Goal: Task Accomplishment & Management: Manage account settings

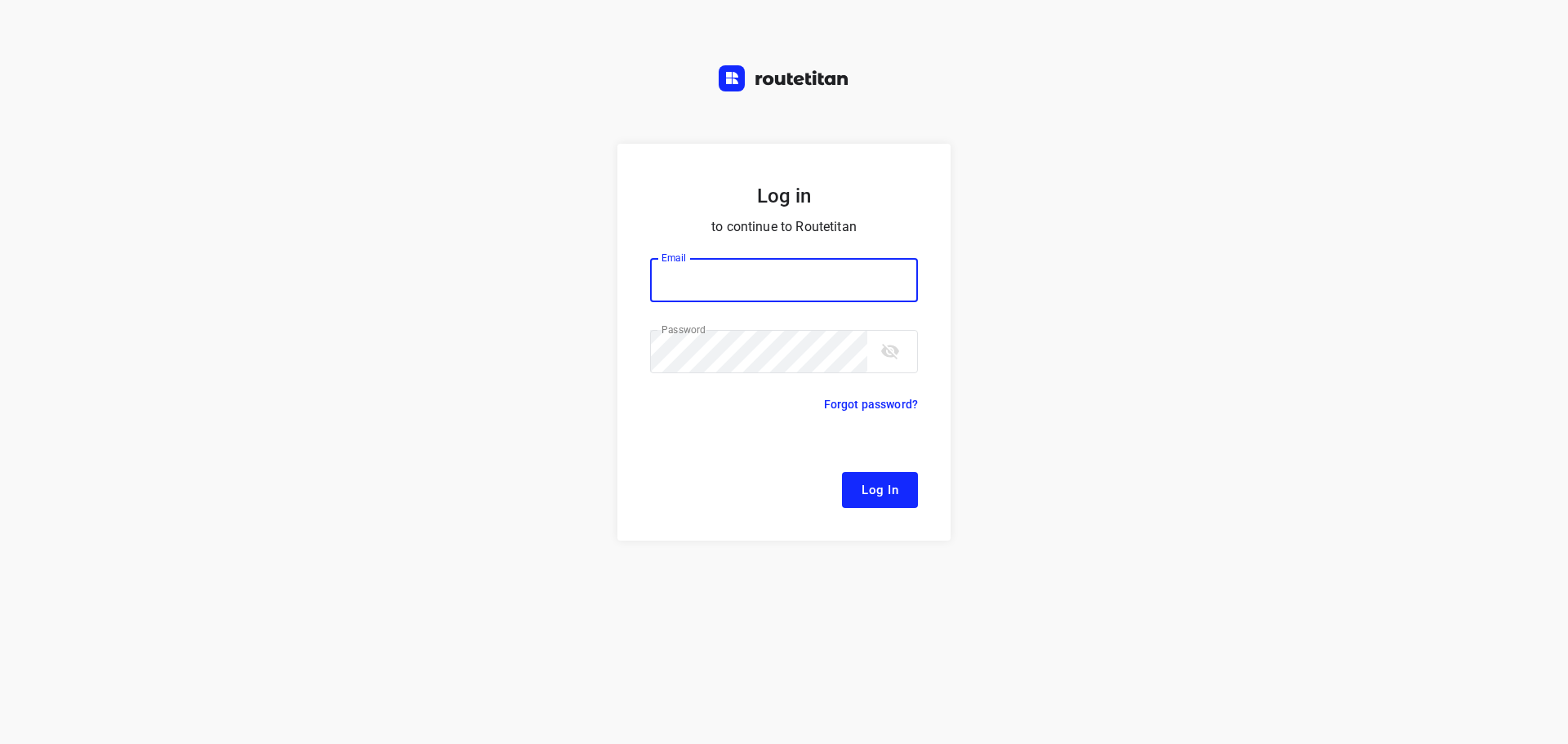
type input "[EMAIL_ADDRESS][DOMAIN_NAME]"
click at [894, 484] on span "Log In" at bounding box center [879, 490] width 37 height 22
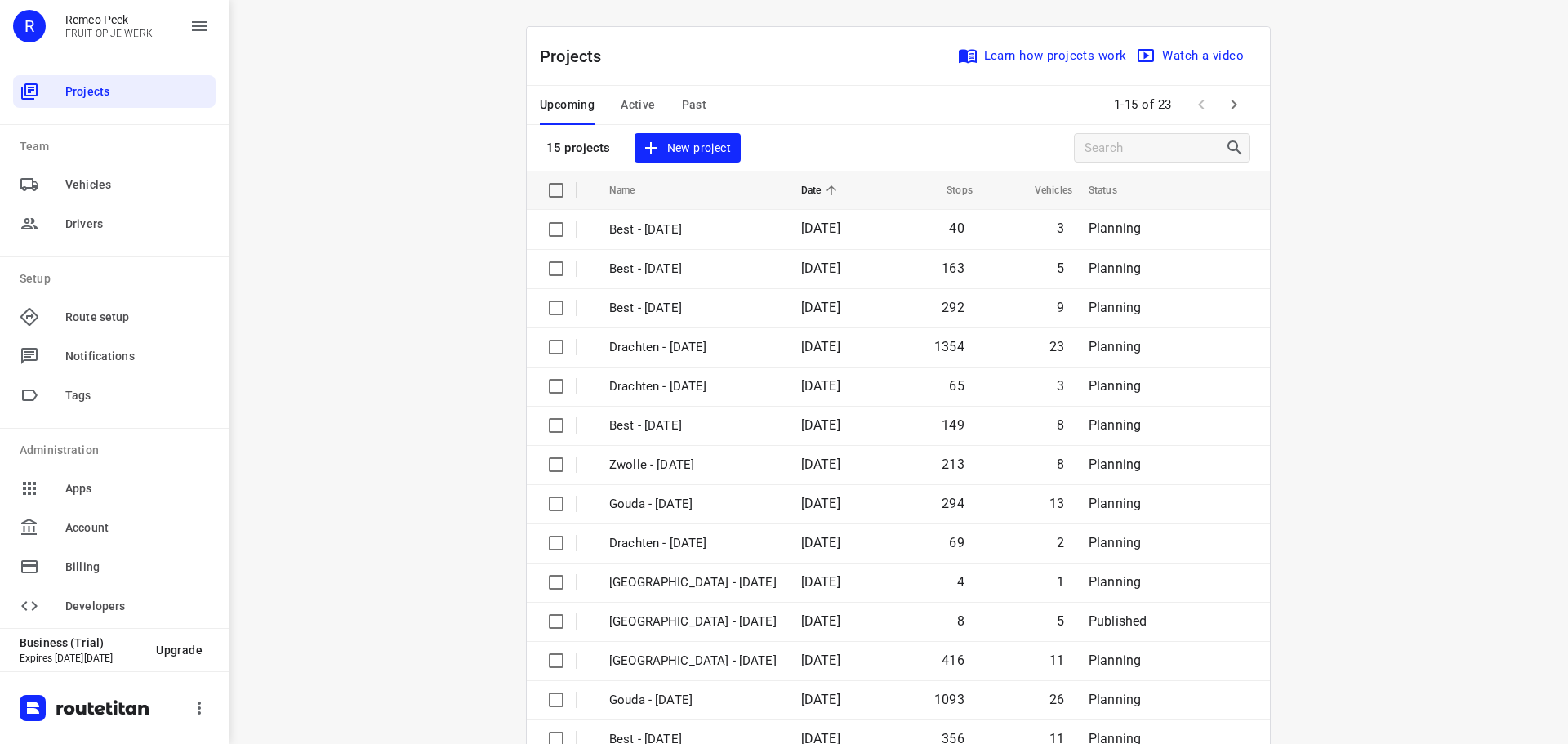
click at [637, 103] on span "Active" at bounding box center [637, 105] width 34 height 21
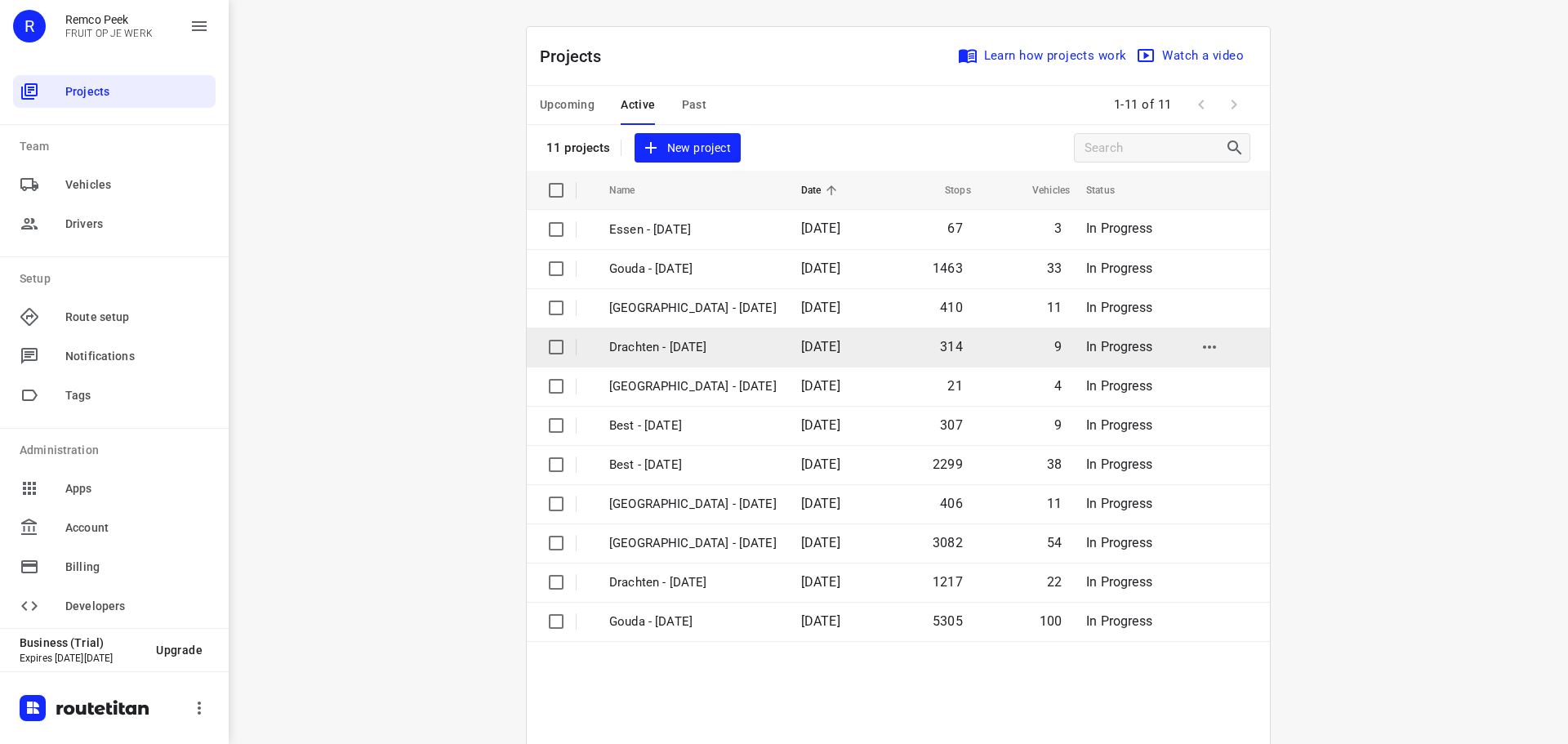
click at [689, 353] on p "Drachten - Tuesday" at bounding box center [693, 347] width 168 height 19
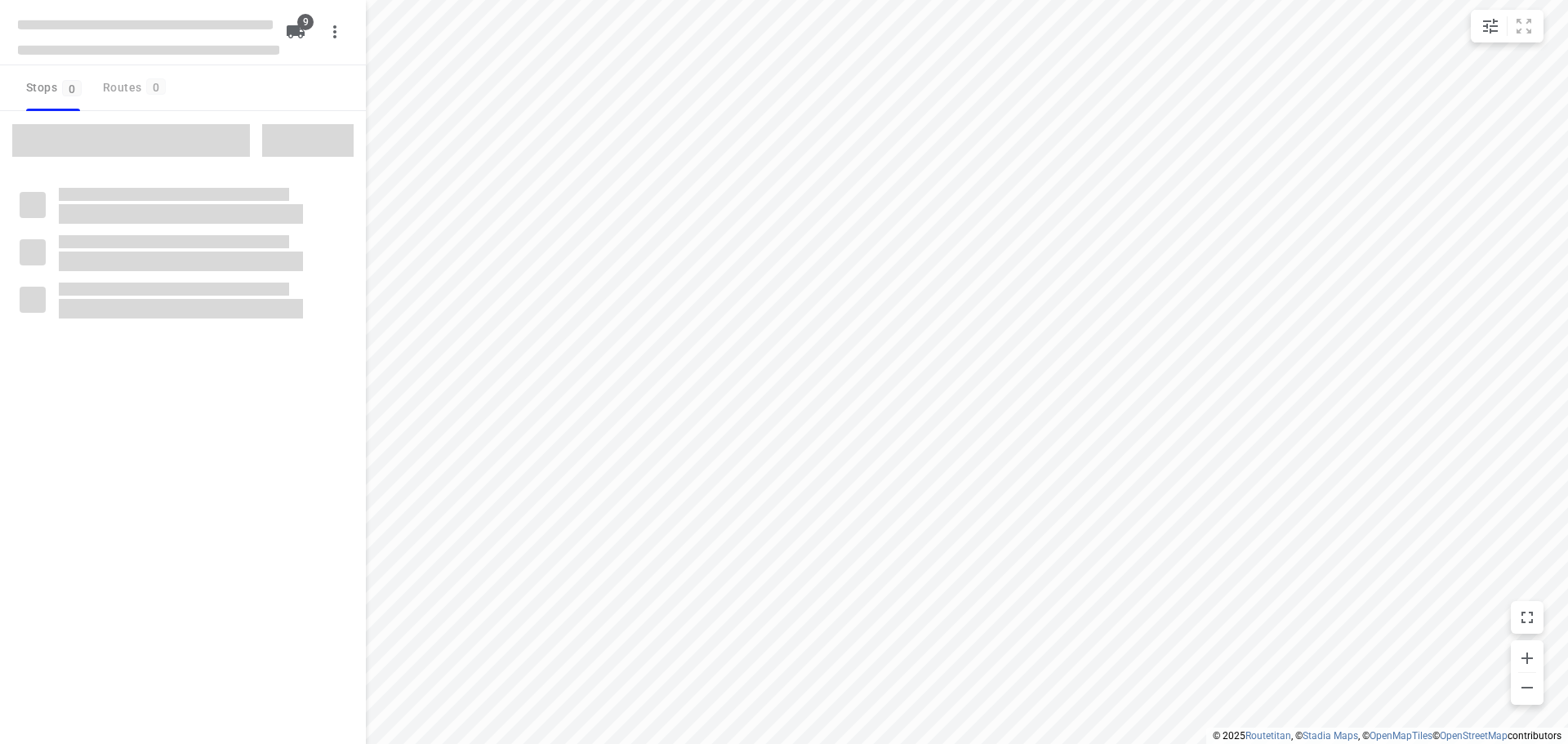
checkbox input "true"
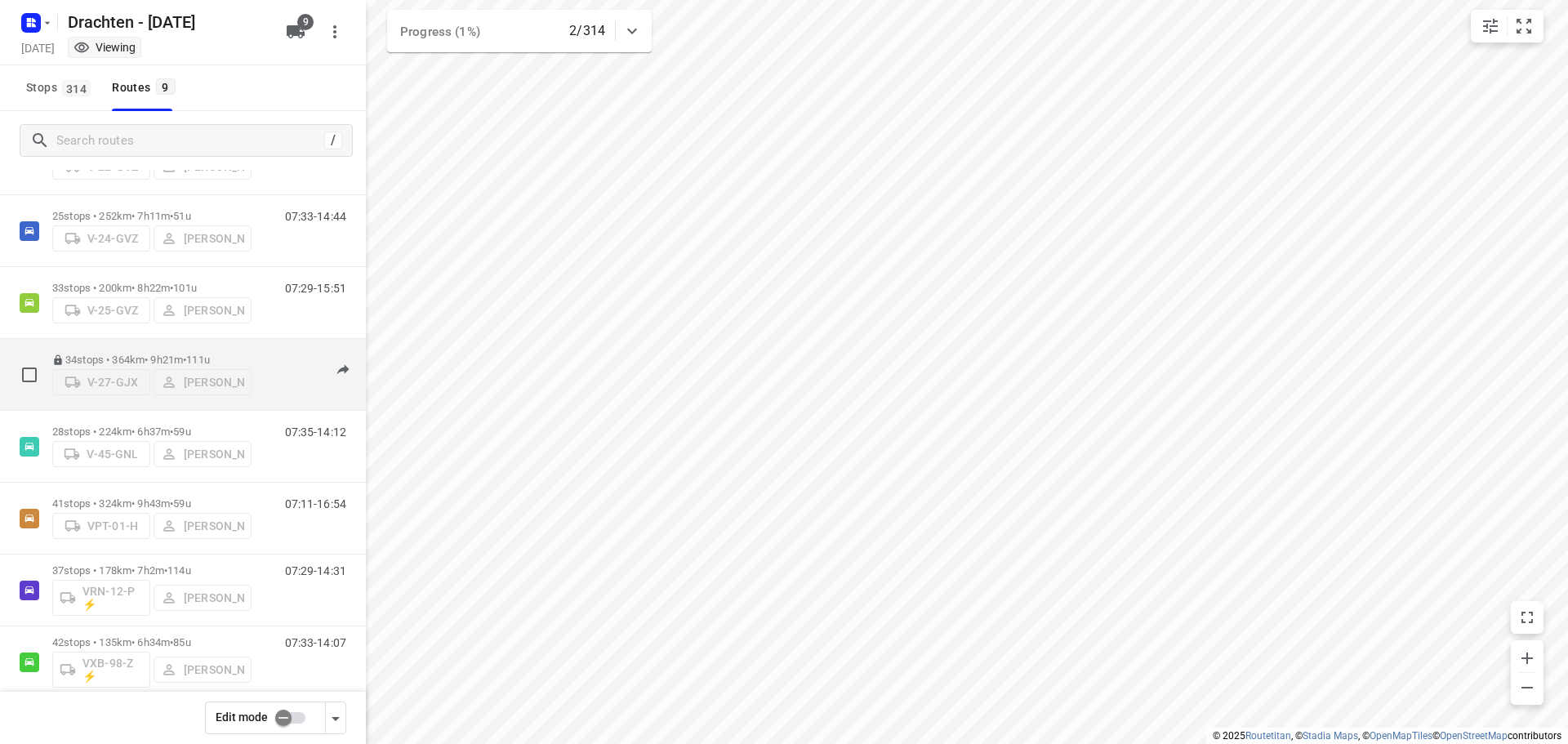
scroll to position [178, 0]
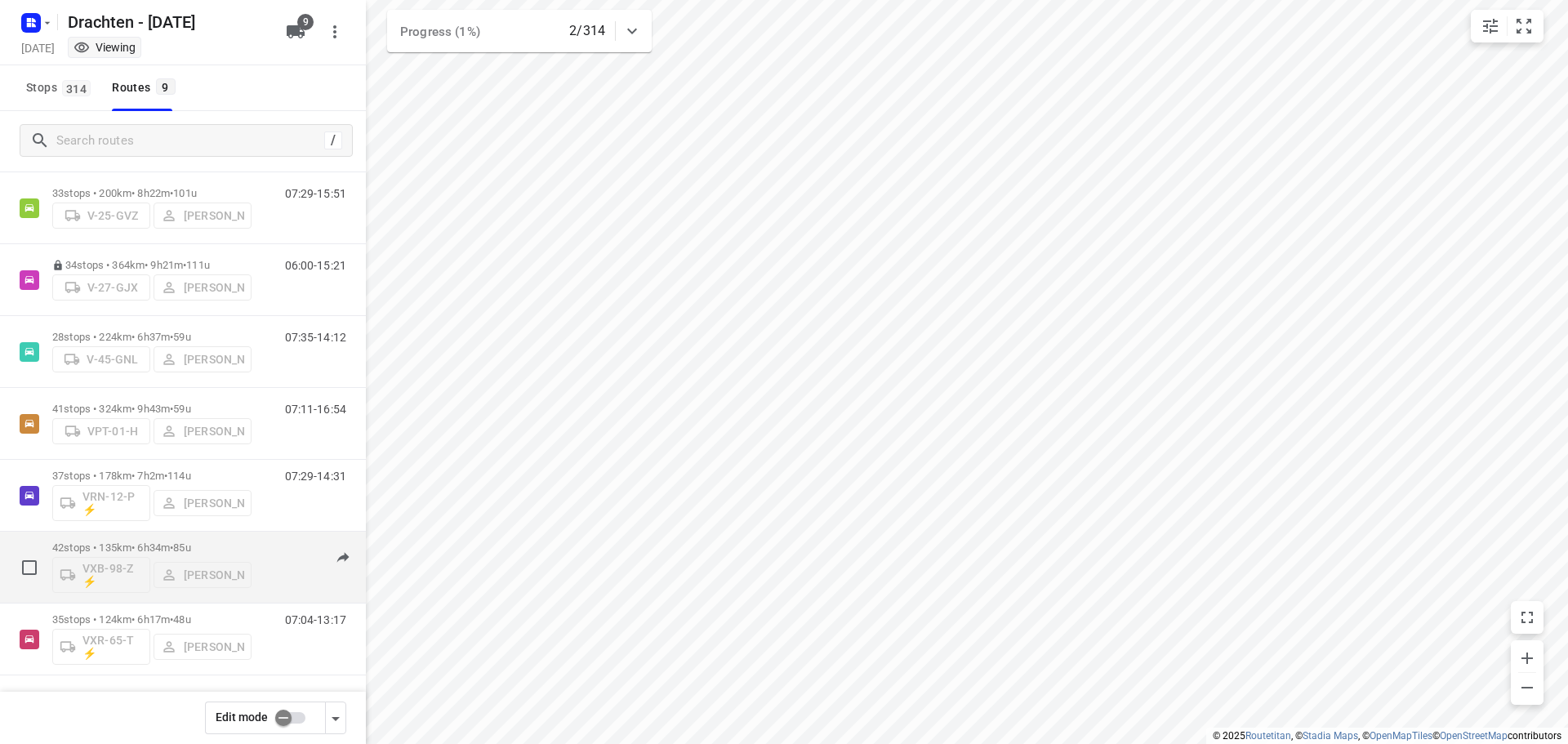
click at [251, 537] on div "42 stops • 135km • 6h34m • 85u VXB-98-Z ⚡ Jelmer Knol 07:33-14:07" at bounding box center [209, 567] width 314 height 68
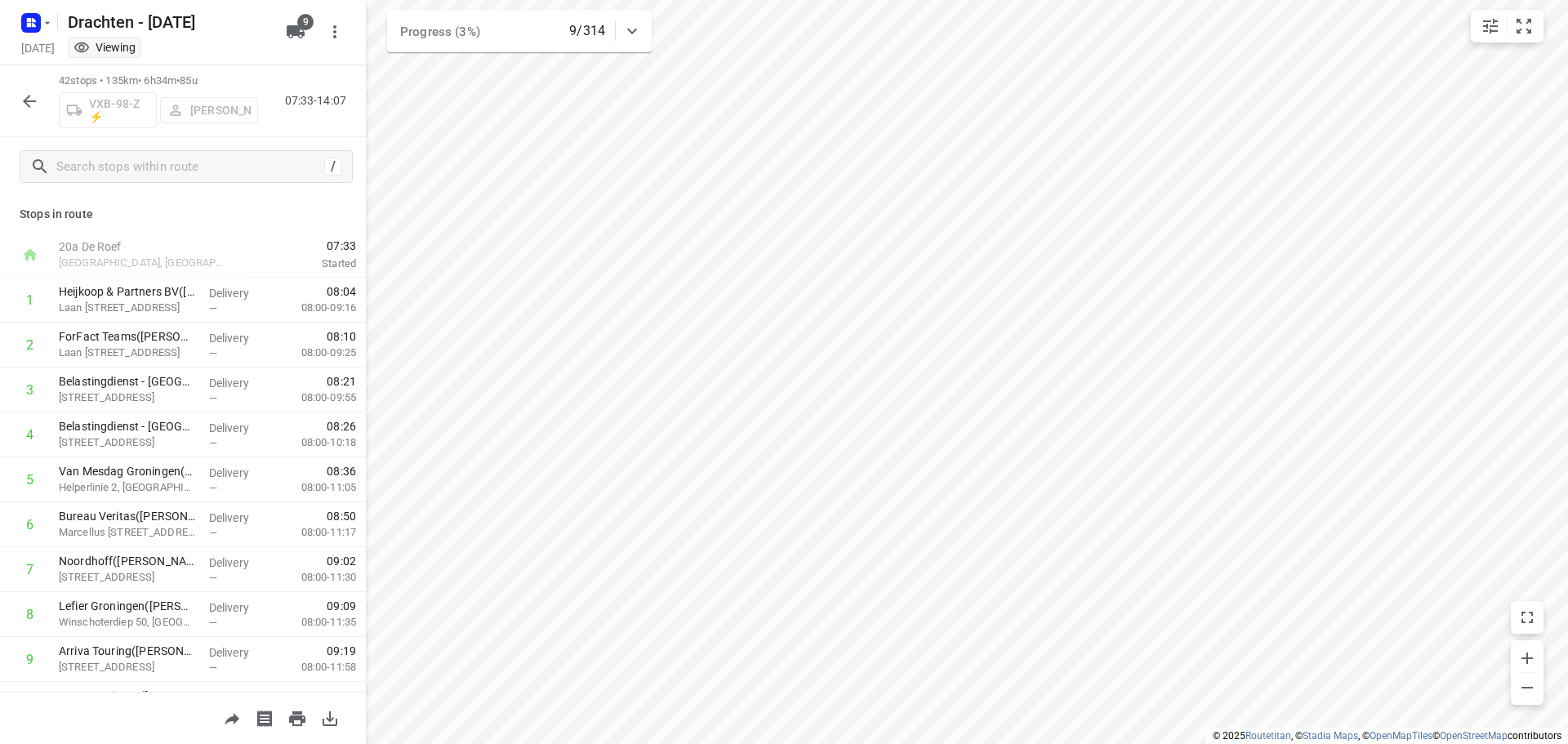
click at [29, 98] on icon "button" at bounding box center [30, 101] width 20 height 20
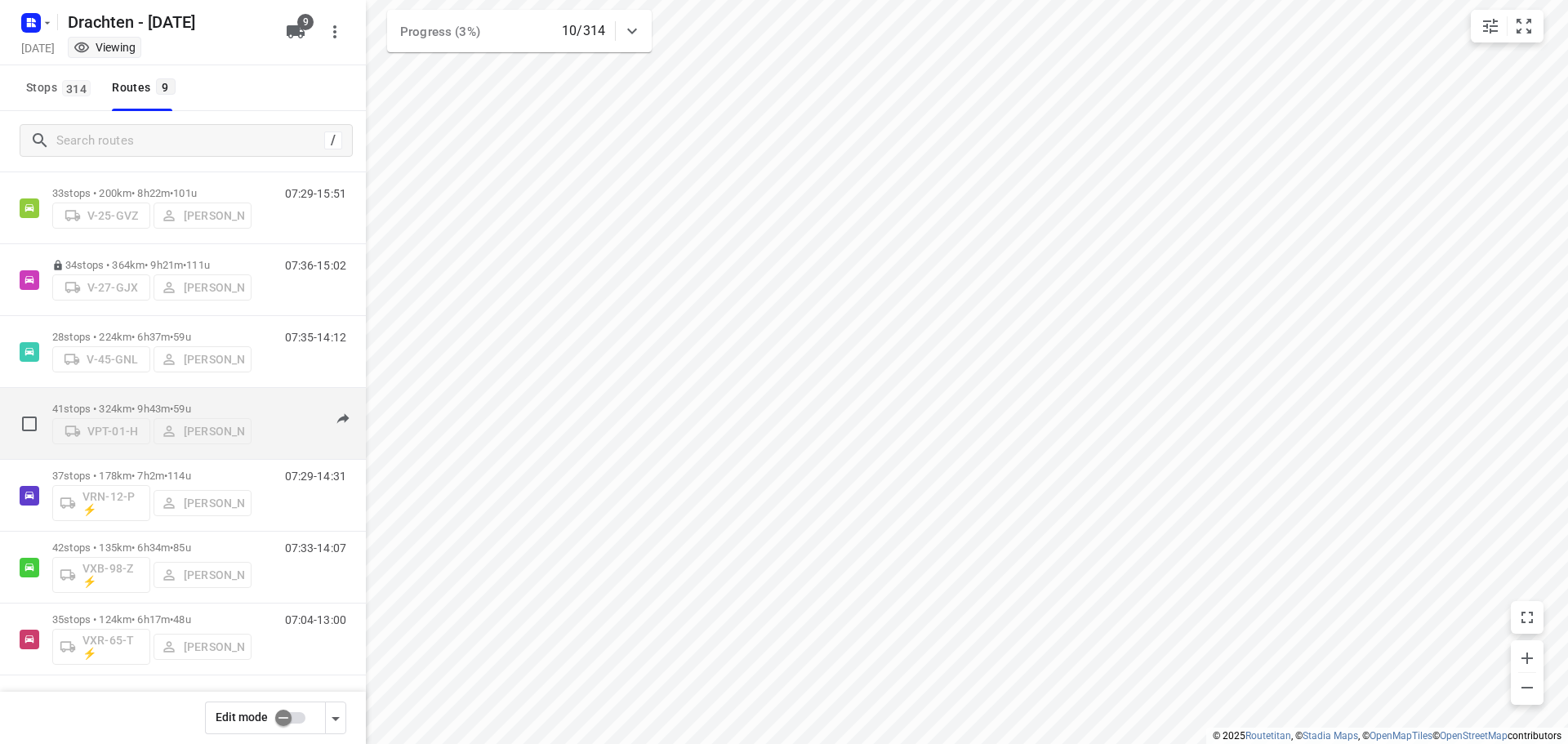
click at [163, 402] on p "41 stops • 324km • 9h43m • 59u" at bounding box center [152, 408] width 199 height 12
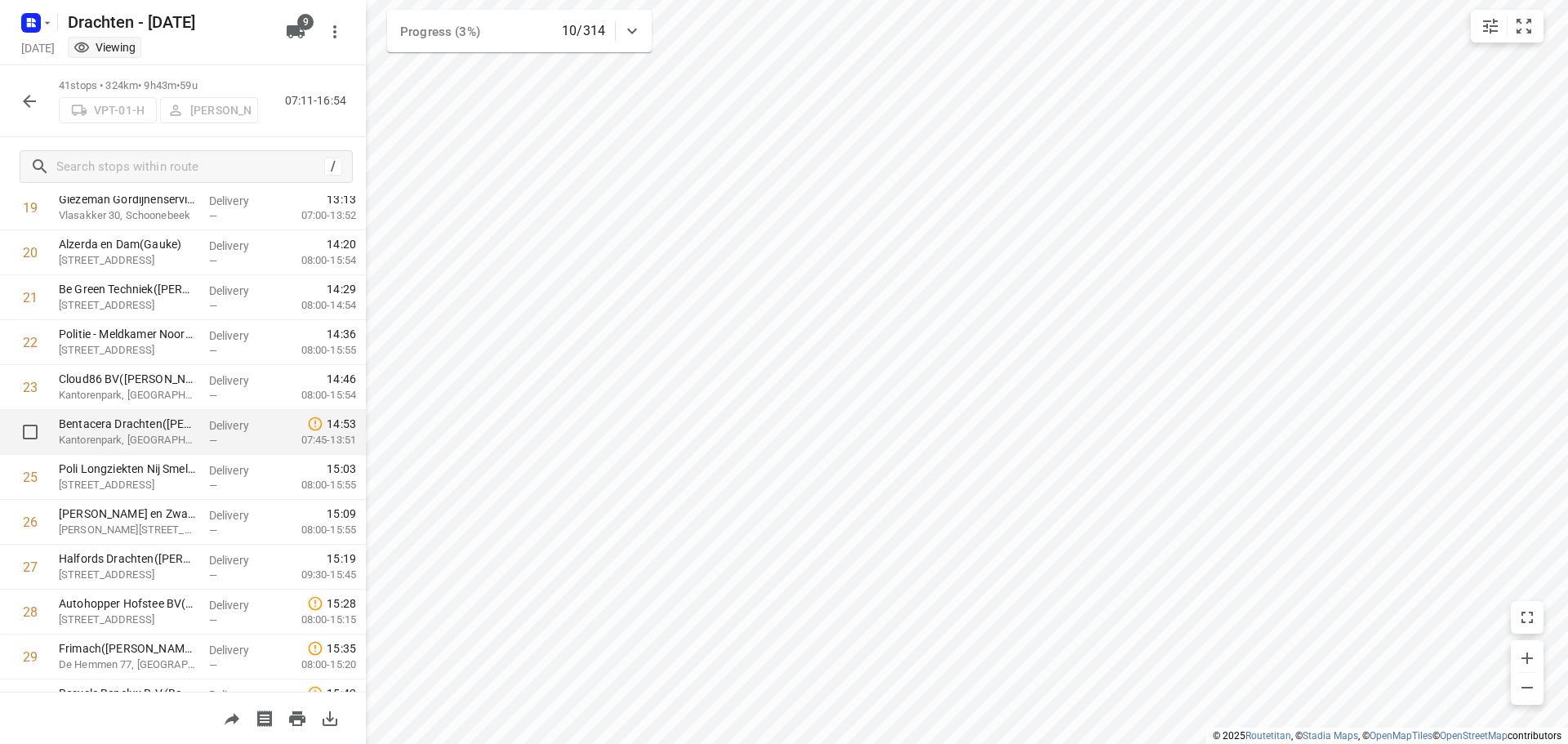
scroll to position [1145, 0]
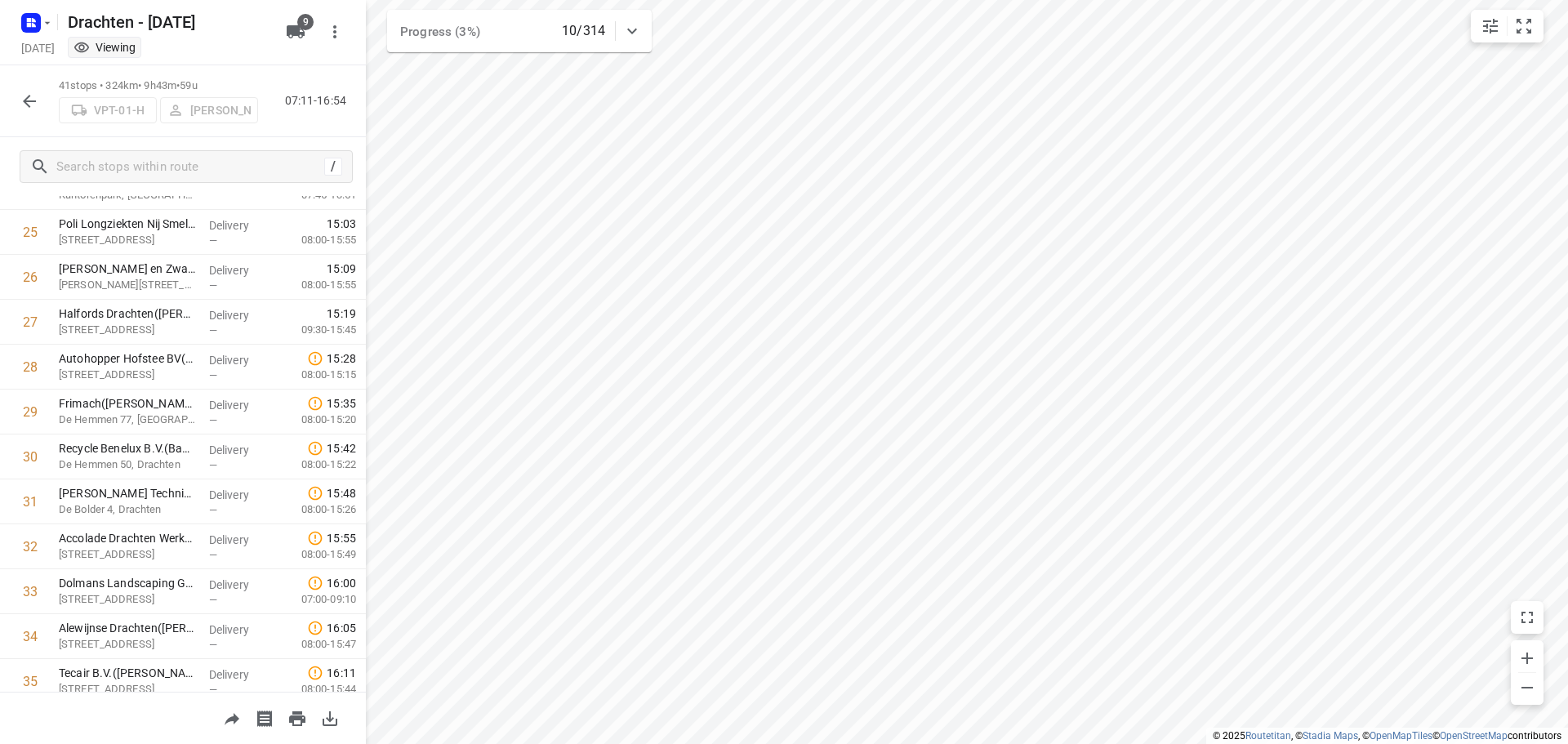
click at [35, 100] on icon "button" at bounding box center [30, 101] width 20 height 20
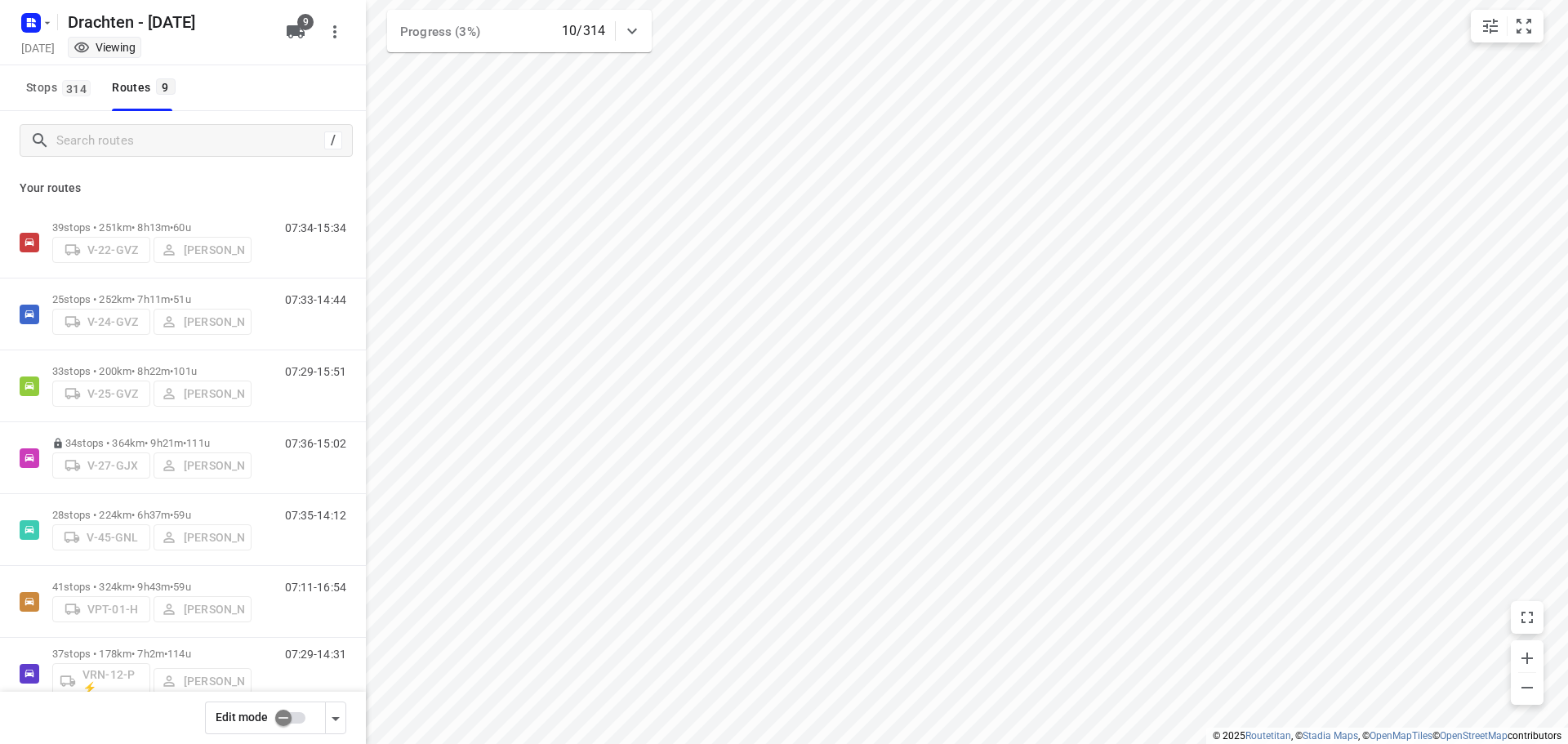
click at [280, 708] on input "checkbox" at bounding box center [283, 717] width 93 height 31
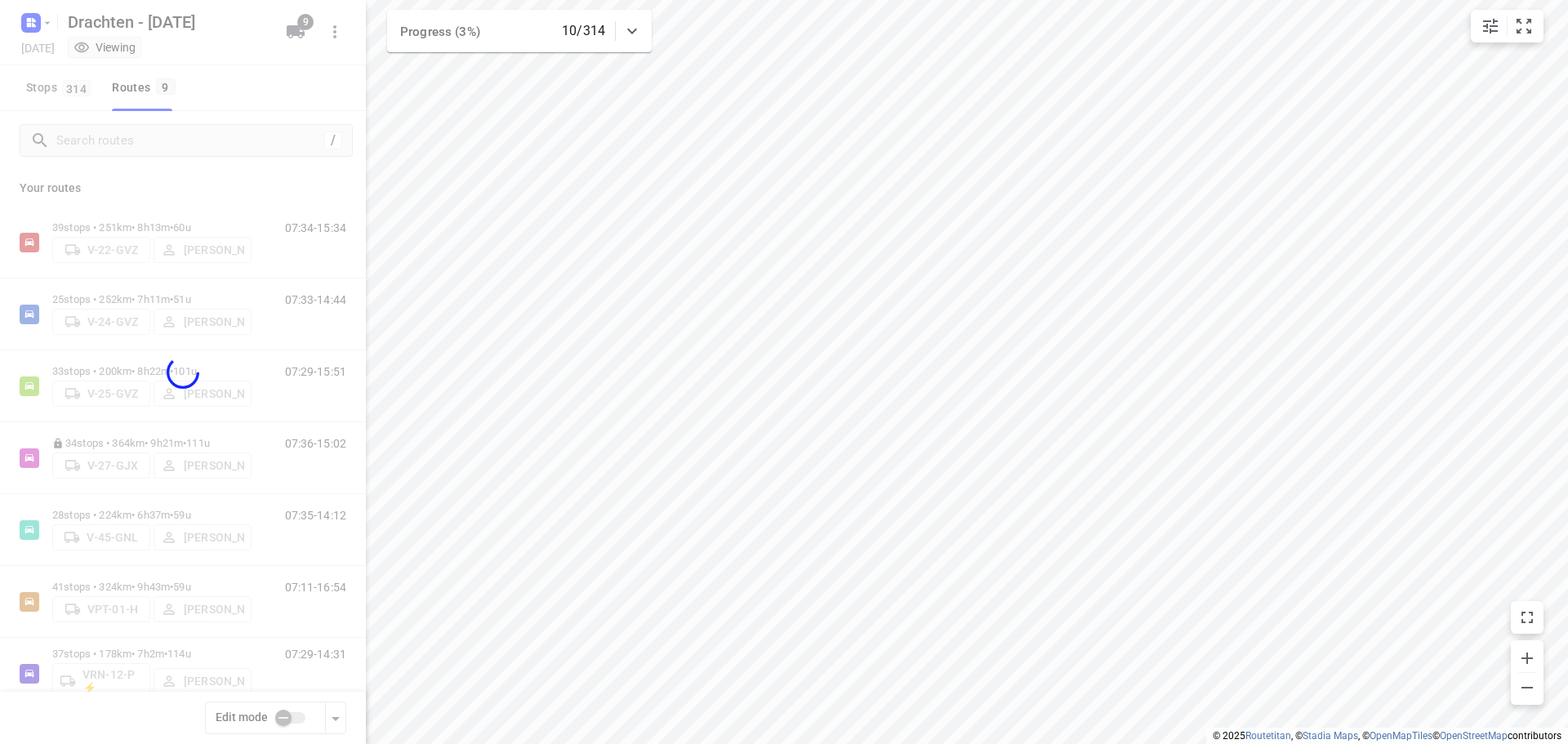
checkbox input "true"
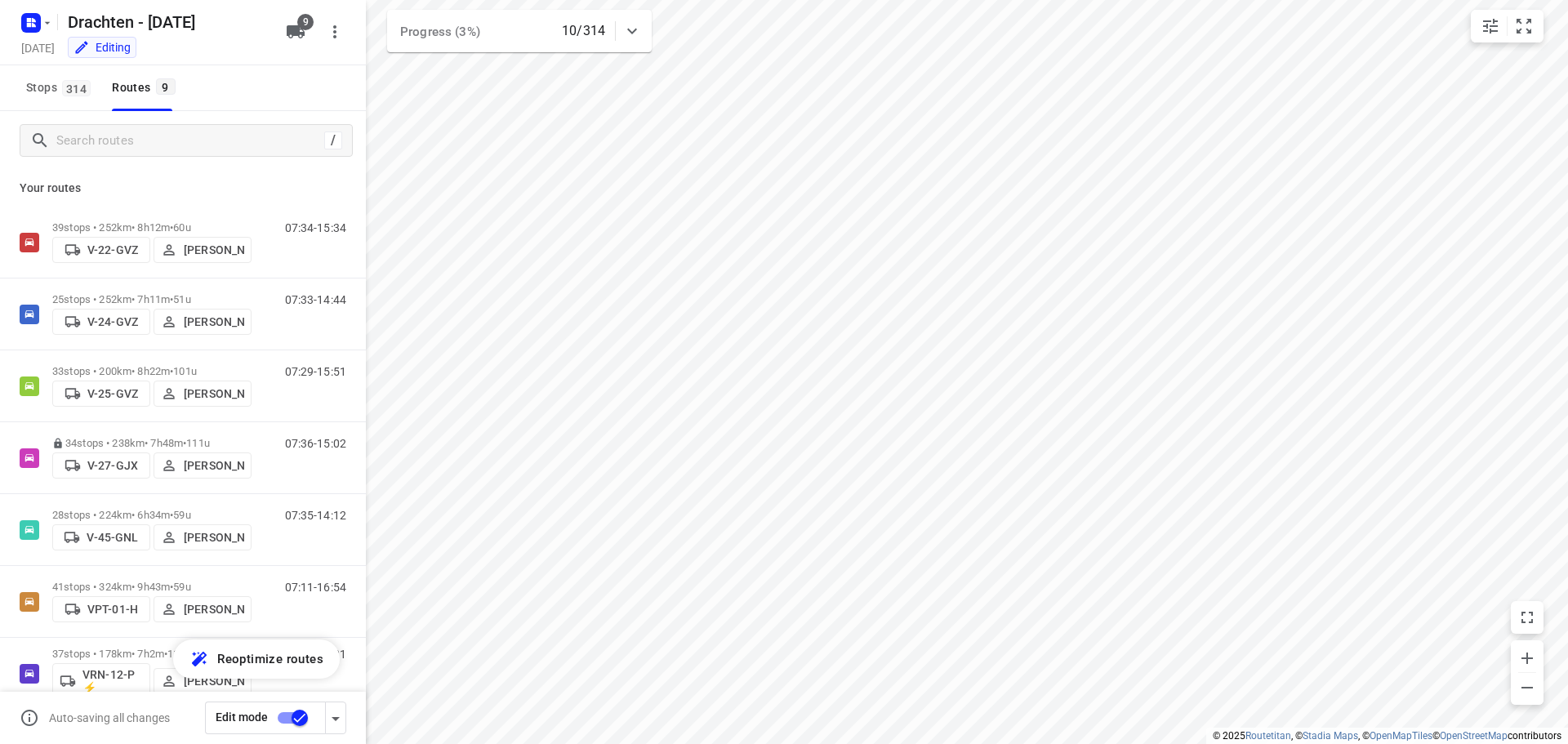
click at [162, 581] on p "41 stops • 324km • 9h43m • 59u" at bounding box center [152, 586] width 199 height 12
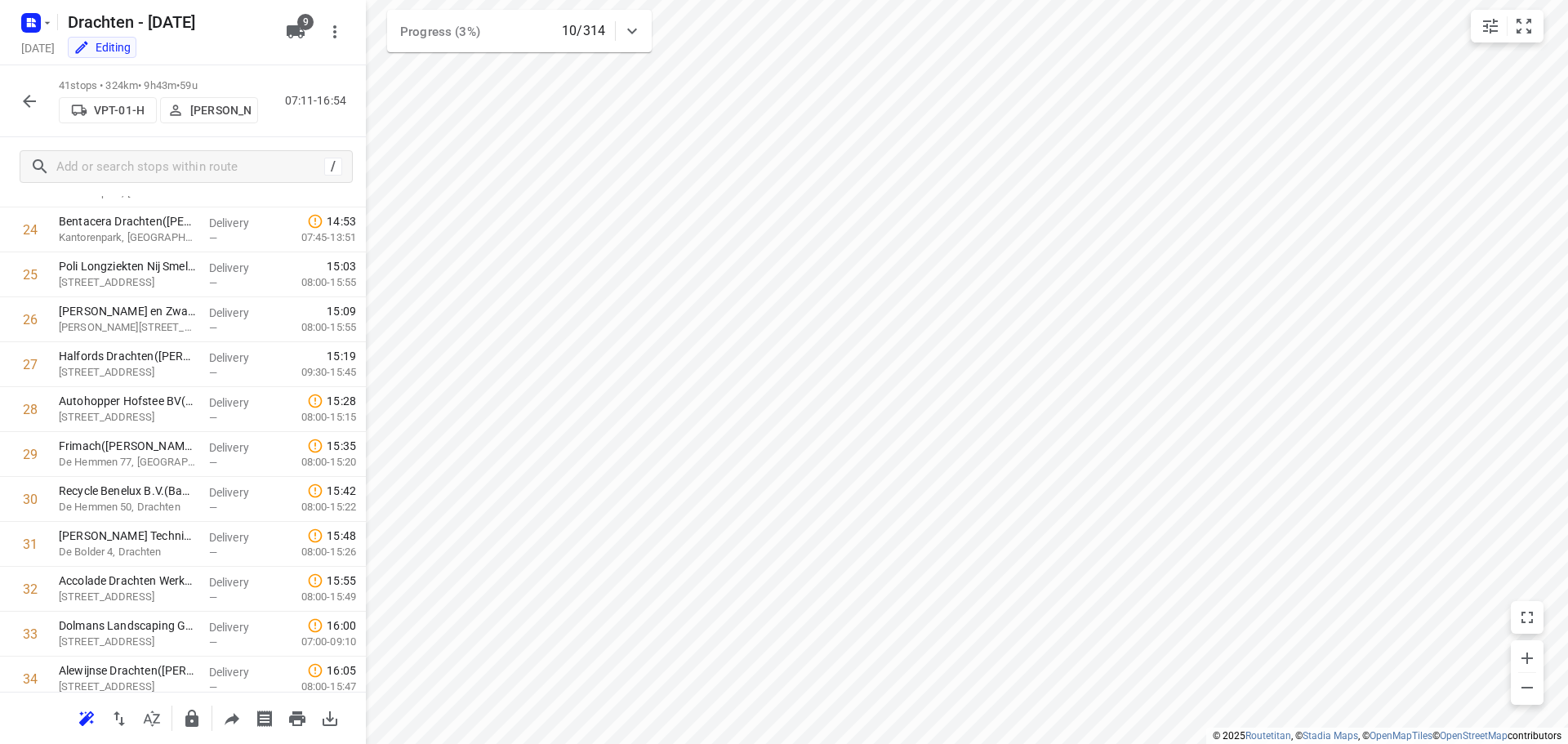
scroll to position [1143, 0]
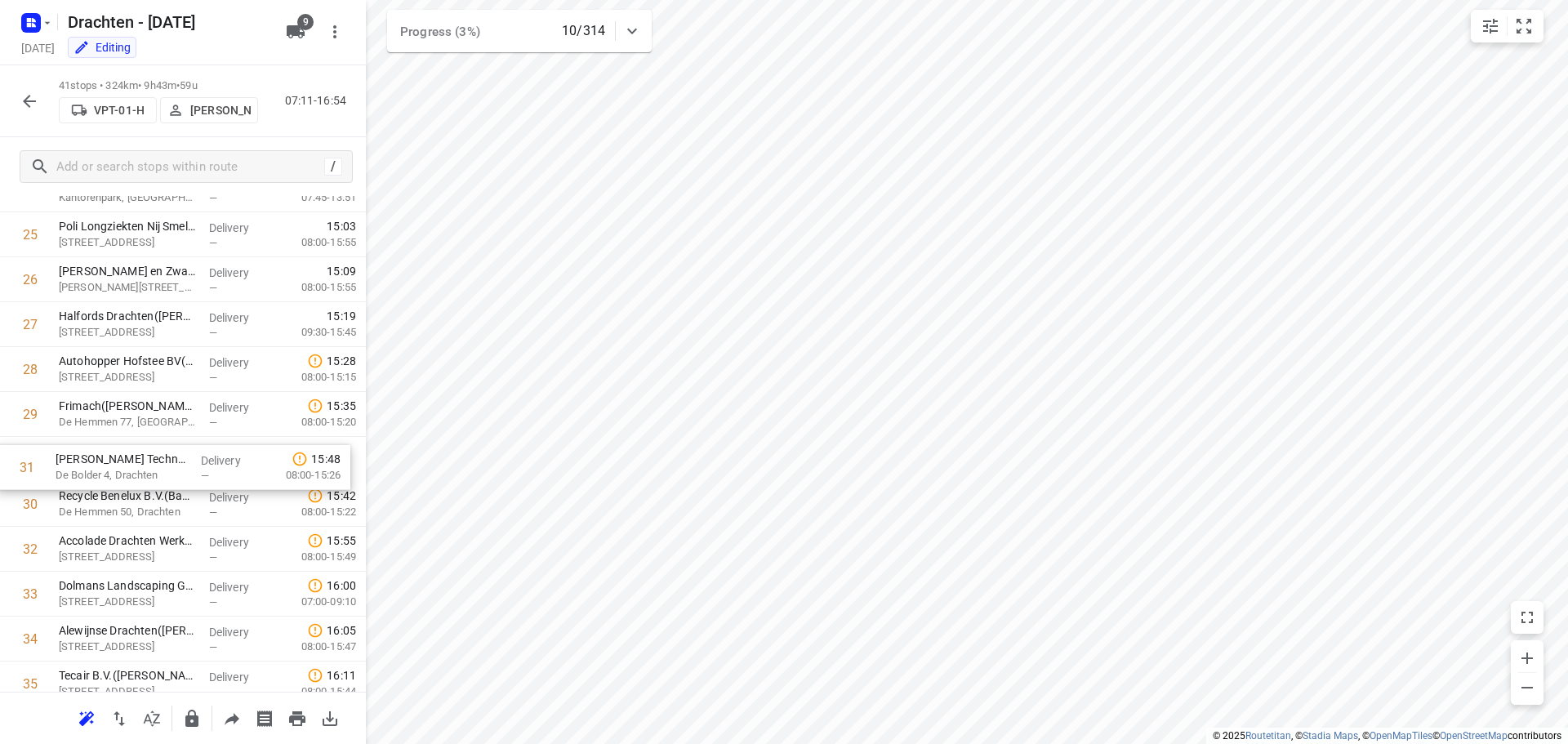
drag, startPoint x: 161, startPoint y: 511, endPoint x: 157, endPoint y: 470, distance: 41.2
click at [157, 470] on div "1 Saul Haren(Saul Limonard) Meerweg 143C, Haren Gn Delivery — 07:47 08:30-09:23…" at bounding box center [183, 56] width 366 height 1841
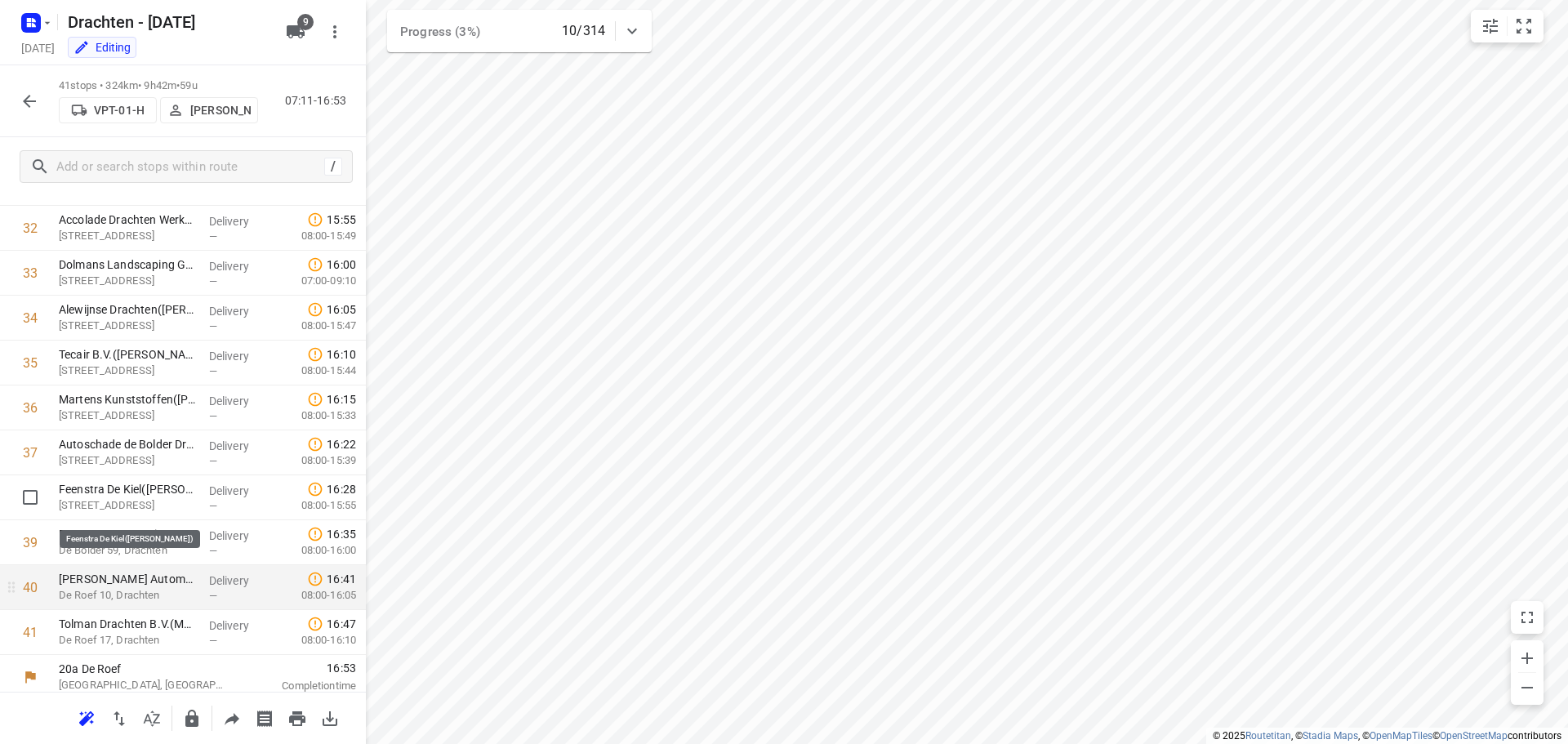
scroll to position [1472, 0]
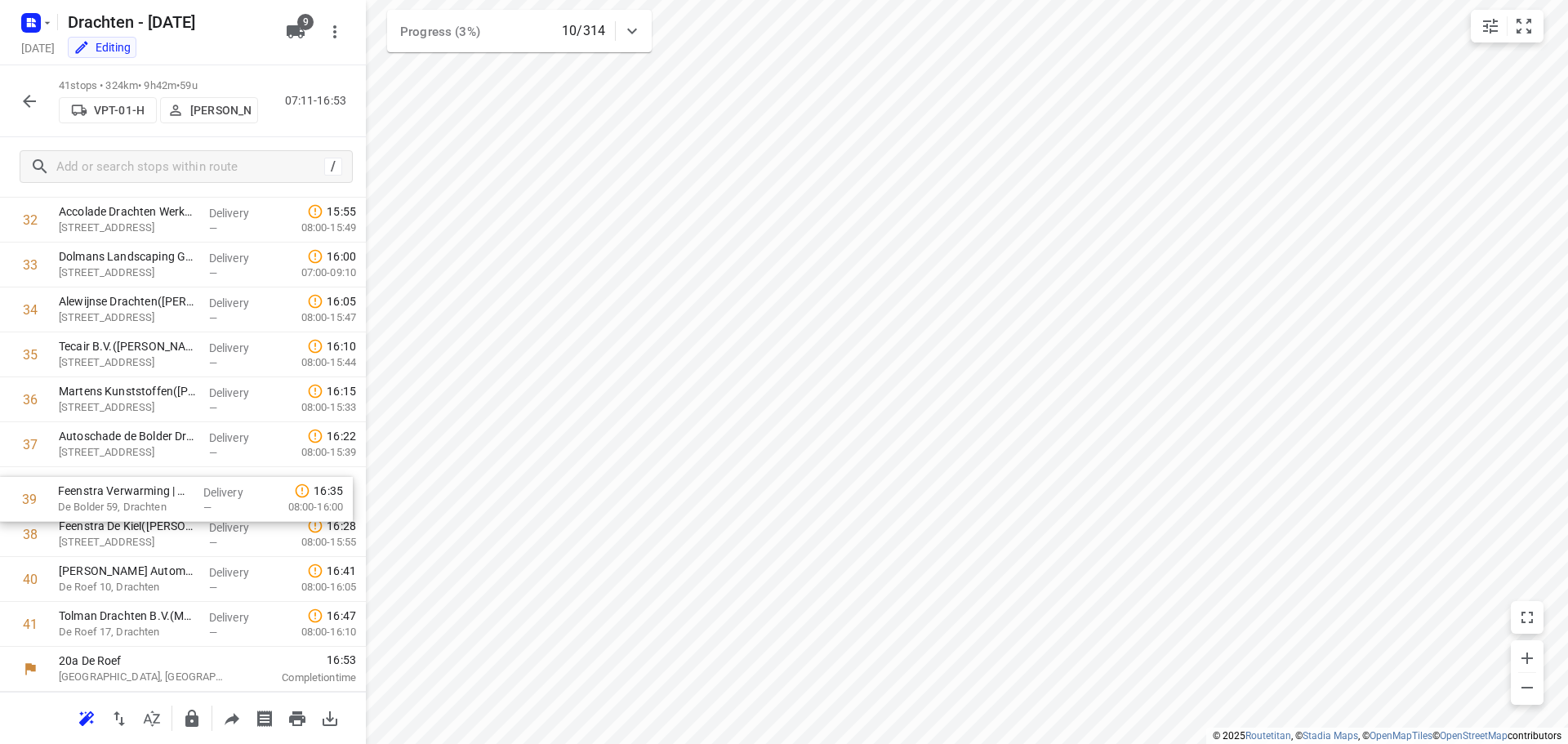
drag, startPoint x: 158, startPoint y: 544, endPoint x: 158, endPoint y: 503, distance: 41.0
click at [192, 717] on icon "button" at bounding box center [192, 717] width 13 height 17
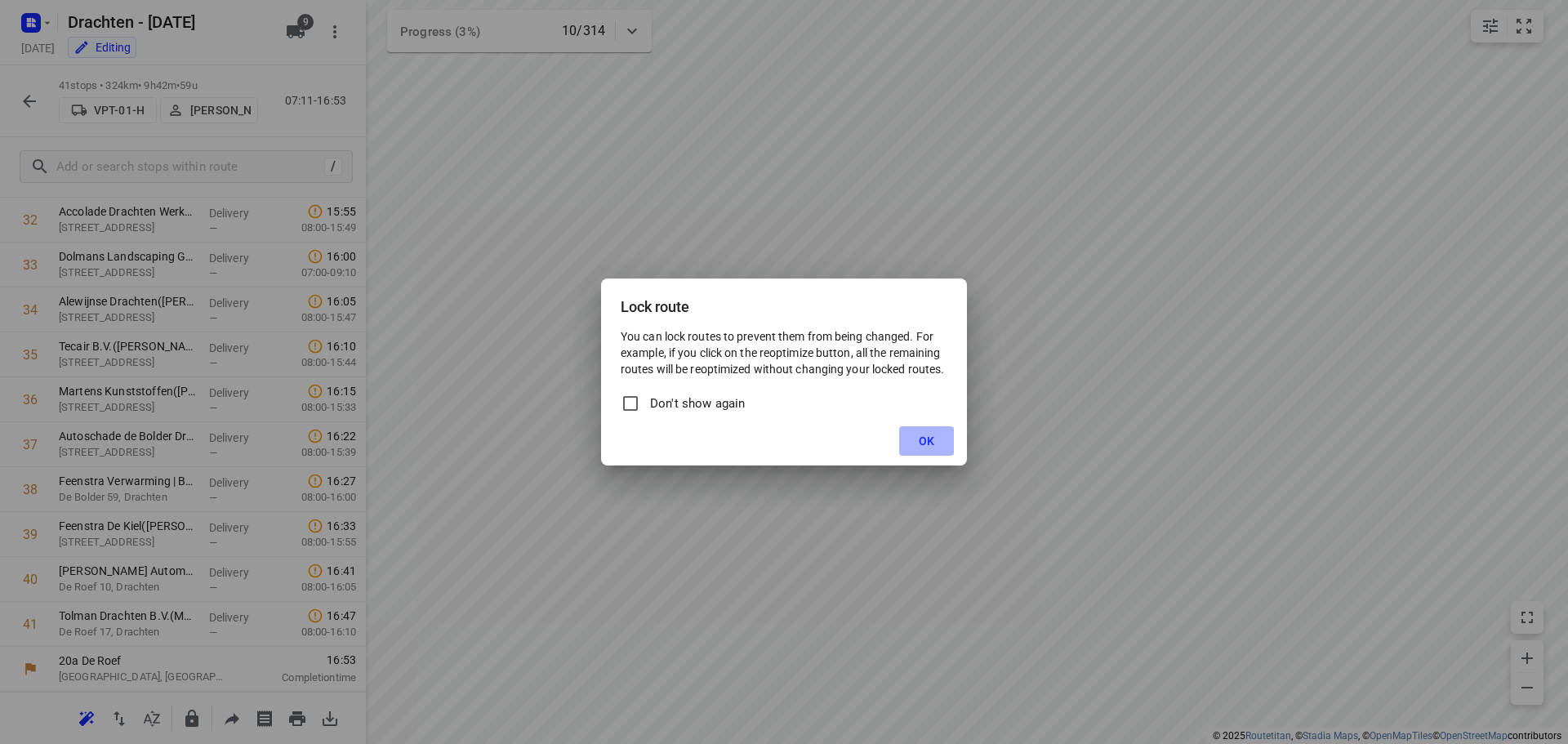
click at [943, 441] on button "OK" at bounding box center [927, 440] width 55 height 29
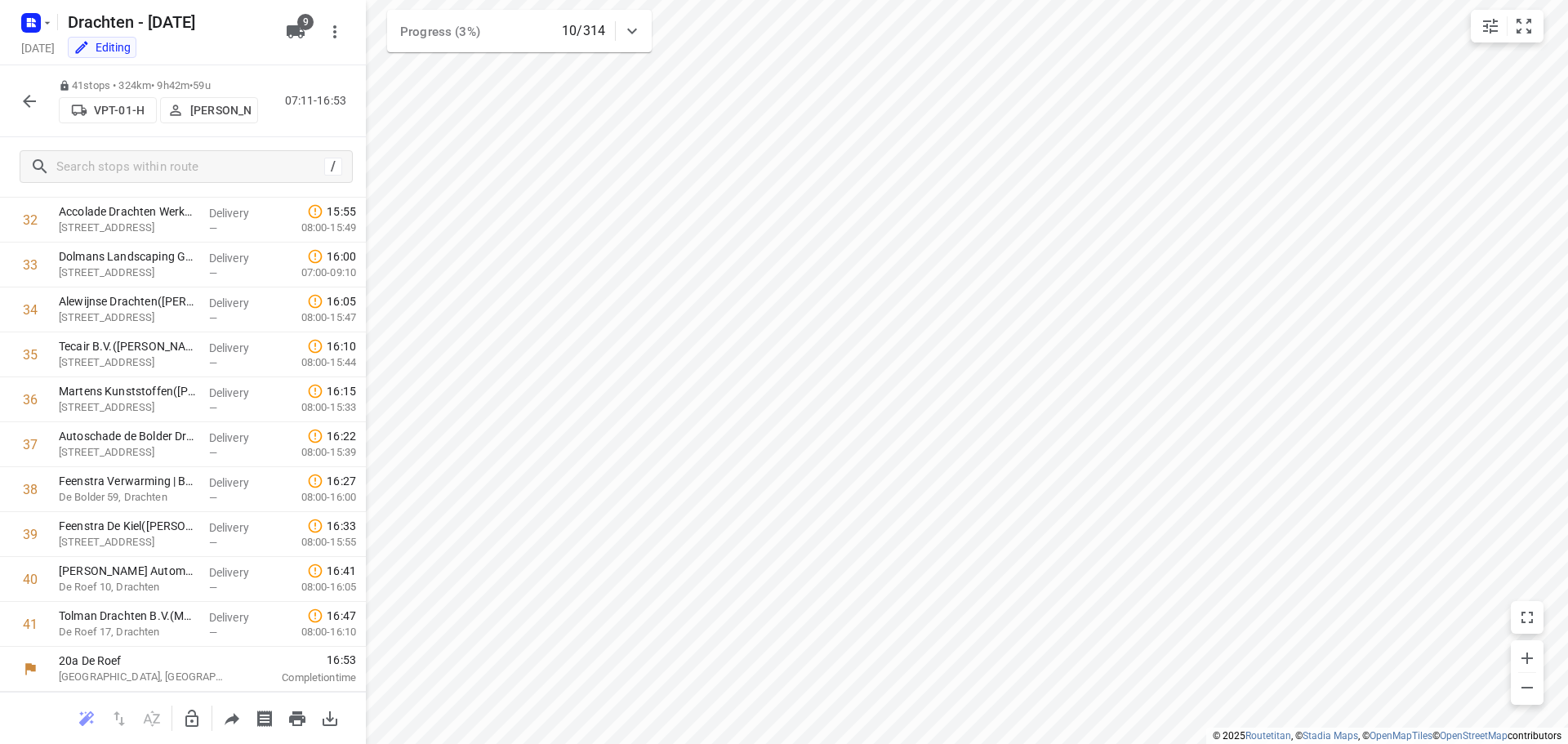
scroll to position [753, 0]
click at [28, 108] on icon "button" at bounding box center [30, 101] width 20 height 20
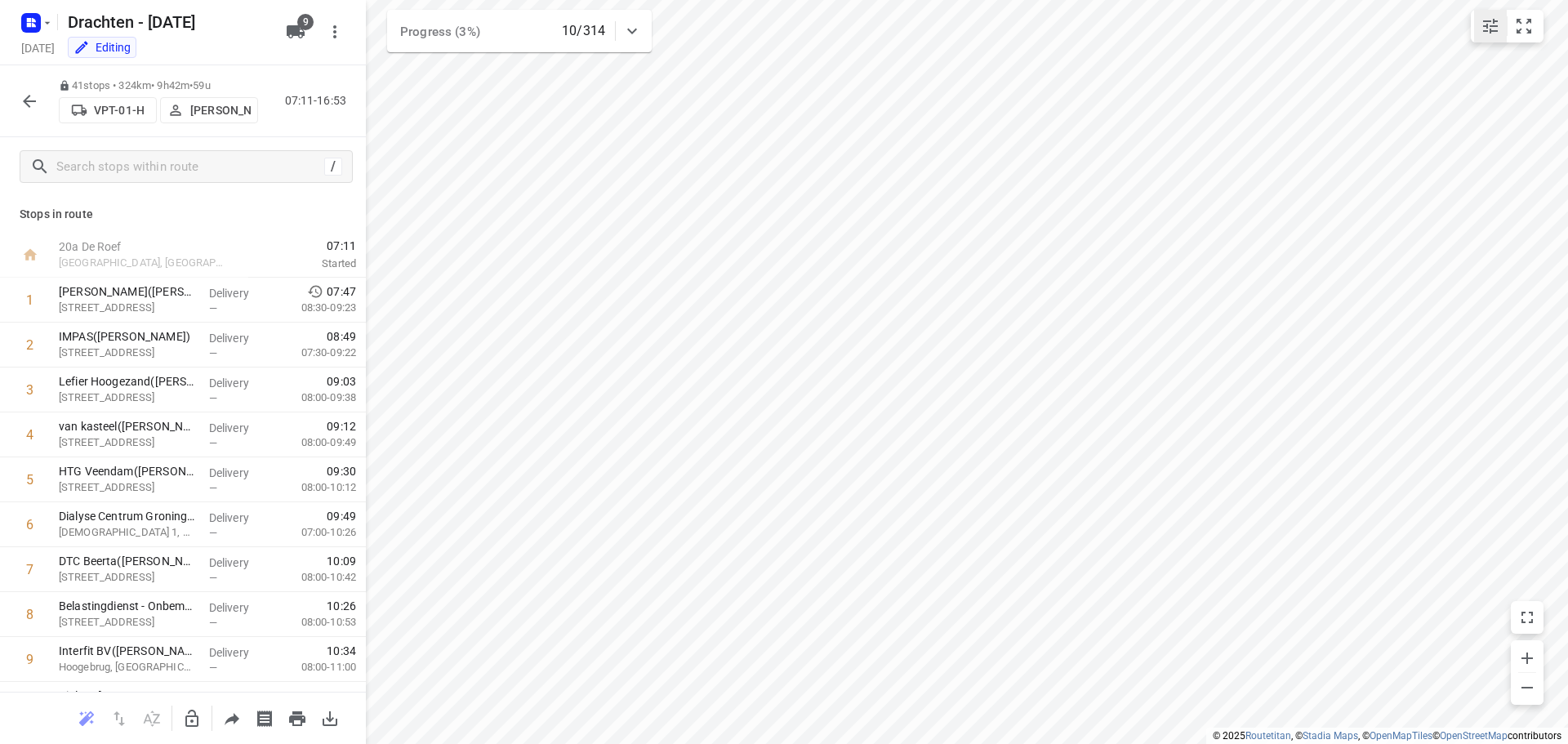
click at [1495, 25] on icon "small contained button group" at bounding box center [1490, 27] width 20 height 20
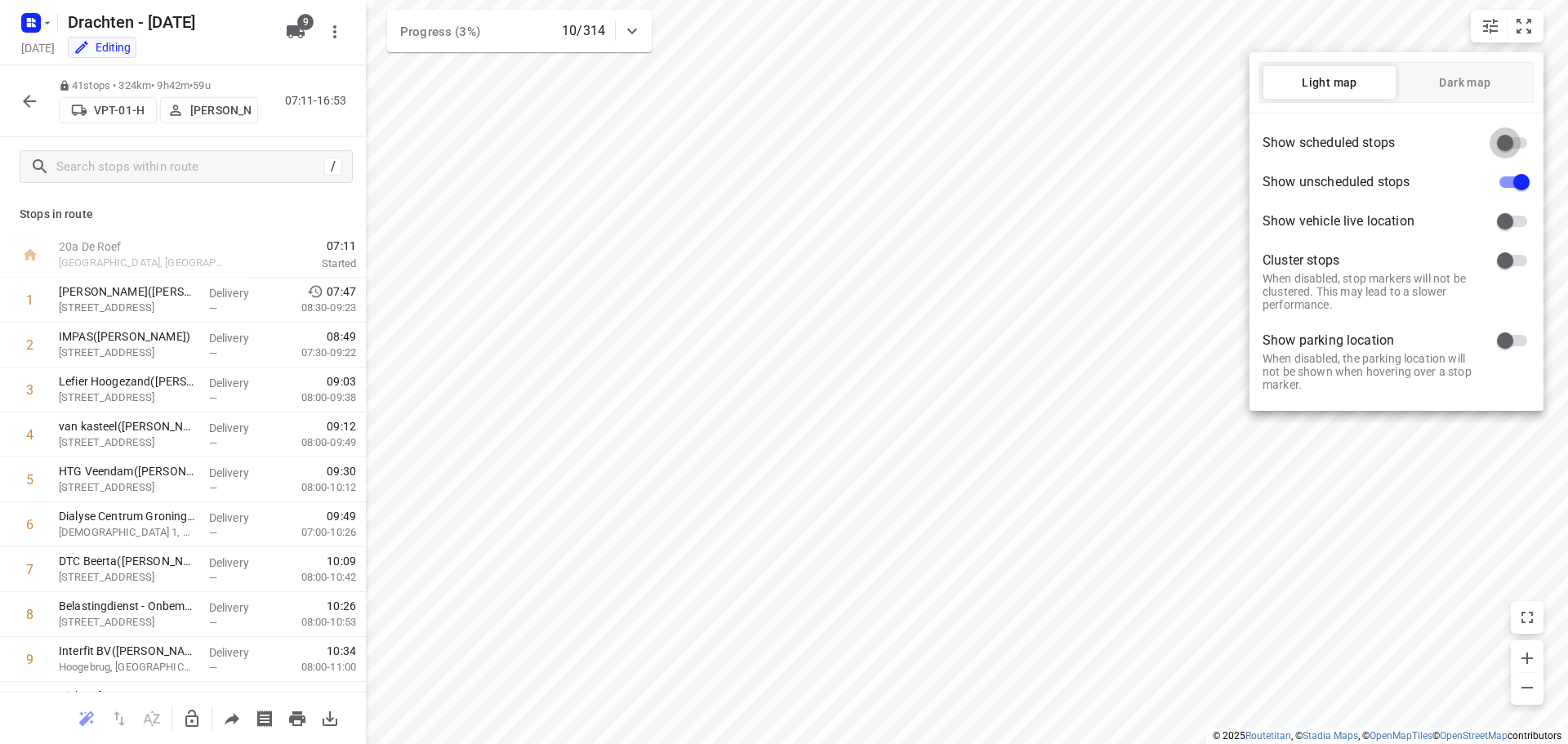
click at [1502, 141] on input "checkbox" at bounding box center [1505, 143] width 93 height 31
checkbox input "true"
click at [908, 472] on div at bounding box center [784, 372] width 1568 height 744
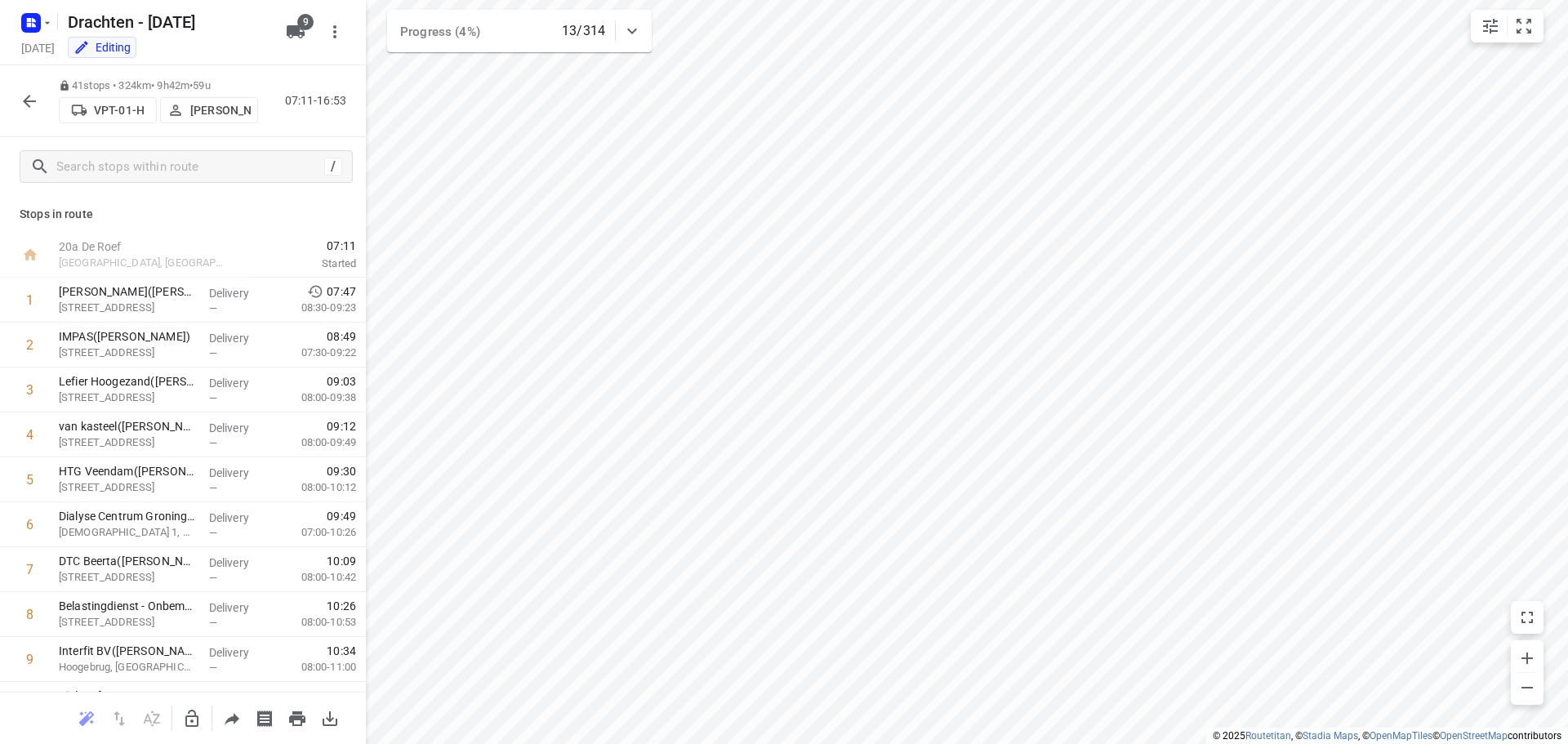
click at [28, 101] on icon "button" at bounding box center [30, 101] width 20 height 20
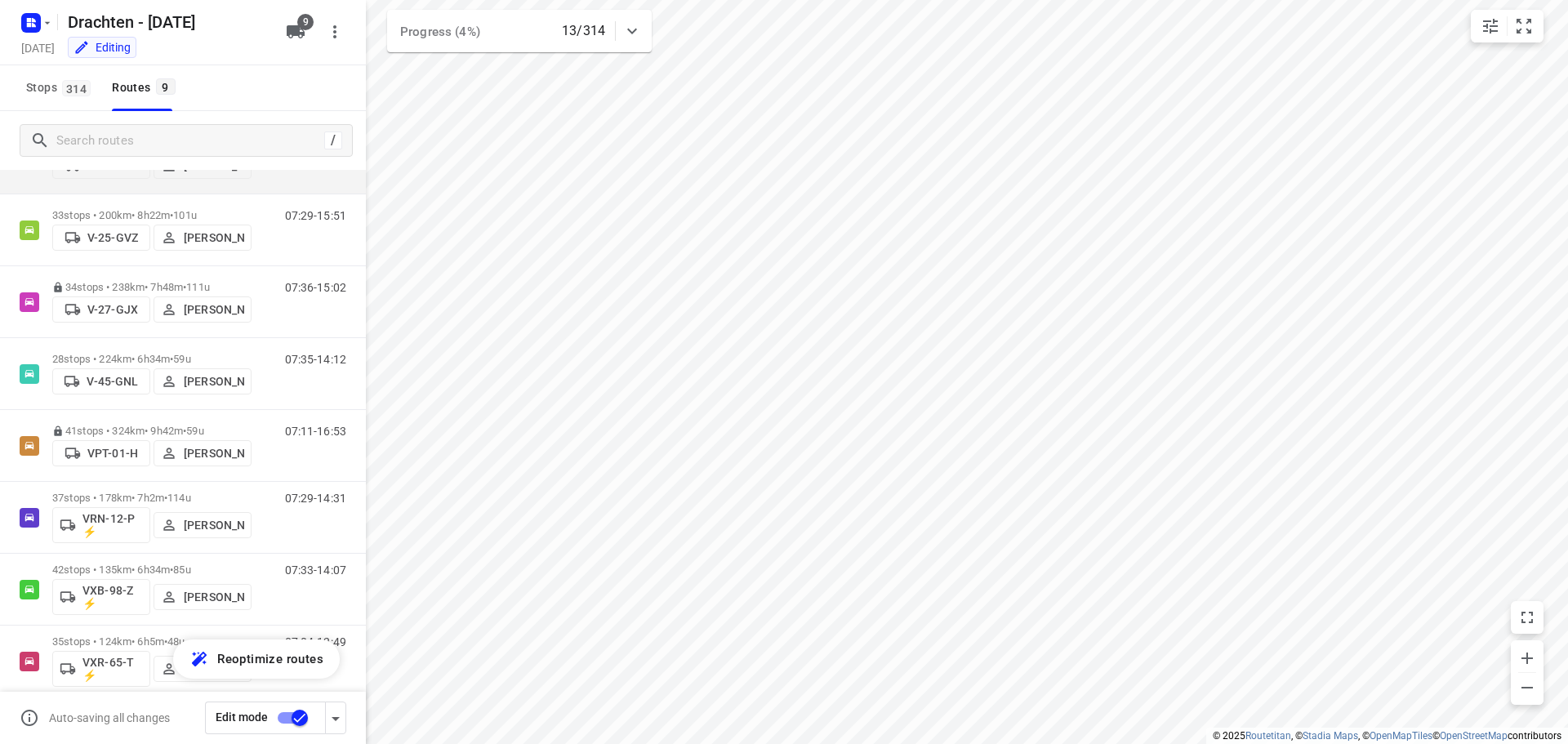
scroll to position [178, 0]
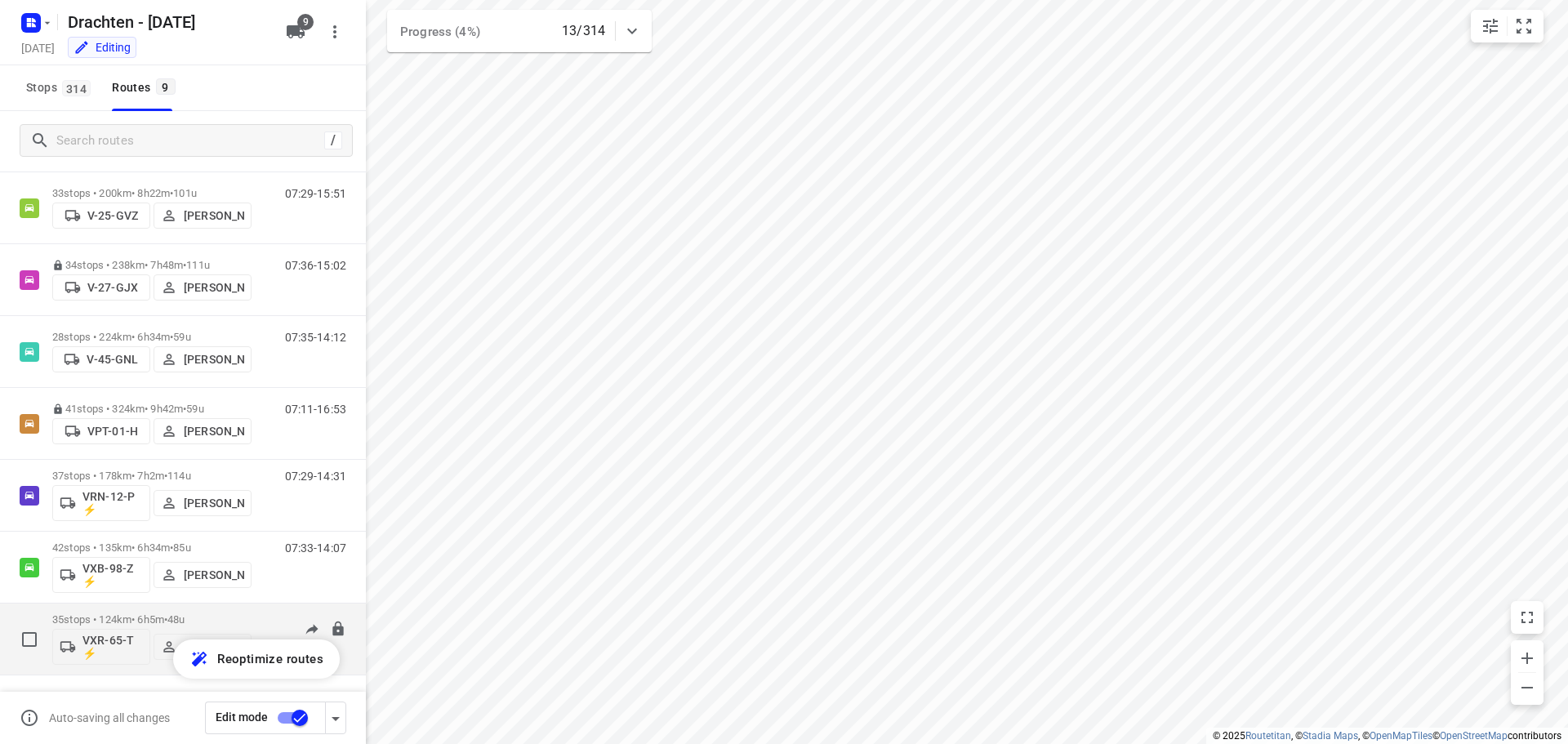
click at [231, 619] on p "35 stops • 124km • 6h5m • 48u" at bounding box center [152, 619] width 199 height 12
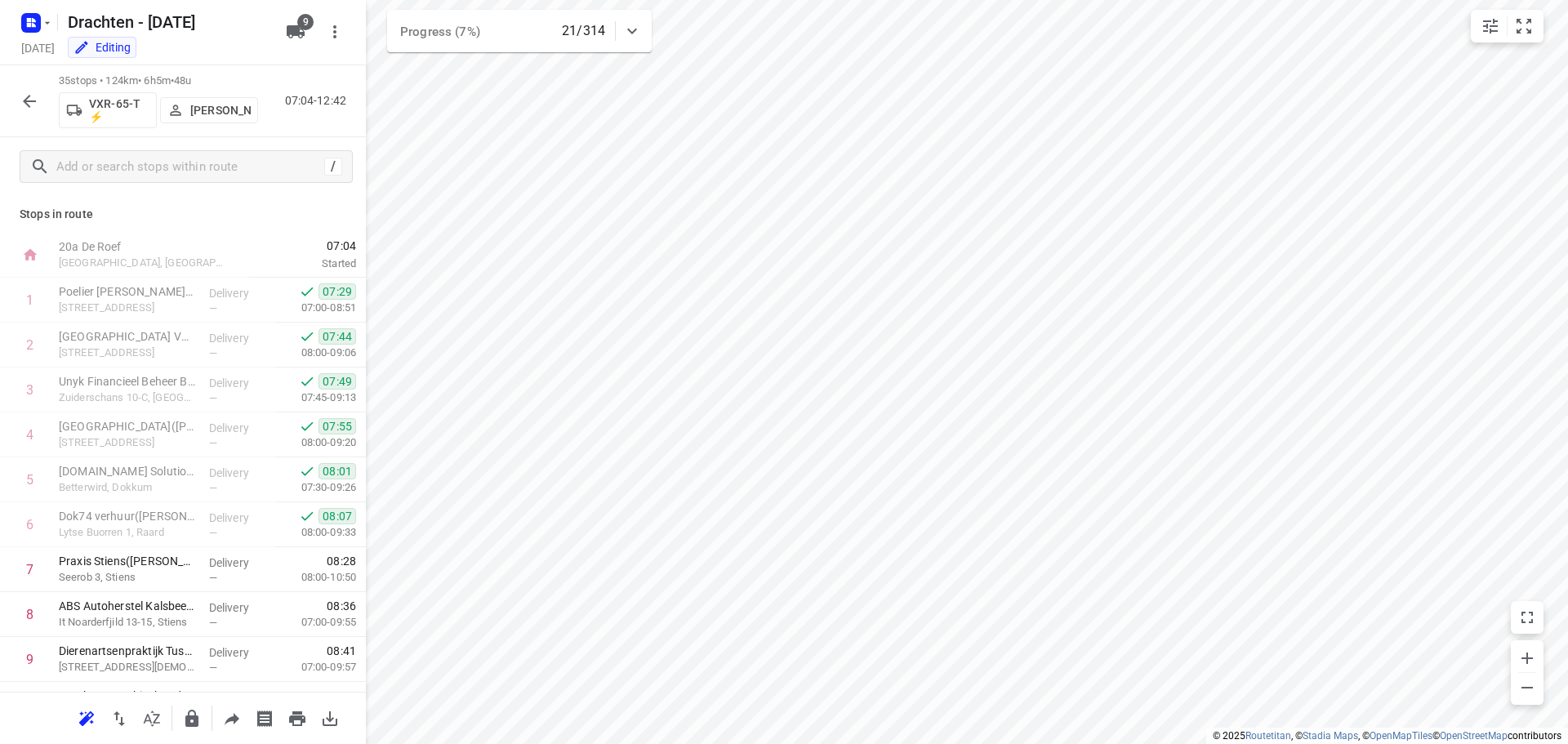
click at [25, 99] on icon "button" at bounding box center [30, 101] width 20 height 20
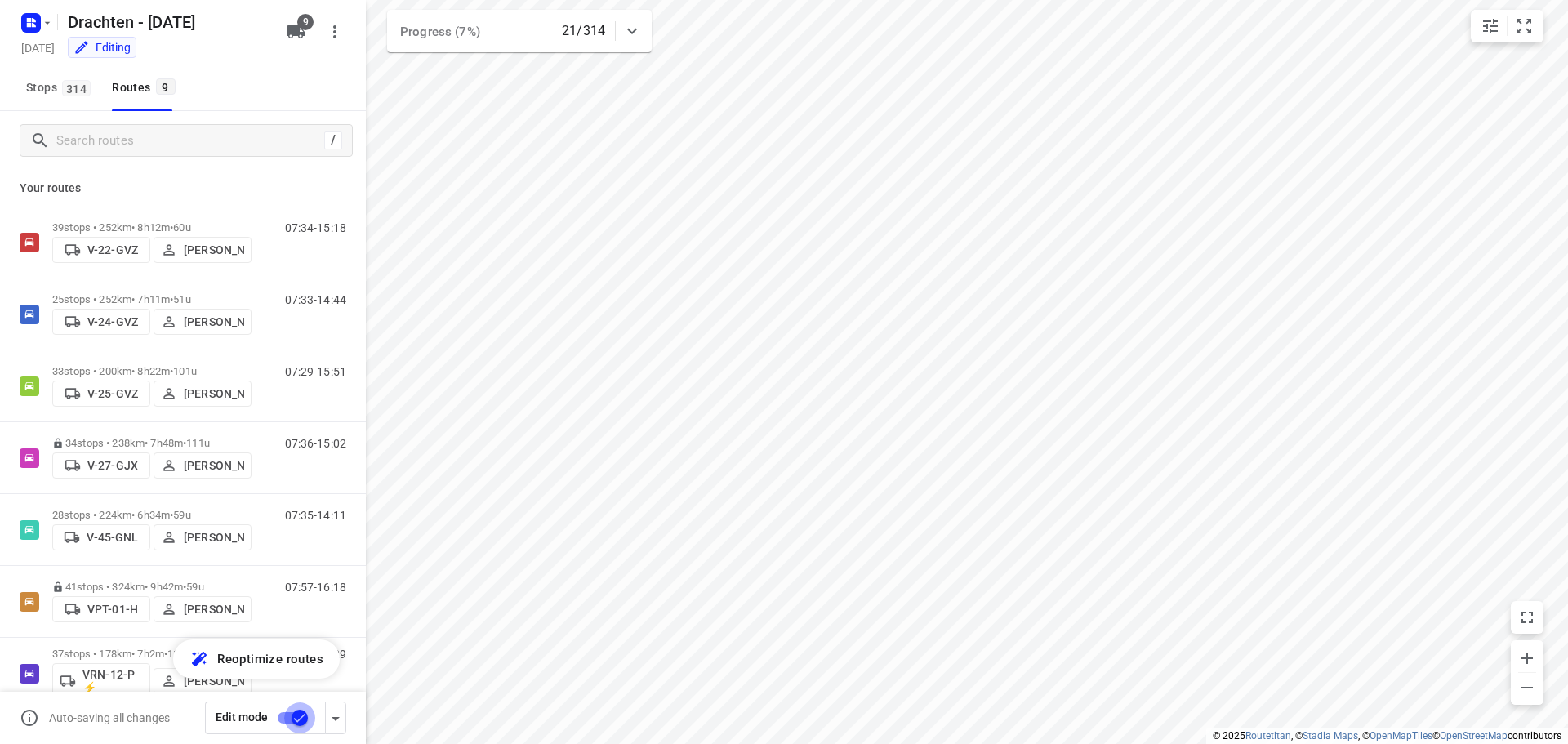
click at [288, 718] on input "checkbox" at bounding box center [299, 717] width 93 height 31
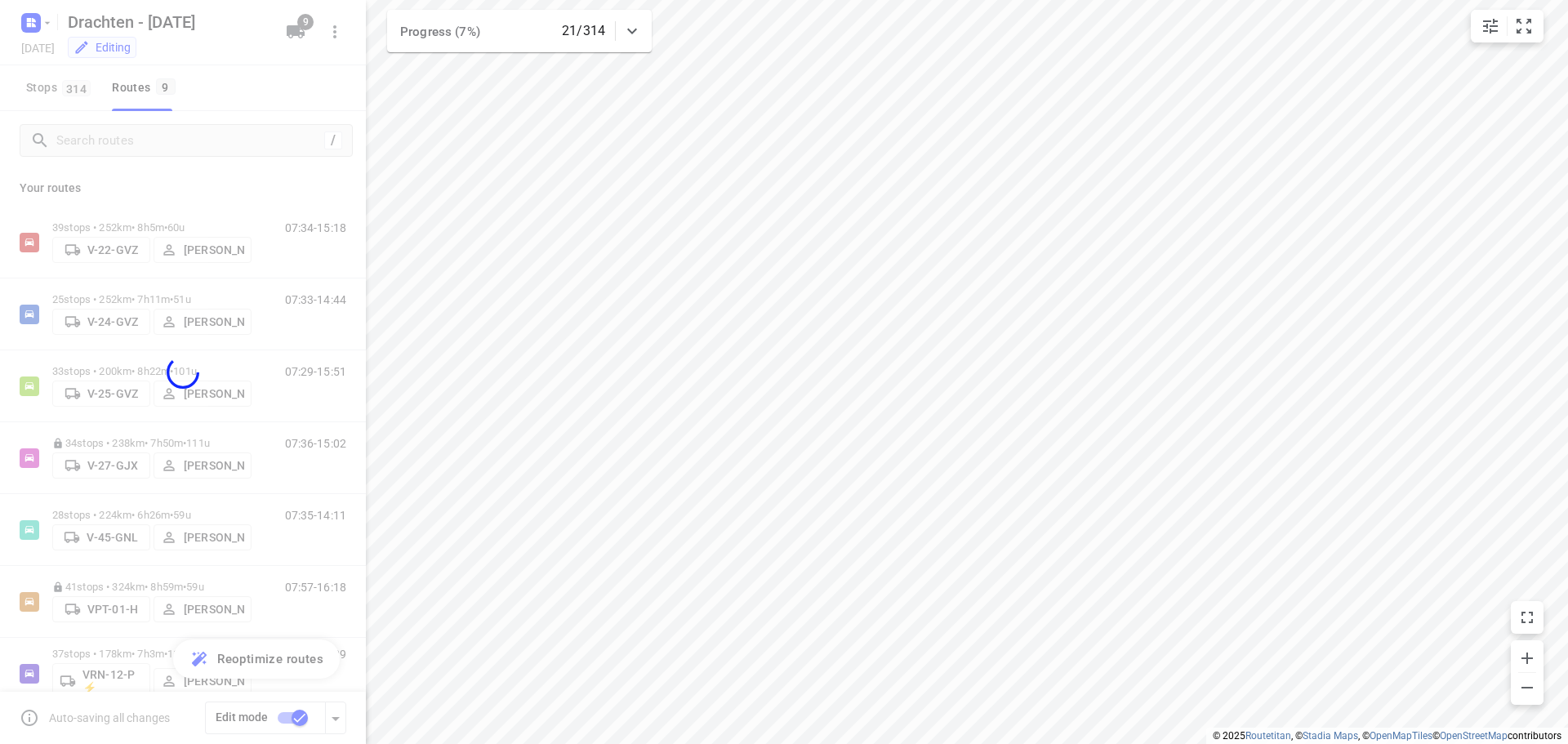
checkbox input "false"
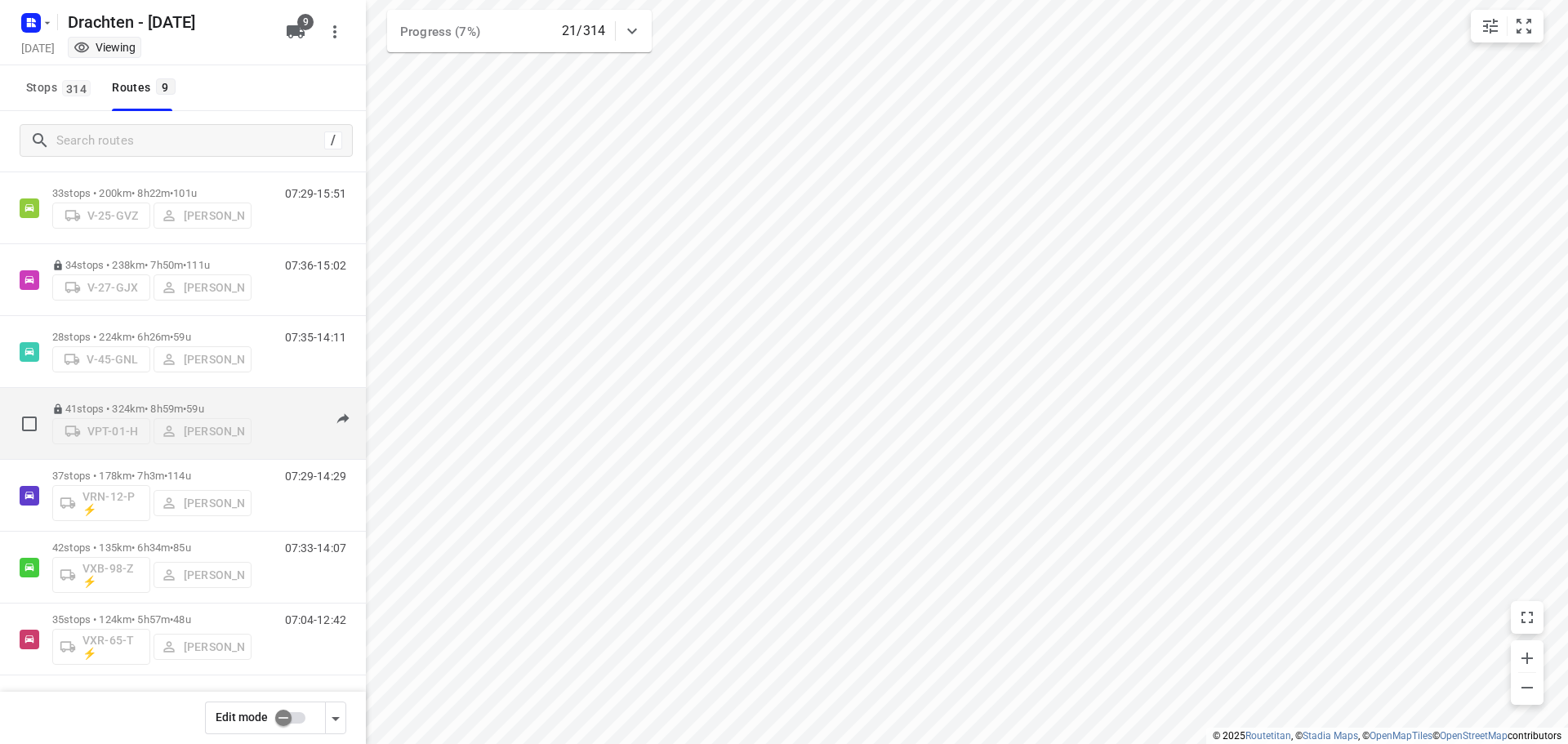
click at [203, 403] on span "59u" at bounding box center [194, 408] width 17 height 12
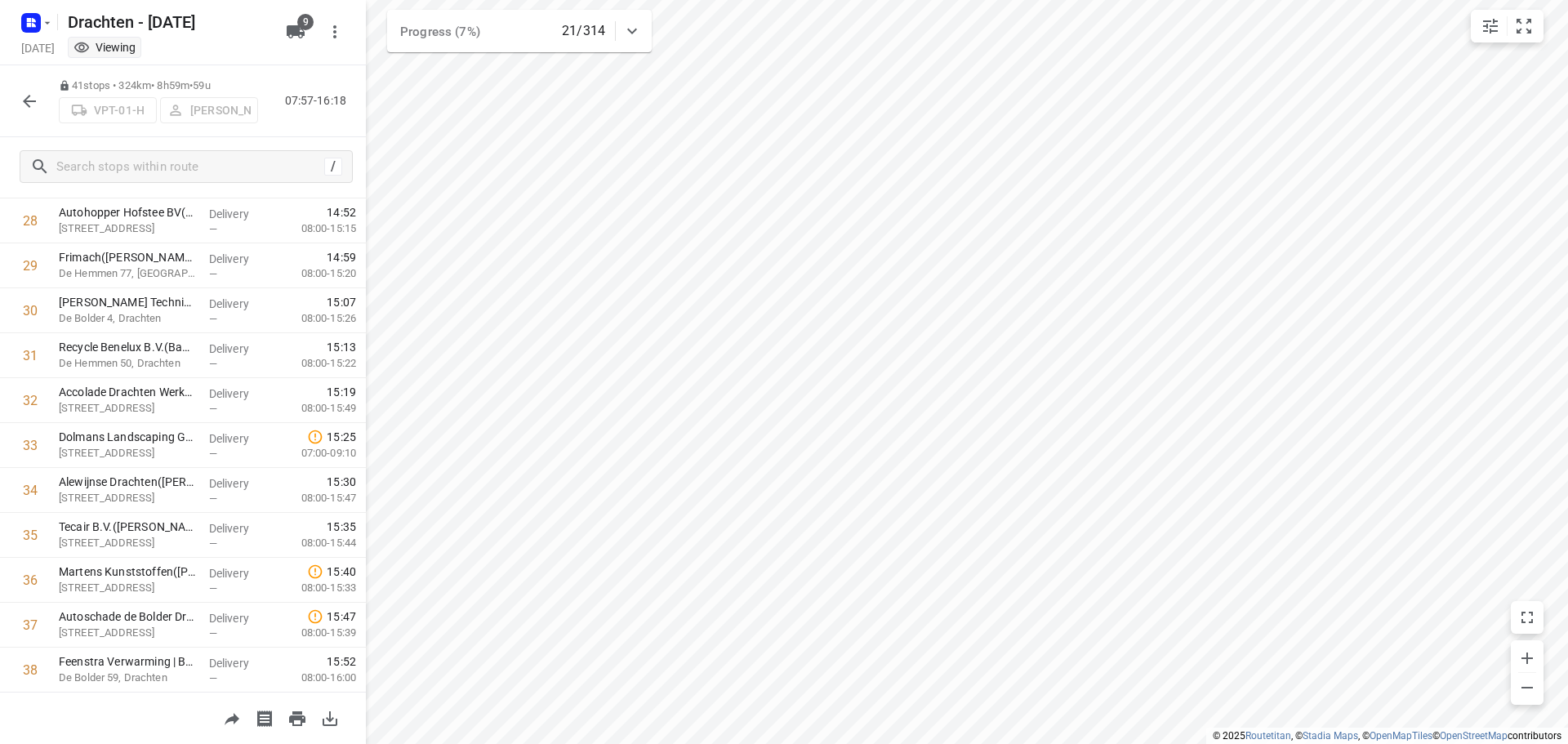
scroll to position [1472, 0]
click at [37, 105] on icon "button" at bounding box center [30, 101] width 20 height 20
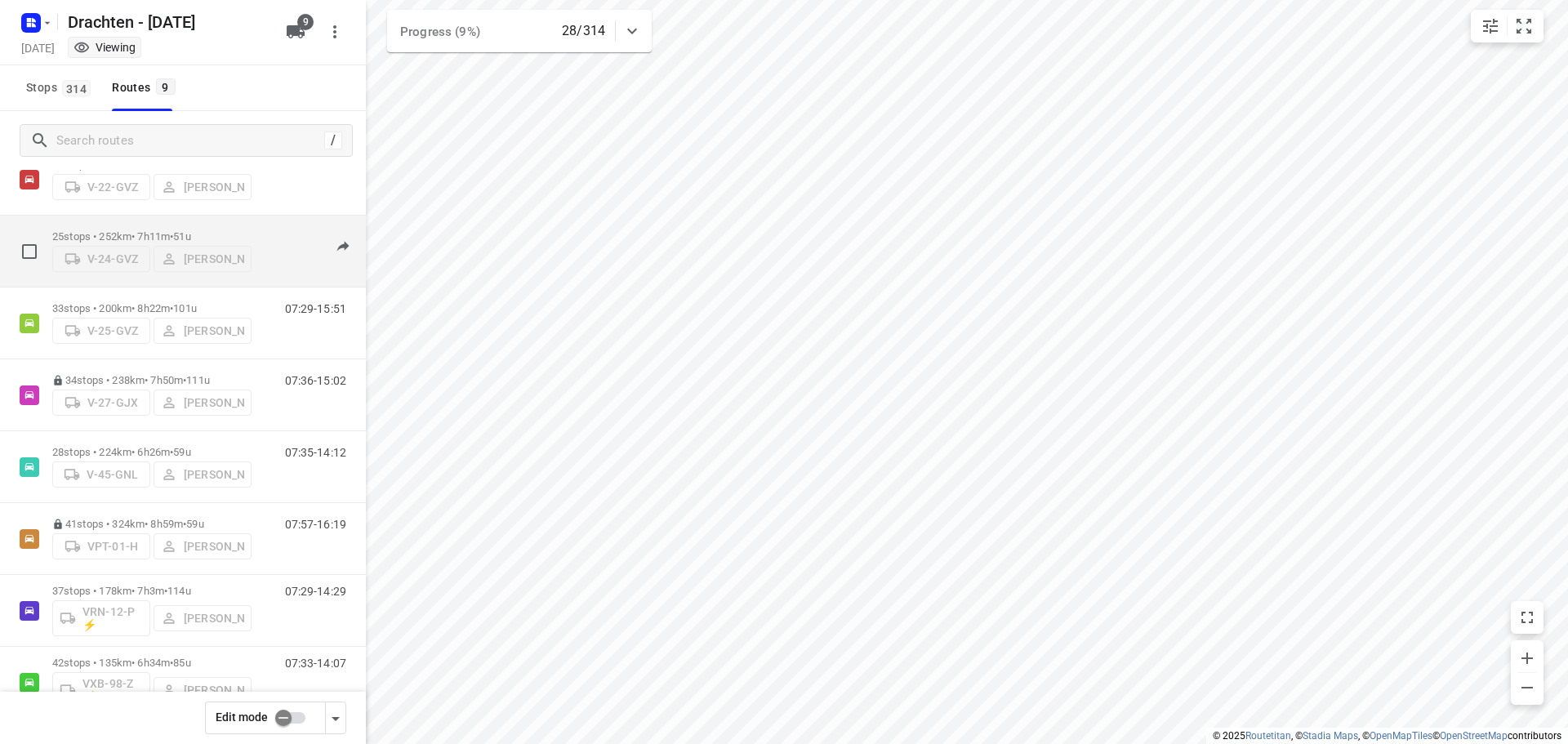
scroll to position [178, 0]
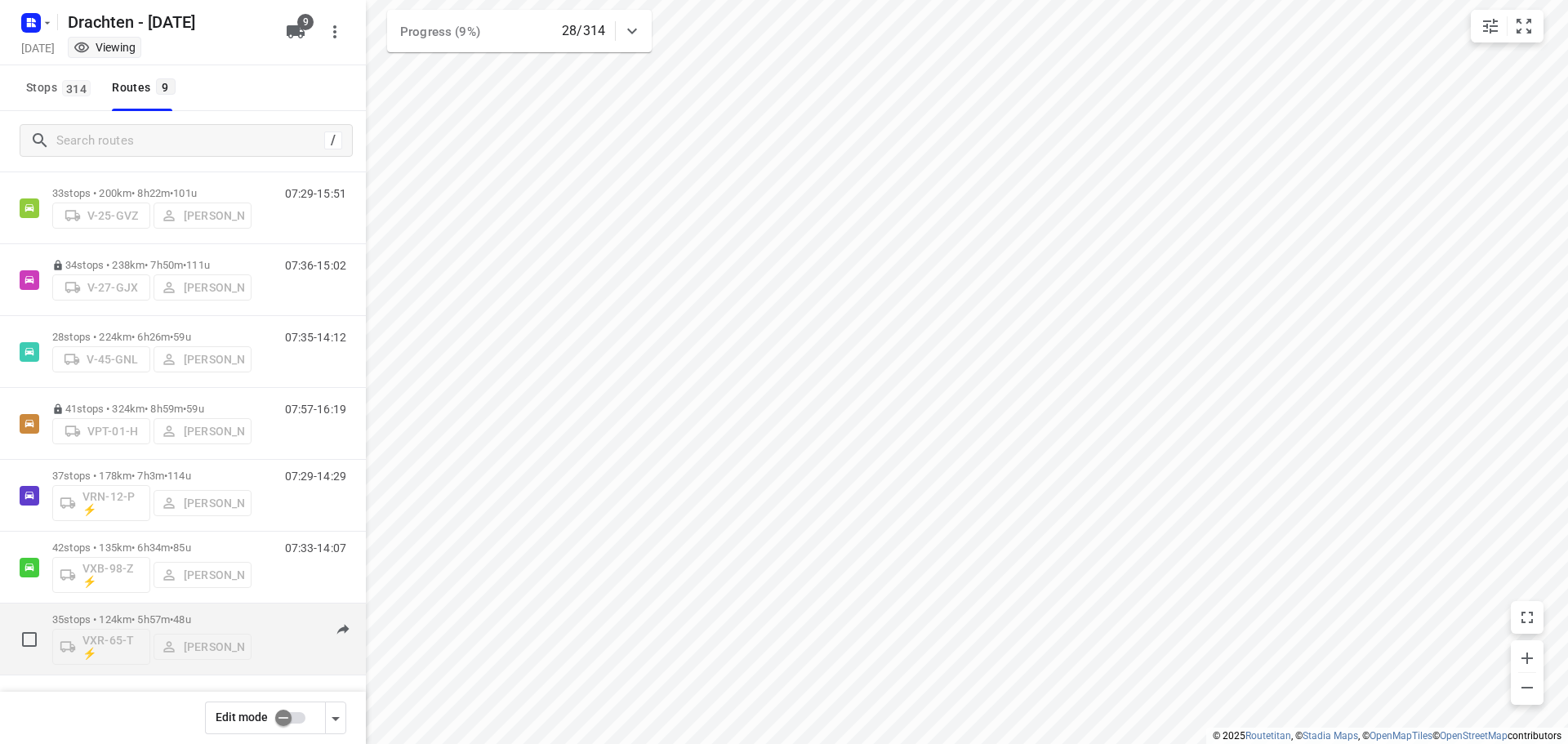
click at [240, 611] on div "35 stops • 124km • 5h57m • 48u VXR-65-T ⚡ Leon Holwerda" at bounding box center [152, 639] width 199 height 68
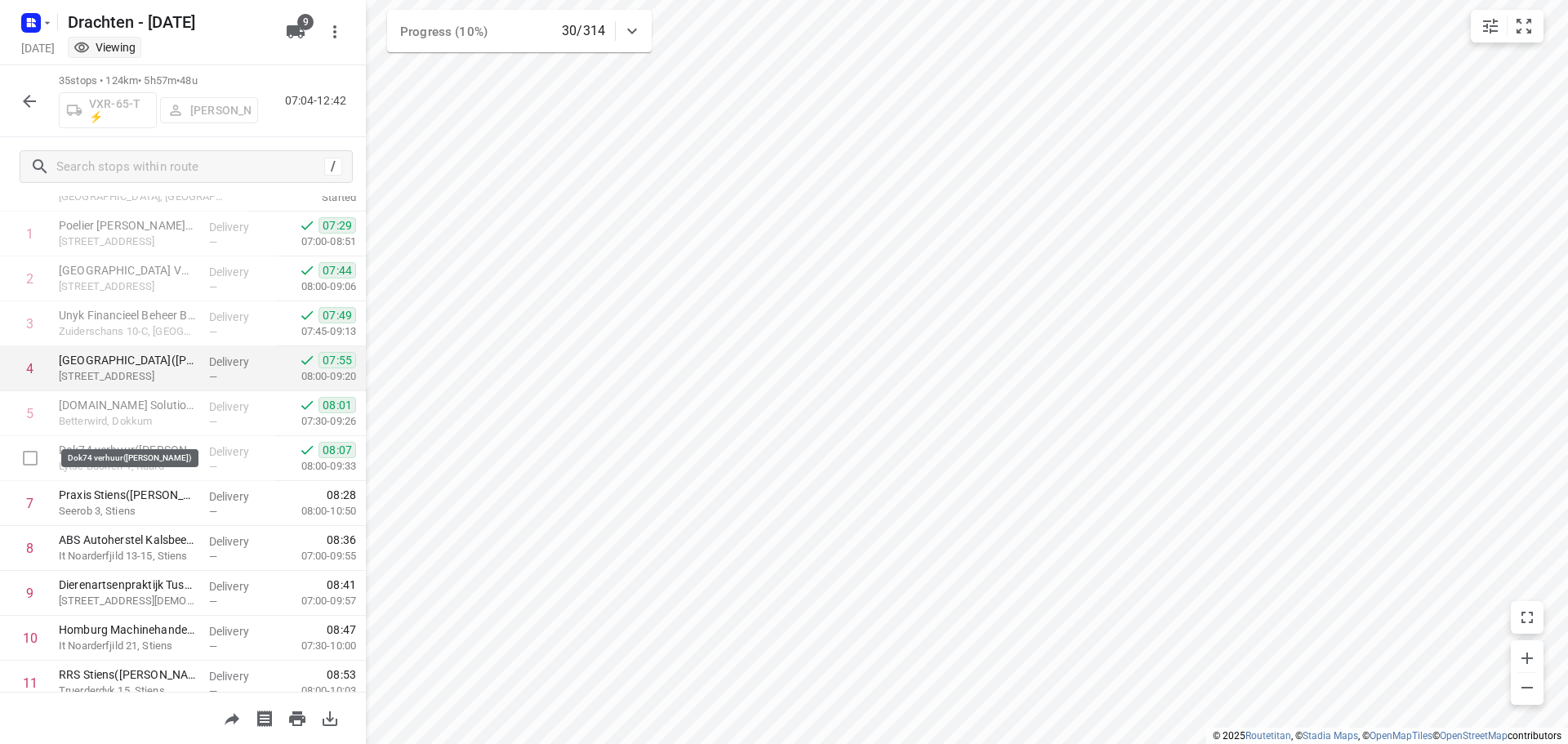
scroll to position [163, 0]
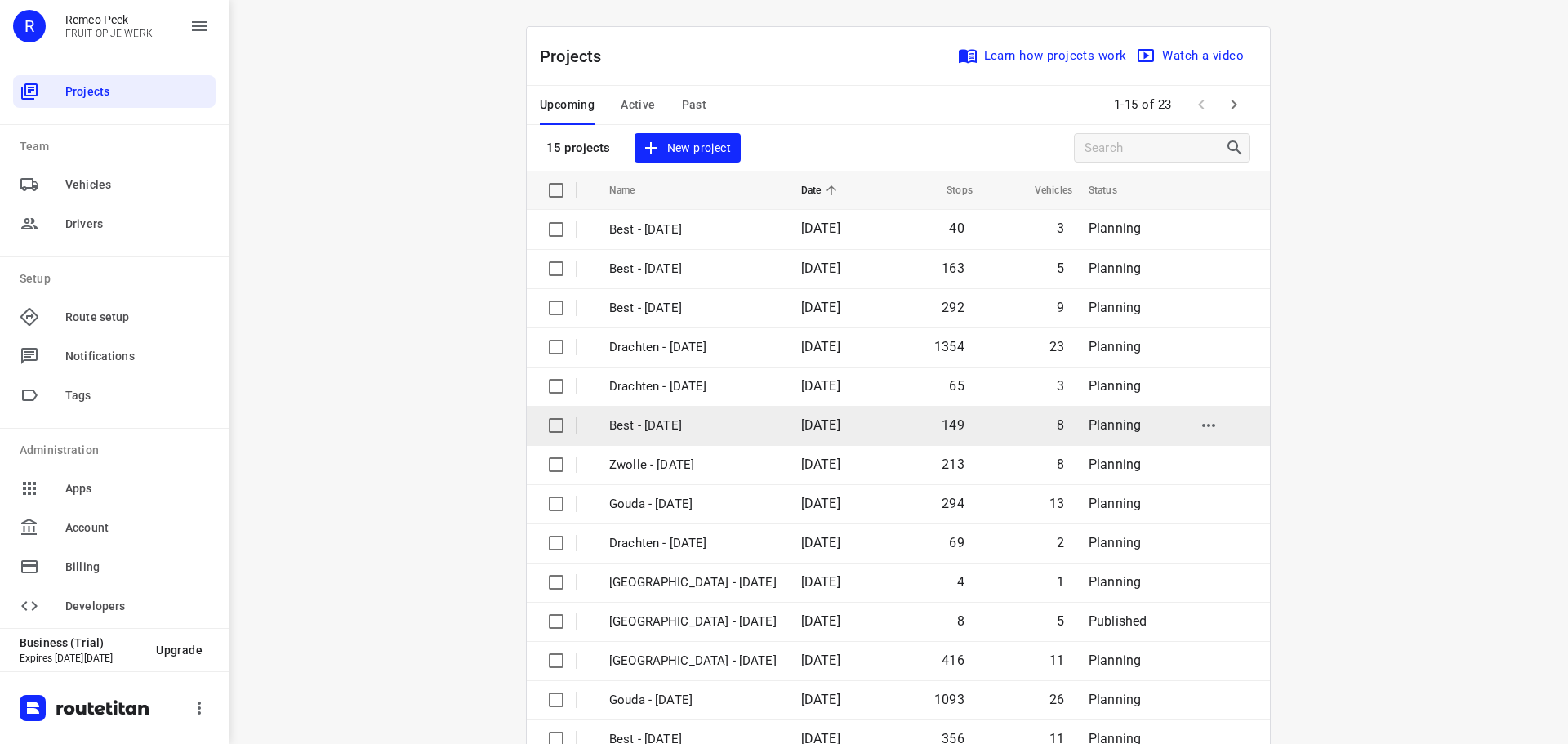
scroll to position [81, 0]
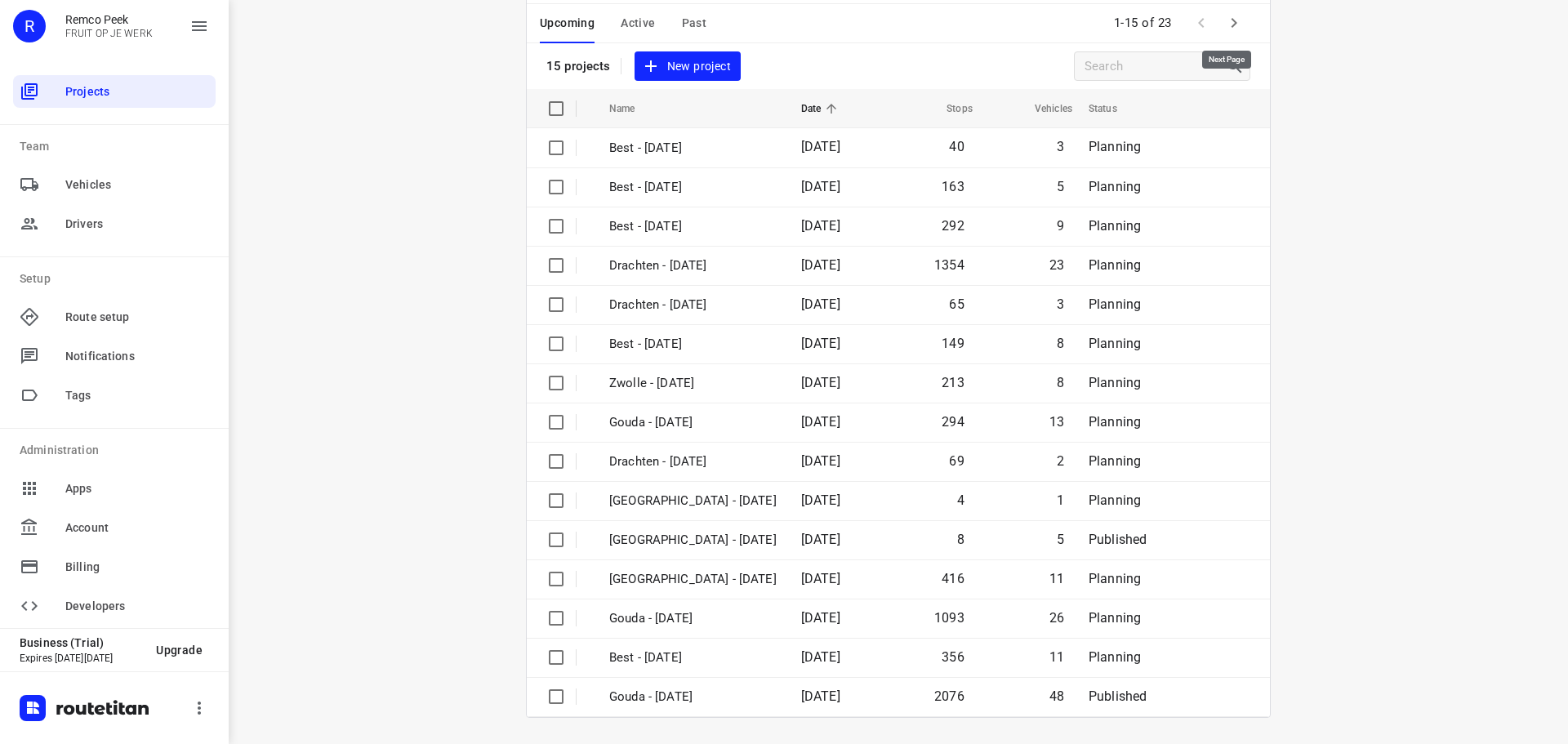
click at [1224, 29] on icon "button" at bounding box center [1234, 23] width 20 height 20
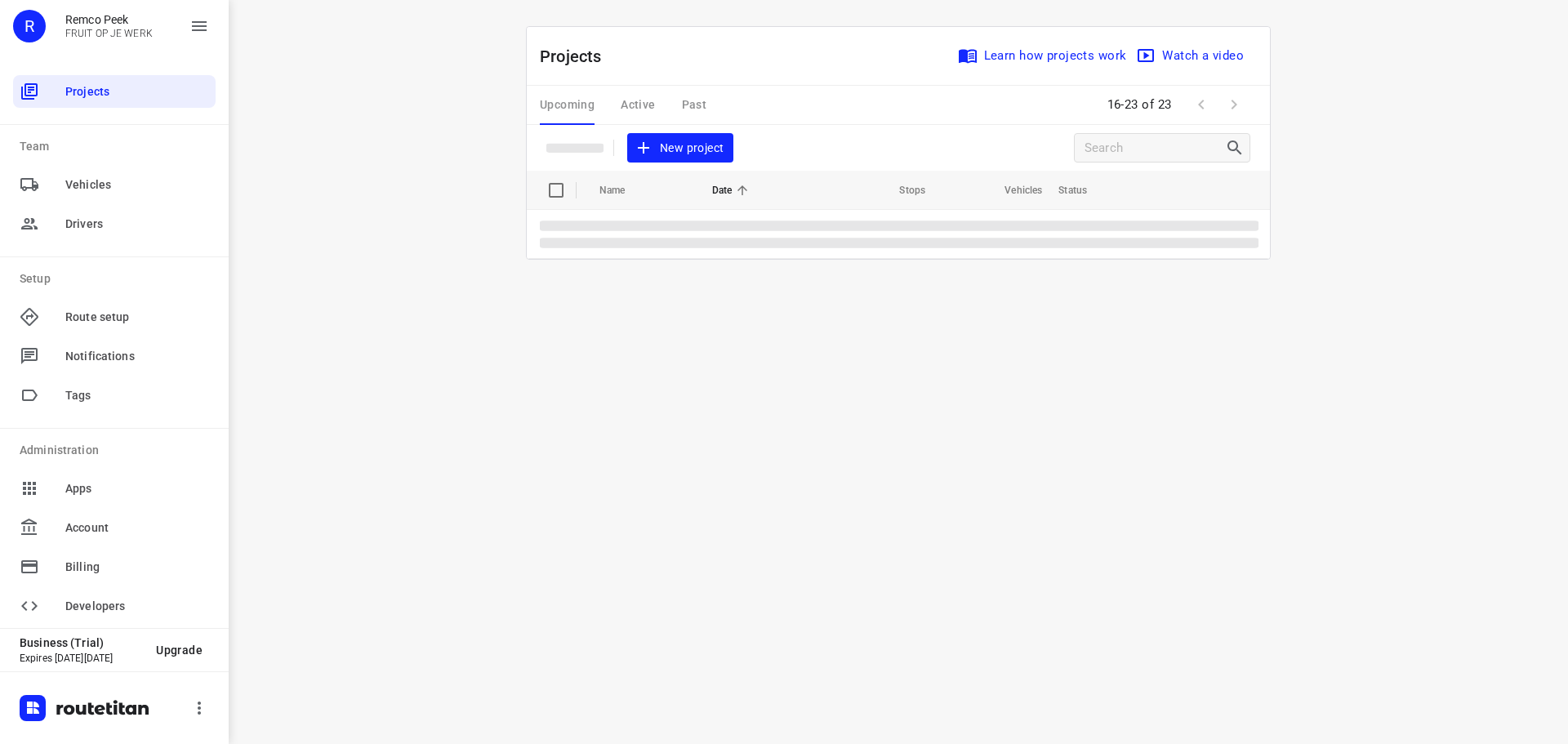
scroll to position [0, 0]
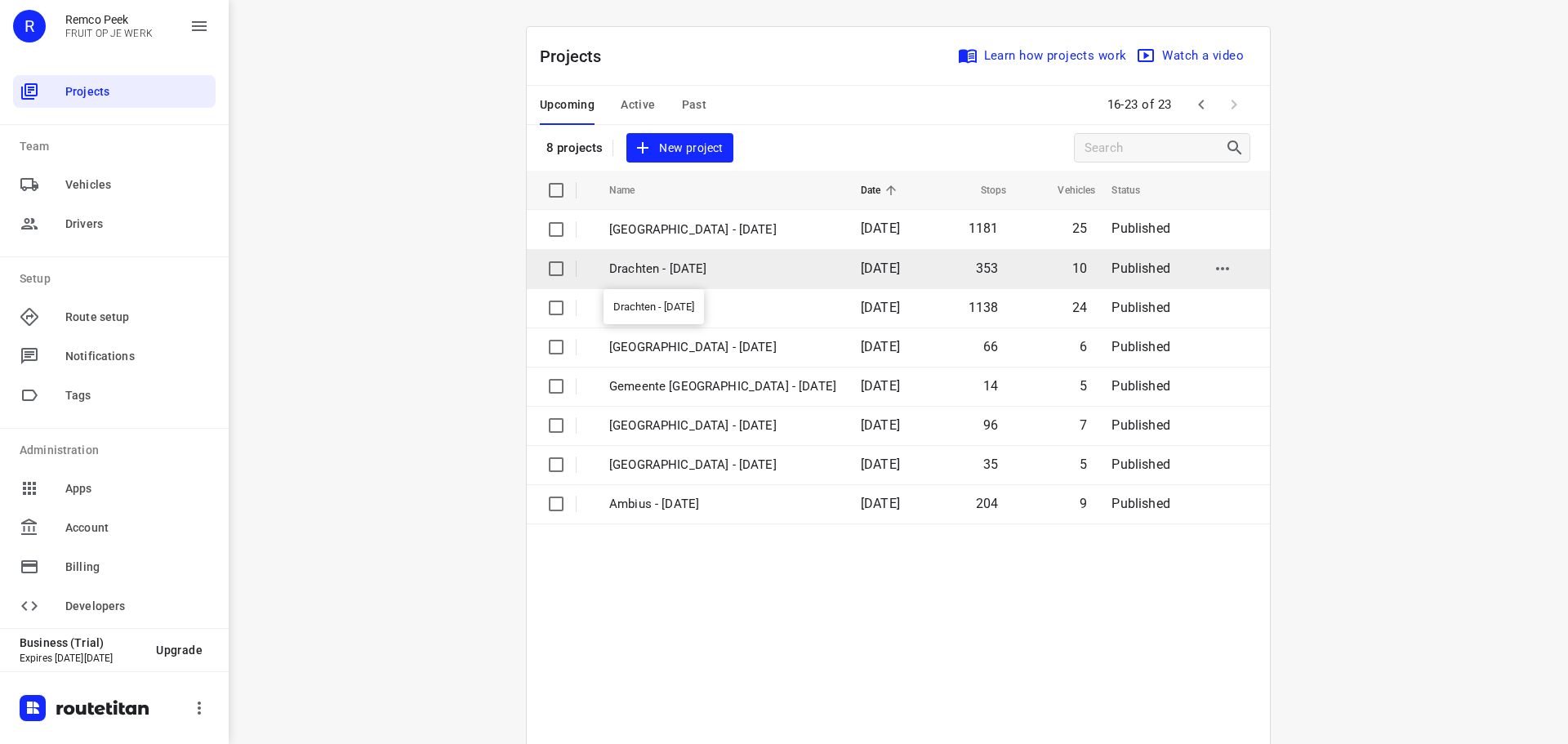
click at [684, 264] on p "Drachten - [DATE]" at bounding box center [723, 269] width 227 height 19
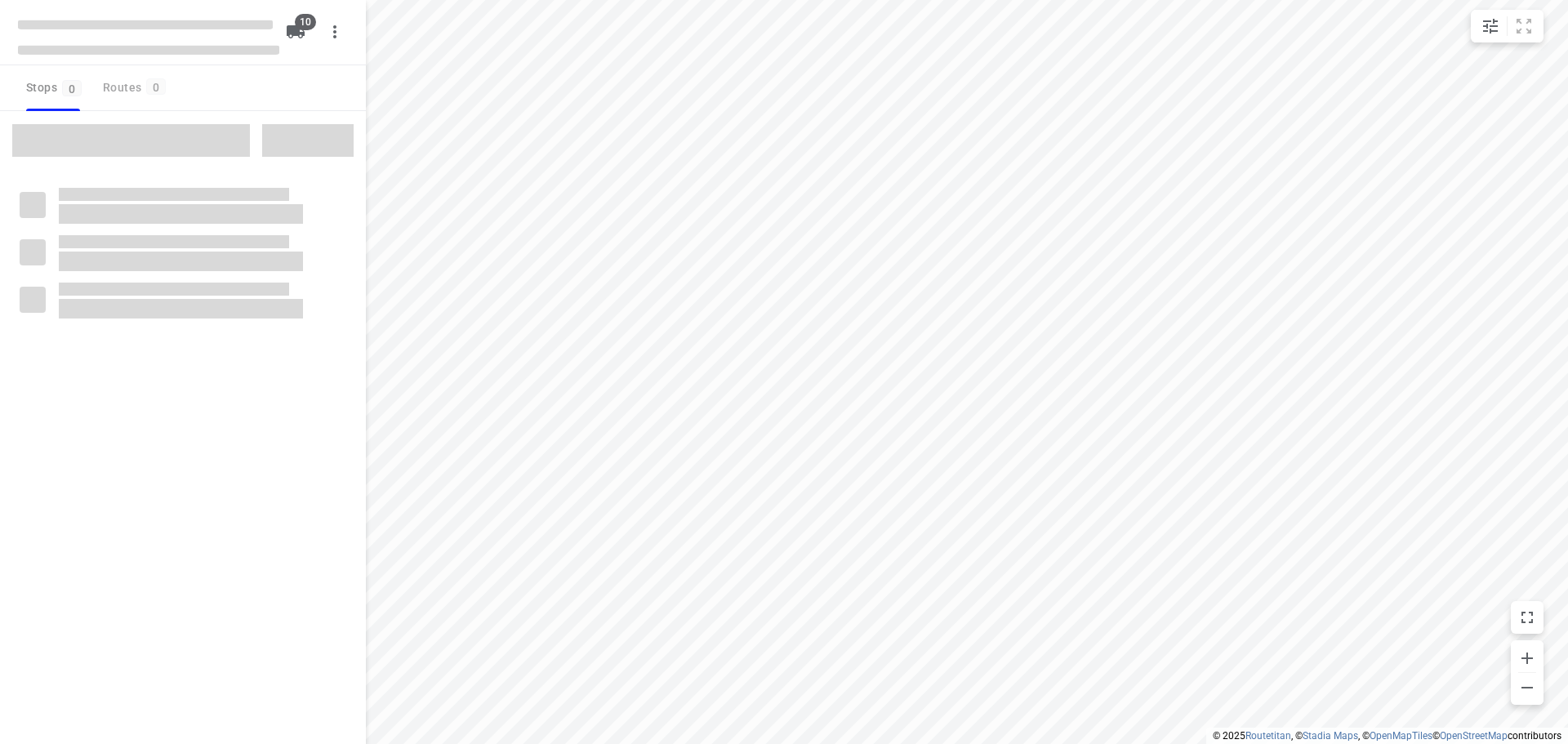
checkbox input "true"
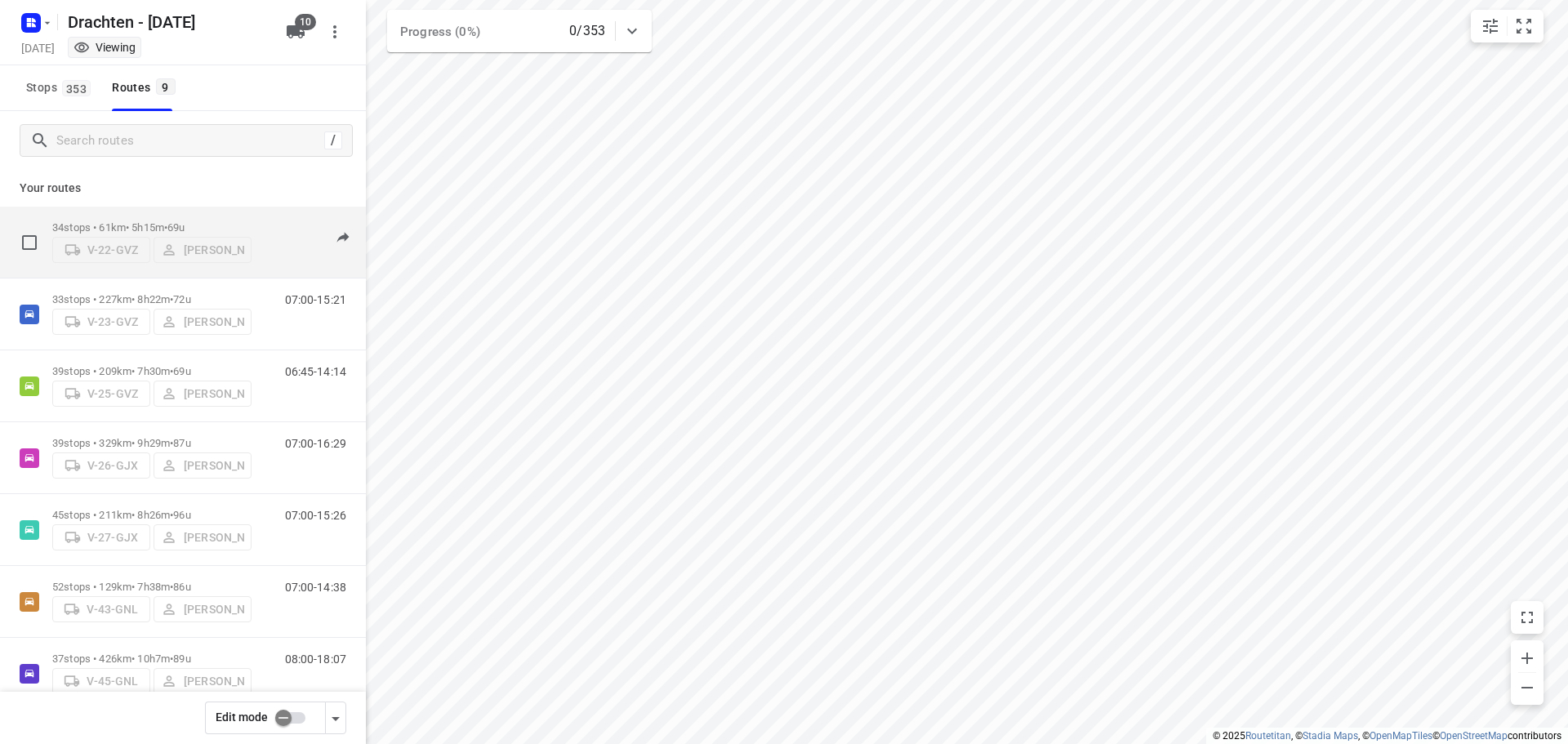
click at [143, 221] on p "34 stops • 61km • 5h15m • 69u" at bounding box center [152, 227] width 199 height 12
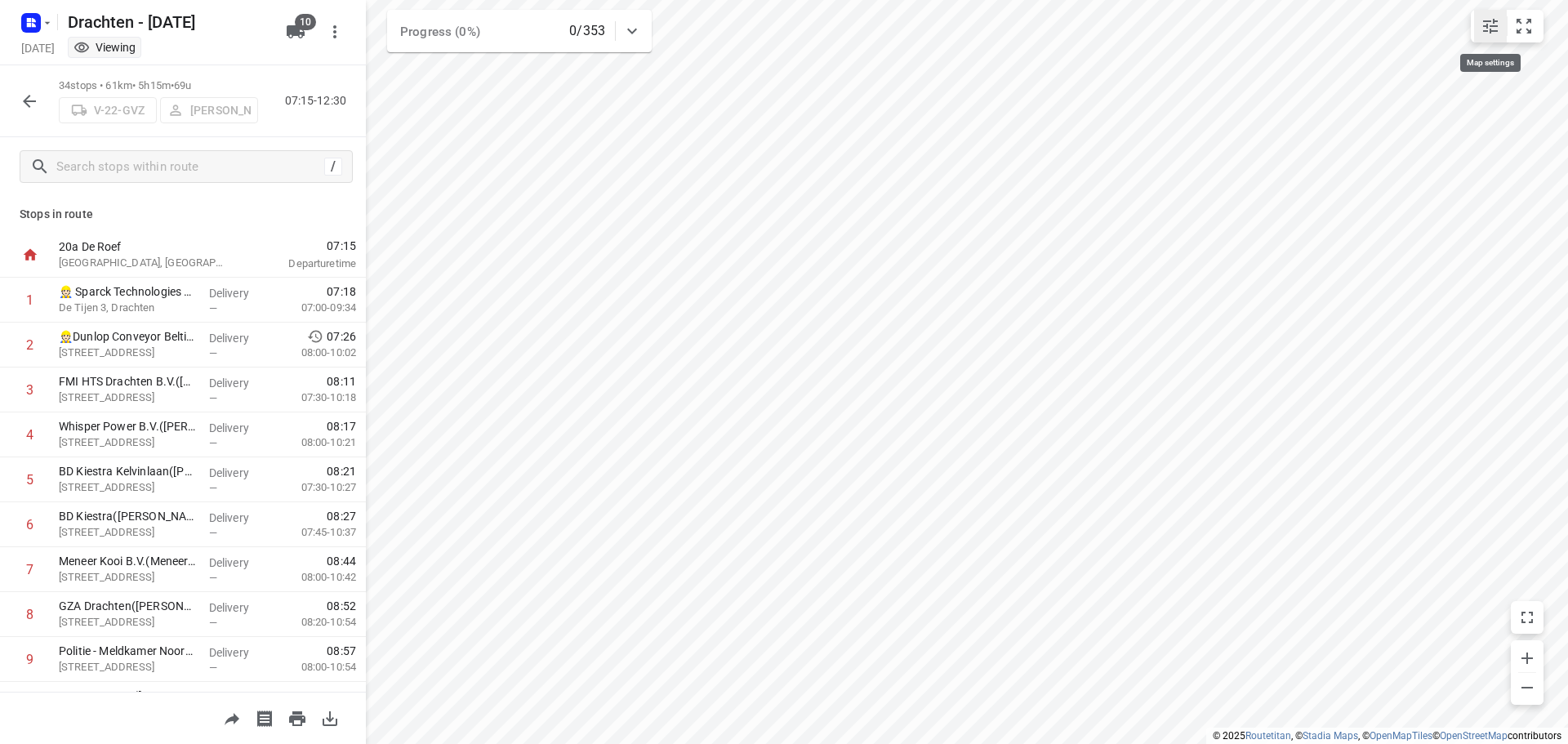
click at [1489, 23] on icon "small contained button group" at bounding box center [1490, 27] width 20 height 20
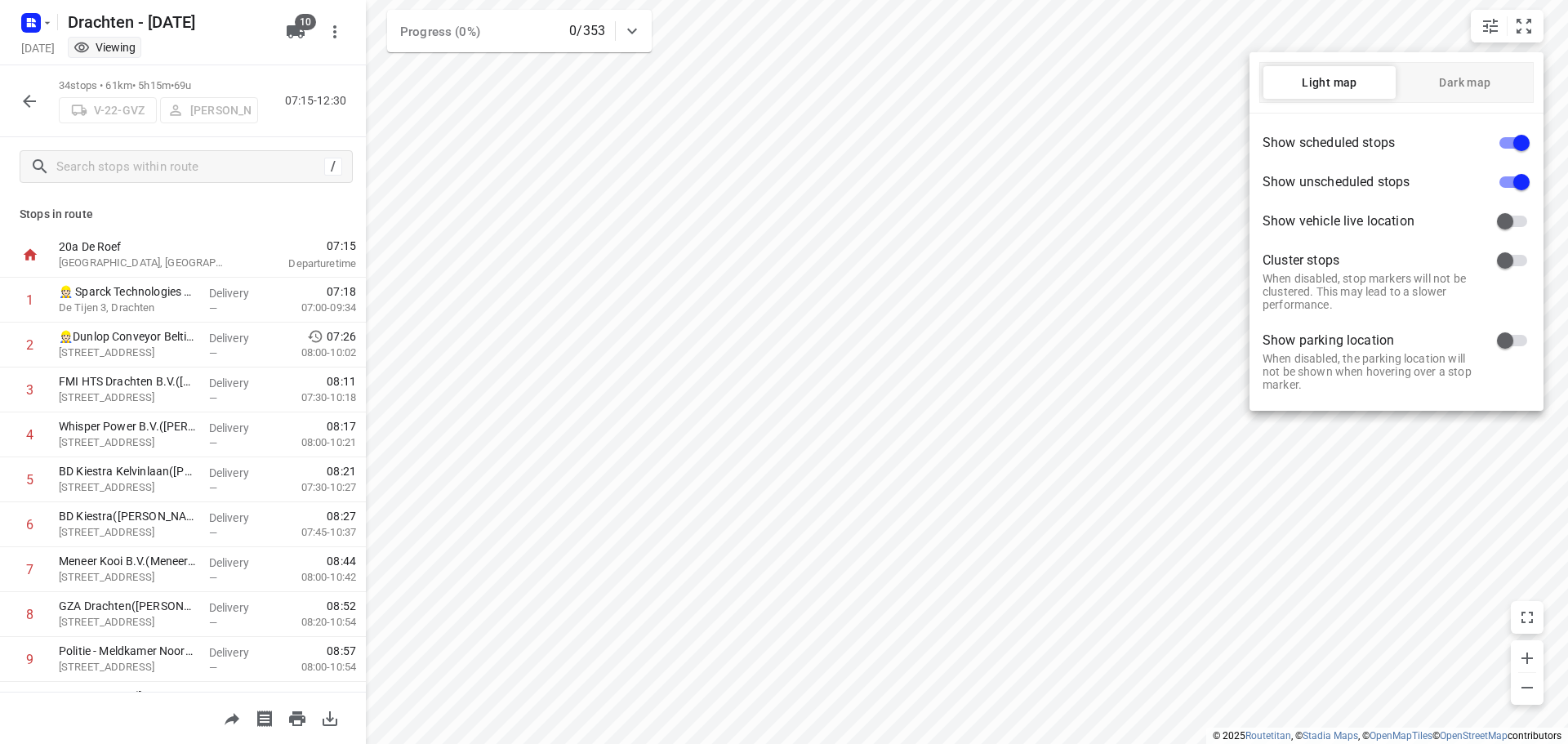
click at [1516, 139] on input "checkbox" at bounding box center [1522, 143] width 93 height 31
checkbox input "false"
drag, startPoint x: 823, startPoint y: 383, endPoint x: 1219, endPoint y: 280, distance: 409.2
click at [1337, 265] on div "Light map Dark map Show scheduled stops Show unscheduled stops Show vehicle liv…" at bounding box center [784, 377] width 1568 height 734
drag, startPoint x: 685, startPoint y: 484, endPoint x: 857, endPoint y: 468, distance: 172.7
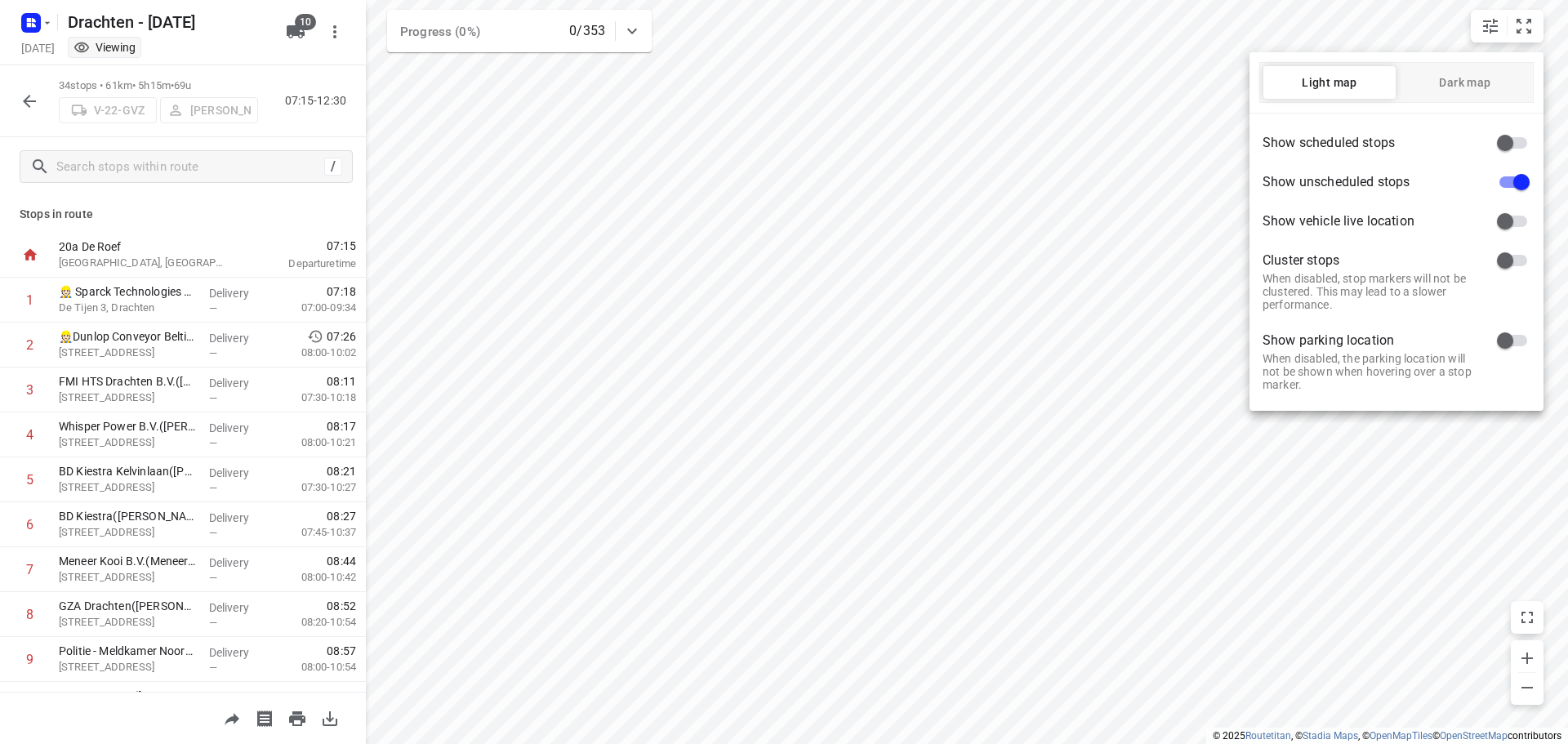
click at [855, 469] on div at bounding box center [784, 372] width 1568 height 744
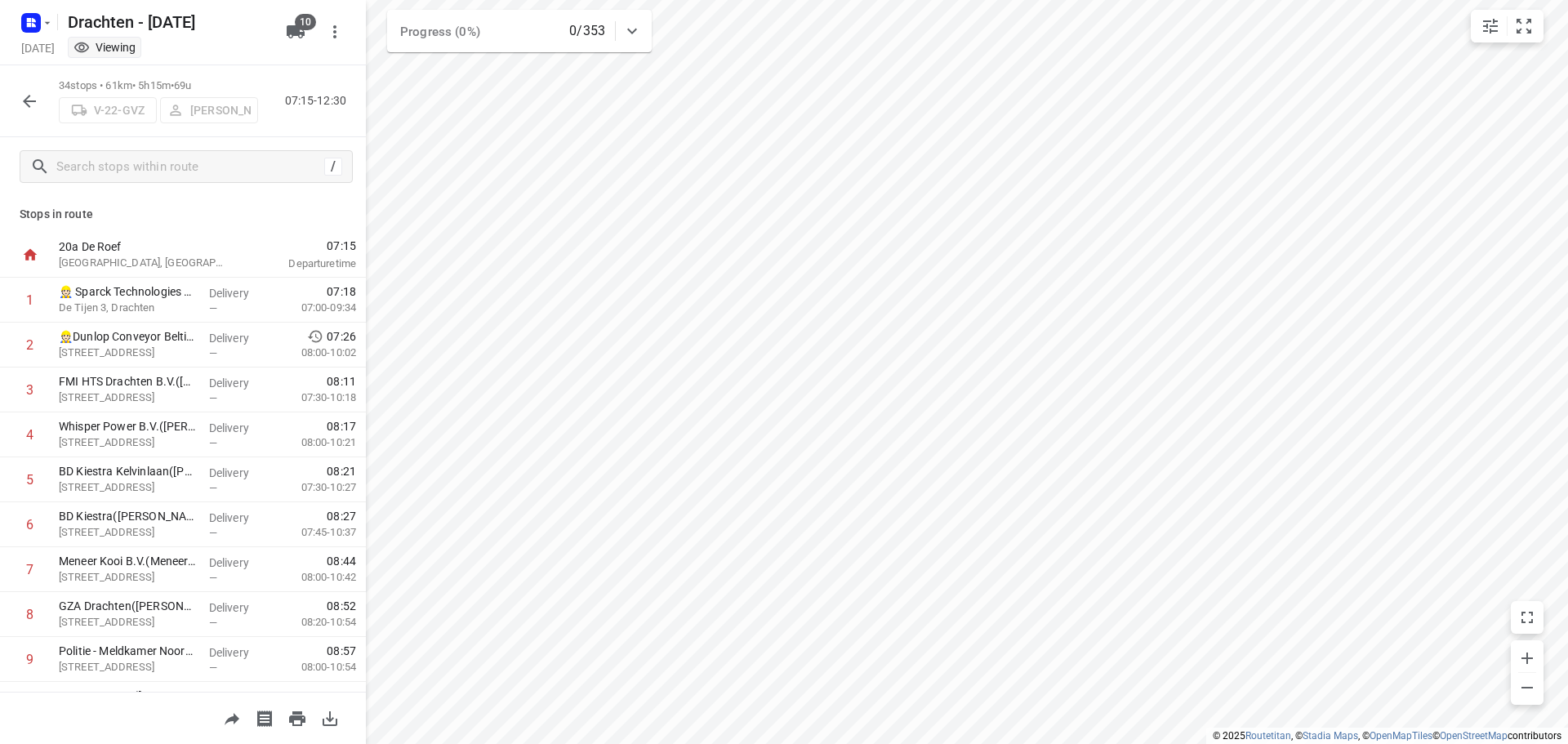
click at [858, 467] on div "Light map Dark map Show scheduled stops Show unscheduled stops Show vehicle liv…" at bounding box center [784, 377] width 1568 height 734
drag, startPoint x: 182, startPoint y: 352, endPoint x: 190, endPoint y: 448, distance: 96.3
click at [29, 109] on icon "button" at bounding box center [30, 101] width 20 height 20
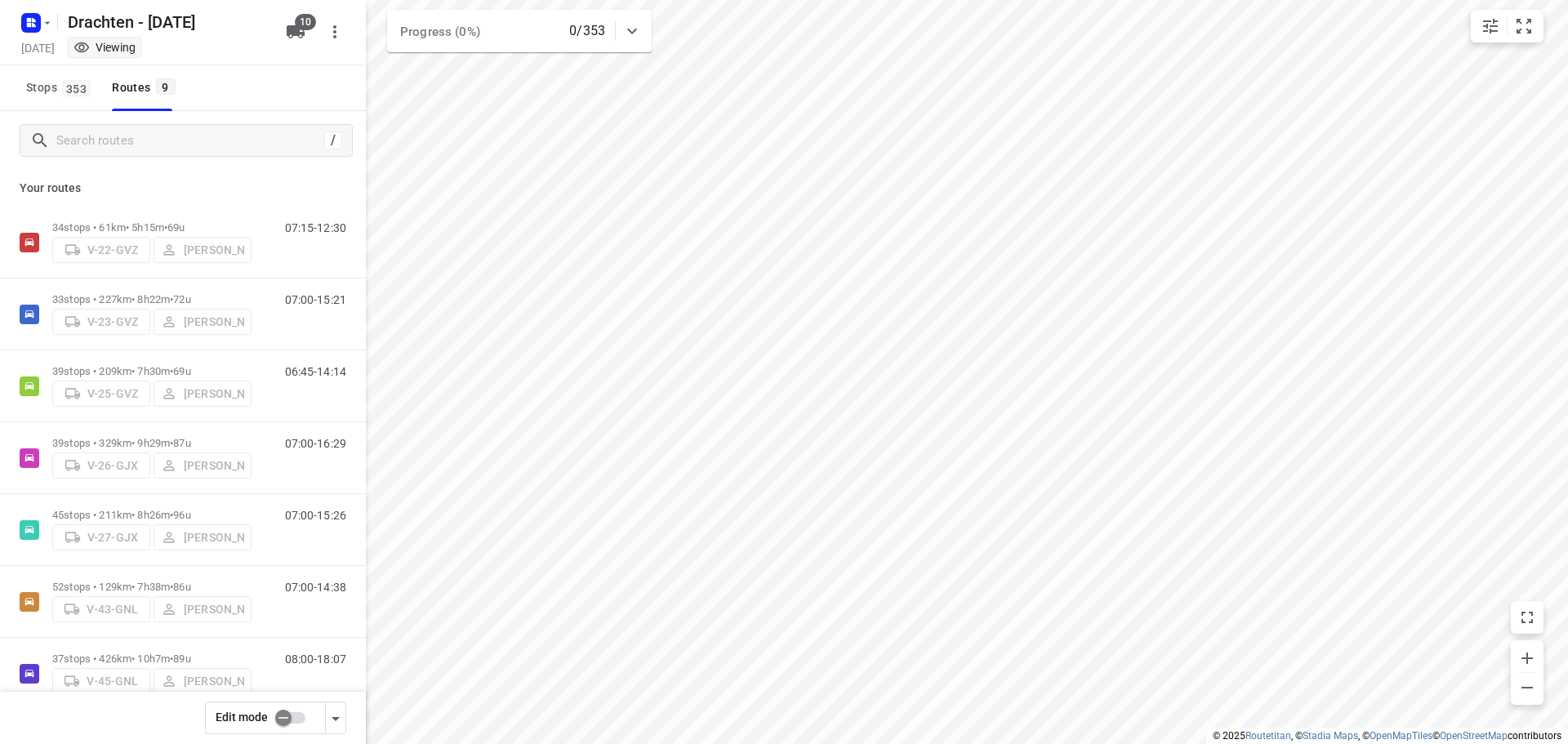
click at [289, 720] on input "checkbox" at bounding box center [283, 717] width 93 height 31
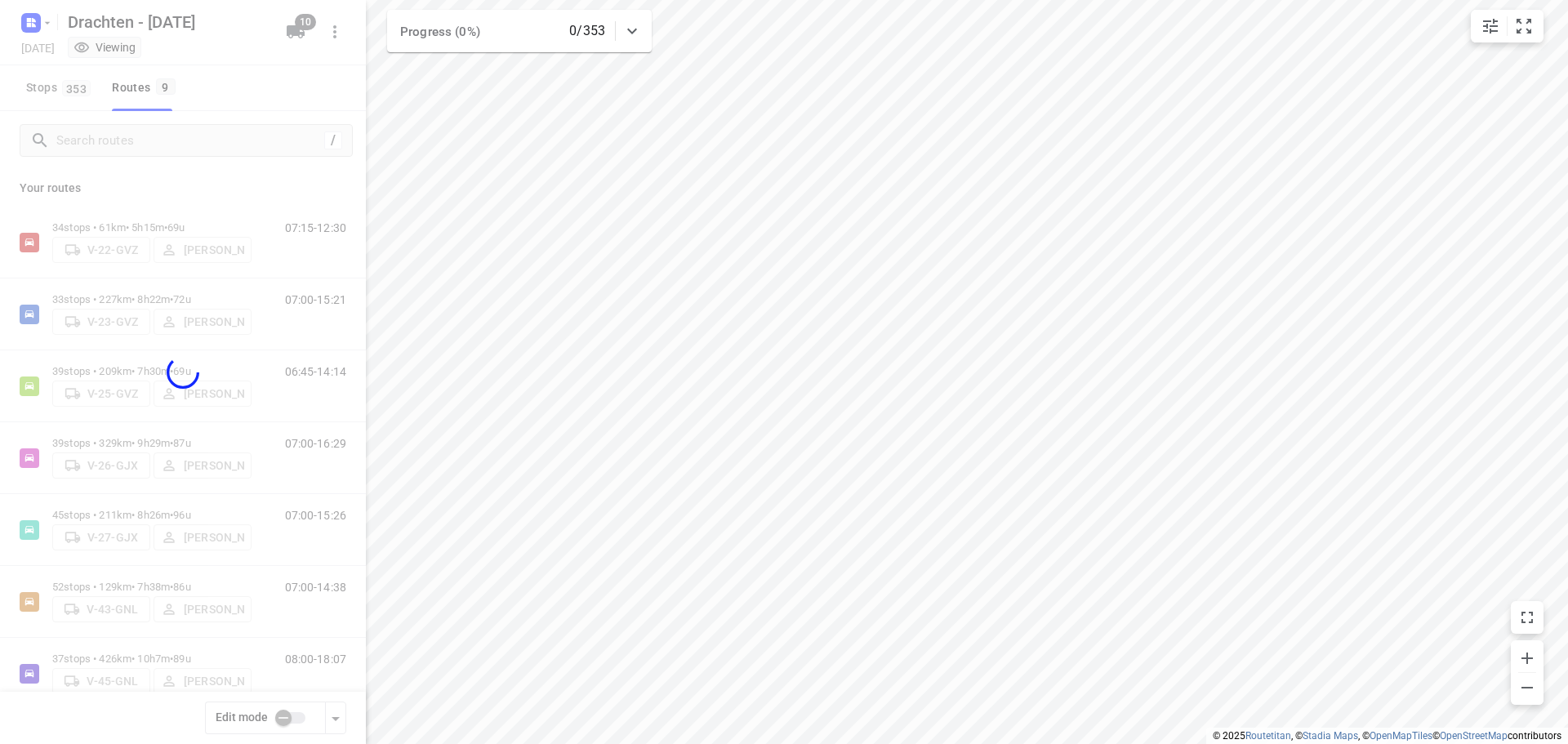
checkbox input "true"
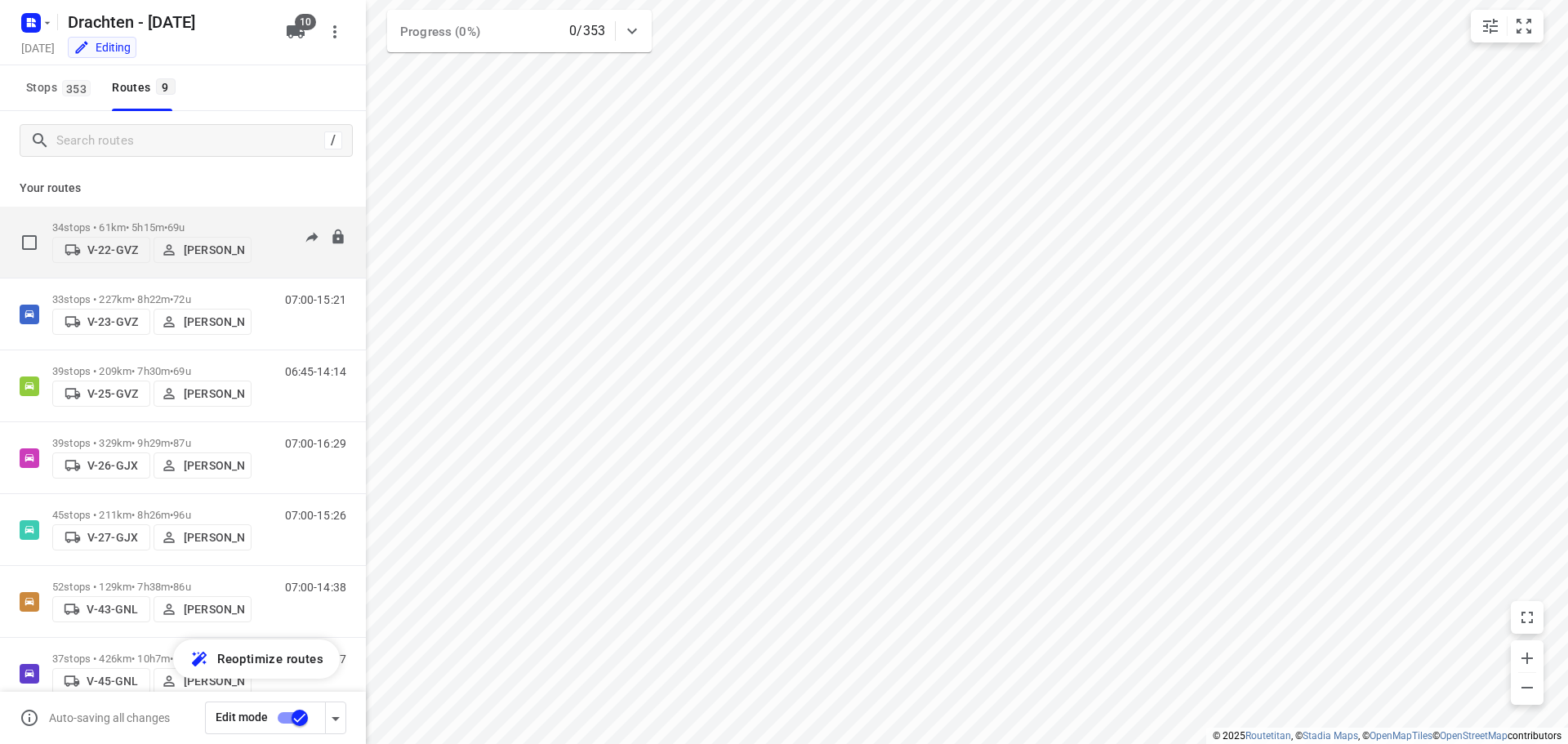
click at [154, 224] on p "34 stops • 61km • 5h15m • 69u" at bounding box center [152, 227] width 199 height 12
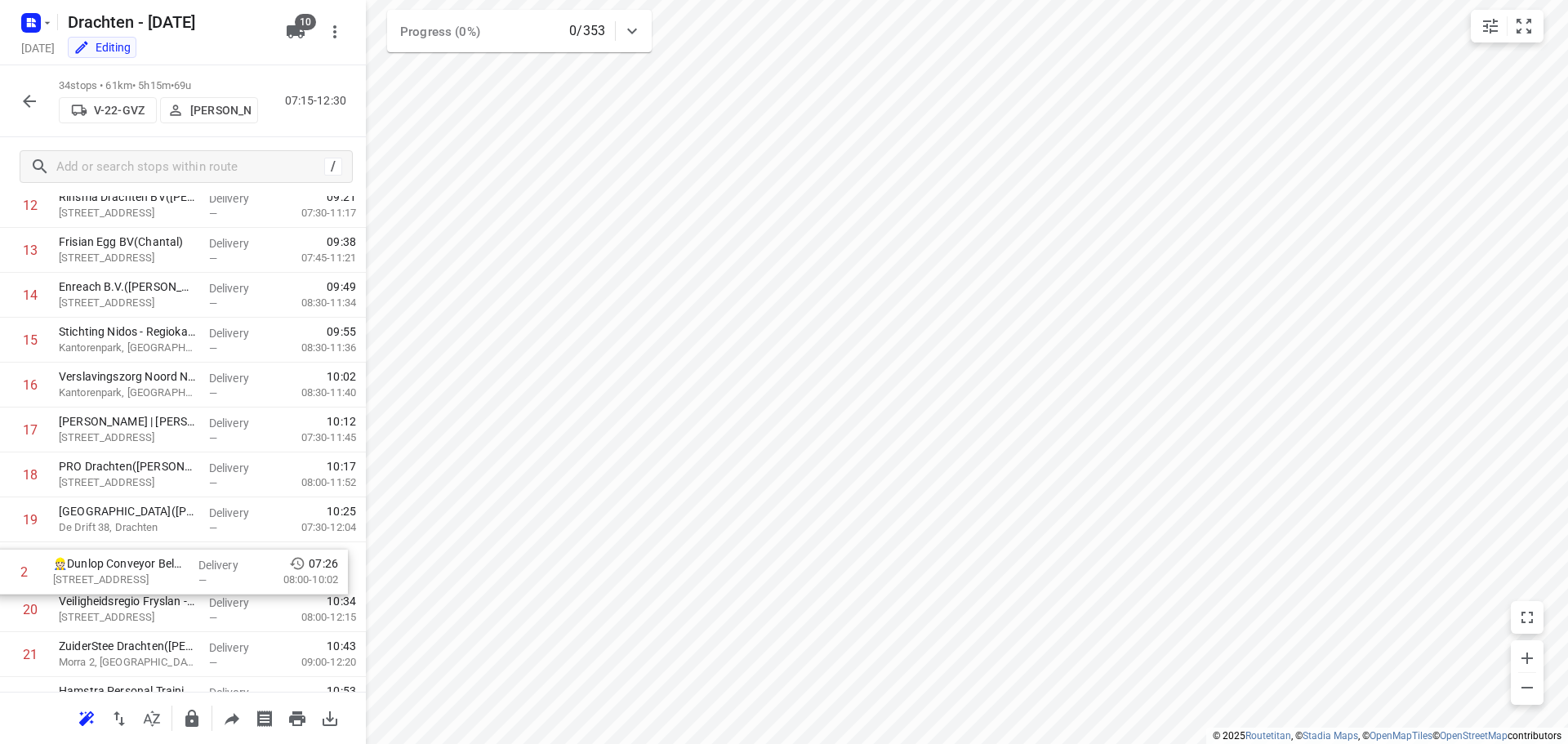
scroll to position [547, 0]
drag, startPoint x: 158, startPoint y: 353, endPoint x: 159, endPoint y: 571, distance: 218.0
click at [159, 571] on div "1 👷🏻 Sparck Technologies BV(Sparck Technologies BV) De Tijen 3, Drachten Delive…" at bounding box center [183, 494] width 366 height 1527
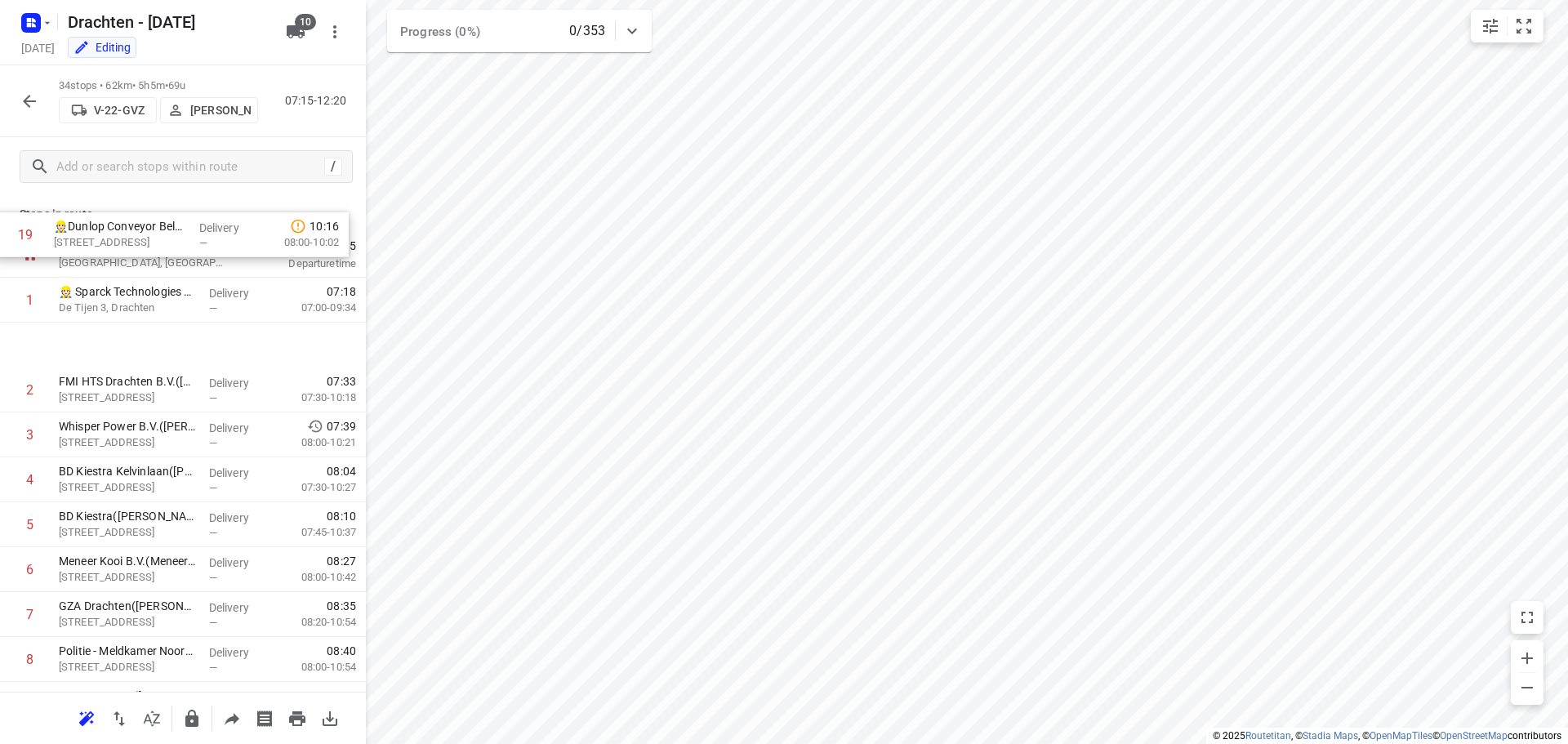
scroll to position [0, 0]
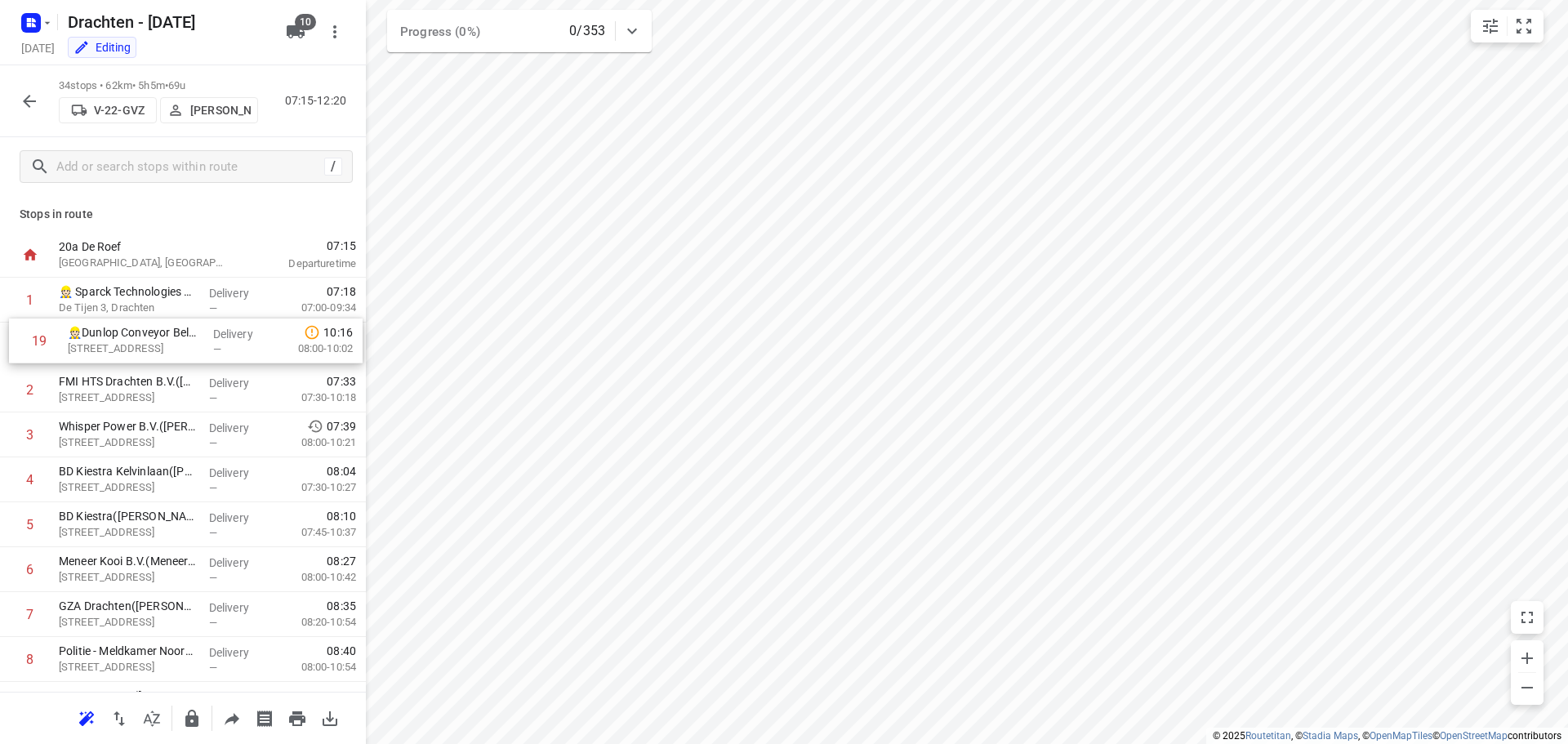
drag, startPoint x: 206, startPoint y: 547, endPoint x: 215, endPoint y: 346, distance: 201.2
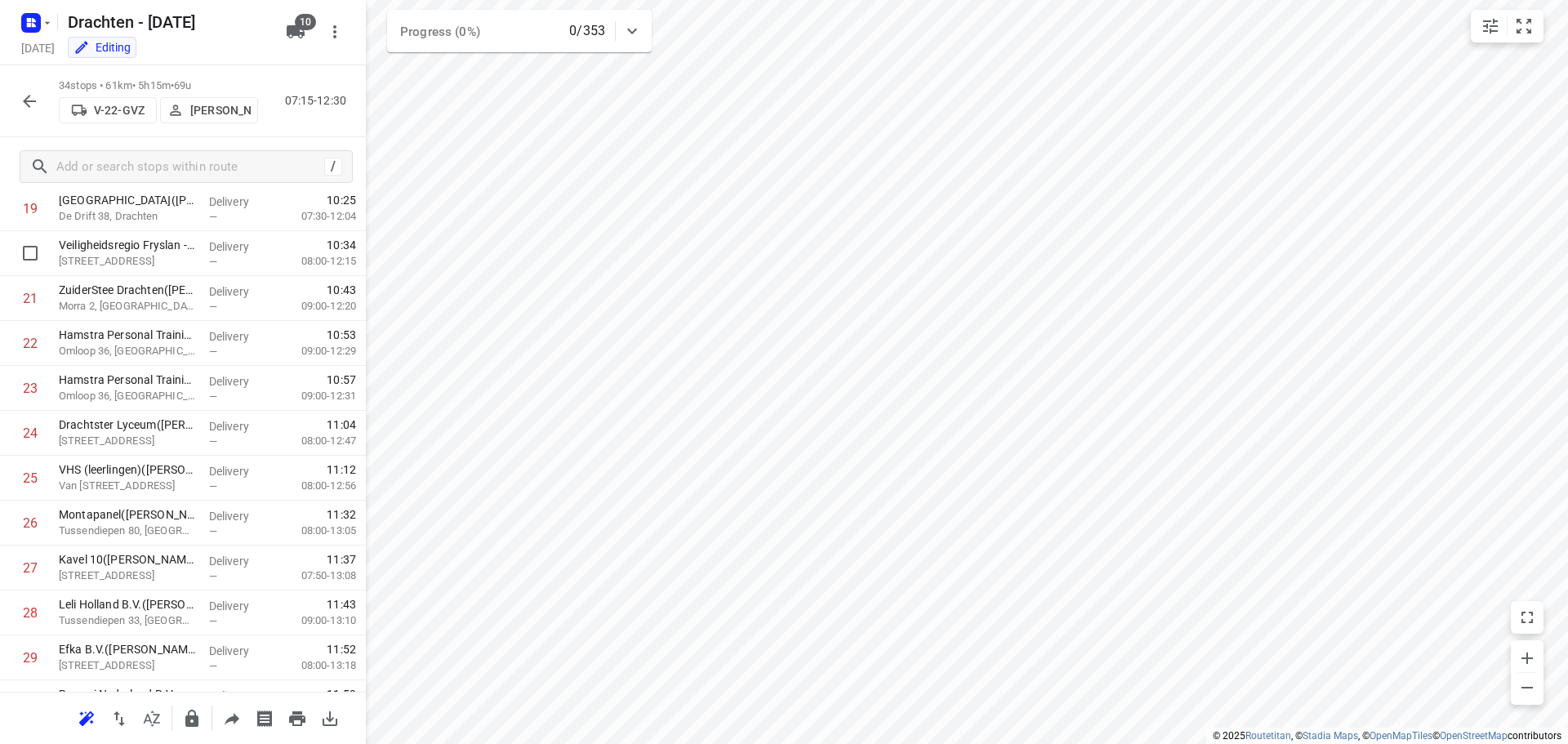
scroll to position [898, 0]
click at [194, 723] on icon "button" at bounding box center [192, 717] width 13 height 17
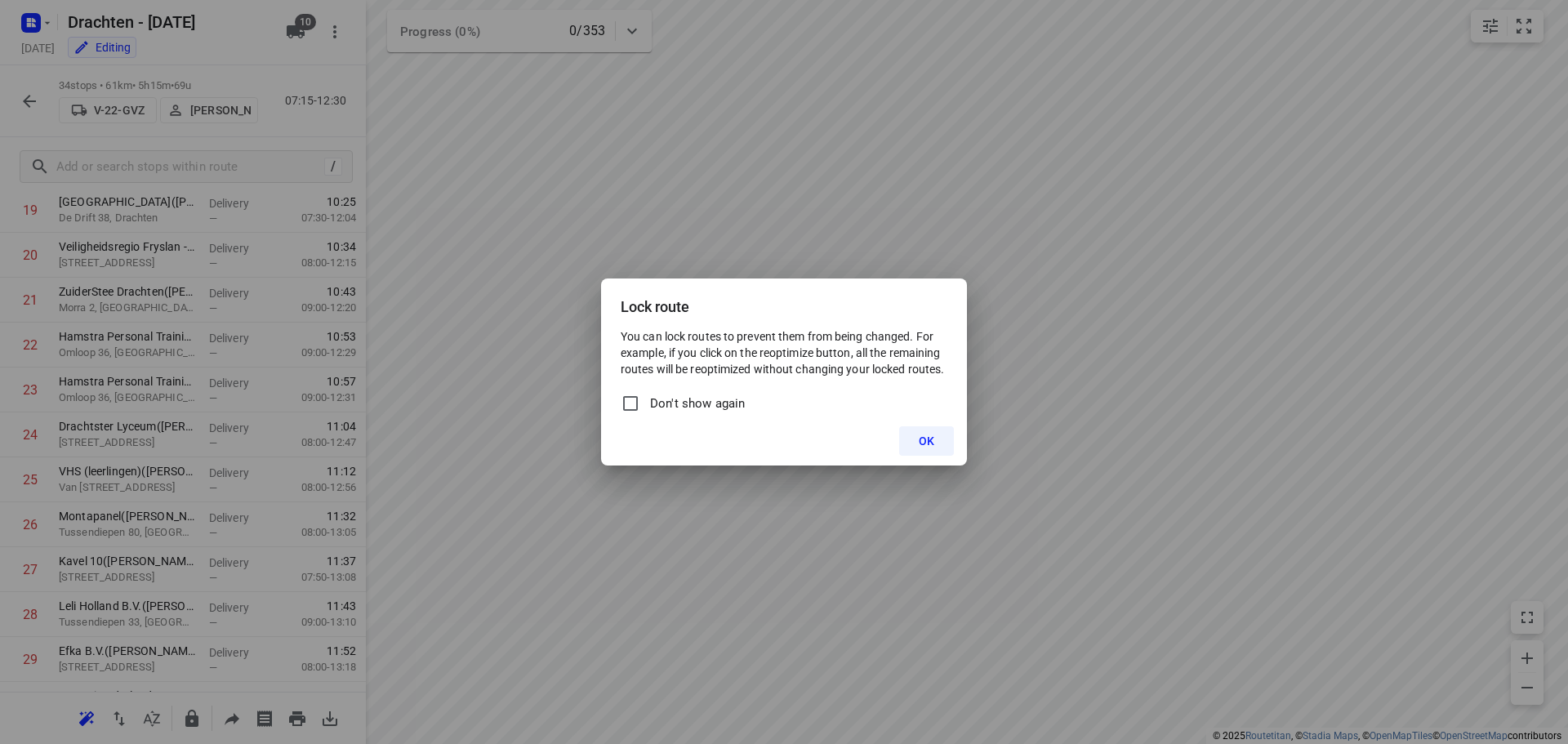
click at [926, 443] on span "OK" at bounding box center [926, 441] width 16 height 13
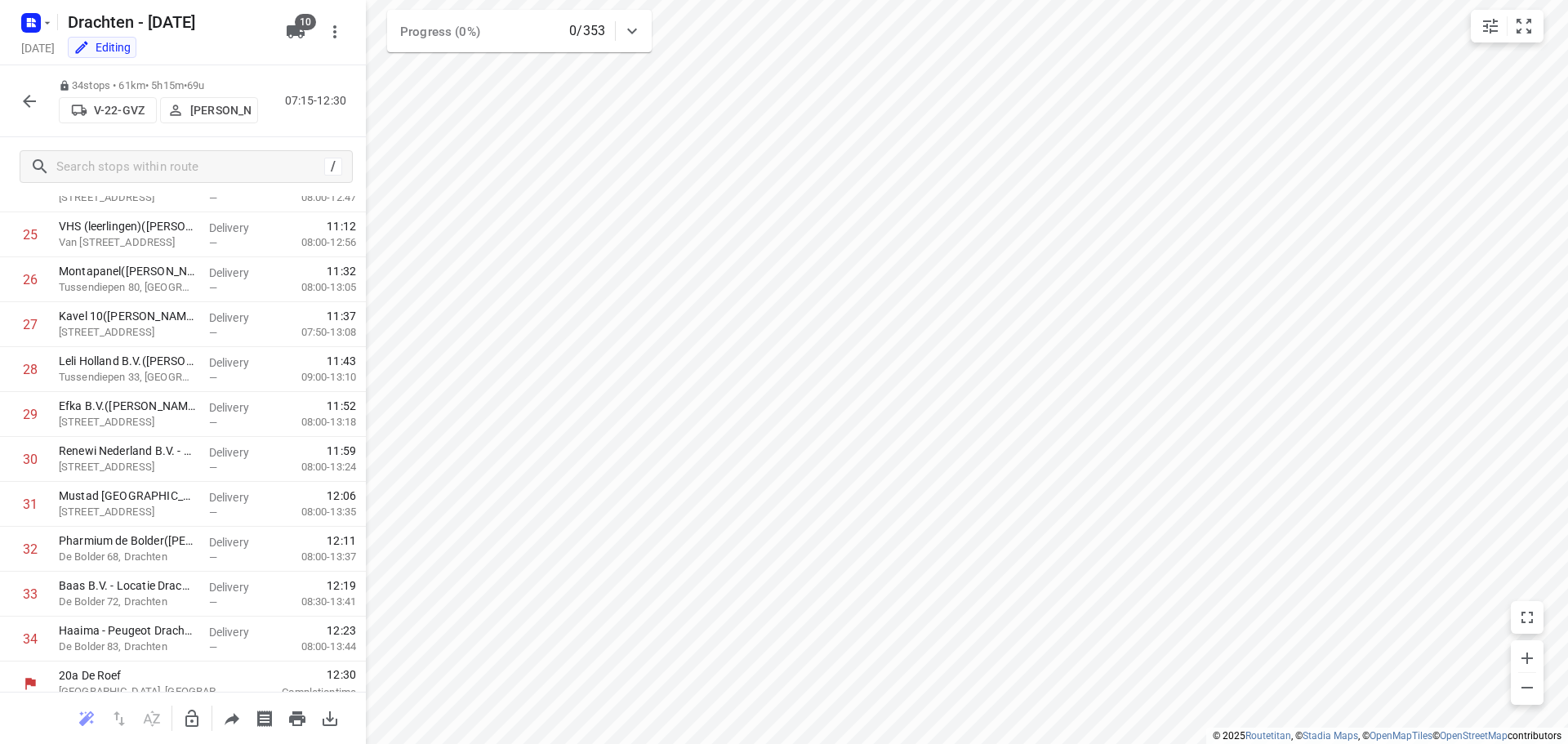
scroll to position [1158, 0]
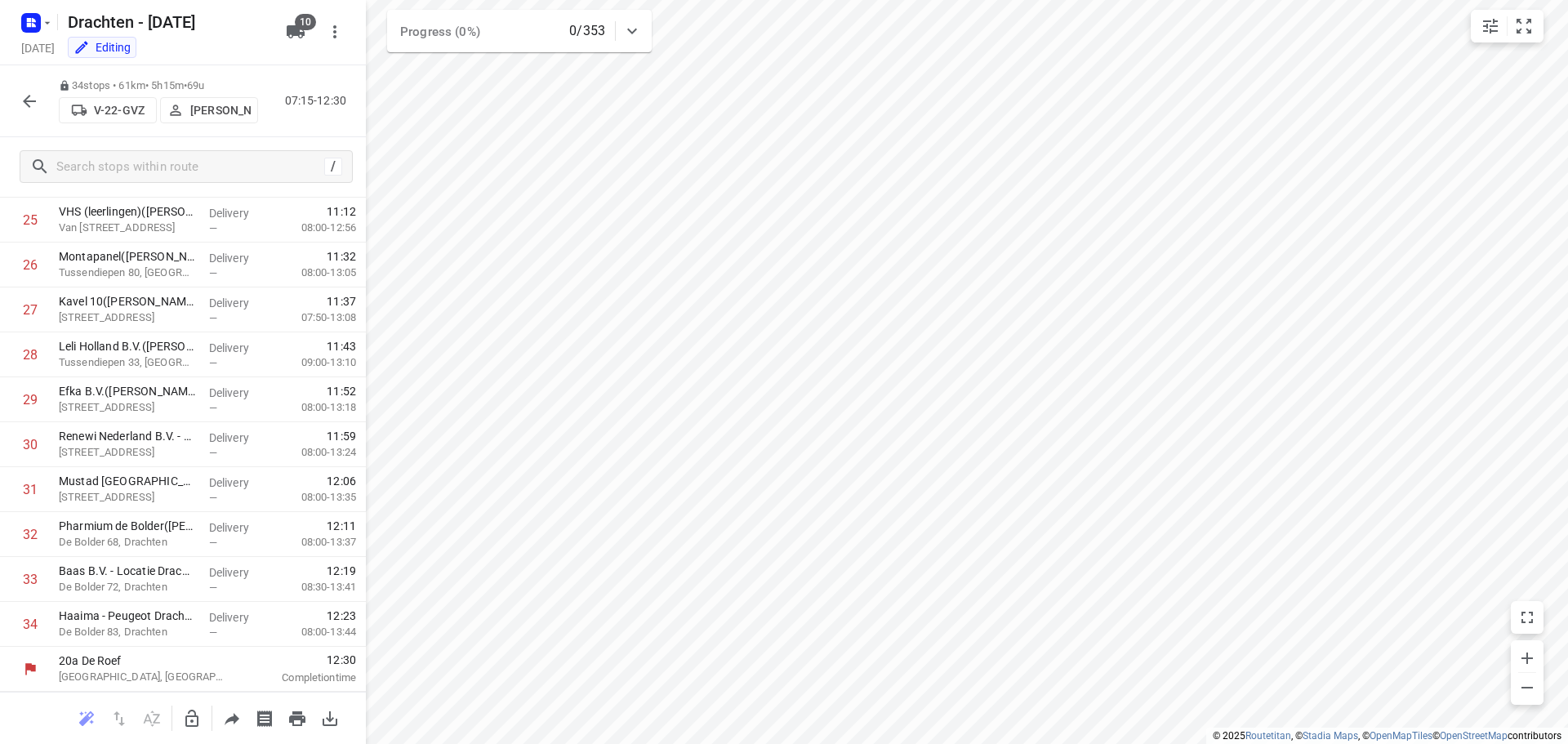
click at [32, 95] on icon "button" at bounding box center [30, 101] width 20 height 20
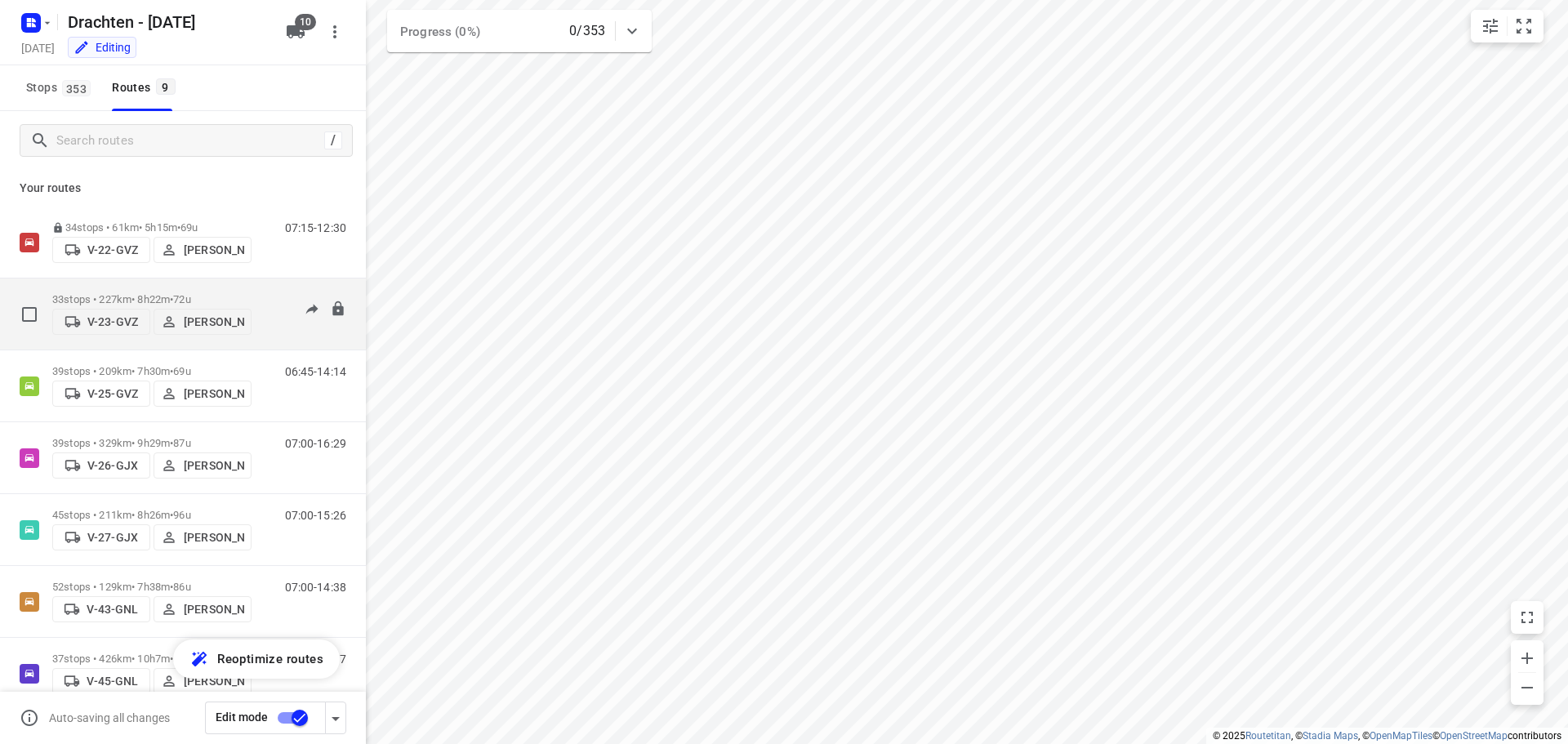
click at [167, 285] on div "33 stops • 227km • 8h22m • 72u V-23-GVZ Wopke de Vries" at bounding box center [152, 314] width 199 height 58
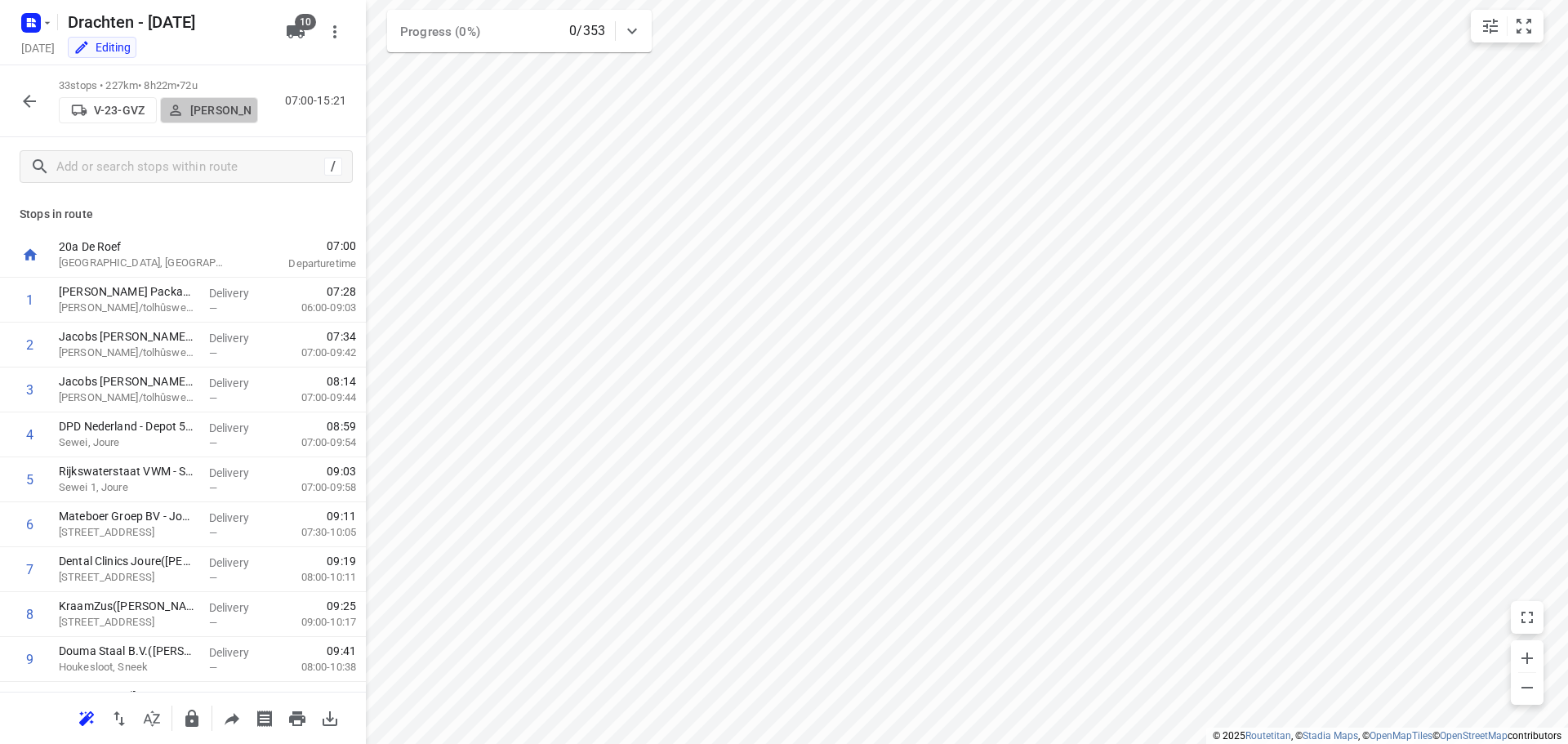
click at [207, 112] on p "[PERSON_NAME]" at bounding box center [220, 110] width 61 height 13
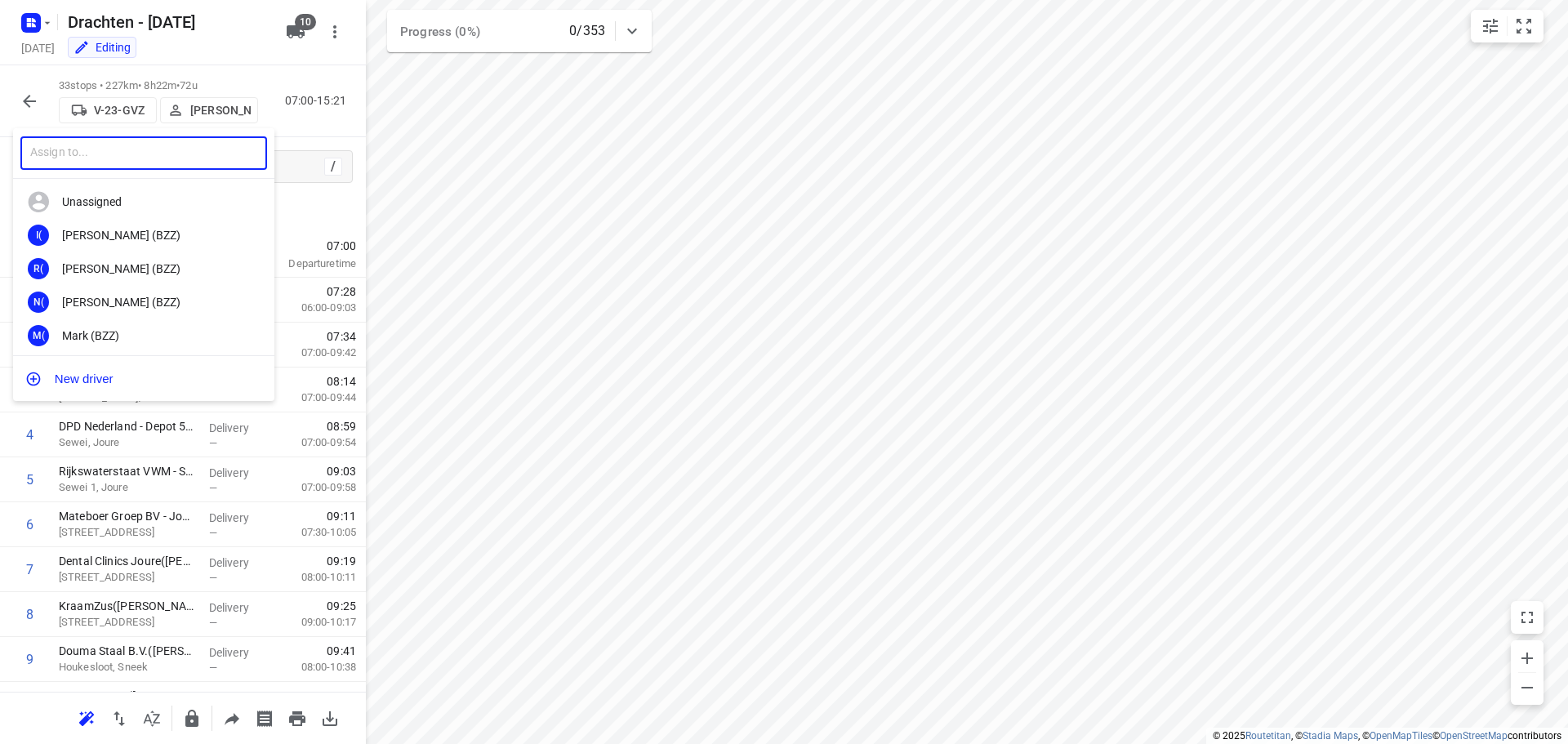
click at [114, 149] on input "text" at bounding box center [144, 153] width 246 height 33
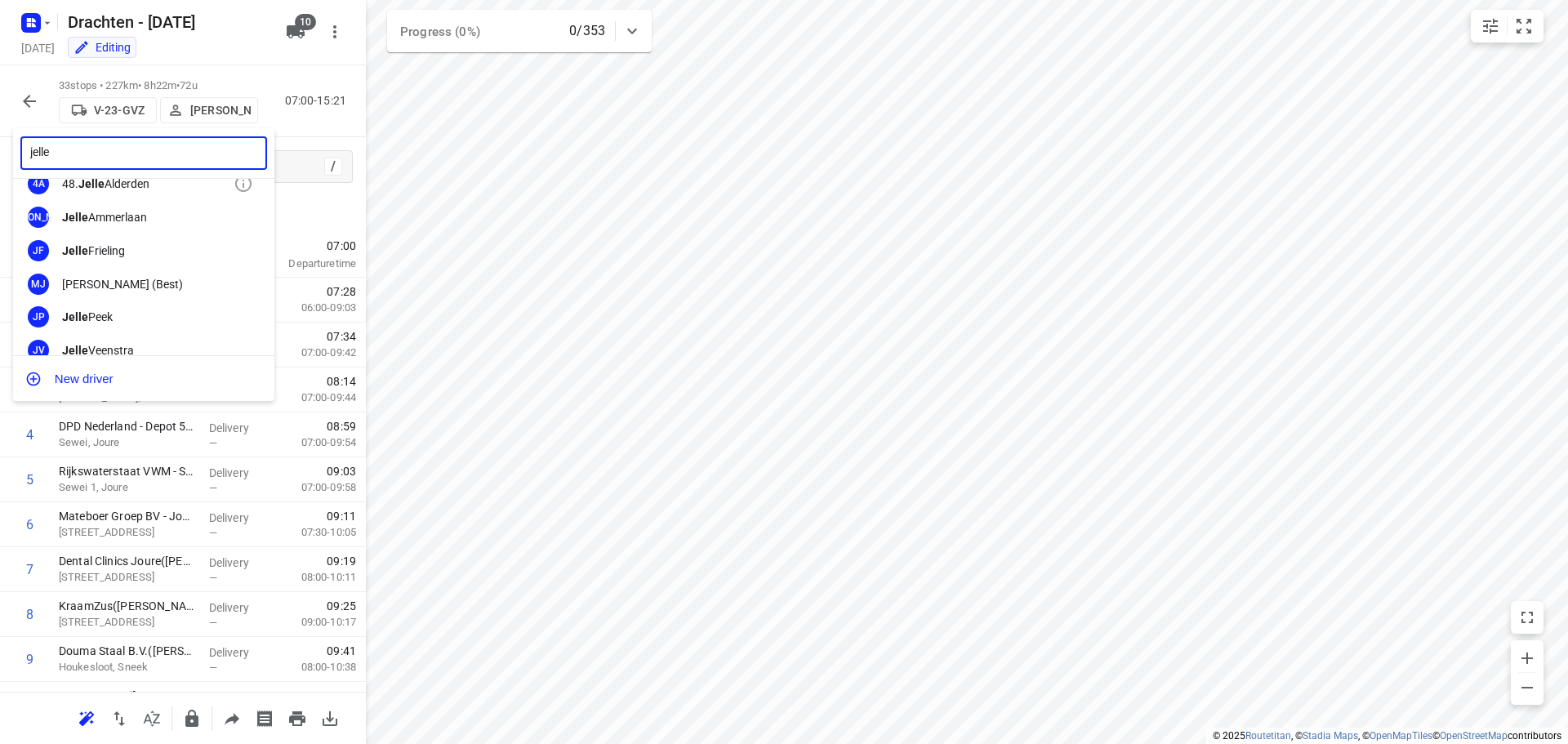
scroll to position [71, 0]
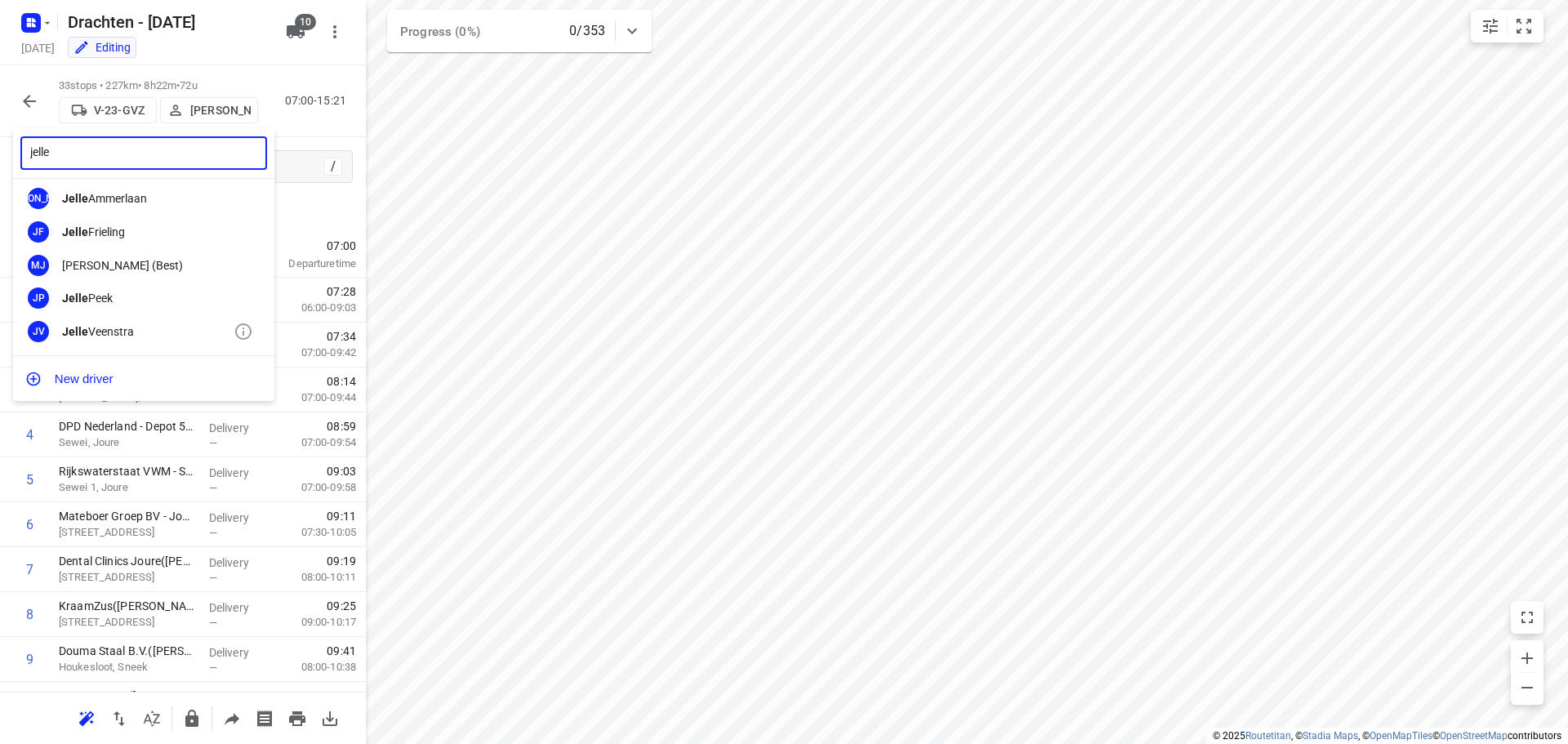
type input "jelle"
click at [104, 333] on div "Jelle Veenstra" at bounding box center [148, 332] width 172 height 13
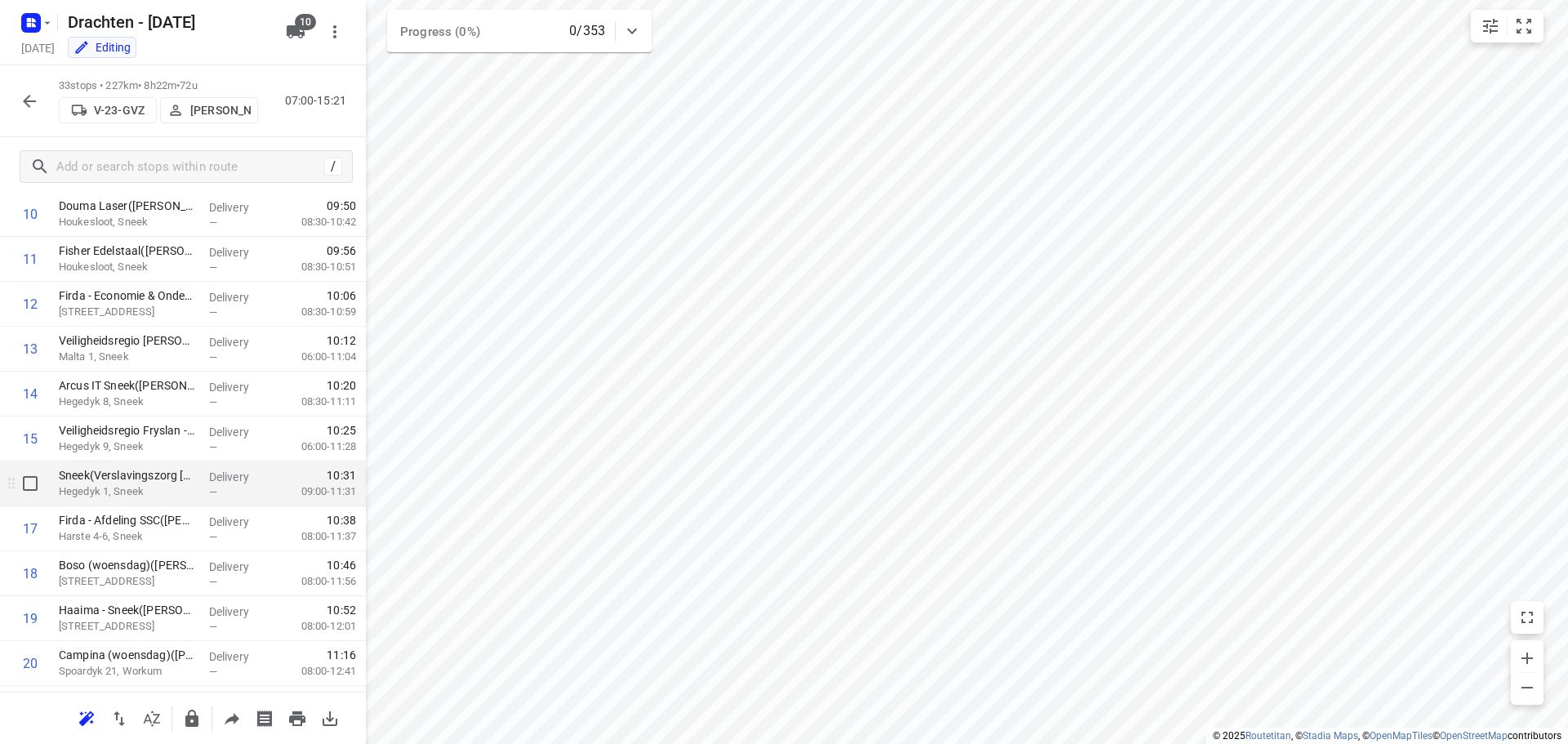
scroll to position [1062, 0]
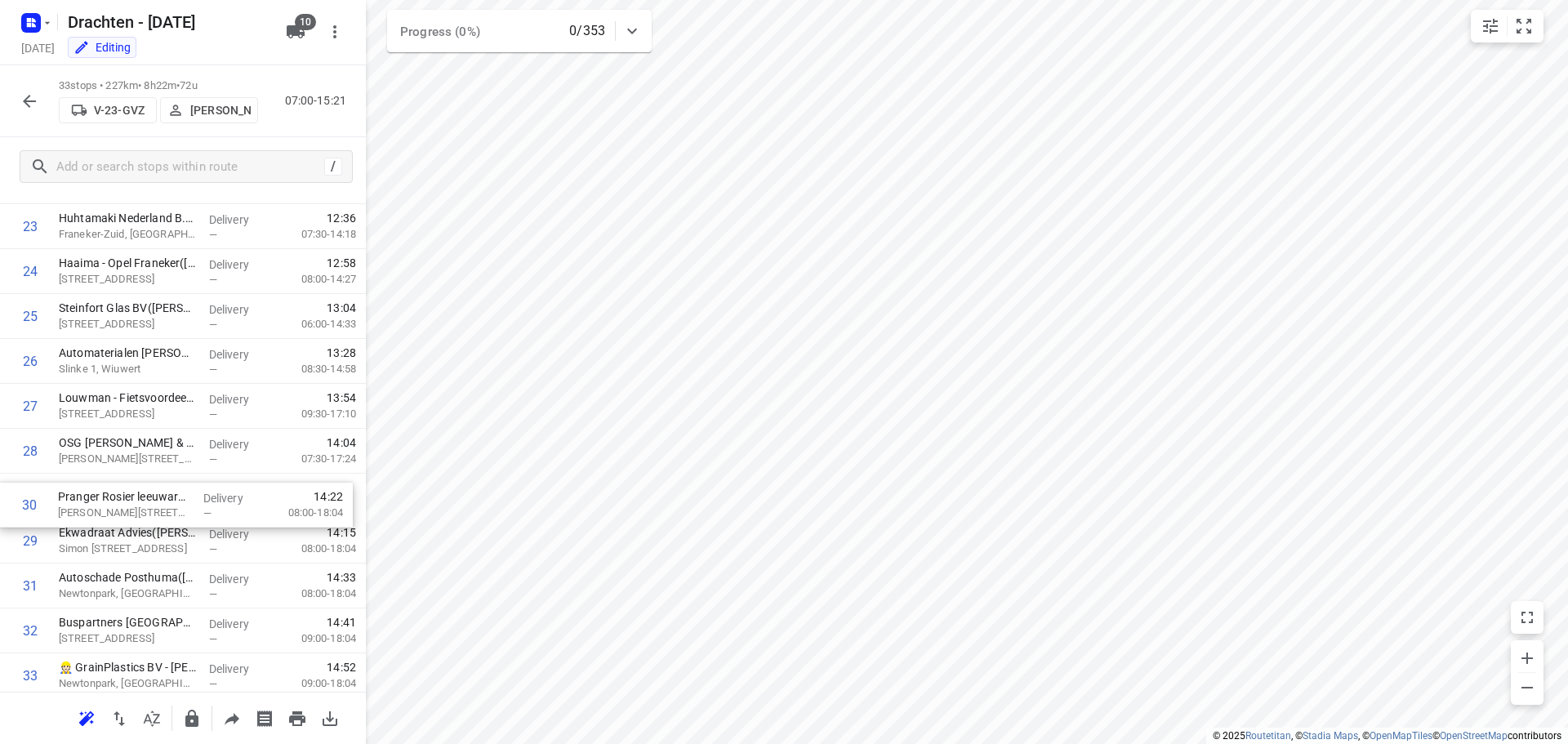
drag, startPoint x: 140, startPoint y: 546, endPoint x: 139, endPoint y: 505, distance: 41.0
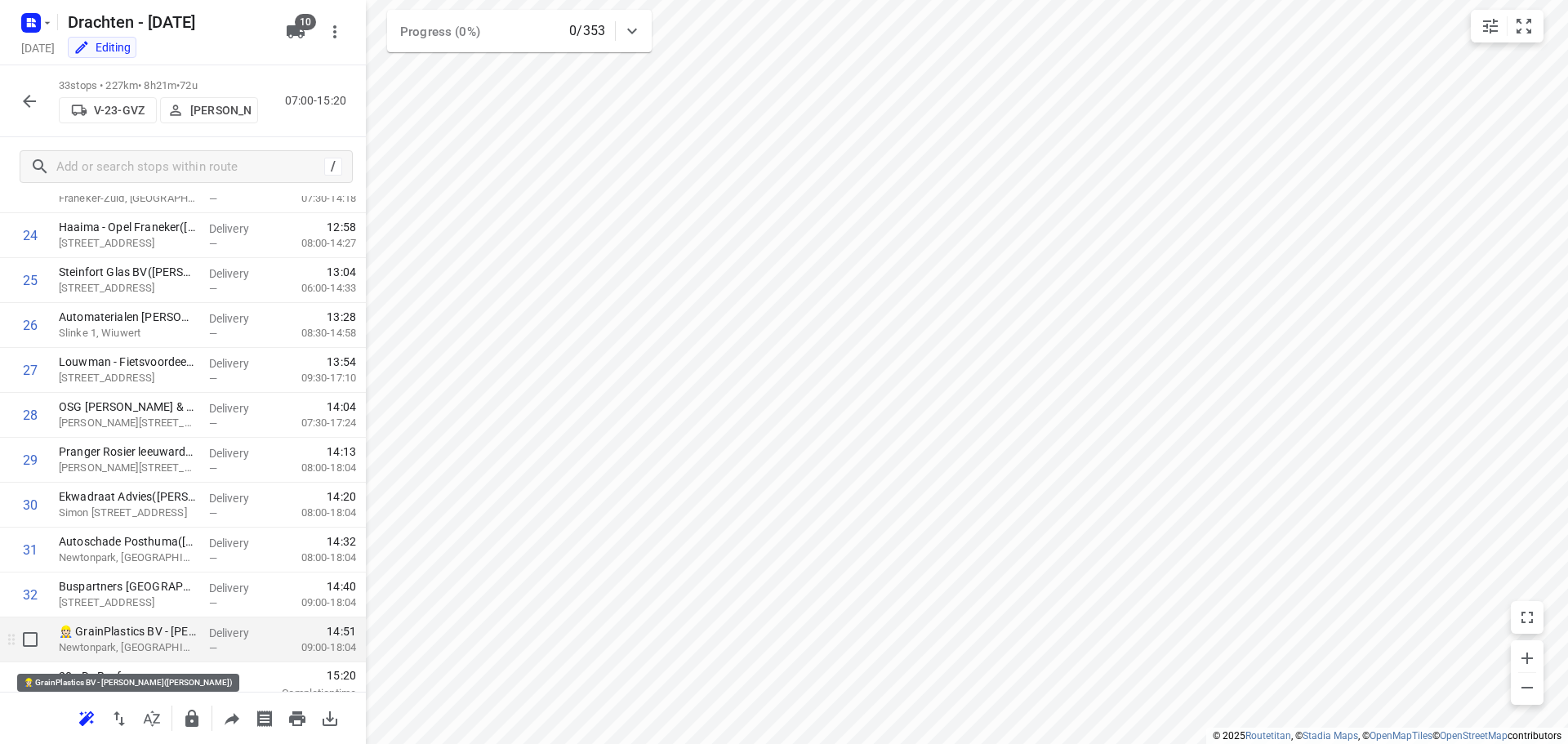
scroll to position [1113, 0]
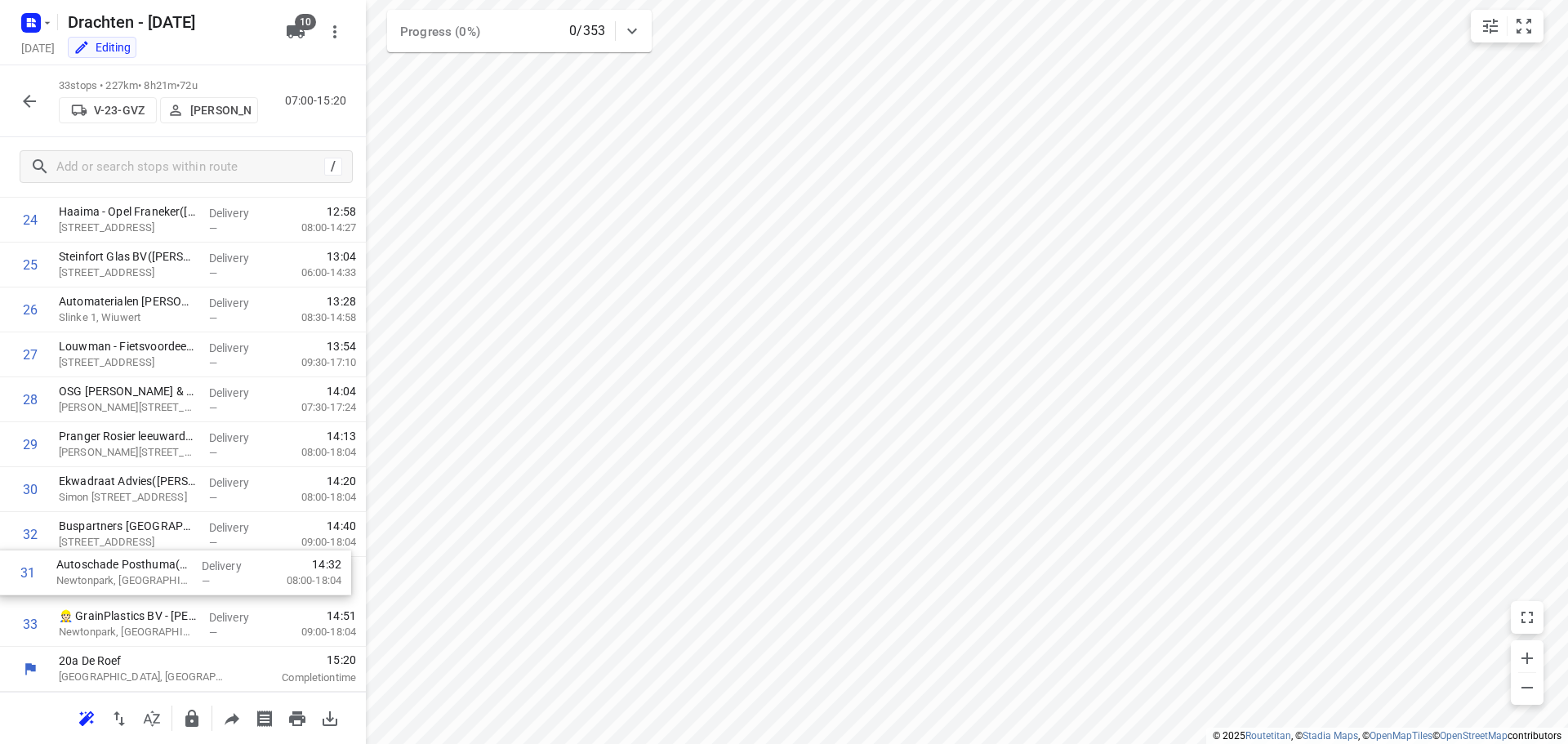
drag, startPoint x: 178, startPoint y: 539, endPoint x: 175, endPoint y: 581, distance: 42.1
drag, startPoint x: 152, startPoint y: 530, endPoint x: 158, endPoint y: 623, distance: 93.2
click at [193, 721] on icon "button" at bounding box center [192, 717] width 13 height 17
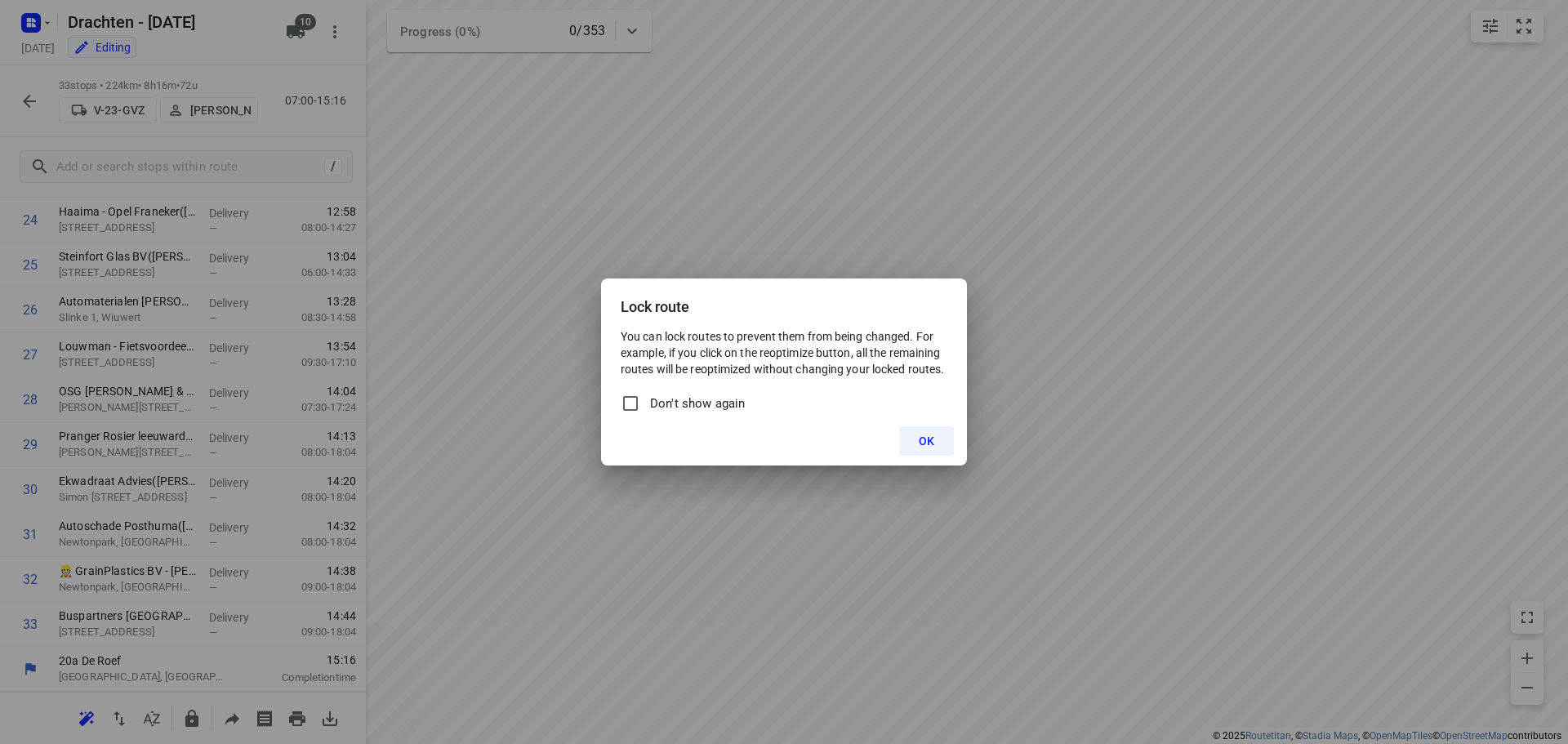
click at [909, 438] on button "OK" at bounding box center [927, 440] width 55 height 29
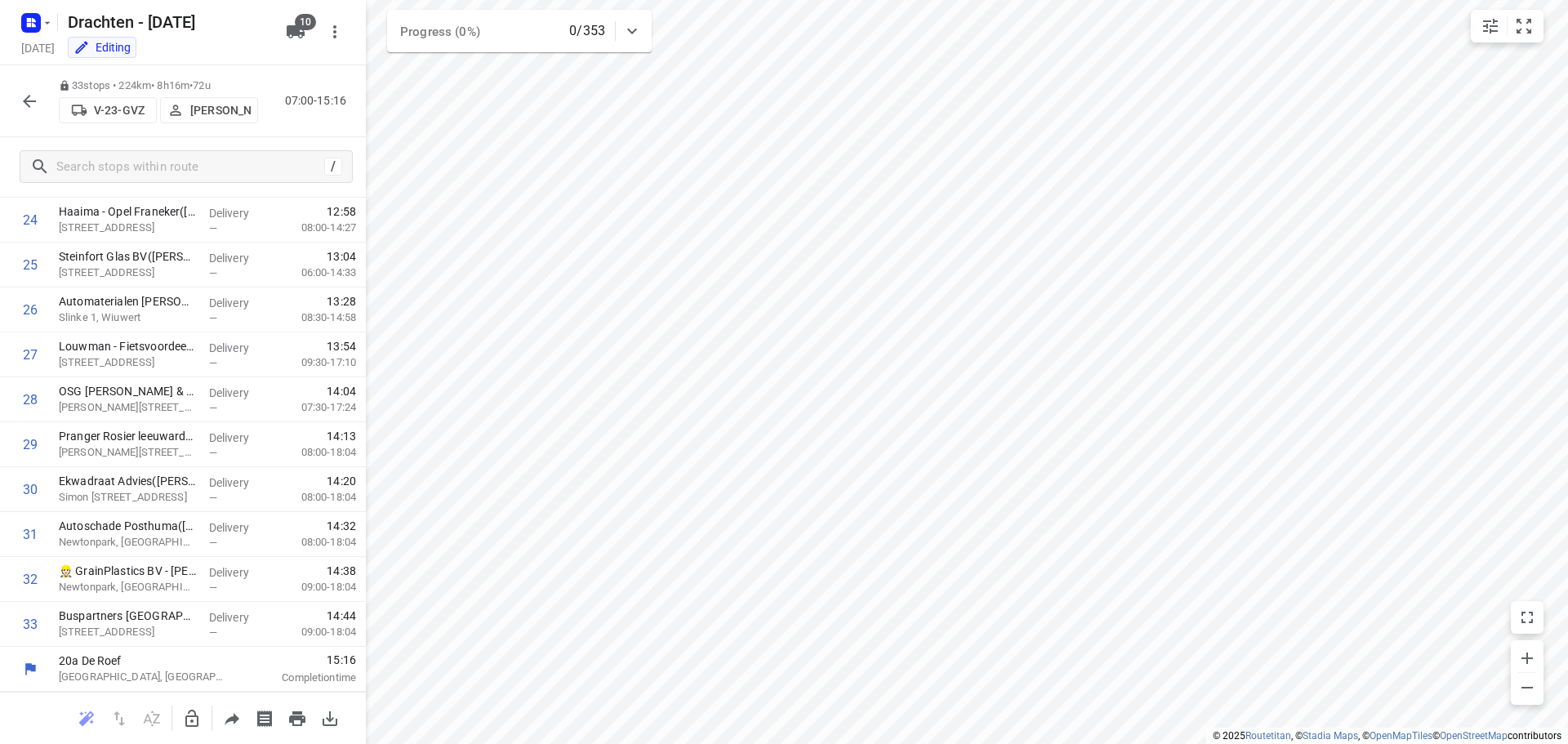
click at [27, 104] on icon "button" at bounding box center [30, 101] width 13 height 13
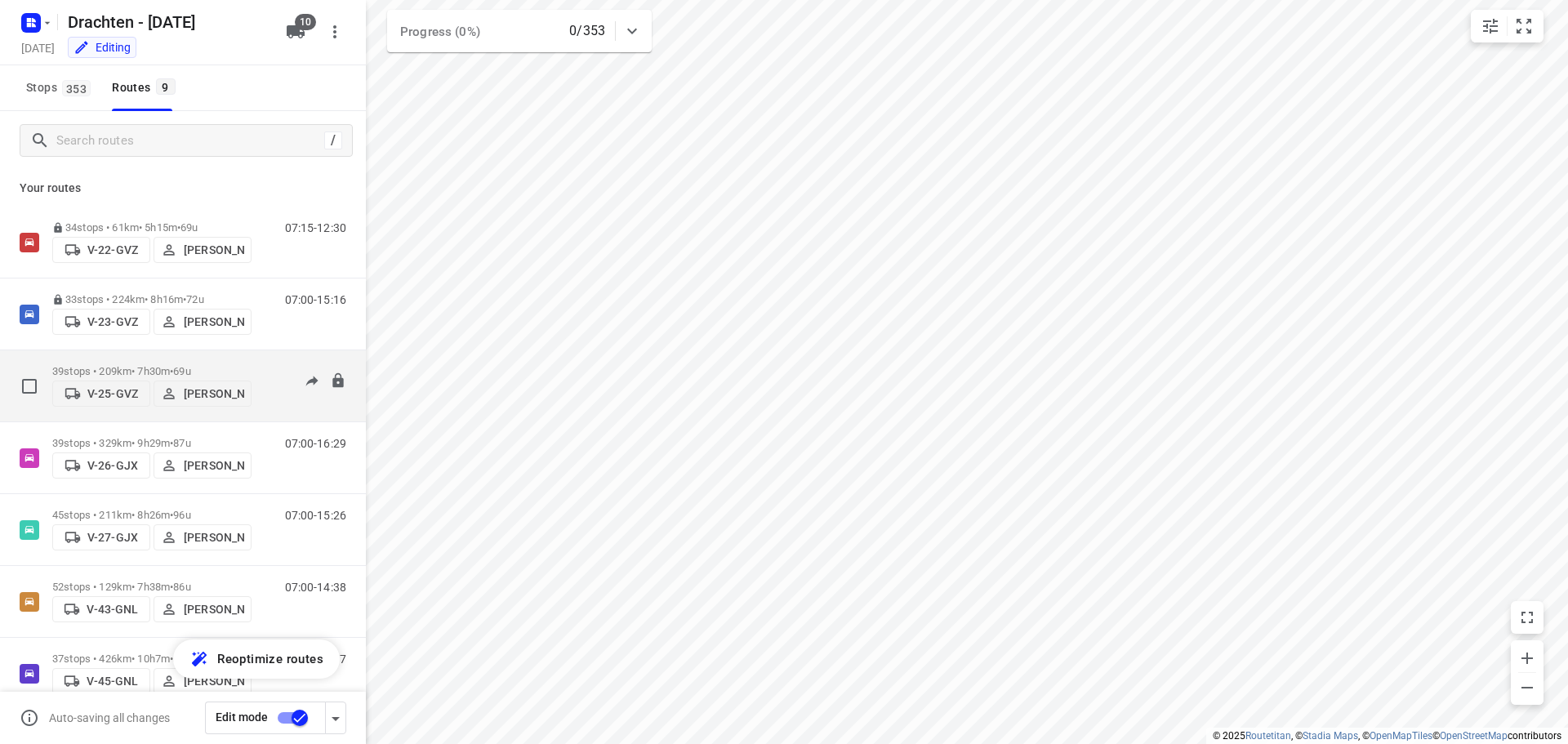
click at [152, 365] on p "39 stops • 209km • 7h30m • 69u" at bounding box center [152, 371] width 199 height 12
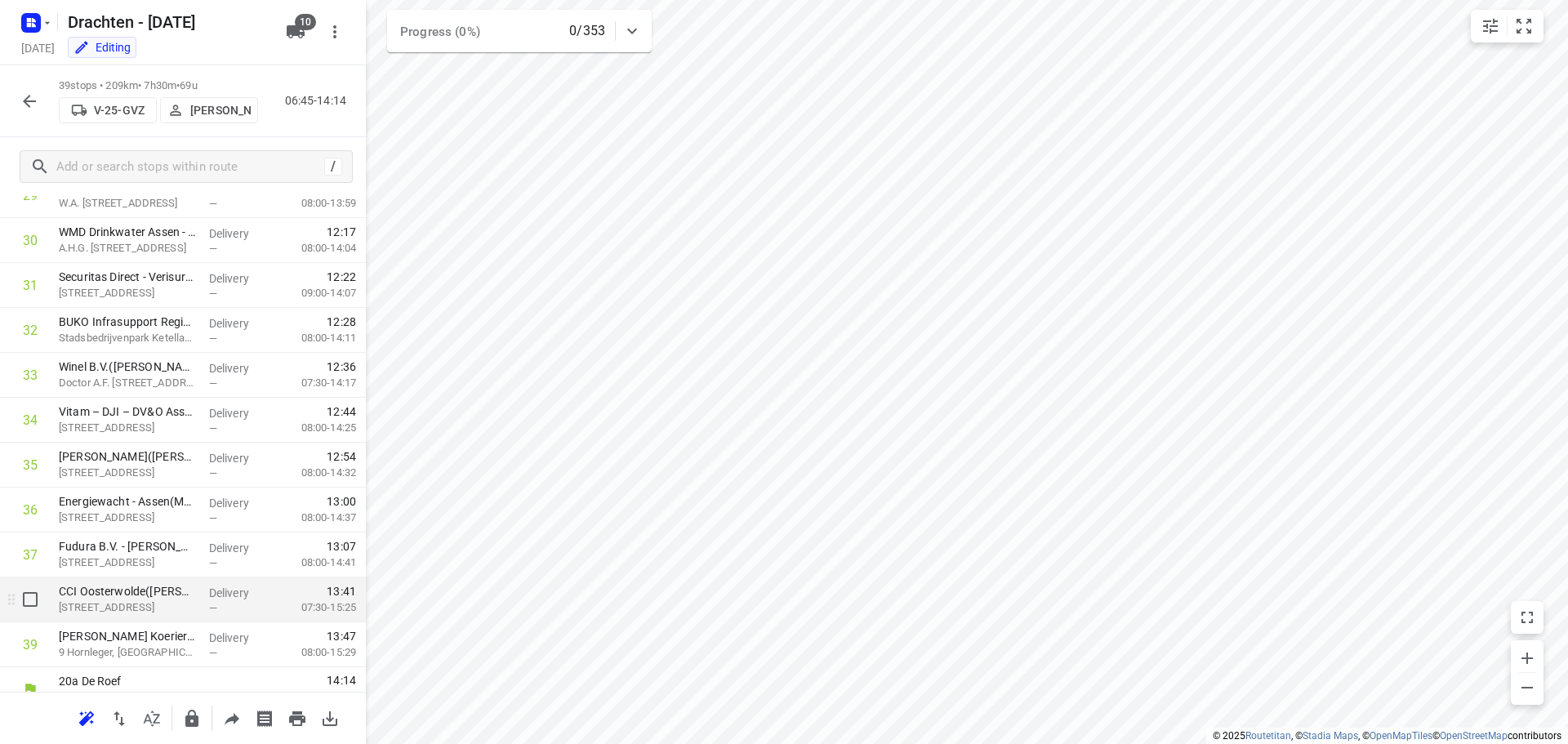
scroll to position [1382, 0]
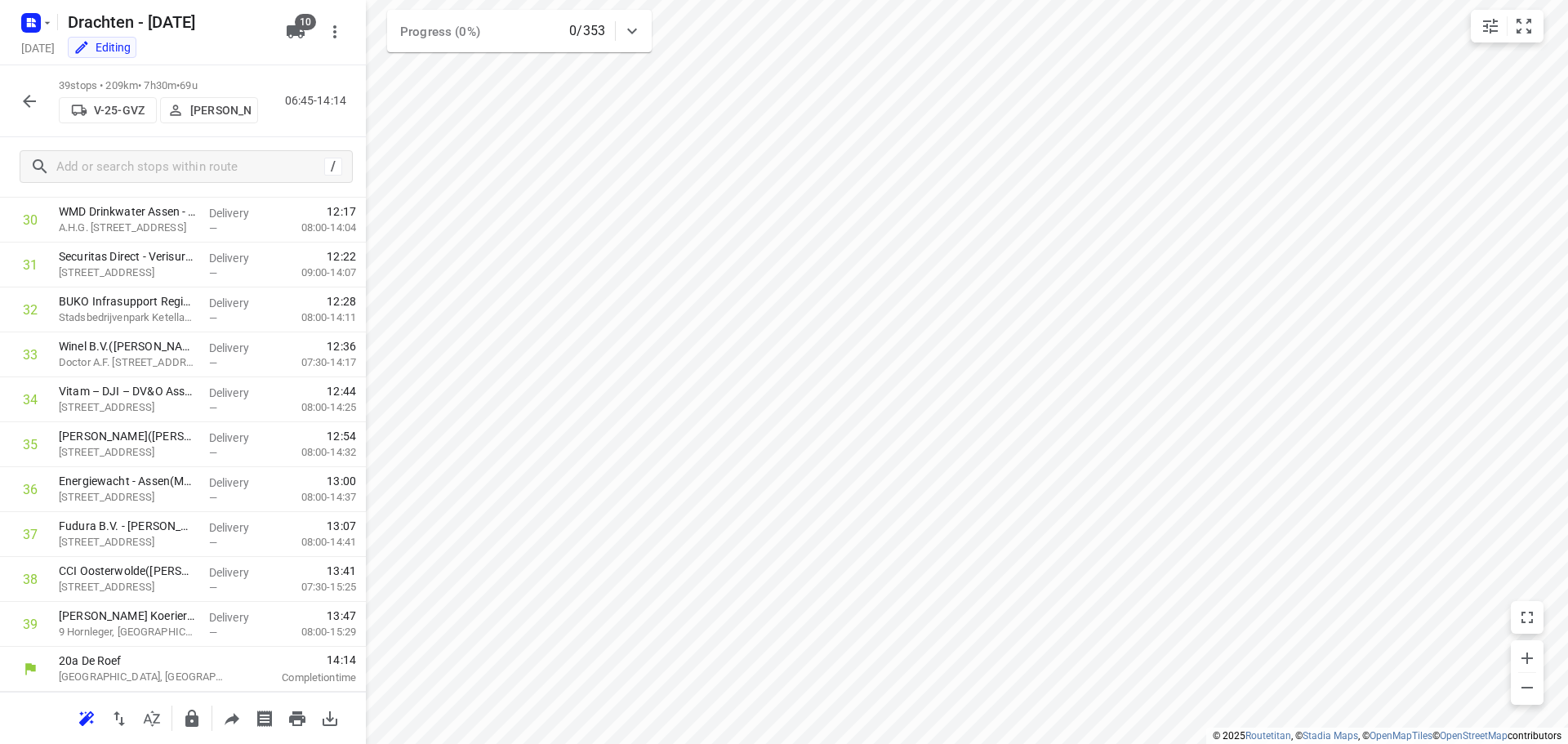
click at [187, 714] on icon "button" at bounding box center [192, 718] width 20 height 20
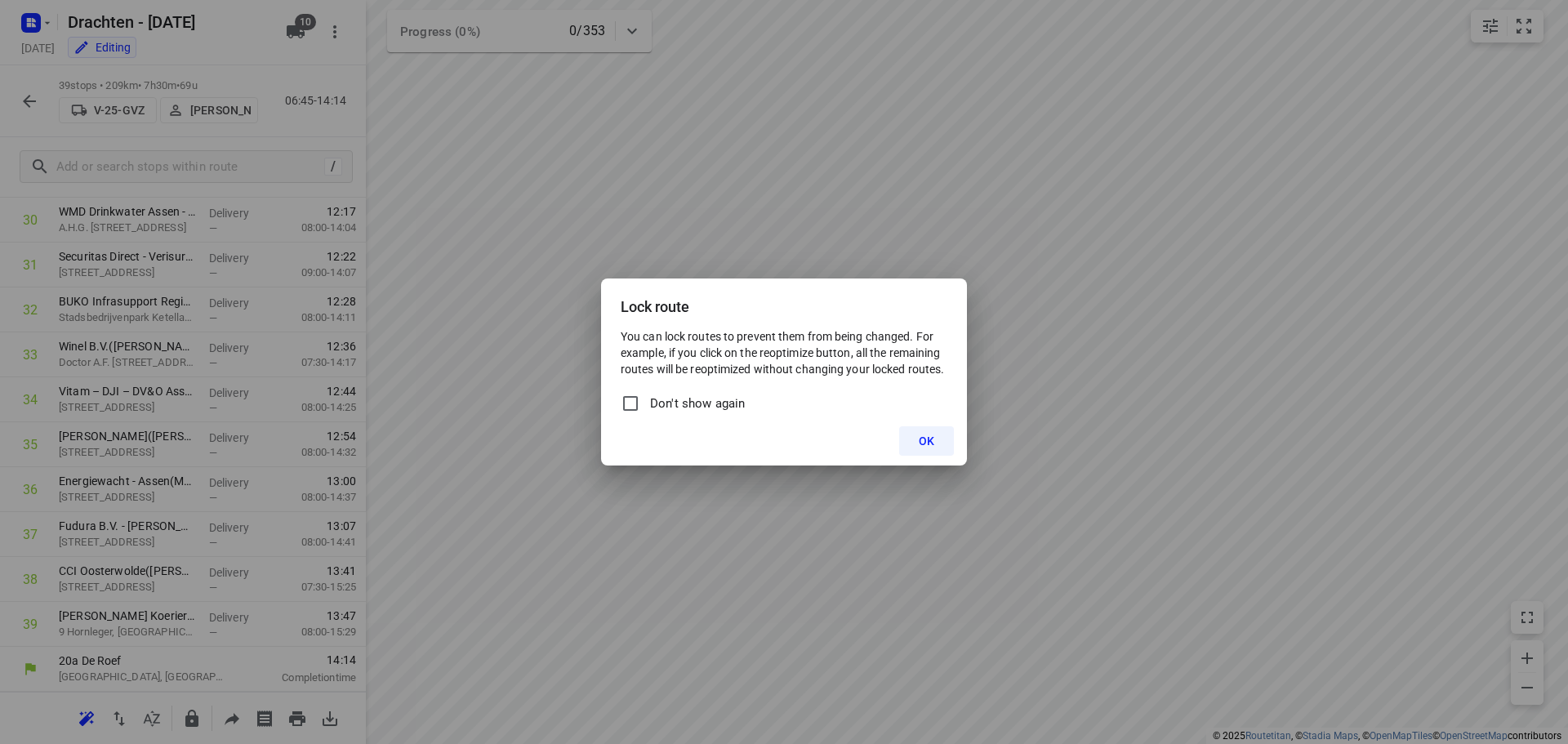
click at [939, 440] on button "OK" at bounding box center [927, 440] width 55 height 29
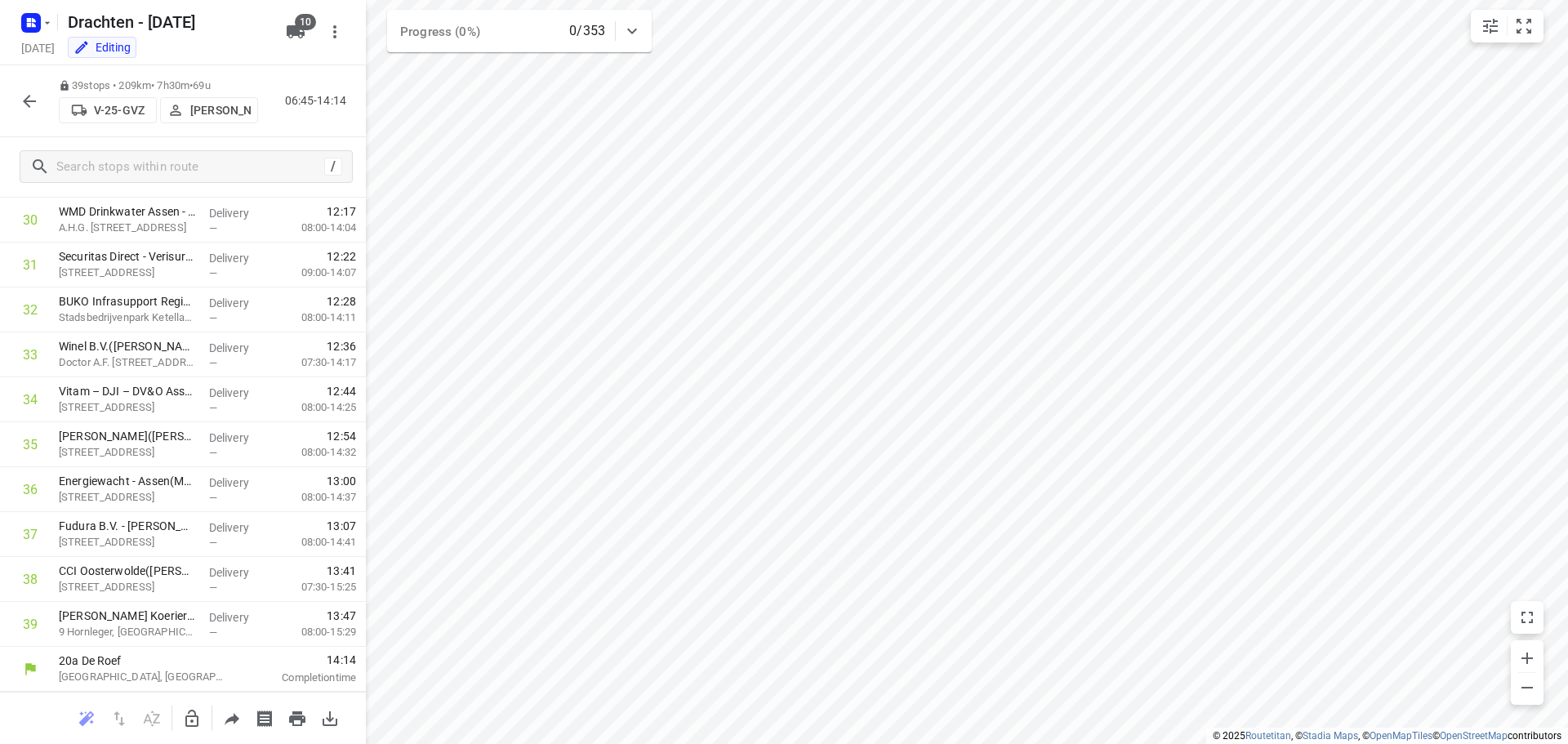
click at [40, 93] on button "button" at bounding box center [29, 100] width 32 height 32
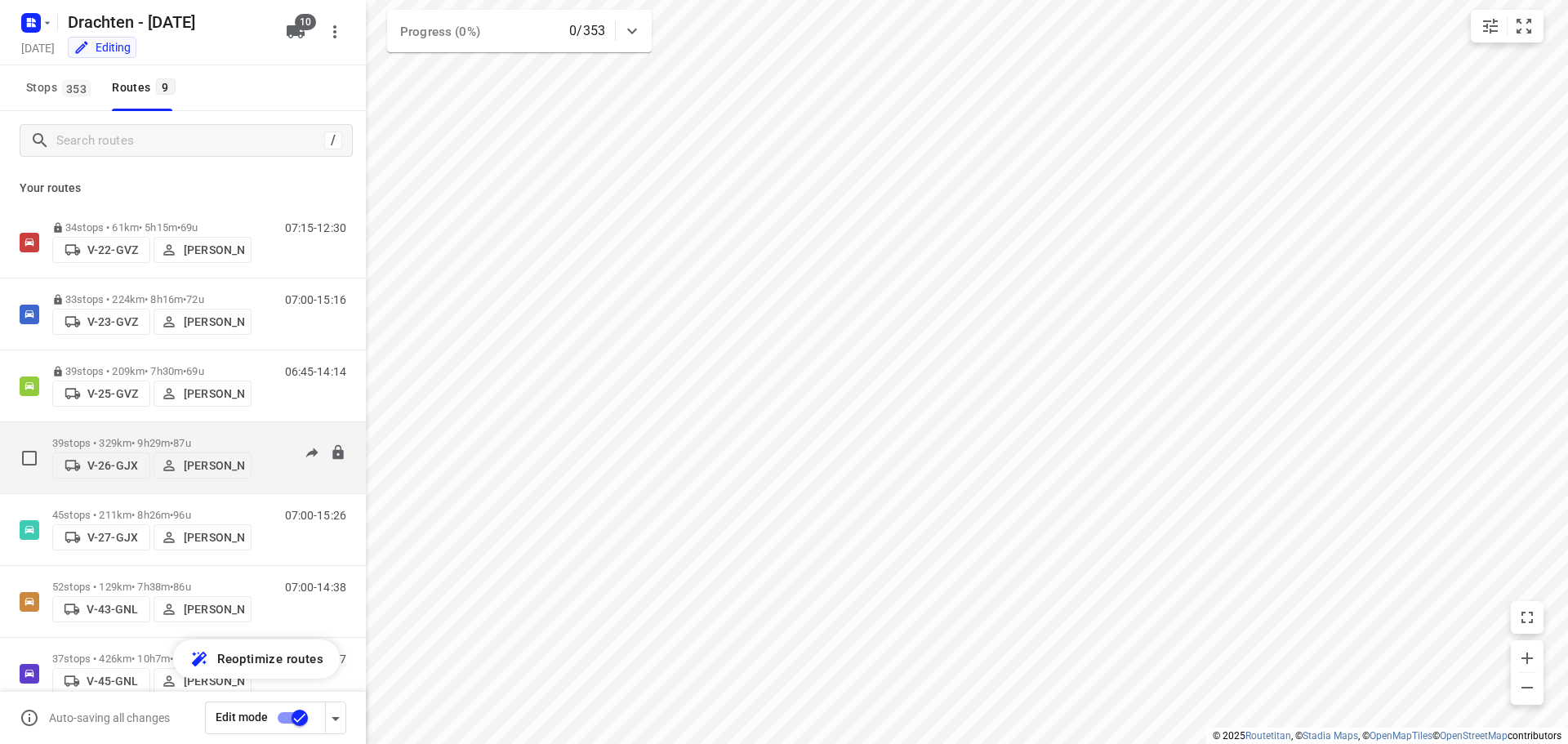
click at [157, 441] on p "39 stops • 329km • 9h29m • 87u" at bounding box center [152, 443] width 199 height 12
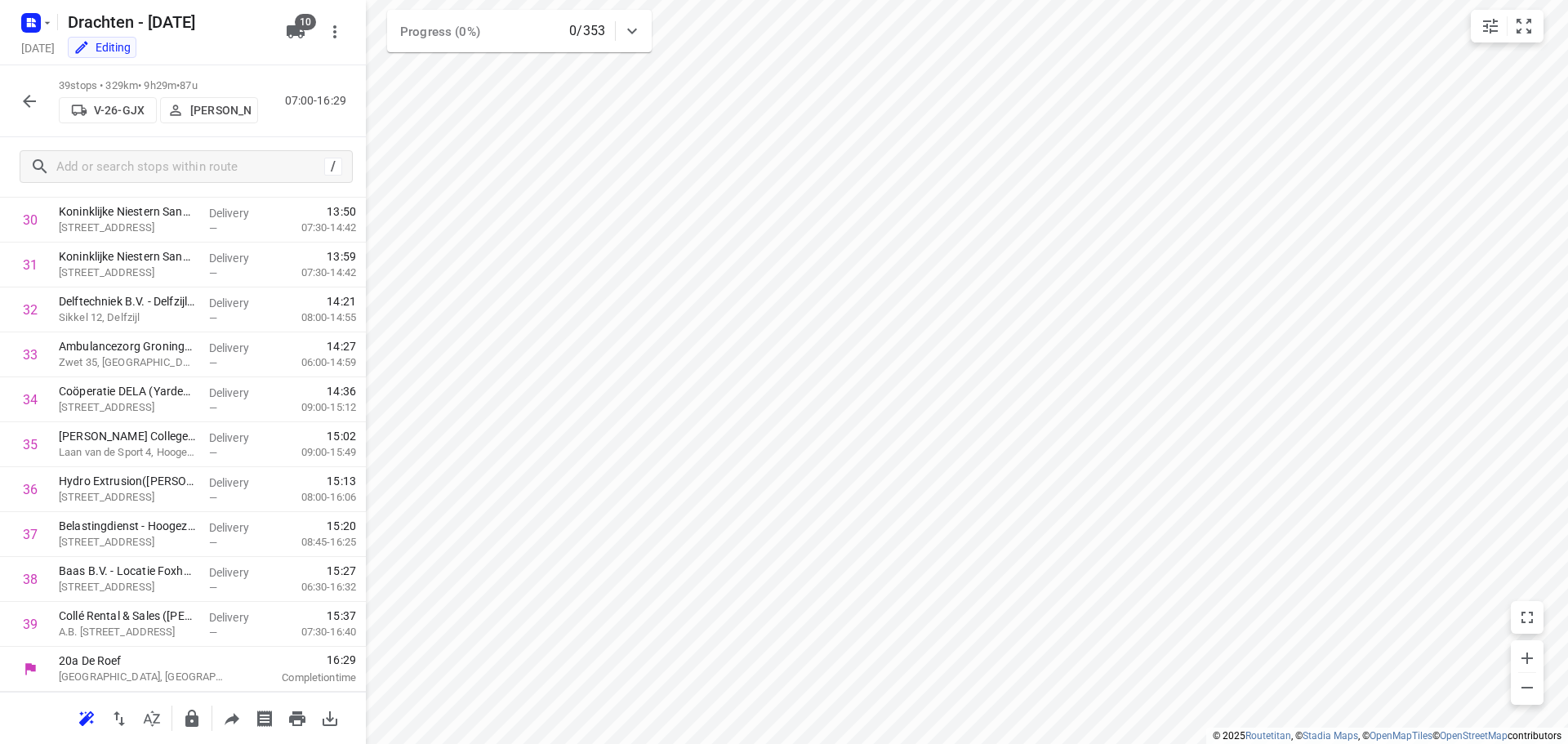
click at [191, 720] on icon "button" at bounding box center [192, 718] width 20 height 20
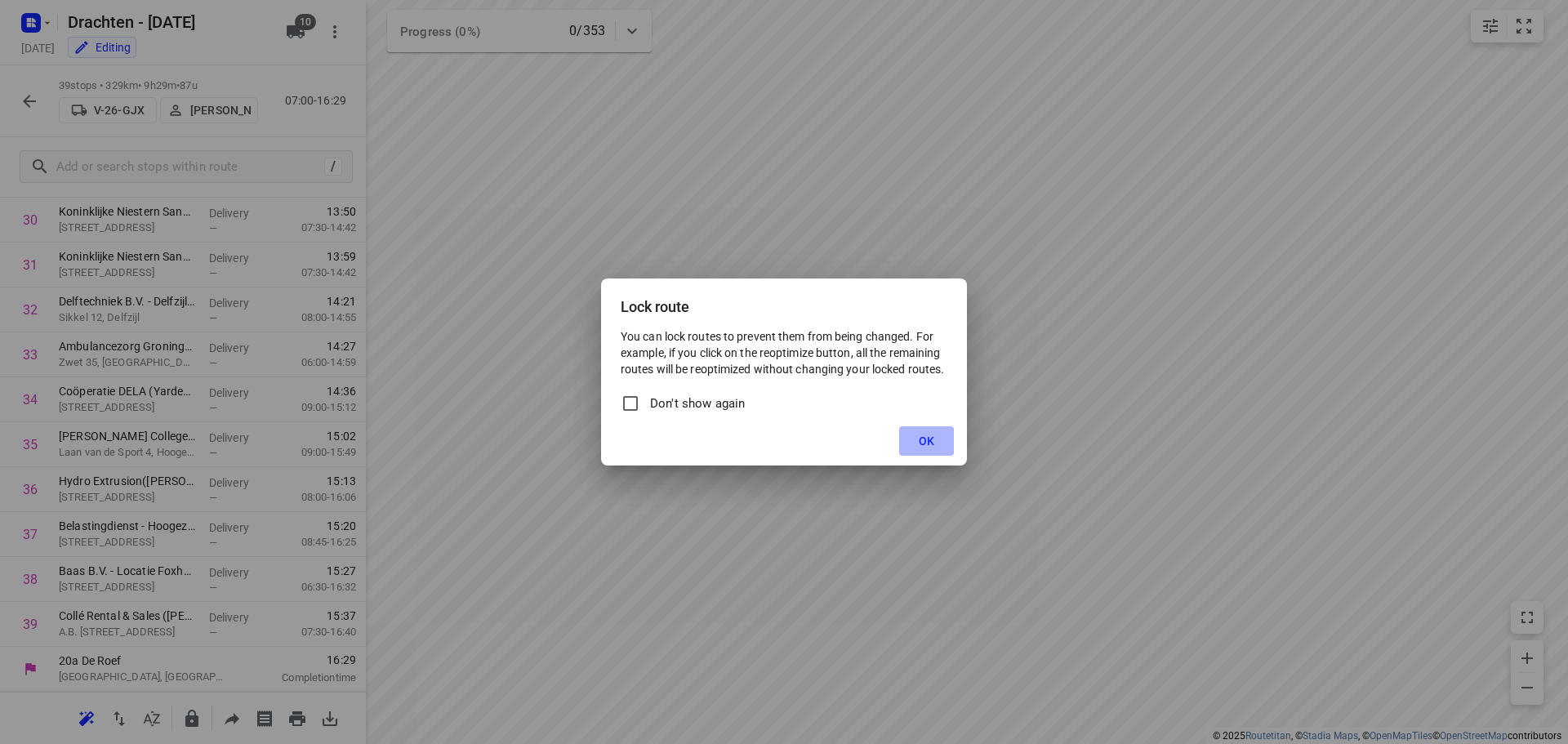
click at [918, 435] on button "OK" at bounding box center [927, 440] width 55 height 29
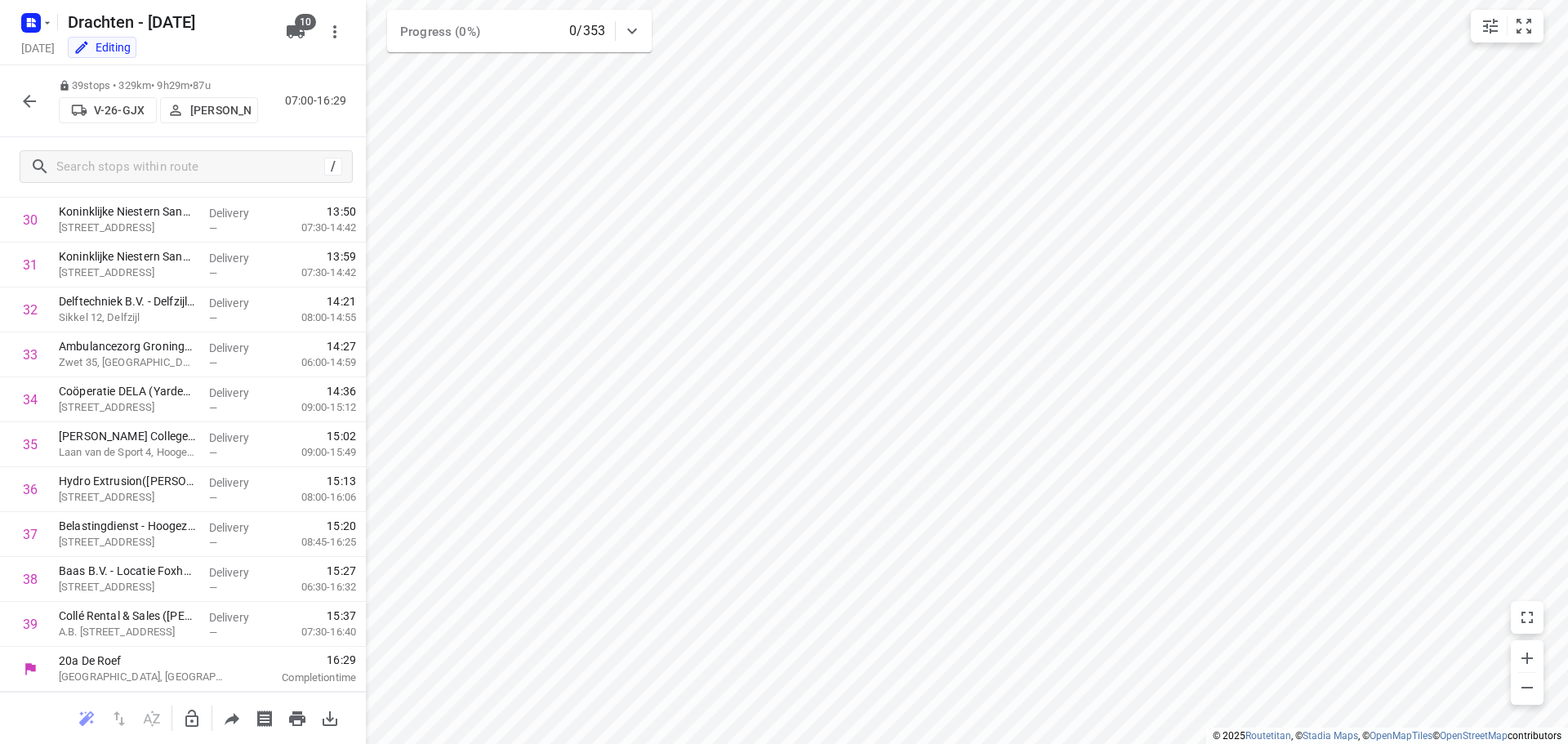
click at [25, 95] on icon "button" at bounding box center [30, 101] width 20 height 20
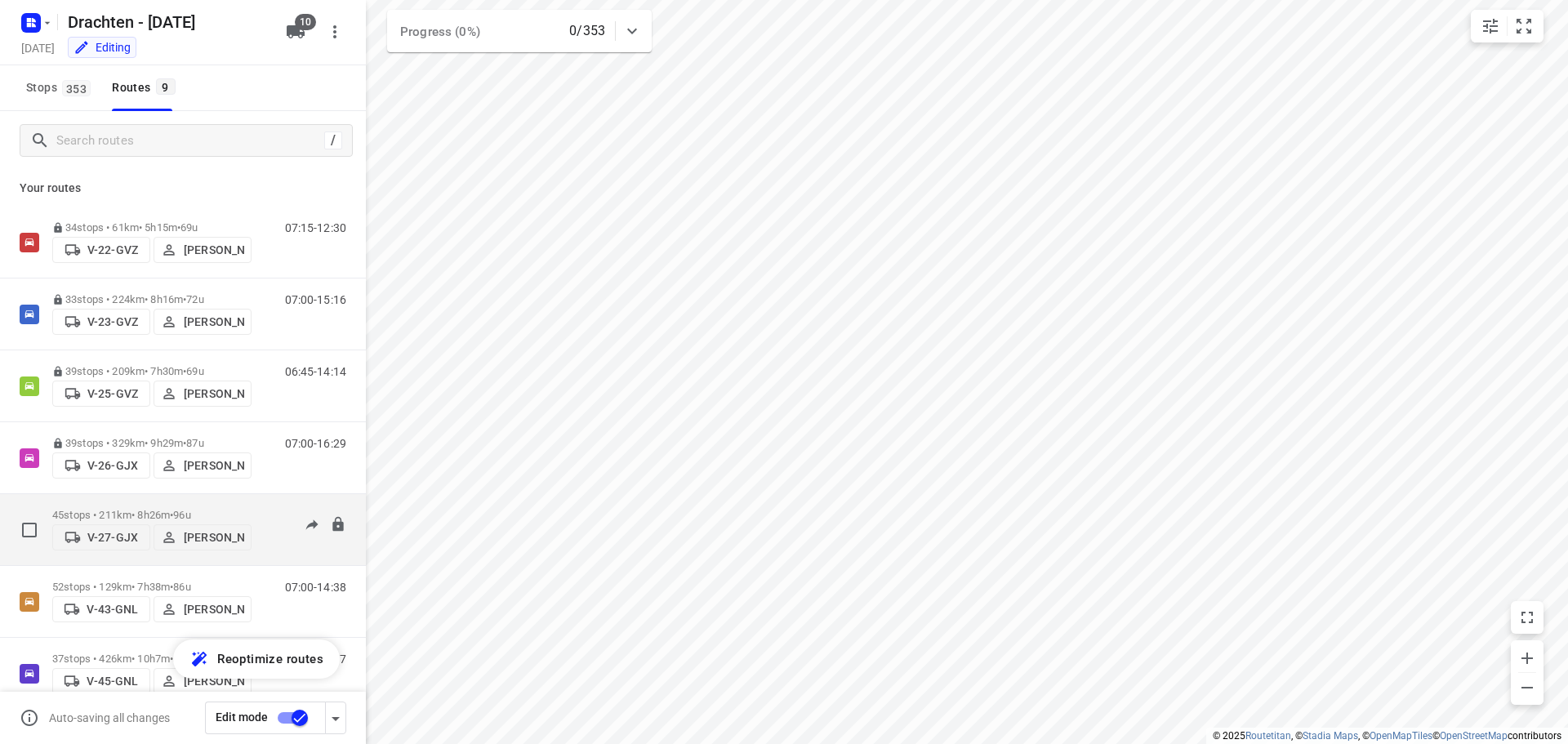
click at [149, 502] on div "45 stops • 211km • 8h26m • 96u V-27-GJX Benny van der Woude" at bounding box center [152, 529] width 199 height 58
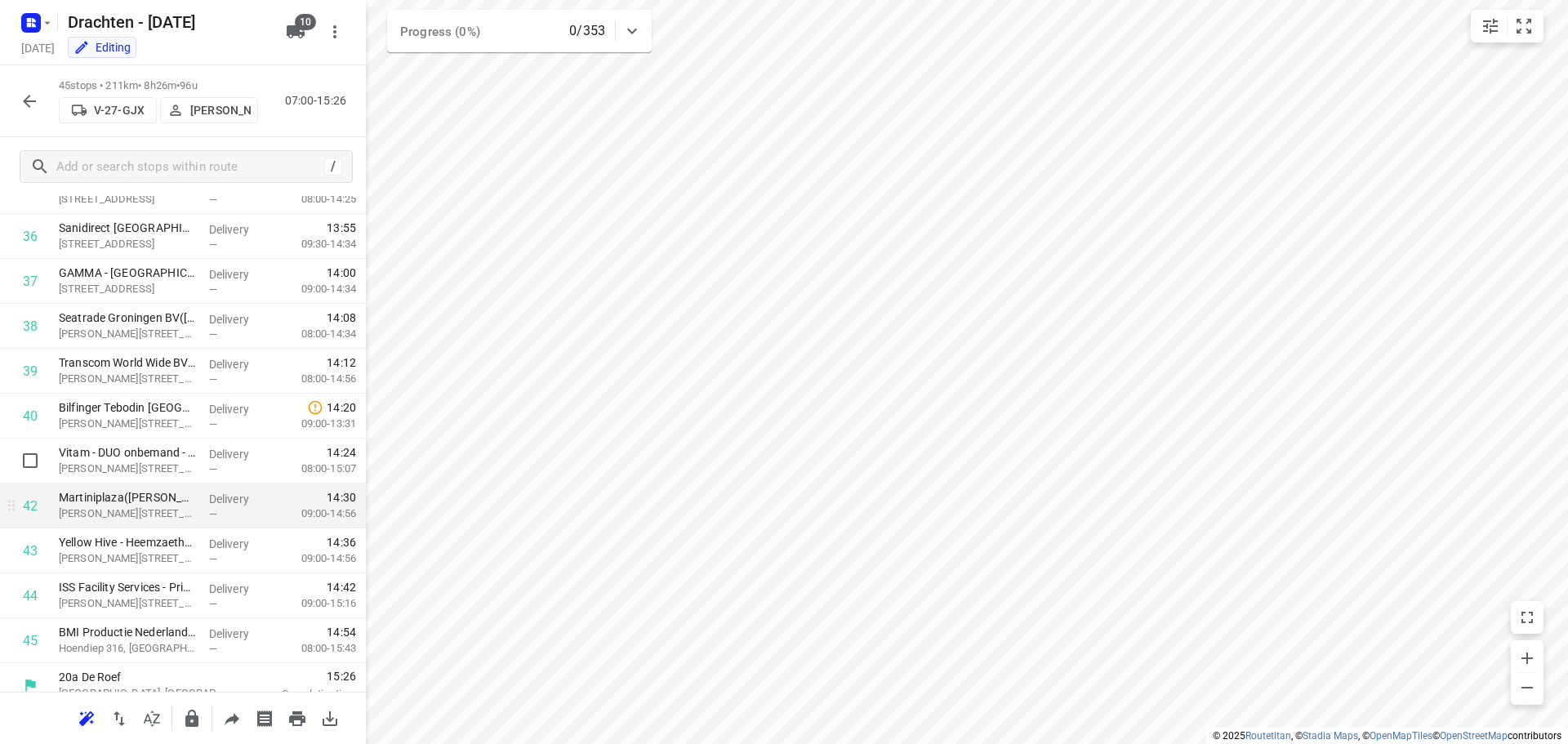
scroll to position [1651, 0]
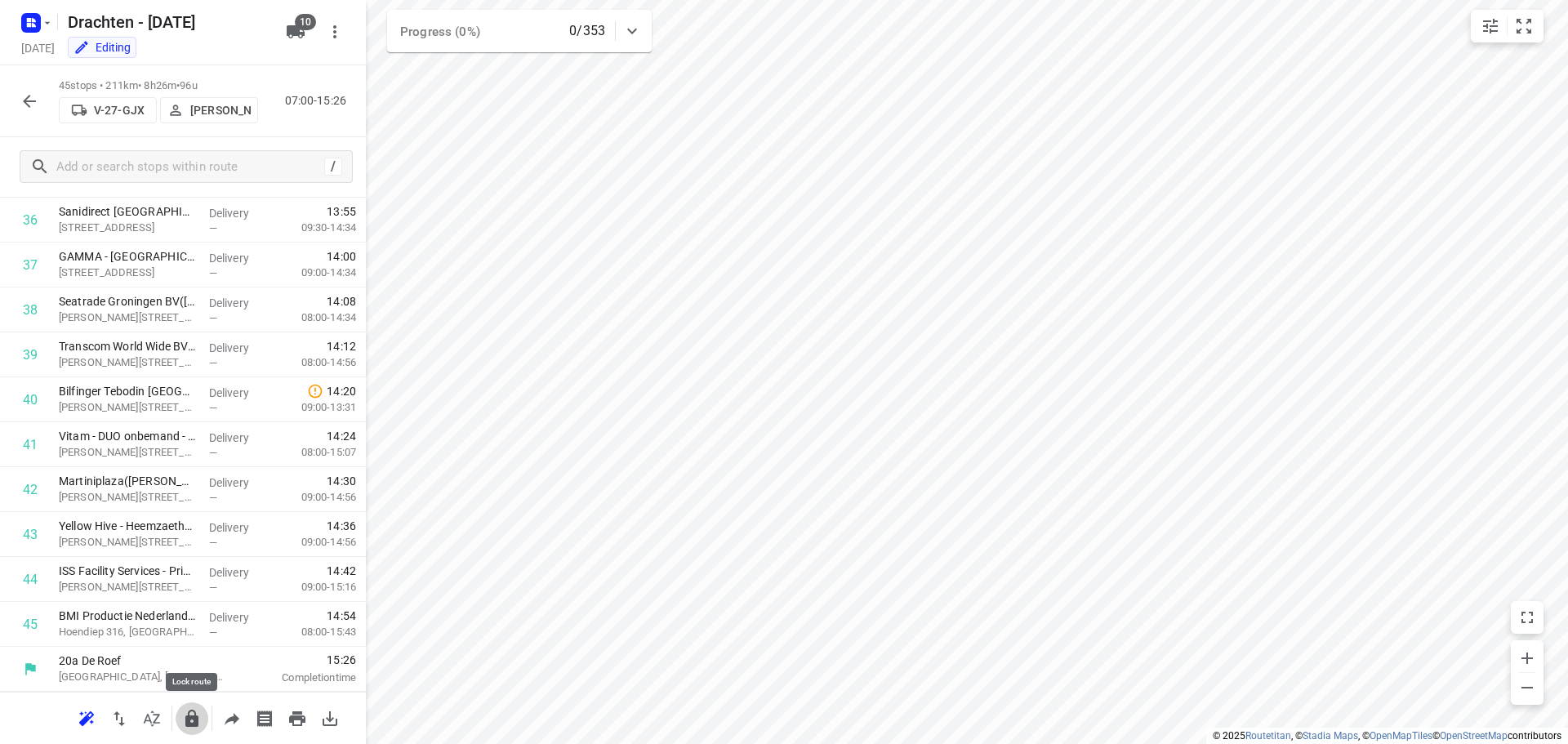
click at [182, 723] on icon "button" at bounding box center [192, 718] width 20 height 20
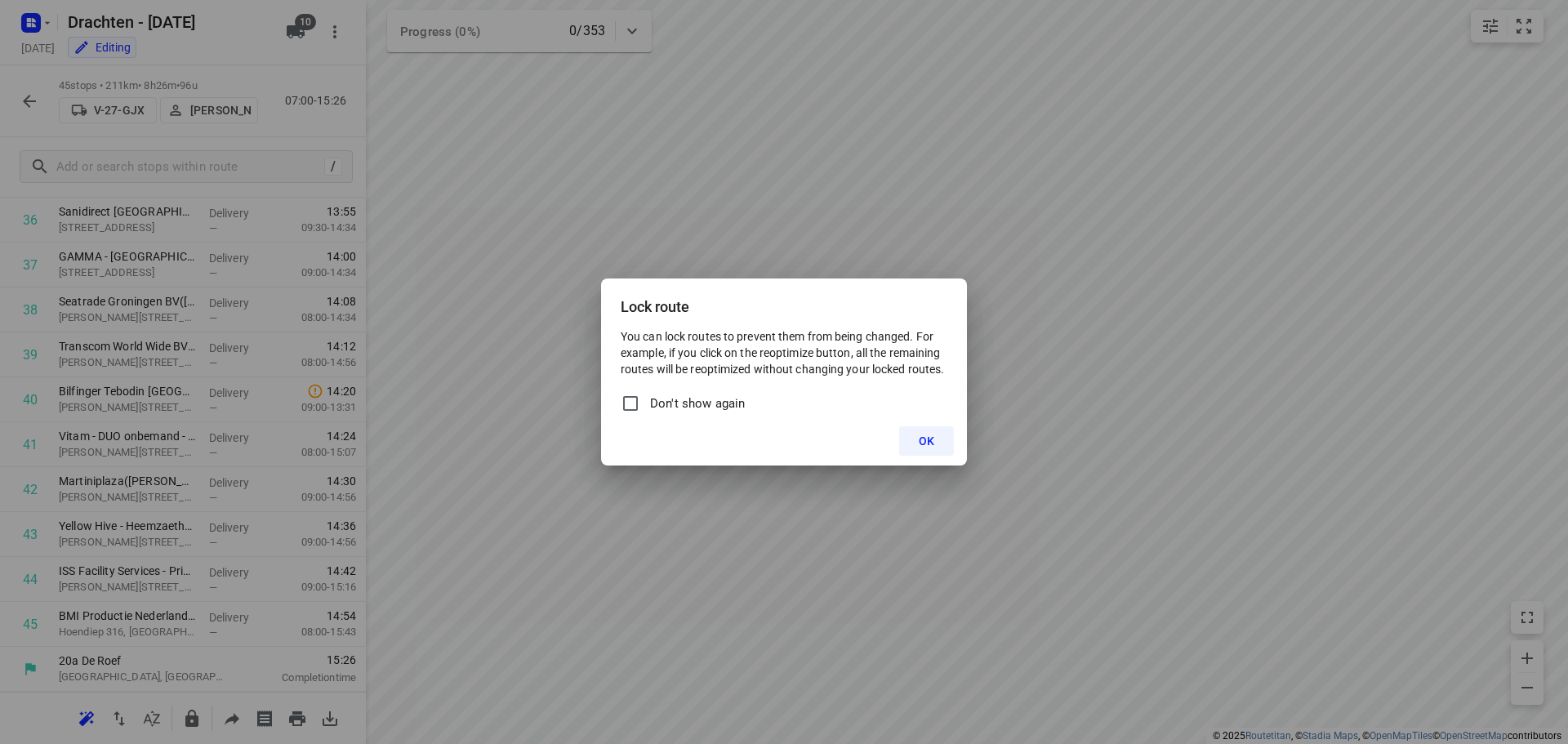
click at [921, 439] on span "OK" at bounding box center [926, 441] width 16 height 13
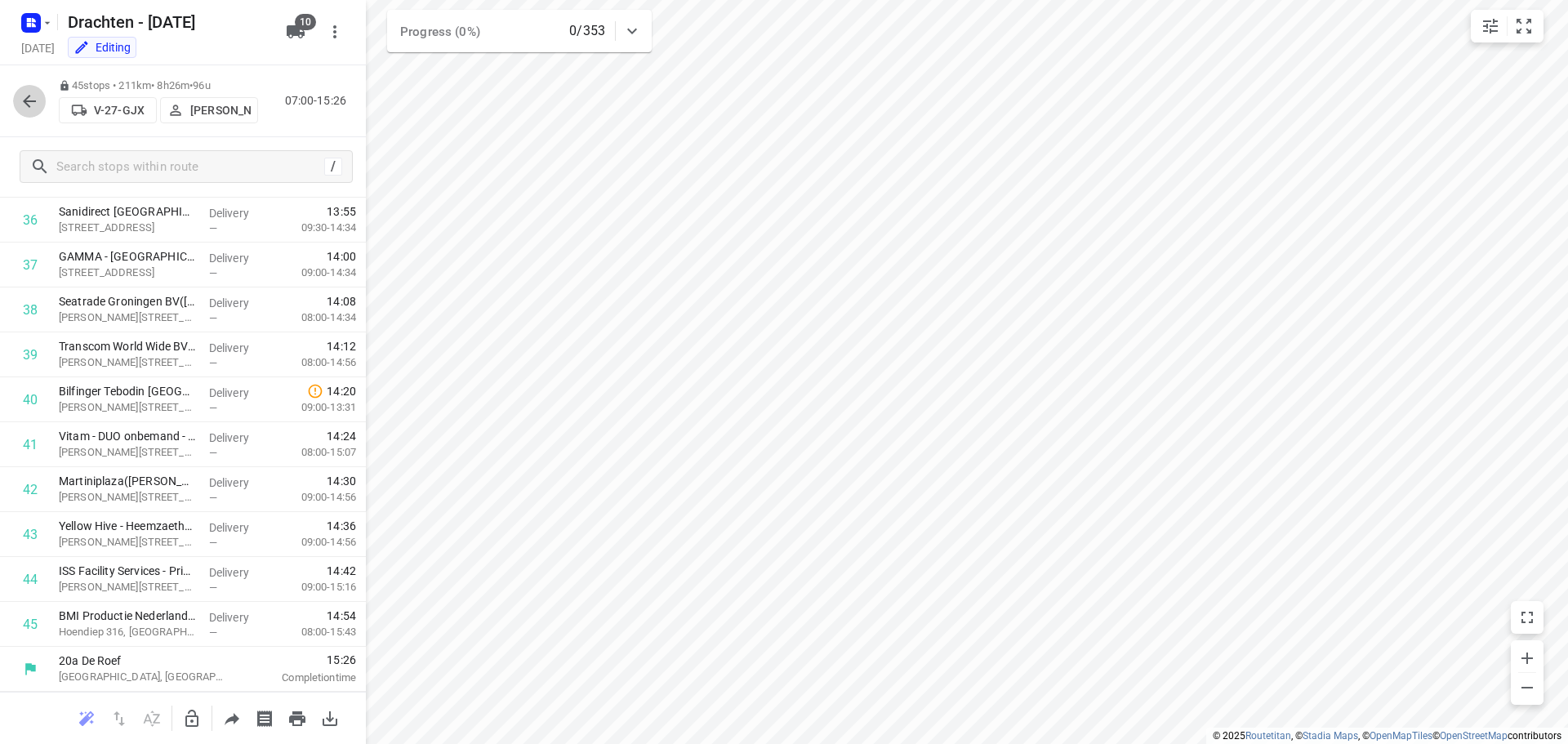
click at [22, 92] on icon "button" at bounding box center [30, 101] width 20 height 20
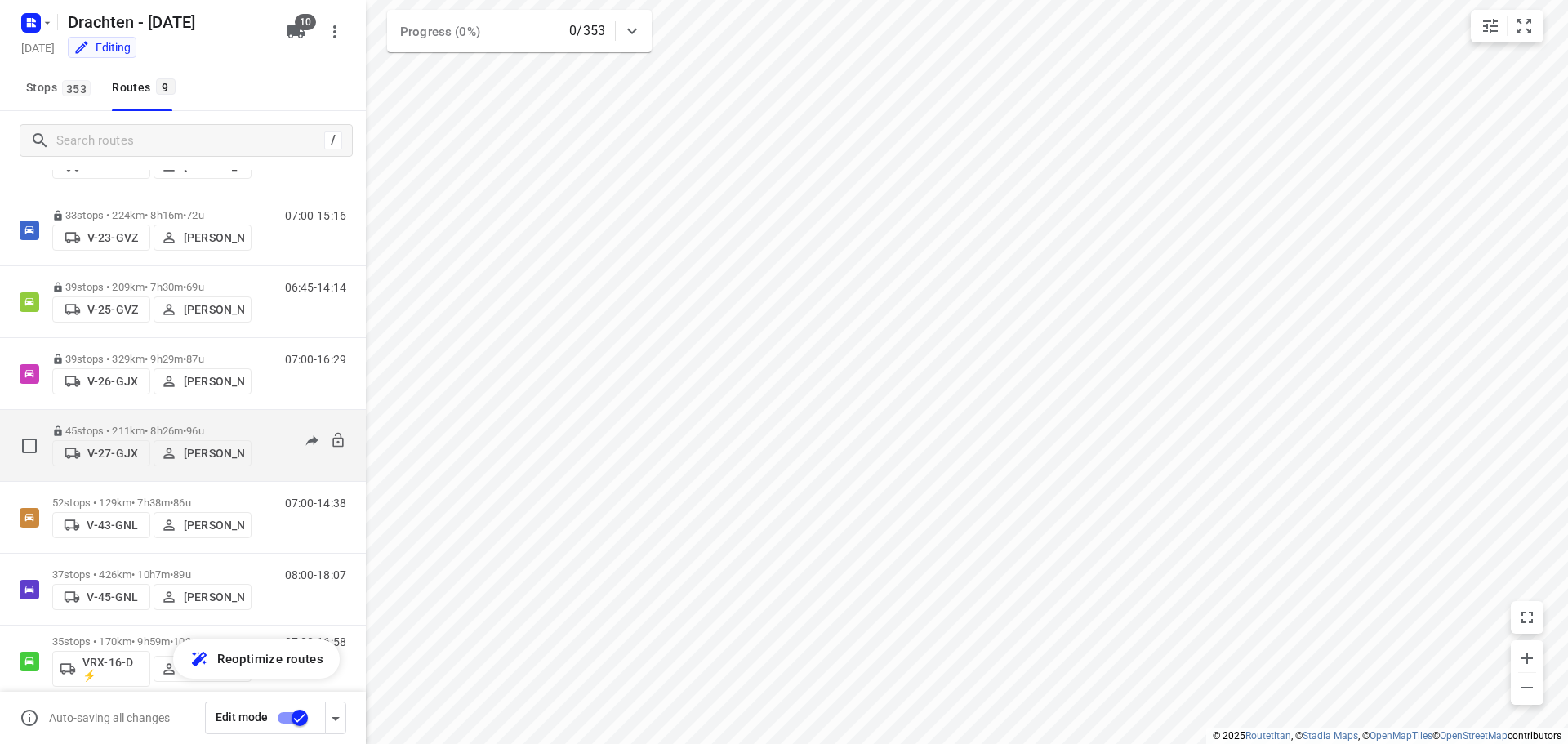
scroll to position [178, 0]
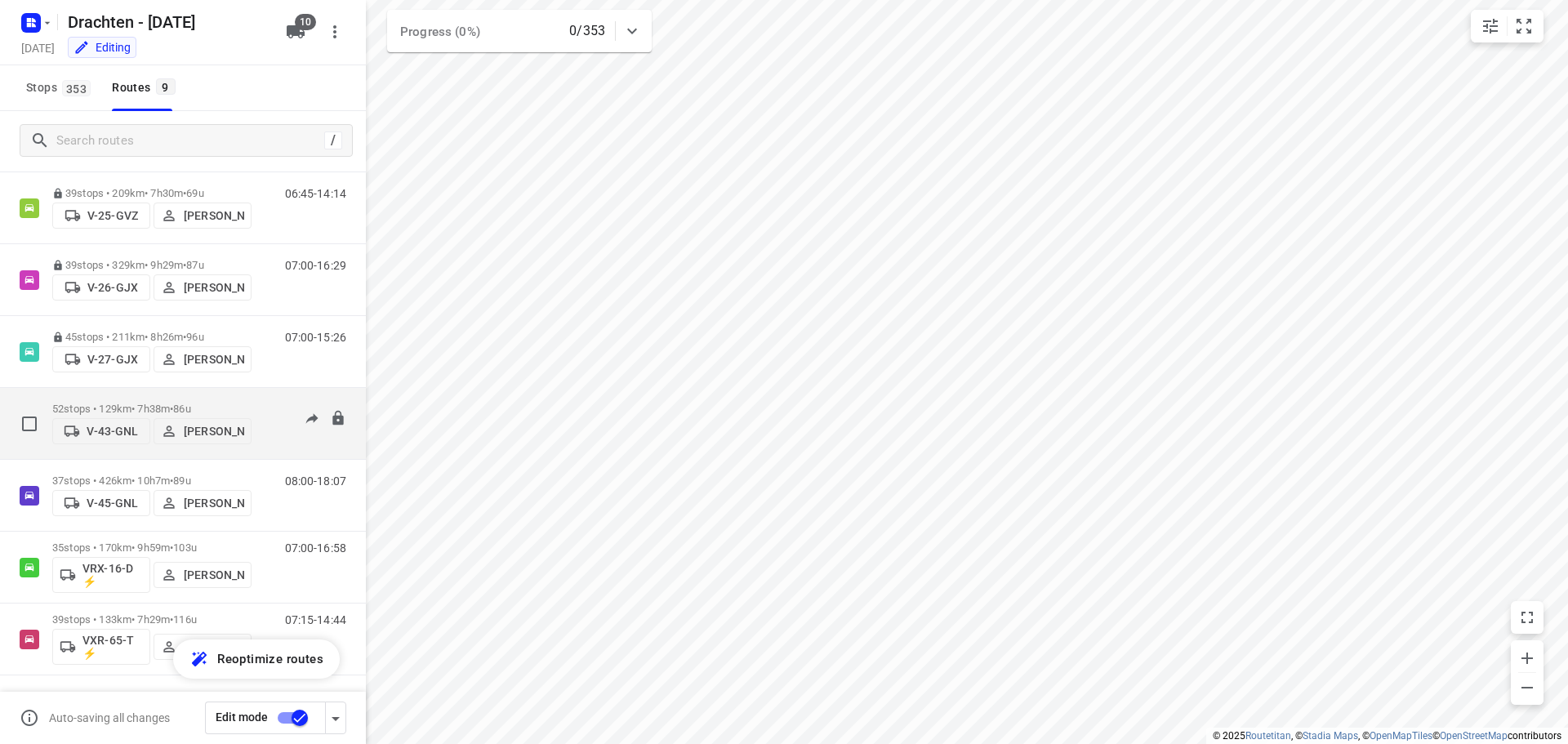
click at [153, 401] on div "52 stops • 129km • 7h38m • 86u V-43-GNL Joran Smit" at bounding box center [152, 423] width 199 height 58
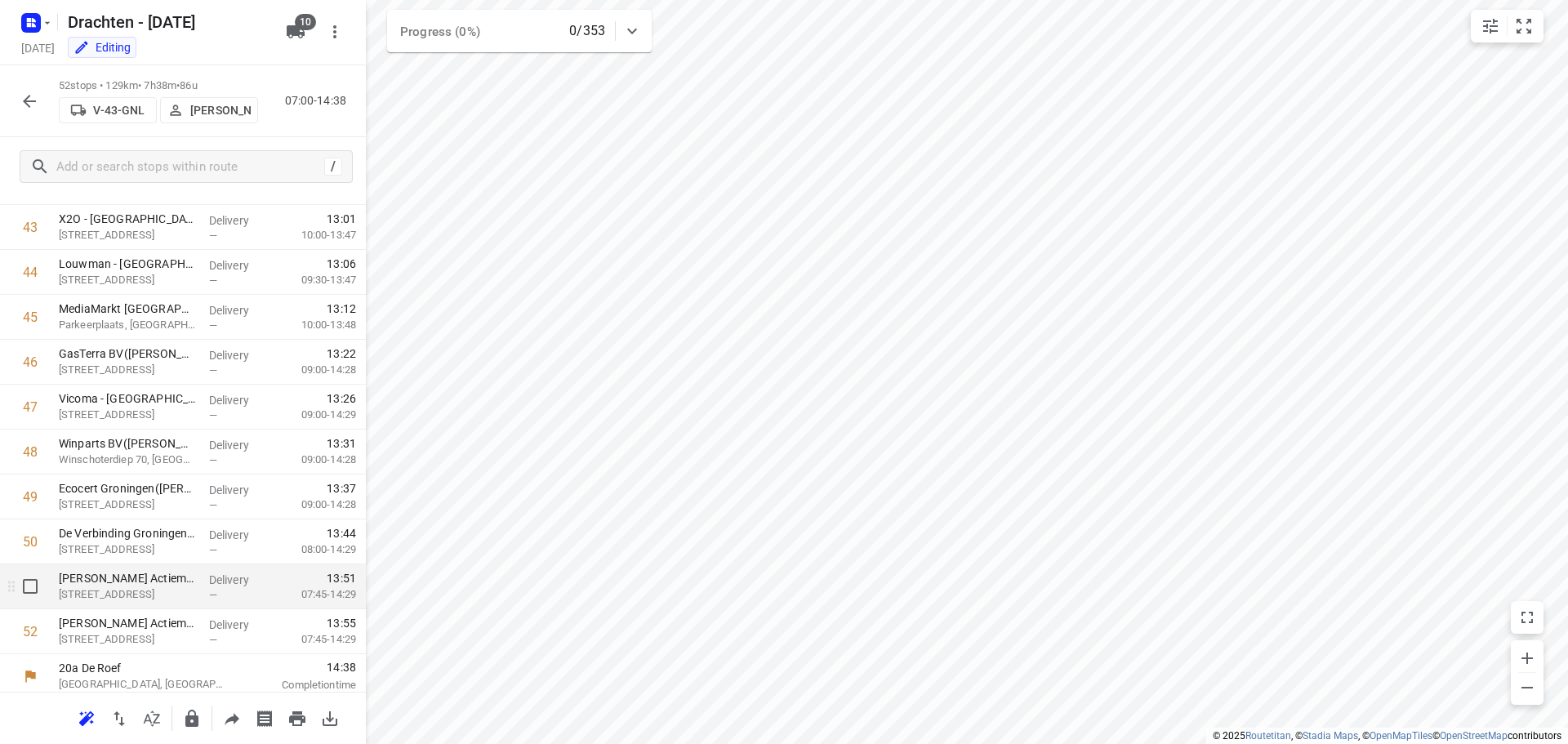
scroll to position [1966, 0]
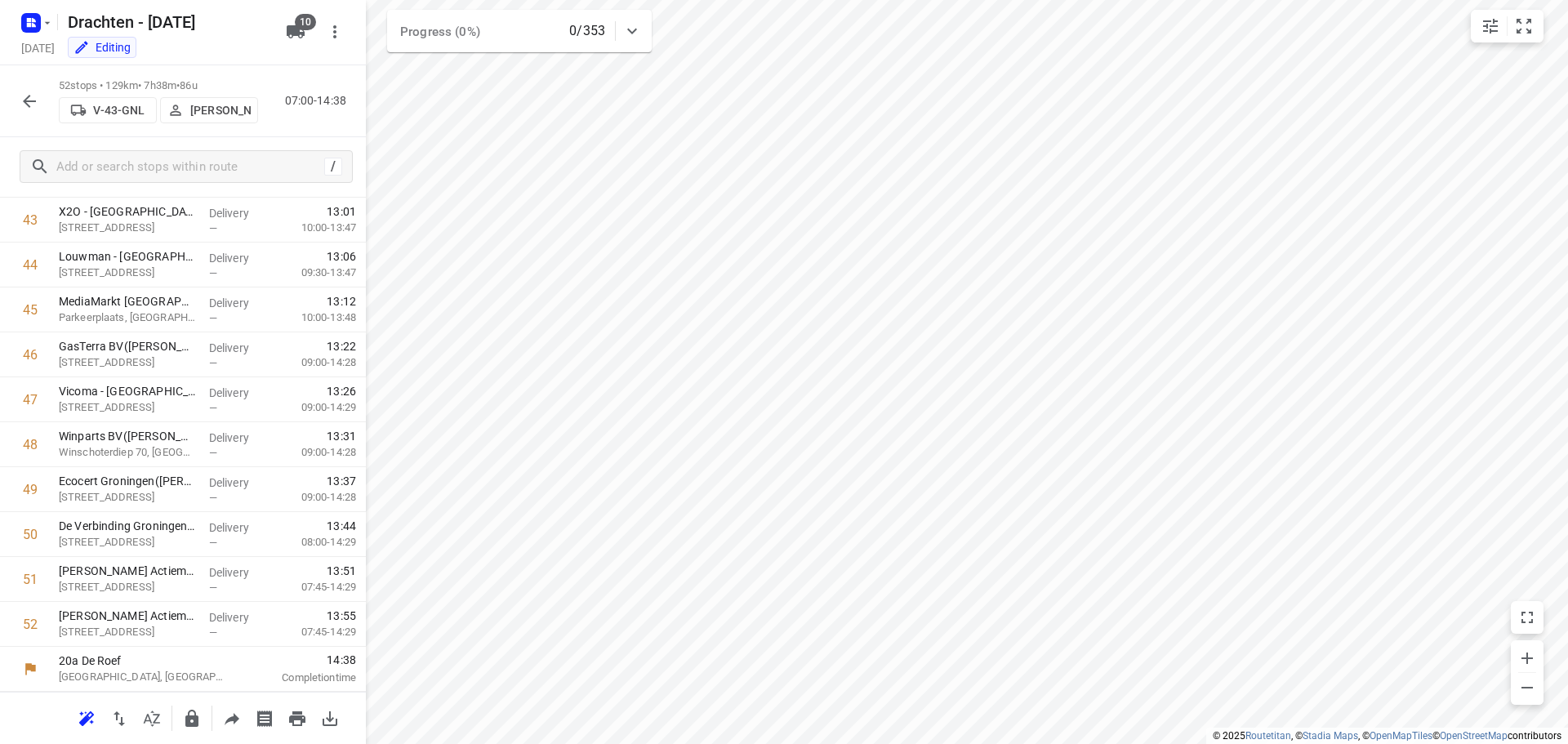
click at [203, 732] on div at bounding box center [192, 717] width 32 height 32
click at [182, 722] on button "button" at bounding box center [192, 717] width 32 height 32
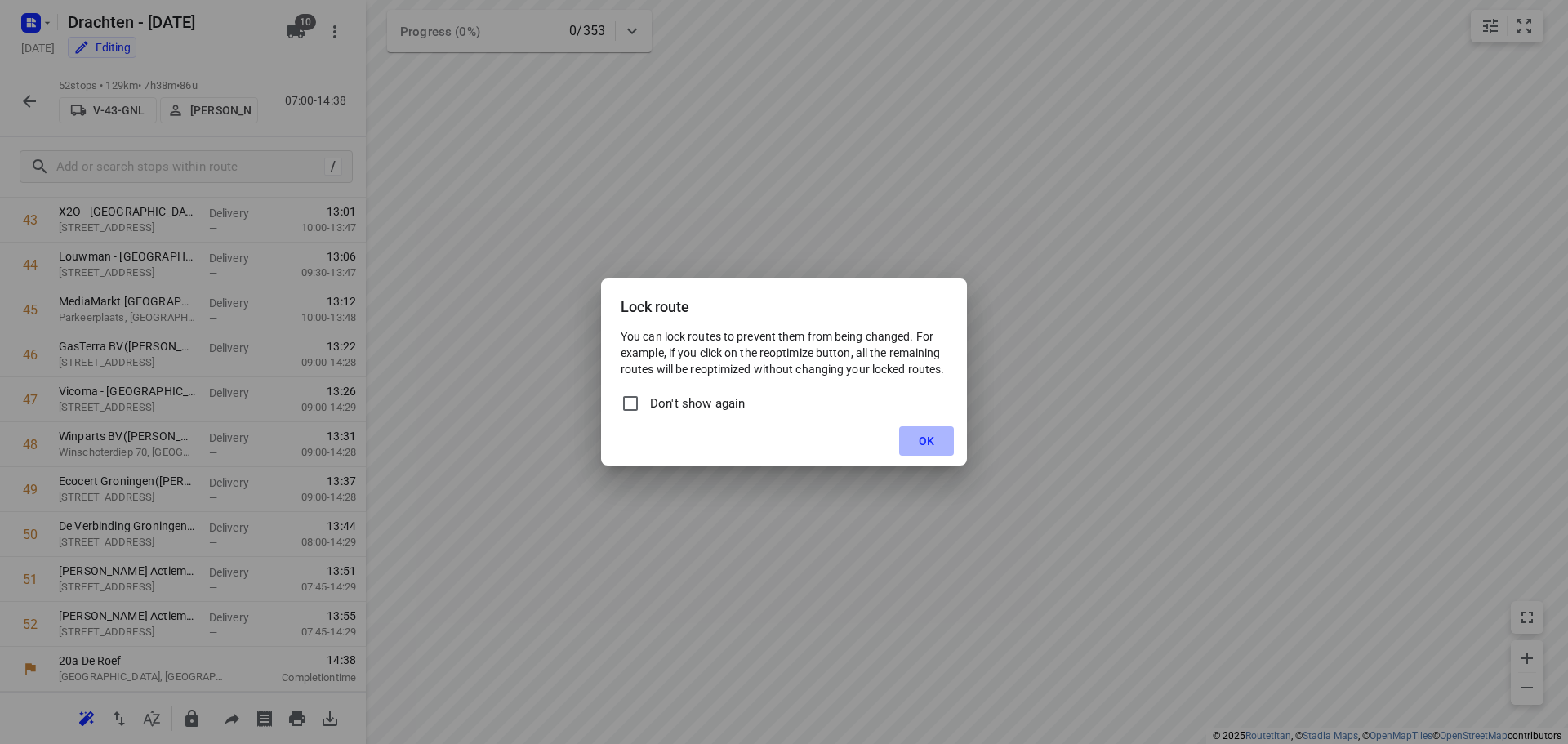
click at [920, 436] on span "OK" at bounding box center [926, 441] width 16 height 13
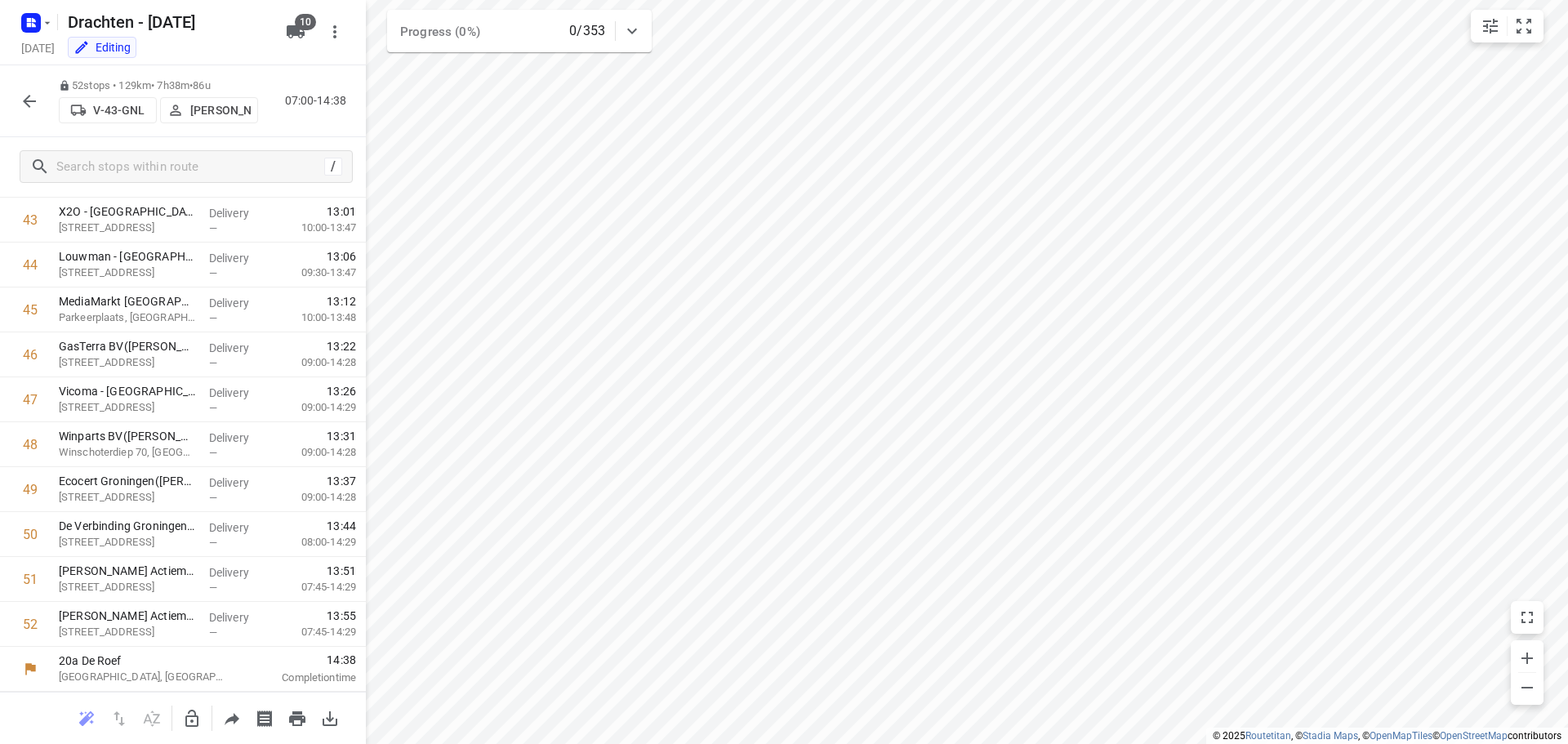
click at [36, 100] on icon "button" at bounding box center [30, 101] width 13 height 13
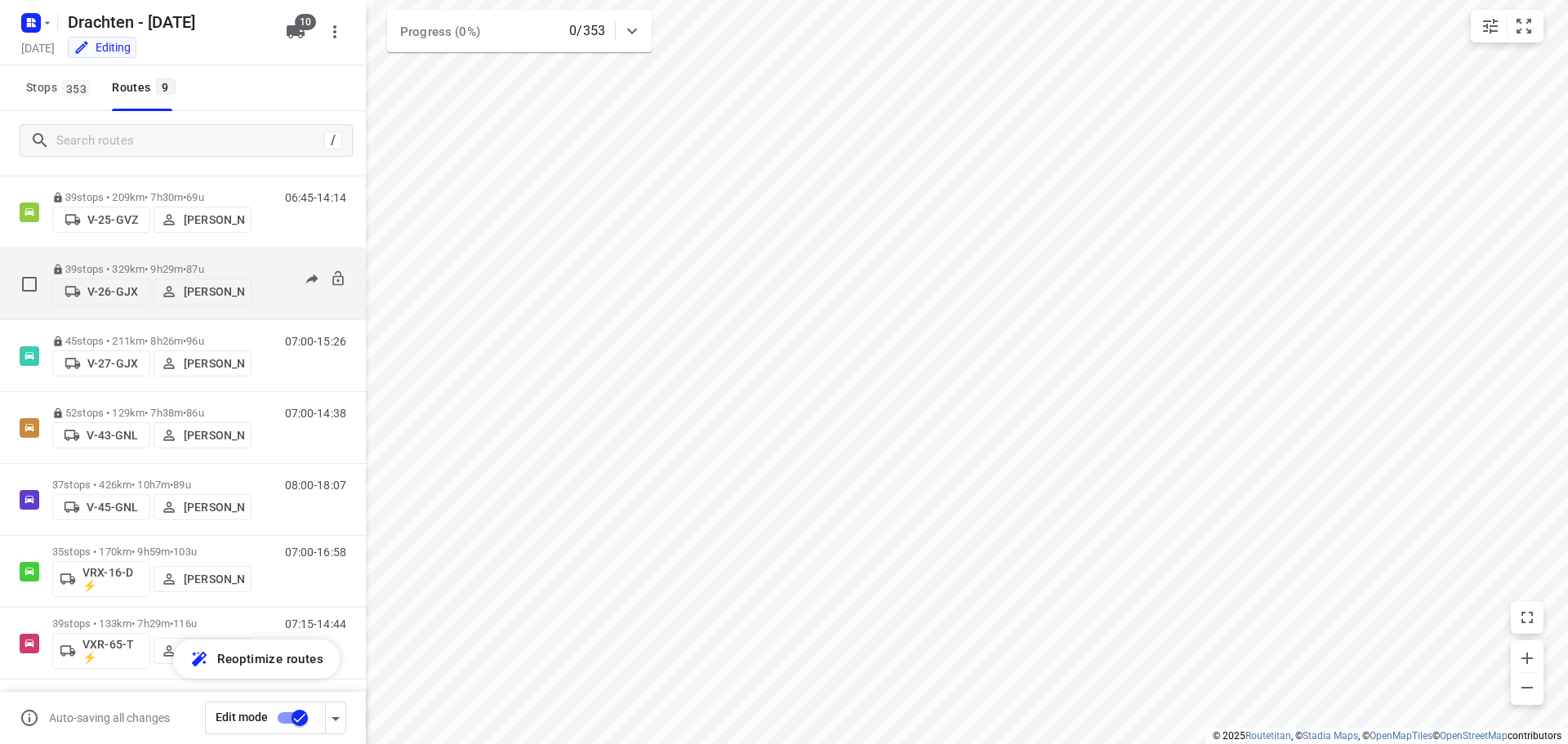
scroll to position [178, 0]
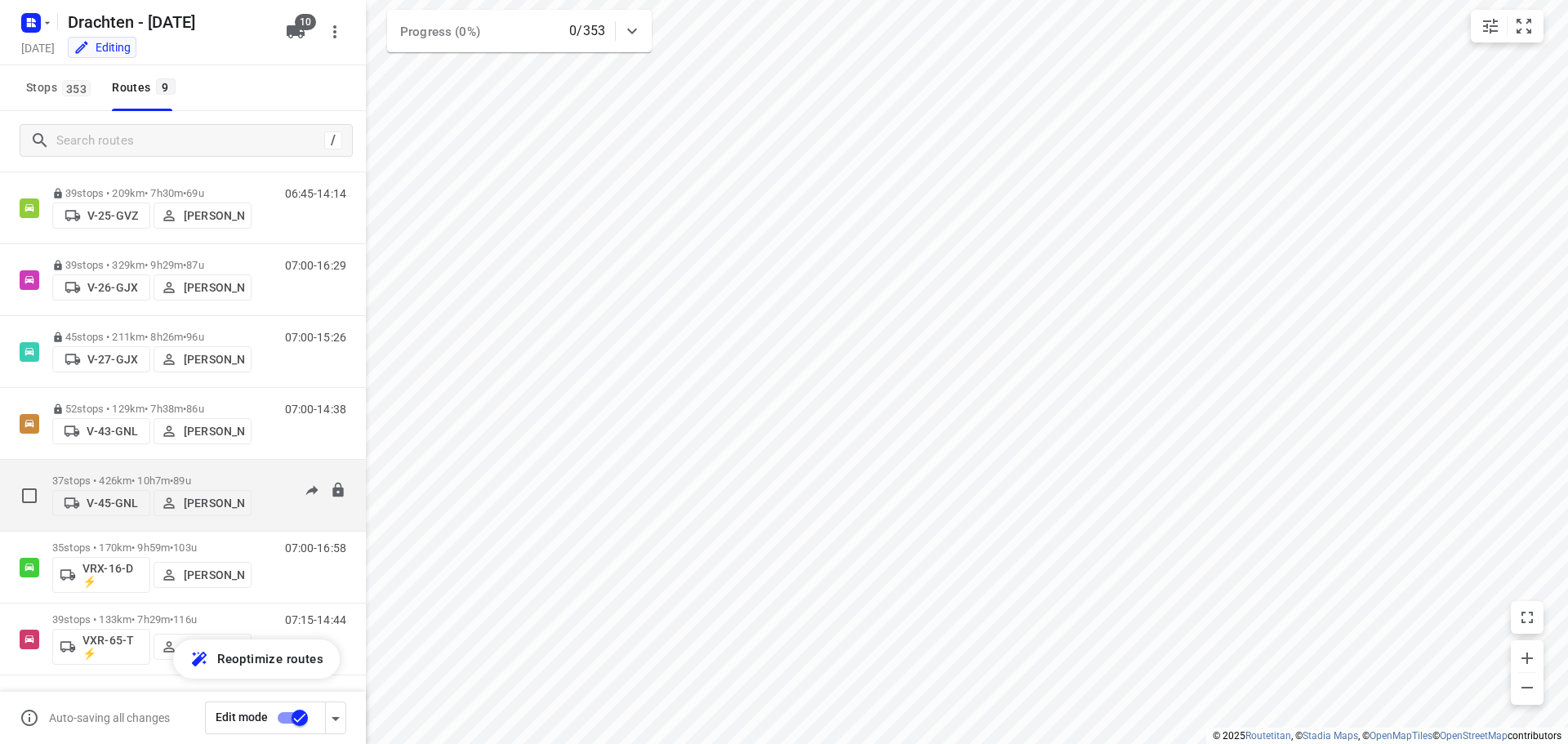
click at [190, 474] on span "89u" at bounding box center [182, 480] width 17 height 12
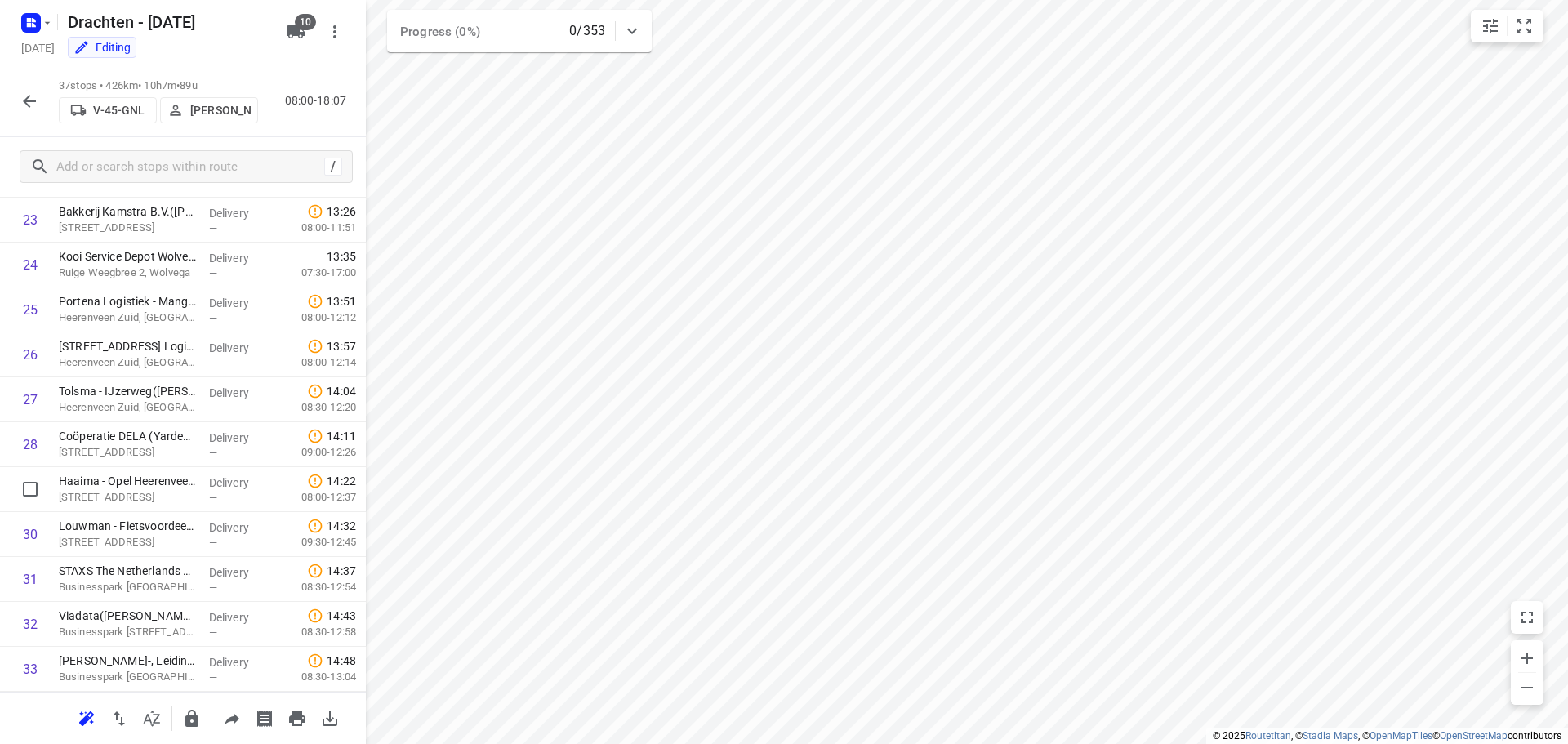
scroll to position [1292, 0]
click at [190, 722] on icon "button" at bounding box center [192, 717] width 13 height 17
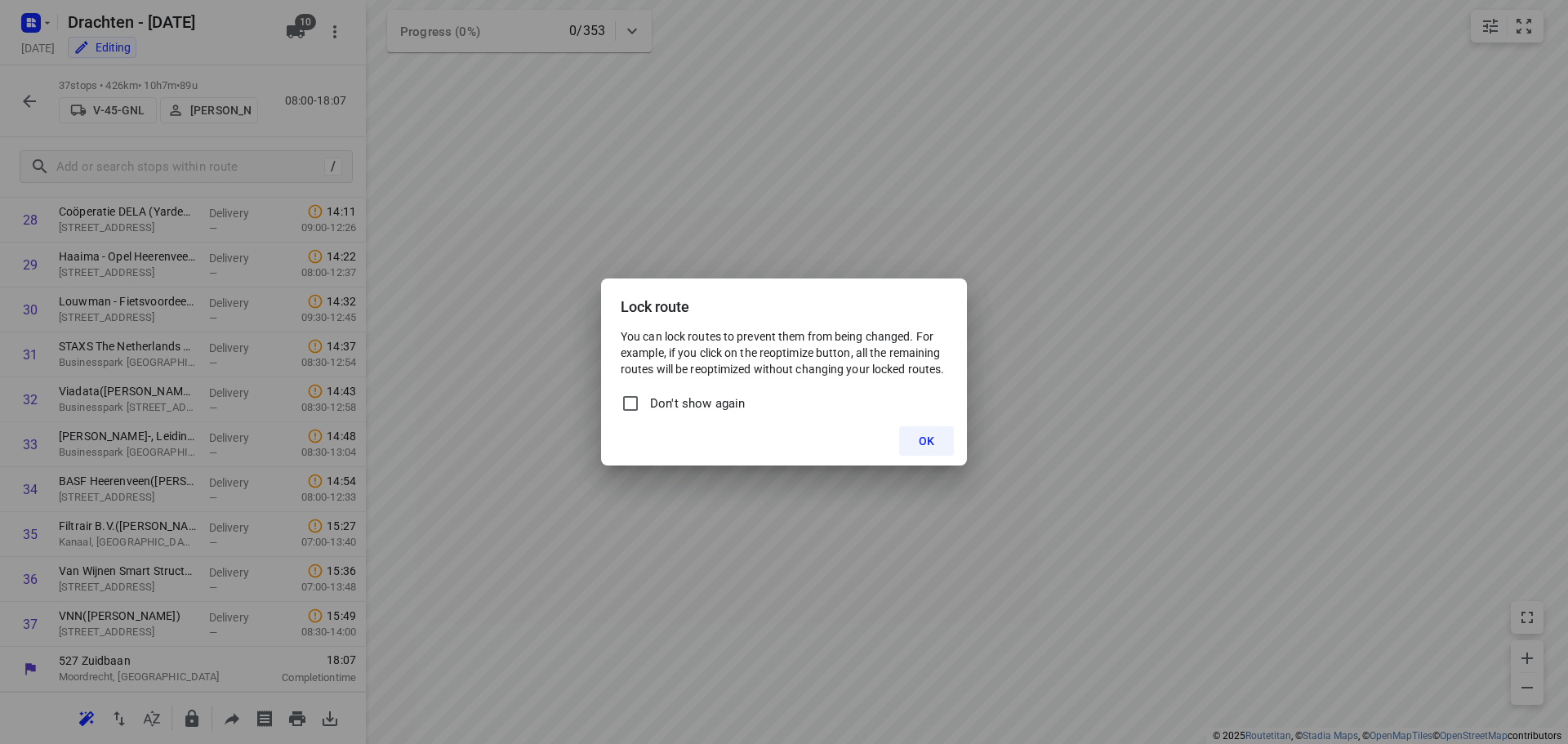
click at [730, 657] on div "Lock route You can lock routes to prevent them from being changed. For example,…" at bounding box center [784, 372] width 1568 height 744
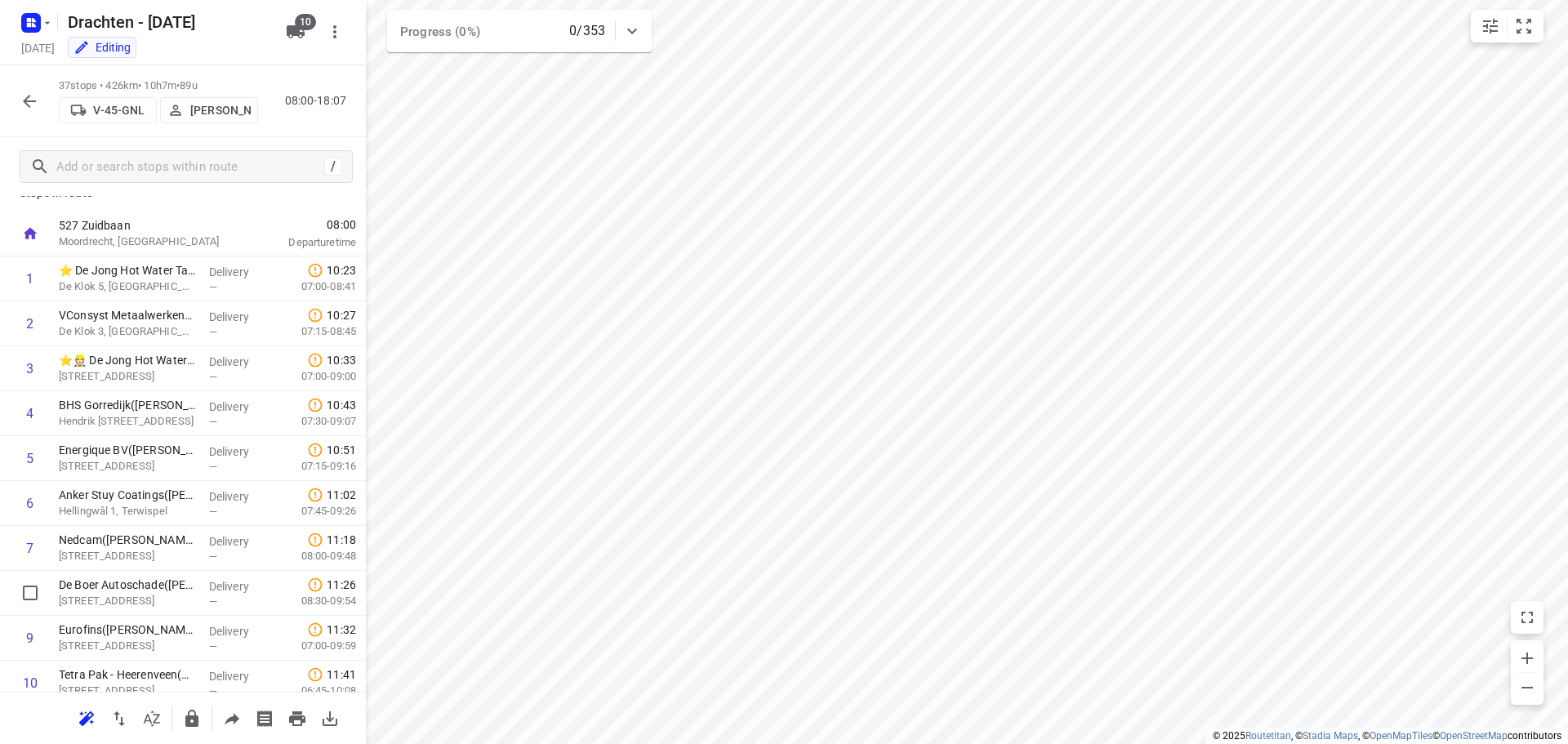
scroll to position [0, 0]
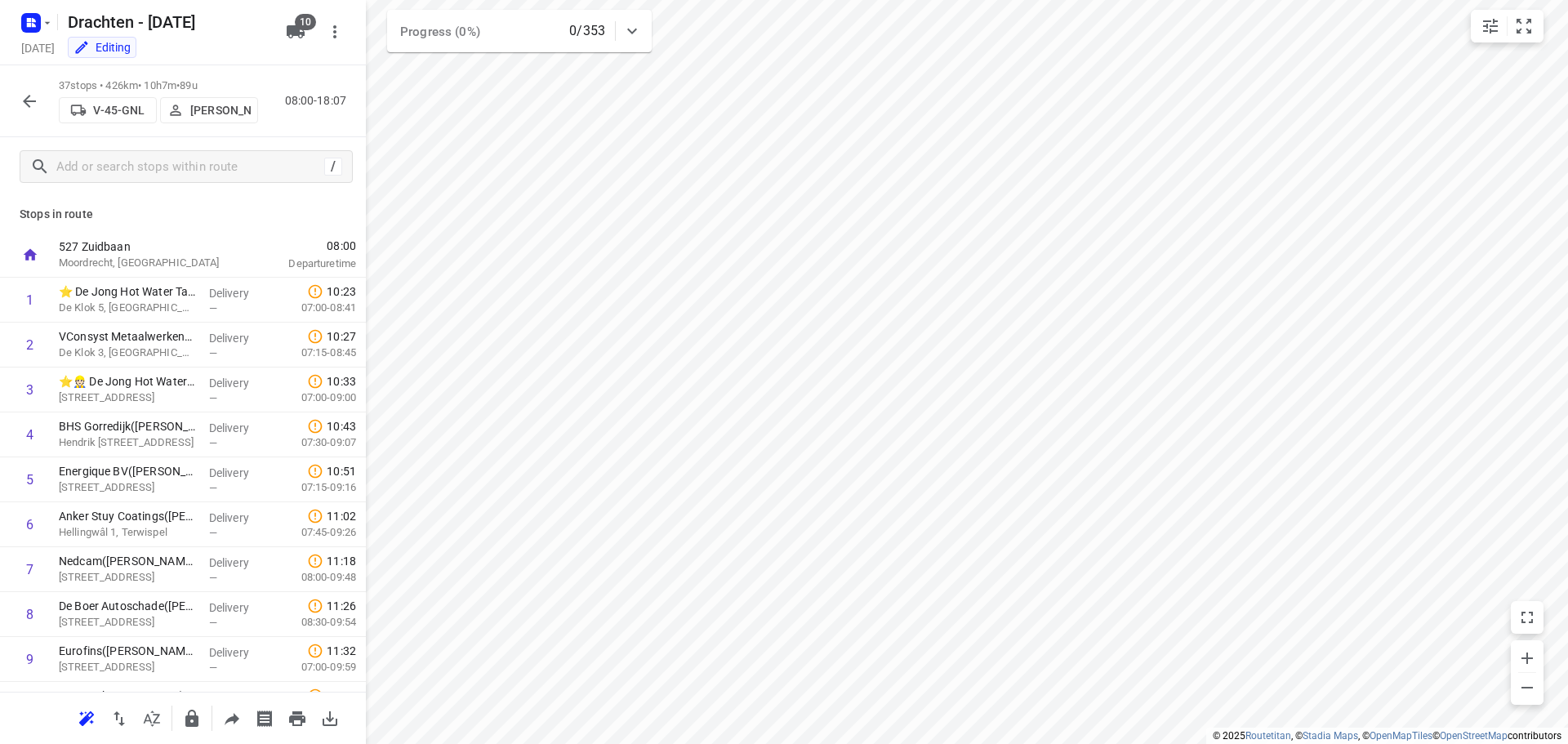
click at [197, 261] on p "Moordrecht, Netherlands" at bounding box center [144, 263] width 170 height 17
click at [299, 39] on icon "button" at bounding box center [295, 32] width 20 height 20
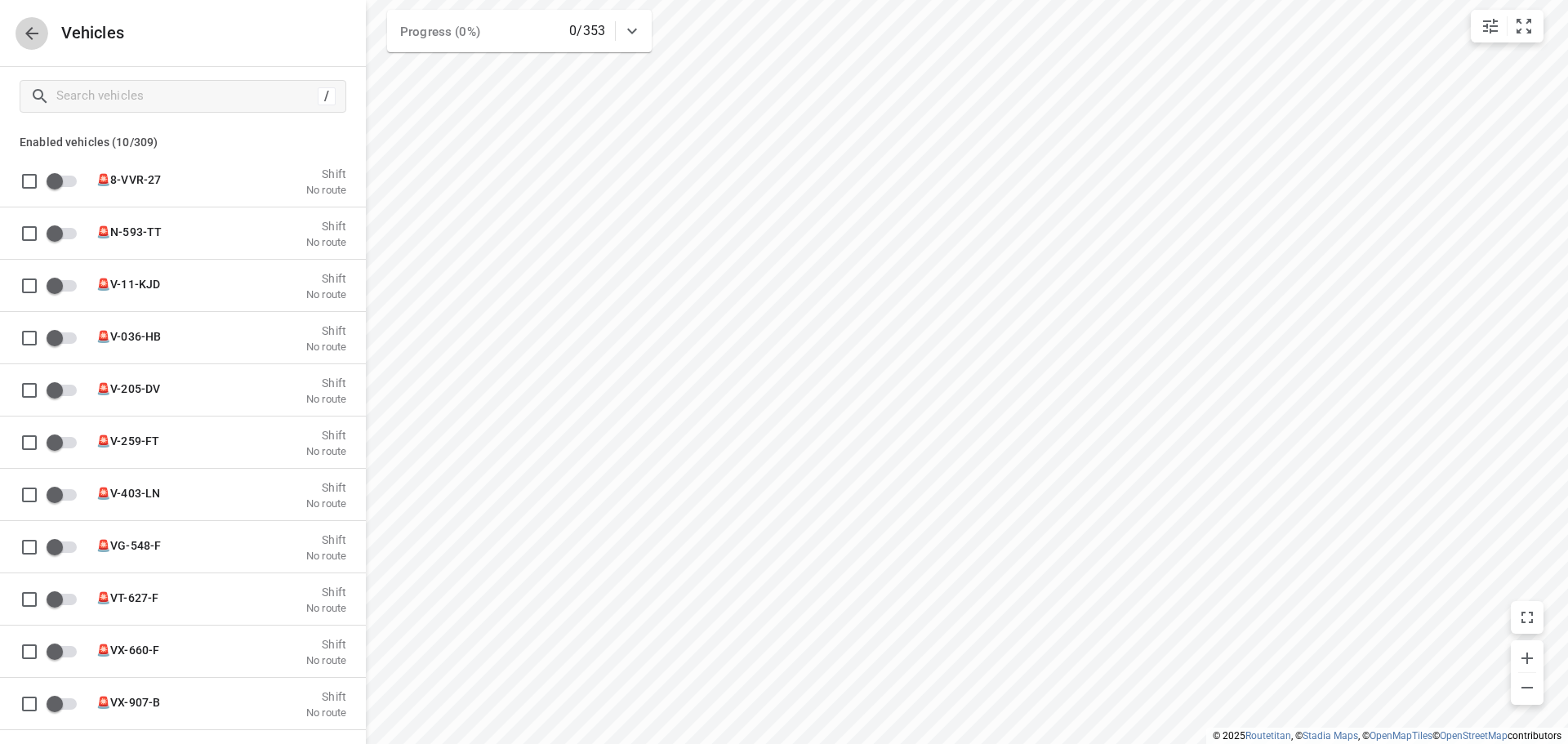
click at [31, 29] on icon "button" at bounding box center [32, 34] width 20 height 20
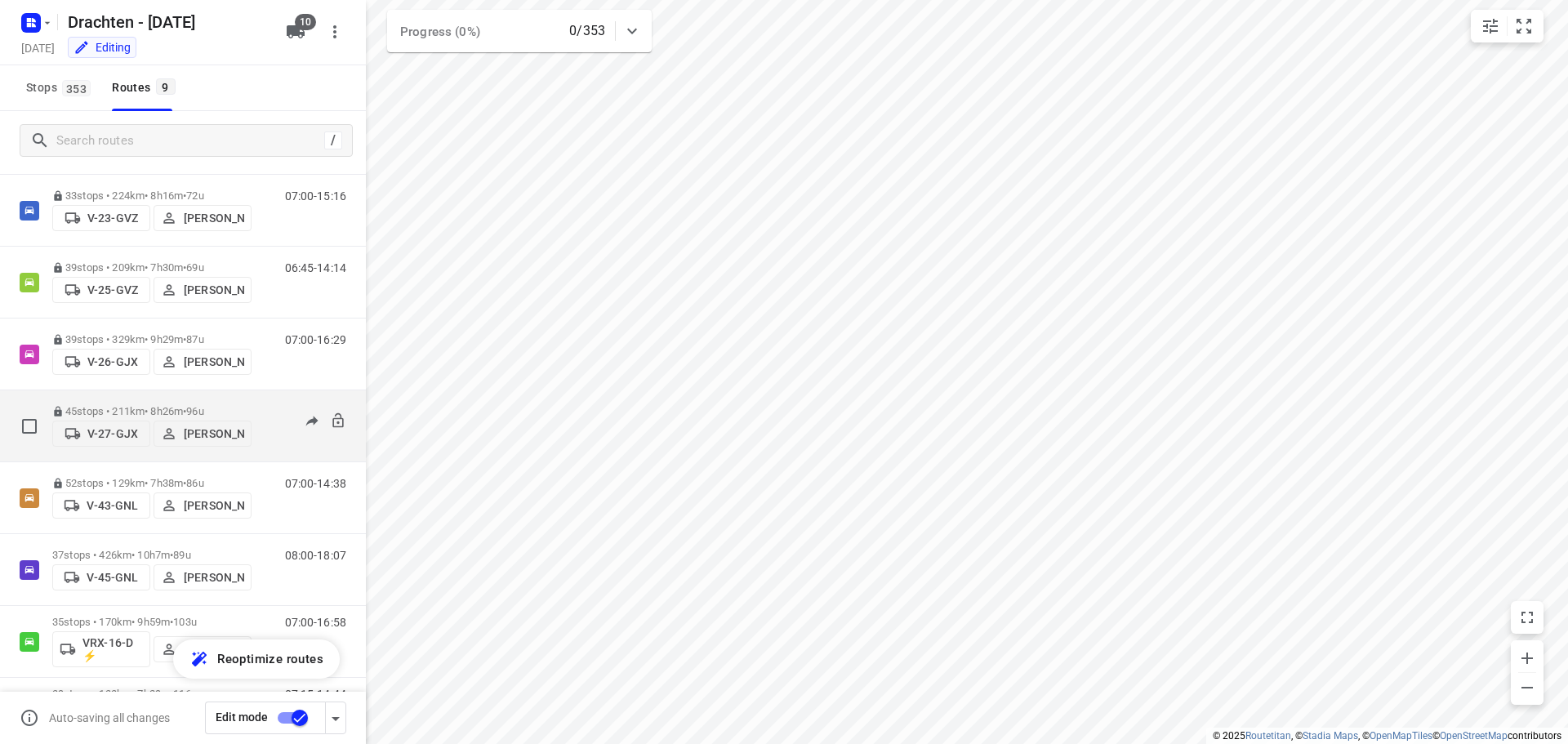
scroll to position [178, 0]
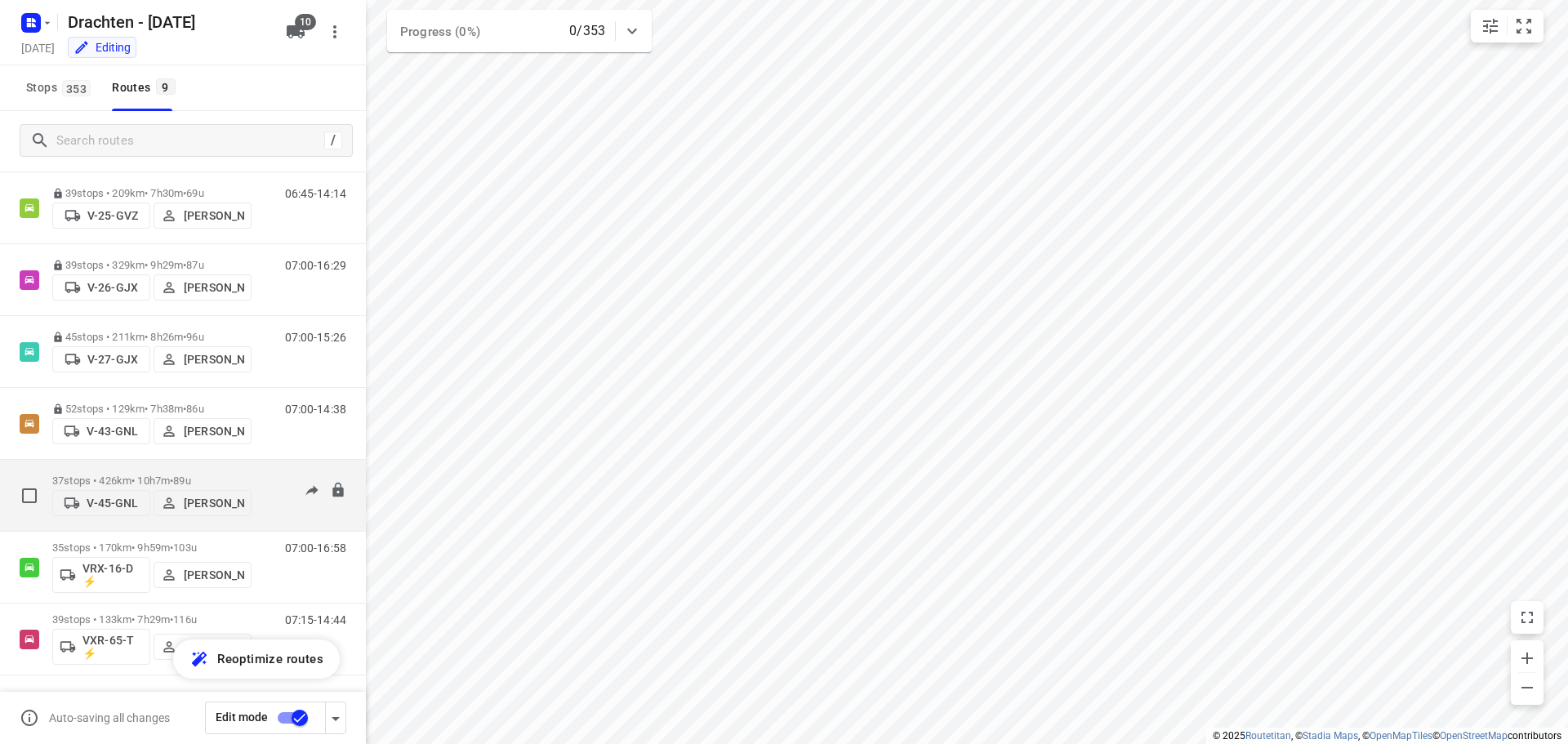
click at [148, 474] on p "37 stops • 426km • 10h7m • 89u" at bounding box center [152, 480] width 199 height 12
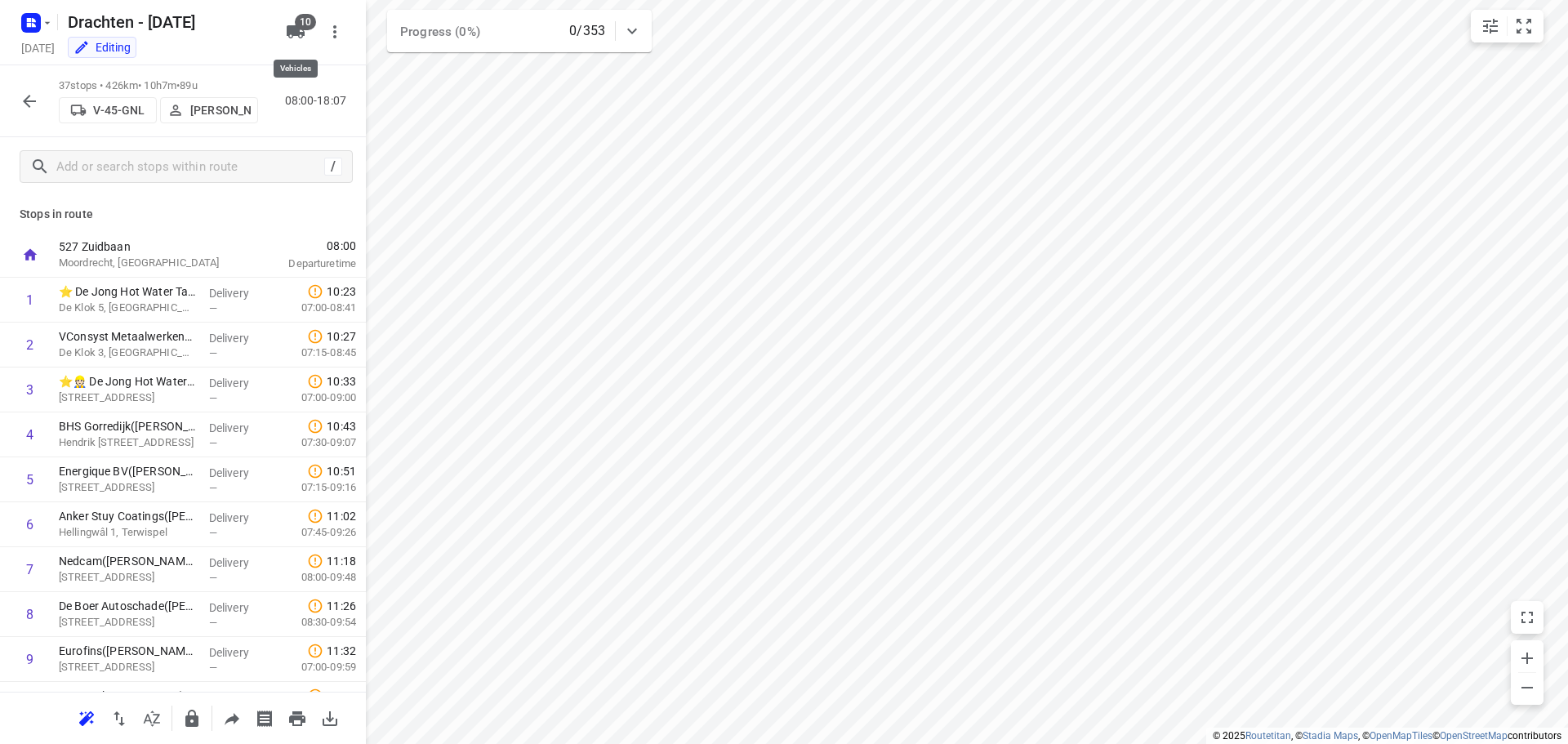
click at [299, 29] on span "10" at bounding box center [305, 22] width 22 height 17
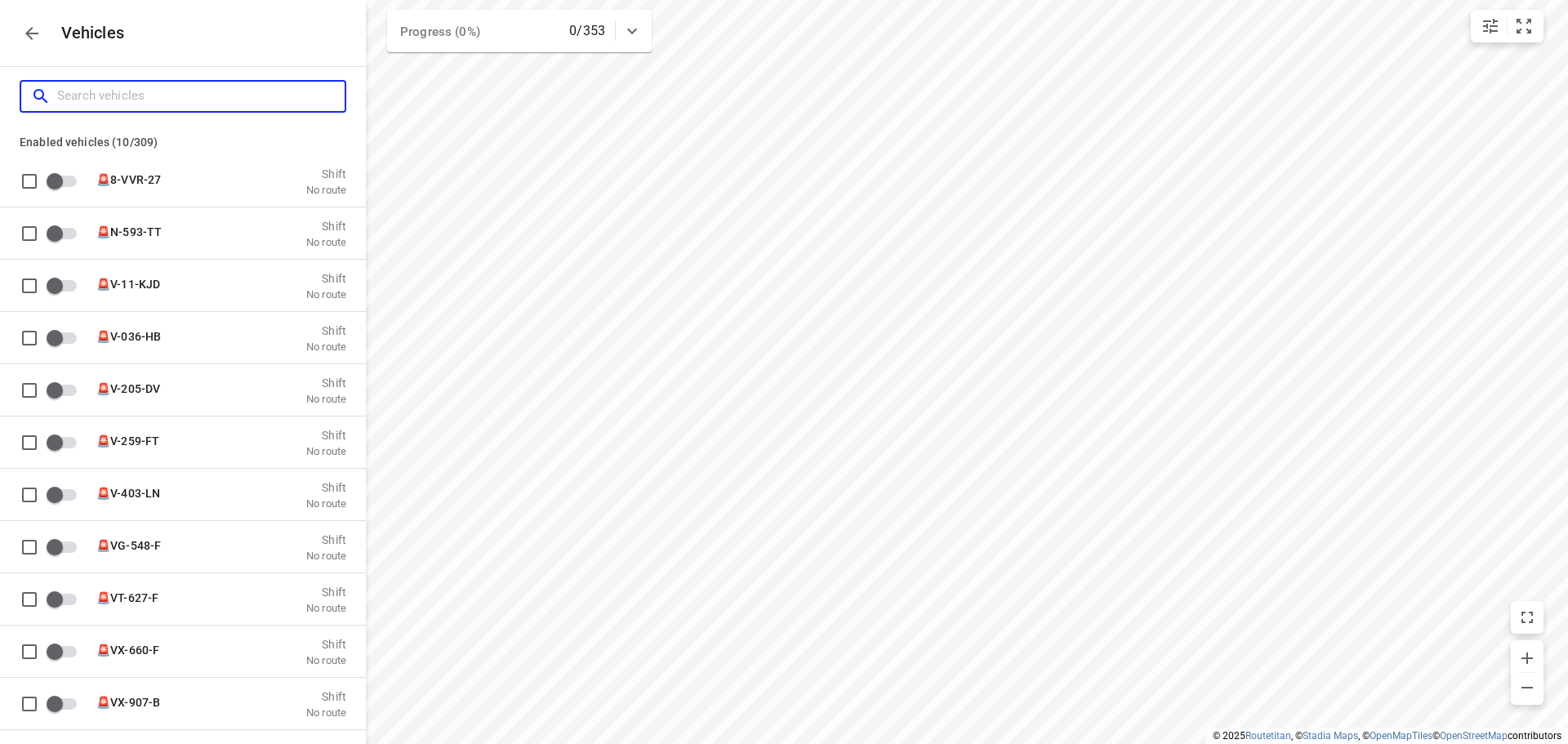
click at [160, 102] on input "Search vehicles" at bounding box center [201, 95] width 287 height 26
type input "4"
checkbox input "true"
type input "45"
checkbox input "true"
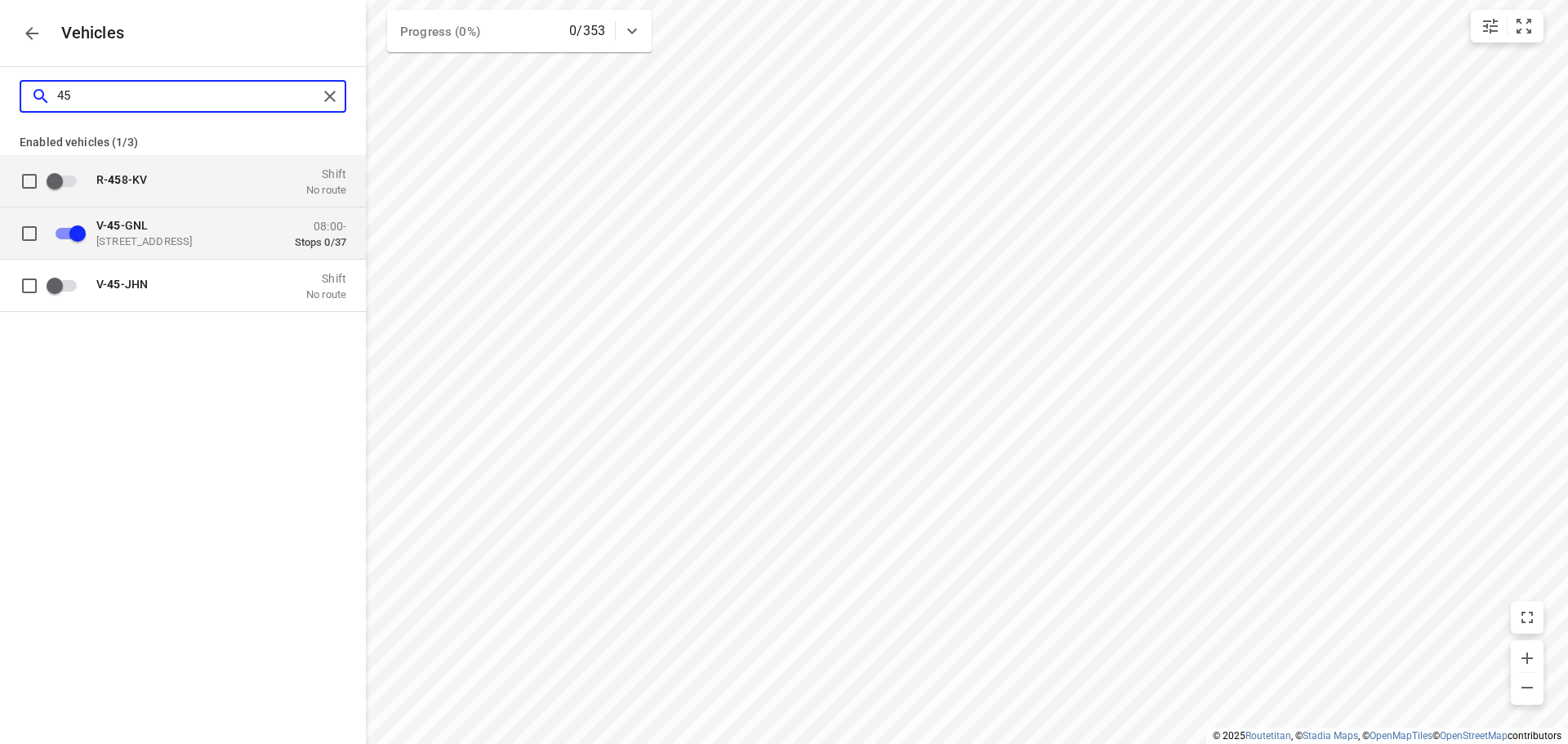
type input "45"
click at [207, 240] on p "Zuidbaan 527, 2841 MD Moordrecht, Netherlands" at bounding box center [178, 241] width 163 height 13
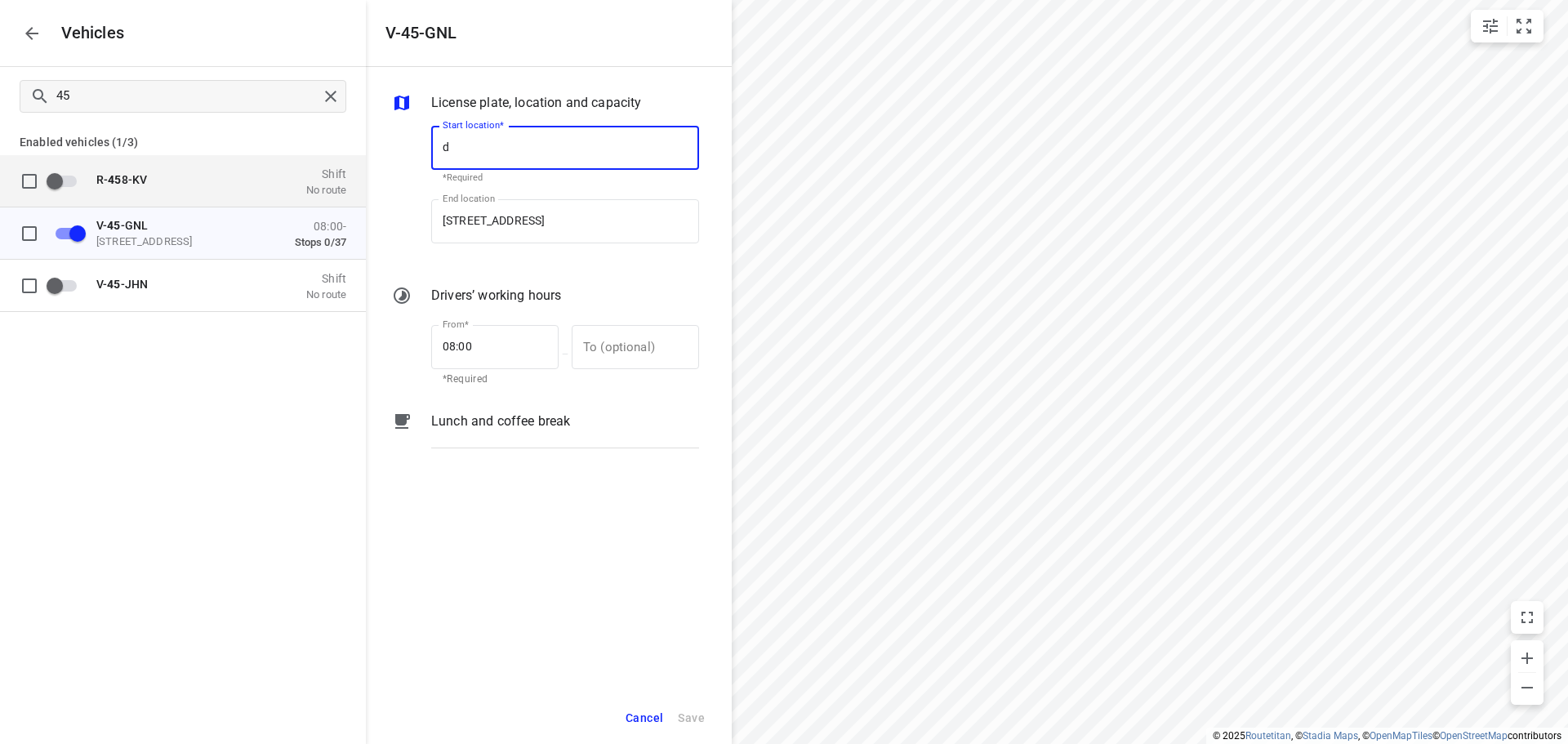
scroll to position [0, 0]
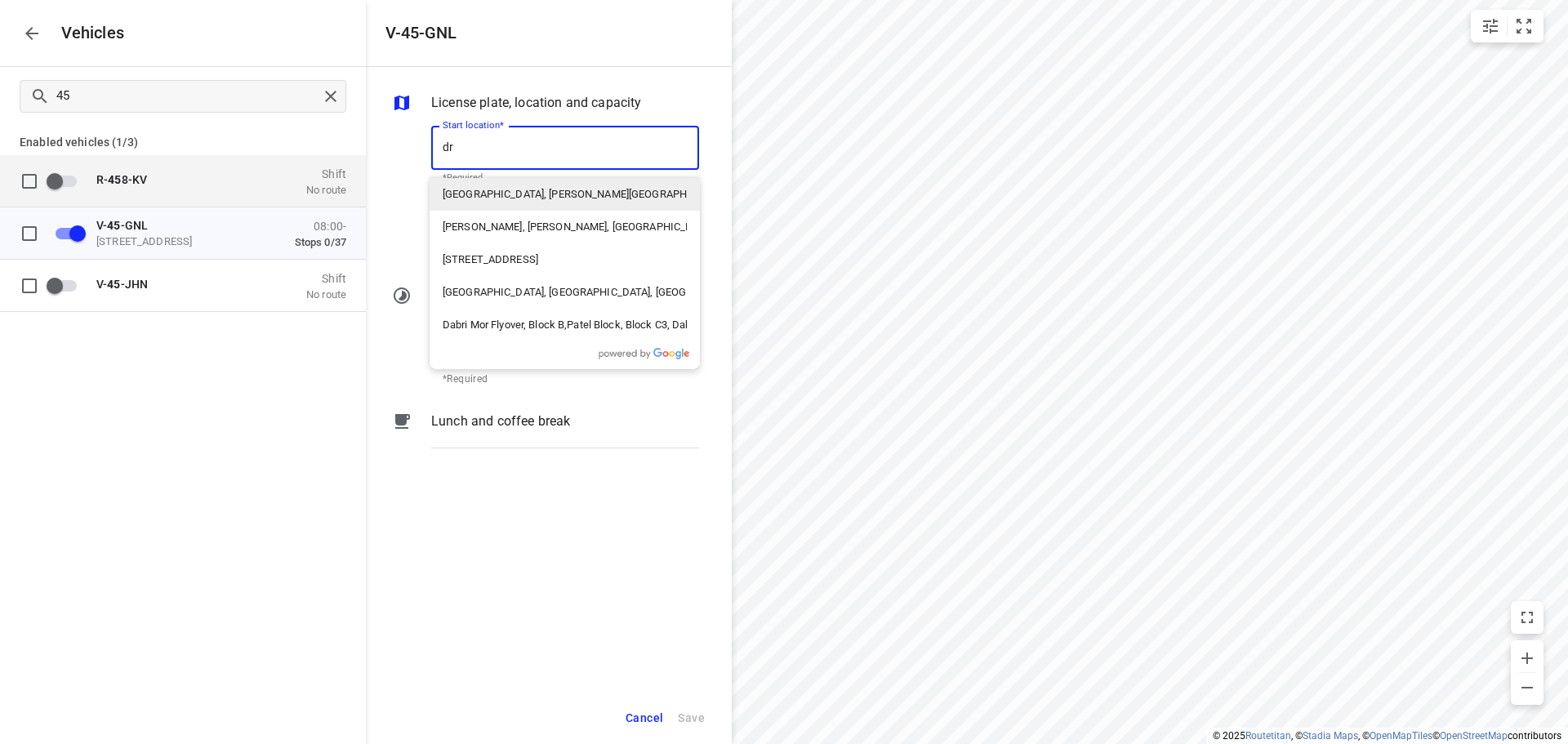
type input "d"
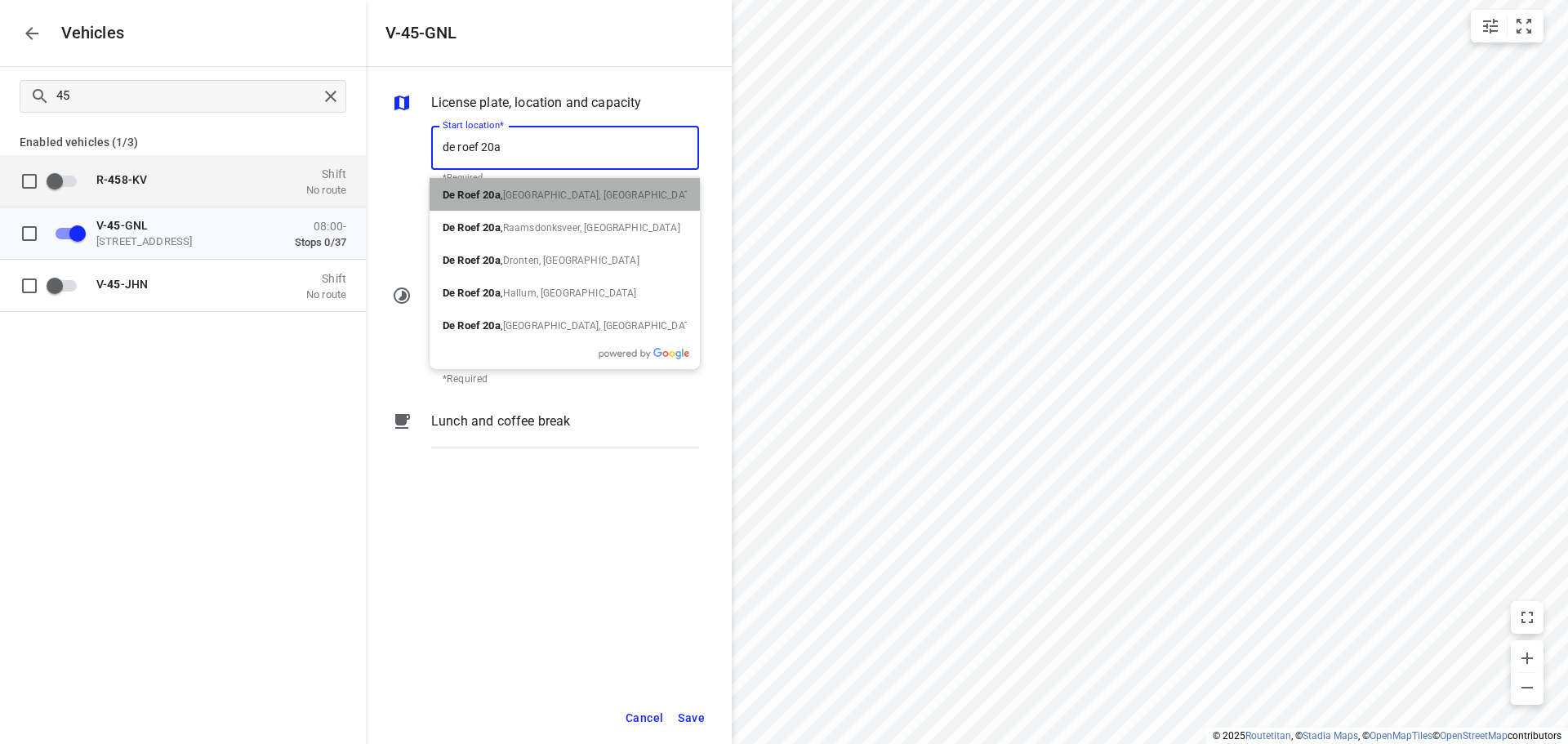
click at [545, 197] on span "Drachten, Netherlands" at bounding box center [601, 195] width 196 height 12
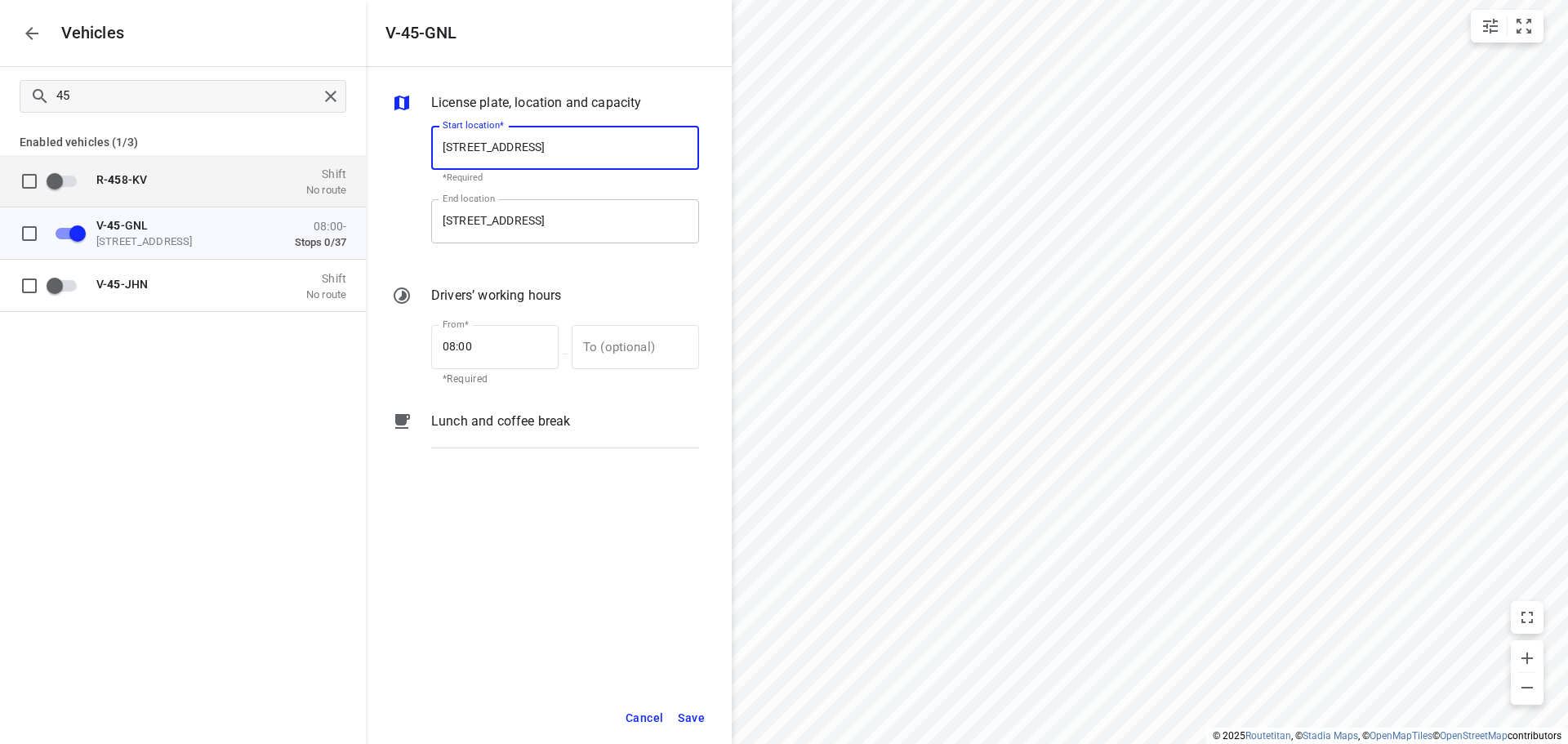
type input "De Roef 20a, 9206 AK Drachten, Netherlands"
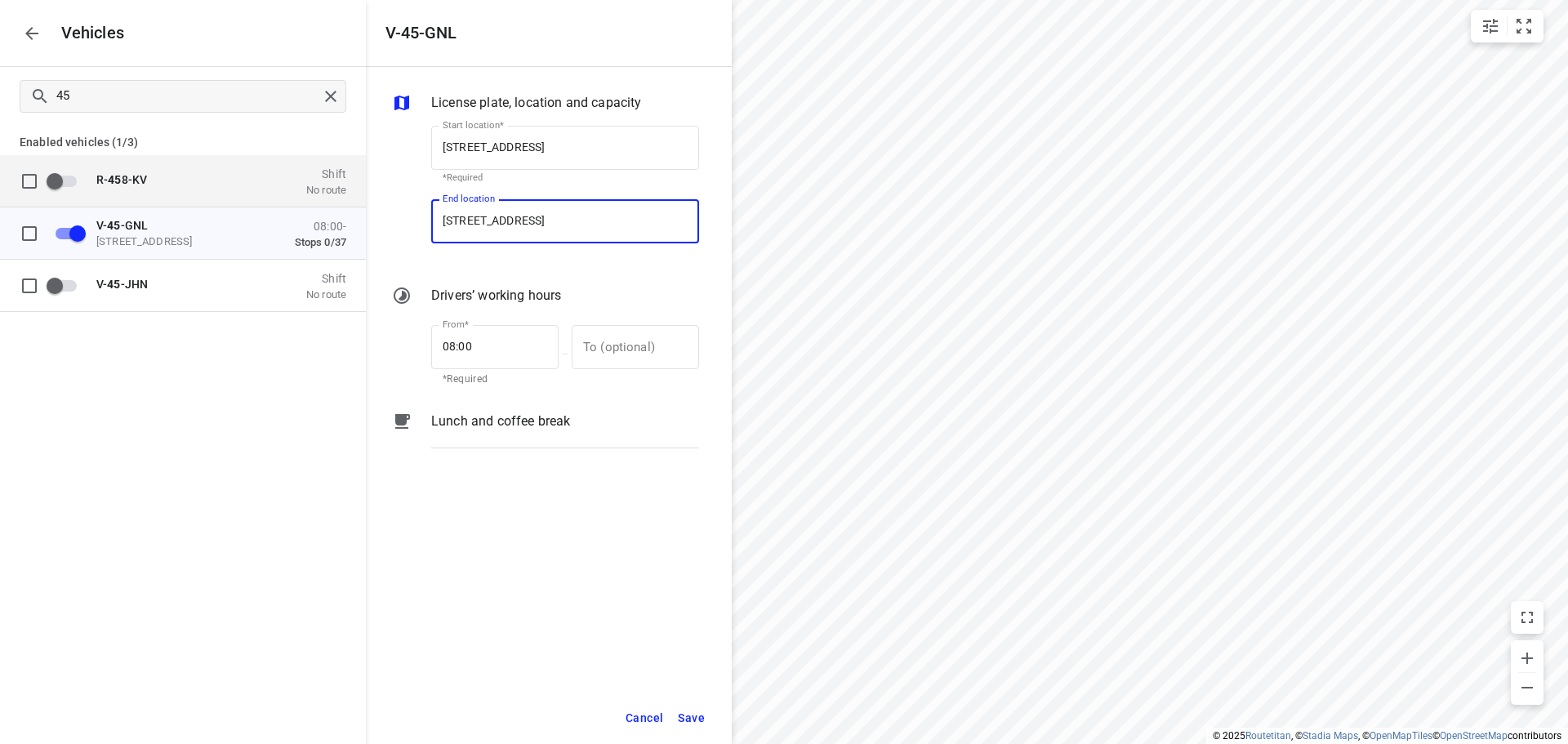
click at [659, 226] on input "Zuidbaan 527, 2841 MD Moordrecht, Netherlands" at bounding box center [565, 221] width 268 height 44
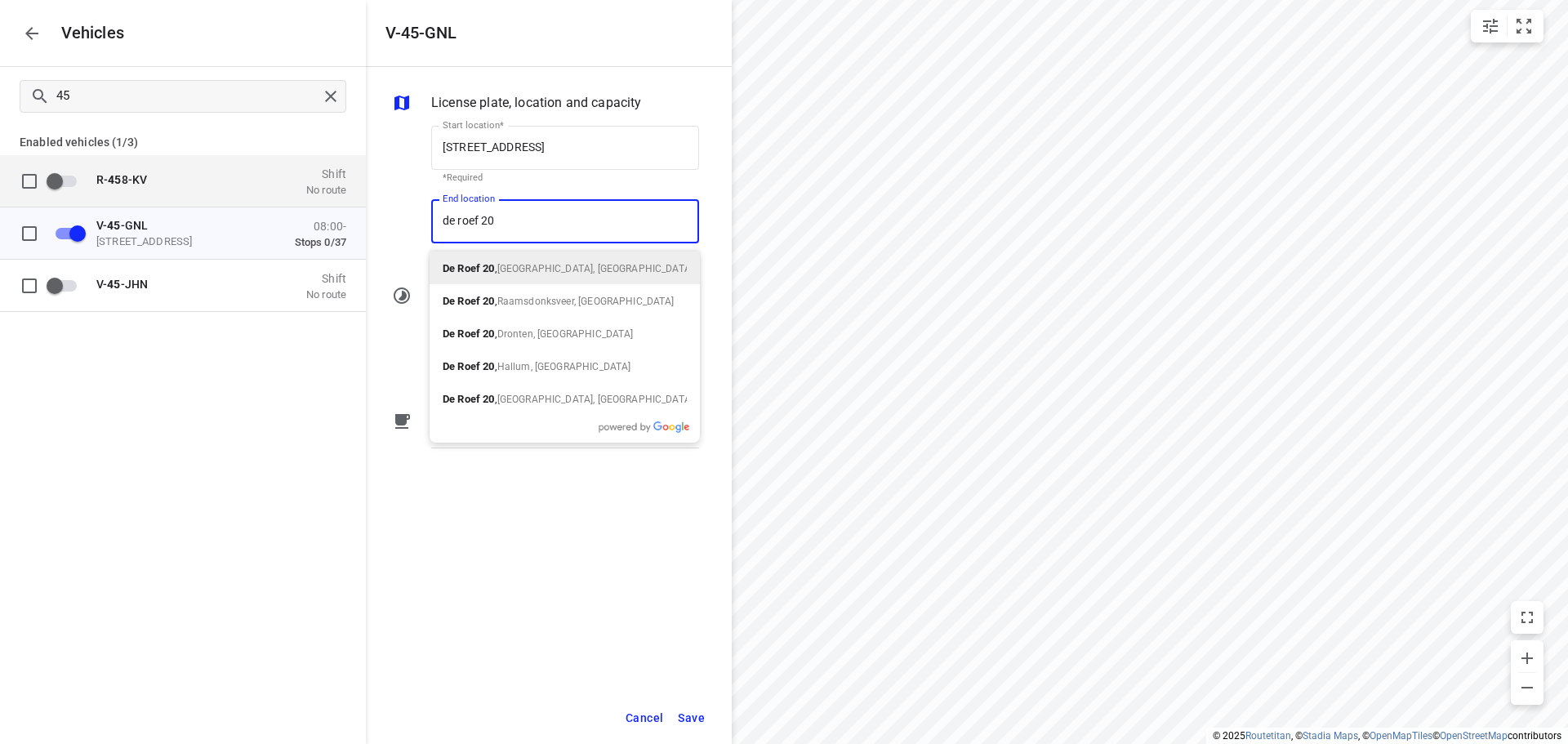
type input "de roef 20a"
click at [567, 266] on span "[GEOGRAPHIC_DATA], [GEOGRAPHIC_DATA]" at bounding box center [601, 269] width 196 height 12
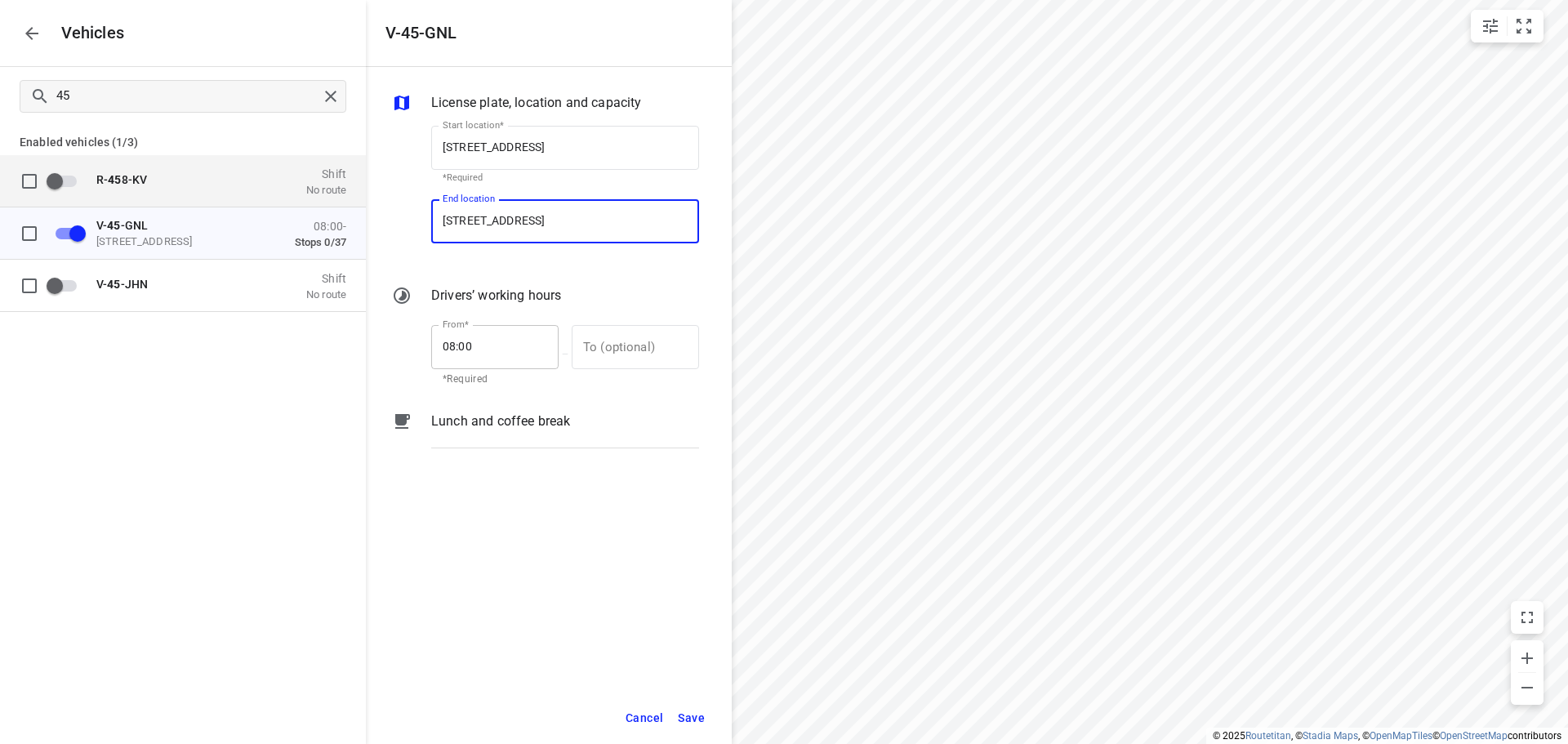
type input "De Roef 20a, 9206 AK Drachten, Netherlands"
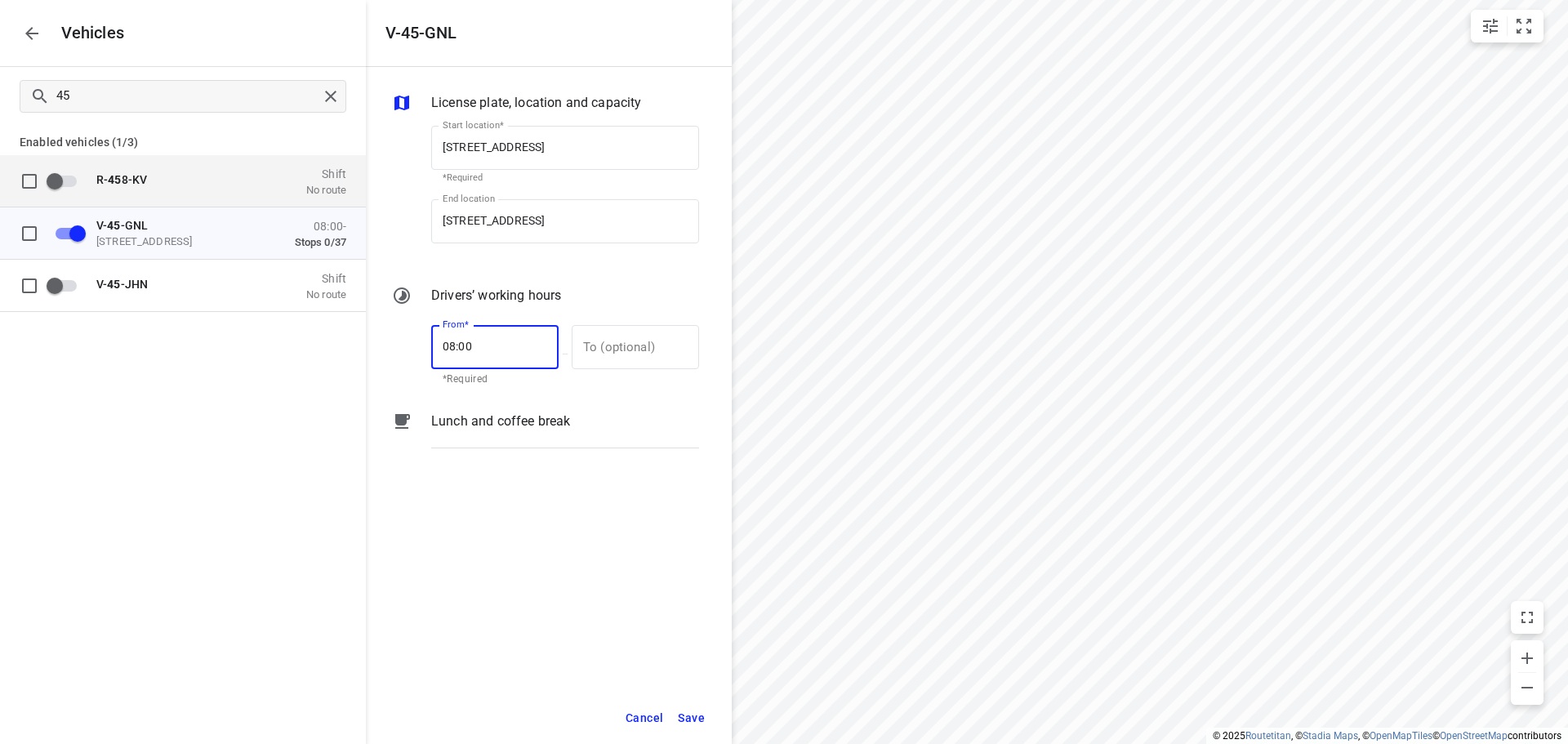
click at [505, 355] on input "08:00" at bounding box center [486, 347] width 110 height 44
drag, startPoint x: 479, startPoint y: 344, endPoint x: 367, endPoint y: 346, distance: 112.0
click at [367, 346] on div "License plate, location and capacity Start location* De Roef 20a, 9206 AK Drach…" at bounding box center [548, 379] width 366 height 625
click at [502, 350] on input "08:00" at bounding box center [486, 347] width 110 height 44
type input "0_:__"
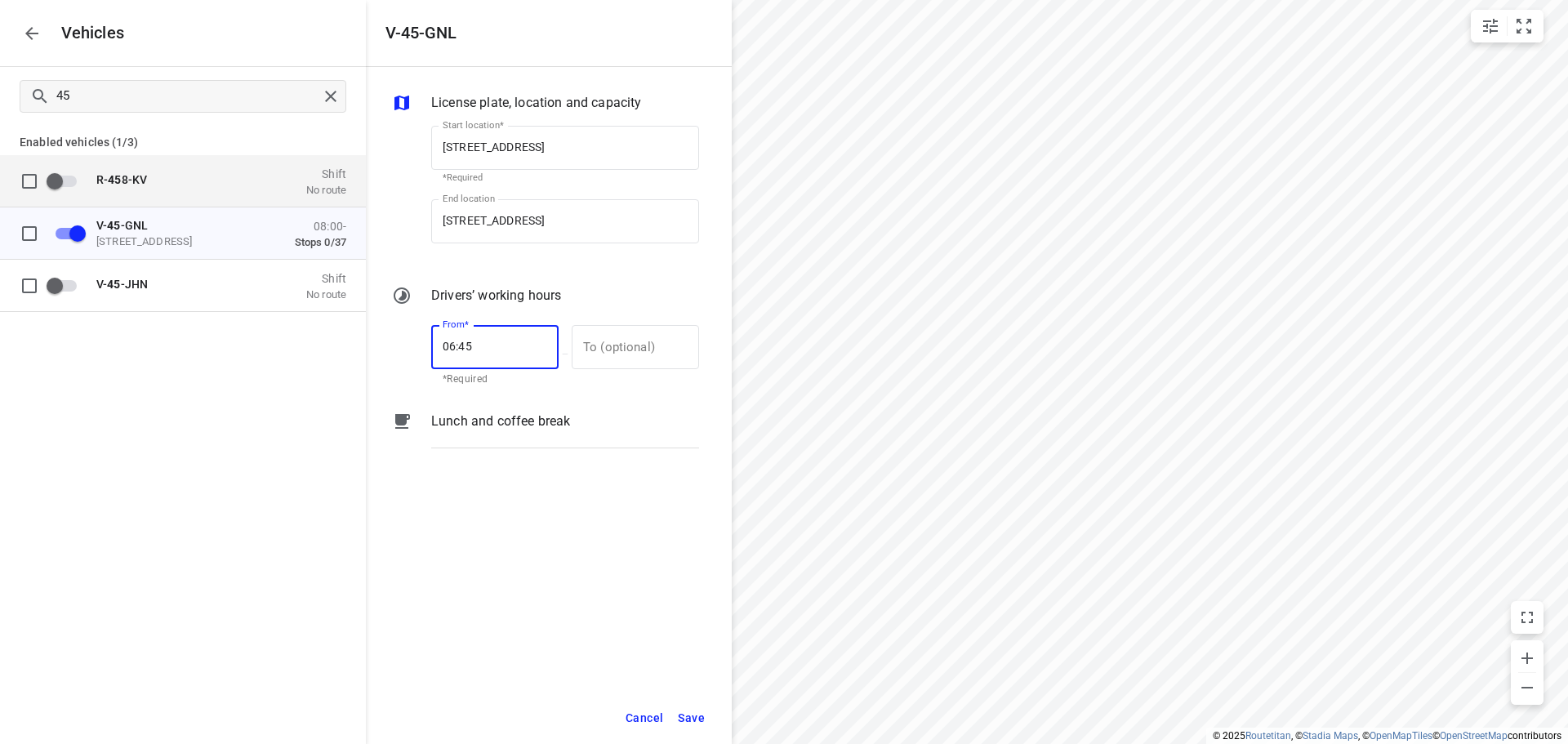
type input "06:45"
click at [694, 715] on span "Save" at bounding box center [691, 717] width 27 height 21
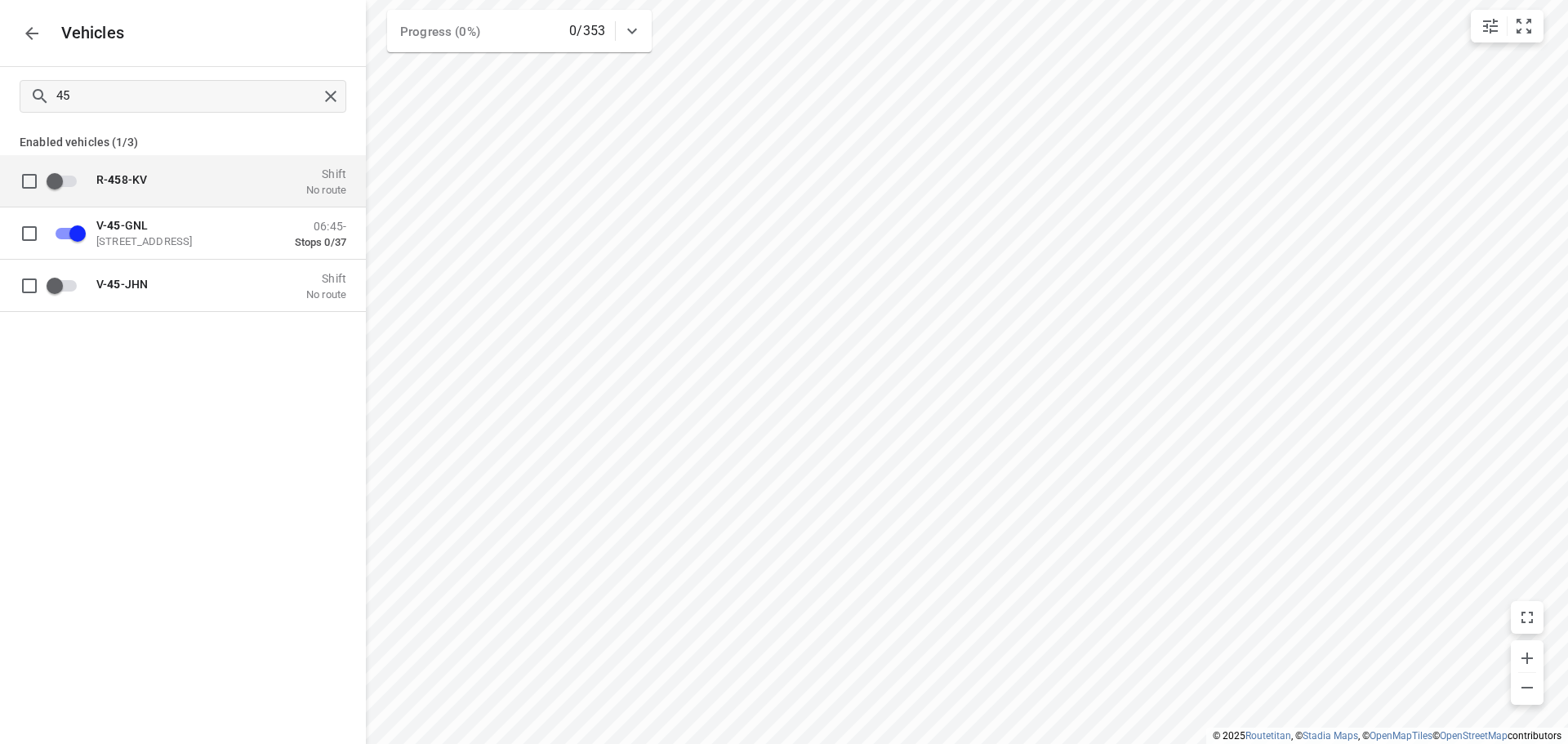
click at [41, 32] on button "button" at bounding box center [32, 33] width 32 height 32
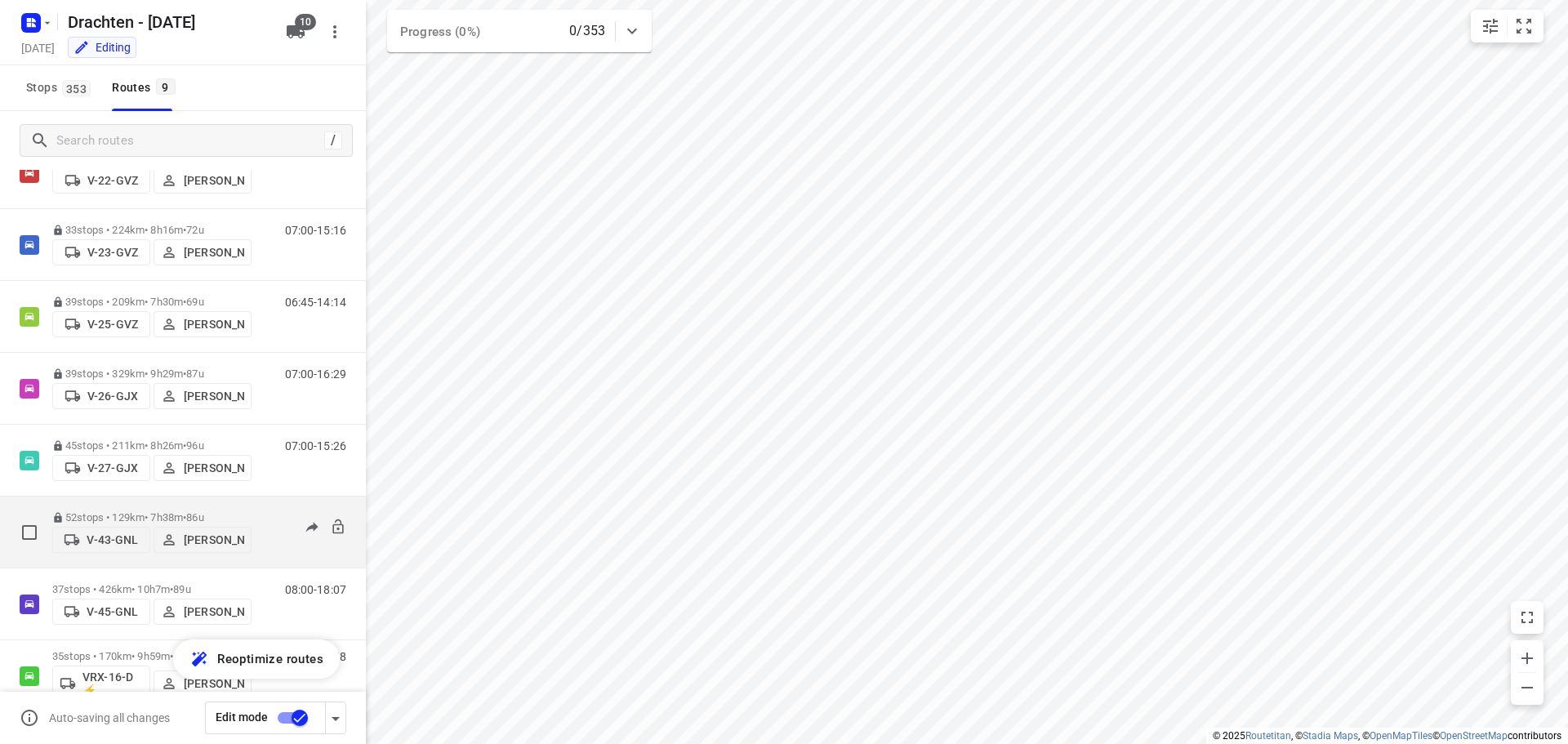
scroll to position [178, 0]
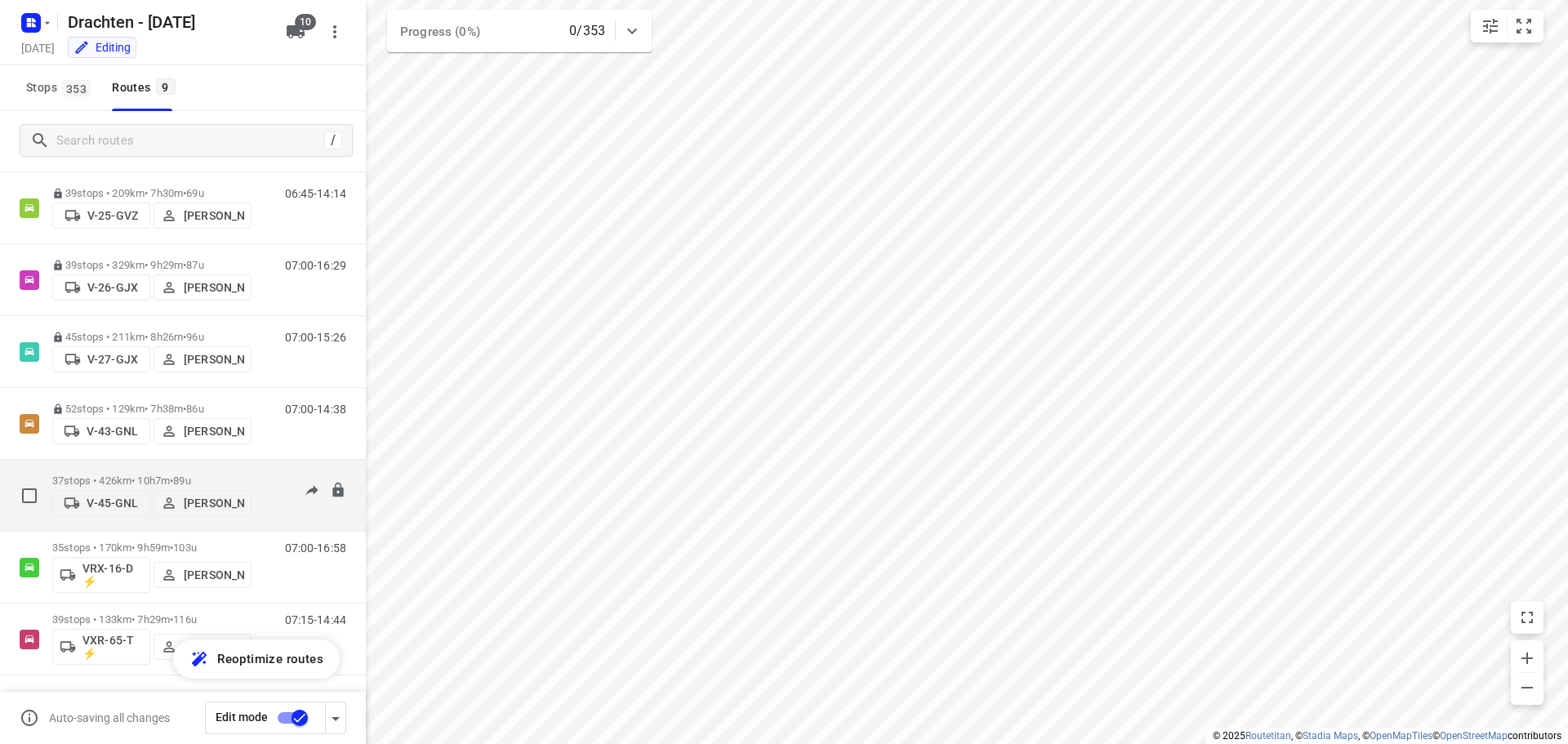
click at [134, 474] on p "37 stops • 426km • 10h7m • 89u" at bounding box center [152, 480] width 199 height 12
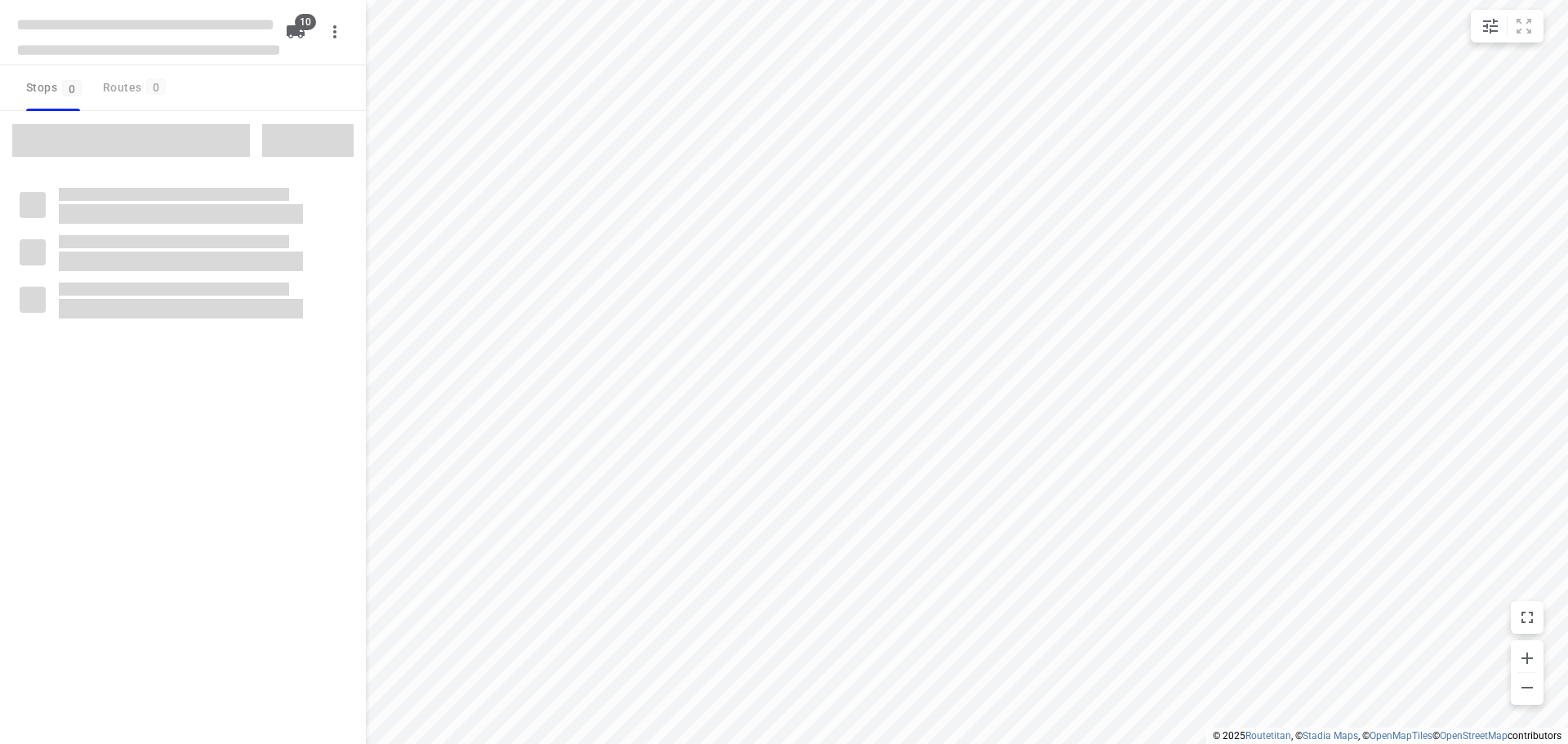
checkbox input "true"
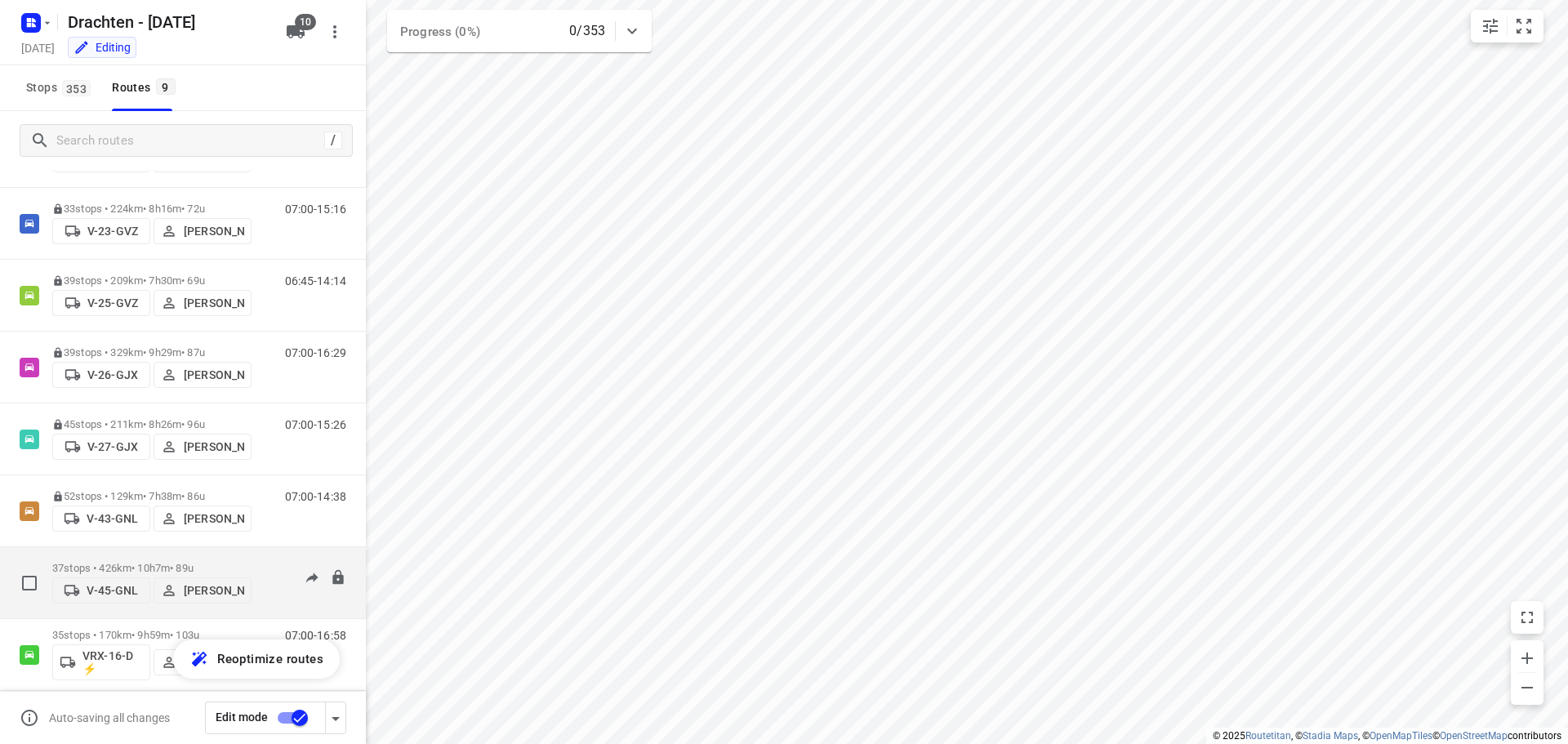
scroll to position [178, 0]
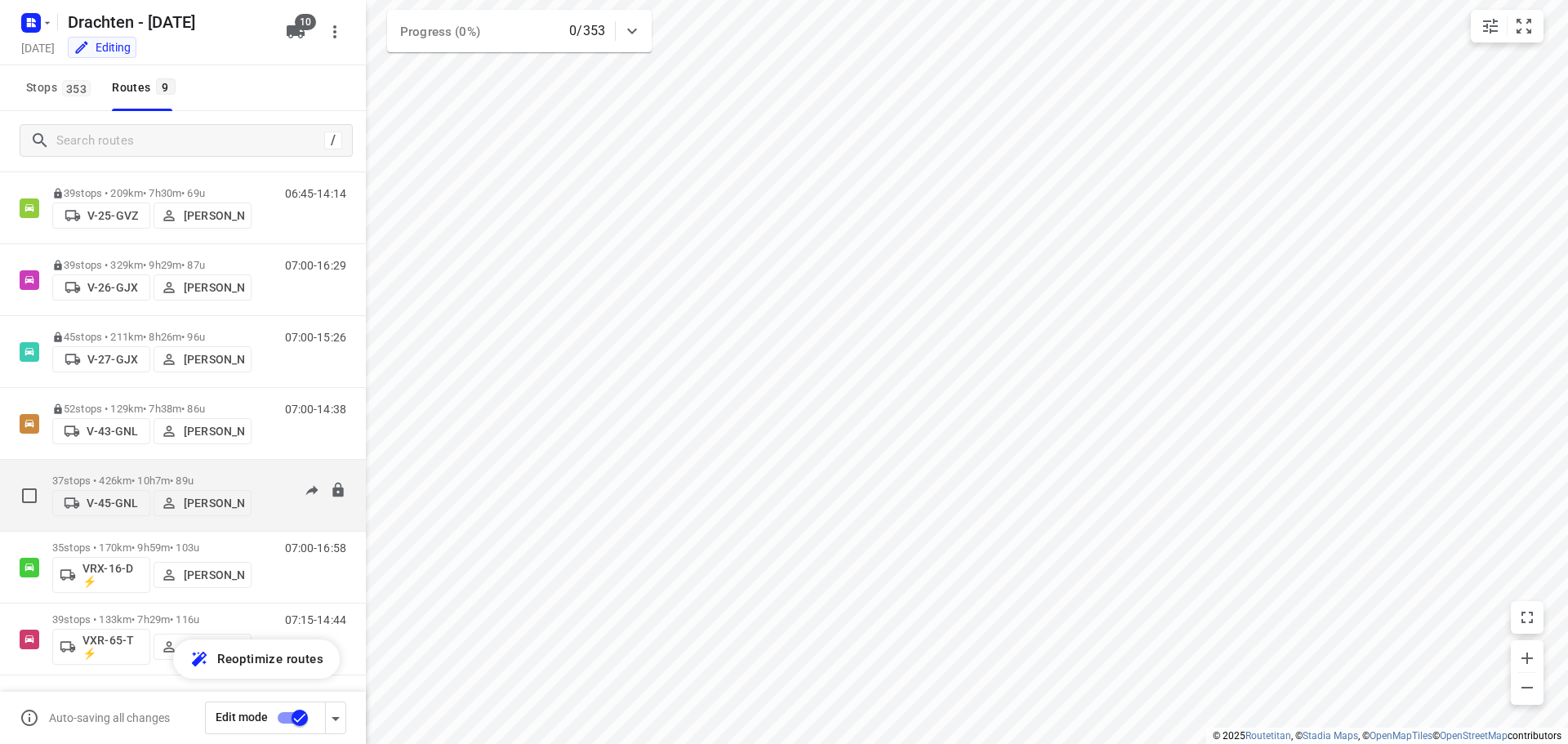
click at [144, 468] on div "37 stops • 426km • 10h7m • 89u V-45-GNL Jurre Woudwijk" at bounding box center [152, 495] width 199 height 58
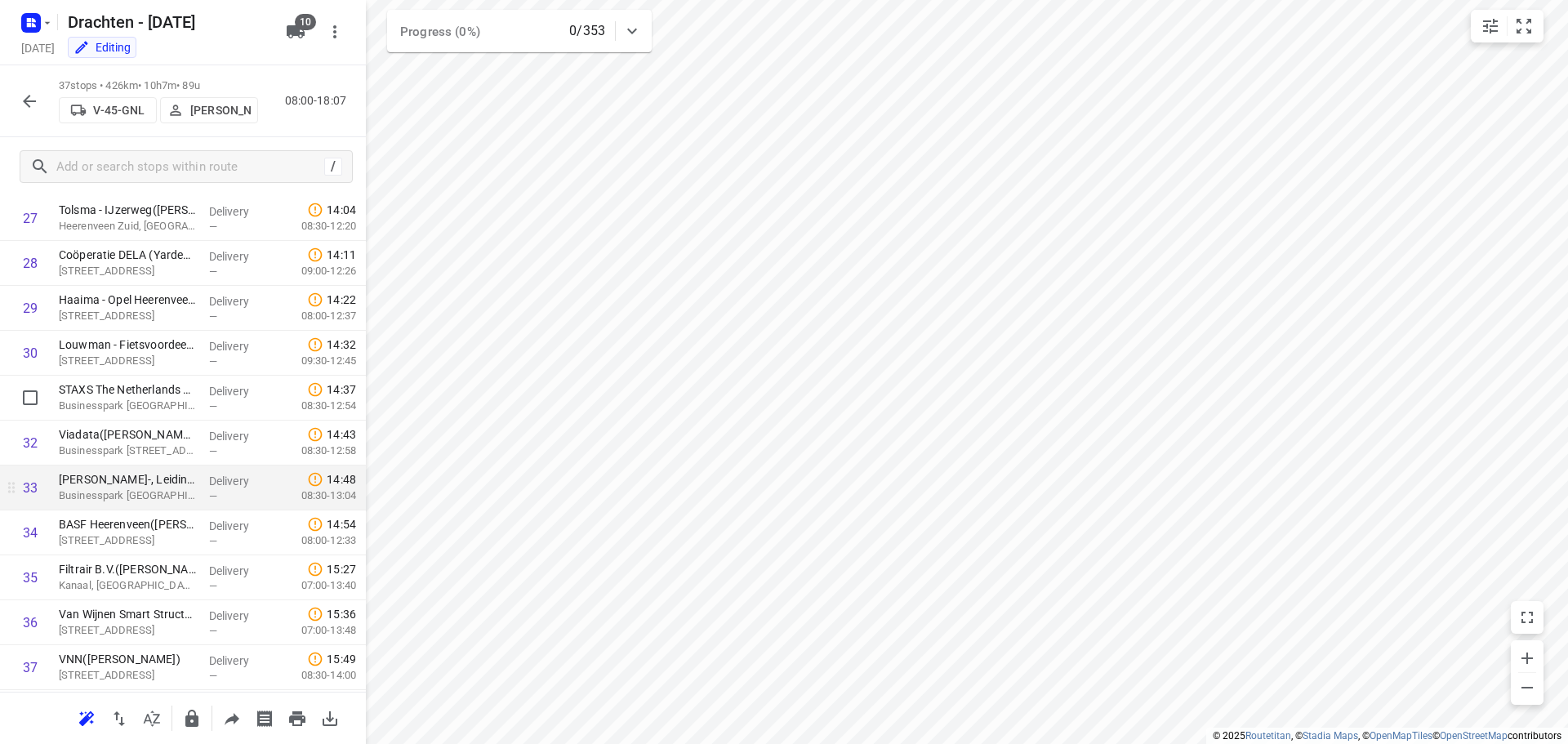
scroll to position [1292, 0]
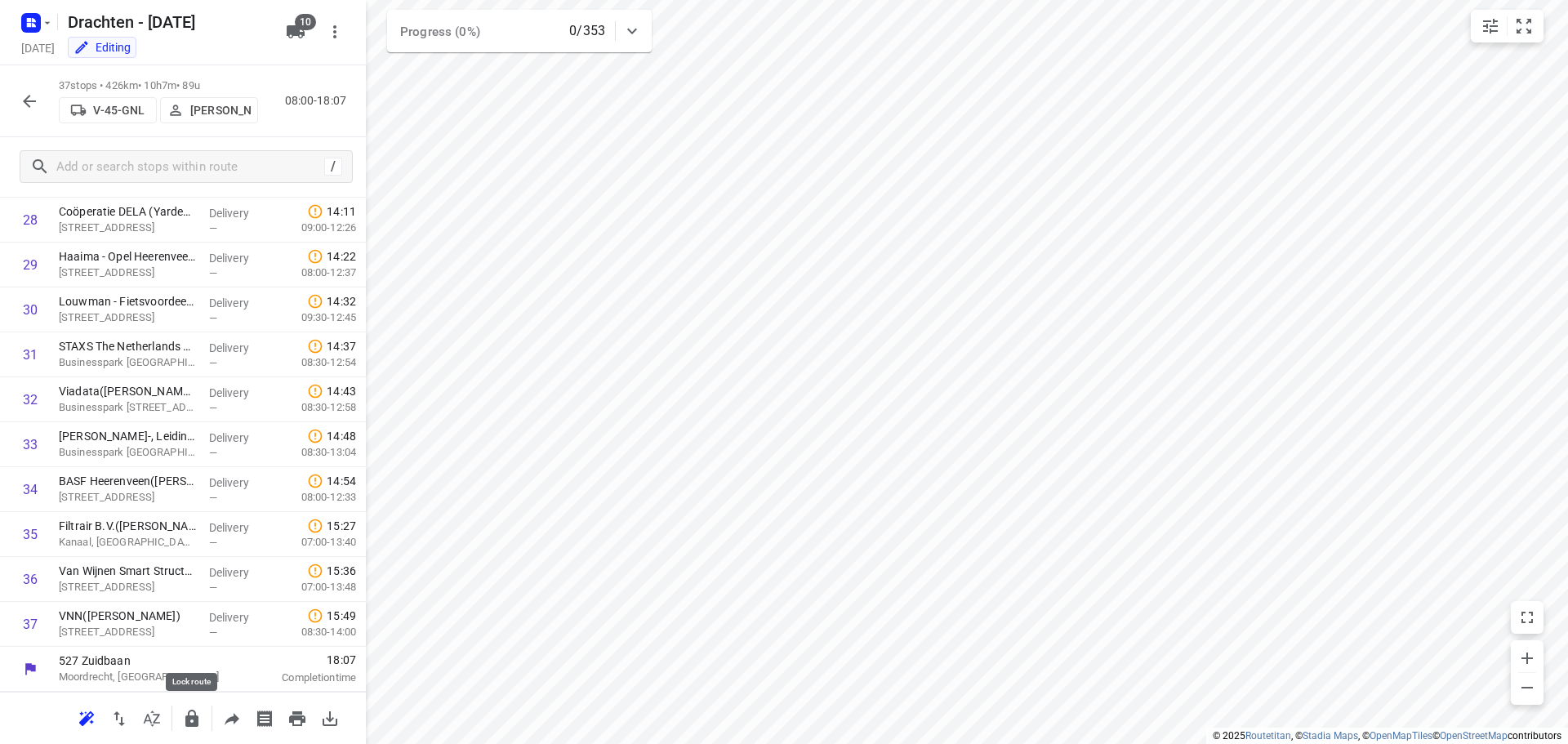
click at [192, 712] on icon "button" at bounding box center [192, 718] width 20 height 20
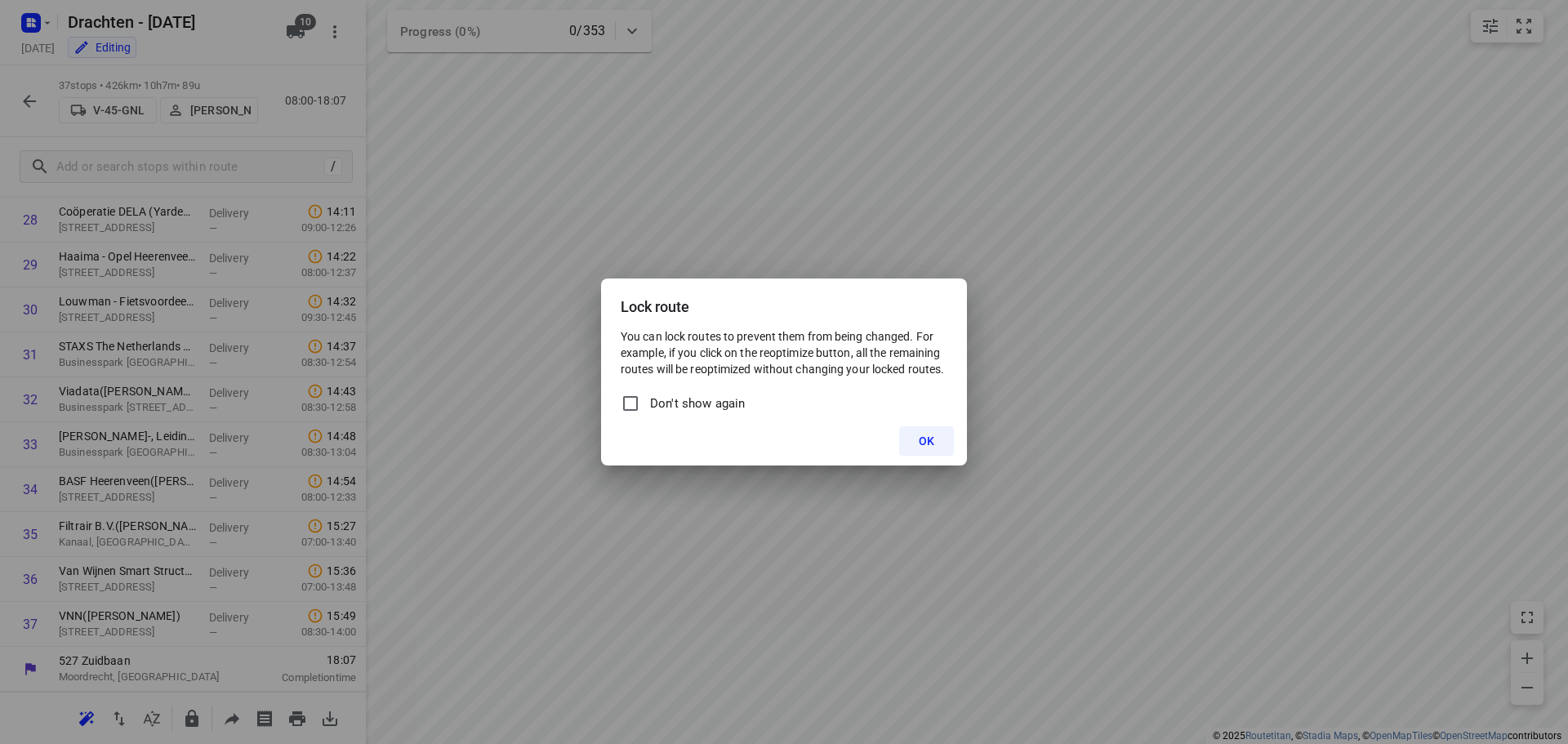
click at [951, 435] on button "OK" at bounding box center [927, 440] width 55 height 29
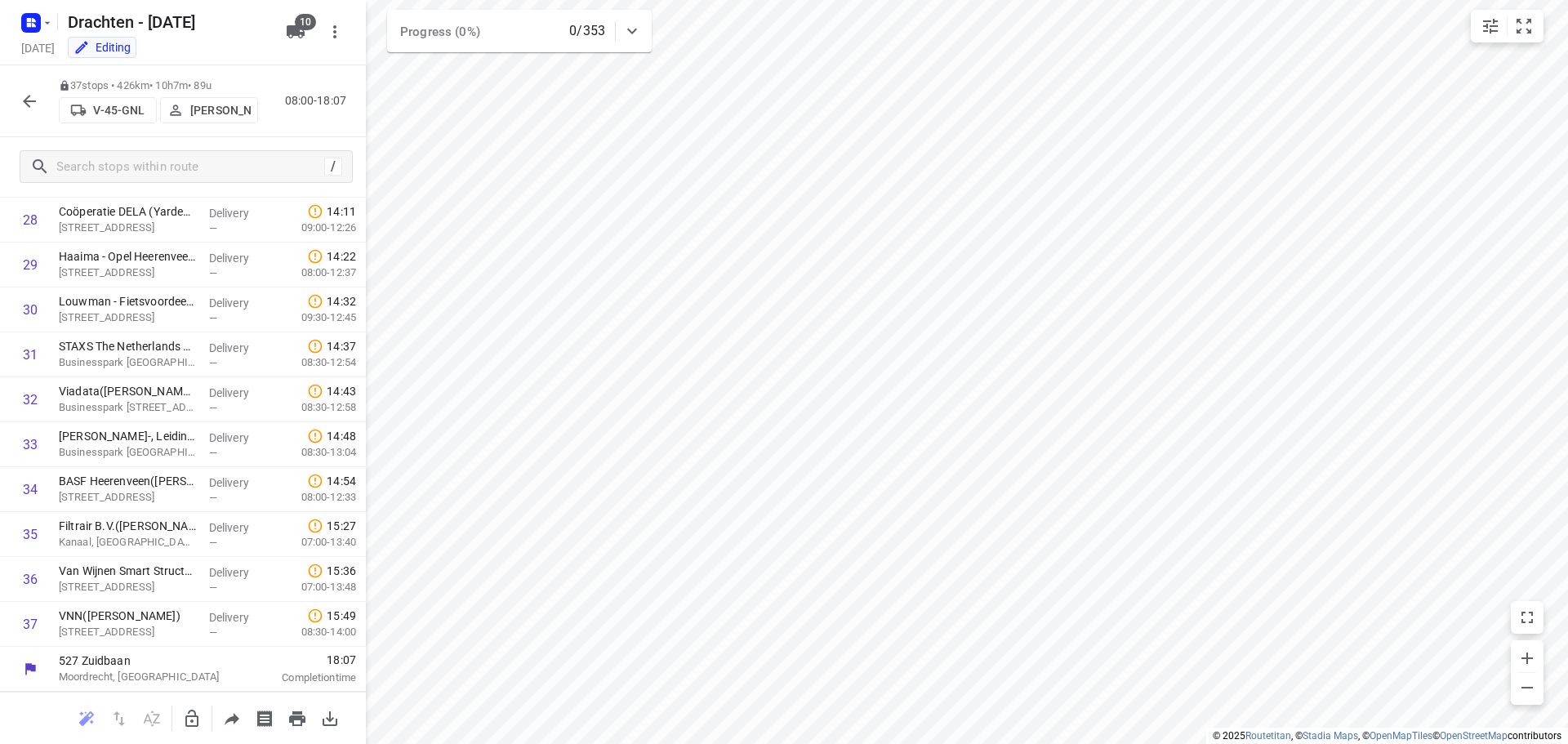
click at [39, 101] on button "button" at bounding box center [29, 100] width 32 height 32
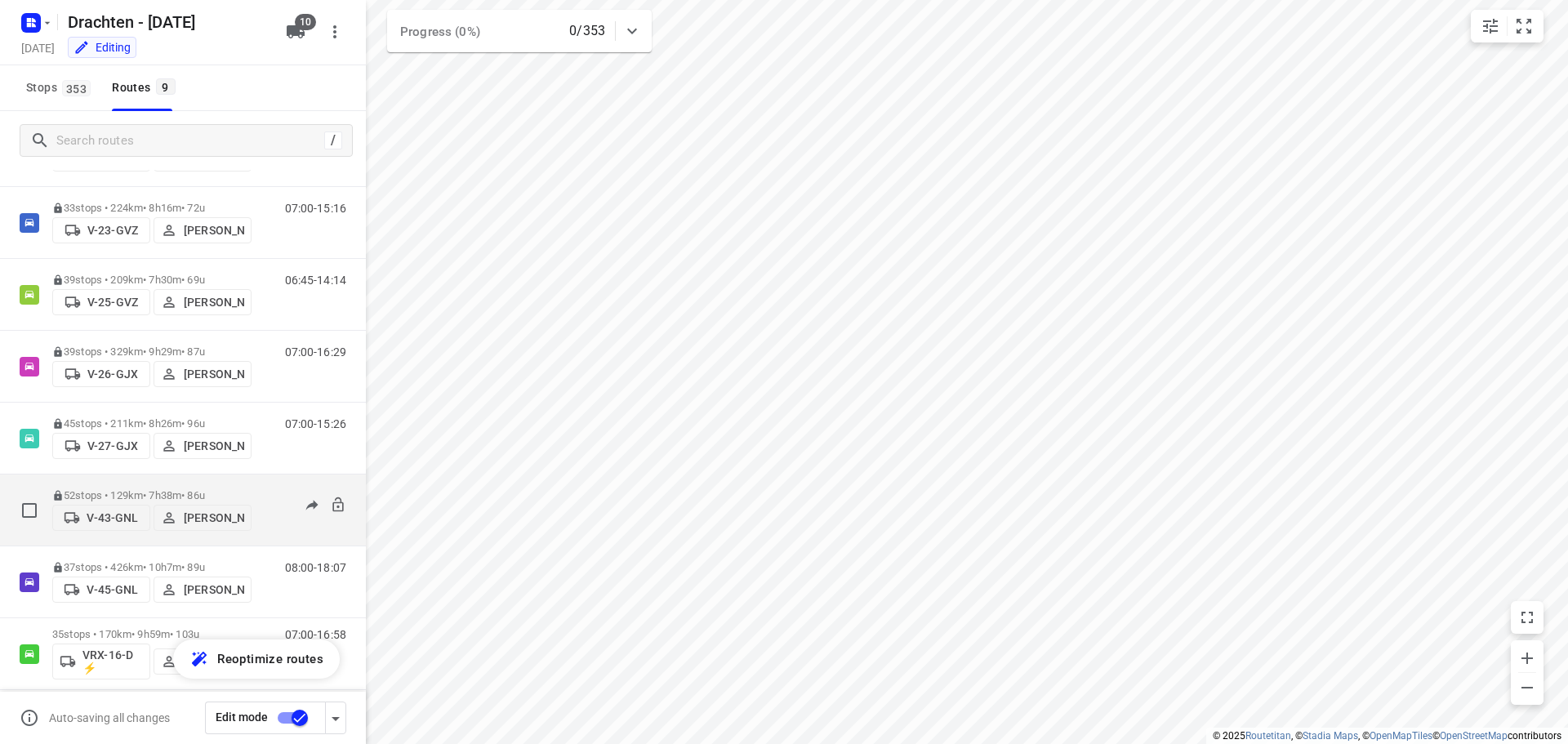
scroll to position [178, 0]
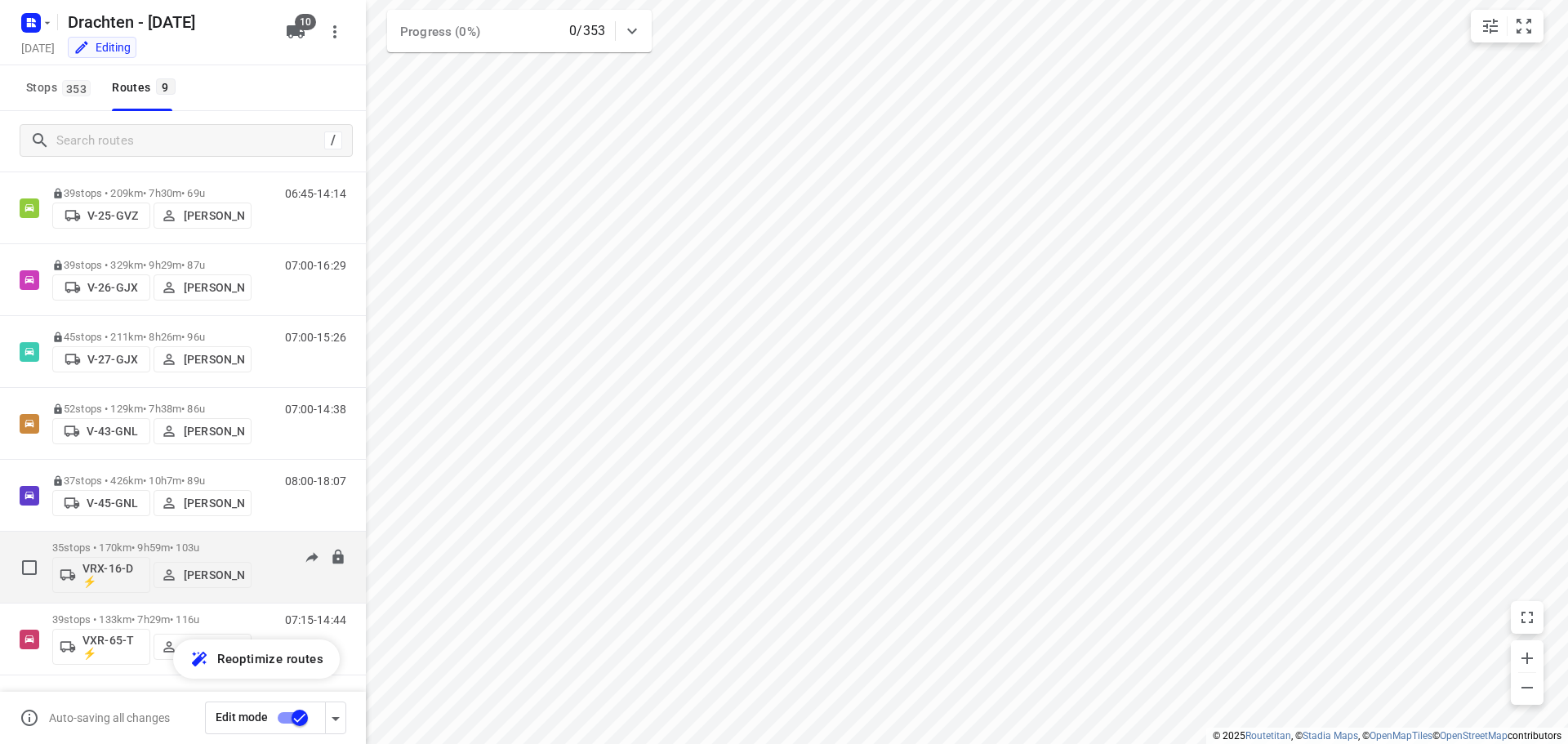
click at [170, 543] on p "35 stops • 170km • 9h59m • 103u" at bounding box center [152, 547] width 199 height 12
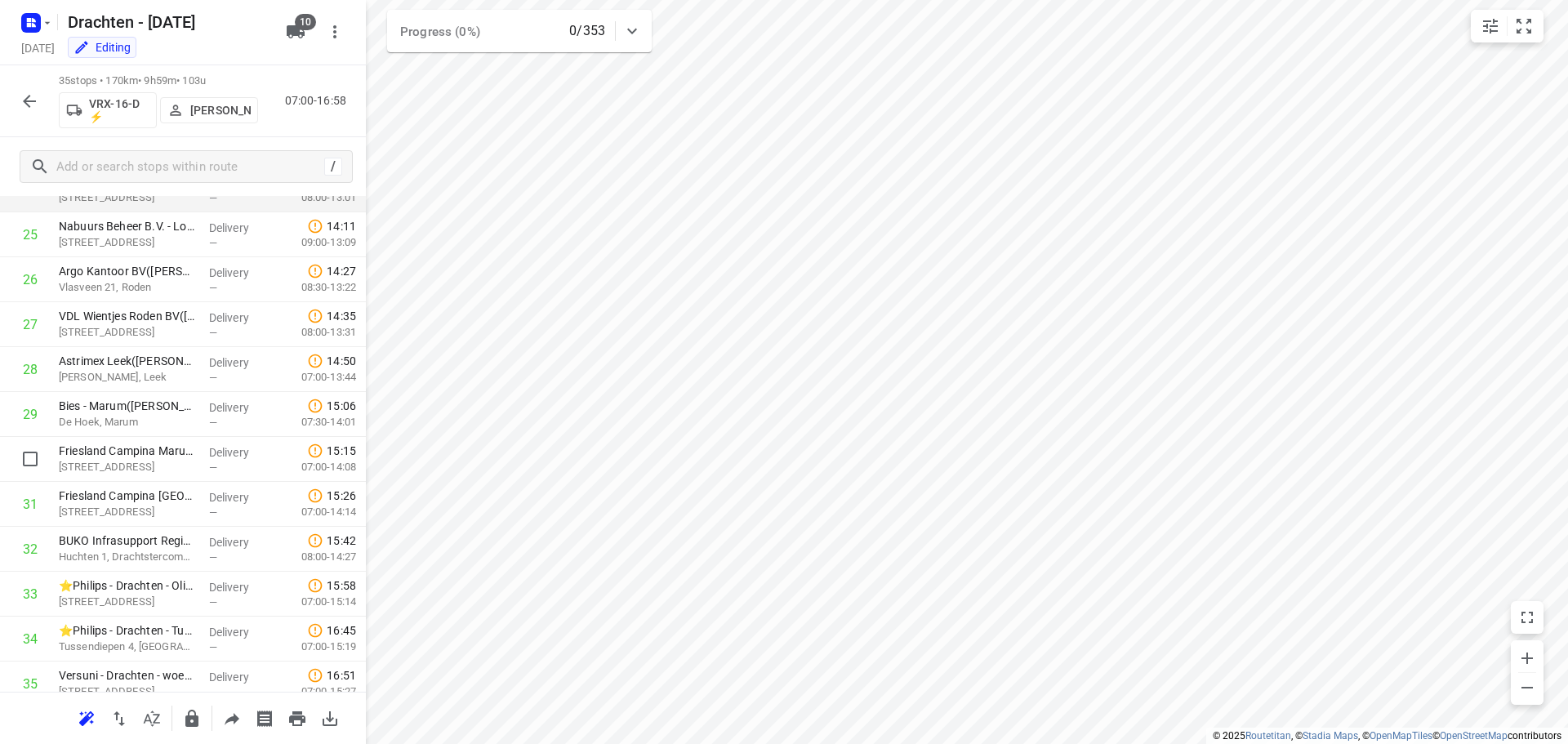
scroll to position [1203, 0]
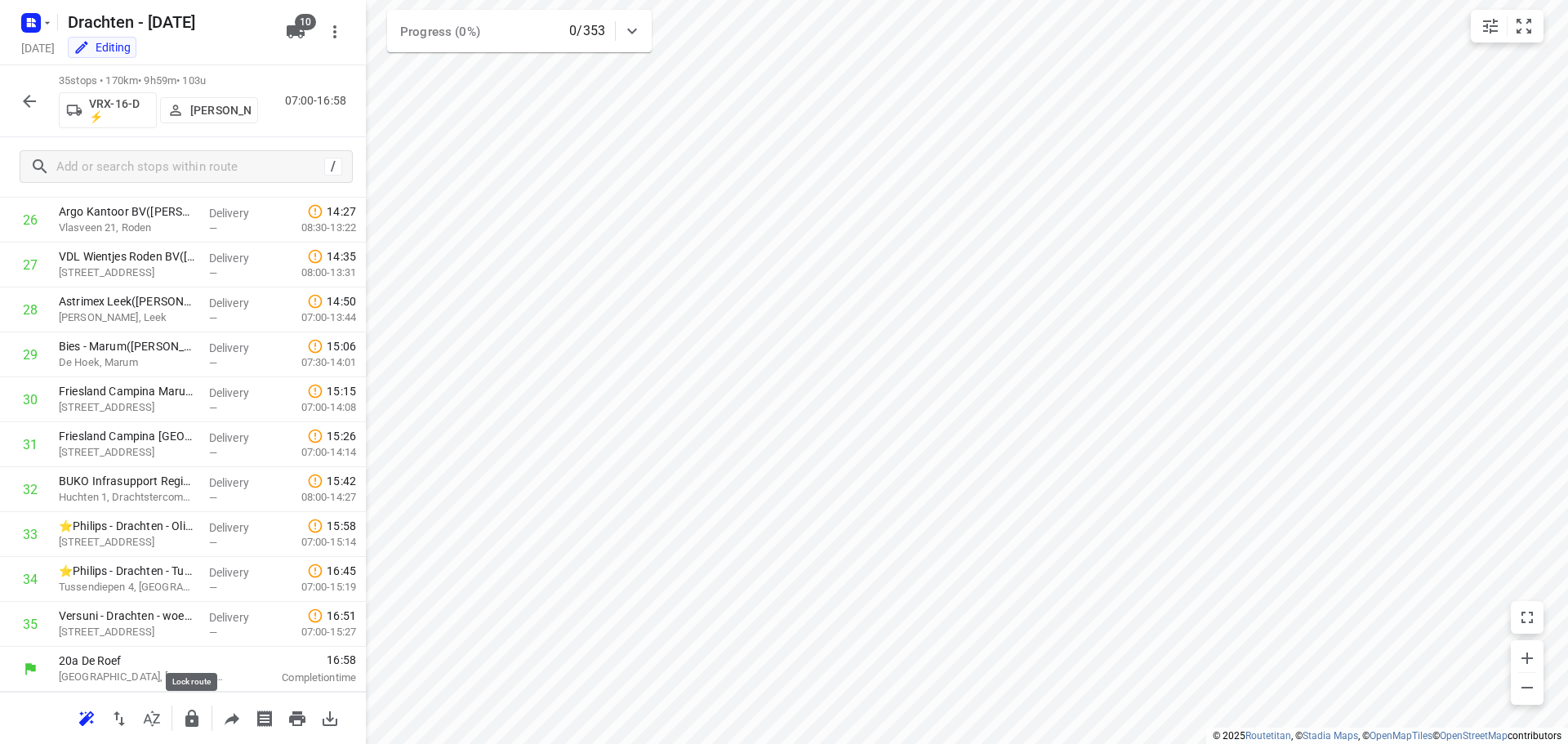
click at [180, 723] on button "button" at bounding box center [192, 717] width 32 height 32
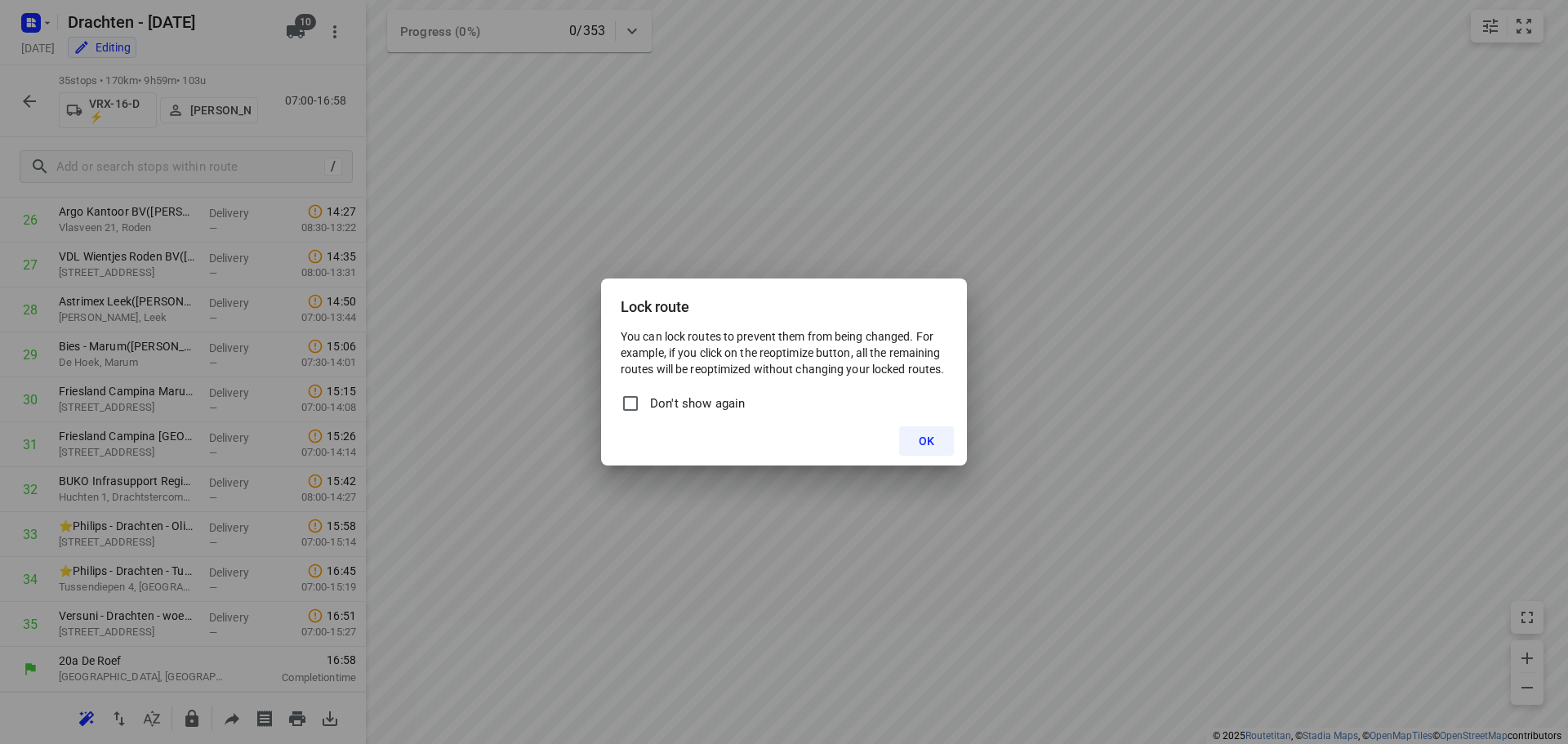
drag, startPoint x: 778, startPoint y: 537, endPoint x: 670, endPoint y: 525, distance: 108.7
click at [754, 535] on div "Lock route You can lock routes to prevent them from being changed. For example,…" at bounding box center [784, 372] width 1568 height 744
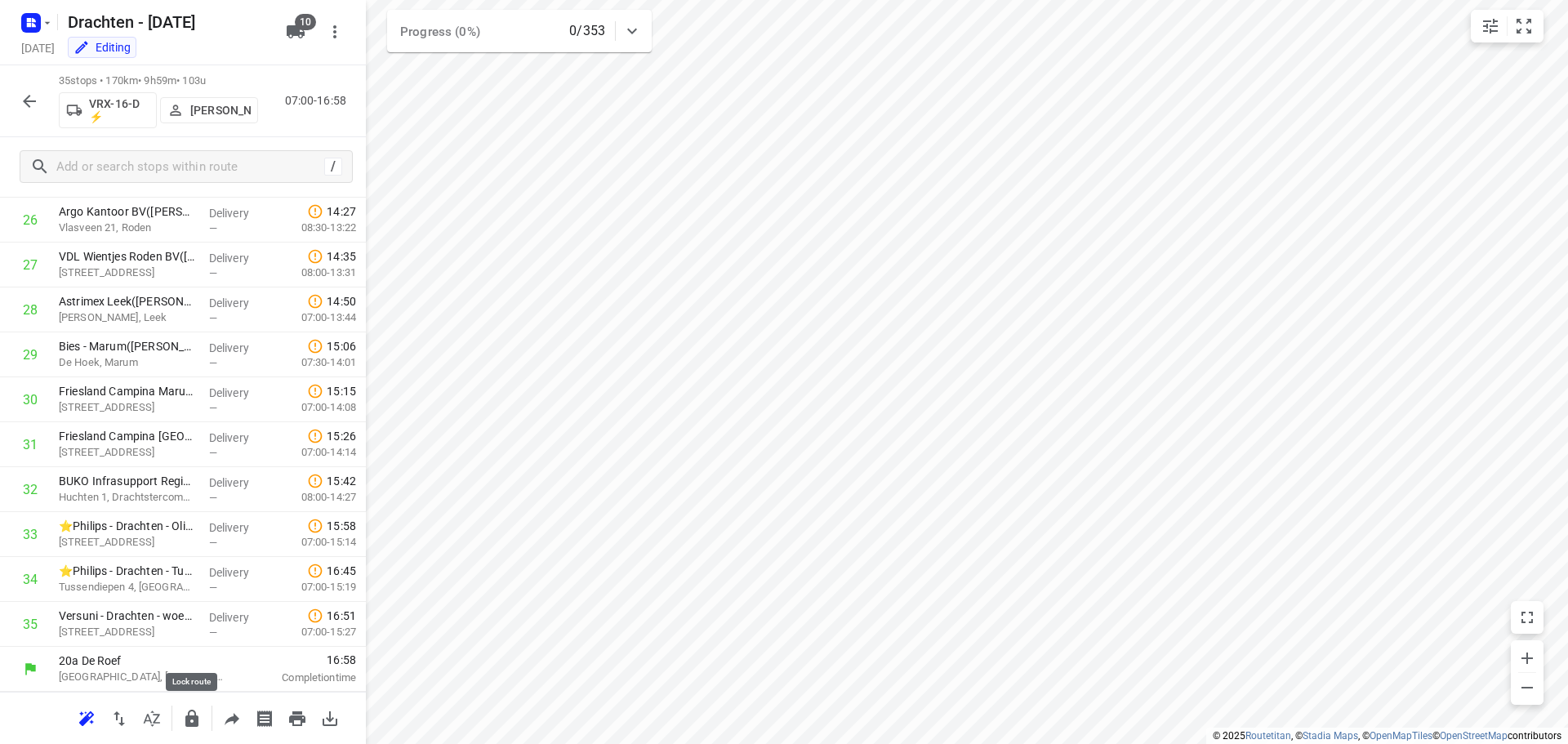
click at [187, 724] on icon "button" at bounding box center [192, 717] width 13 height 17
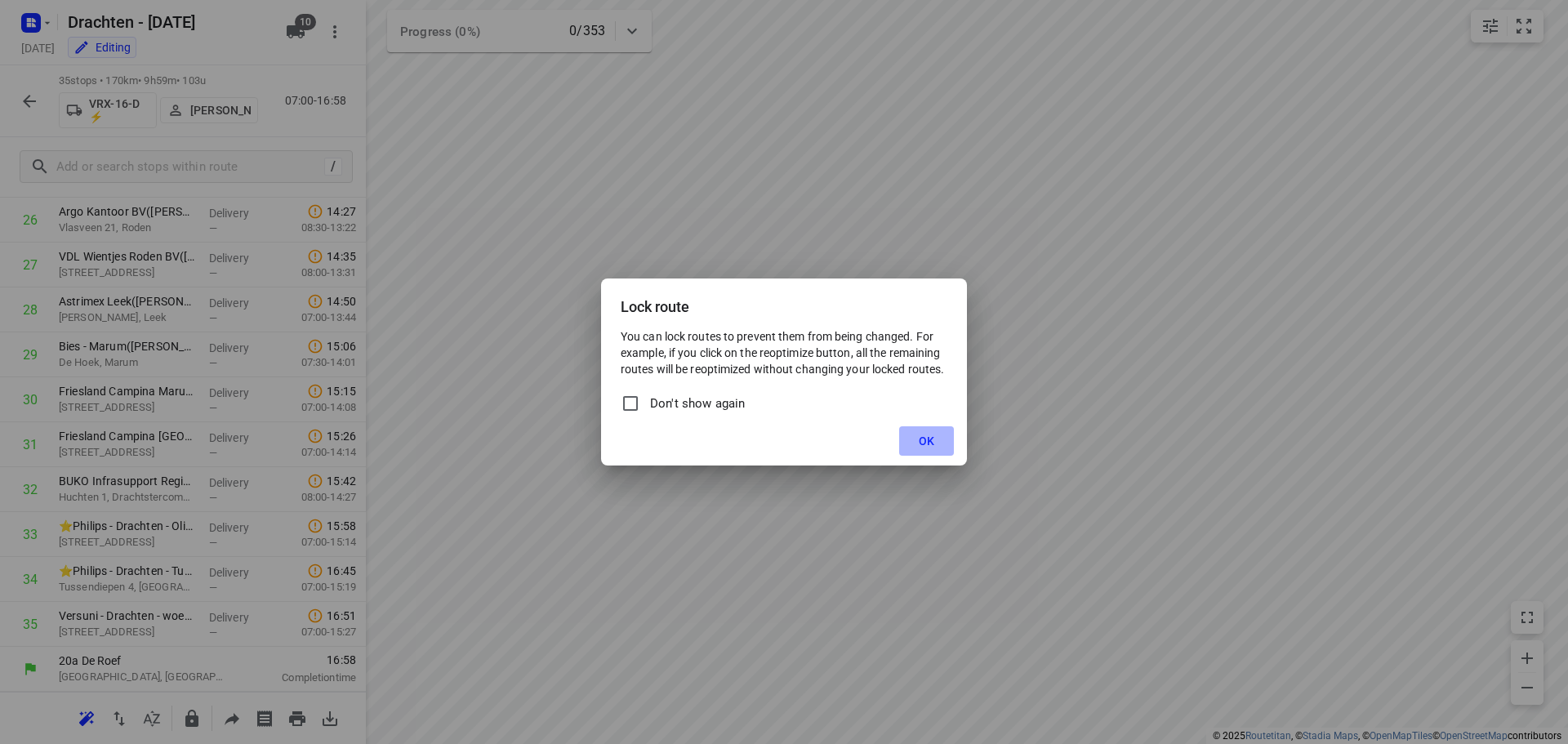
click at [942, 438] on button "OK" at bounding box center [927, 440] width 55 height 29
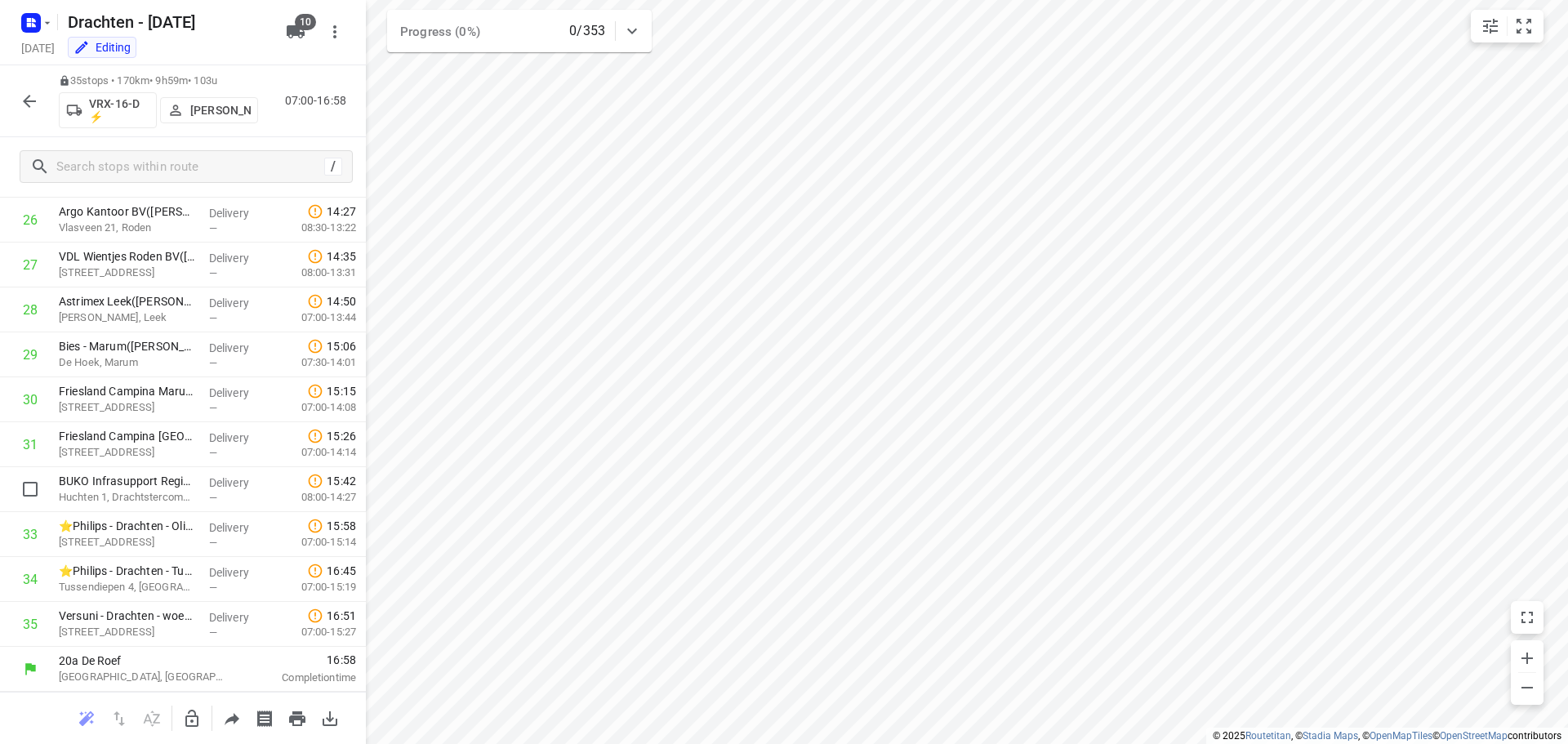
click at [24, 100] on icon "button" at bounding box center [30, 101] width 20 height 20
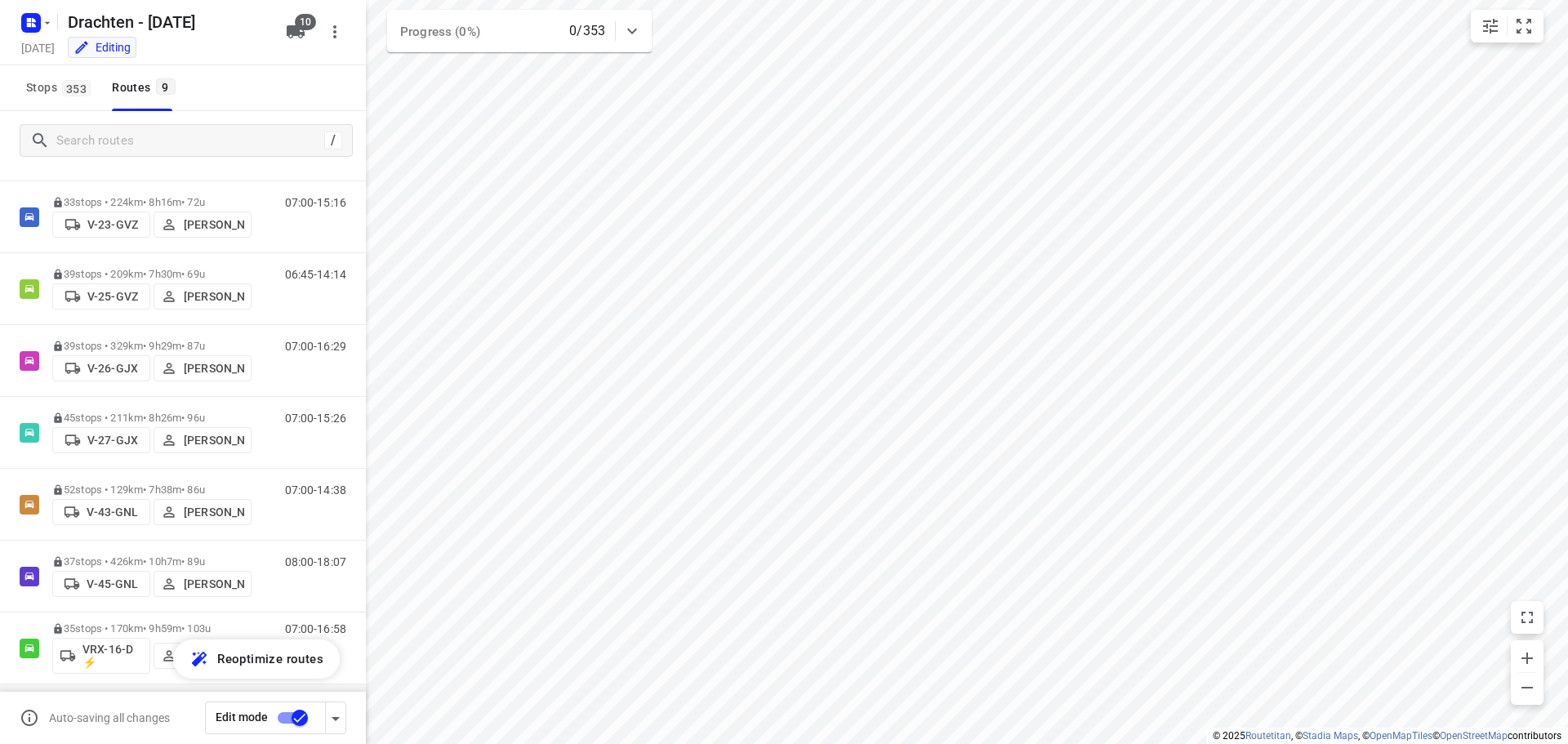
scroll to position [178, 0]
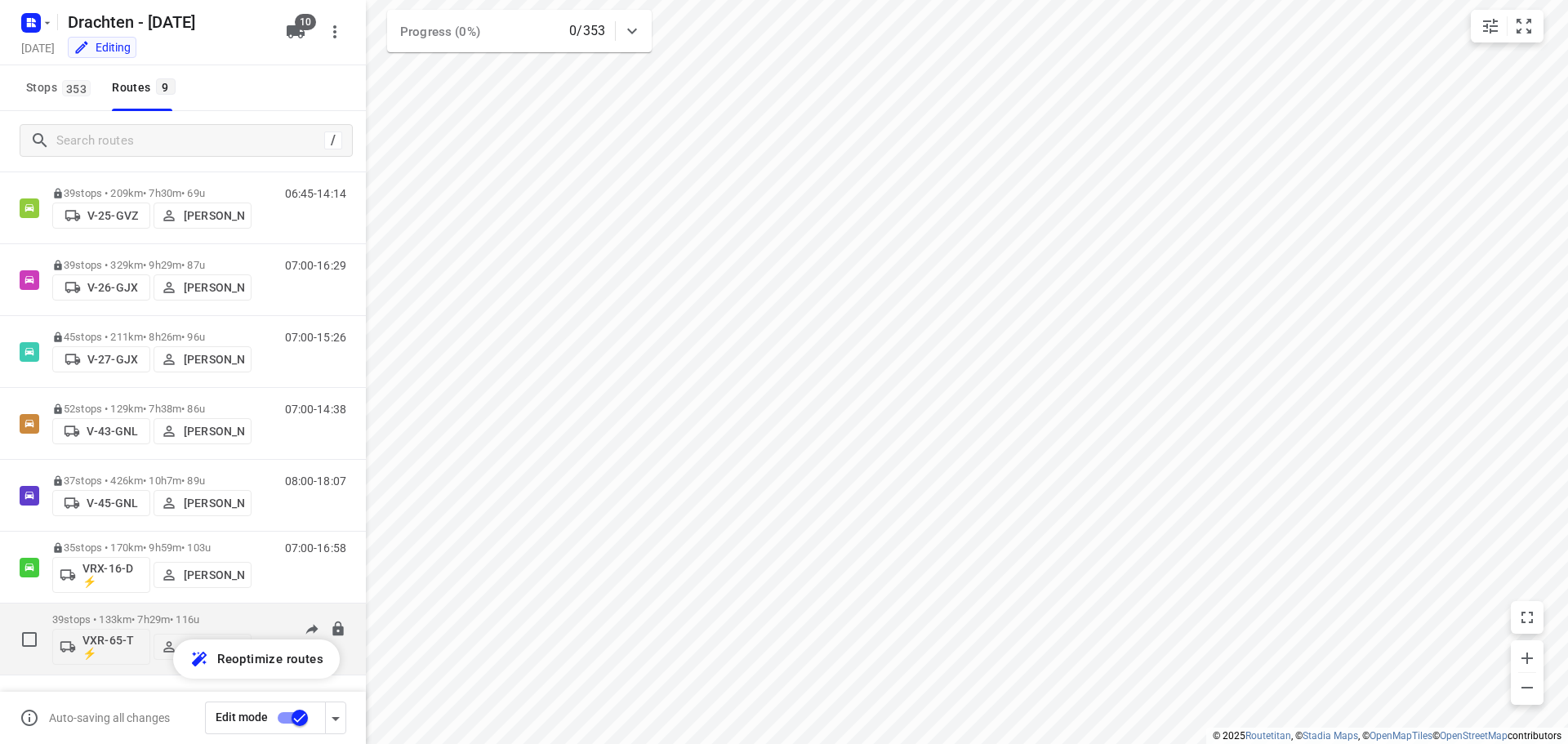
click at [177, 620] on p "39 stops • 133km • 7h29m • 116u" at bounding box center [152, 619] width 199 height 12
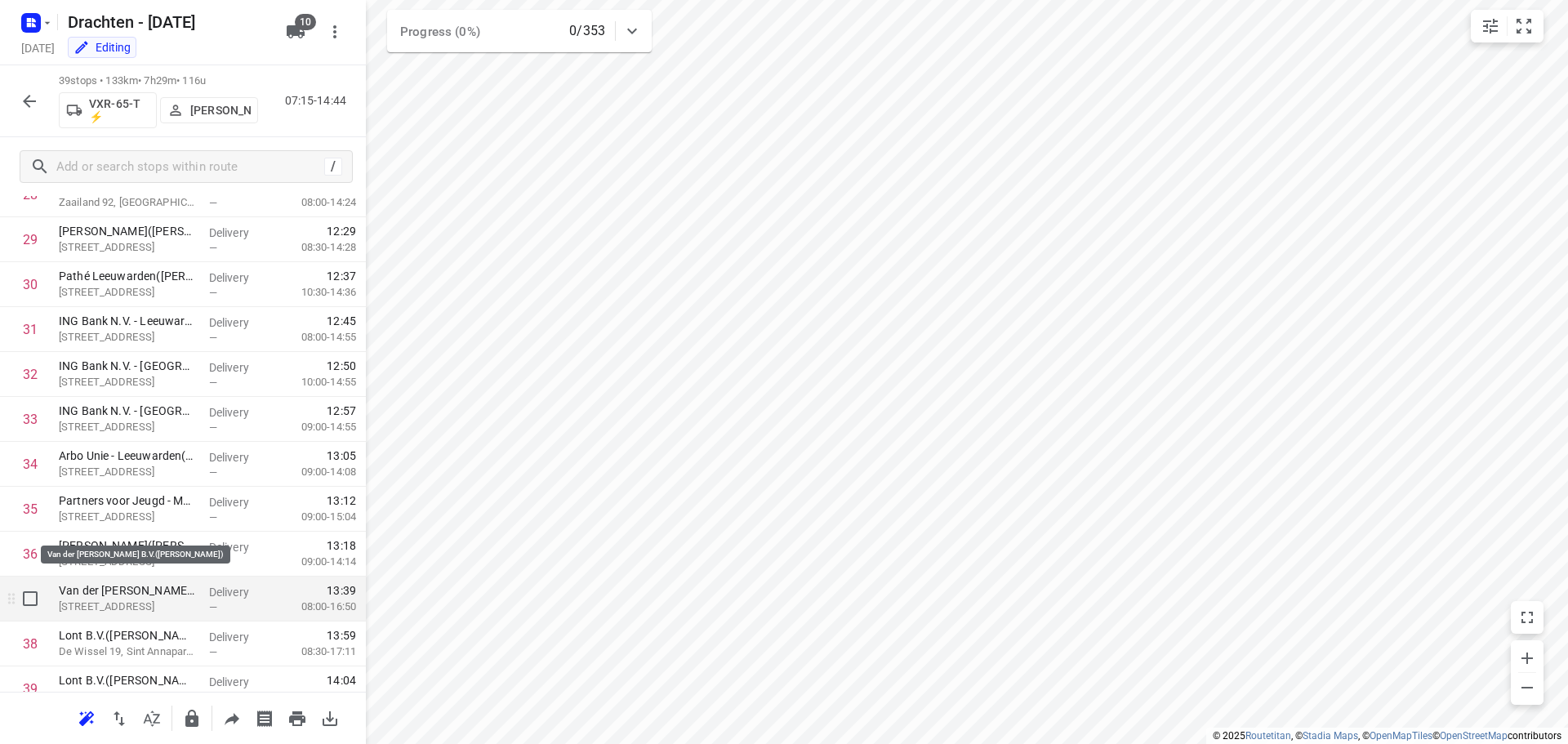
scroll to position [1382, 0]
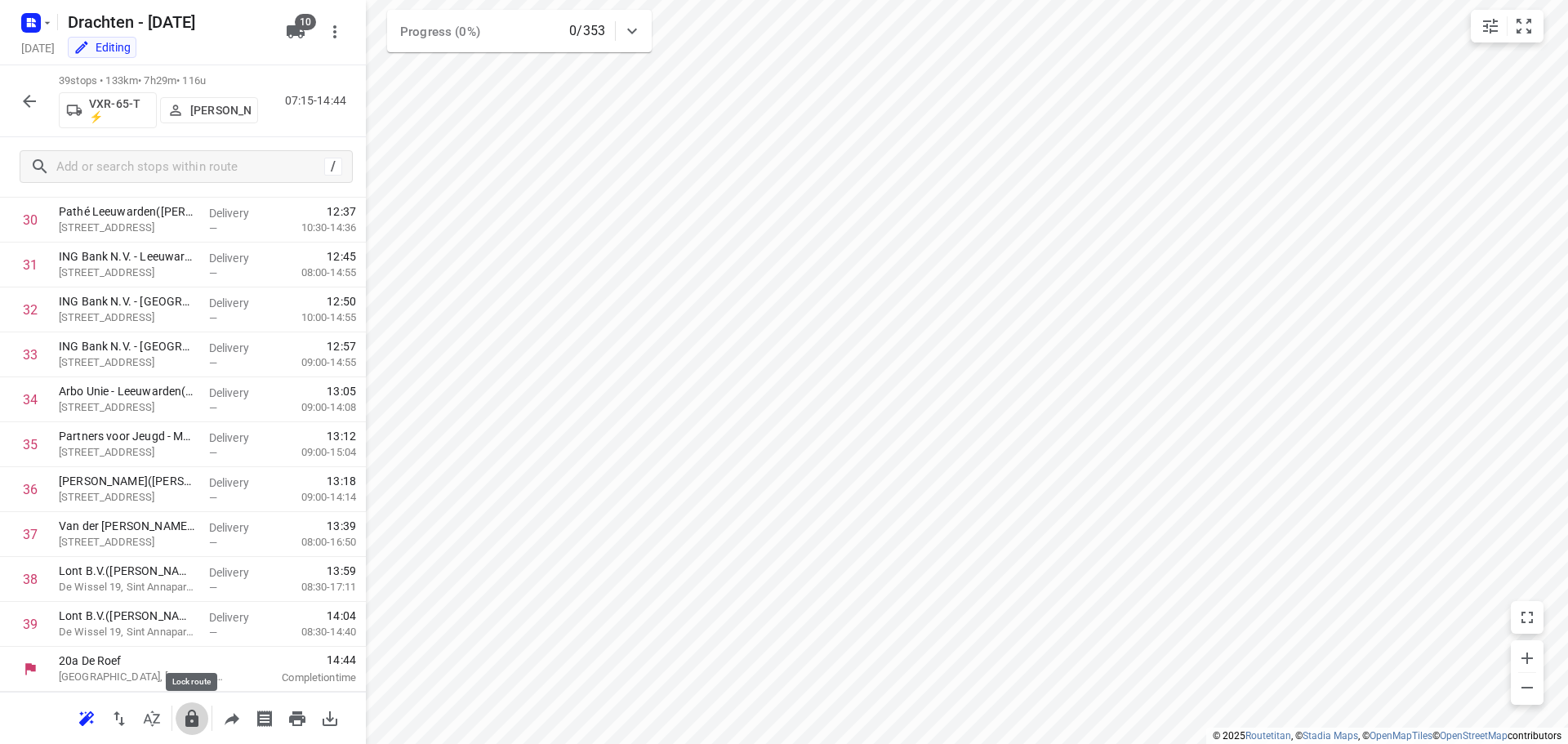
click at [183, 718] on icon "button" at bounding box center [192, 718] width 20 height 20
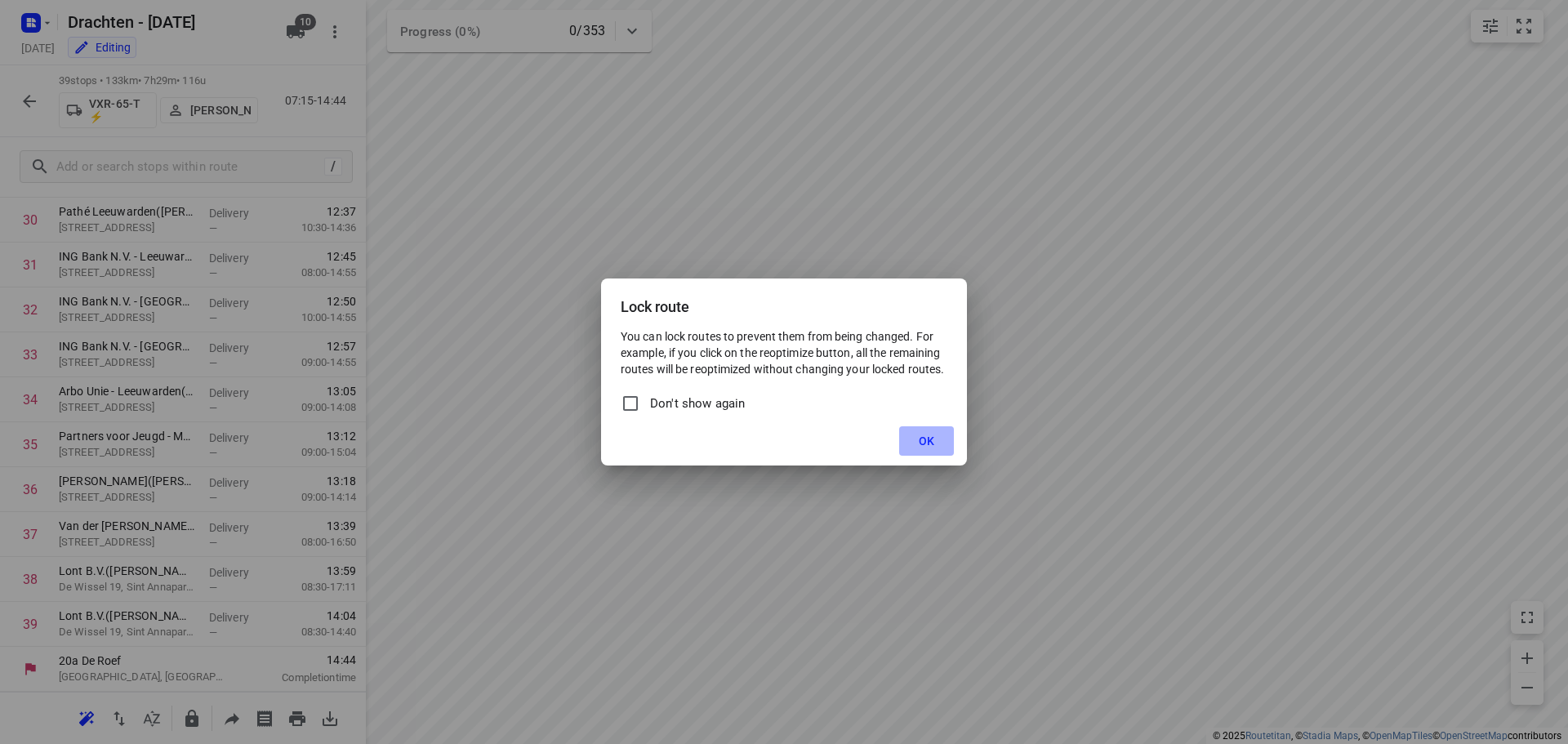
drag, startPoint x: 918, startPoint y: 445, endPoint x: 786, endPoint y: 427, distance: 133.2
click at [918, 445] on button "OK" at bounding box center [927, 440] width 55 height 29
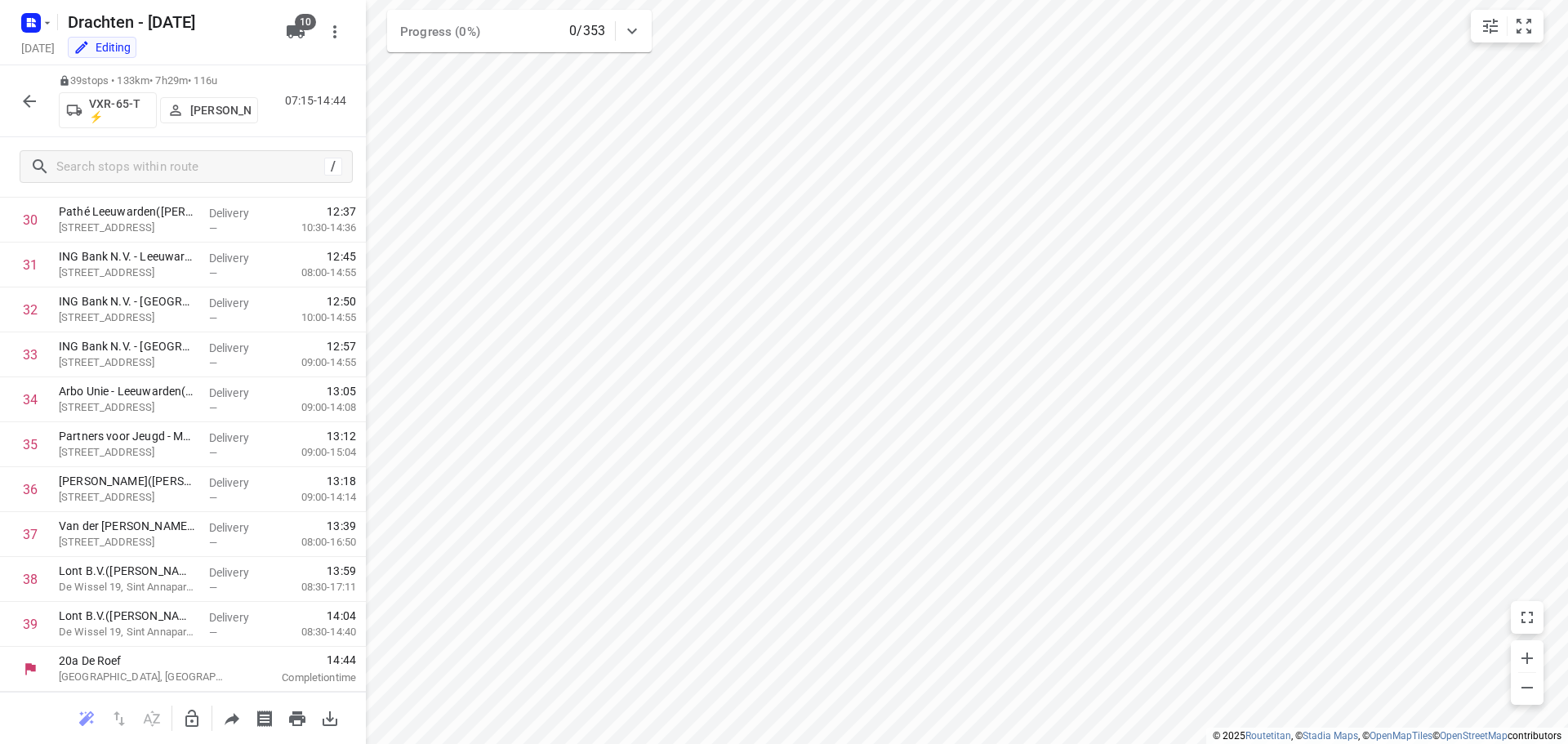
click at [31, 97] on icon "button" at bounding box center [30, 101] width 20 height 20
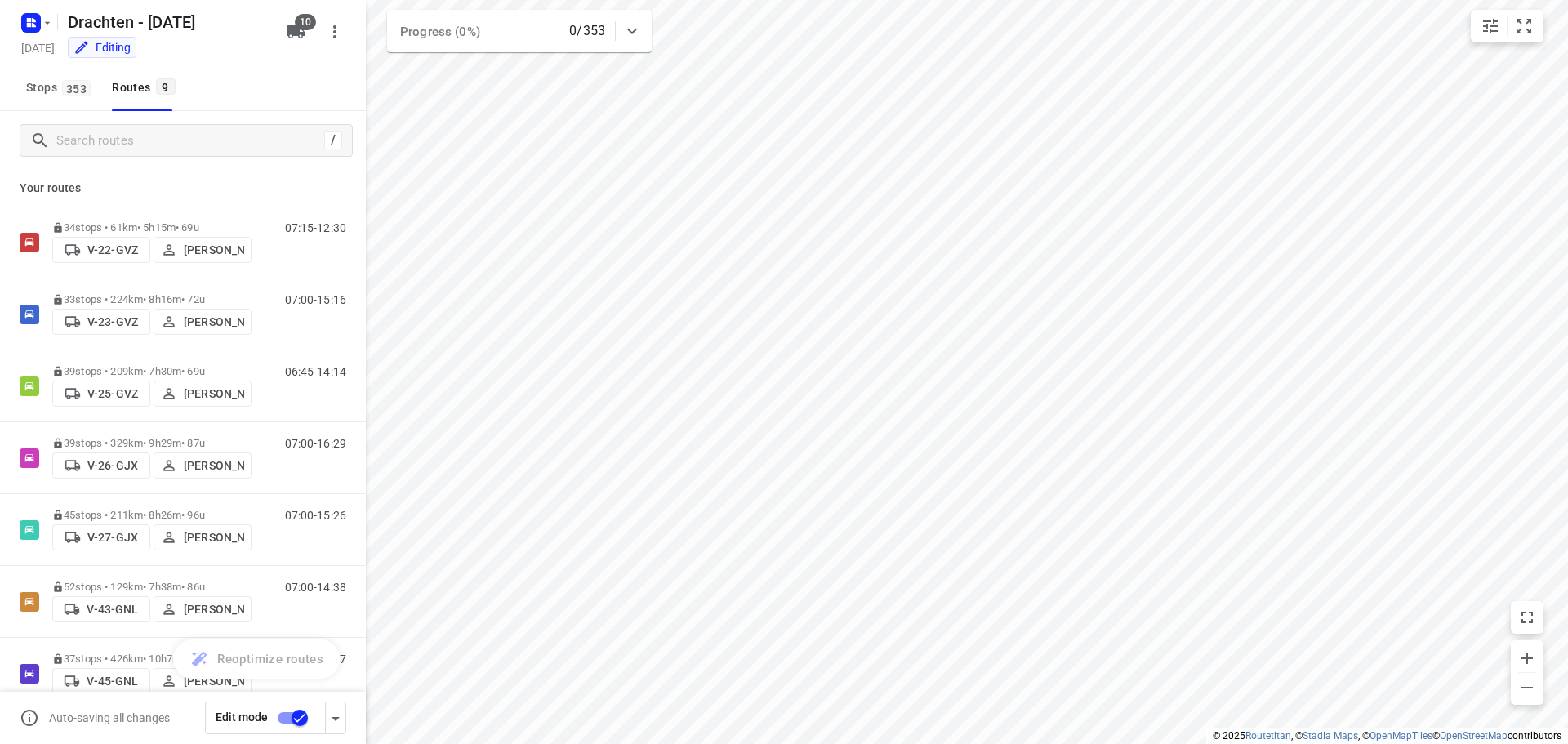
click at [297, 711] on input "checkbox" at bounding box center [299, 717] width 93 height 31
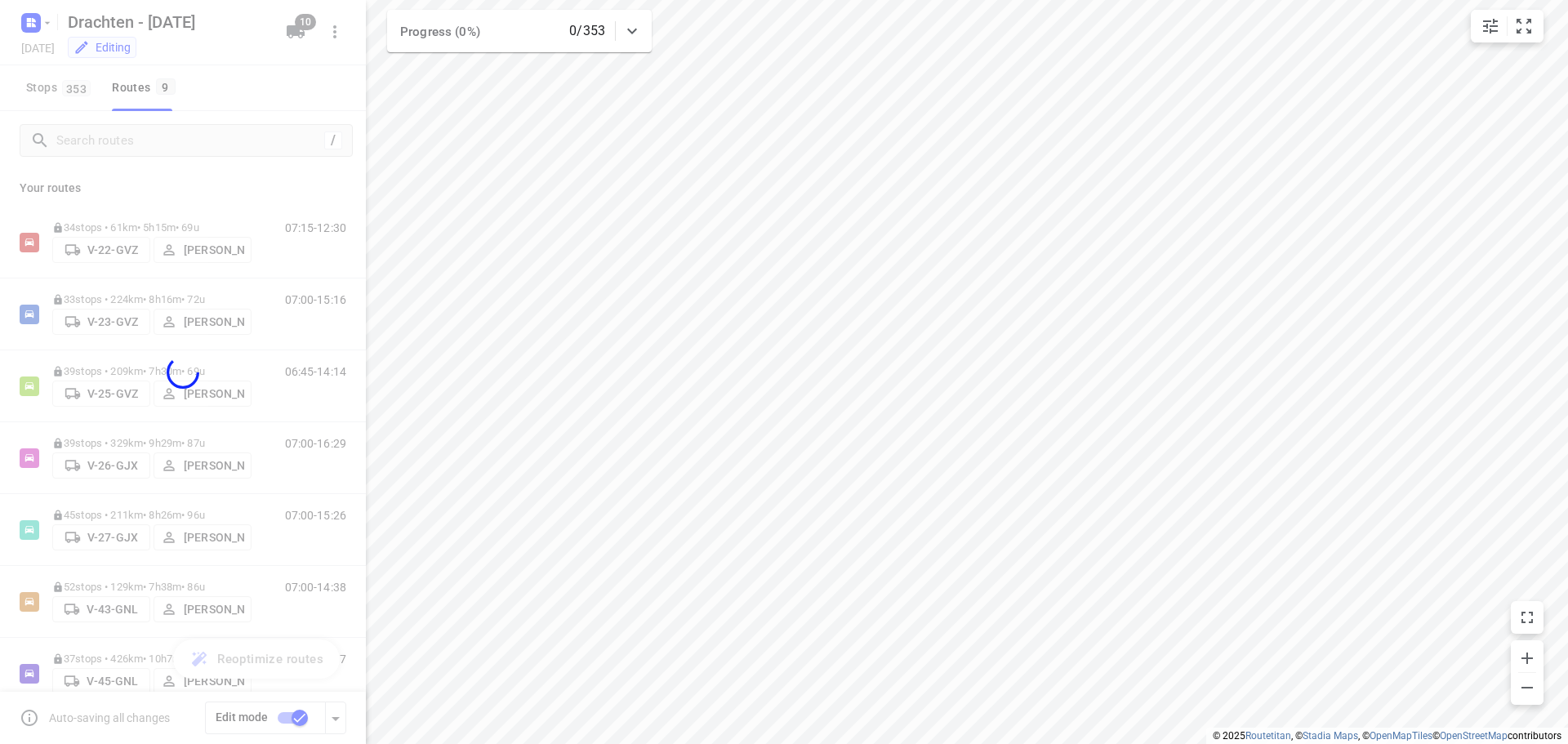
checkbox input "false"
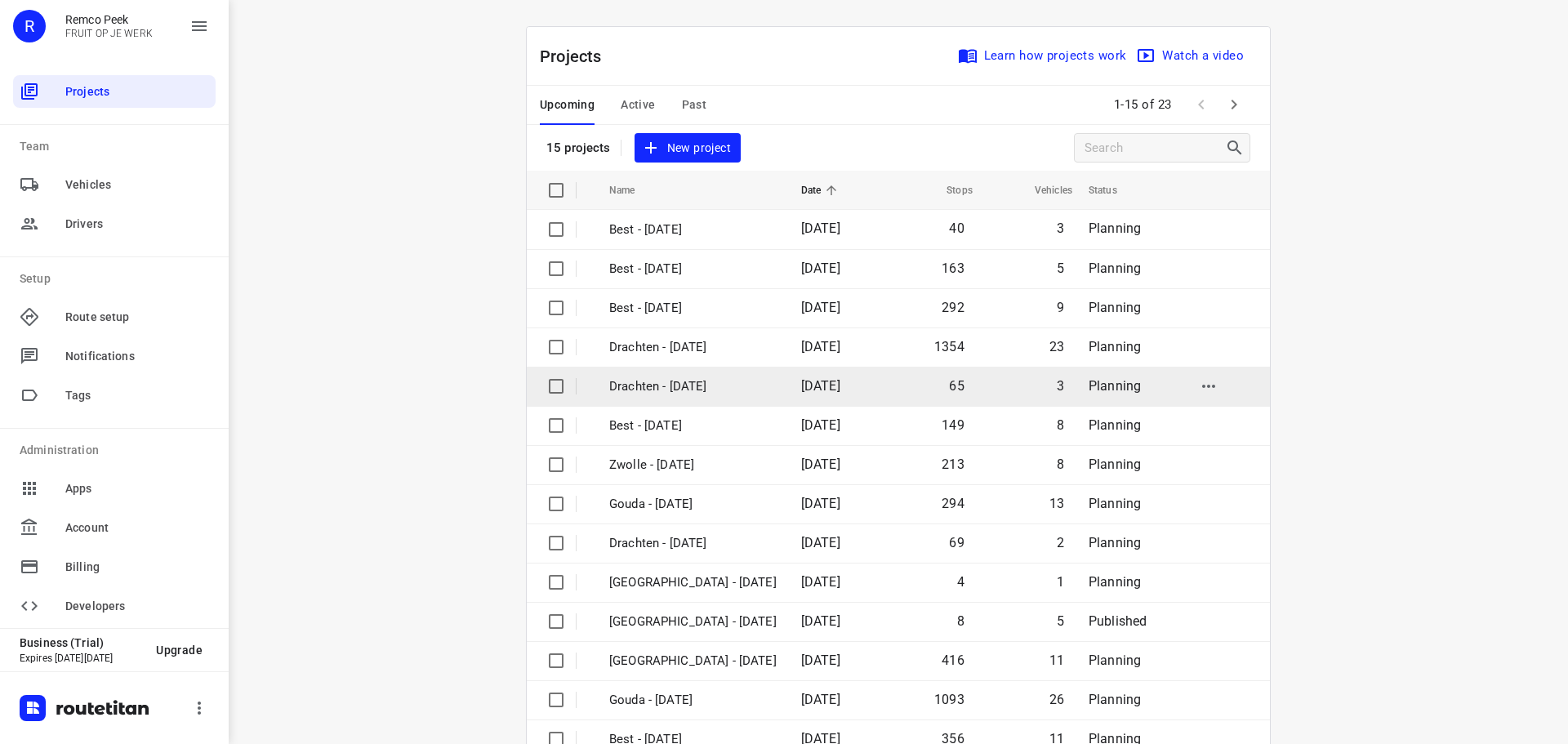
click at [690, 389] on p "Drachten - [DATE]" at bounding box center [693, 387] width 168 height 19
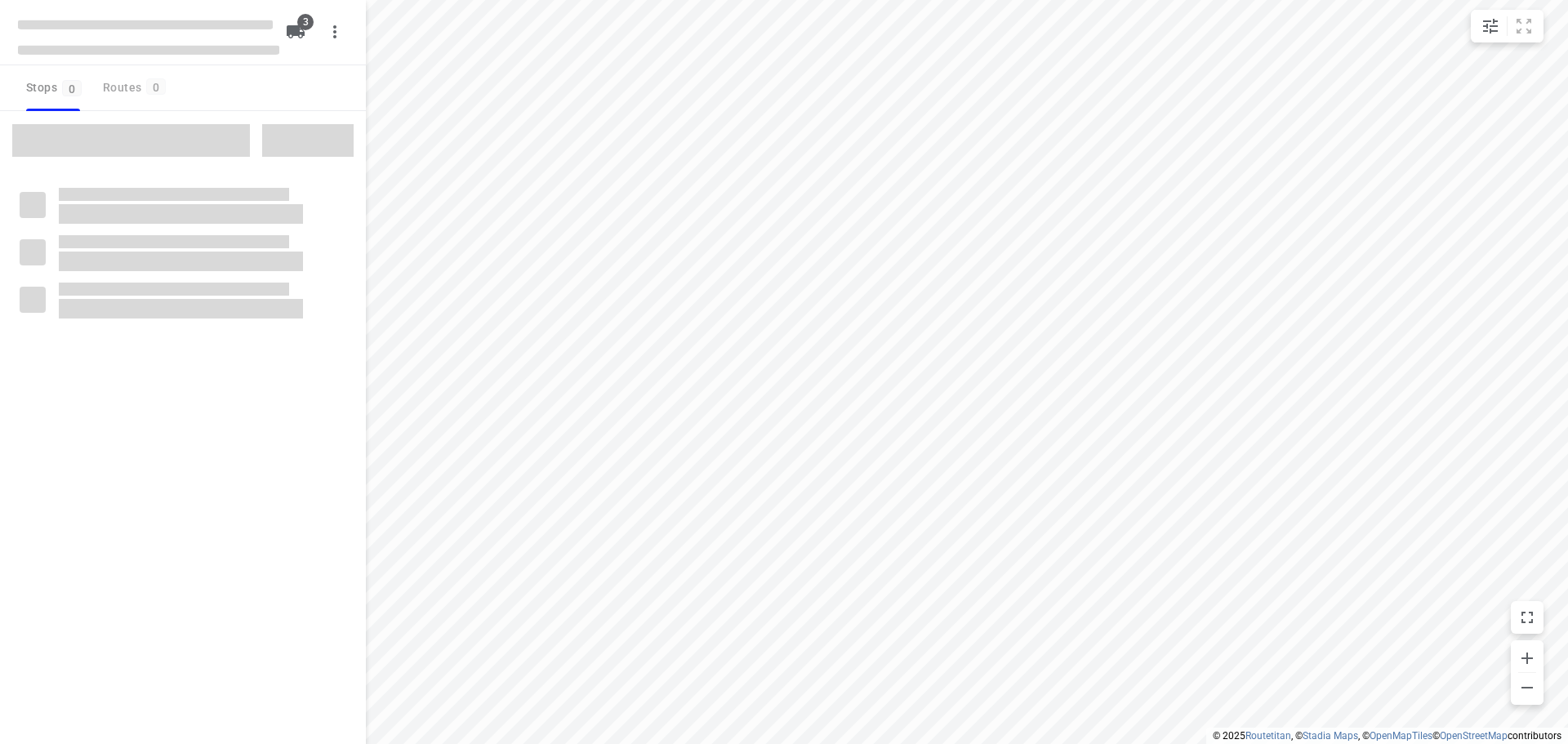
checkbox input "true"
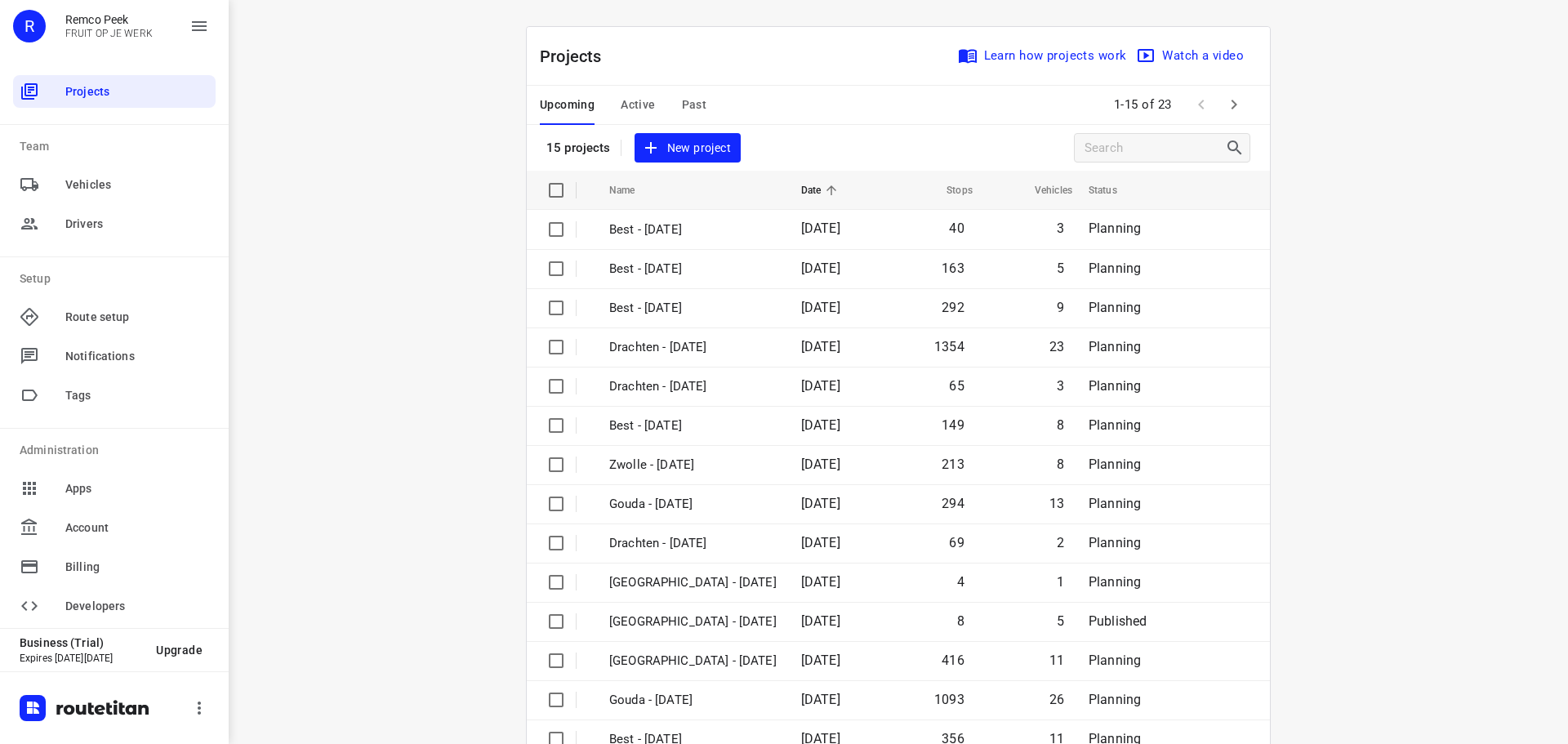
click at [634, 102] on span "Active" at bounding box center [637, 105] width 34 height 21
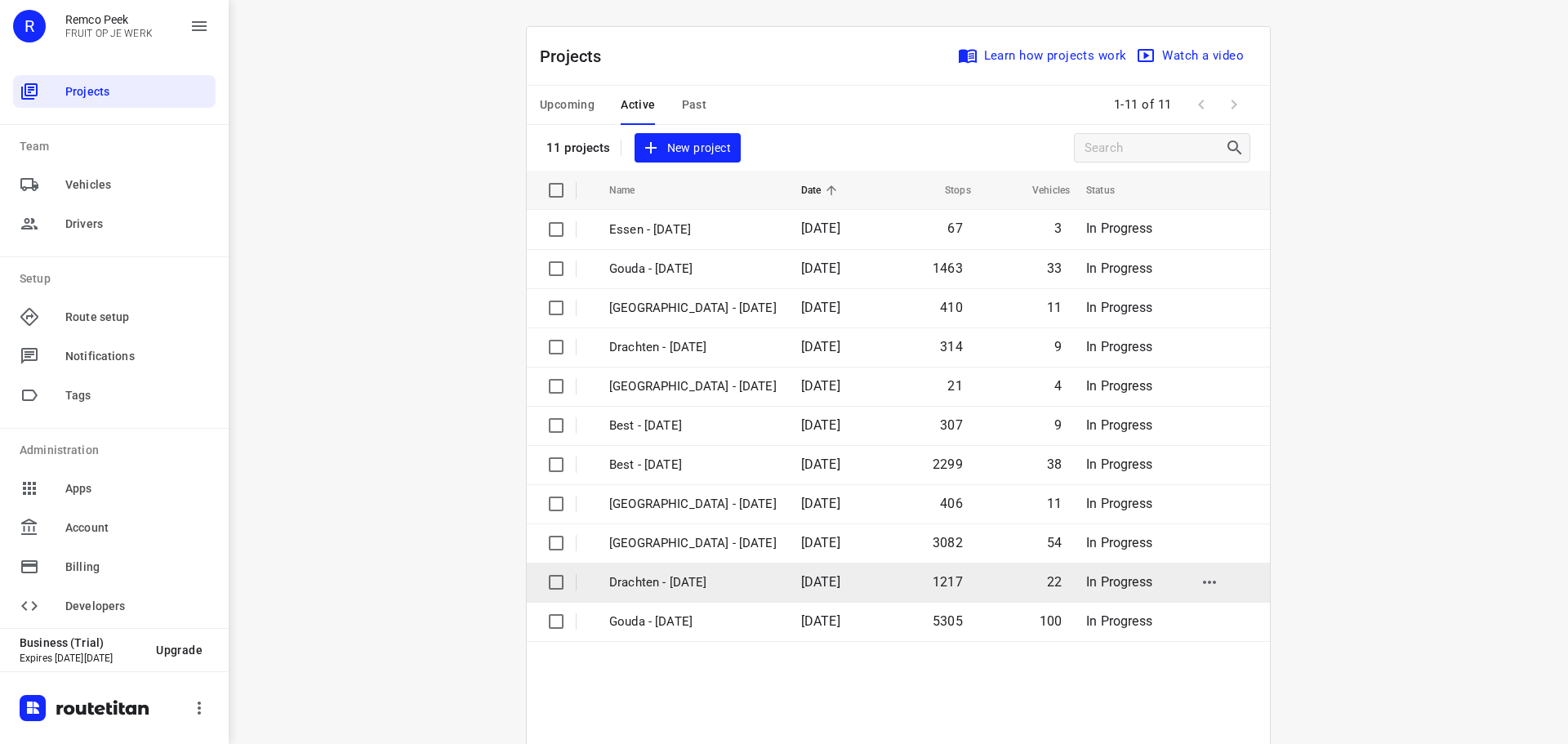
click at [679, 581] on p "Drachten - [DATE]" at bounding box center [693, 582] width 168 height 19
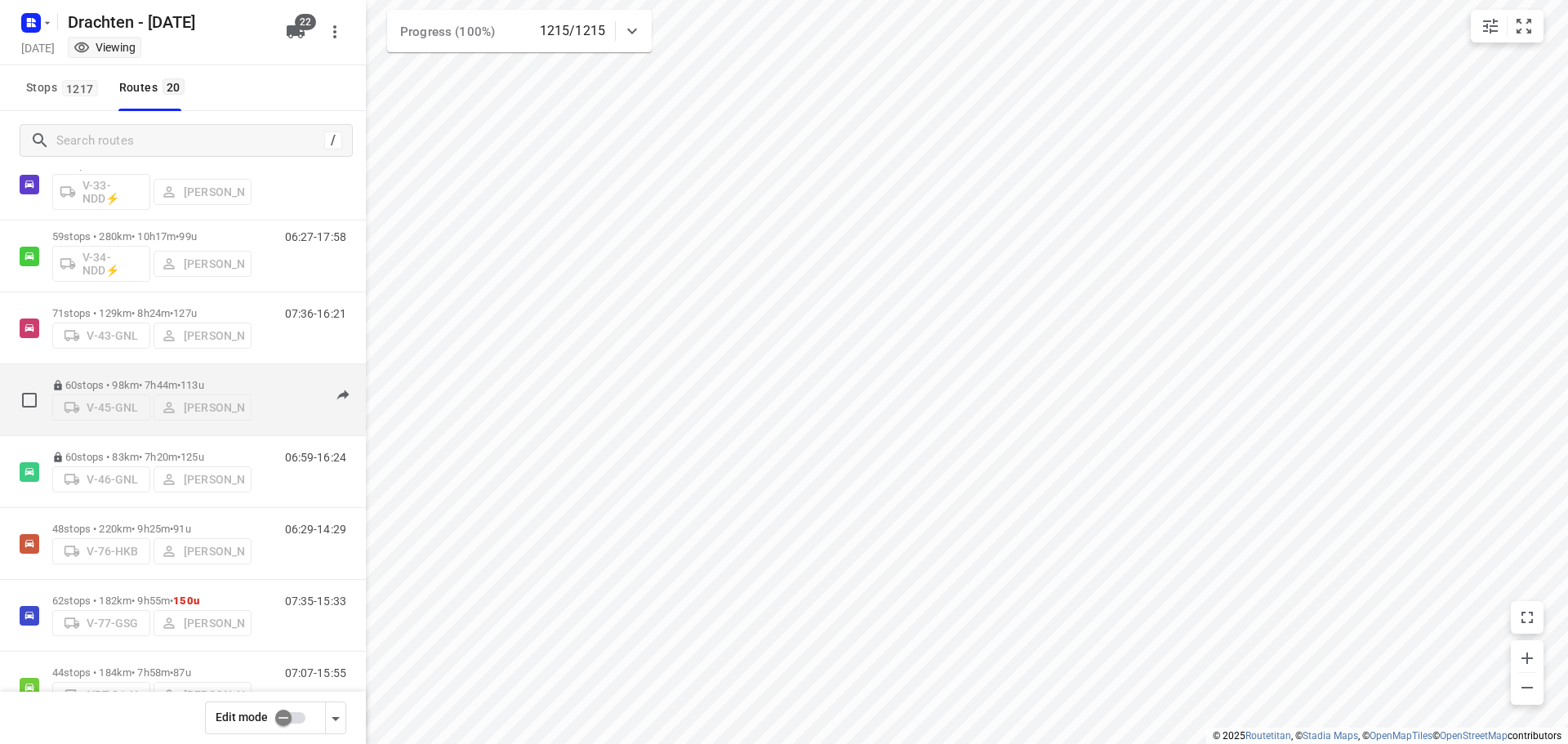
scroll to position [653, 0]
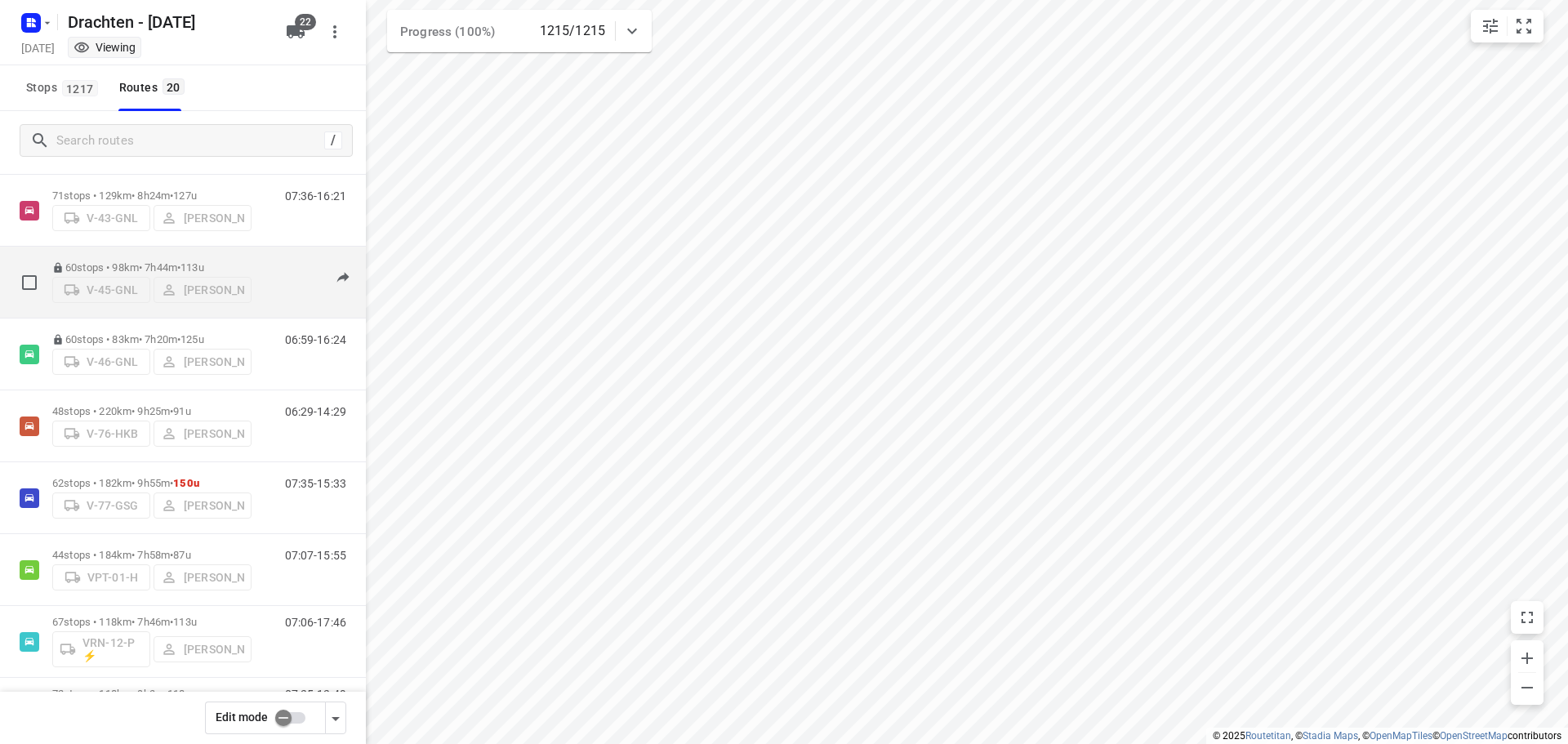
click at [153, 267] on p "60 stops • 98km • 7h44m • 113u" at bounding box center [152, 267] width 199 height 12
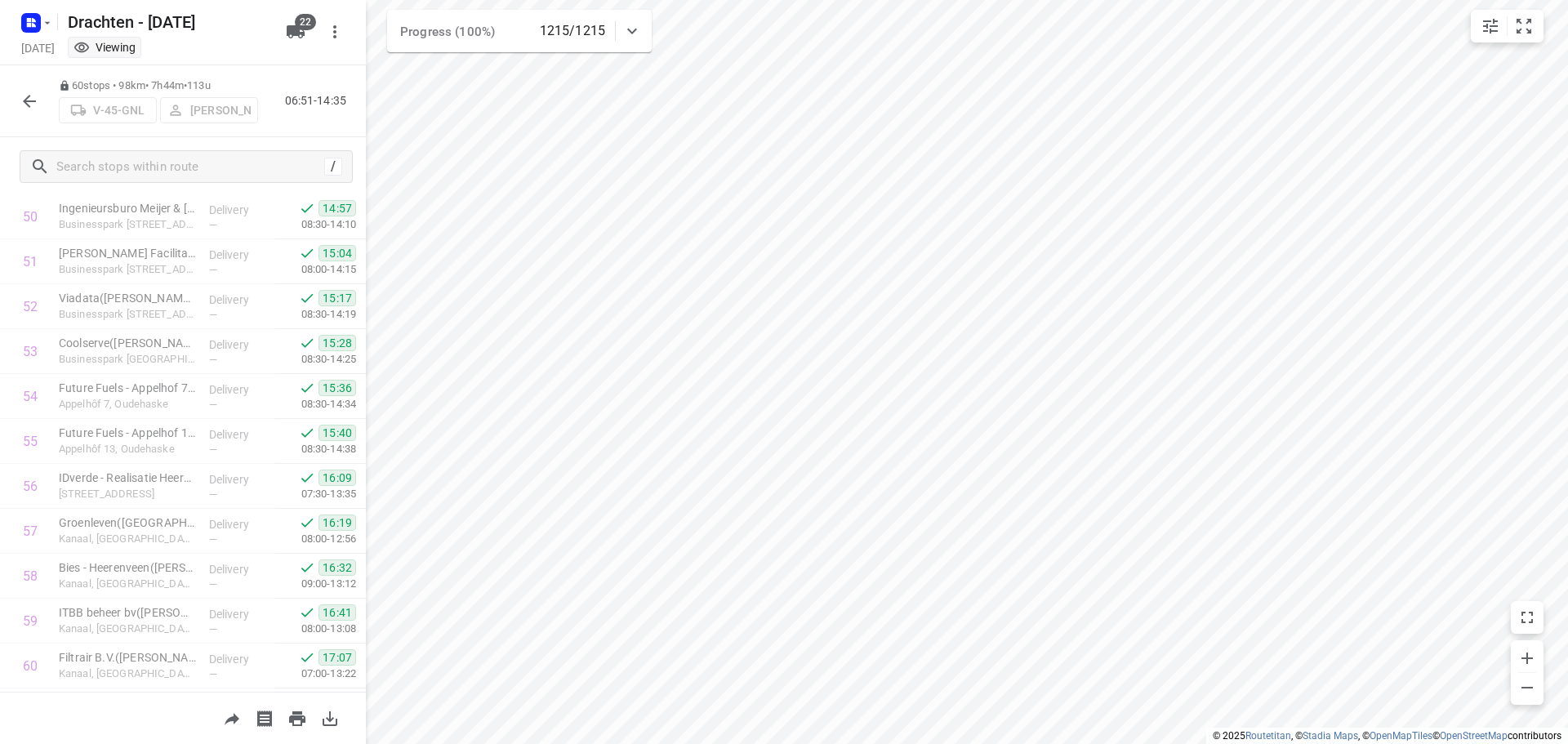
scroll to position [2371, 0]
click at [31, 95] on icon "button" at bounding box center [30, 101] width 20 height 20
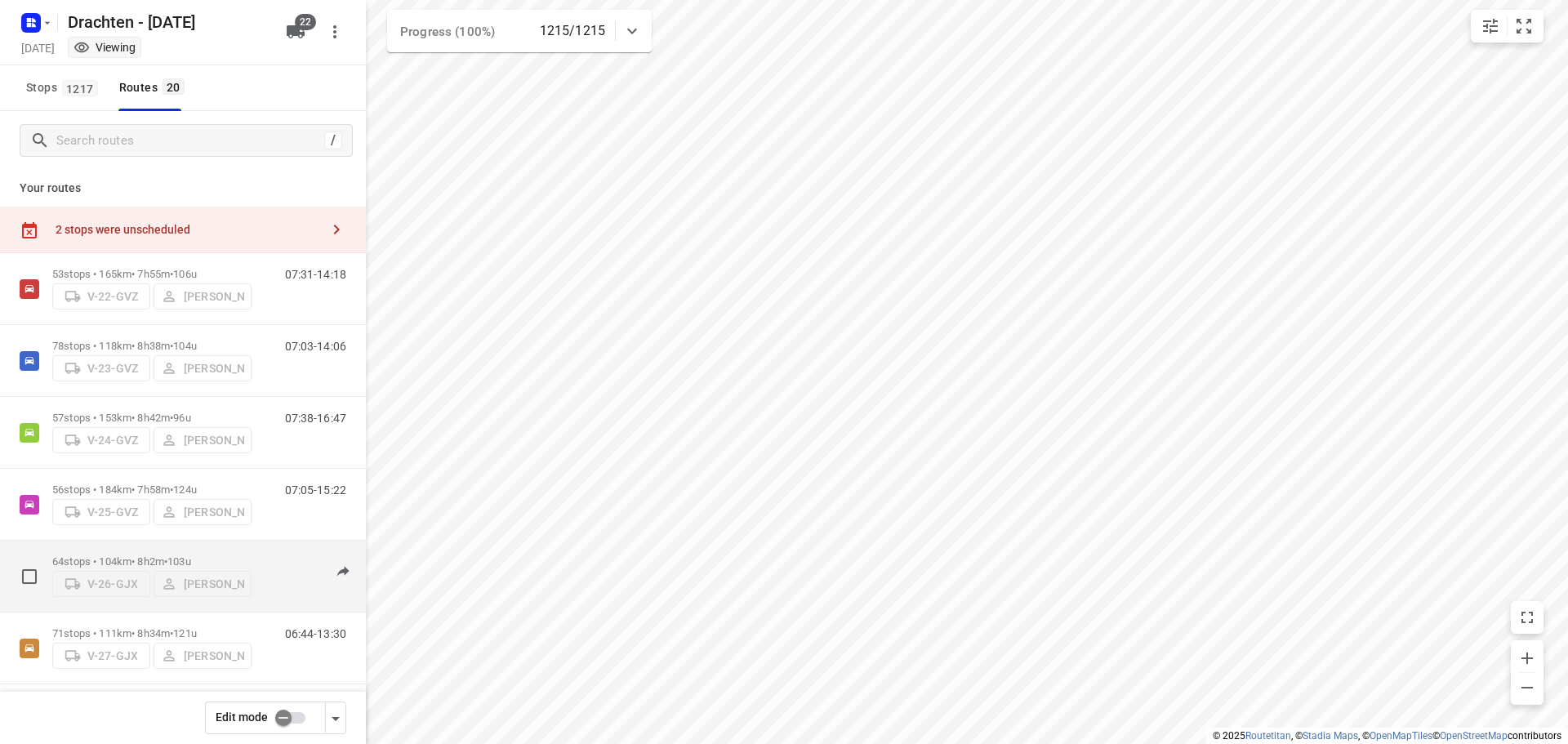
click at [137, 555] on p "64 stops • 104km • 8h2m • 103u" at bounding box center [152, 561] width 199 height 12
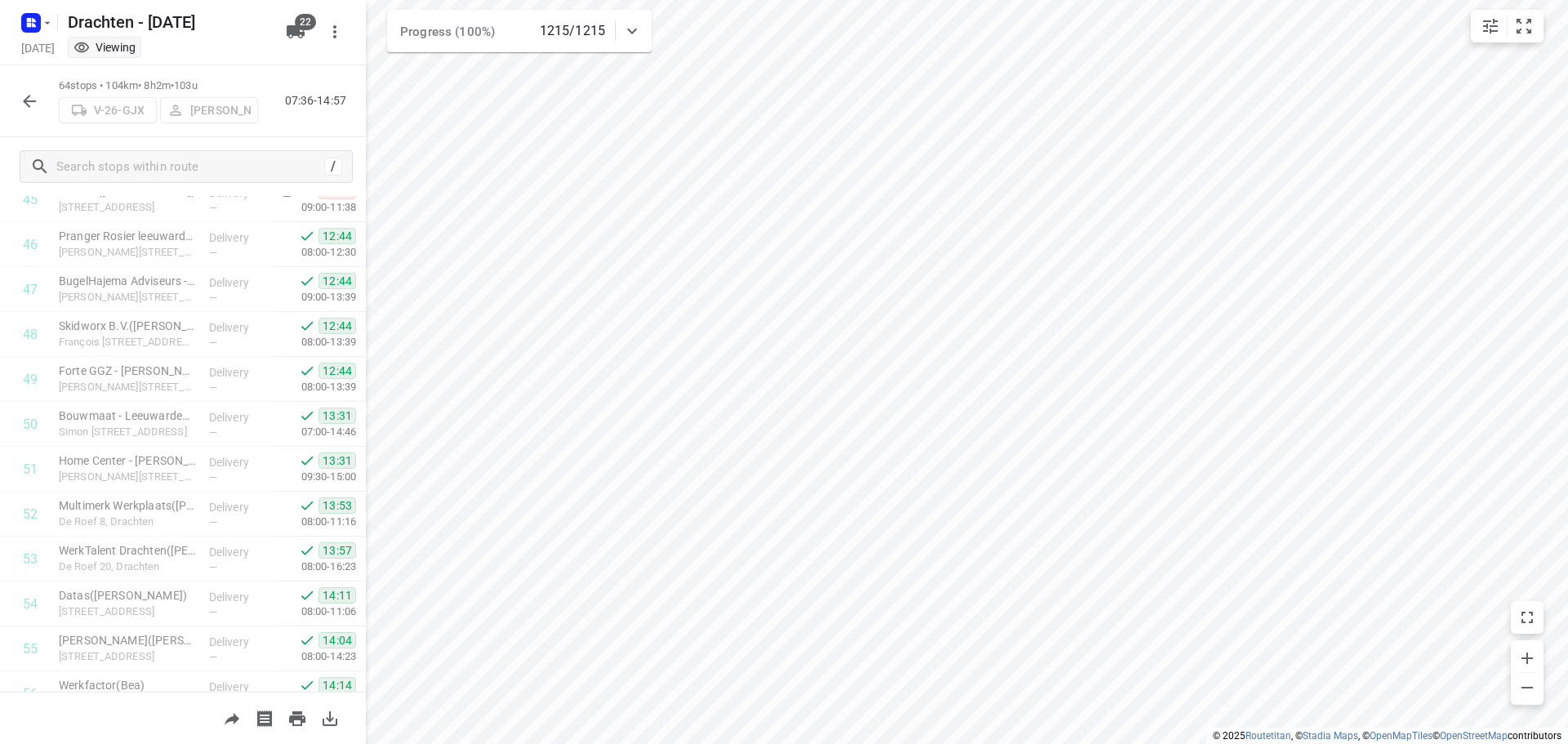
scroll to position [2551, 0]
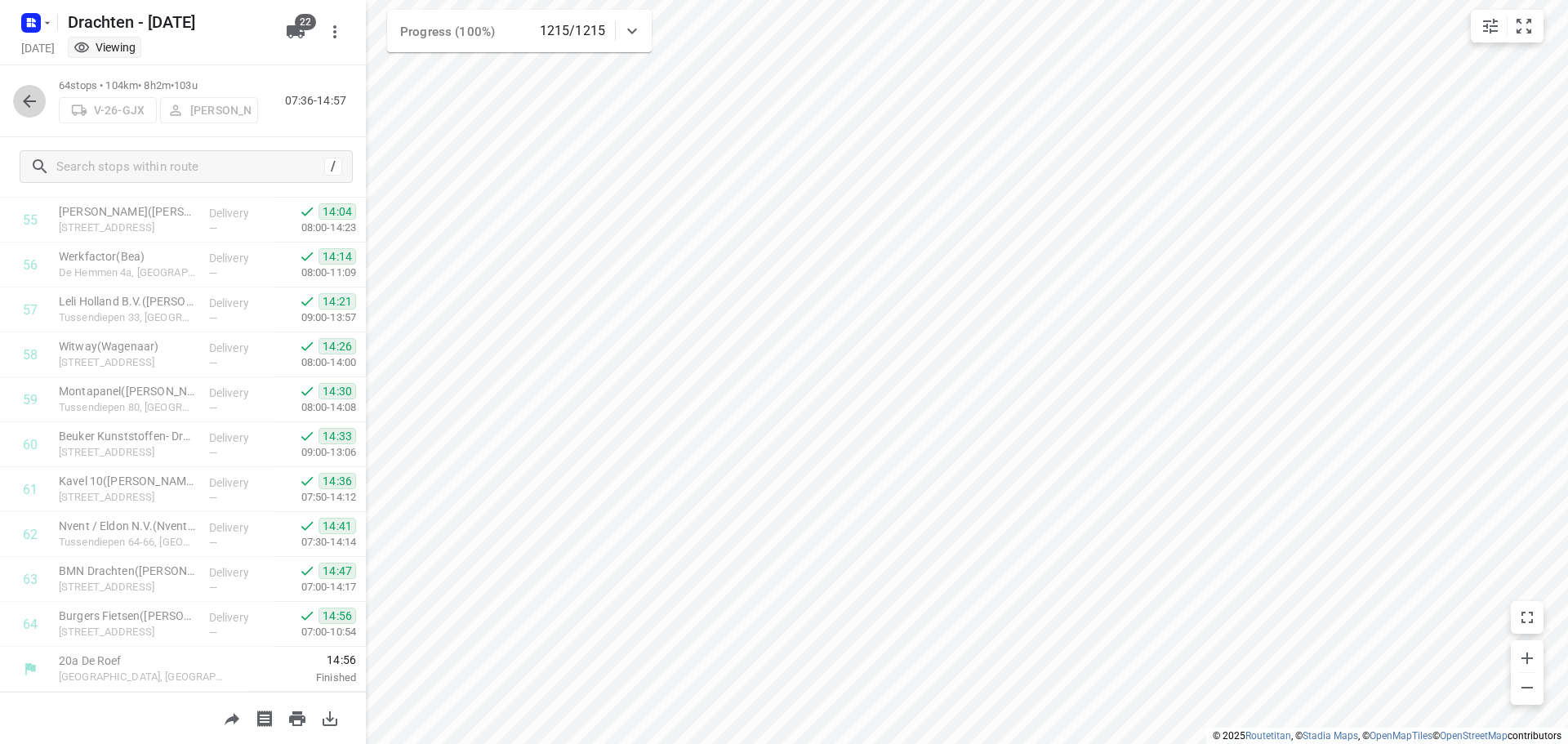
click at [36, 108] on icon "button" at bounding box center [30, 101] width 20 height 20
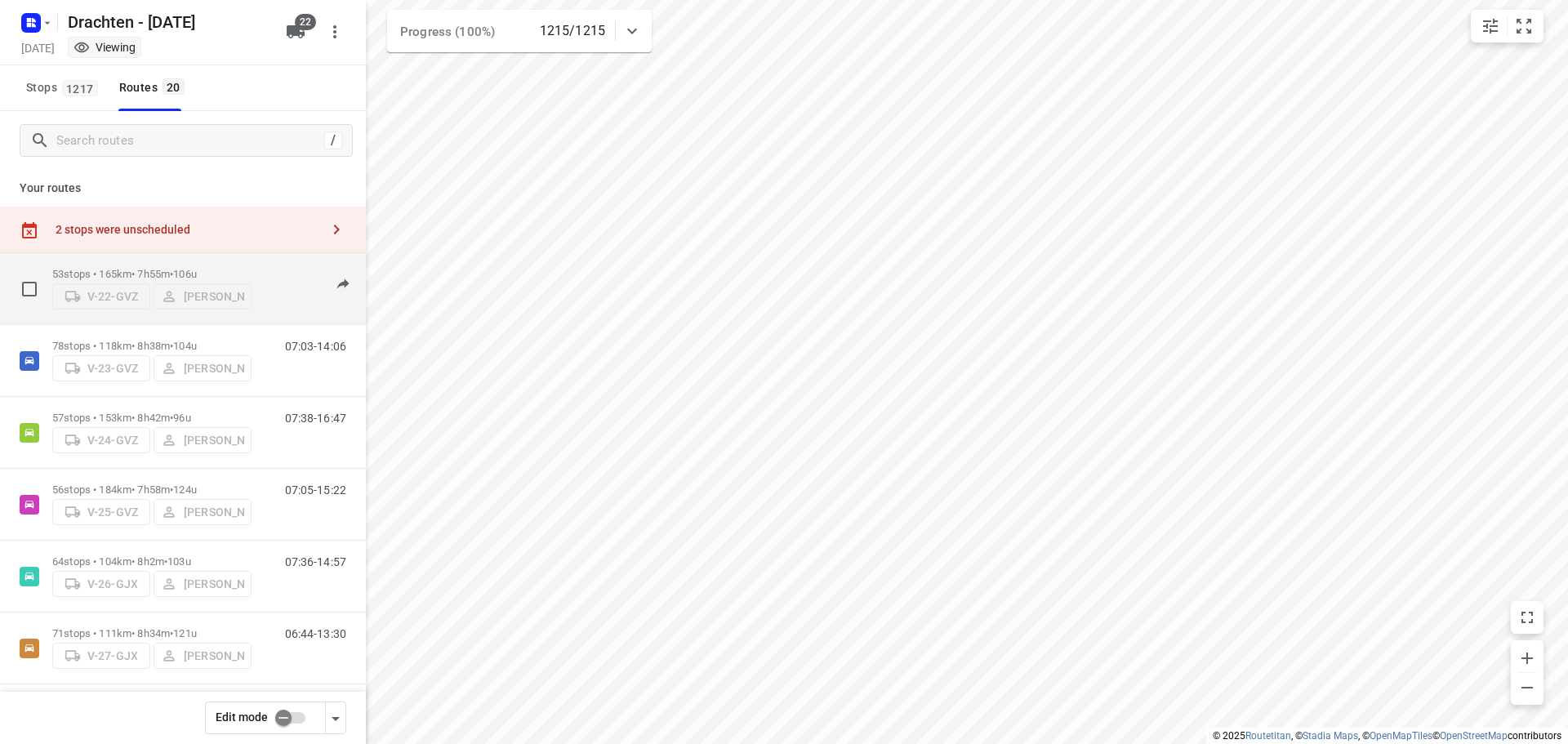
click at [151, 270] on p "53 stops • 165km • 7h55m • 106u" at bounding box center [152, 274] width 199 height 12
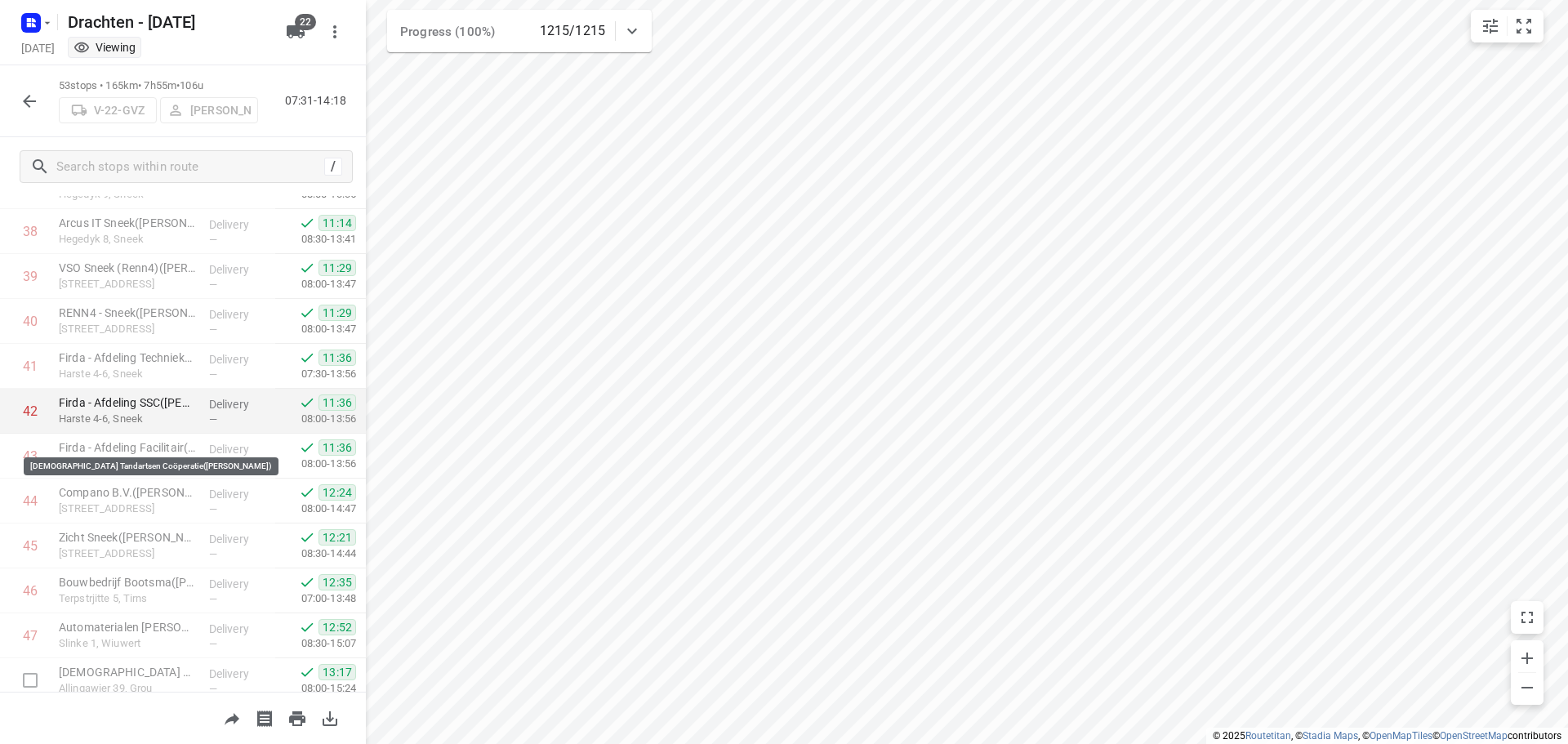
scroll to position [2057, 0]
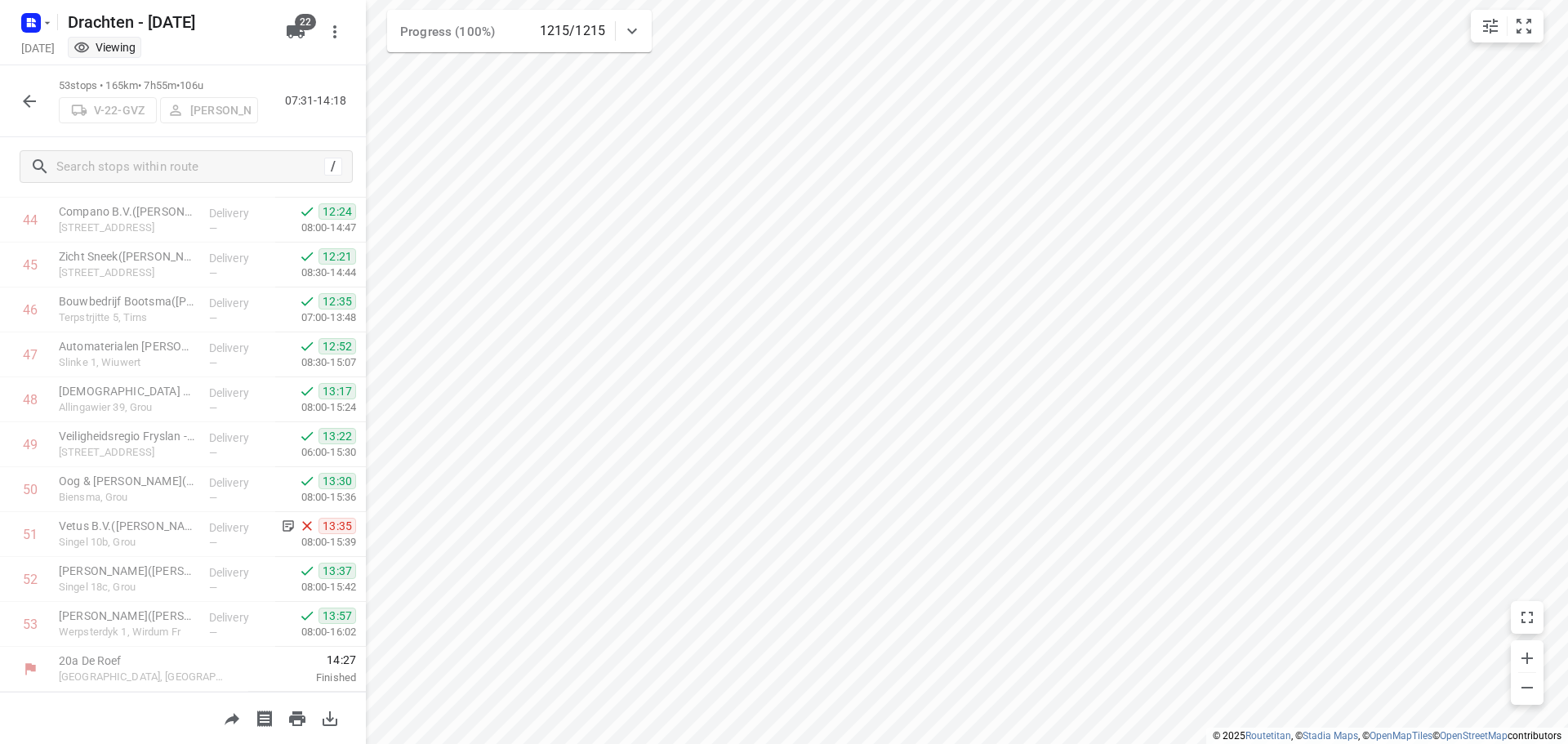
click at [34, 108] on icon "button" at bounding box center [30, 101] width 20 height 20
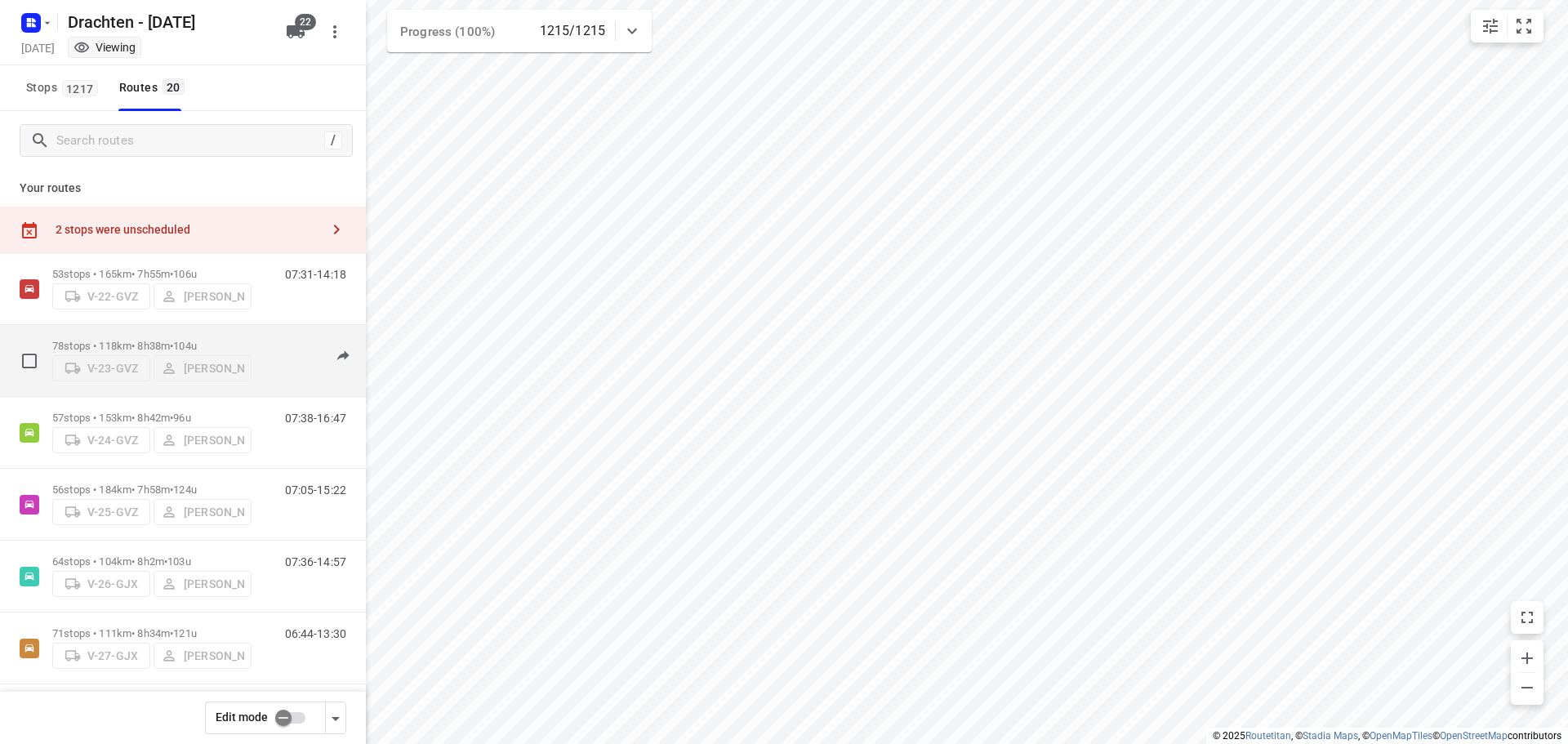
click at [152, 342] on p "78 stops • 118km • 8h38m • 104u" at bounding box center [152, 345] width 199 height 12
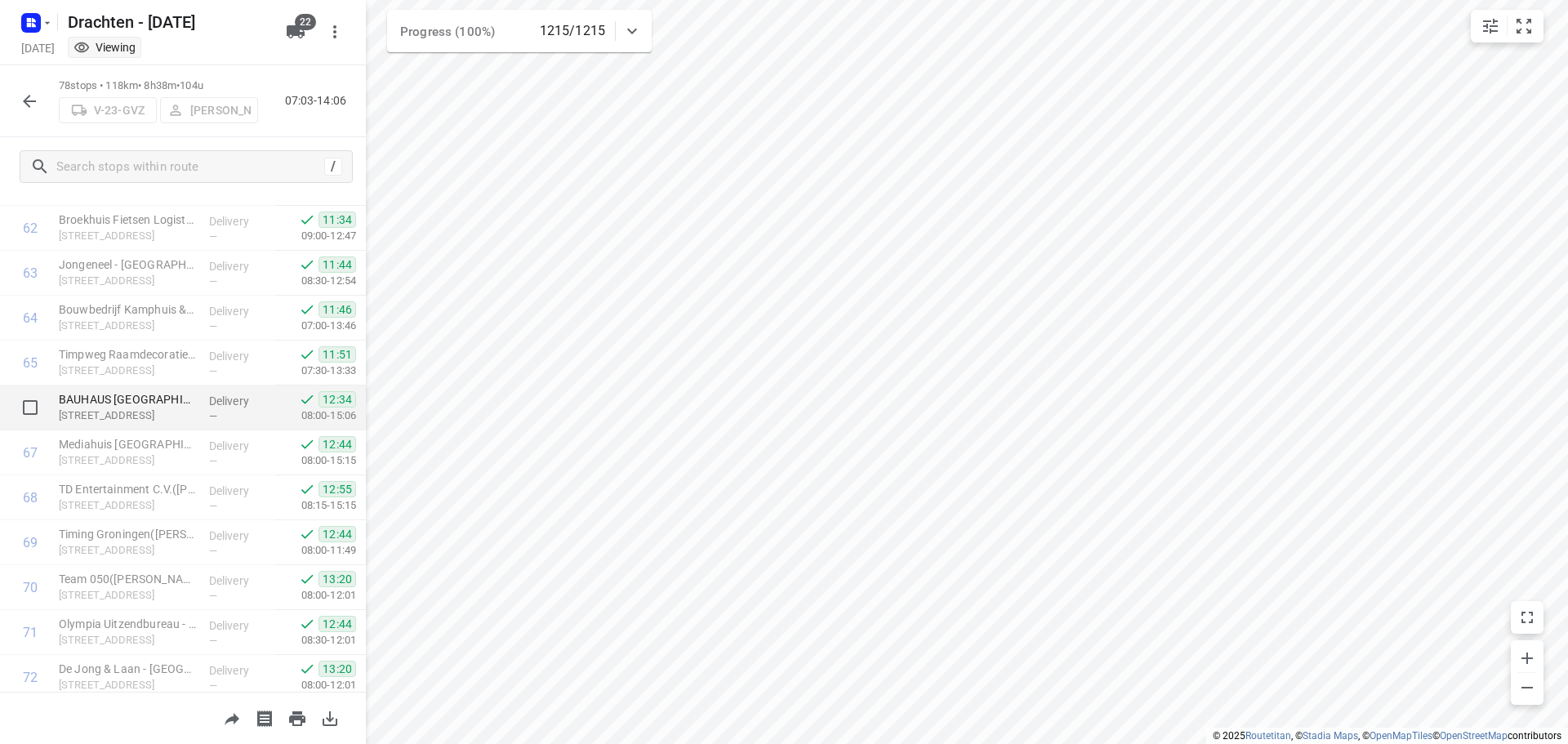
scroll to position [3180, 0]
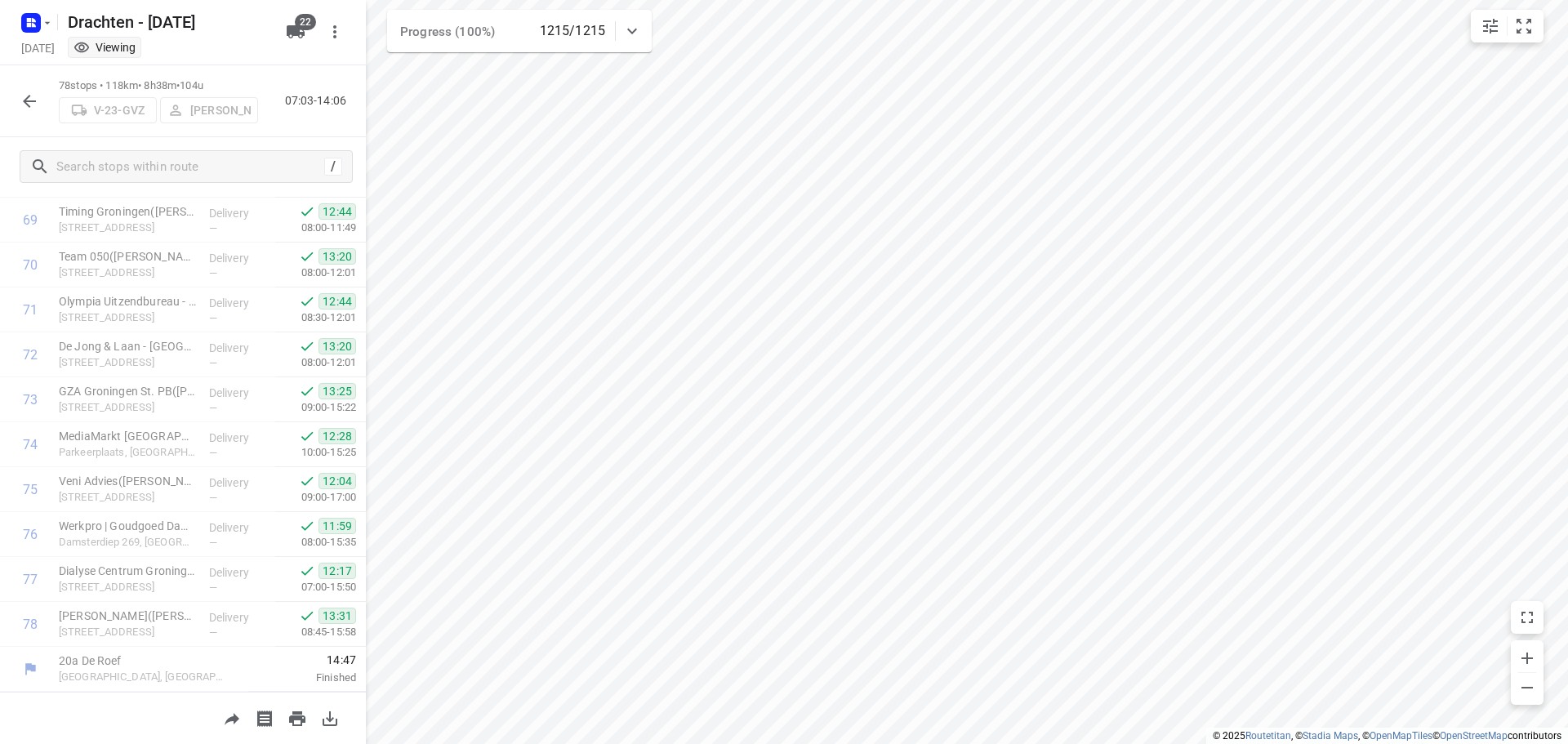
click at [501, 743] on html "i © 2025 Routetitan , © Stadia Maps , © OpenMapTiles © OpenStreetMap contributo…" at bounding box center [784, 372] width 1568 height 744
click at [24, 99] on icon "button" at bounding box center [30, 101] width 20 height 20
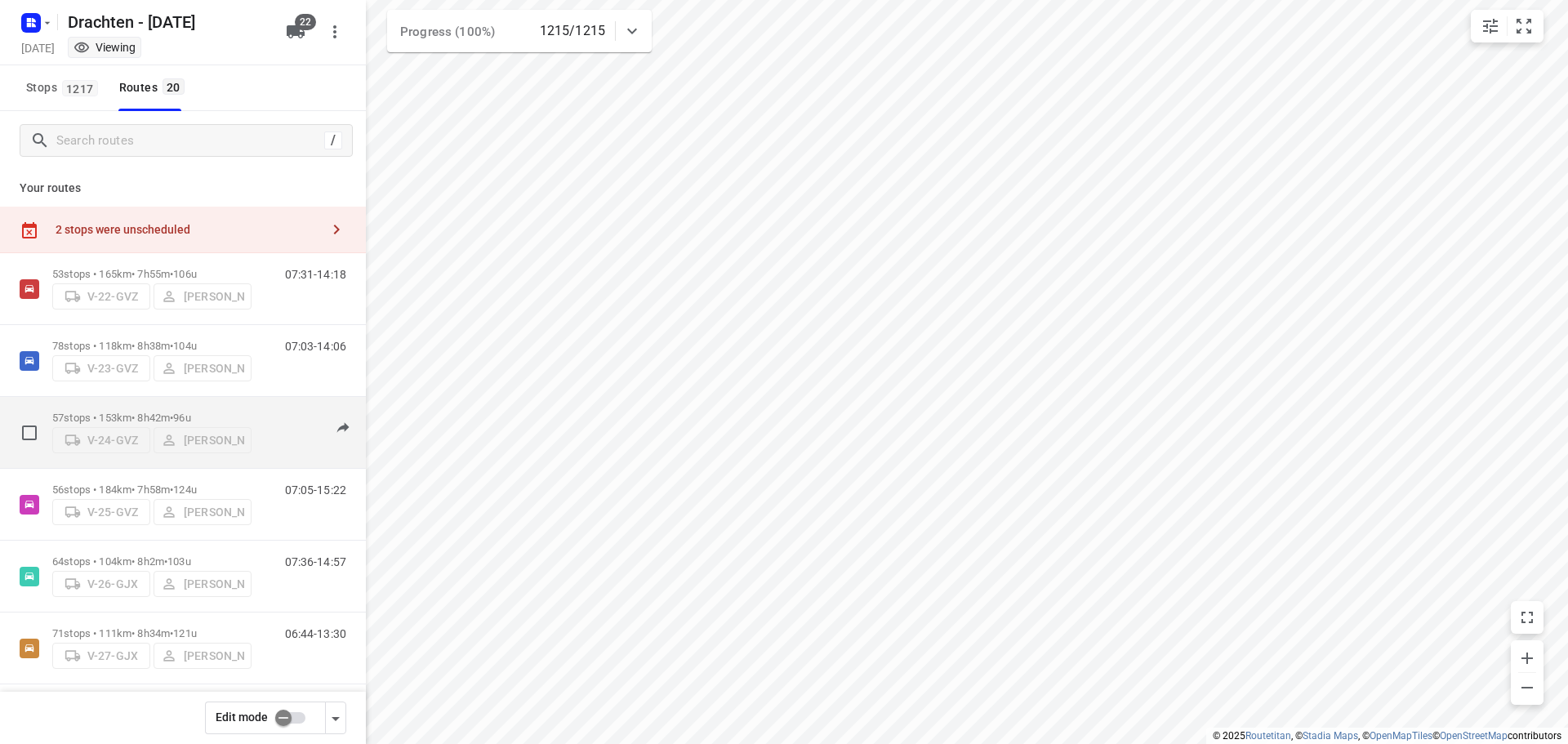
click at [142, 411] on p "57 stops • 153km • 8h42m • 96u" at bounding box center [152, 417] width 199 height 12
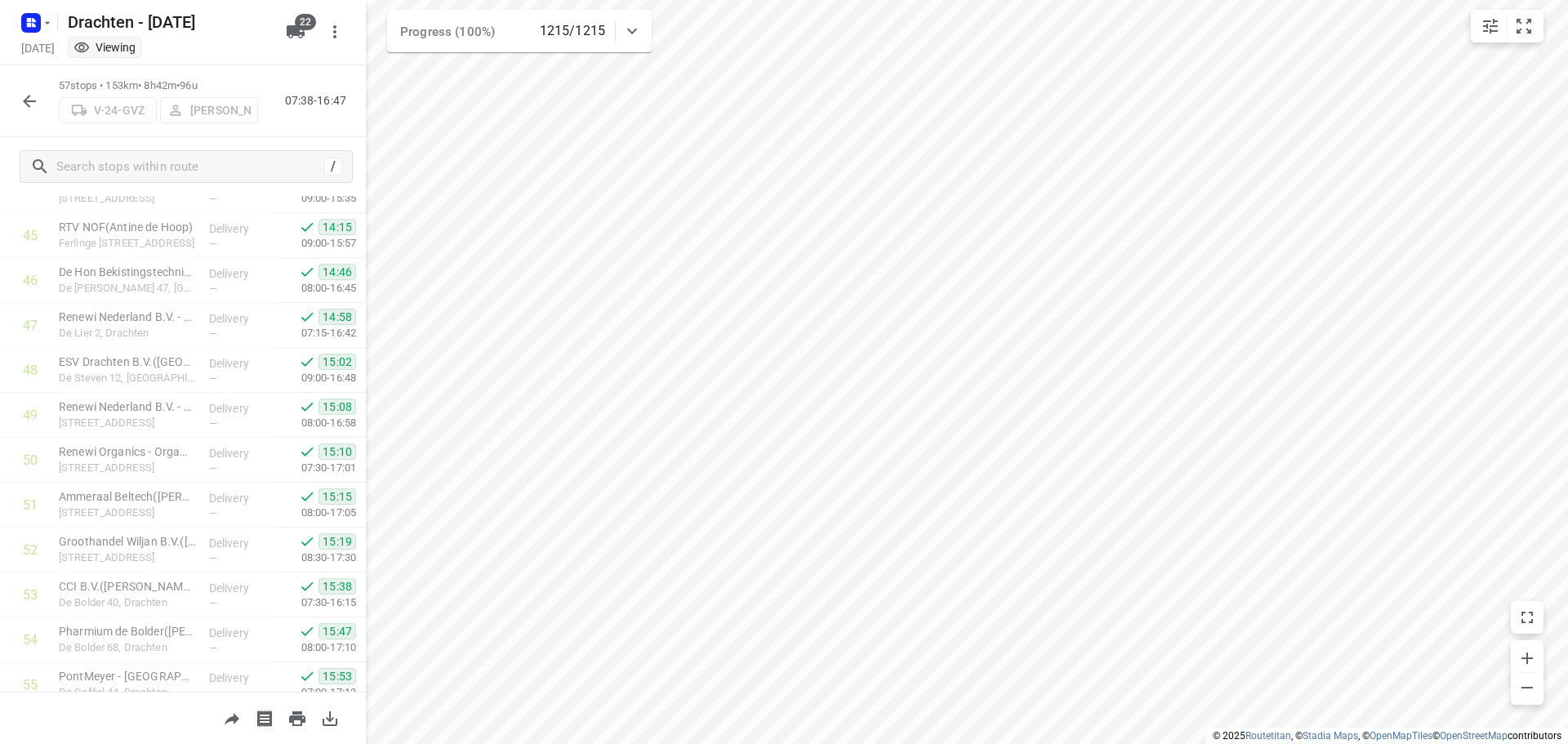
scroll to position [2237, 0]
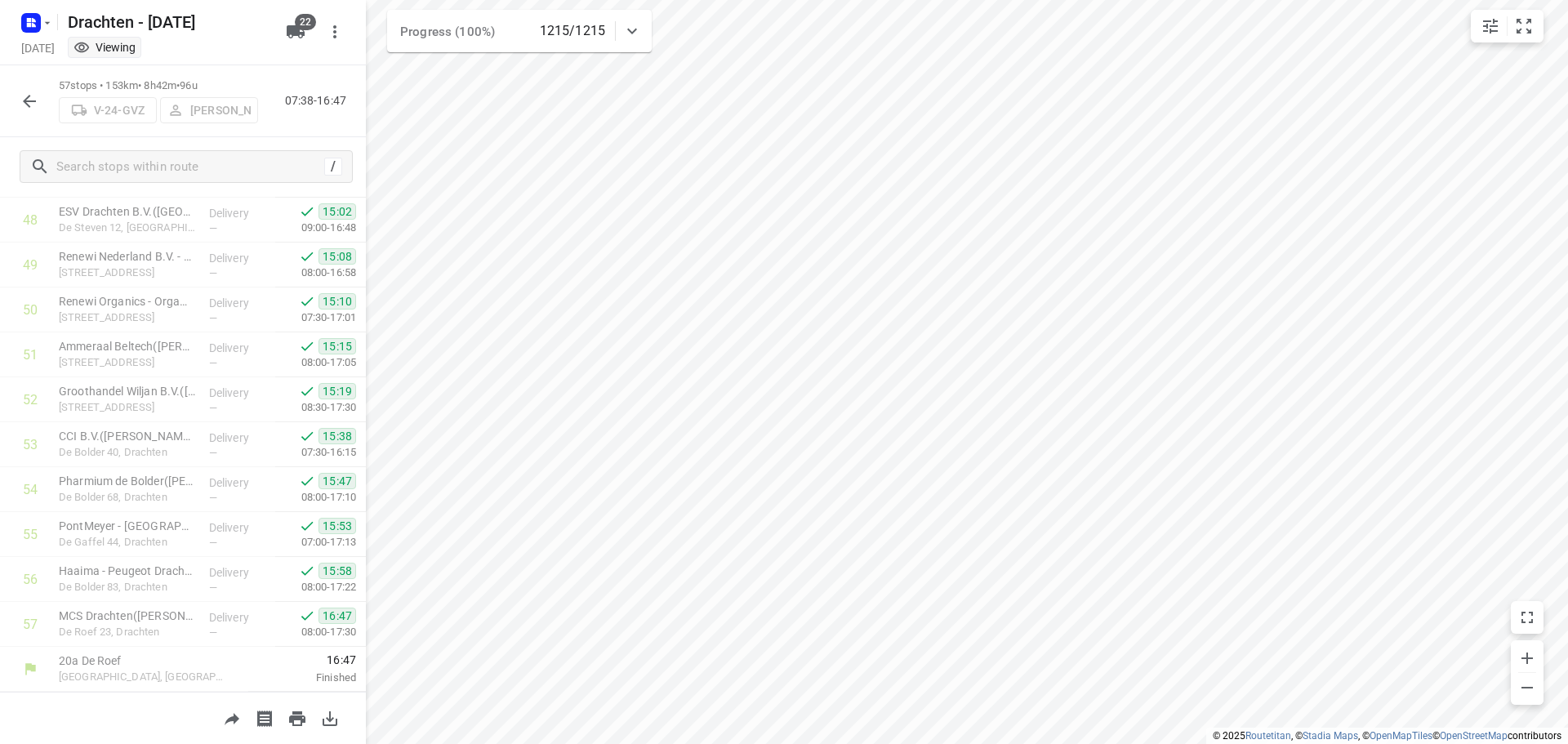
click at [16, 97] on div "57 stops • 153km • 8h42m • 96u V-24-GVZ Steijn Groothof 07:38-16:47" at bounding box center [183, 101] width 366 height 72
click at [28, 100] on icon "button" at bounding box center [30, 101] width 13 height 13
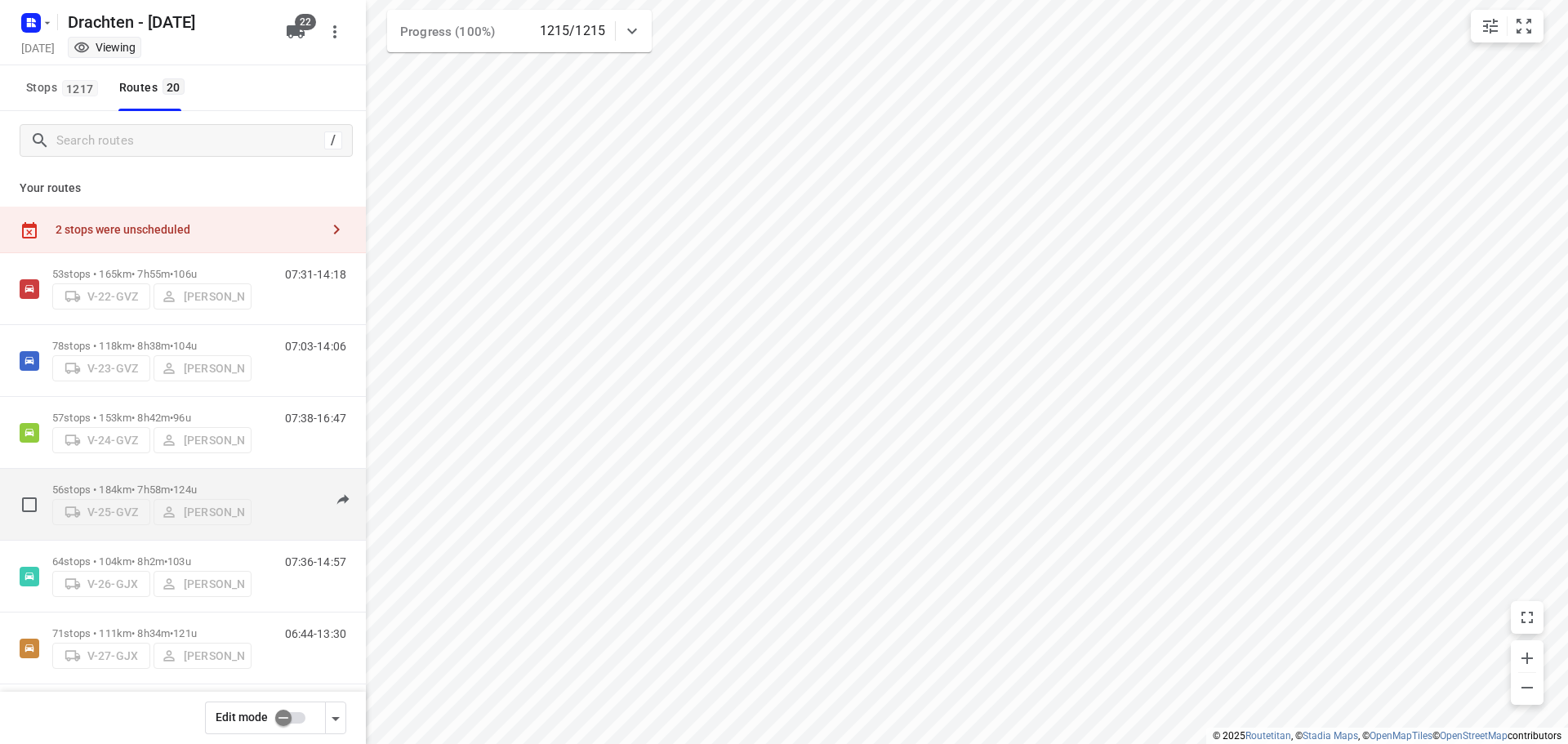
click at [154, 484] on p "56 stops • 184km • 7h58m • 124u" at bounding box center [152, 489] width 199 height 12
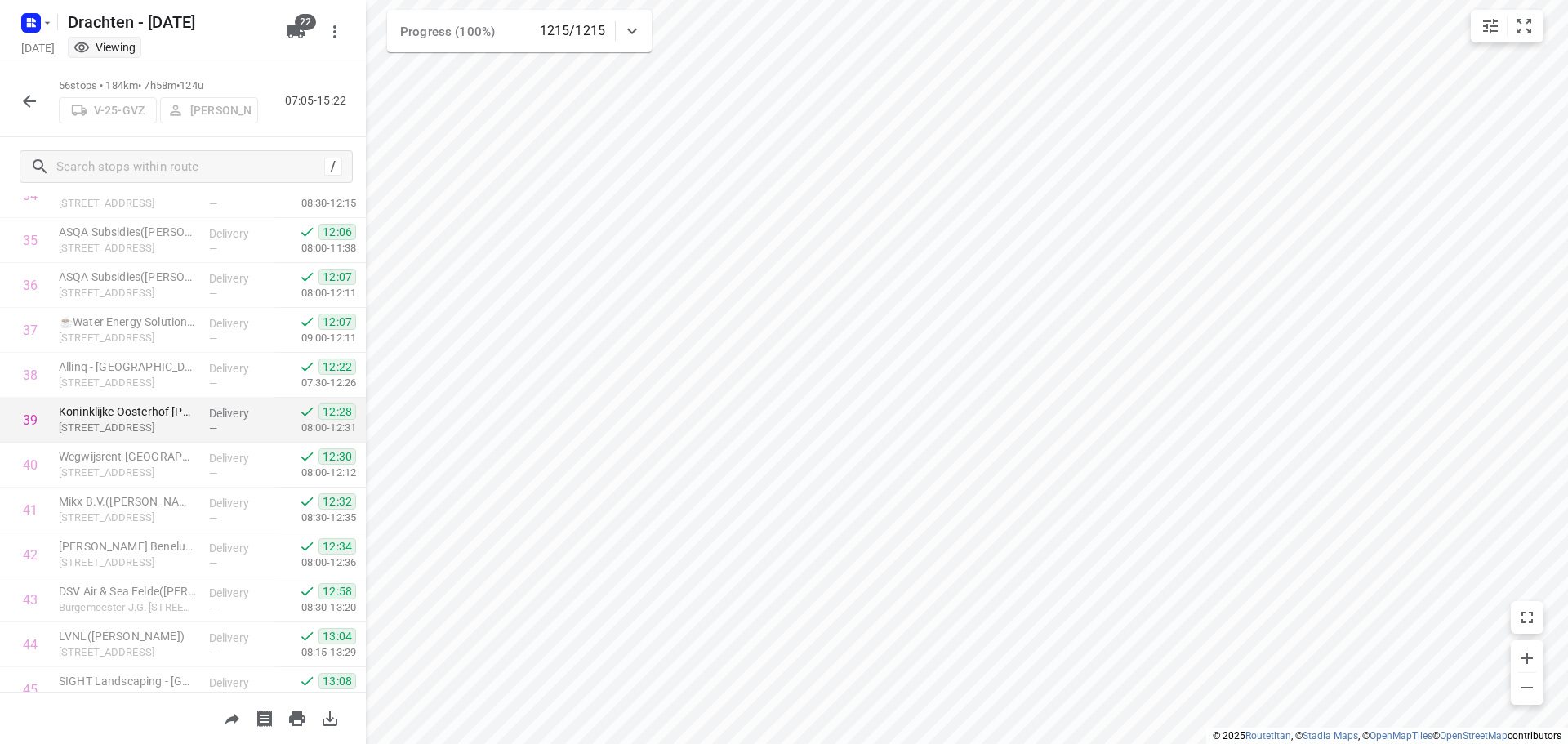
scroll to position [2192, 0]
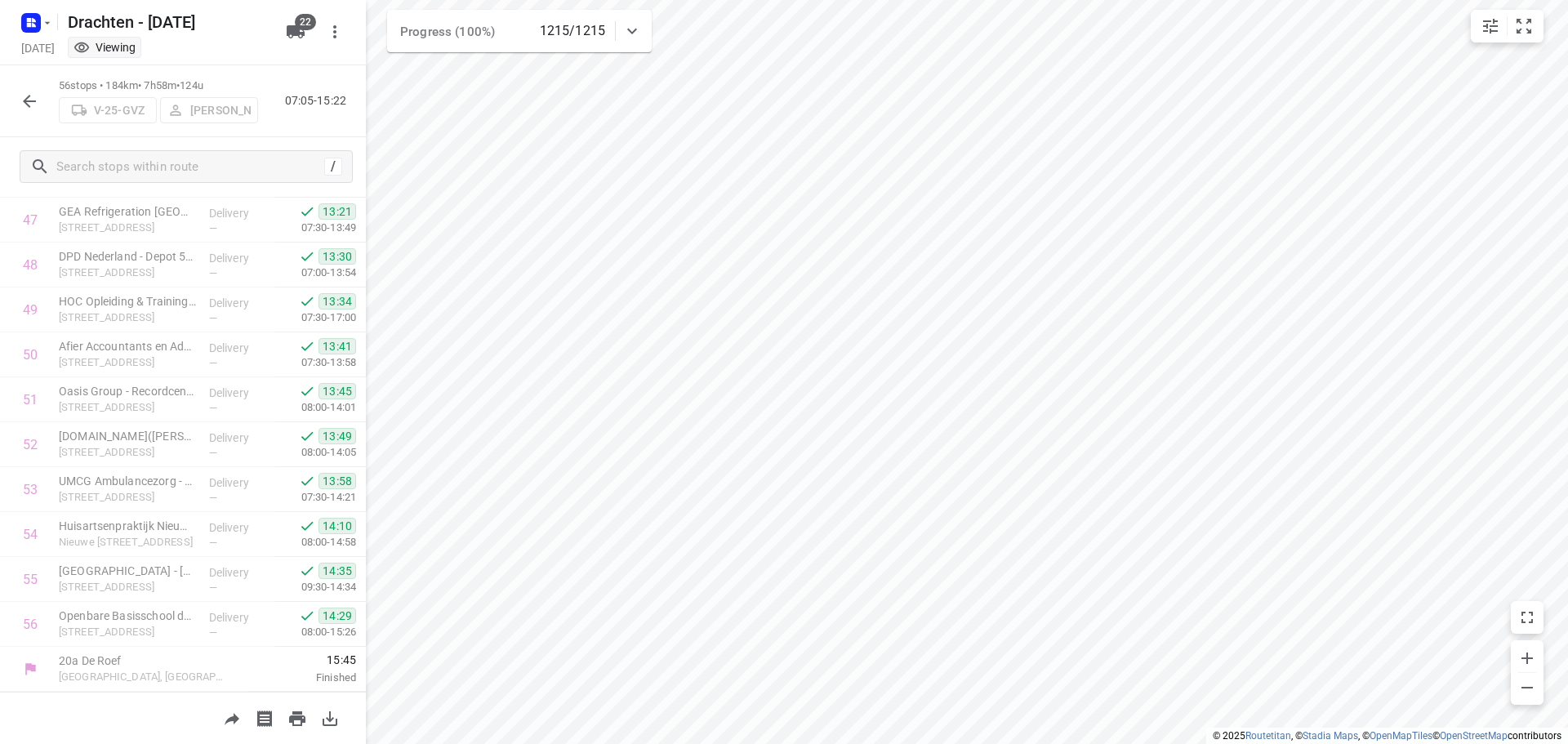
click at [32, 106] on icon "button" at bounding box center [30, 101] width 20 height 20
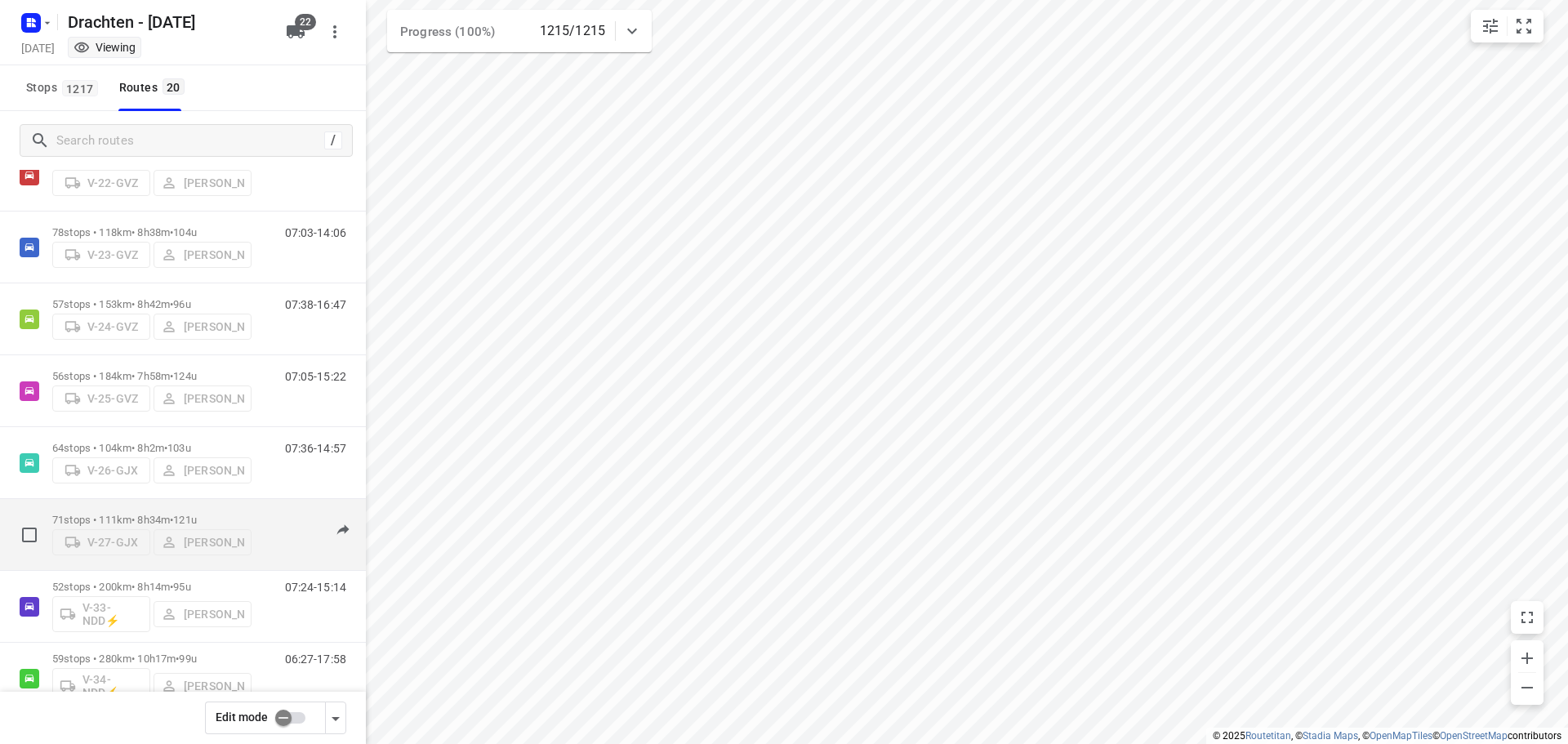
scroll to position [245, 0]
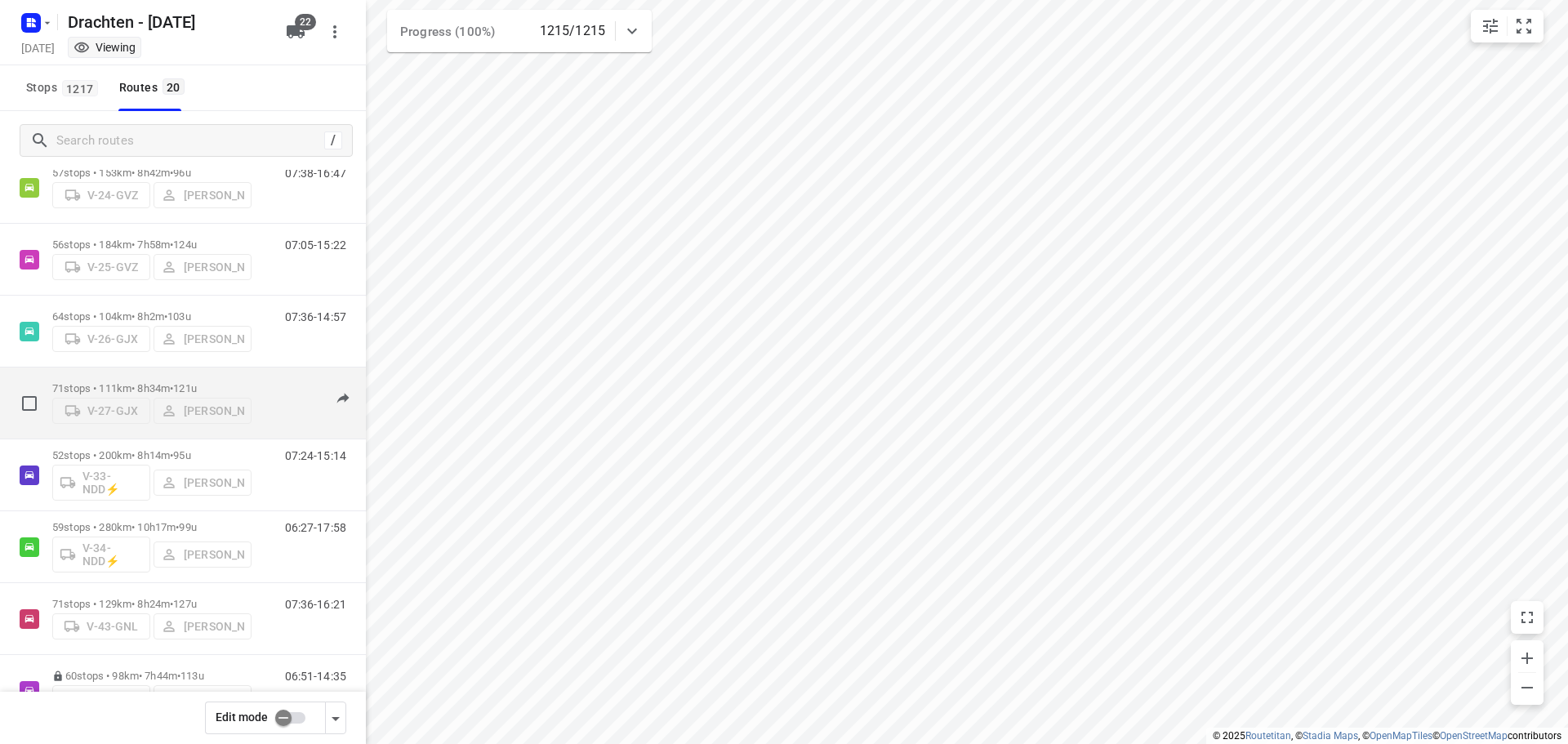
click at [147, 382] on p "71 stops • 111km • 8h34m • 121u" at bounding box center [152, 388] width 199 height 12
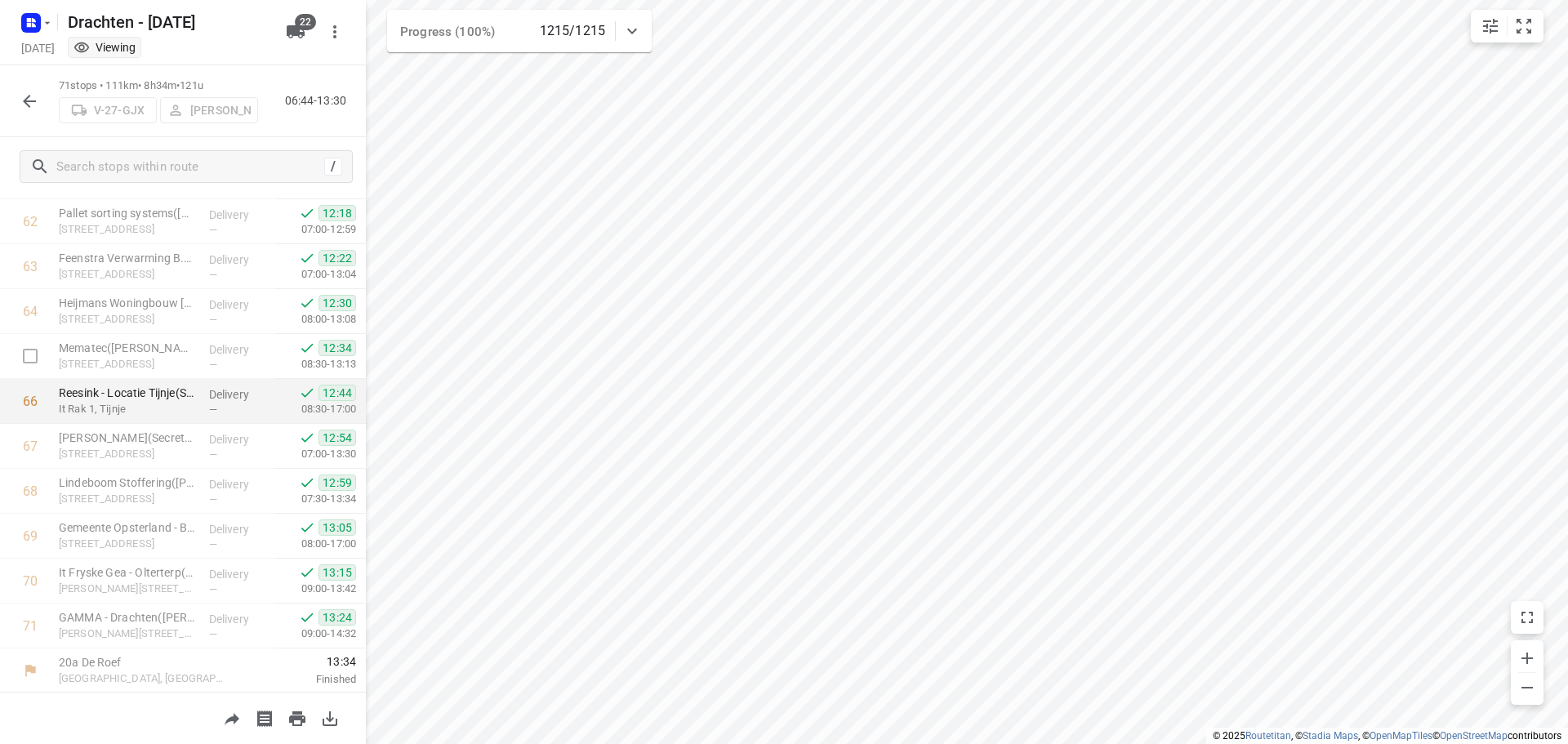
scroll to position [2866, 0]
click at [32, 105] on icon "button" at bounding box center [30, 101] width 20 height 20
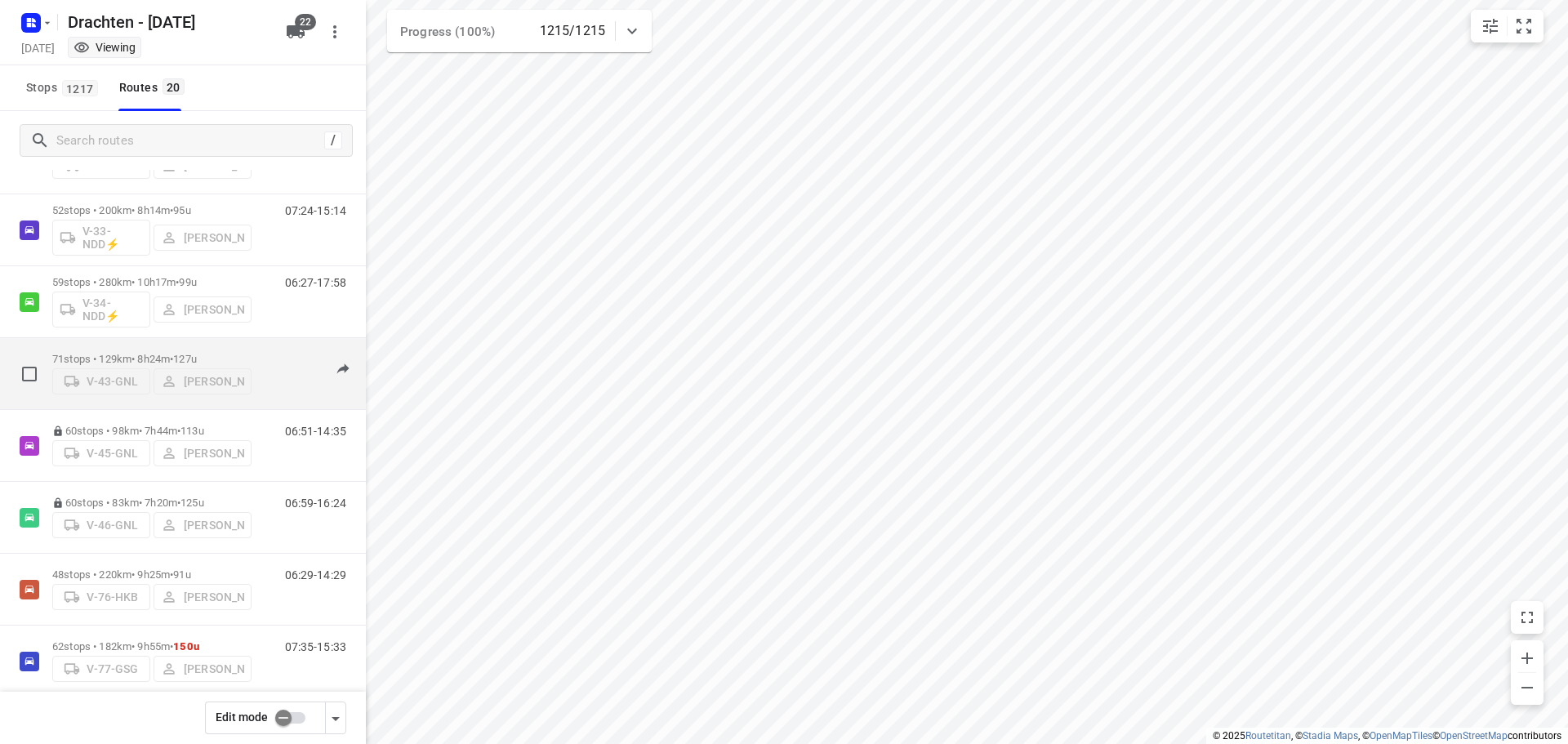
scroll to position [408, 0]
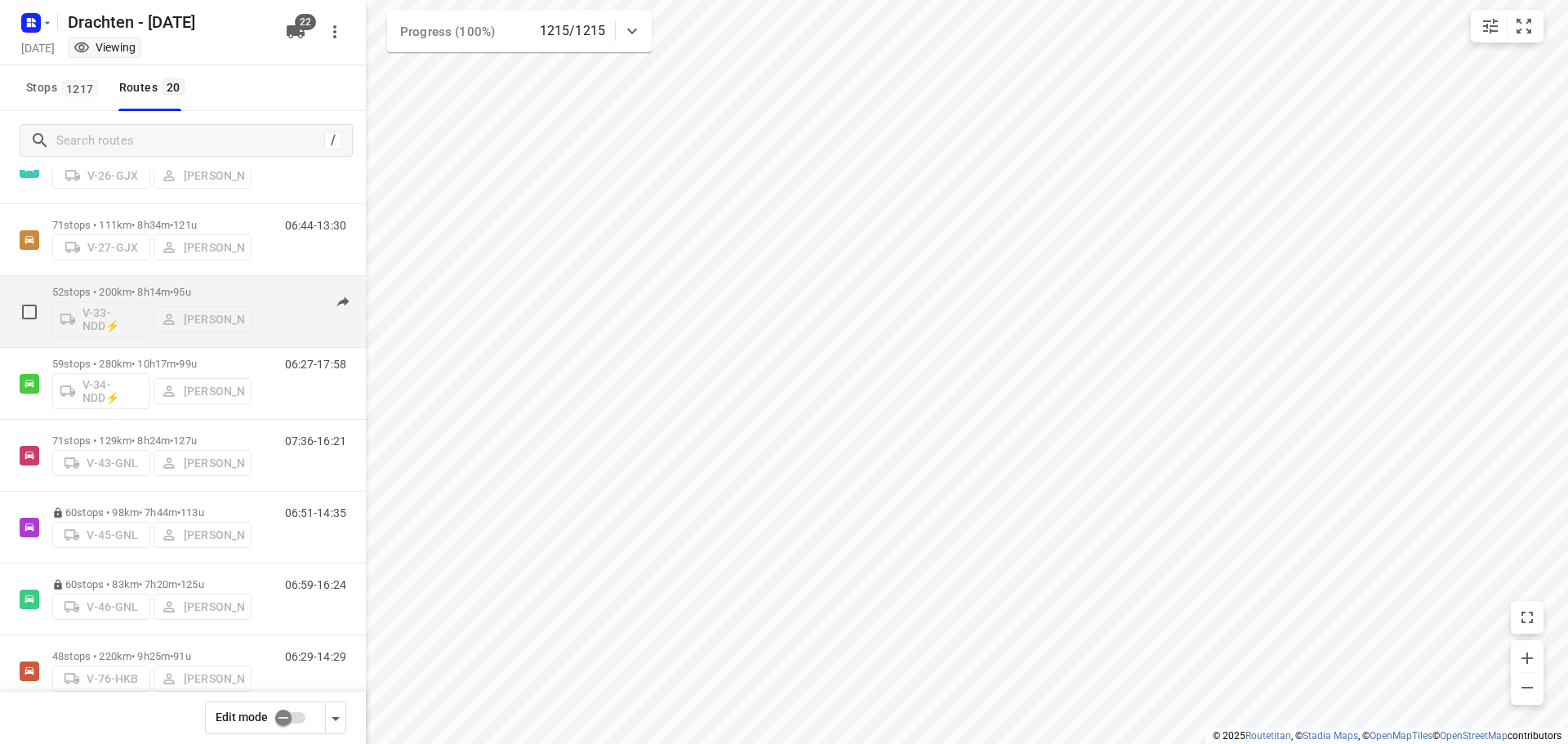
click at [163, 287] on p "52 stops • 200km • 8h14m • 95u" at bounding box center [152, 291] width 199 height 12
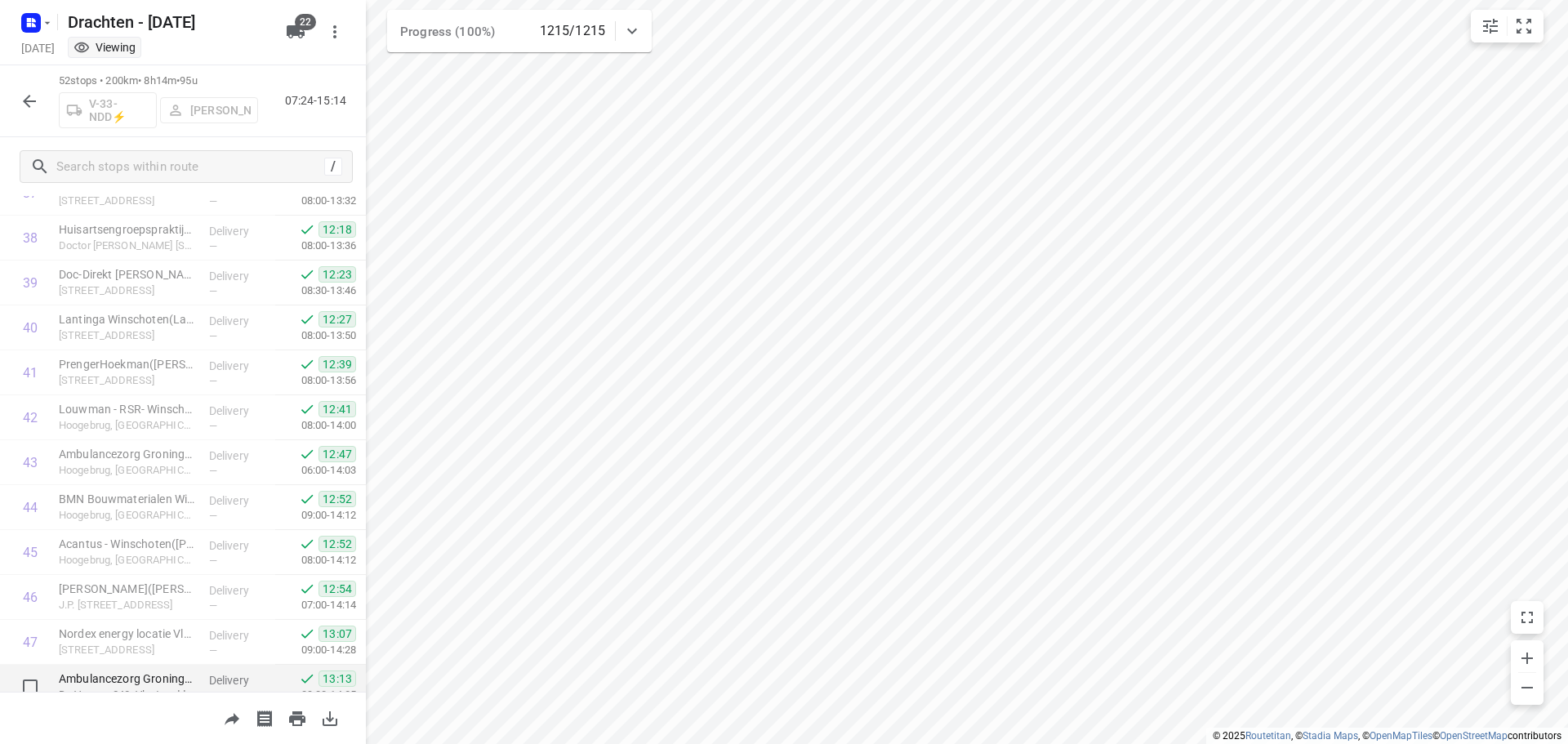
scroll to position [2012, 0]
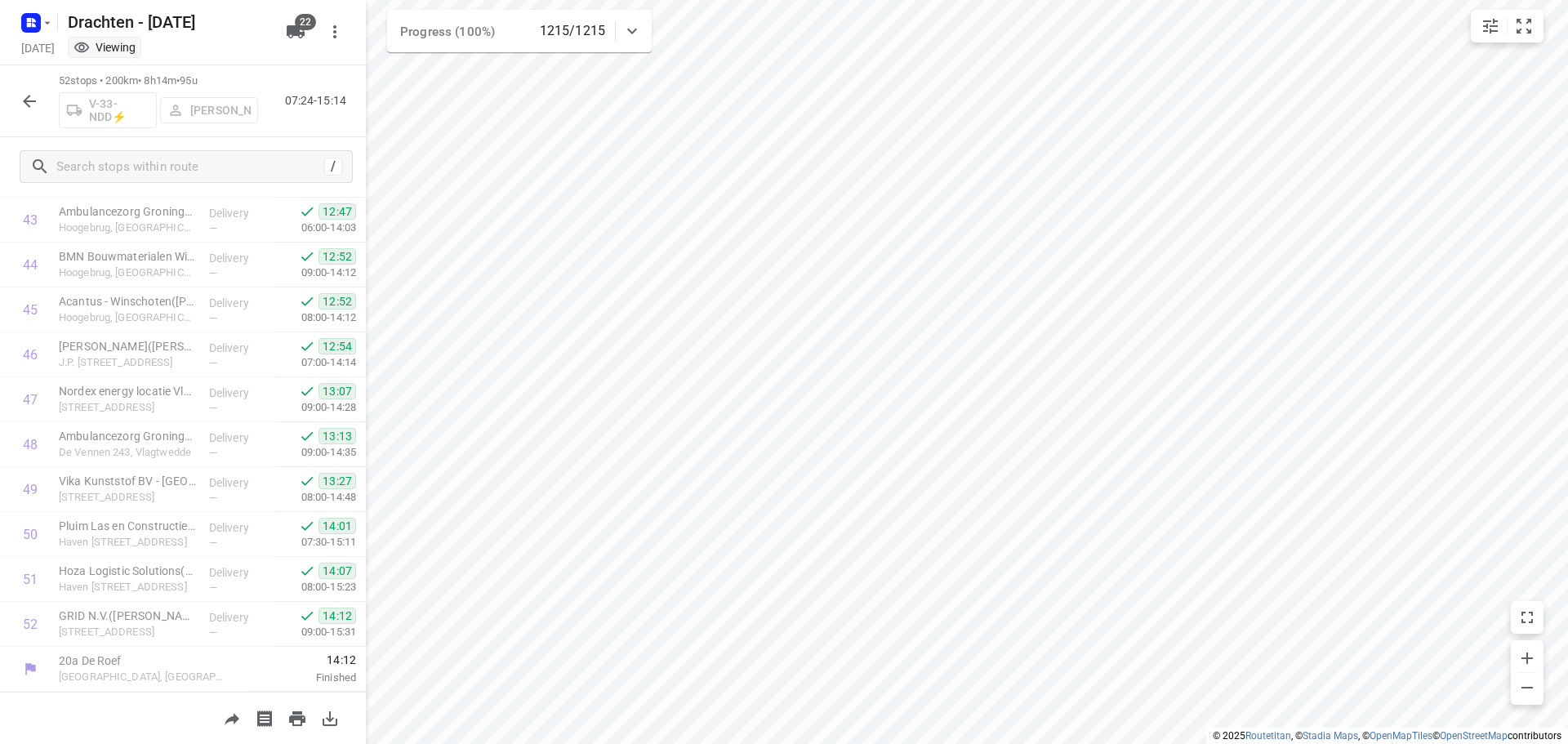
click at [35, 107] on icon "button" at bounding box center [30, 101] width 20 height 20
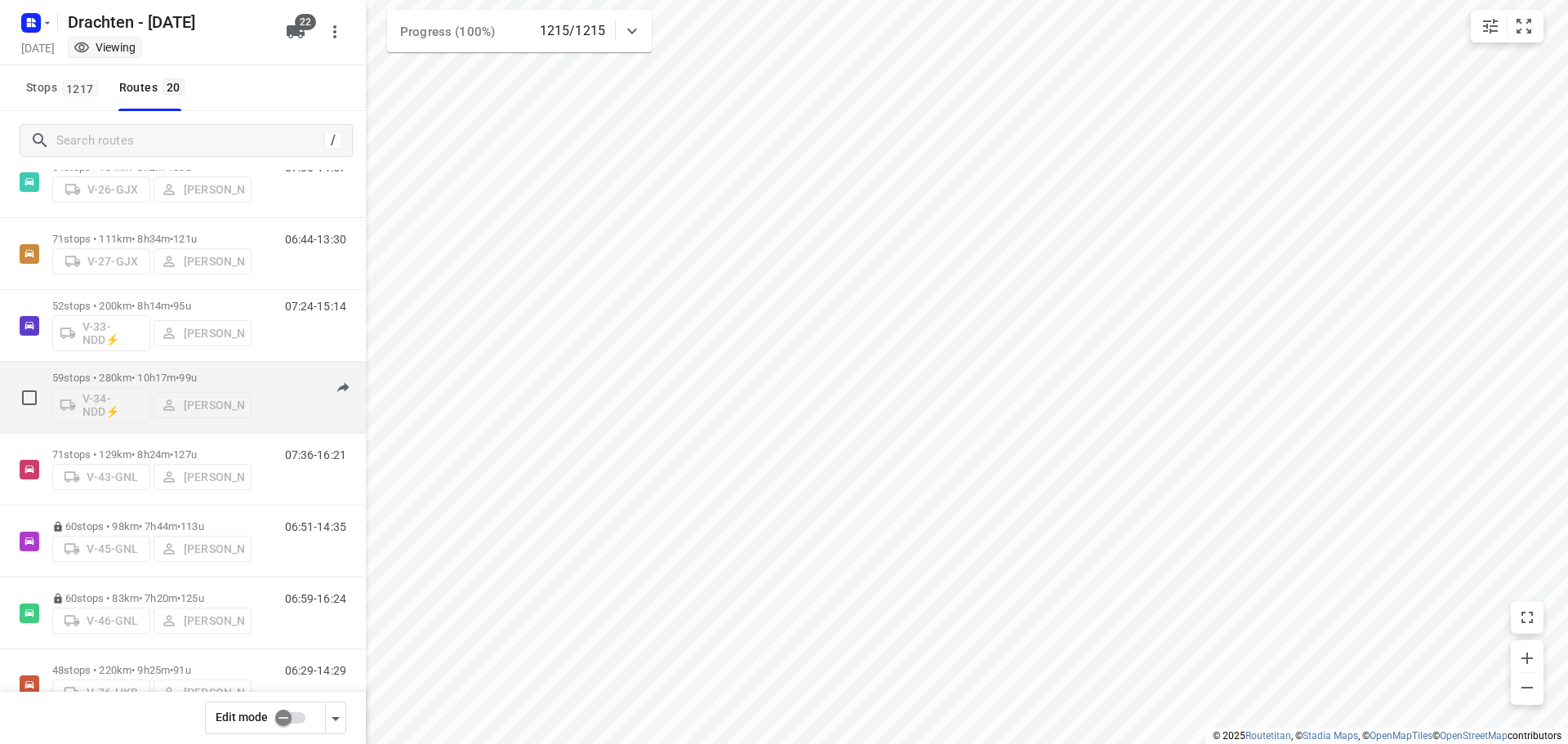
scroll to position [408, 0]
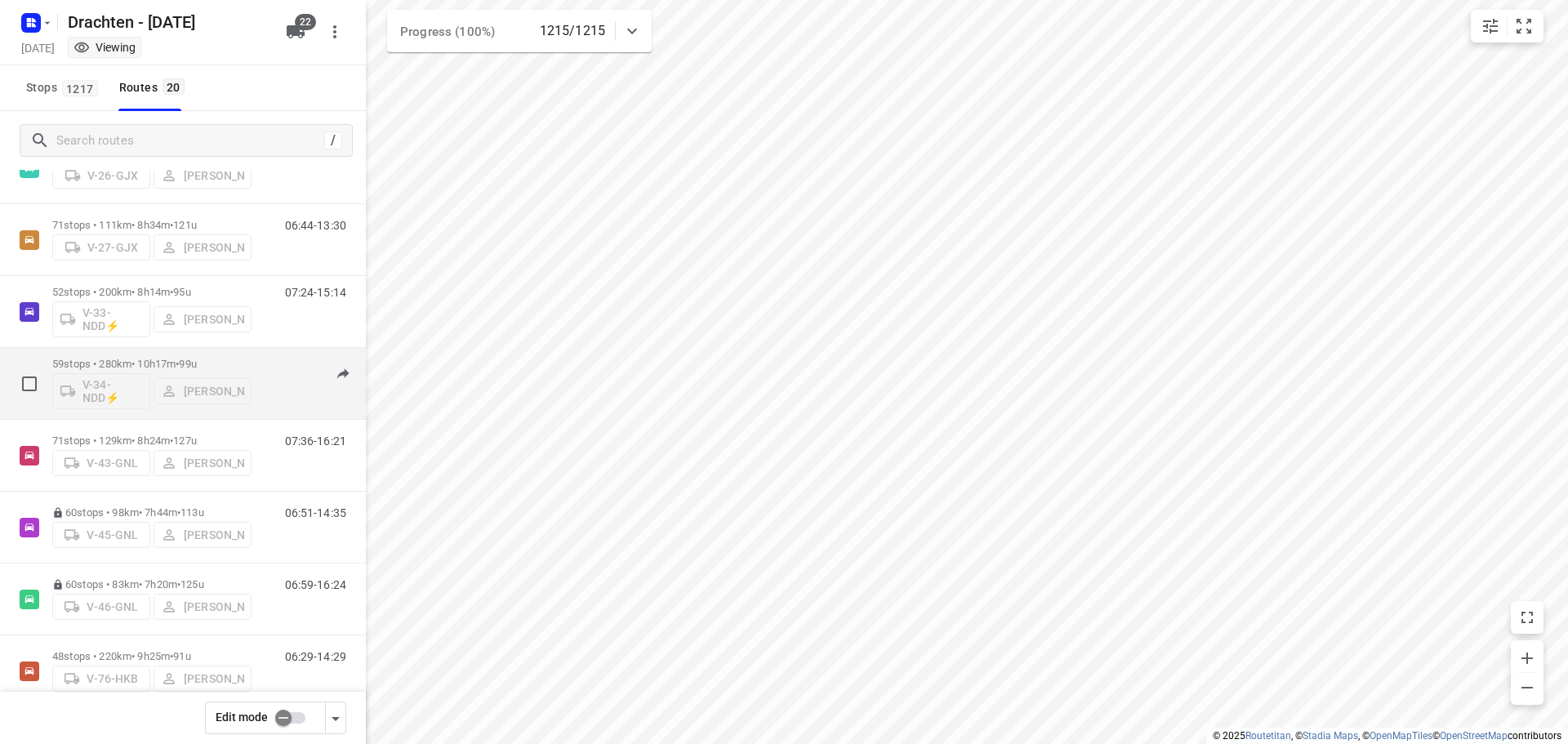
click at [135, 359] on p "59 stops • 280km • 10h17m • 99u" at bounding box center [152, 363] width 199 height 12
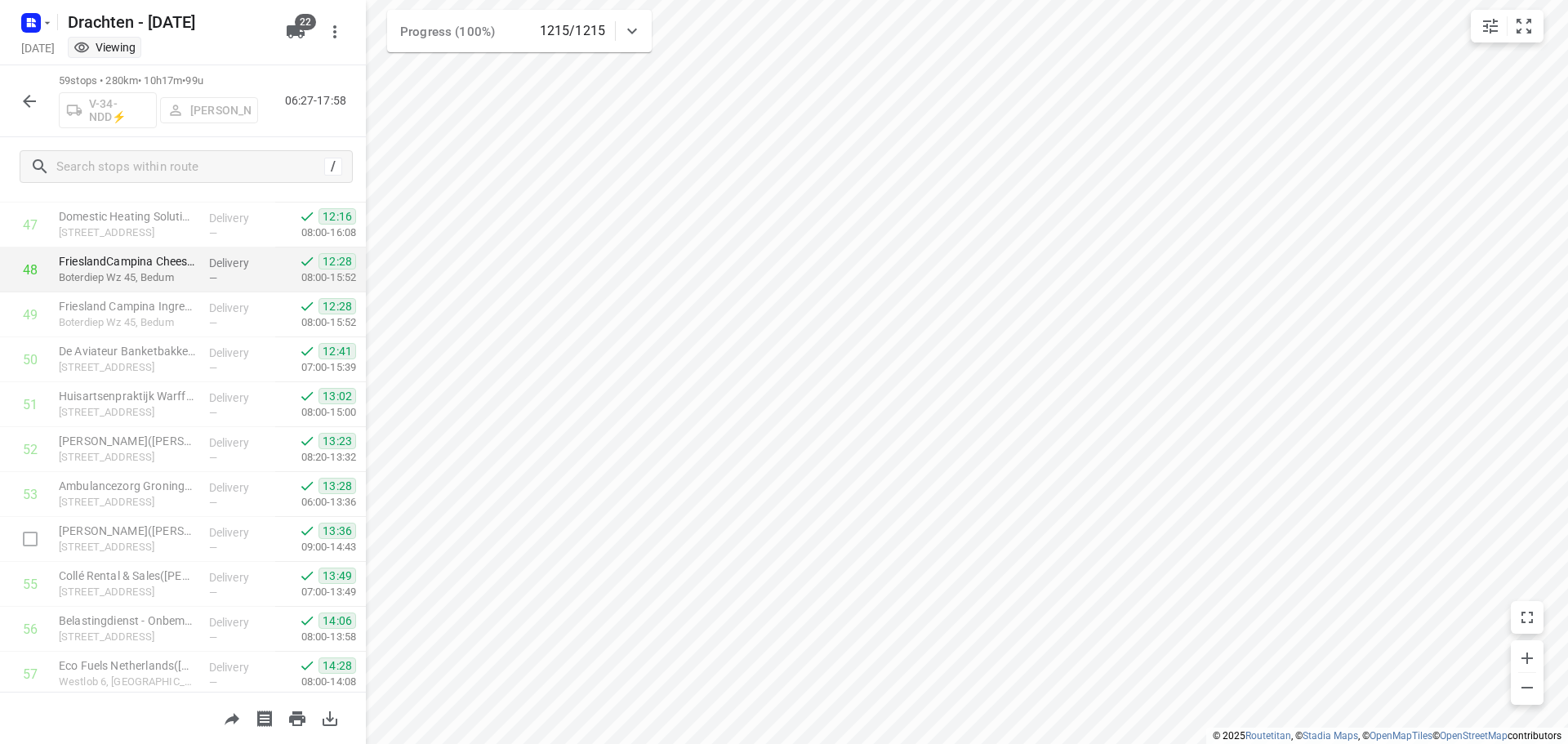
scroll to position [2327, 0]
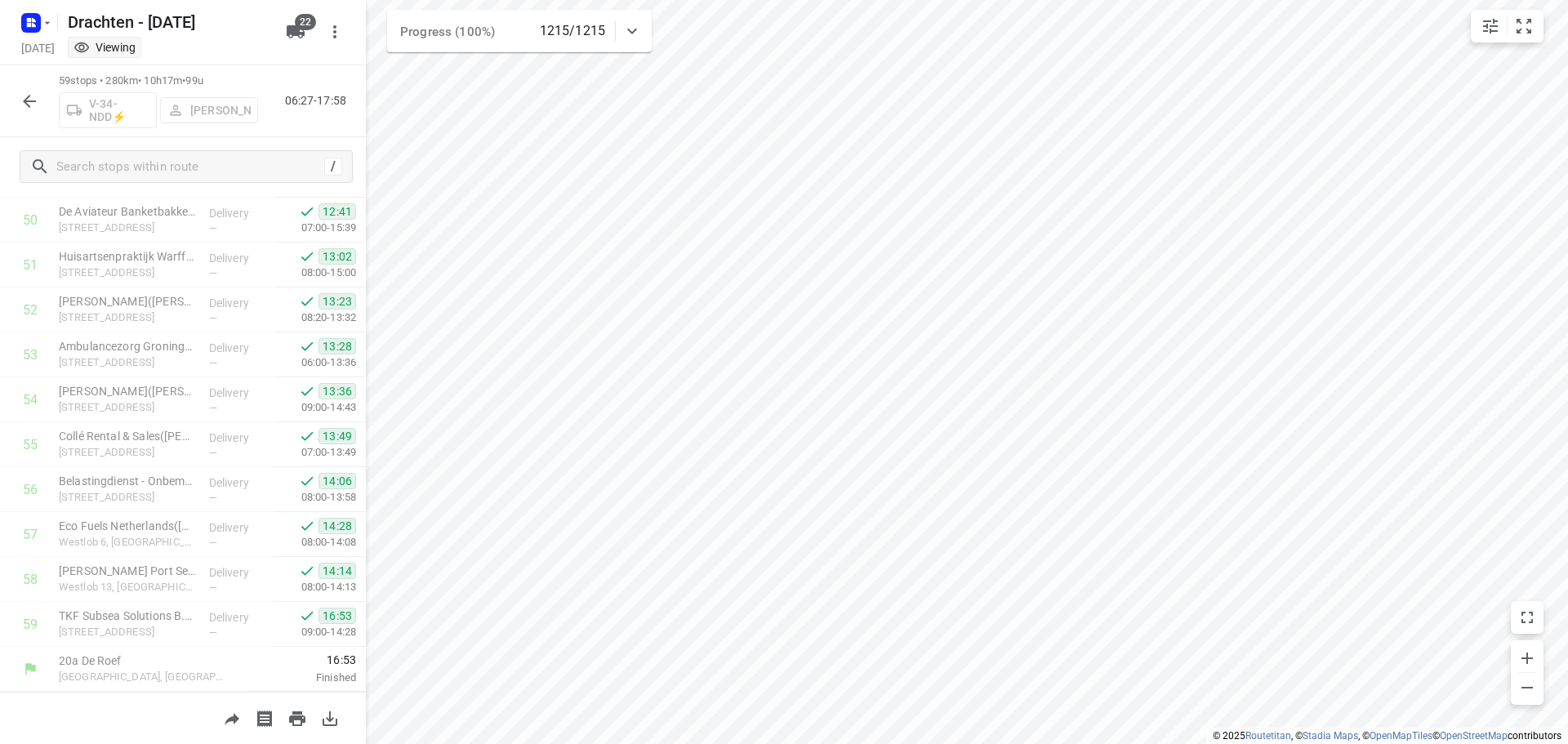
click at [34, 98] on icon "button" at bounding box center [30, 101] width 20 height 20
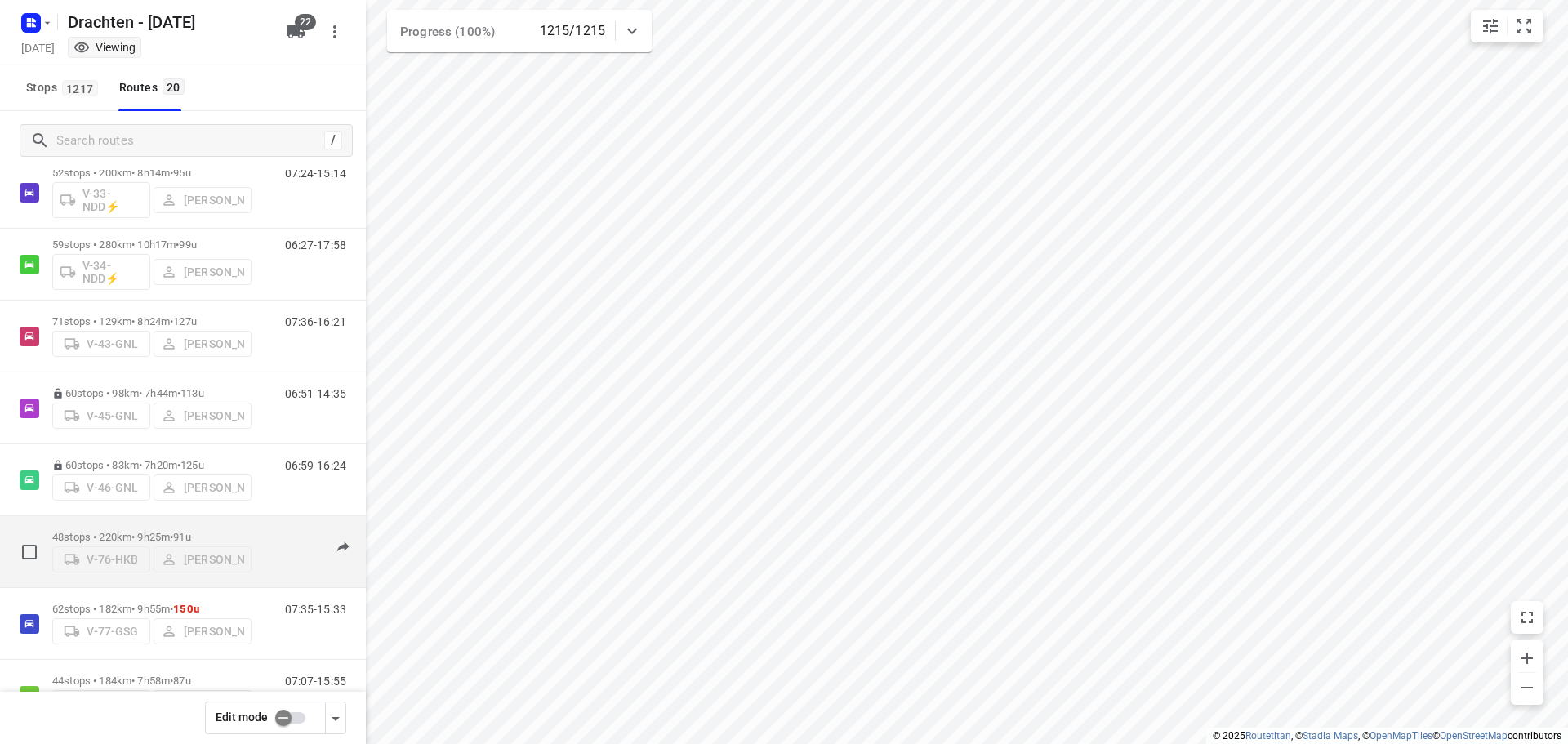
scroll to position [490, 0]
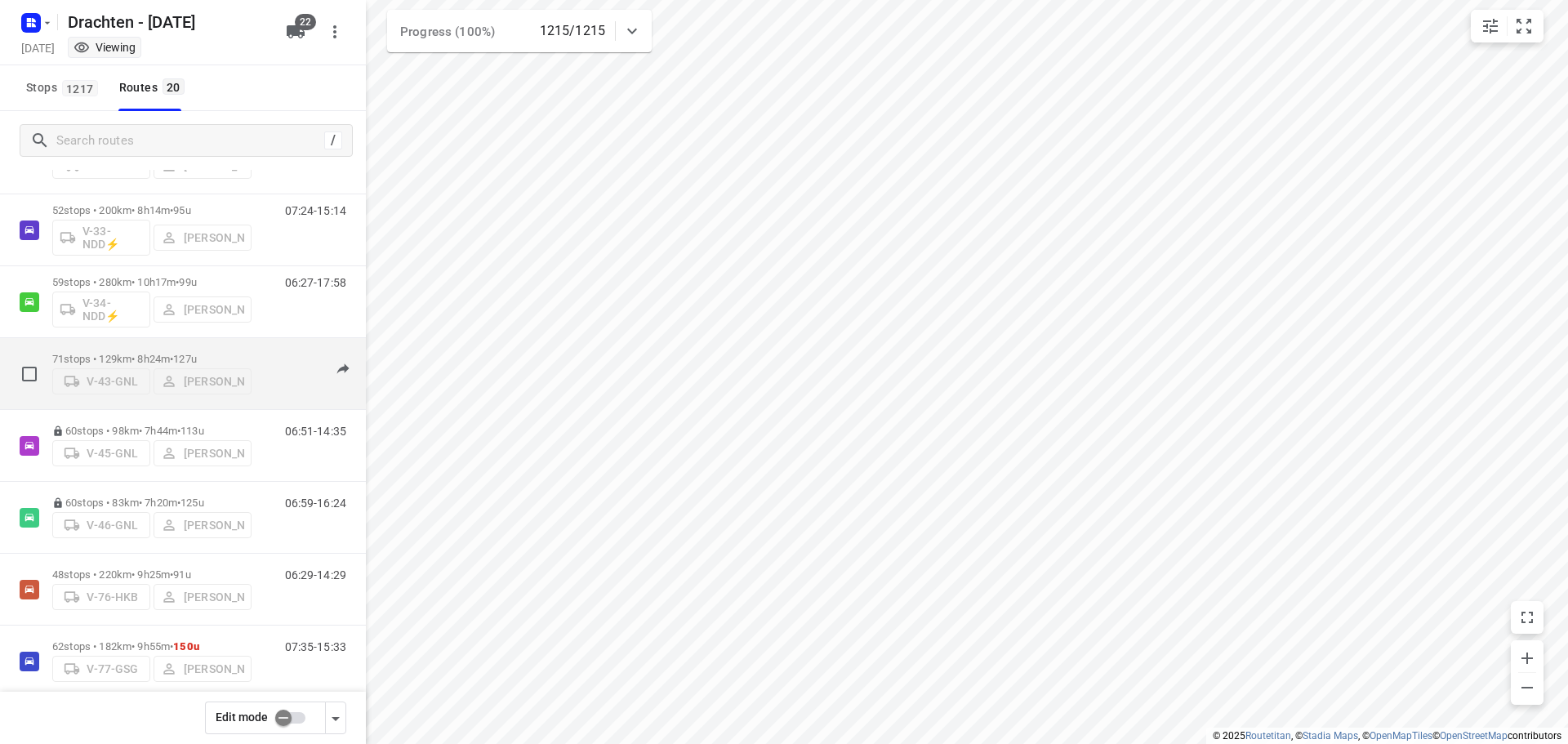
click at [149, 357] on p "71 stops • 129km • 8h24m • 127u" at bounding box center [152, 358] width 199 height 12
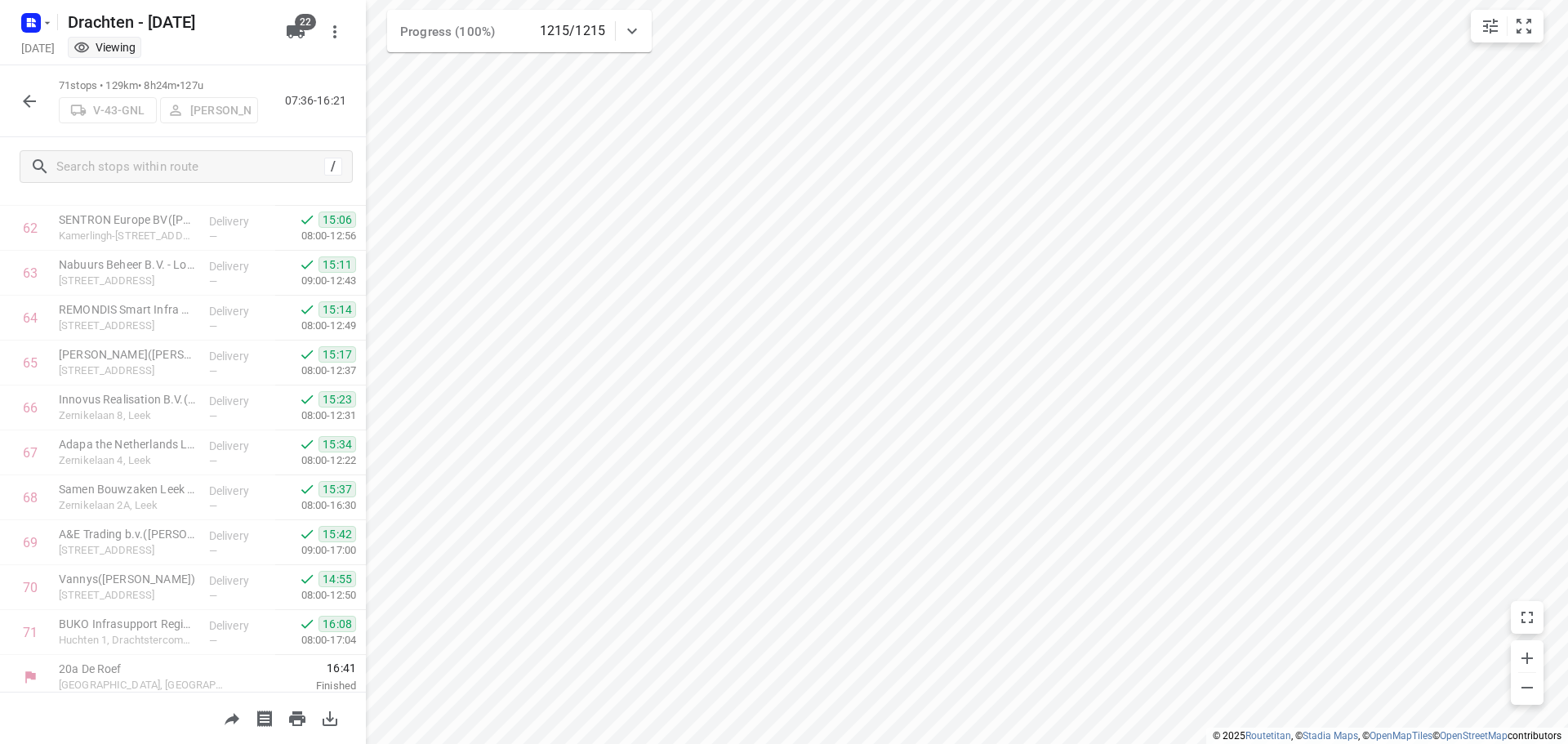
scroll to position [2866, 0]
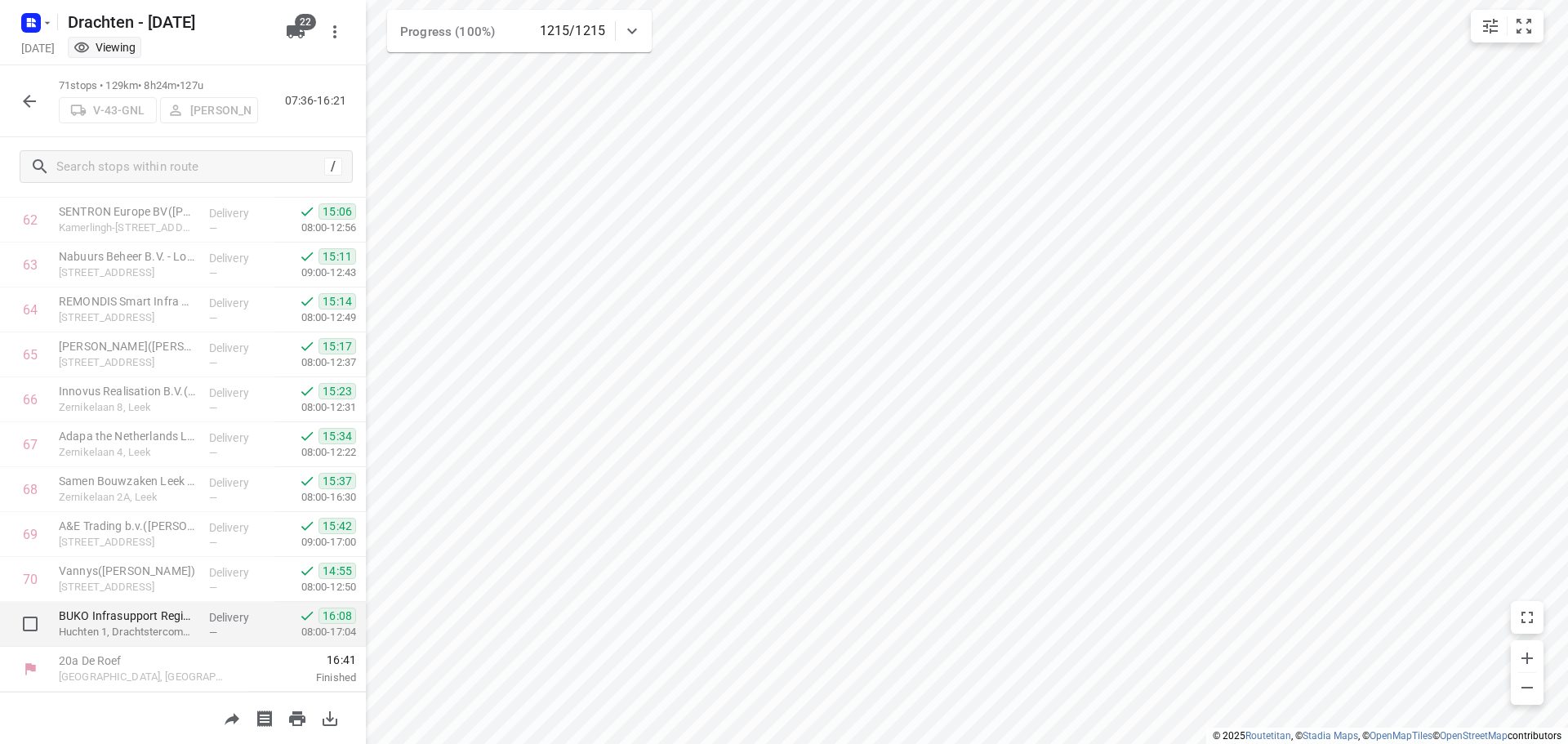
click at [209, 617] on p "Delivery" at bounding box center [239, 617] width 61 height 17
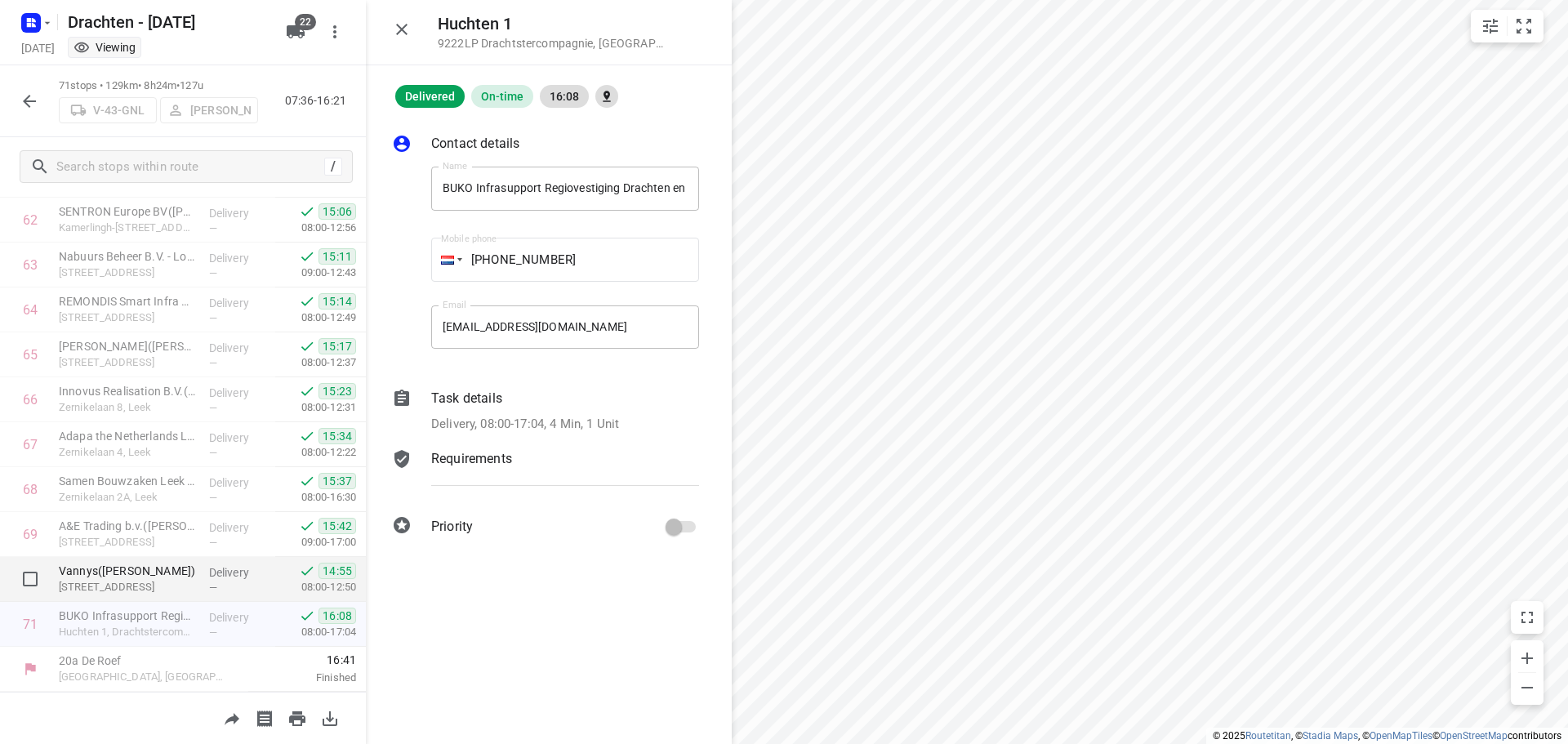
click at [202, 567] on div "Delivery —" at bounding box center [239, 579] width 74 height 45
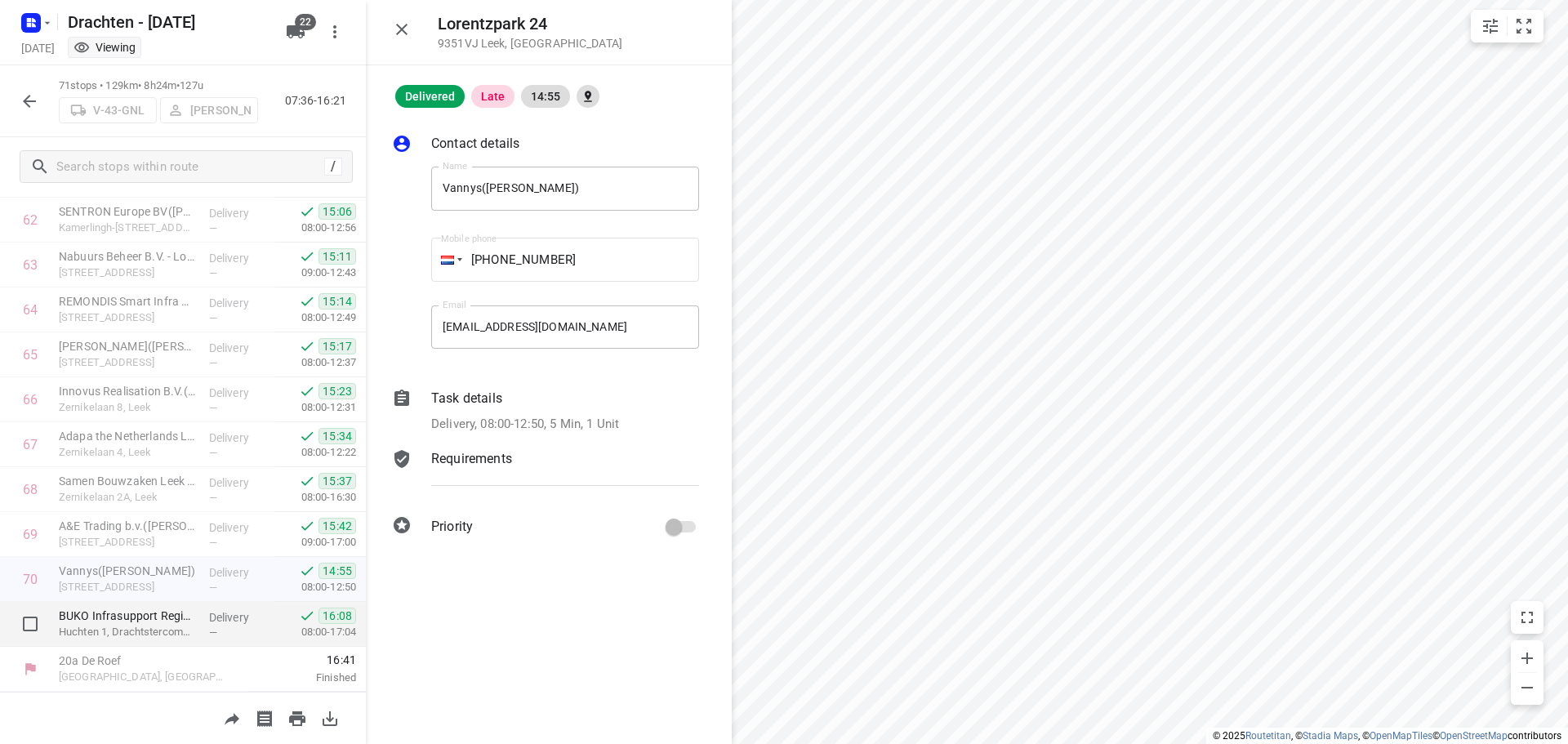
click at [222, 614] on p "Delivery" at bounding box center [239, 617] width 61 height 17
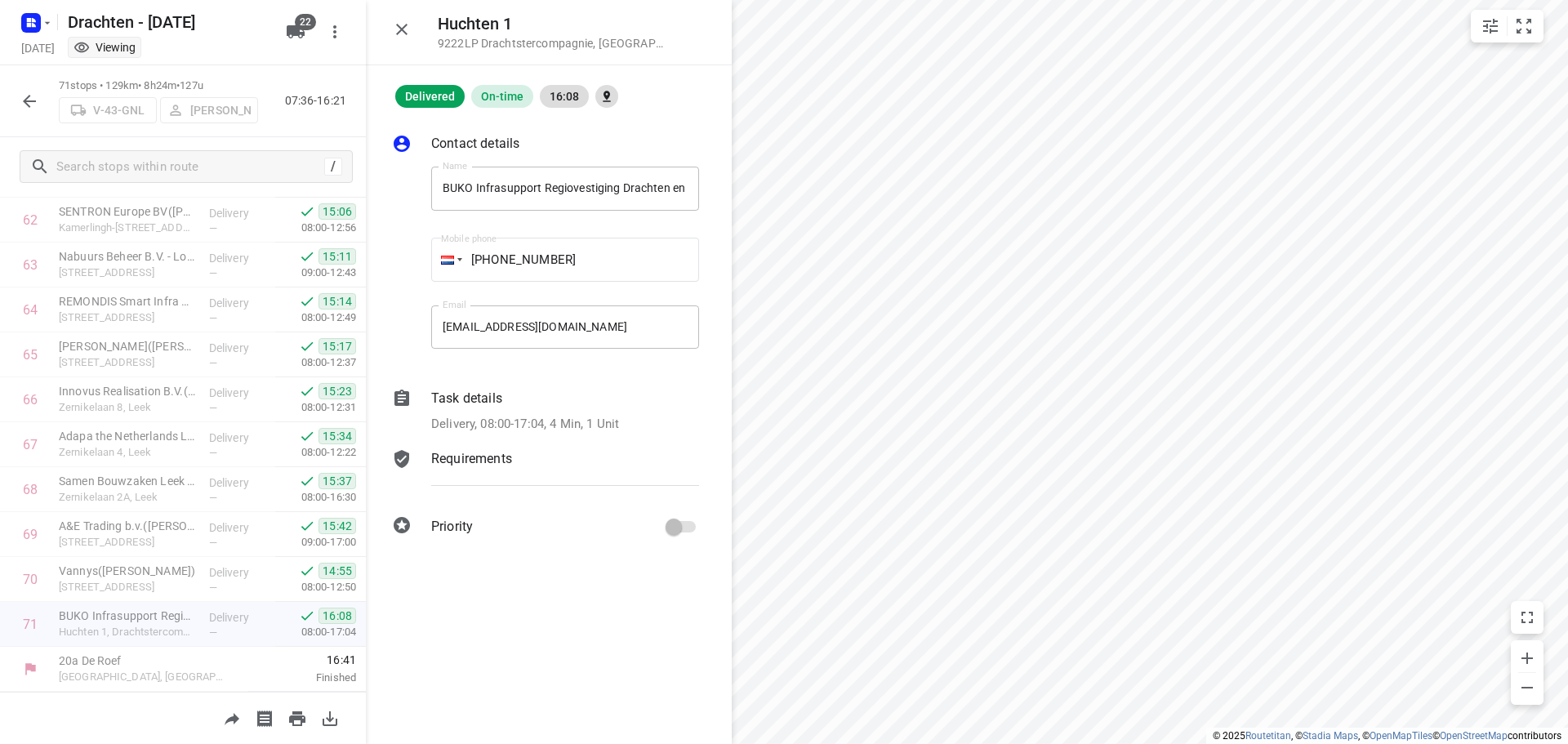
click at [26, 99] on icon "button" at bounding box center [30, 101] width 13 height 13
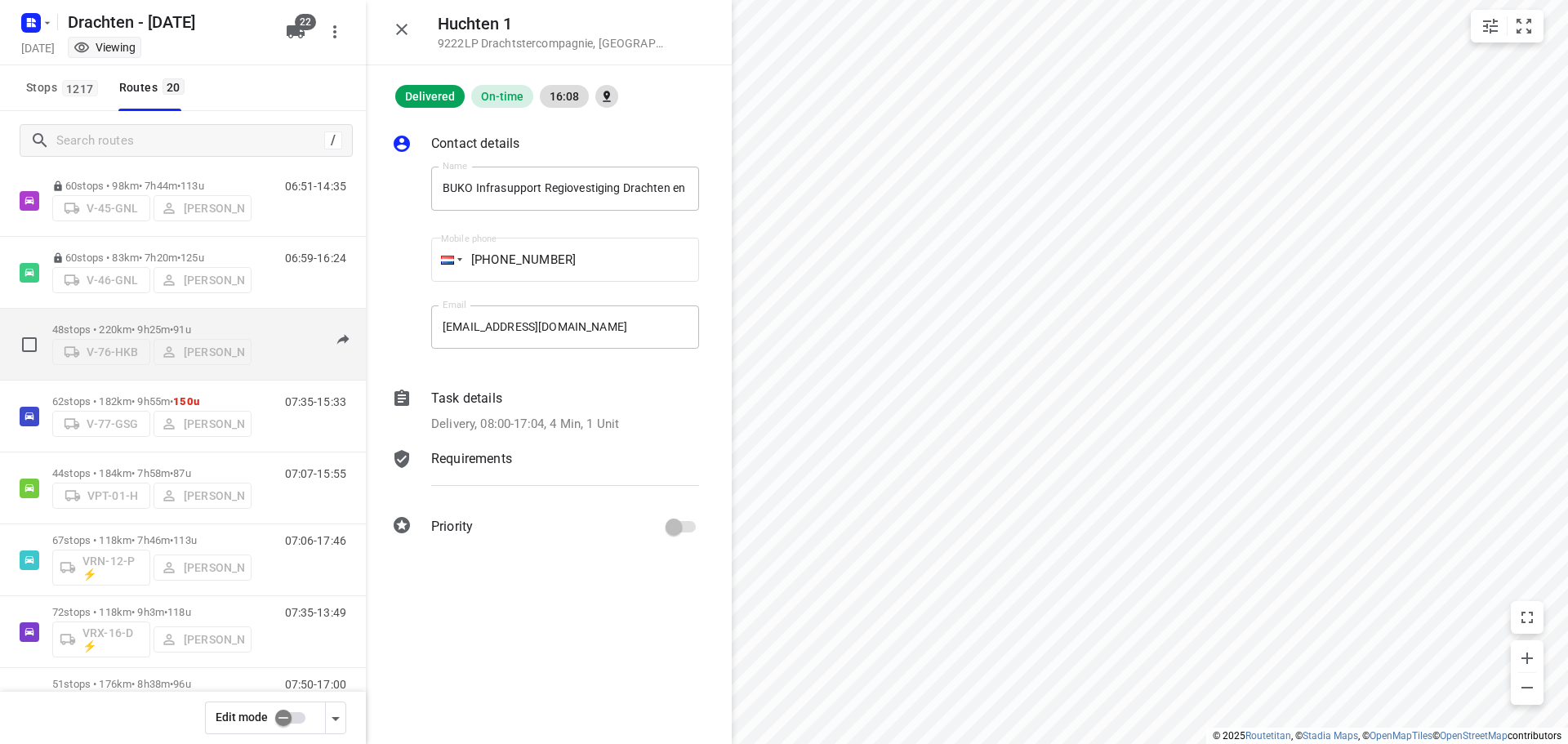
scroll to position [653, 0]
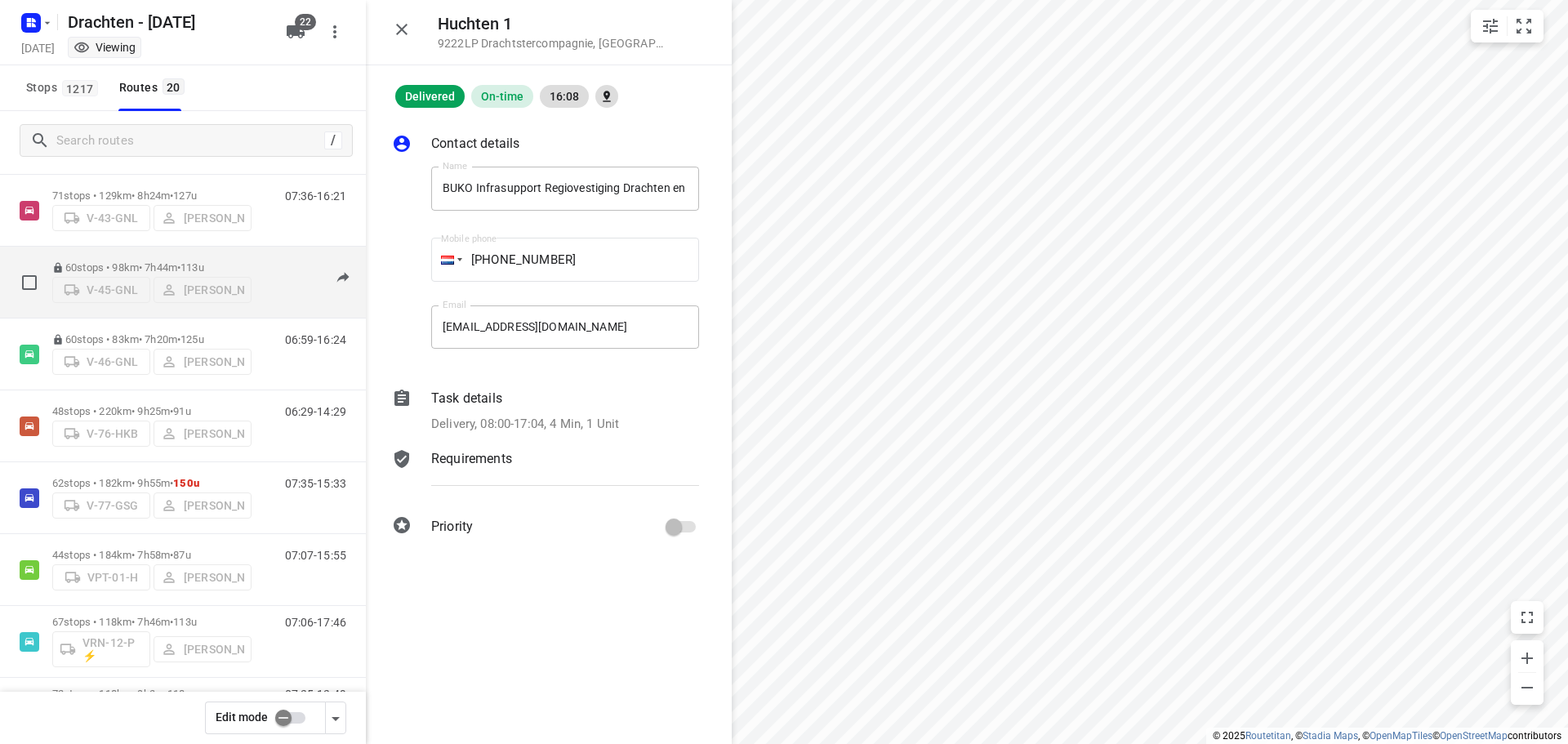
click at [151, 265] on p "60 stops • 98km • 7h44m • 113u" at bounding box center [152, 267] width 199 height 12
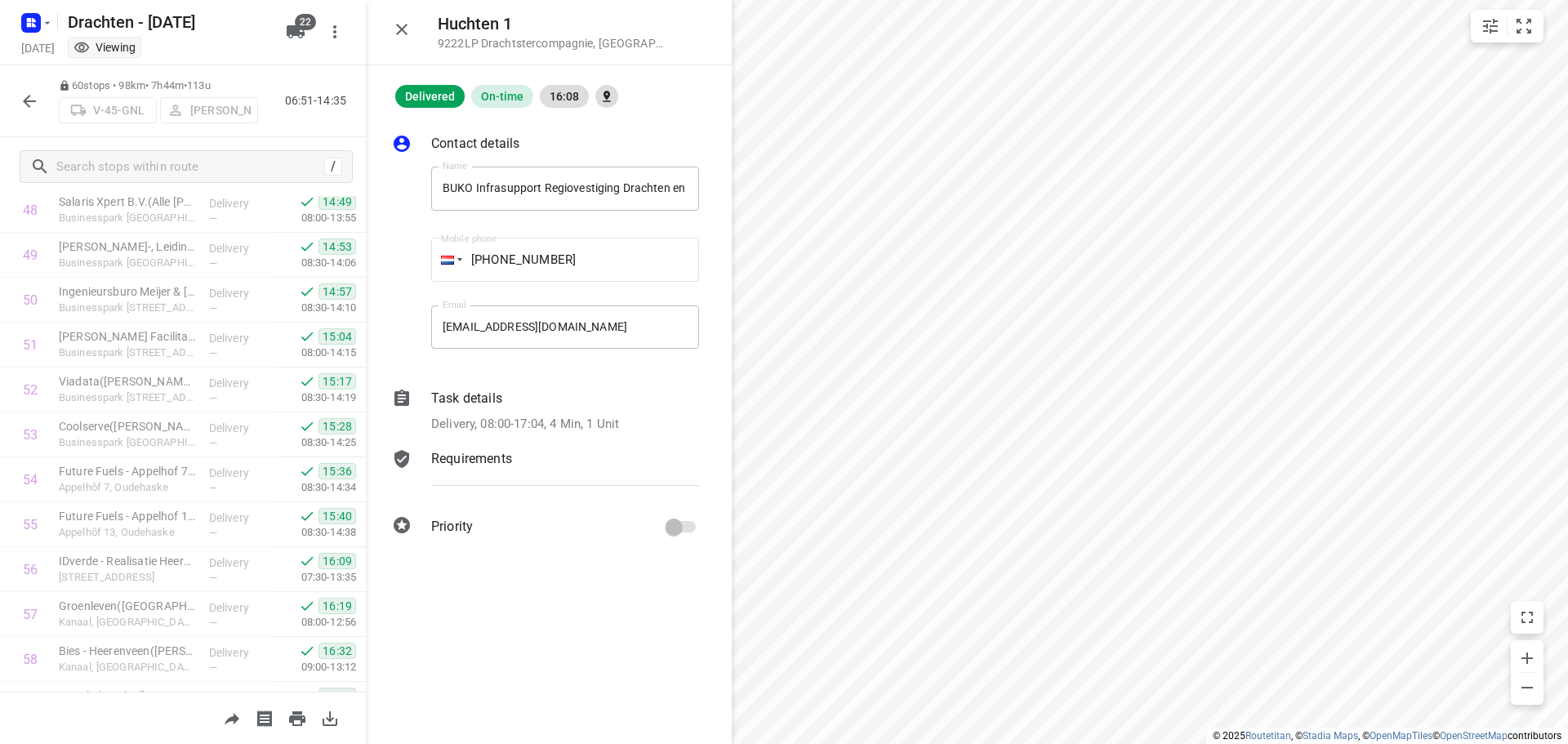
scroll to position [2371, 0]
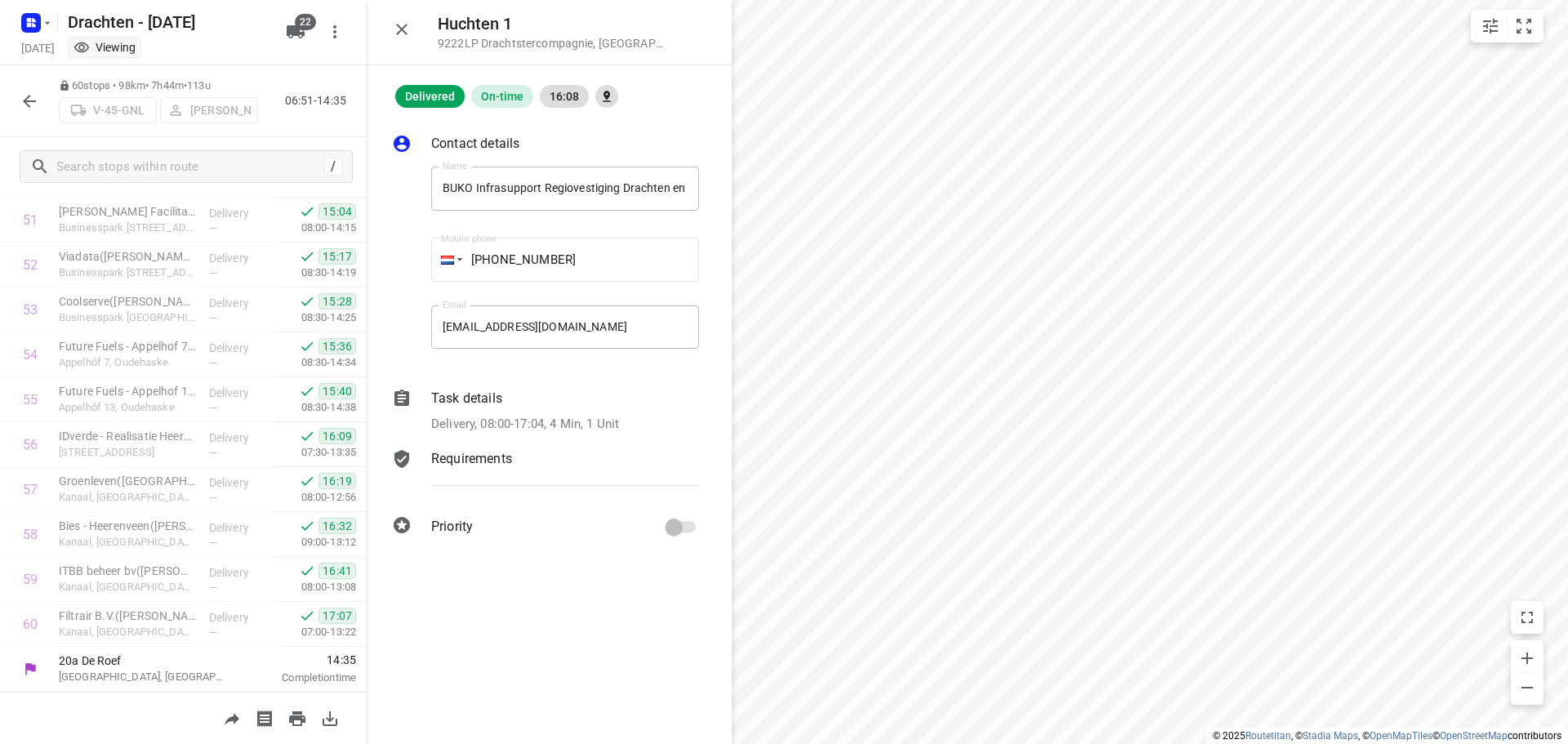
click at [14, 99] on button "button" at bounding box center [29, 100] width 32 height 32
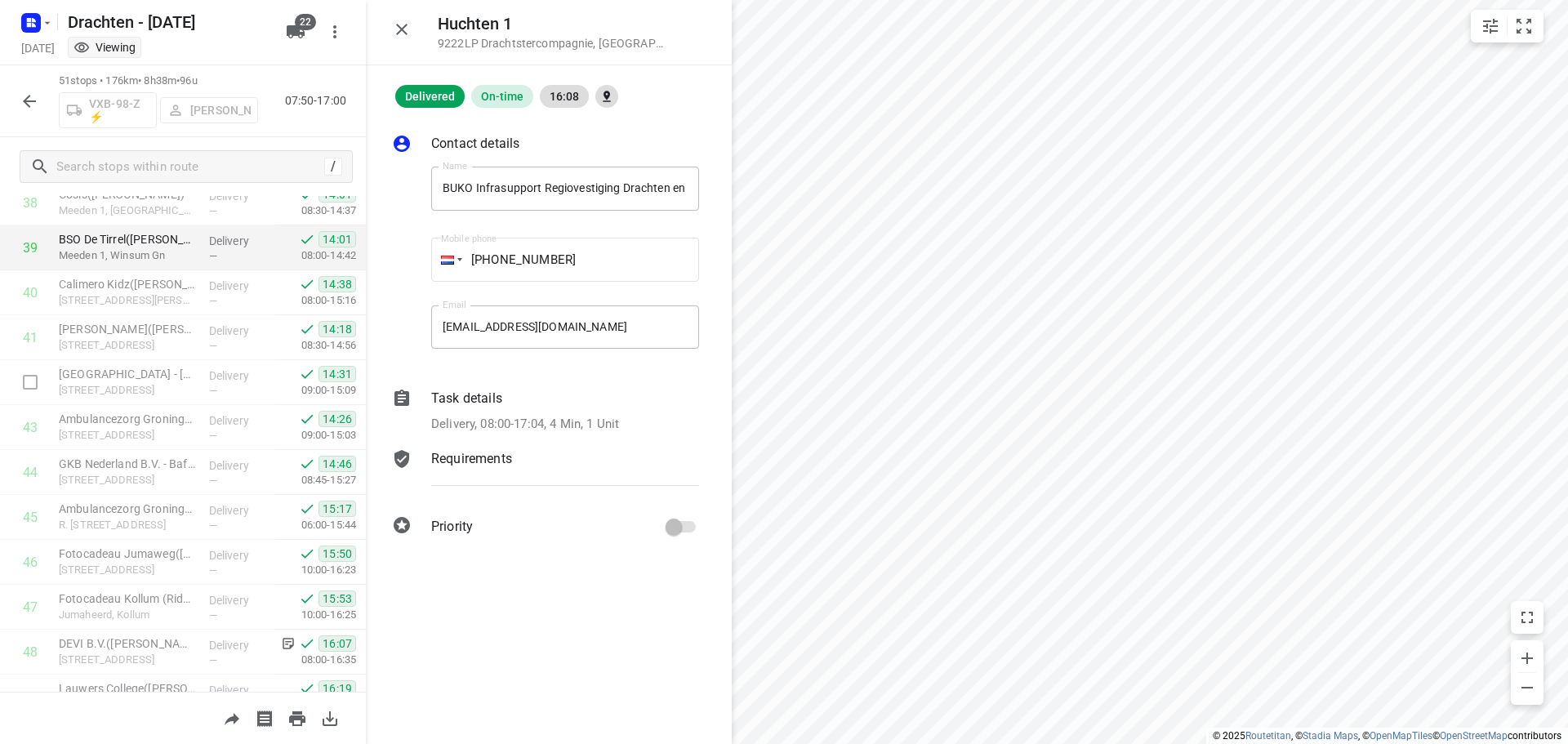
scroll to position [1959, 0]
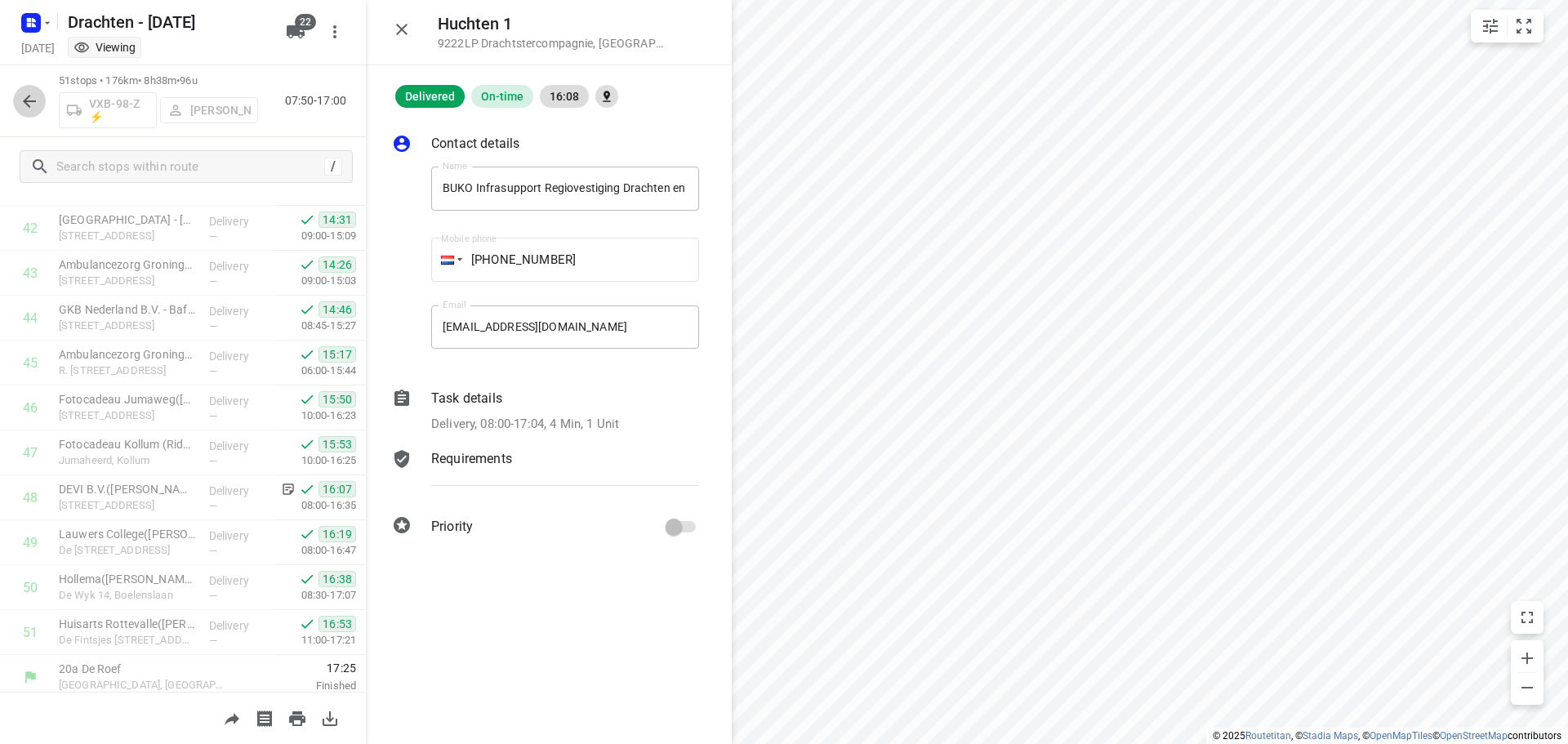
click at [25, 97] on icon "button" at bounding box center [30, 101] width 20 height 20
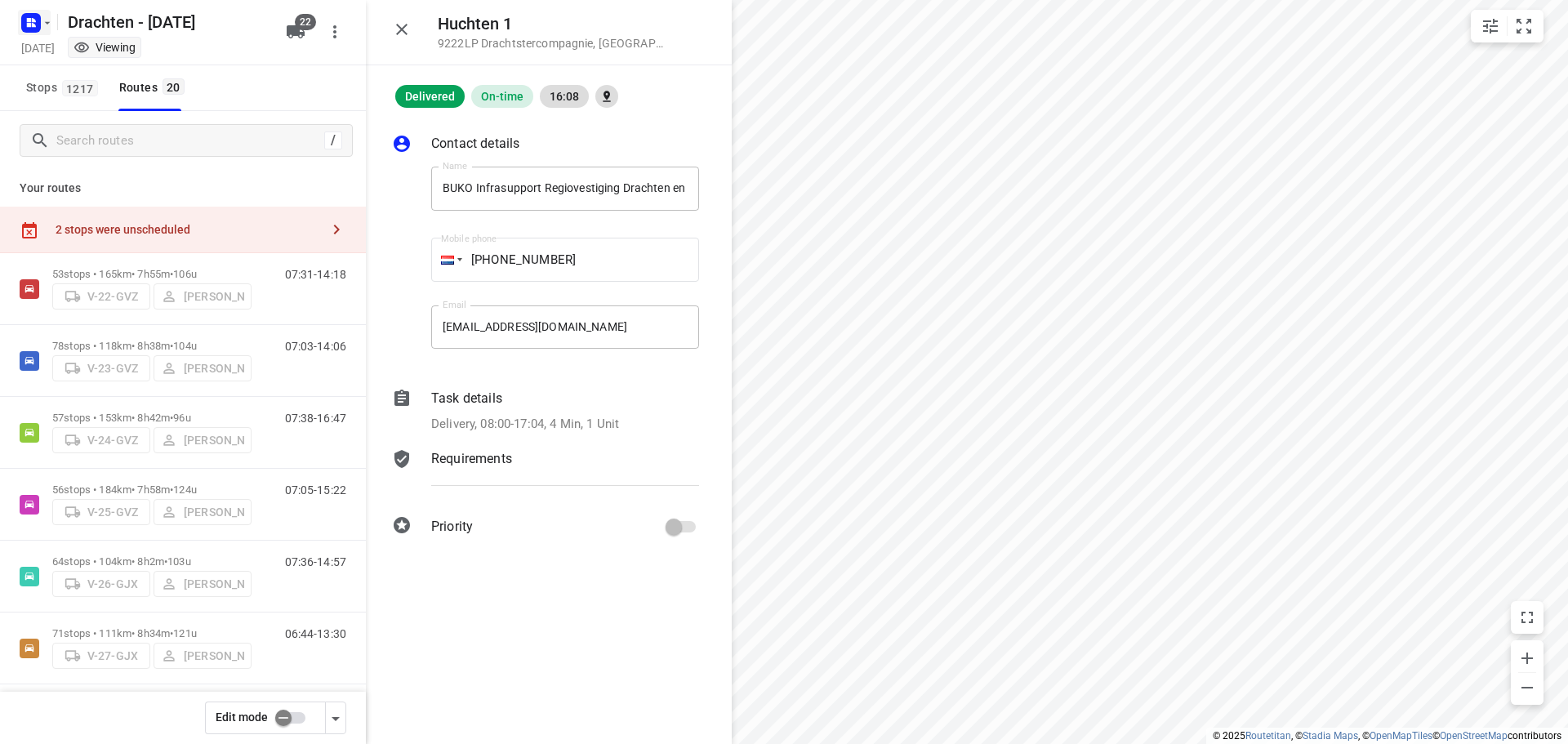
click at [38, 23] on rect "button" at bounding box center [32, 23] width 20 height 20
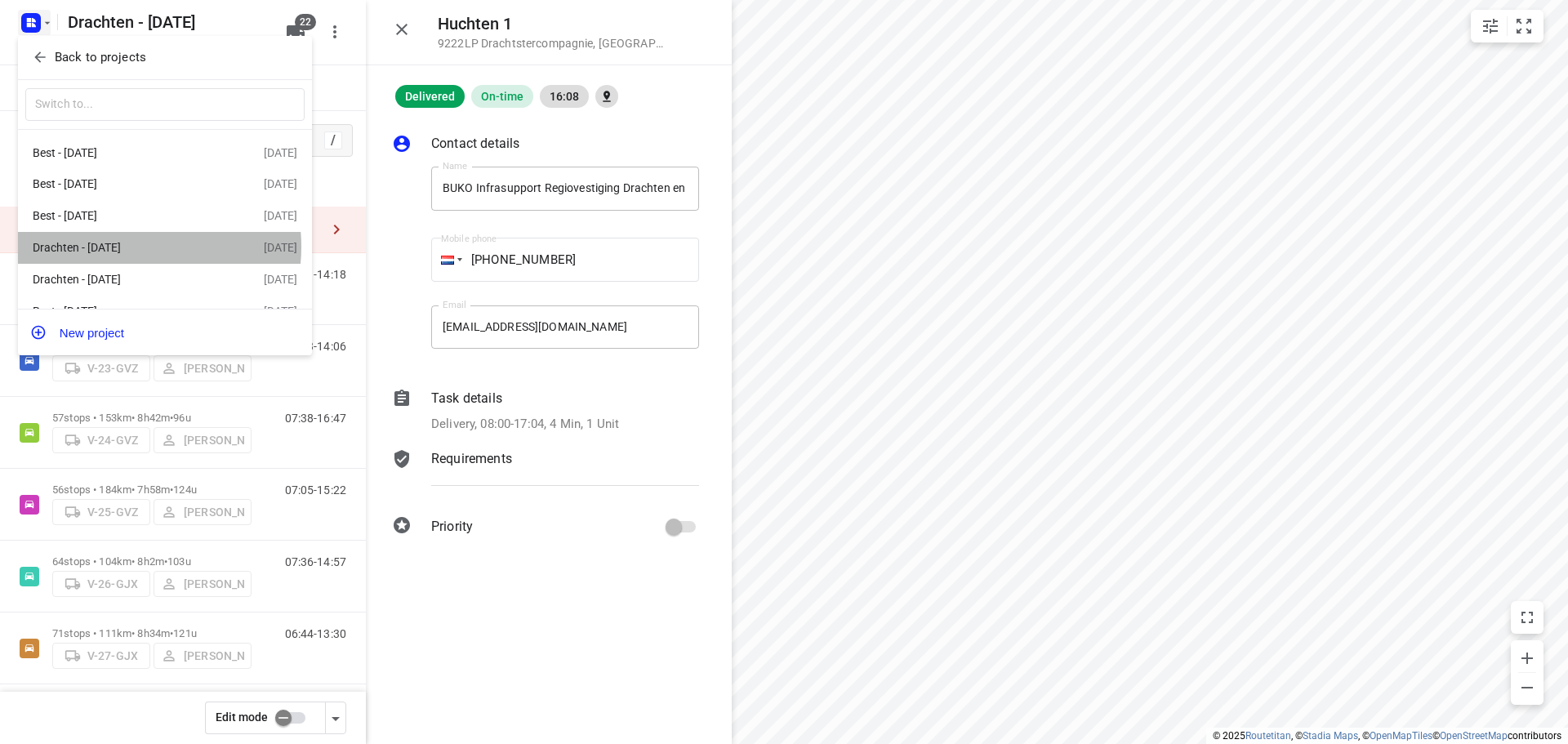
click at [125, 249] on div "Drachten - [DATE]" at bounding box center [126, 247] width 187 height 13
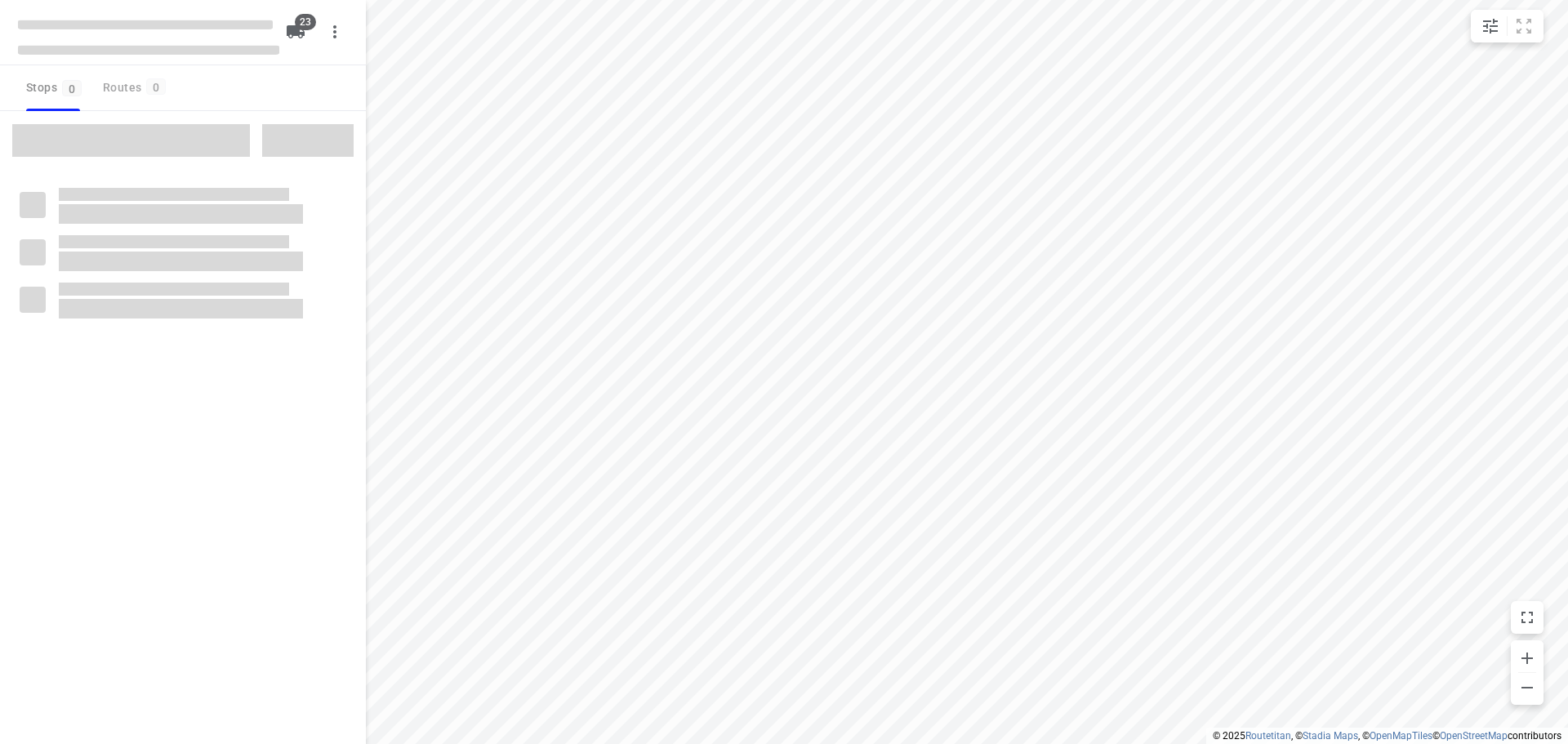
checkbox input "true"
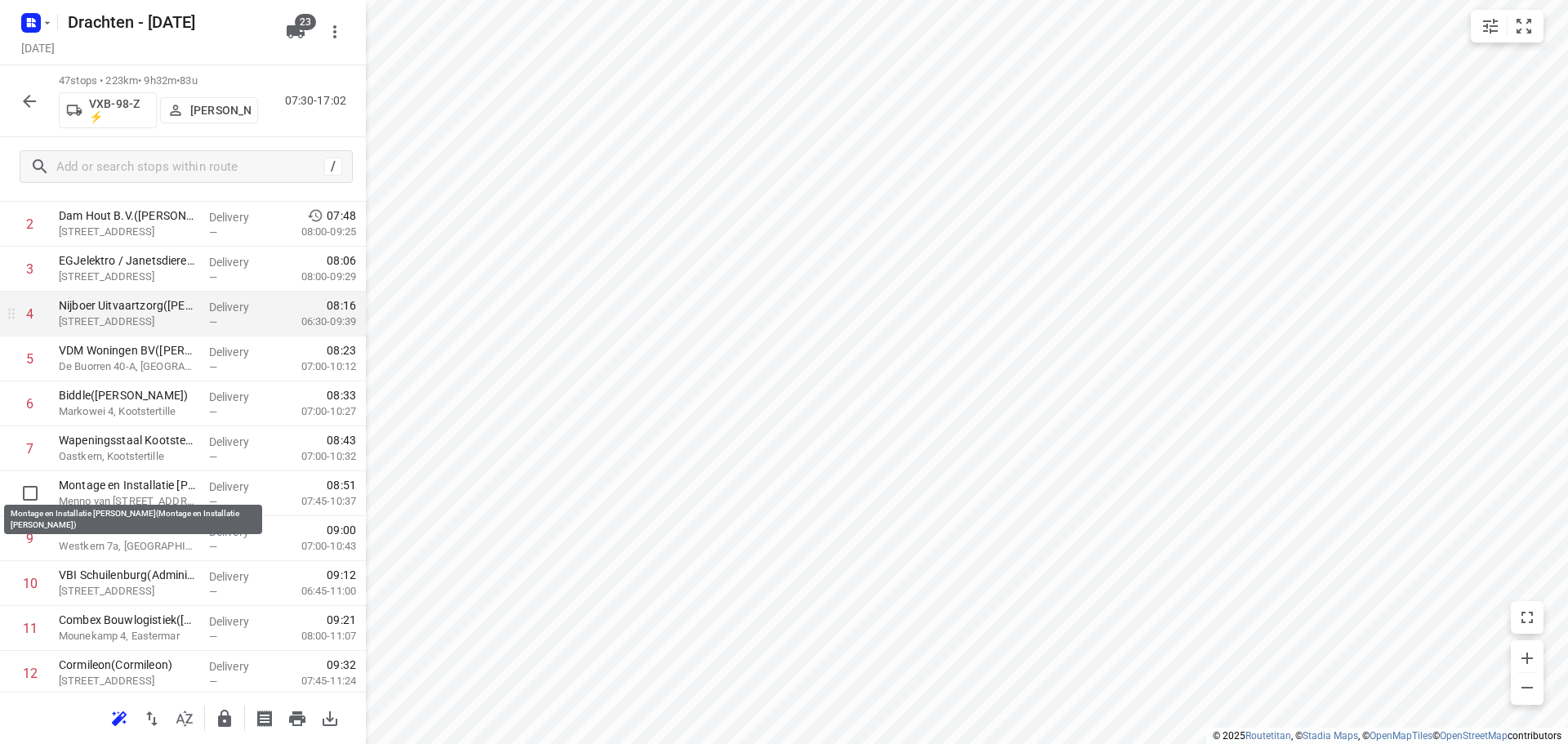
scroll to position [327, 0]
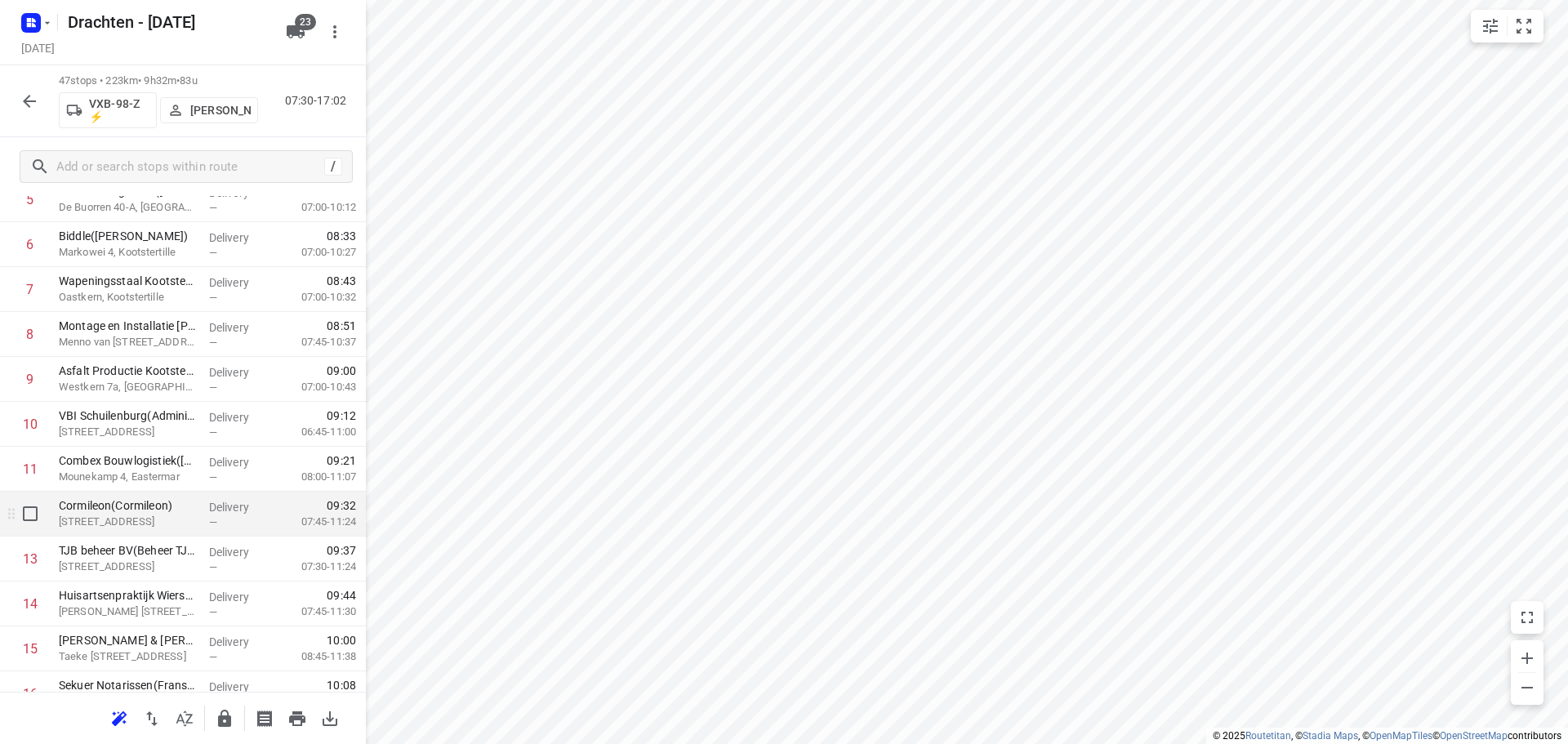
click at [26, 509] on input "checkbox" at bounding box center [30, 513] width 32 height 32
checkbox input "true"
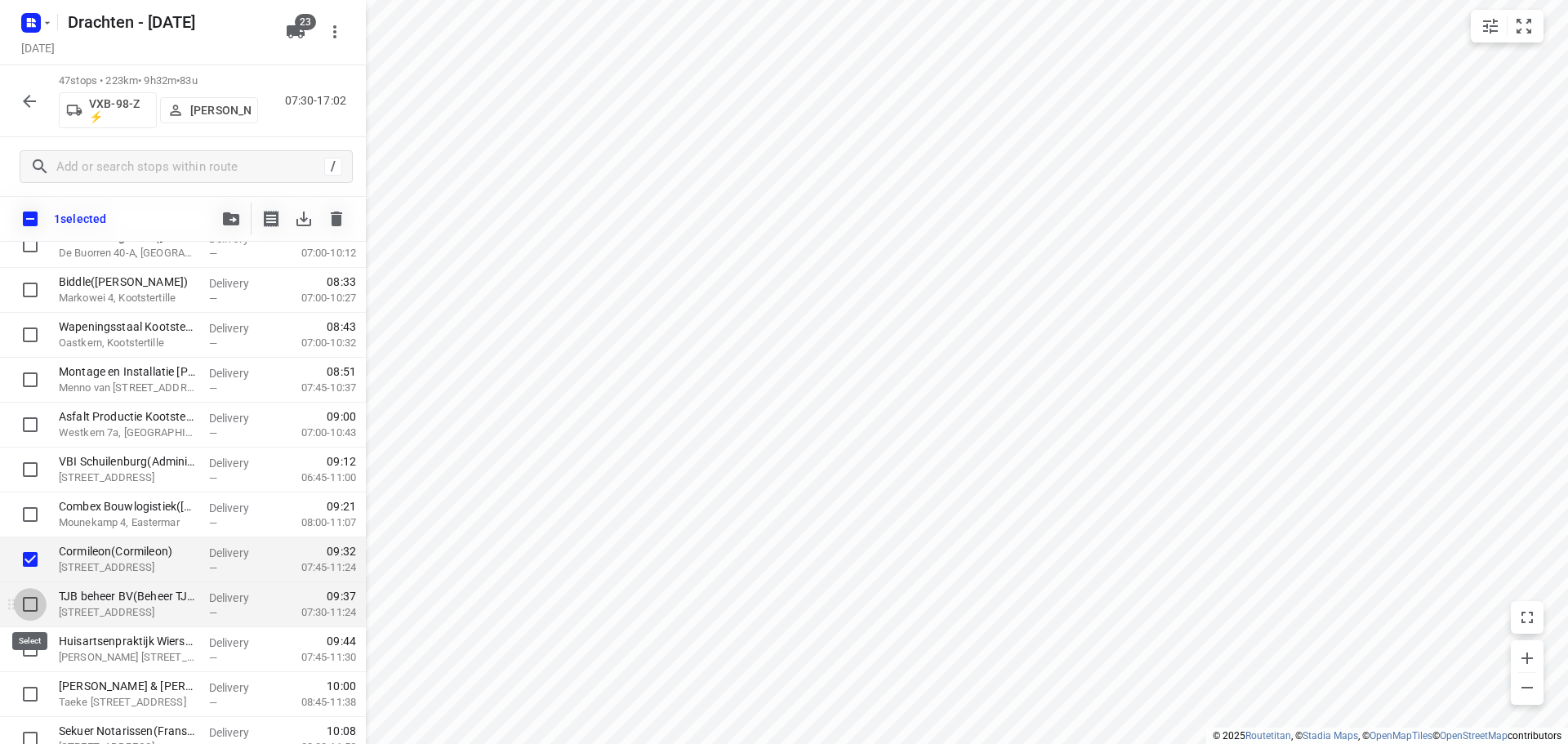
click at [26, 601] on input "checkbox" at bounding box center [30, 604] width 32 height 32
checkbox input "true"
click at [32, 649] on input "checkbox" at bounding box center [30, 649] width 32 height 32
checkbox input "true"
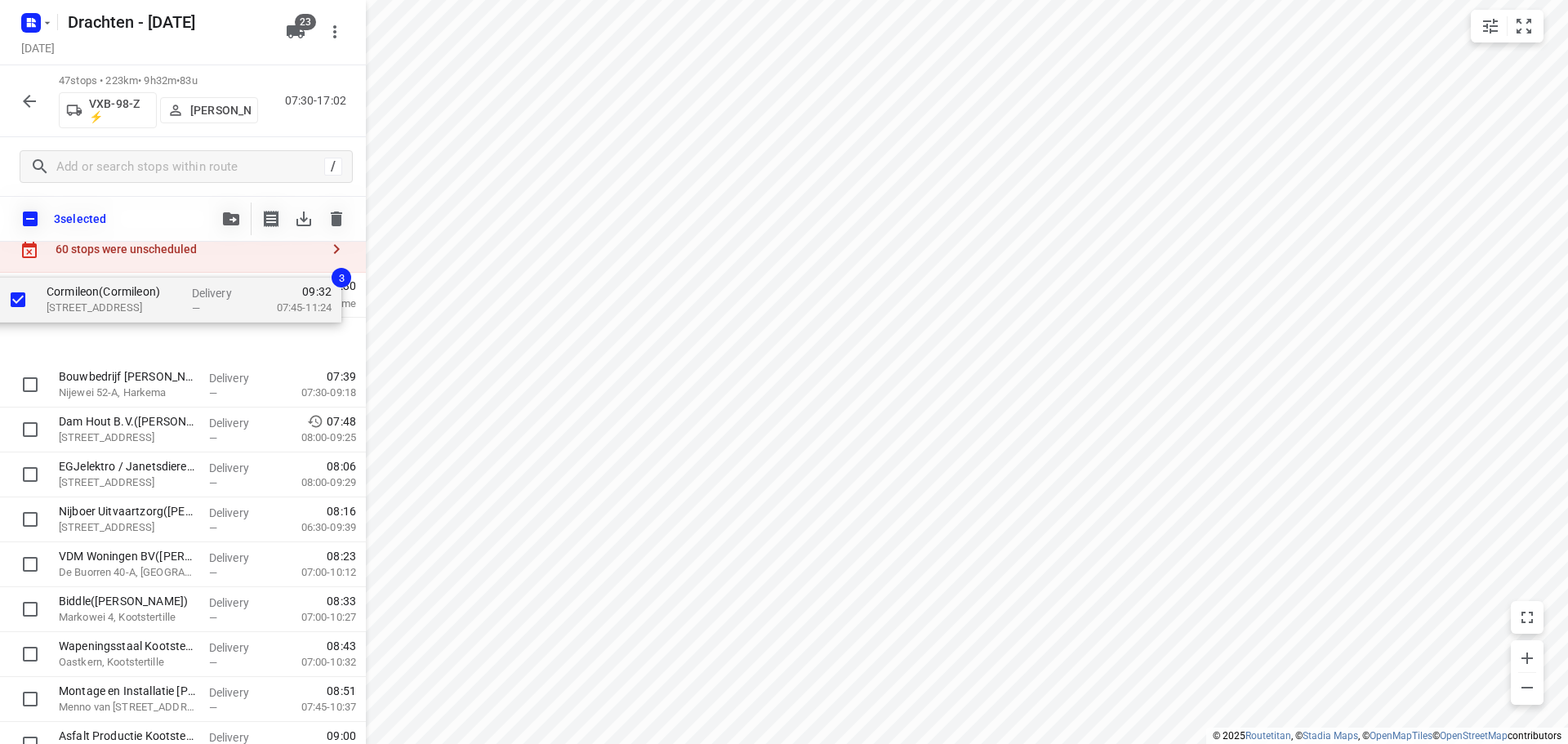
scroll to position [0, 0]
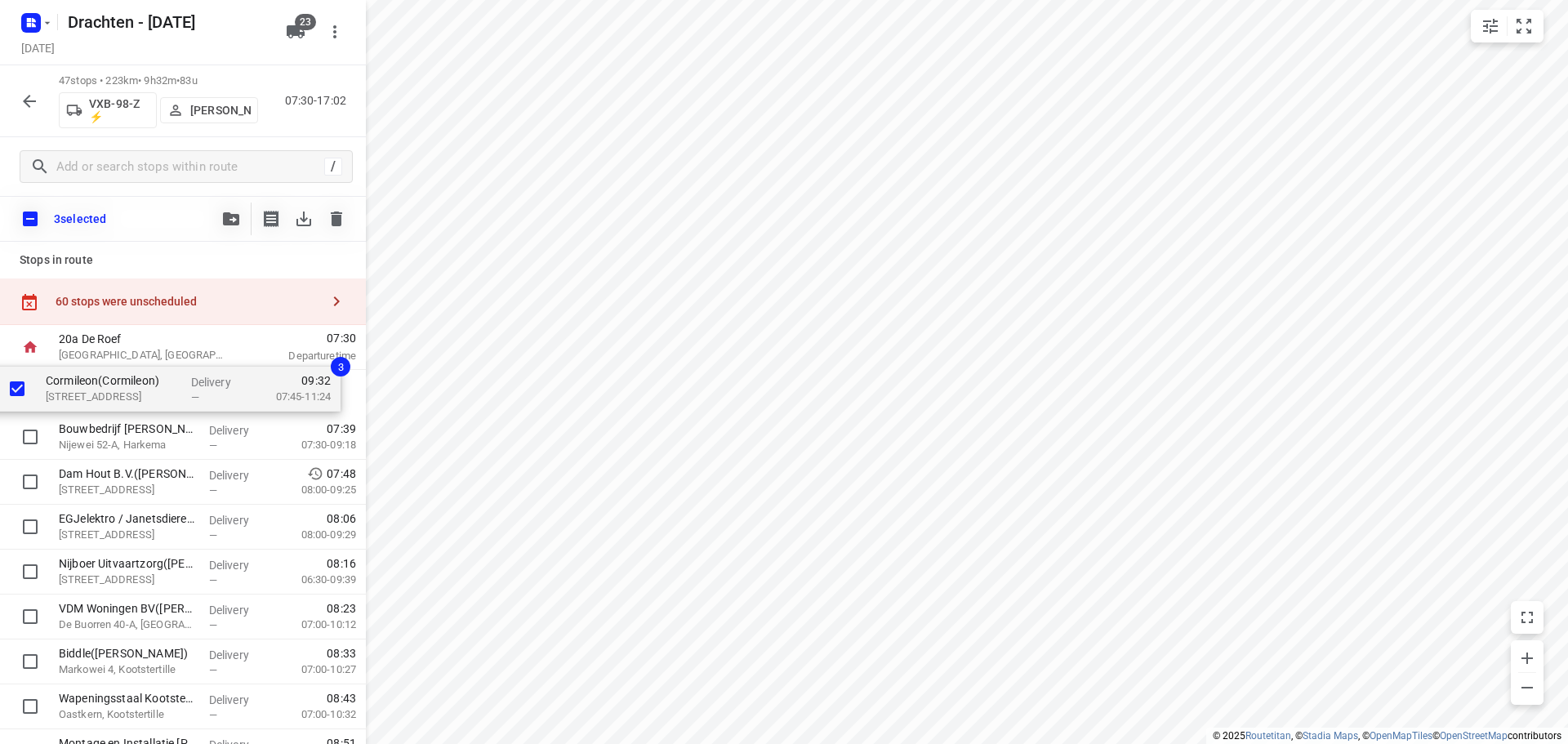
drag, startPoint x: 151, startPoint y: 565, endPoint x: 139, endPoint y: 387, distance: 178.4
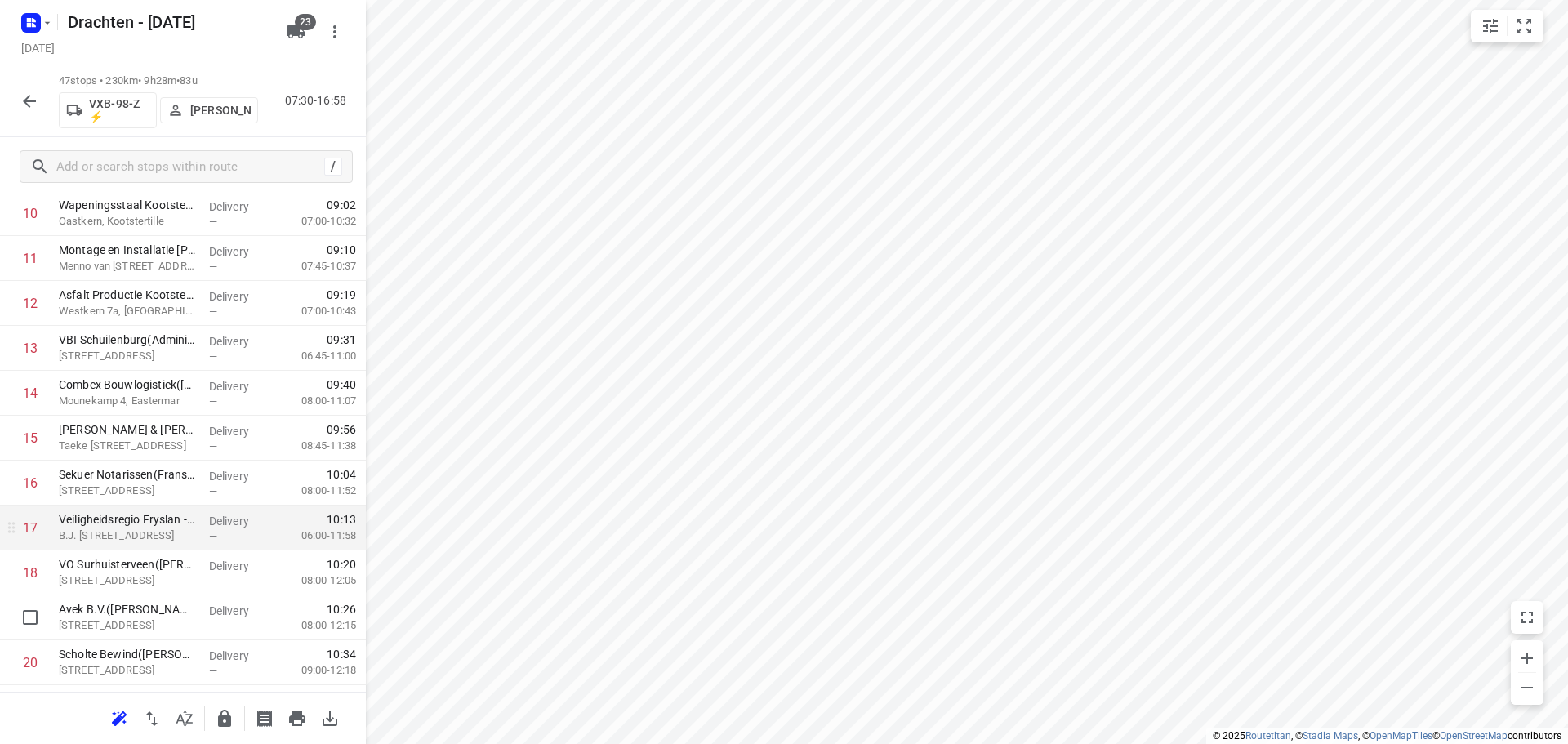
scroll to position [490, 0]
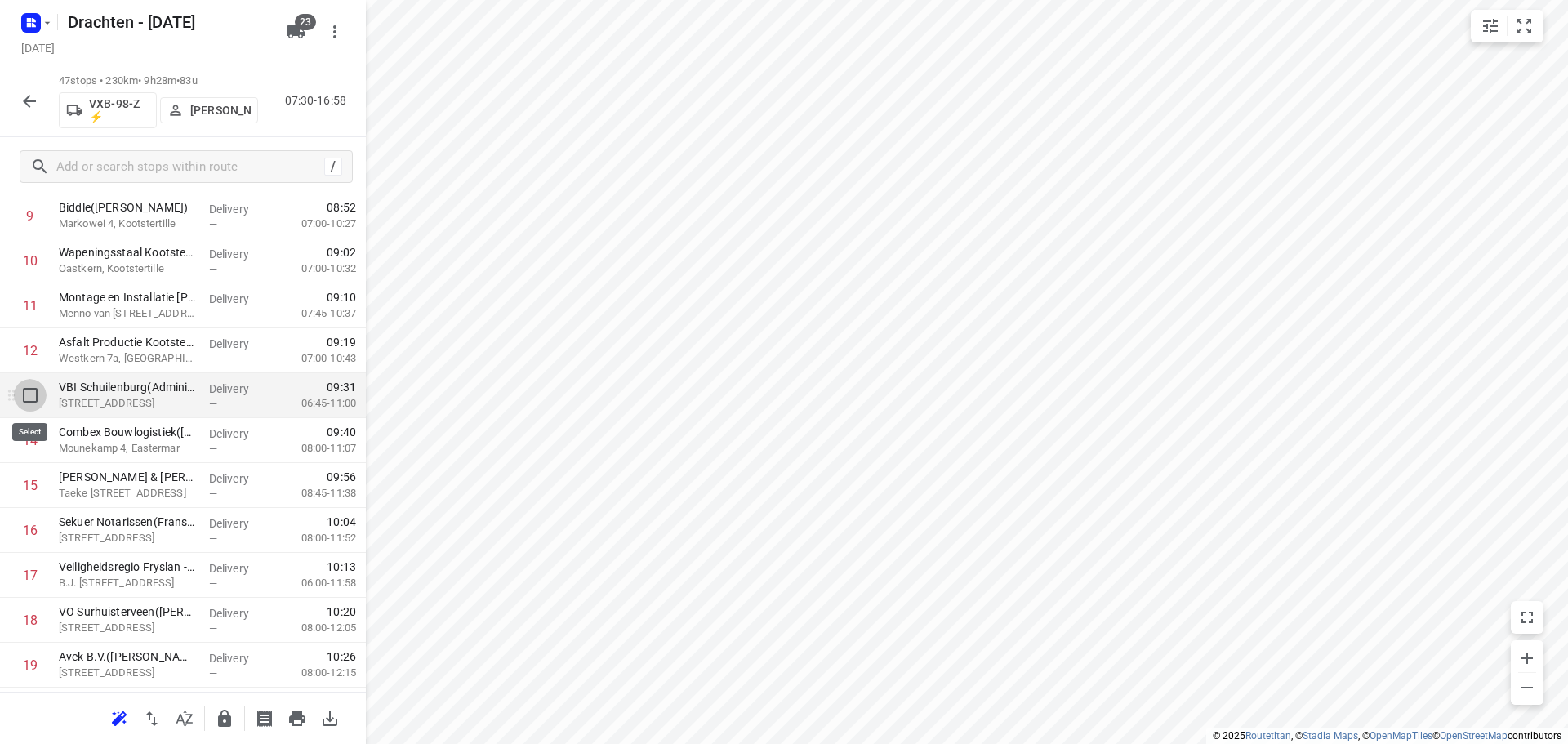
click at [37, 397] on input "checkbox" at bounding box center [30, 395] width 32 height 32
checkbox input "true"
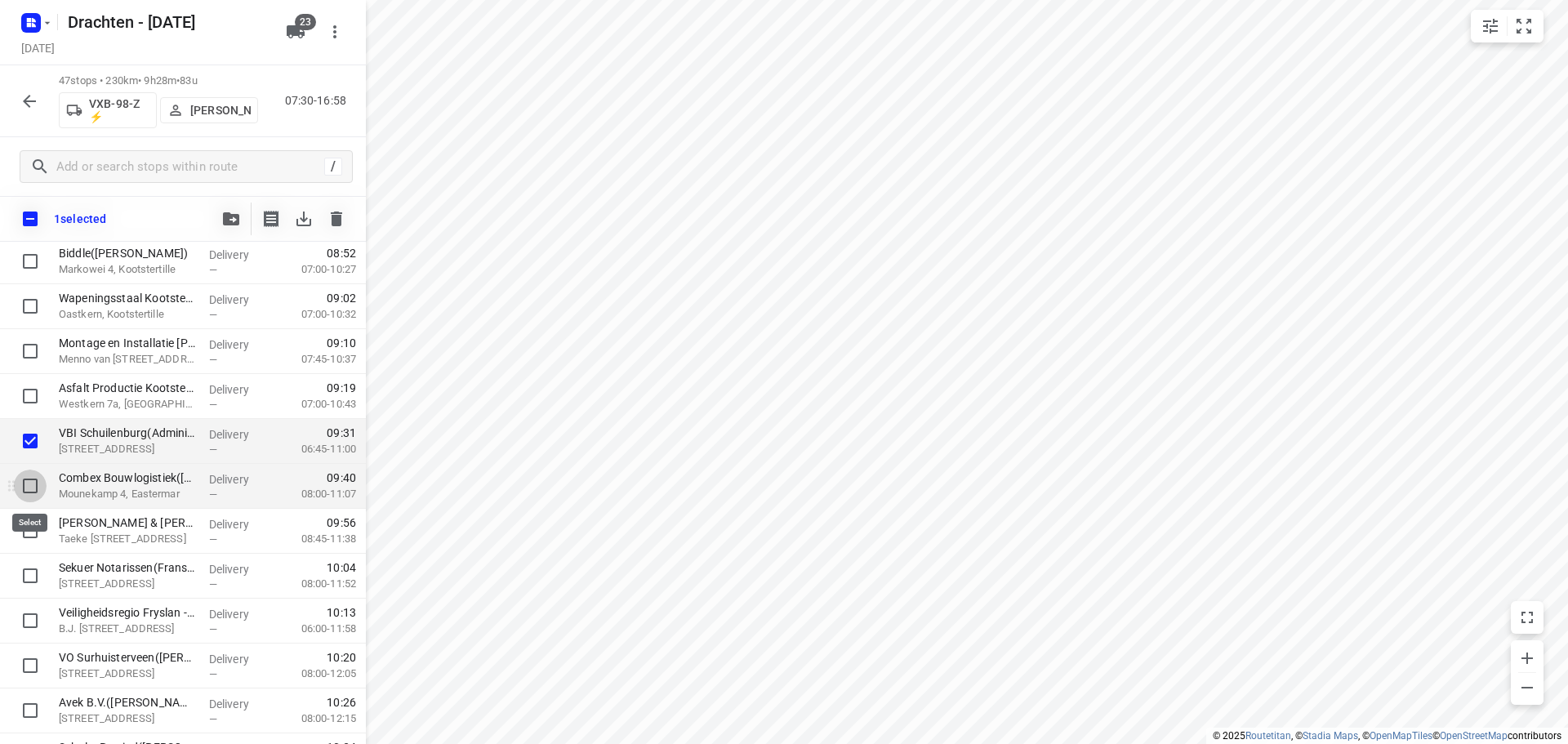
click at [36, 489] on input "checkbox" at bounding box center [30, 485] width 32 height 32
checkbox input "true"
drag, startPoint x: 33, startPoint y: 401, endPoint x: 73, endPoint y: 395, distance: 40.4
click at [33, 400] on input "checkbox" at bounding box center [30, 396] width 32 height 32
checkbox input "true"
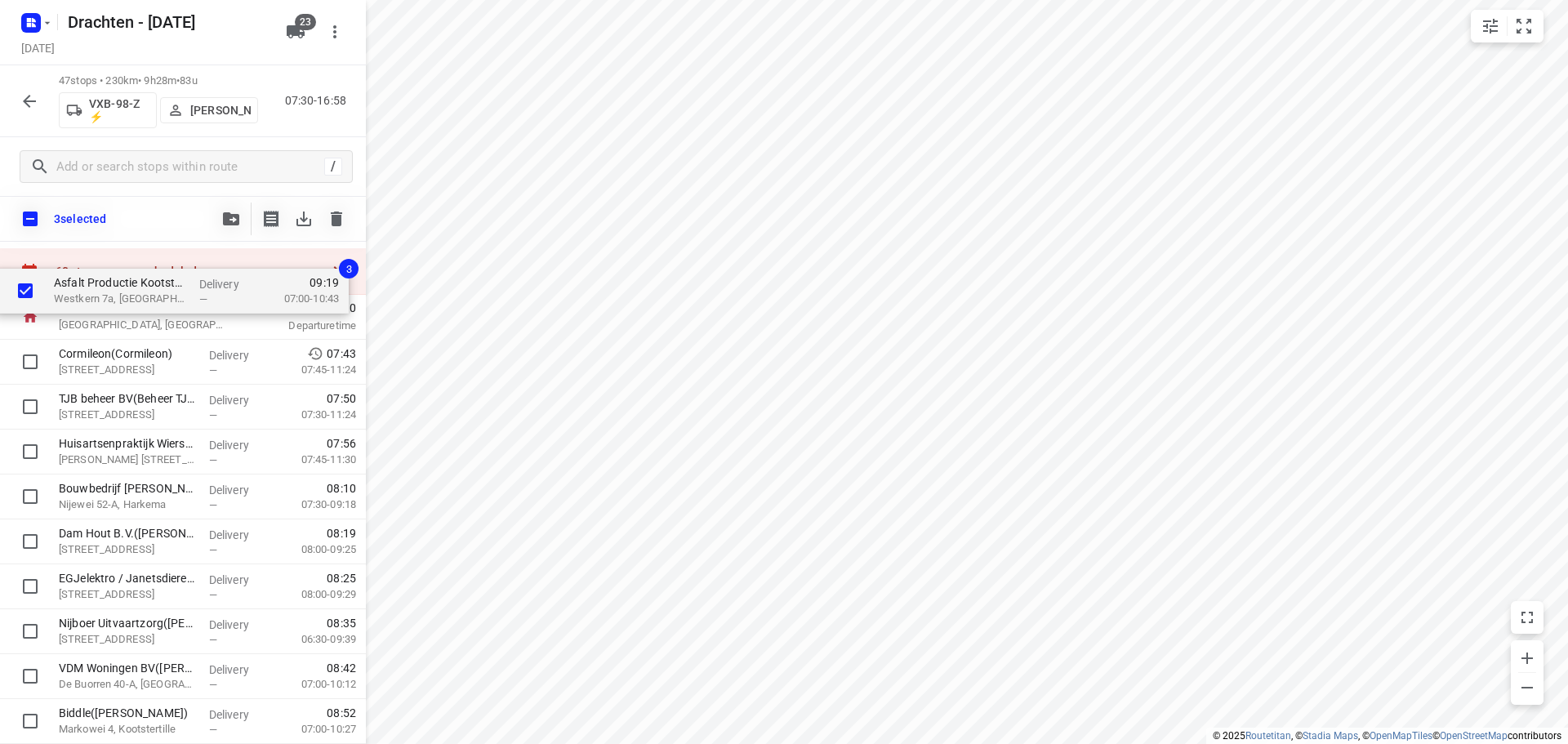
scroll to position [0, 0]
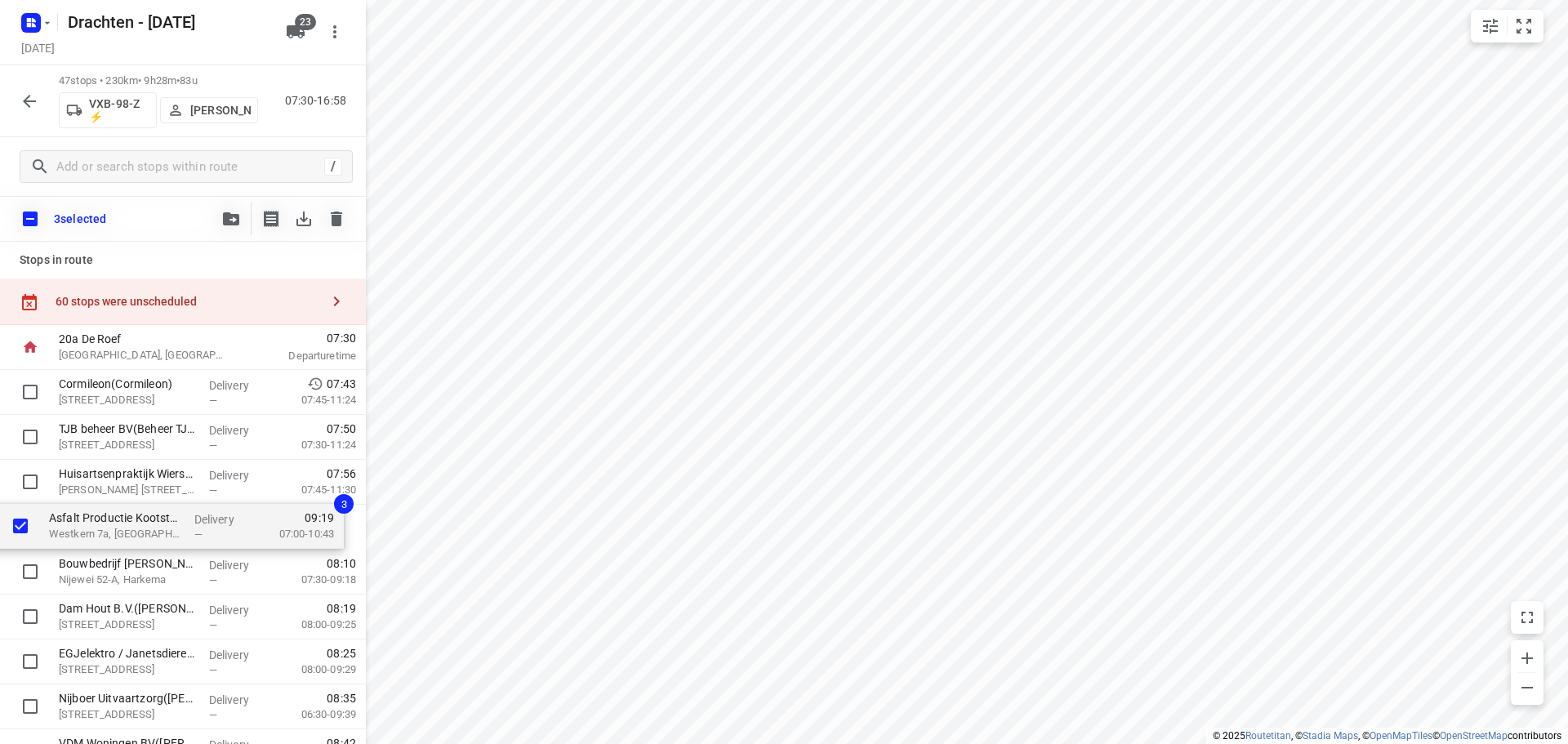
drag, startPoint x: 96, startPoint y: 394, endPoint x: 88, endPoint y: 520, distance: 126.3
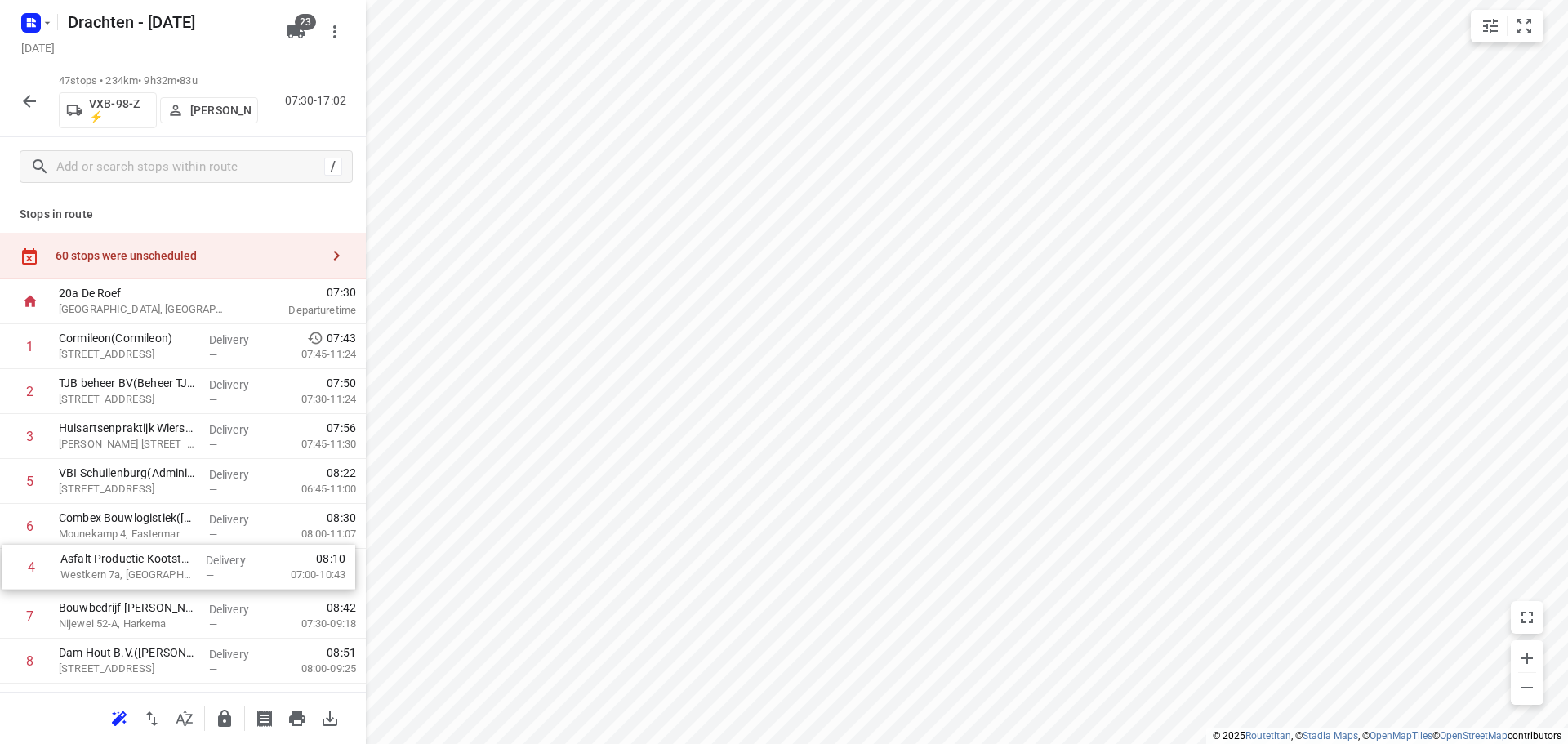
drag, startPoint x: 138, startPoint y: 484, endPoint x: 139, endPoint y: 574, distance: 90.0
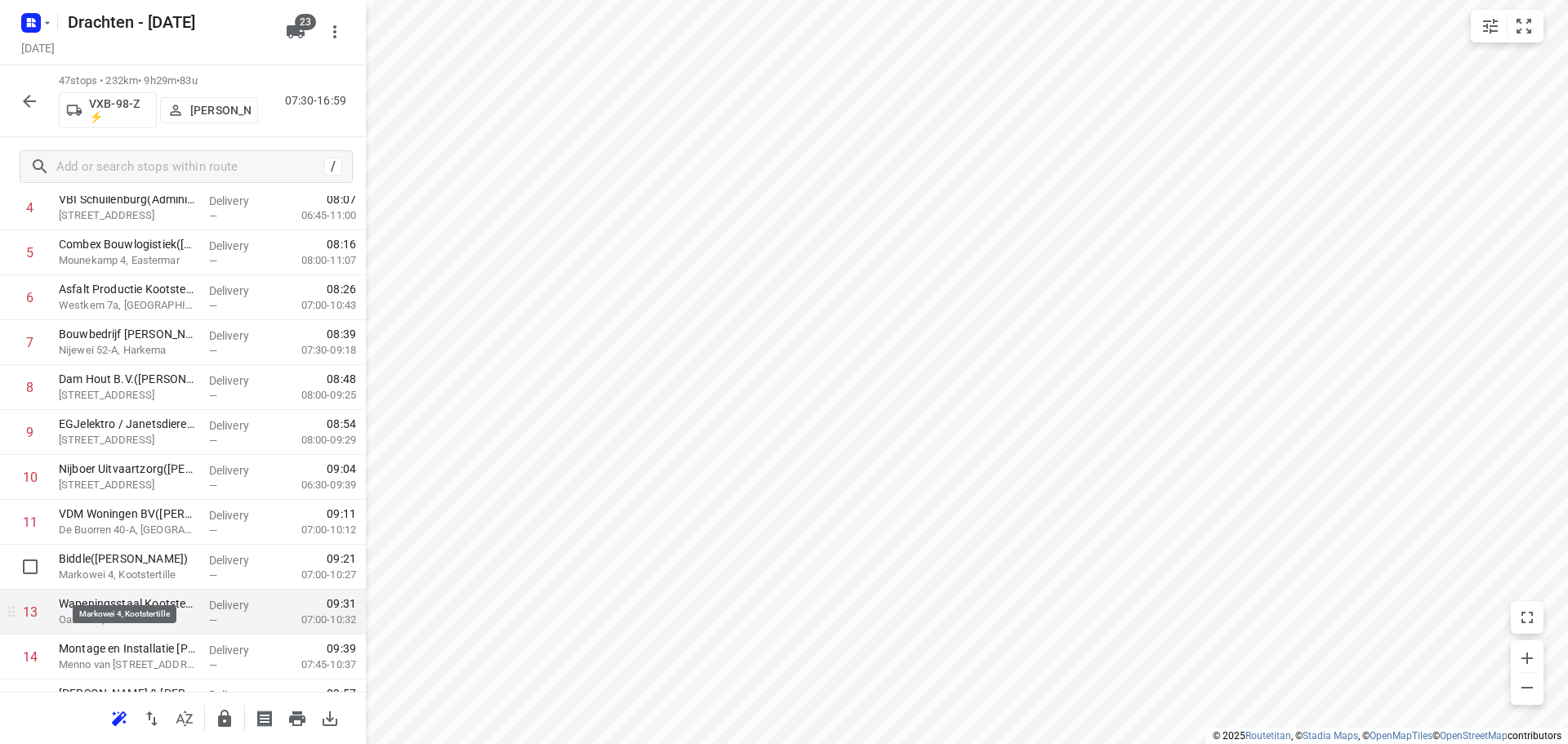
scroll to position [245, 0]
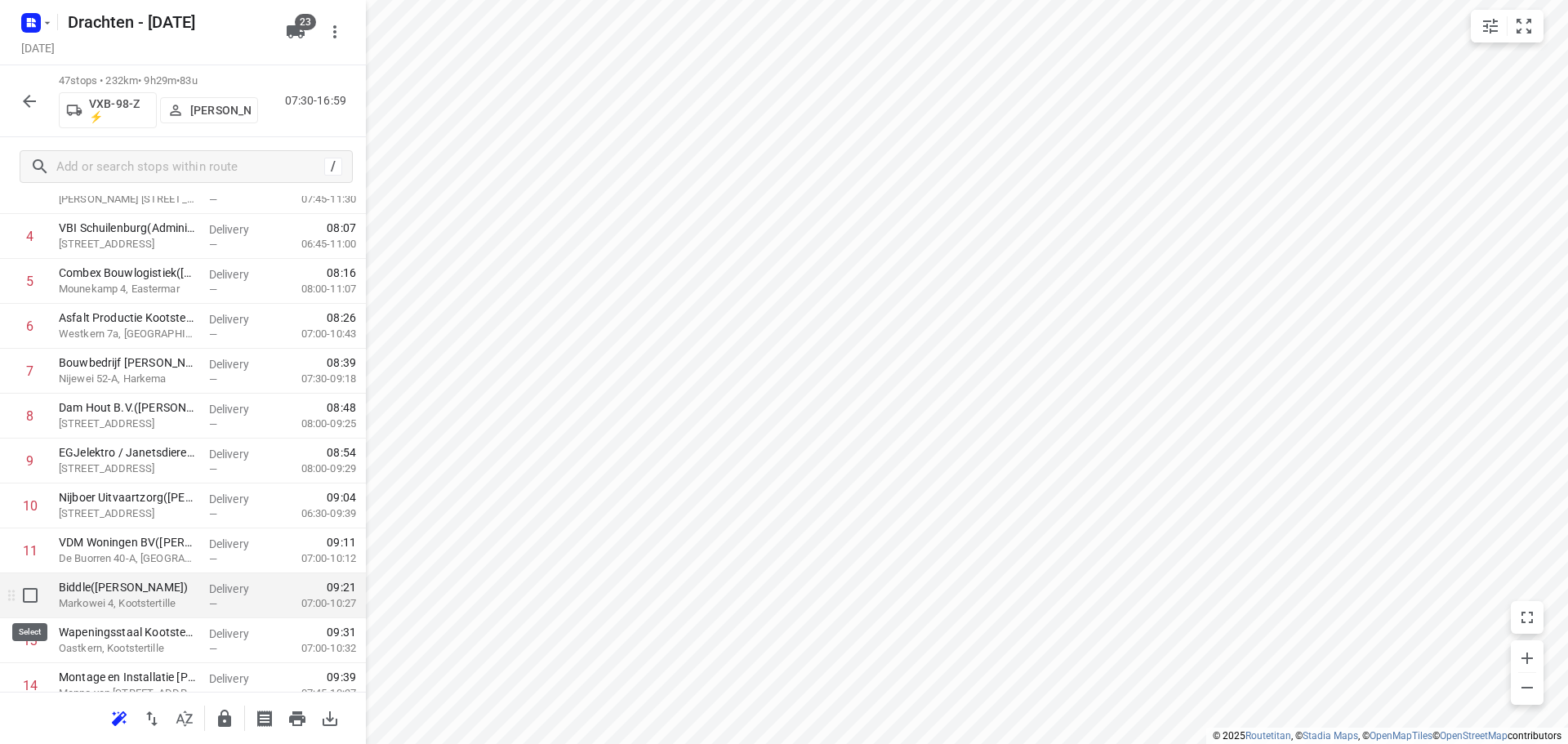
click at [31, 601] on input "checkbox" at bounding box center [30, 595] width 32 height 32
checkbox input "true"
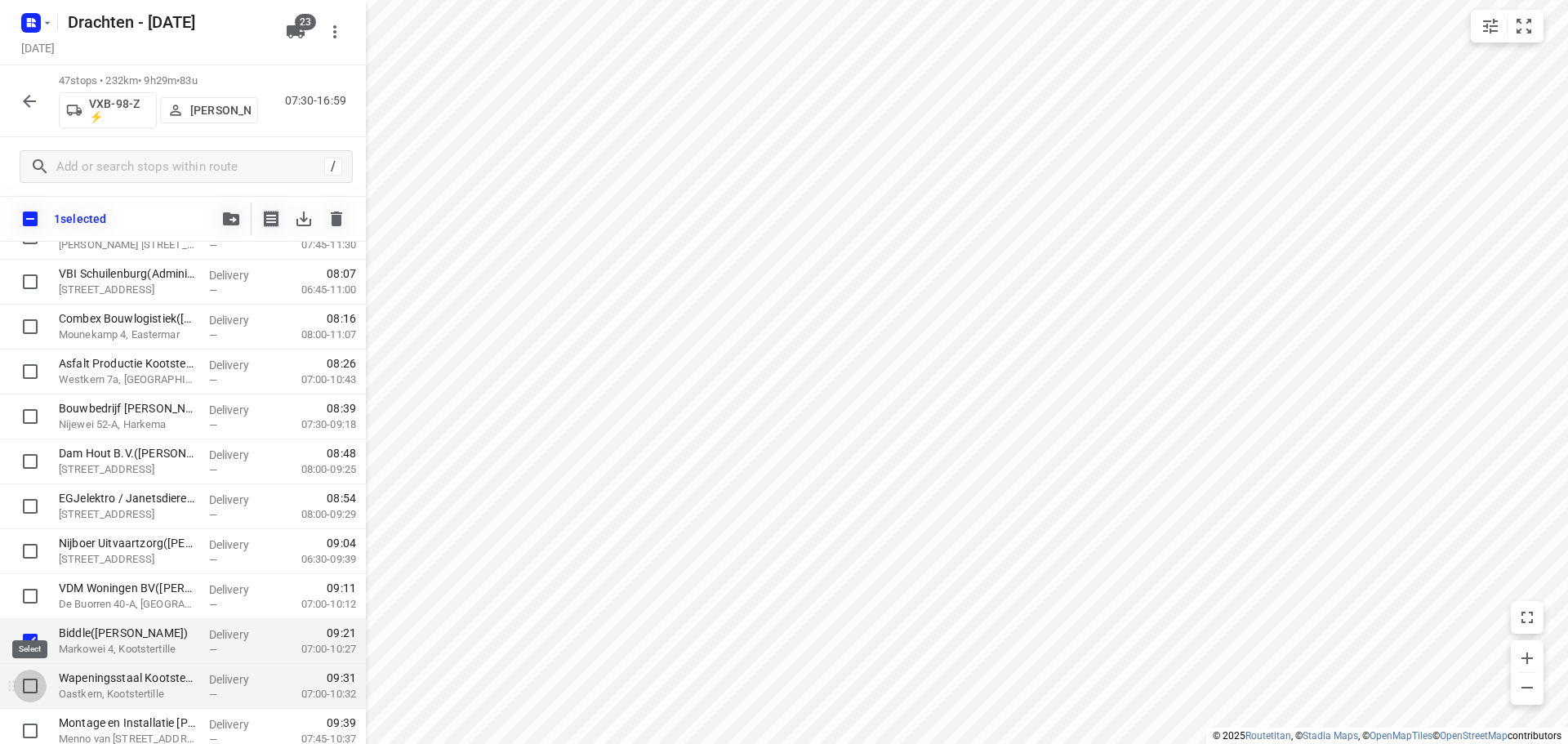
click at [30, 680] on input "checkbox" at bounding box center [30, 685] width 32 height 32
checkbox input "true"
click at [32, 724] on input "checkbox" at bounding box center [30, 730] width 32 height 32
checkbox input "true"
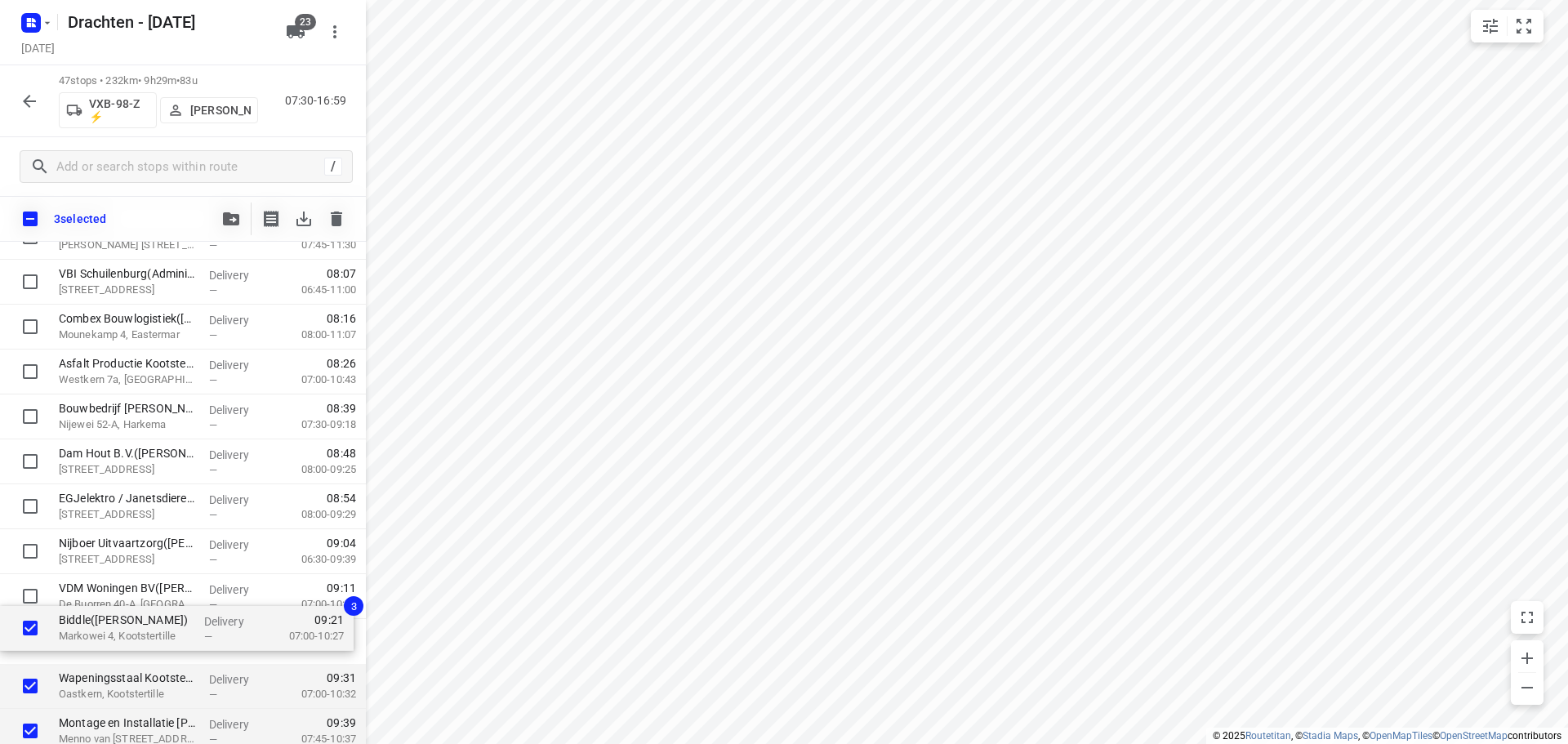
scroll to position [250, 0]
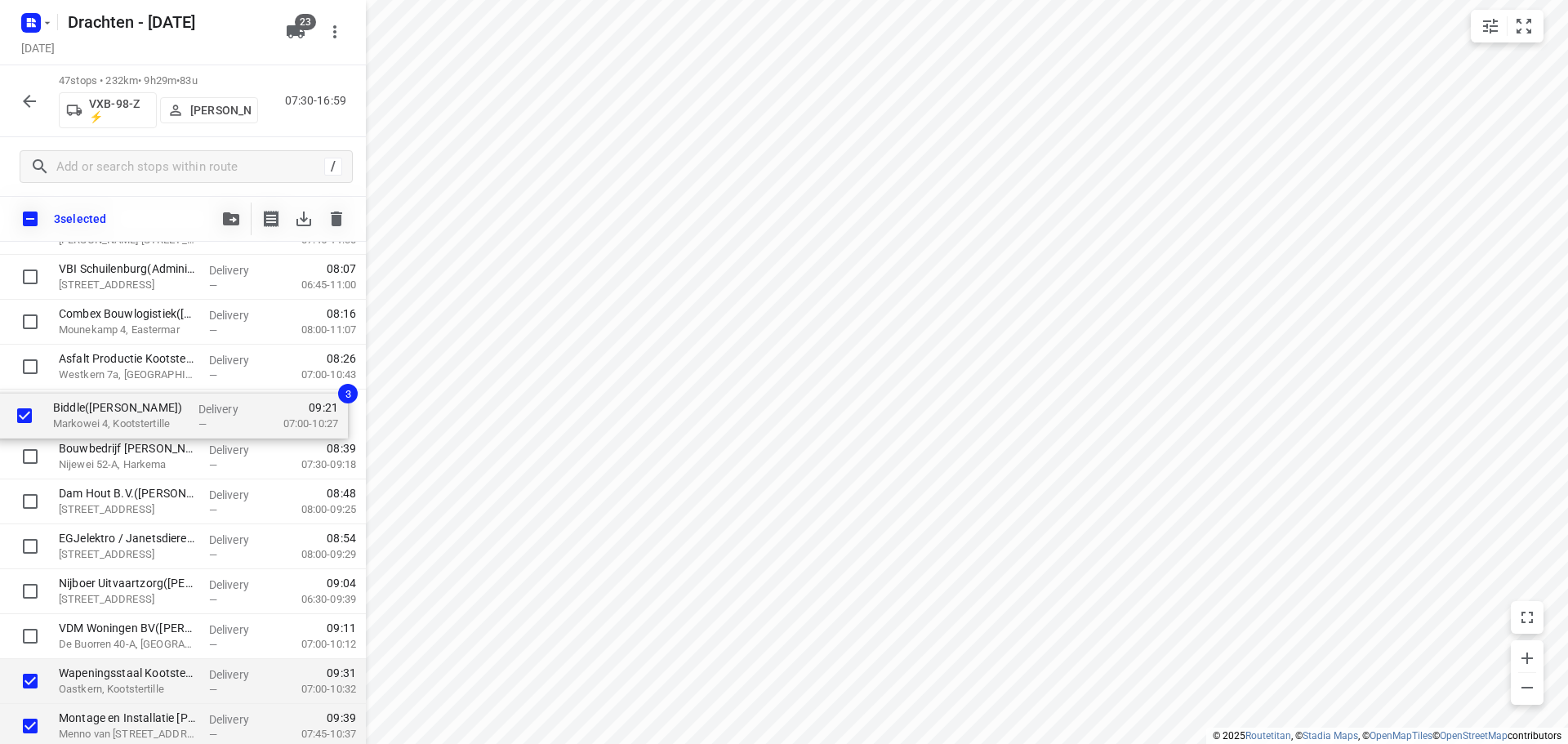
drag, startPoint x: 119, startPoint y: 647, endPoint x: 115, endPoint y: 414, distance: 233.0
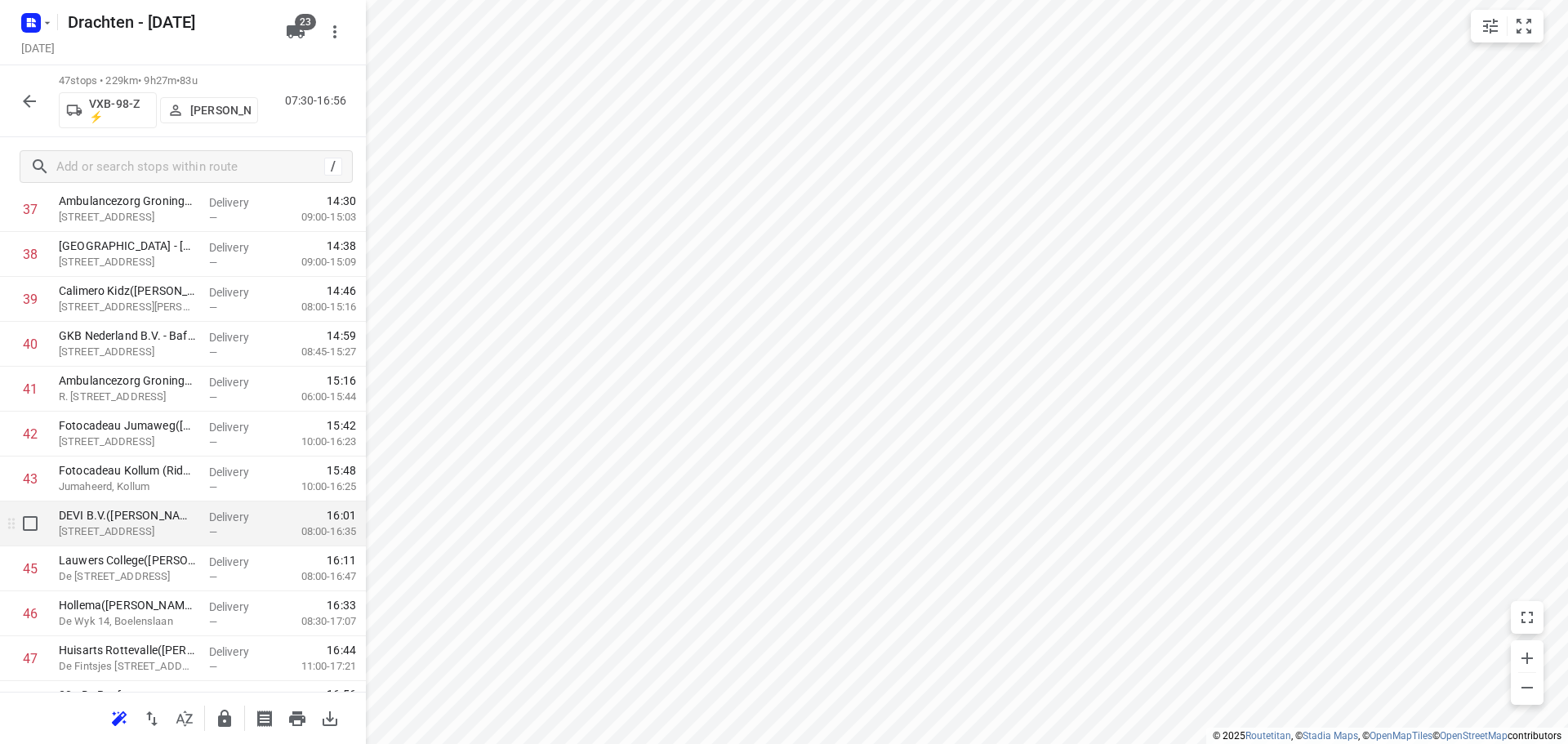
scroll to position [1788, 0]
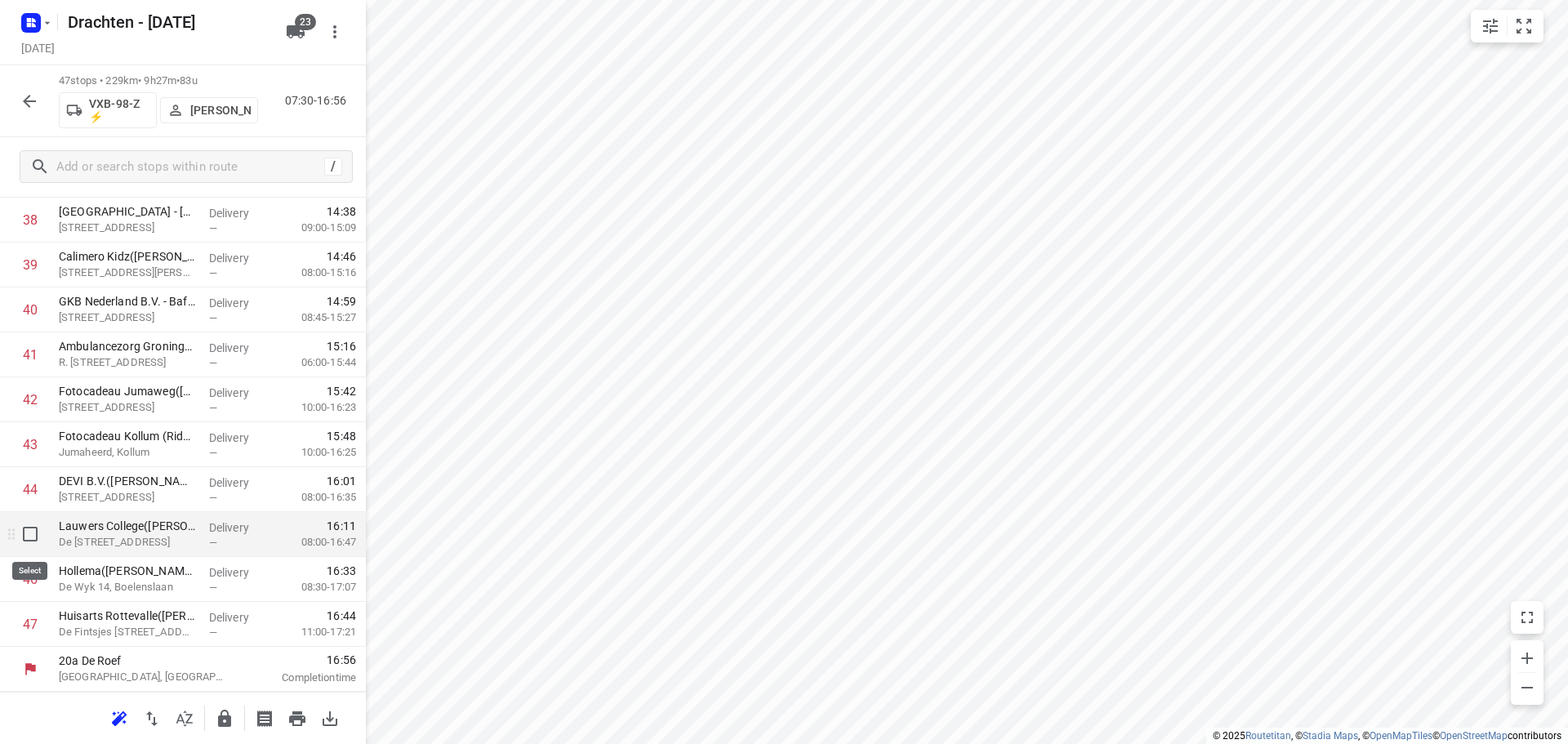
click at [32, 543] on input "checkbox" at bounding box center [30, 533] width 32 height 32
checkbox input "true"
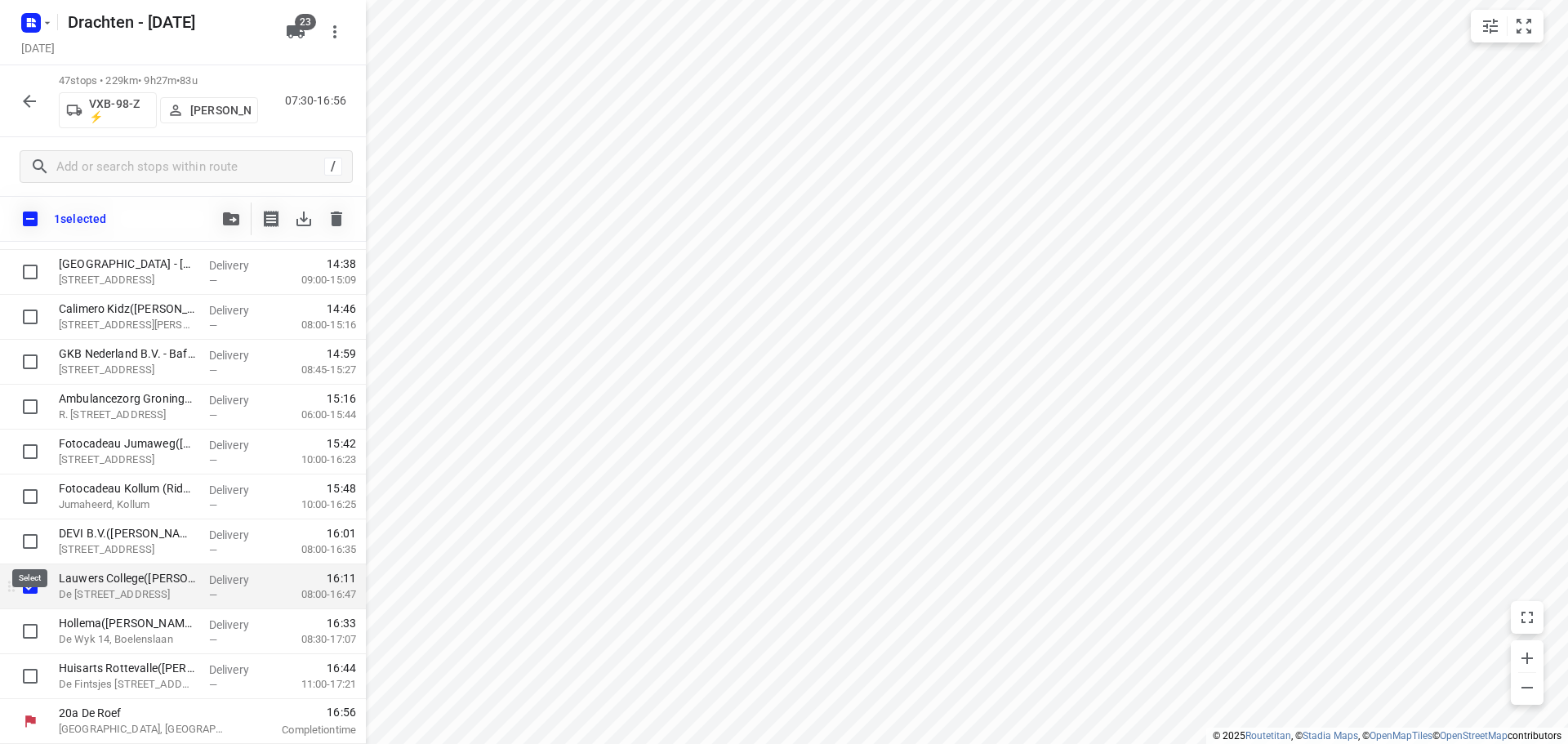
scroll to position [1782, 0]
click at [30, 623] on input "checkbox" at bounding box center [30, 630] width 32 height 32
checkbox input "true"
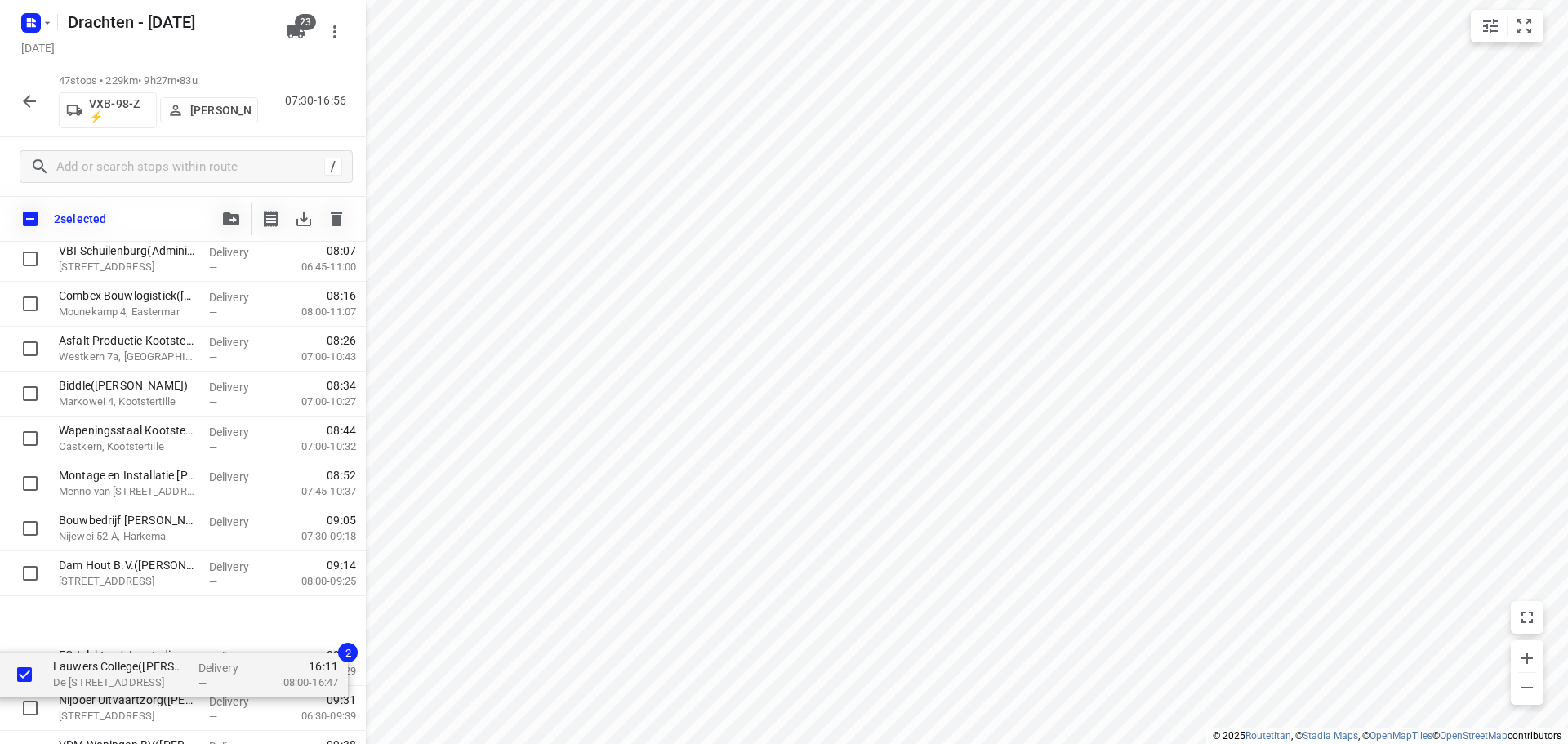
scroll to position [274, 0]
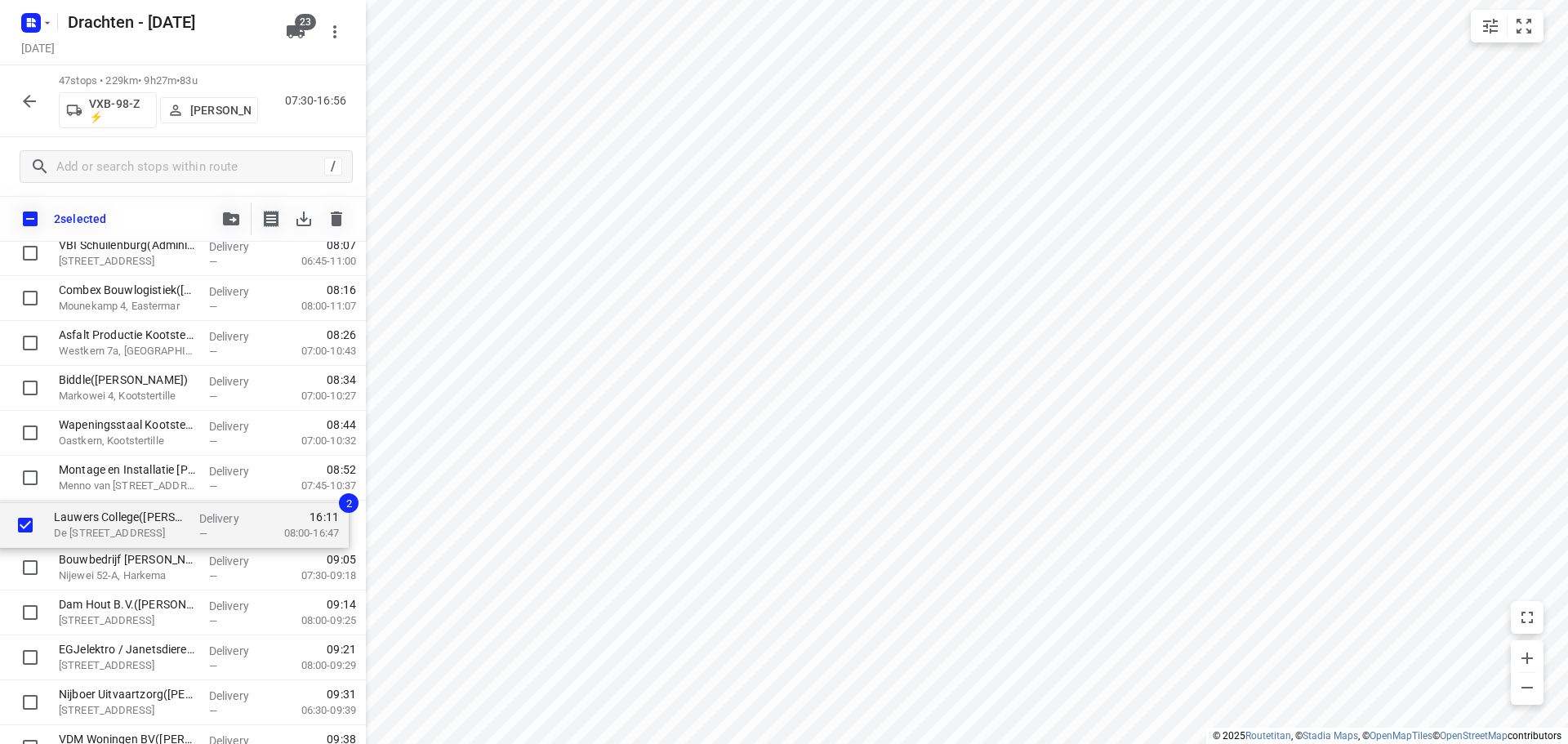
drag, startPoint x: 133, startPoint y: 596, endPoint x: 129, endPoint y: 528, distance: 68.1
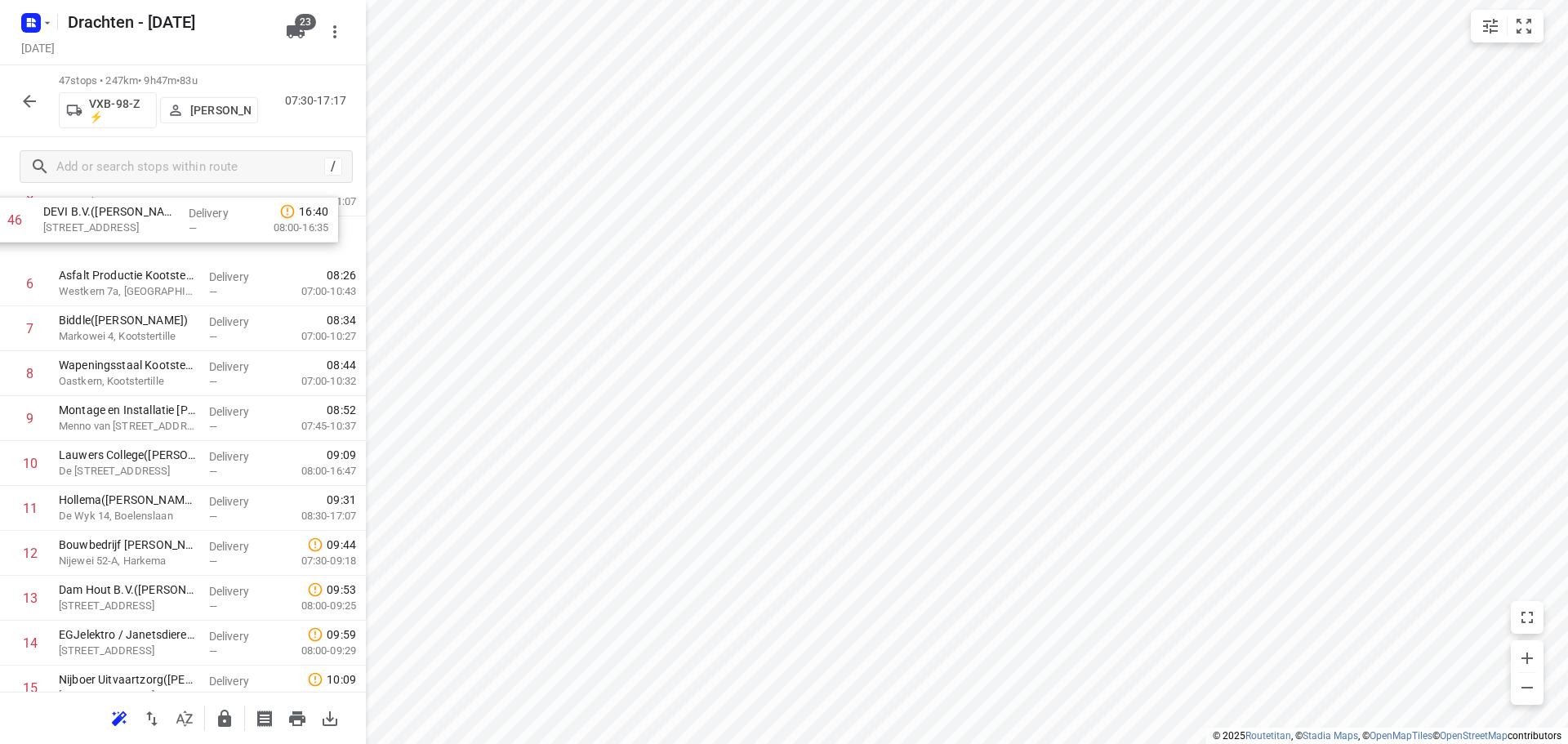
scroll to position [284, 0]
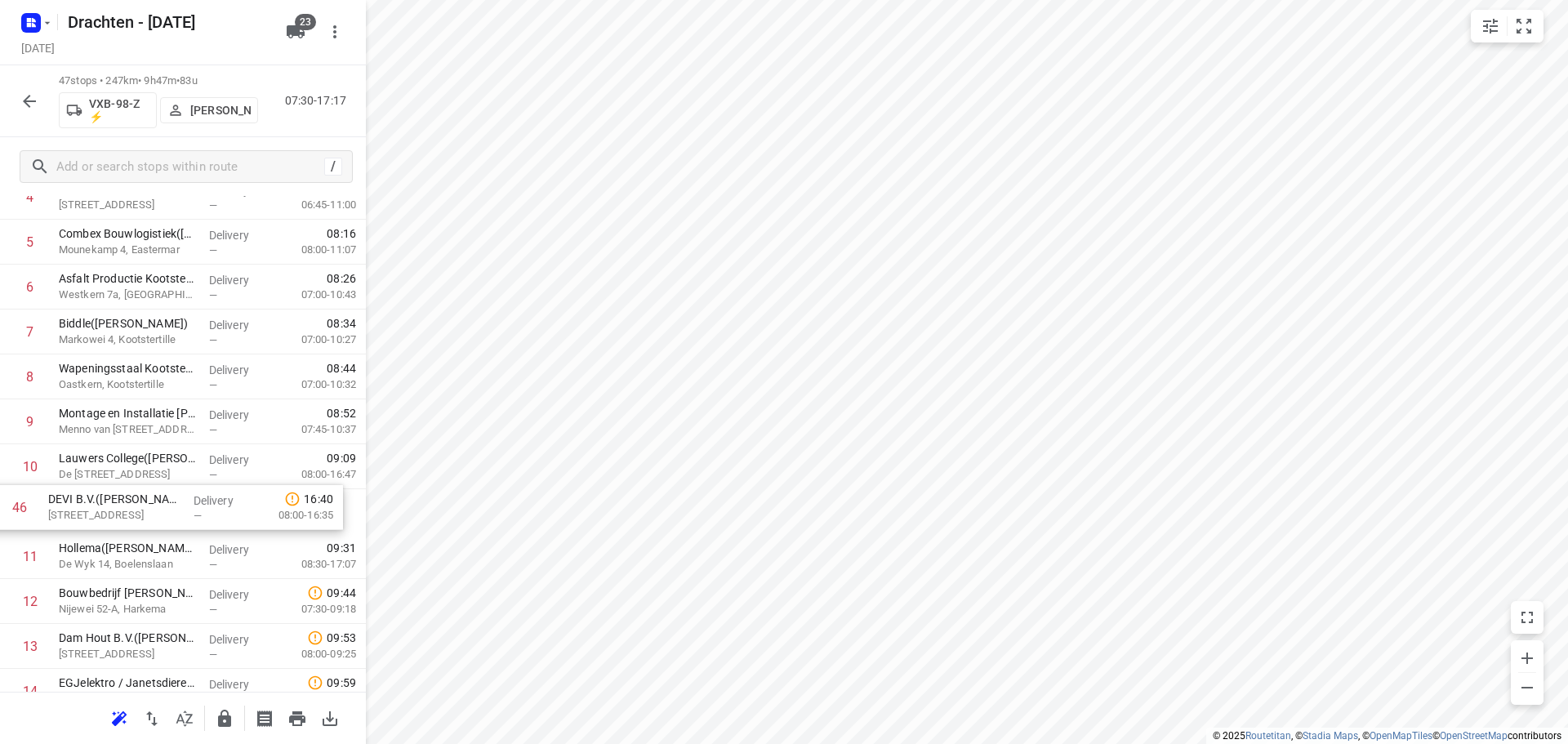
drag, startPoint x: 96, startPoint y: 587, endPoint x: 87, endPoint y: 510, distance: 77.5
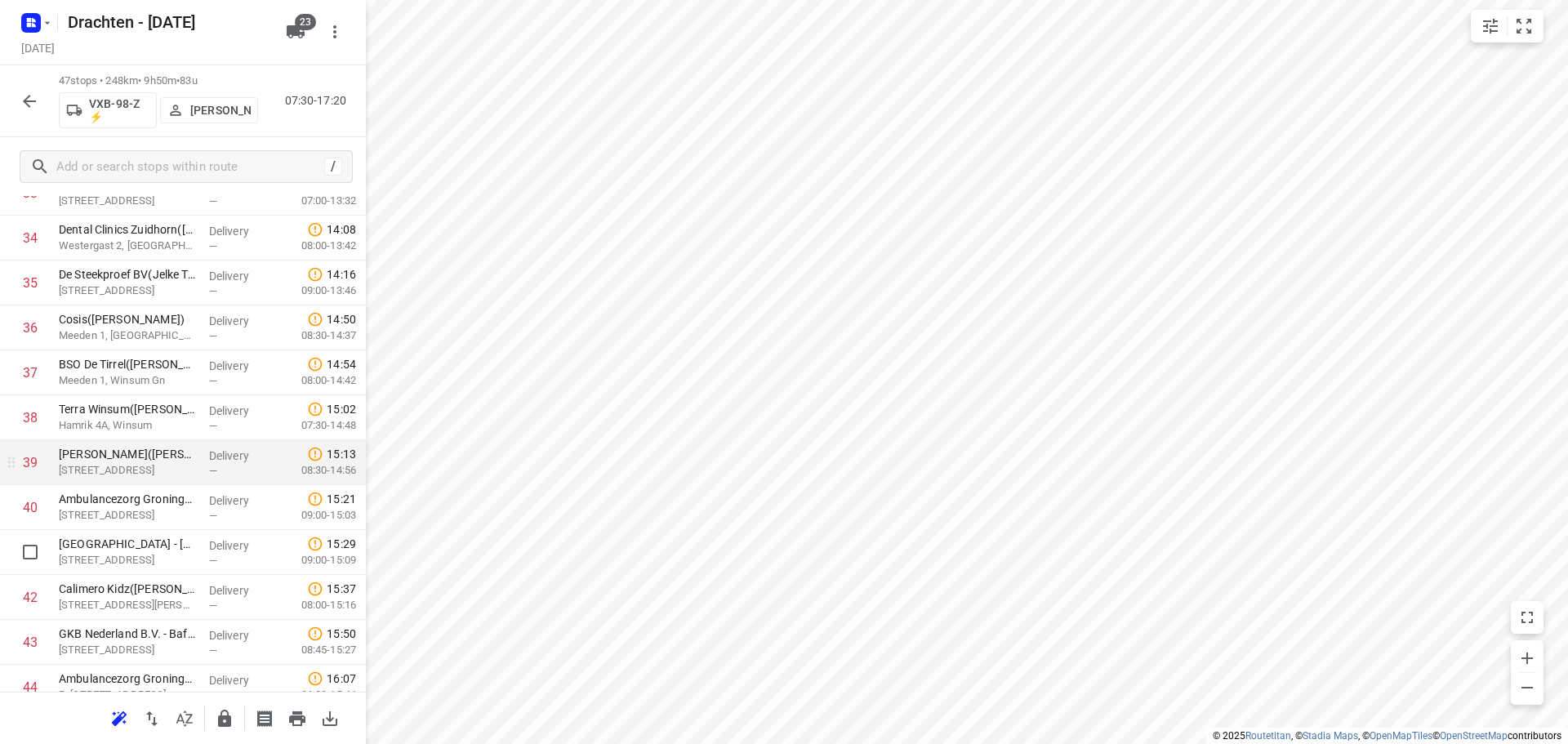
scroll to position [1788, 0]
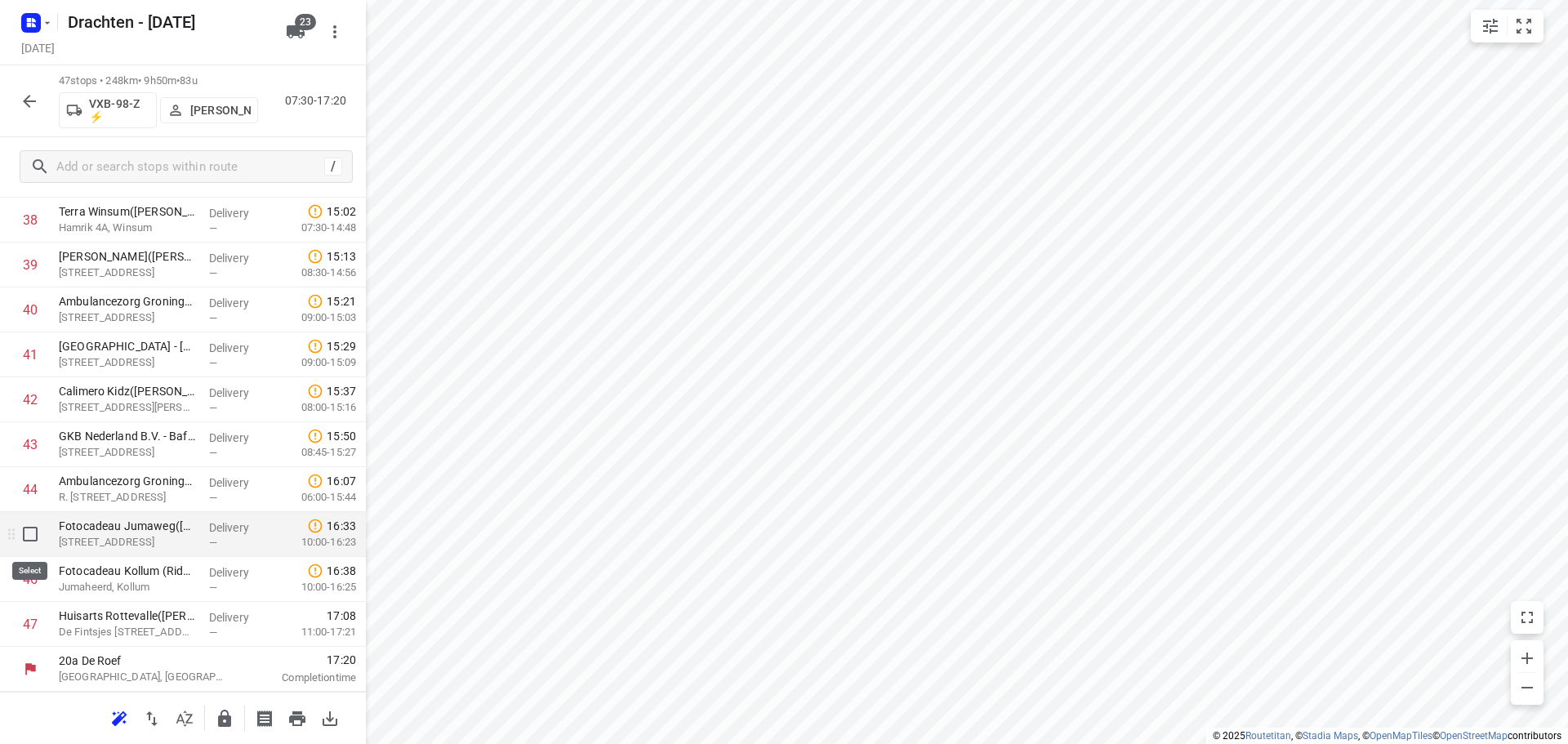
click at [32, 538] on input "checkbox" at bounding box center [30, 533] width 32 height 32
checkbox input "true"
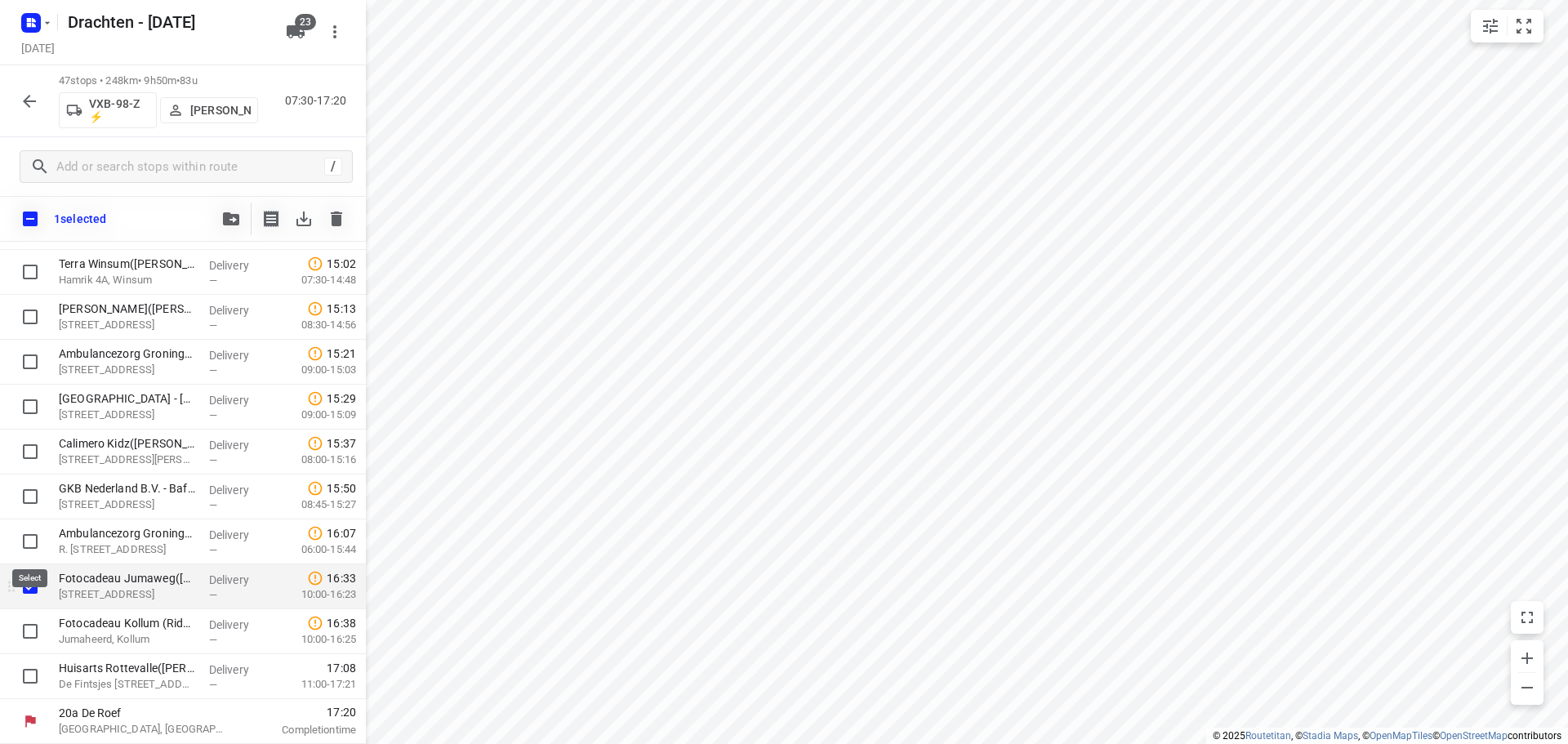
scroll to position [1782, 0]
click at [31, 637] on input "checkbox" at bounding box center [30, 630] width 32 height 32
checkbox input "true"
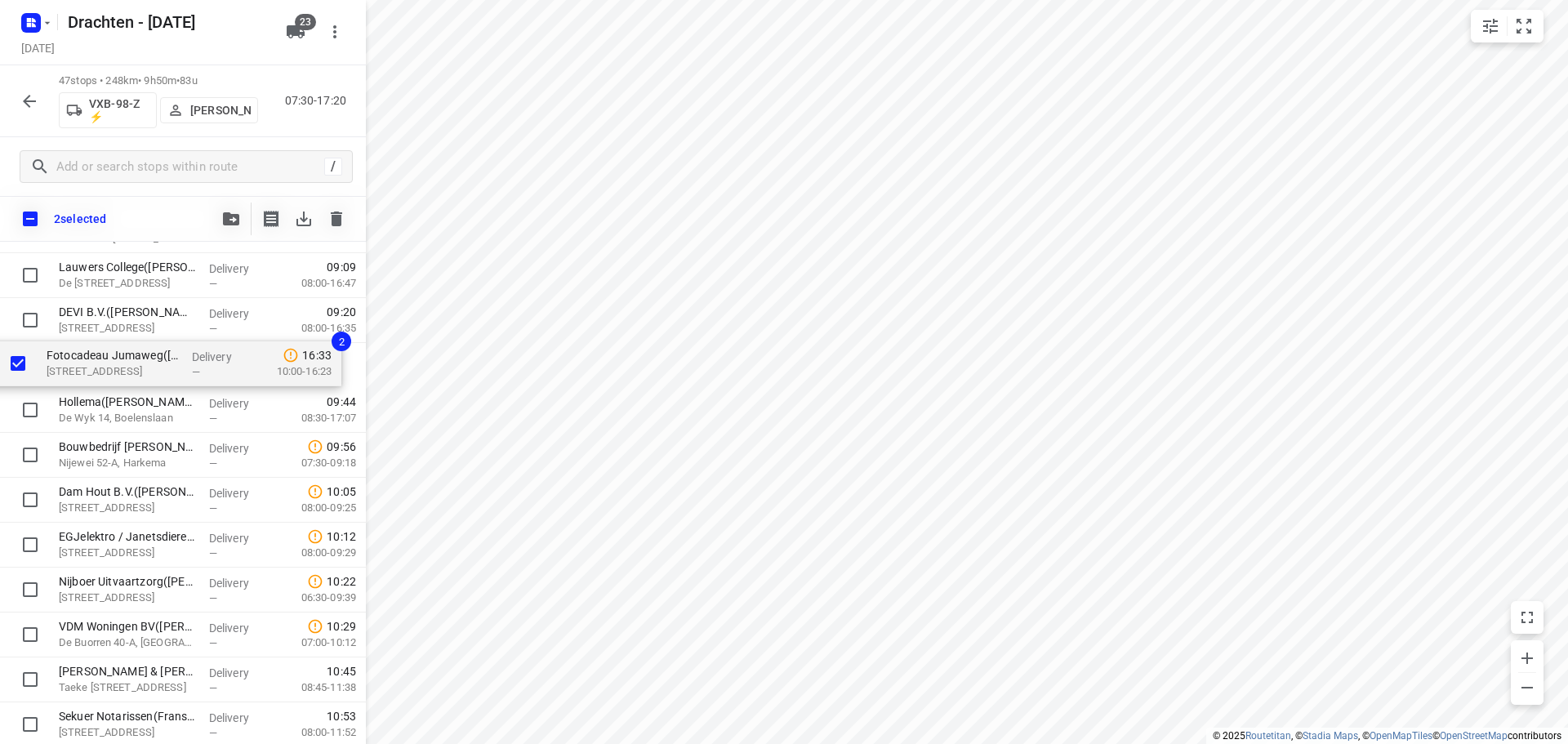
scroll to position [514, 0]
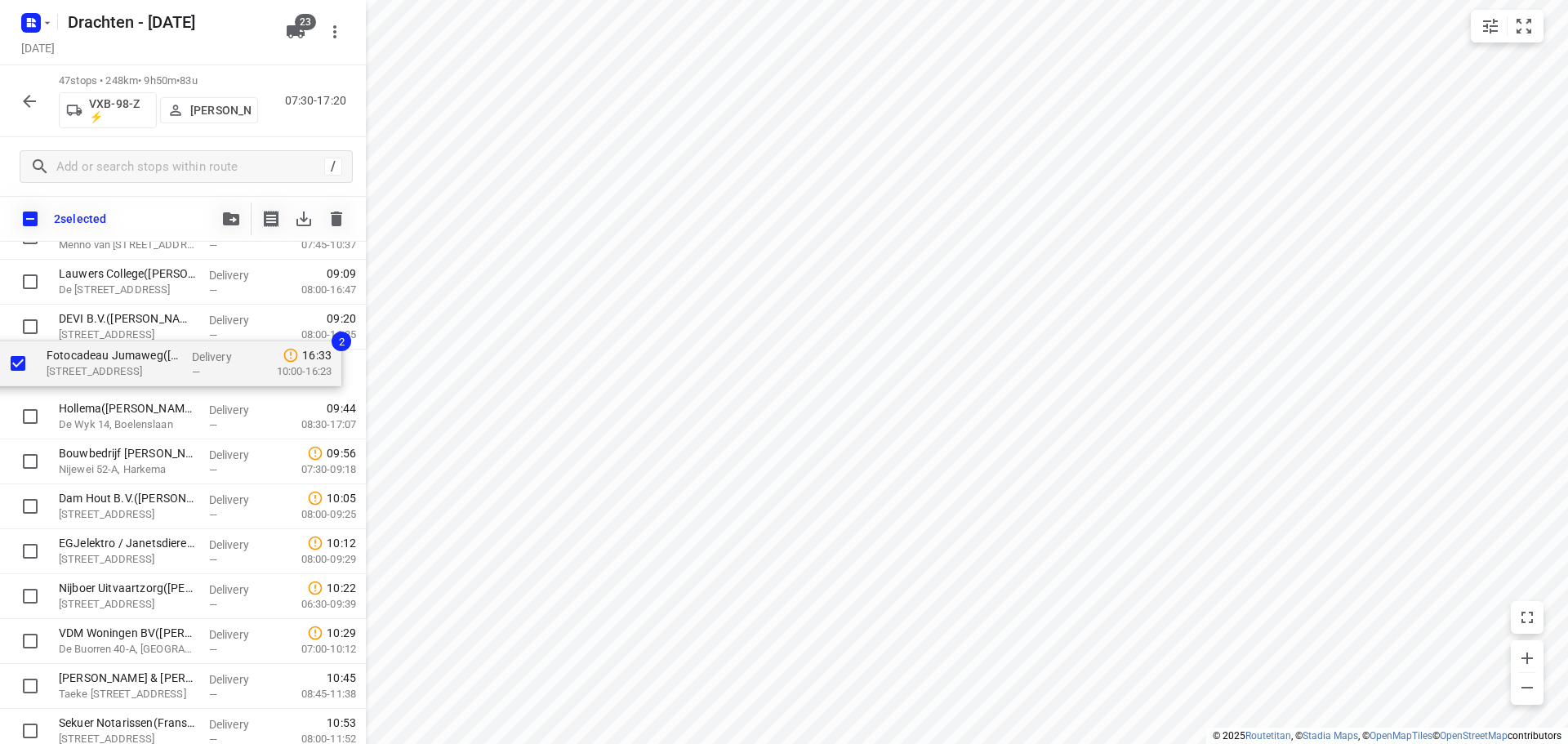
drag, startPoint x: 178, startPoint y: 597, endPoint x: 166, endPoint y: 371, distance: 226.3
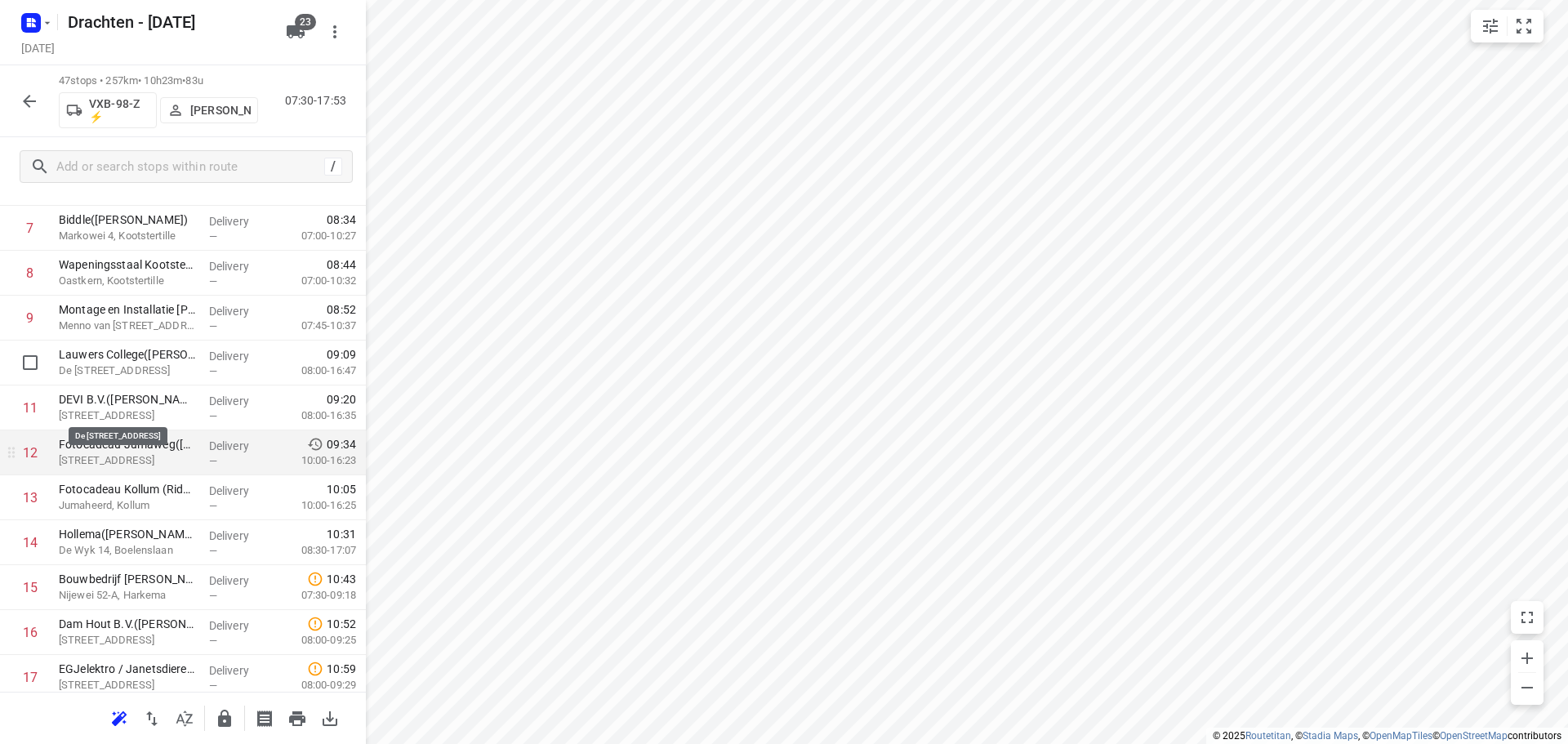
scroll to position [351, 0]
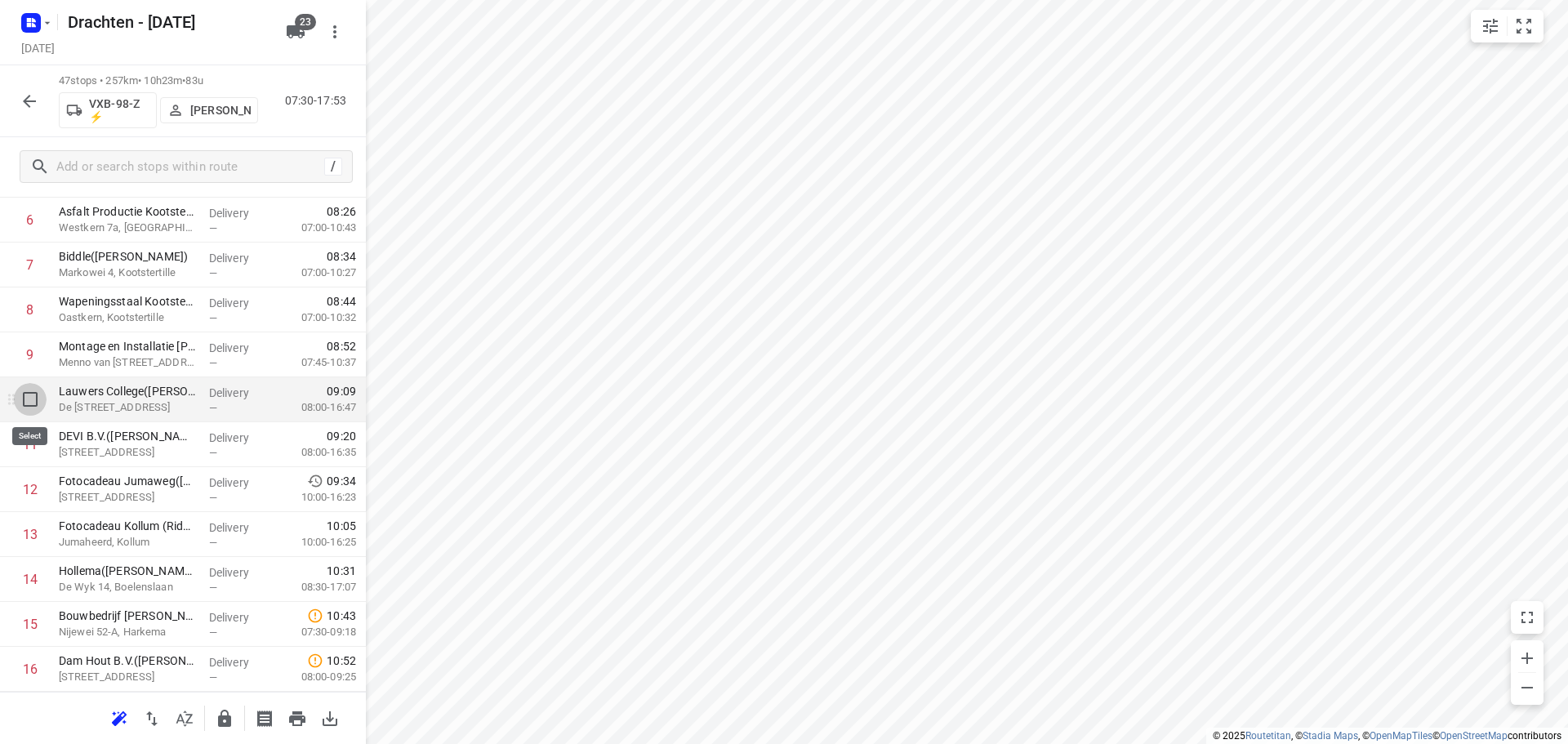
click at [31, 402] on input "checkbox" at bounding box center [30, 399] width 32 height 32
checkbox input "true"
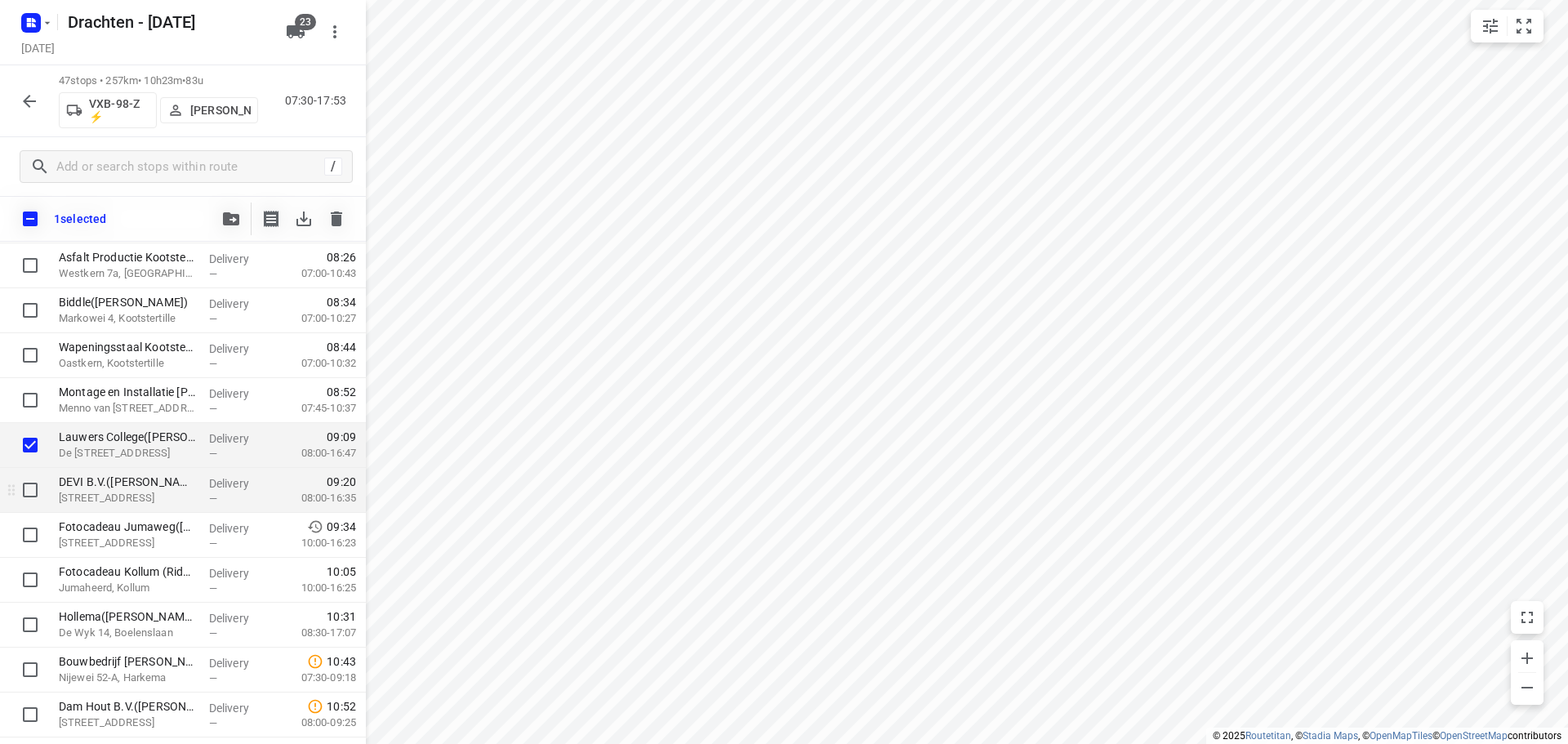
click at [22, 485] on input "checkbox" at bounding box center [30, 489] width 32 height 32
checkbox input "true"
click at [25, 537] on input "checkbox" at bounding box center [30, 534] width 32 height 32
checkbox input "true"
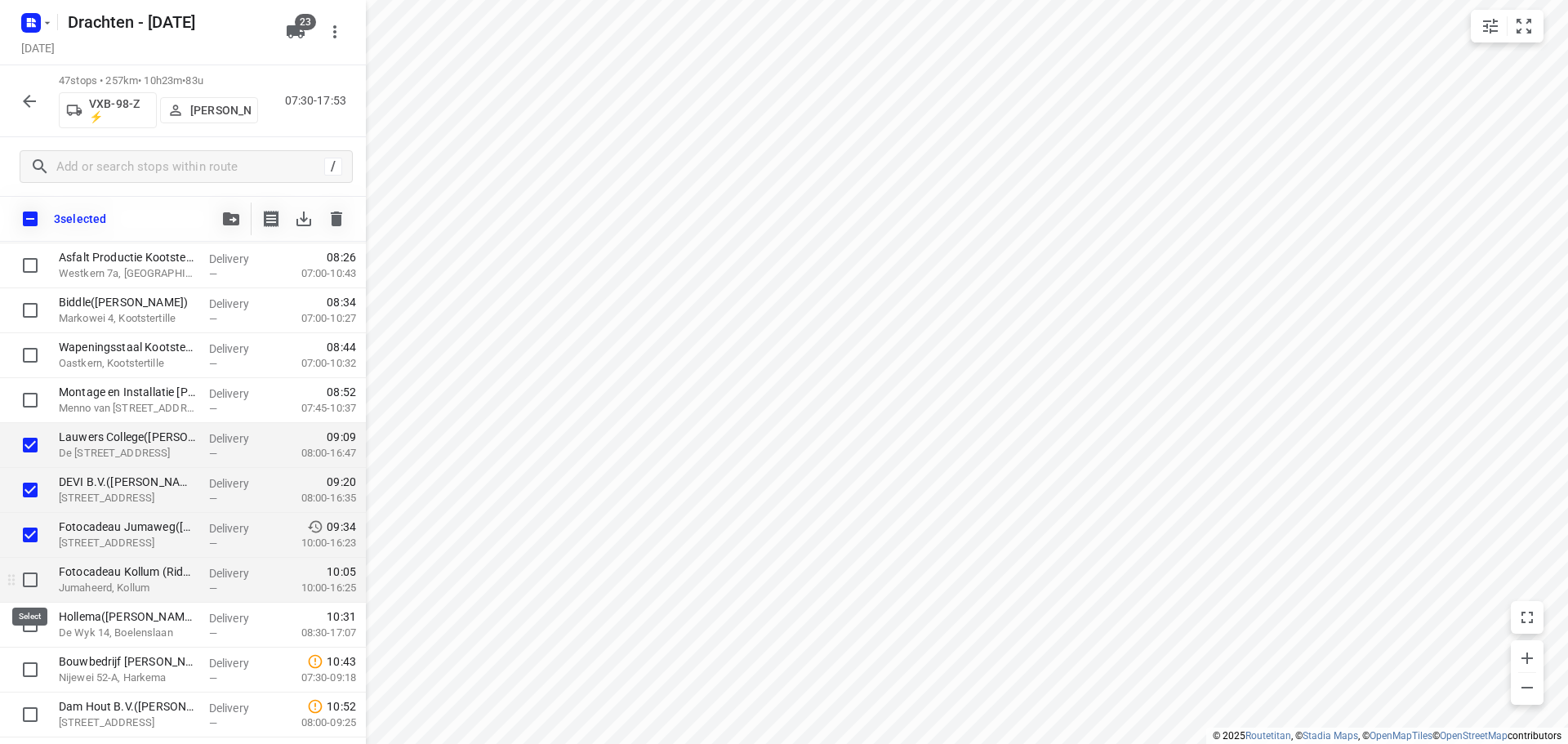
click at [26, 571] on input "checkbox" at bounding box center [30, 579] width 32 height 32
checkbox input "true"
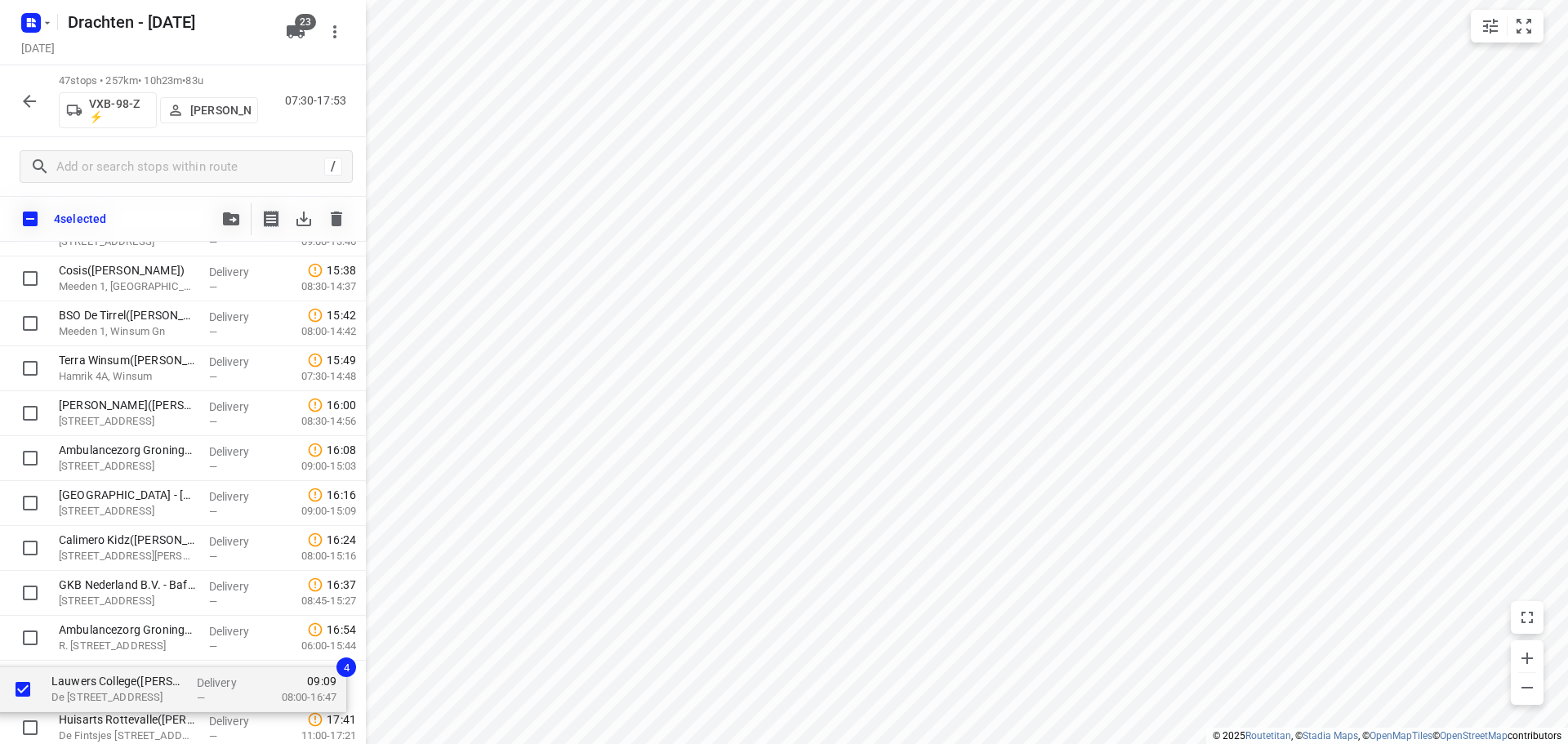
scroll to position [1782, 0]
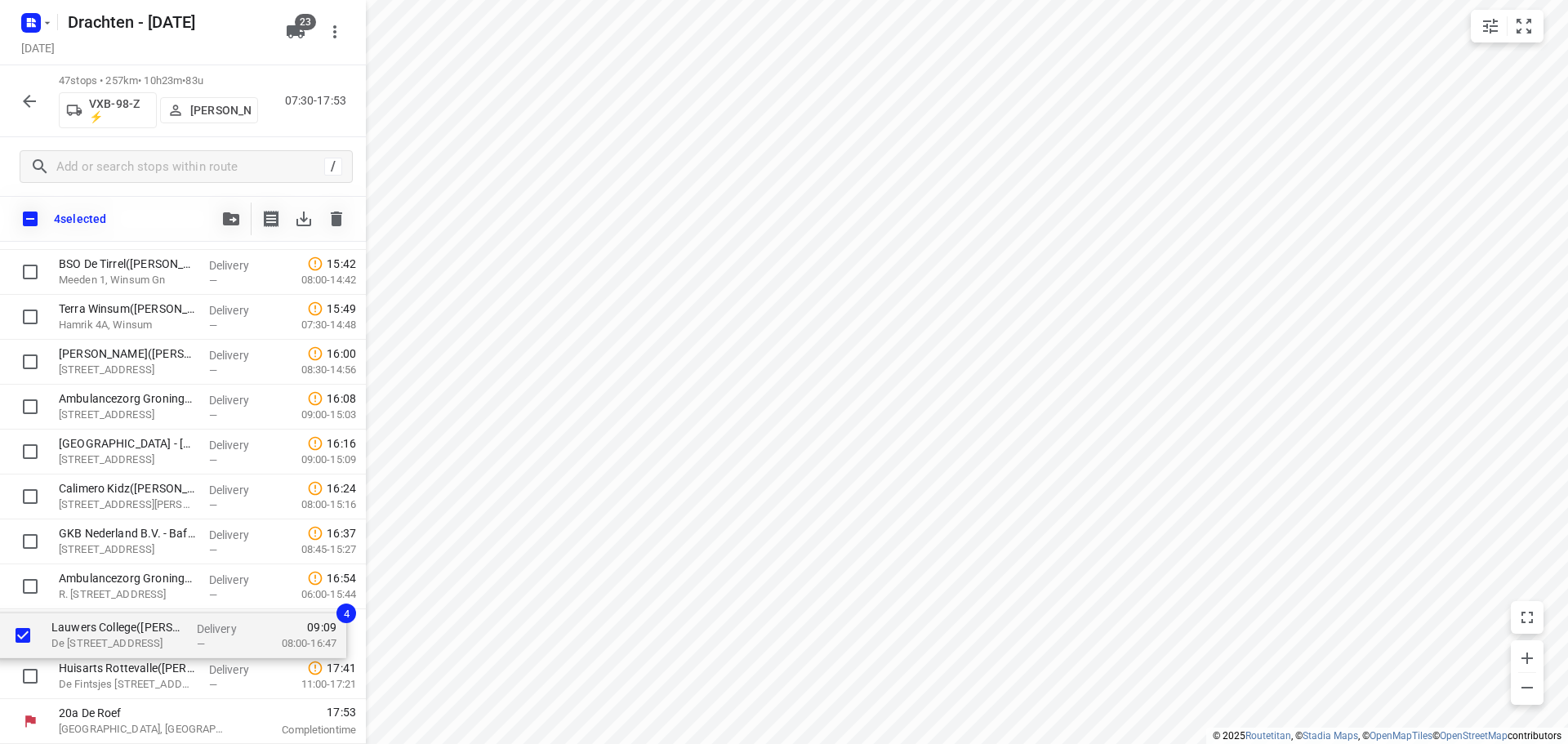
drag, startPoint x: 106, startPoint y: 451, endPoint x: 100, endPoint y: 646, distance: 195.1
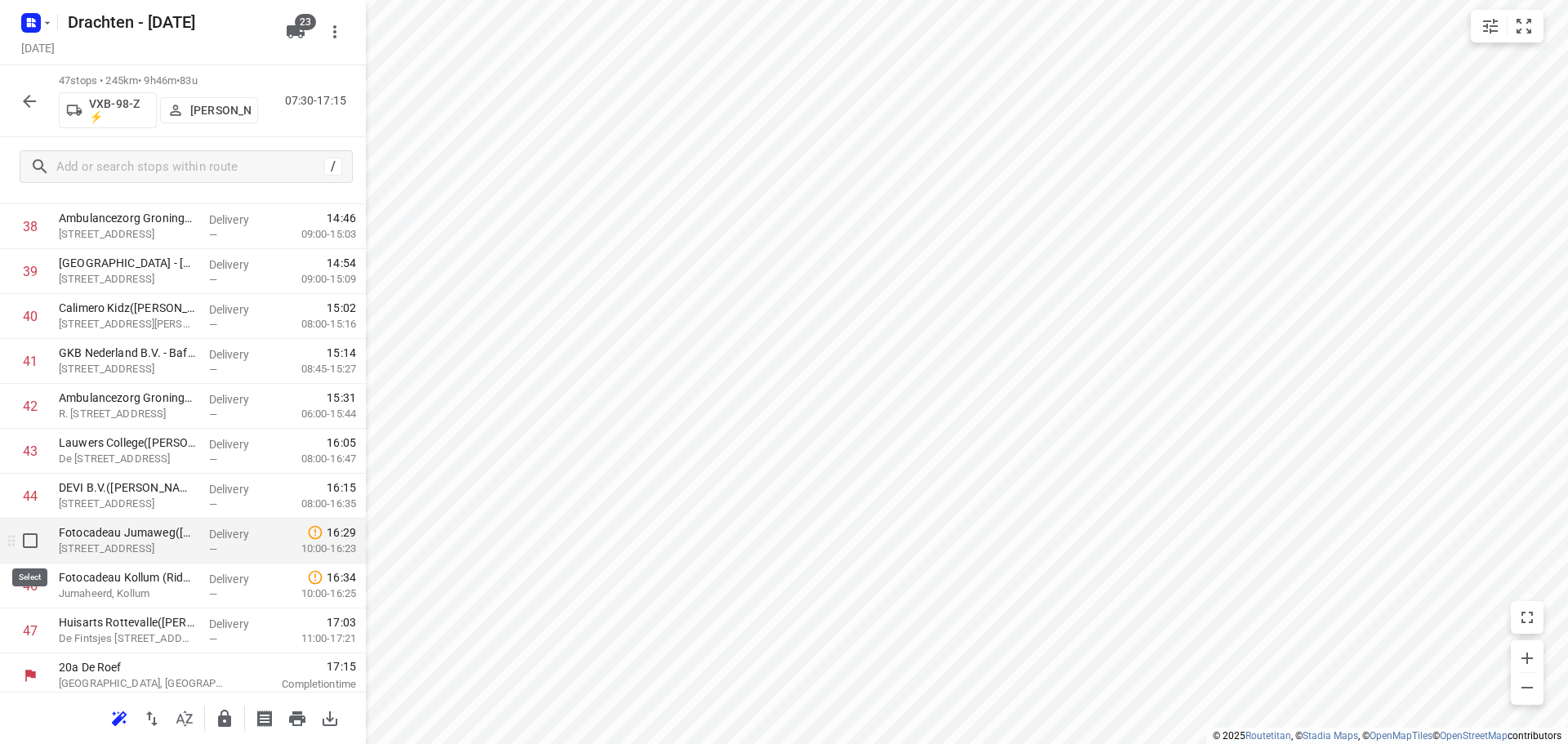
click at [32, 539] on input "checkbox" at bounding box center [30, 540] width 32 height 32
checkbox input "true"
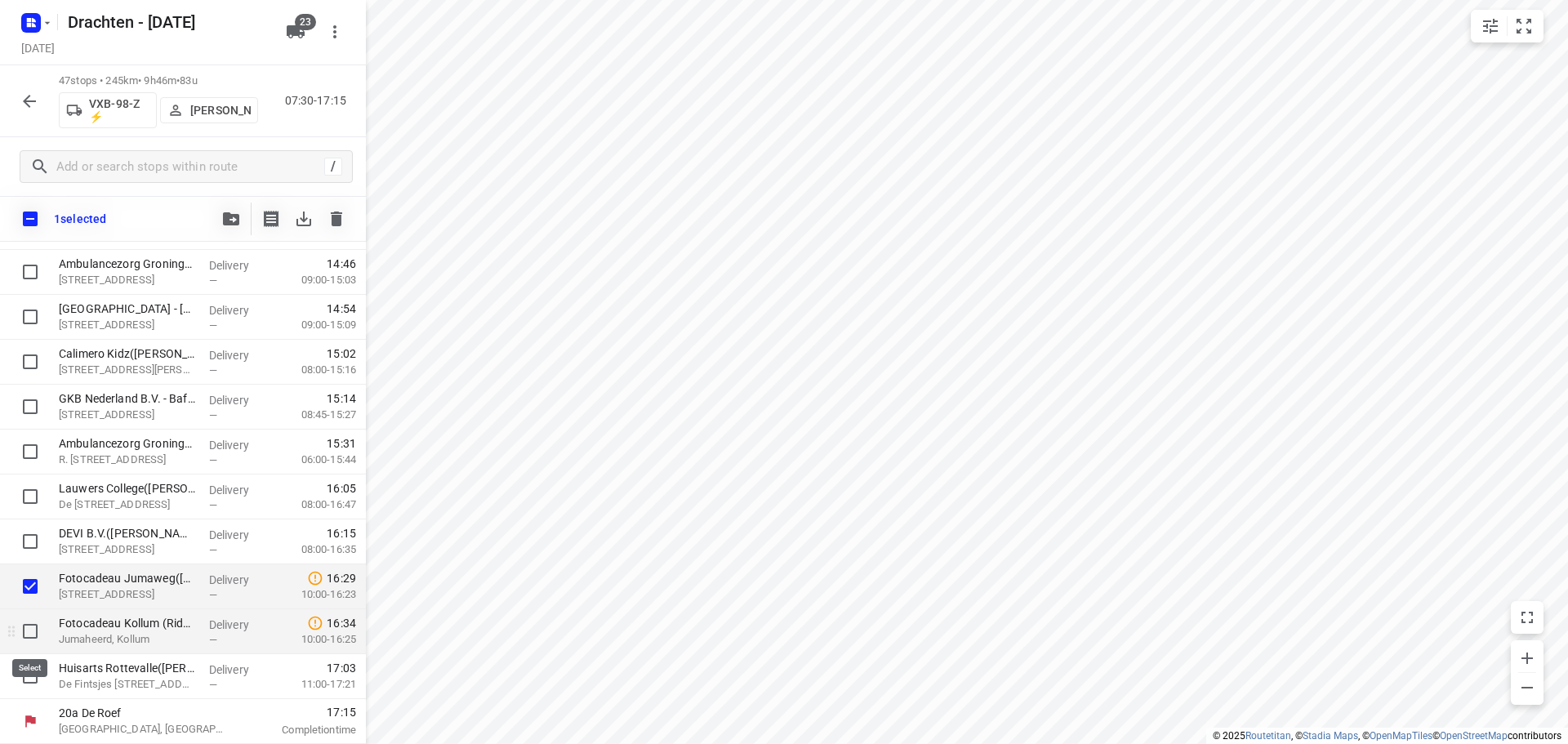
click at [27, 625] on input "checkbox" at bounding box center [30, 630] width 32 height 32
checkbox input "true"
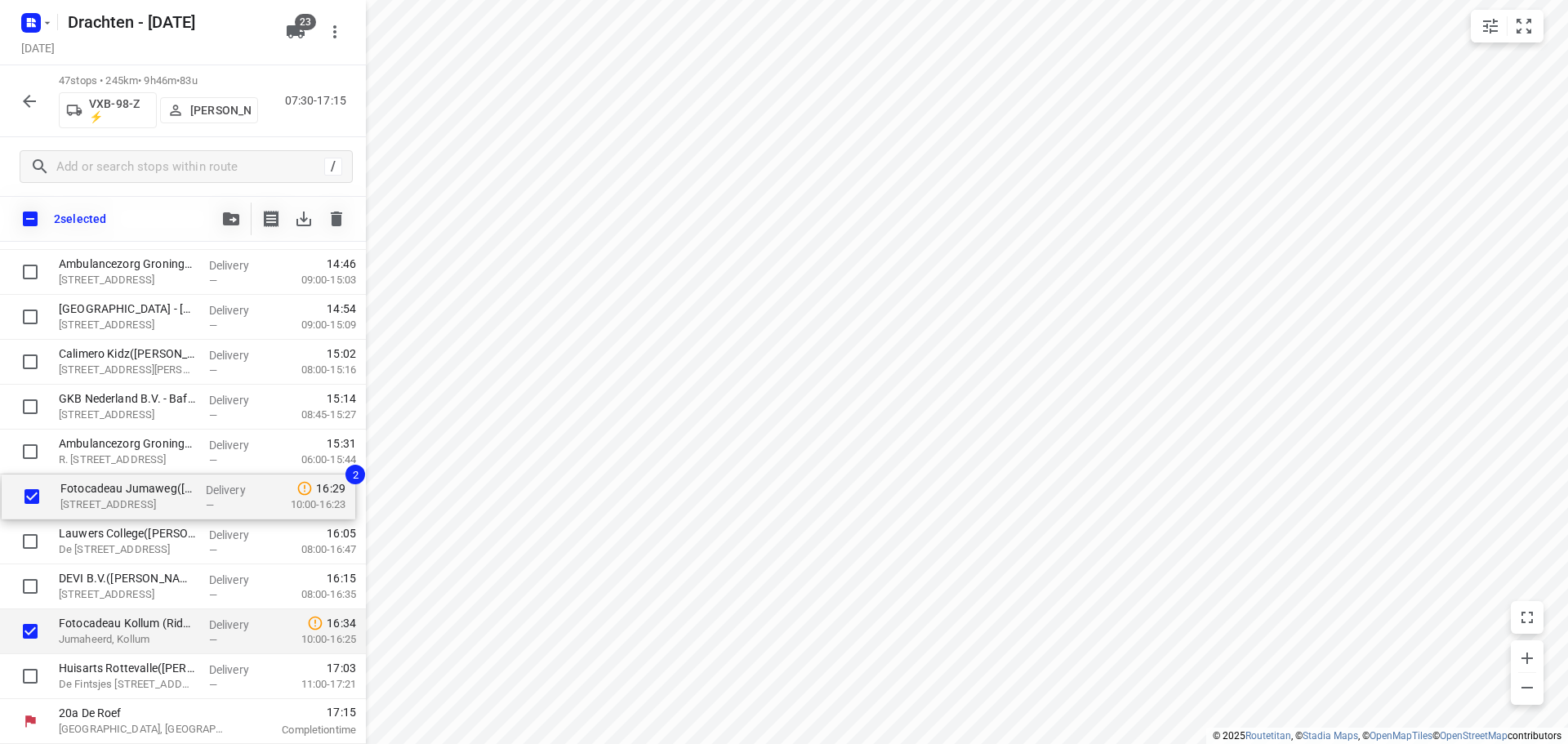
drag, startPoint x: 110, startPoint y: 586, endPoint x: 112, endPoint y: 492, distance: 94.0
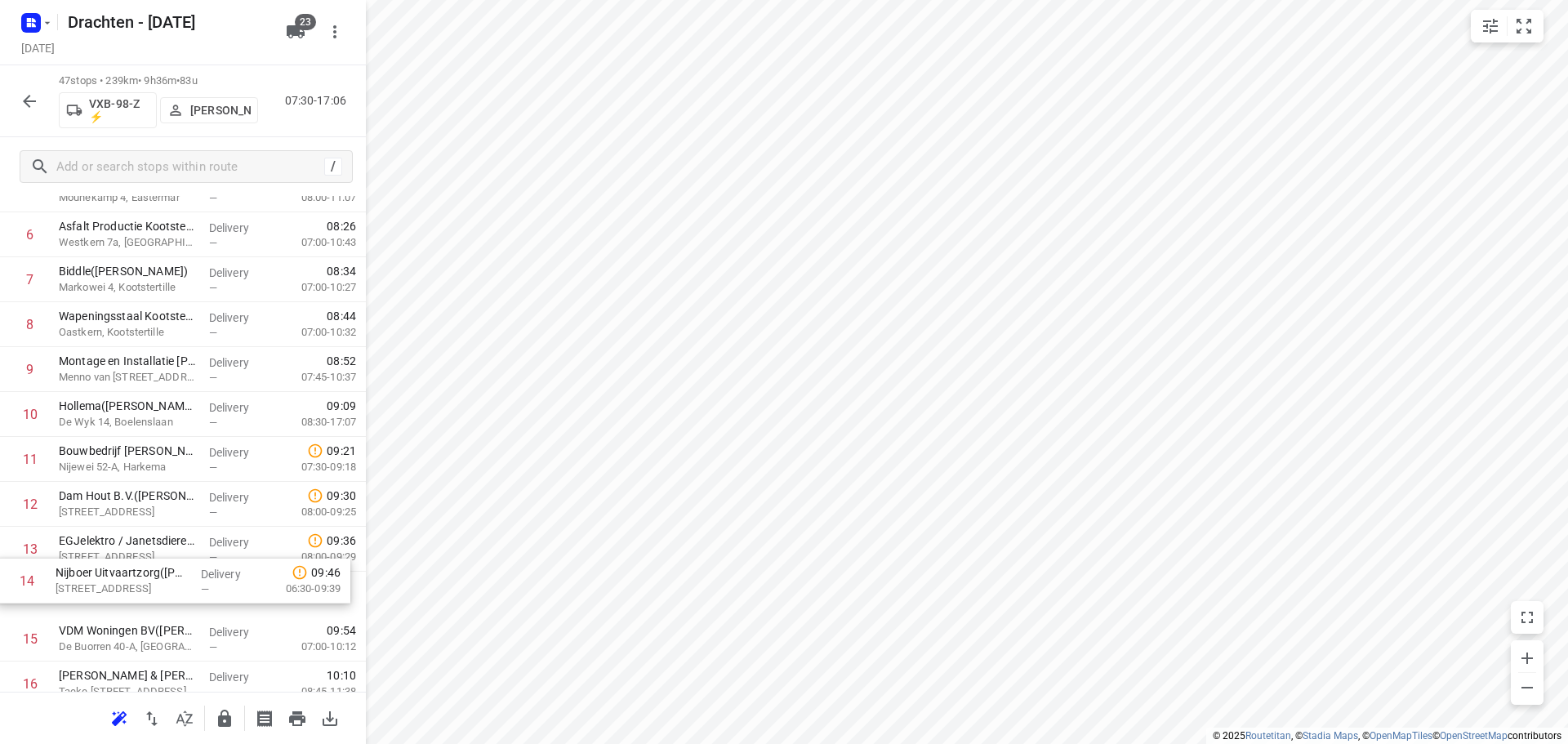
scroll to position [342, 0]
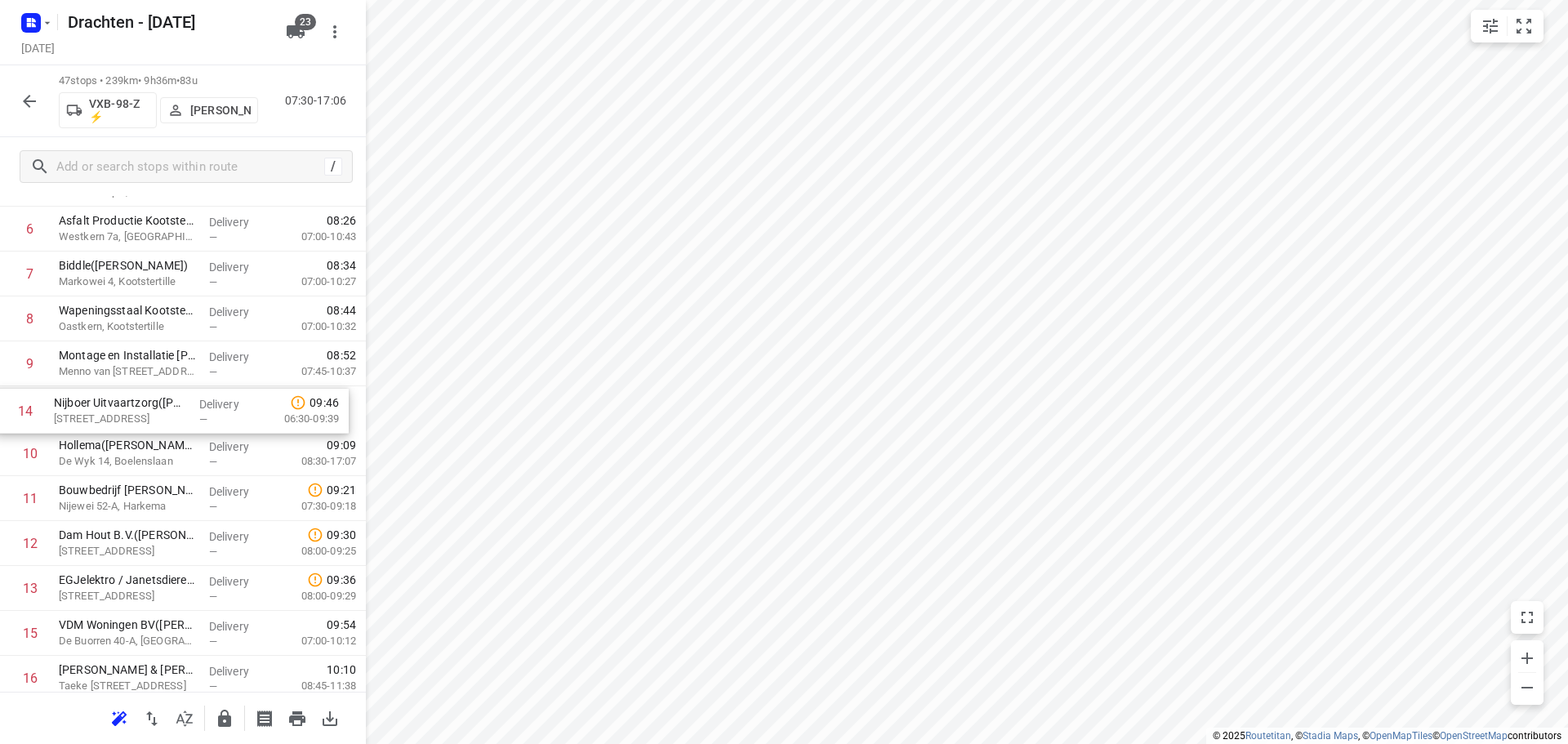
drag, startPoint x: 123, startPoint y: 609, endPoint x: 119, endPoint y: 411, distance: 198.0
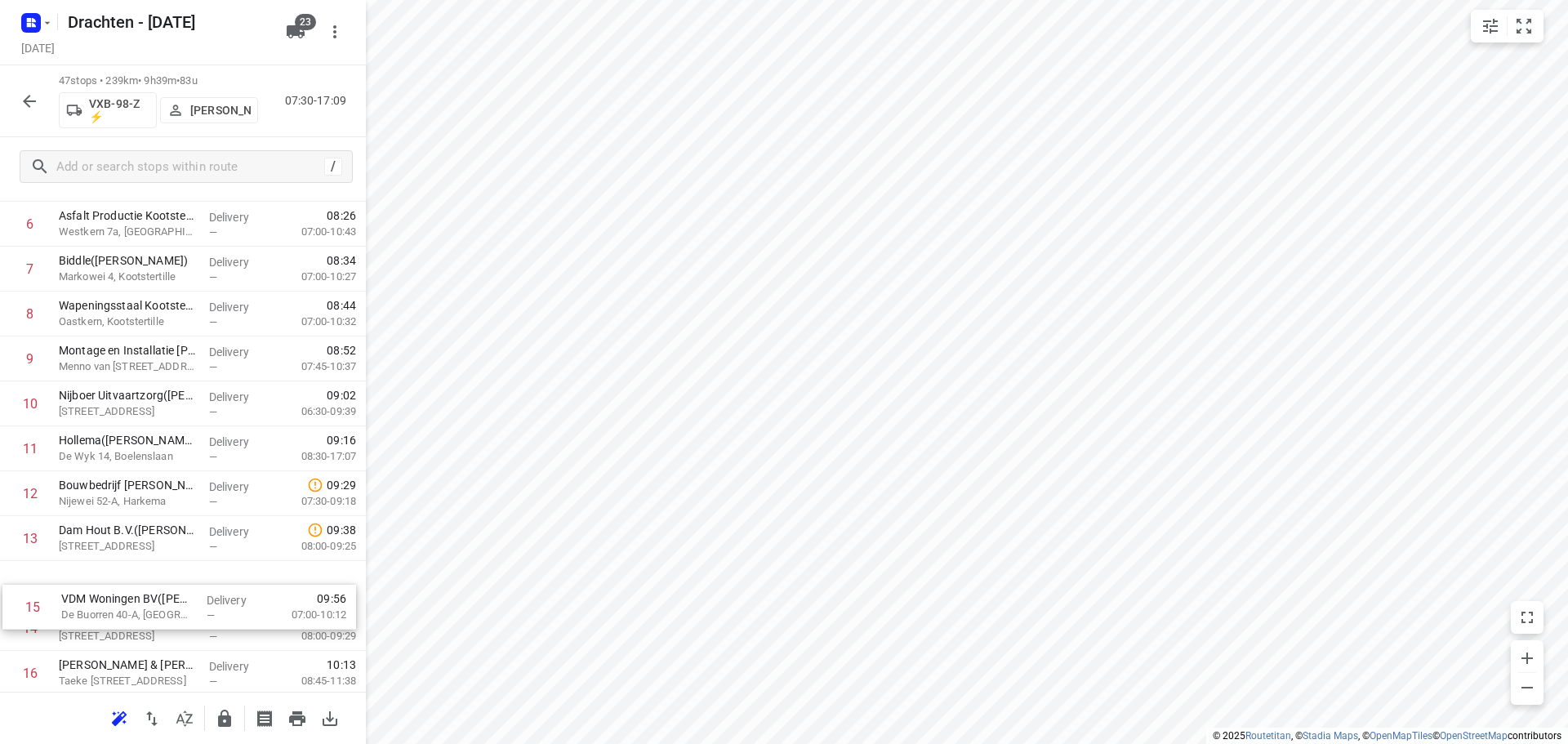
scroll to position [350, 0]
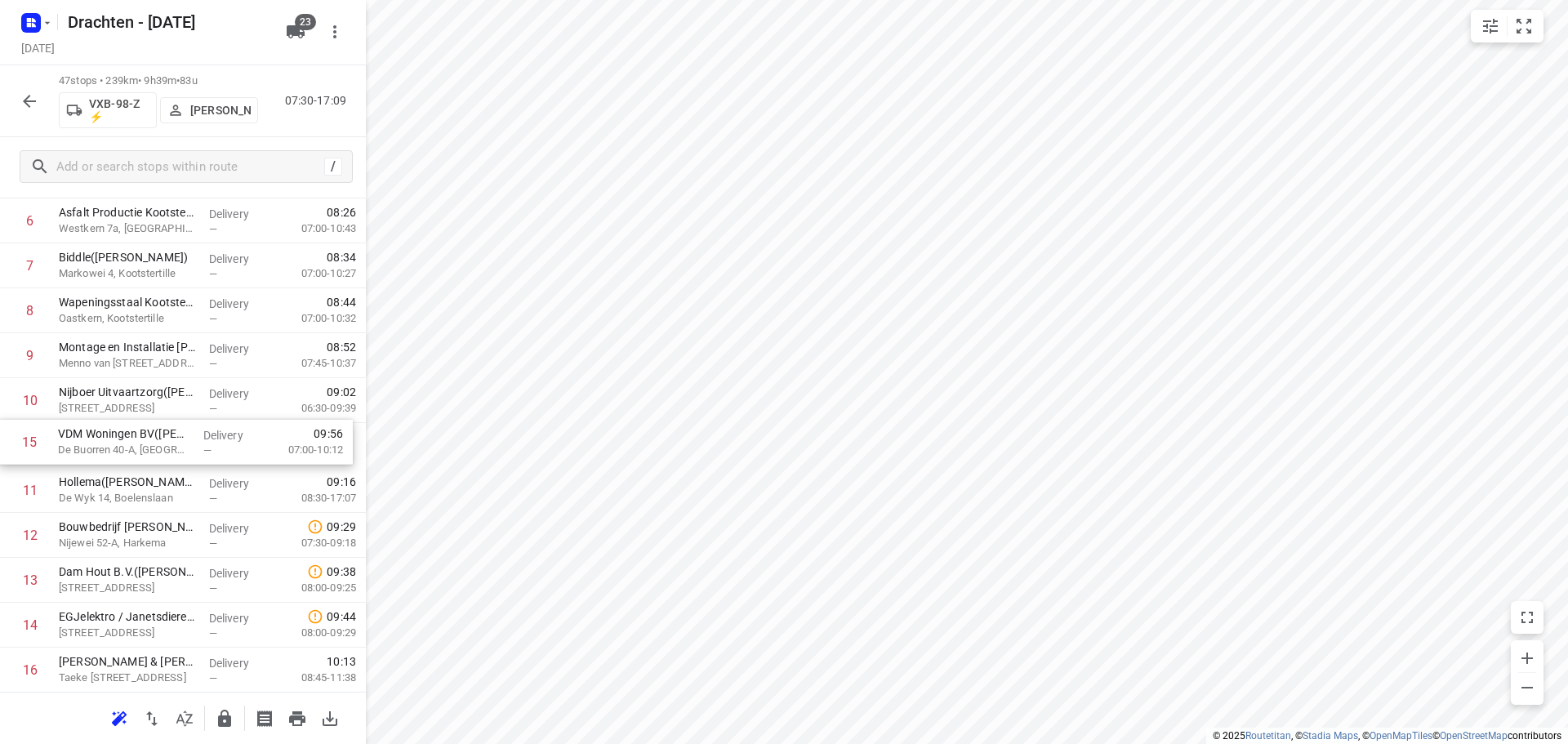
drag, startPoint x: 134, startPoint y: 640, endPoint x: 136, endPoint y: 445, distance: 195.0
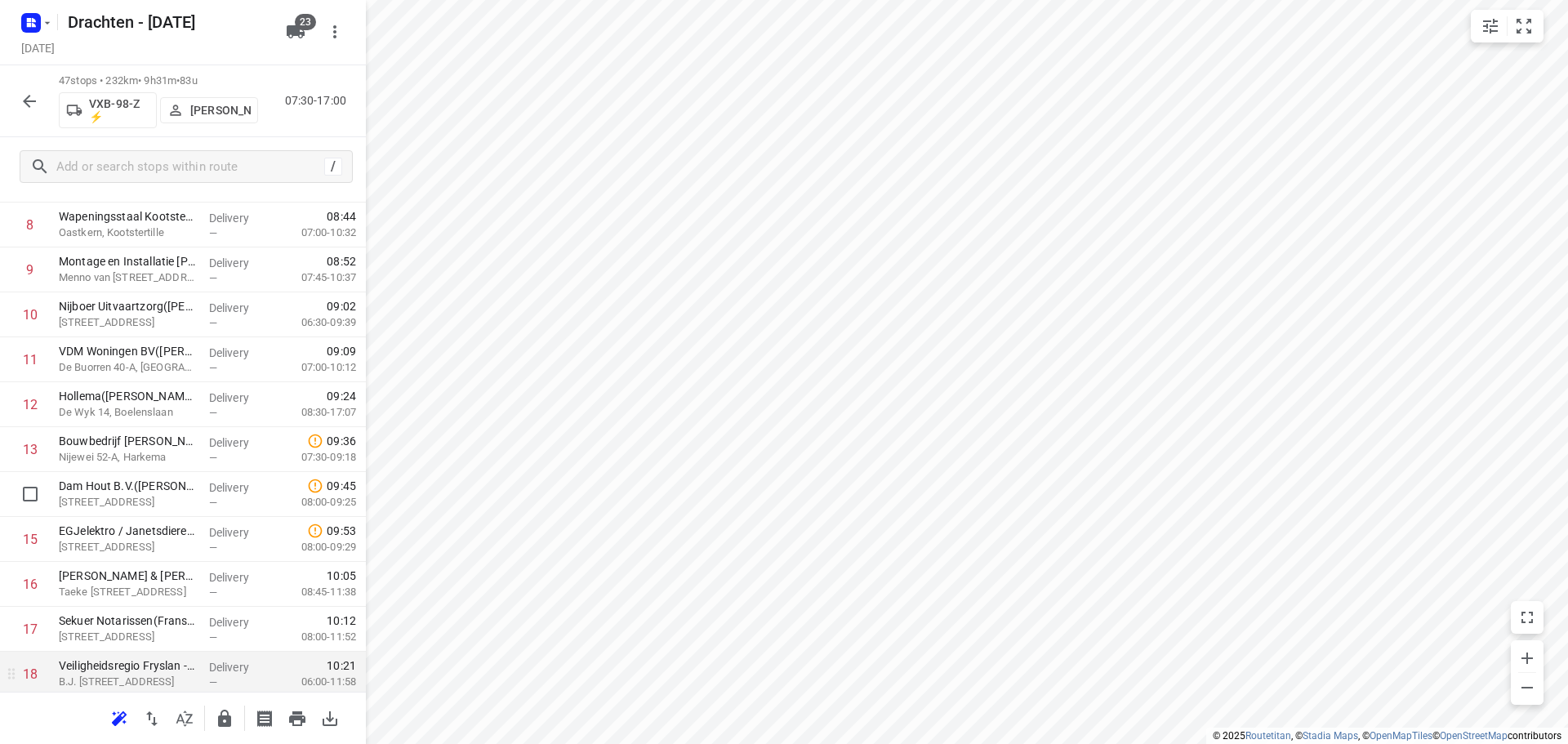
scroll to position [513, 0]
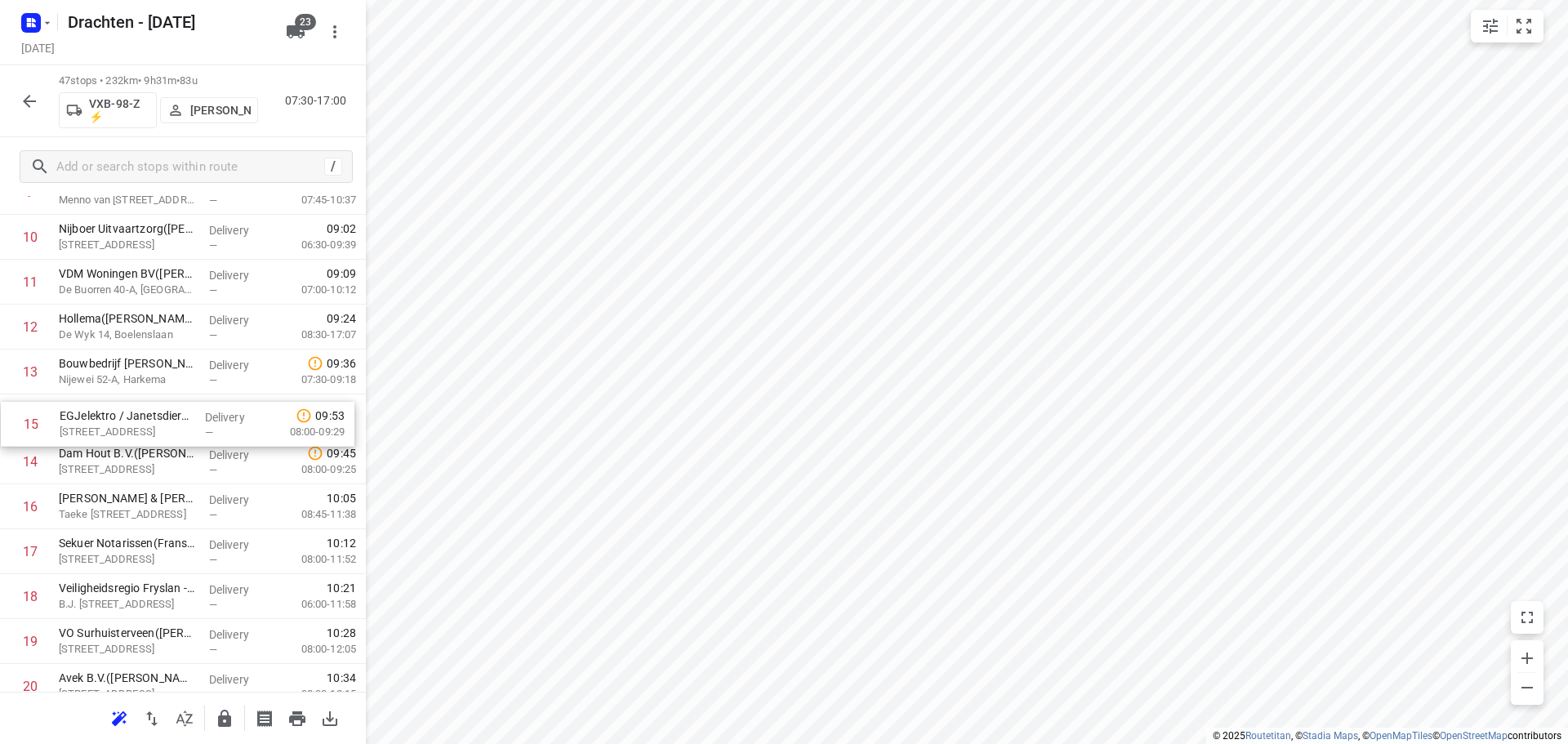
drag, startPoint x: 171, startPoint y: 469, endPoint x: 172, endPoint y: 426, distance: 43.0
drag, startPoint x: 159, startPoint y: 333, endPoint x: 160, endPoint y: 468, distance: 135.0
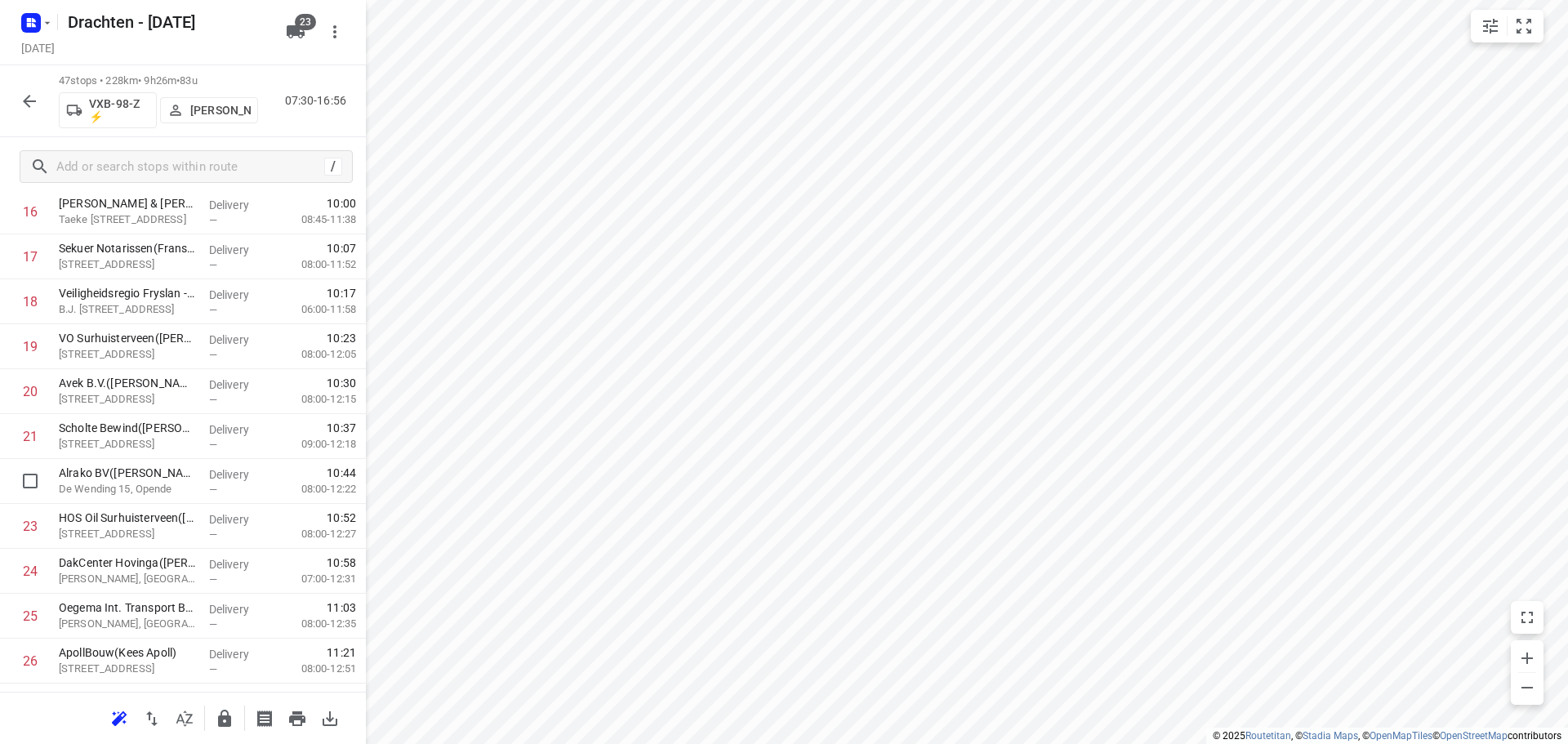
scroll to position [645, 0]
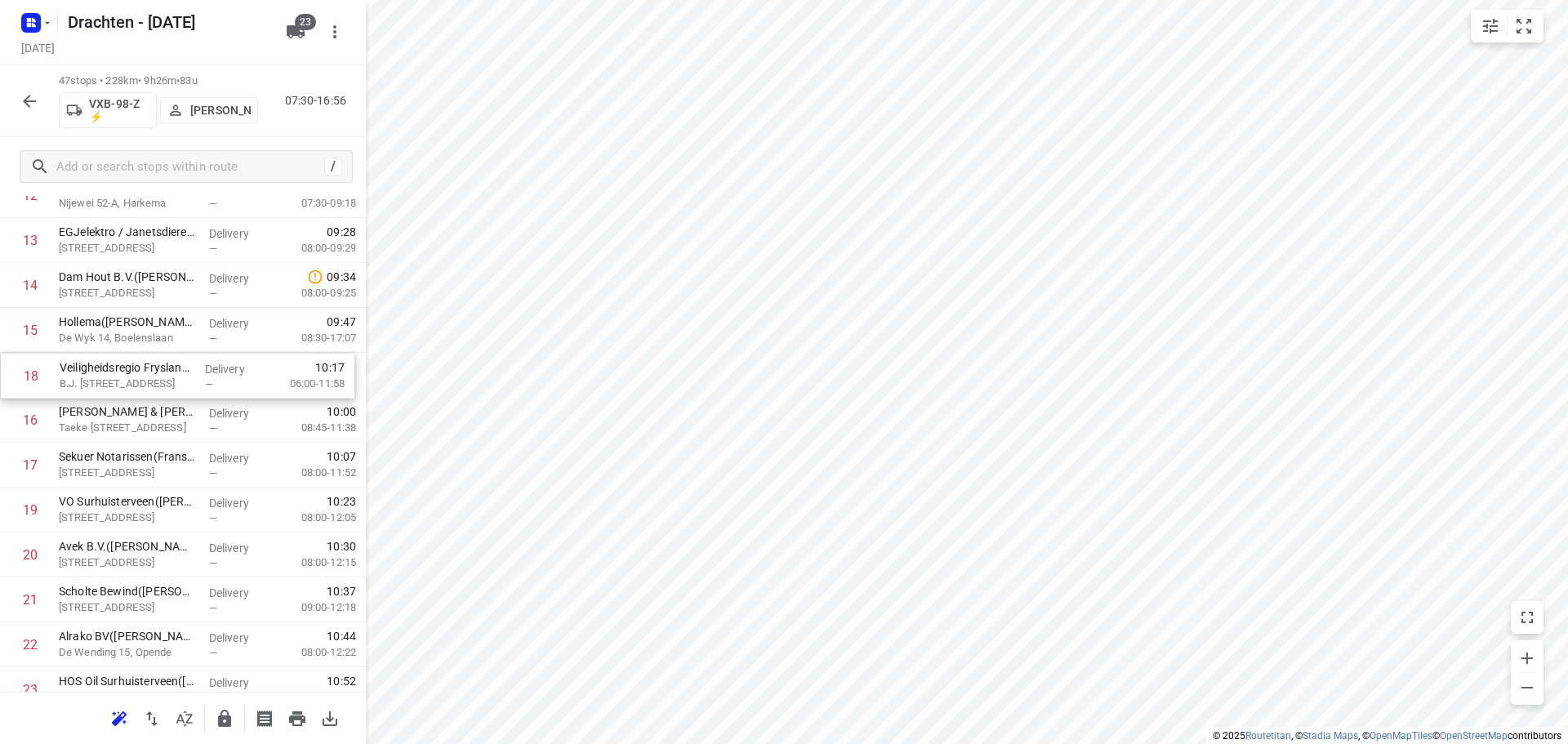
drag, startPoint x: 144, startPoint y: 468, endPoint x: 147, endPoint y: 374, distance: 94.0
click at [147, 374] on div "1 Cormileon(Cormileon) Grote Hornstweg 10A, Eastermar Delivery — 07:43 07:45-11…" at bounding box center [183, 734] width 366 height 2110
drag, startPoint x: 114, startPoint y: 463, endPoint x: 110, endPoint y: 415, distance: 48.2
click at [110, 415] on div "1 Cormileon(Cormileon) Grote Hornstweg 10A, Eastermar Delivery — 07:43 07:45-11…" at bounding box center [183, 734] width 366 height 2110
drag, startPoint x: 162, startPoint y: 425, endPoint x: 161, endPoint y: 386, distance: 39.0
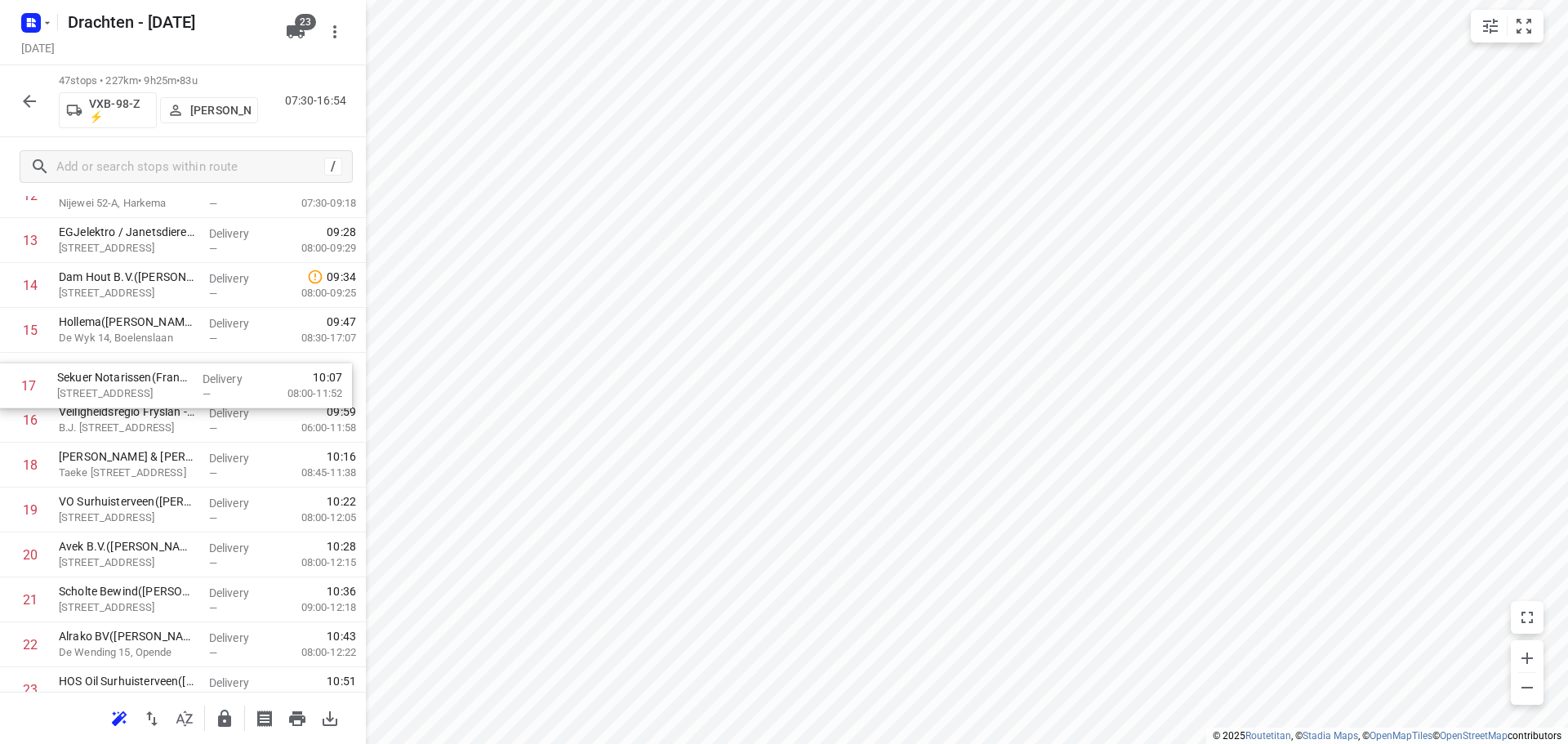
click at [161, 386] on div "1 Cormileon(Cormileon) Grote Hornstweg 10A, Eastermar Delivery — 07:43 07:45-11…" at bounding box center [183, 734] width 366 height 2110
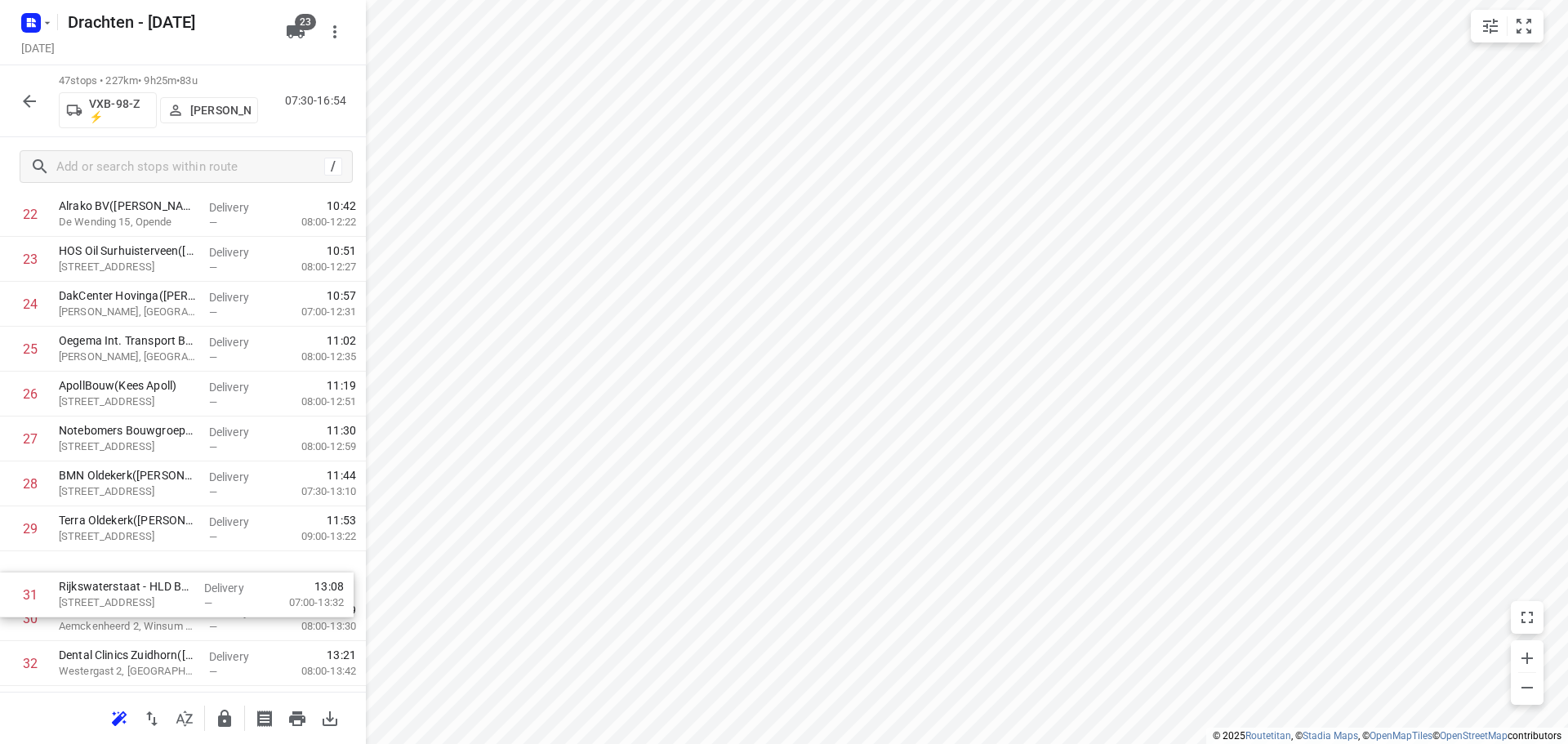
scroll to position [1075, 0]
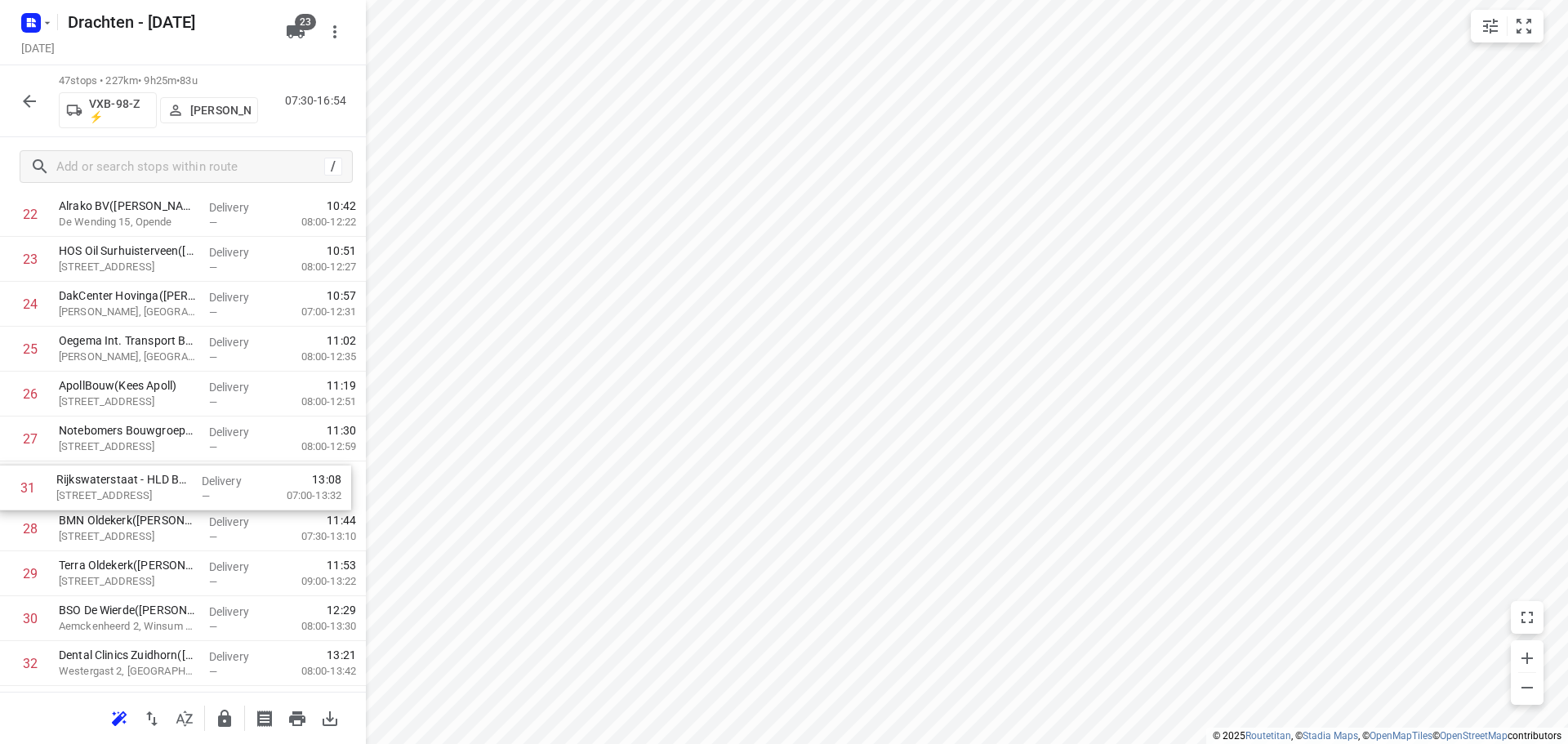
drag, startPoint x: 182, startPoint y: 648, endPoint x: 180, endPoint y: 491, distance: 157.0
click at [180, 491] on div "1 Cormileon(Cormileon) Grote Hornstweg 10A, Eastermar Delivery — 07:43 07:45-11…" at bounding box center [183, 304] width 366 height 2110
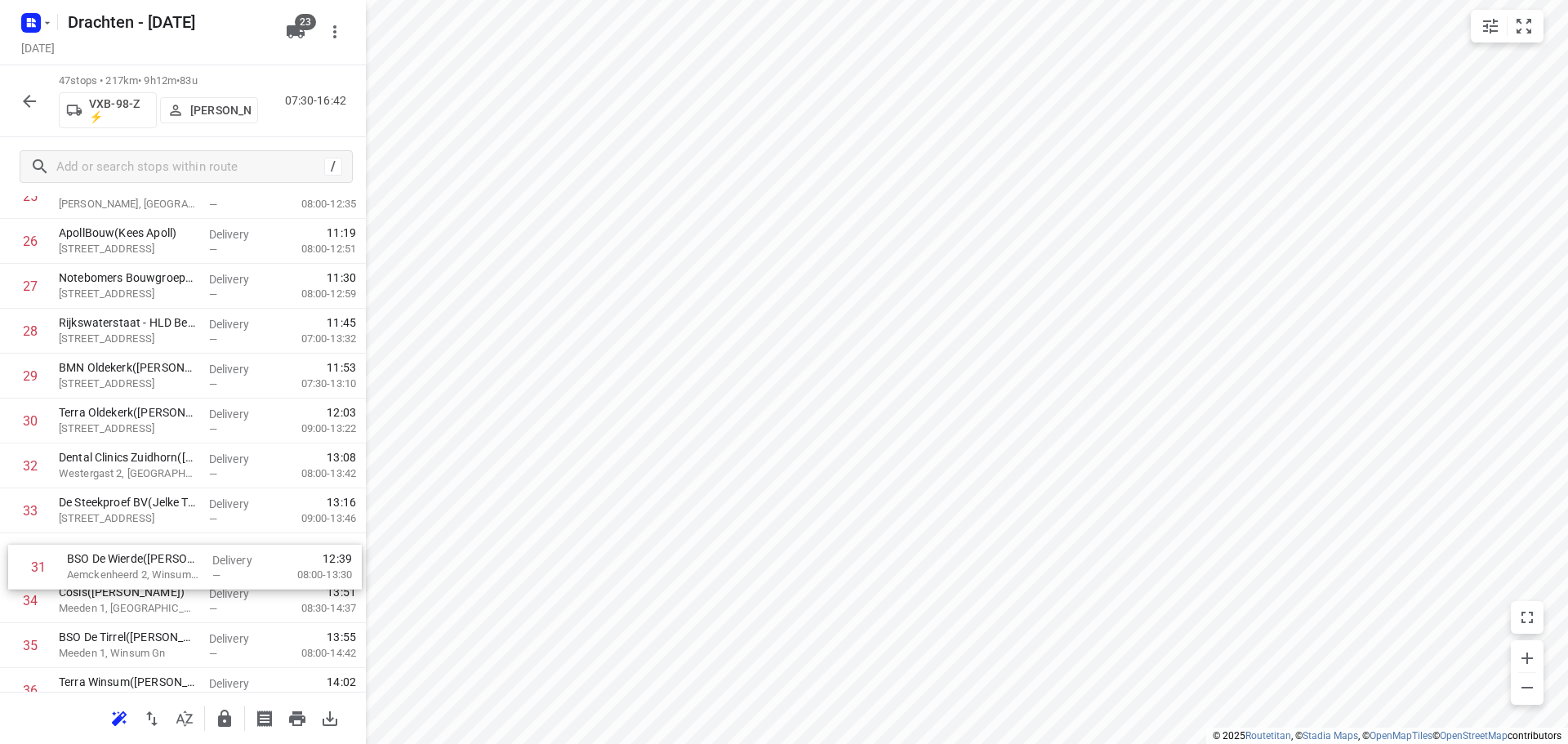
scroll to position [1228, 0]
drag, startPoint x: 208, startPoint y: 546, endPoint x: 213, endPoint y: 565, distance: 19.6
click at [213, 565] on div "1 Cormileon(Cormileon) Grote Hornstweg 10A, Eastermar Delivery — 07:43 07:45-11…" at bounding box center [183, 150] width 366 height 2110
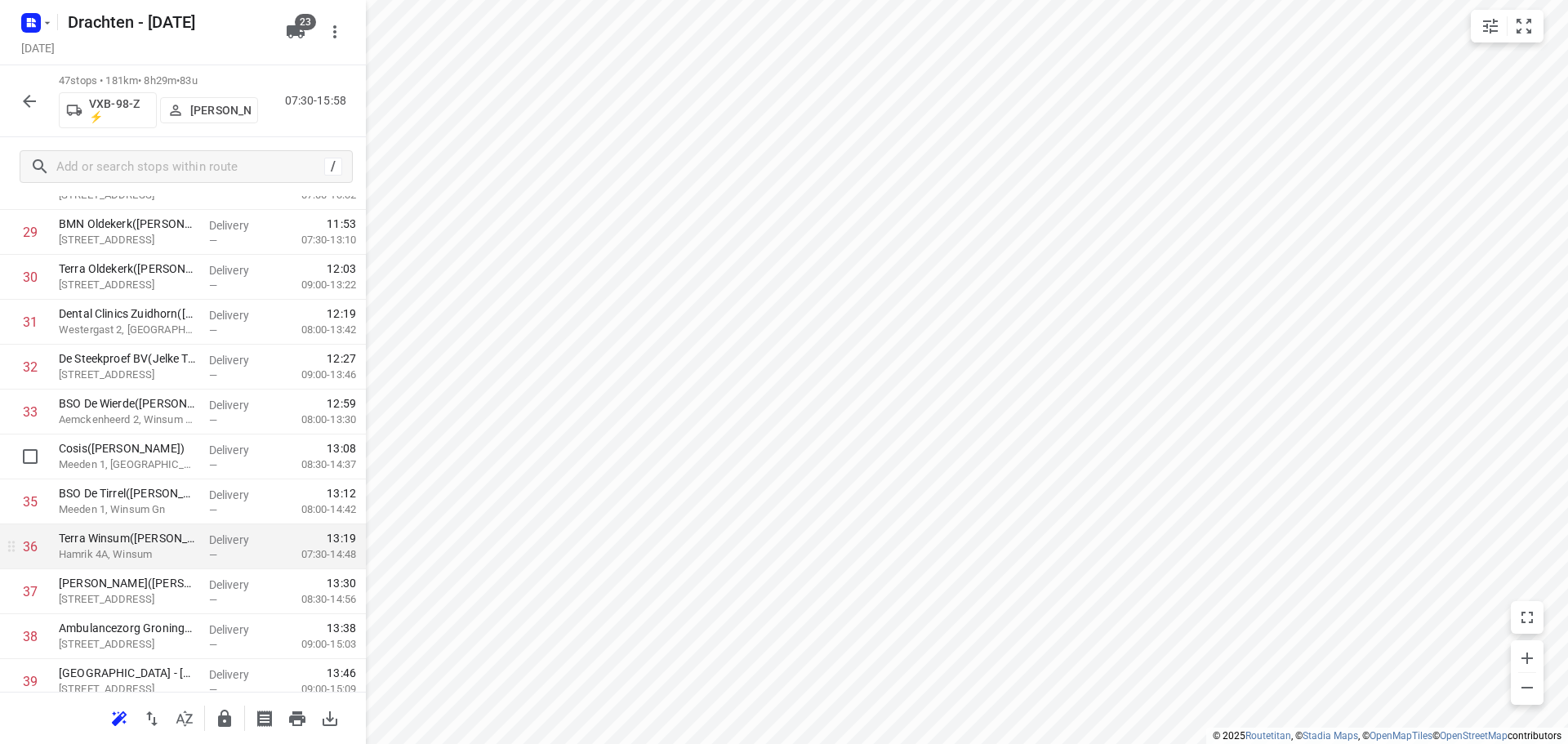
scroll to position [1474, 0]
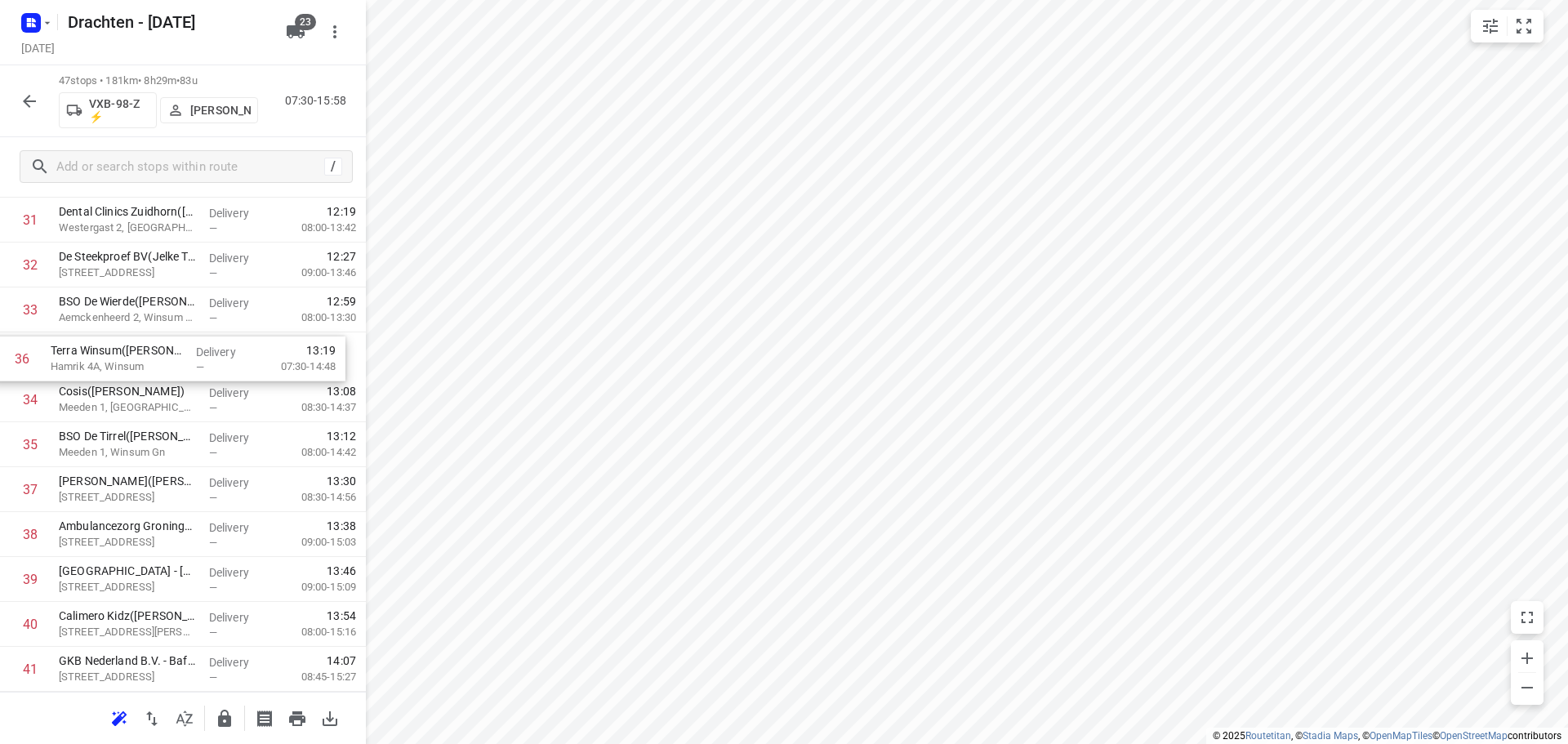
drag, startPoint x: 124, startPoint y: 441, endPoint x: 115, endPoint y: 350, distance: 91.4
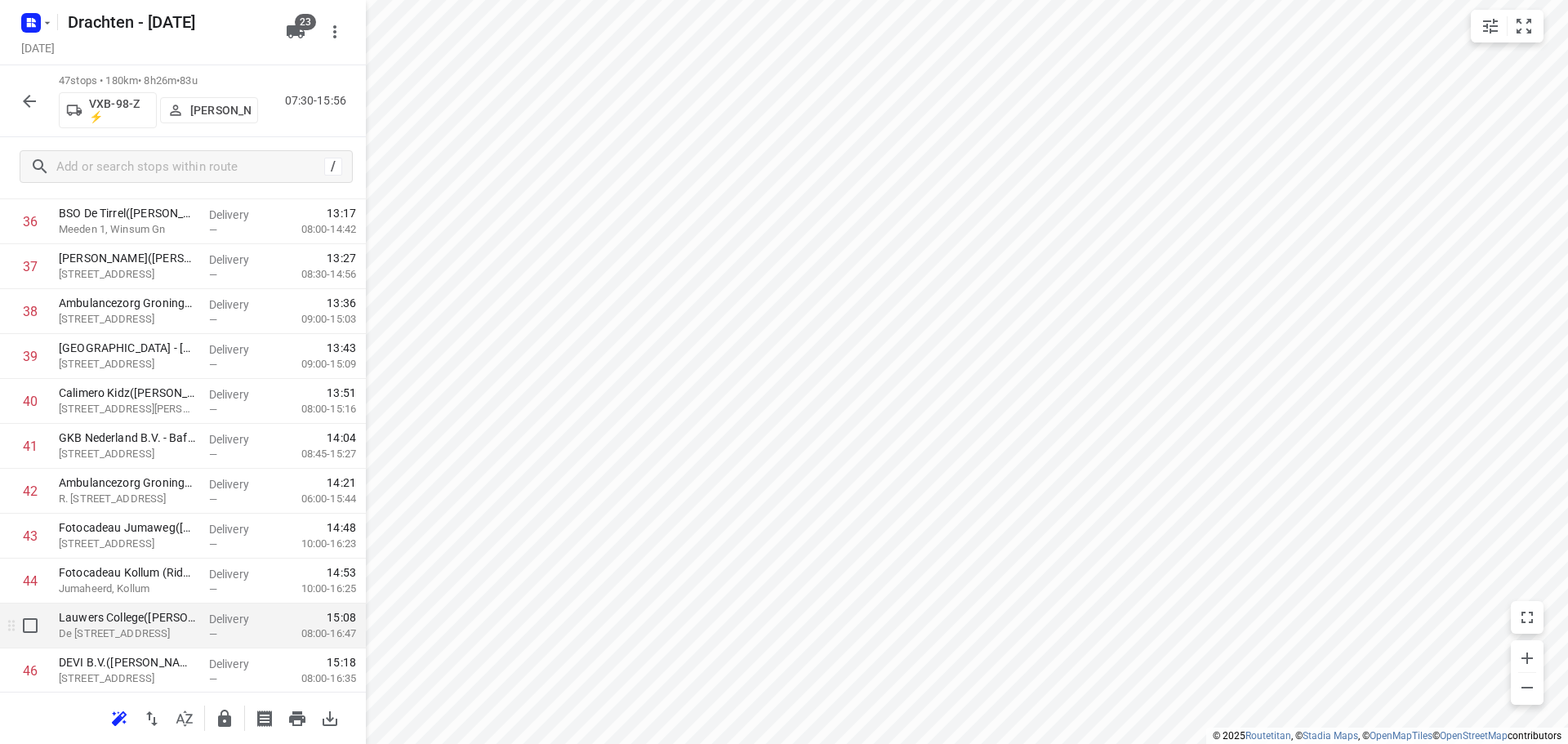
scroll to position [1788, 0]
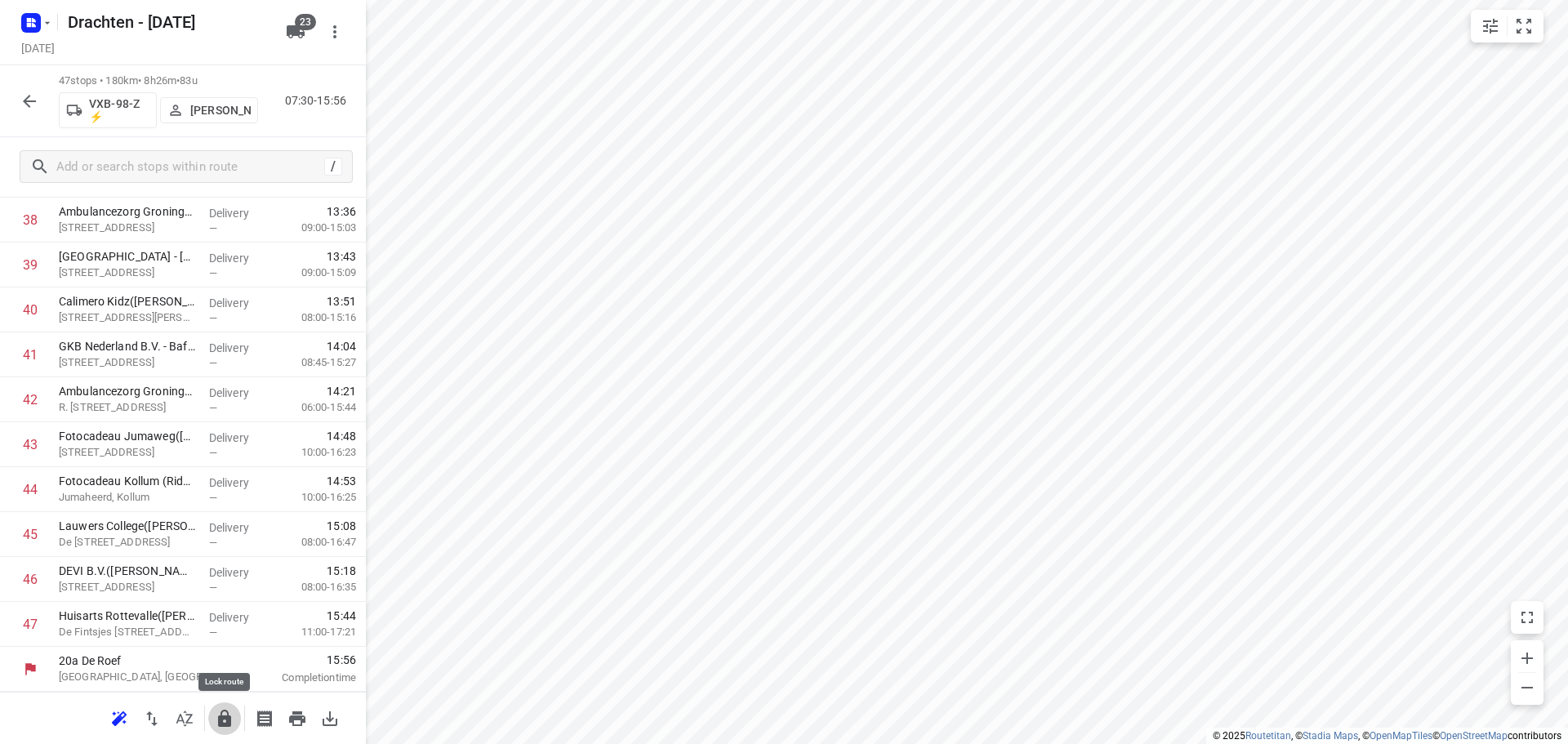
click at [230, 727] on icon "button" at bounding box center [225, 718] width 20 height 20
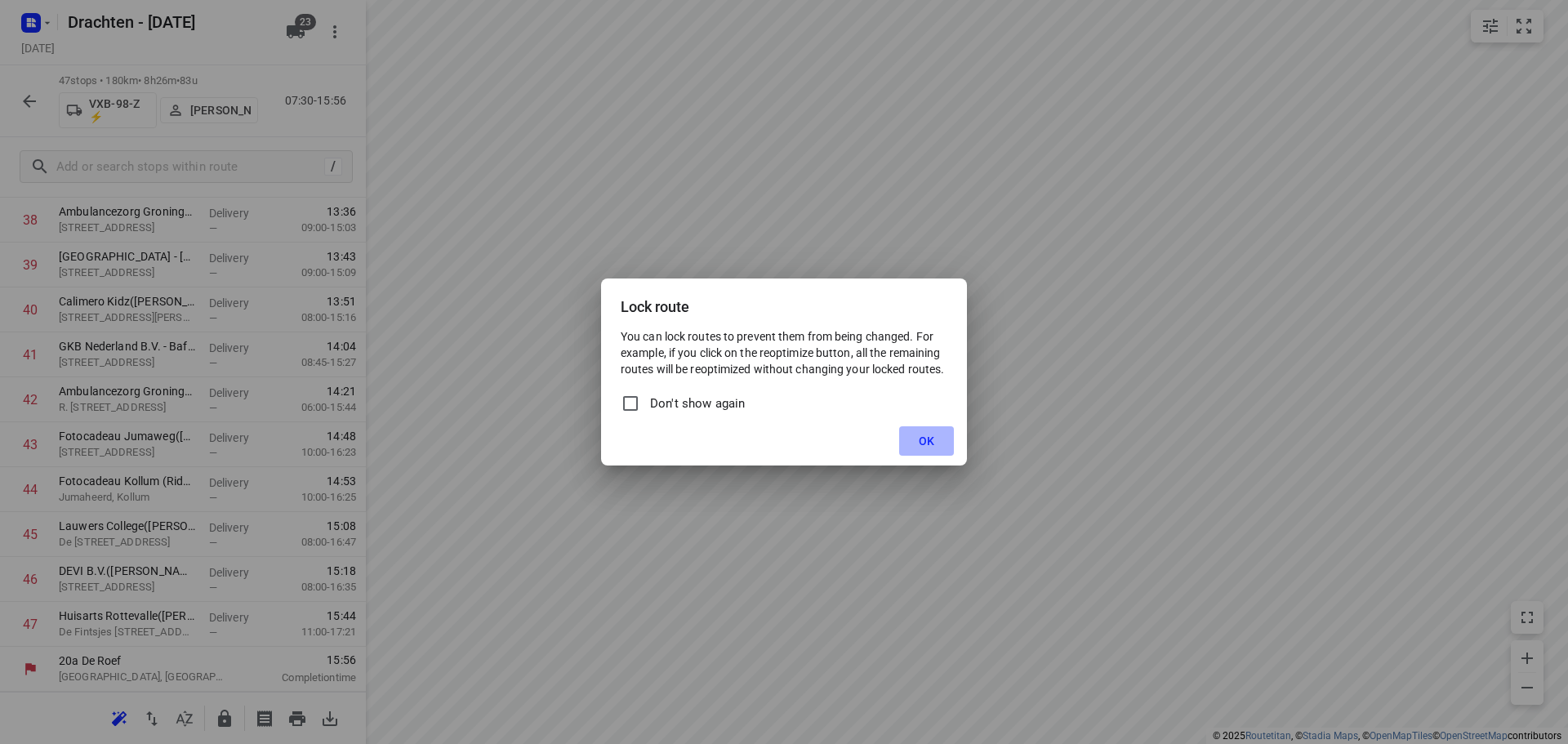
click at [932, 449] on button "OK" at bounding box center [927, 440] width 55 height 29
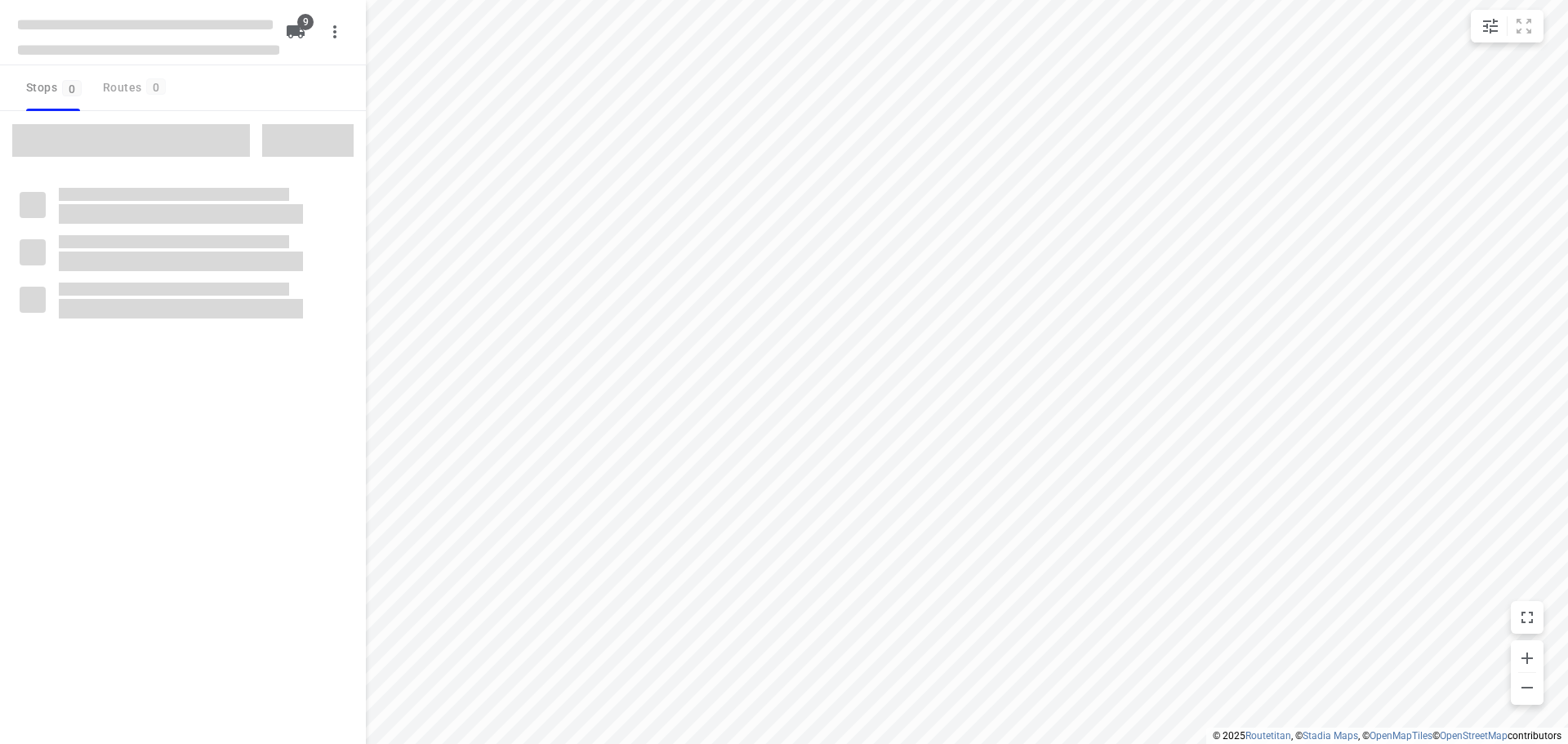
checkbox input "true"
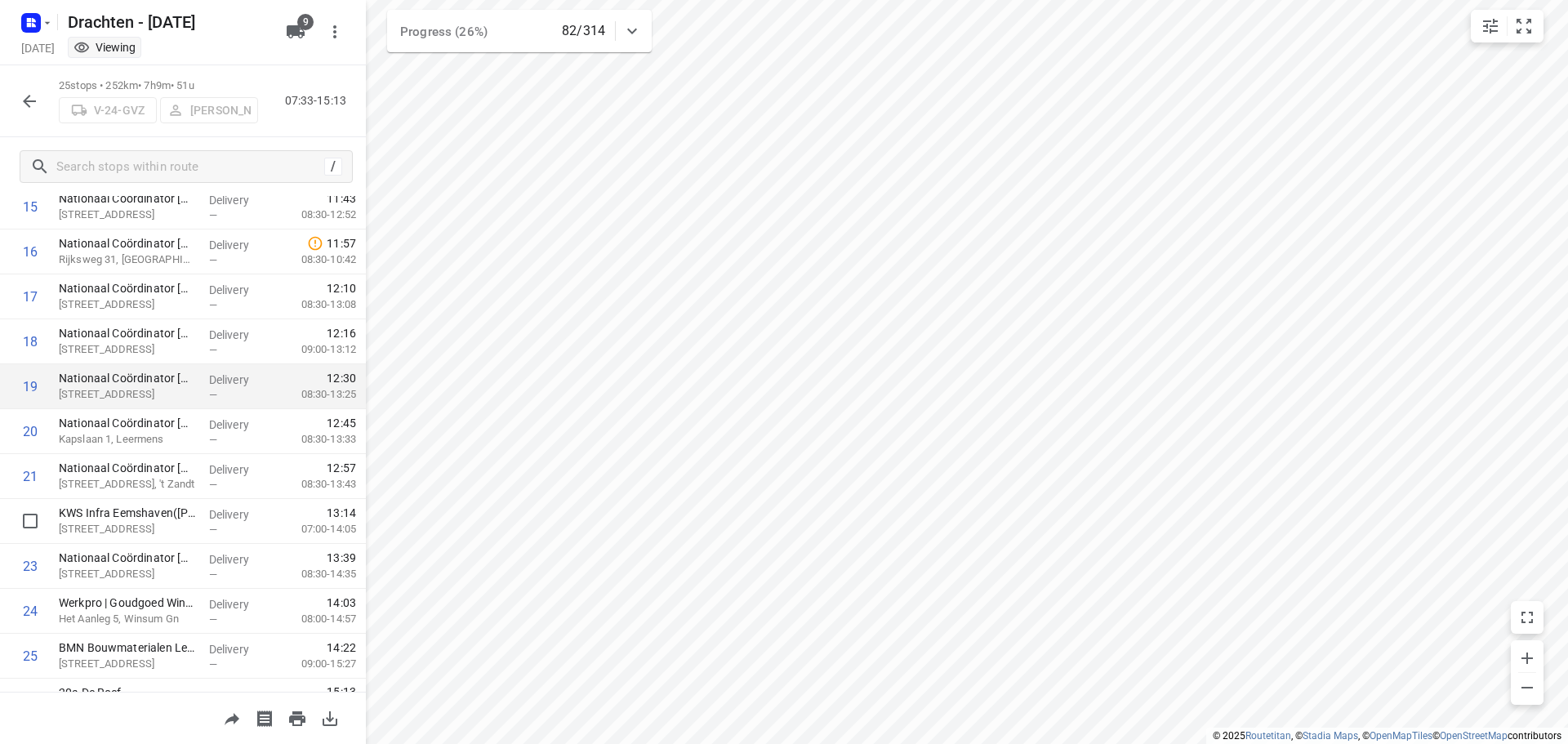
scroll to position [753, 0]
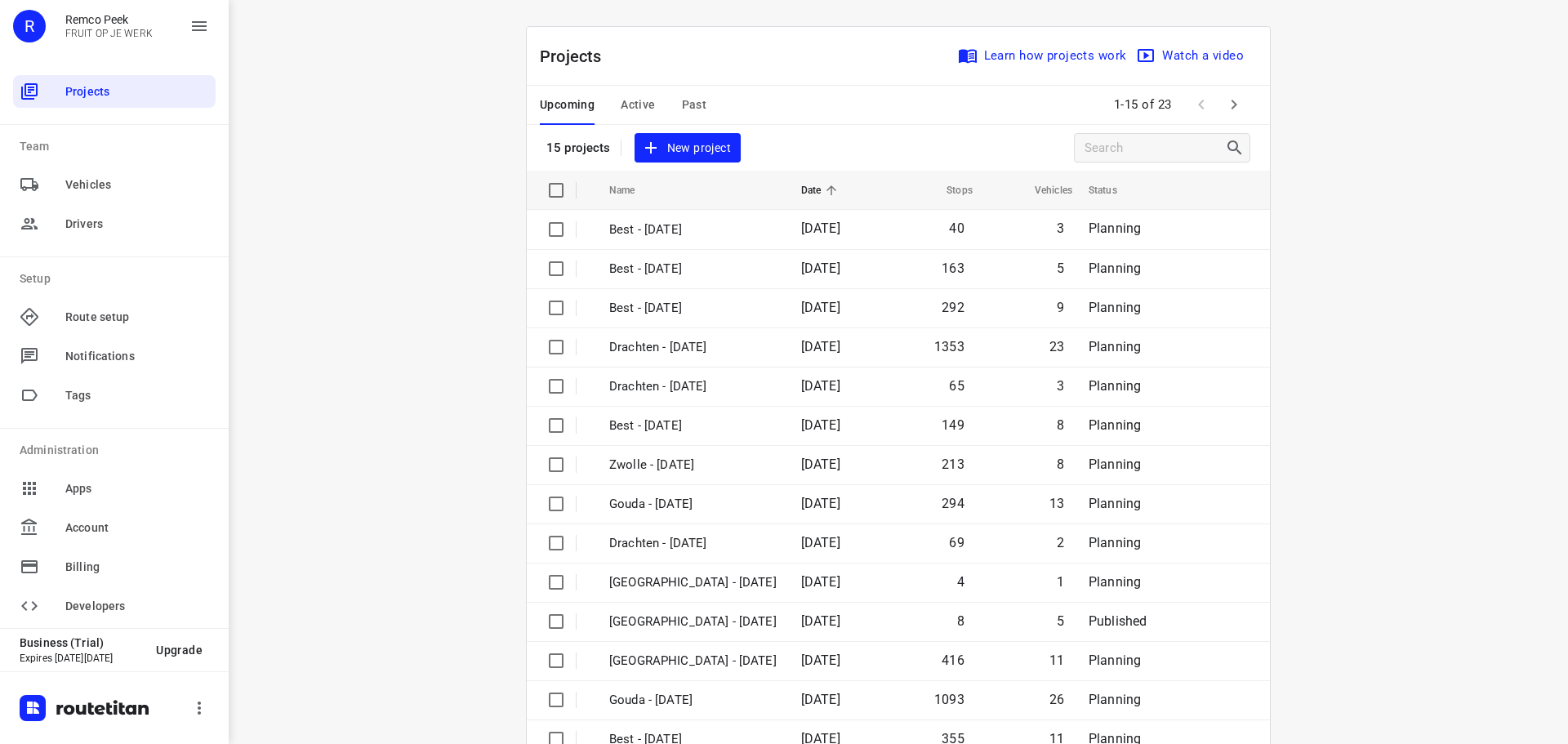
click at [640, 104] on span "Active" at bounding box center [637, 105] width 34 height 21
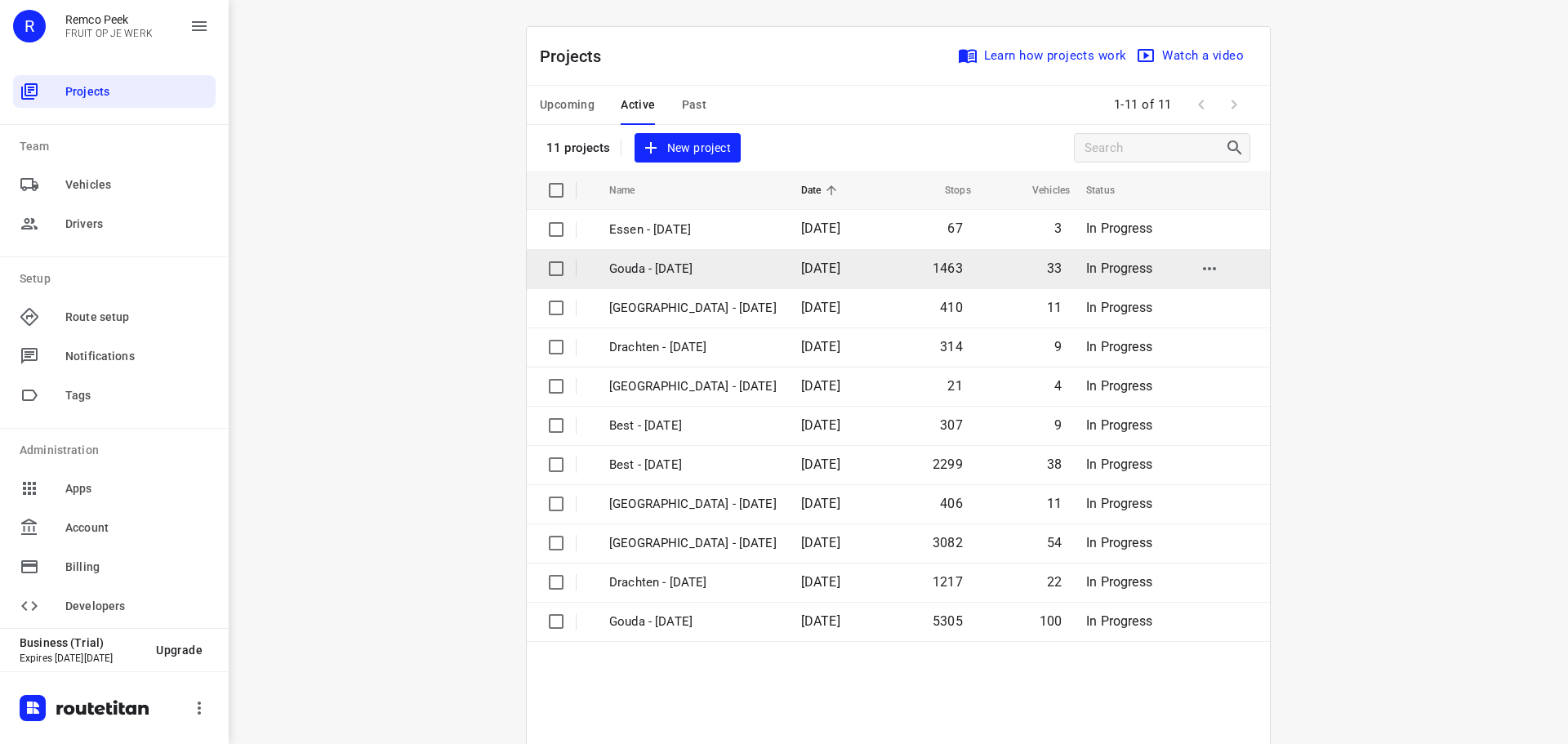
click at [650, 271] on p "Gouda - [DATE]" at bounding box center [693, 269] width 168 height 19
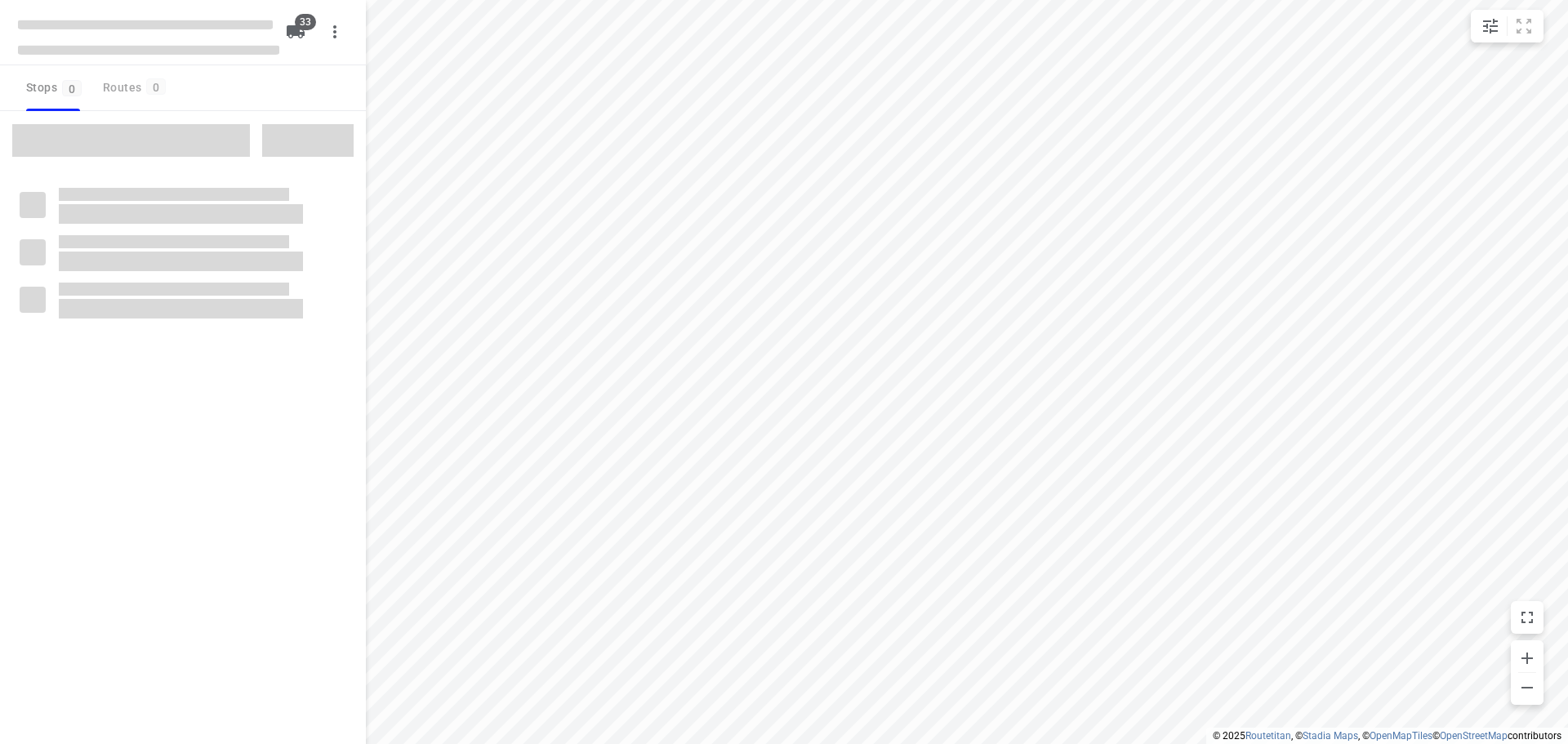
checkbox input "true"
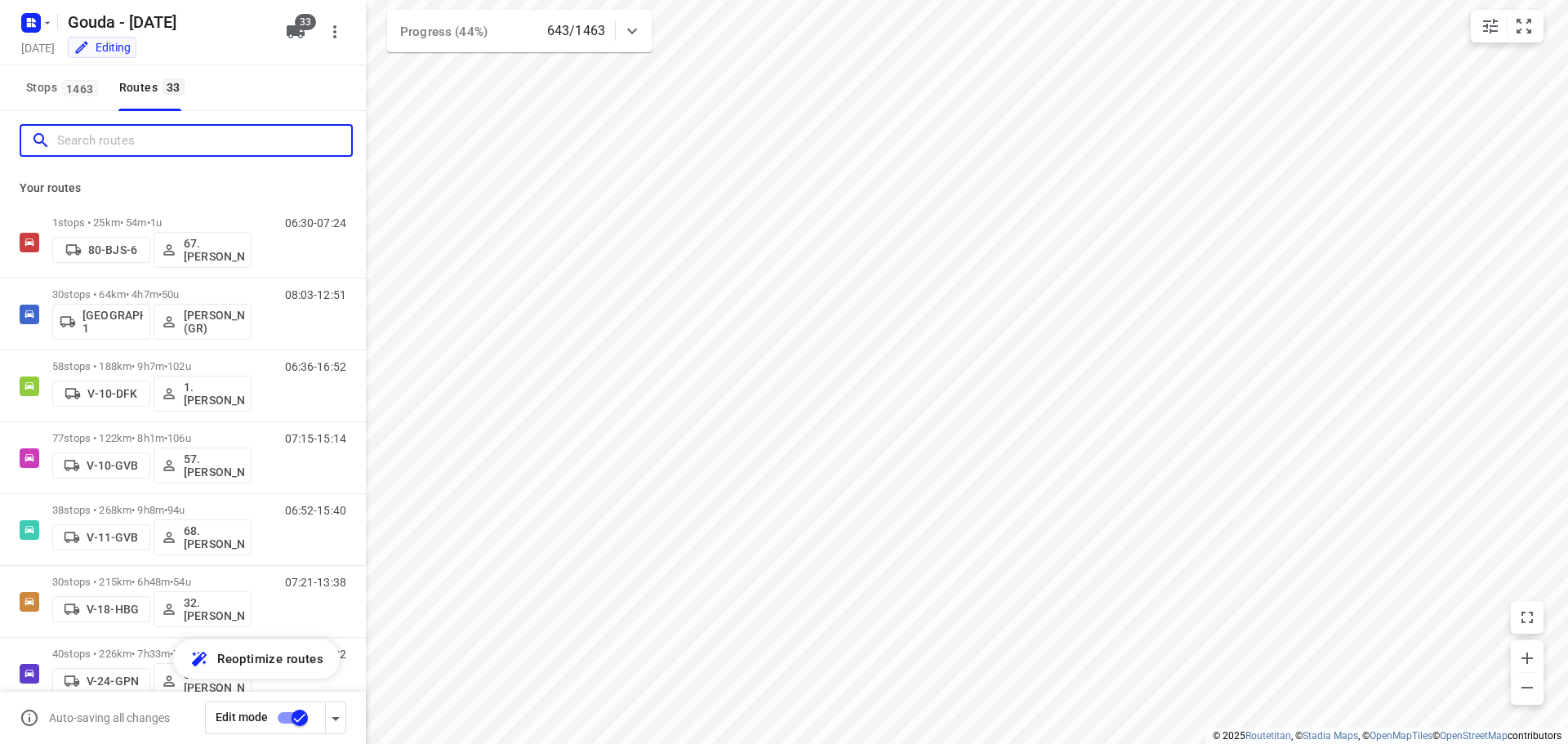
drag, startPoint x: 135, startPoint y: 140, endPoint x: 148, endPoint y: 135, distance: 13.9
click at [136, 139] on input "Search routes" at bounding box center [204, 141] width 294 height 26
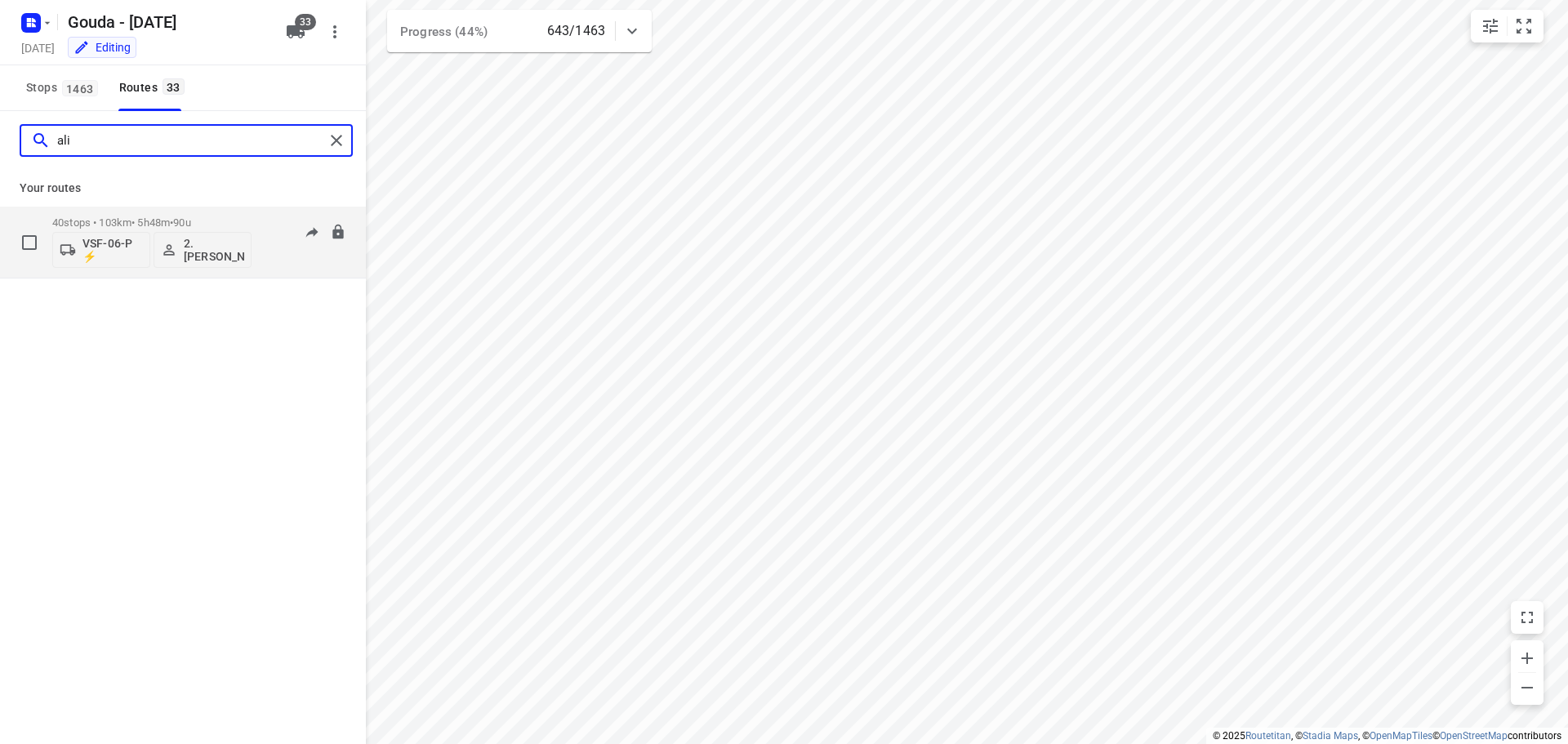
type input "ali"
click at [149, 220] on p "40 stops • 103km • 5h48m • 90u" at bounding box center [152, 222] width 199 height 12
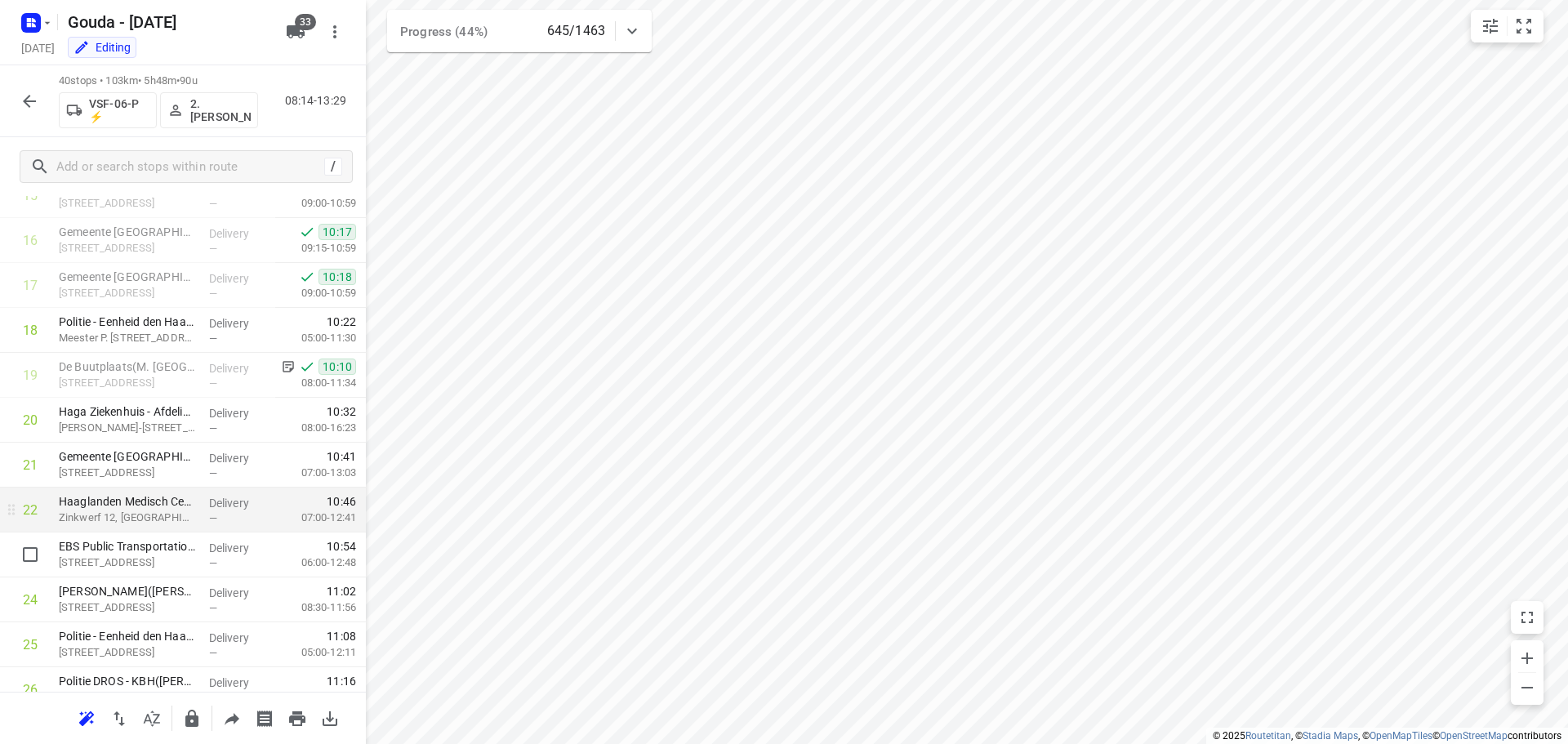
scroll to position [653, 0]
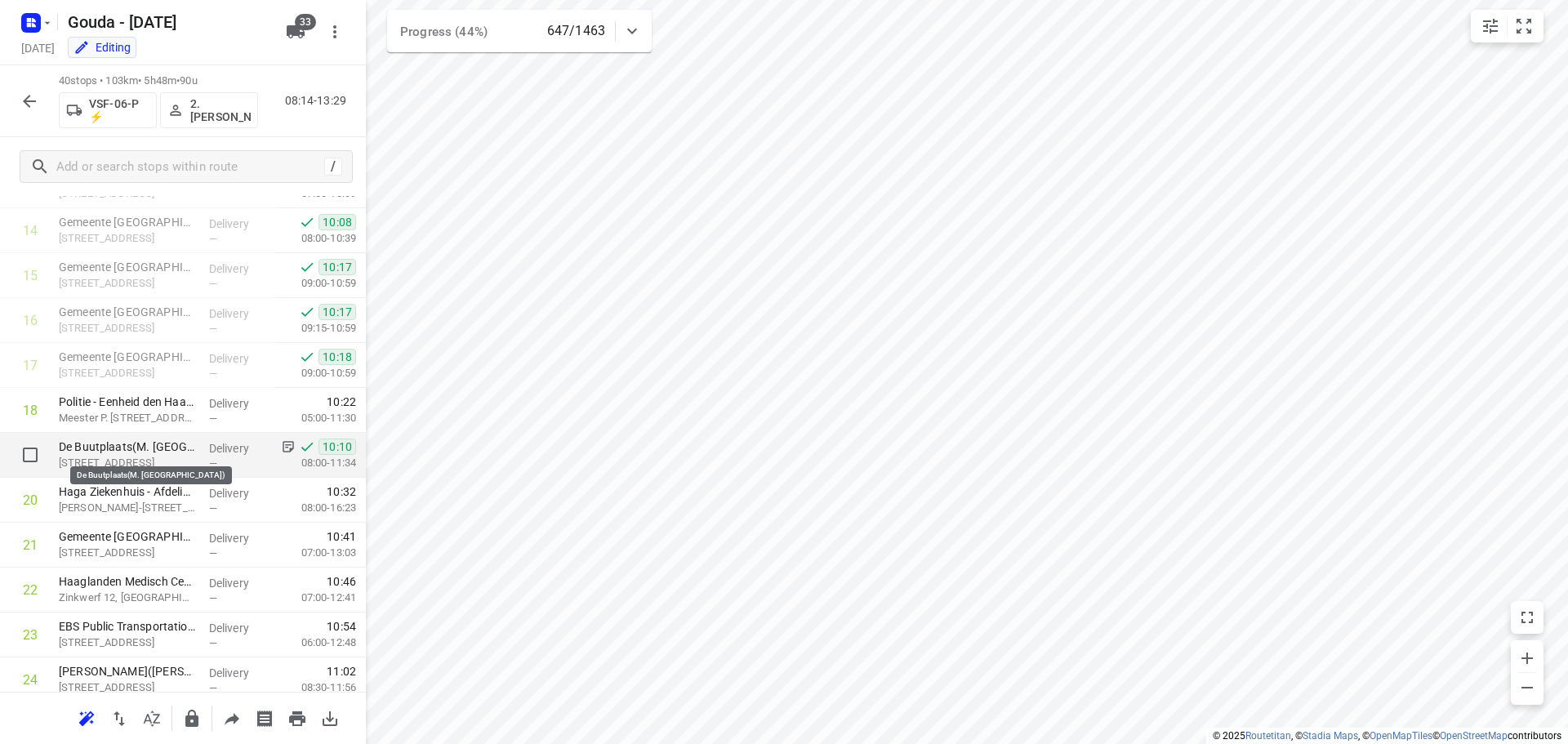
click at [168, 451] on p "De Buutplaats(M. [GEOGRAPHIC_DATA])" at bounding box center [127, 447] width 137 height 17
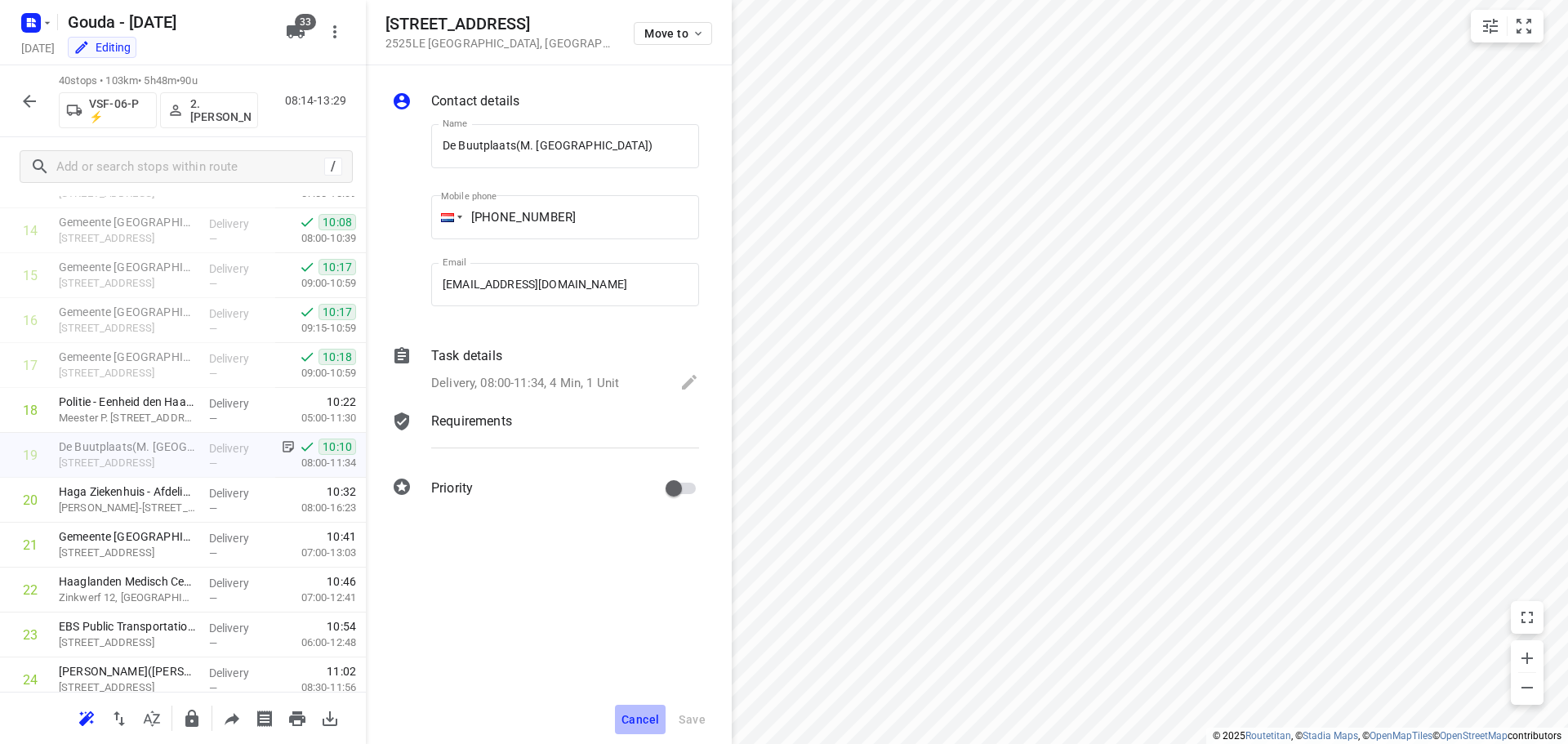
click at [644, 711] on button "Cancel" at bounding box center [640, 718] width 51 height 29
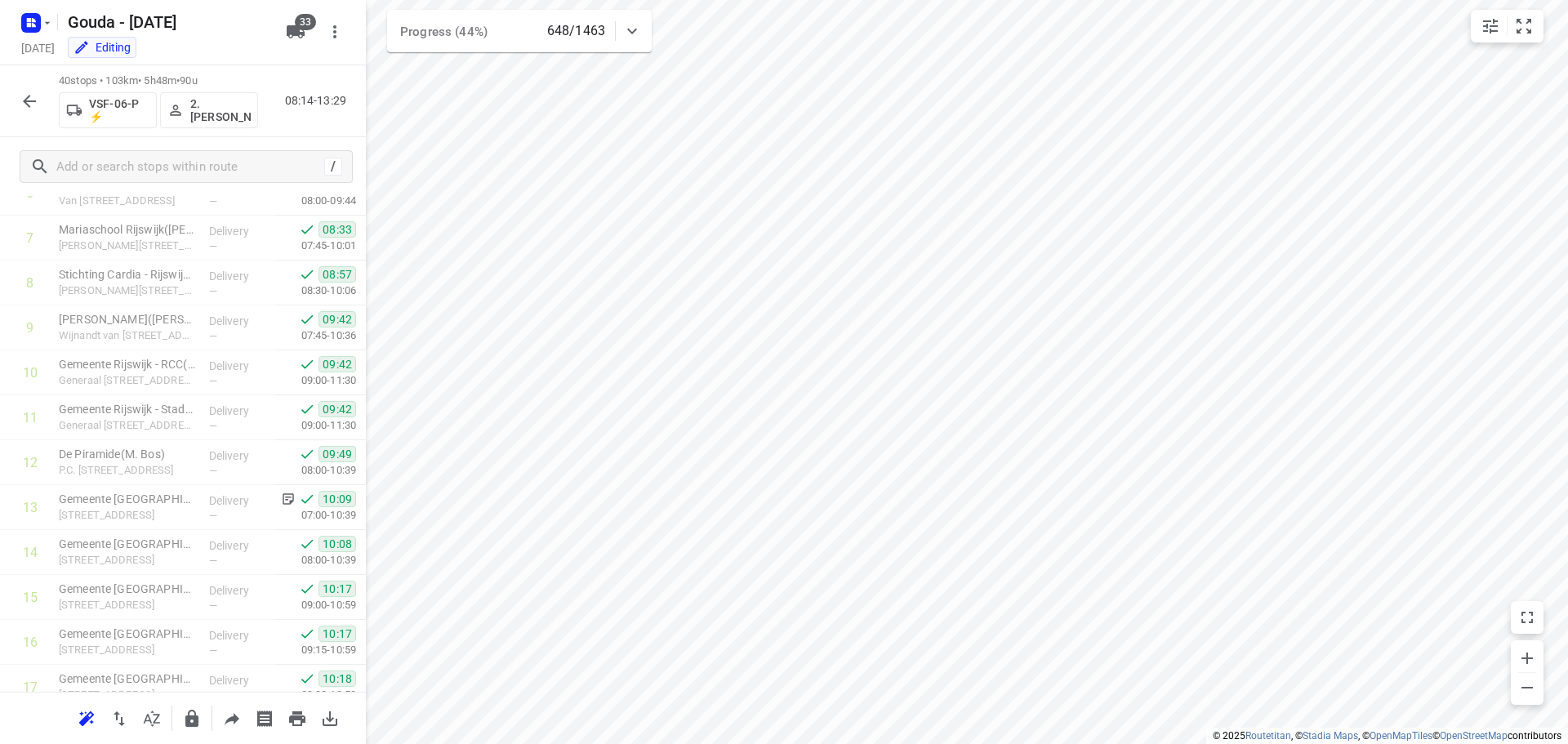
scroll to position [327, 0]
click at [235, 502] on p "Delivery" at bounding box center [239, 505] width 61 height 17
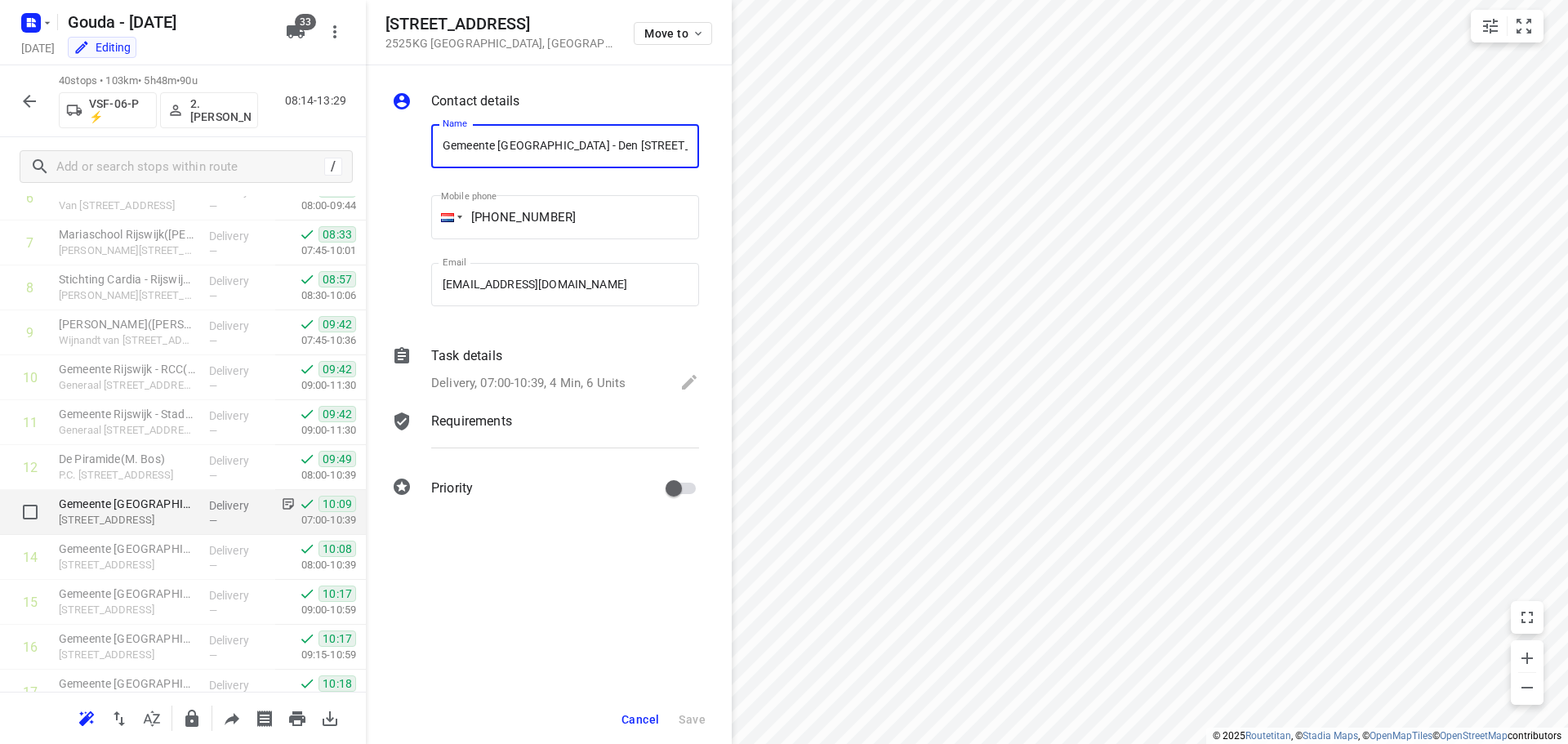
scroll to position [0, 90]
click at [643, 714] on span "Cancel" at bounding box center [640, 719] width 37 height 13
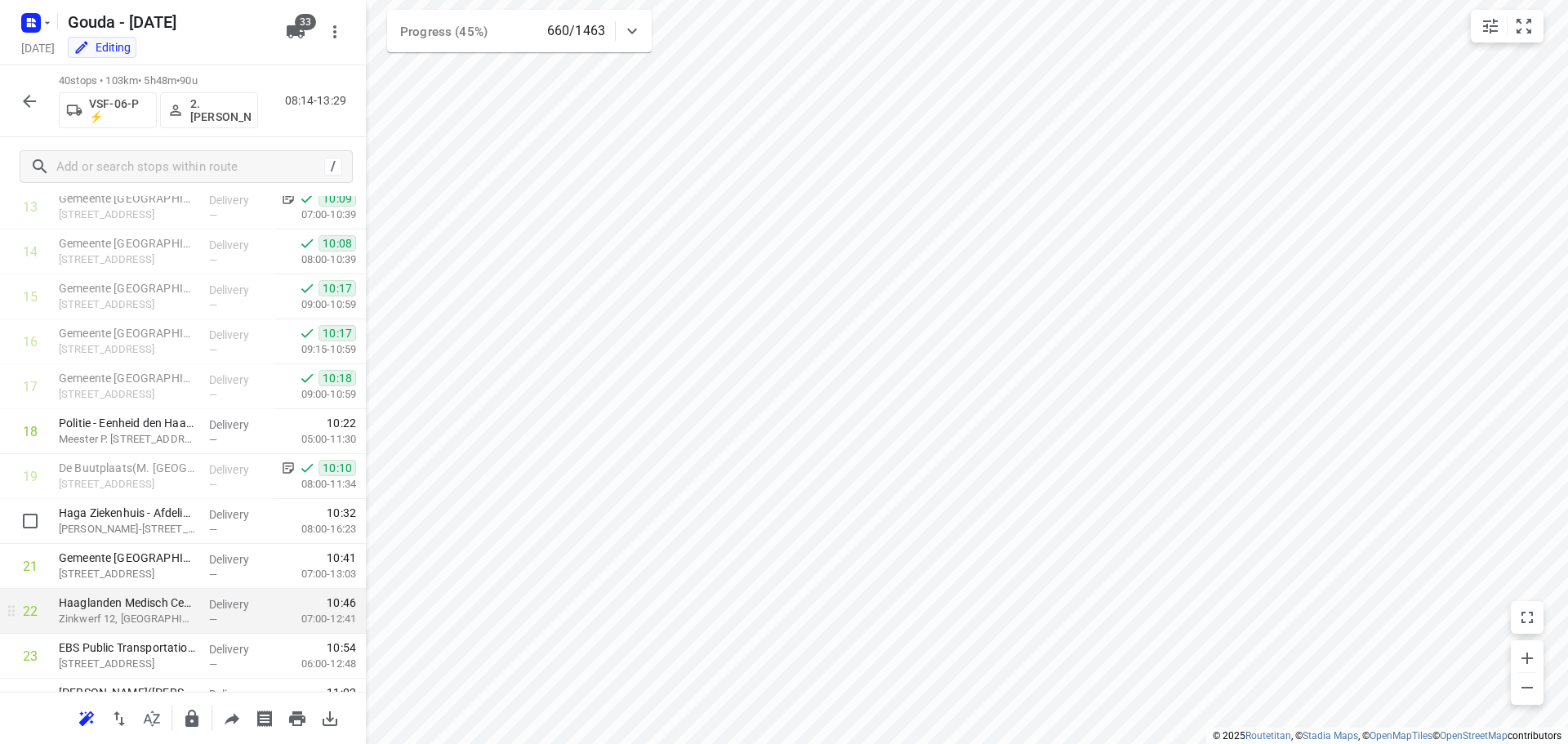
scroll to position [653, 0]
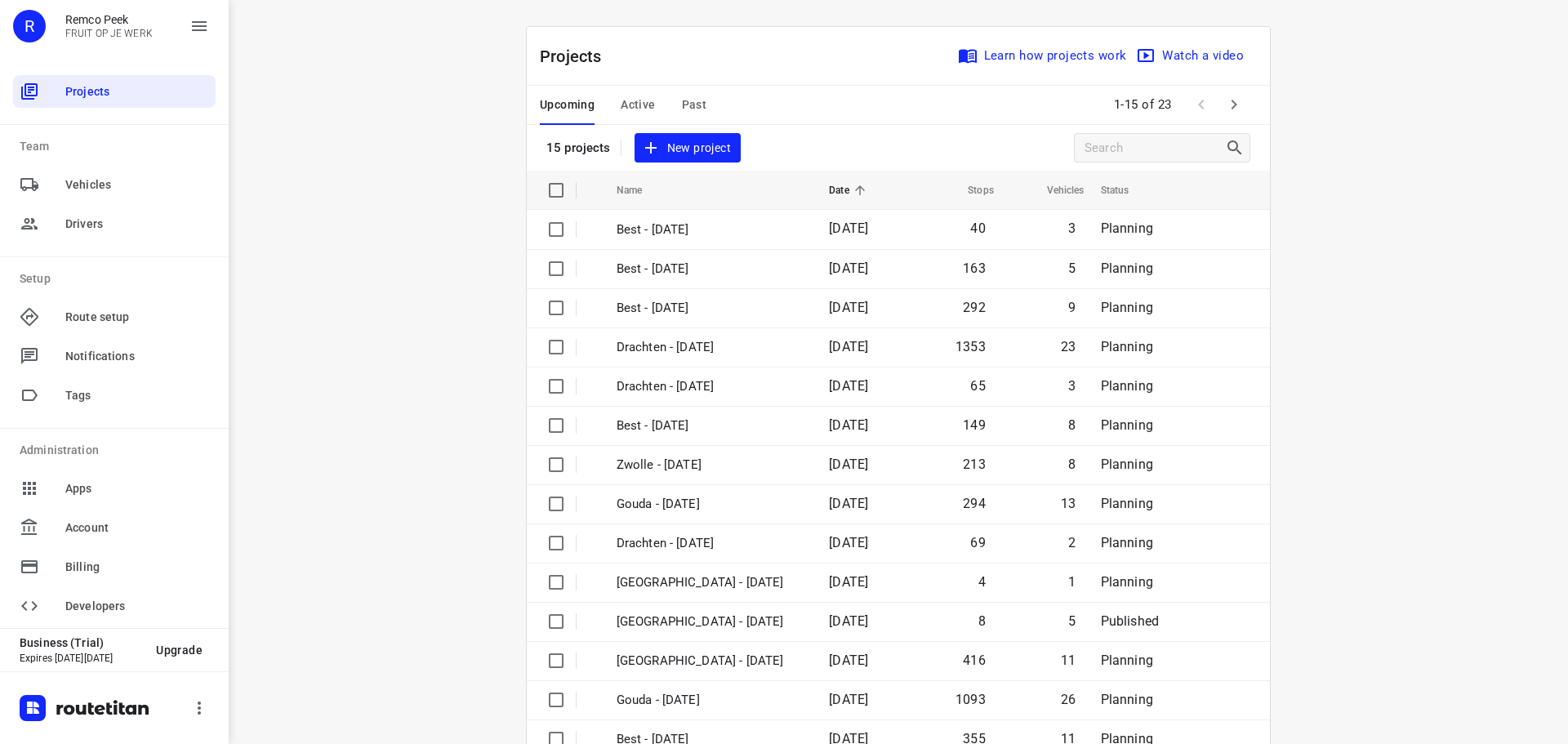
click at [631, 92] on button "Active" at bounding box center [637, 105] width 34 height 39
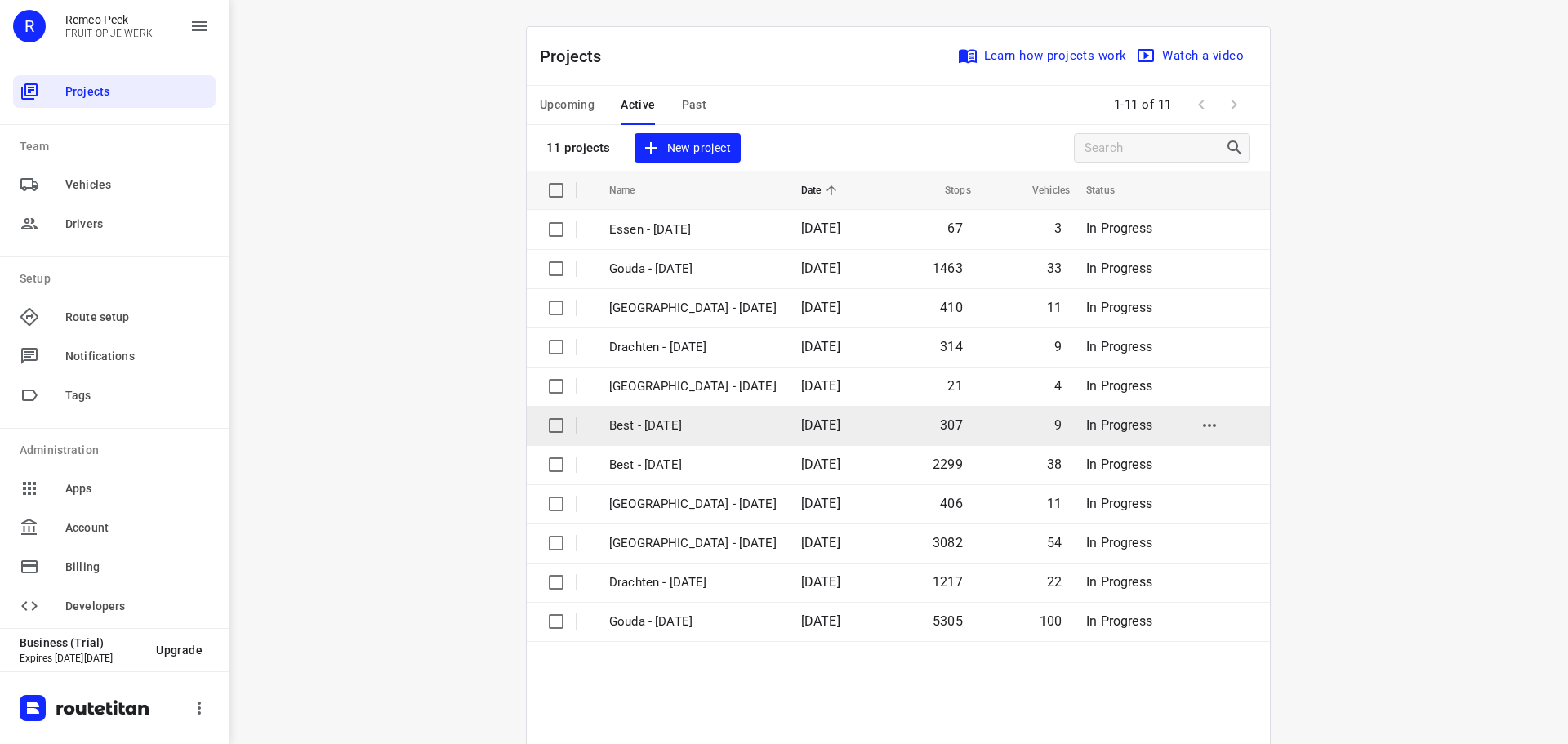
click at [655, 421] on p "Best - [DATE]" at bounding box center [693, 425] width 168 height 19
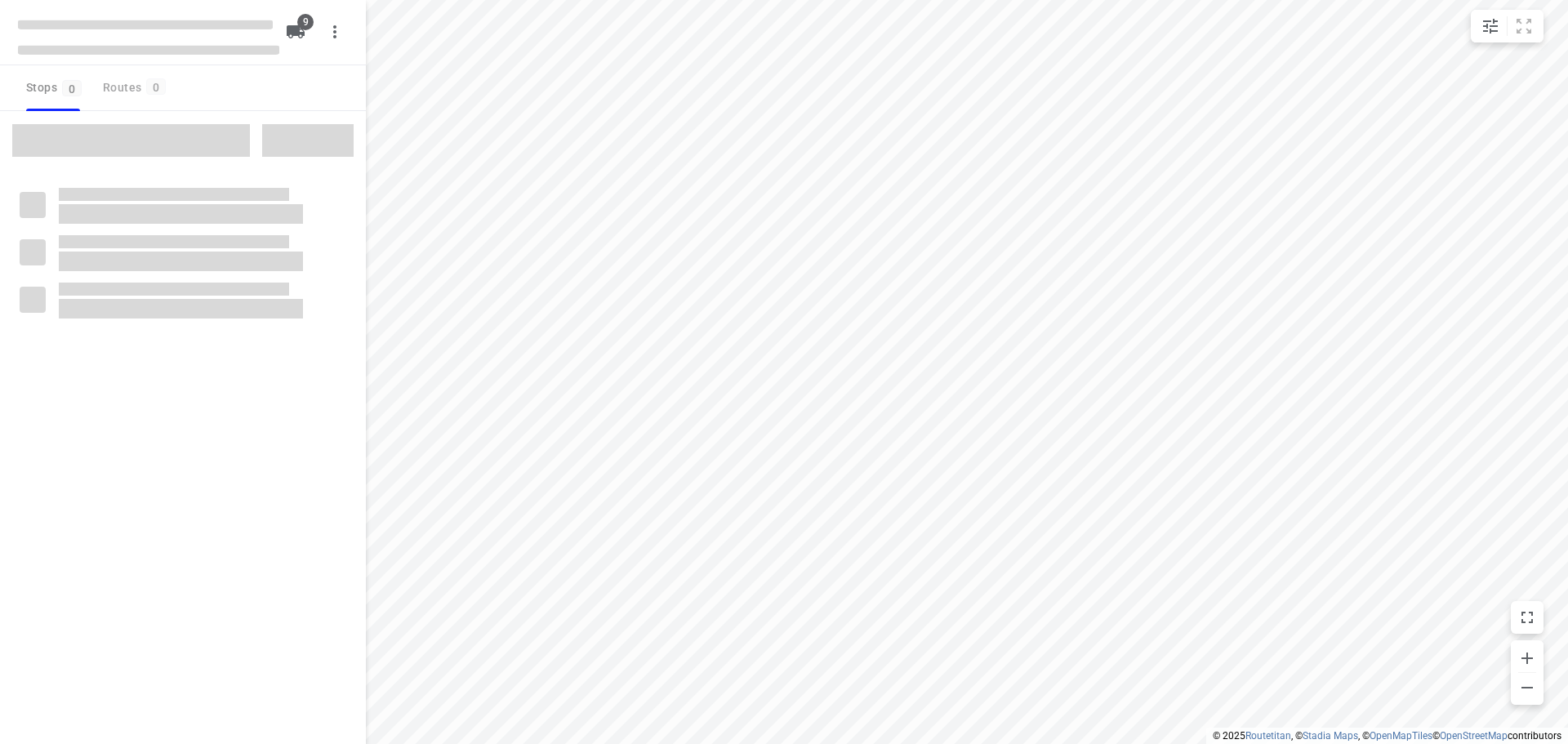
checkbox input "true"
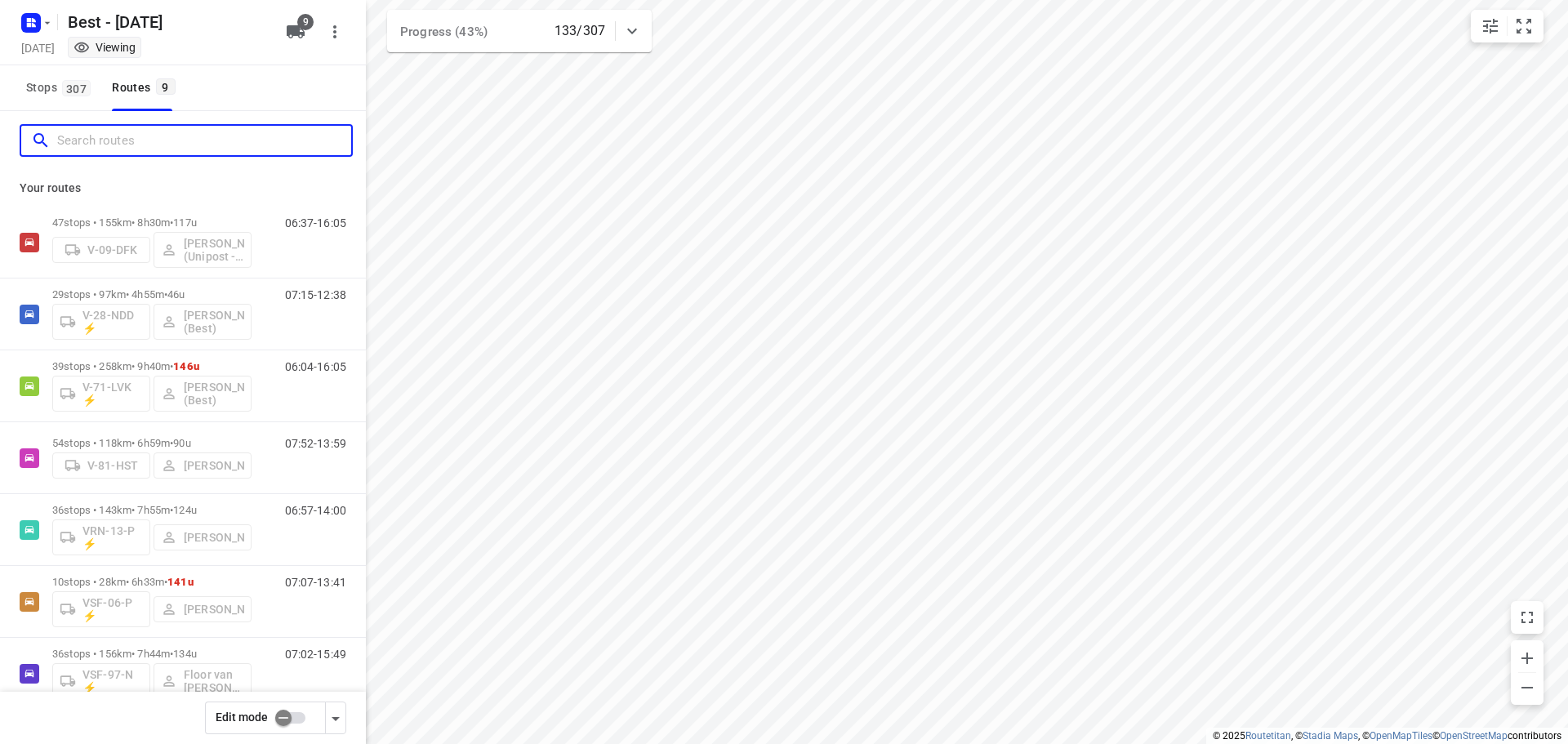
click at [122, 140] on input "Search routes" at bounding box center [204, 141] width 294 height 26
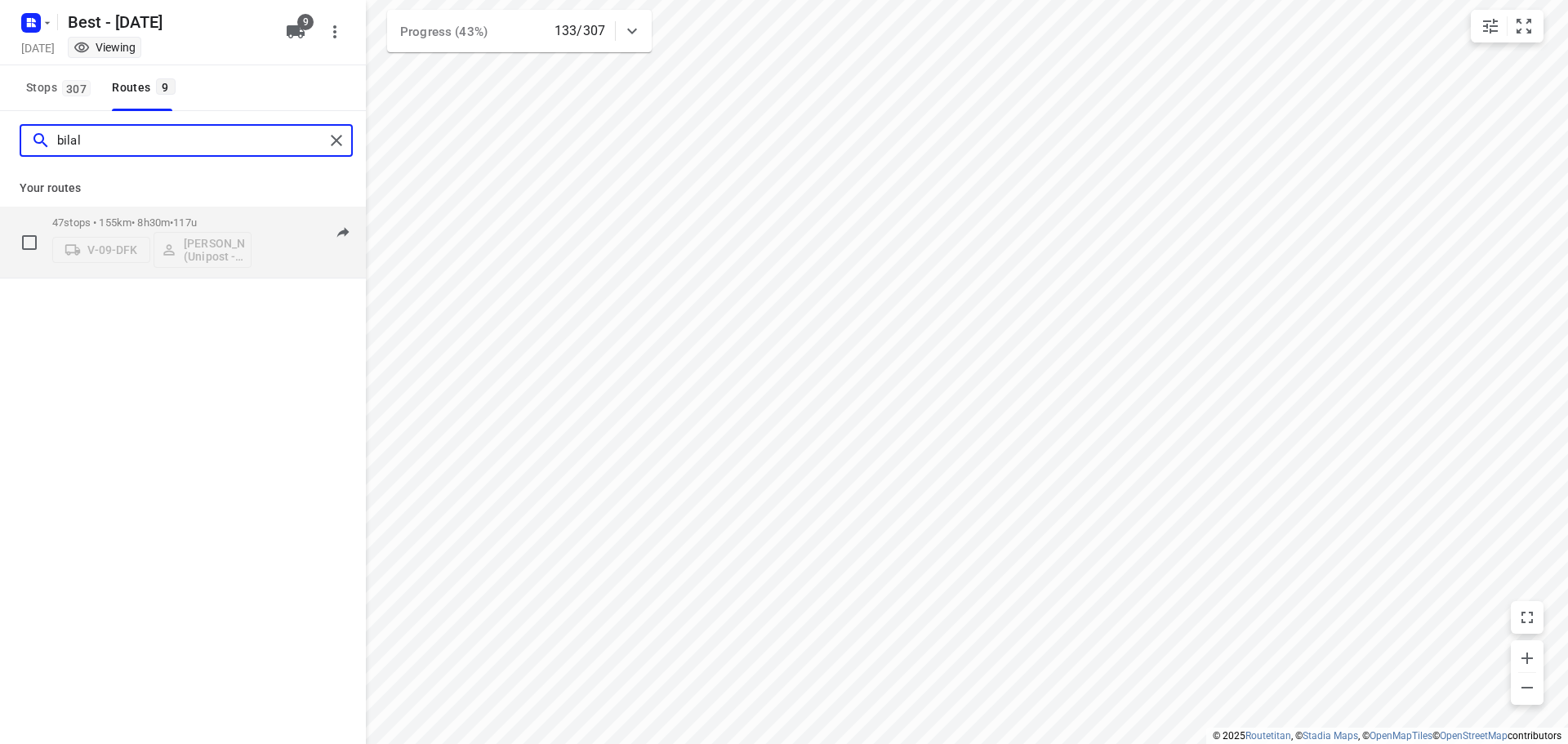
type input "bilal"
click at [289, 253] on div "06:37-16:05" at bounding box center [305, 246] width 81 height 60
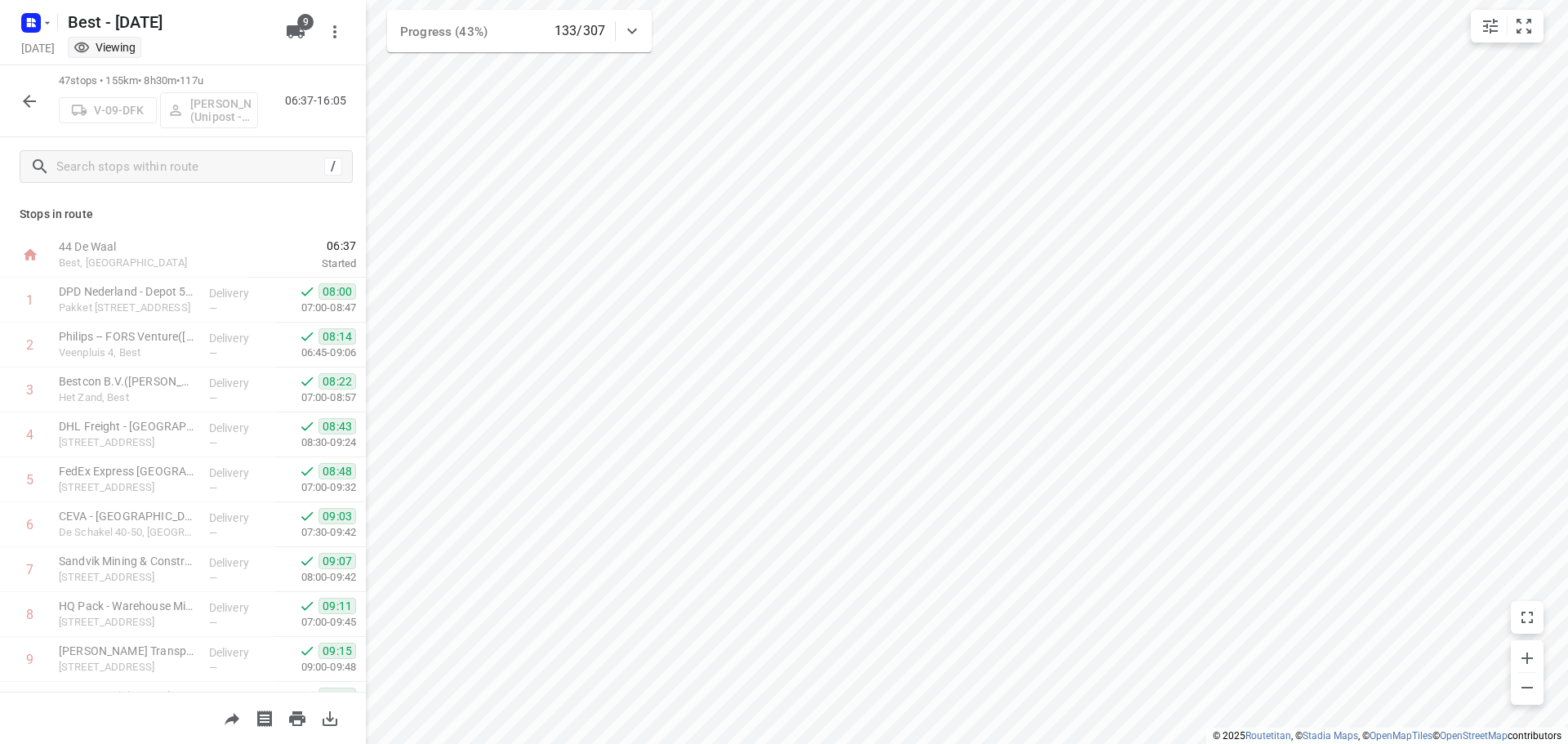
click at [25, 90] on button "button" at bounding box center [29, 100] width 32 height 32
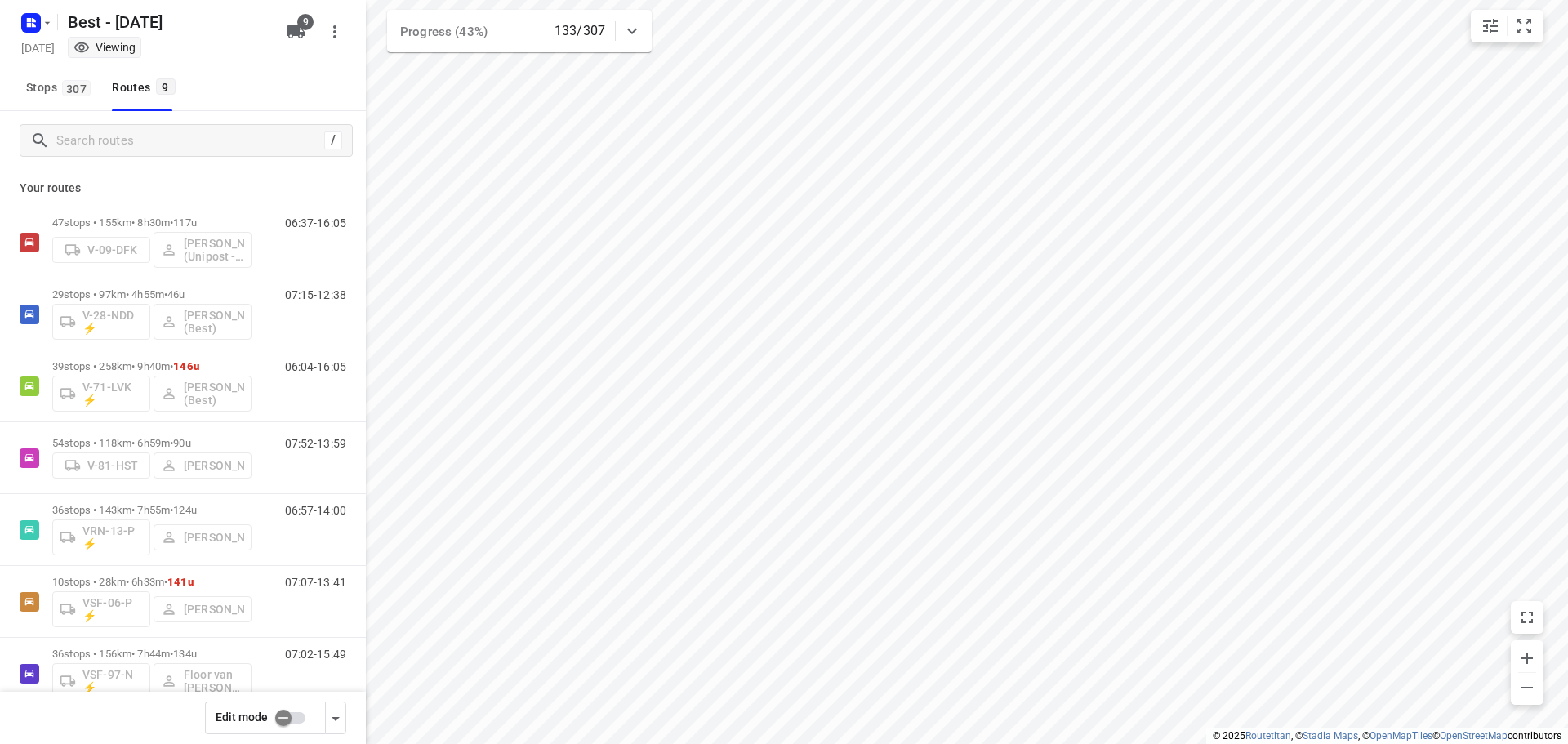
click at [280, 718] on input "checkbox" at bounding box center [283, 717] width 93 height 31
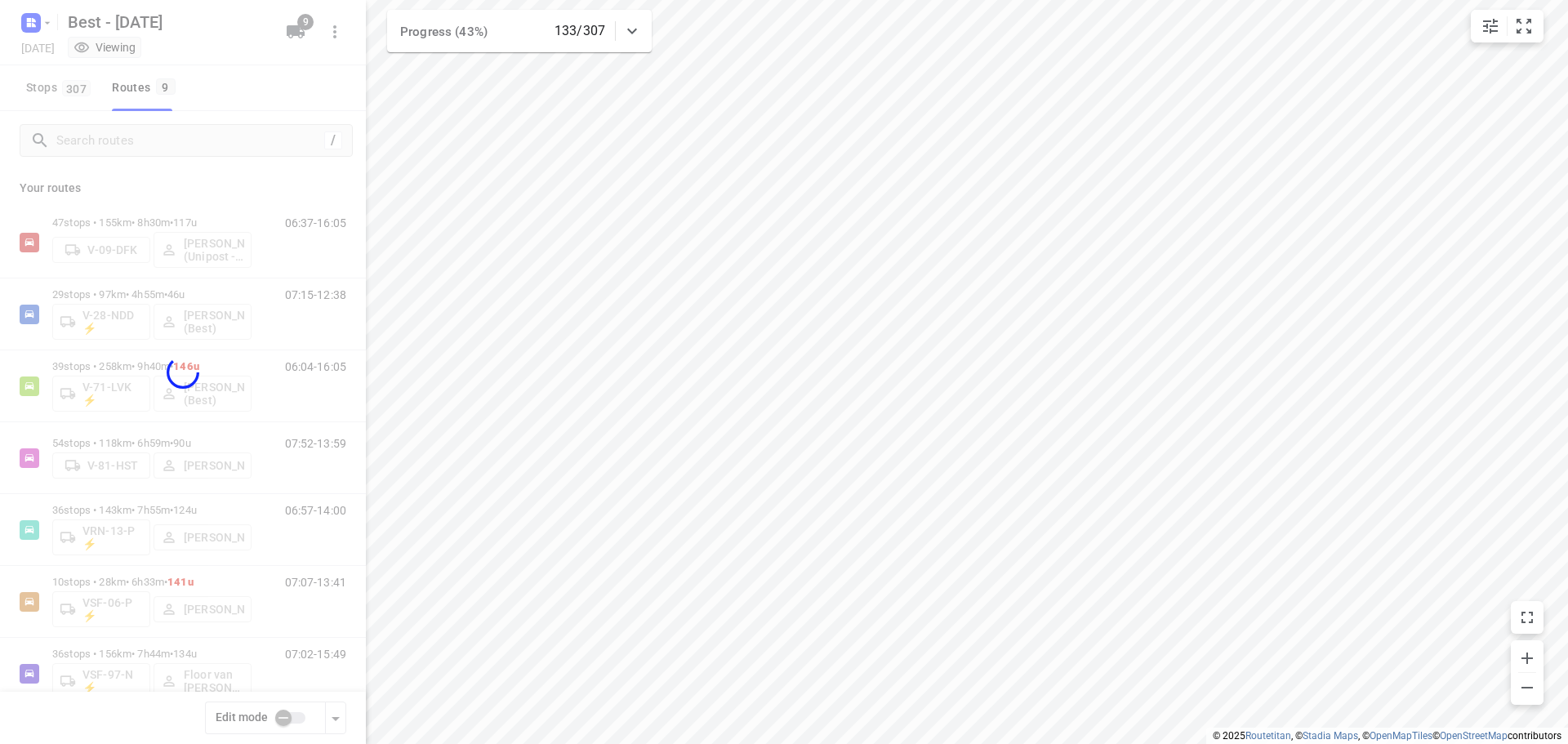
checkbox input "true"
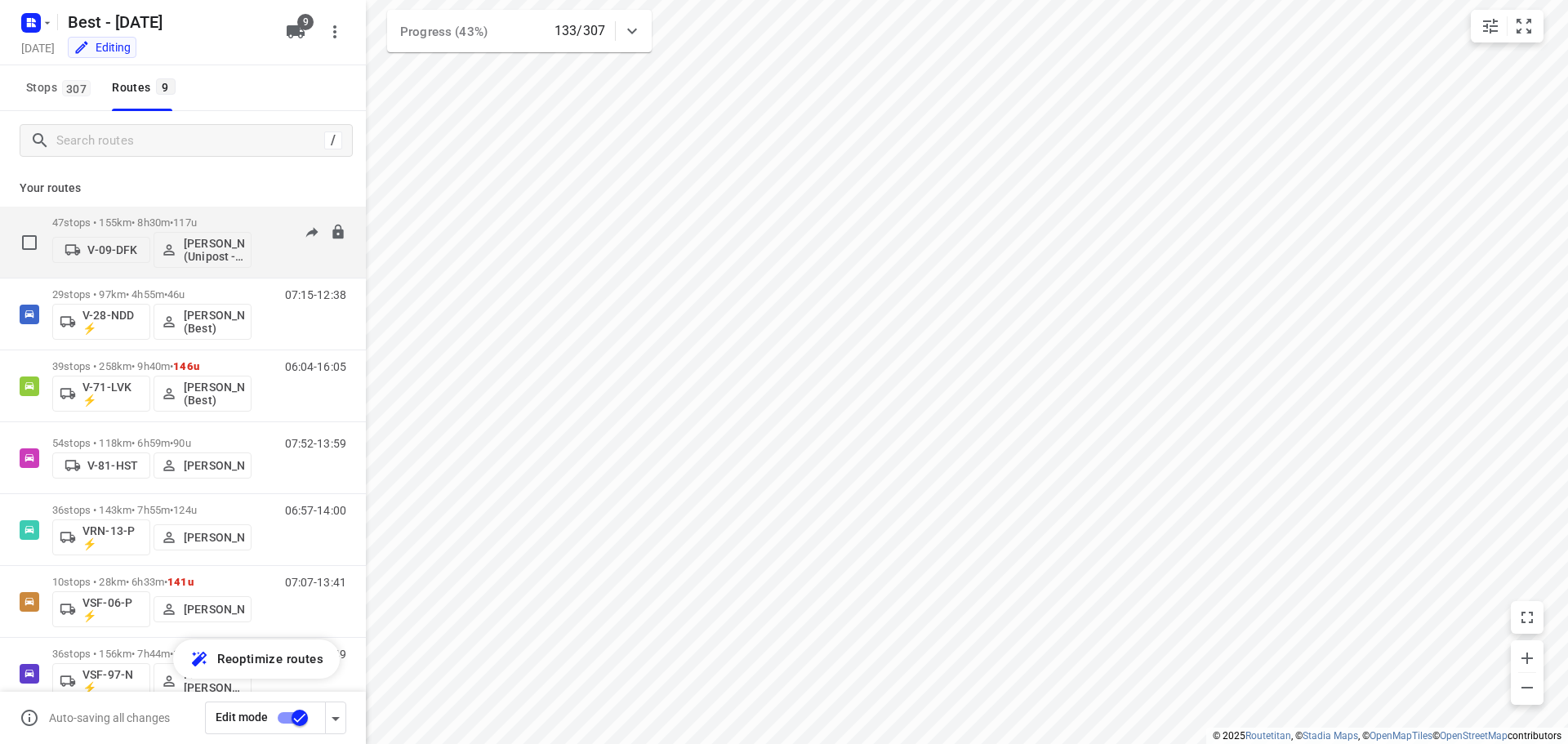
click at [165, 219] on p "47 stops • 155km • 8h30m • 117u" at bounding box center [152, 222] width 199 height 12
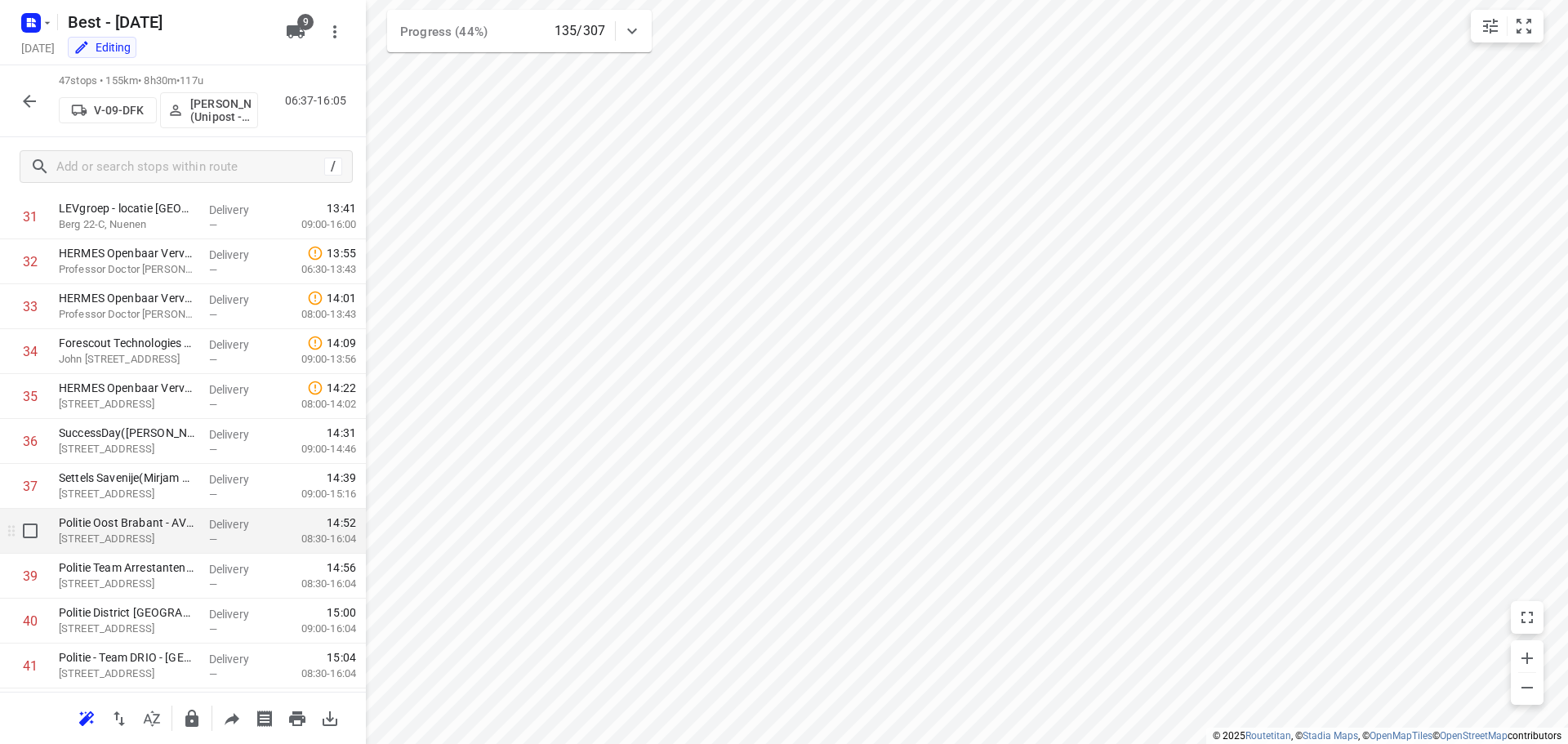
scroll to position [1496, 0]
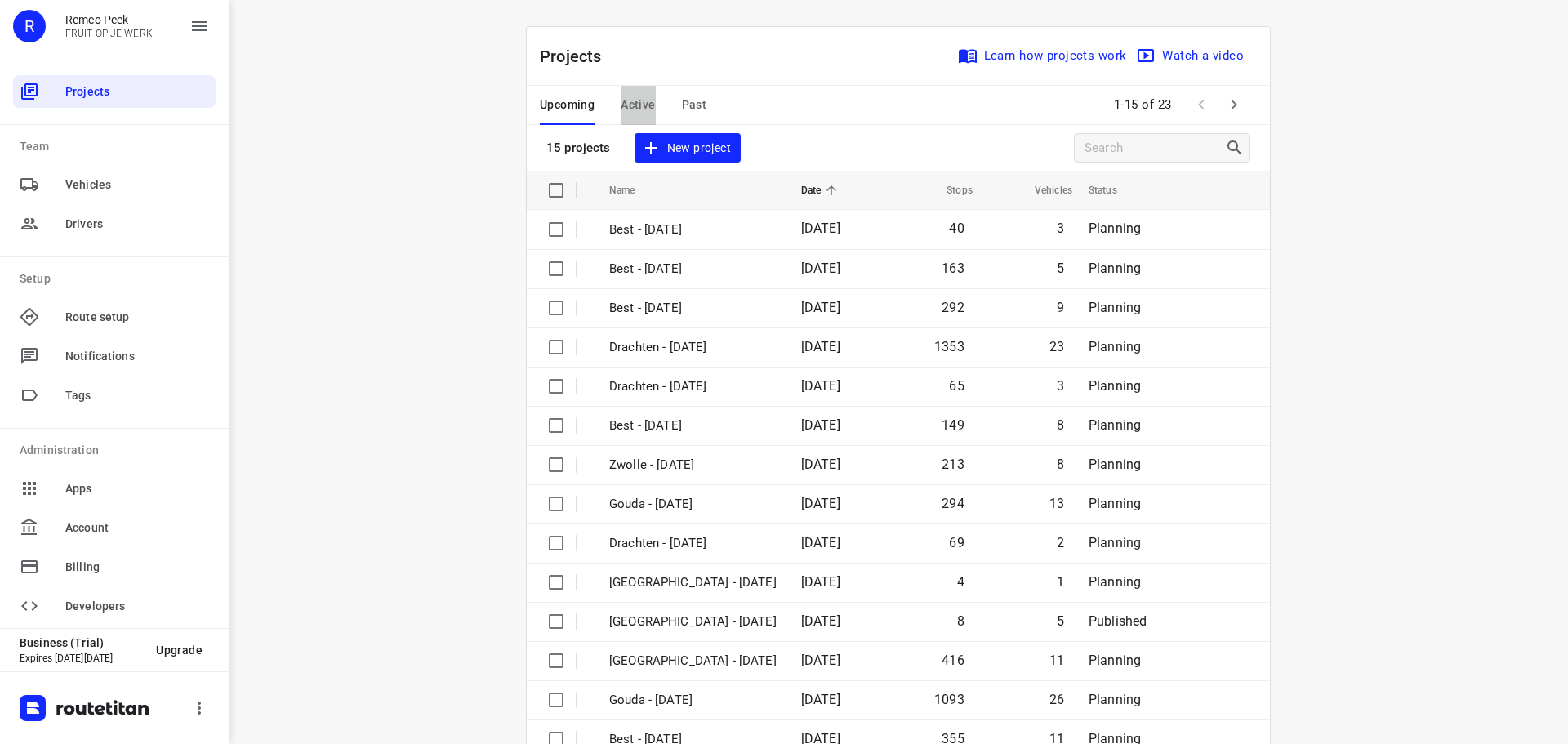
click at [631, 105] on span "Active" at bounding box center [637, 105] width 34 height 21
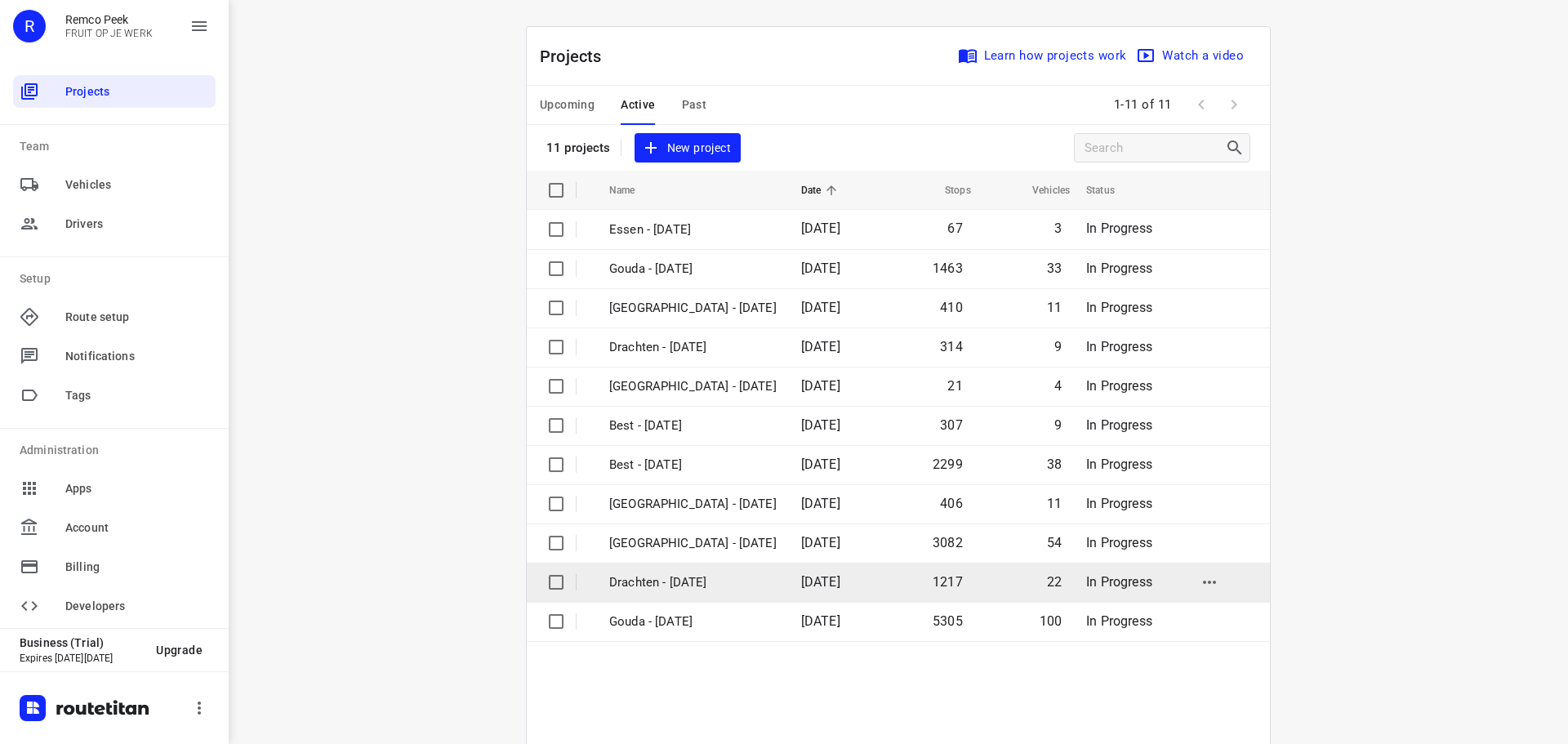
click at [666, 571] on td "Drachten - [DATE]" at bounding box center [690, 581] width 195 height 39
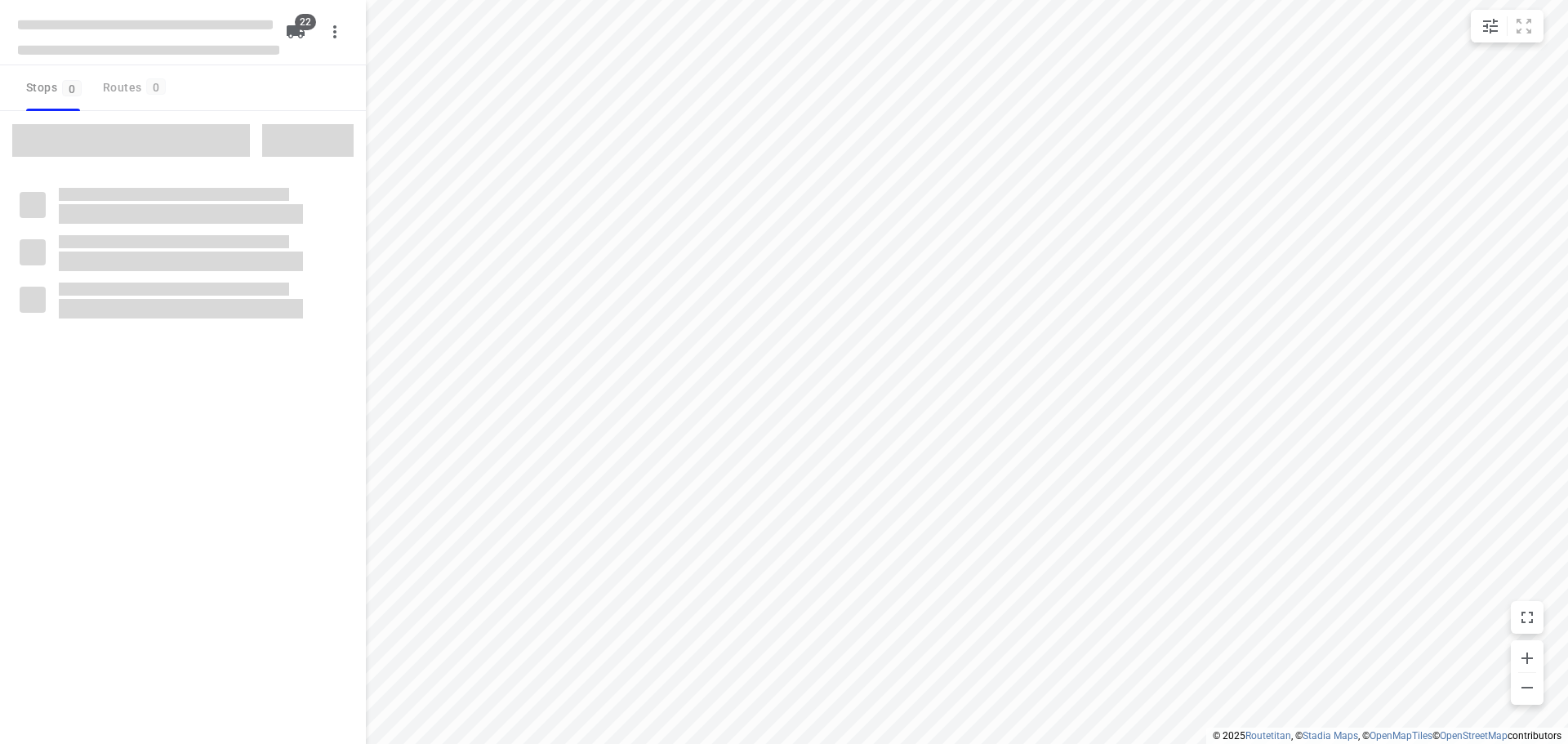
checkbox input "true"
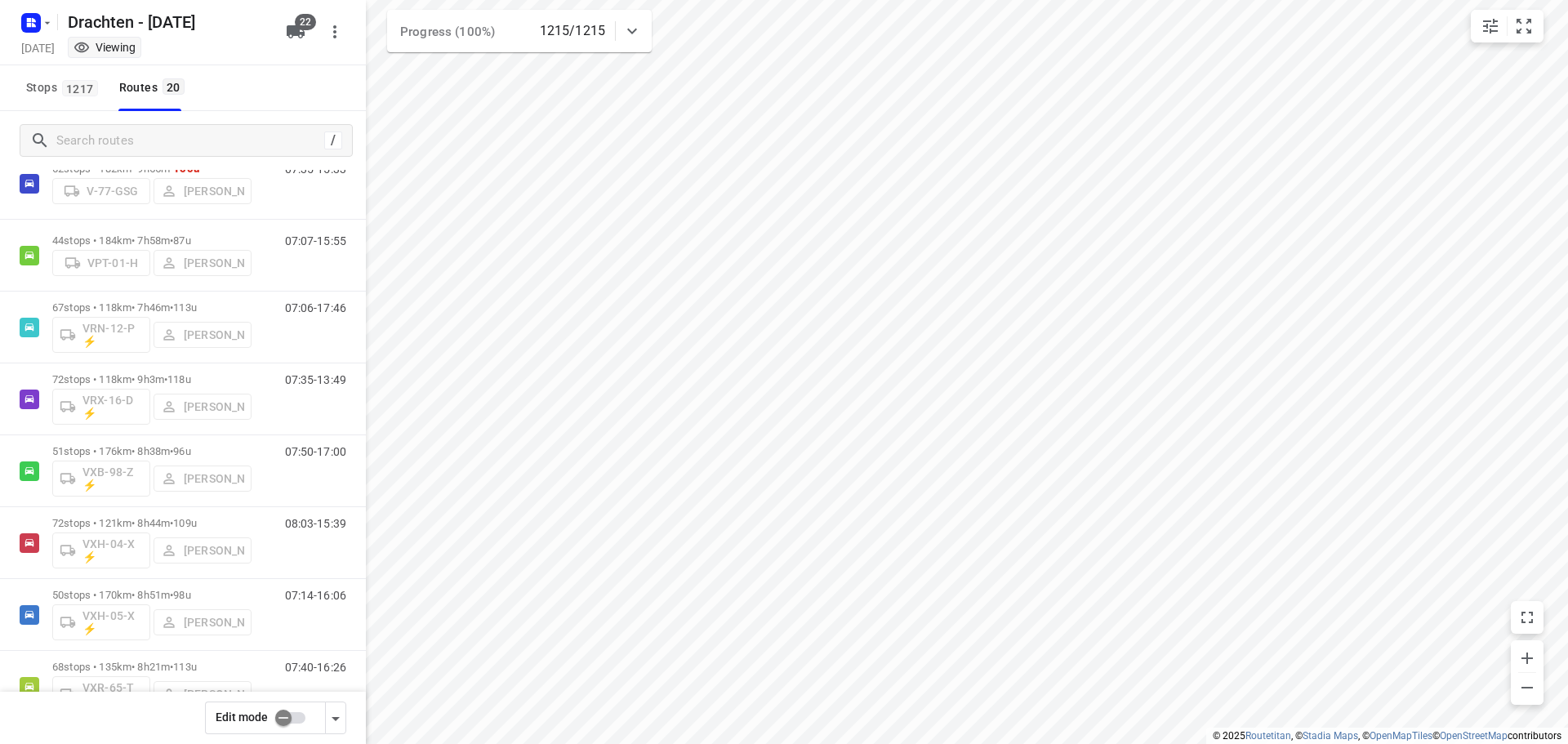
scroll to position [980, 0]
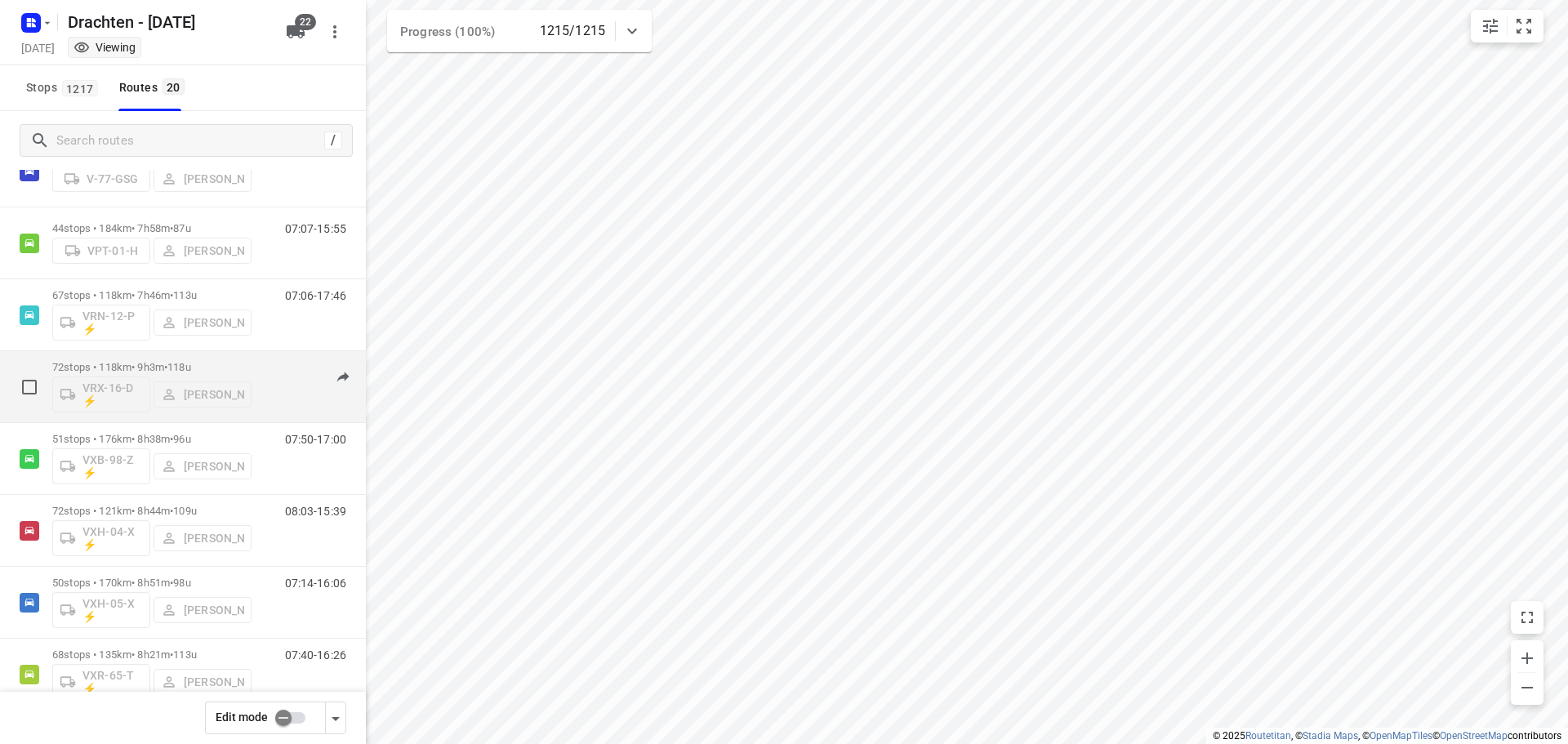
click at [245, 372] on p "72 stops • 118km • 9h3m • 118u" at bounding box center [152, 367] width 199 height 12
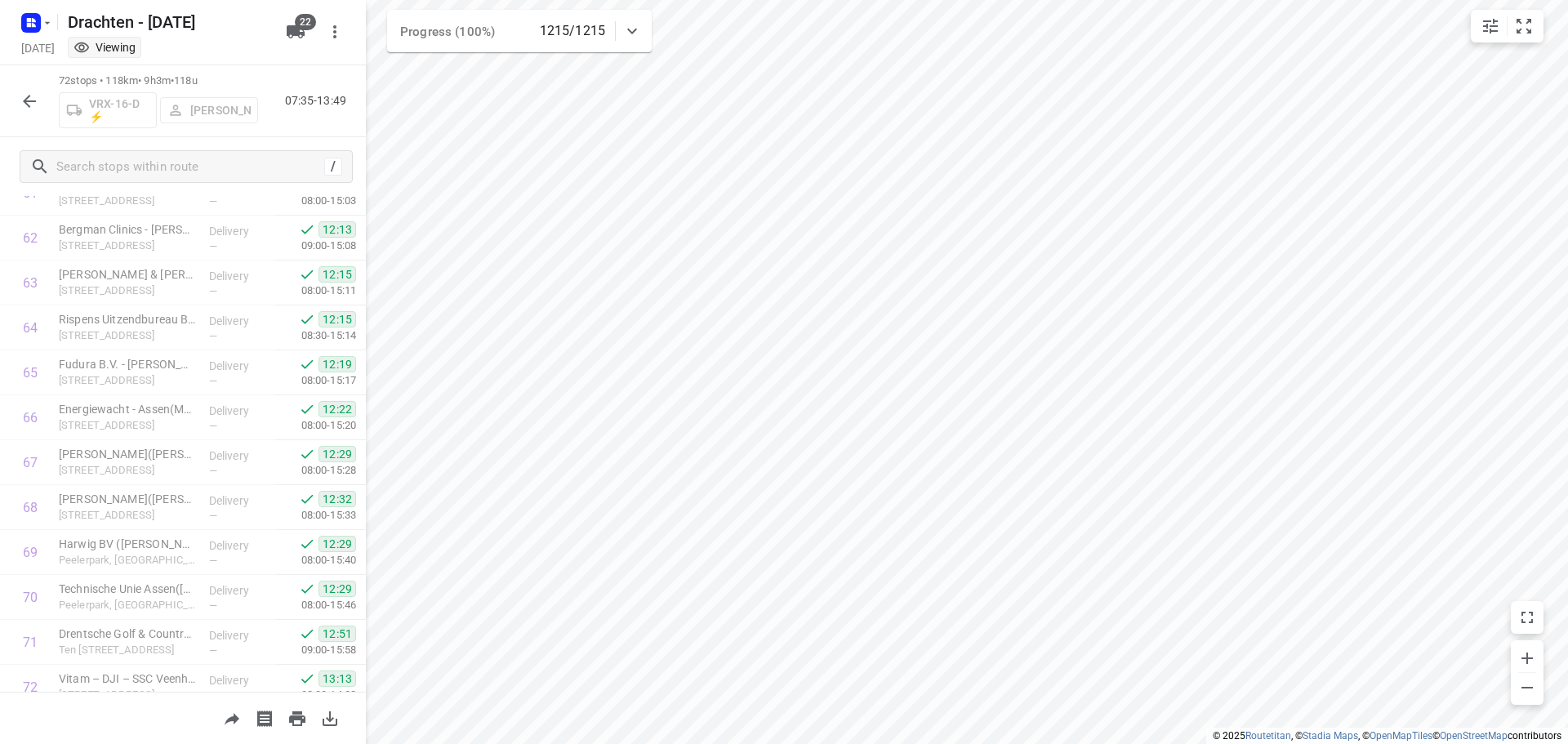
scroll to position [2910, 0]
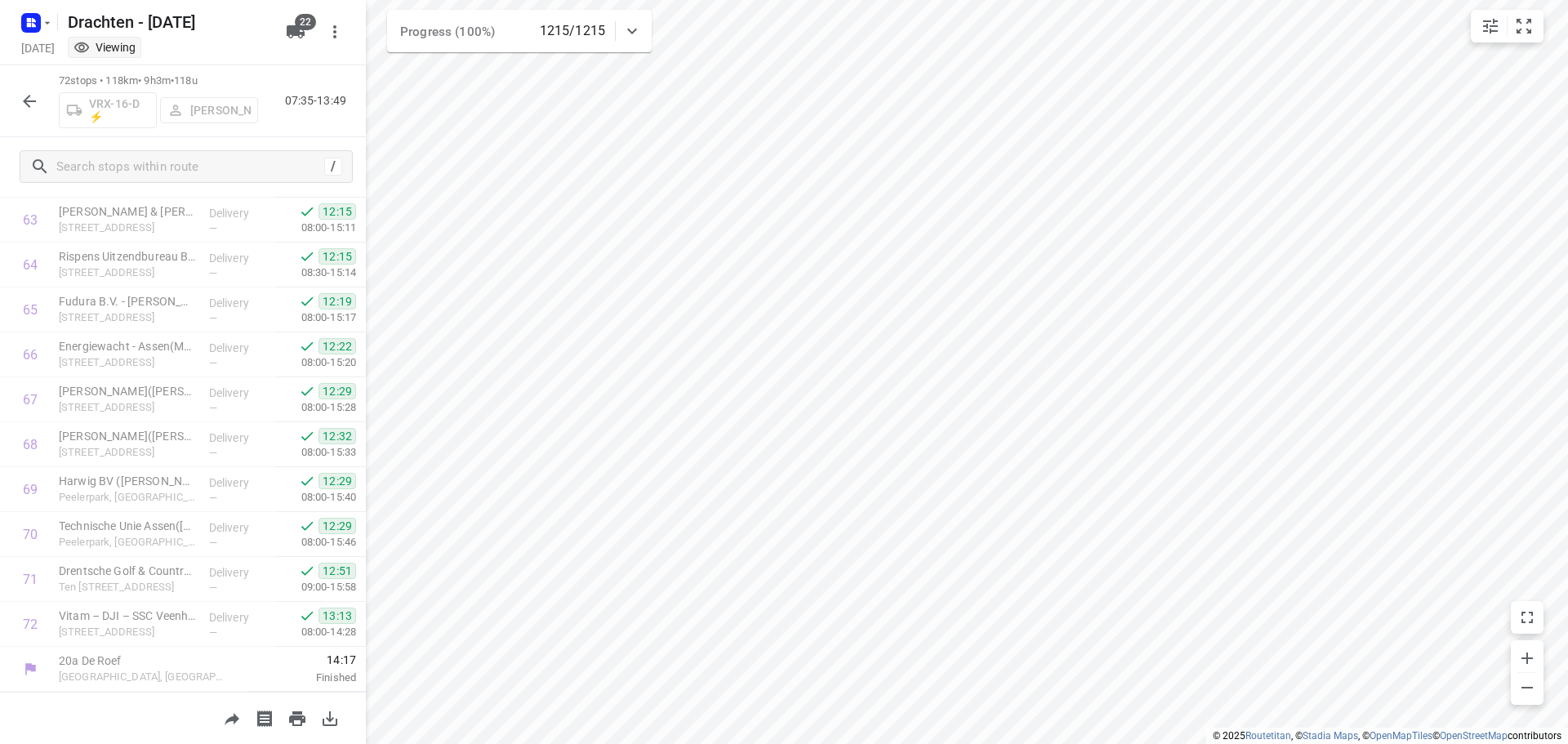
click at [26, 105] on icon "button" at bounding box center [30, 101] width 20 height 20
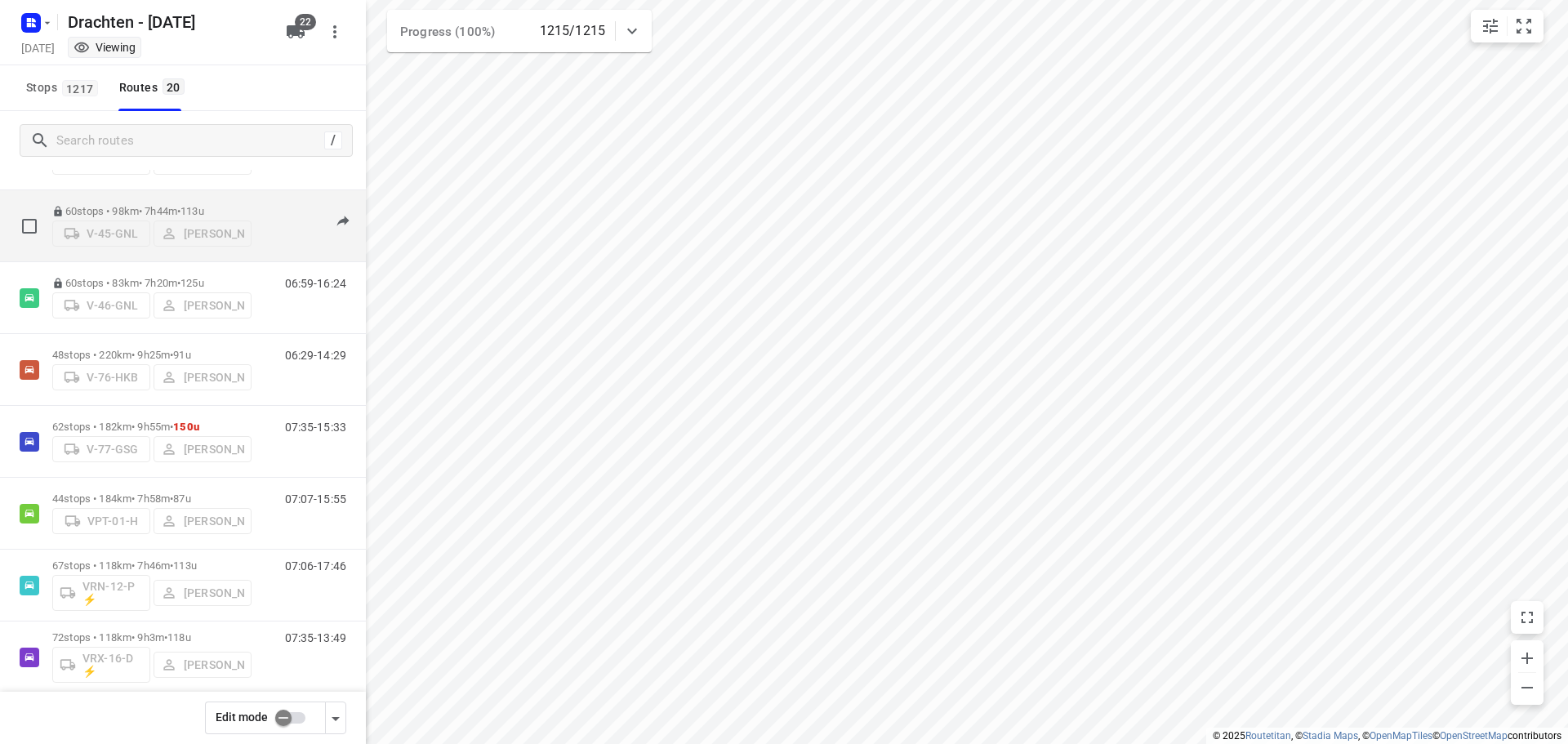
scroll to position [735, 0]
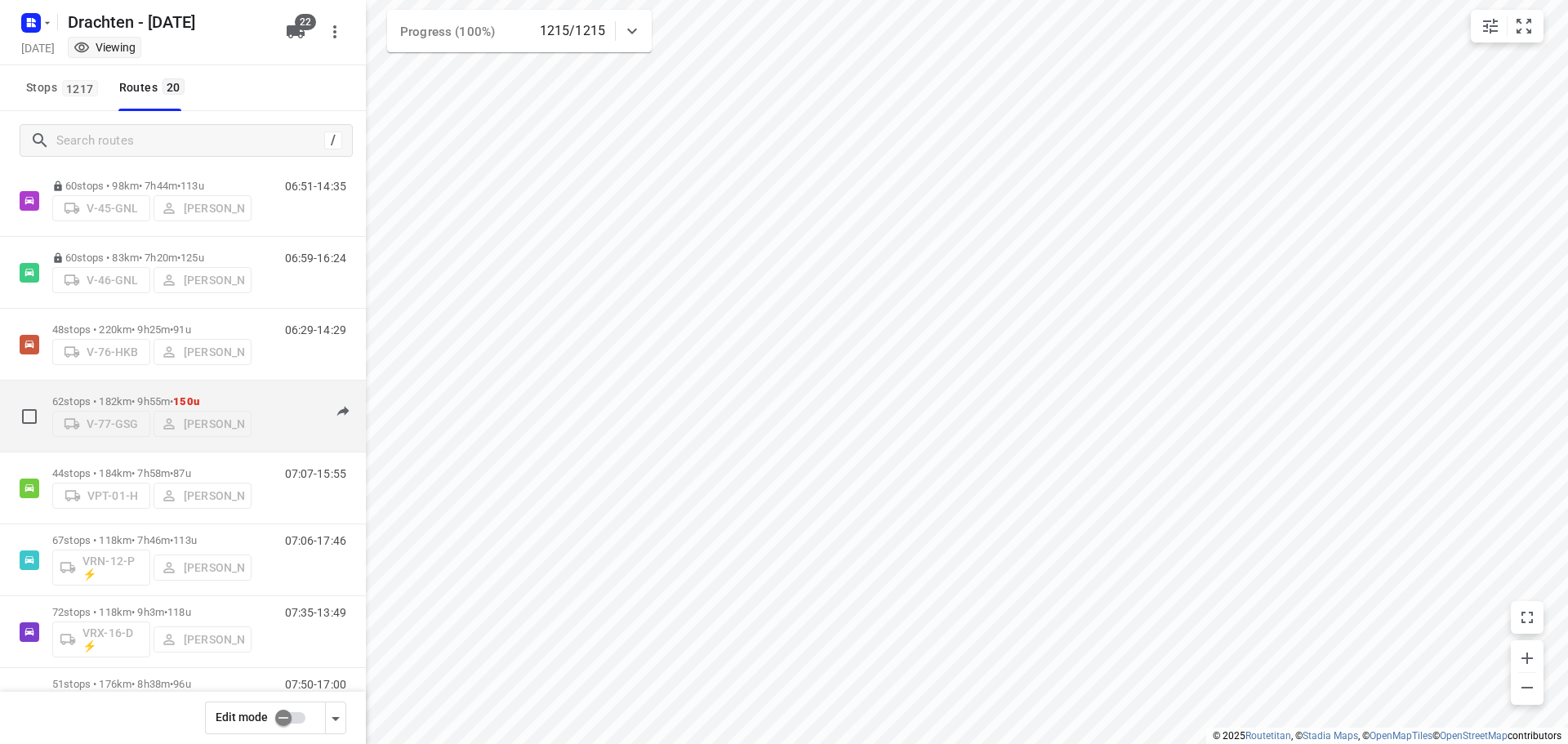
click at [163, 400] on p "62 stops • 182km • 9h55m • 150u" at bounding box center [152, 401] width 199 height 12
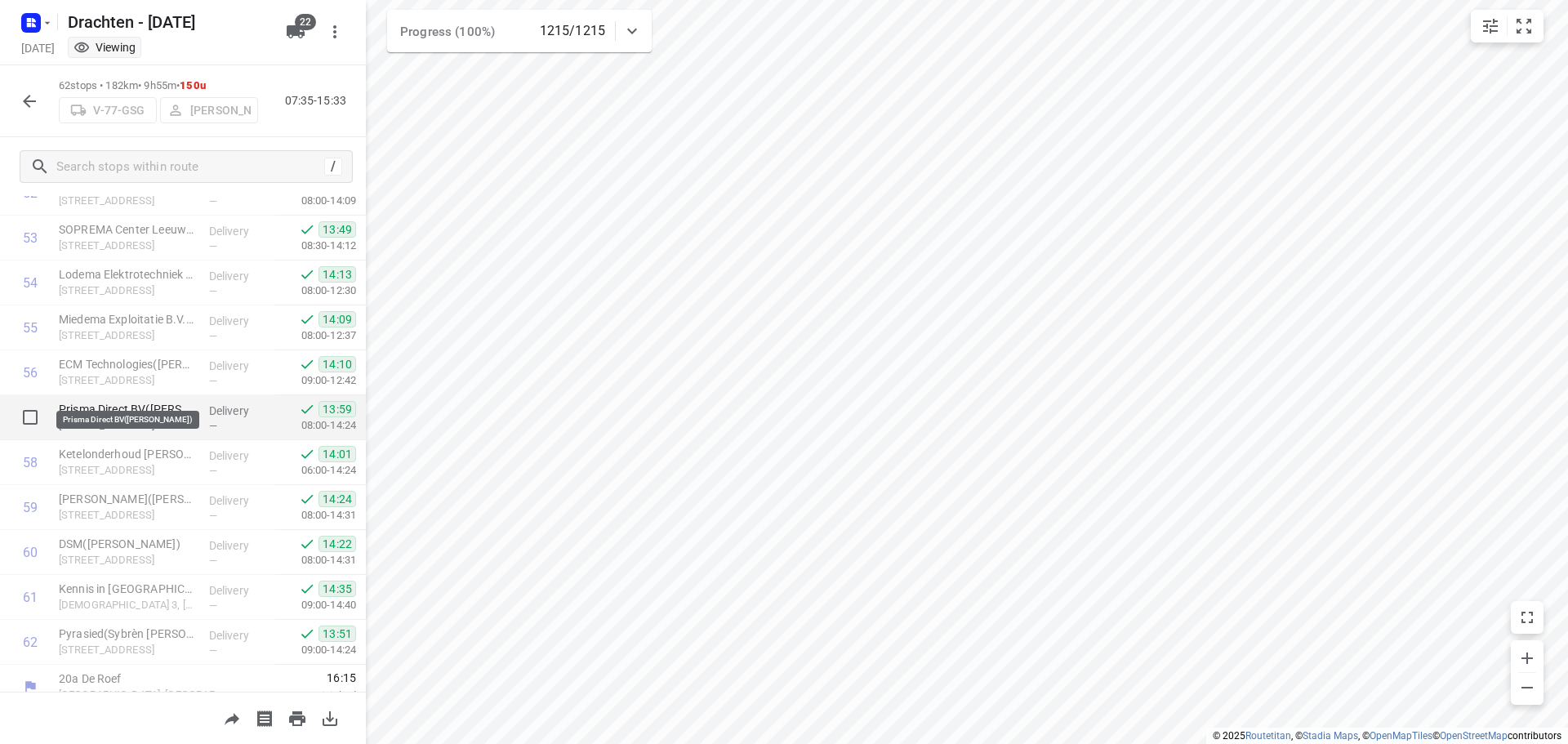
scroll to position [2462, 0]
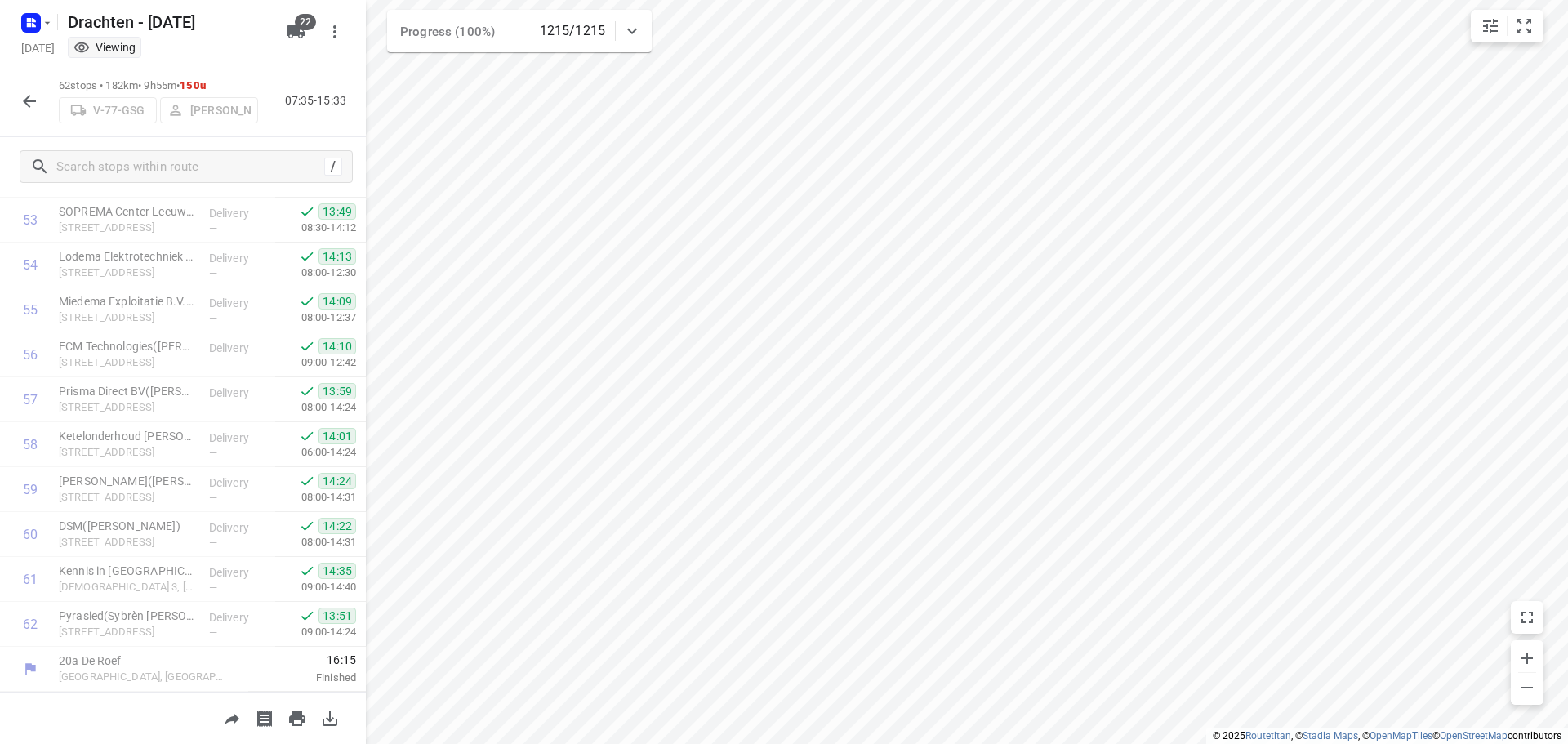
click at [41, 111] on button "button" at bounding box center [29, 100] width 32 height 32
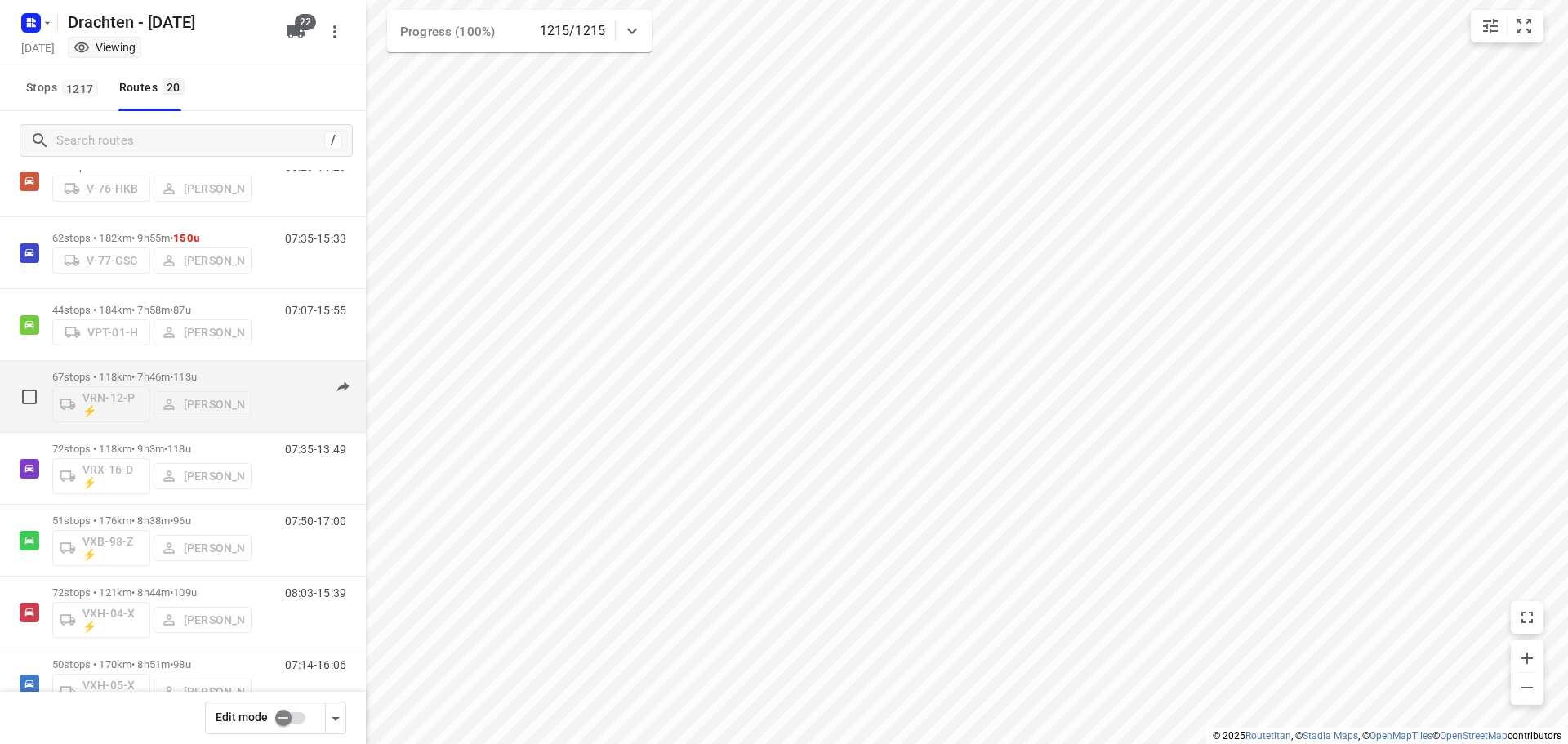
scroll to position [1014, 0]
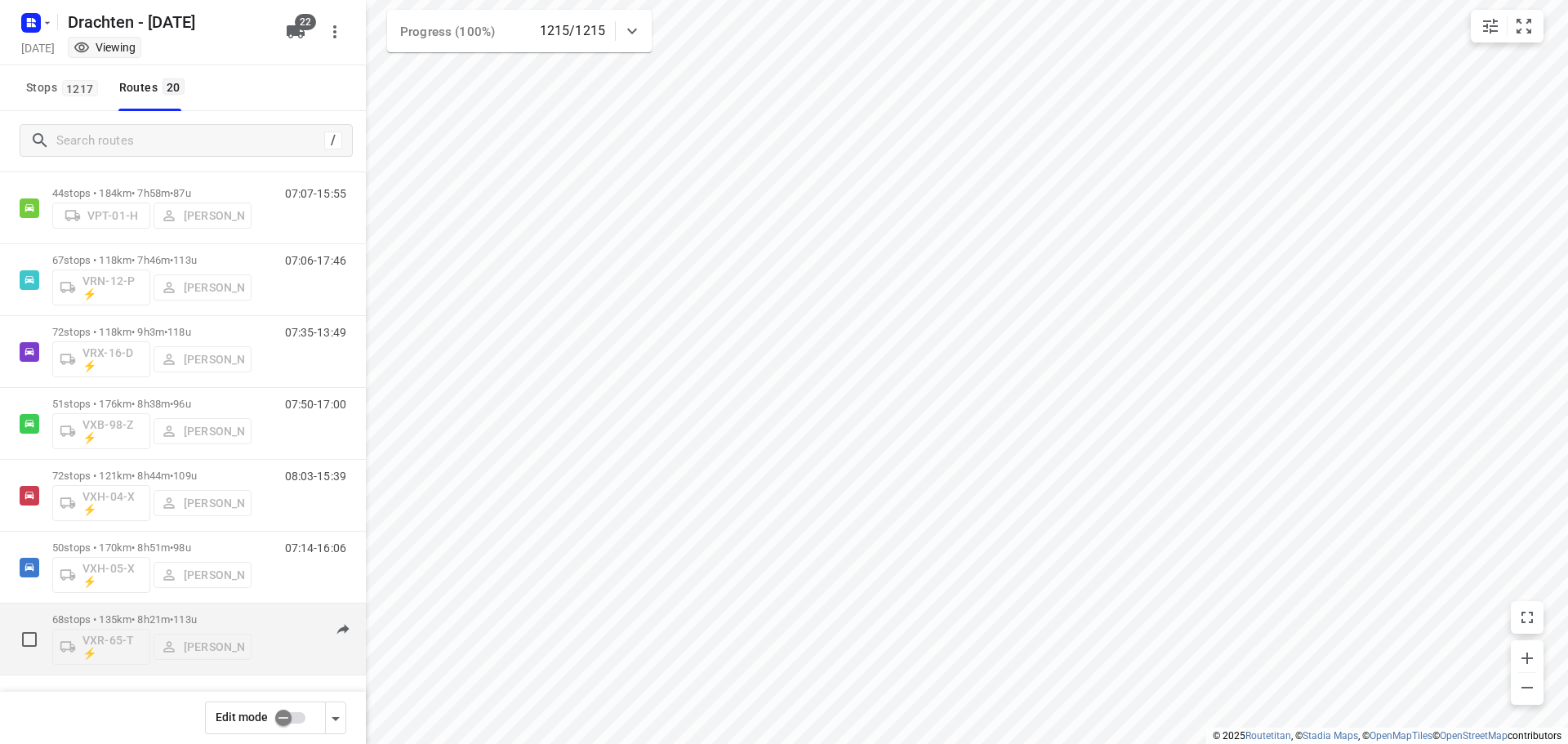
click at [154, 614] on p "68 stops • 135km • 8h21m • 113u" at bounding box center [152, 619] width 199 height 12
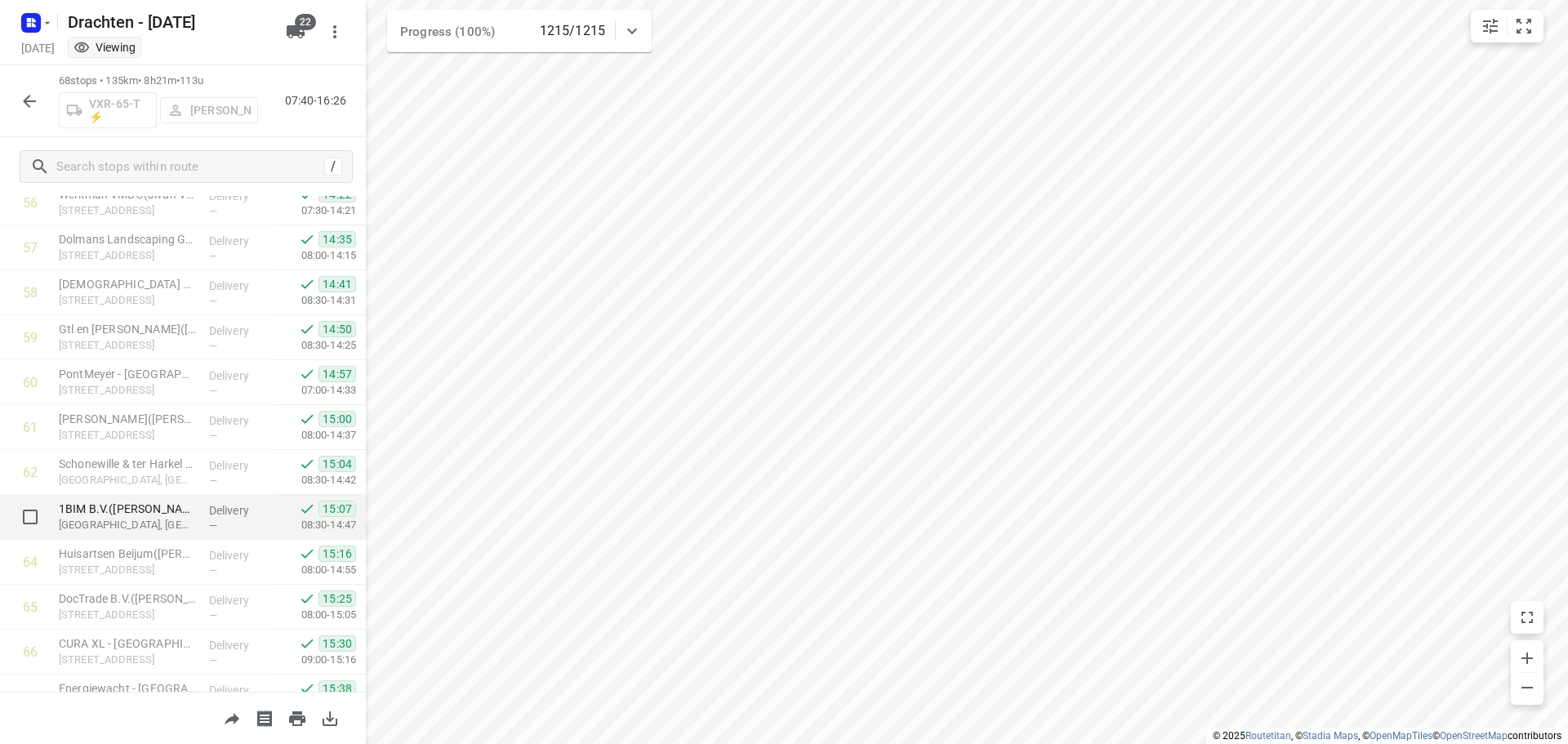
scroll to position [2730, 0]
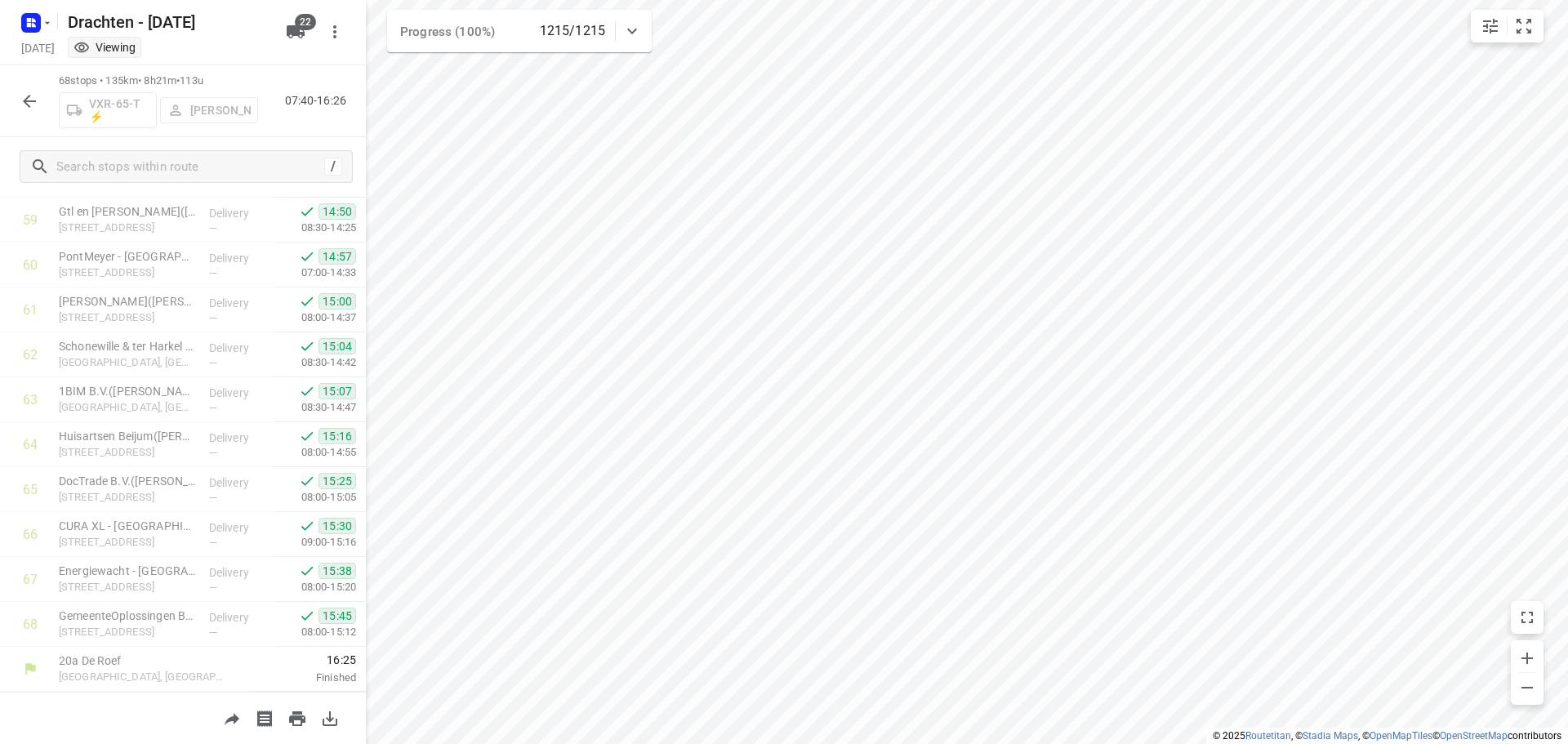
click at [37, 109] on icon "button" at bounding box center [30, 101] width 20 height 20
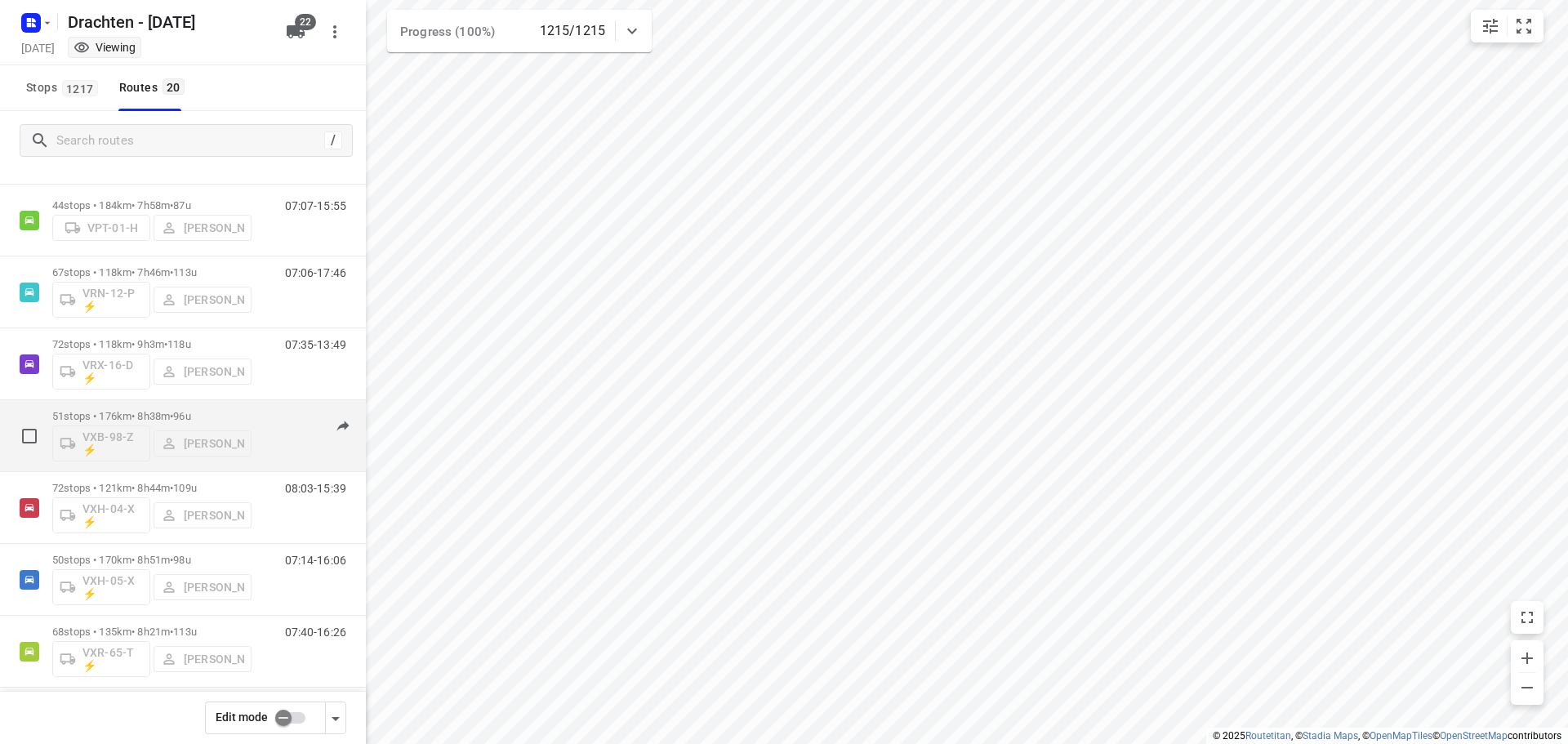
scroll to position [1014, 0]
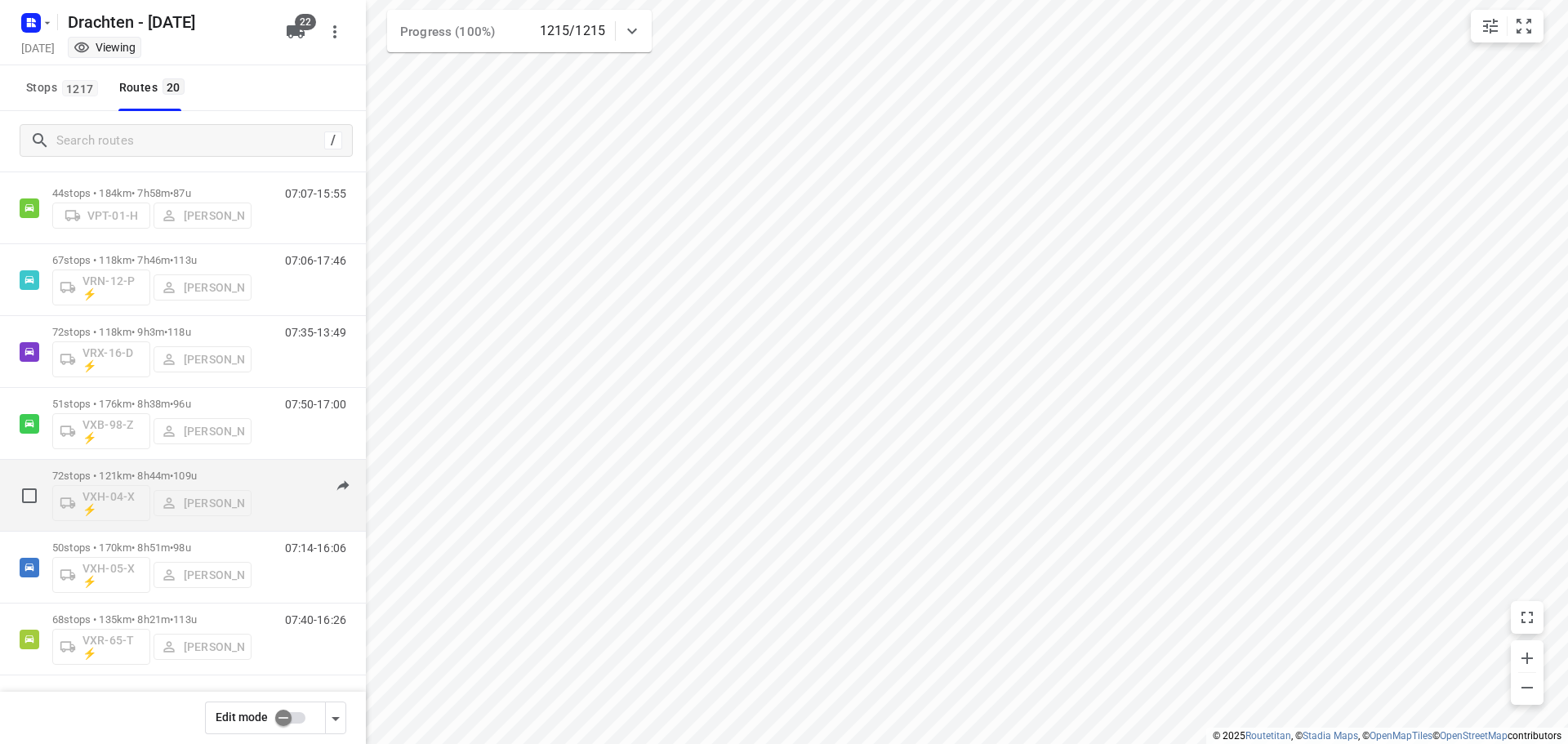
click at [166, 475] on p "72 stops • 121km • 8h44m • 109u" at bounding box center [152, 475] width 199 height 12
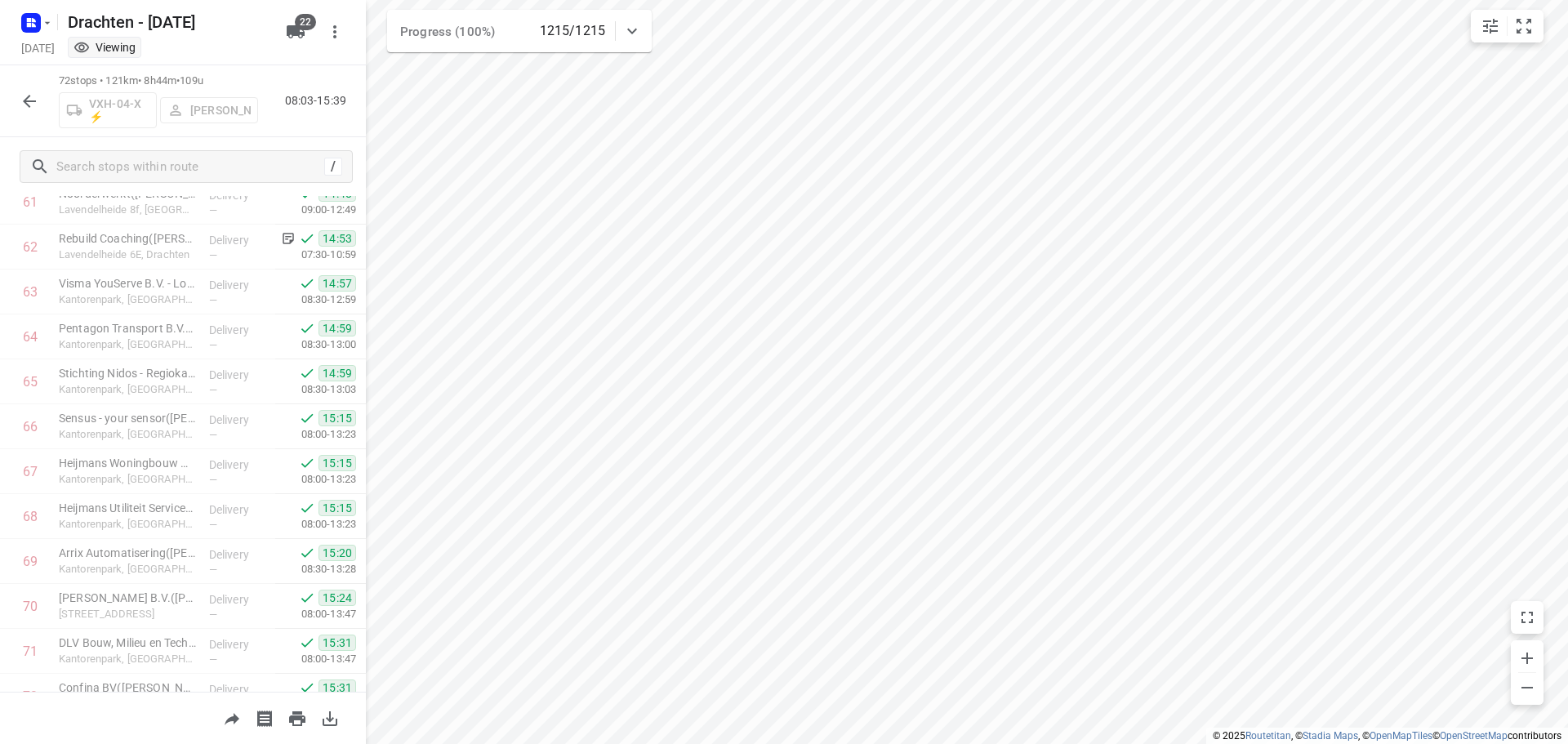
scroll to position [2910, 0]
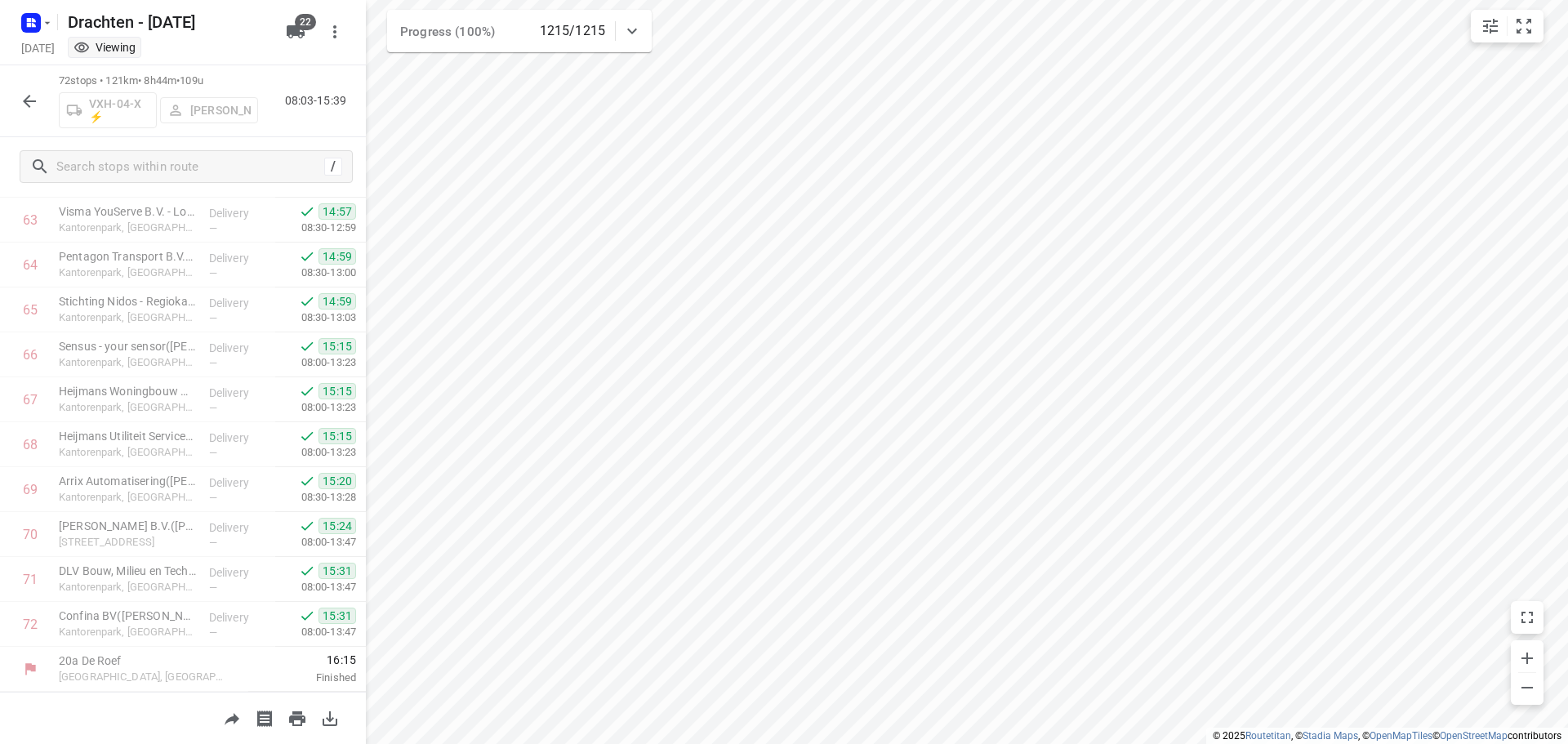
click at [23, 91] on icon "button" at bounding box center [30, 101] width 20 height 20
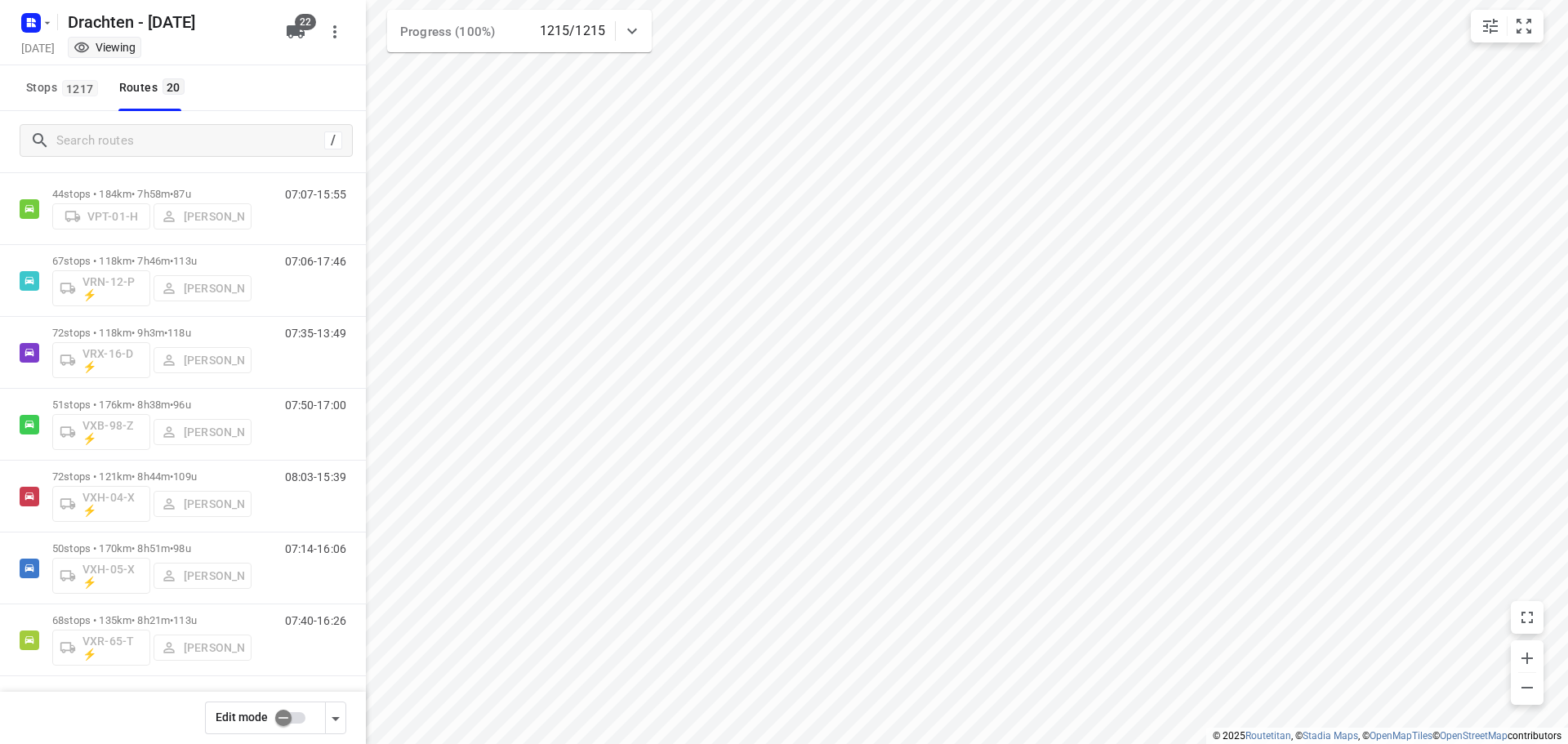
scroll to position [1014, 0]
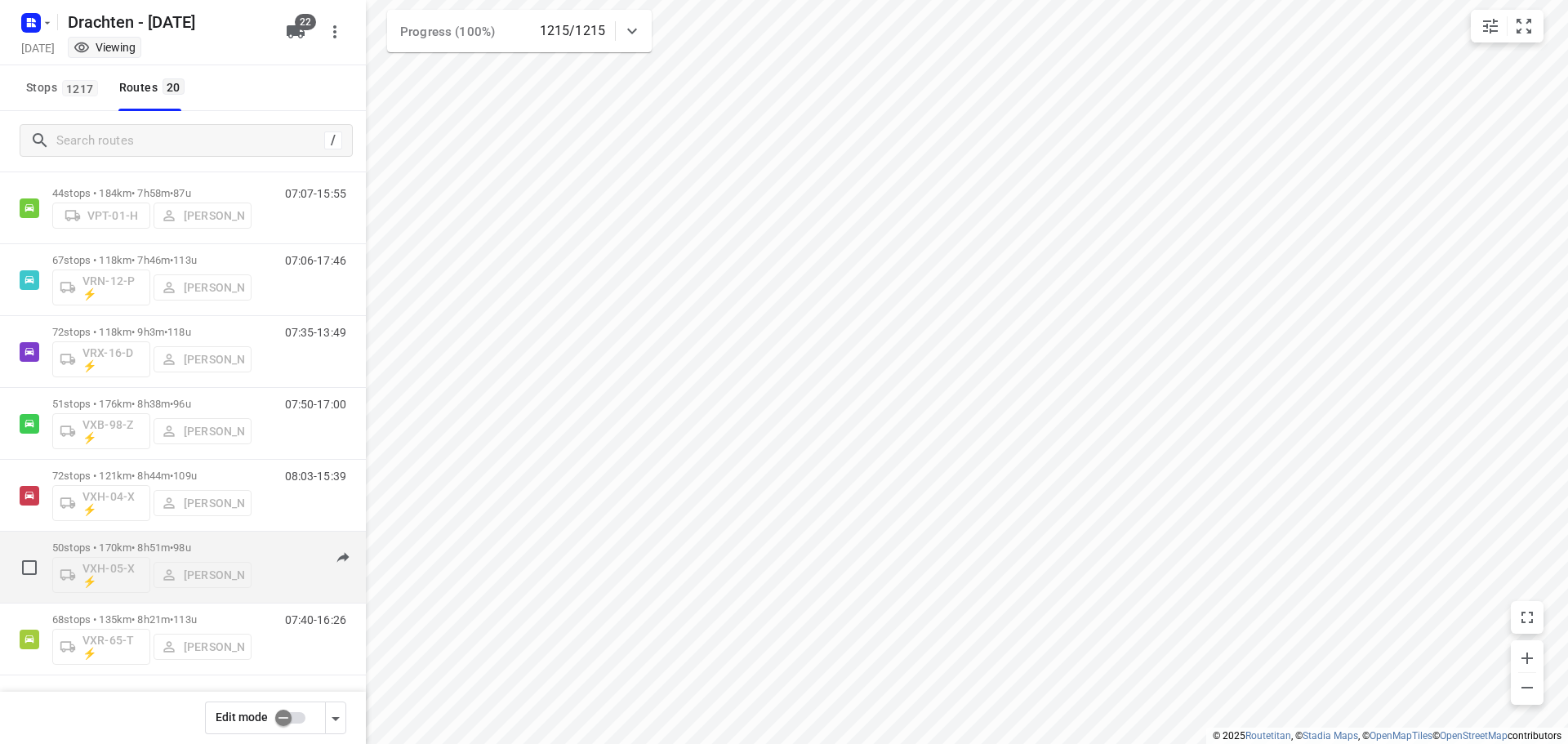
click at [241, 551] on p "50 stops • 170km • 8h51m • 98u" at bounding box center [152, 547] width 199 height 12
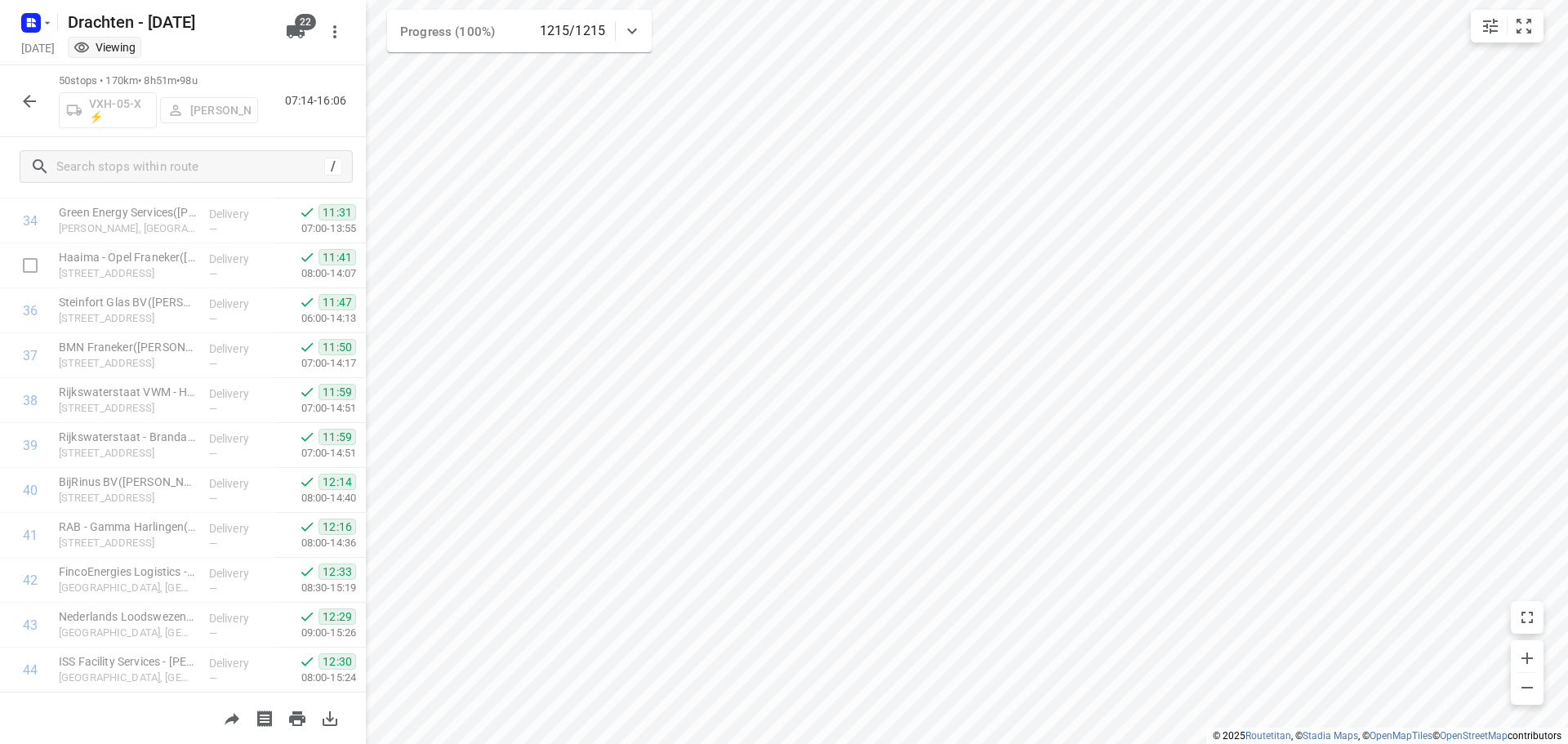
scroll to position [1923, 0]
click at [18, 102] on button "button" at bounding box center [29, 100] width 32 height 32
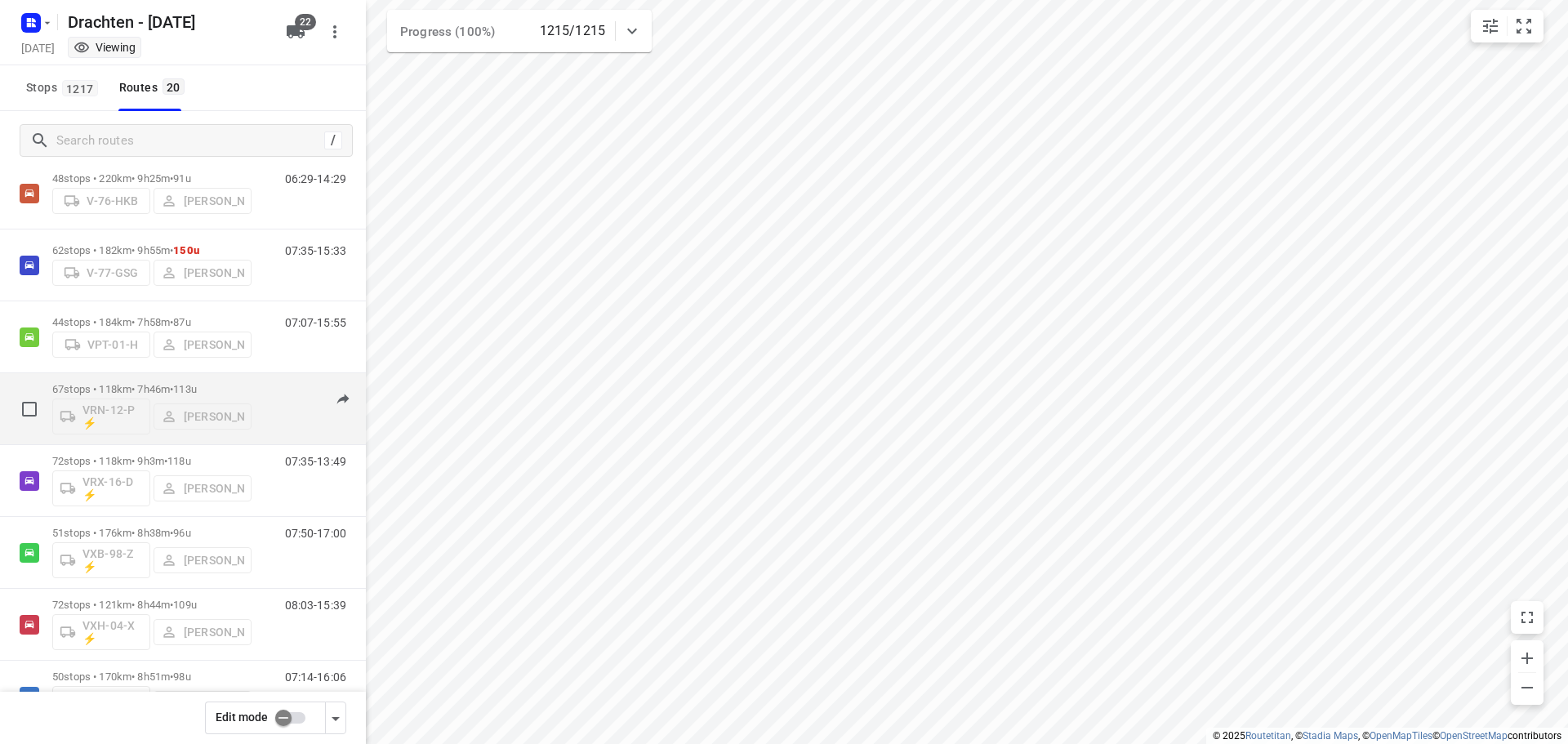
scroll to position [852, 0]
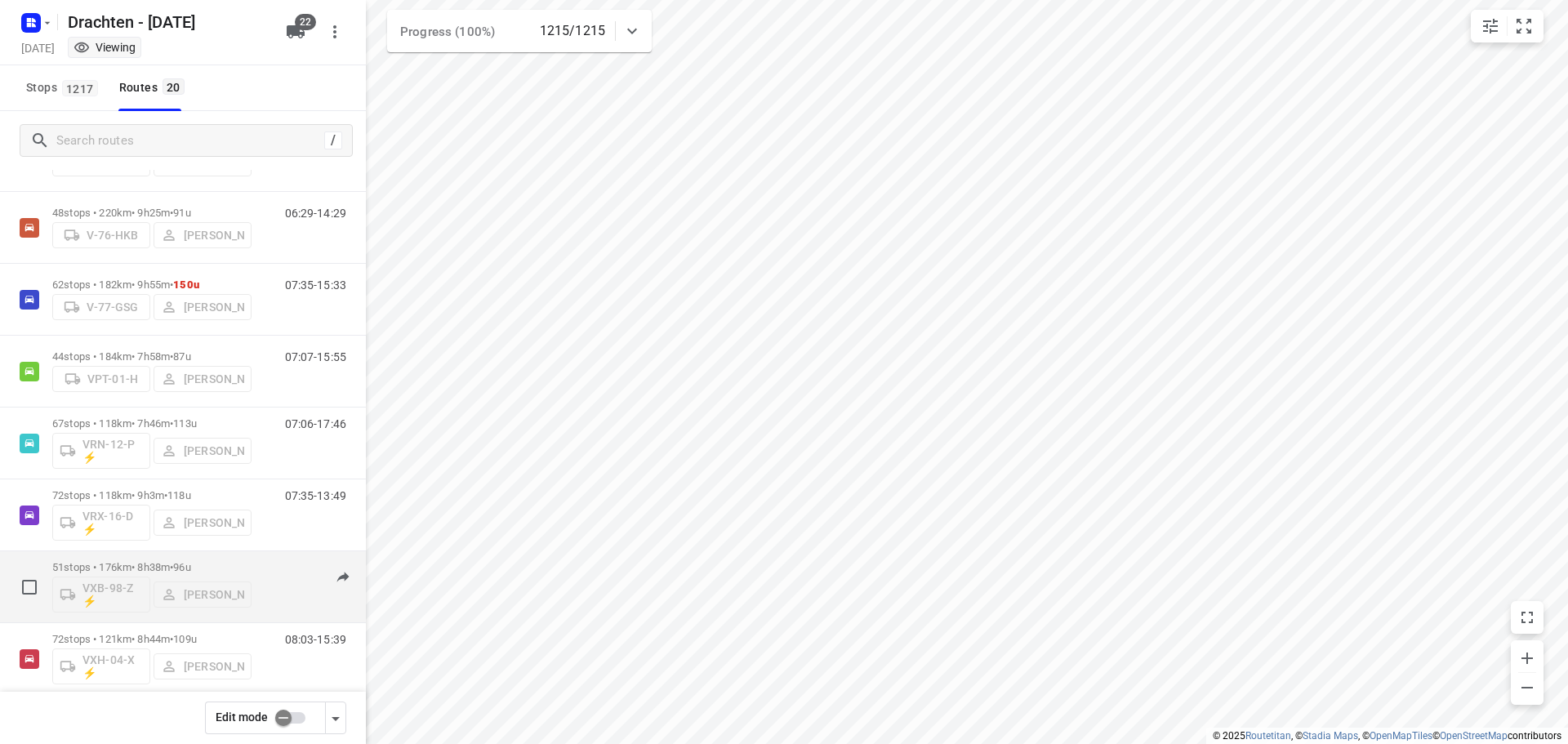
click at [134, 564] on p "51 stops • 176km • 8h38m • 96u" at bounding box center [152, 567] width 199 height 12
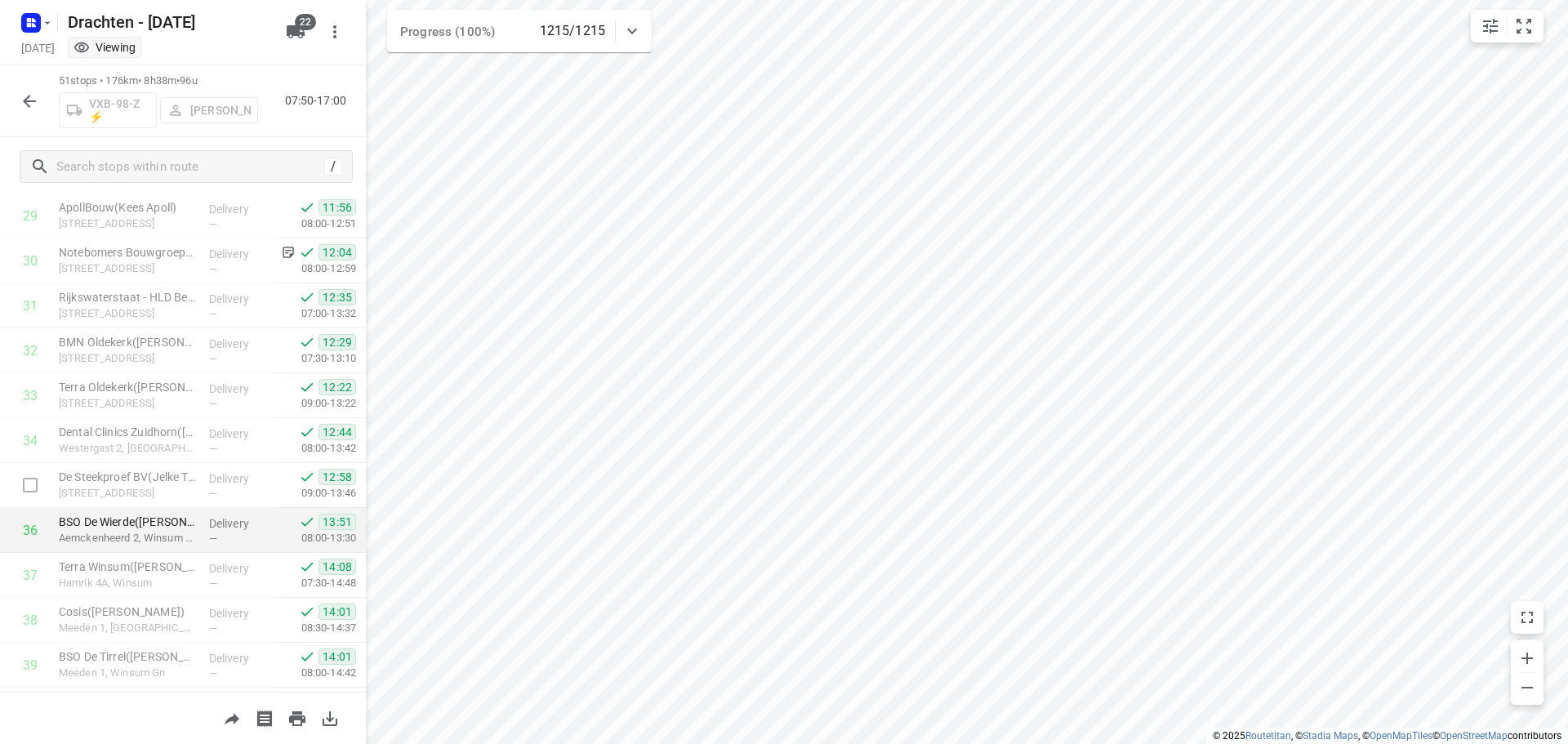
scroll to position [1967, 0]
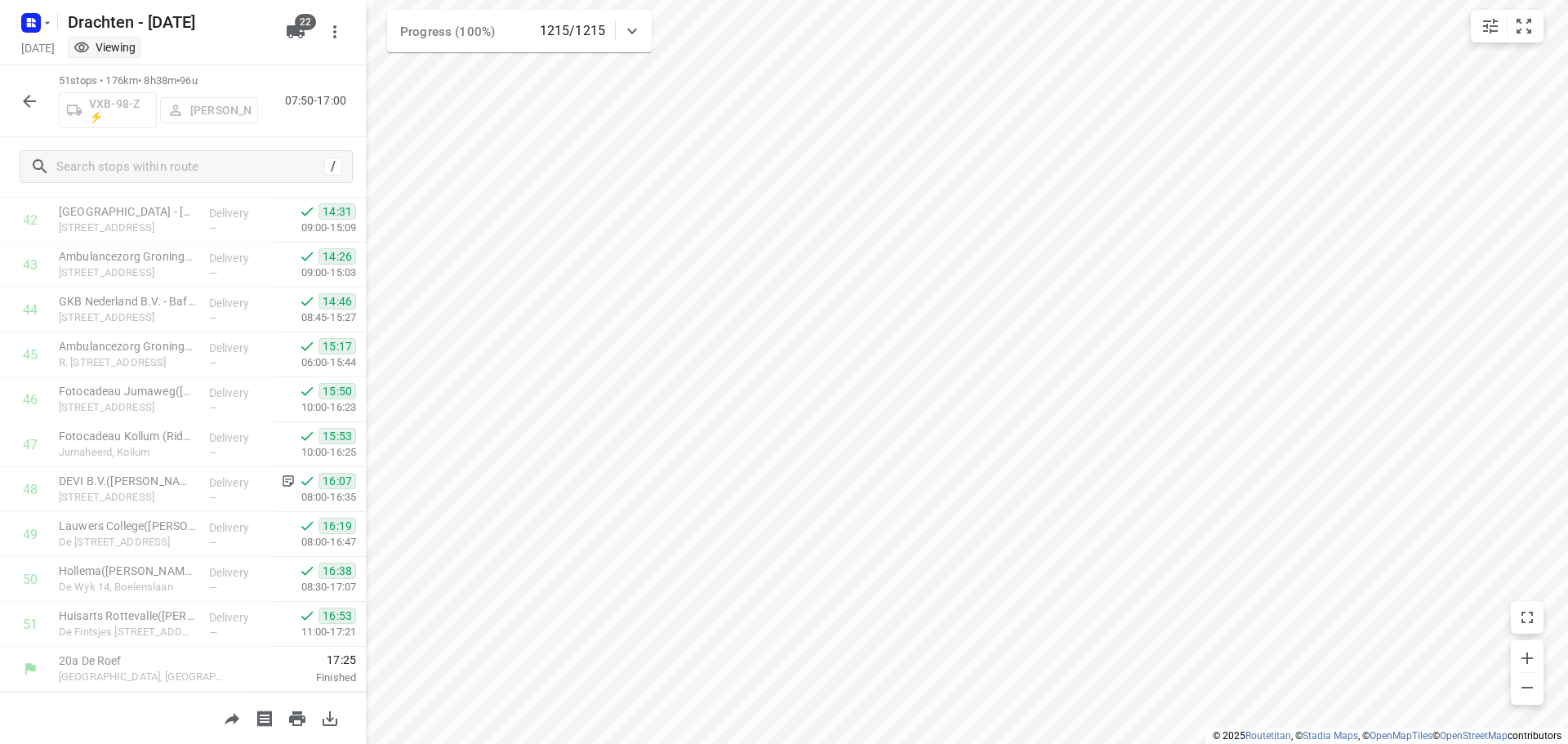
click at [36, 90] on button "button" at bounding box center [29, 100] width 32 height 32
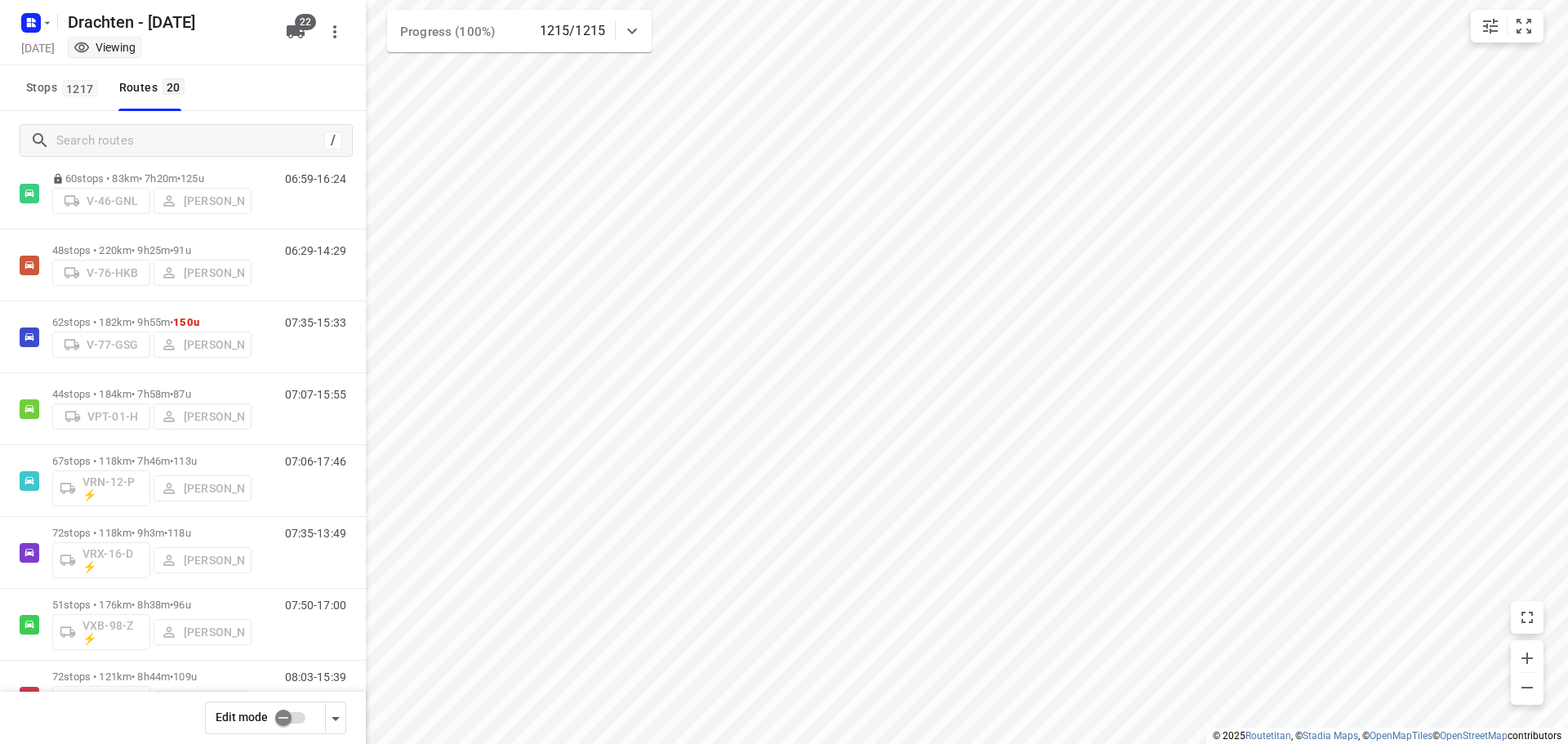
scroll to position [816, 0]
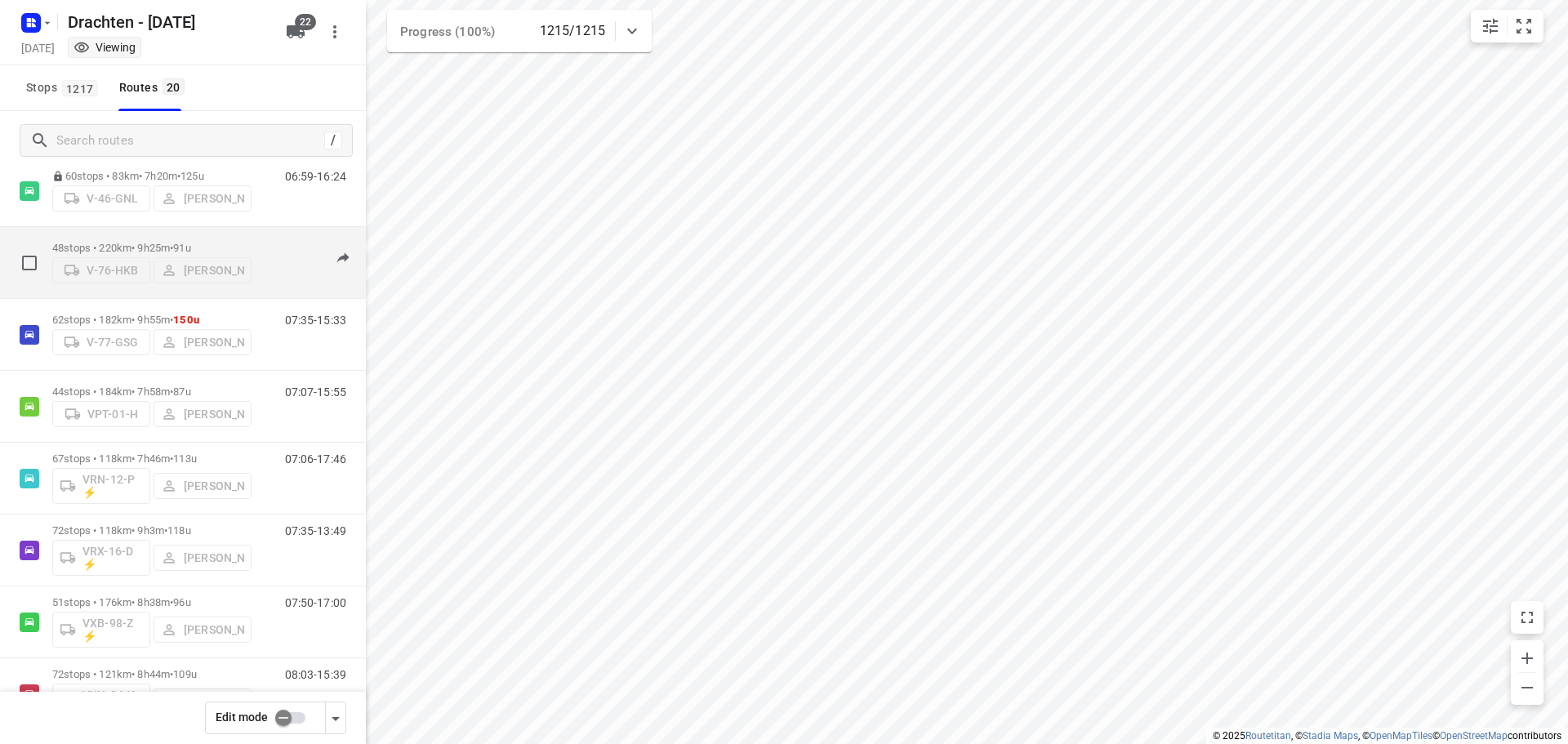
click at [115, 241] on p "48 stops • 220km • 9h25m • 91u" at bounding box center [152, 247] width 199 height 12
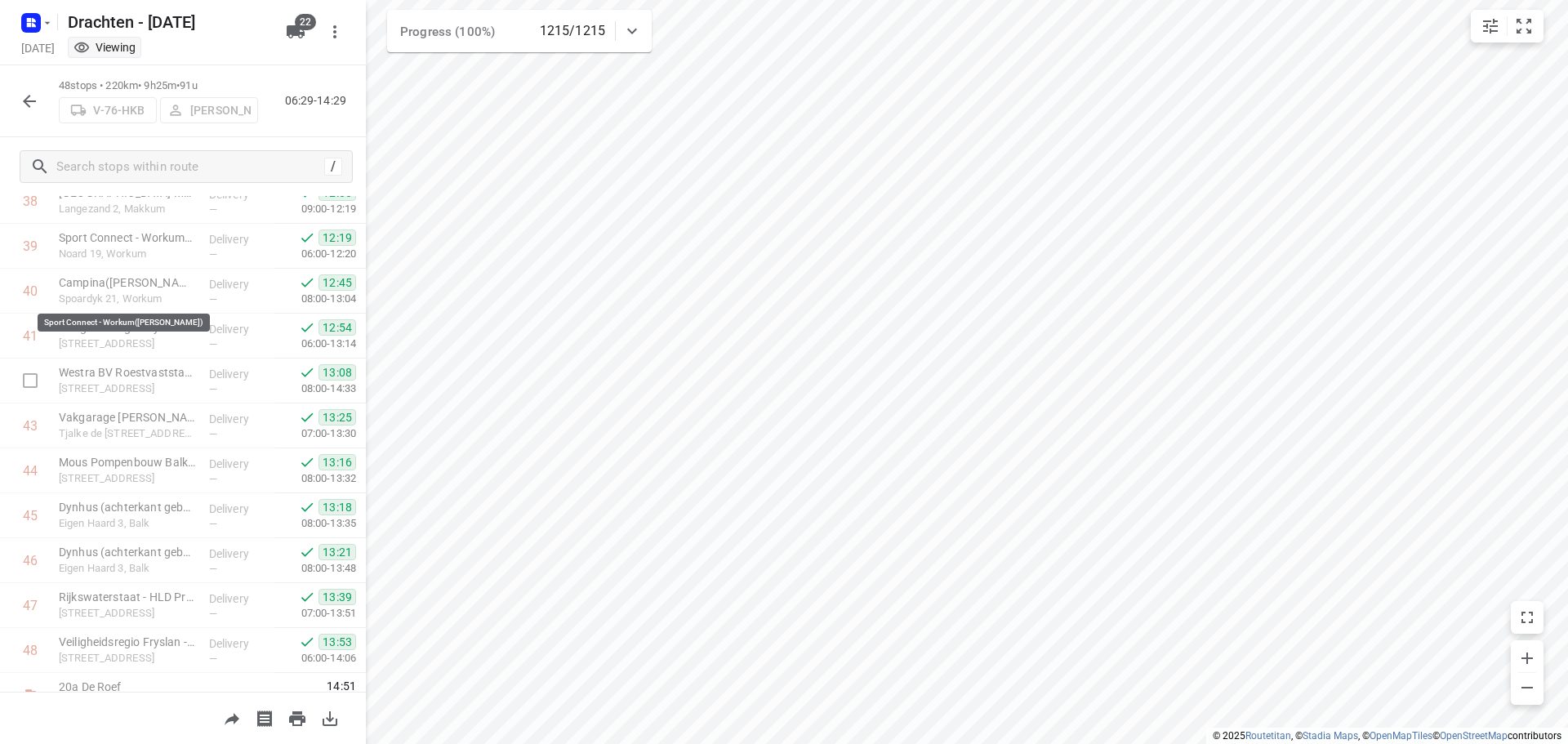
scroll to position [1833, 0]
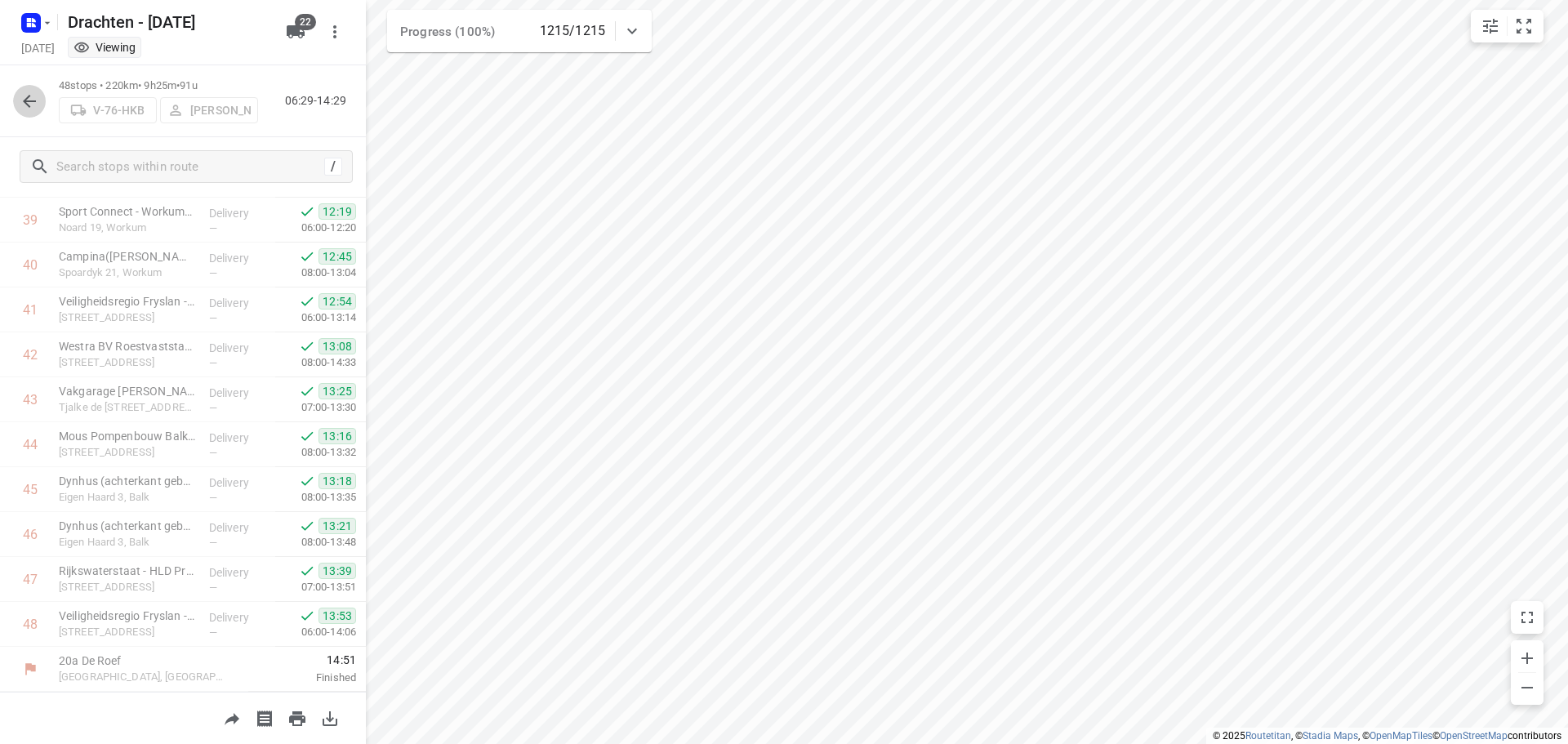
click at [30, 116] on button "button" at bounding box center [29, 100] width 32 height 32
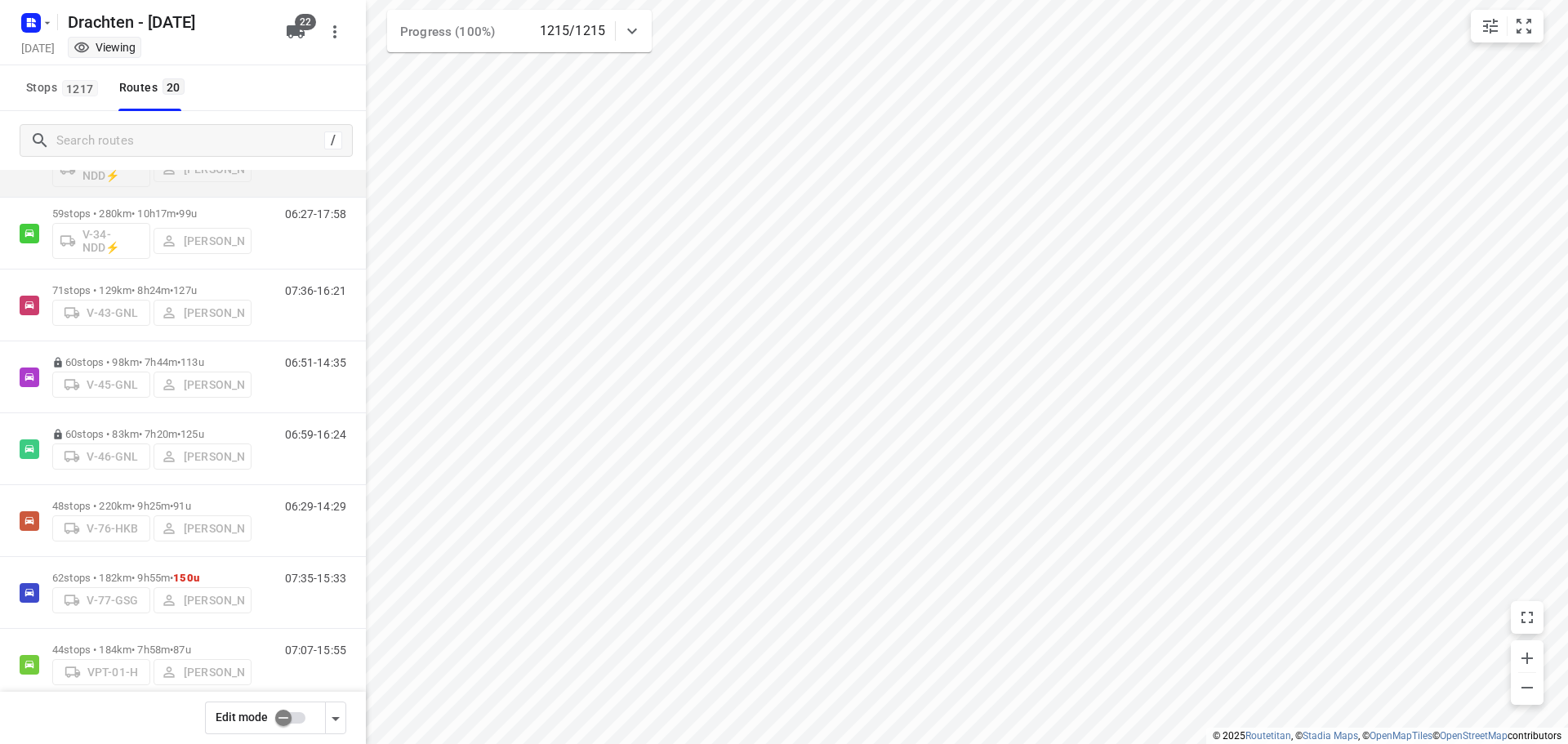
scroll to position [571, 0]
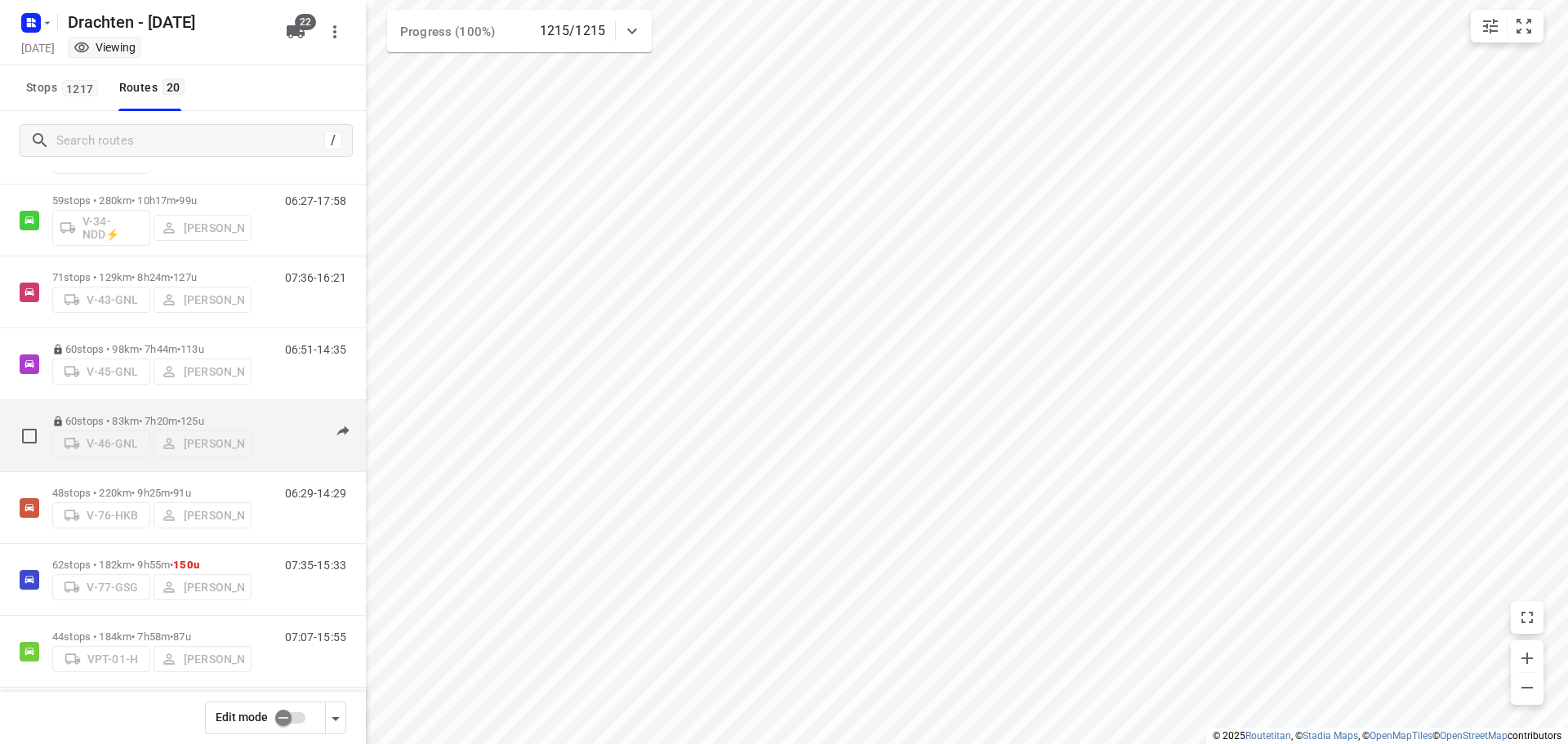
click at [196, 415] on span "125u" at bounding box center [192, 421] width 24 height 12
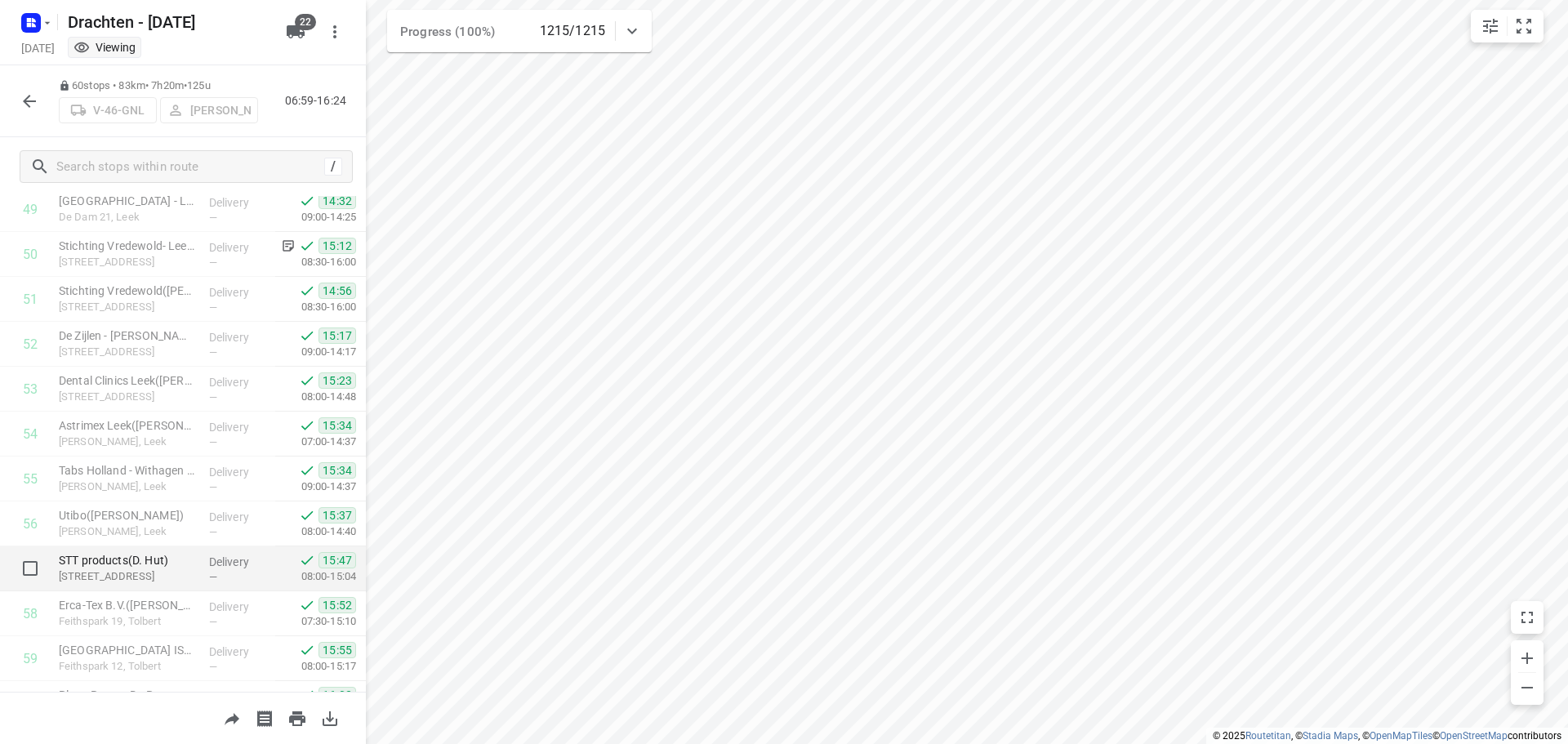
scroll to position [2371, 0]
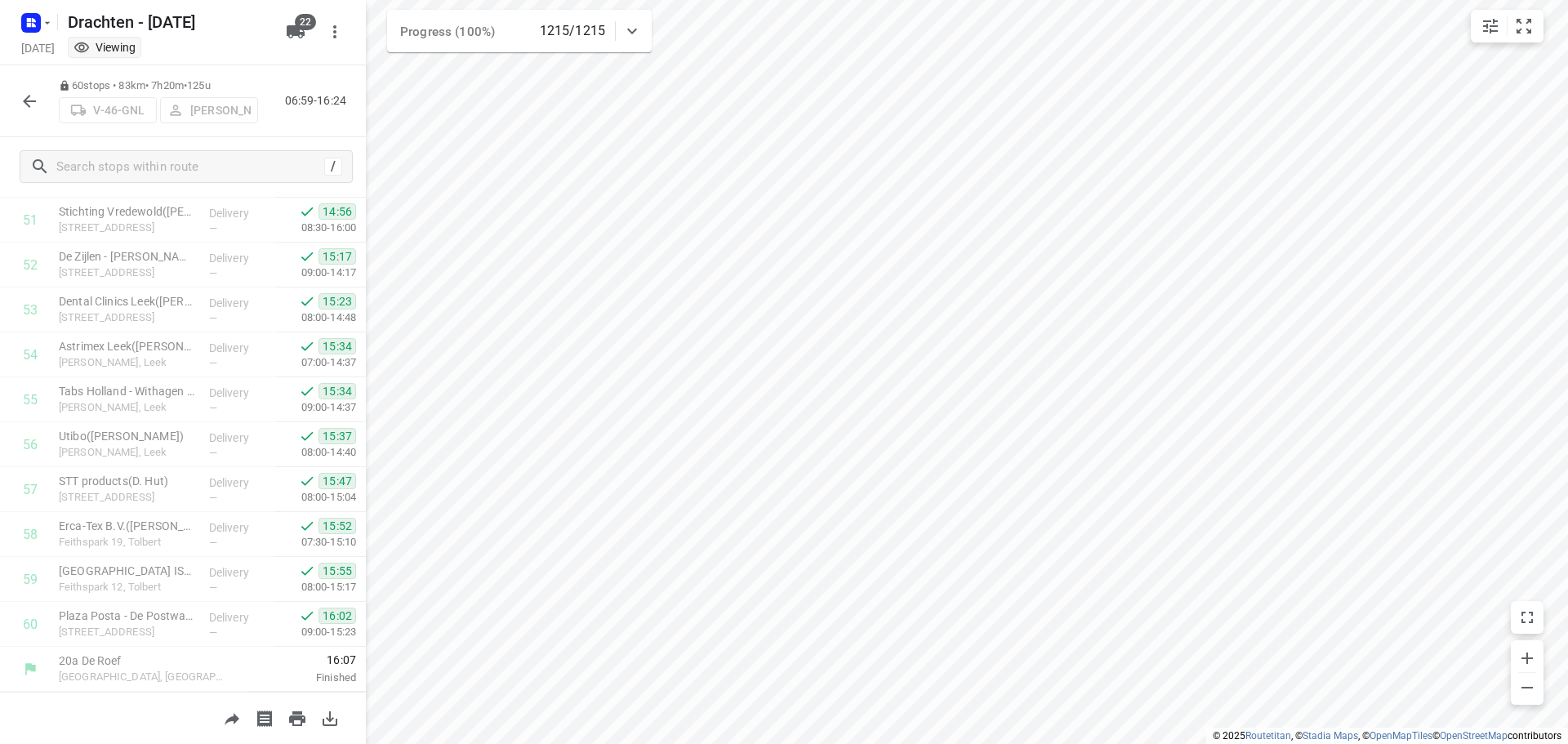
click at [35, 113] on button "button" at bounding box center [29, 100] width 32 height 32
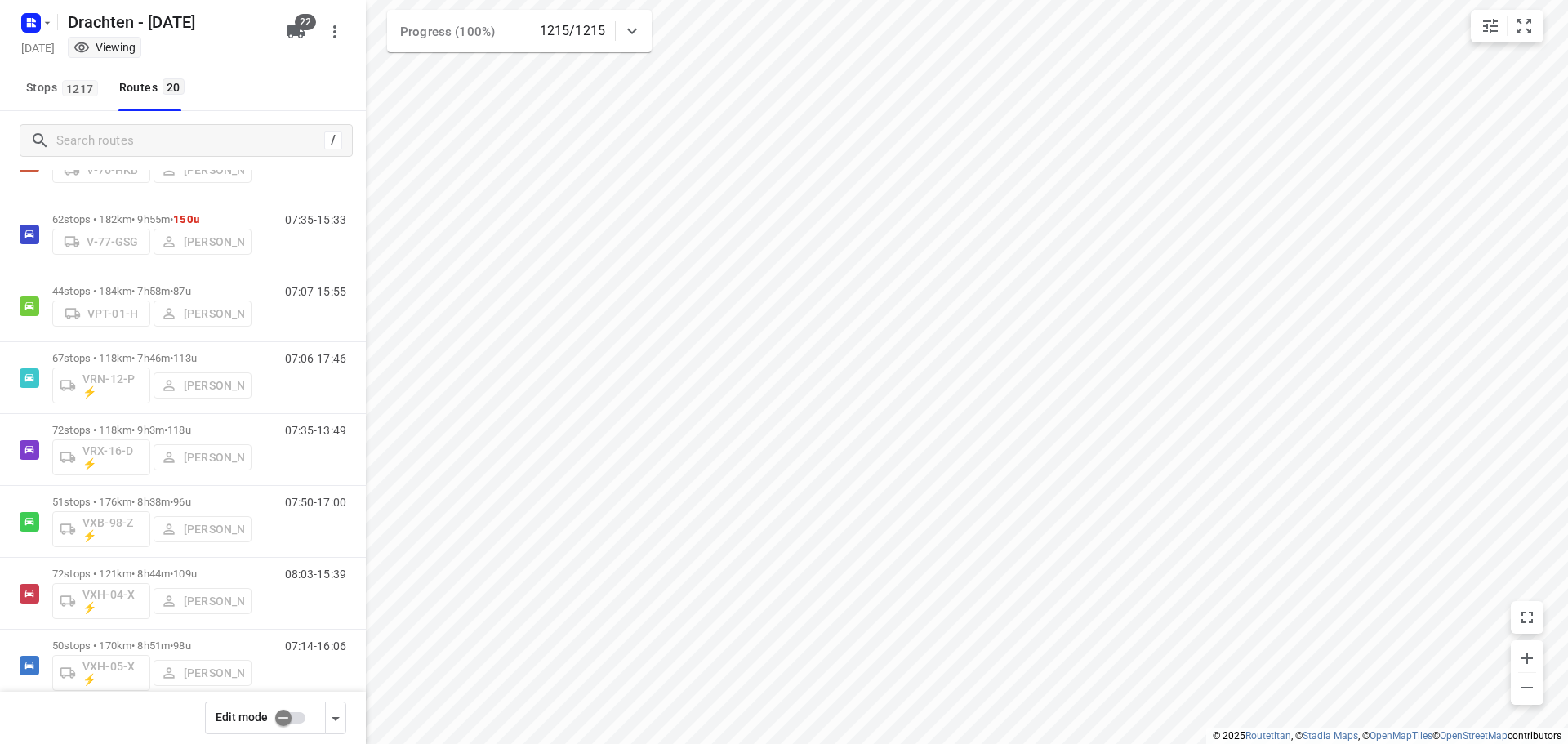
scroll to position [1014, 0]
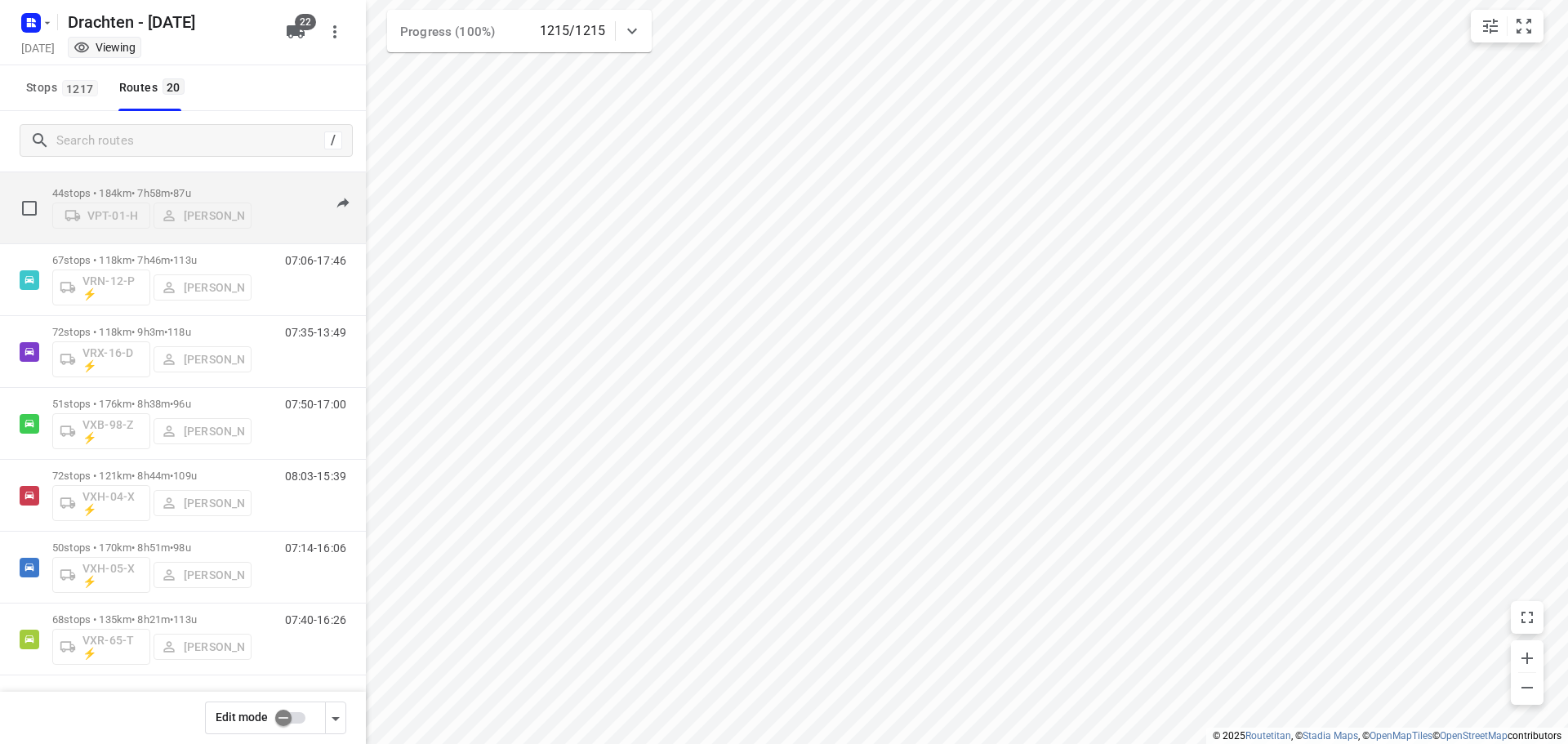
click at [270, 216] on div "07:07-15:55" at bounding box center [305, 212] width 81 height 50
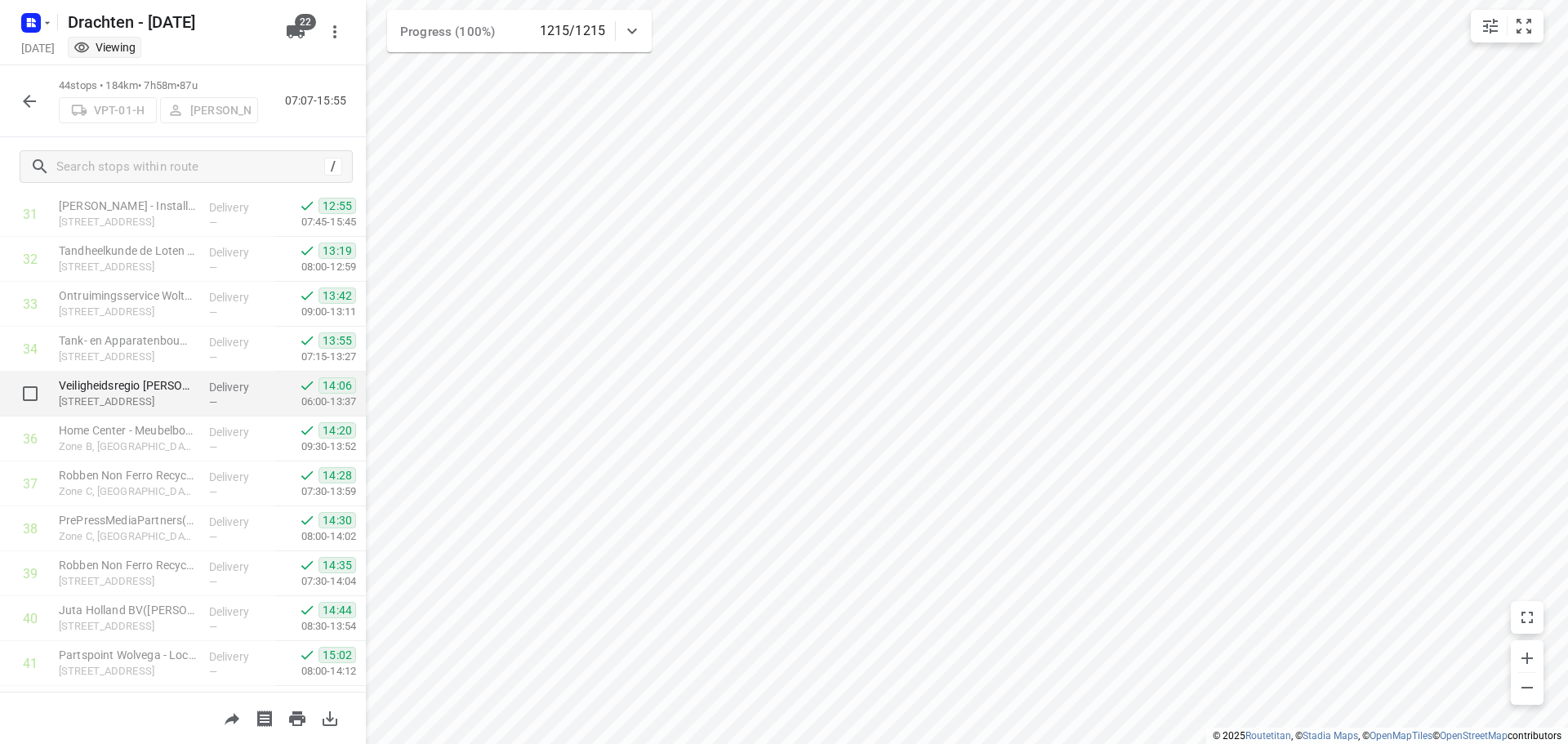
scroll to position [1653, 0]
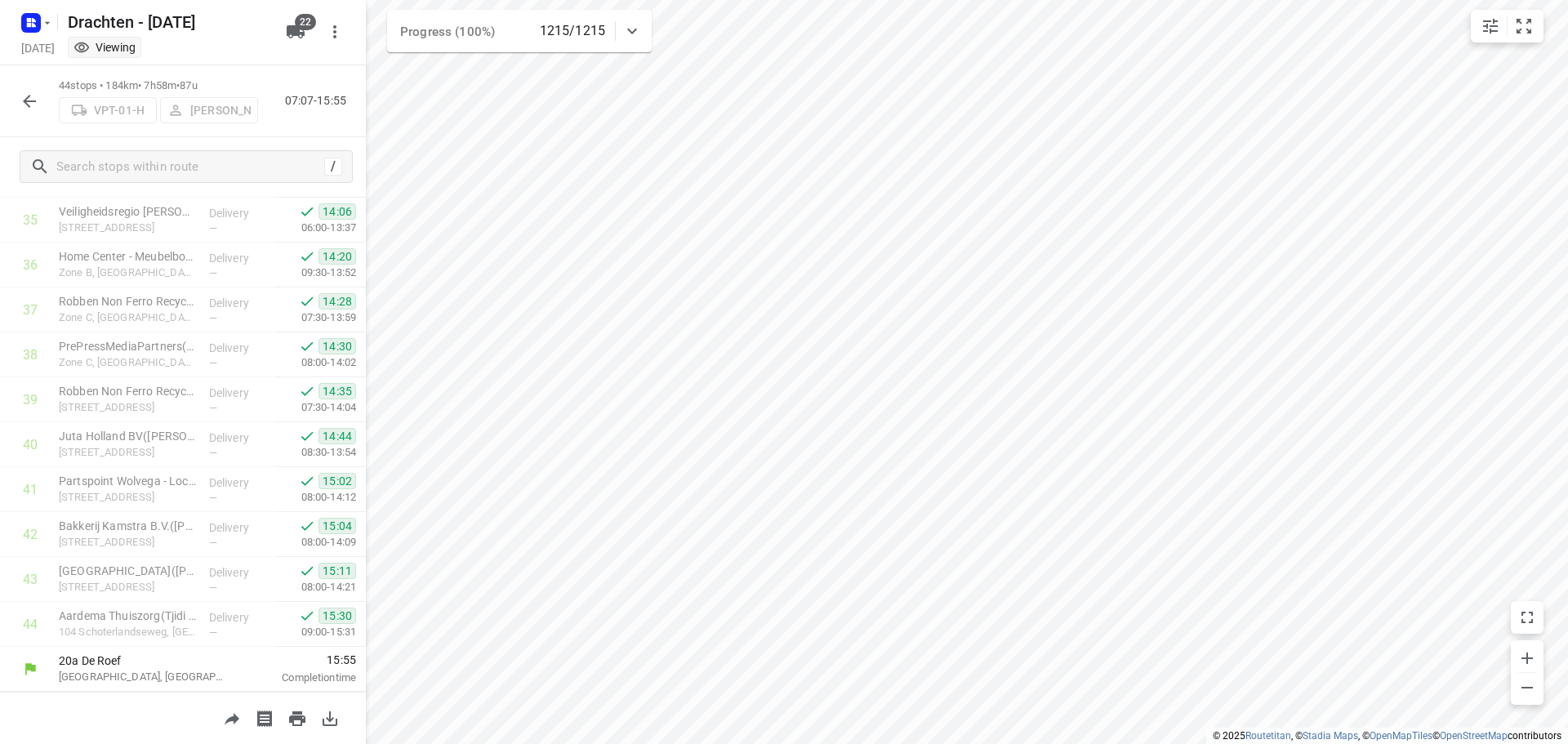
click at [31, 109] on icon "button" at bounding box center [30, 101] width 20 height 20
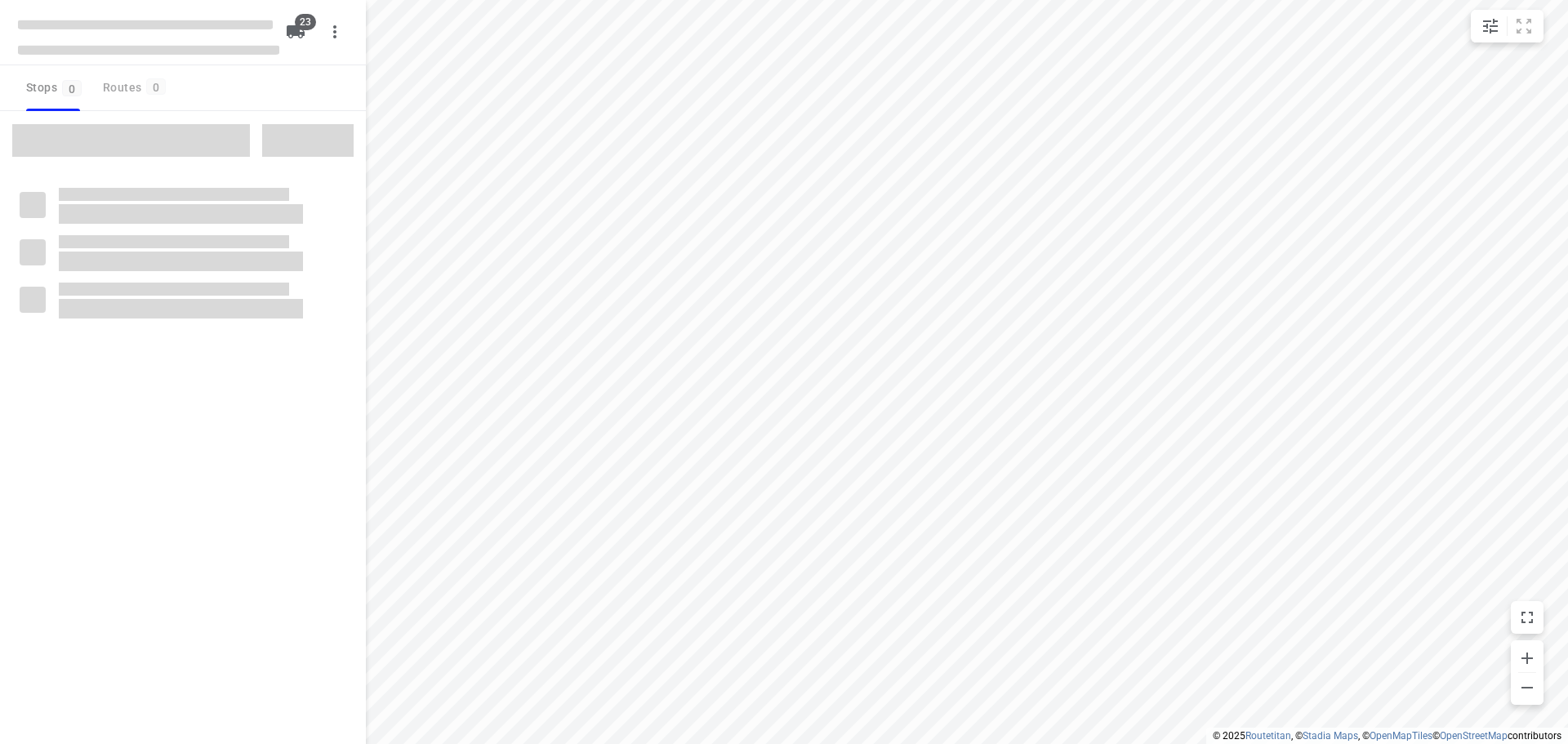
checkbox input "true"
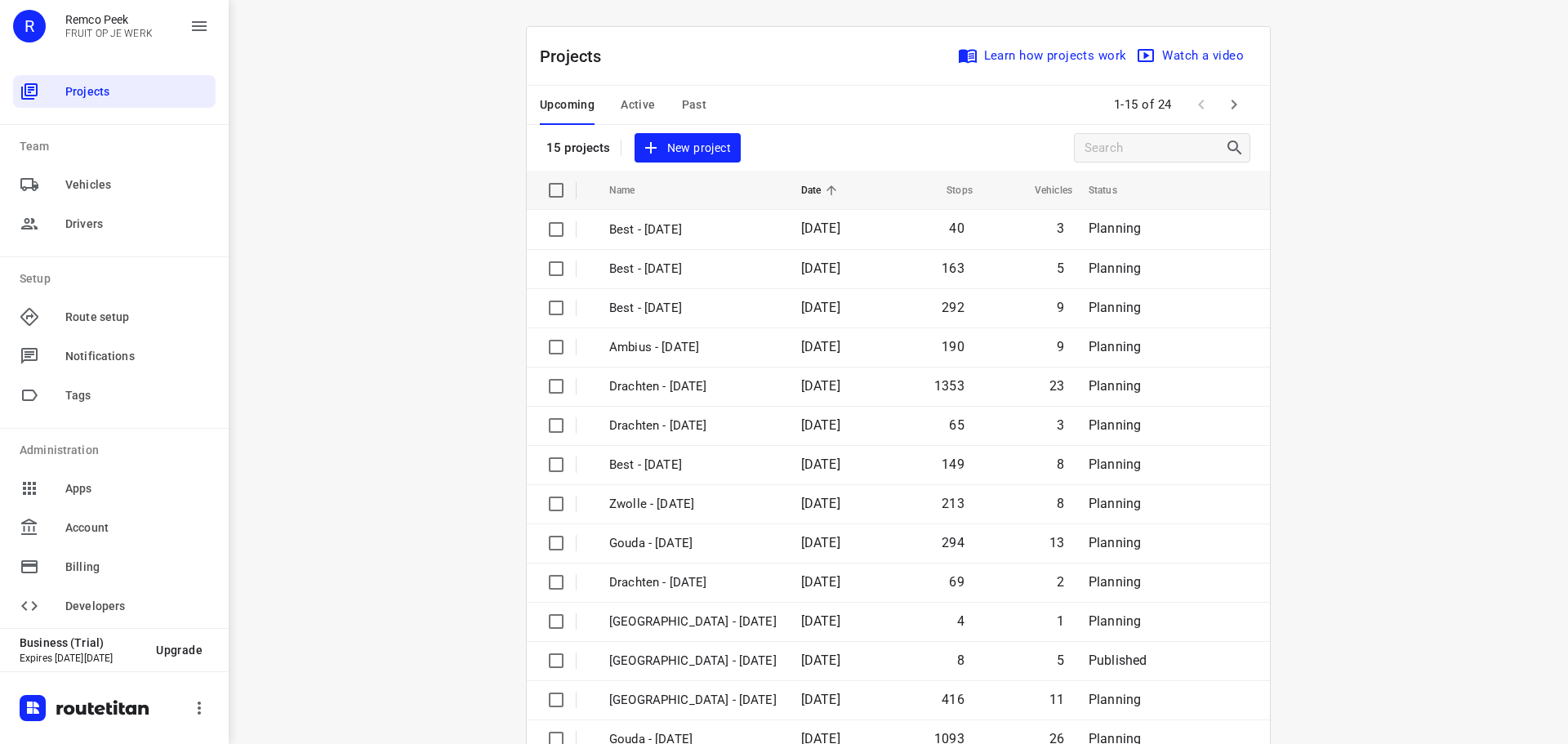
click at [643, 95] on span "Active" at bounding box center [637, 105] width 34 height 21
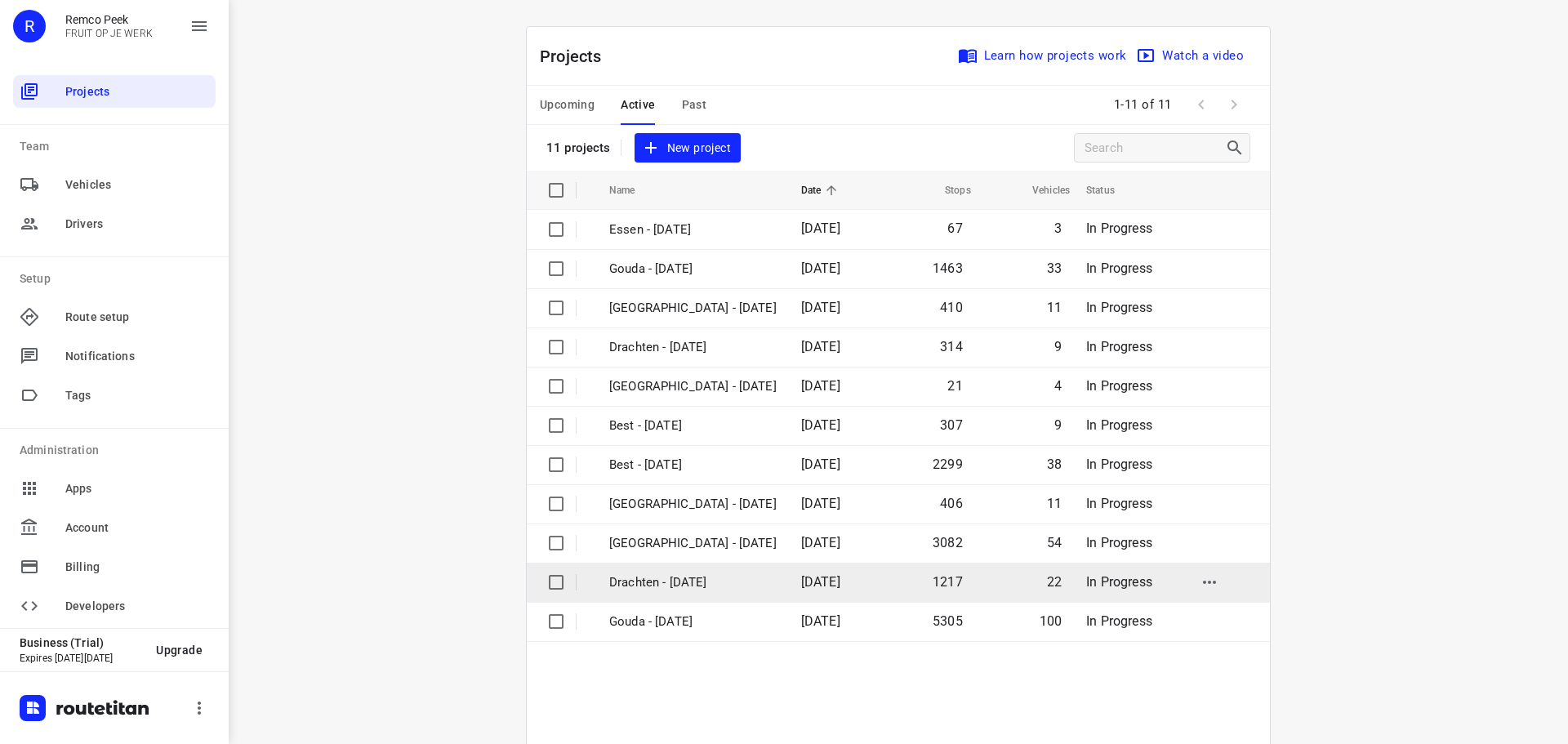
click at [680, 583] on p "Drachten - [DATE]" at bounding box center [693, 582] width 168 height 19
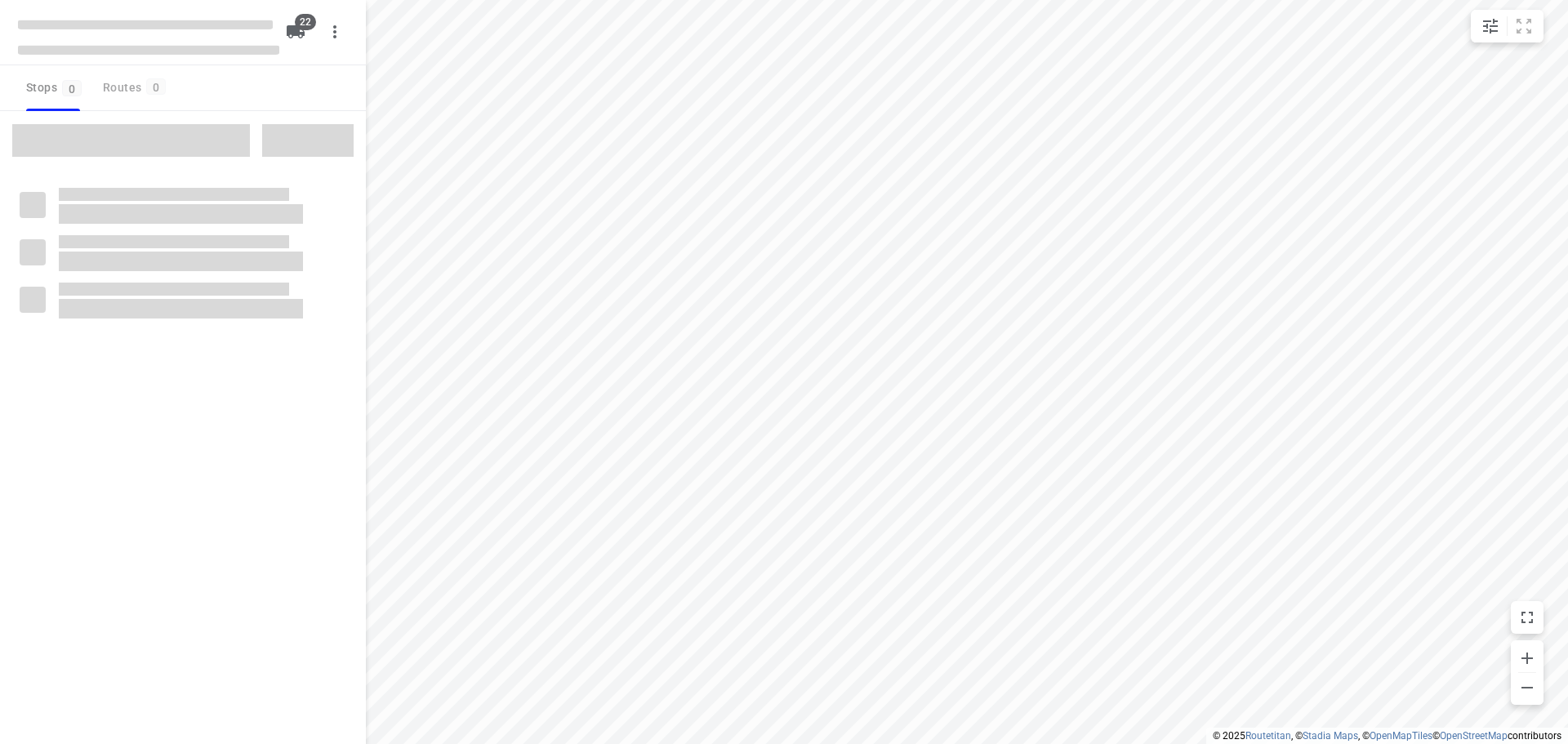
checkbox input "true"
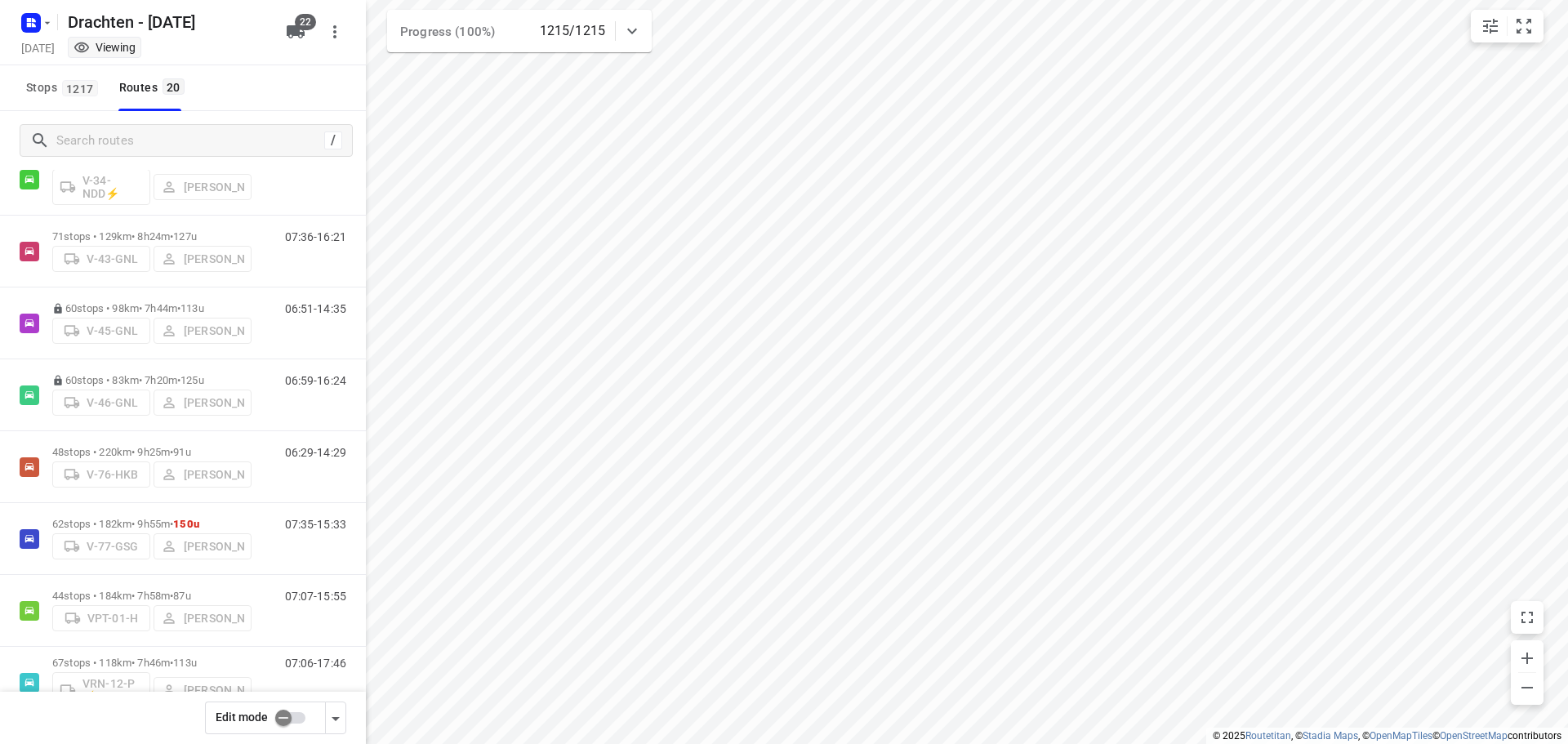
scroll to position [606, 0]
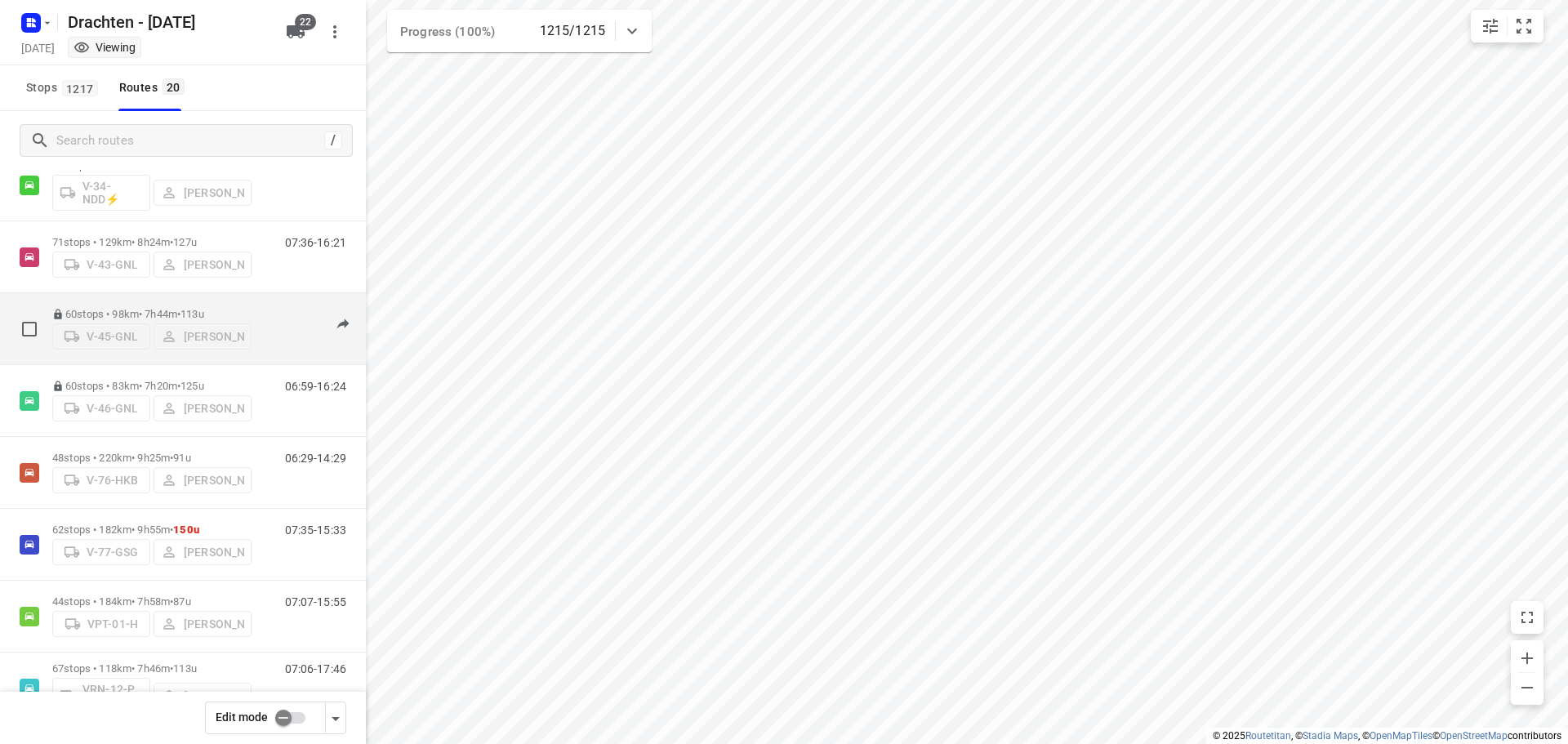
click at [150, 320] on div "V-45-[PERSON_NAME]" at bounding box center [152, 334] width 199 height 29
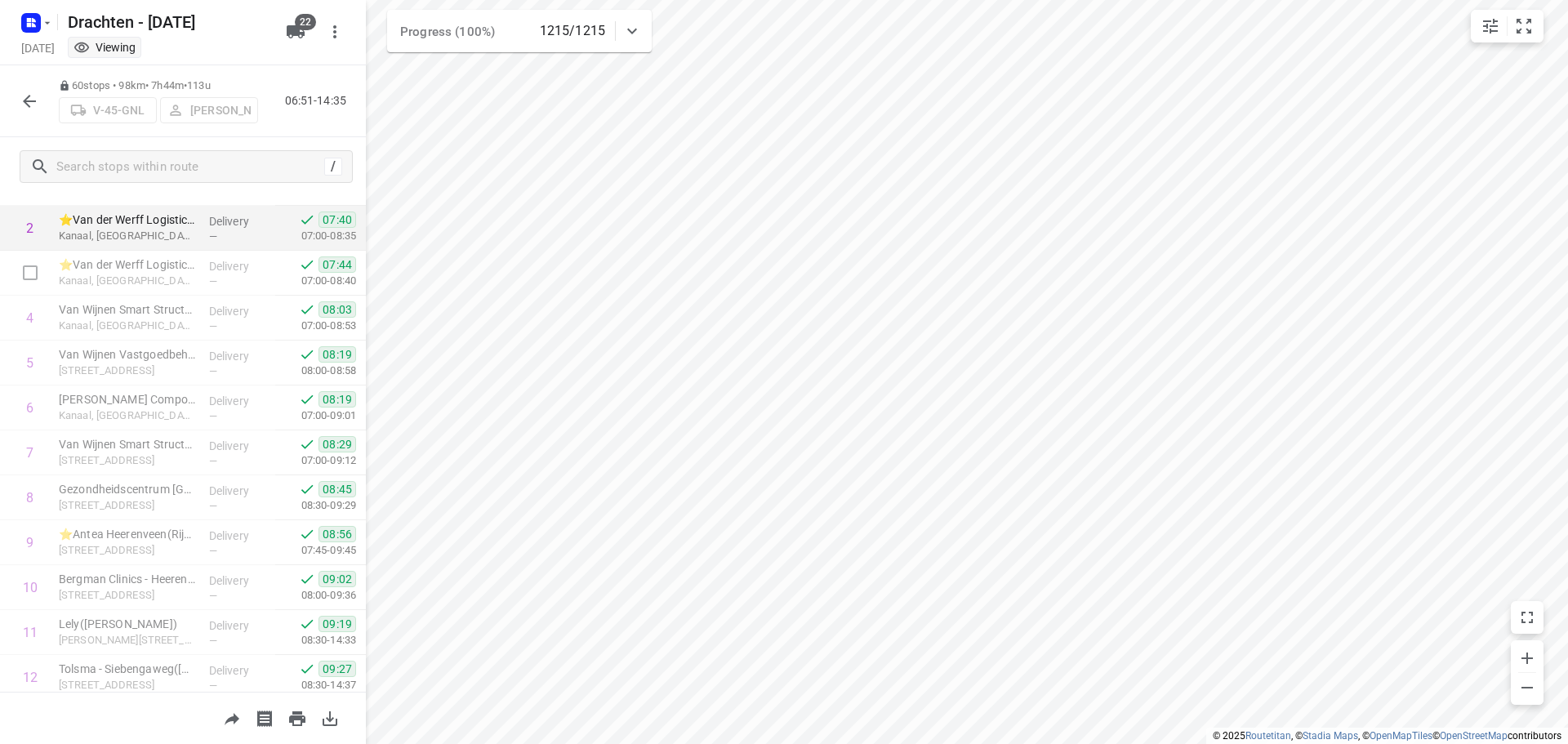
scroll to position [245, 0]
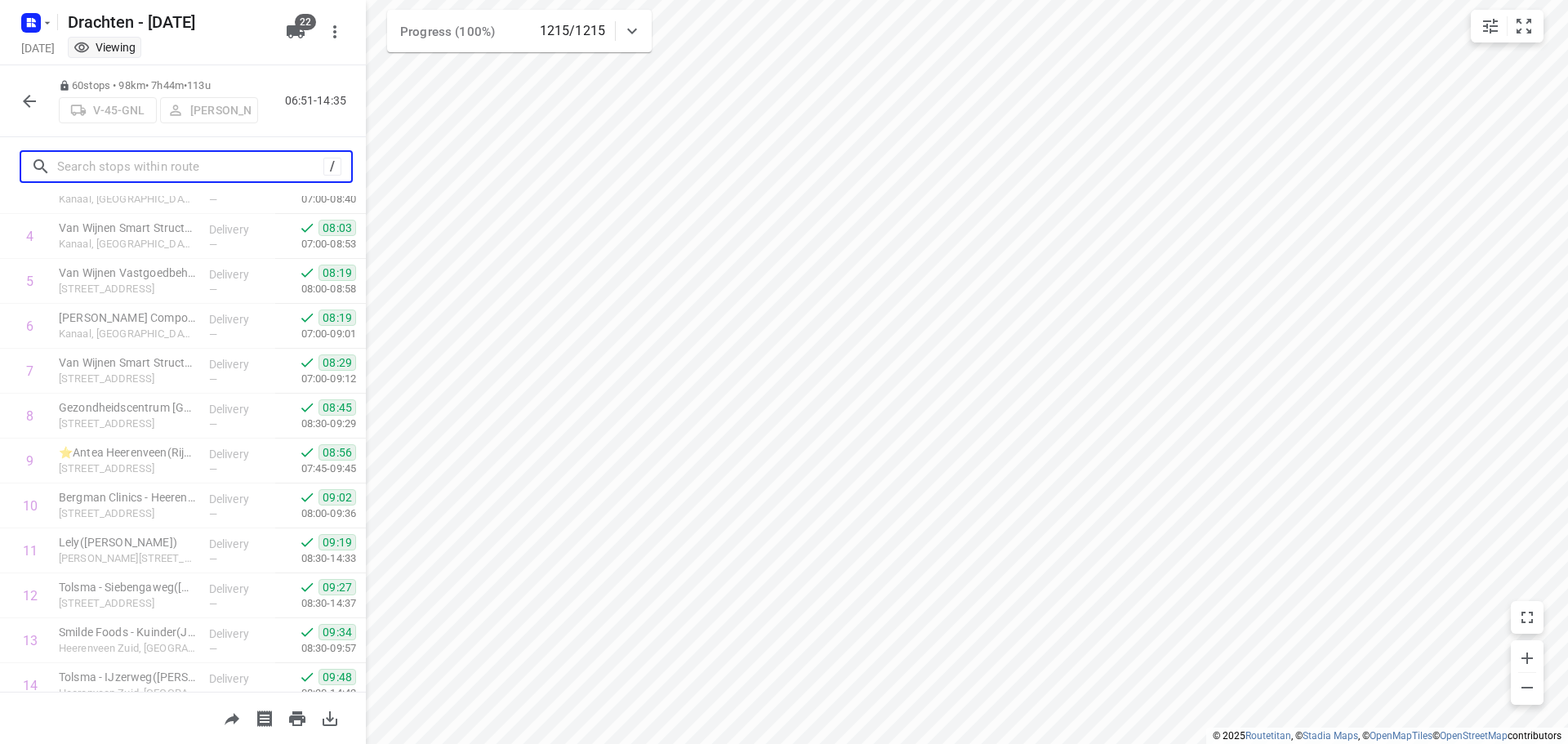
click at [157, 167] on input "text" at bounding box center [190, 167] width 266 height 26
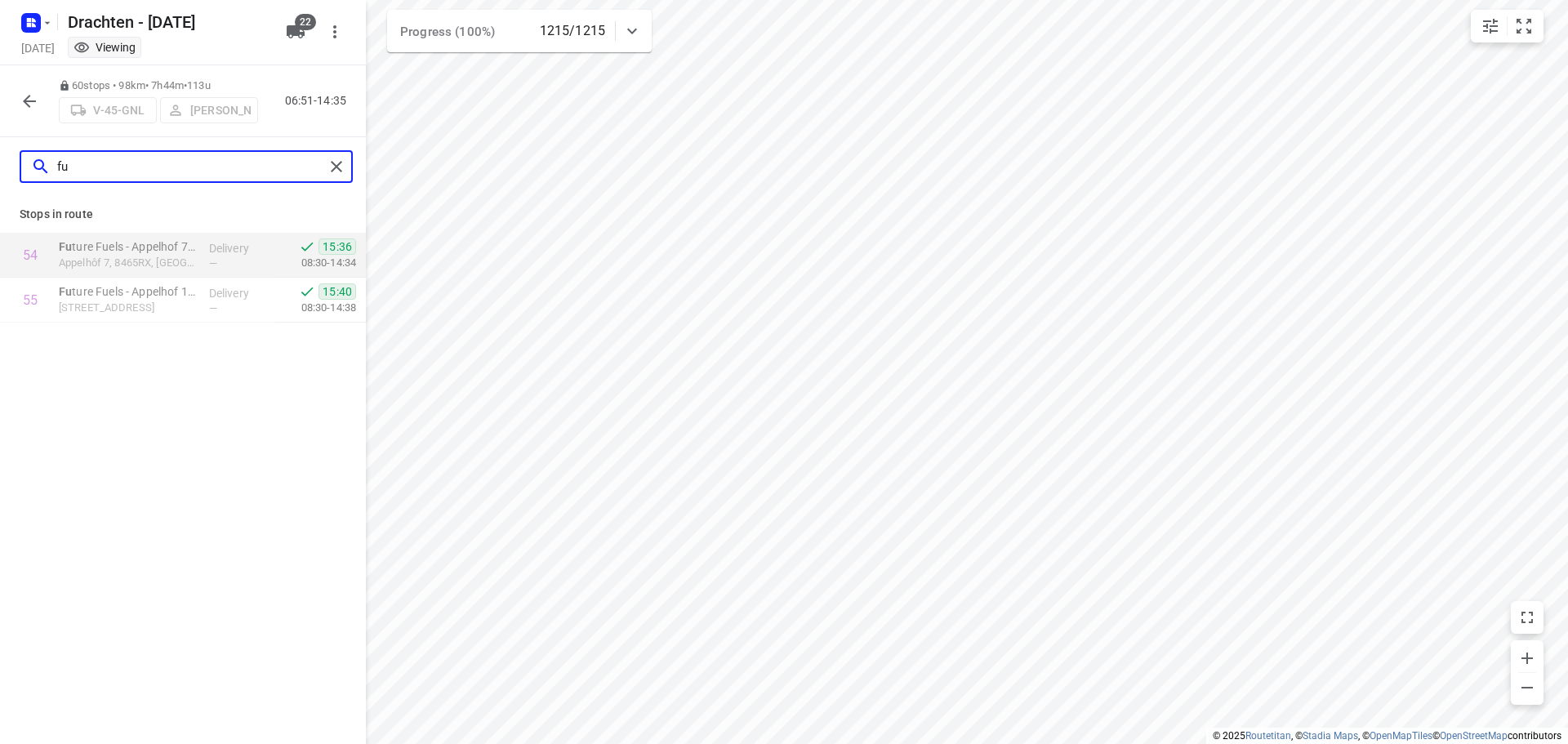
scroll to position [0, 0]
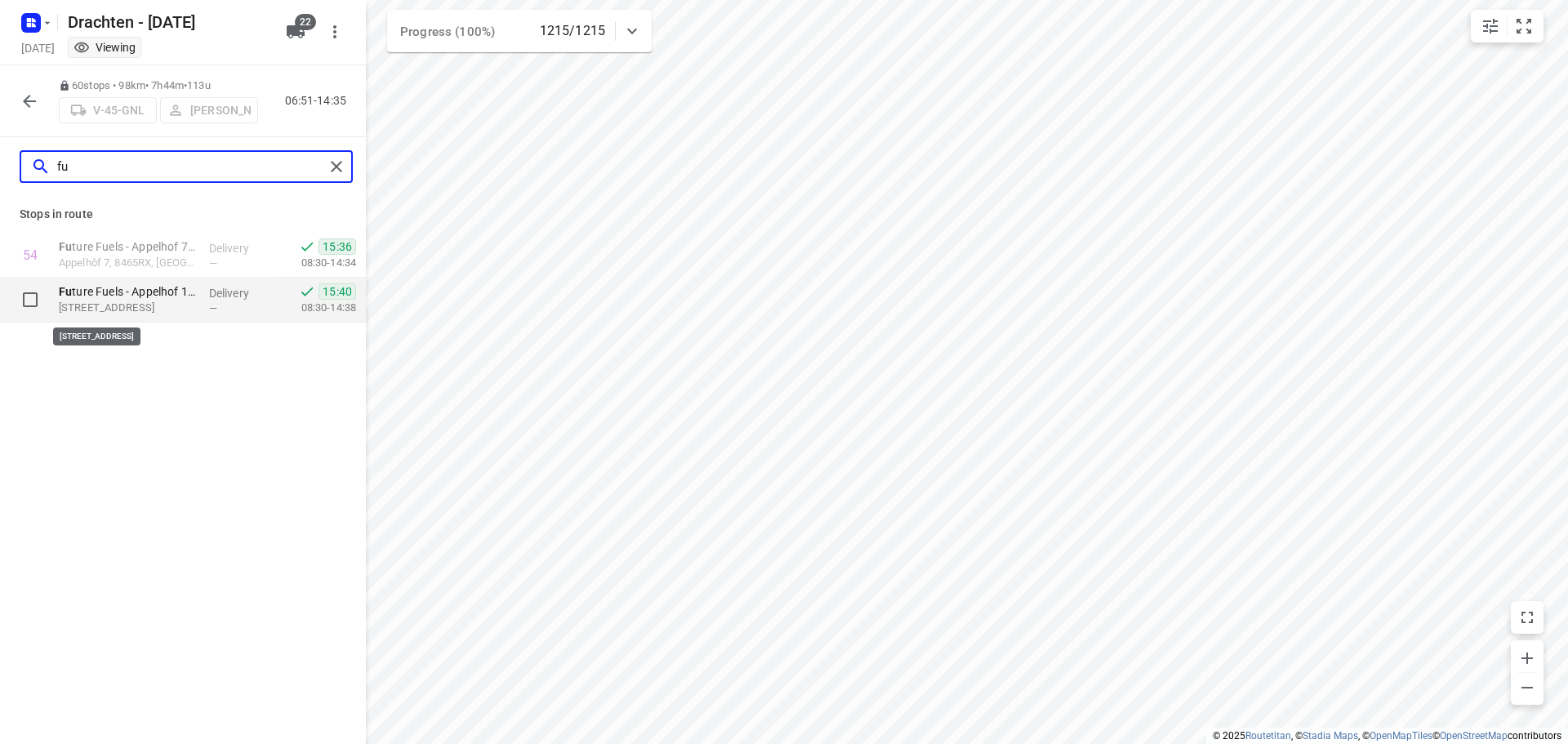
type input "fu"
click at [155, 302] on p "[STREET_ADDRESS]" at bounding box center [127, 308] width 137 height 17
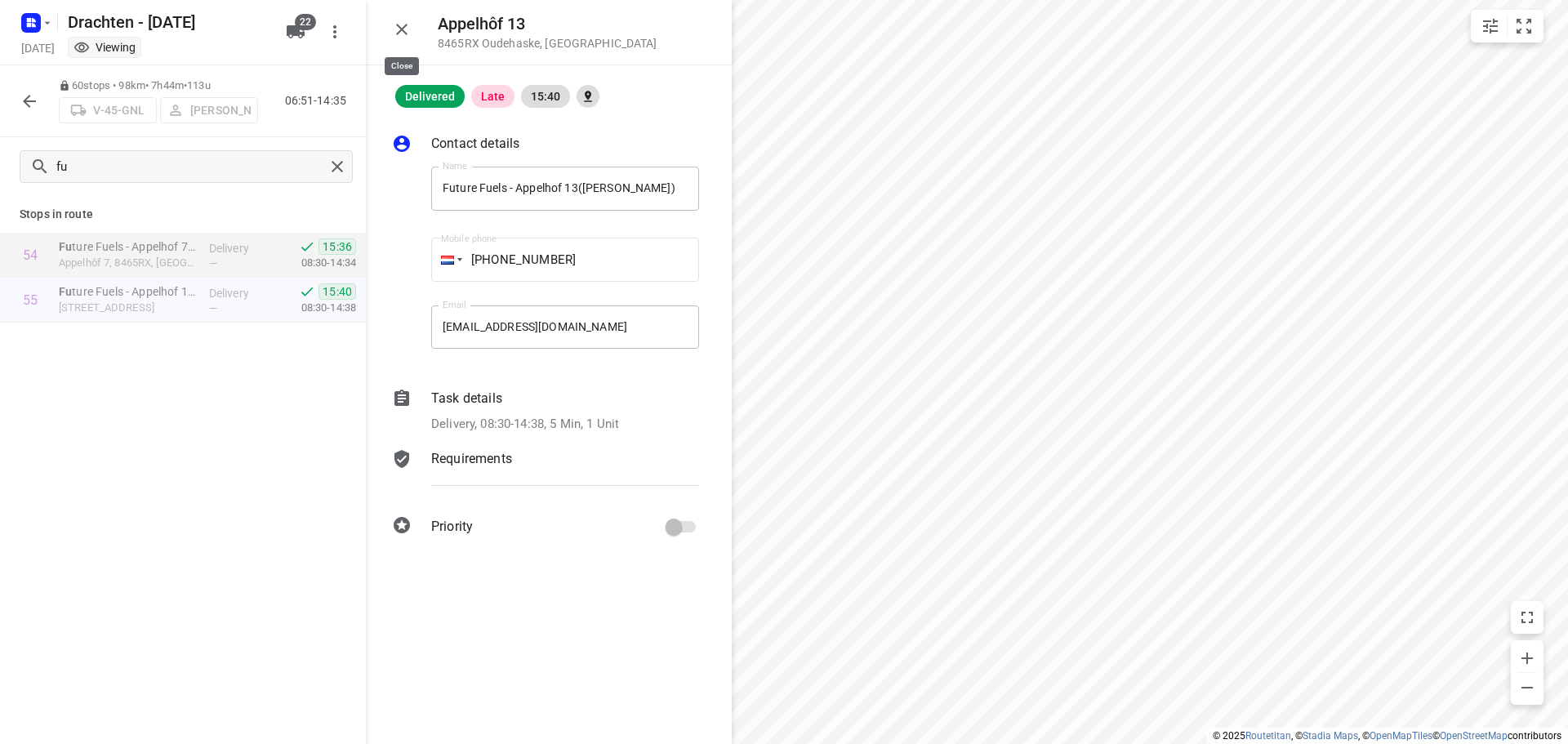
click at [399, 28] on icon "button" at bounding box center [402, 30] width 20 height 20
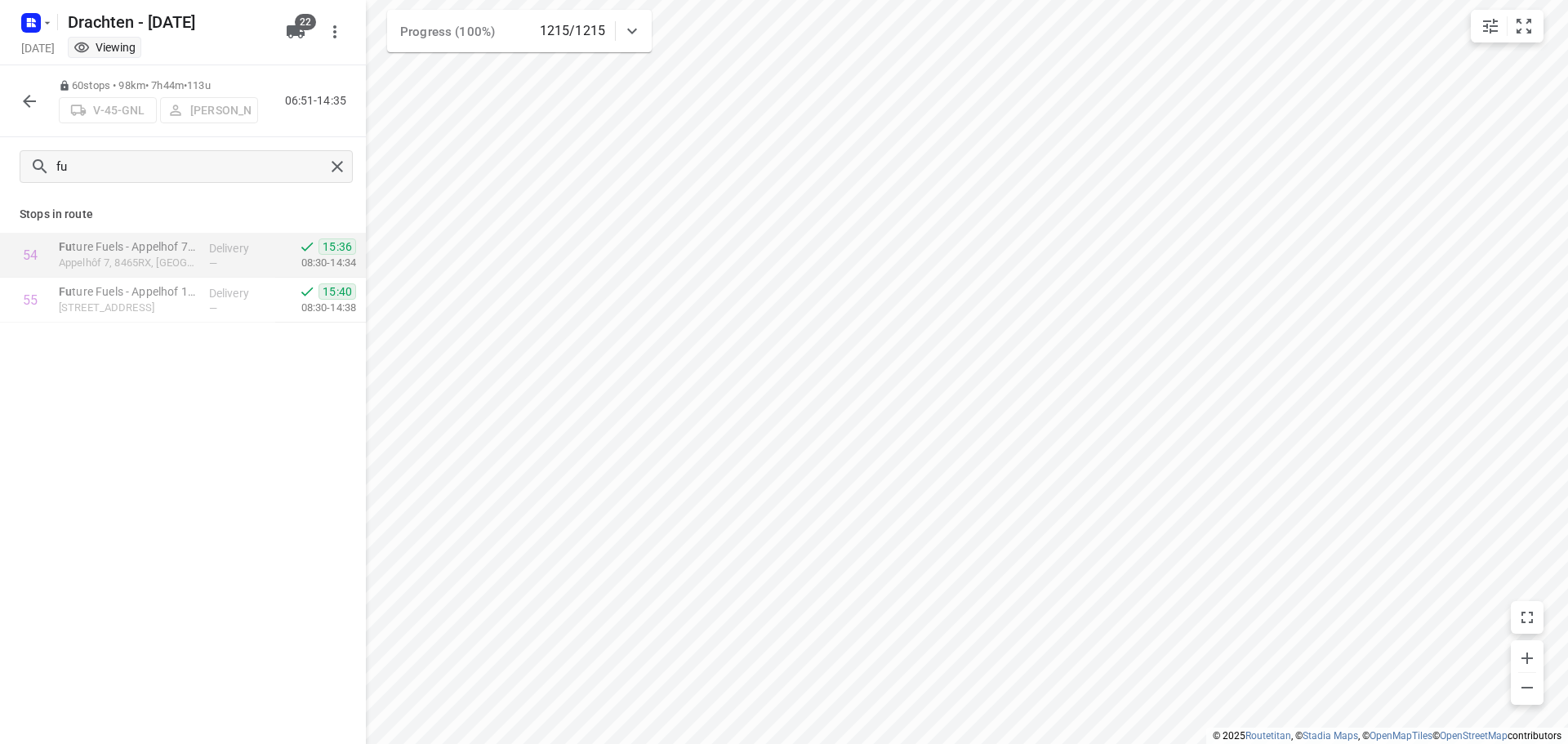
click at [25, 100] on icon "button" at bounding box center [30, 101] width 13 height 13
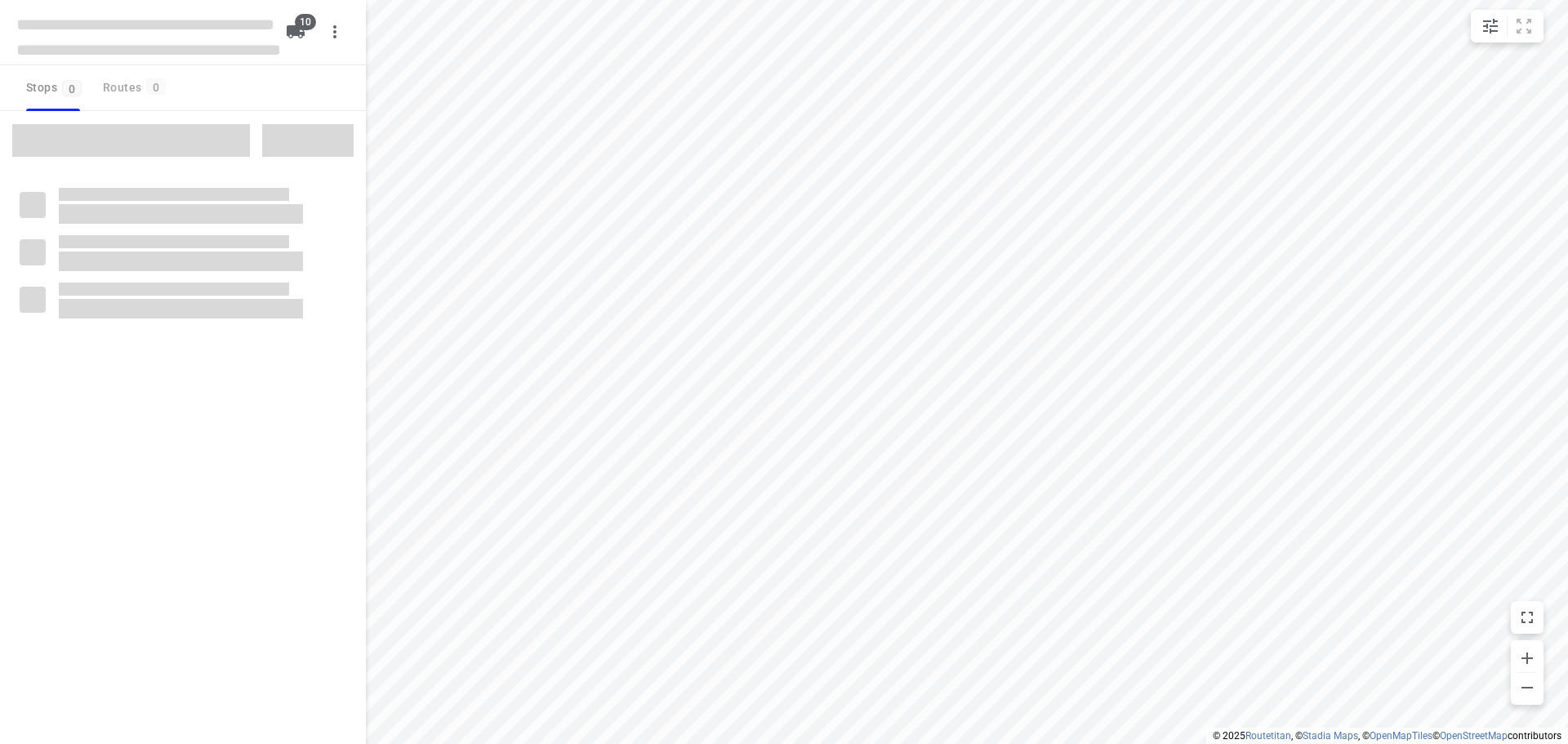
checkbox input "true"
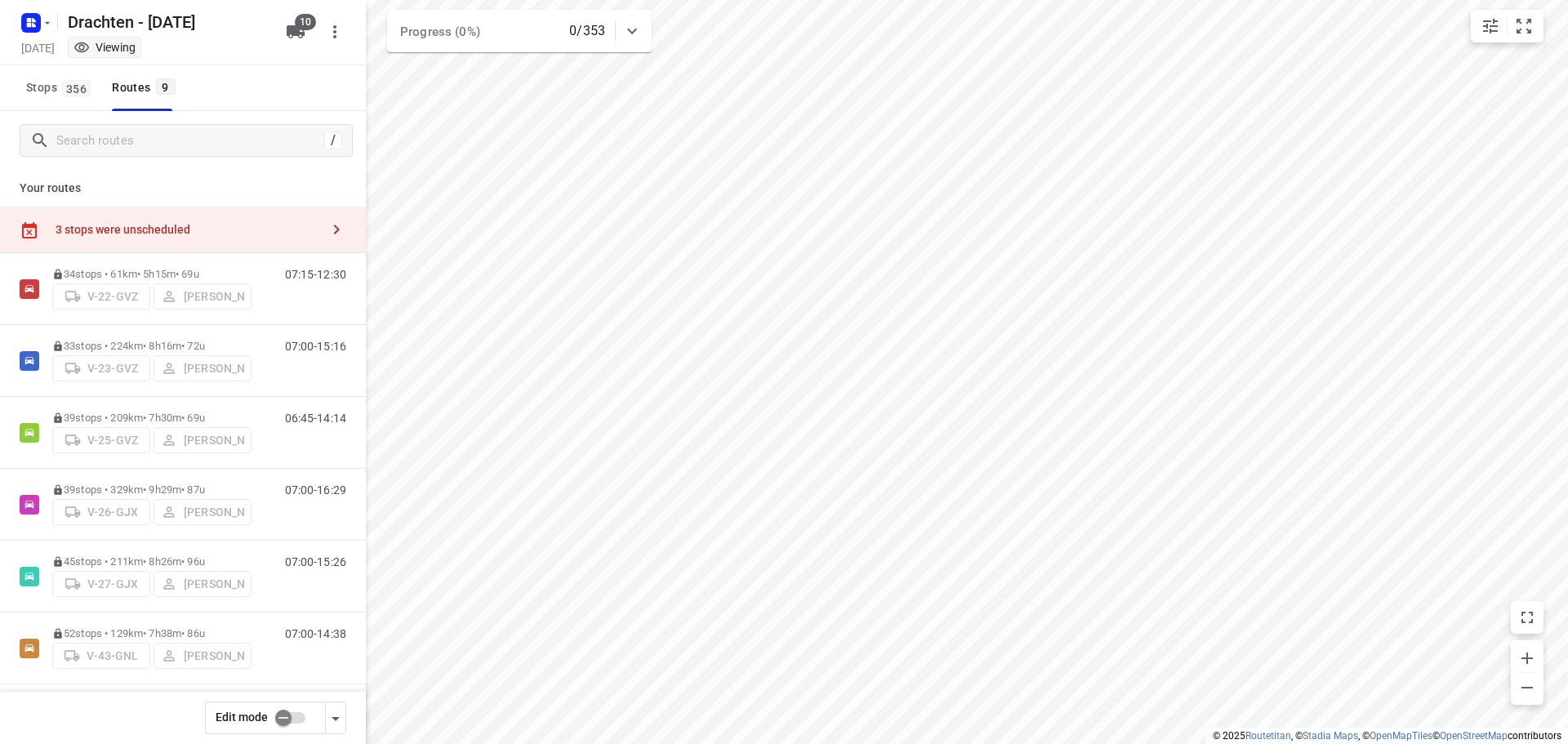
click at [222, 219] on div "3 stops were unscheduled" at bounding box center [183, 230] width 366 height 46
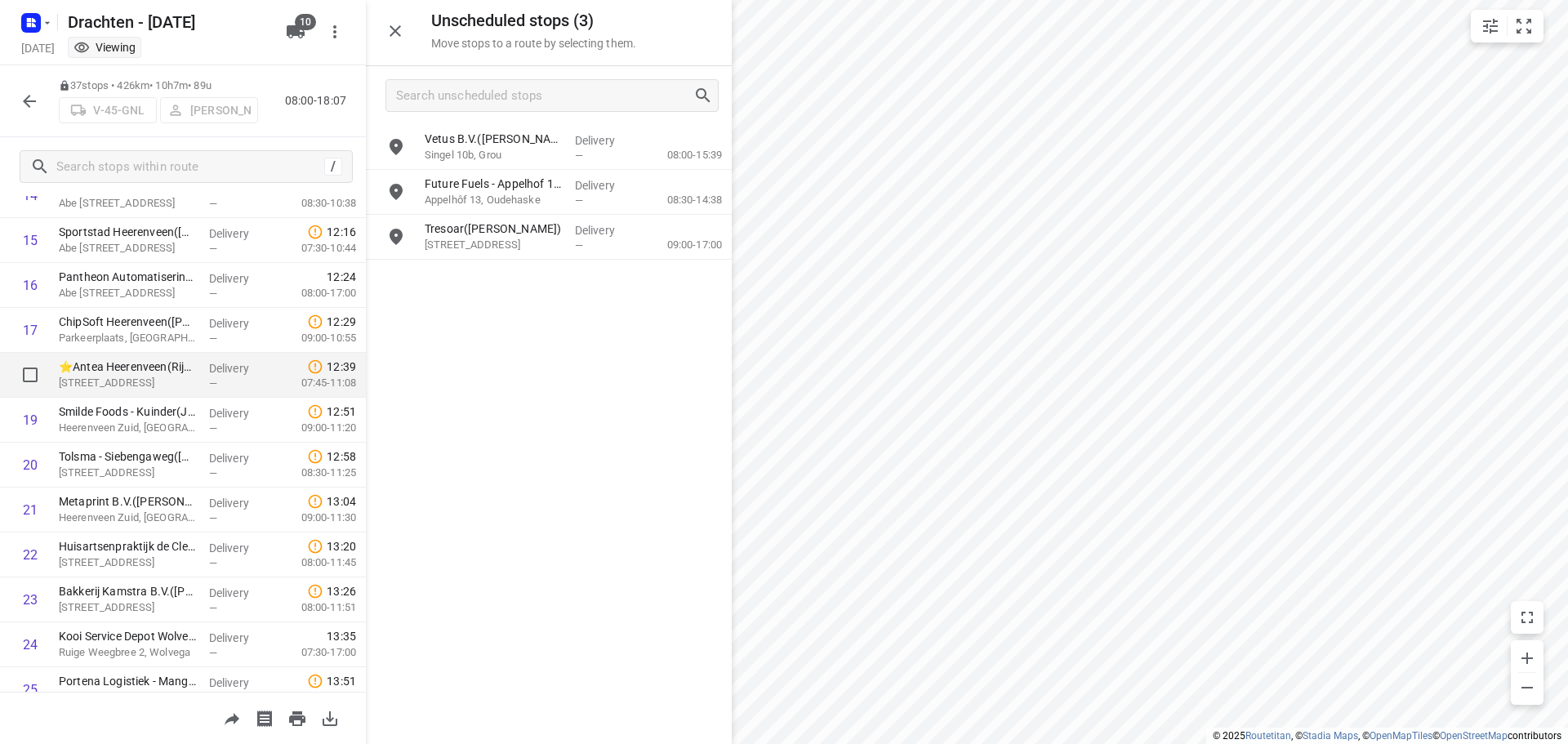
scroll to position [1339, 0]
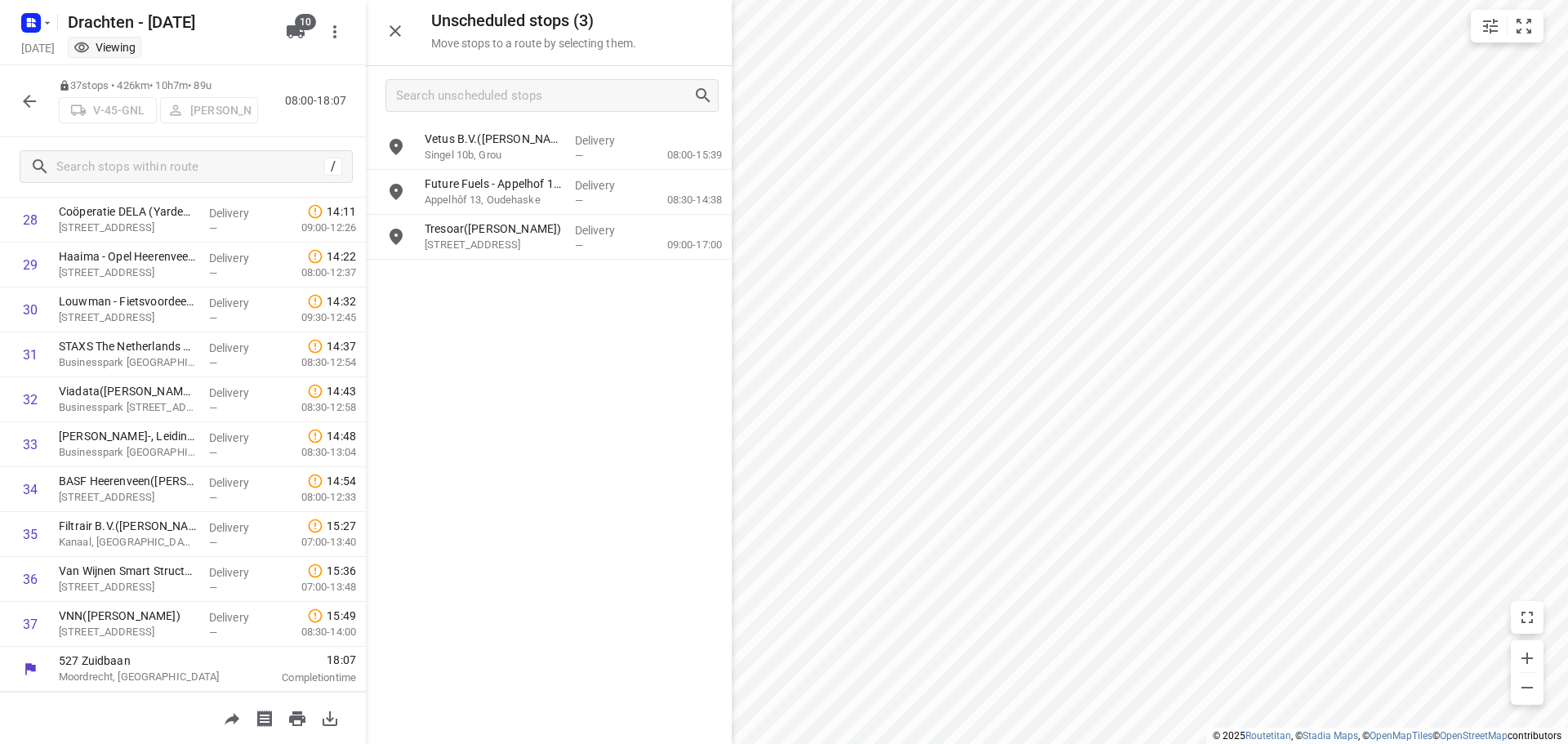
drag, startPoint x: 531, startPoint y: 194, endPoint x: 339, endPoint y: 314, distance: 226.4
click at [355, 338] on div "Unscheduled stops ( 3 ) Move stops to a route by selecting them. Vetus B.V.(Myr…" at bounding box center [183, 372] width 366 height 744
click at [32, 105] on icon "button" at bounding box center [30, 101] width 20 height 20
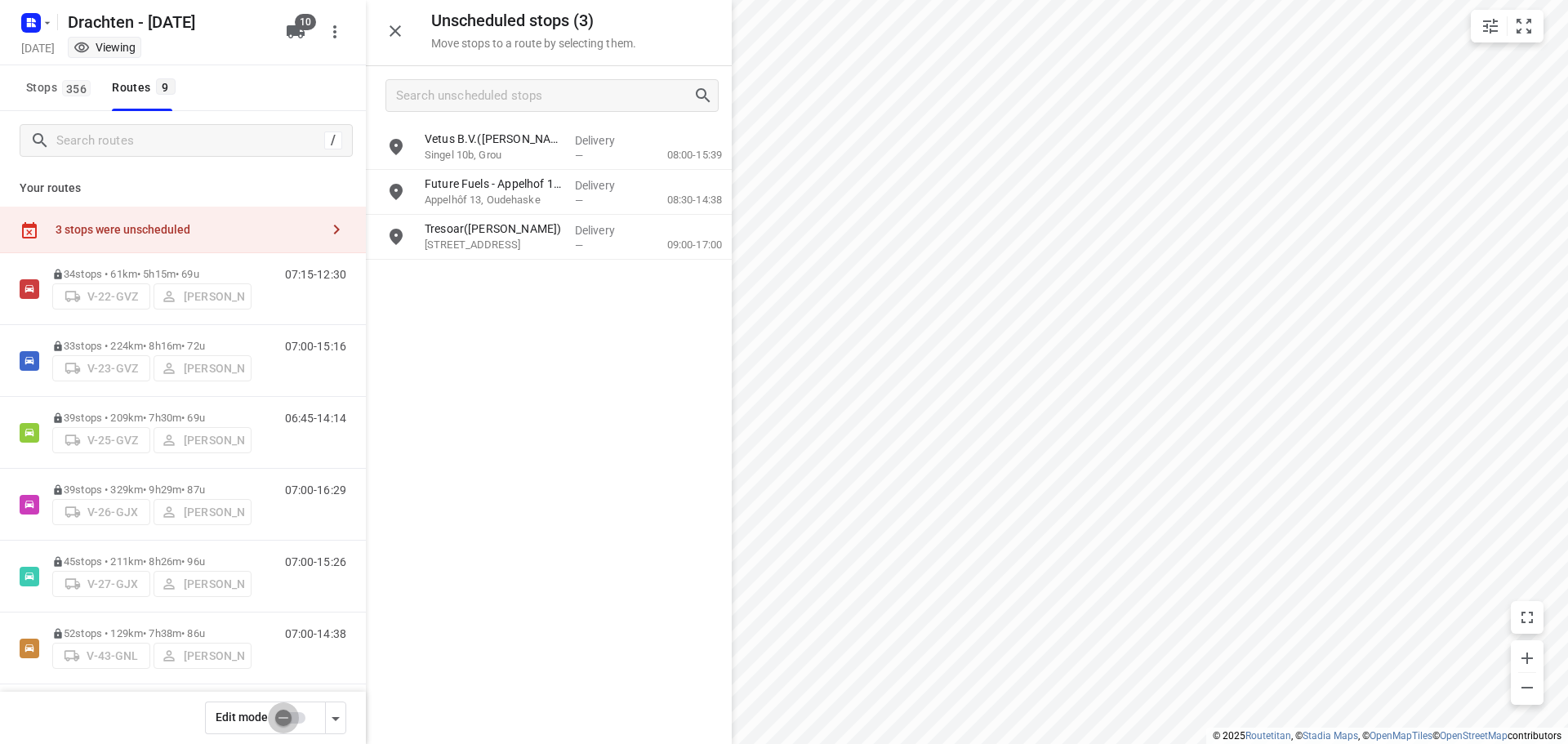
click at [291, 717] on input "checkbox" at bounding box center [283, 717] width 93 height 31
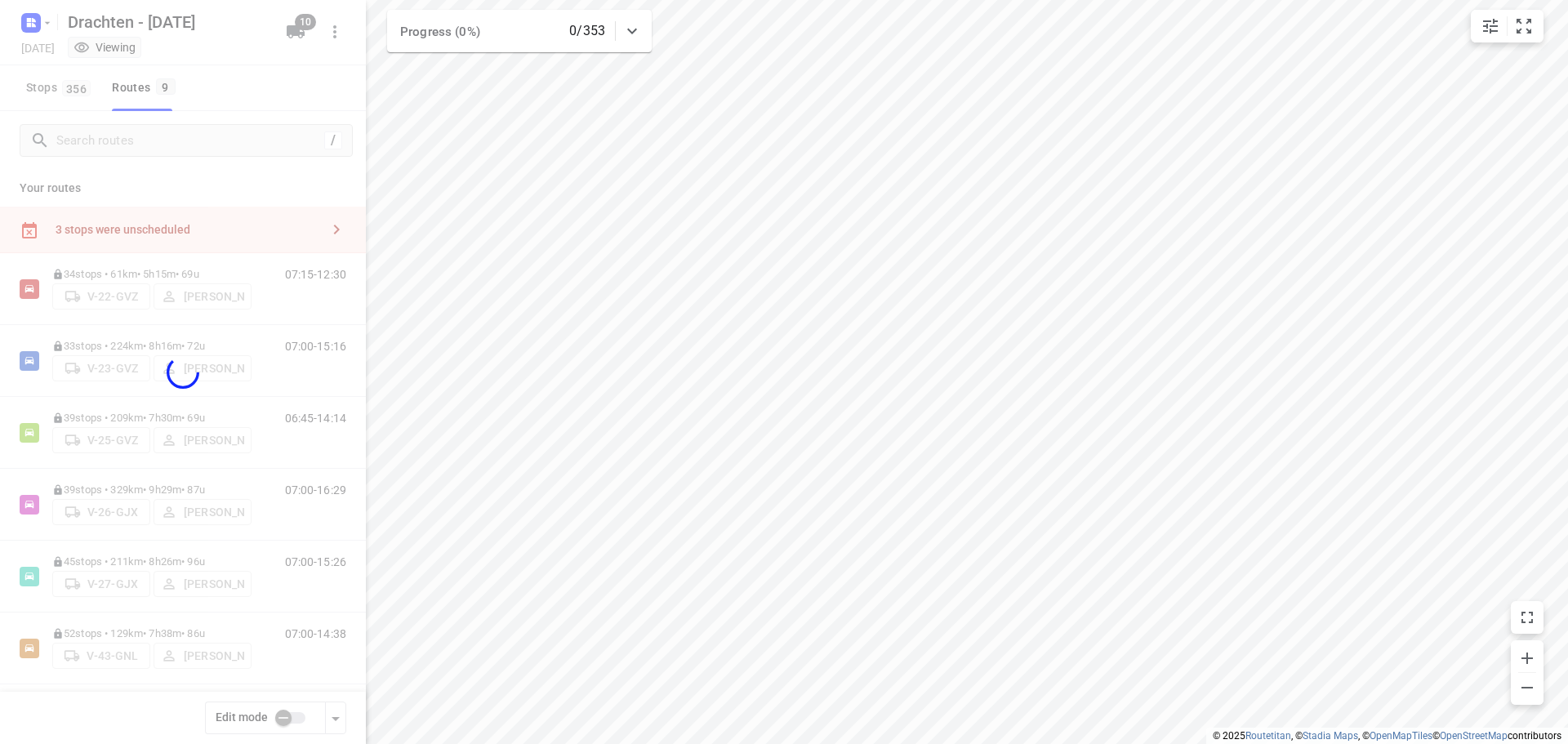
checkbox input "true"
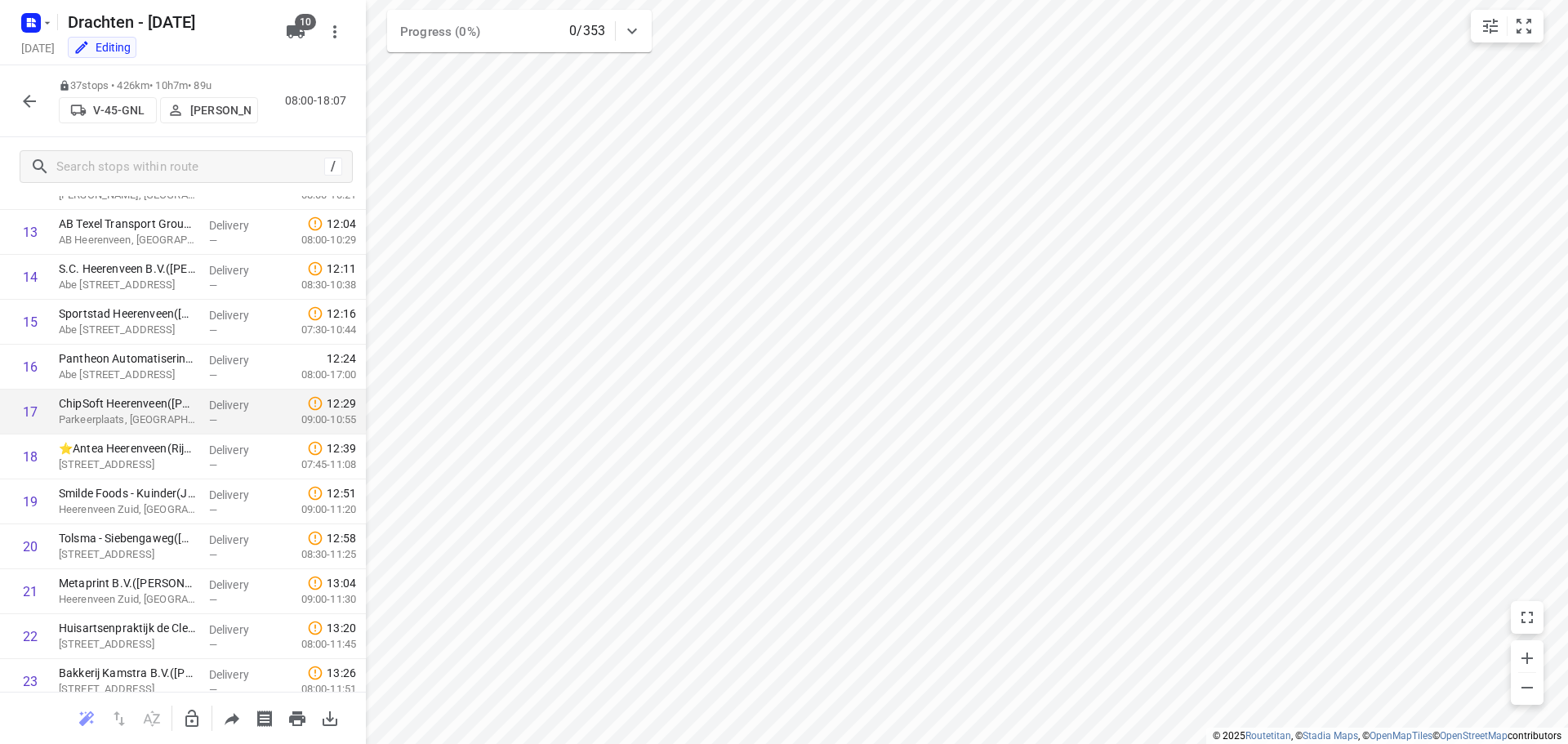
scroll to position [1306, 0]
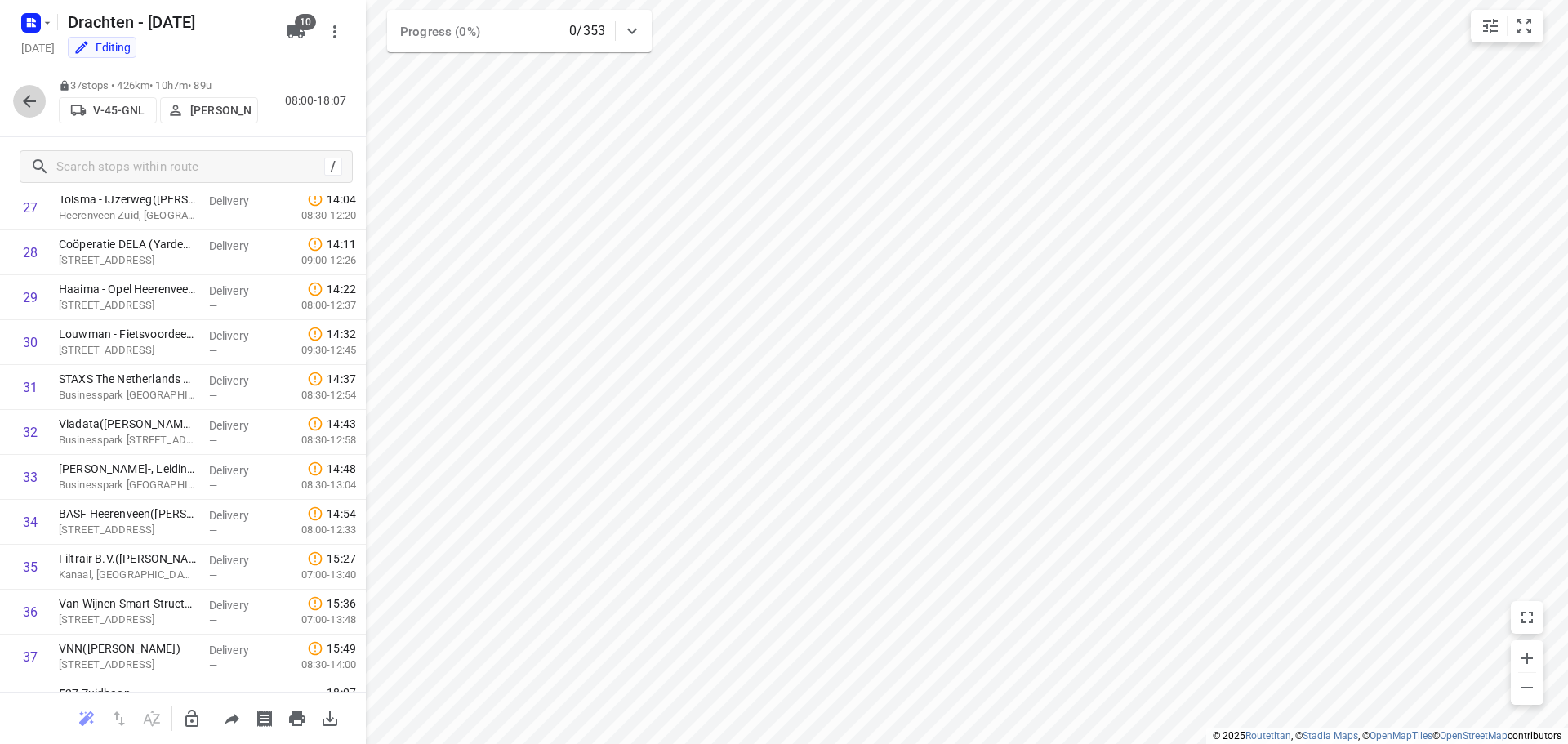
click at [29, 106] on icon "button" at bounding box center [30, 101] width 13 height 13
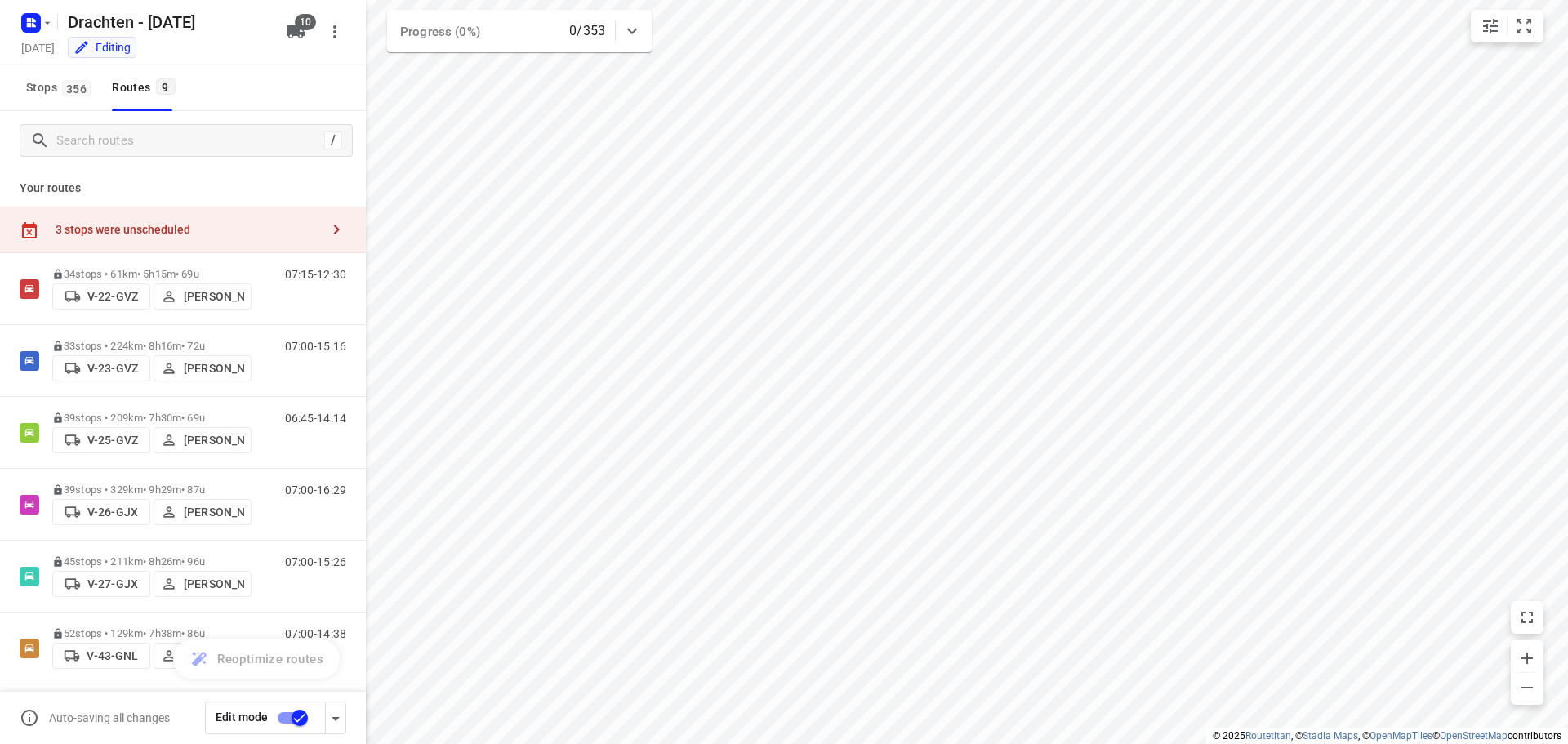
click at [164, 236] on div "3 stops were unscheduled" at bounding box center [187, 230] width 265 height 13
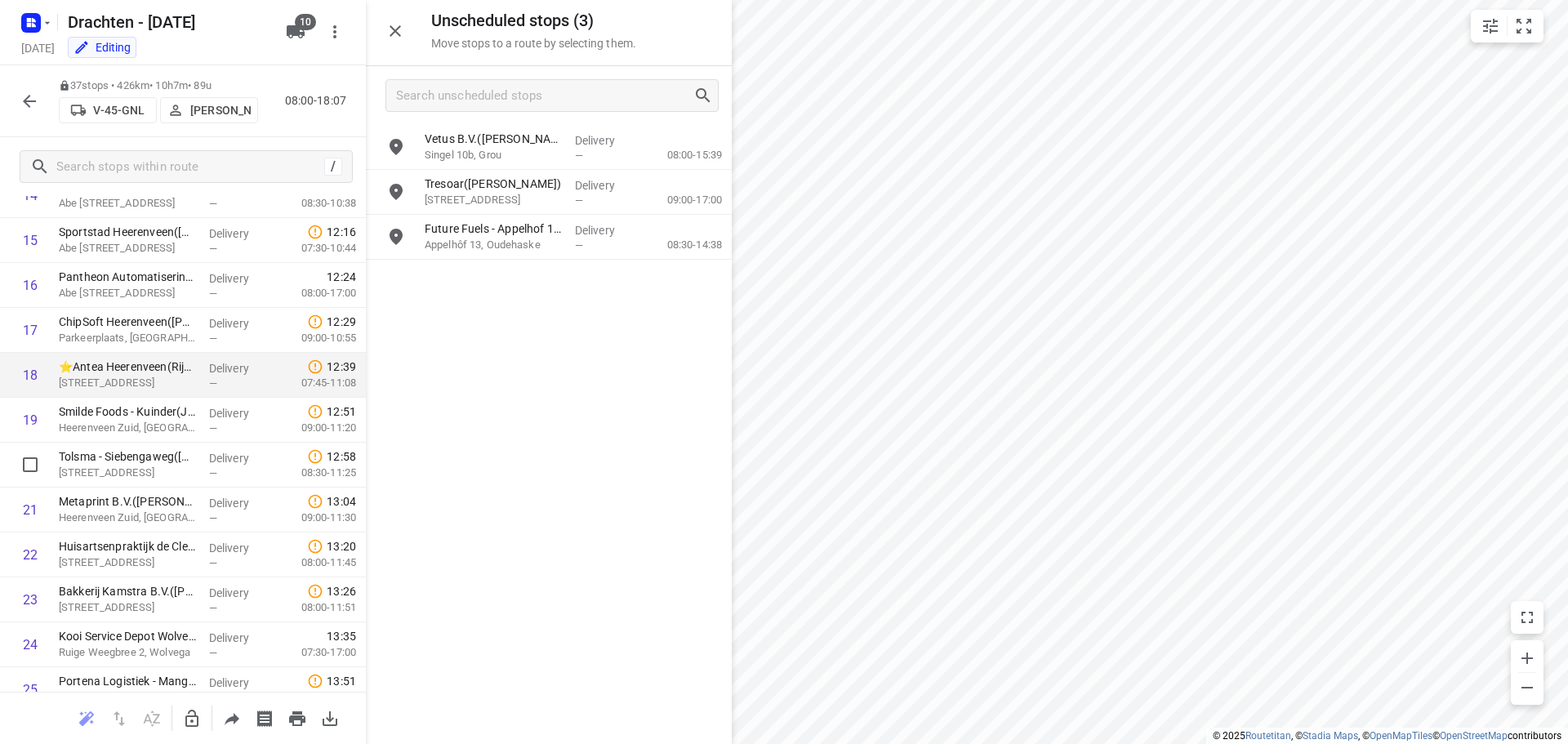
scroll to position [1339, 0]
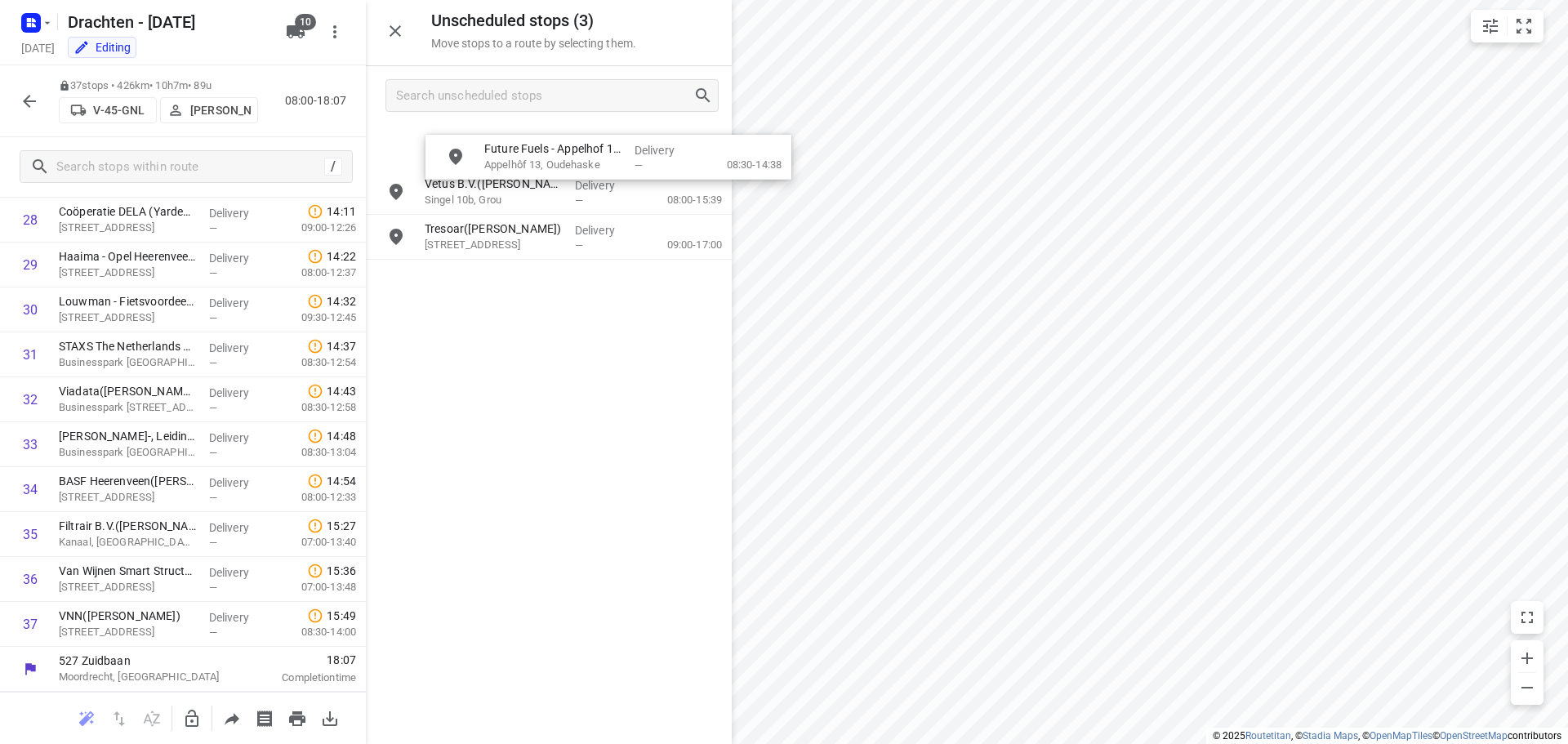
drag, startPoint x: 565, startPoint y: 251, endPoint x: 587, endPoint y: 222, distance: 36.4
click at [194, 718] on icon "button" at bounding box center [192, 718] width 20 height 20
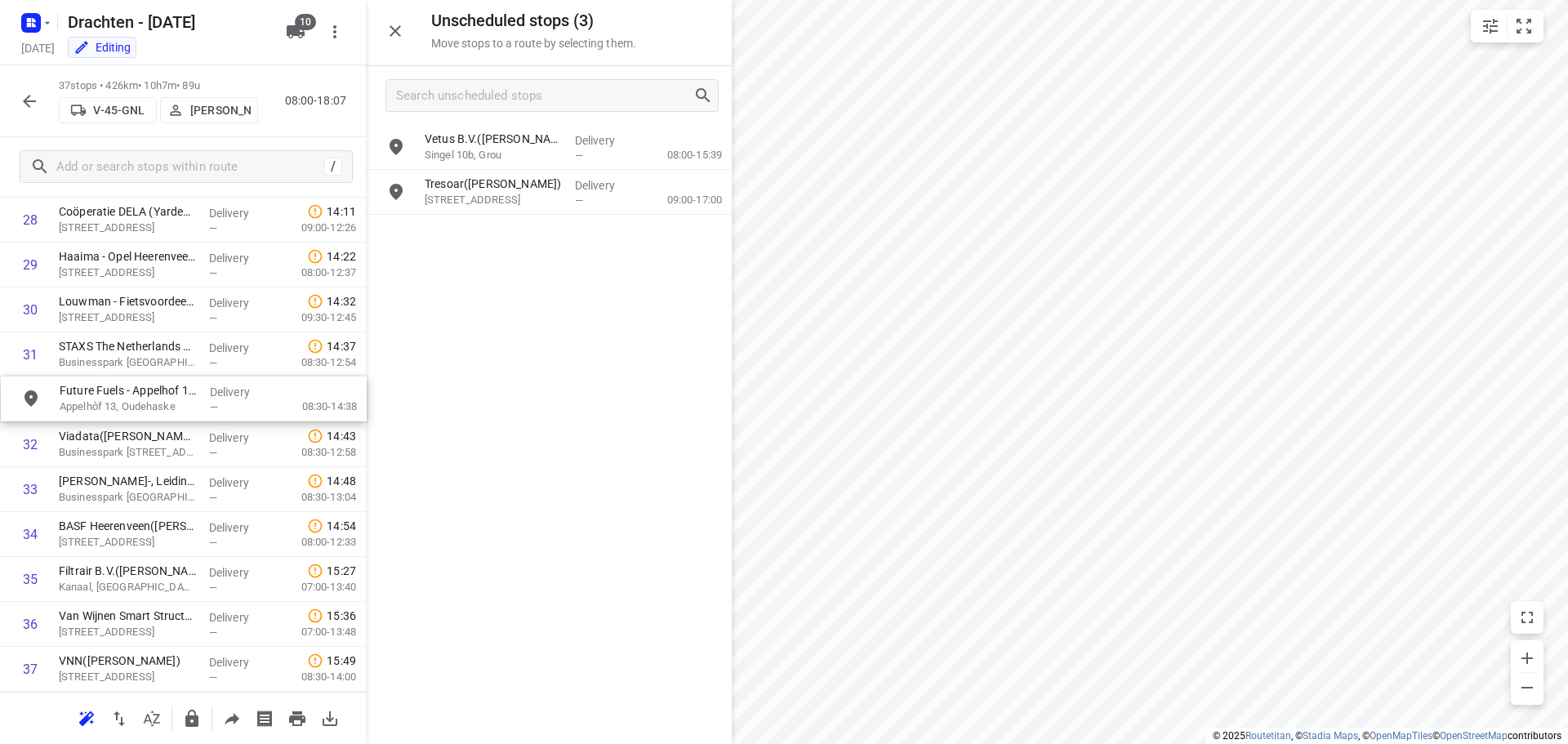
drag, startPoint x: 569, startPoint y: 250, endPoint x: 199, endPoint y: 412, distance: 403.9
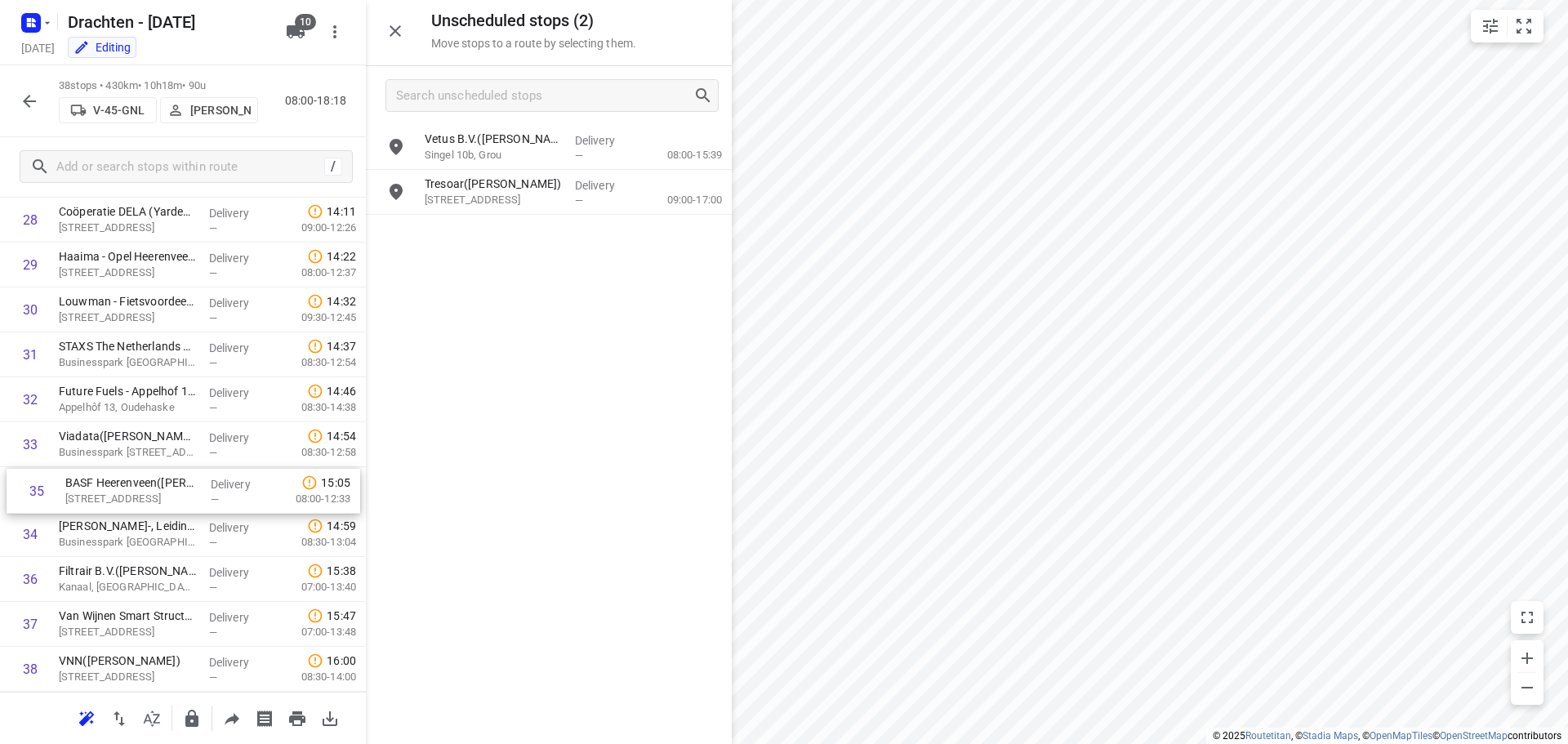
drag, startPoint x: 159, startPoint y: 542, endPoint x: 167, endPoint y: 494, distance: 48.7
drag, startPoint x: 158, startPoint y: 445, endPoint x: 142, endPoint y: 532, distance: 88.5
drag, startPoint x: 141, startPoint y: 539, endPoint x: 141, endPoint y: 447, distance: 92.0
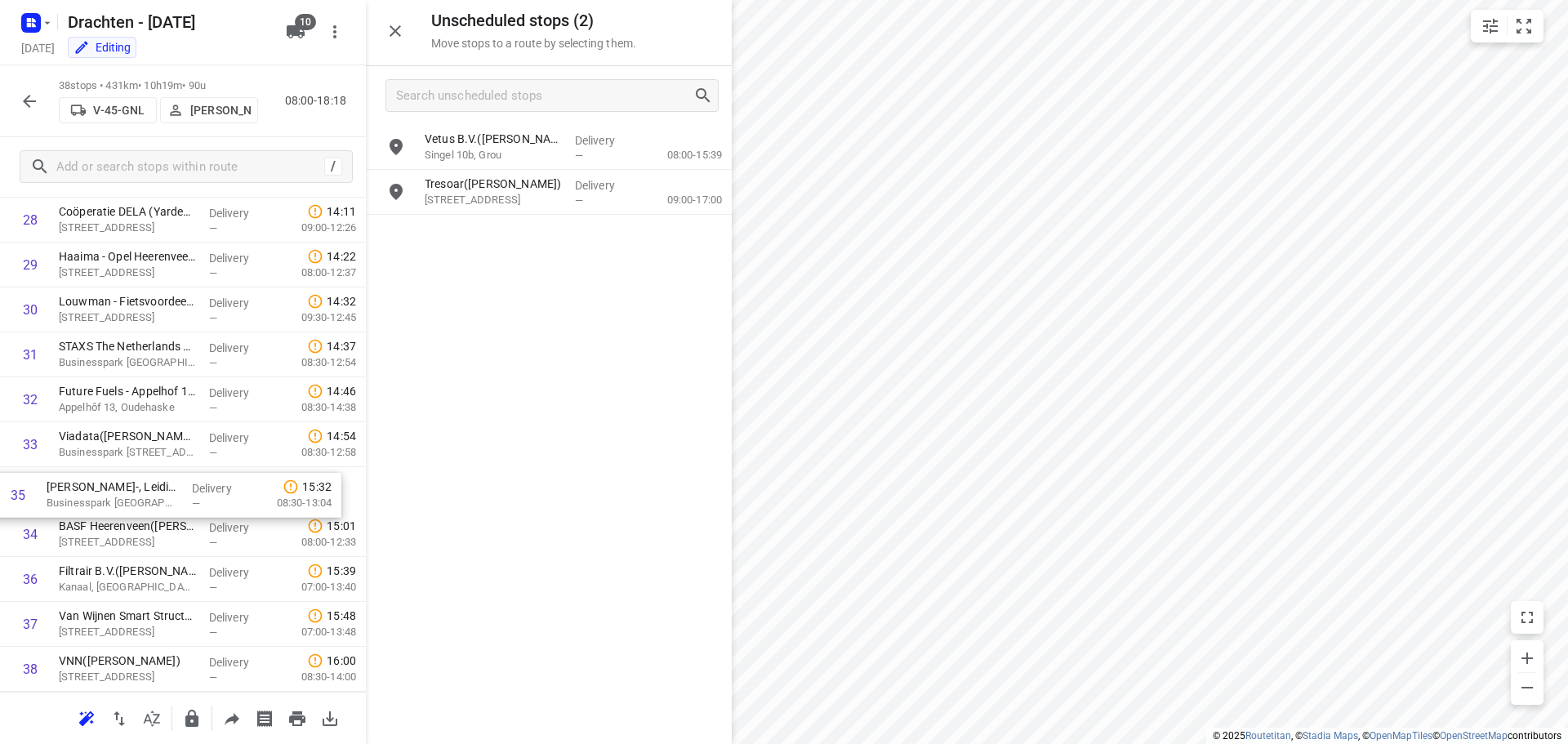
drag, startPoint x: 149, startPoint y: 541, endPoint x: 136, endPoint y: 493, distance: 49.7
click at [201, 715] on icon "button" at bounding box center [192, 718] width 20 height 20
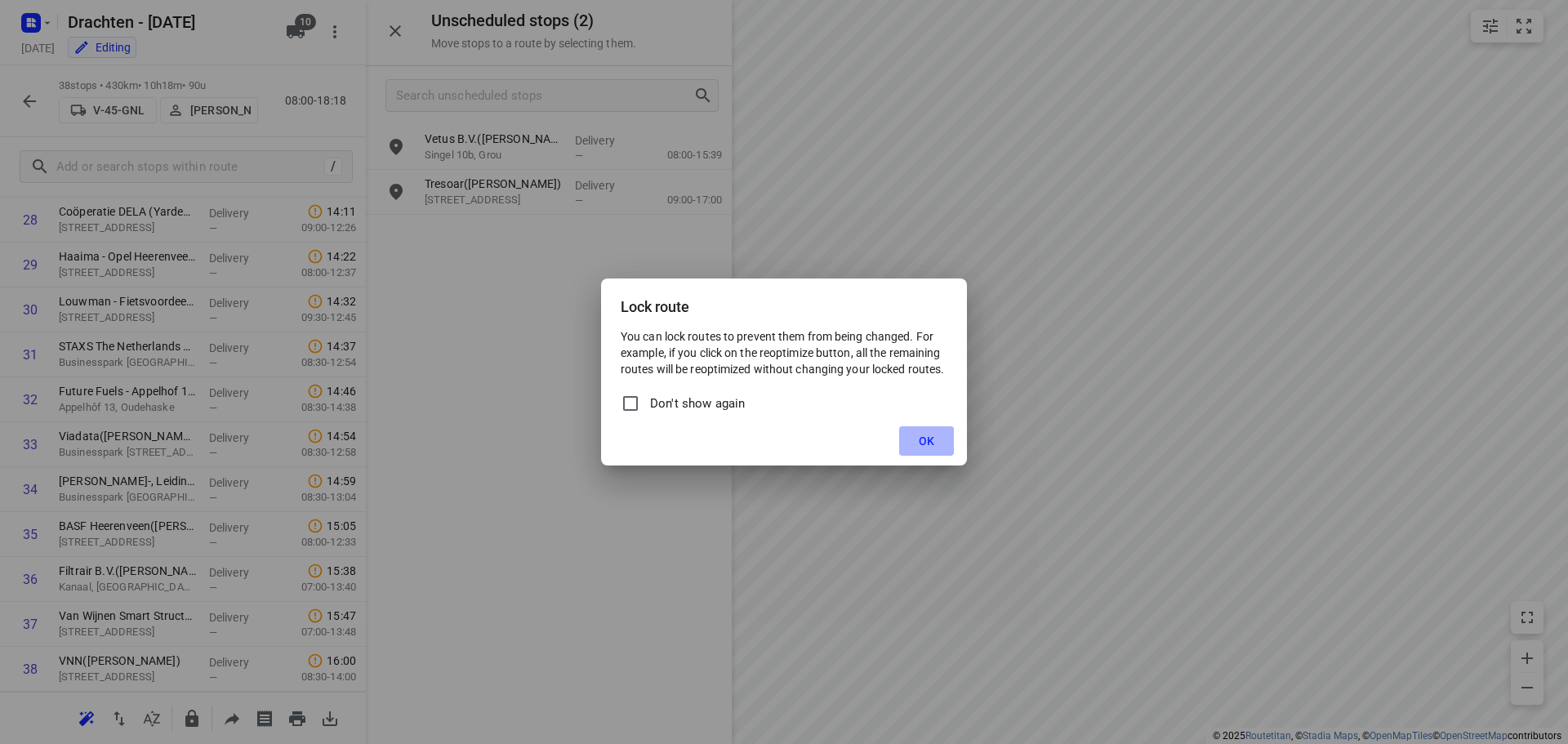
click at [921, 440] on span "OK" at bounding box center [926, 441] width 16 height 13
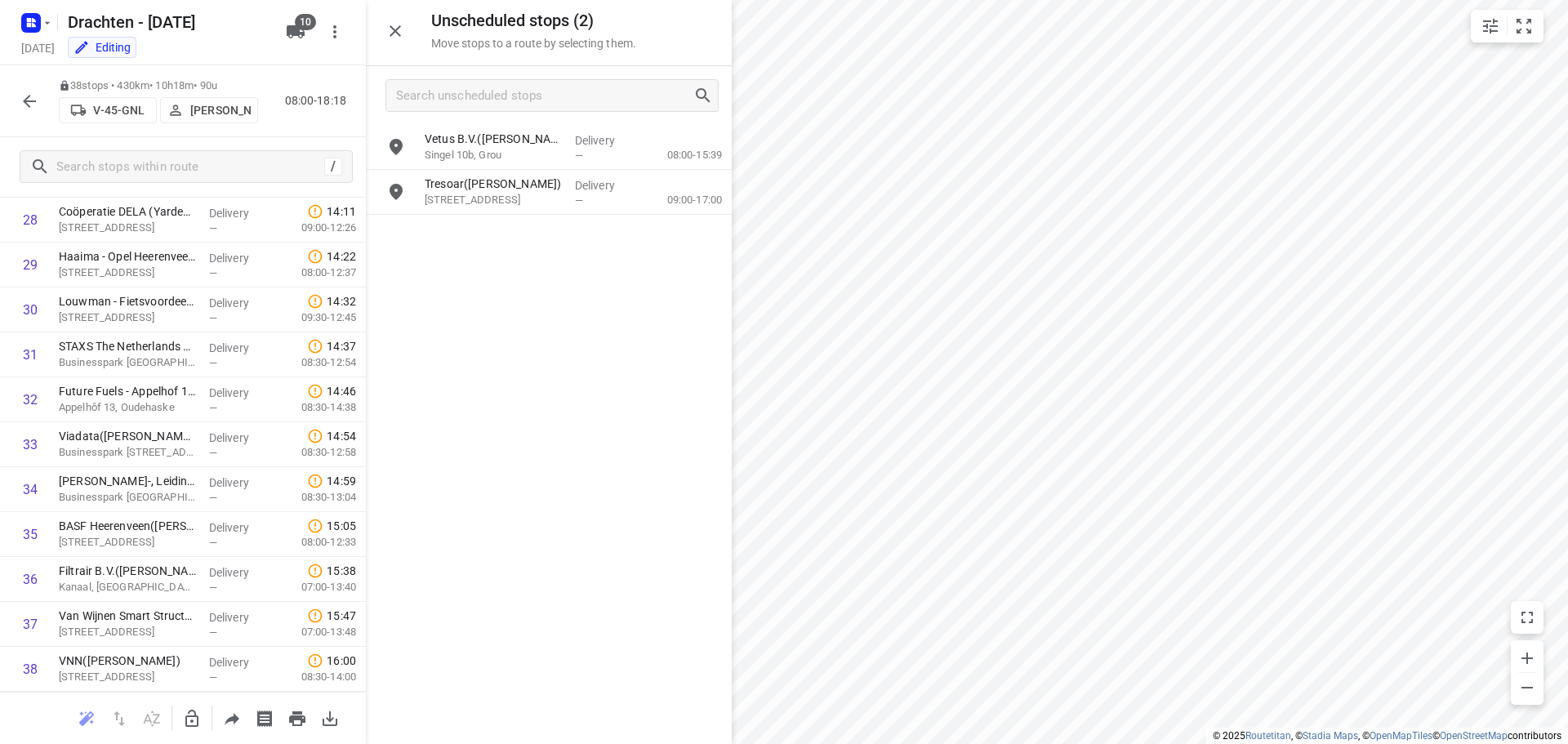
click at [28, 100] on icon "button" at bounding box center [30, 101] width 20 height 20
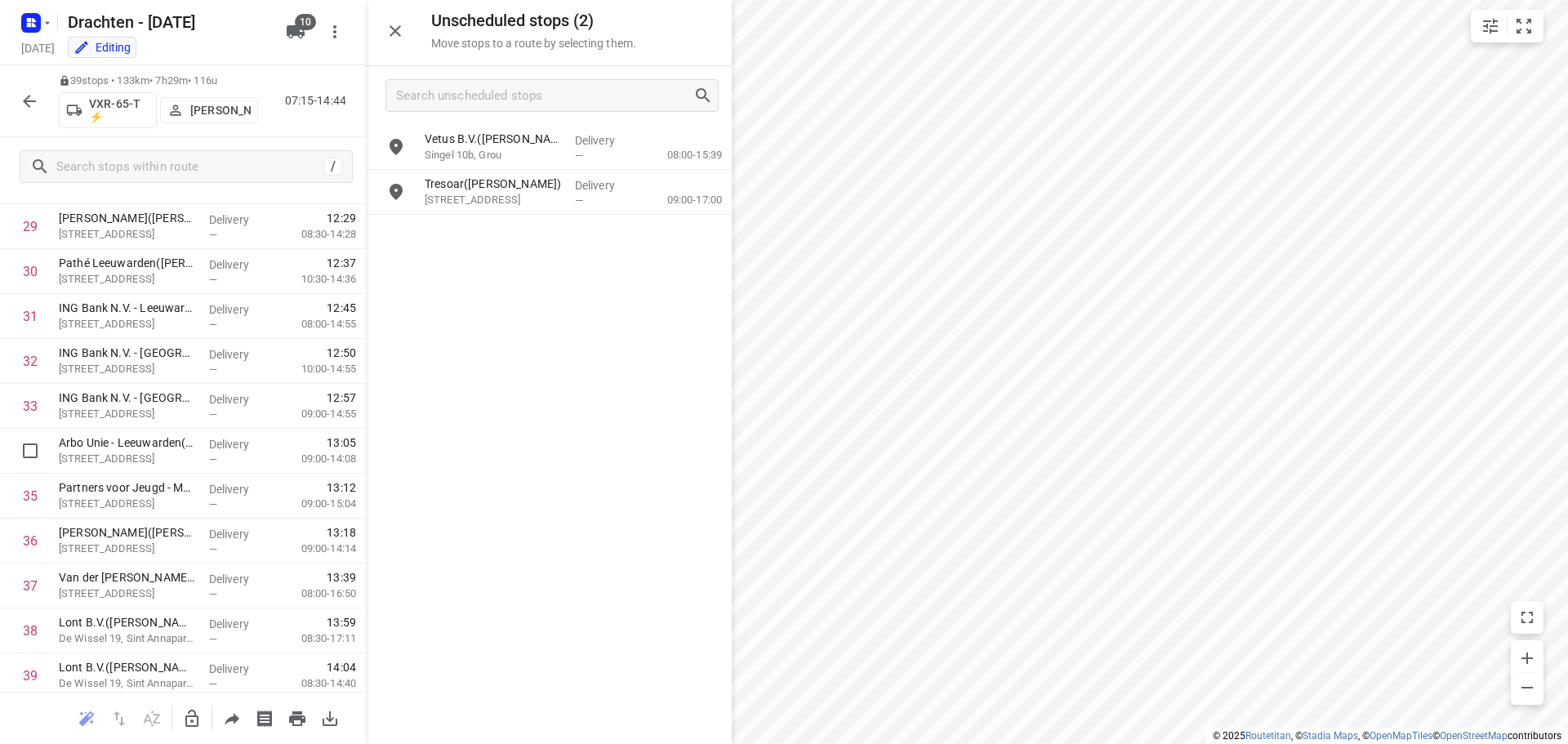
scroll to position [1428, 0]
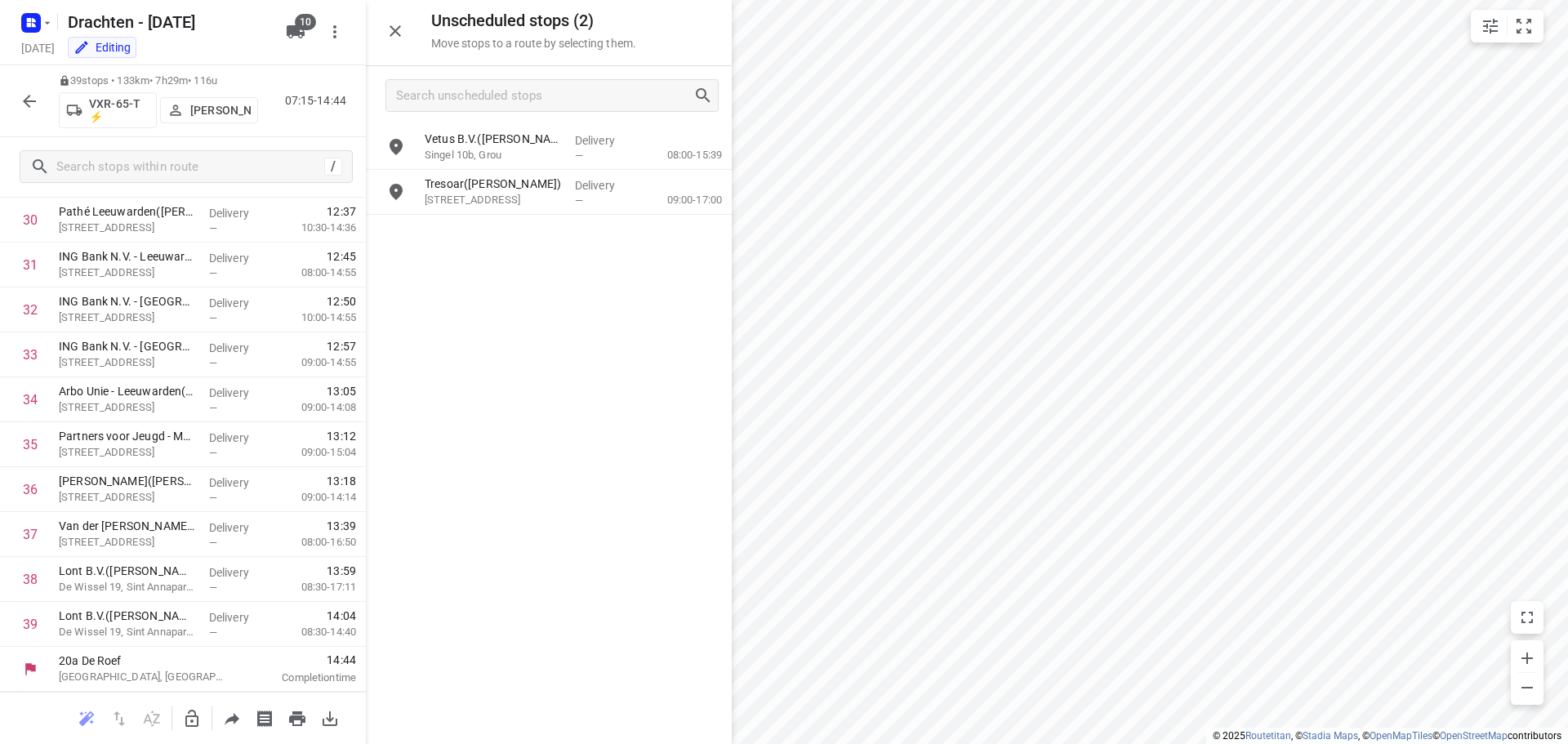
click at [187, 716] on icon "button" at bounding box center [192, 717] width 13 height 17
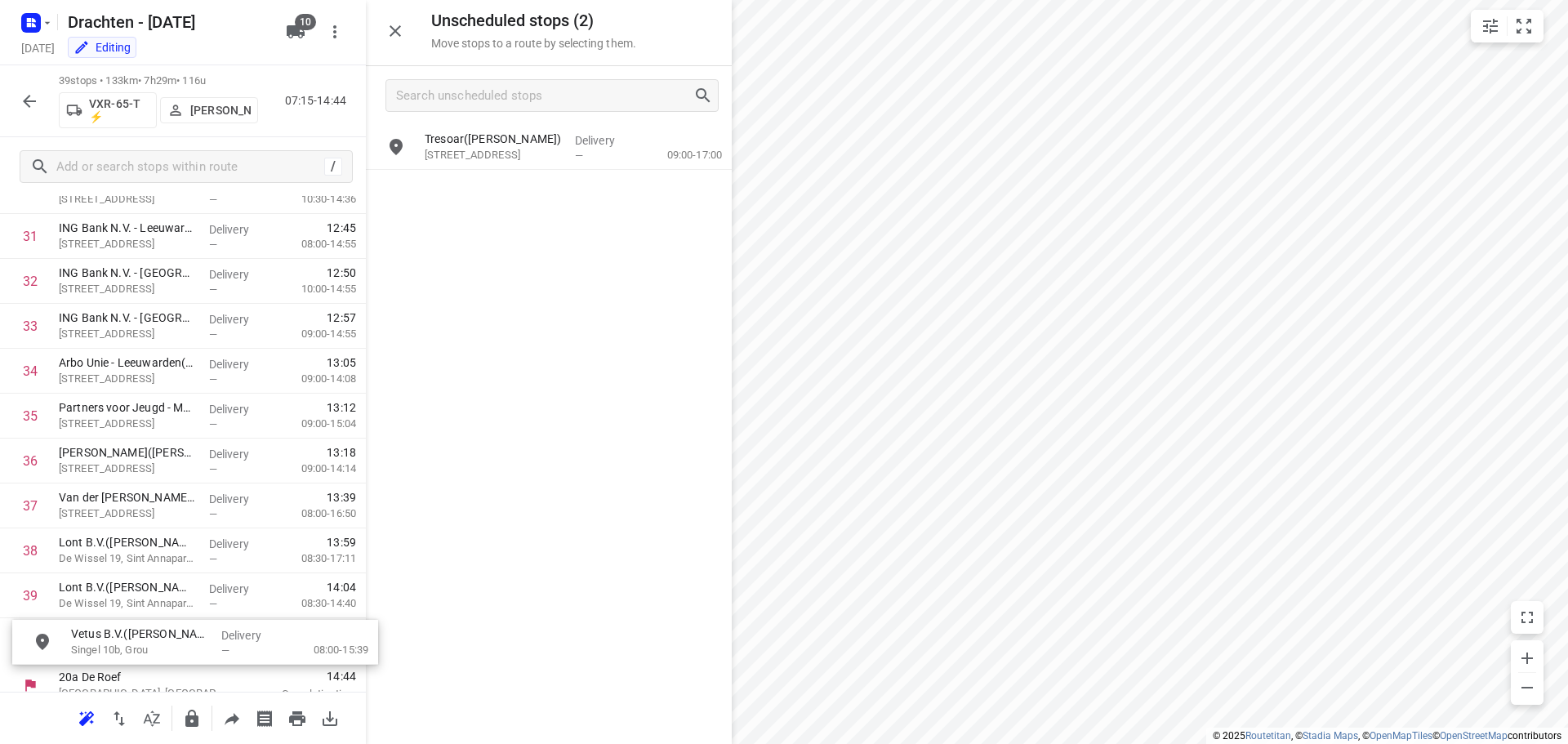
scroll to position [1485, 0]
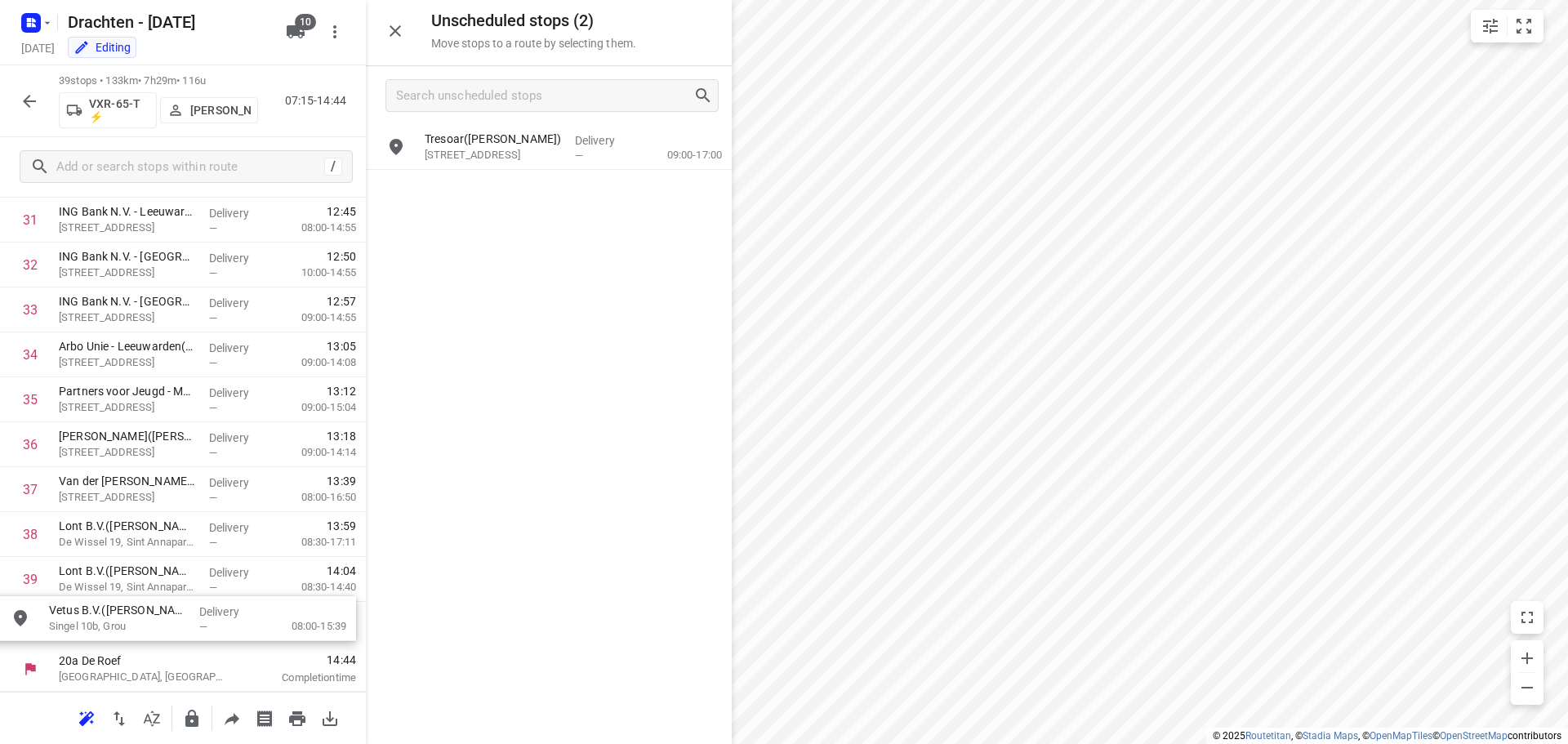
drag, startPoint x: 543, startPoint y: 153, endPoint x: 161, endPoint y: 625, distance: 607.2
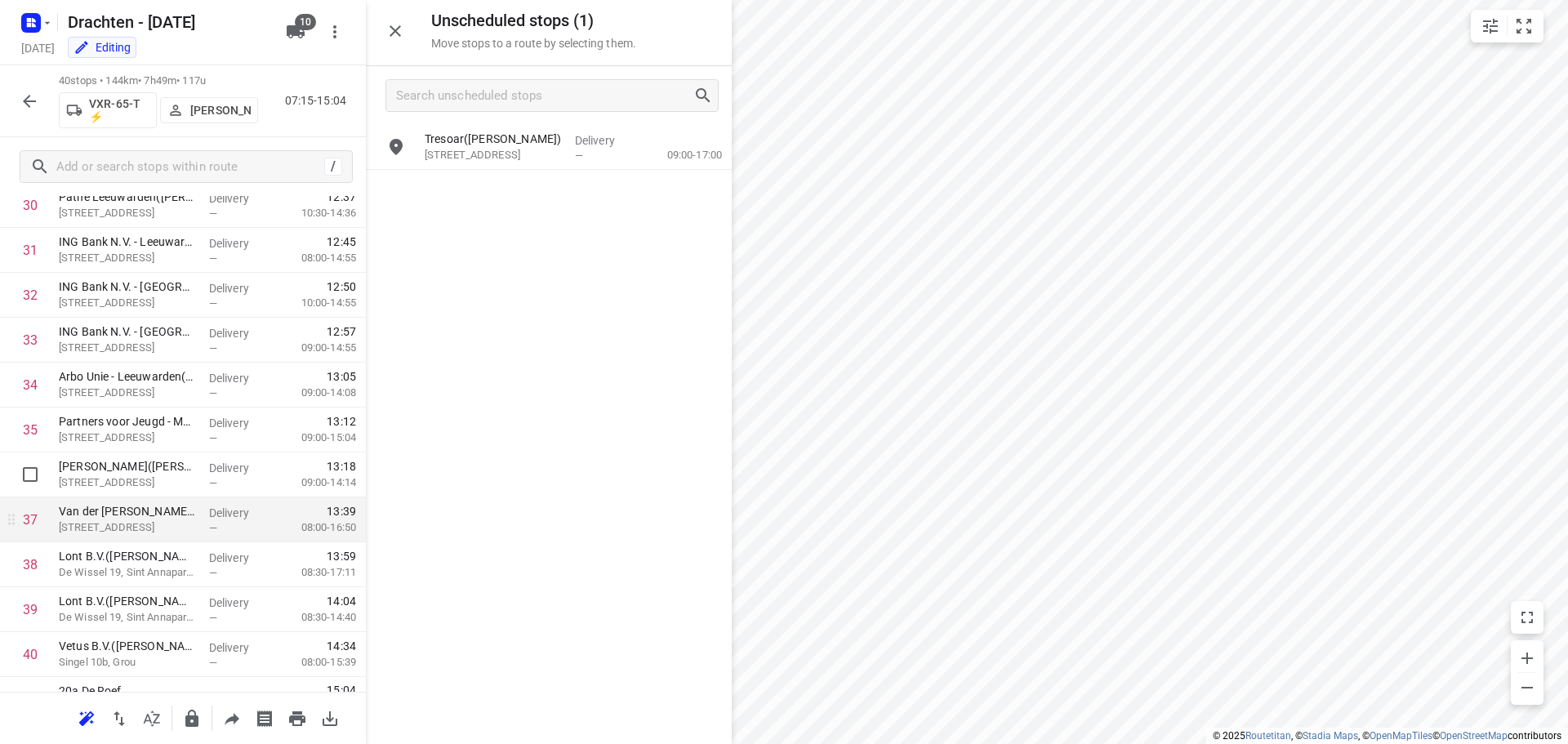
scroll to position [1474, 0]
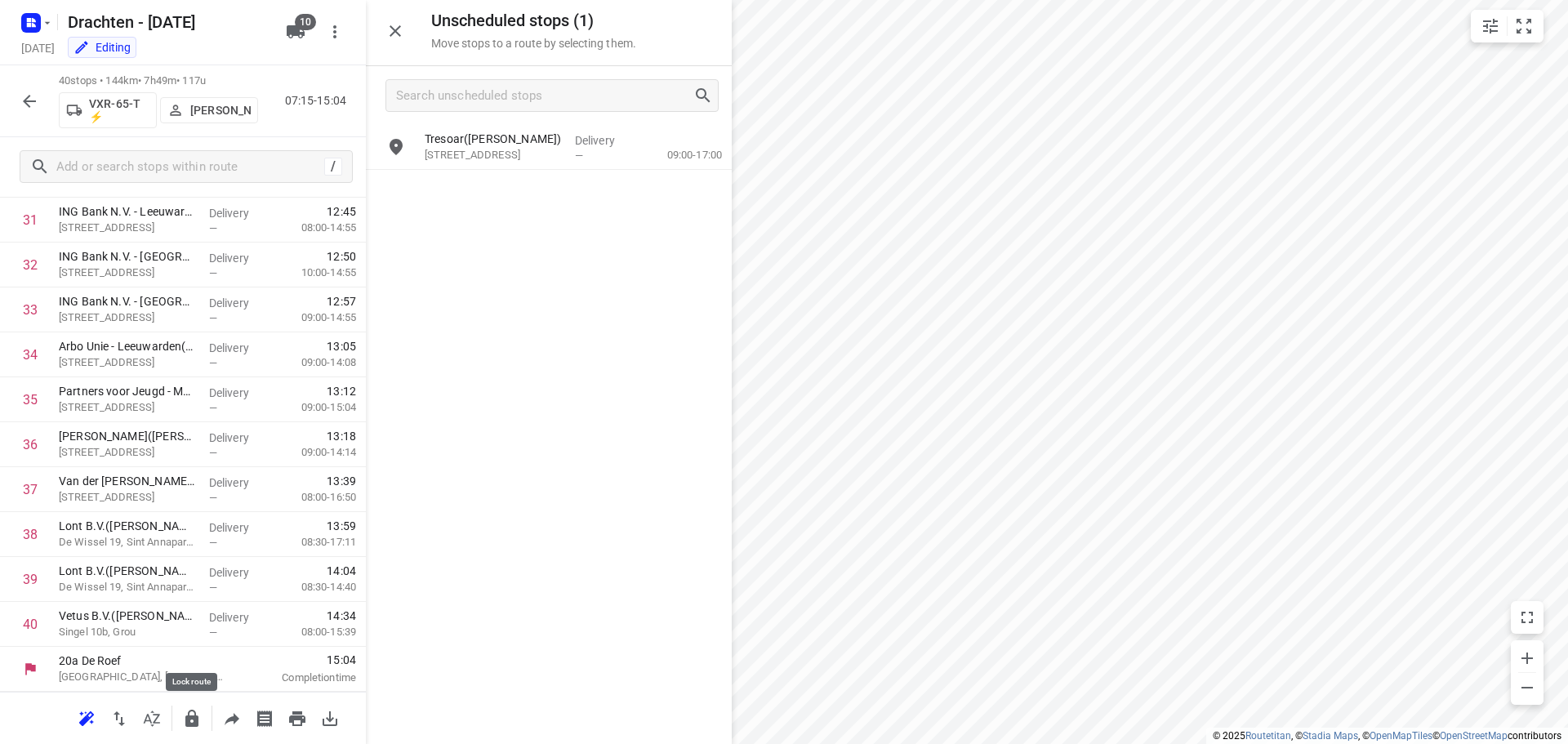
click at [192, 730] on button "button" at bounding box center [192, 717] width 32 height 32
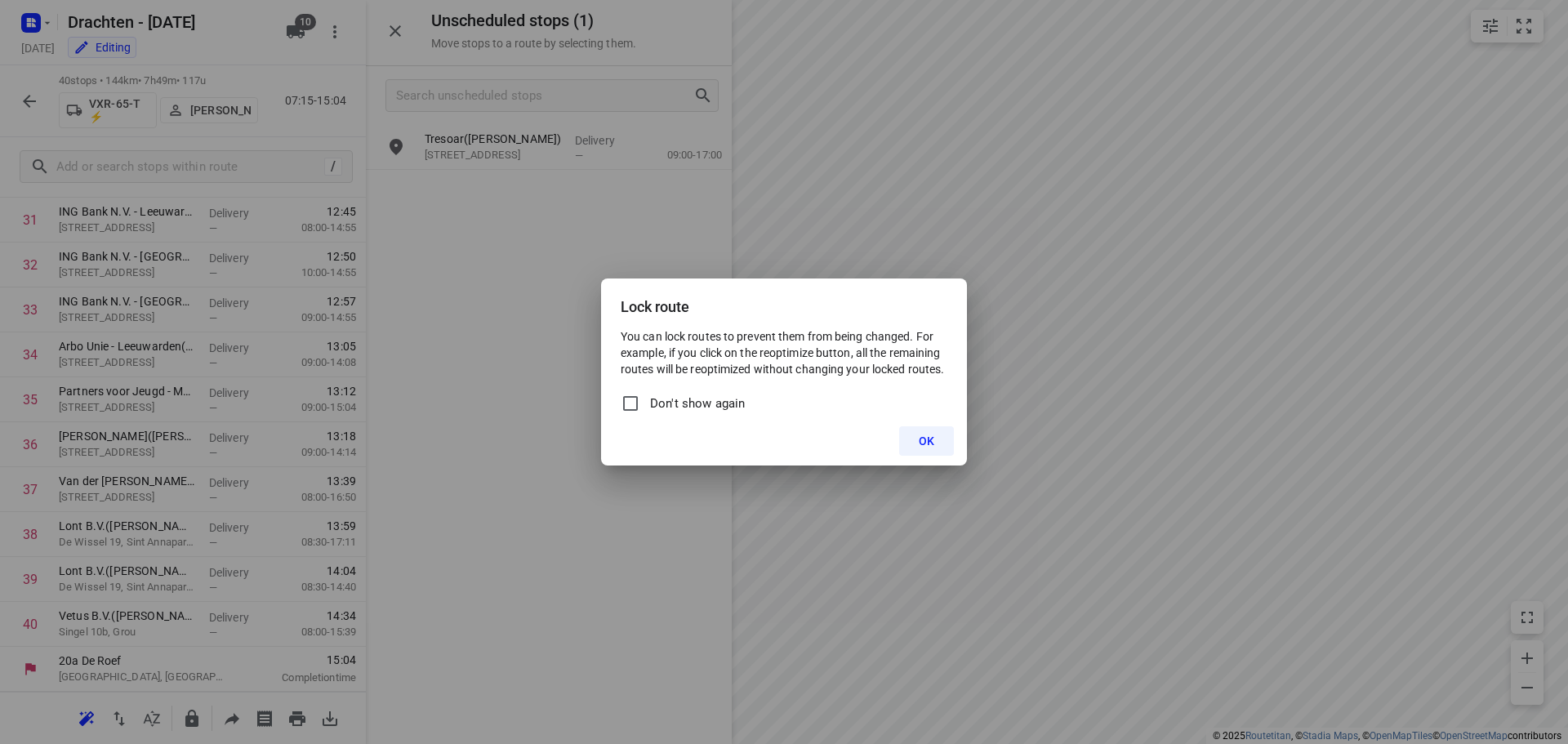
click at [937, 442] on button "OK" at bounding box center [927, 440] width 55 height 29
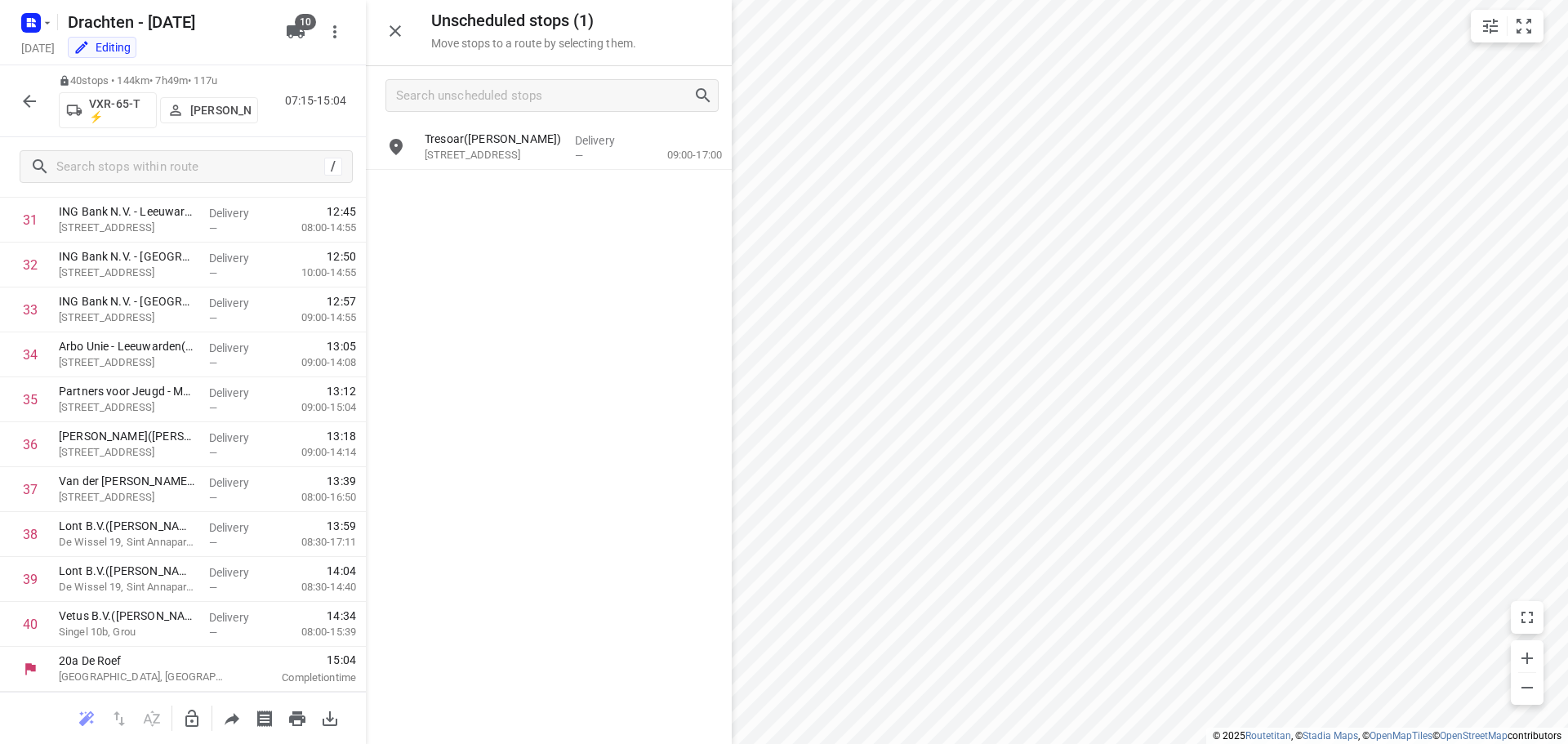
click at [186, 710] on icon "button" at bounding box center [192, 718] width 20 height 20
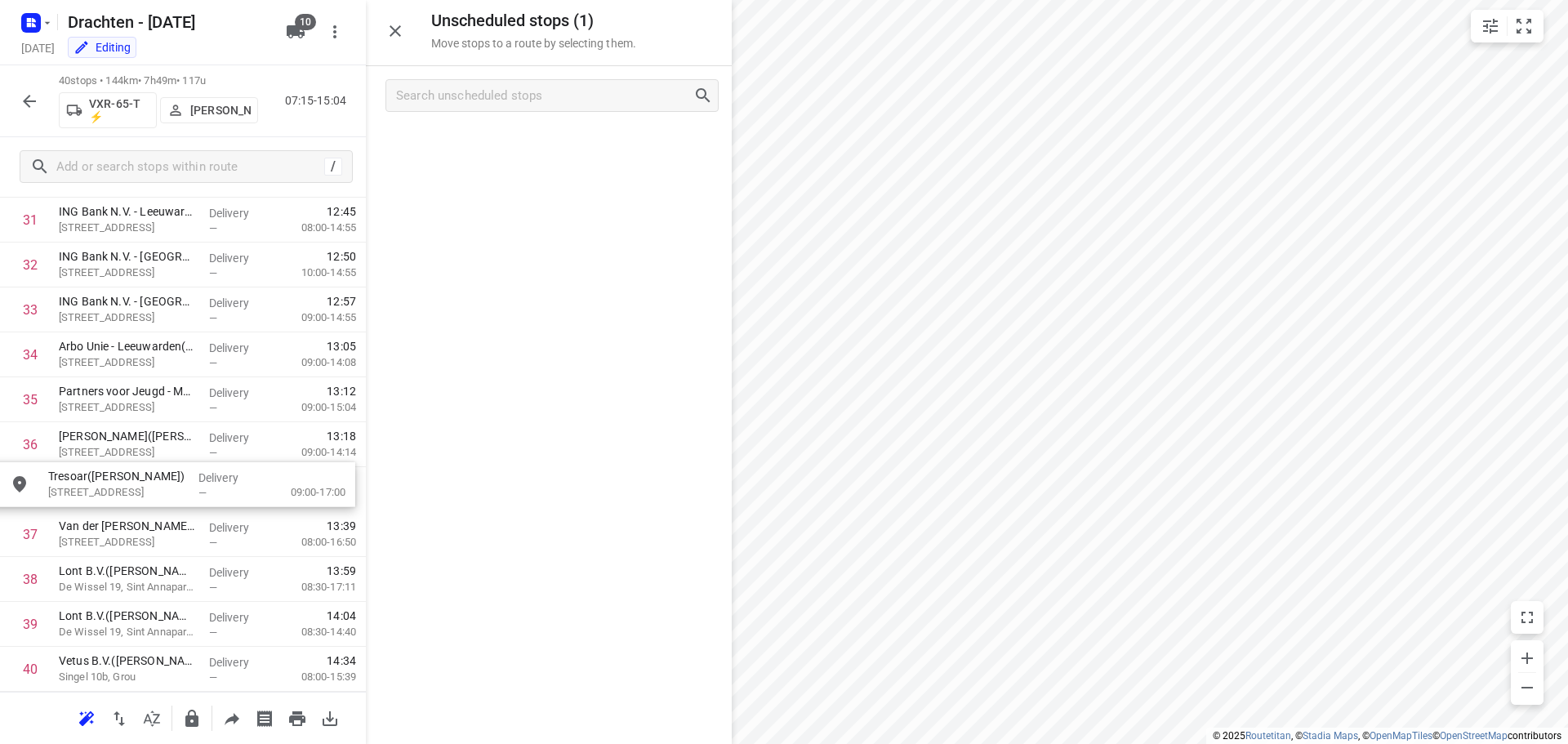
drag, startPoint x: 545, startPoint y: 157, endPoint x: 163, endPoint y: 494, distance: 509.4
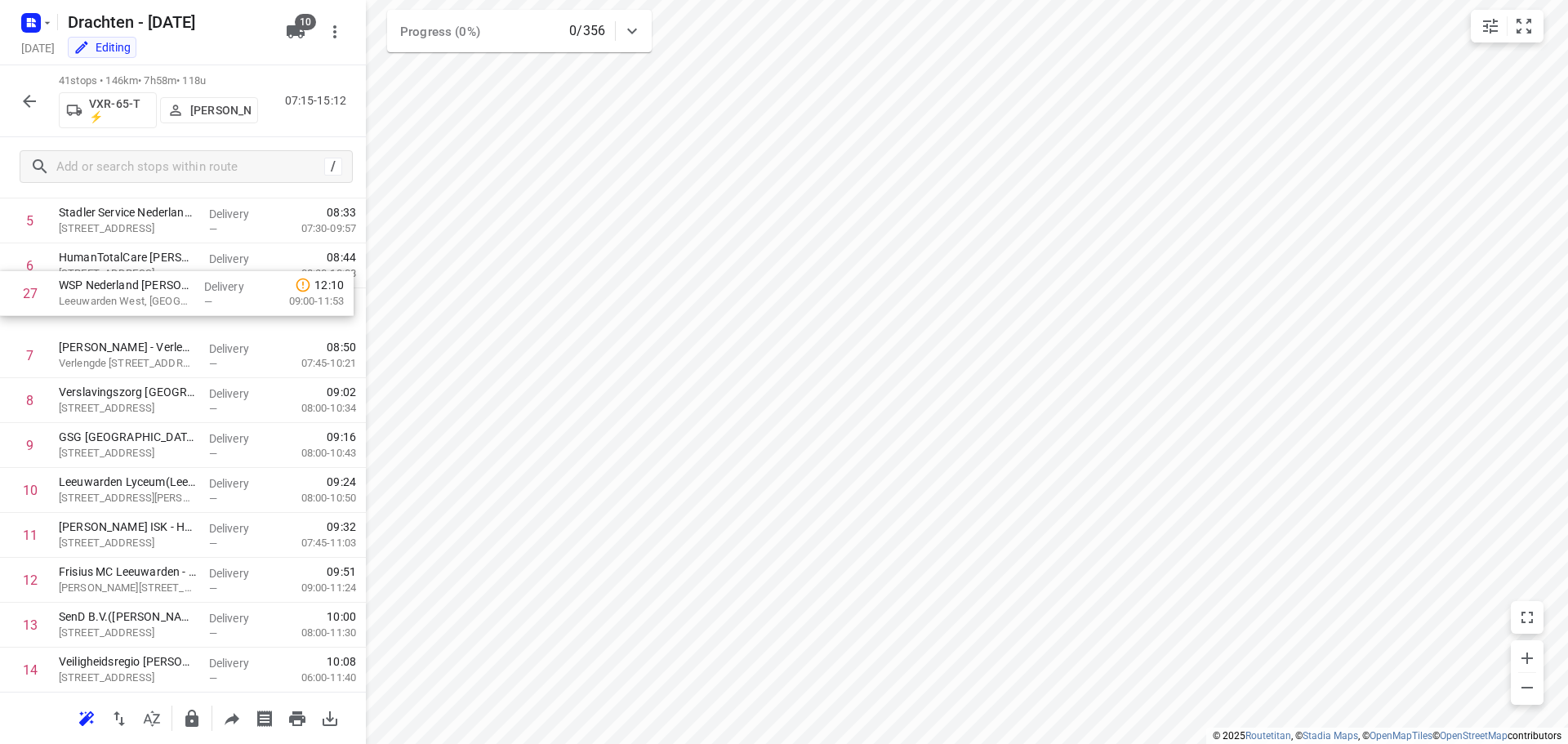
scroll to position [255, 0]
drag, startPoint x: 199, startPoint y: 497, endPoint x: 200, endPoint y: 457, distance: 40.0
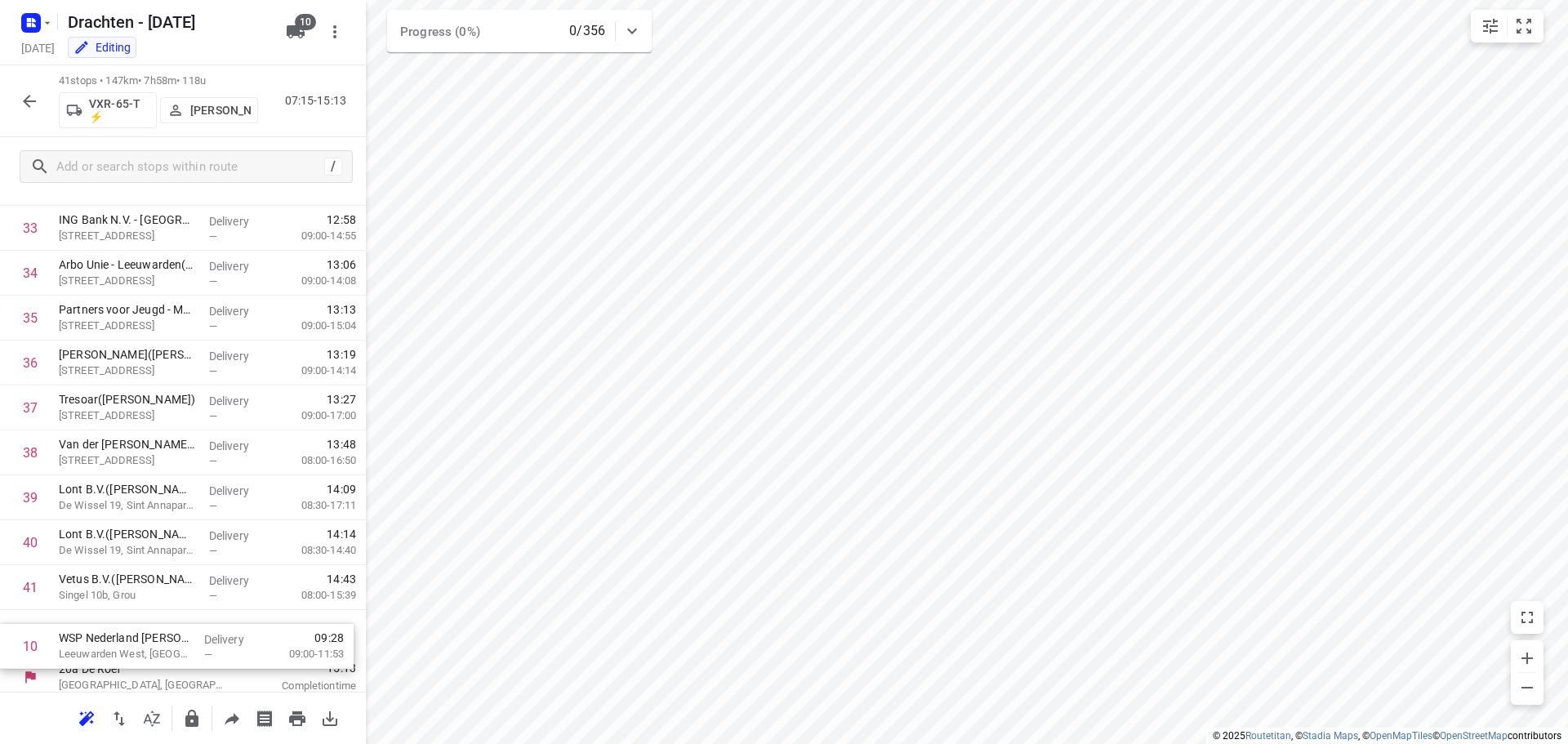
scroll to position [1472, 0]
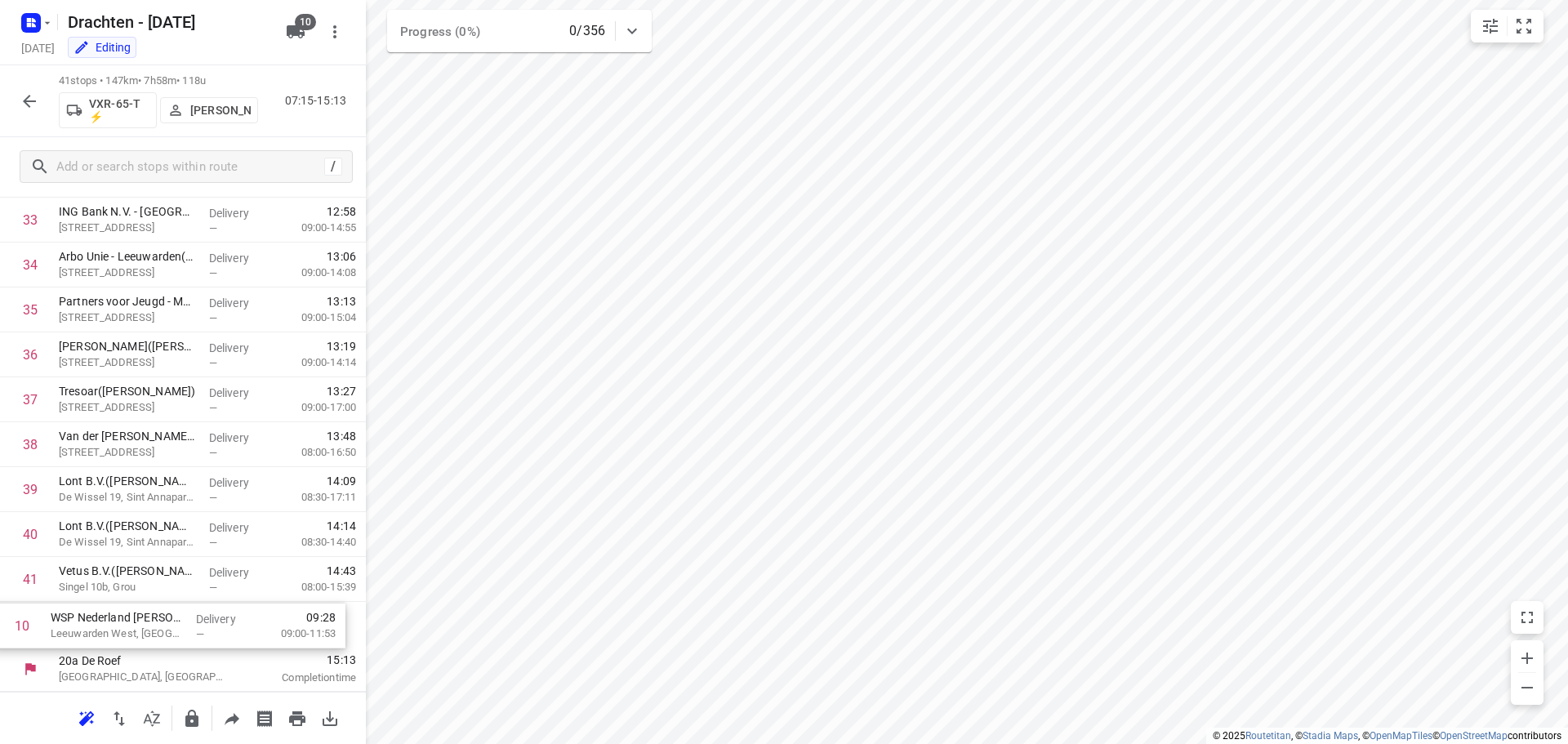
drag, startPoint x: 134, startPoint y: 454, endPoint x: 128, endPoint y: 635, distance: 181.1
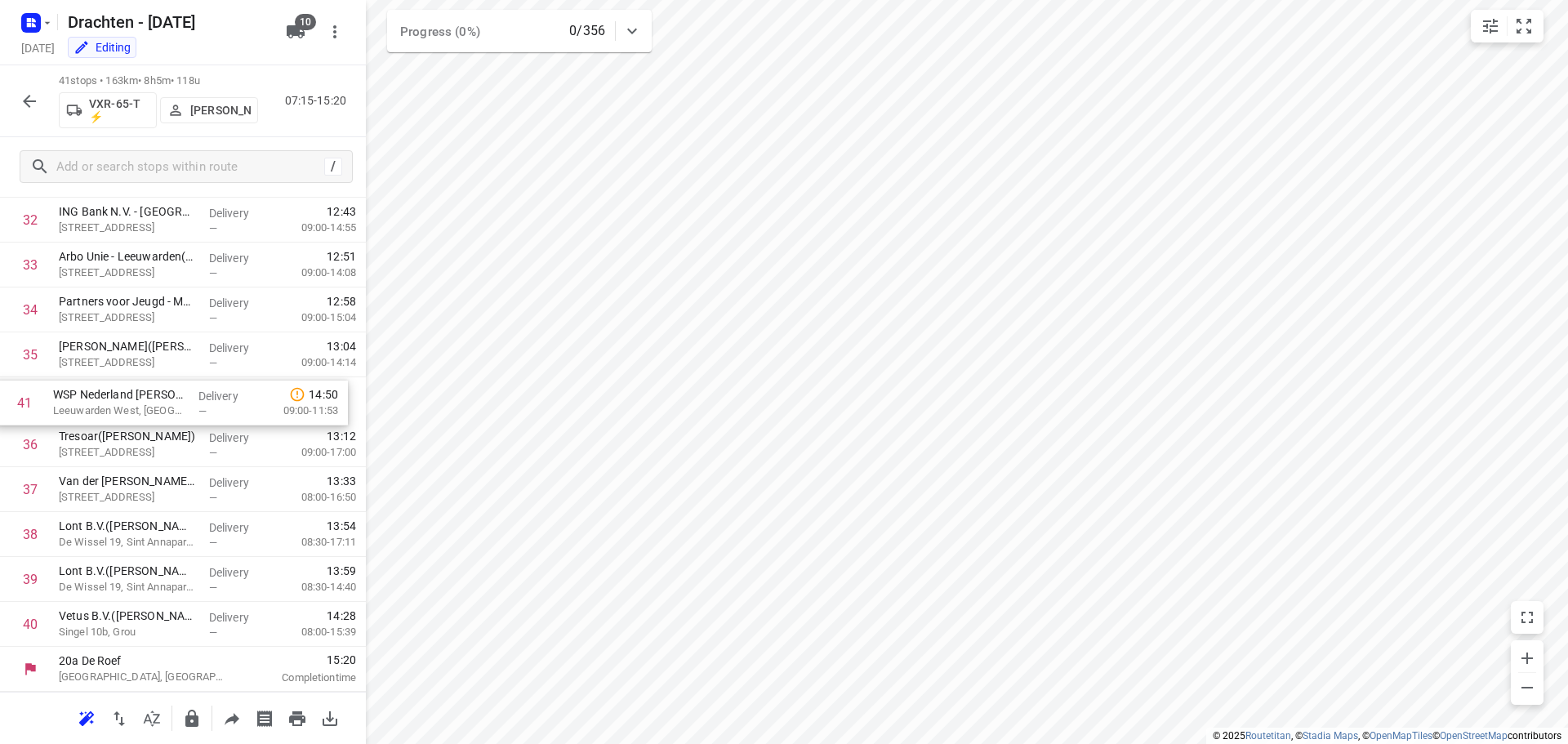
drag, startPoint x: 168, startPoint y: 626, endPoint x: 163, endPoint y: 400, distance: 226.1
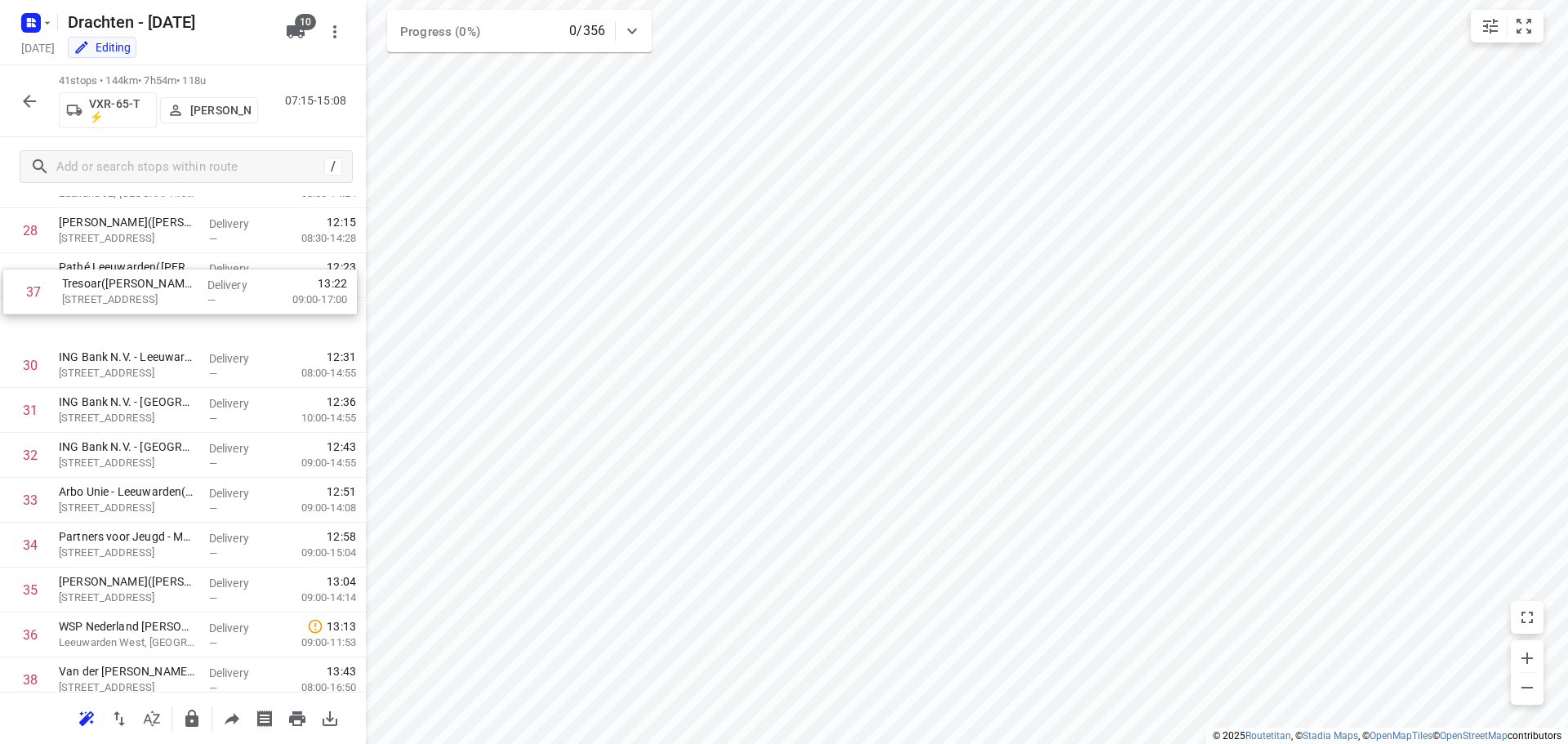
scroll to position [1277, 0]
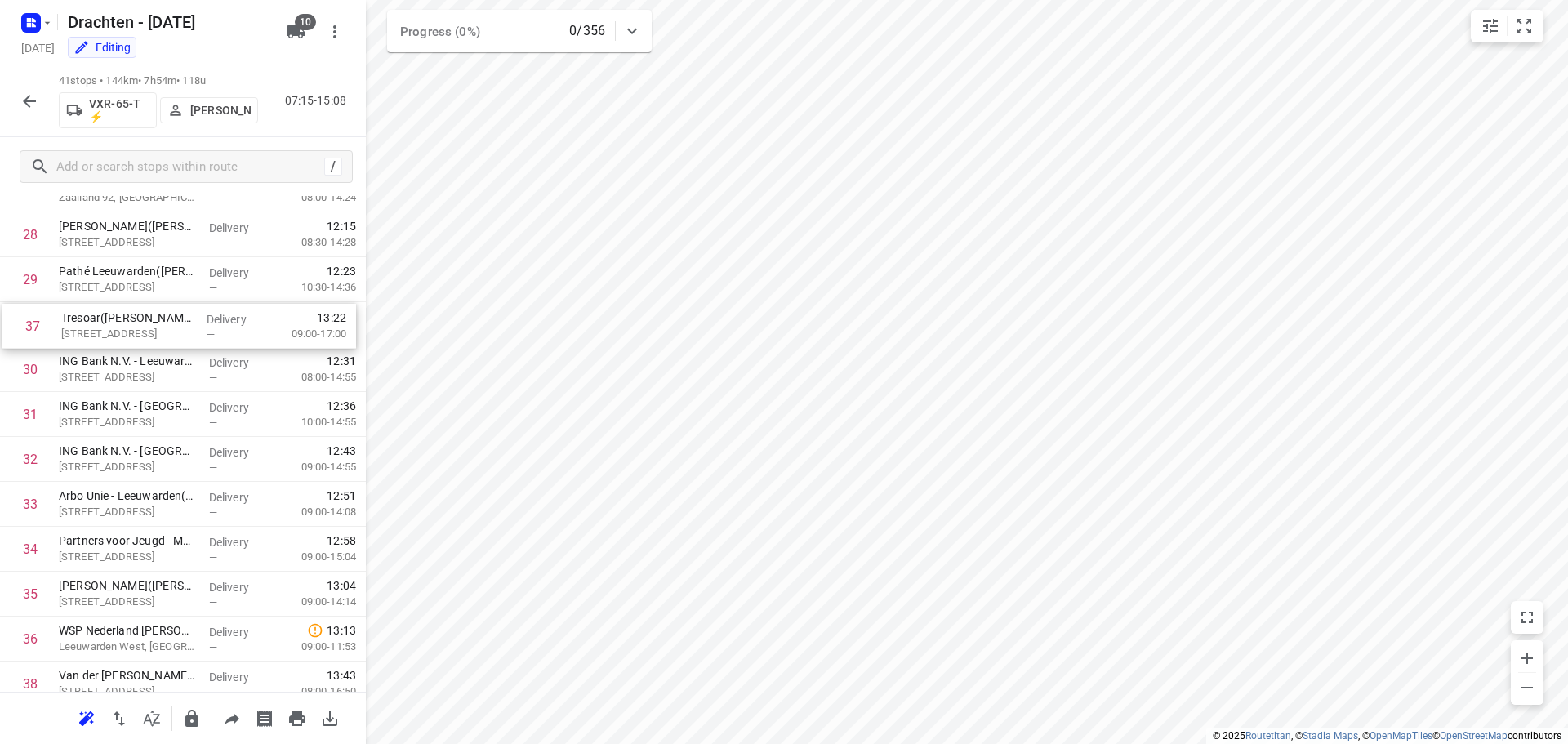
drag, startPoint x: 178, startPoint y: 455, endPoint x: 181, endPoint y: 333, distance: 122.0
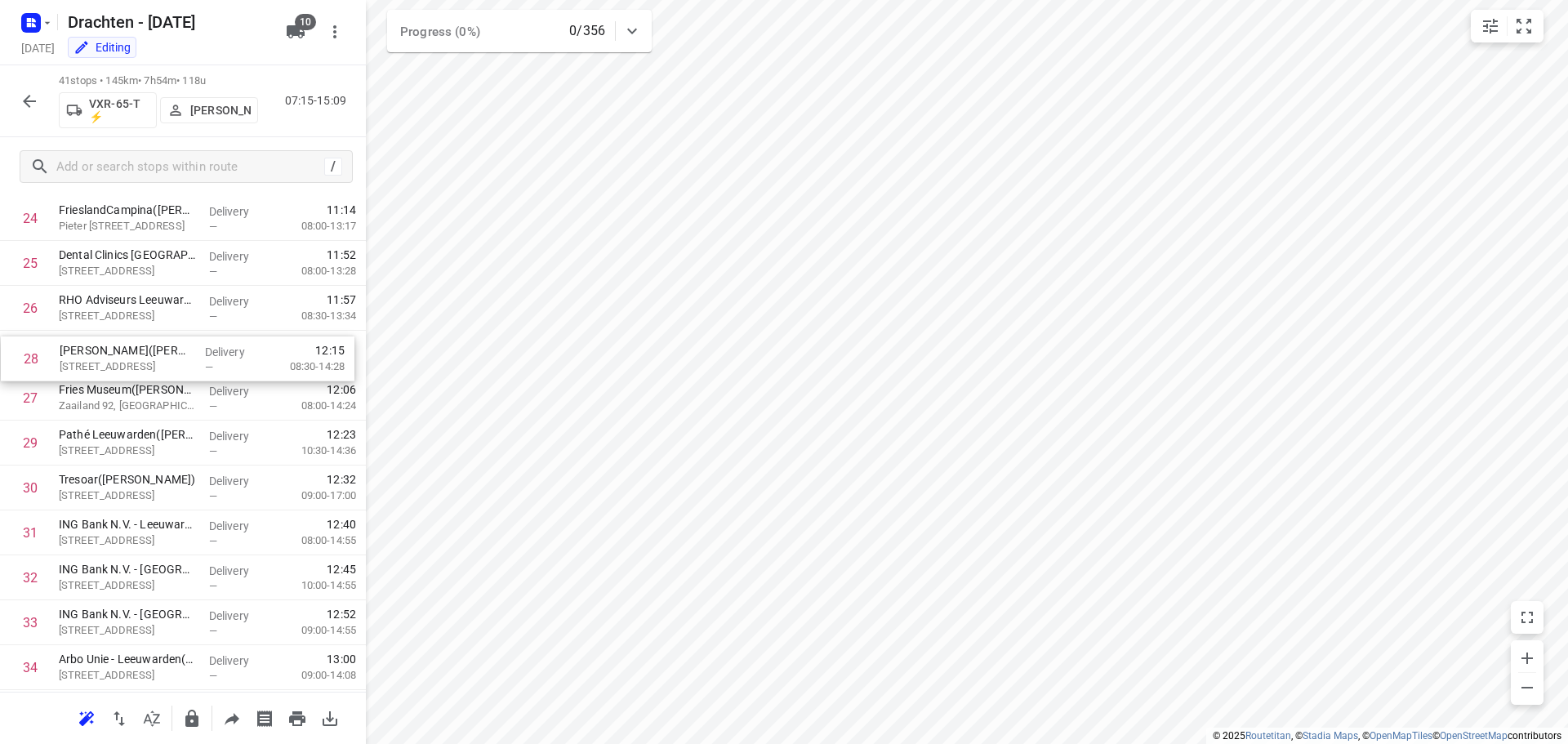
drag, startPoint x: 152, startPoint y: 415, endPoint x: 155, endPoint y: 368, distance: 47.1
click at [155, 368] on div "1 Coöperatie DELA (Yarden) - Yardenhuis van Goutum(Henk Meijer) Yndyk 1, Goutum…" at bounding box center [183, 84] width 366 height 1841
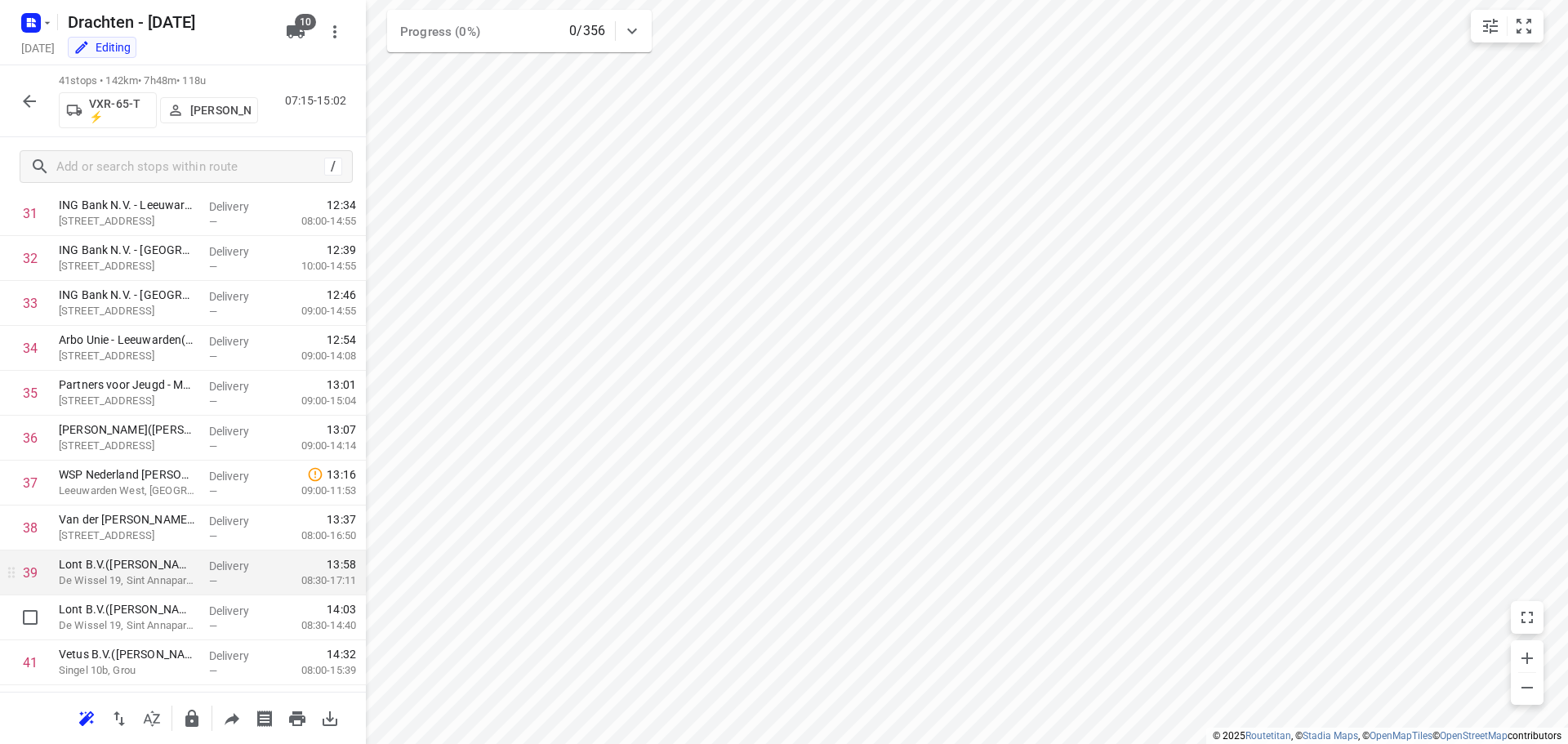
scroll to position [1472, 0]
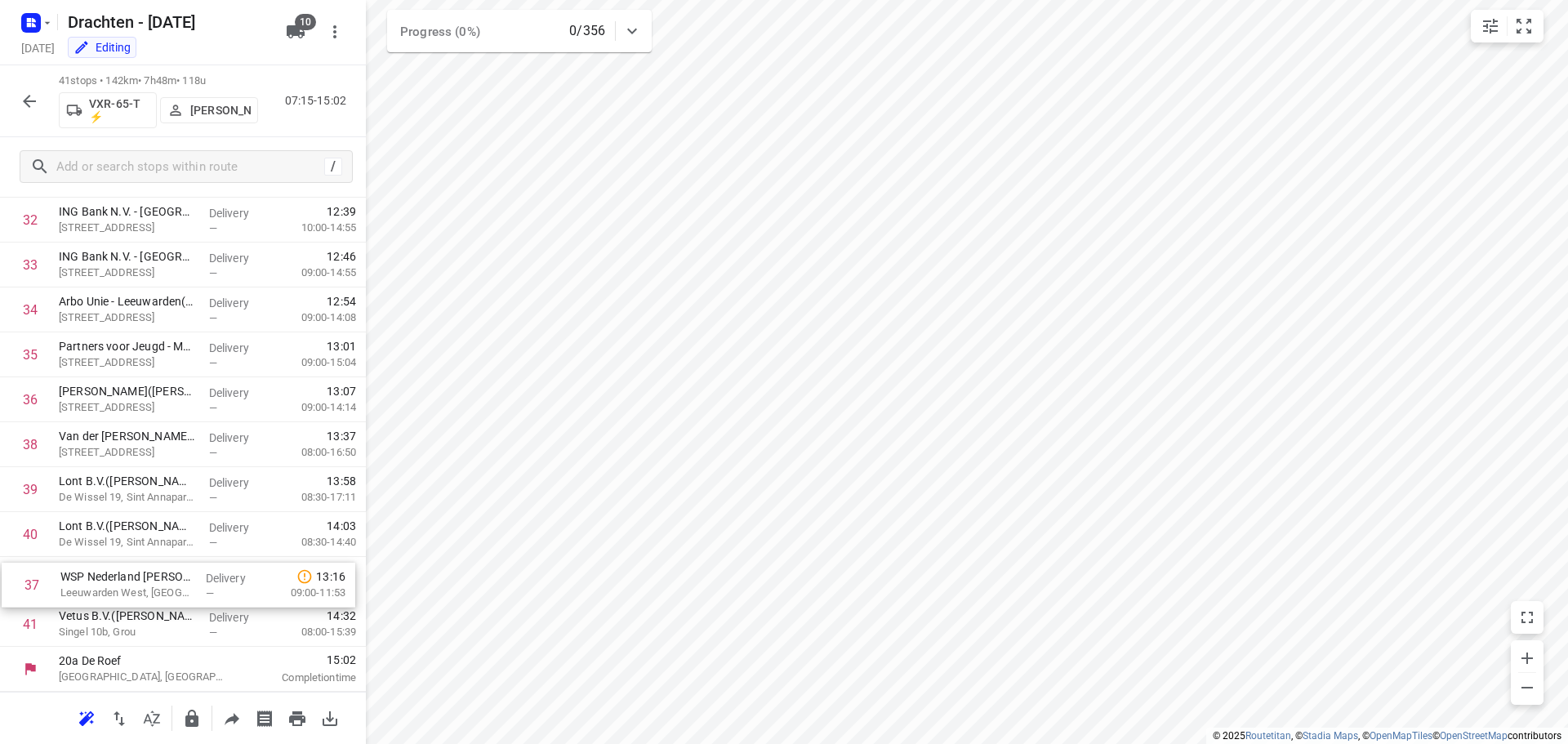
drag, startPoint x: 155, startPoint y: 452, endPoint x: 158, endPoint y: 597, distance: 145.0
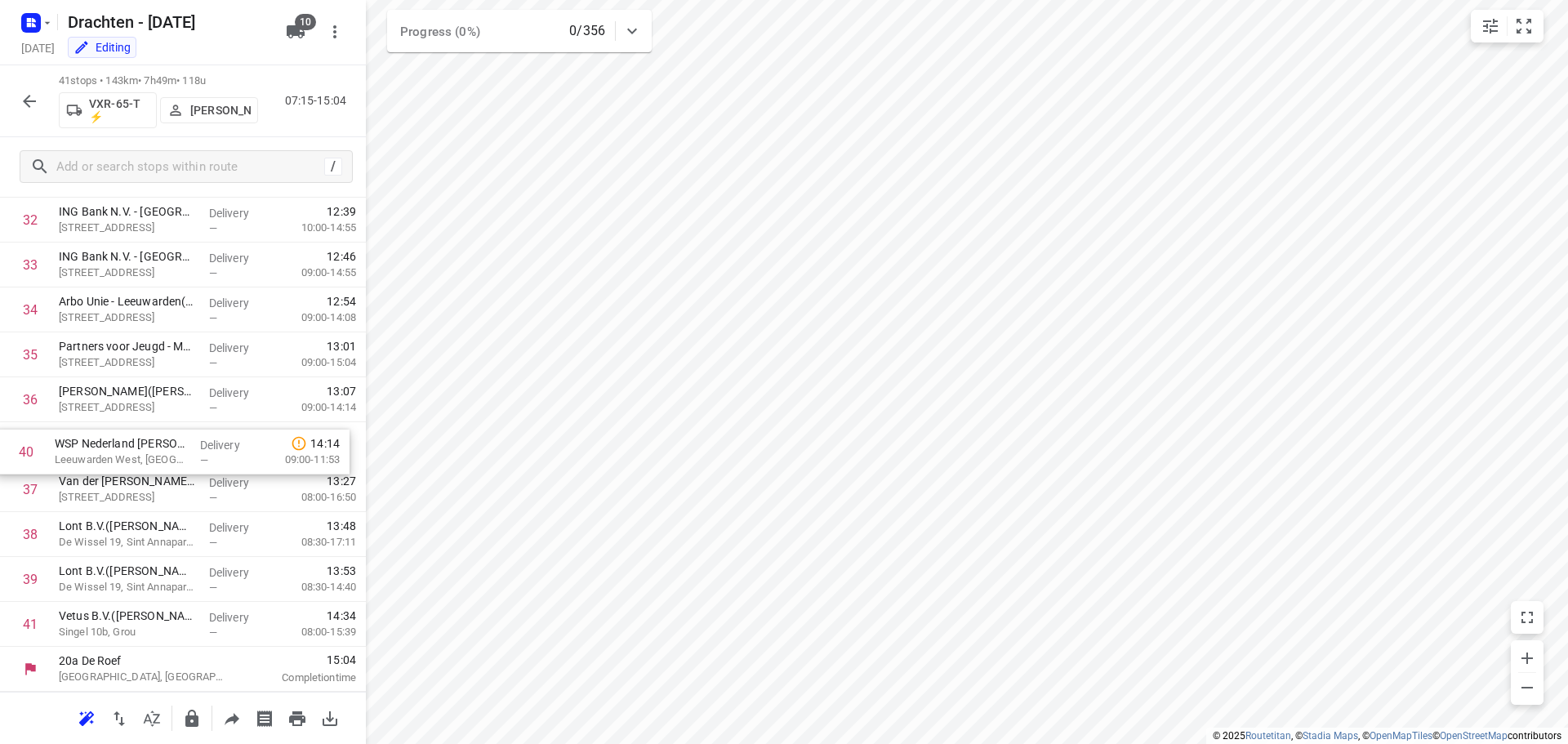
drag, startPoint x: 146, startPoint y: 591, endPoint x: 143, endPoint y: 459, distance: 132.0
click at [189, 721] on icon "button" at bounding box center [192, 717] width 13 height 17
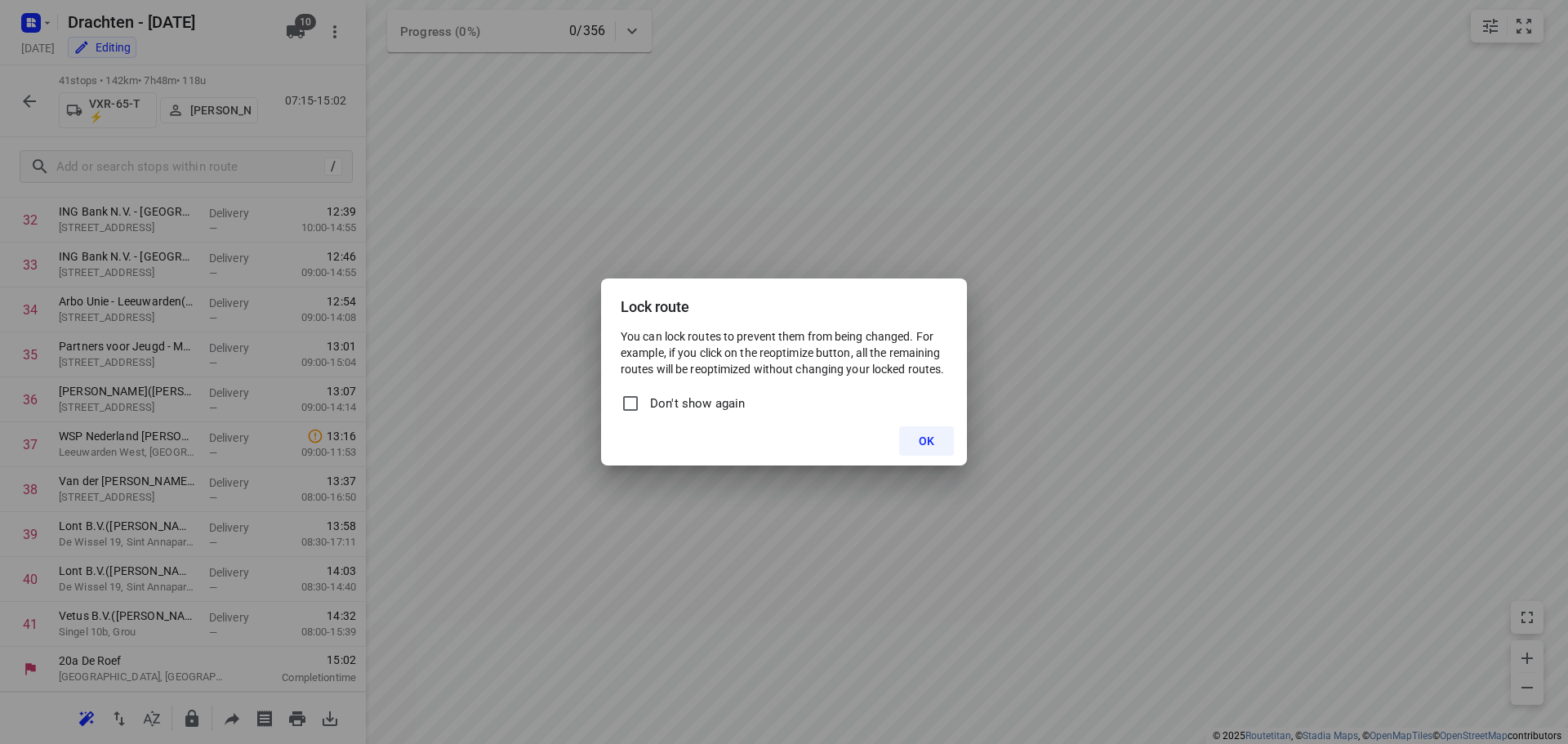
click at [928, 436] on span "OK" at bounding box center [926, 441] width 16 height 13
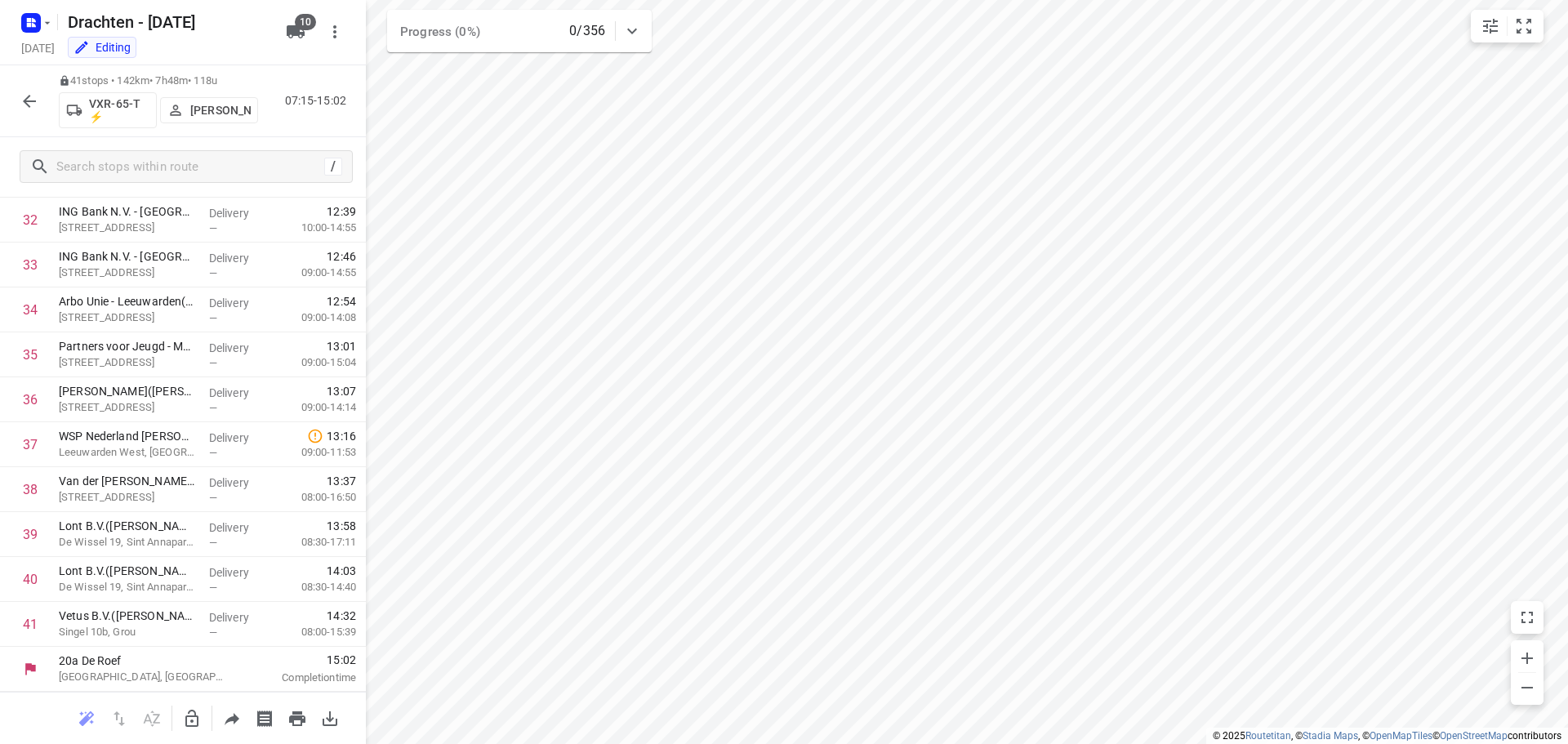
click at [30, 97] on icon "button" at bounding box center [30, 101] width 20 height 20
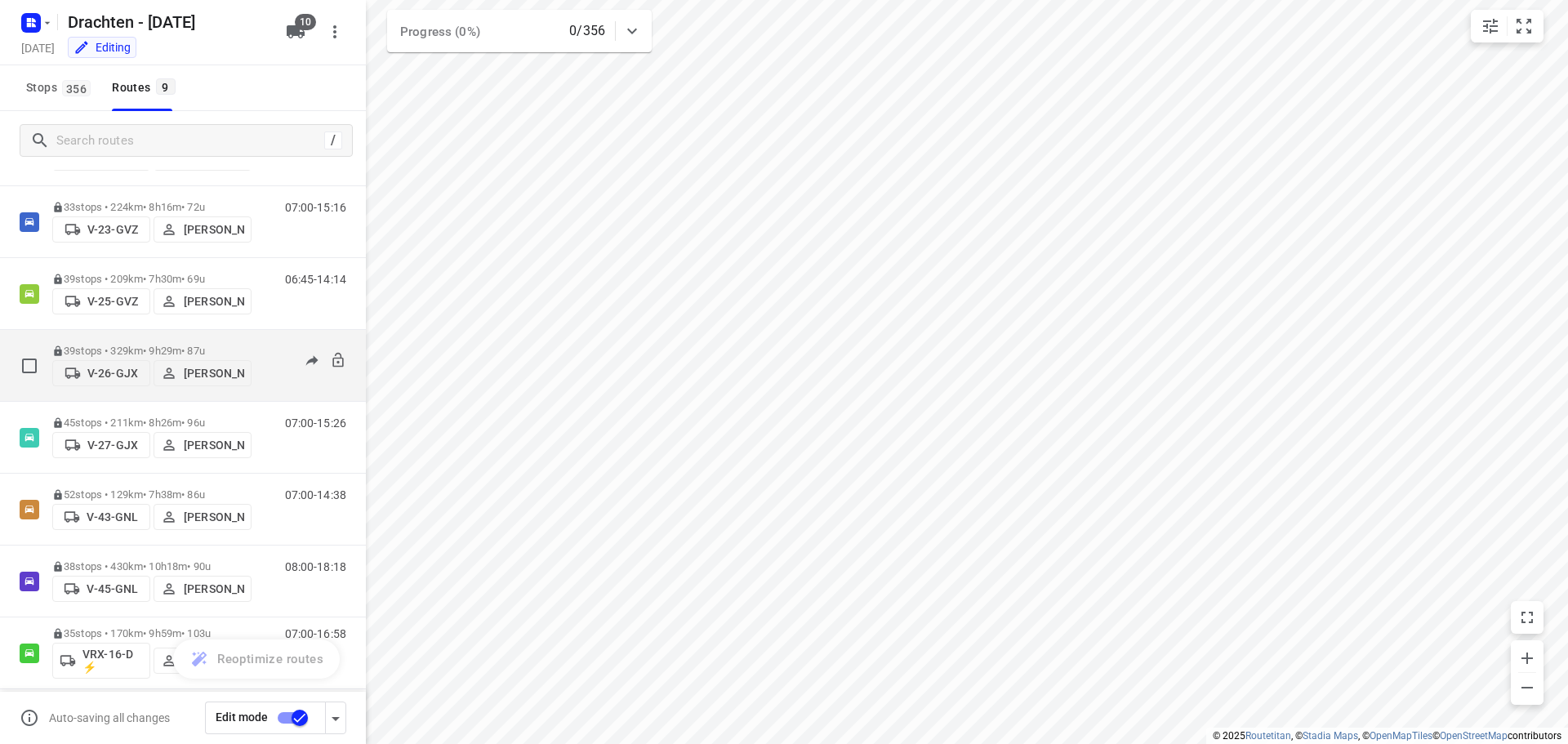
scroll to position [178, 0]
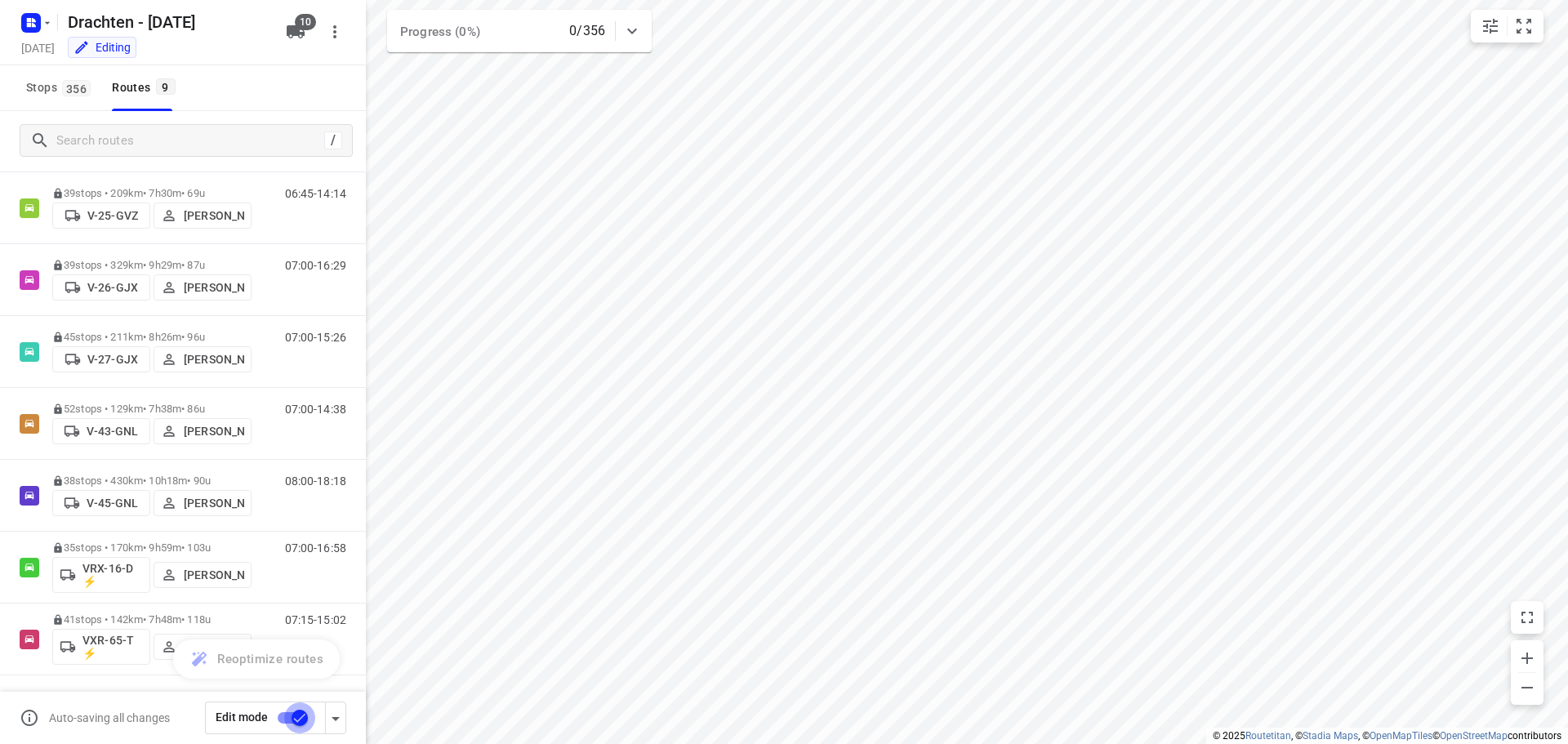
click at [299, 716] on input "checkbox" at bounding box center [299, 717] width 93 height 31
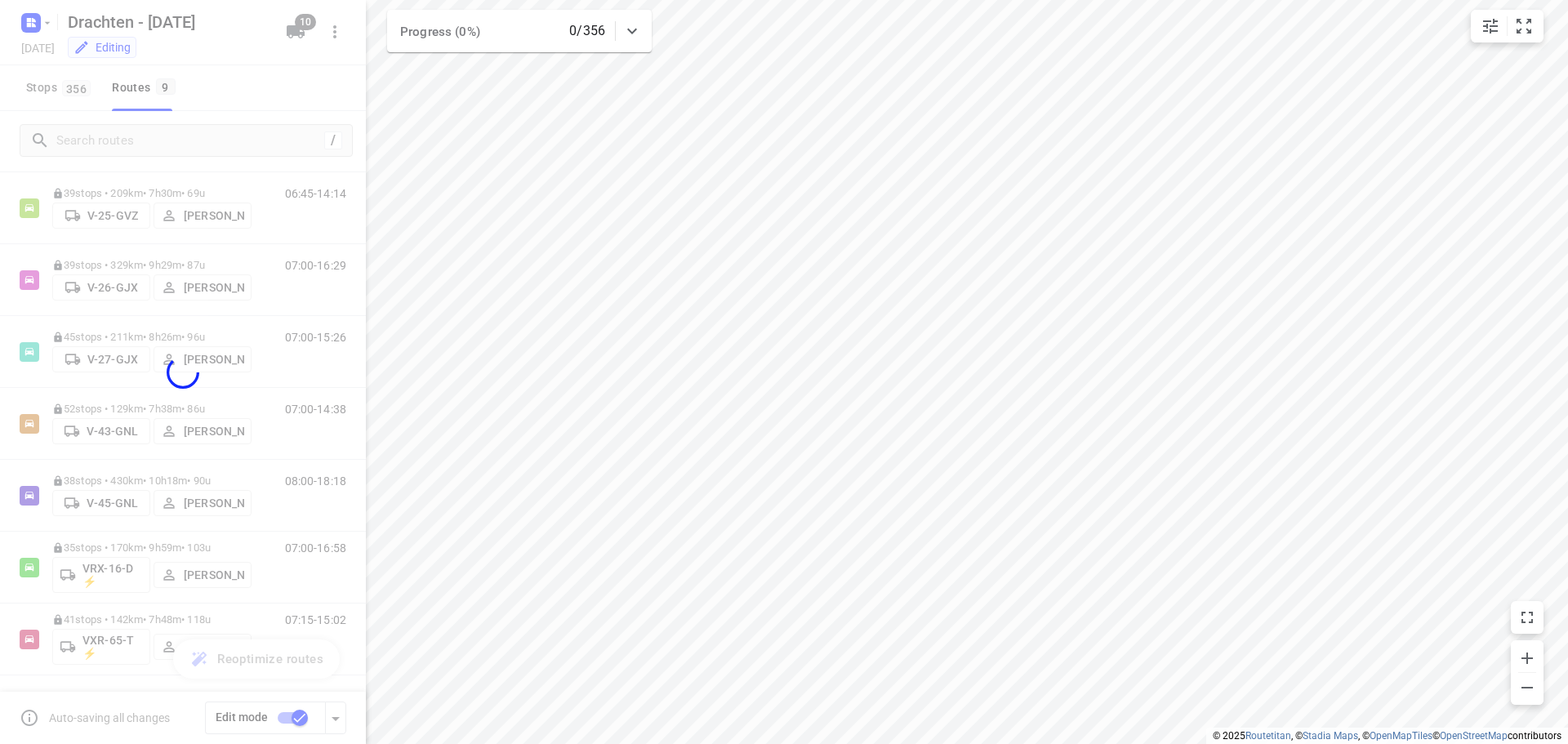
checkbox input "false"
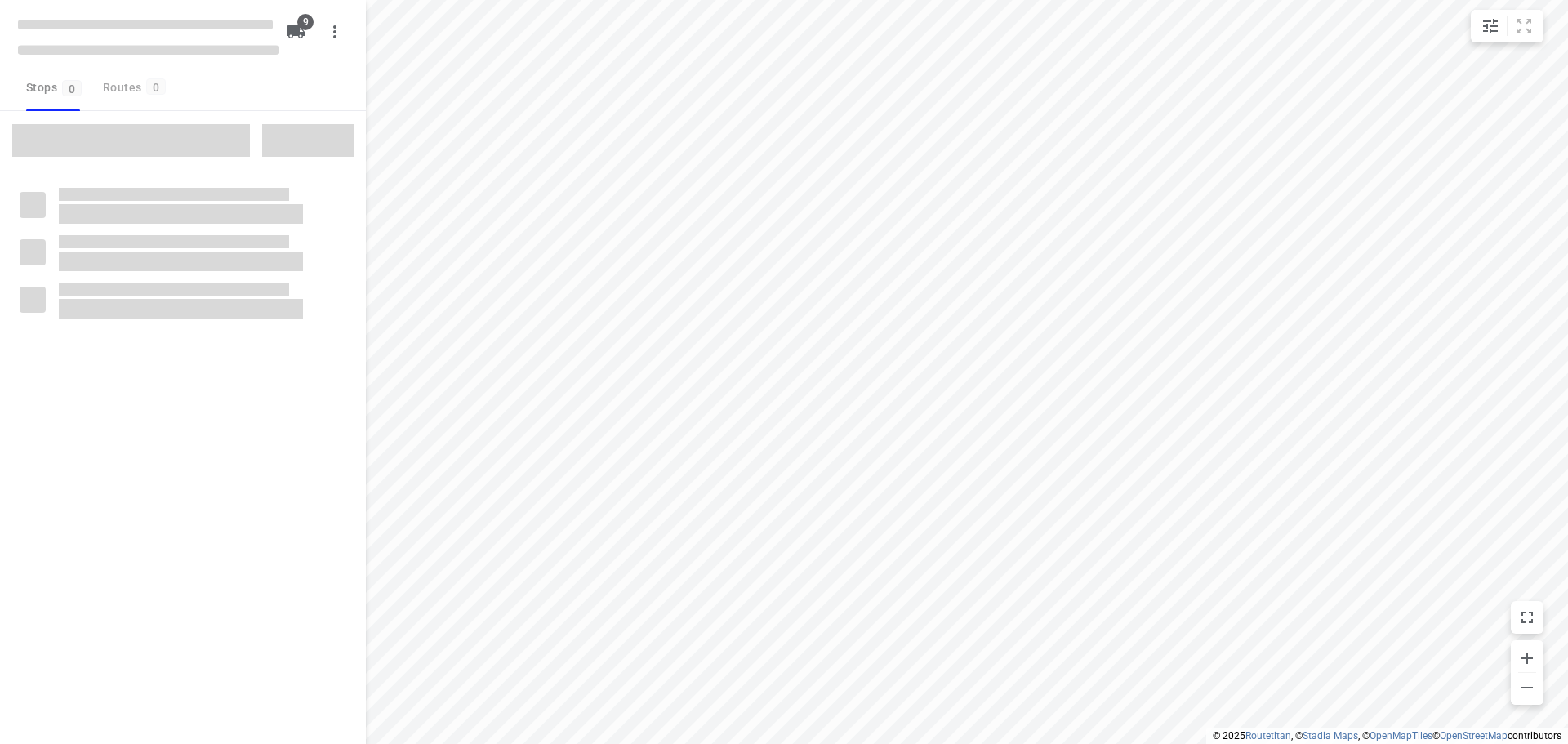
checkbox input "true"
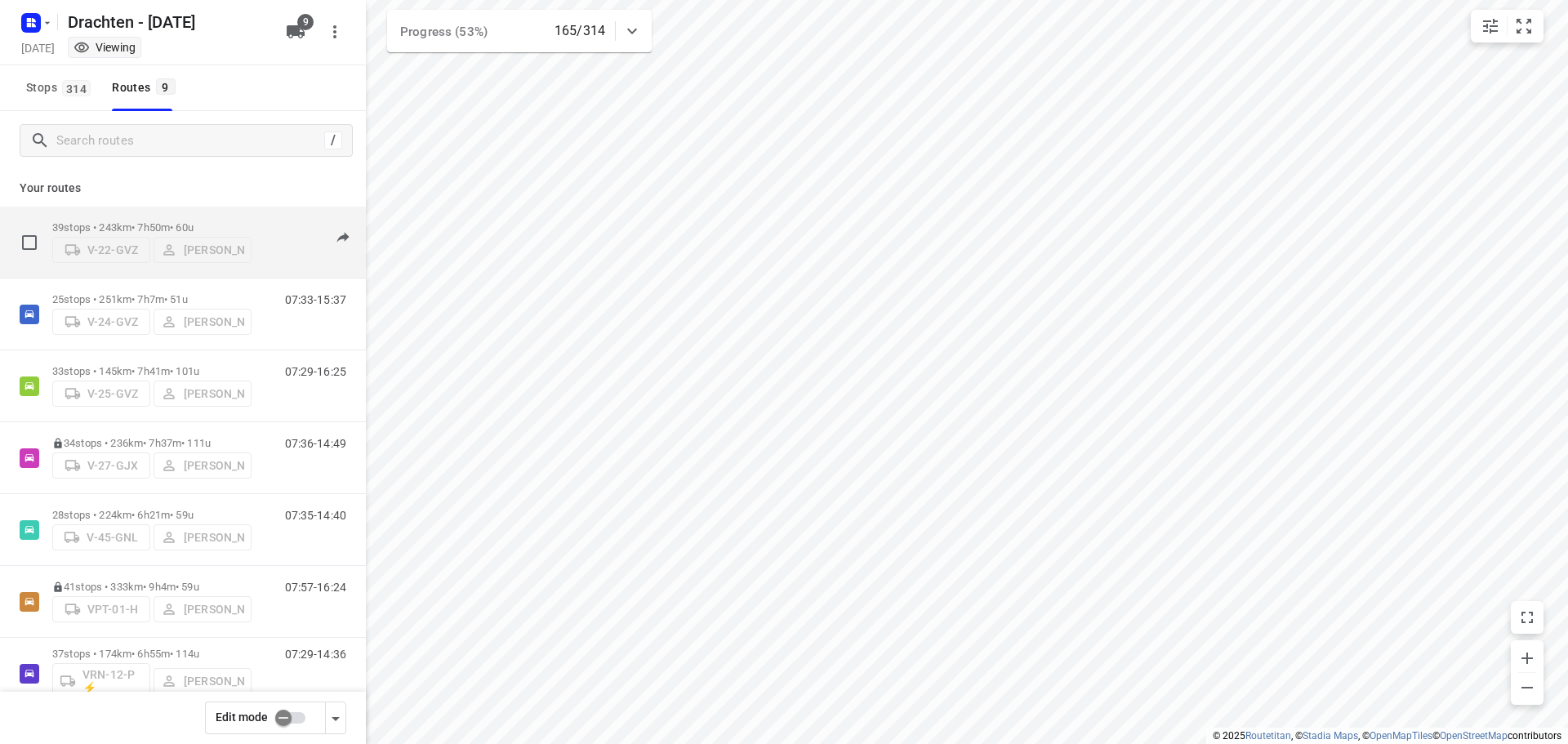
click at [173, 213] on div "39 stops • 243km • 7h50m • 60u V-22-GVZ [PERSON_NAME]" at bounding box center [152, 242] width 199 height 58
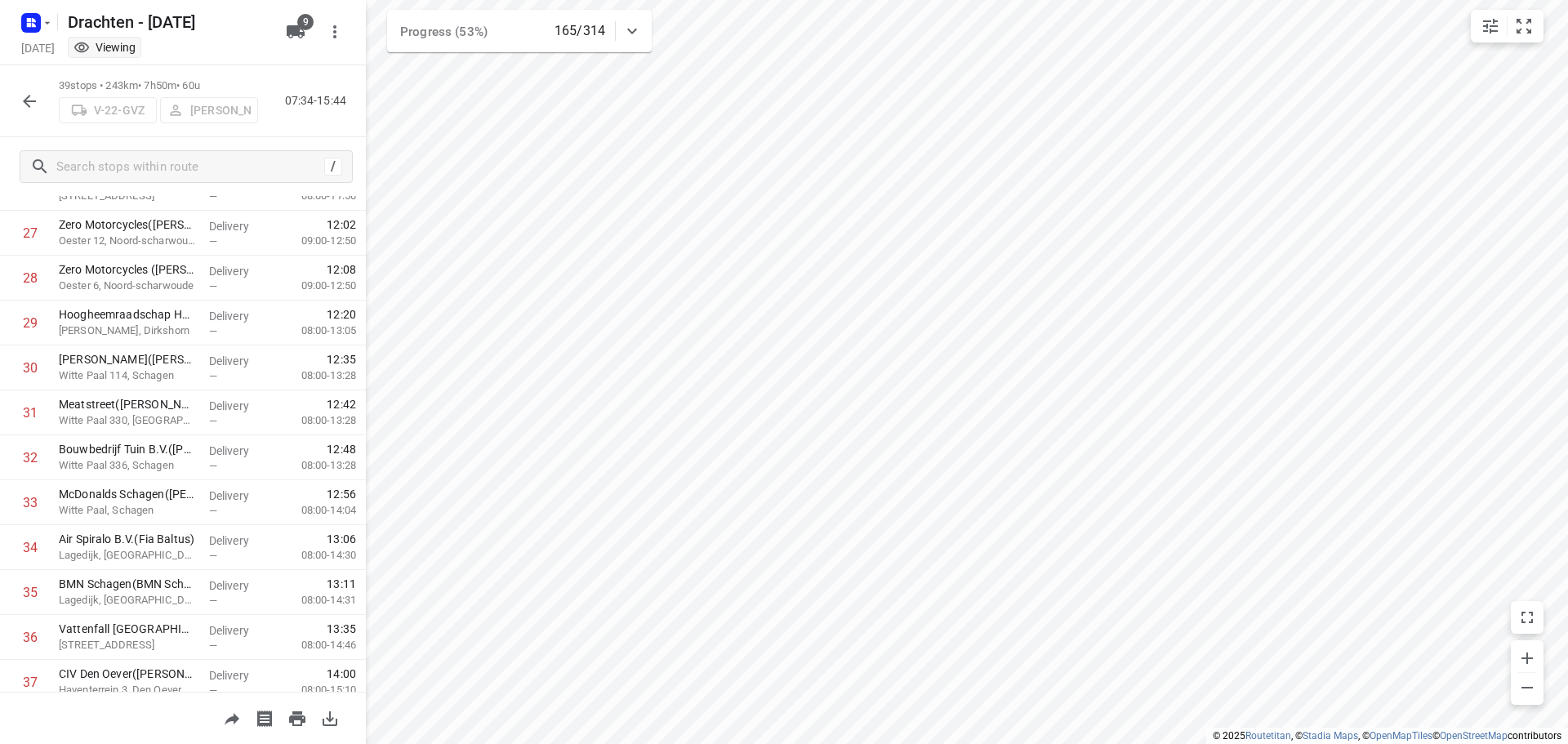
scroll to position [1382, 0]
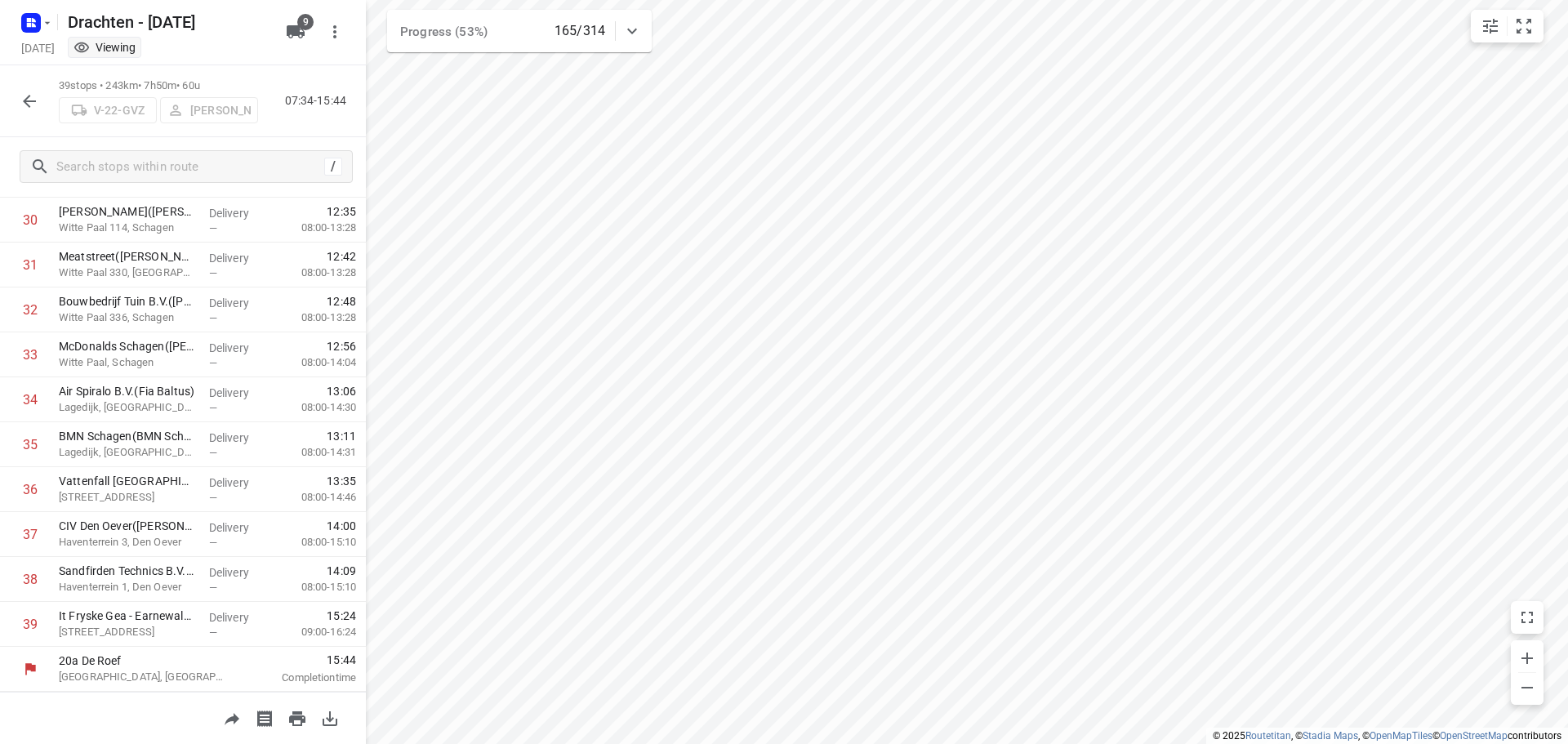
click at [41, 107] on button "button" at bounding box center [29, 100] width 32 height 32
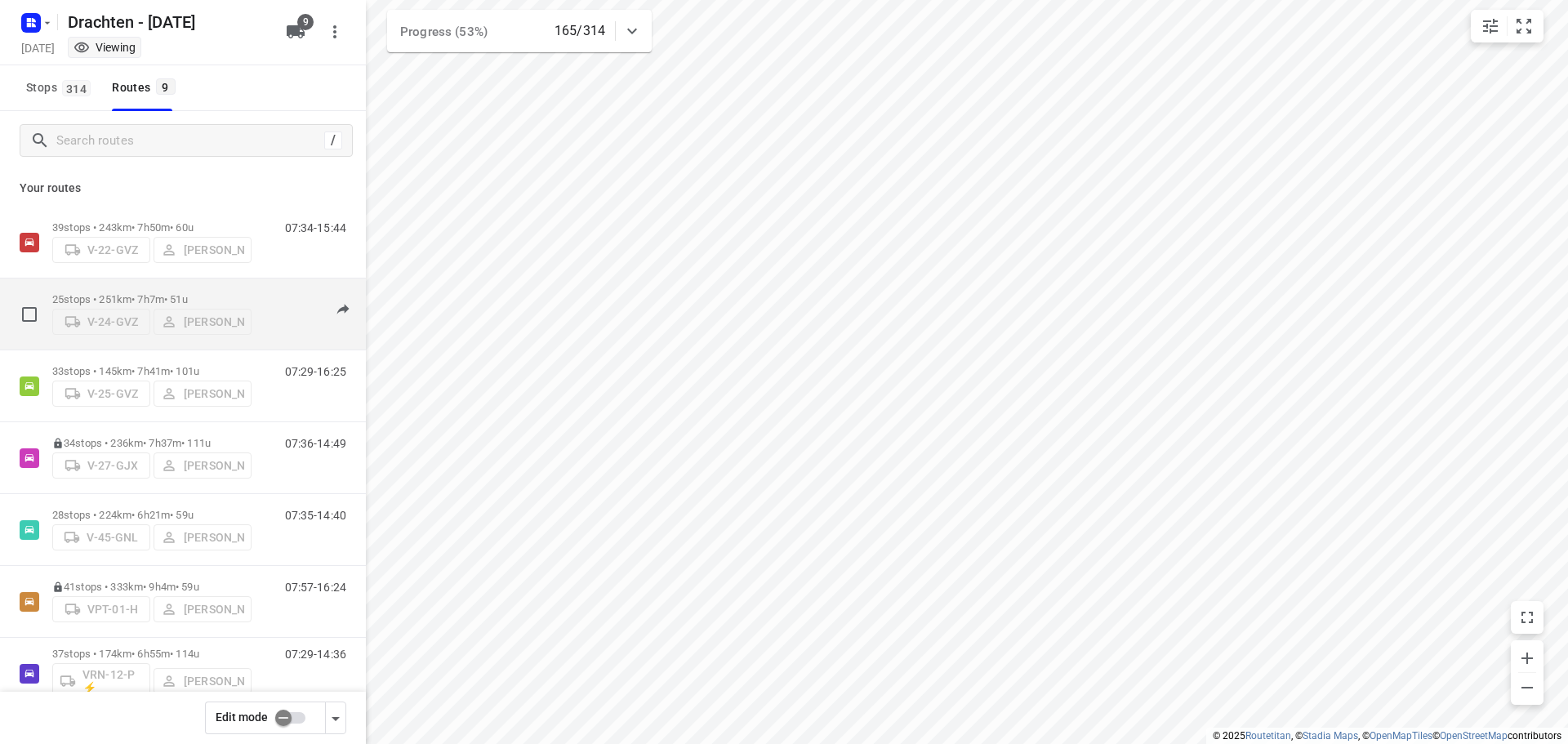
click at [144, 293] on p "25 stops • 251km • 7h7m • 51u" at bounding box center [152, 299] width 199 height 12
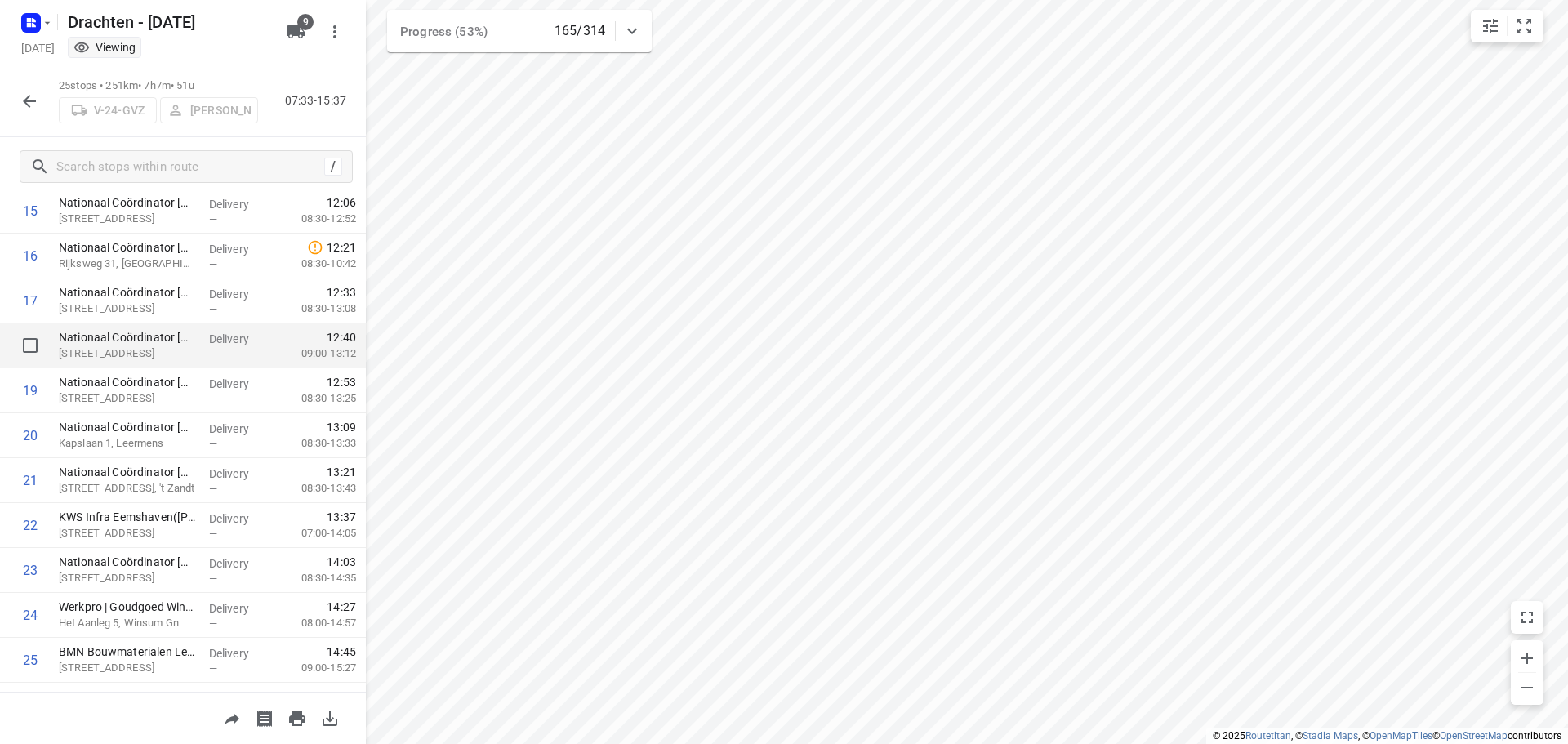
scroll to position [753, 0]
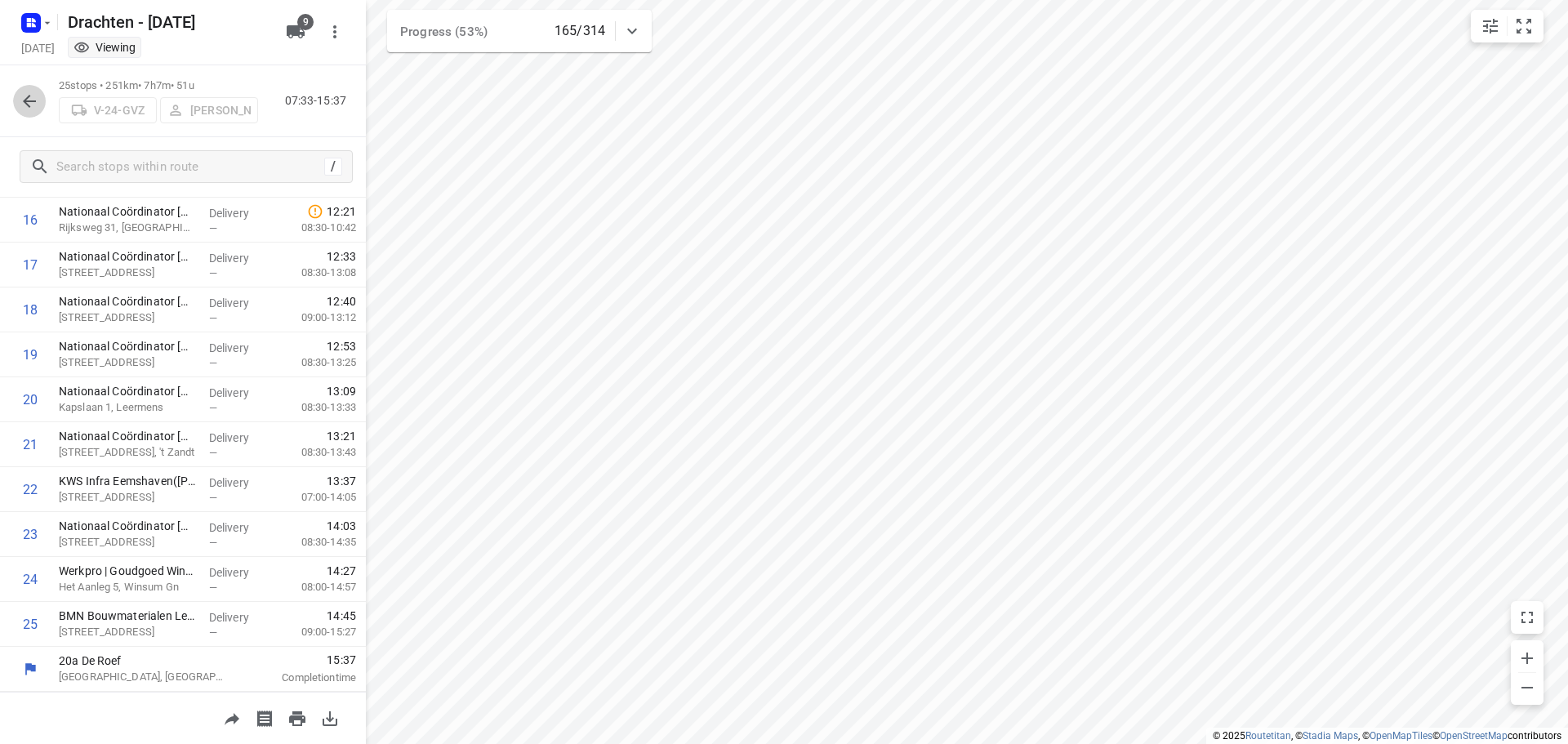
click at [22, 99] on icon "button" at bounding box center [30, 101] width 20 height 20
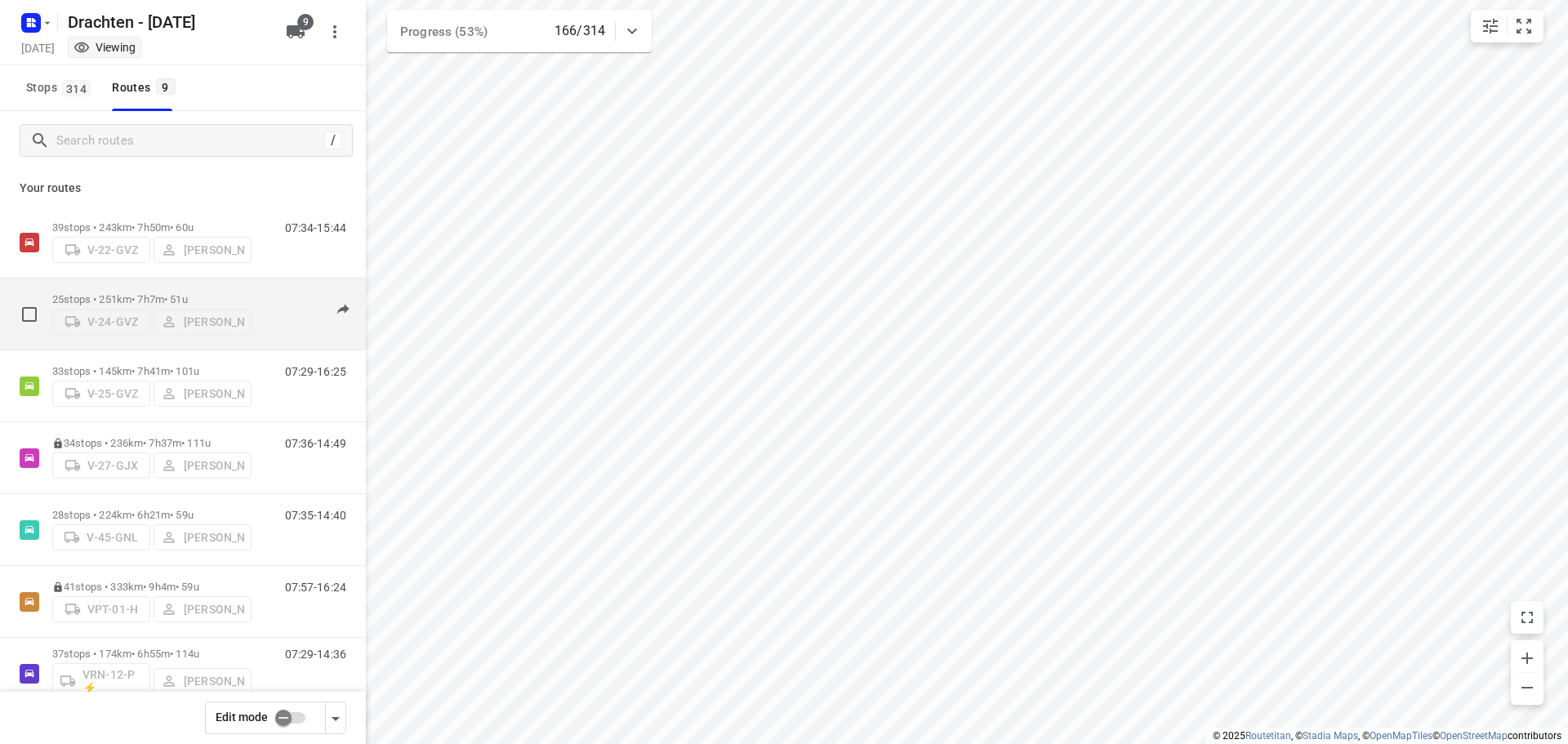
click at [150, 305] on div "V-24-GVZ [PERSON_NAME]" at bounding box center [152, 319] width 199 height 29
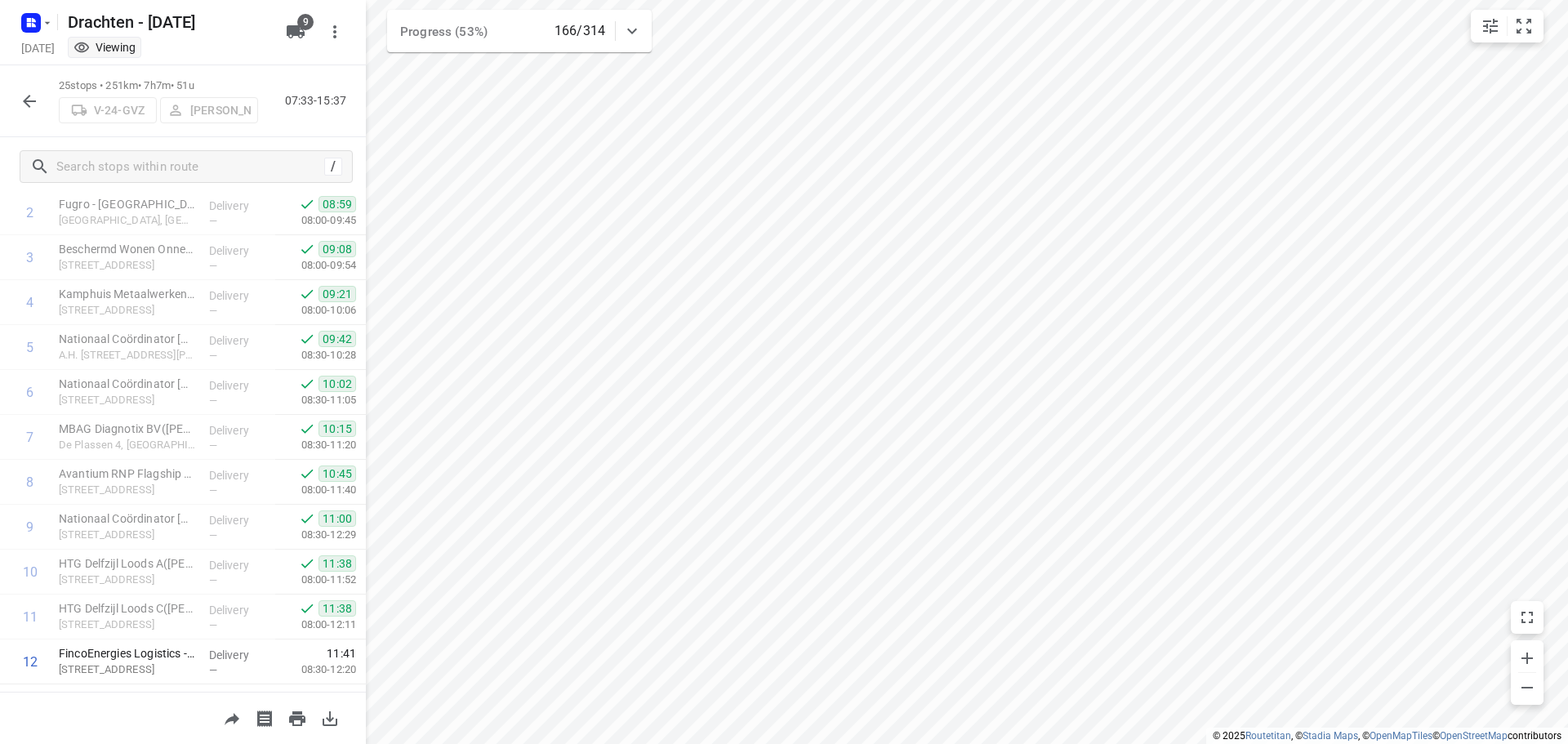
scroll to position [0, 0]
click at [29, 102] on icon "button" at bounding box center [30, 101] width 20 height 20
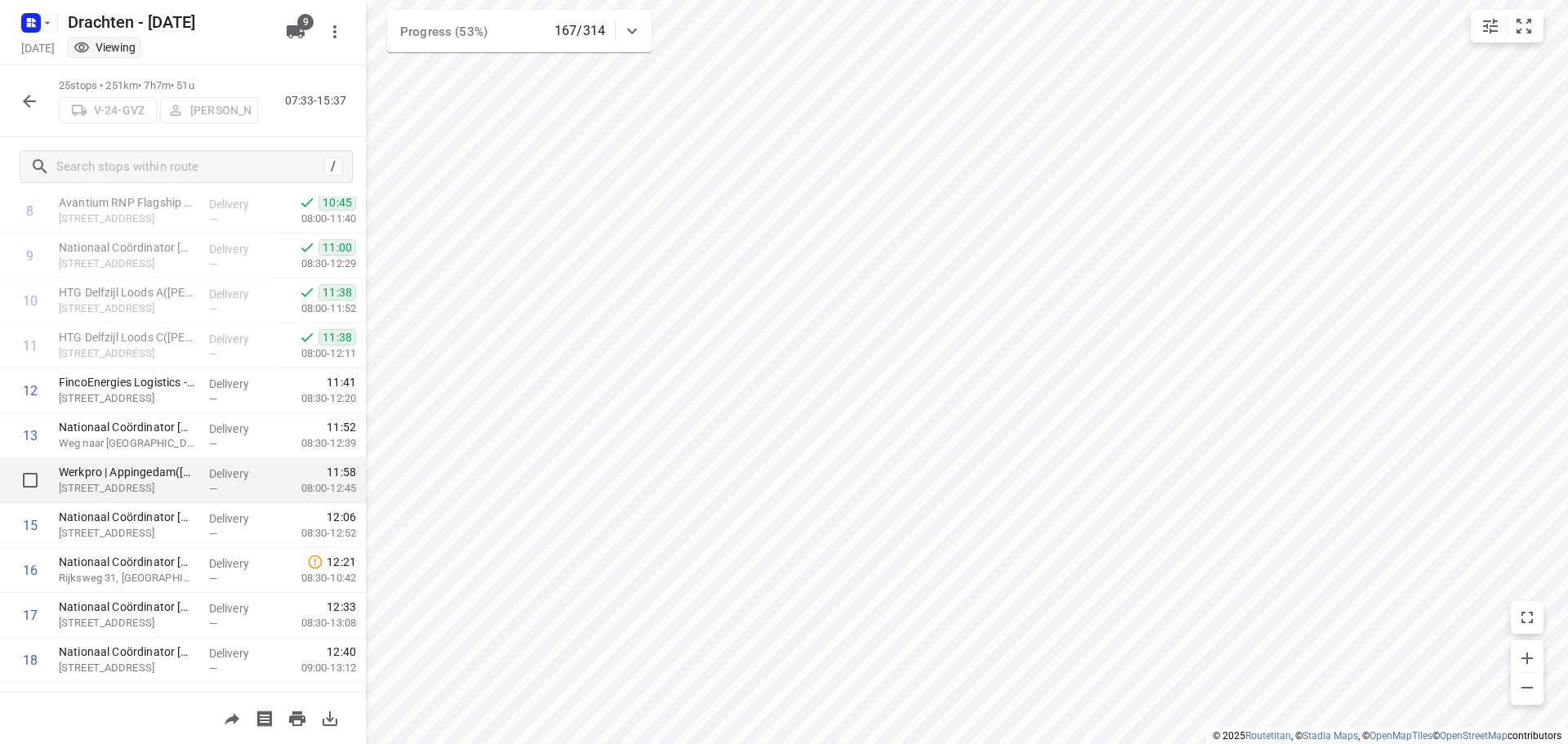
scroll to position [408, 0]
click at [46, 105] on div "25 stops • 251km • 7h7m • 51u V-24-GVZ [PERSON_NAME] 07:33-15:37" at bounding box center [183, 101] width 366 height 72
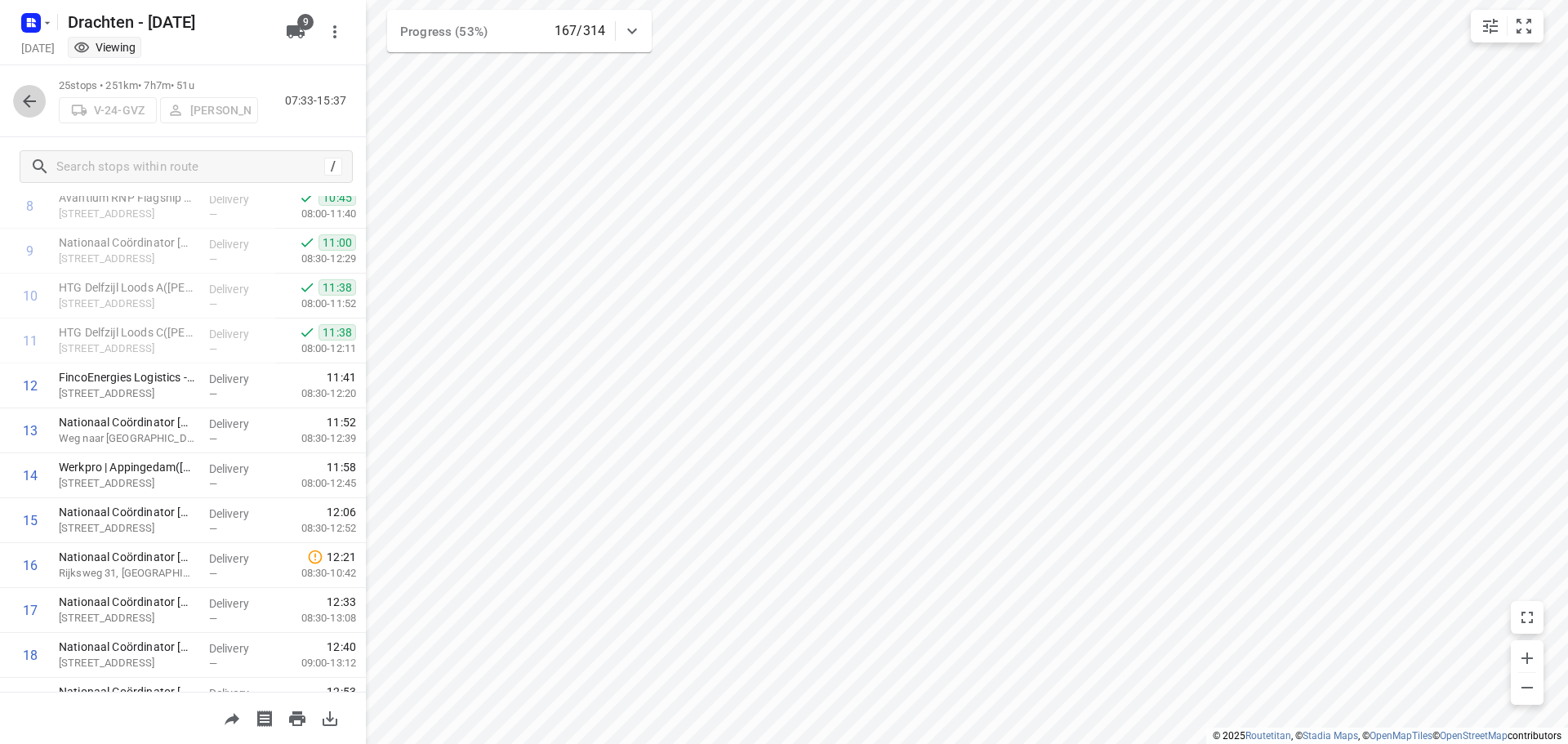
click at [29, 100] on icon "button" at bounding box center [30, 101] width 20 height 20
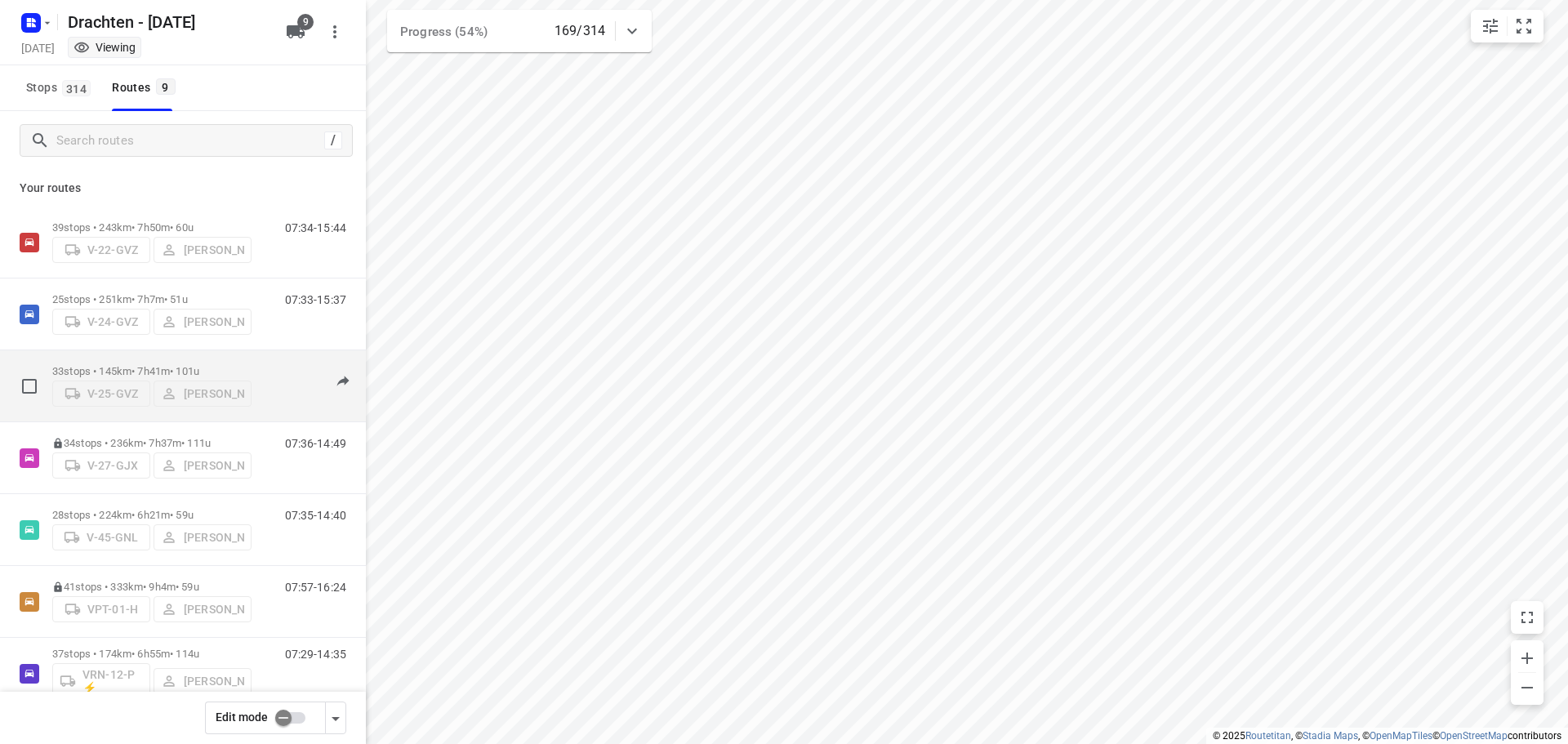
click at [154, 365] on p "33 stops • 145km • 7h41m • 101u" at bounding box center [152, 371] width 199 height 12
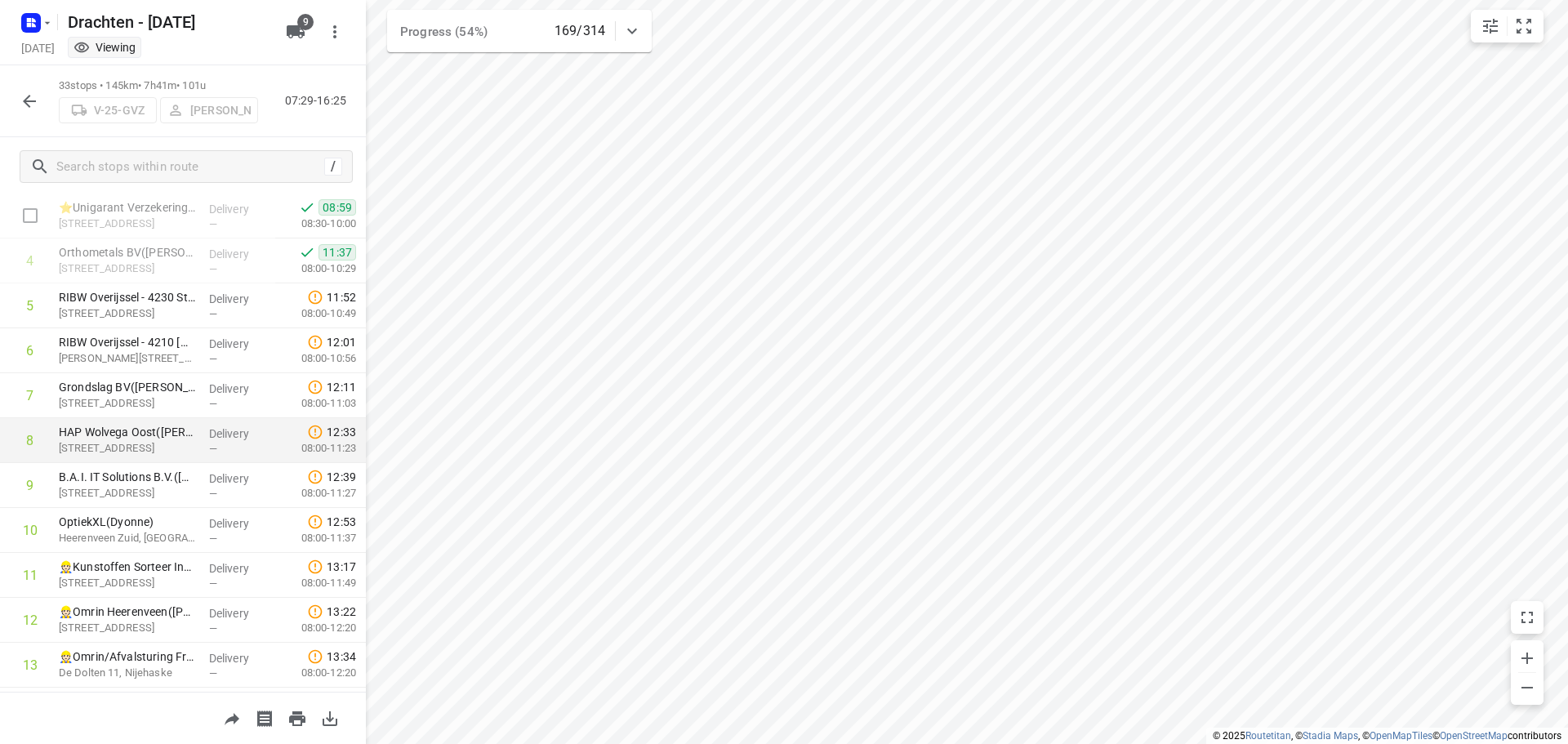
scroll to position [0, 0]
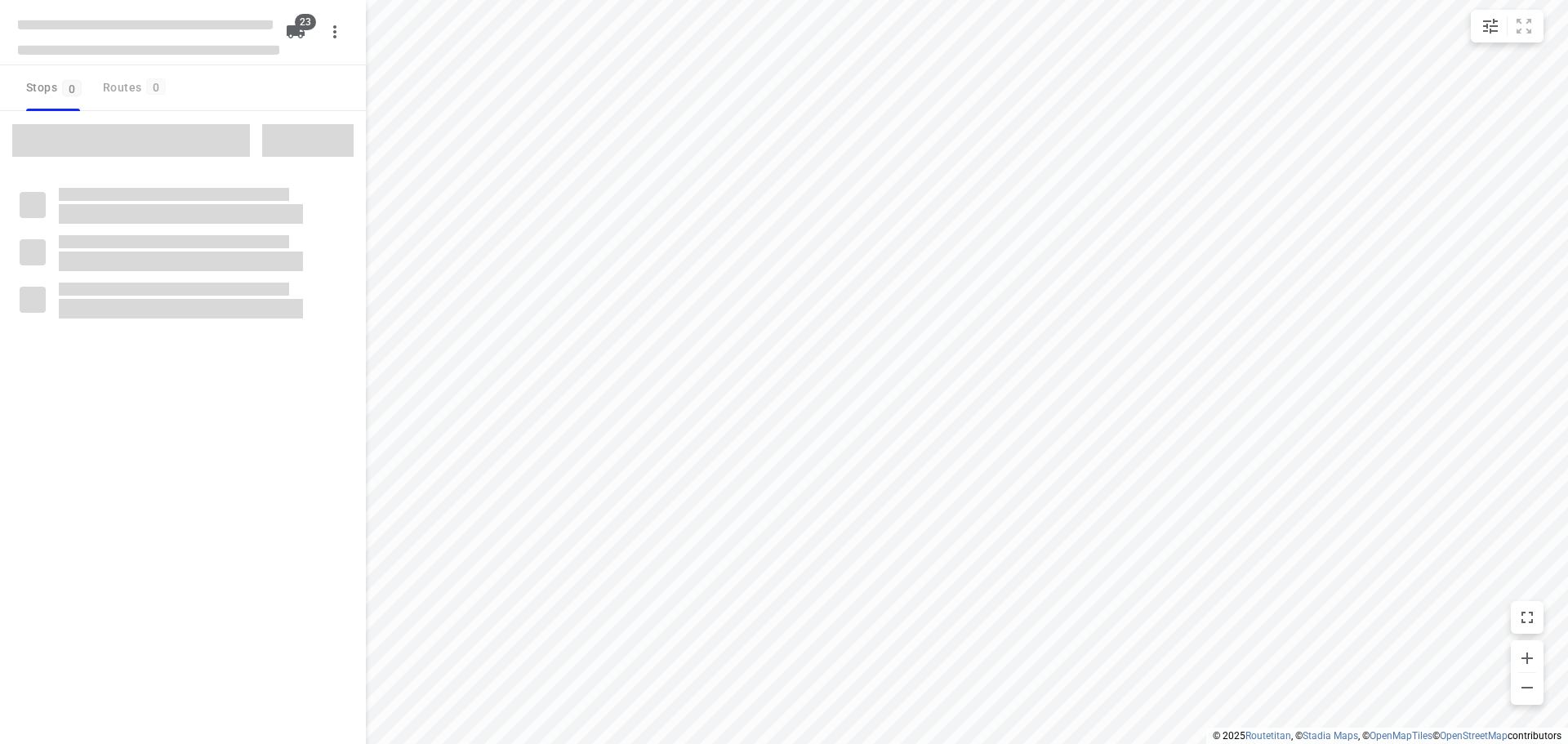
checkbox input "true"
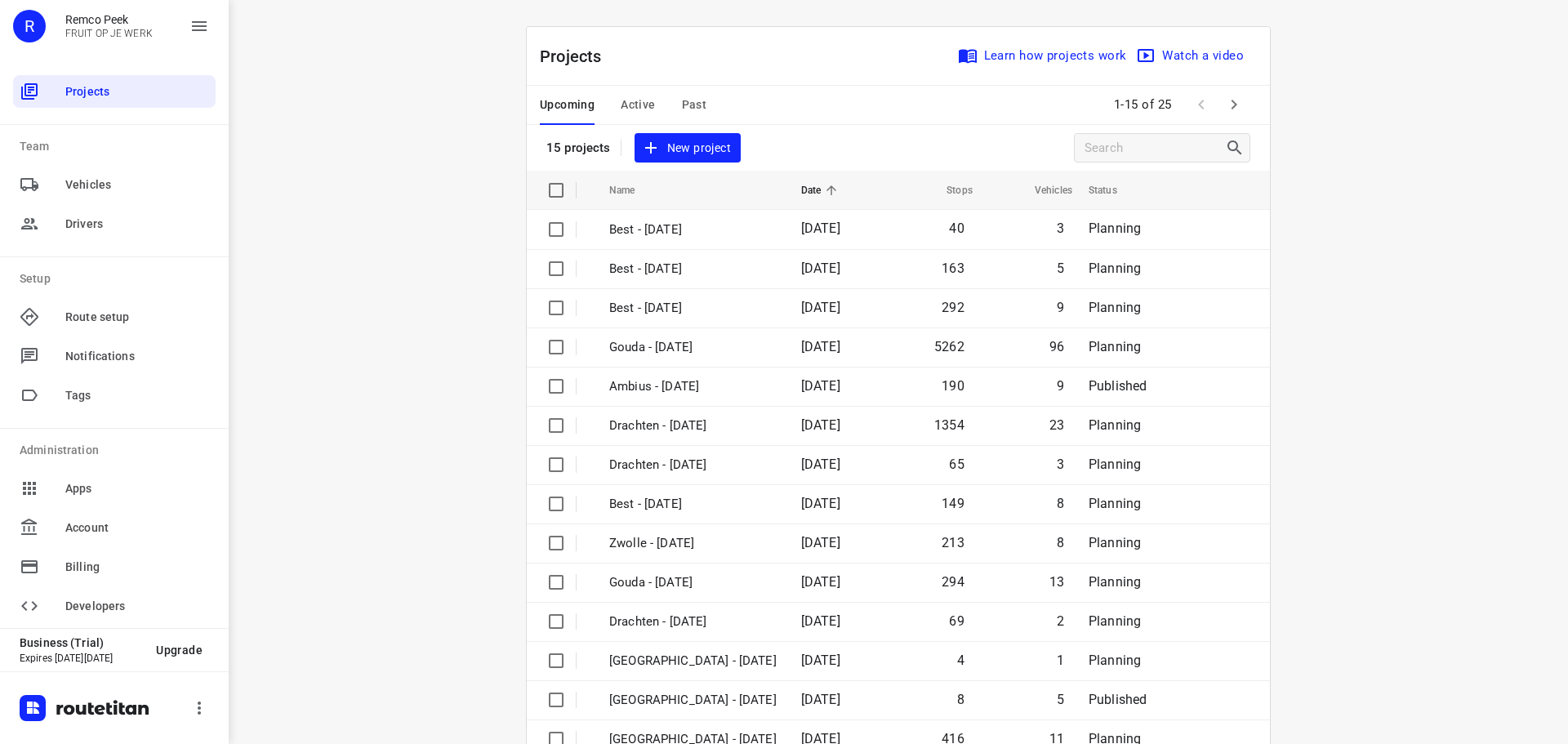
click at [621, 102] on span "Active" at bounding box center [637, 105] width 34 height 21
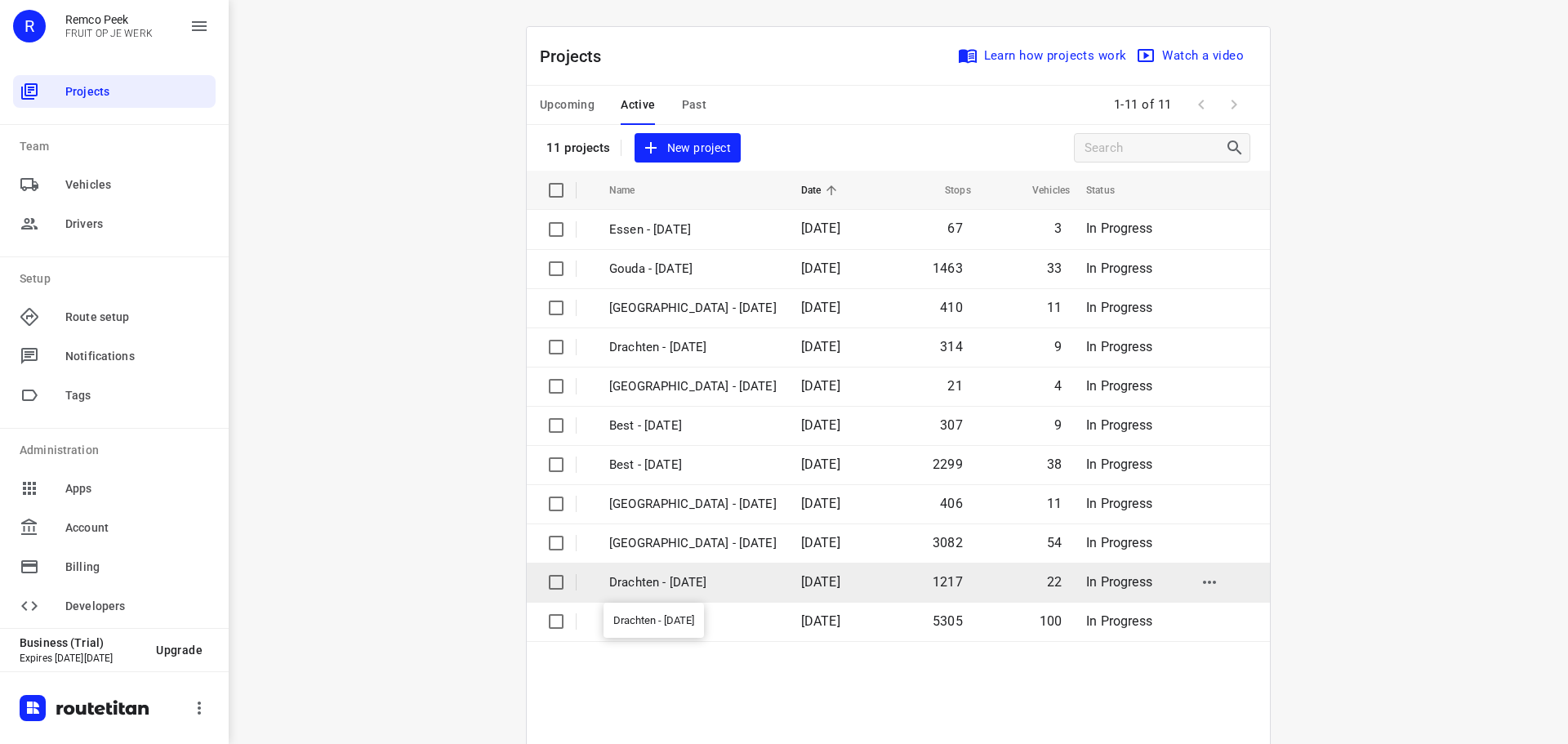
click at [655, 581] on p "Drachten - [DATE]" at bounding box center [693, 582] width 168 height 19
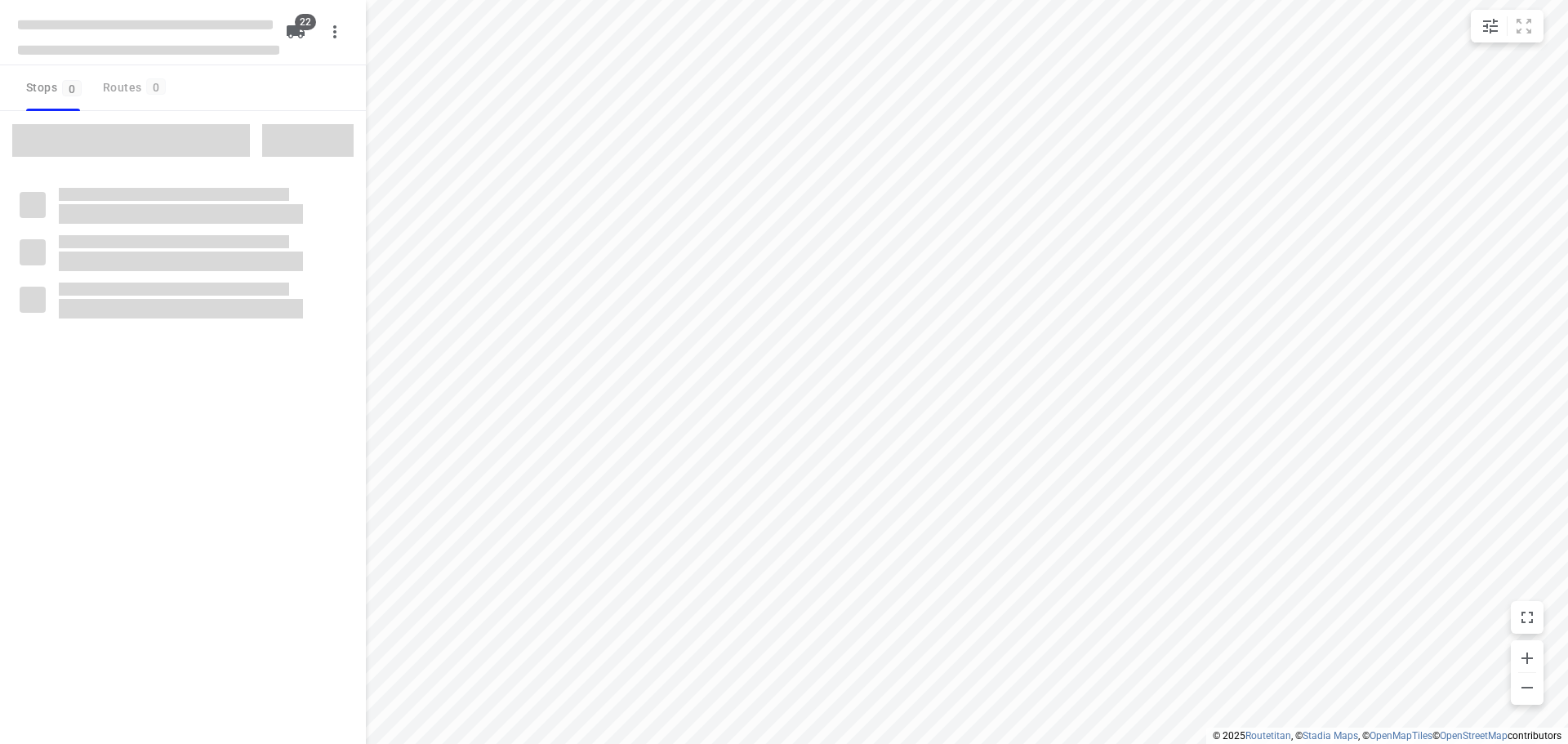
checkbox input "true"
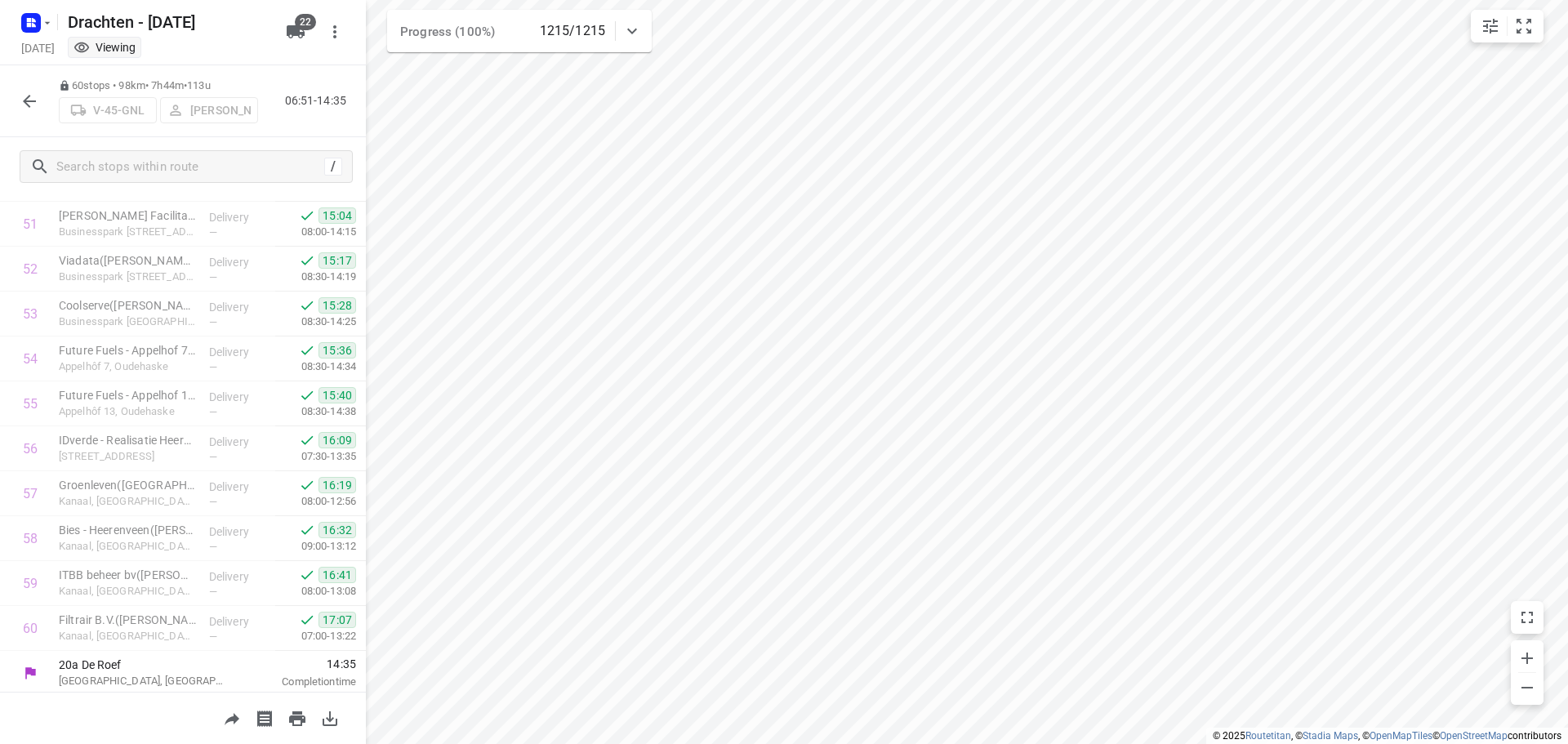
scroll to position [2371, 0]
click at [36, 107] on icon "button" at bounding box center [30, 101] width 20 height 20
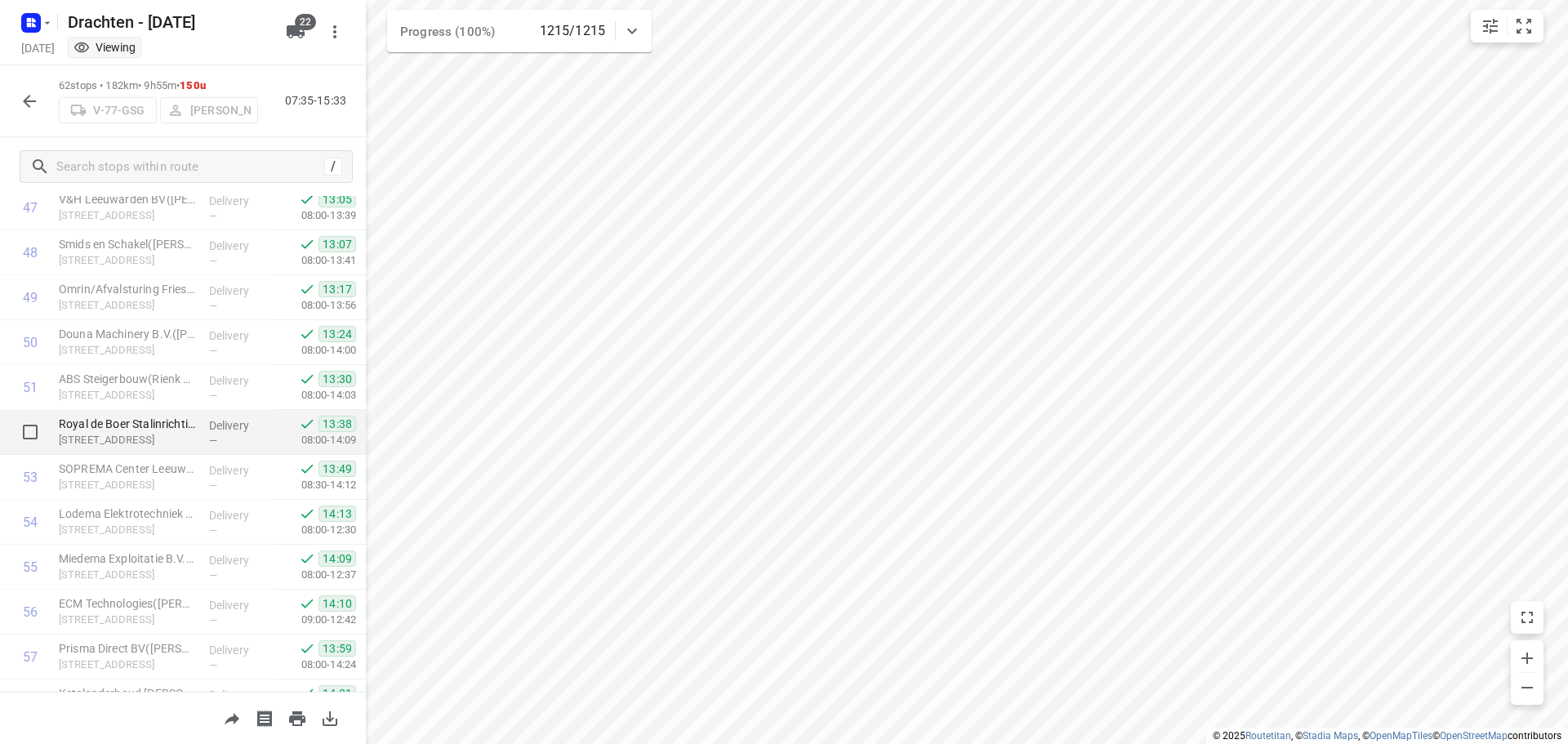
scroll to position [2462, 0]
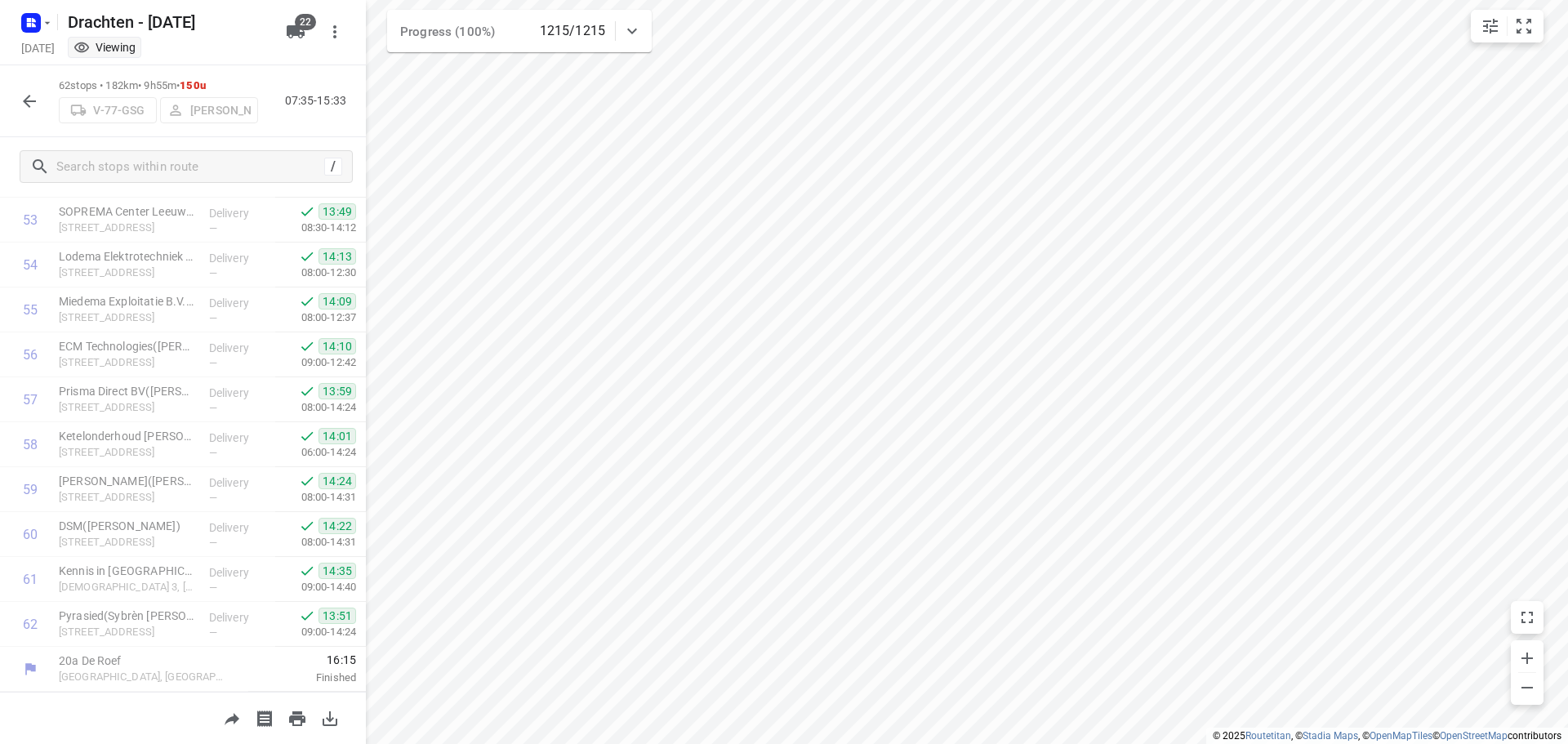
click at [32, 95] on icon "button" at bounding box center [30, 101] width 20 height 20
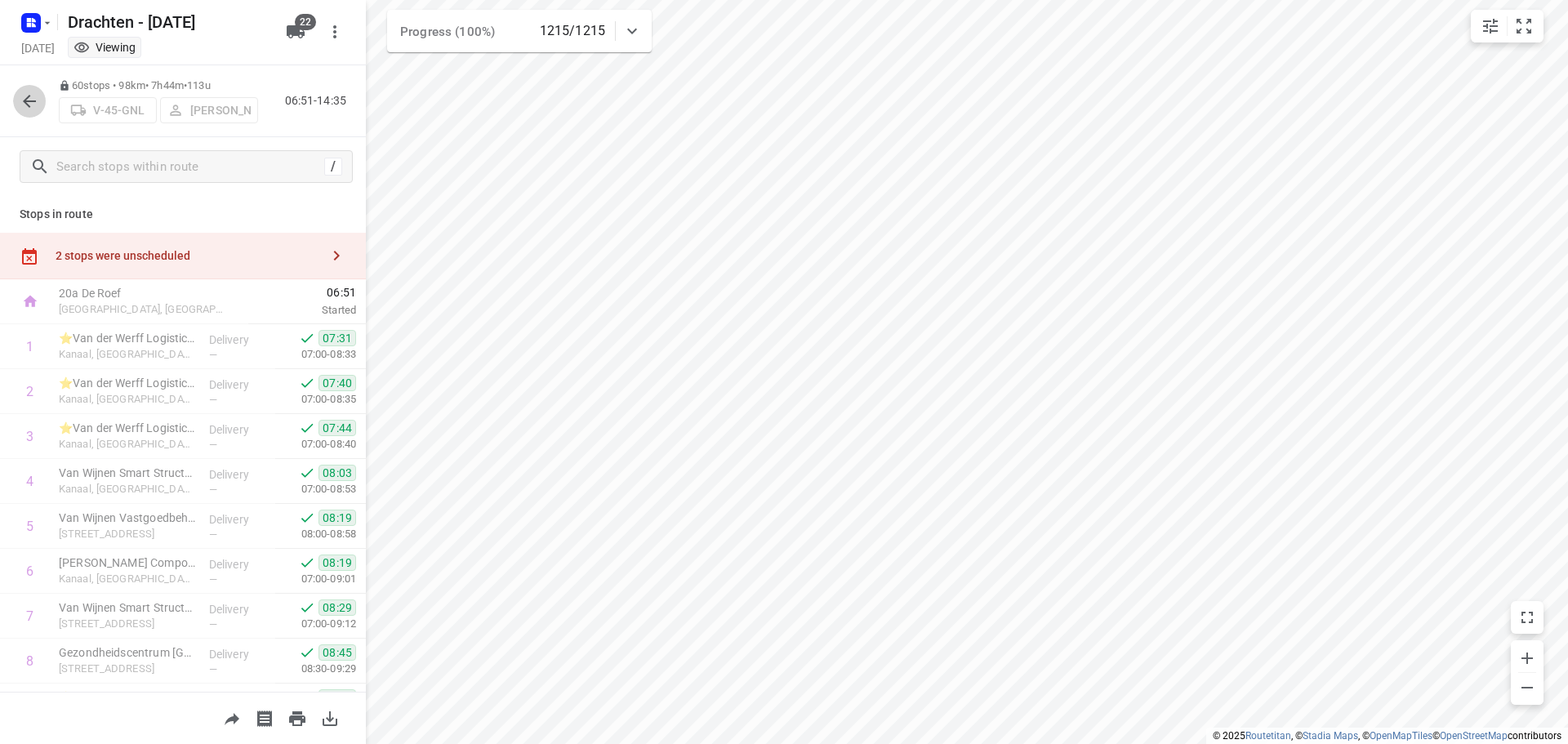
click at [24, 107] on icon "button" at bounding box center [30, 101] width 20 height 20
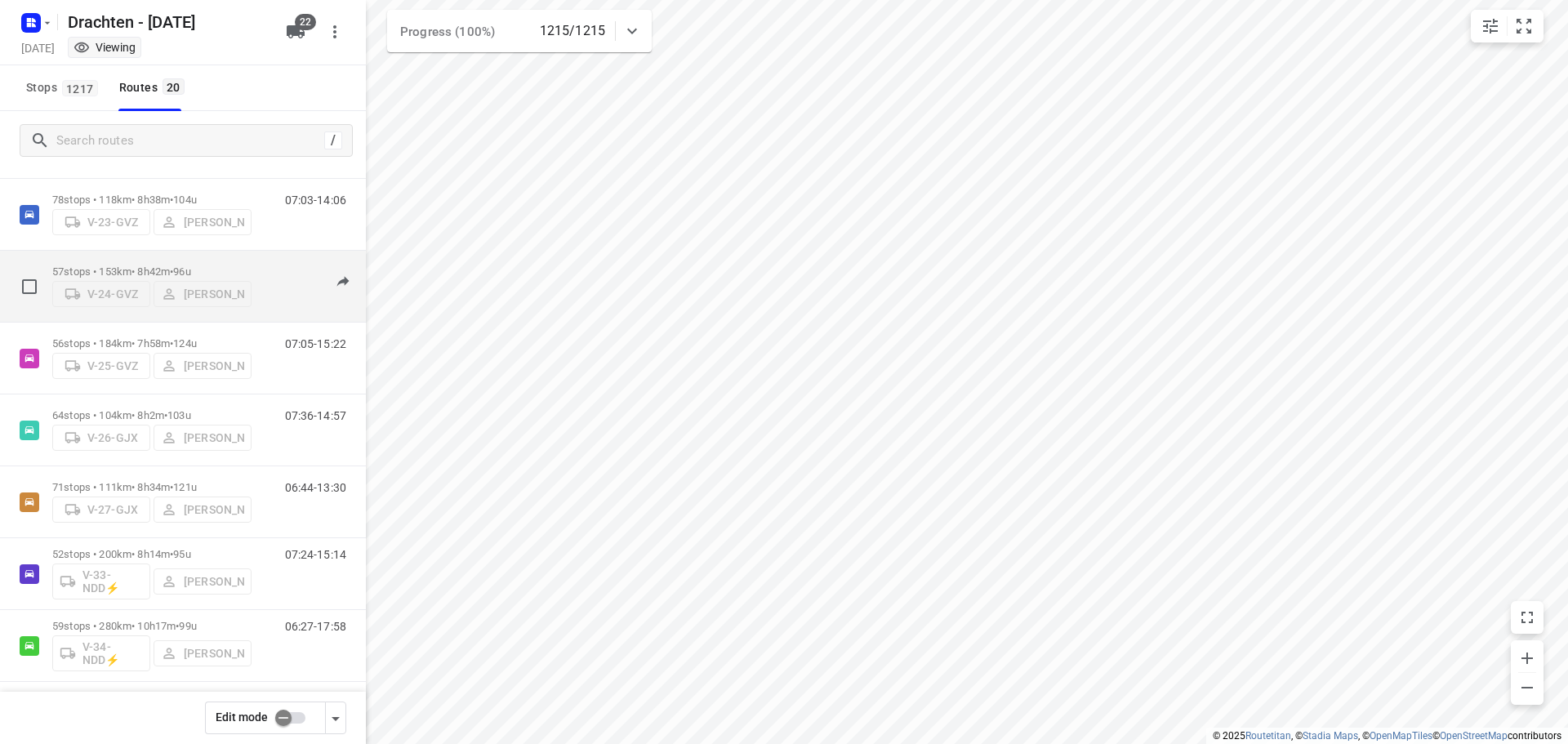
scroll to position [163, 0]
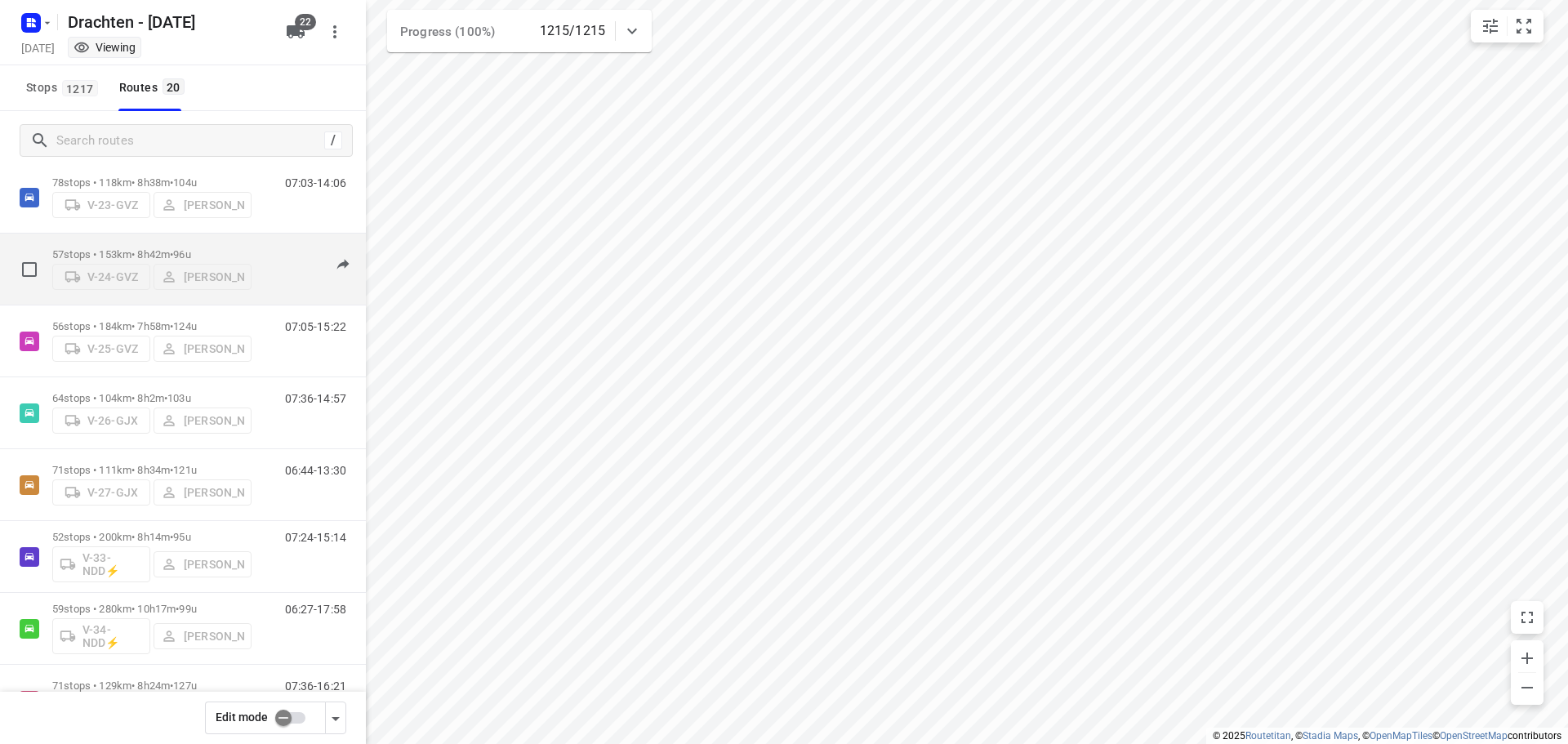
click at [153, 249] on p "57 stops • 153km • 8h42m • 96u" at bounding box center [152, 254] width 199 height 12
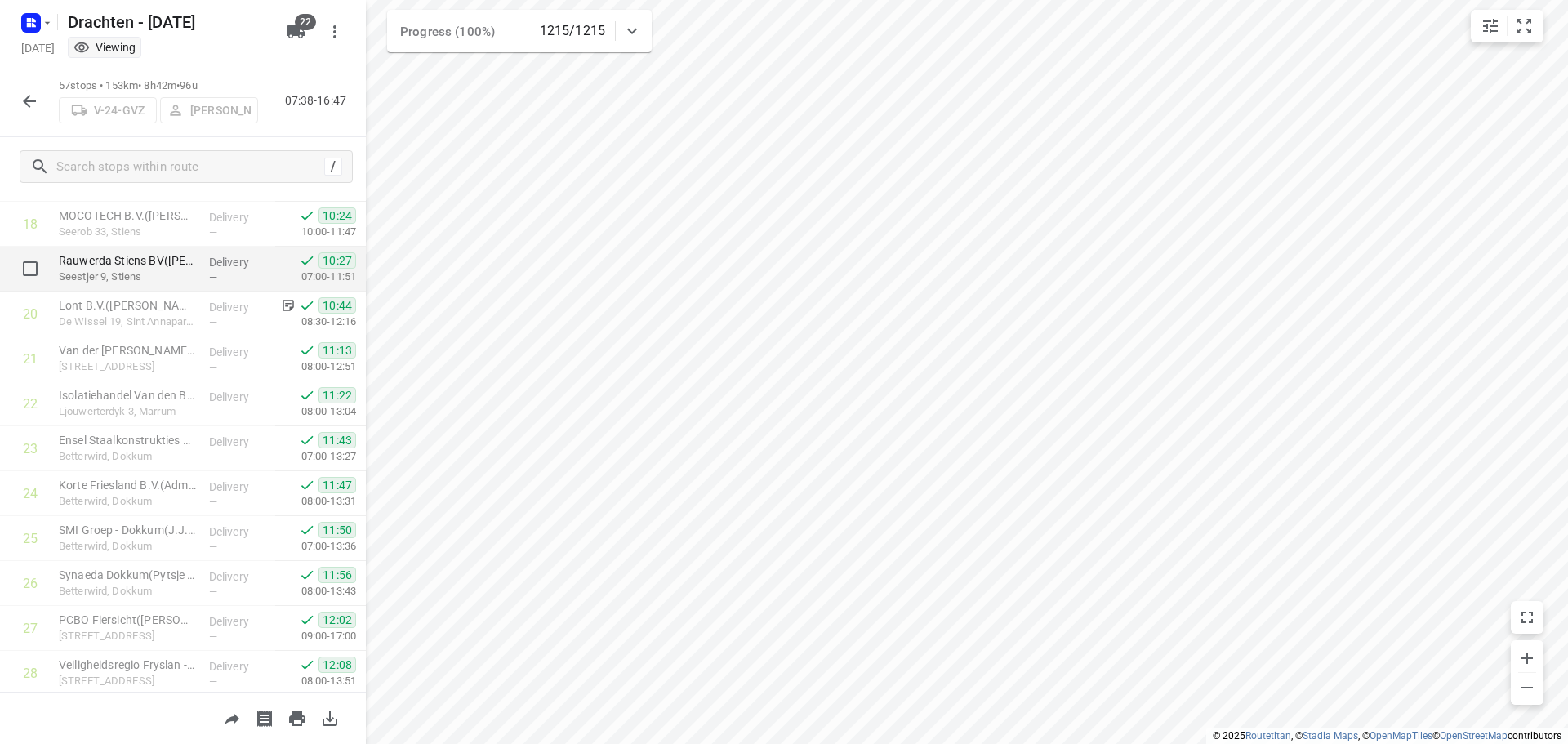
scroll to position [1306, 0]
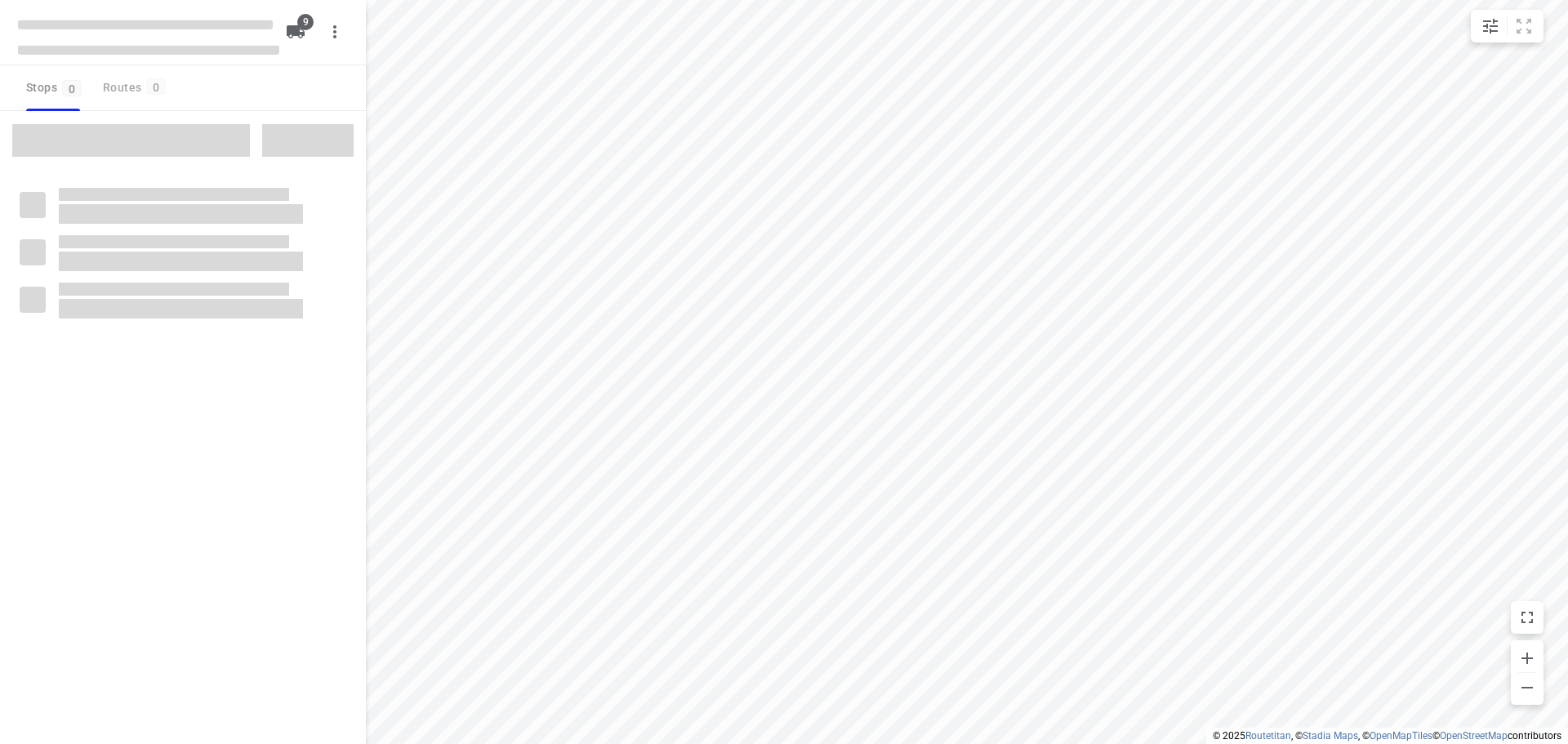
checkbox input "true"
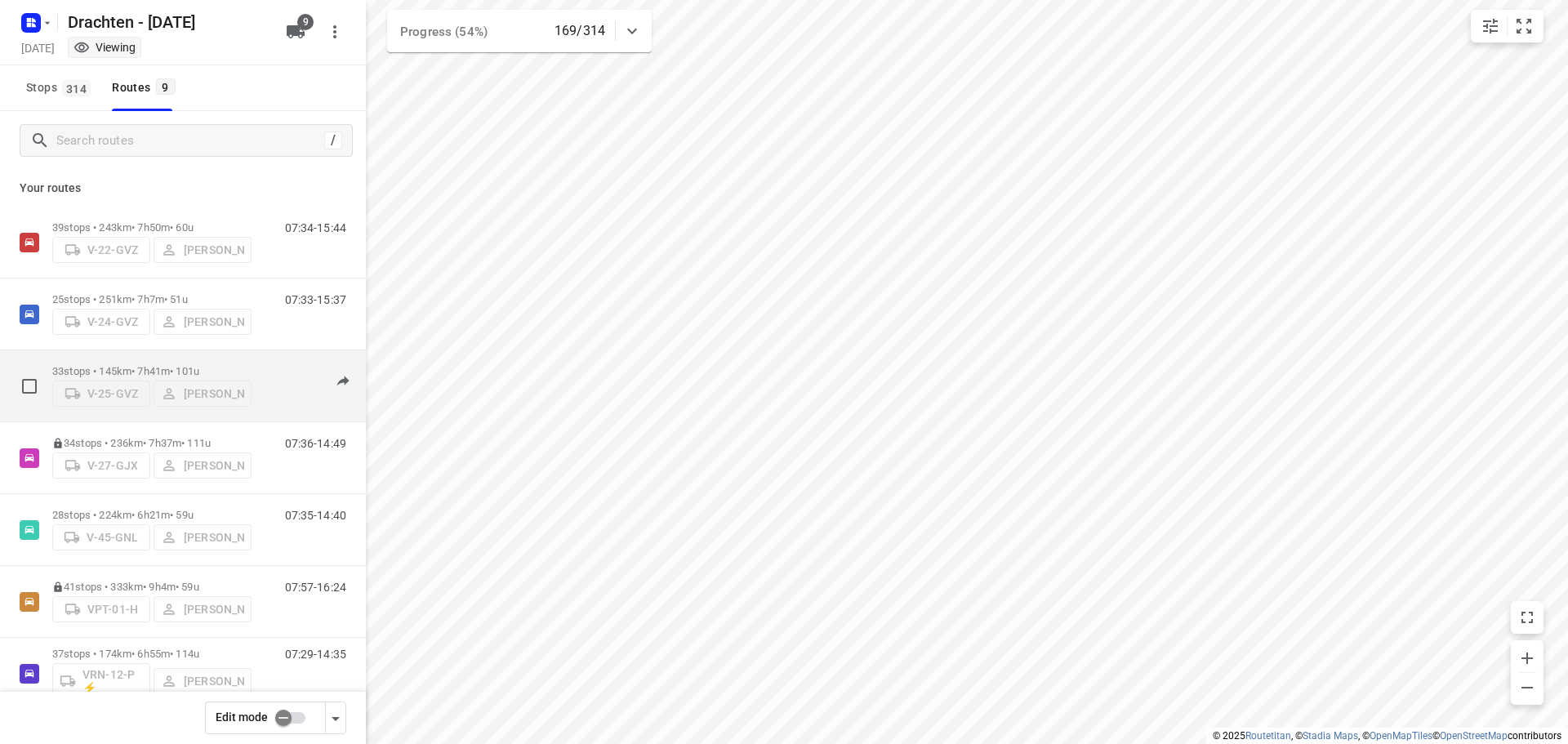
click at [138, 366] on p "33 stops • 145km • 7h41m • 101u" at bounding box center [152, 371] width 199 height 12
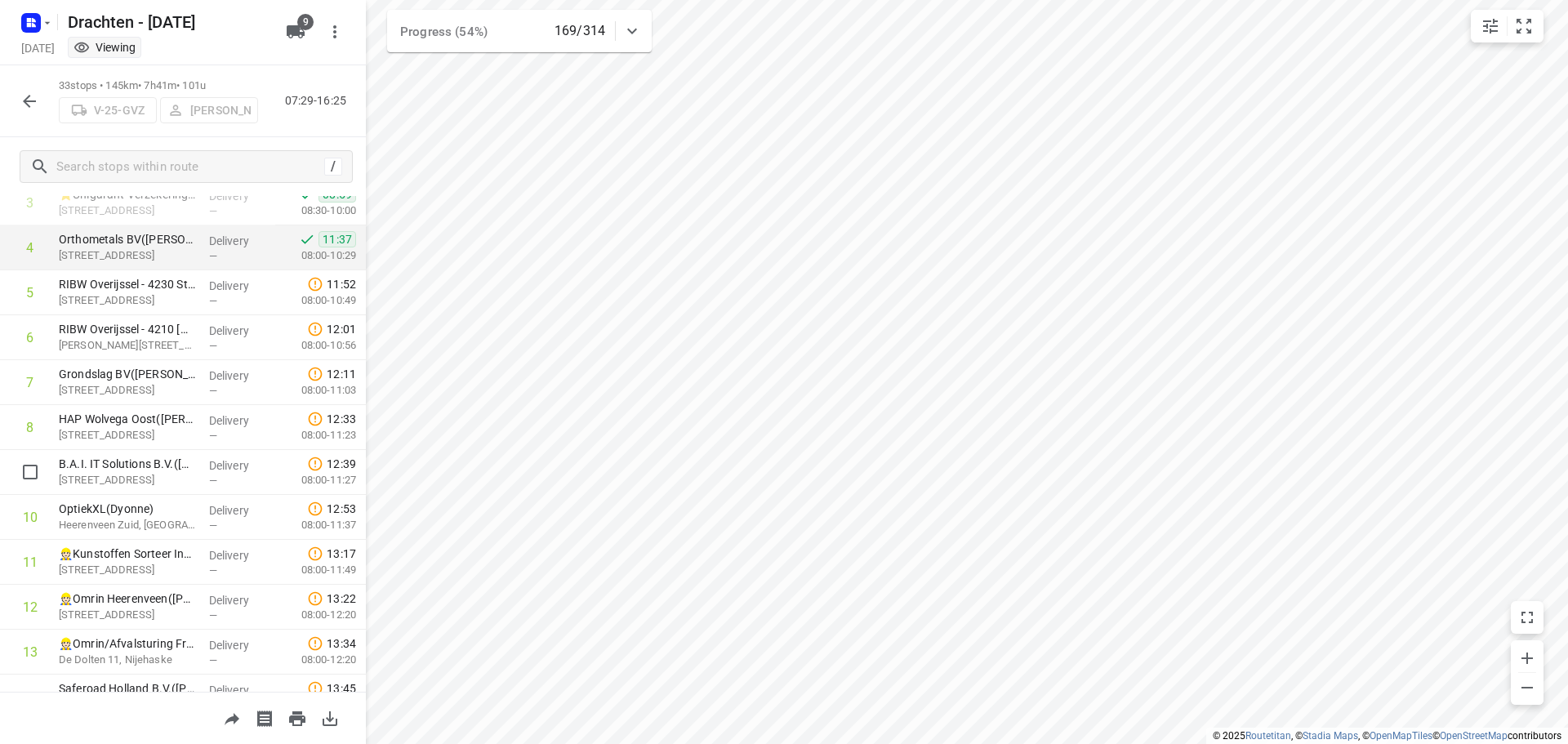
scroll to position [163, 0]
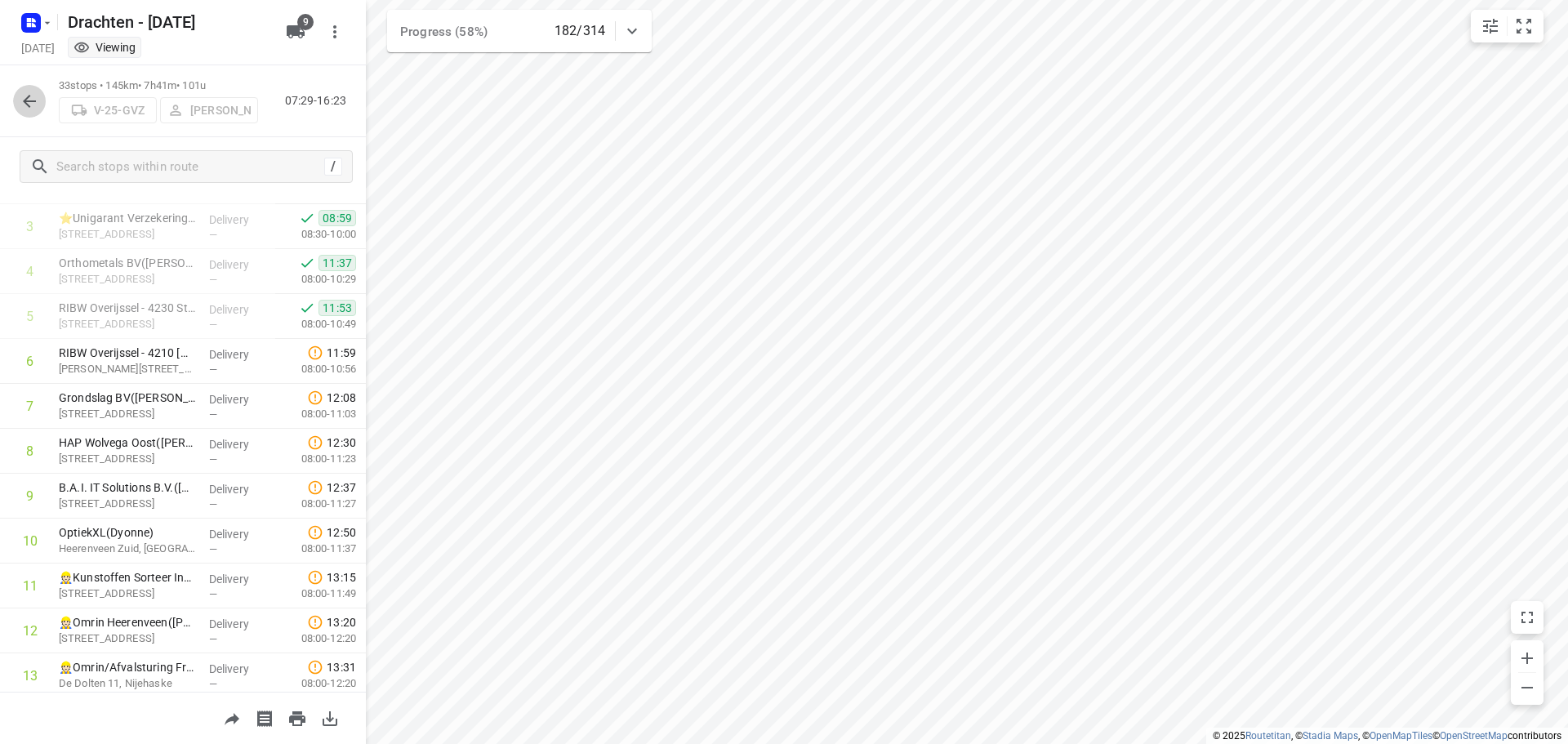
click at [28, 100] on icon "button" at bounding box center [30, 101] width 20 height 20
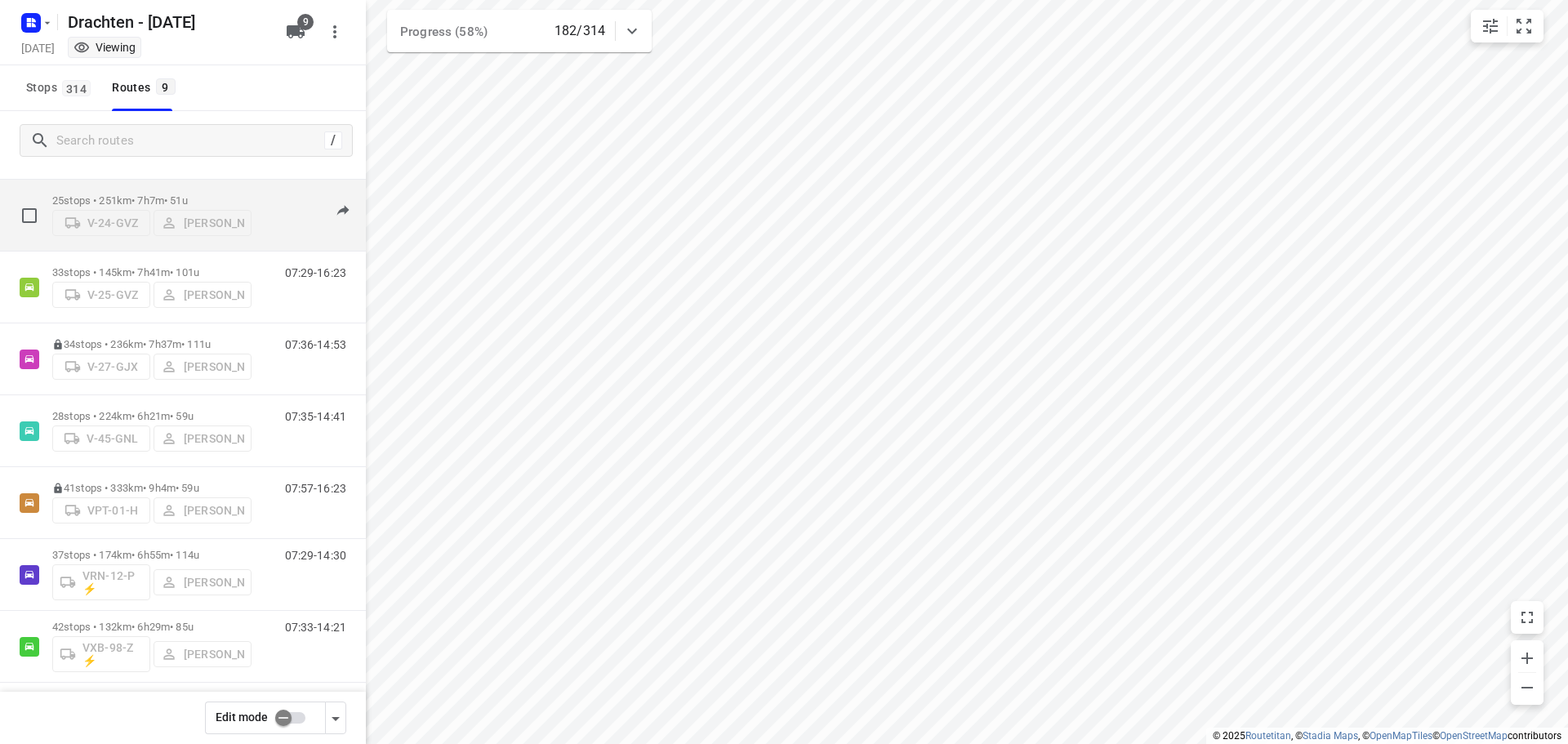
scroll to position [178, 0]
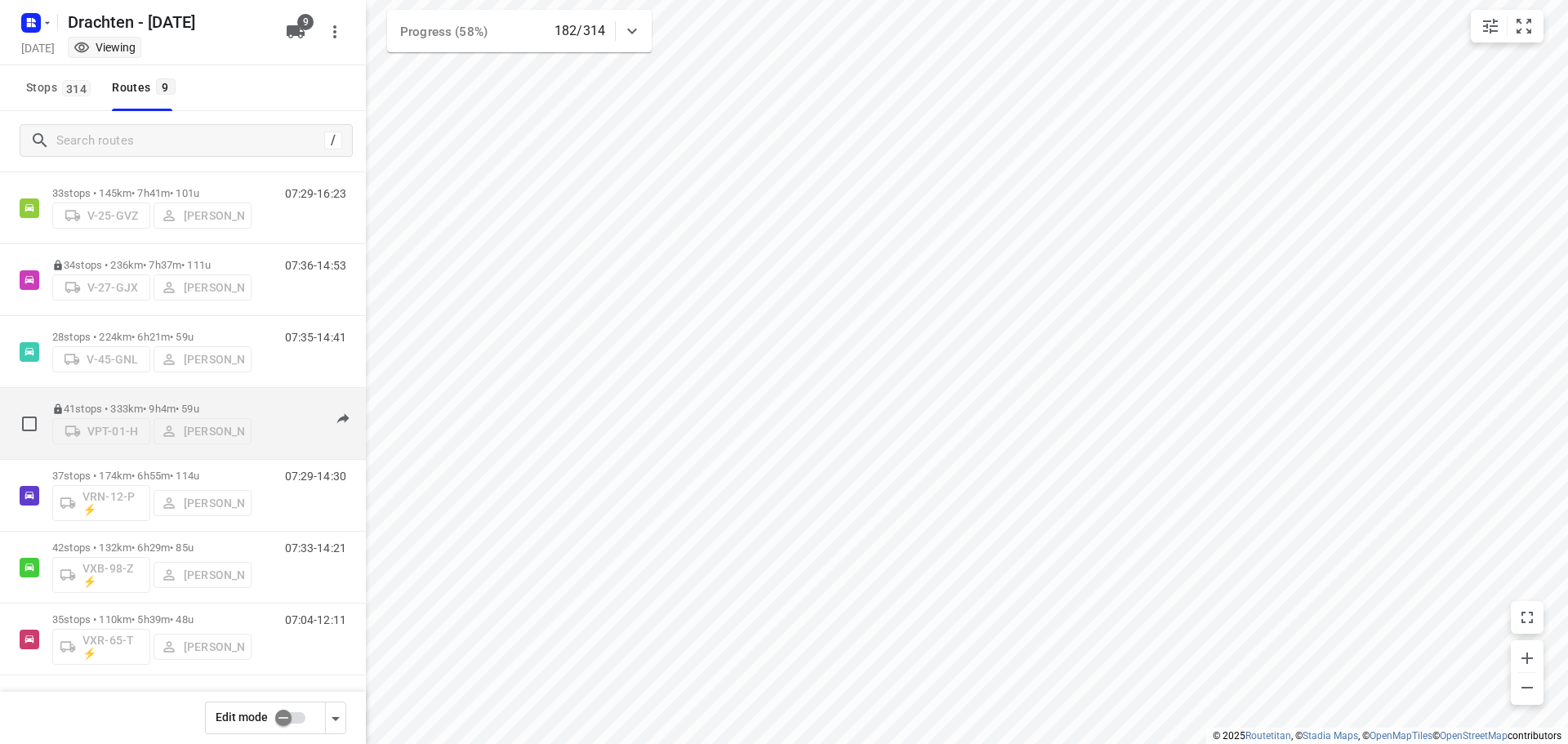
click at [127, 402] on p "41 stops • 333km • 9h4m • 59u" at bounding box center [152, 408] width 199 height 12
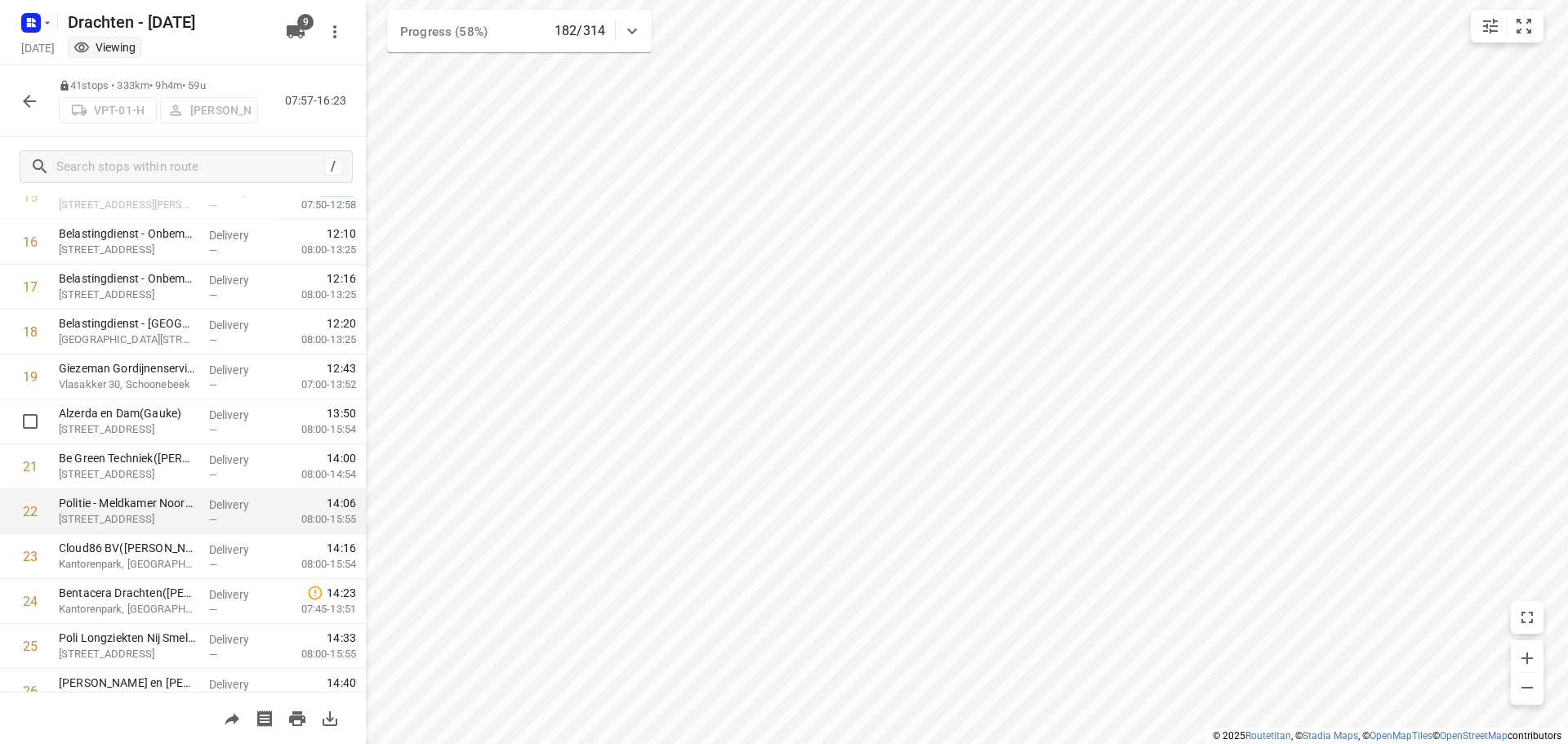
scroll to position [653, 0]
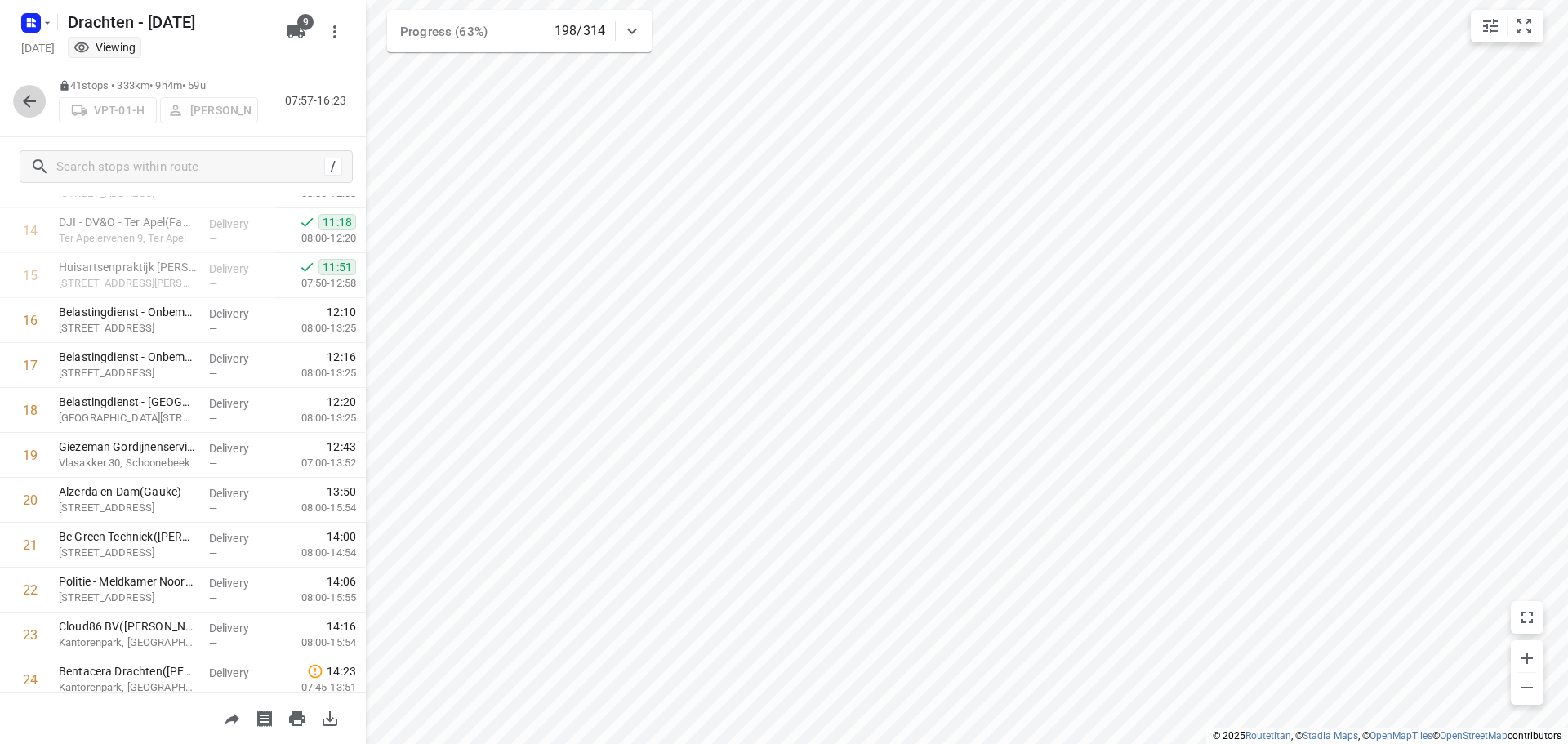
click at [17, 103] on button "button" at bounding box center [29, 100] width 32 height 32
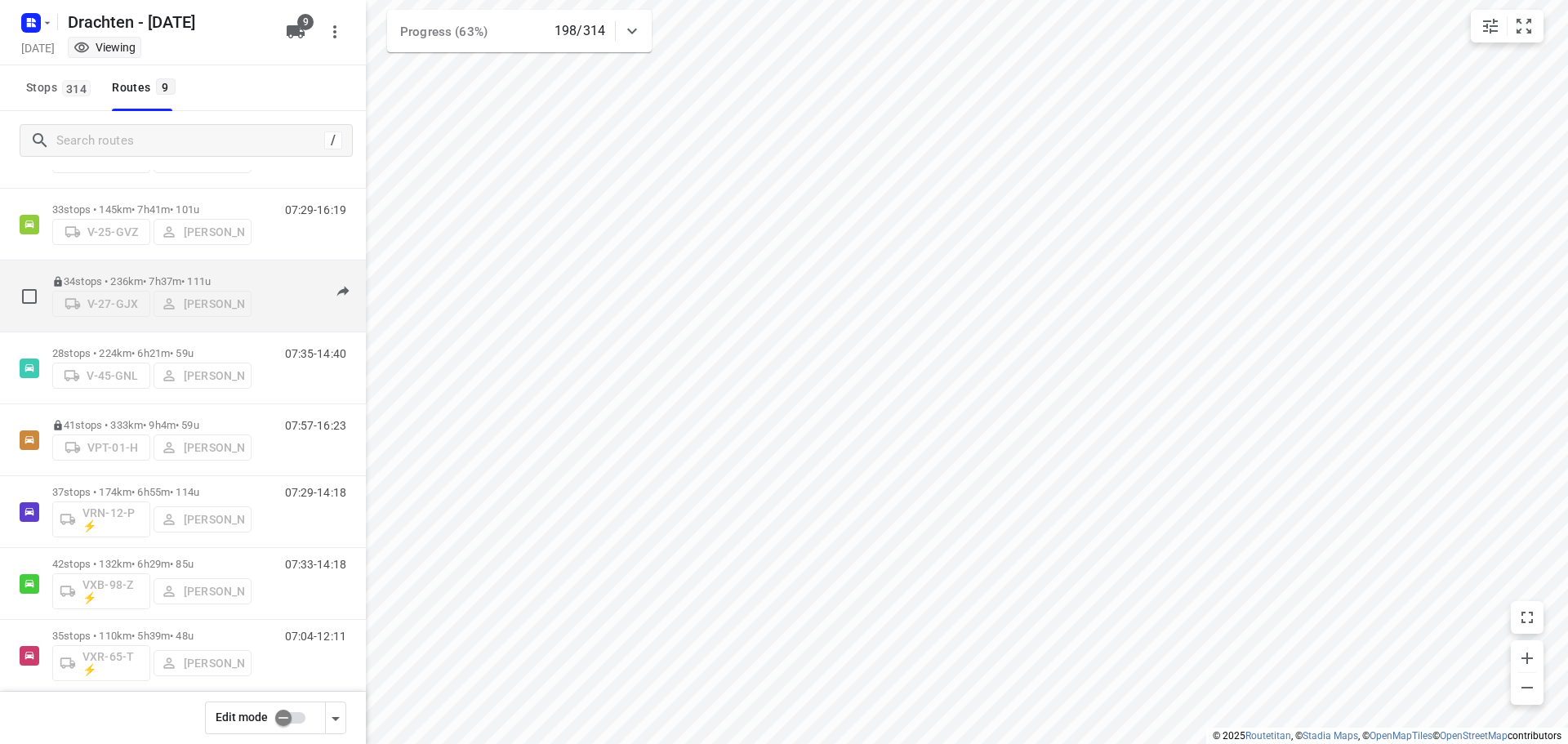
scroll to position [163, 0]
click at [157, 275] on p "34 stops • 236km • 7h37m • 111u" at bounding box center [152, 280] width 199 height 12
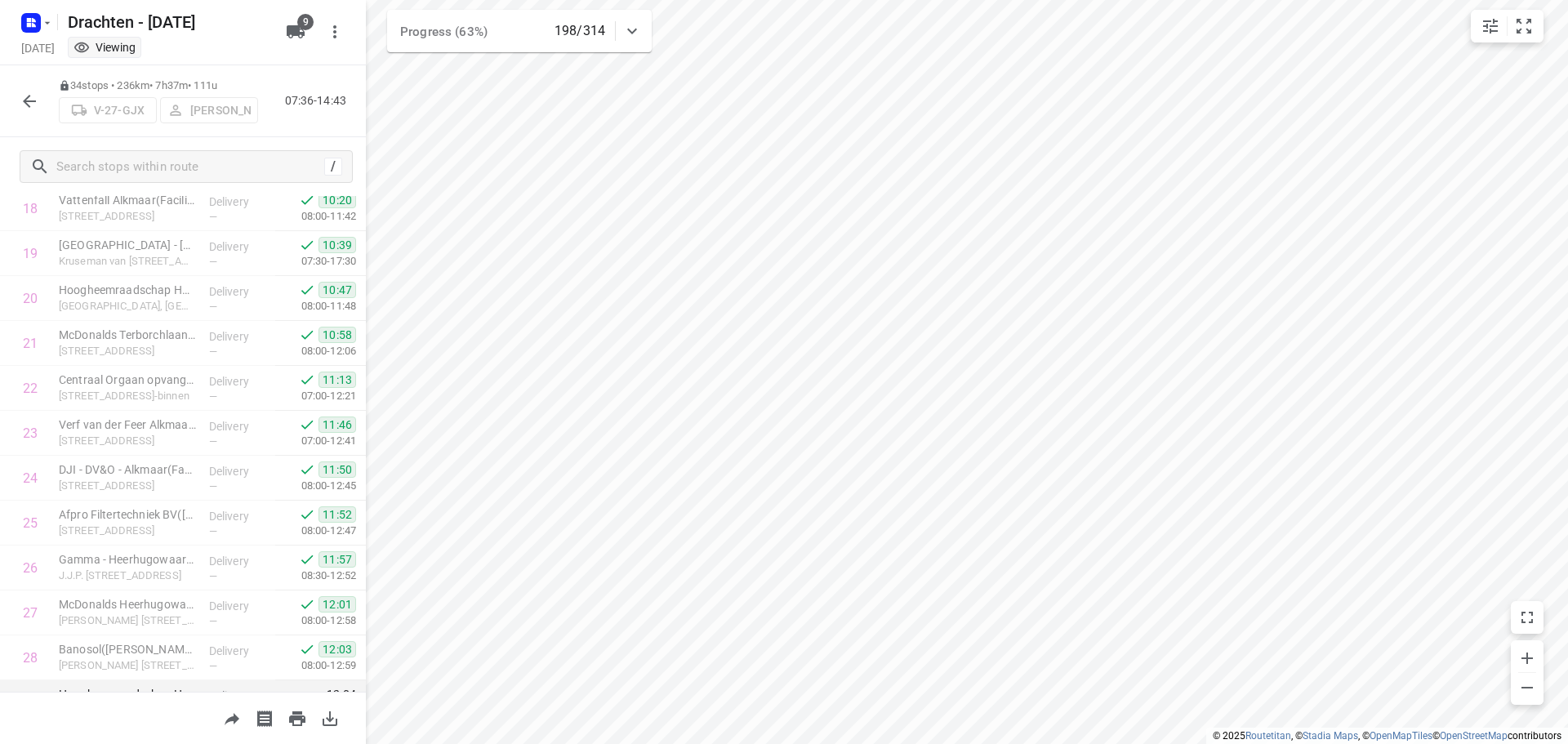
scroll to position [1158, 0]
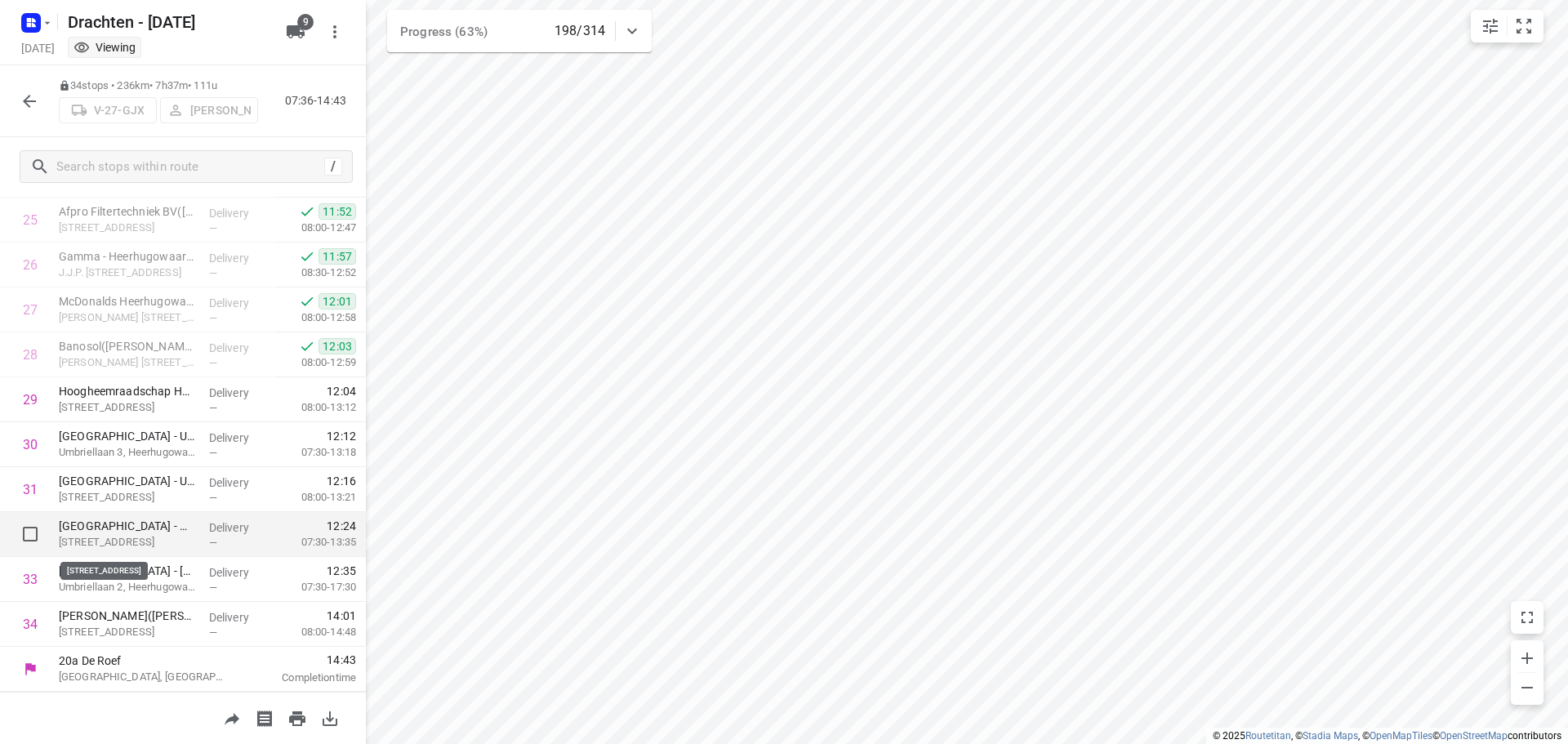
click at [173, 534] on p "[STREET_ADDRESS]" at bounding box center [127, 542] width 137 height 17
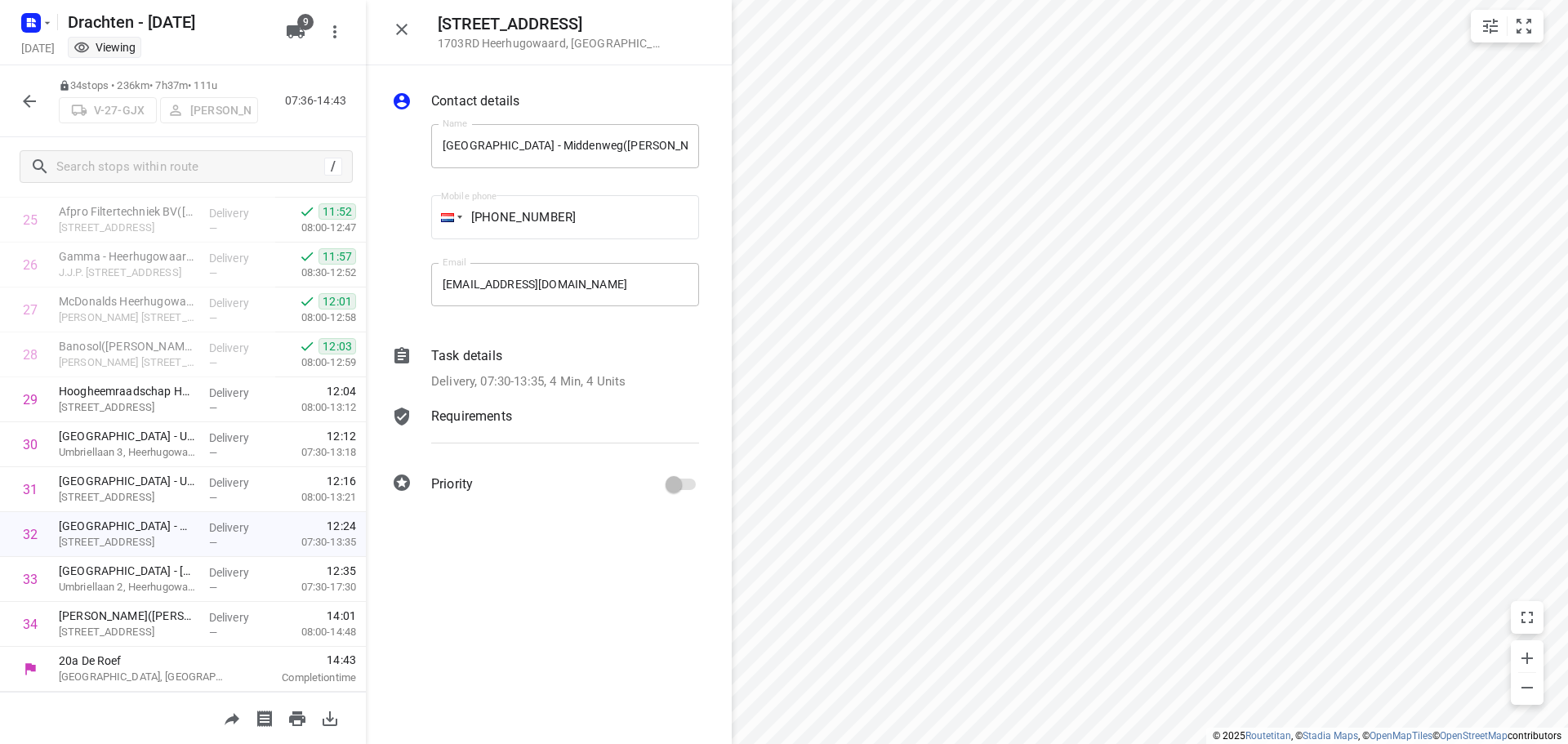
click at [615, 377] on p "Delivery, 07:30-13:35, 4 Min, 4 Units" at bounding box center [528, 382] width 194 height 19
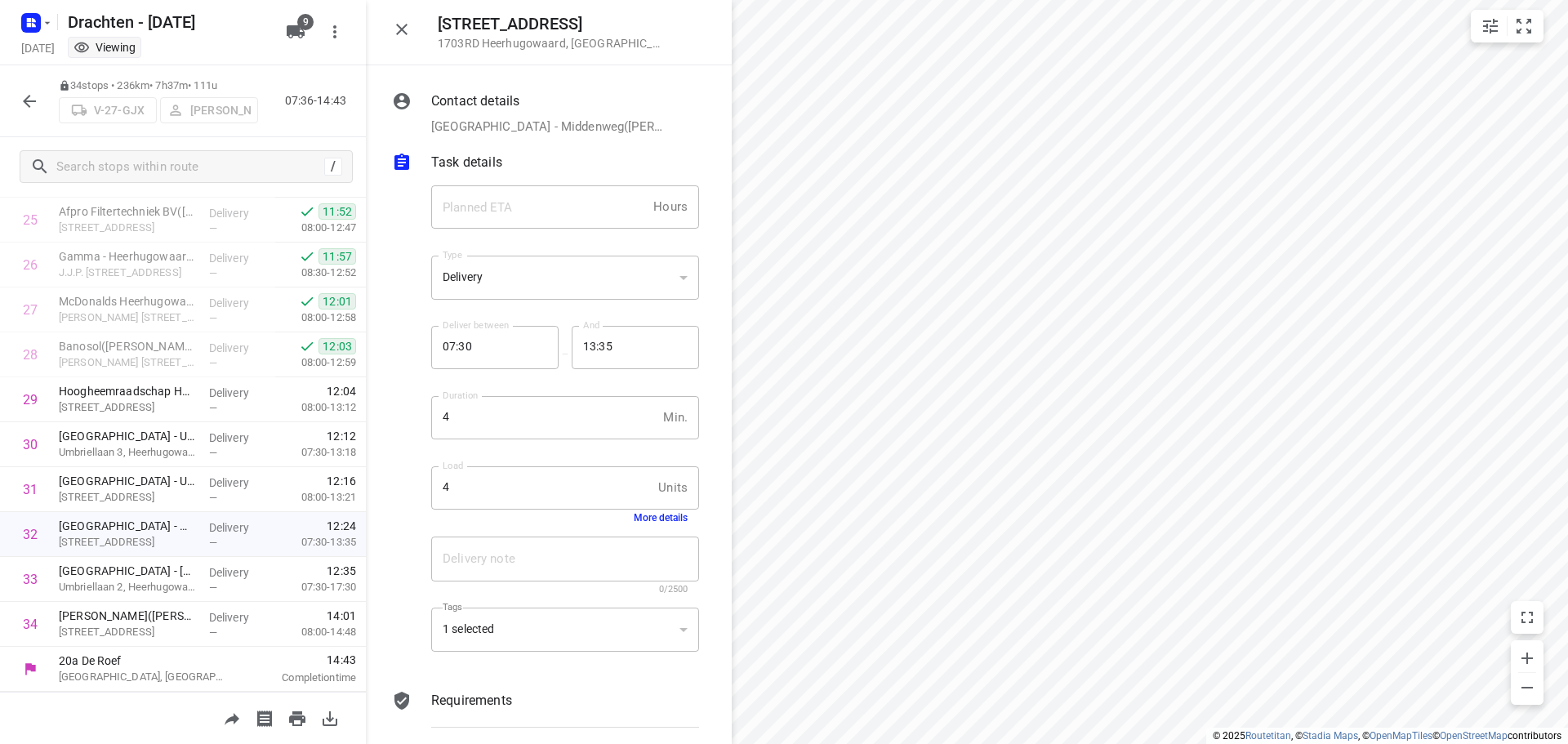
click at [655, 518] on button "More details" at bounding box center [660, 518] width 54 height 12
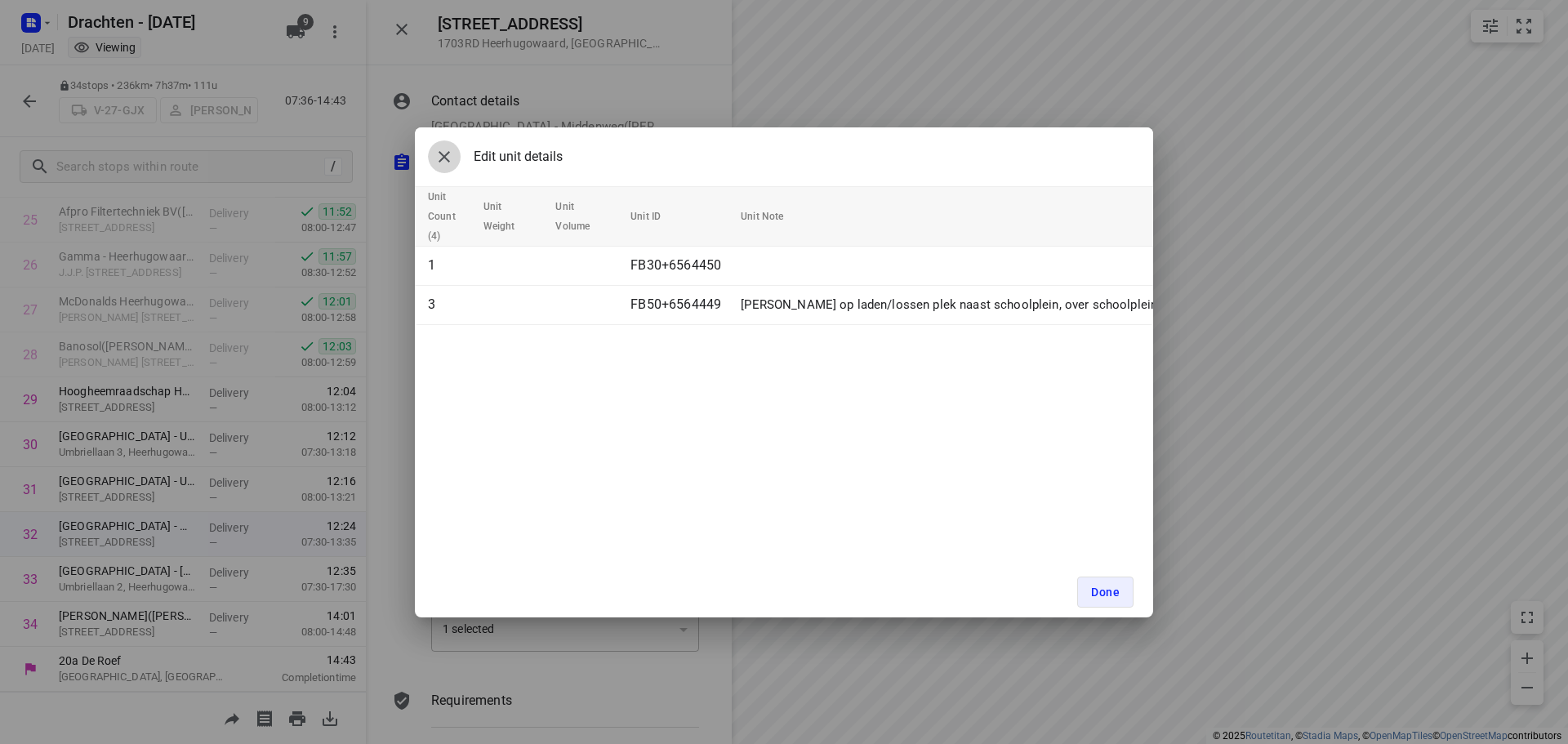
drag, startPoint x: 444, startPoint y: 155, endPoint x: 470, endPoint y: 166, distance: 28.2
click at [446, 162] on icon "button" at bounding box center [445, 157] width 20 height 20
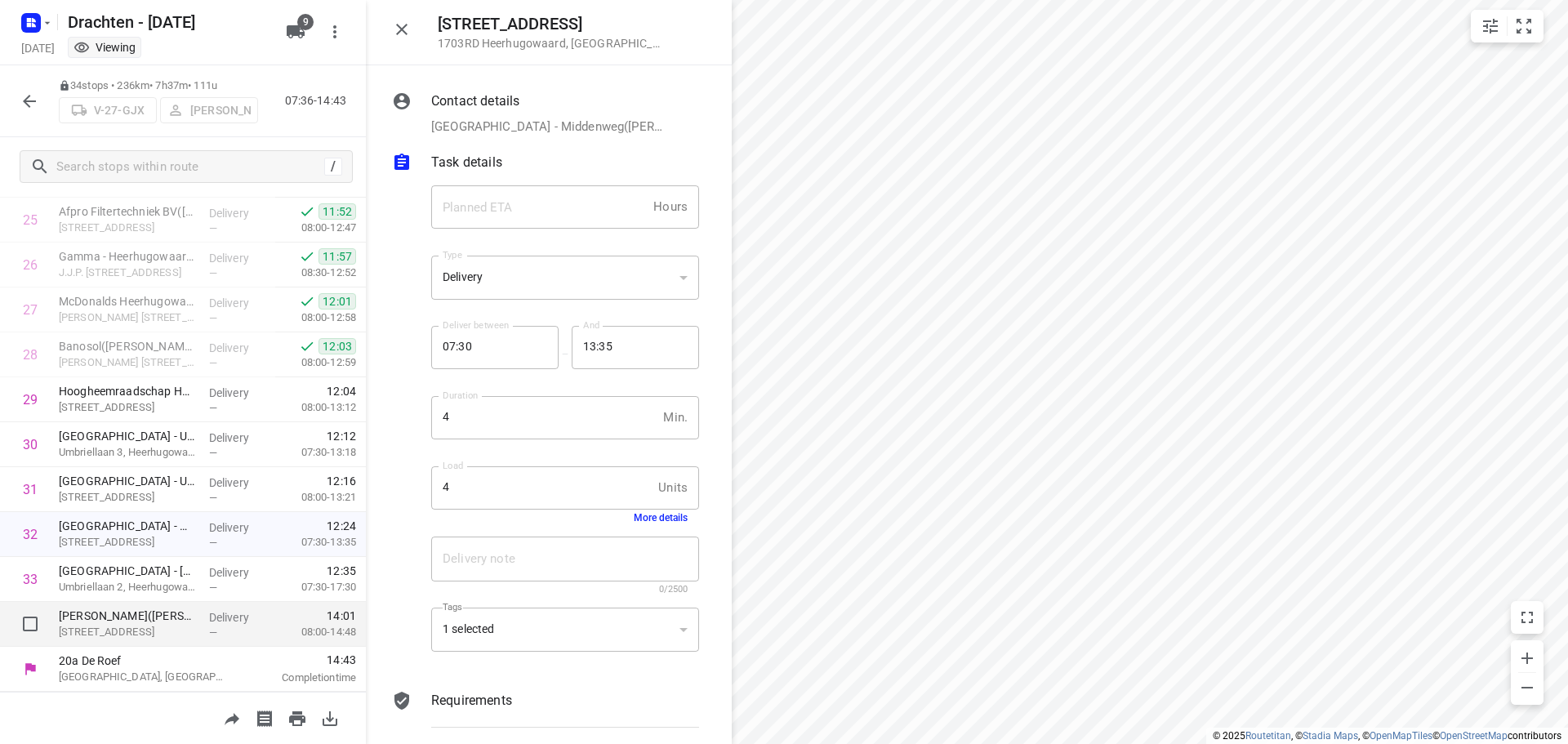
click at [157, 602] on div "Accolade Franeker([PERSON_NAME]) [STREET_ADDRESS]" at bounding box center [127, 624] width 150 height 45
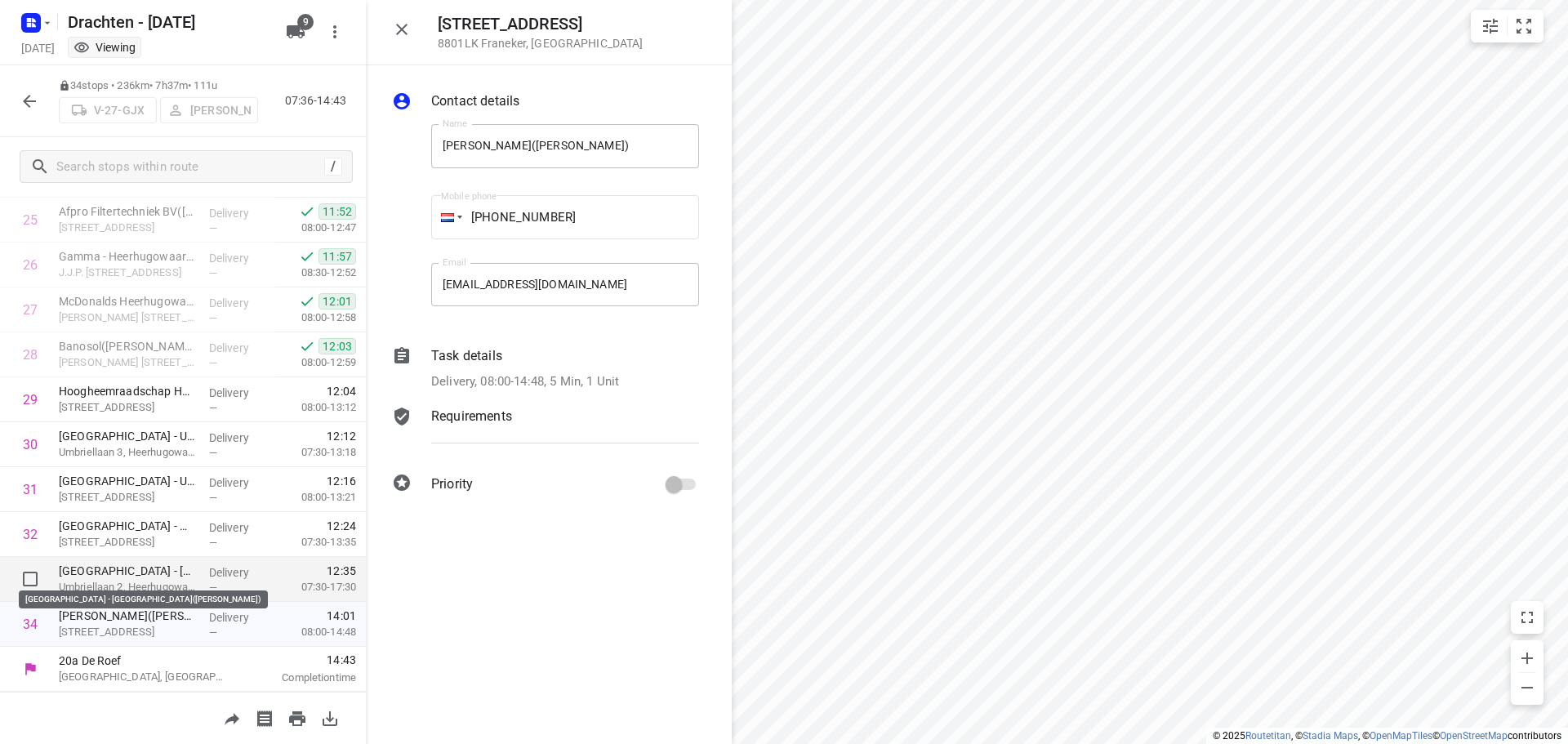
click at [169, 564] on p "[GEOGRAPHIC_DATA] - [GEOGRAPHIC_DATA]([PERSON_NAME])" at bounding box center [127, 571] width 137 height 17
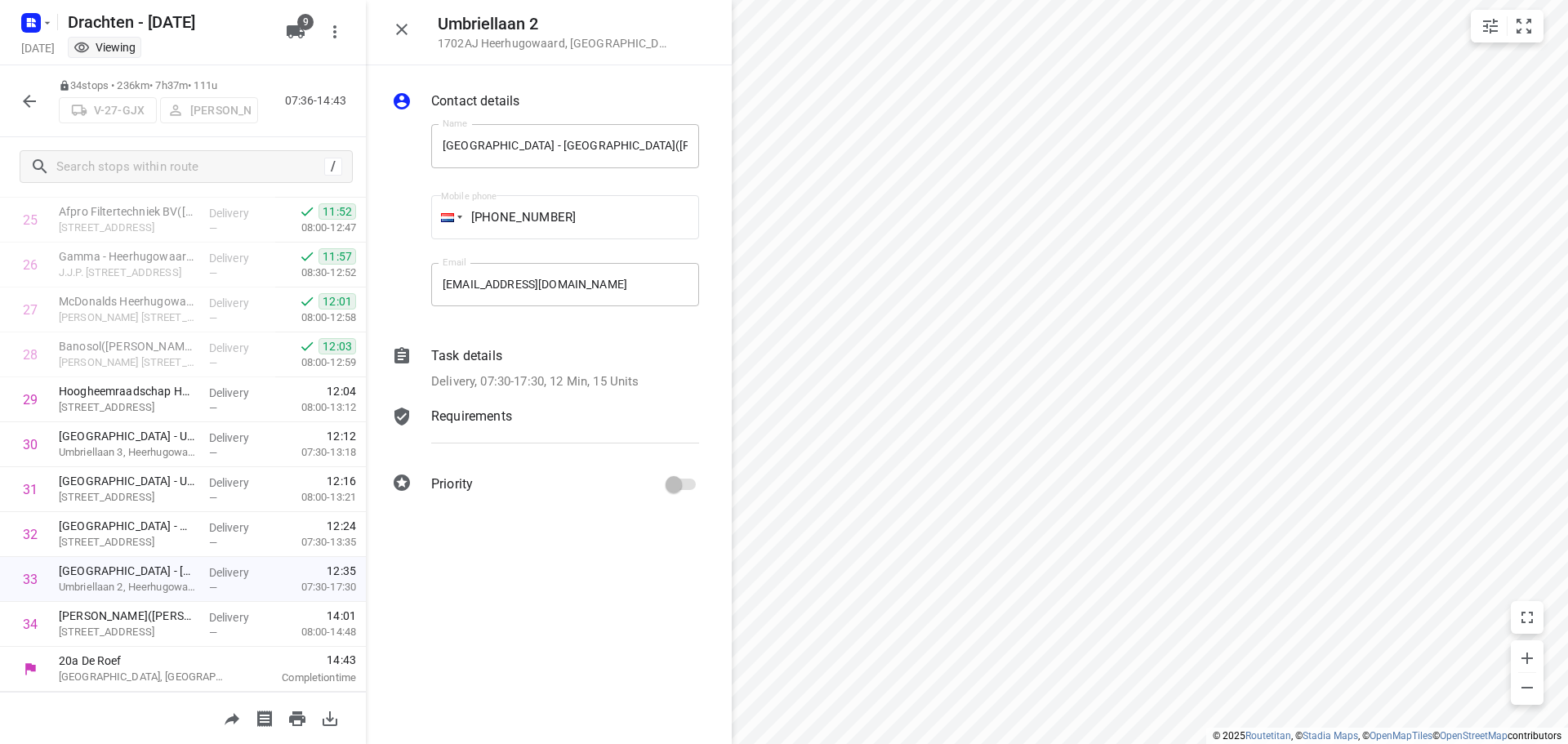
click at [641, 385] on div "Delivery, 07:30-17:30, 12 Min, 15 Units" at bounding box center [565, 382] width 268 height 19
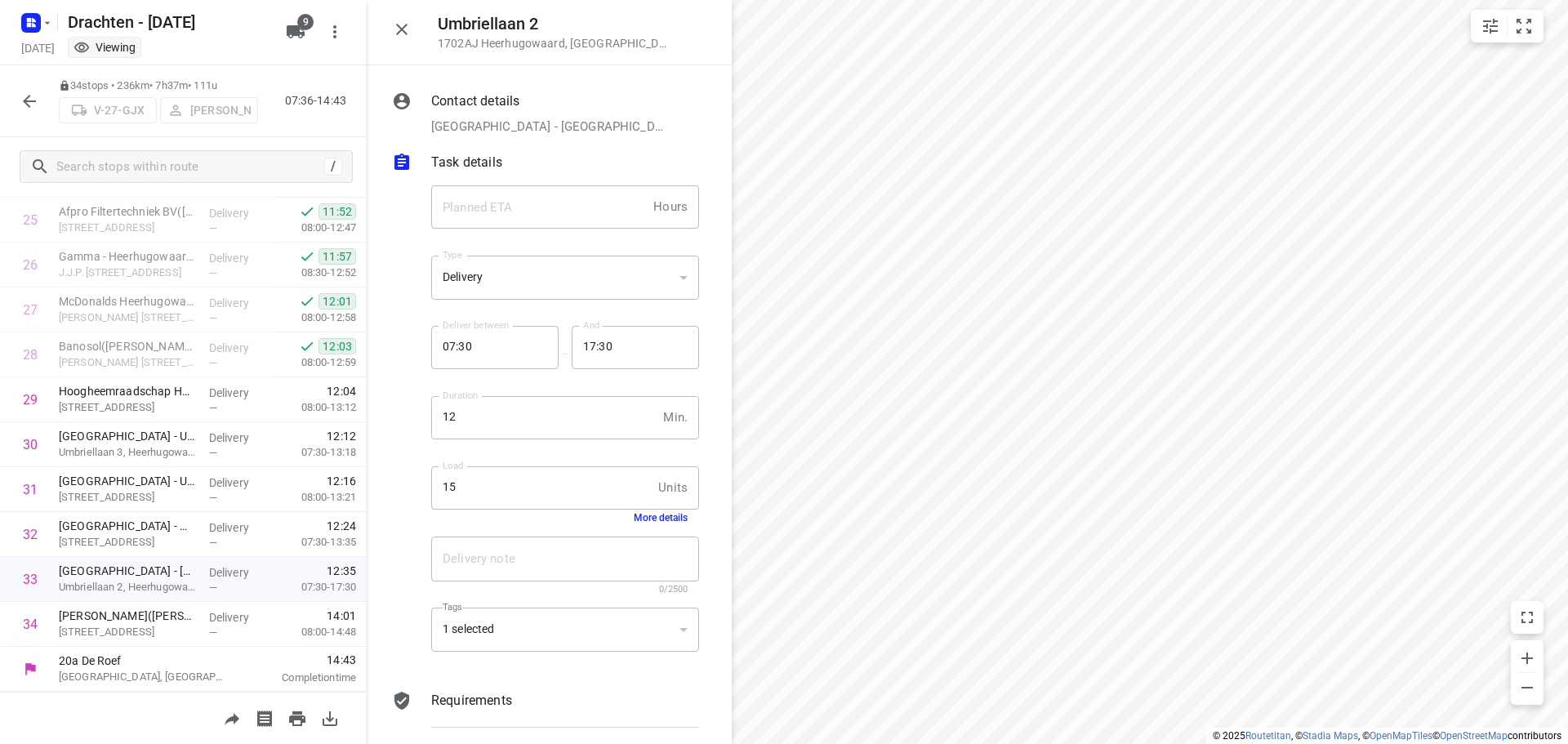
click at [660, 518] on button "More details" at bounding box center [660, 518] width 54 height 12
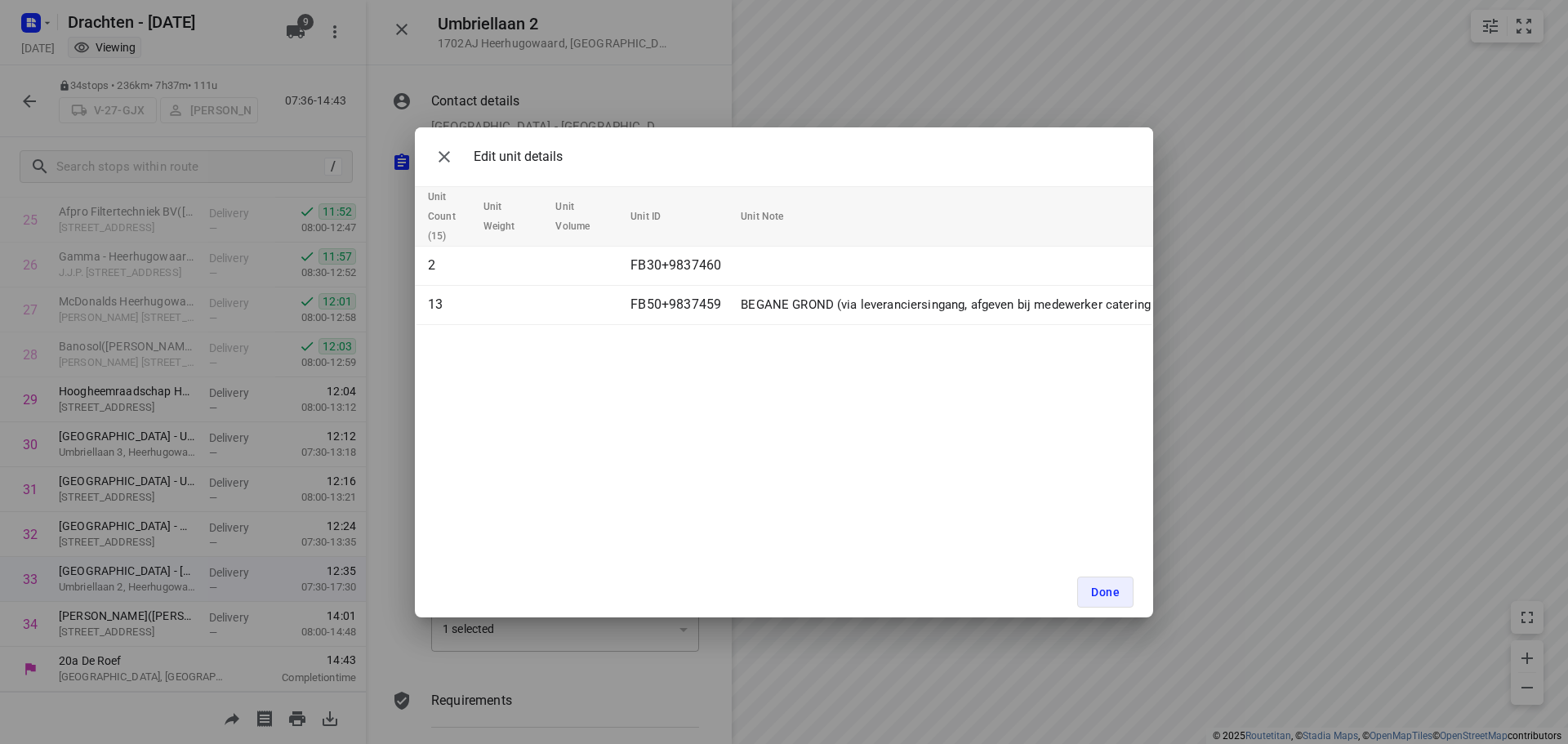
click at [158, 540] on div "Edit unit details Unit Count (15) Unit Weight Unit Volume Unit ID Unit Note 2 F…" at bounding box center [784, 372] width 1568 height 744
click at [442, 157] on icon "button" at bounding box center [445, 157] width 20 height 20
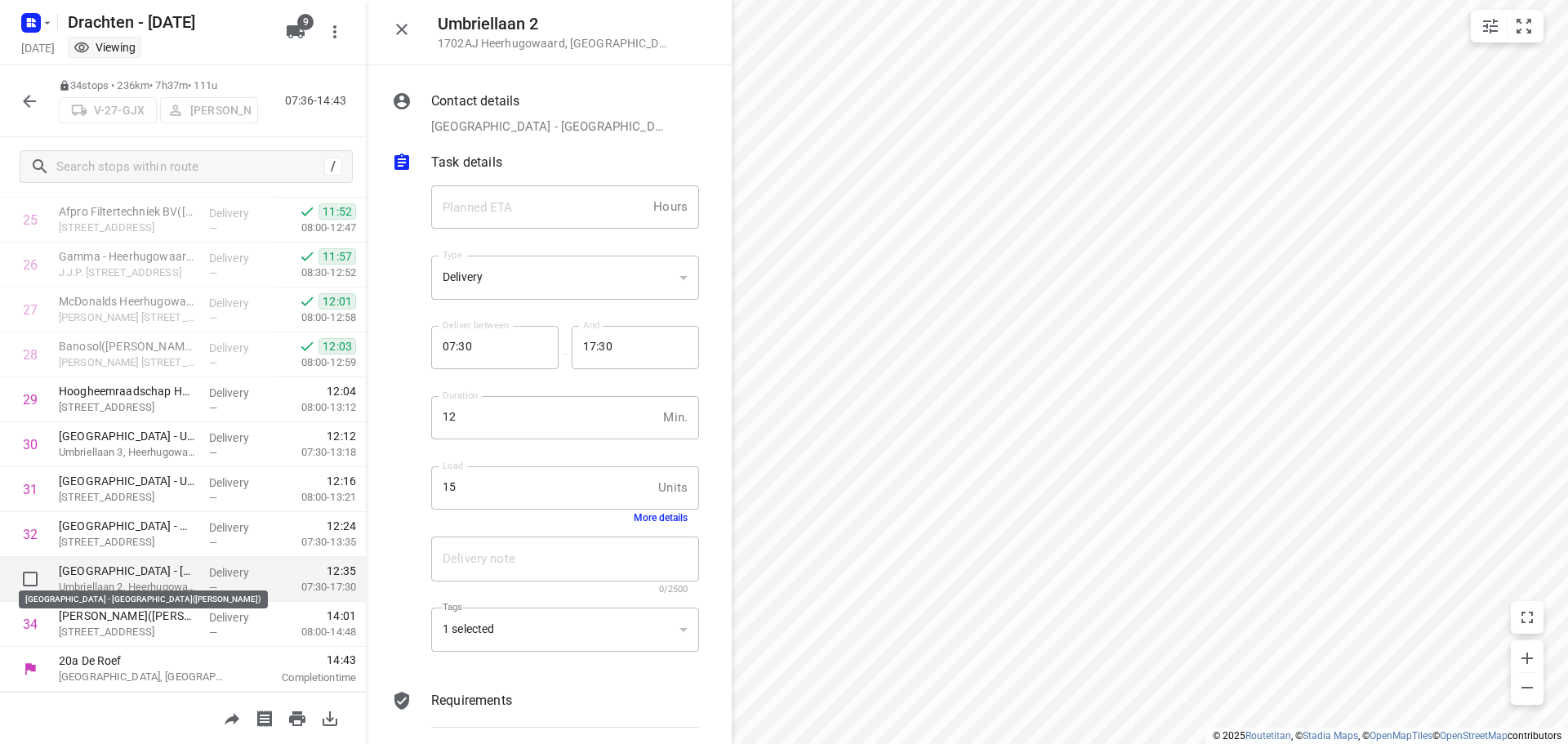
click at [175, 575] on p "[GEOGRAPHIC_DATA] - [GEOGRAPHIC_DATA]([PERSON_NAME])" at bounding box center [127, 571] width 137 height 17
click at [132, 573] on p "Talland College - Heerhugowaard(Robert van Heumen)" at bounding box center [127, 571] width 137 height 17
click at [167, 576] on p "Talland College - Heerhugowaard(Robert van Heumen)" at bounding box center [127, 571] width 137 height 17
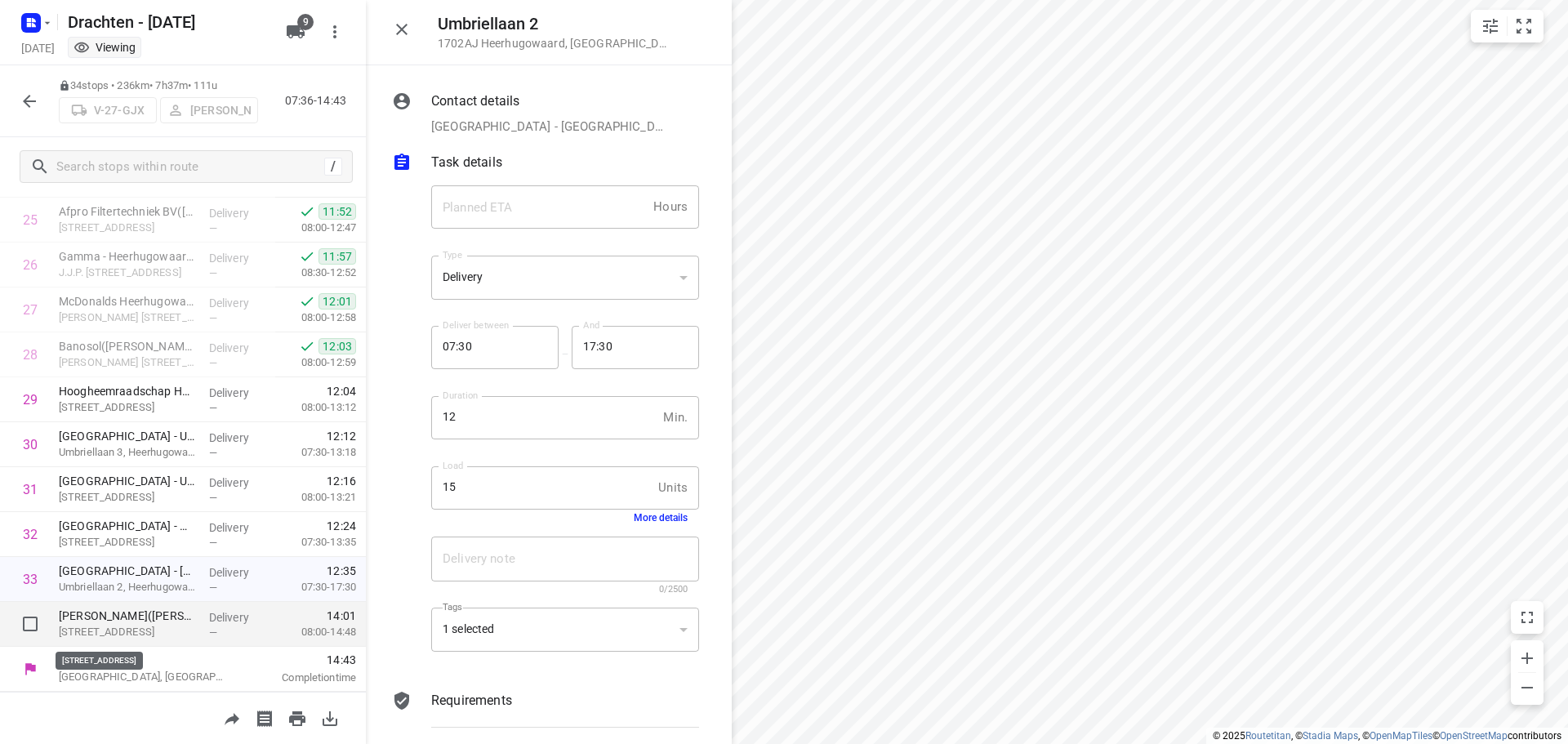
click at [113, 624] on p "Sint Martiniplantsoen 22, Franeker" at bounding box center [127, 632] width 137 height 17
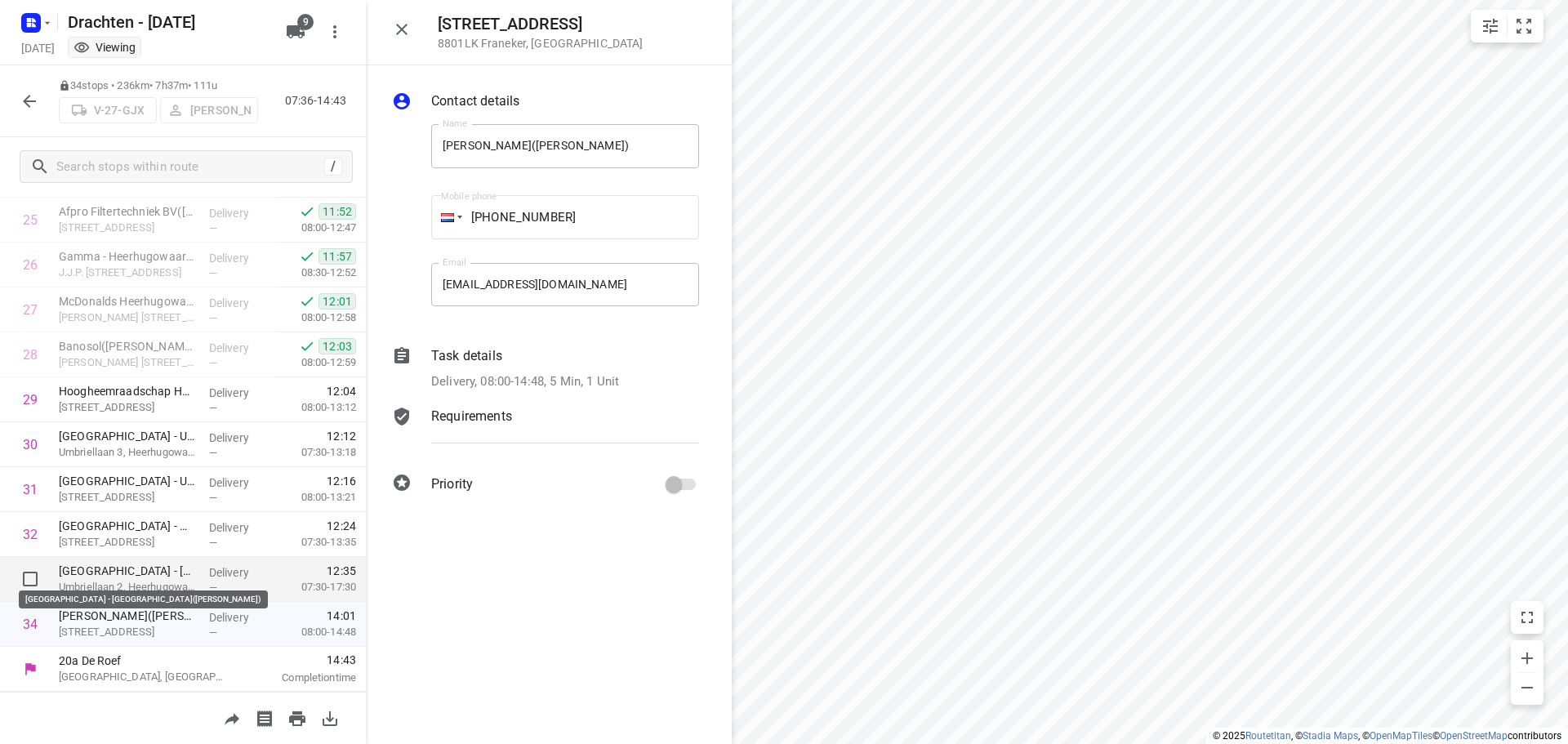
click at [183, 576] on p "Talland College - Heerhugowaard(Robert van Heumen)" at bounding box center [127, 571] width 137 height 17
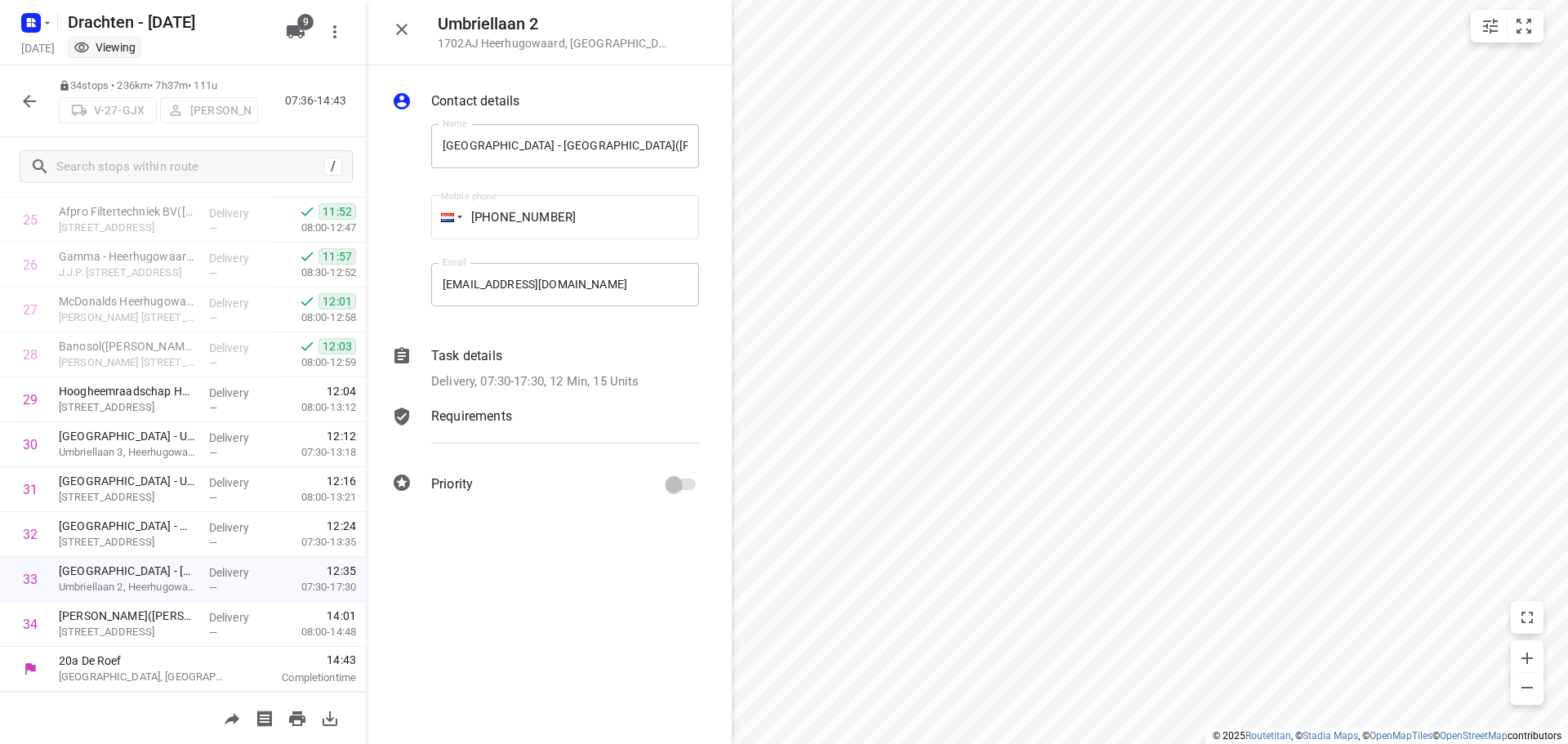
click at [628, 377] on p "Delivery, 07:30-17:30, 12 Min, 15 Units" at bounding box center [535, 382] width 208 height 19
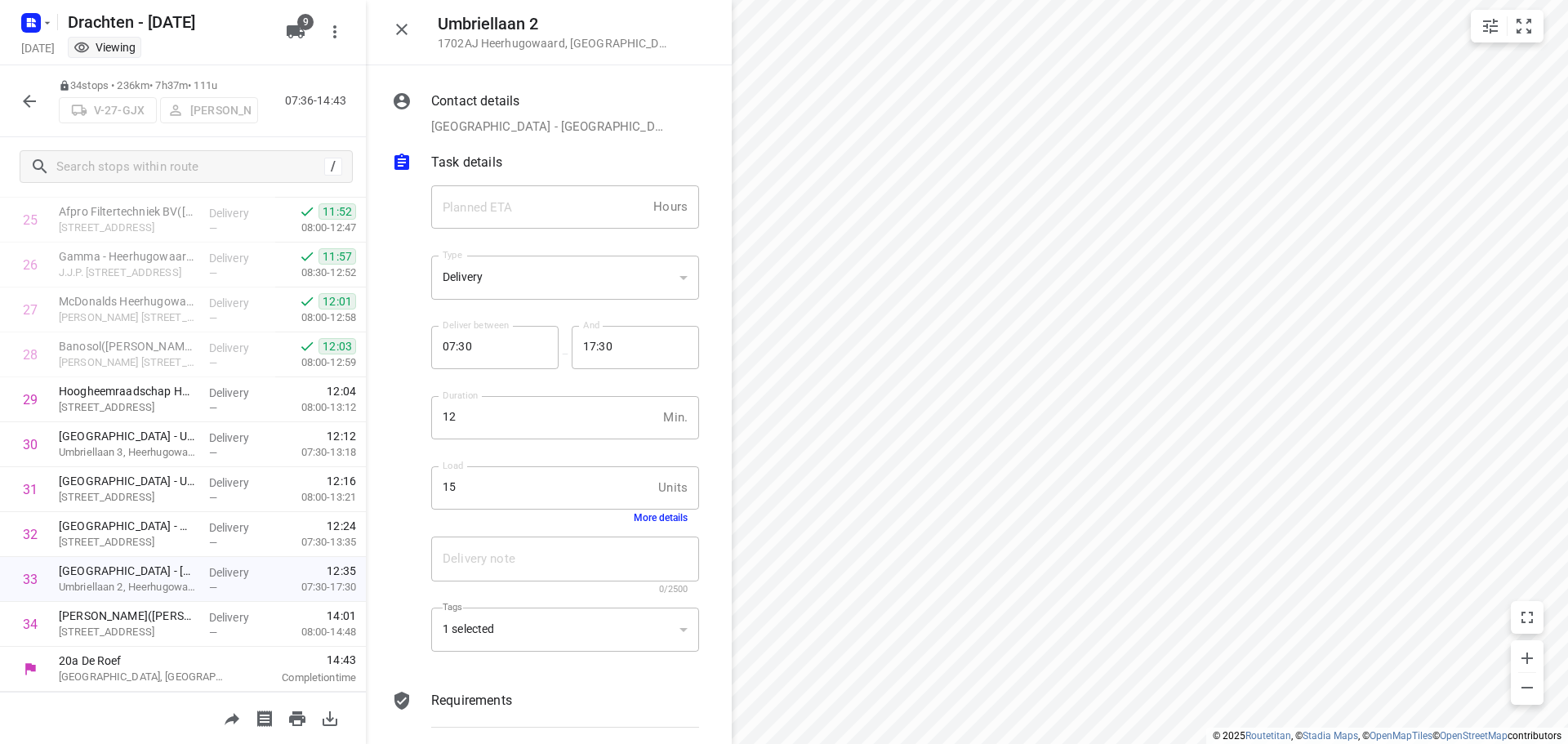
click at [661, 516] on button "More details" at bounding box center [660, 518] width 54 height 12
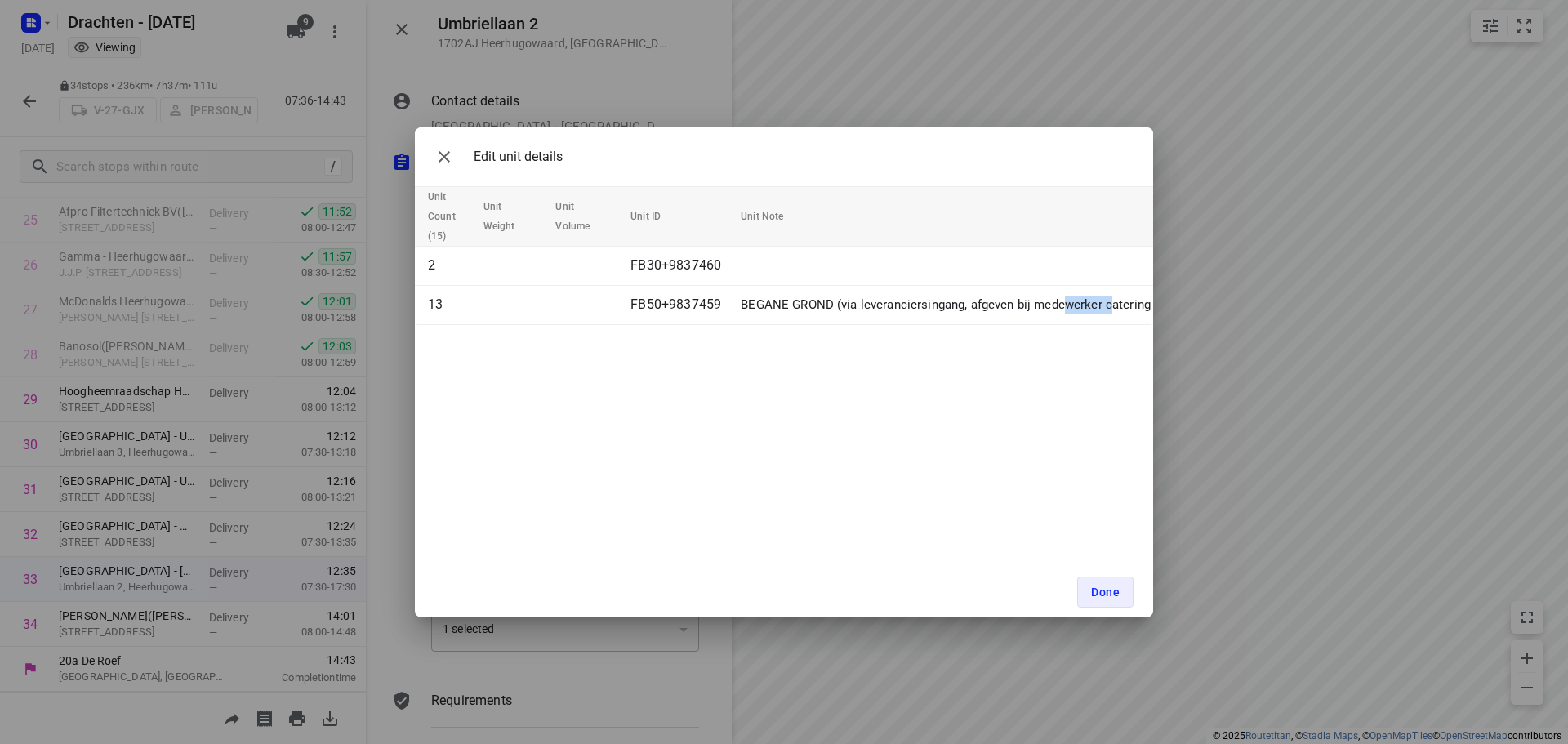
drag, startPoint x: 1113, startPoint y: 314, endPoint x: 1047, endPoint y: 326, distance: 67.1
click at [1064, 320] on td "BEGANE GROND (via leveranciersingang, afgeven bij medewerker catering Appèl)" at bounding box center [971, 304] width 475 height 39
click at [1021, 369] on div "Edit unit details Unit Count (15) Unit Weight Unit Volume Unit ID Unit Note 2 F…" at bounding box center [784, 372] width 738 height 490
click at [449, 157] on icon "button" at bounding box center [445, 157] width 20 height 20
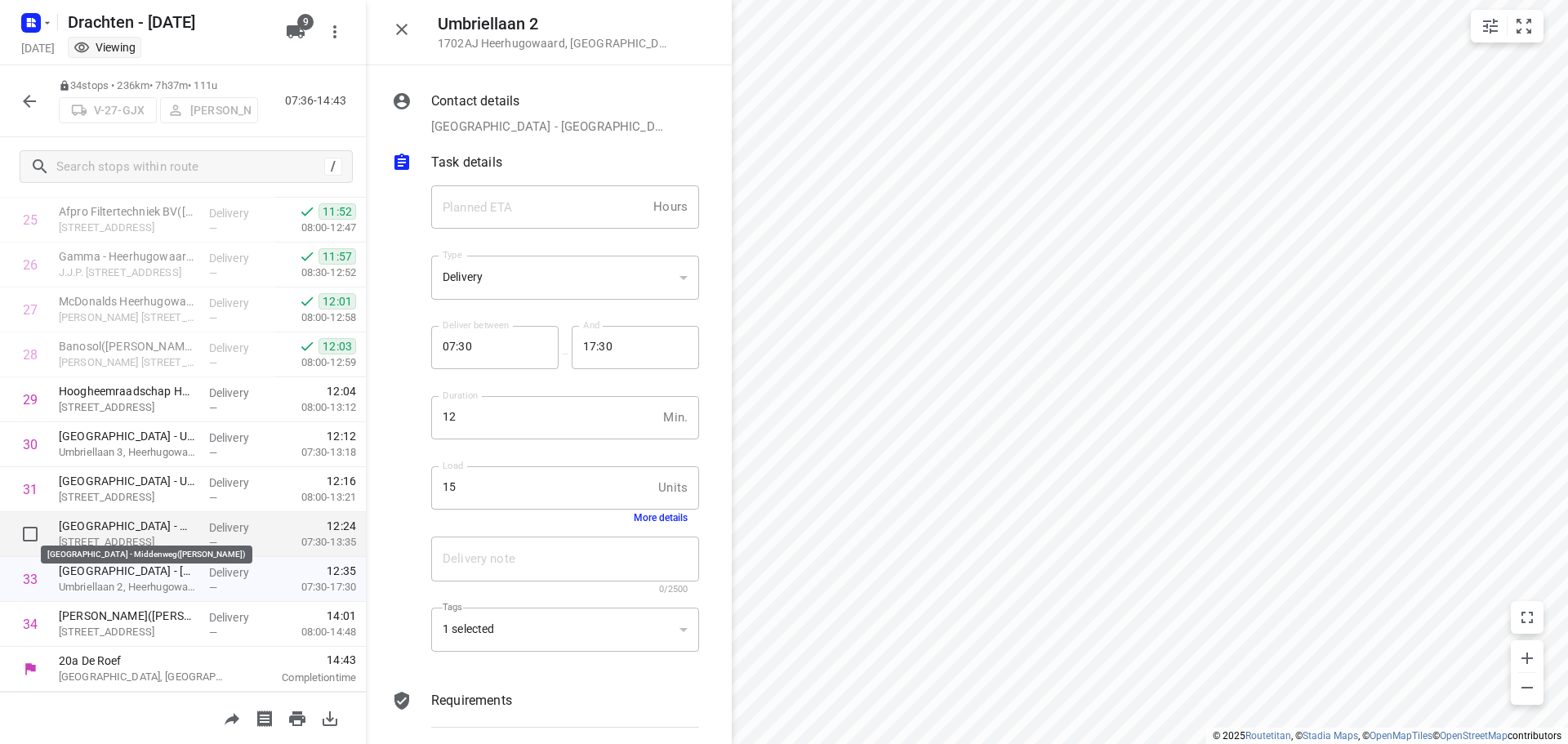
click at [182, 532] on p "Huygens College - Middenweg(Jos Muller)" at bounding box center [127, 526] width 137 height 17
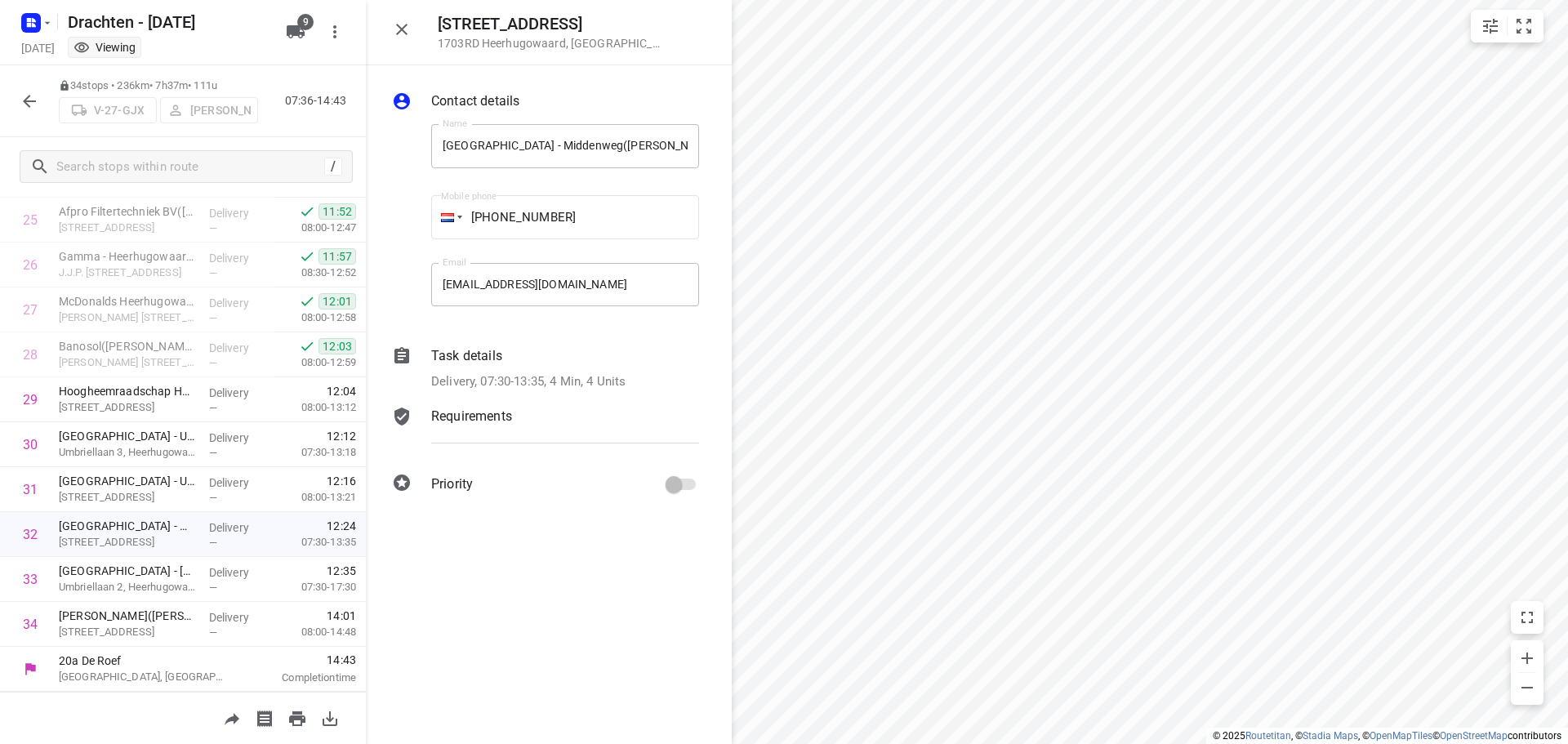
click at [619, 382] on p "Delivery, 07:30-13:35, 4 Min, 4 Units" at bounding box center [528, 382] width 194 height 19
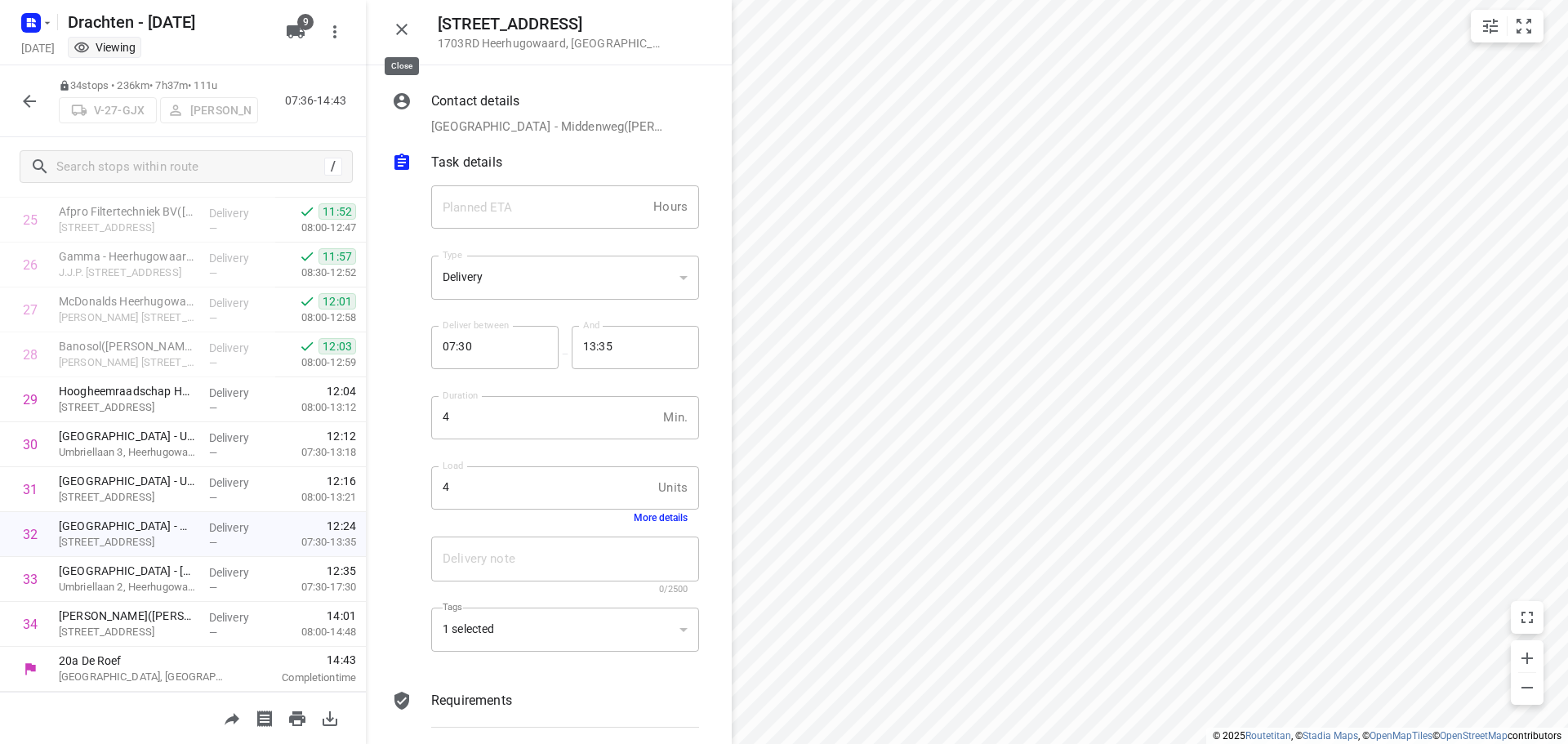
click at [408, 27] on icon "button" at bounding box center [402, 30] width 20 height 20
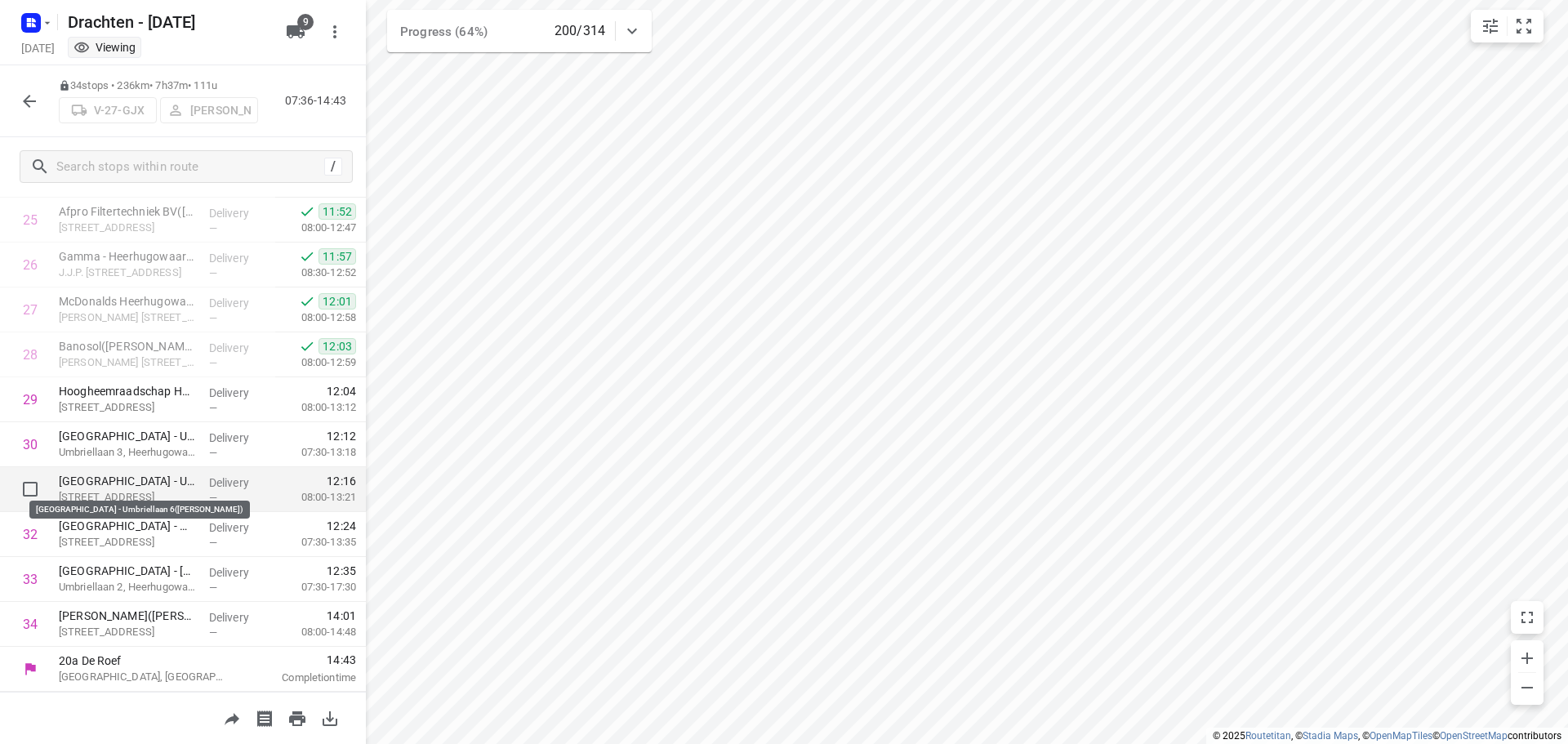
click at [148, 481] on p "Huygens College - Umbriellaan 6(Theo Dronkert)" at bounding box center [127, 481] width 137 height 17
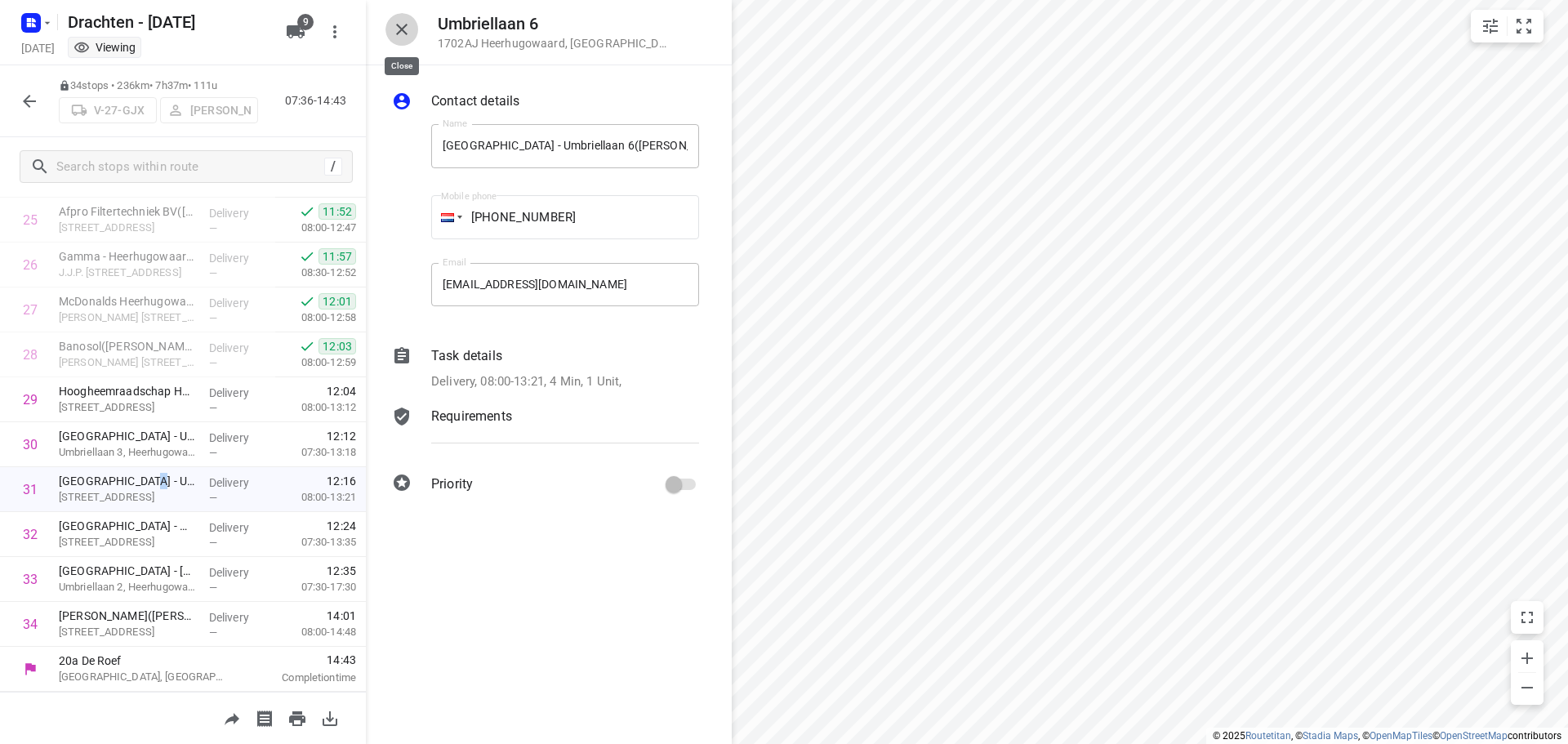
click at [411, 27] on icon "button" at bounding box center [402, 30] width 20 height 20
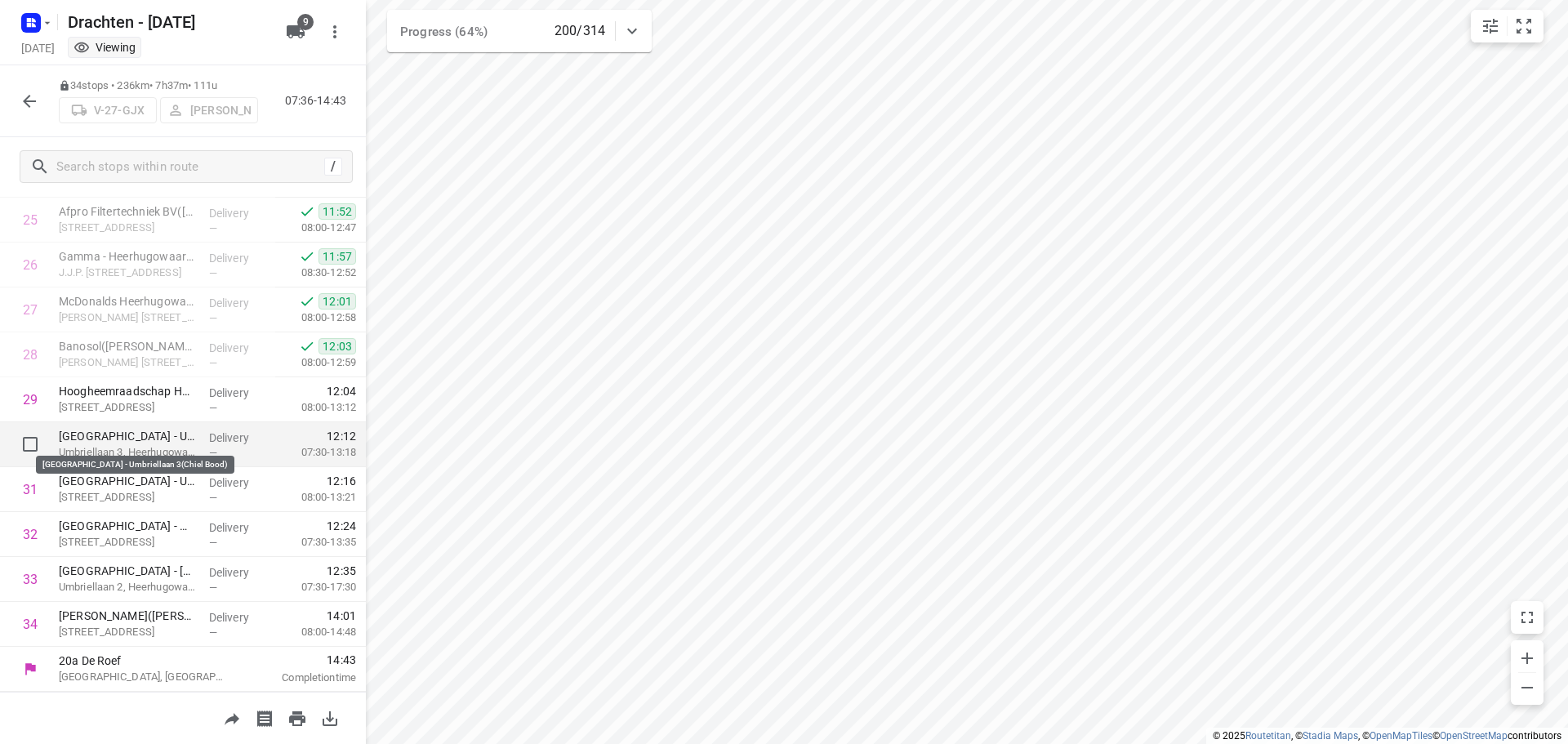
click at [168, 431] on p "Huygens College - Umbriellaan 3(Chiel Bood)" at bounding box center [127, 436] width 137 height 17
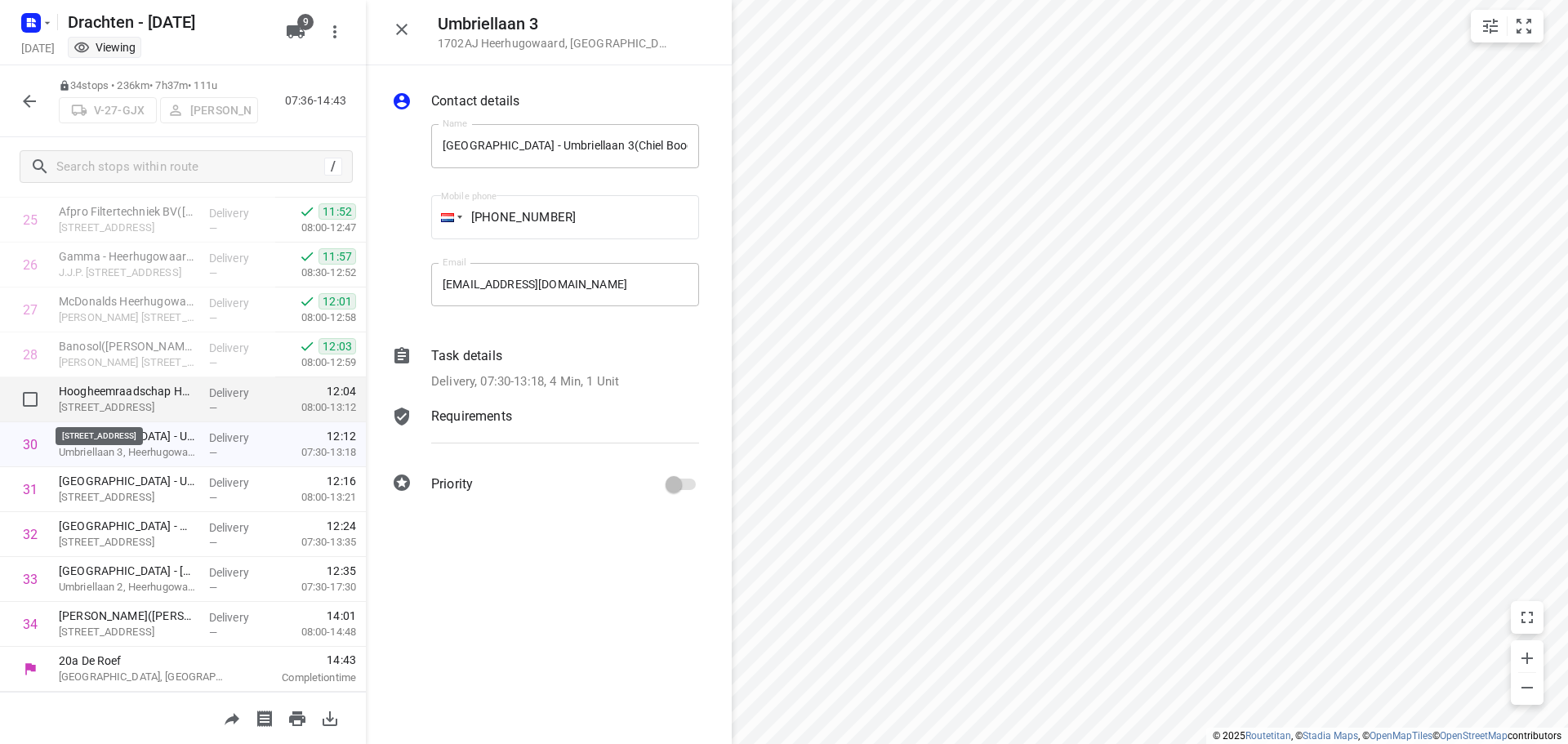
click at [150, 399] on p "Stationsplein 136, Heerhugowaard" at bounding box center [127, 407] width 137 height 17
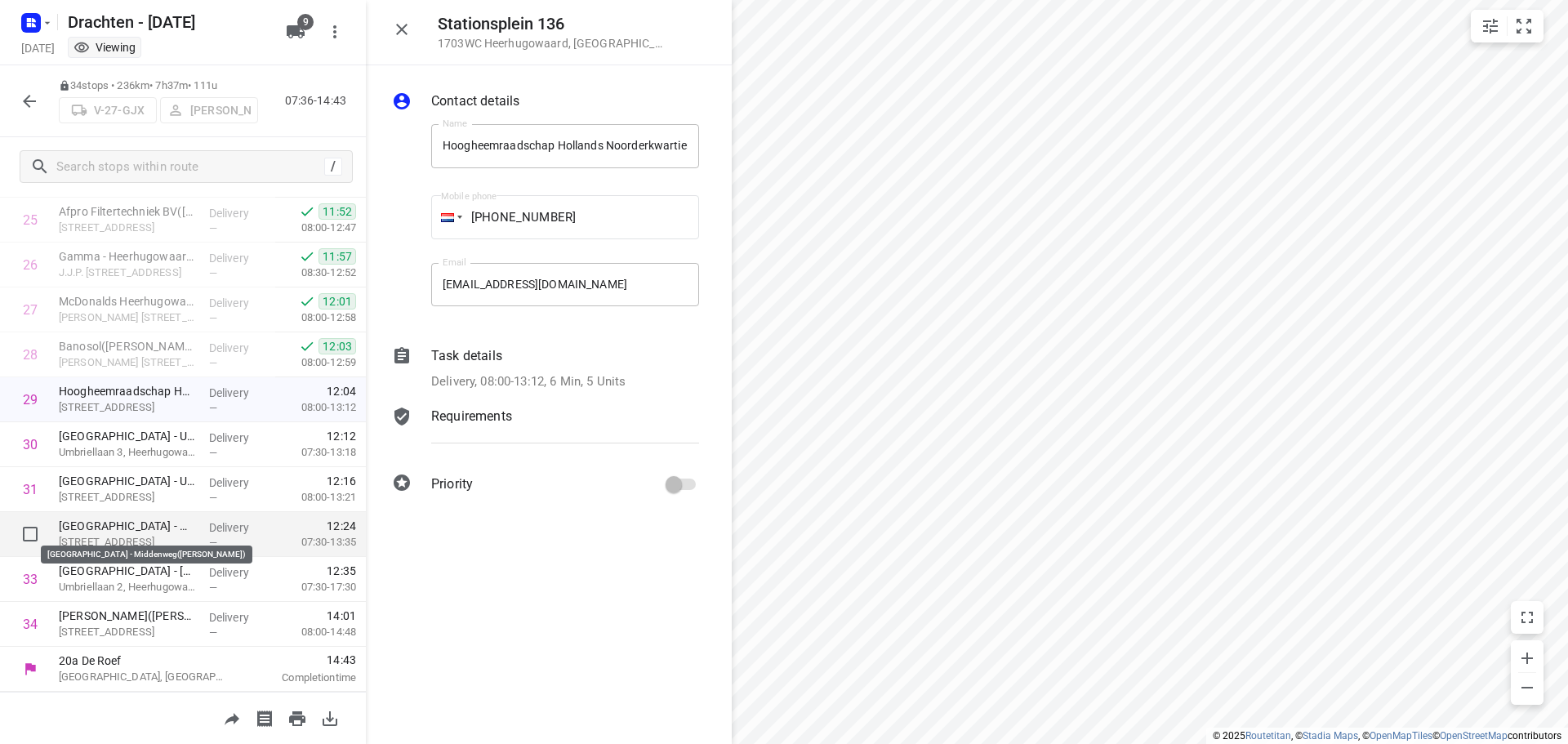
click at [187, 528] on p "Huygens College - Middenweg(Jos Muller)" at bounding box center [127, 526] width 137 height 17
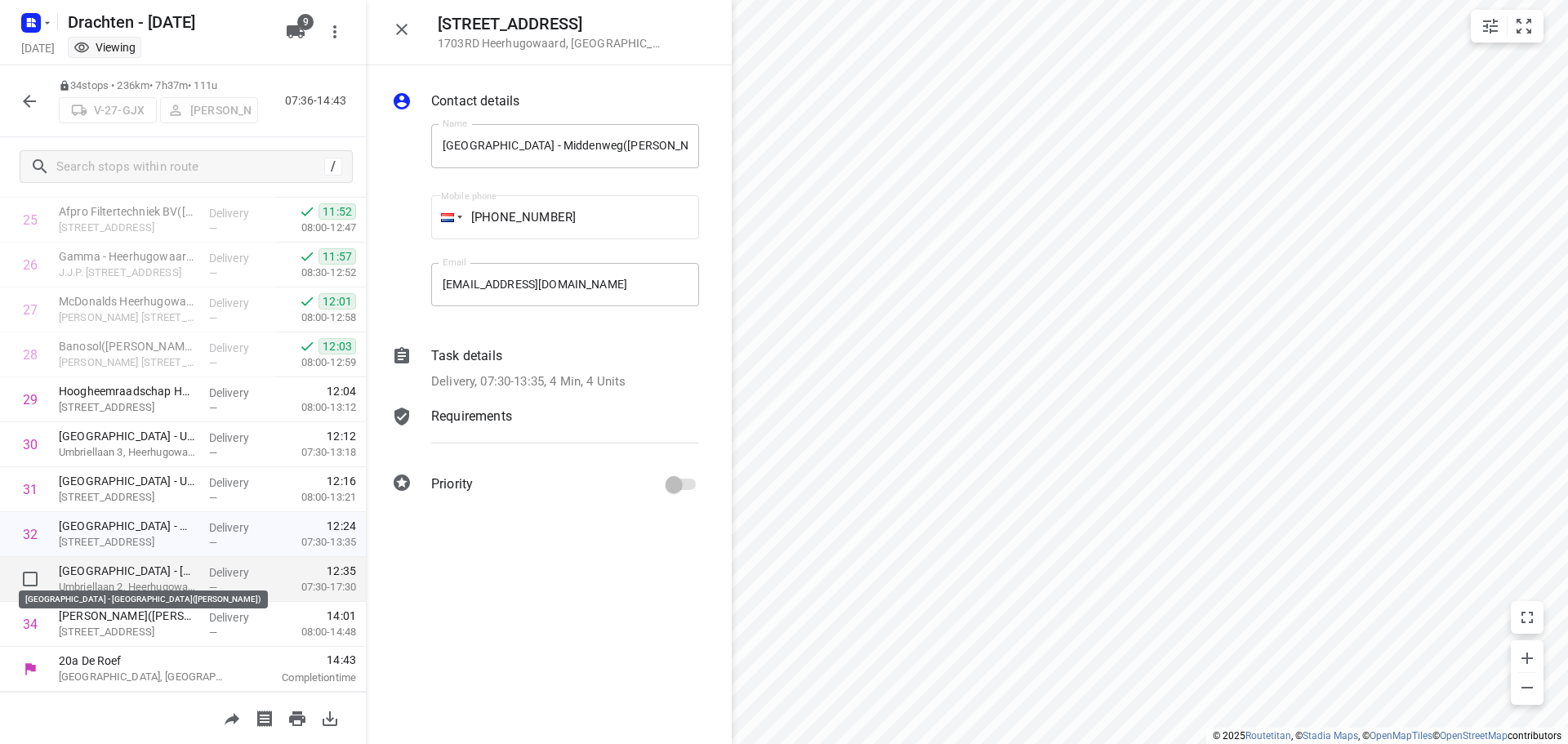
click at [105, 572] on p "Talland College - Heerhugowaard(Robert van Heumen)" at bounding box center [127, 571] width 137 height 17
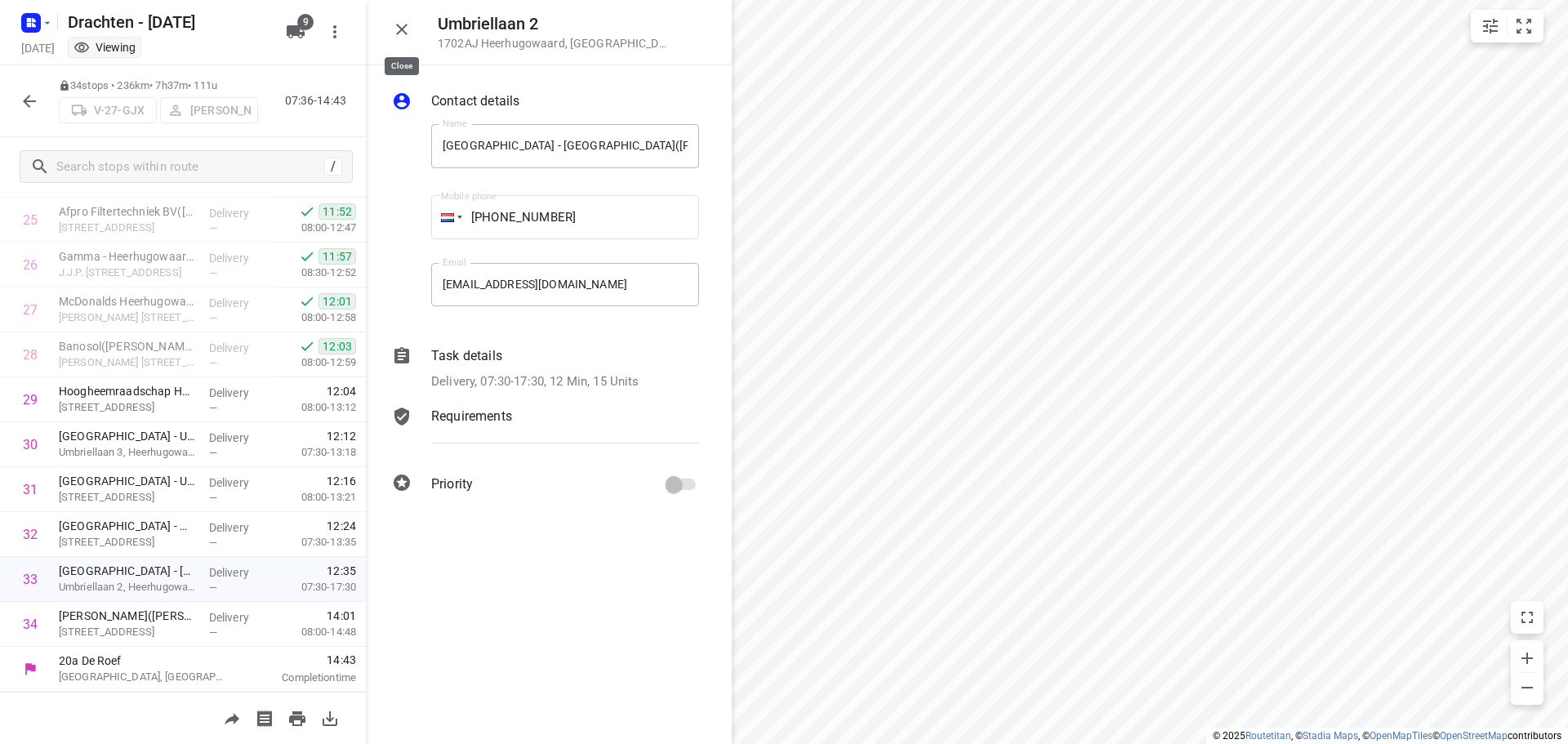
click at [406, 27] on icon "button" at bounding box center [402, 30] width 20 height 20
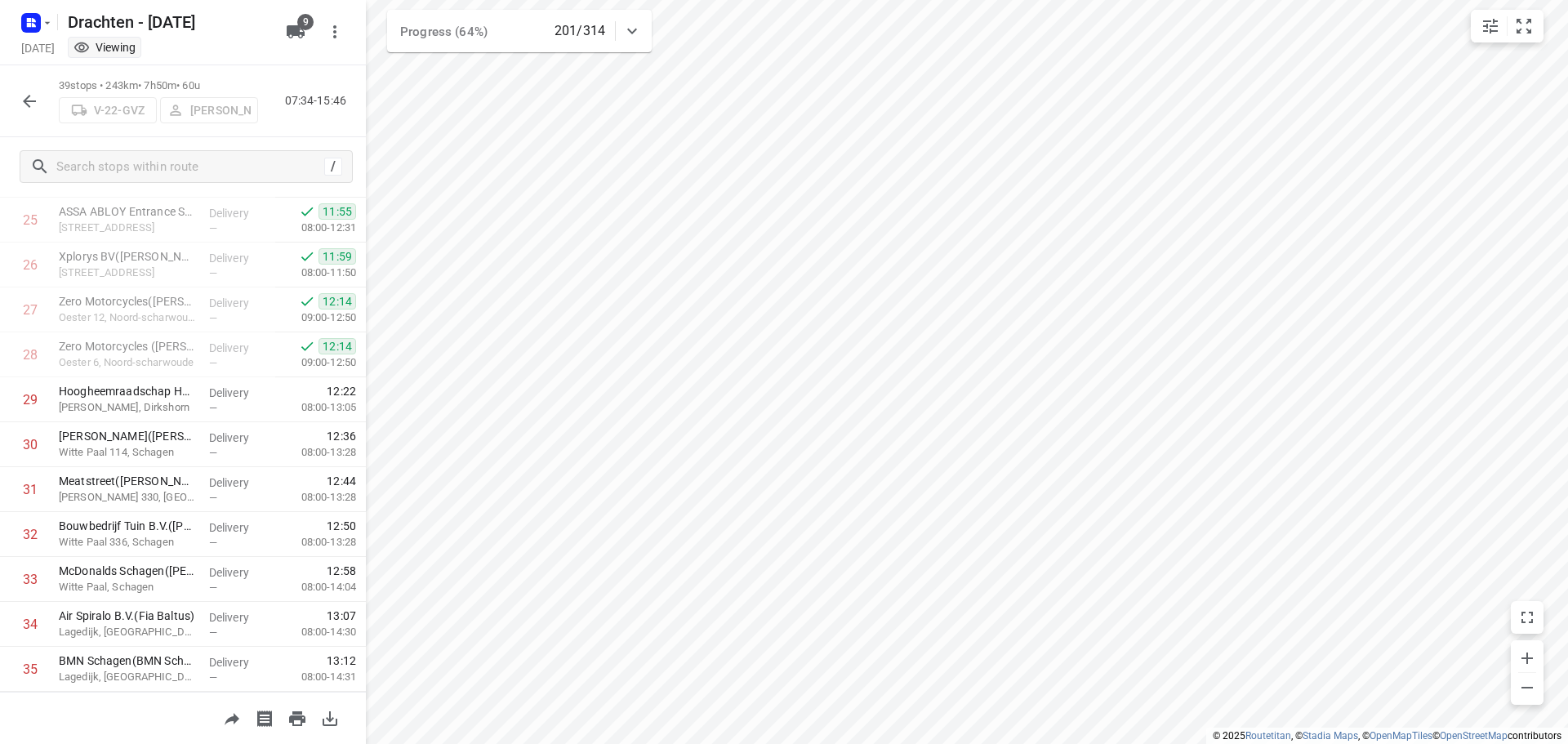
click at [25, 94] on icon "button" at bounding box center [30, 101] width 20 height 20
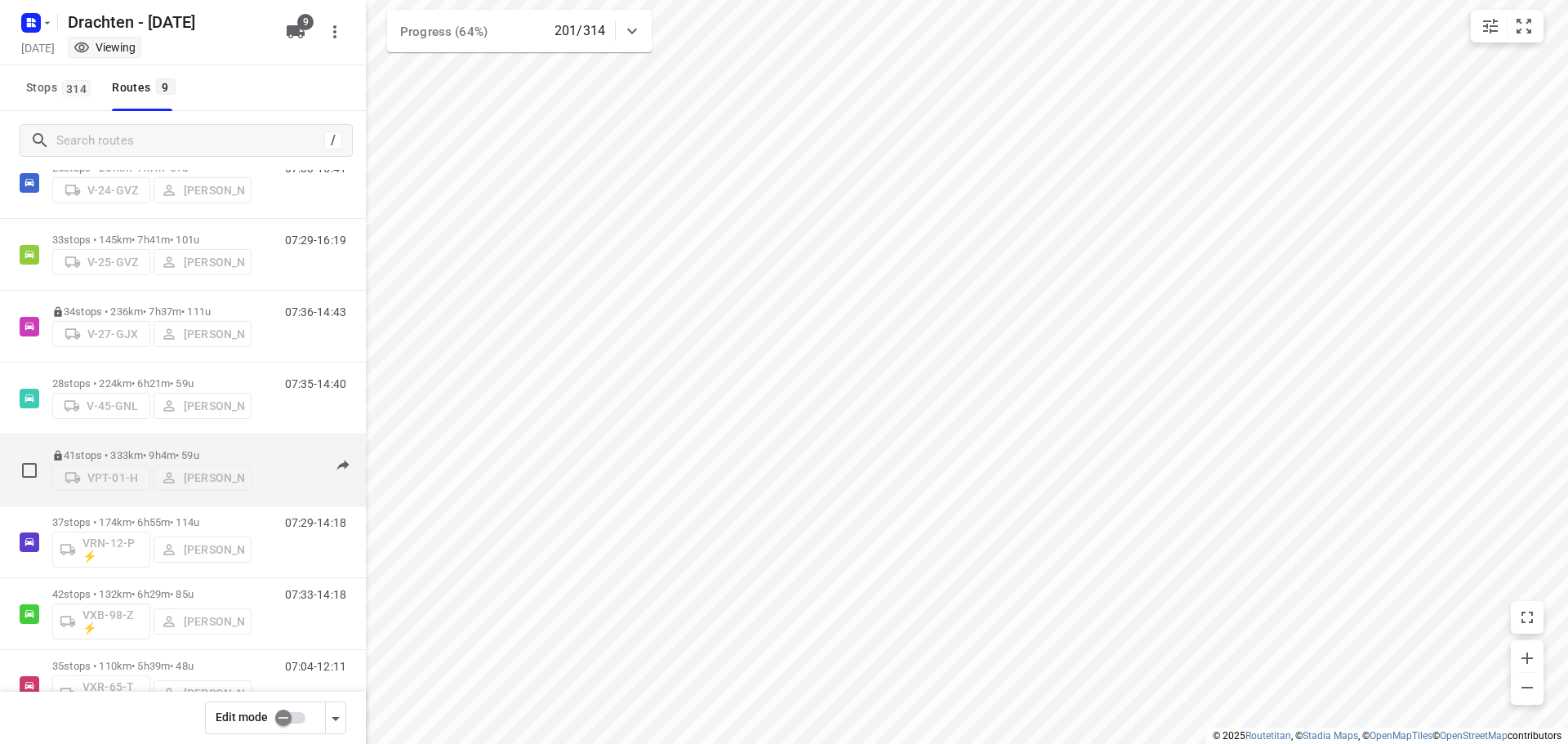
scroll to position [178, 0]
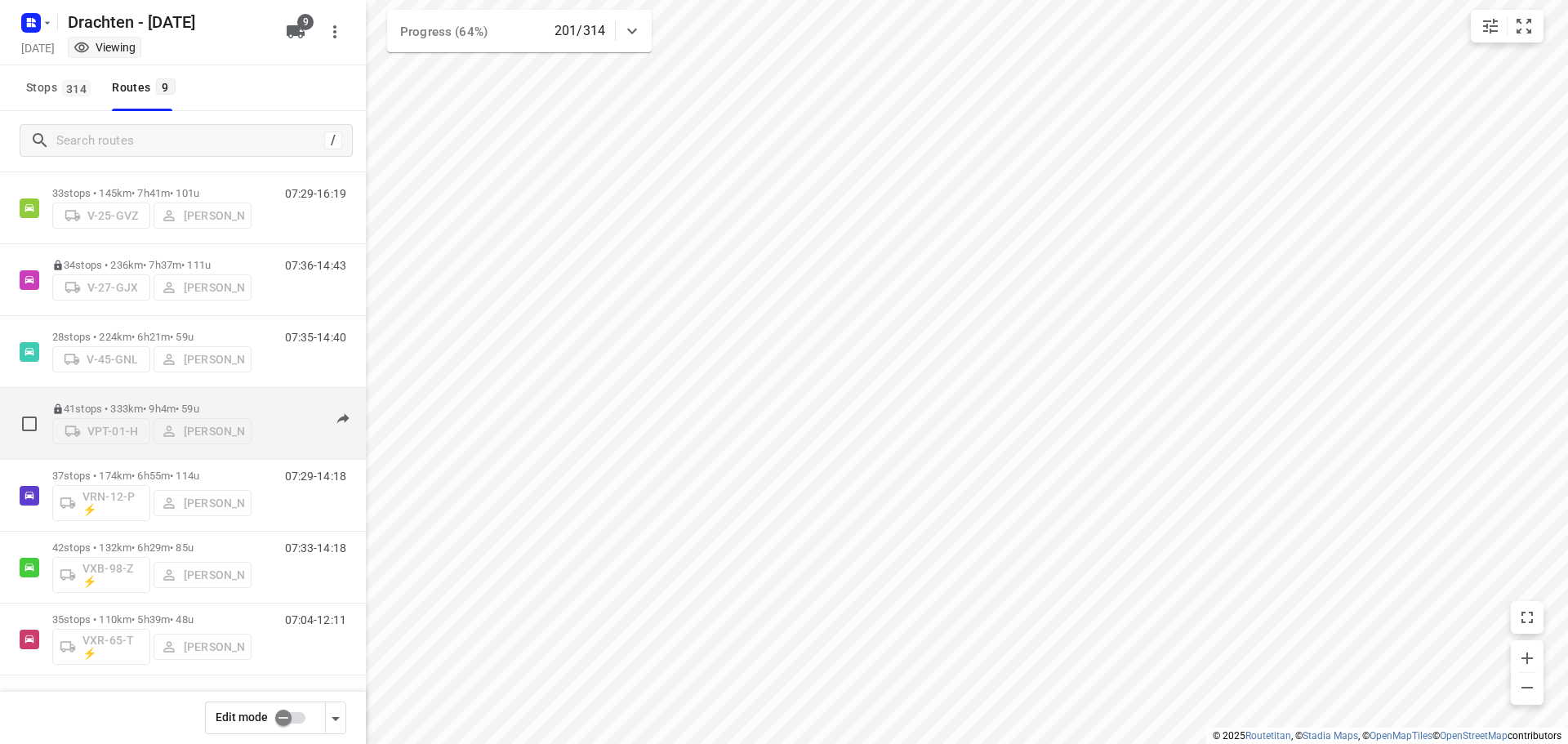
click at [136, 404] on p "41 stops • 333km • 9h4m • 59u" at bounding box center [152, 408] width 199 height 12
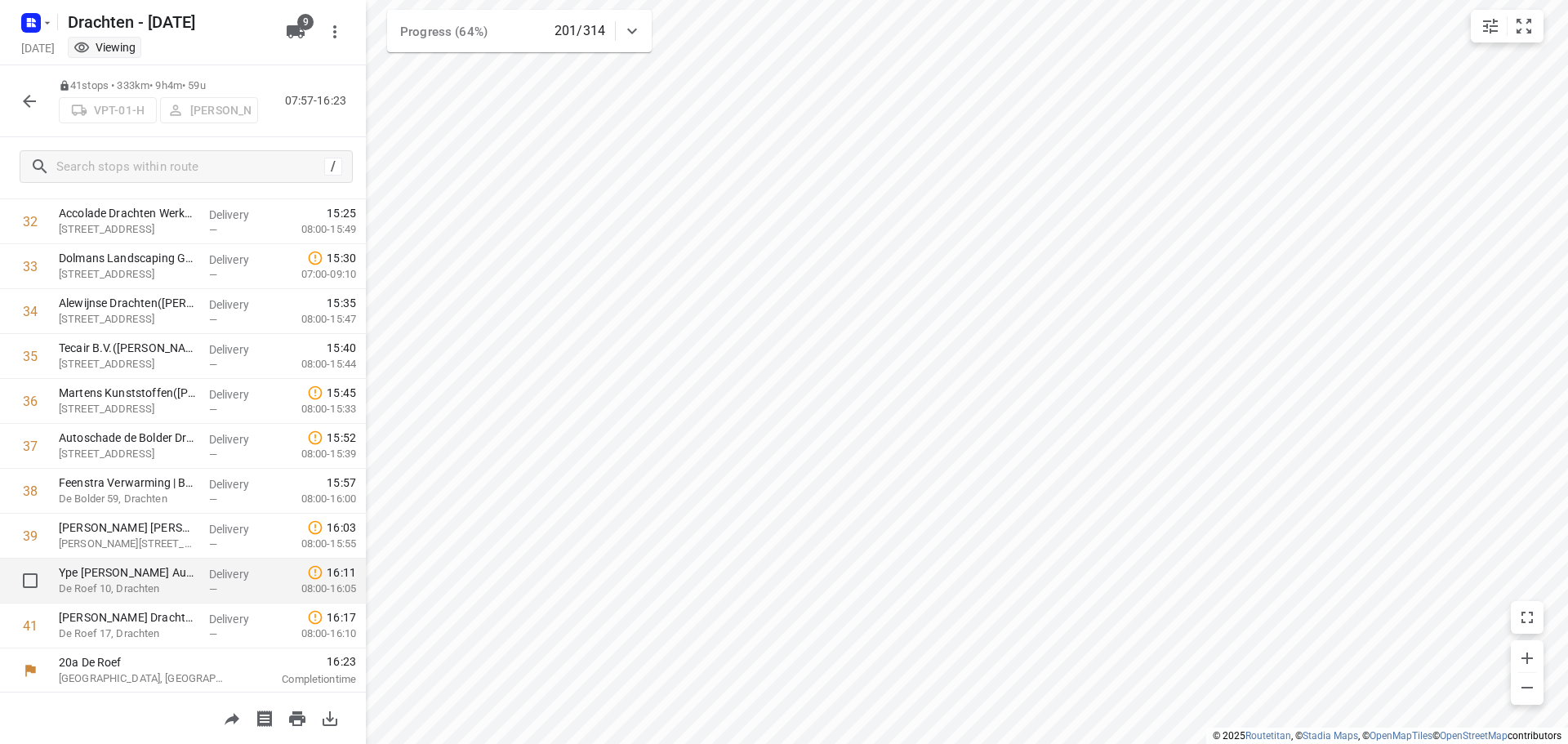
scroll to position [1472, 0]
click at [31, 101] on icon "button" at bounding box center [30, 101] width 13 height 13
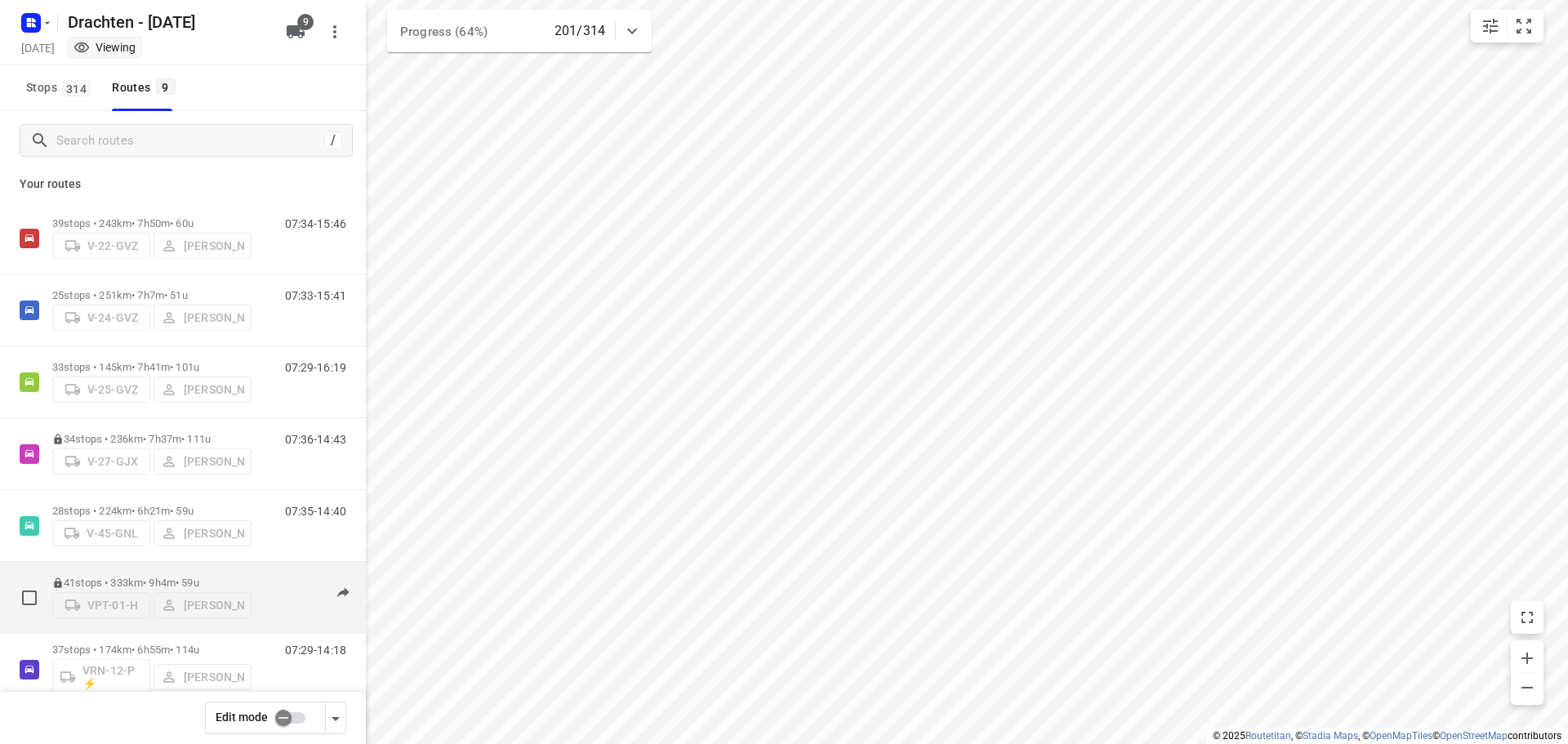
scroll to position [0, 0]
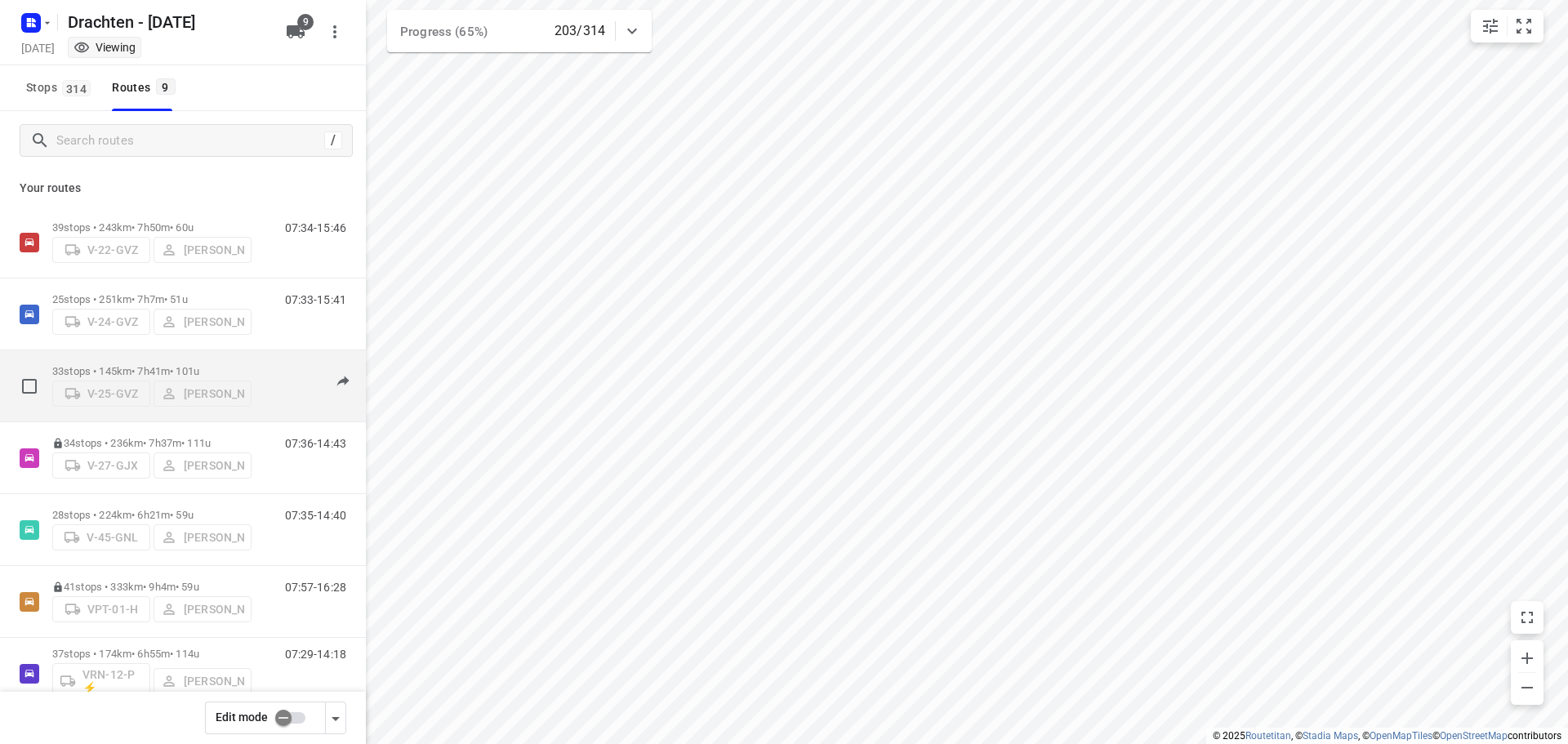
click at [174, 365] on p "33 stops • 145km • 7h41m • 101u" at bounding box center [152, 371] width 199 height 12
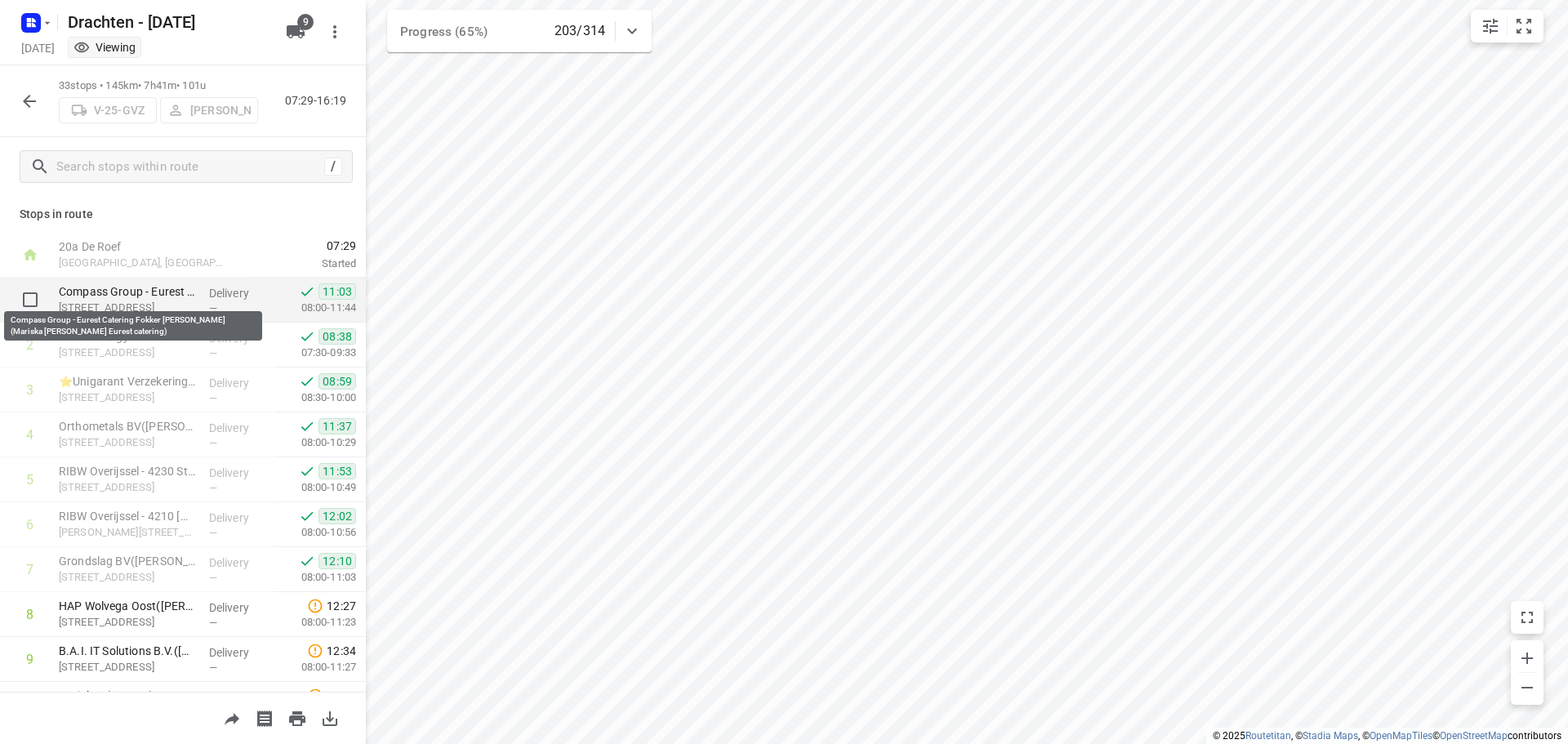
click at [164, 293] on p "Compass Group - Eurest Catering Fokker Hoogeveen(Mariska Koster Eurest catering)" at bounding box center [127, 292] width 137 height 17
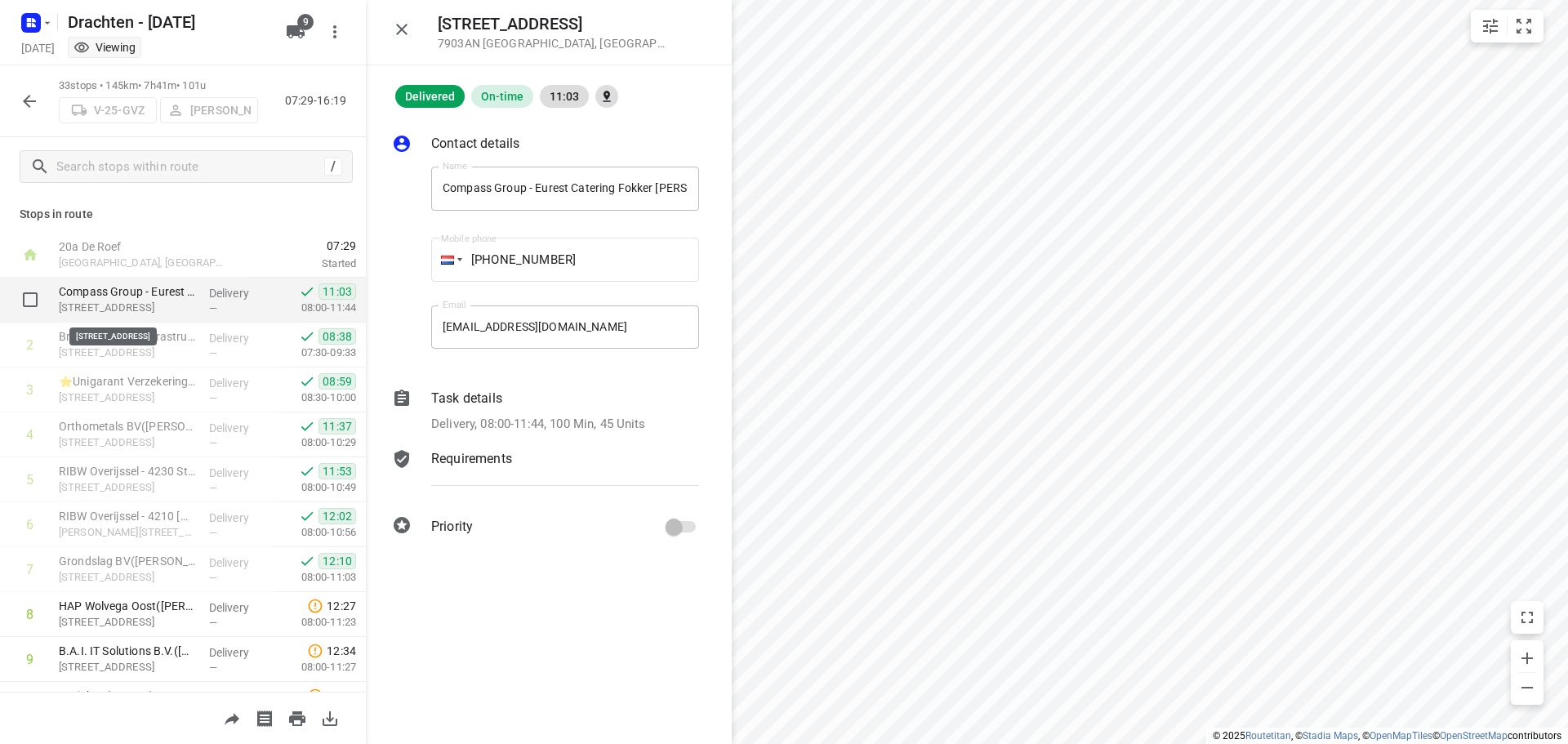
click at [129, 301] on p "Edisonstraat 1, Hoogeveen" at bounding box center [127, 308] width 137 height 17
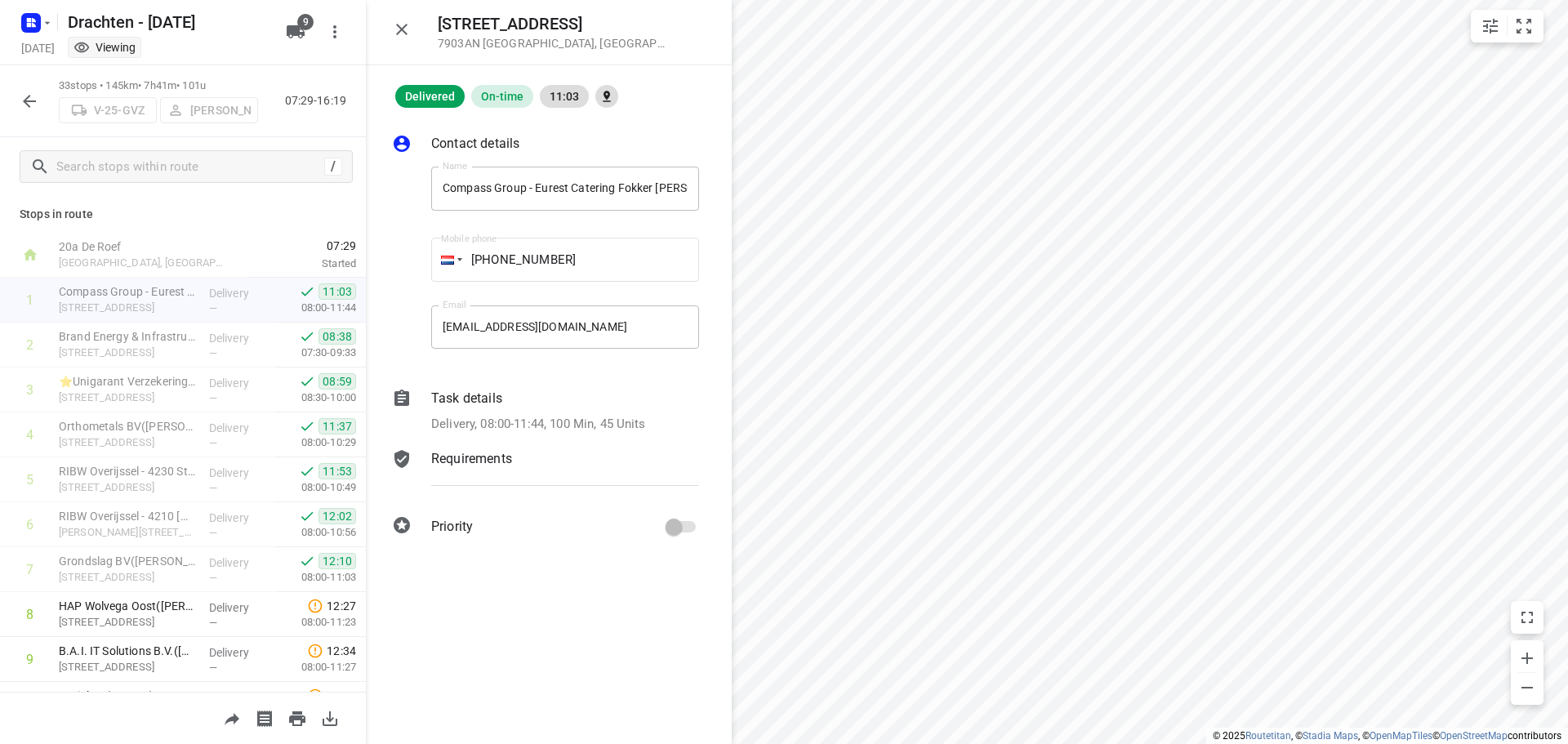
click at [1440, 743] on html "i © 2025 Routetitan , © Stadia Maps , © OpenMapTiles © OpenStreetMap contributo…" at bounding box center [784, 372] width 1568 height 744
click at [402, 29] on icon "button" at bounding box center [402, 30] width 12 height 12
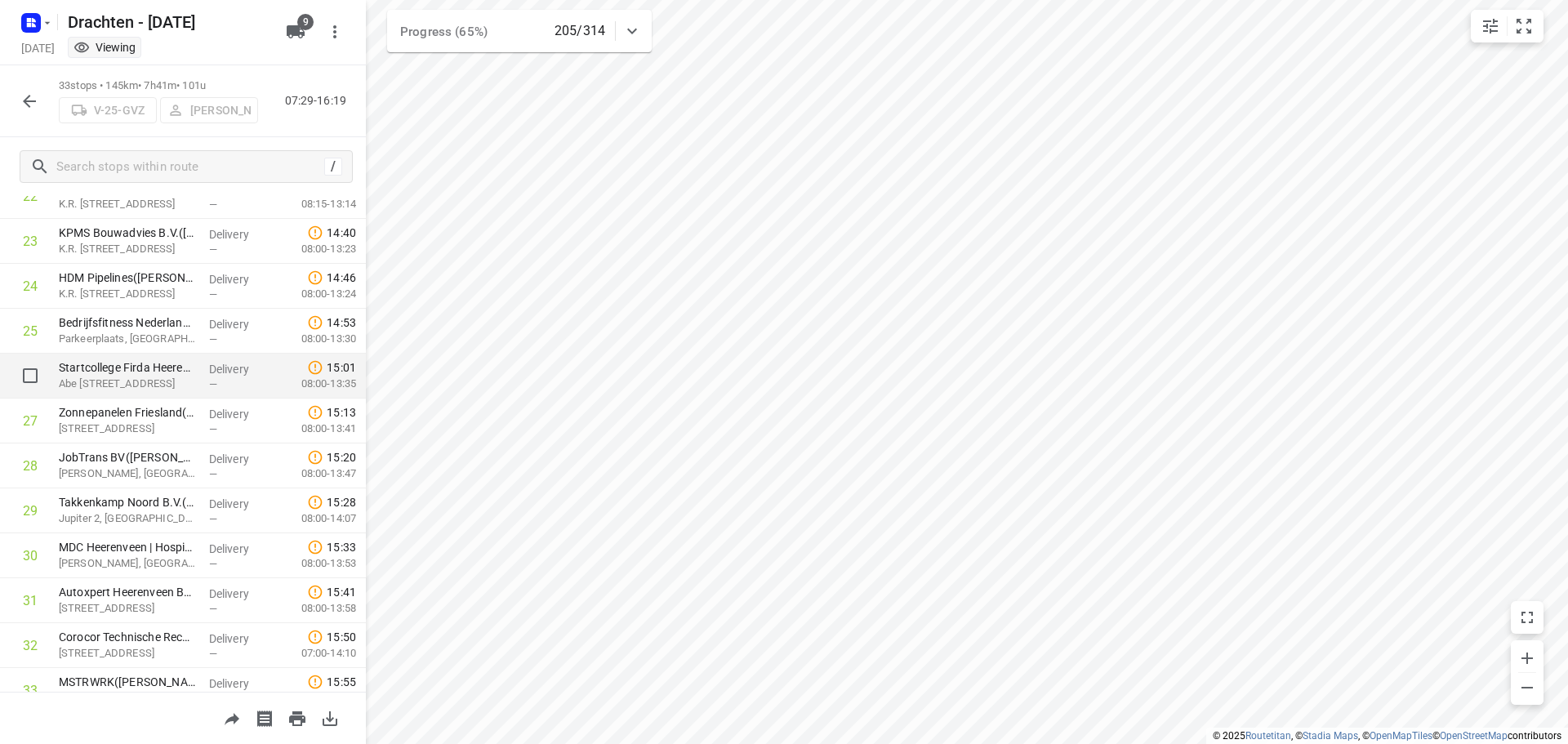
scroll to position [1113, 0]
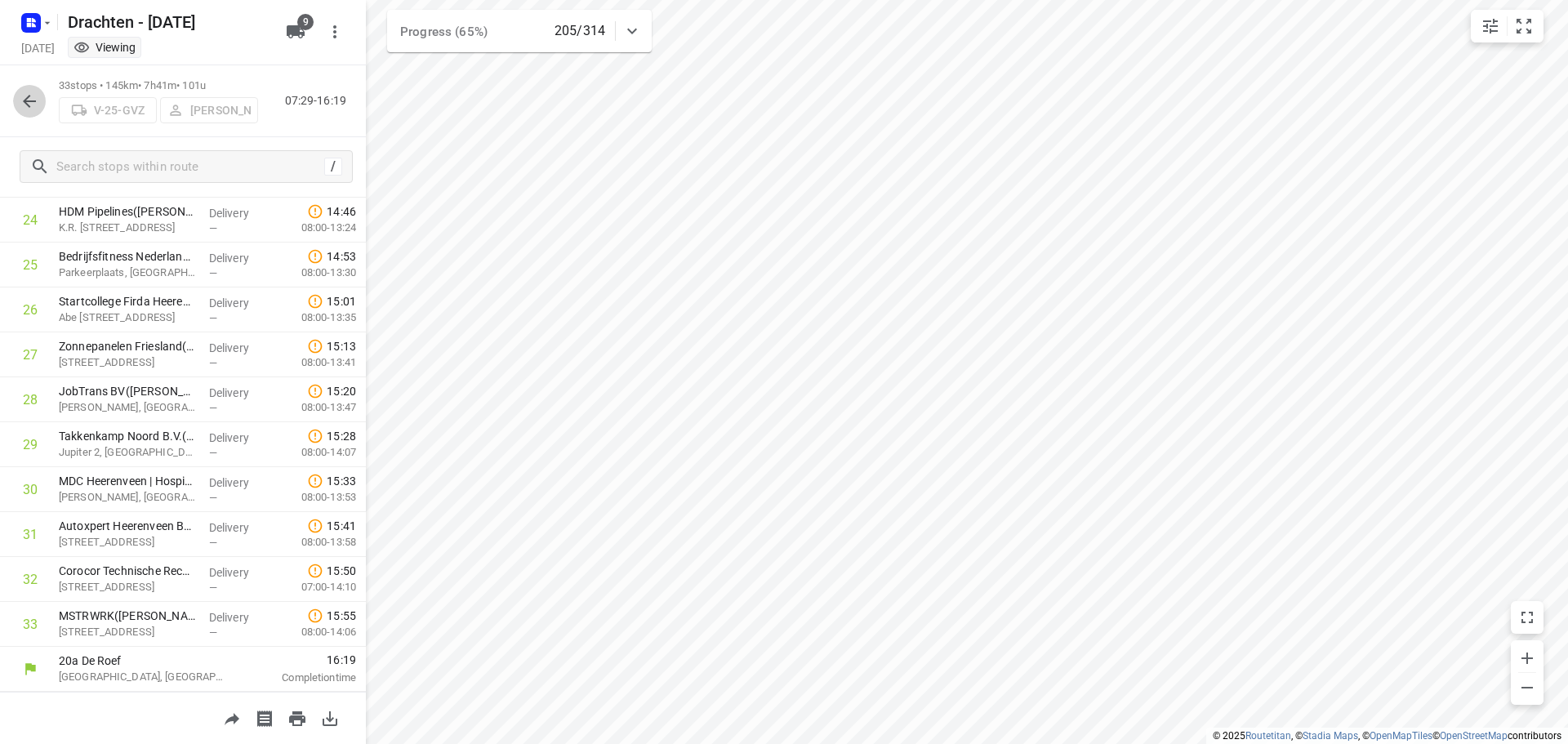
click at [37, 106] on icon "button" at bounding box center [30, 101] width 20 height 20
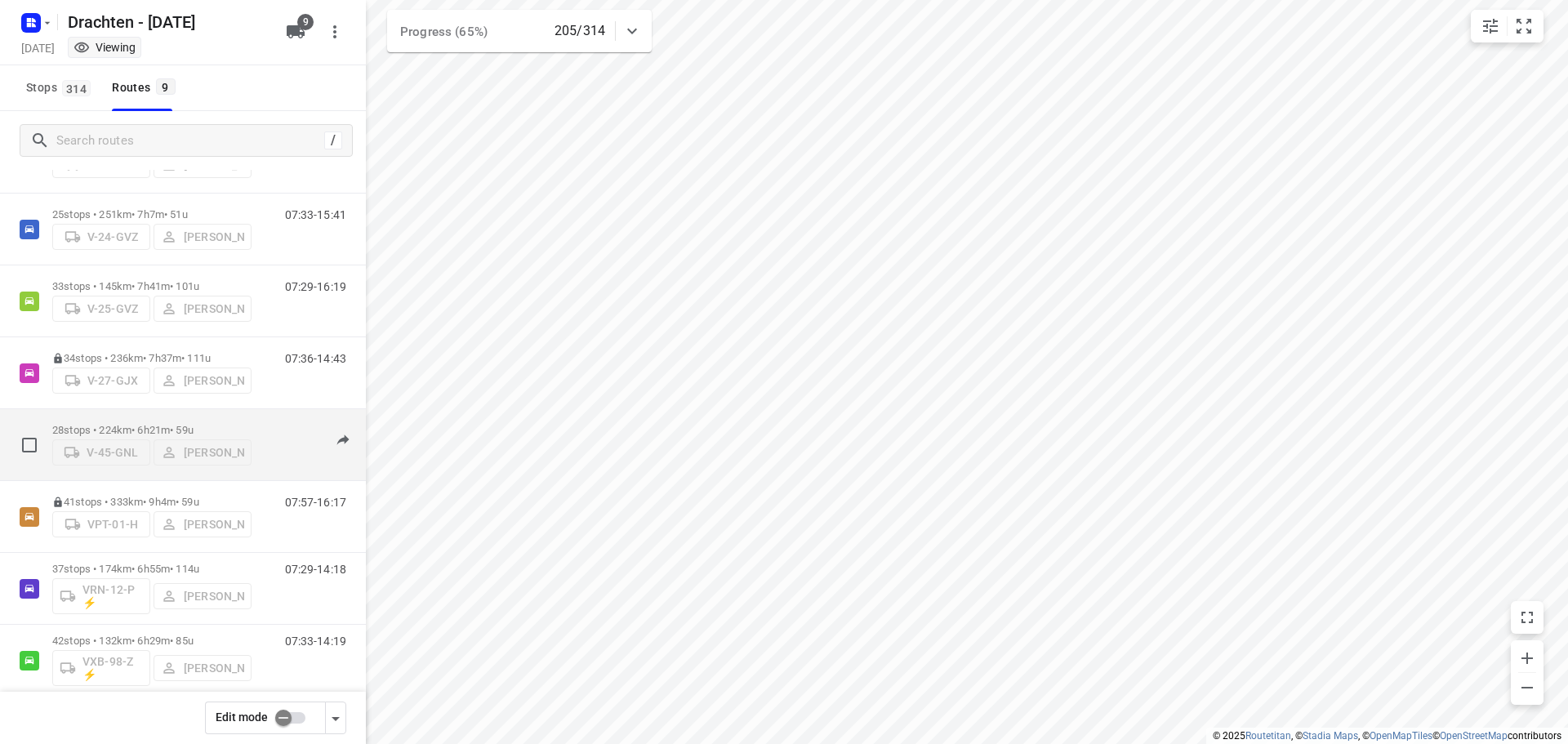
scroll to position [178, 0]
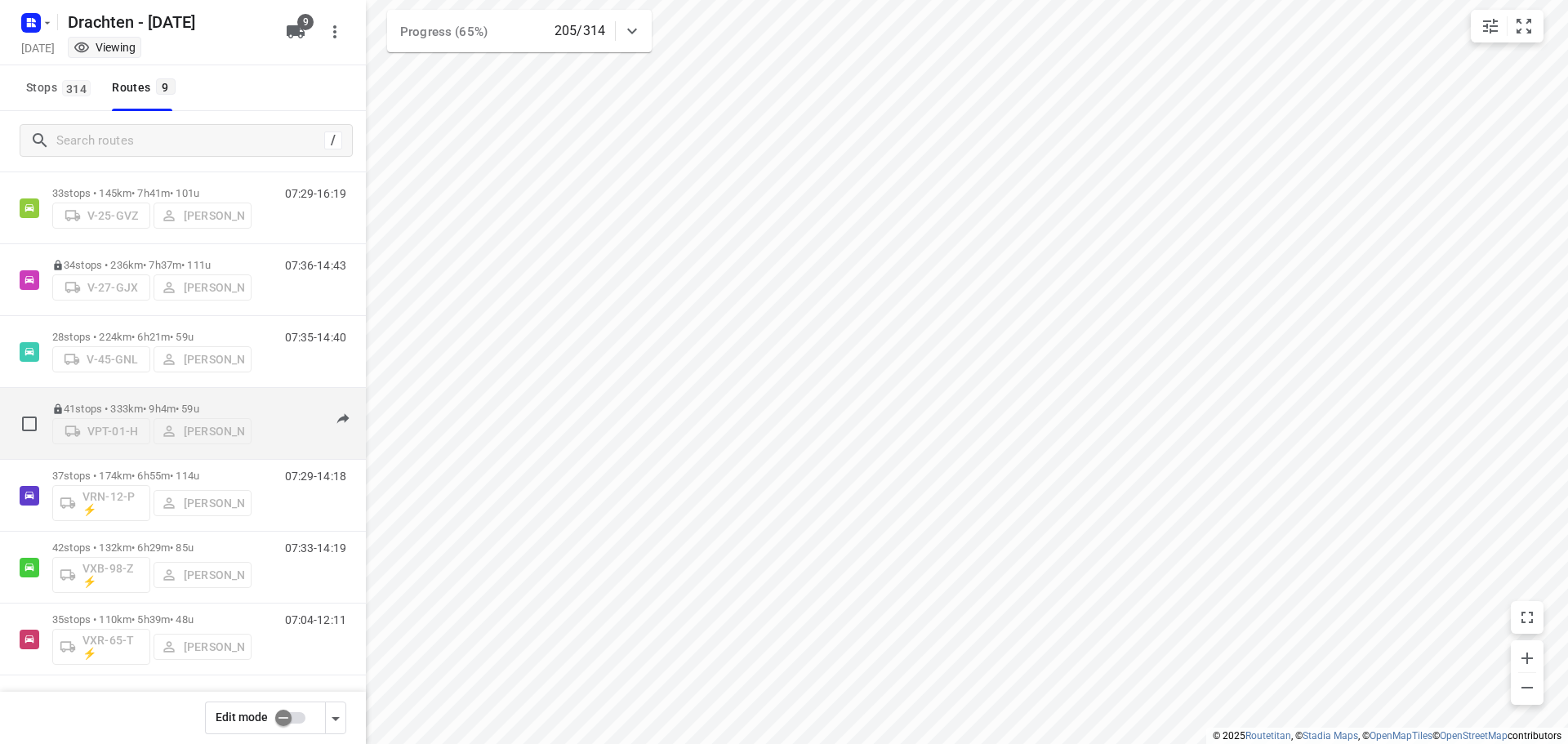
click at [168, 402] on p "41 stops • 333km • 9h4m • 59u" at bounding box center [152, 408] width 199 height 12
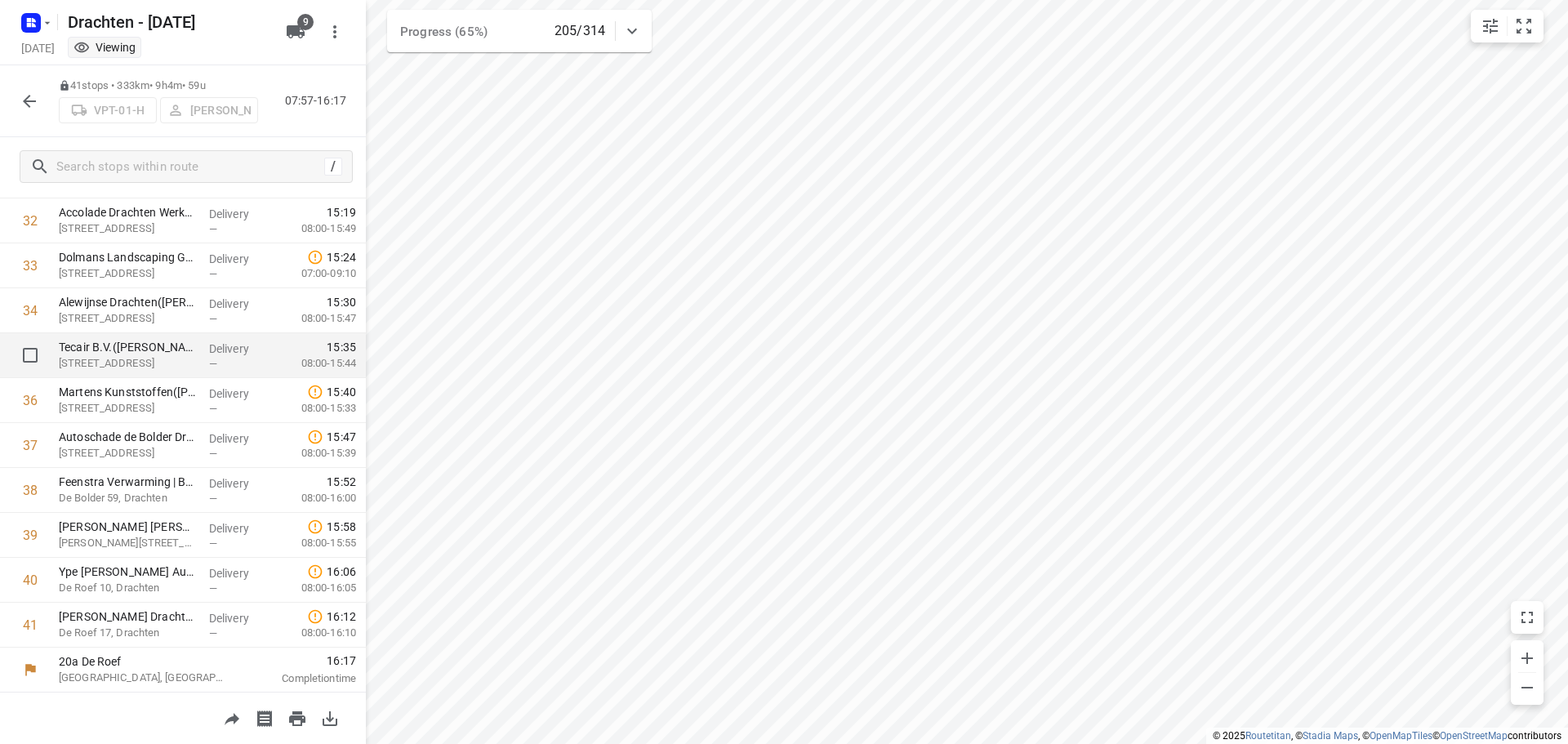
scroll to position [1472, 0]
click at [40, 106] on button "button" at bounding box center [29, 100] width 32 height 32
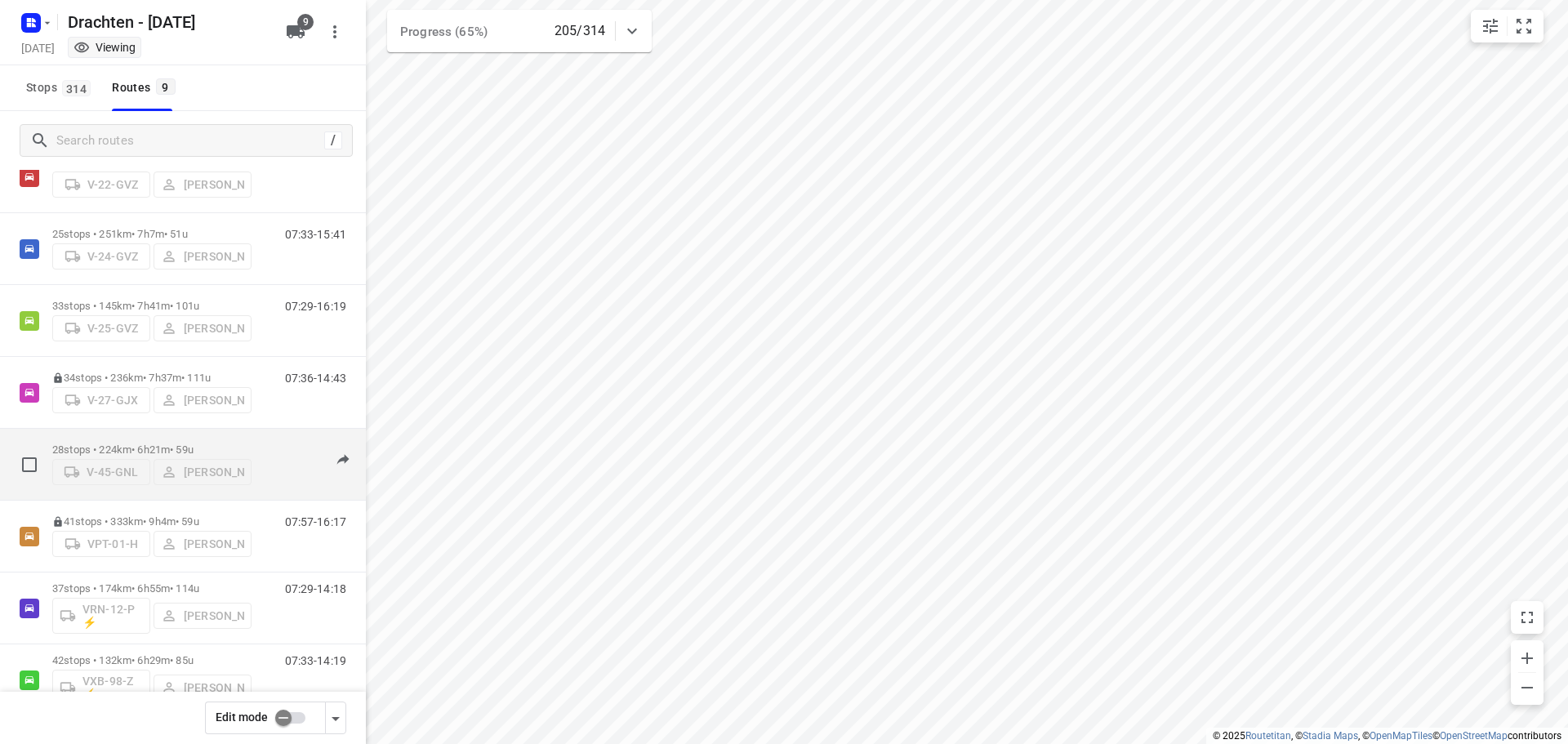
scroll to position [0, 0]
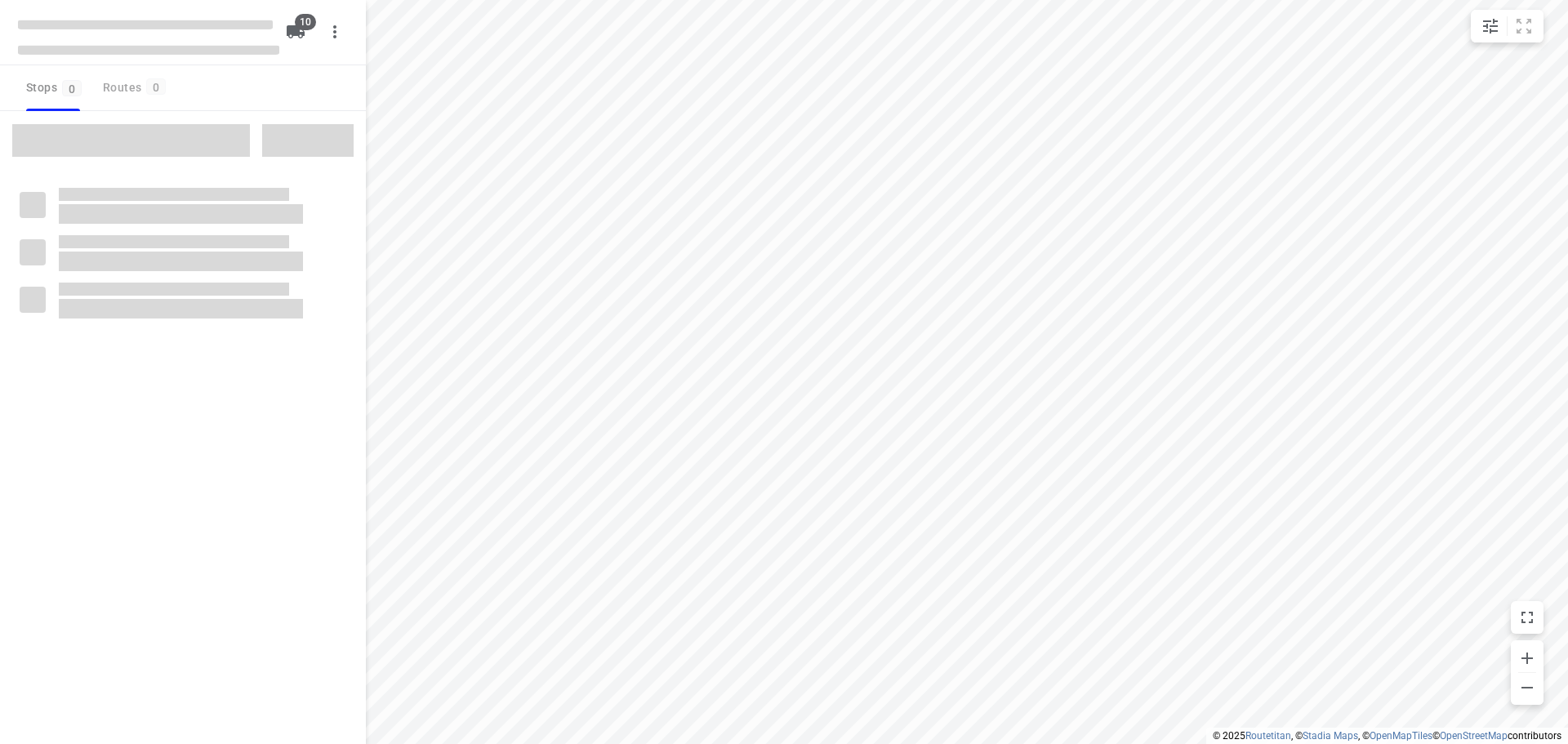
checkbox input "true"
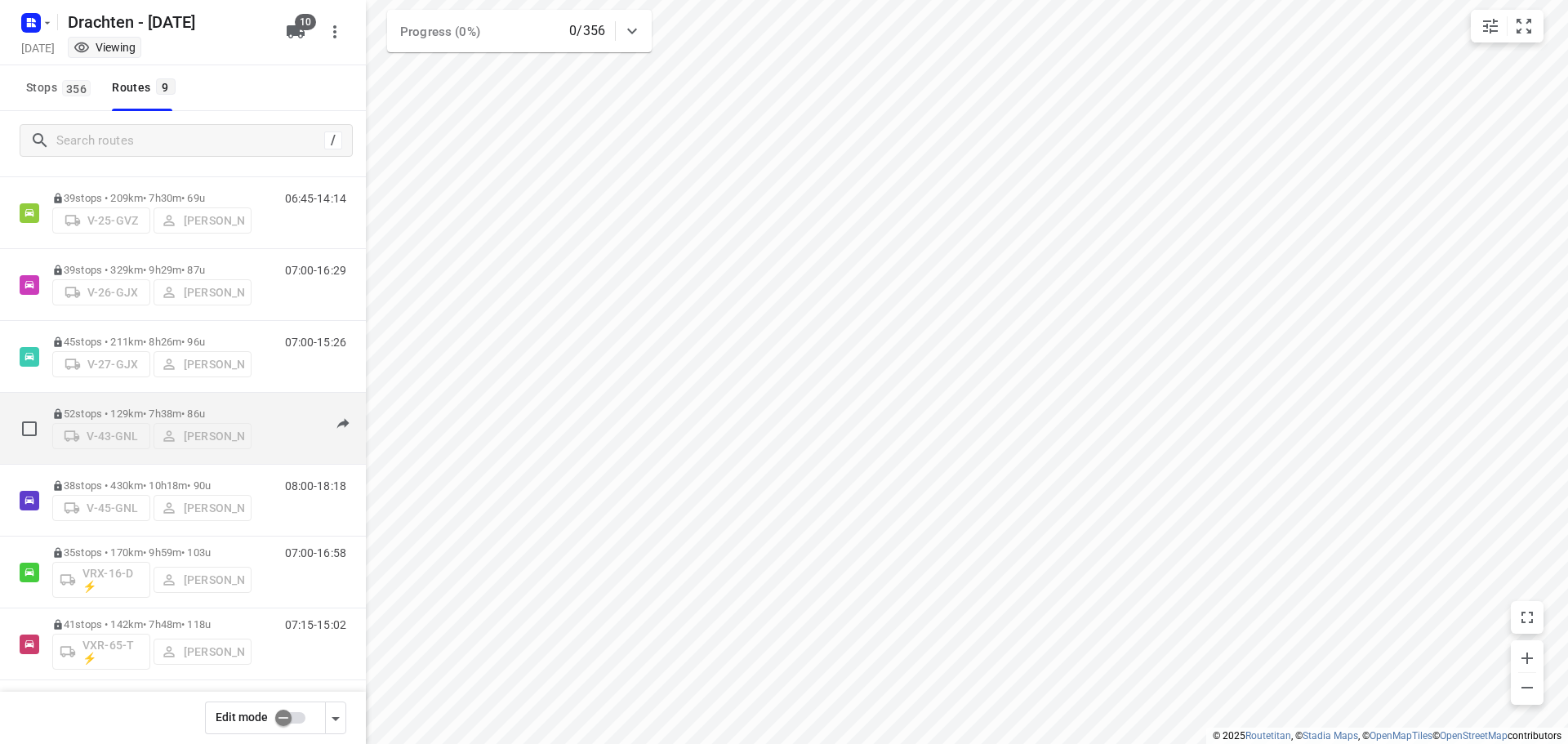
scroll to position [178, 0]
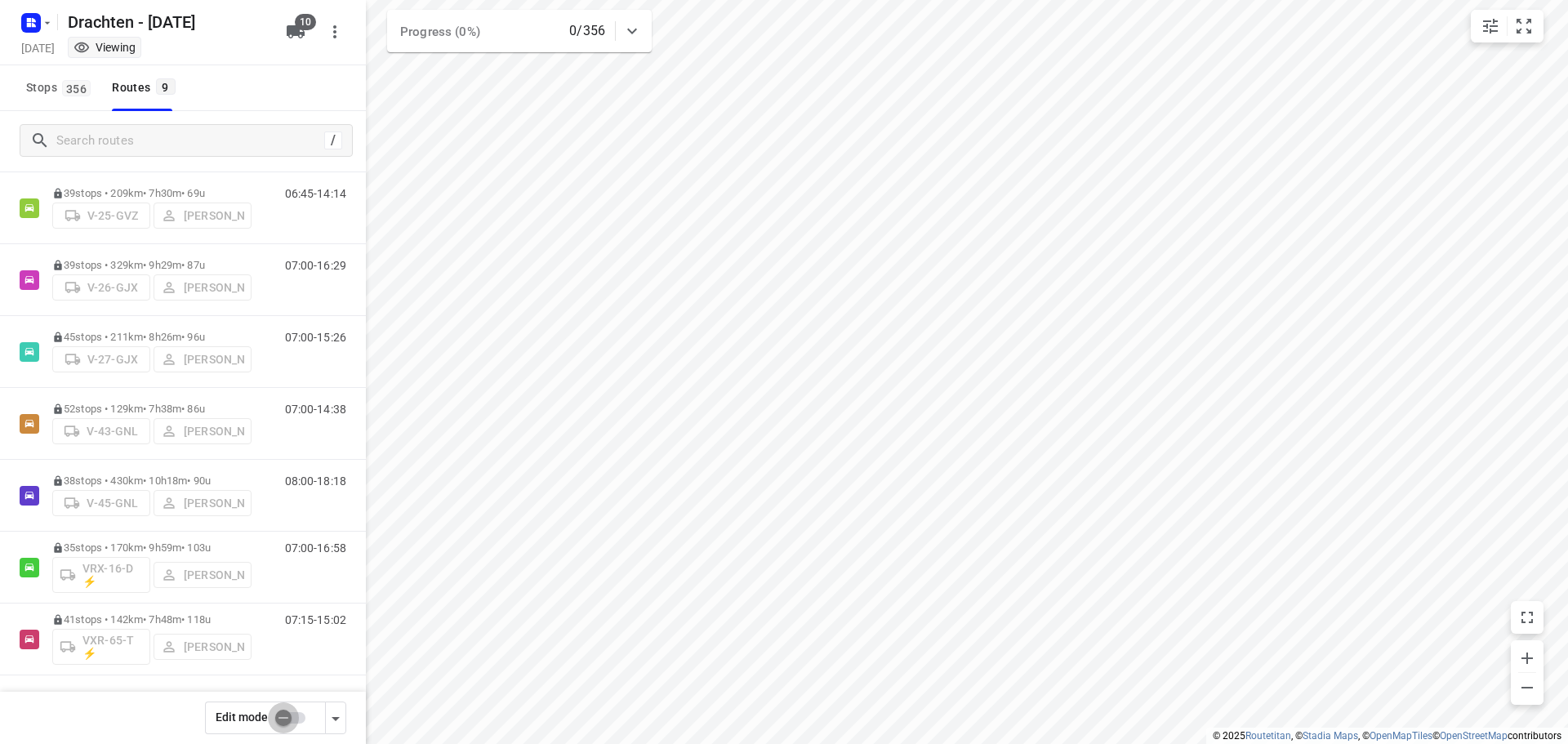
click at [281, 718] on input "checkbox" at bounding box center [283, 717] width 93 height 31
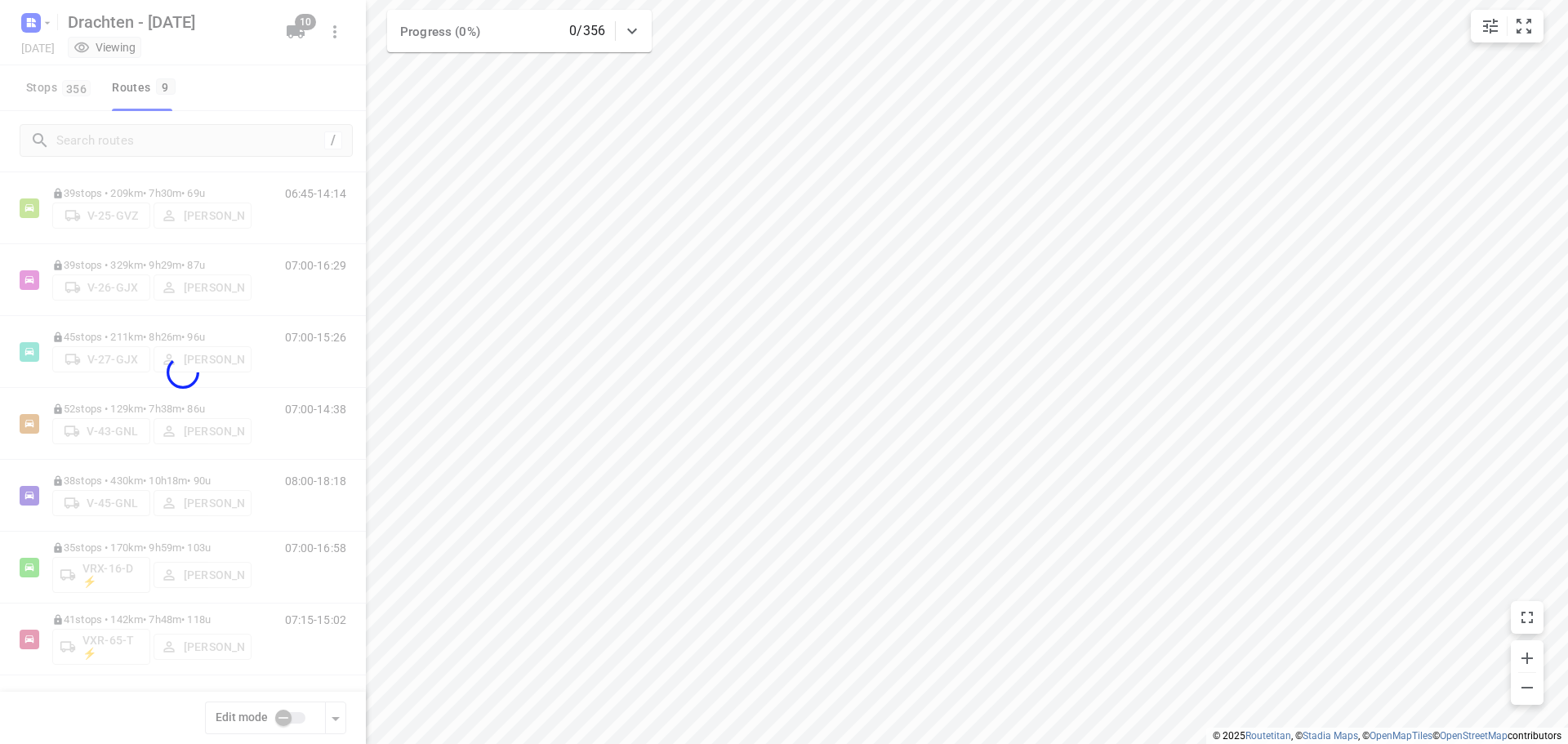
checkbox input "true"
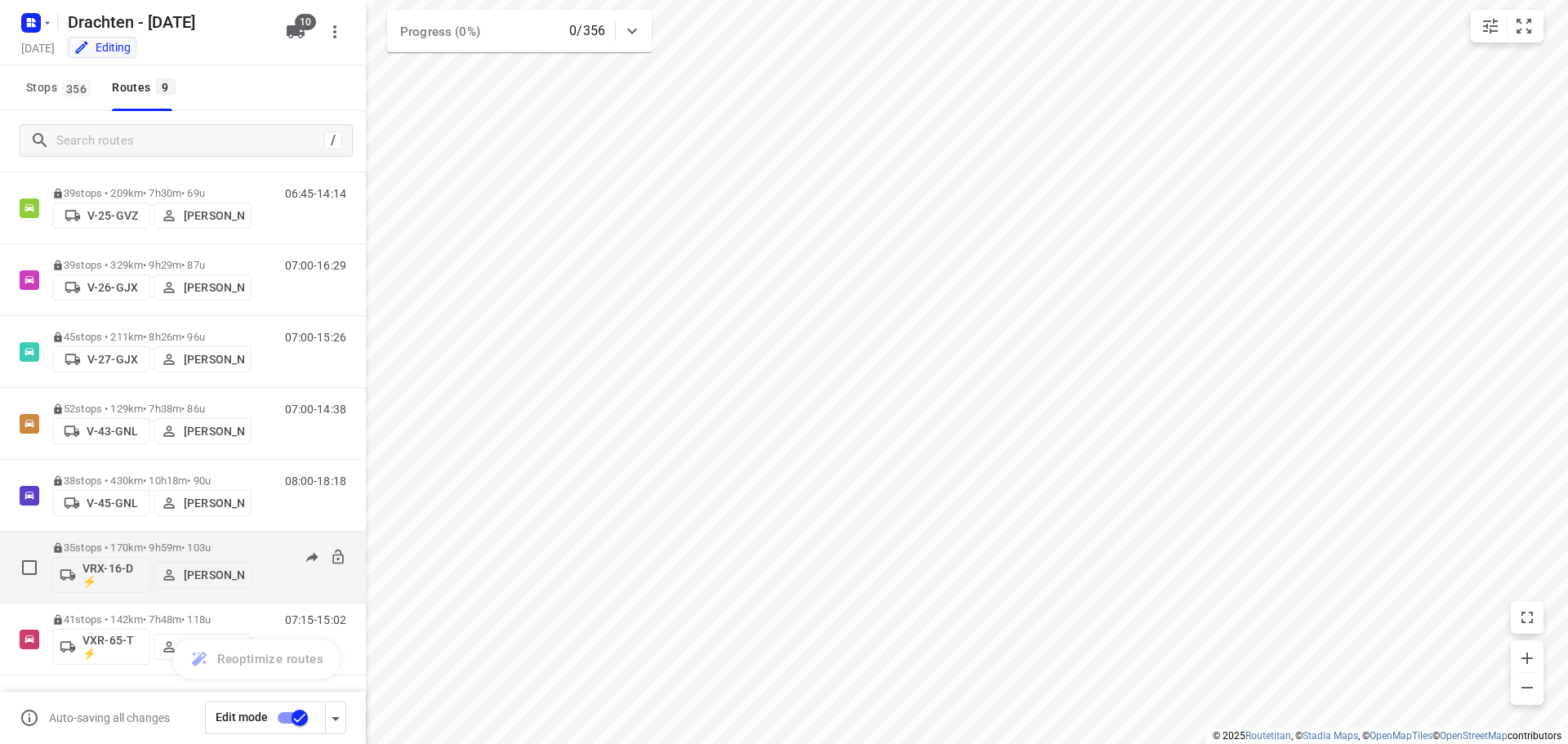
scroll to position [0, 0]
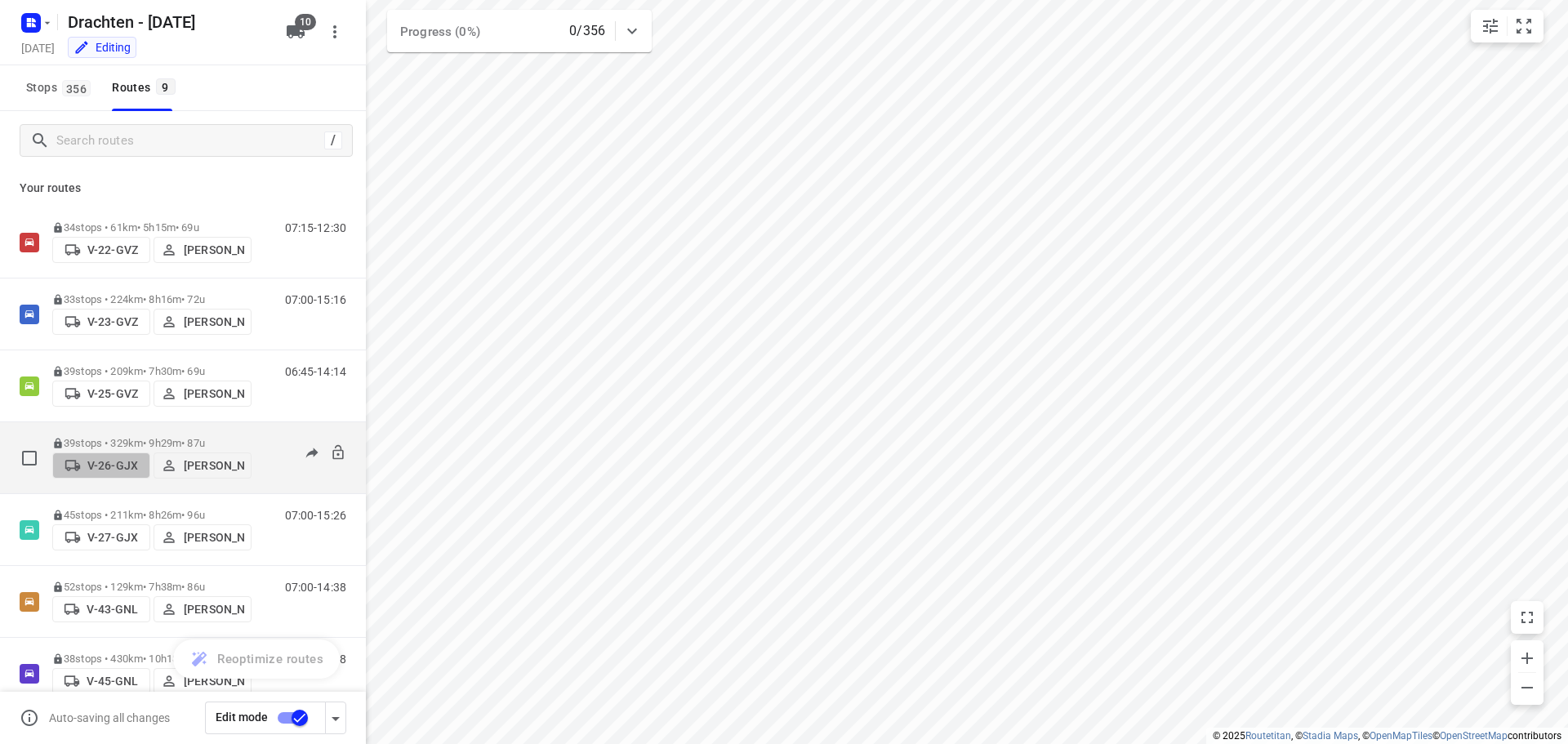
click at [112, 464] on p "V-26-GJX" at bounding box center [112, 465] width 51 height 13
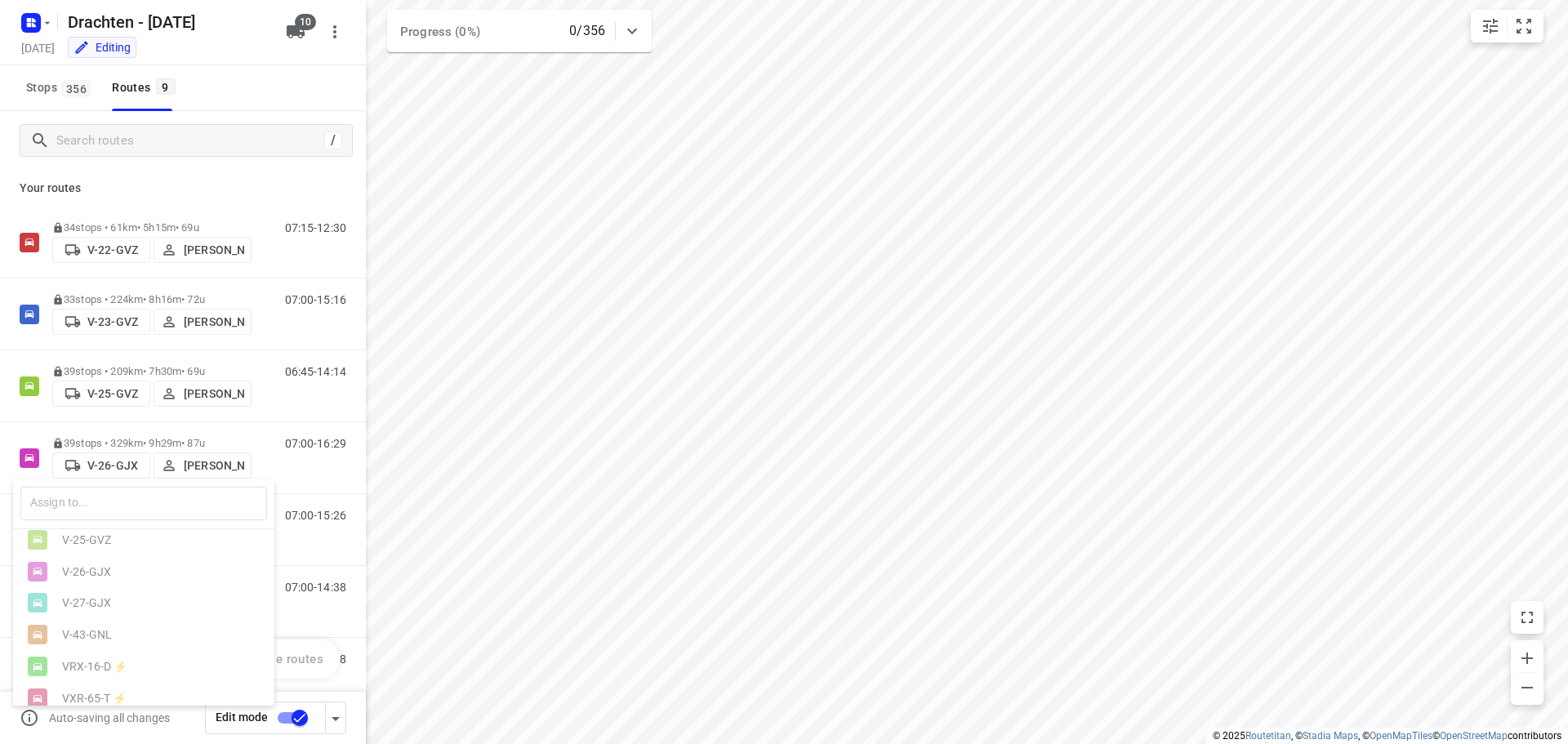
scroll to position [165, 0]
click at [207, 182] on div at bounding box center [784, 372] width 1568 height 744
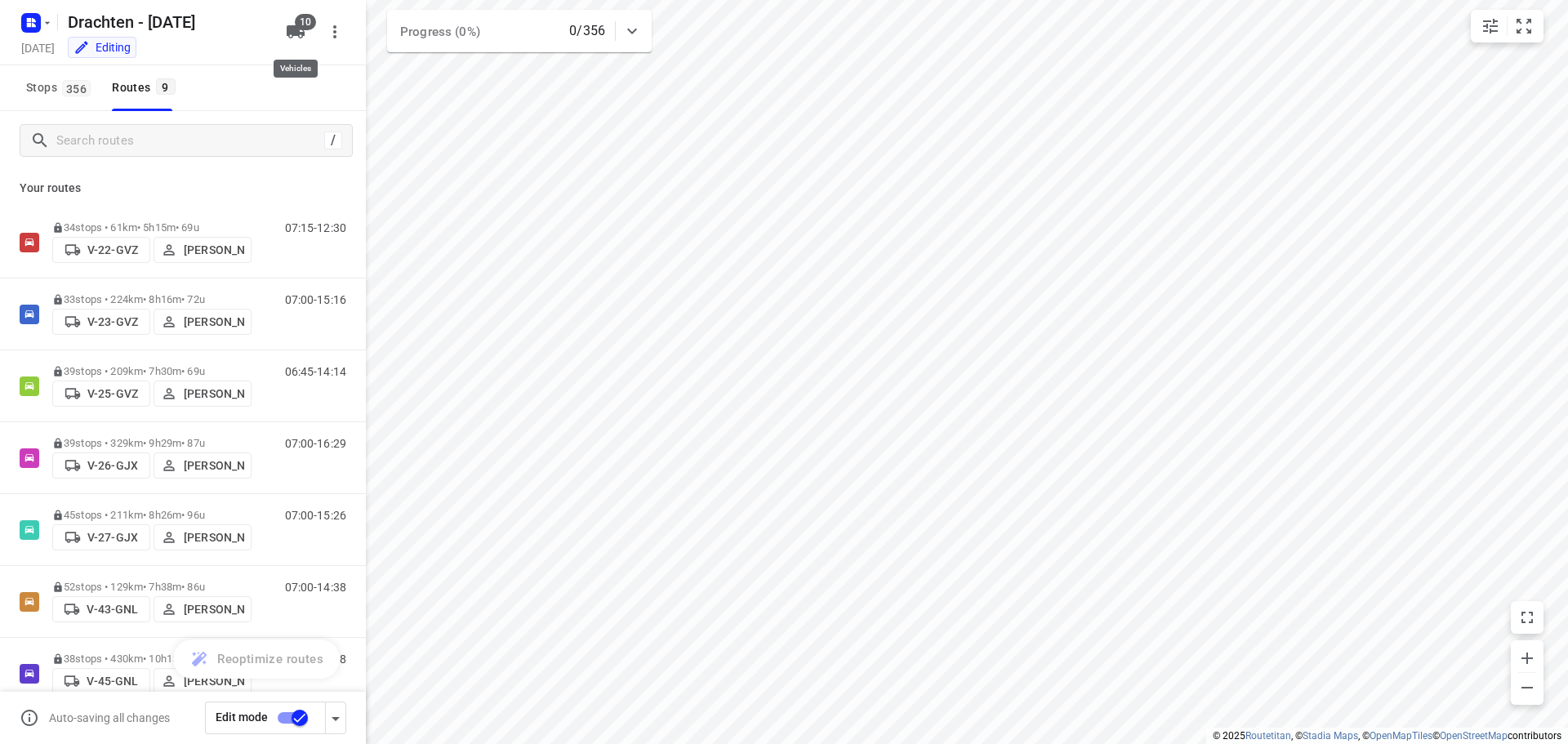
click at [287, 26] on icon "button" at bounding box center [295, 32] width 20 height 20
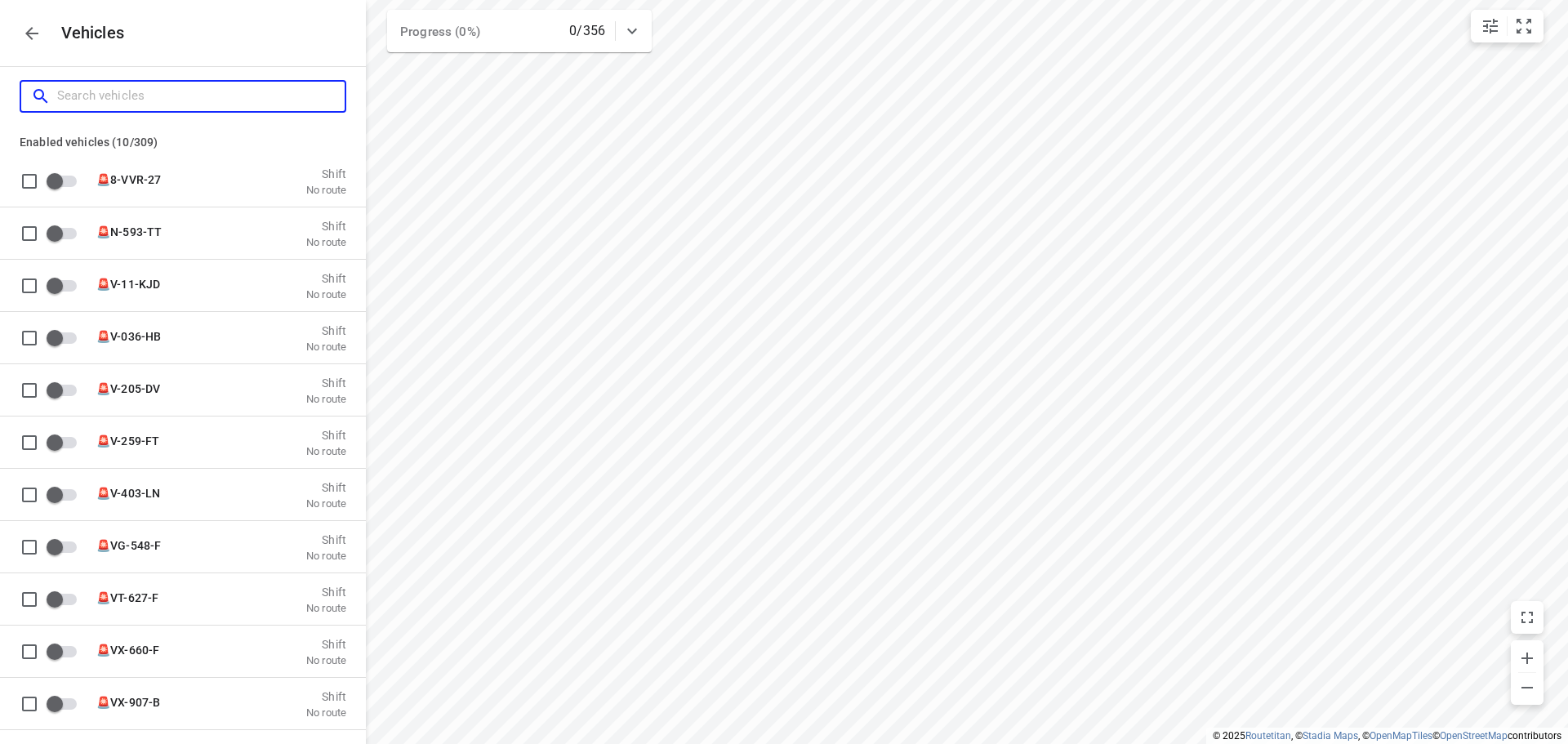
click at [188, 97] on input "Search vehicles" at bounding box center [201, 95] width 287 height 26
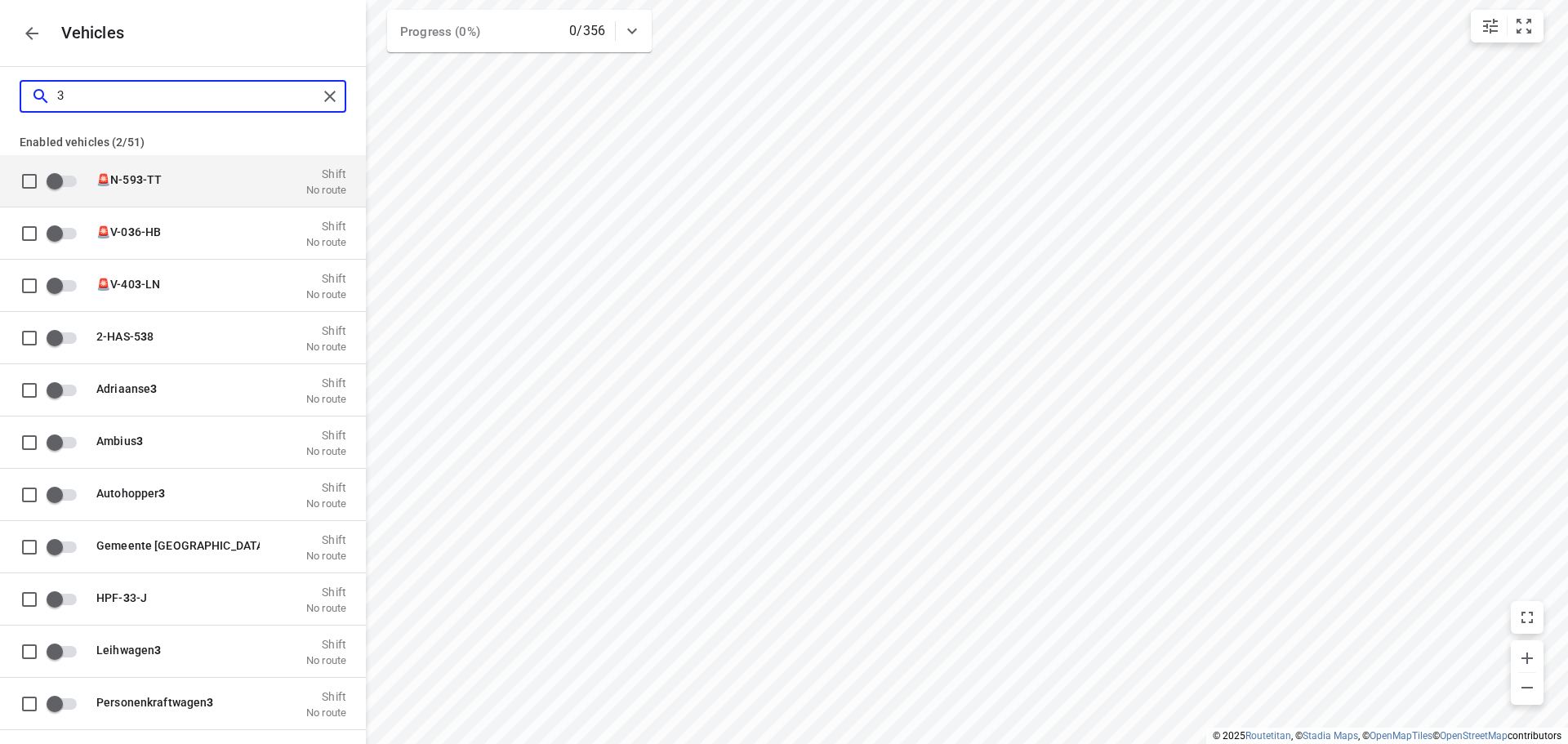
type input "3"
checkbox input "true"
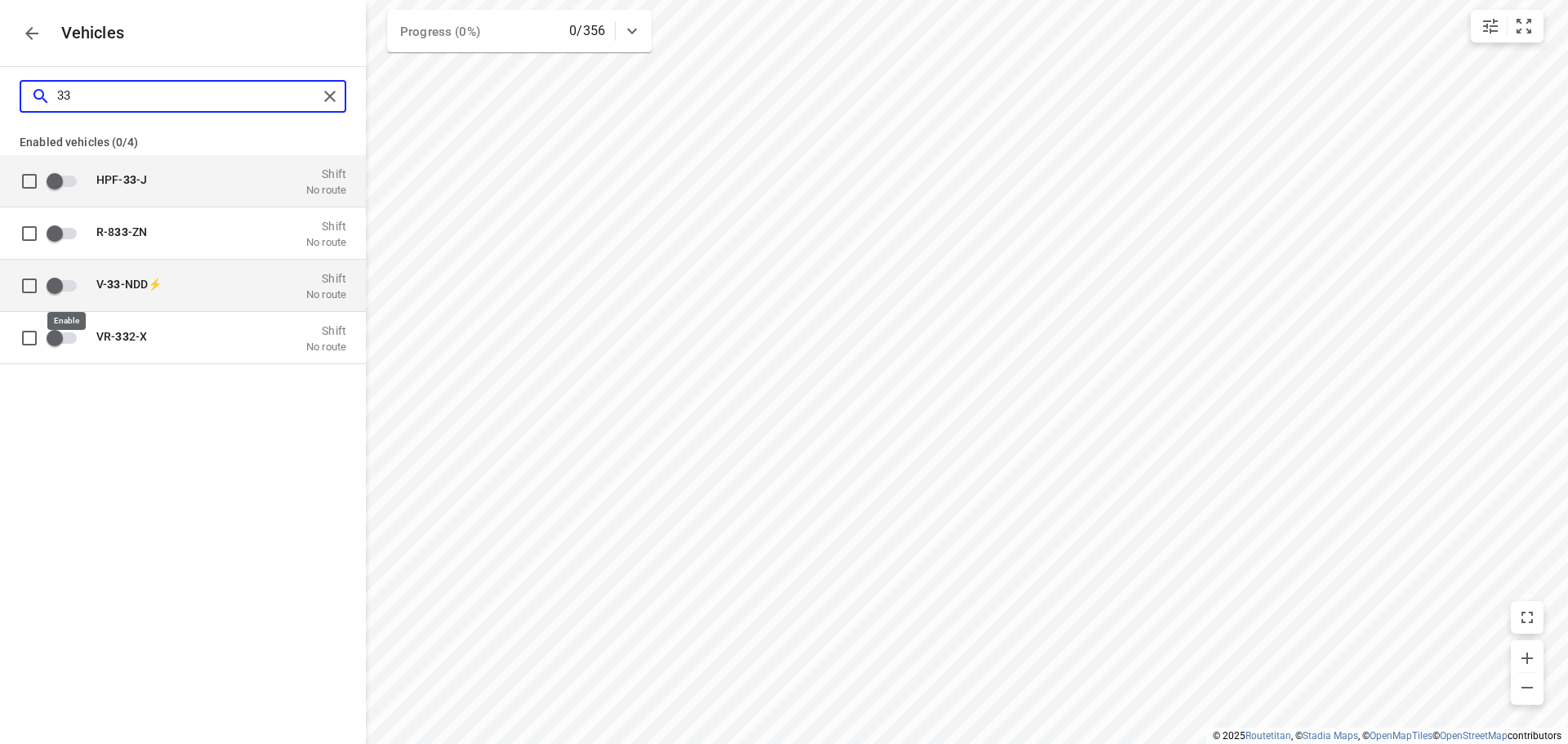
type input "33"
click at [50, 279] on input "grid" at bounding box center [55, 284] width 93 height 31
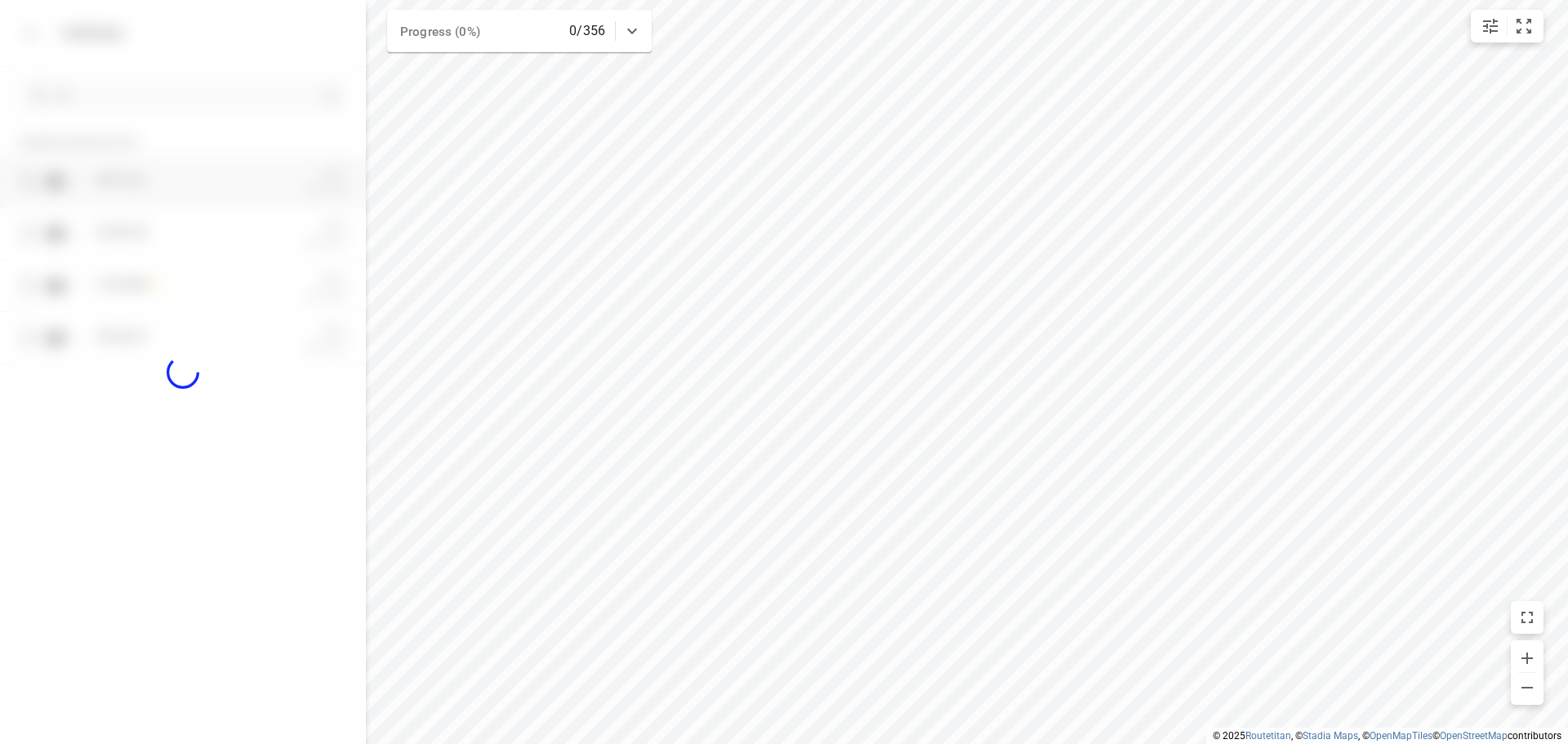
checkbox input "true"
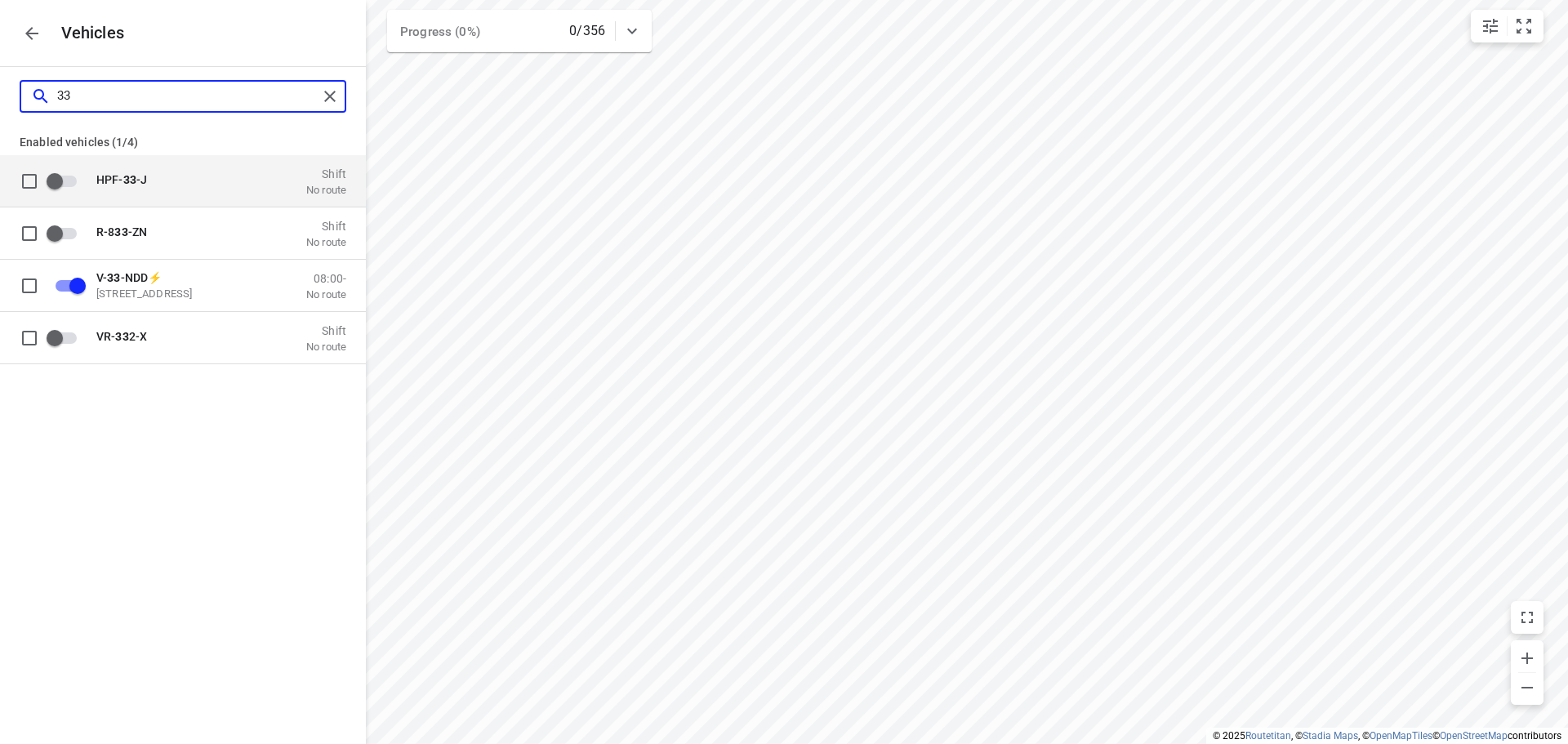
click at [93, 103] on input "33" at bounding box center [187, 95] width 261 height 26
type input "3"
checkbox input "false"
type input "34"
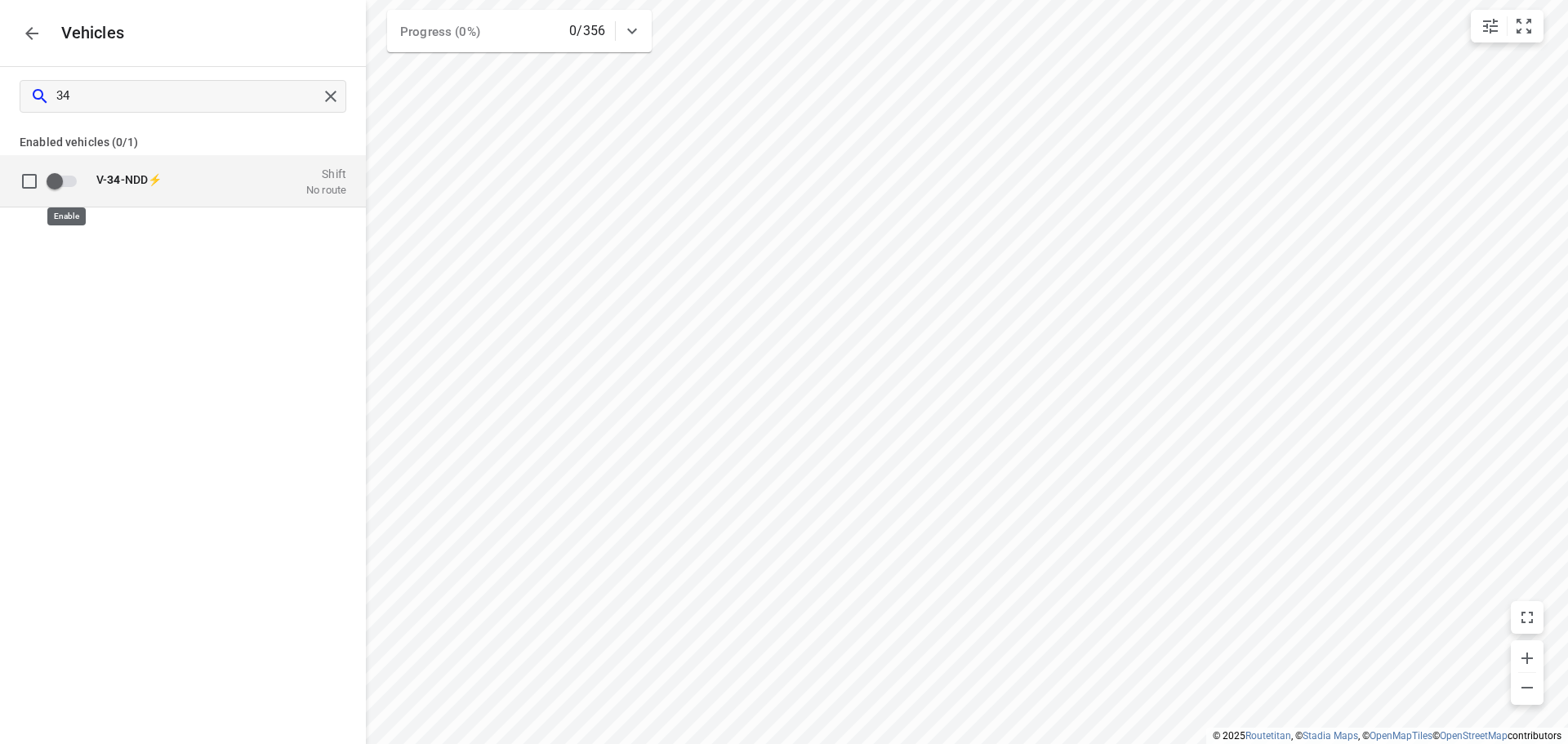
click at [59, 176] on input "grid" at bounding box center [55, 180] width 93 height 31
checkbox input "true"
click at [32, 29] on icon "button" at bounding box center [32, 34] width 20 height 20
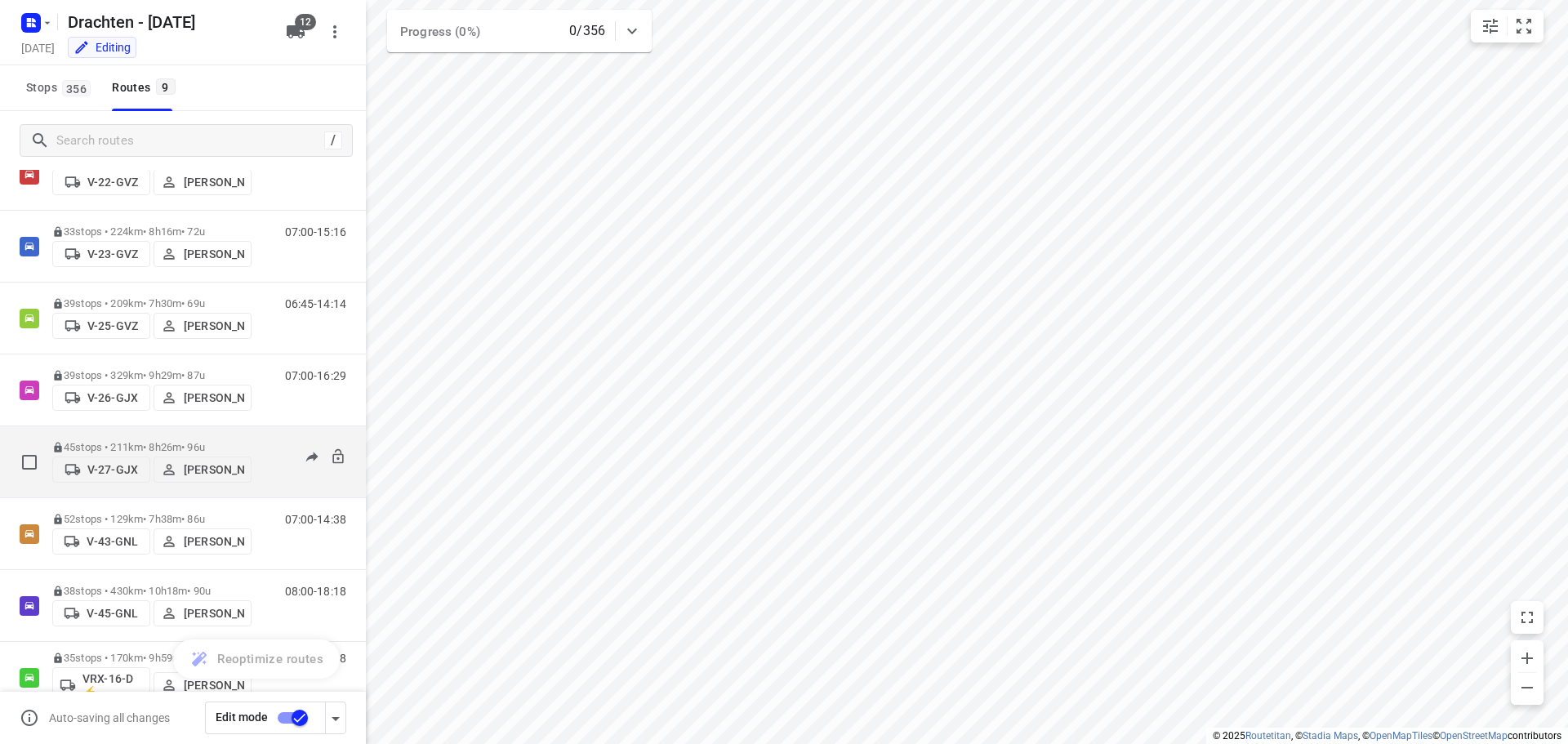
scroll to position [0, 0]
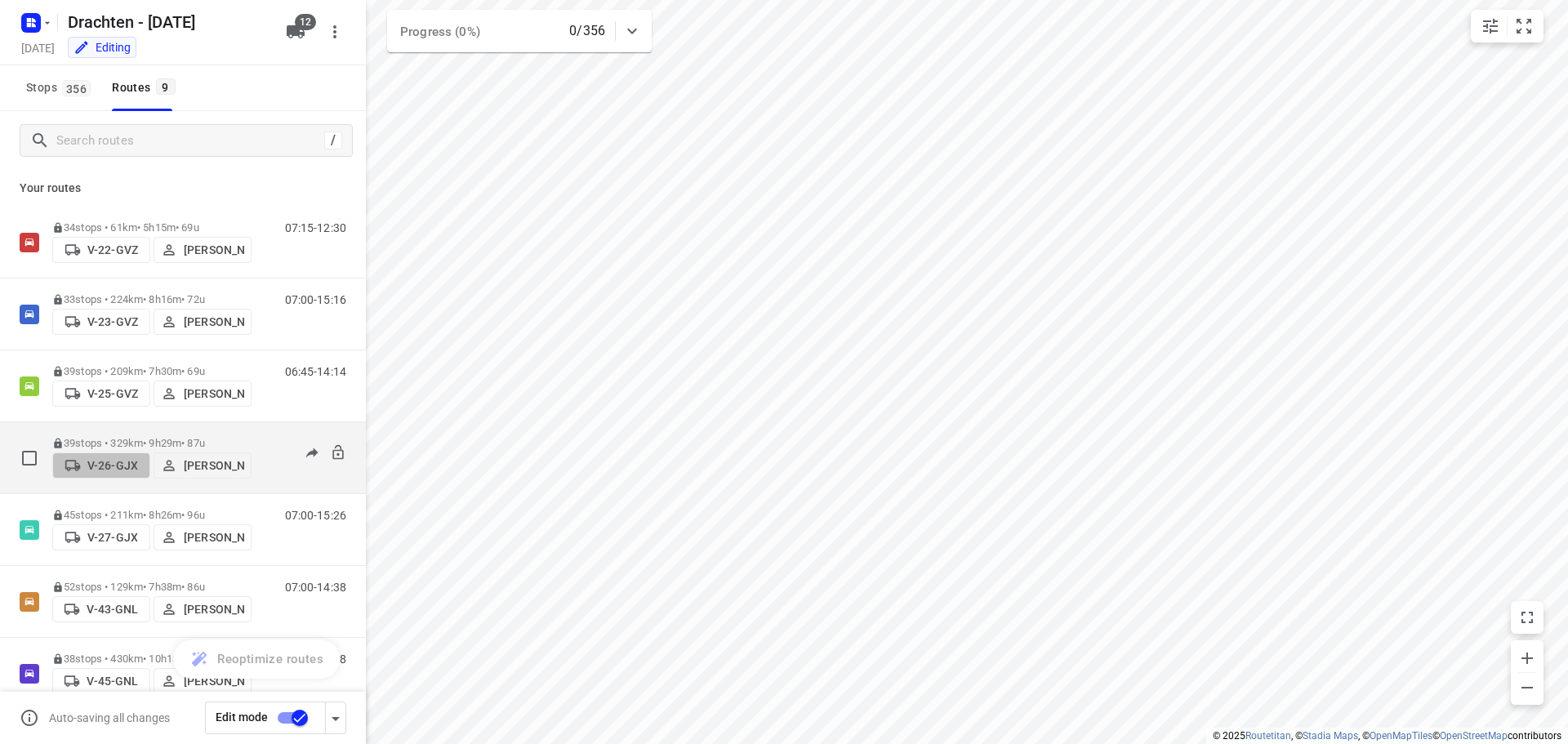
click at [115, 465] on p "V-26-GJX" at bounding box center [112, 465] width 51 height 13
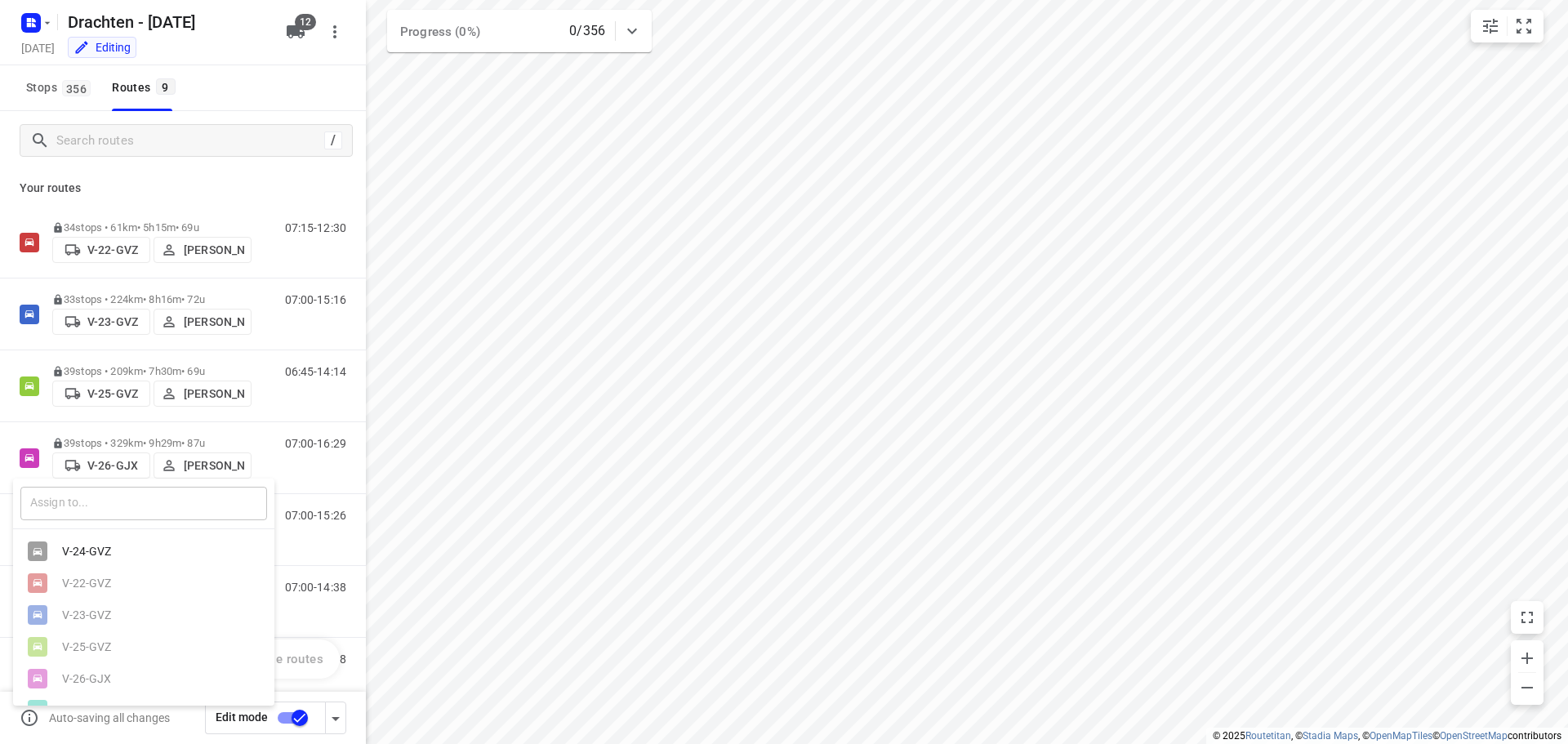
click at [103, 508] on input "text" at bounding box center [144, 503] width 246 height 33
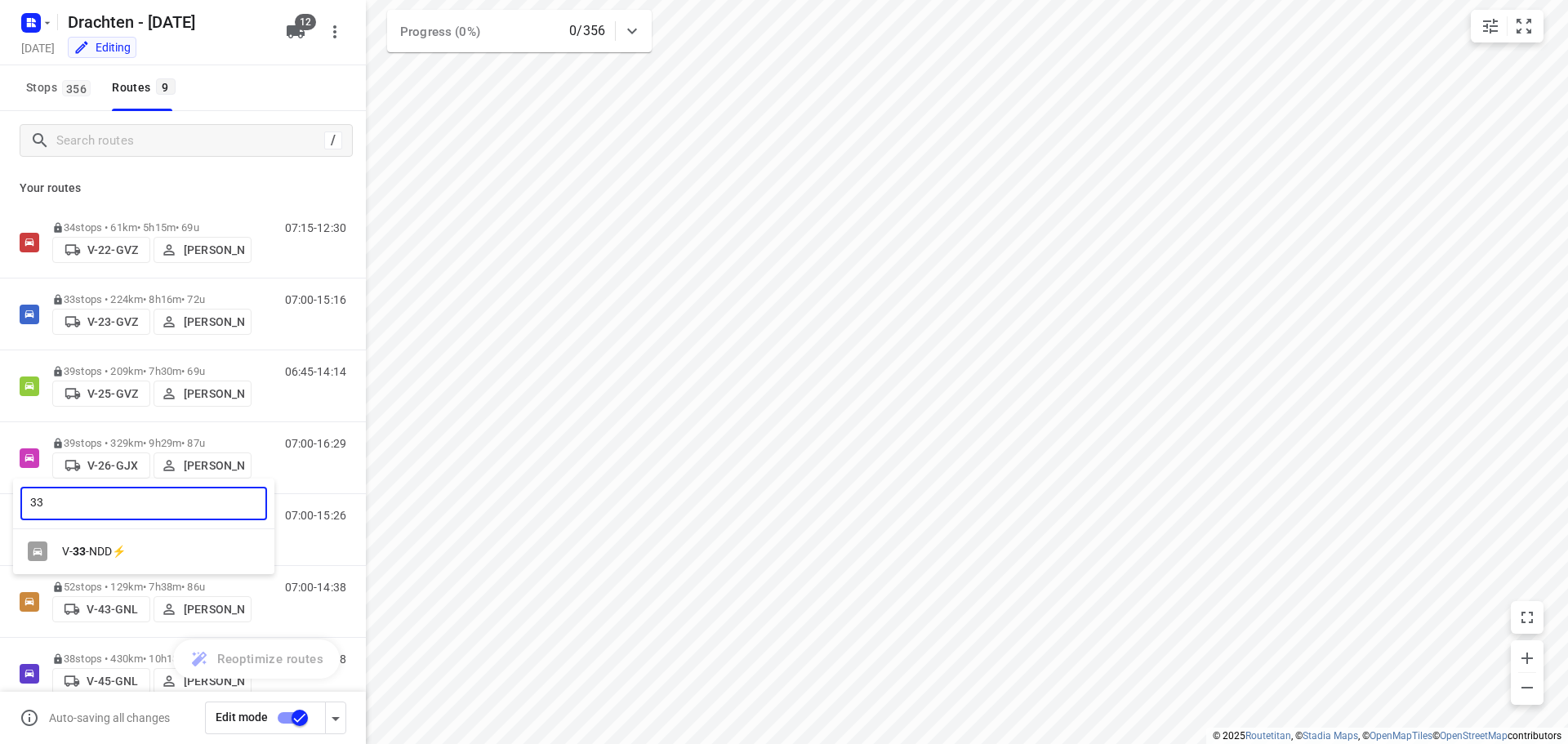
type input "33"
click at [157, 552] on div "V- 33 -NDD⚡" at bounding box center [148, 552] width 172 height 13
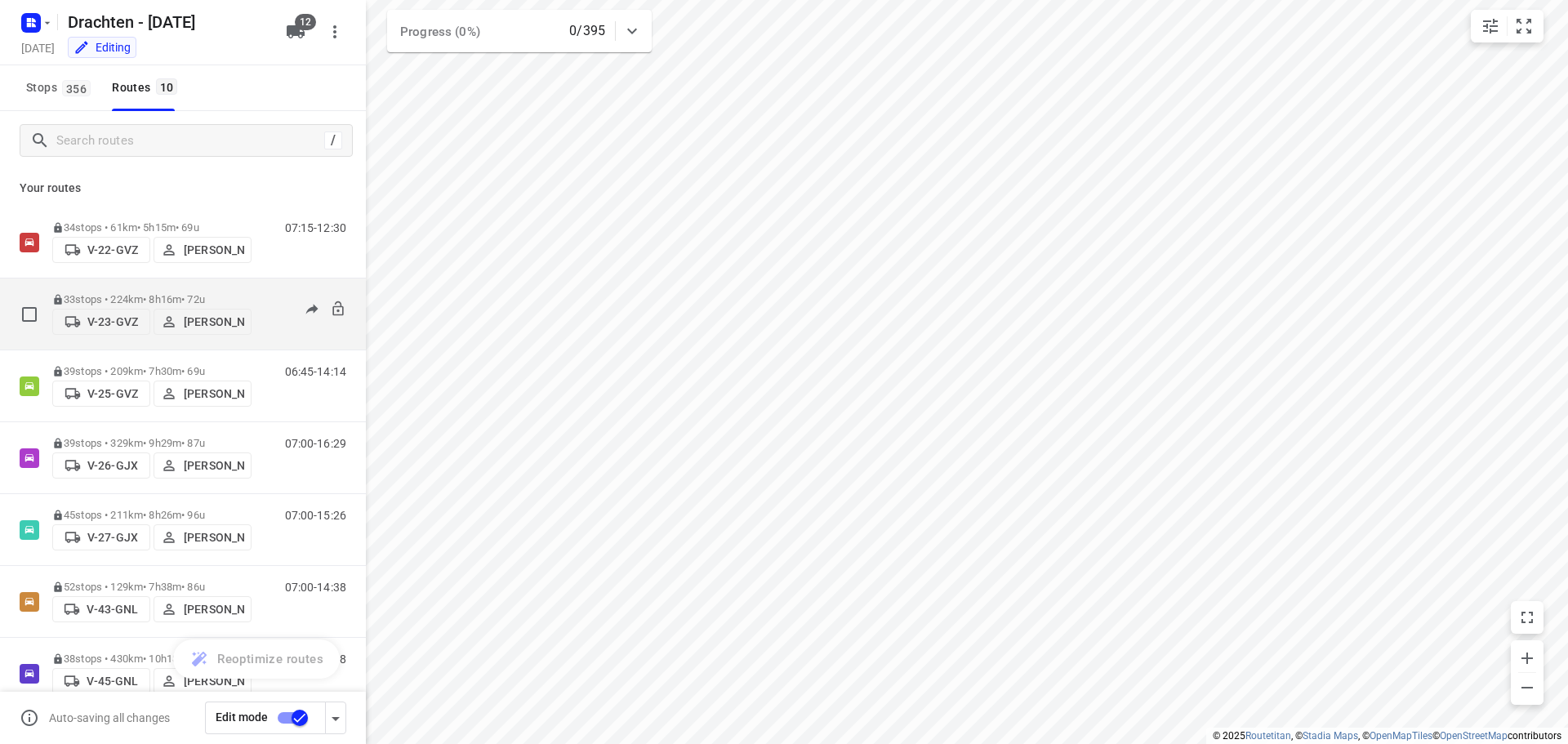
click at [124, 321] on p "V-23-GVZ" at bounding box center [112, 322] width 51 height 13
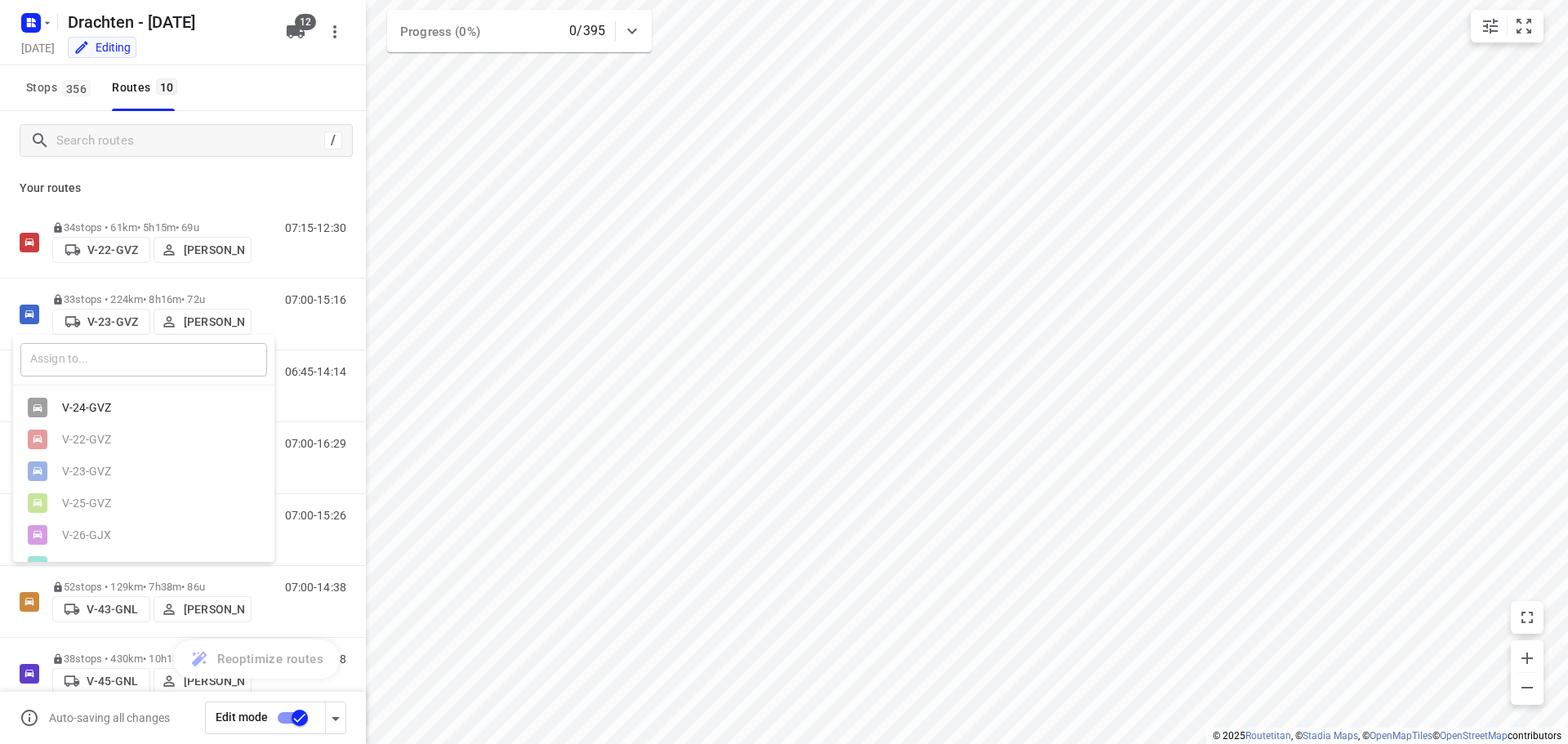
click at [110, 356] on input "text" at bounding box center [144, 359] width 246 height 33
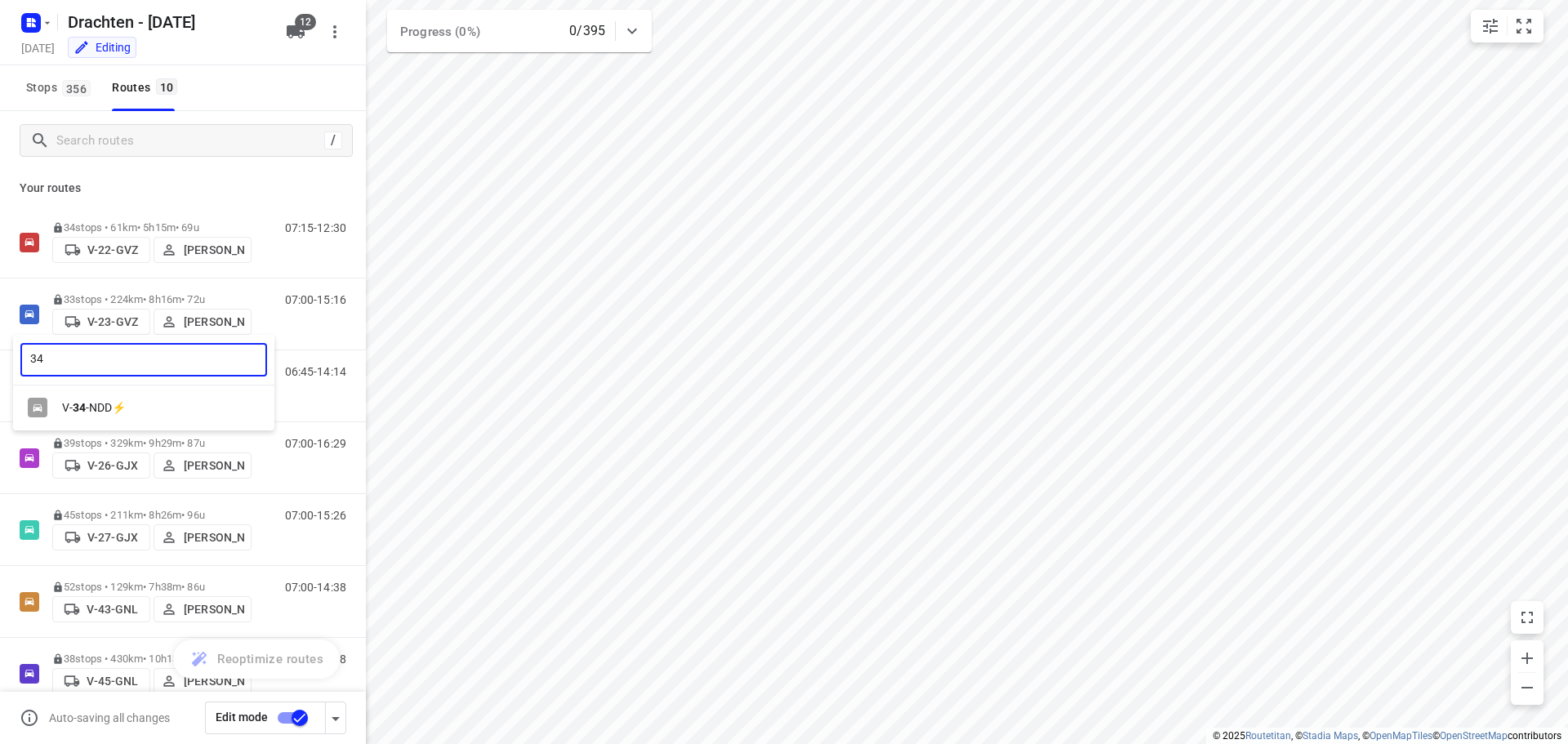
type input "34"
click at [102, 408] on div "V- 34 -NDD⚡" at bounding box center [148, 407] width 172 height 13
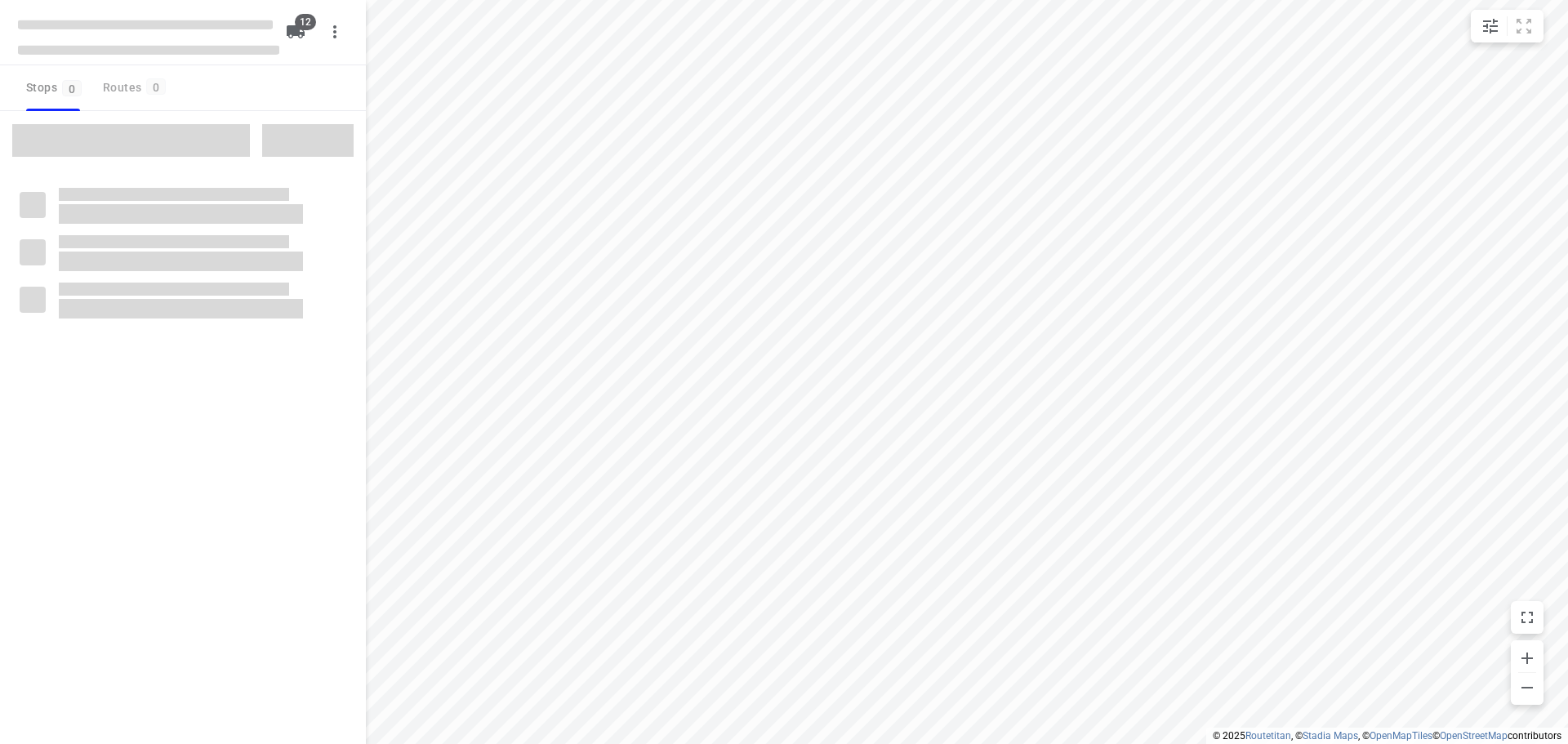
checkbox input "true"
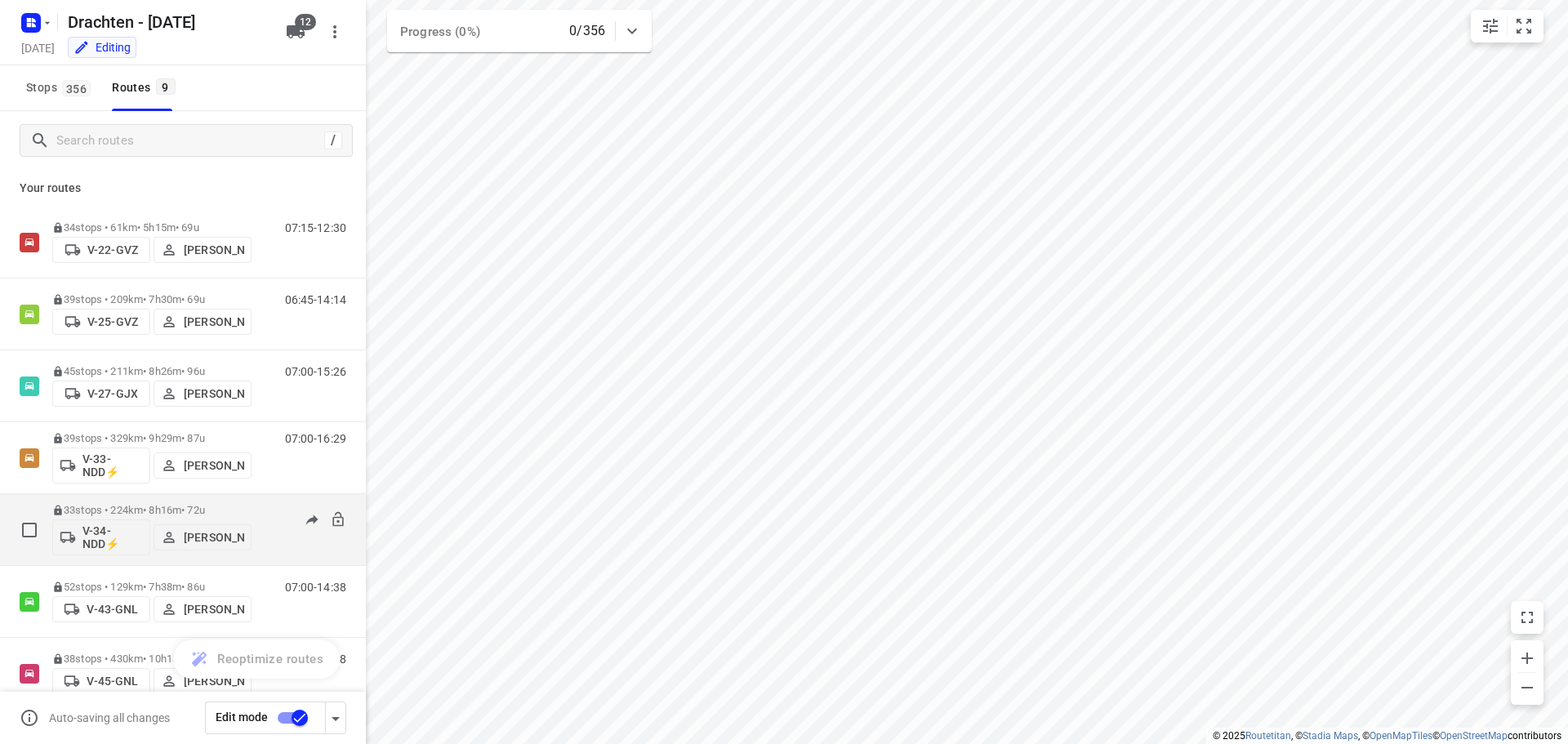
click at [103, 533] on p "V-34-NDD⚡" at bounding box center [112, 537] width 61 height 26
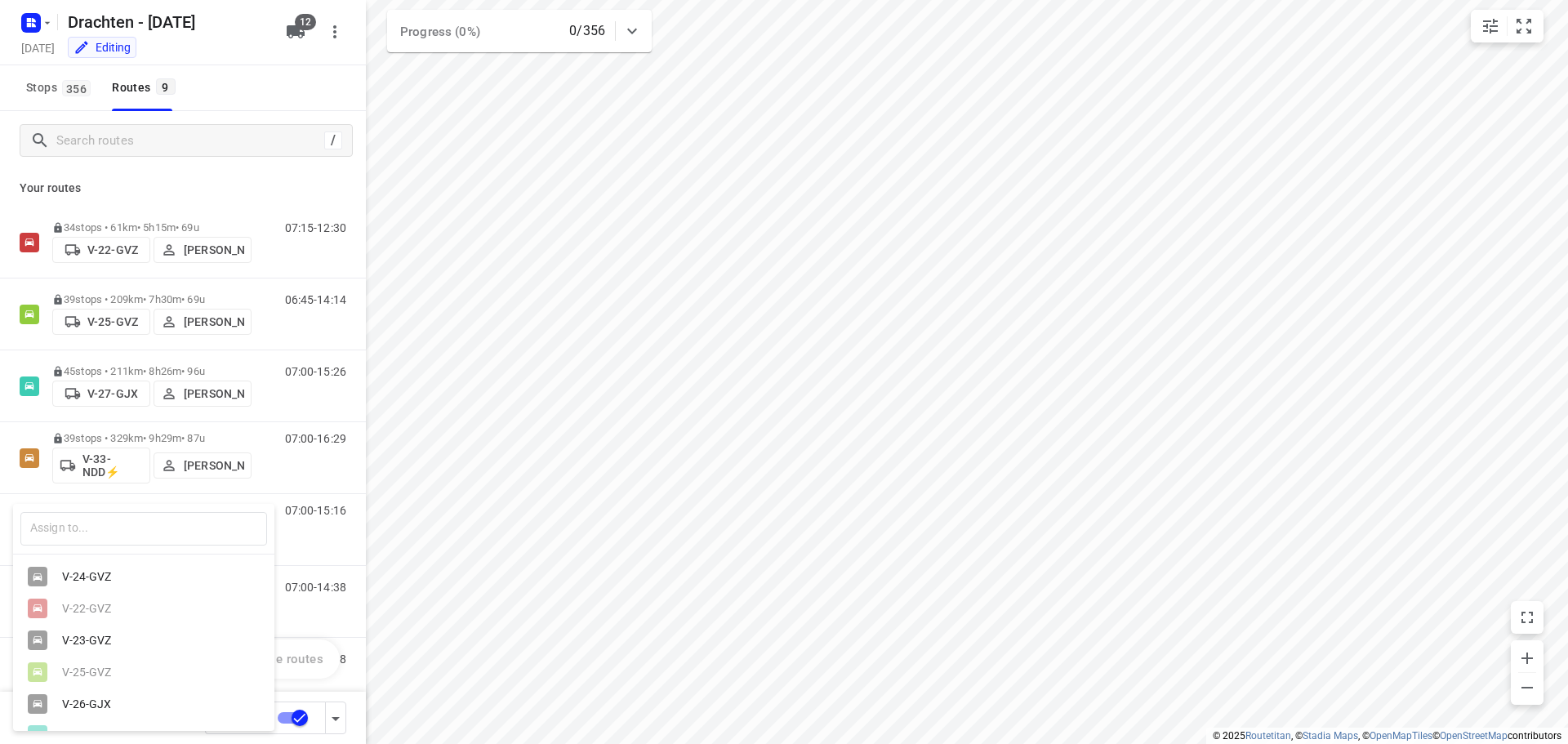
click at [444, 532] on div at bounding box center [784, 372] width 1568 height 744
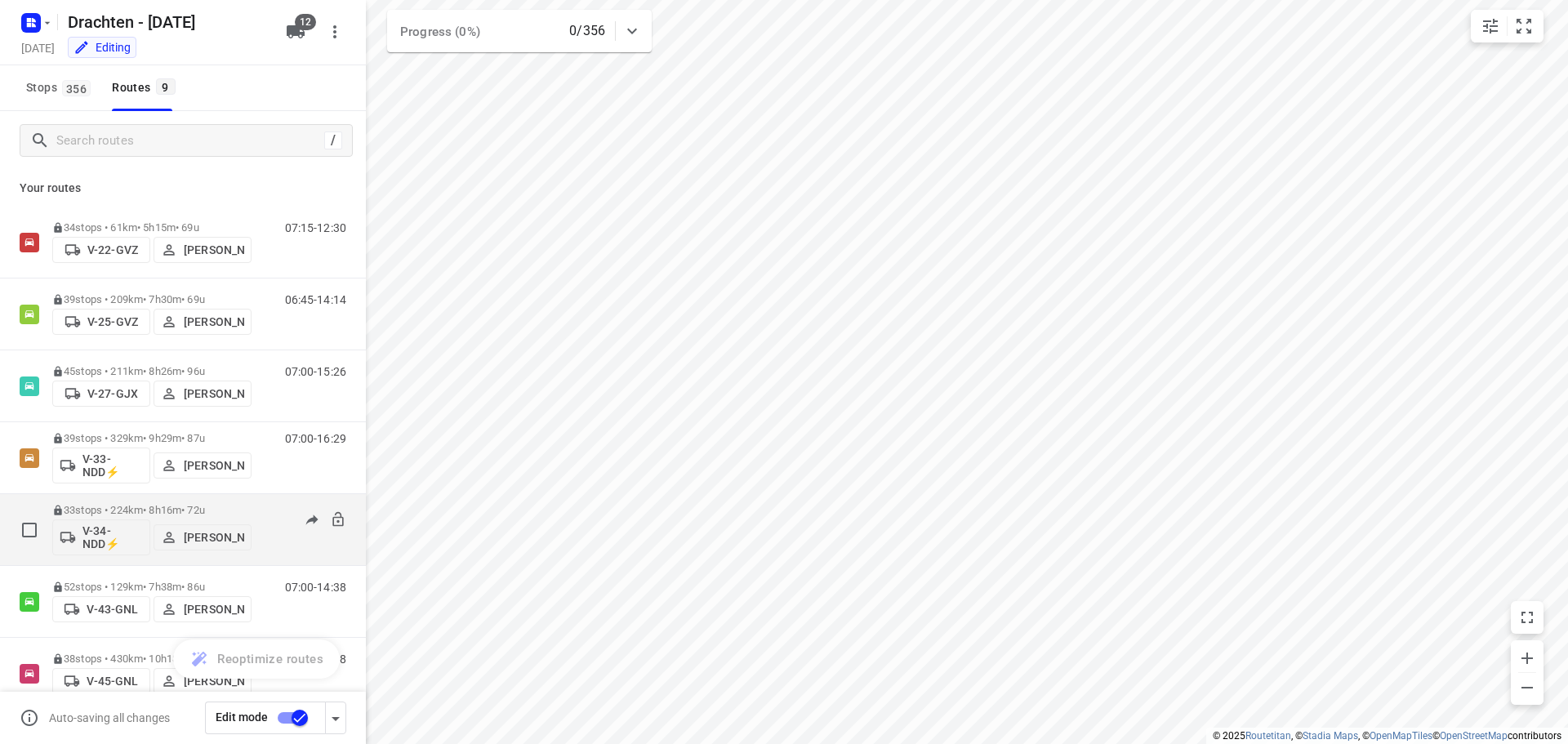
click at [108, 539] on p "V-34-NDD⚡" at bounding box center [112, 537] width 61 height 26
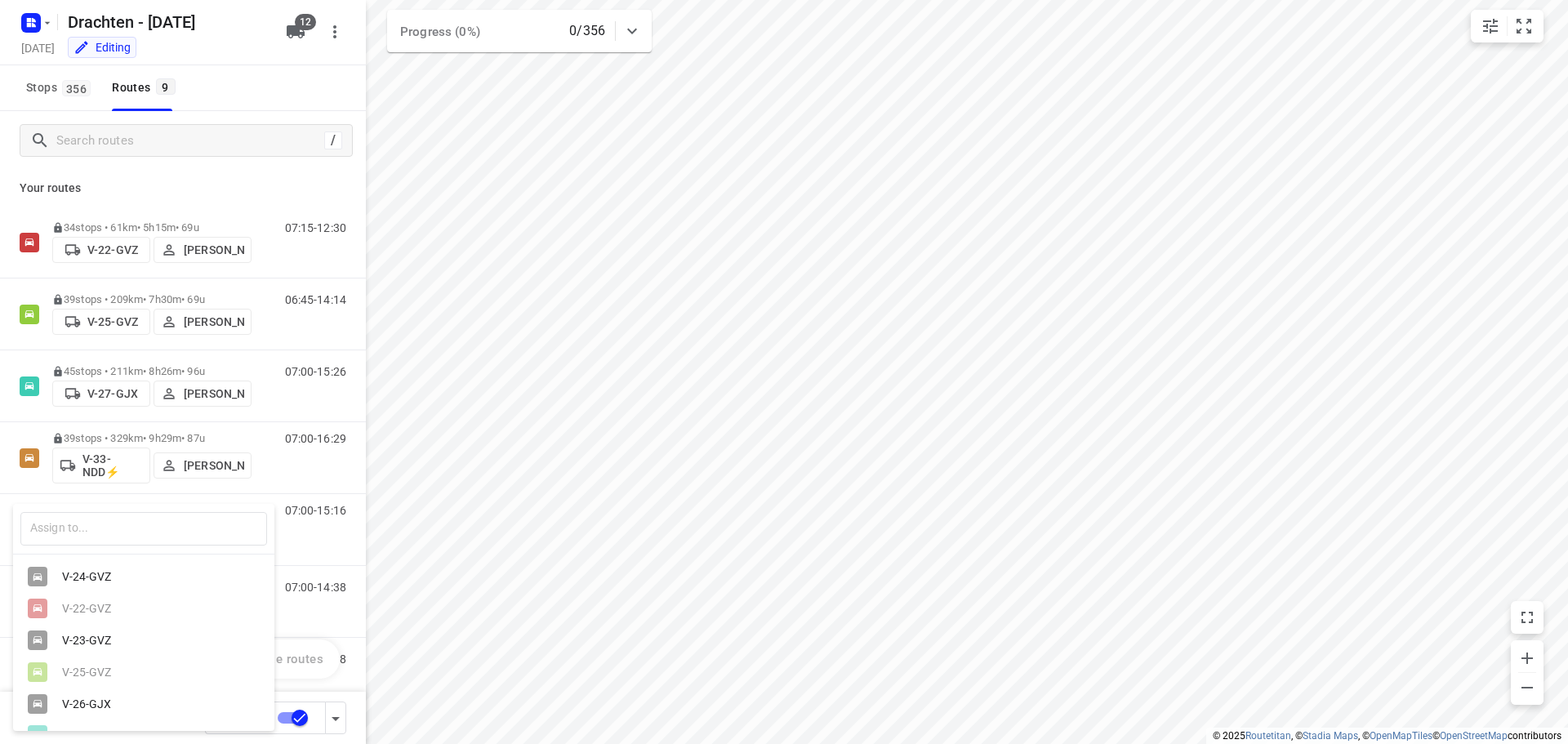
click at [100, 579] on div "V-24-GVZ" at bounding box center [148, 576] width 172 height 13
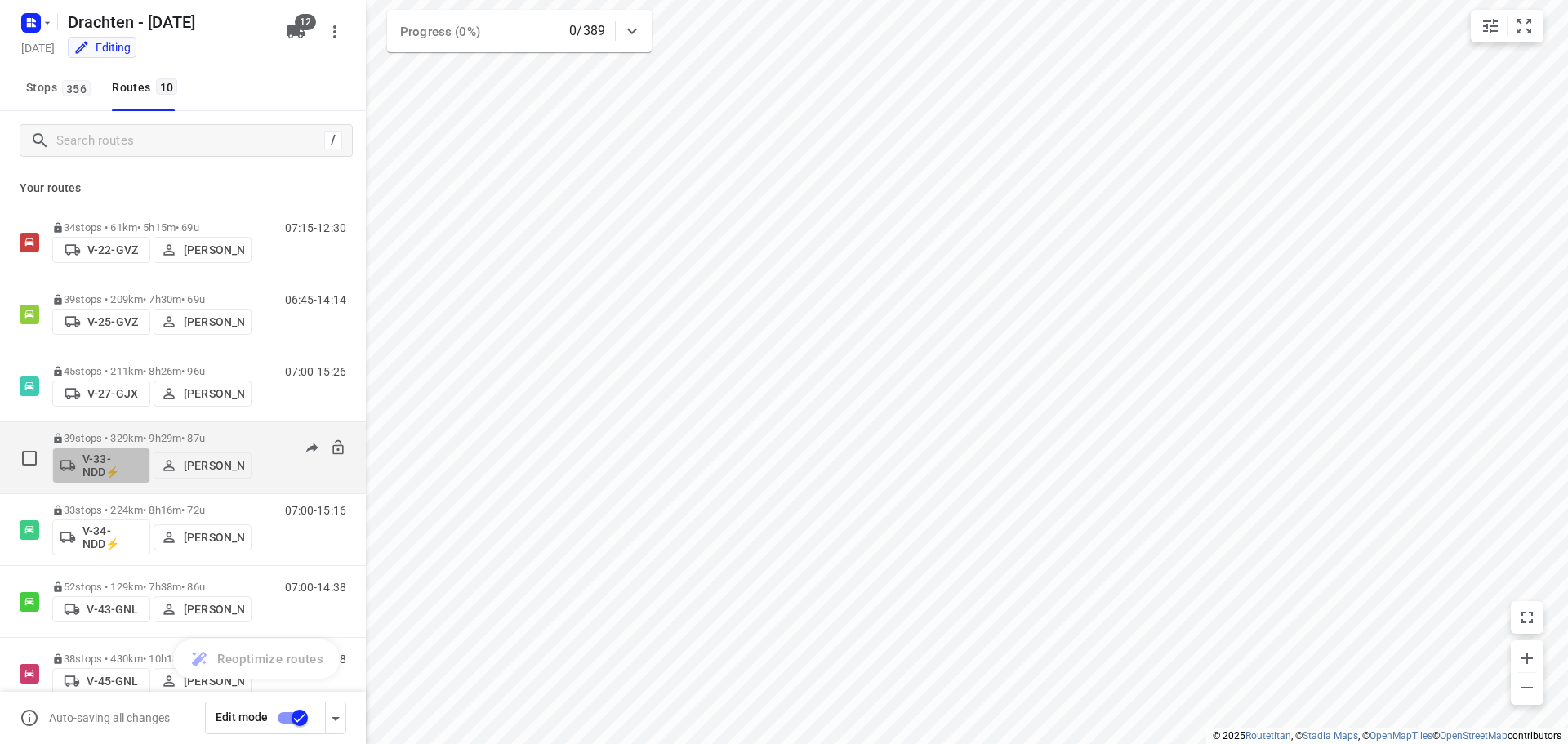
click at [112, 464] on p "V-33-NDD⚡" at bounding box center [112, 464] width 61 height 26
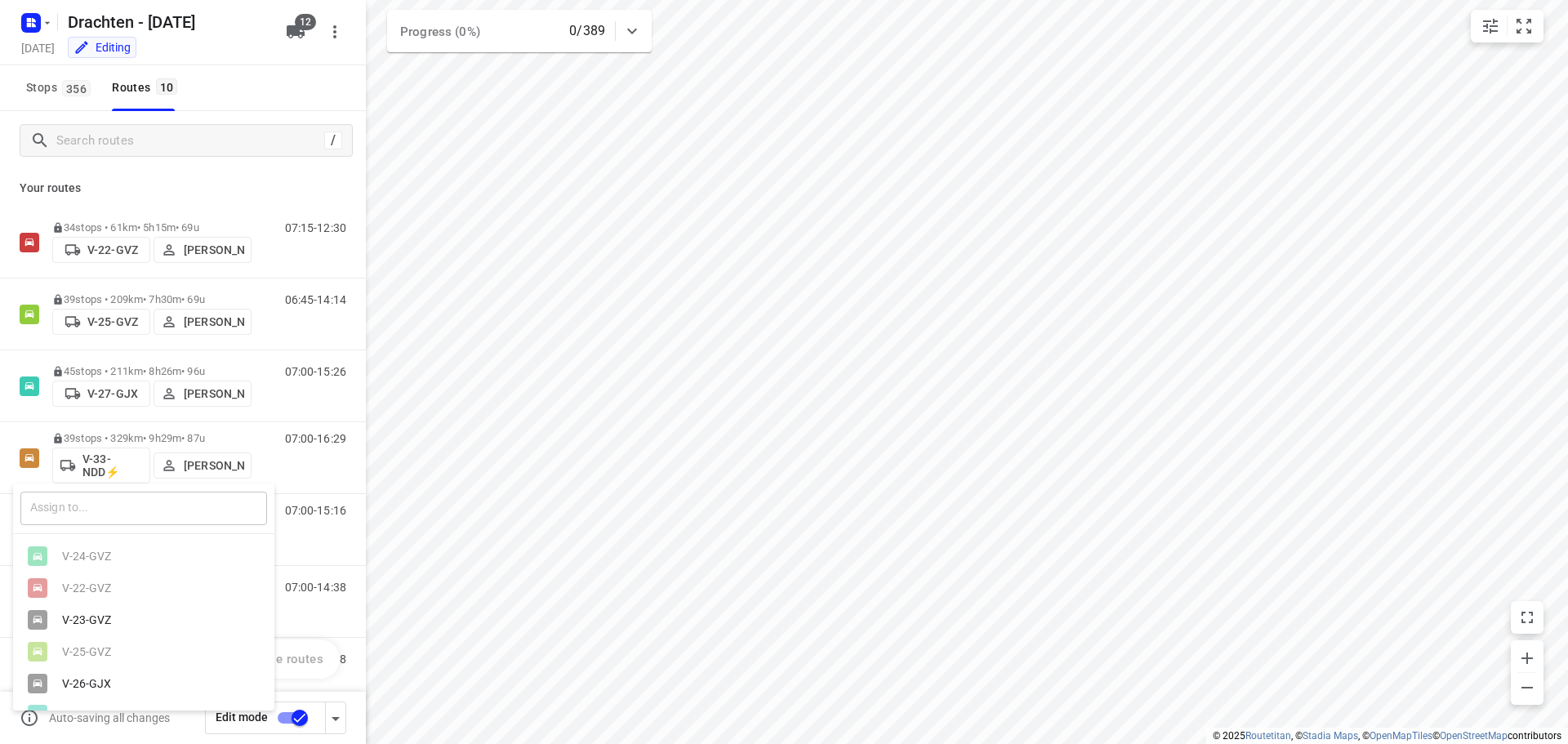
click at [90, 513] on input "text" at bounding box center [144, 508] width 246 height 33
type input "34"
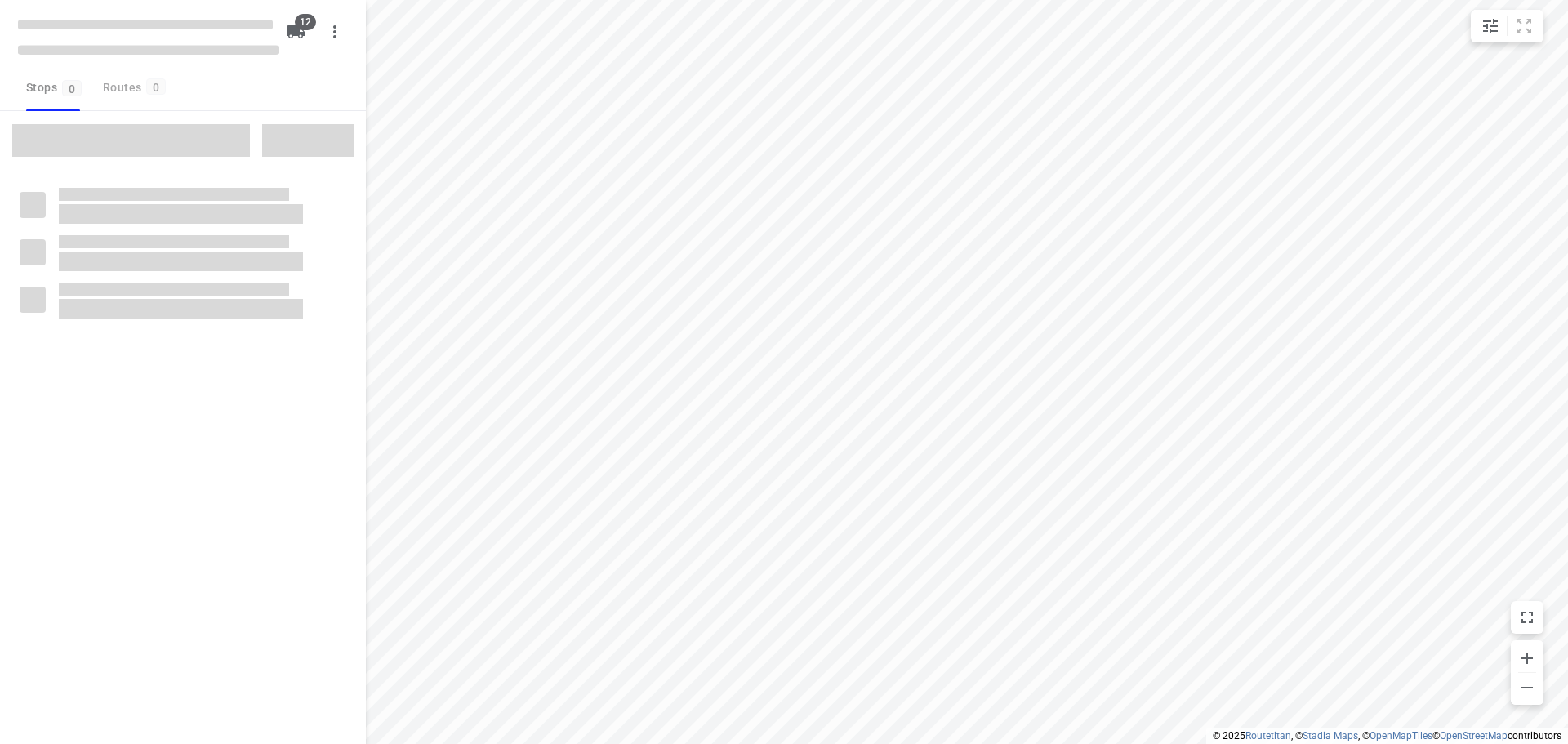
checkbox input "true"
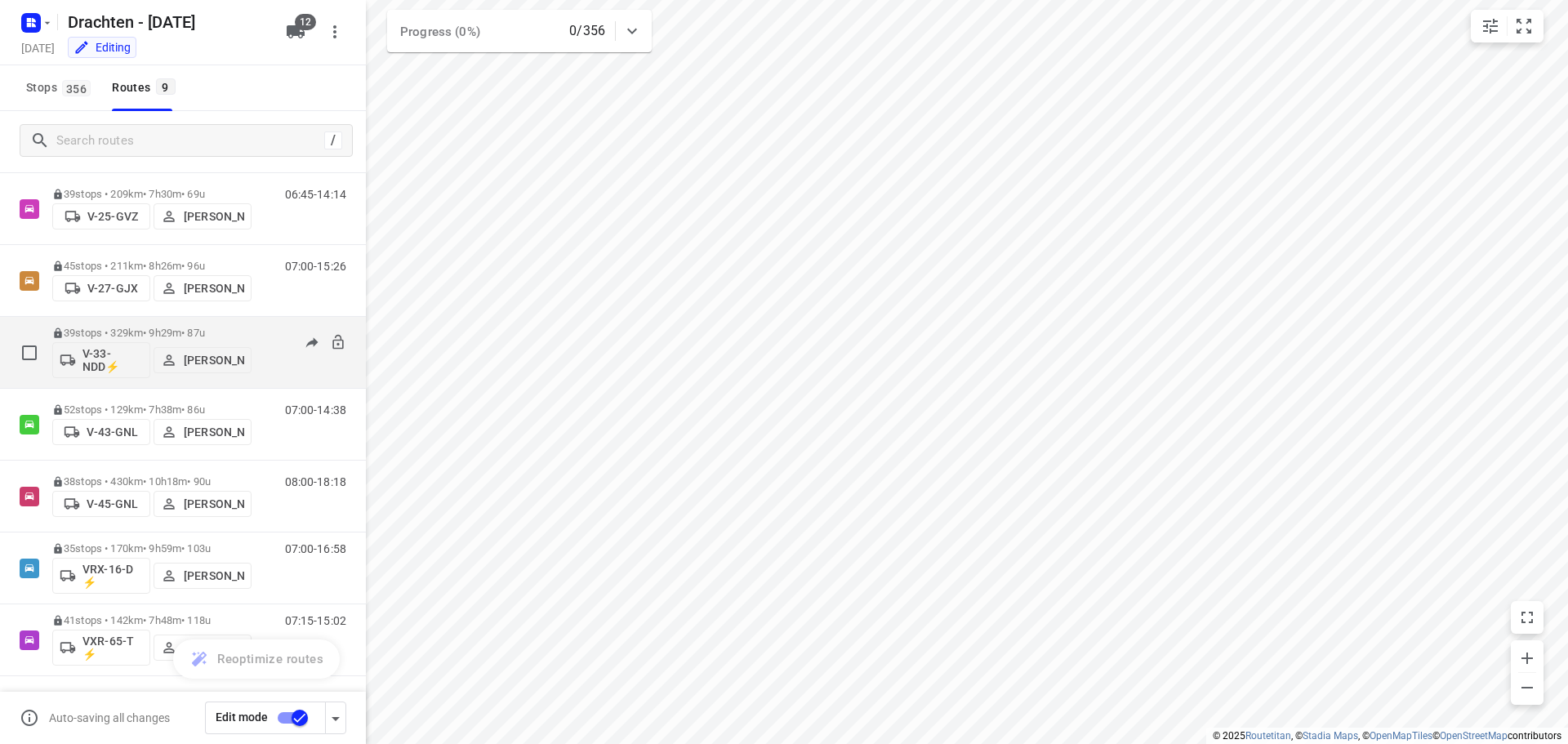
scroll to position [178, 0]
click at [122, 367] on p "V-33-NDD⚡" at bounding box center [112, 358] width 61 height 26
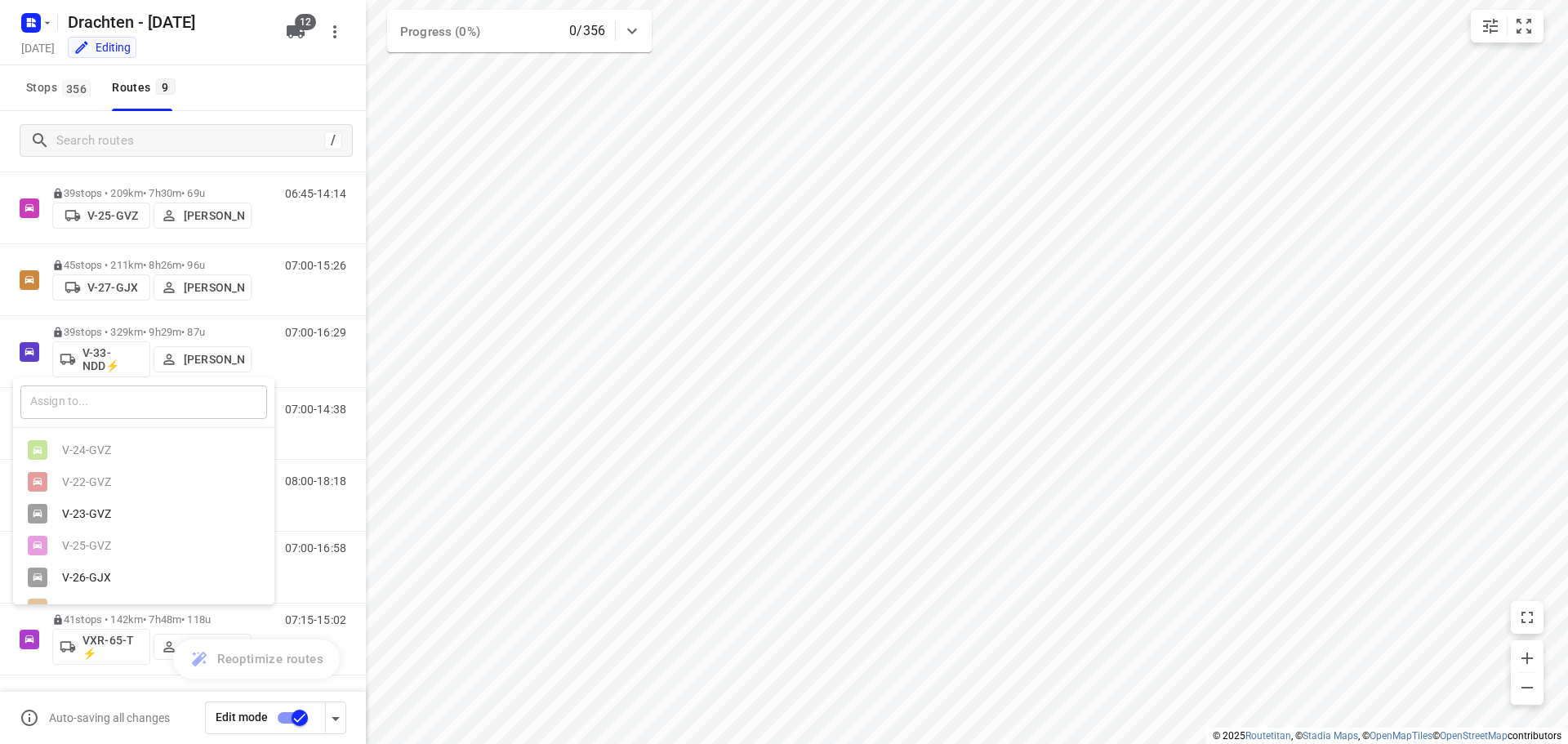
click at [75, 413] on input "text" at bounding box center [144, 402] width 246 height 33
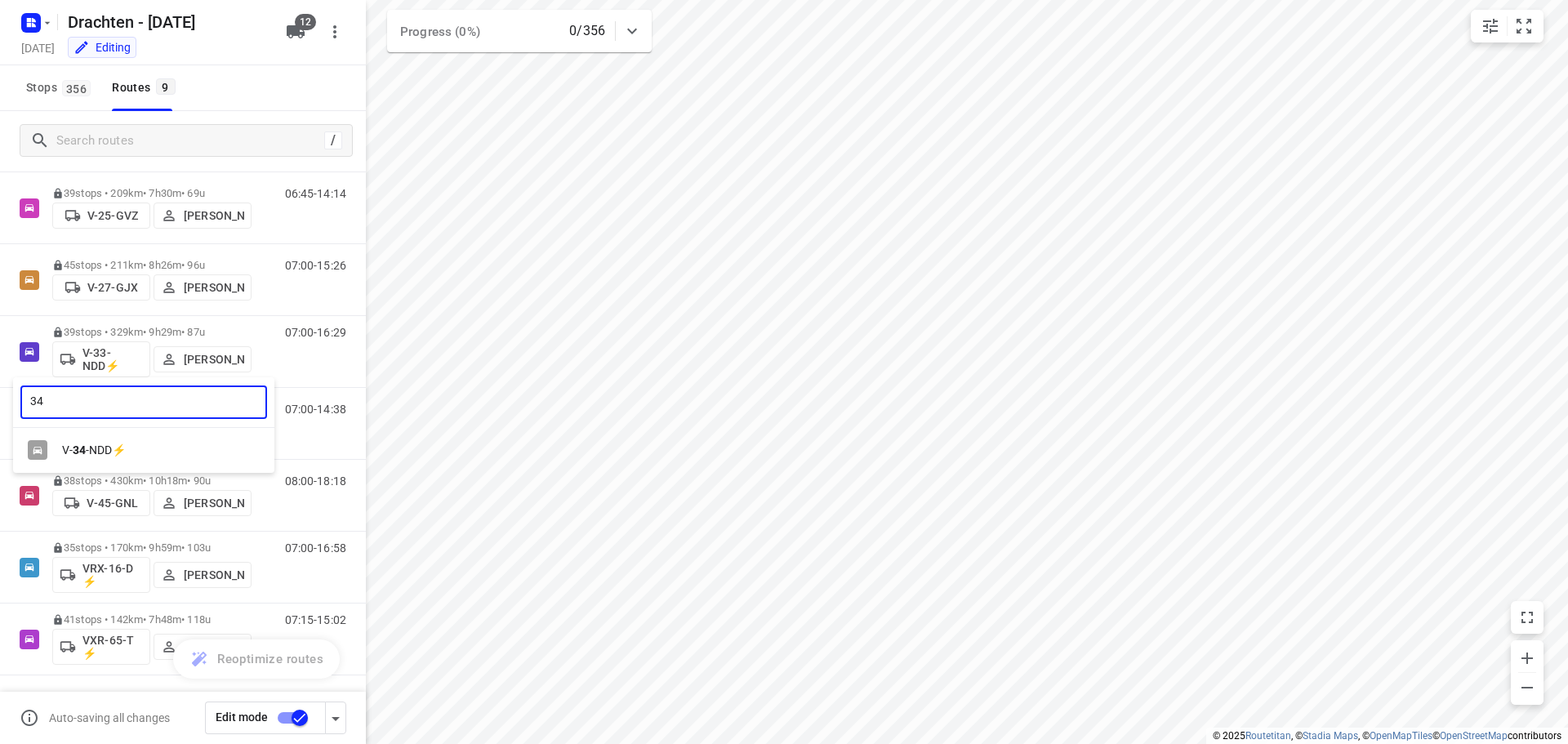
type input "34"
click at [136, 446] on div "V- 34 -NDD⚡" at bounding box center [148, 450] width 172 height 13
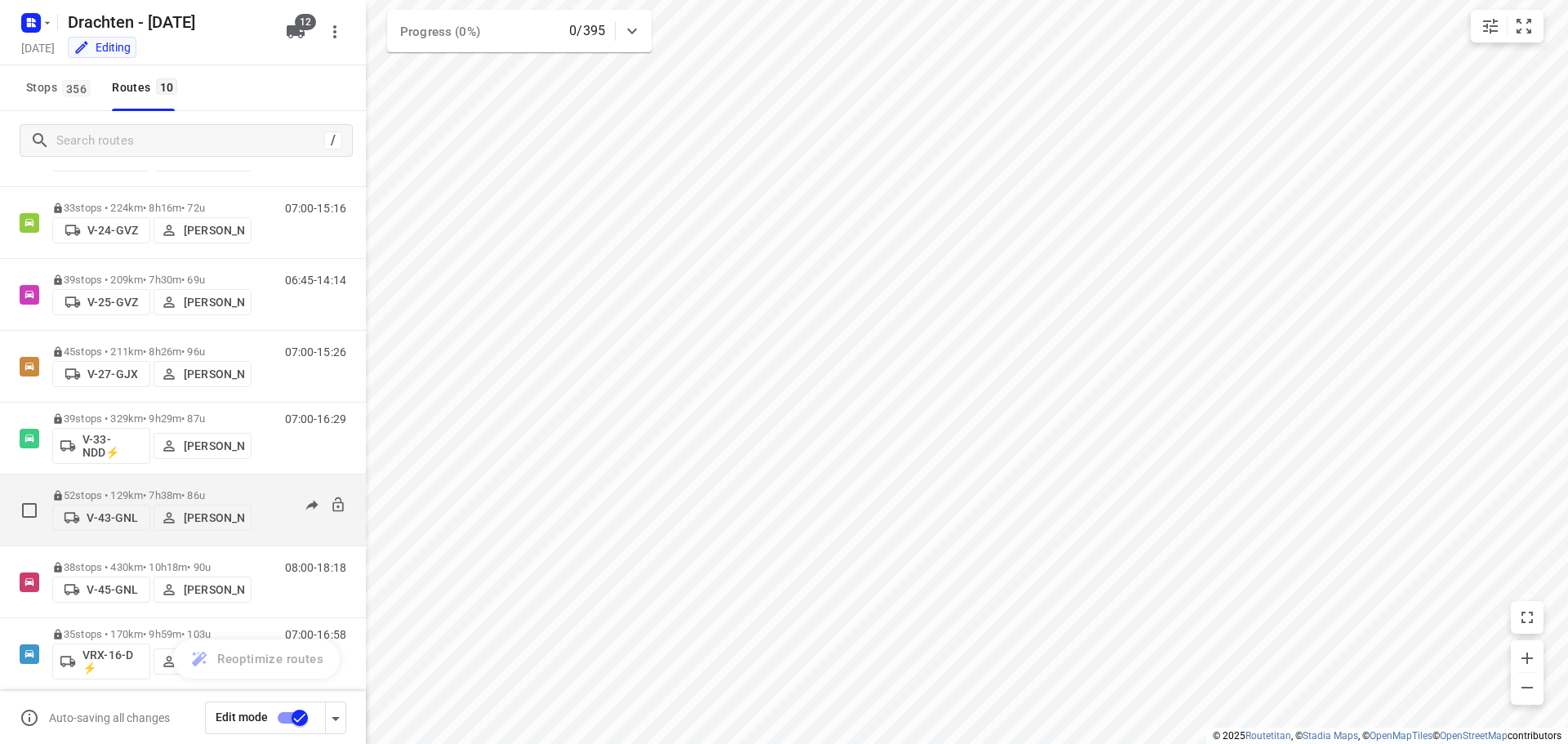
scroll to position [0, 0]
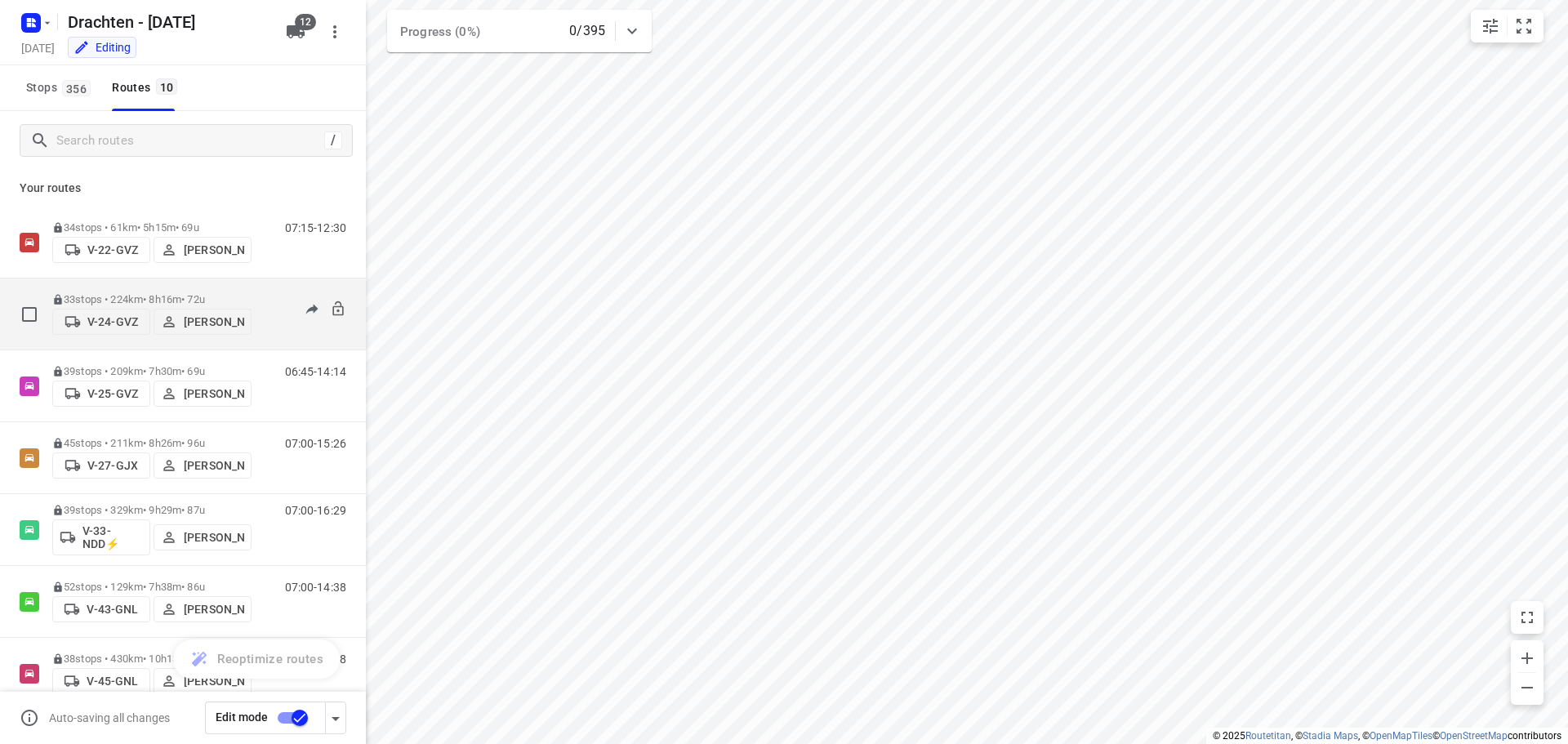
click at [109, 317] on p "V-24-GVZ" at bounding box center [112, 322] width 51 height 13
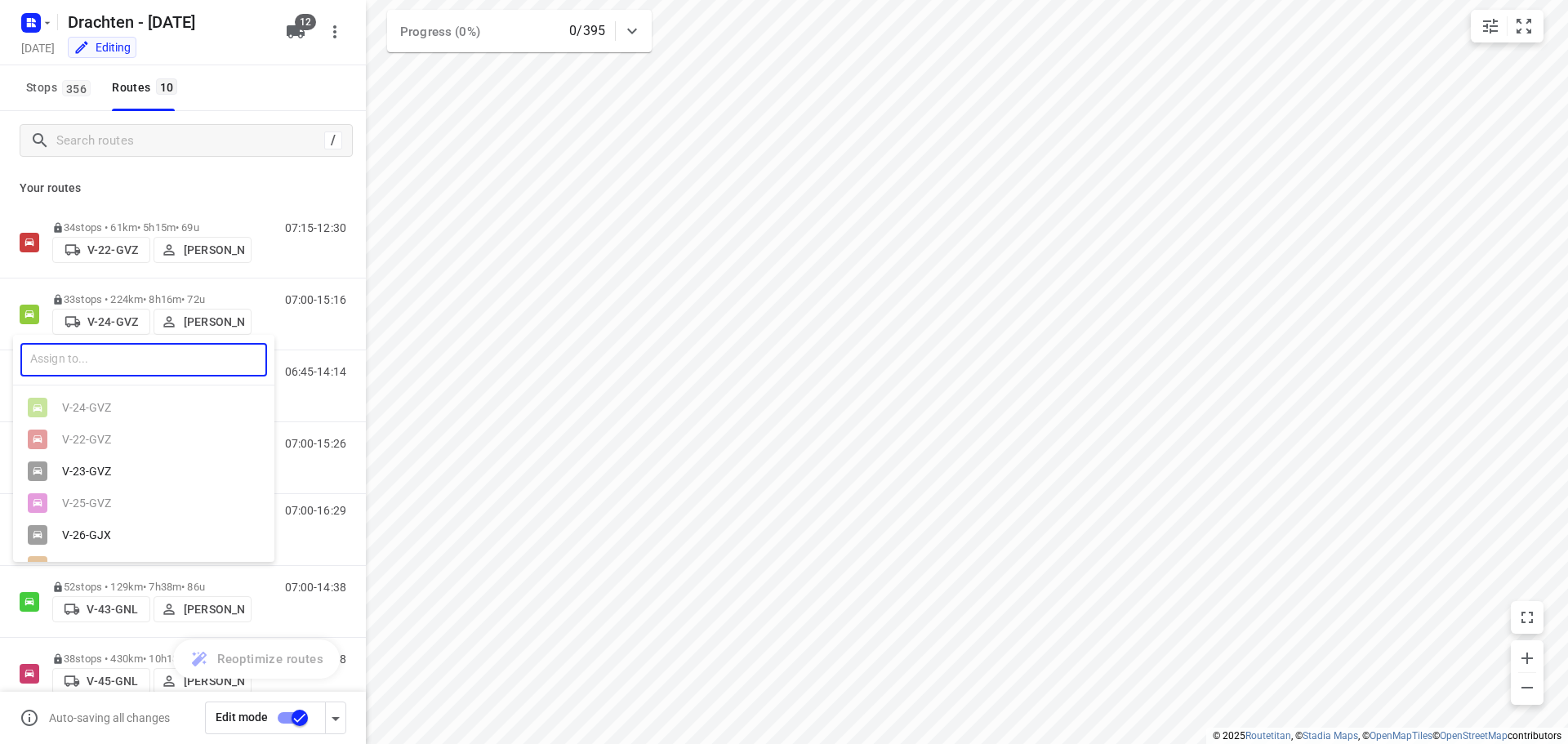
click at [88, 357] on input "text" at bounding box center [144, 359] width 246 height 33
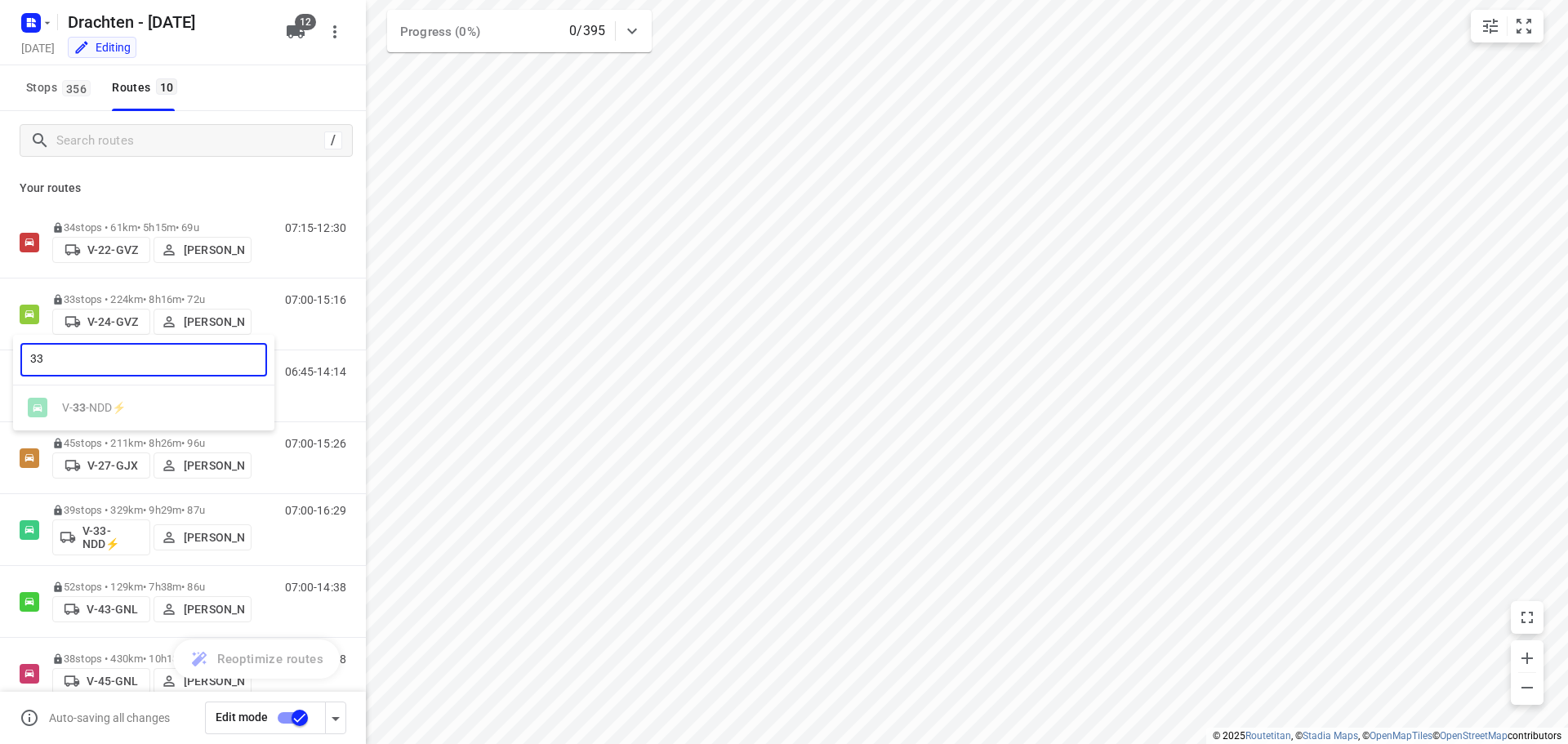
type input "33"
click at [108, 398] on ul "V- 33 -NDD⚡" at bounding box center [144, 407] width 261 height 32
click at [271, 75] on div at bounding box center [784, 372] width 1568 height 744
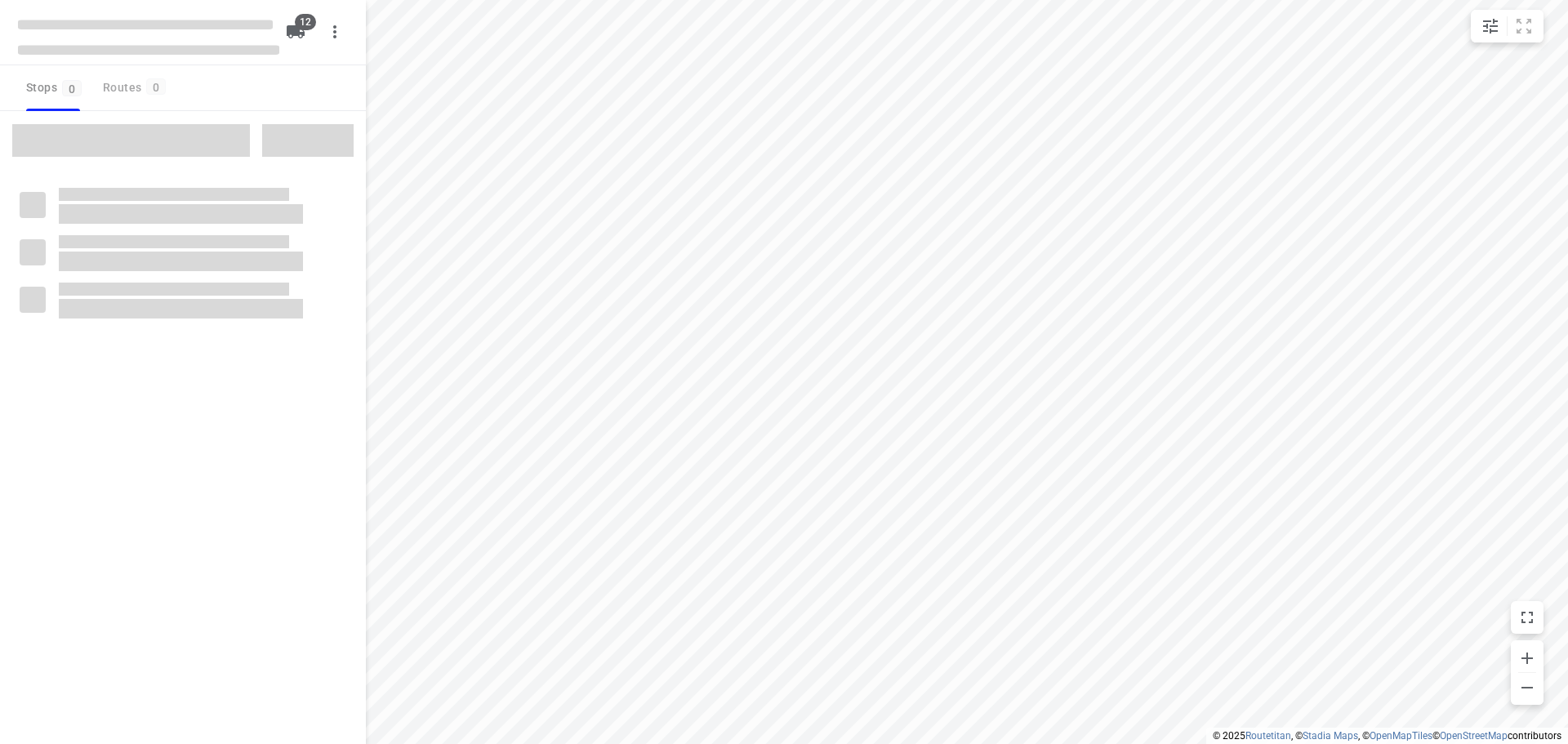
checkbox input "true"
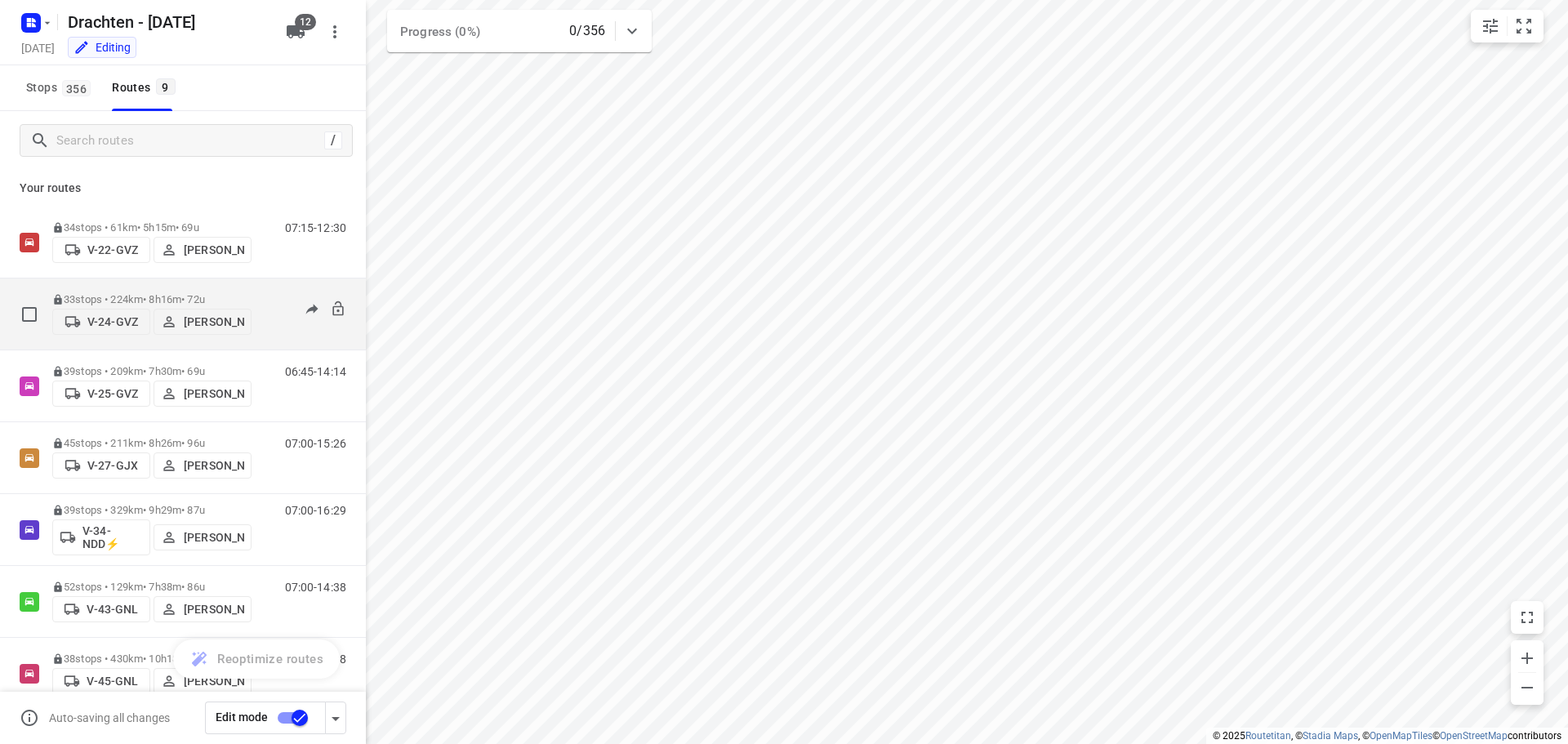
click at [102, 319] on p "V-24-GVZ" at bounding box center [112, 322] width 51 height 13
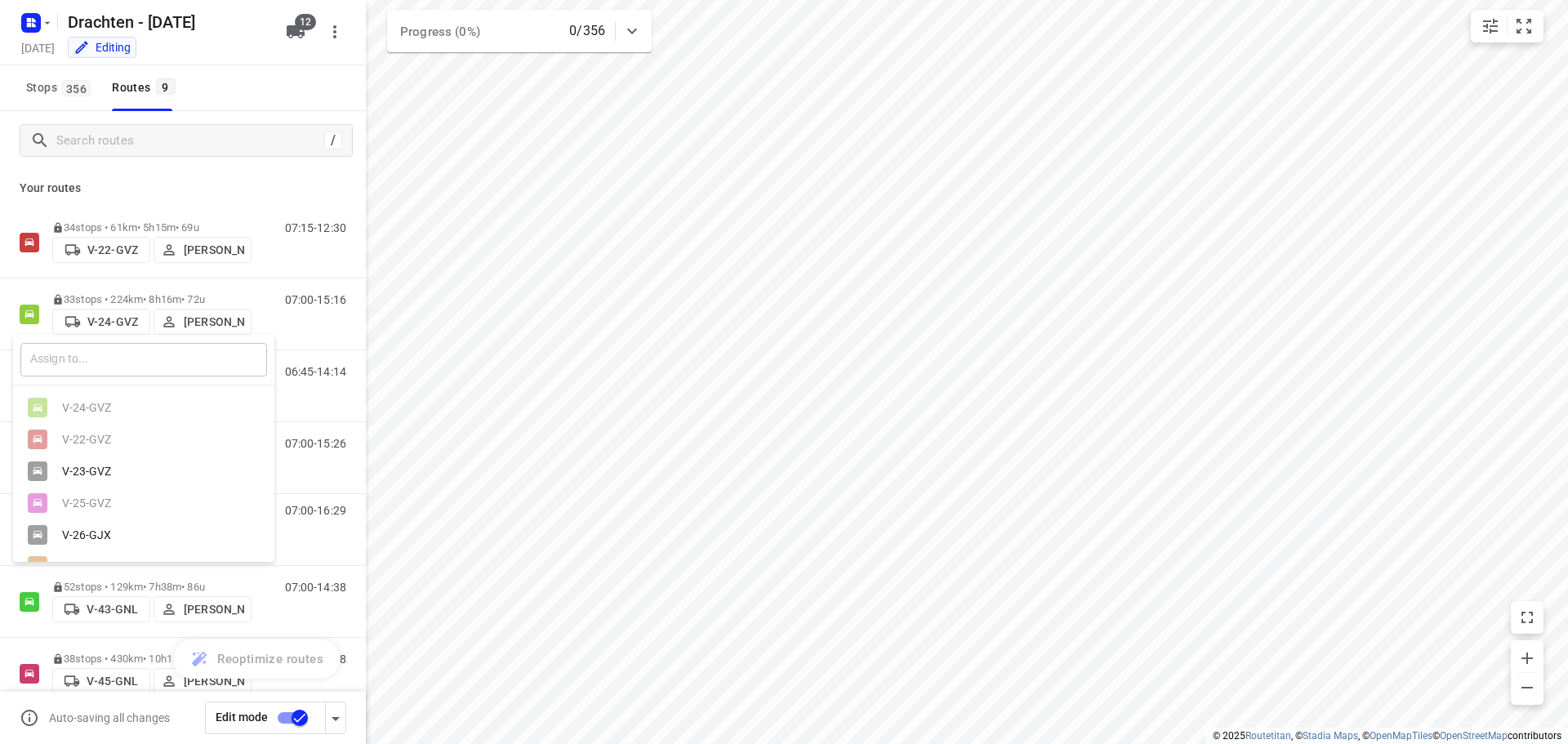
click at [99, 357] on input "text" at bounding box center [144, 359] width 246 height 33
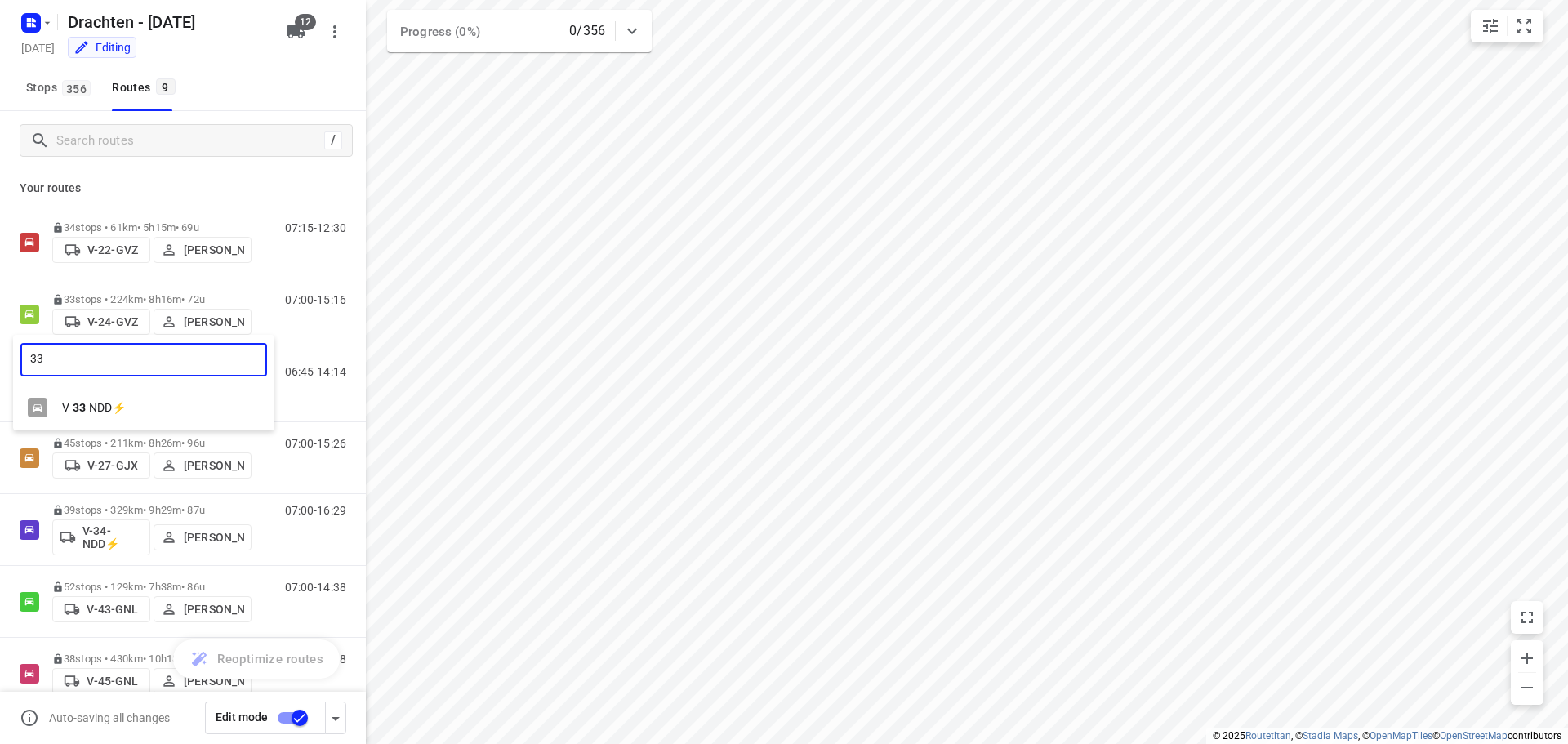
type input "33"
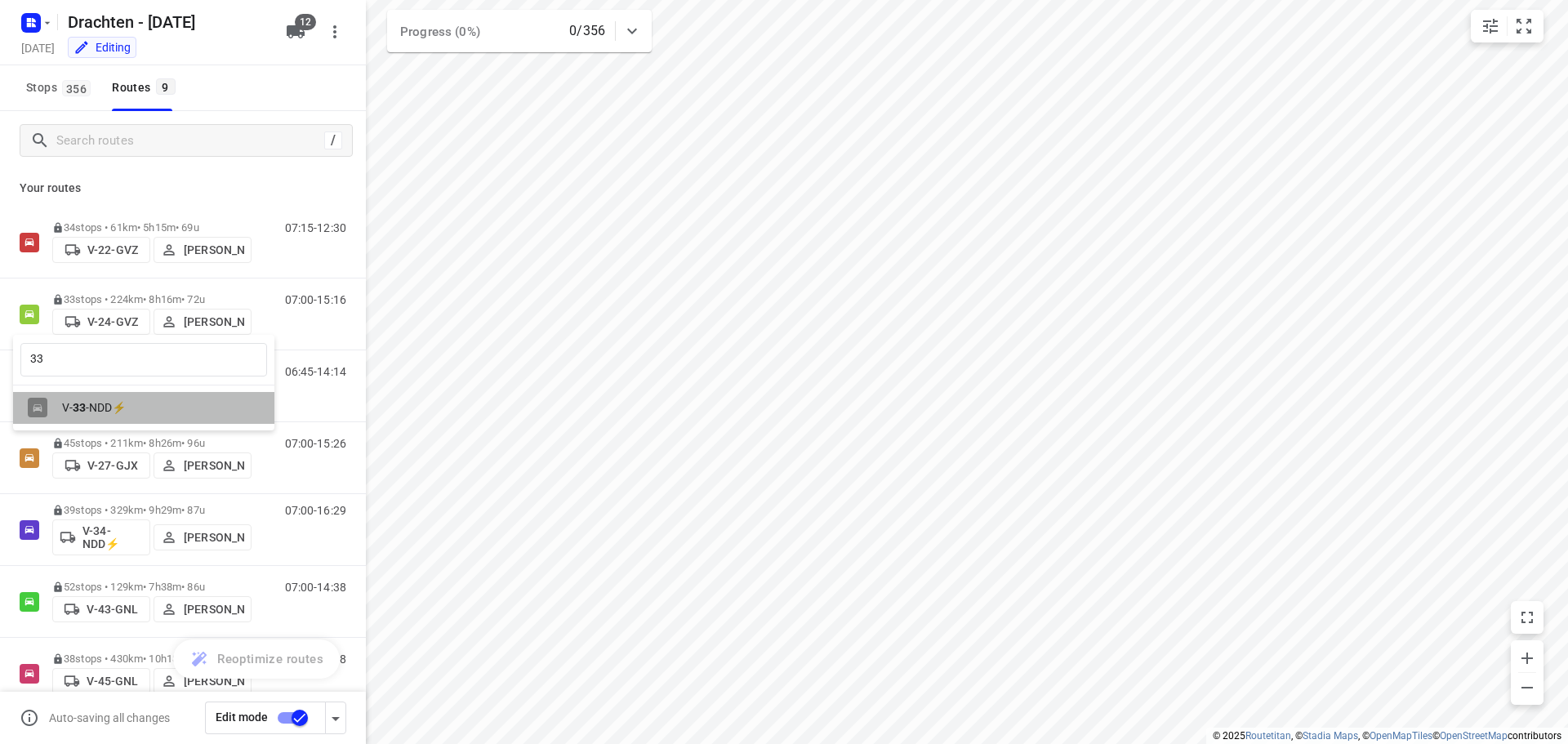
click at [135, 418] on div "V- 33 -NDD⚡" at bounding box center [144, 407] width 261 height 32
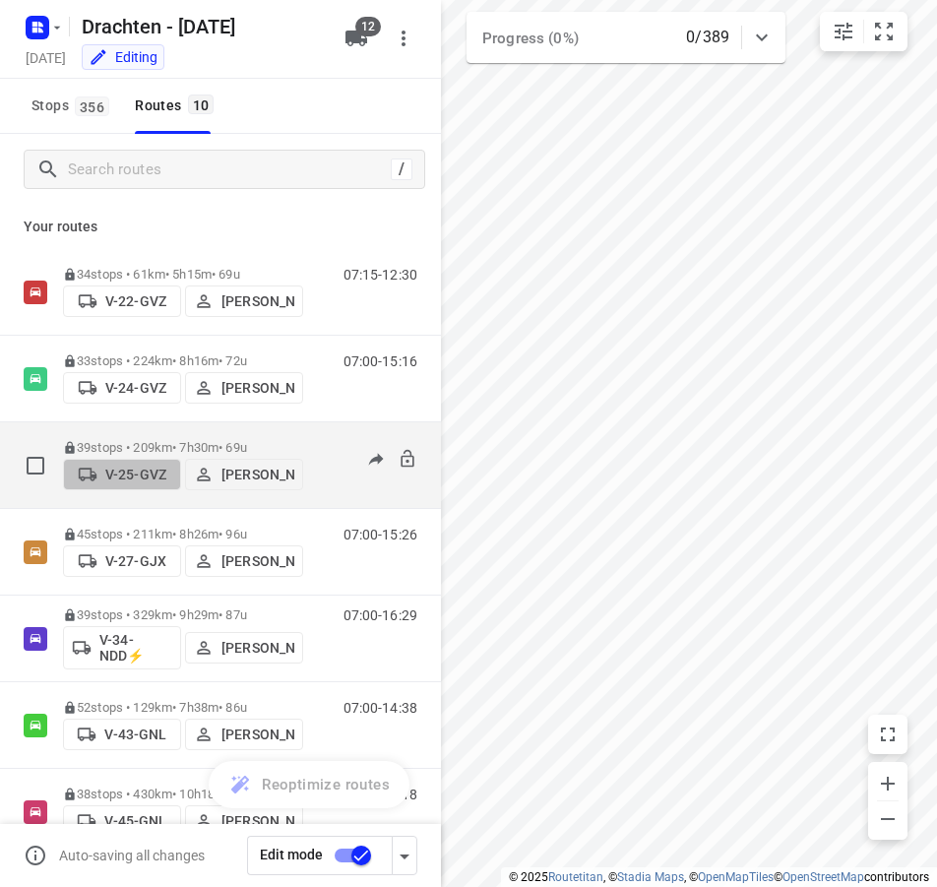
click at [149, 474] on p "V-25-GVZ" at bounding box center [135, 475] width 61 height 16
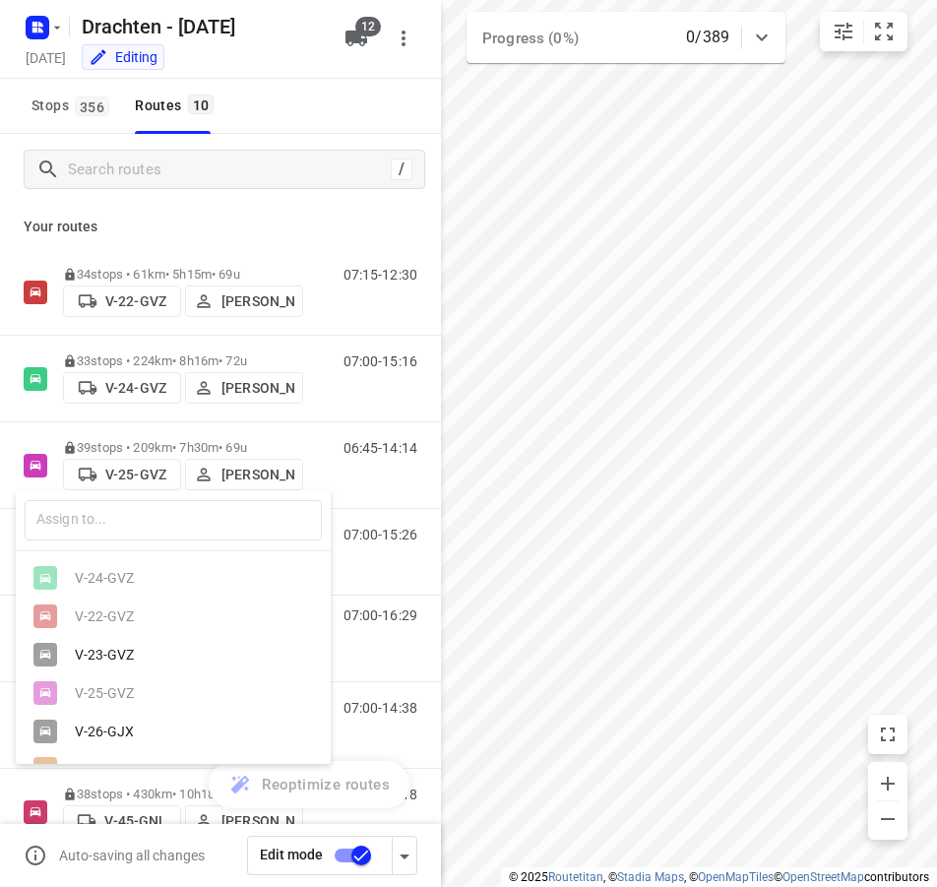
click at [122, 730] on div "V-26-GJX" at bounding box center [178, 731] width 207 height 16
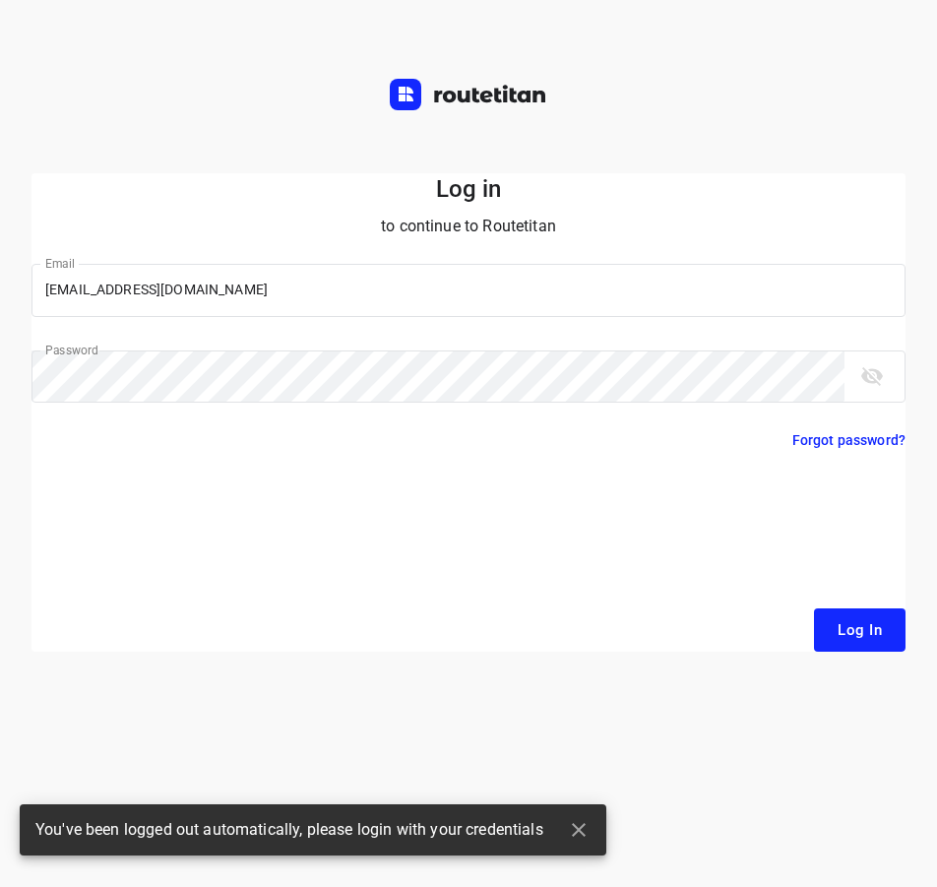
click at [872, 641] on span "Log In" at bounding box center [860, 630] width 44 height 26
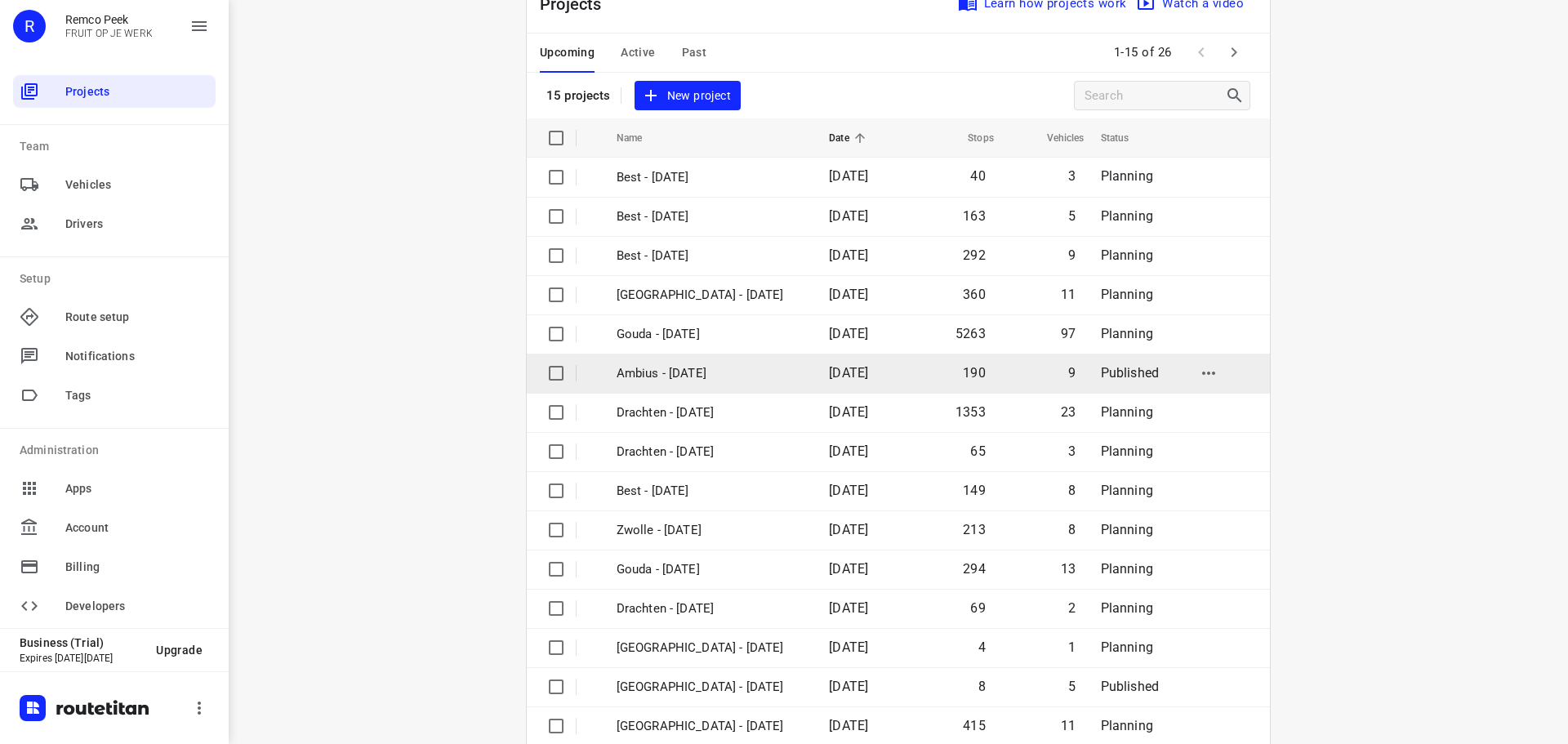
scroll to position [81, 0]
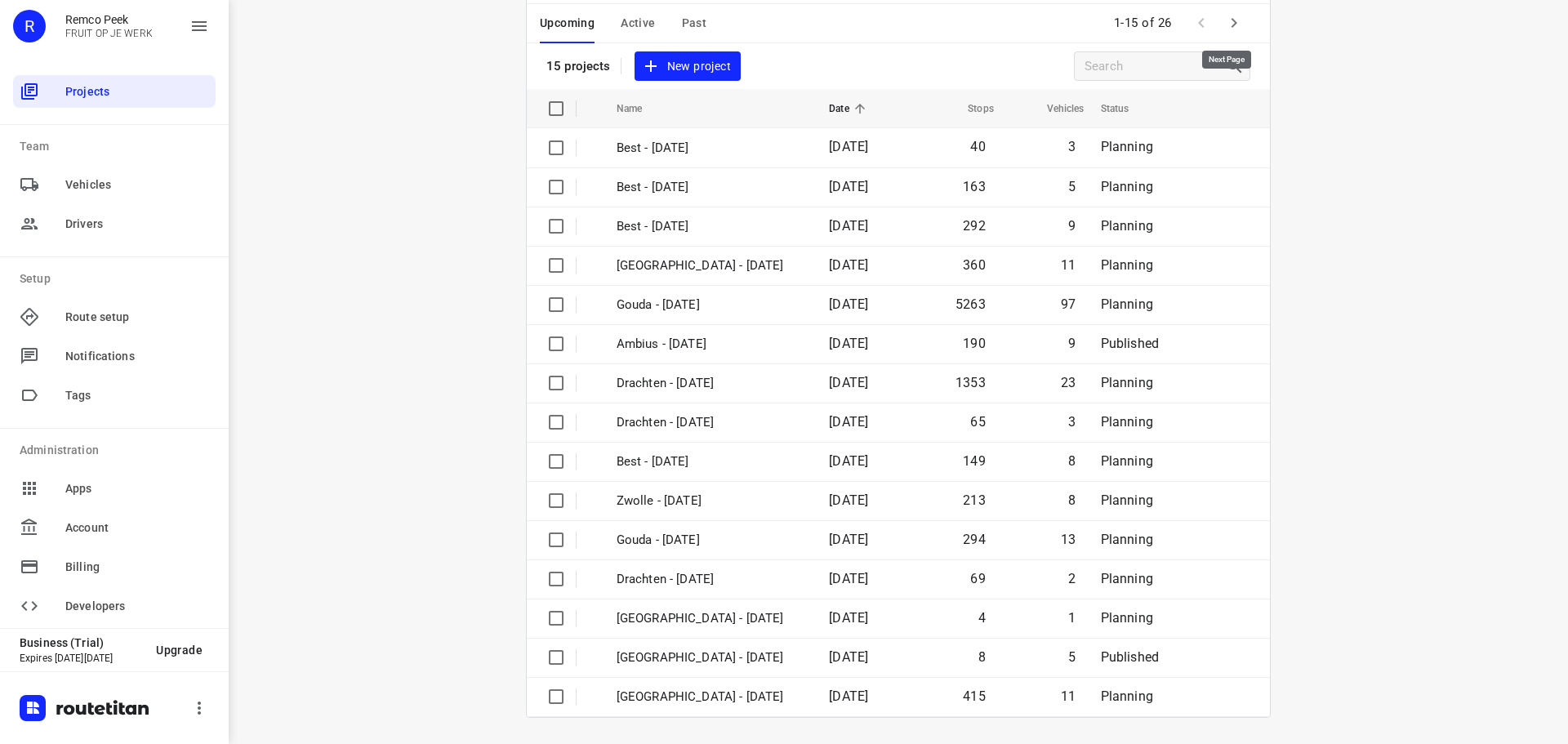
click at [1233, 23] on icon "button" at bounding box center [1234, 23] width 20 height 20
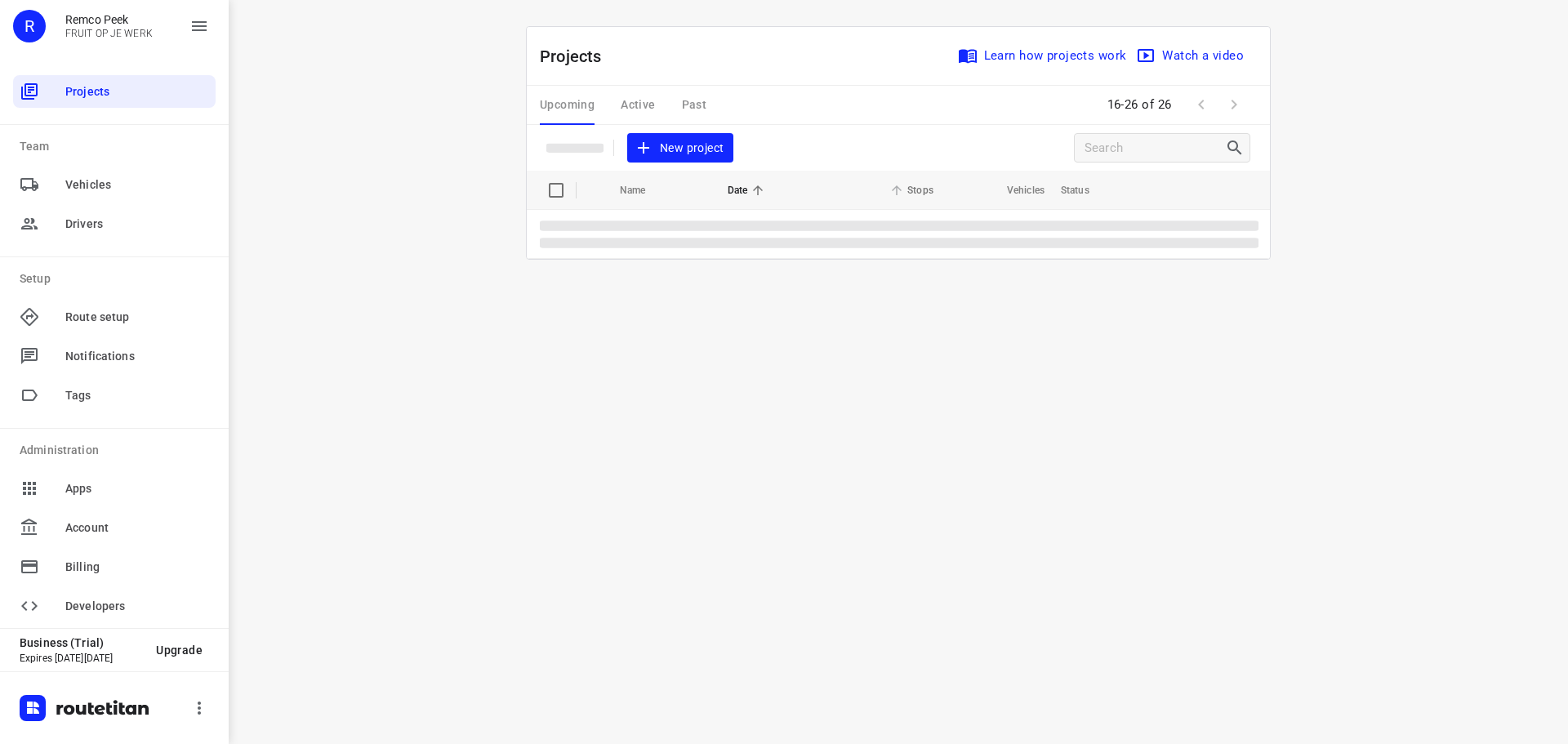
scroll to position [0, 0]
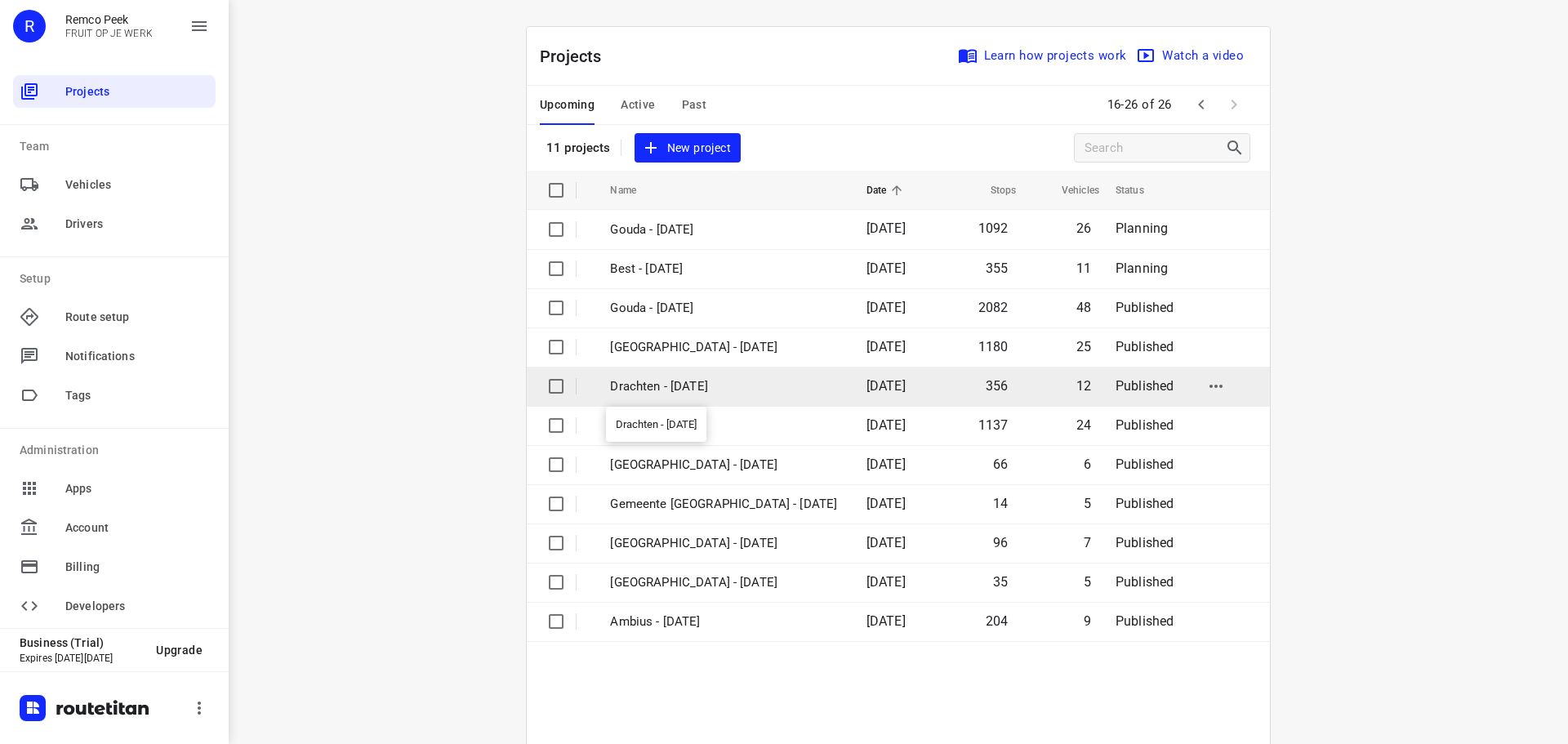
click at [690, 391] on p "Drachten - [DATE]" at bounding box center [725, 387] width 231 height 19
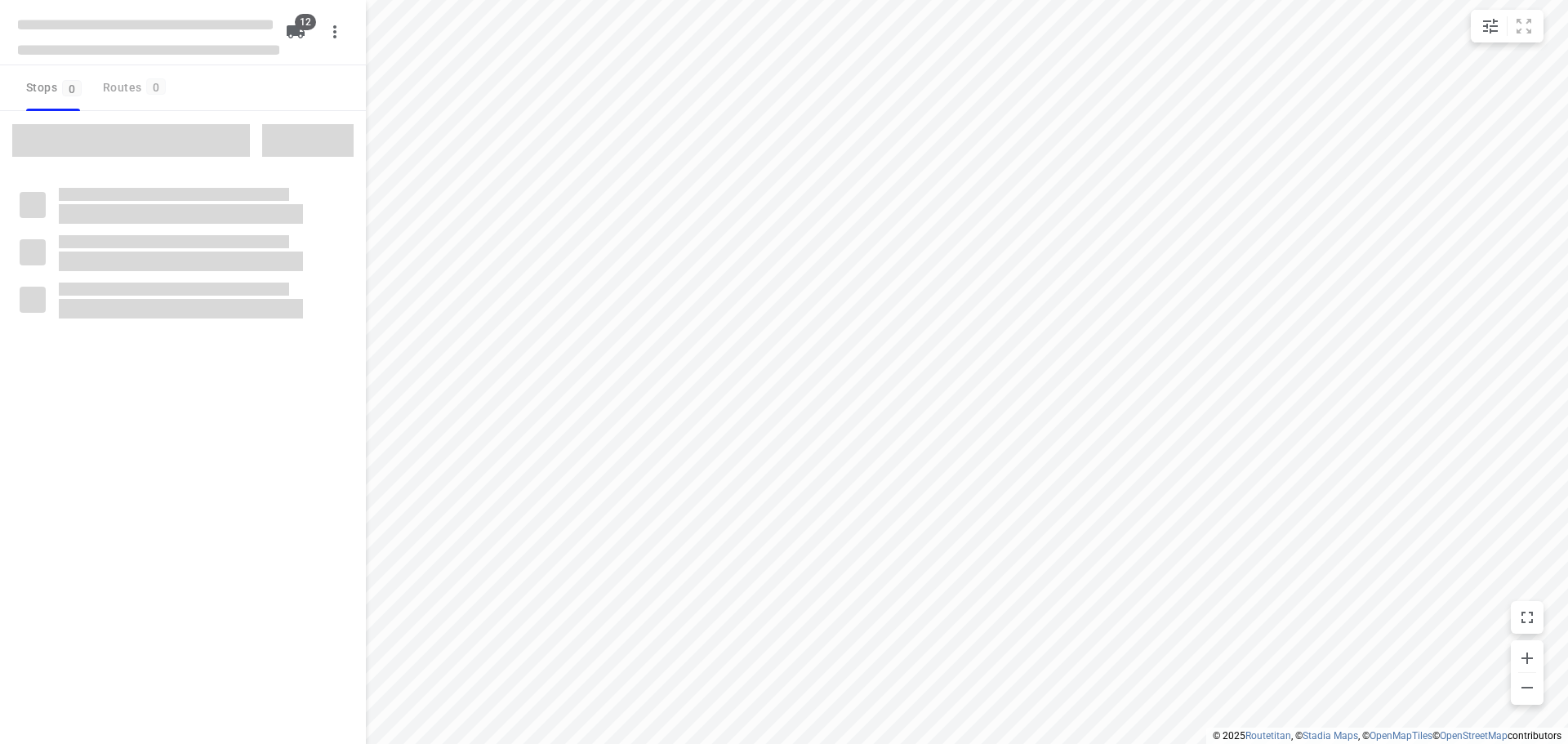
checkbox input "true"
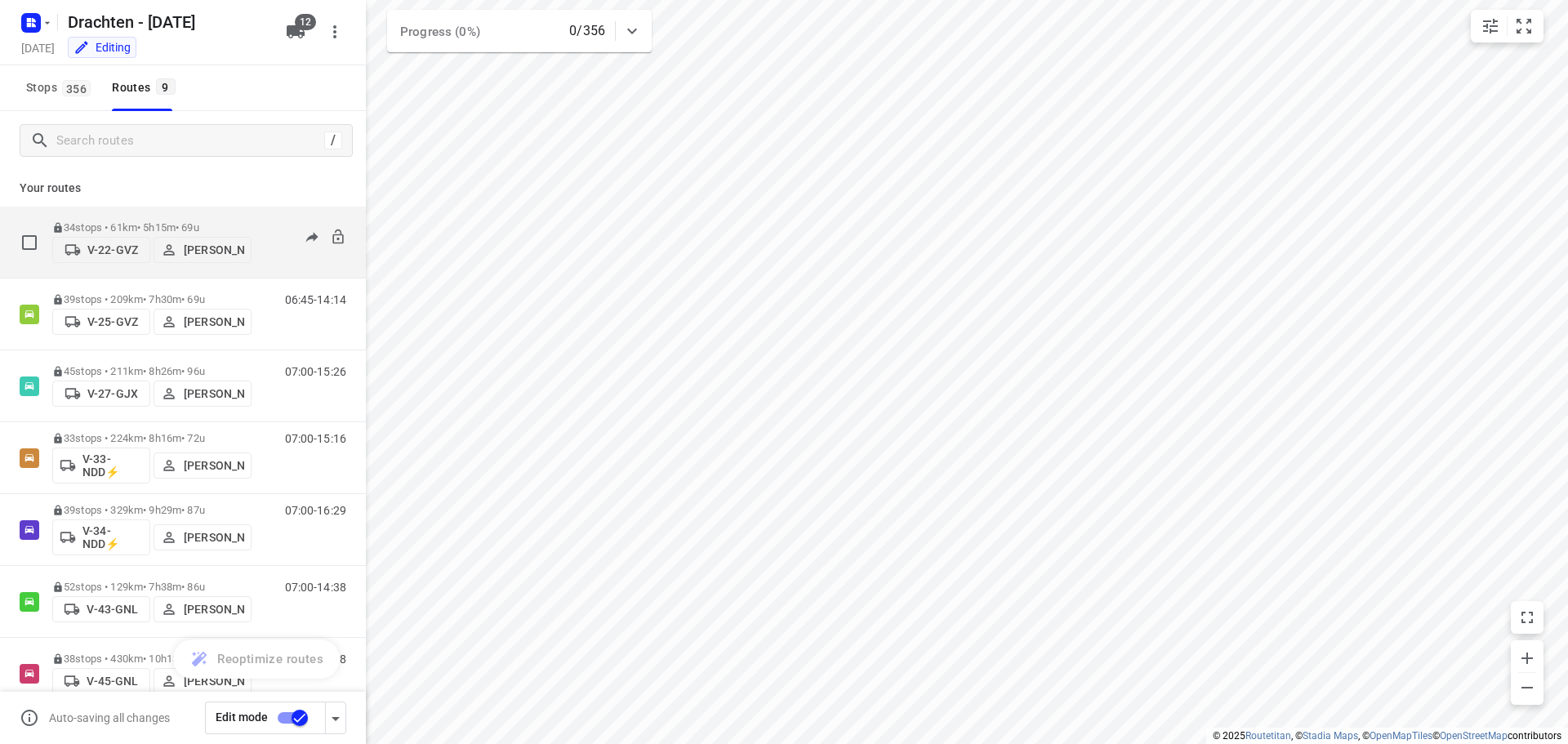
click at [112, 250] on p "V-22-GVZ" at bounding box center [112, 250] width 51 height 13
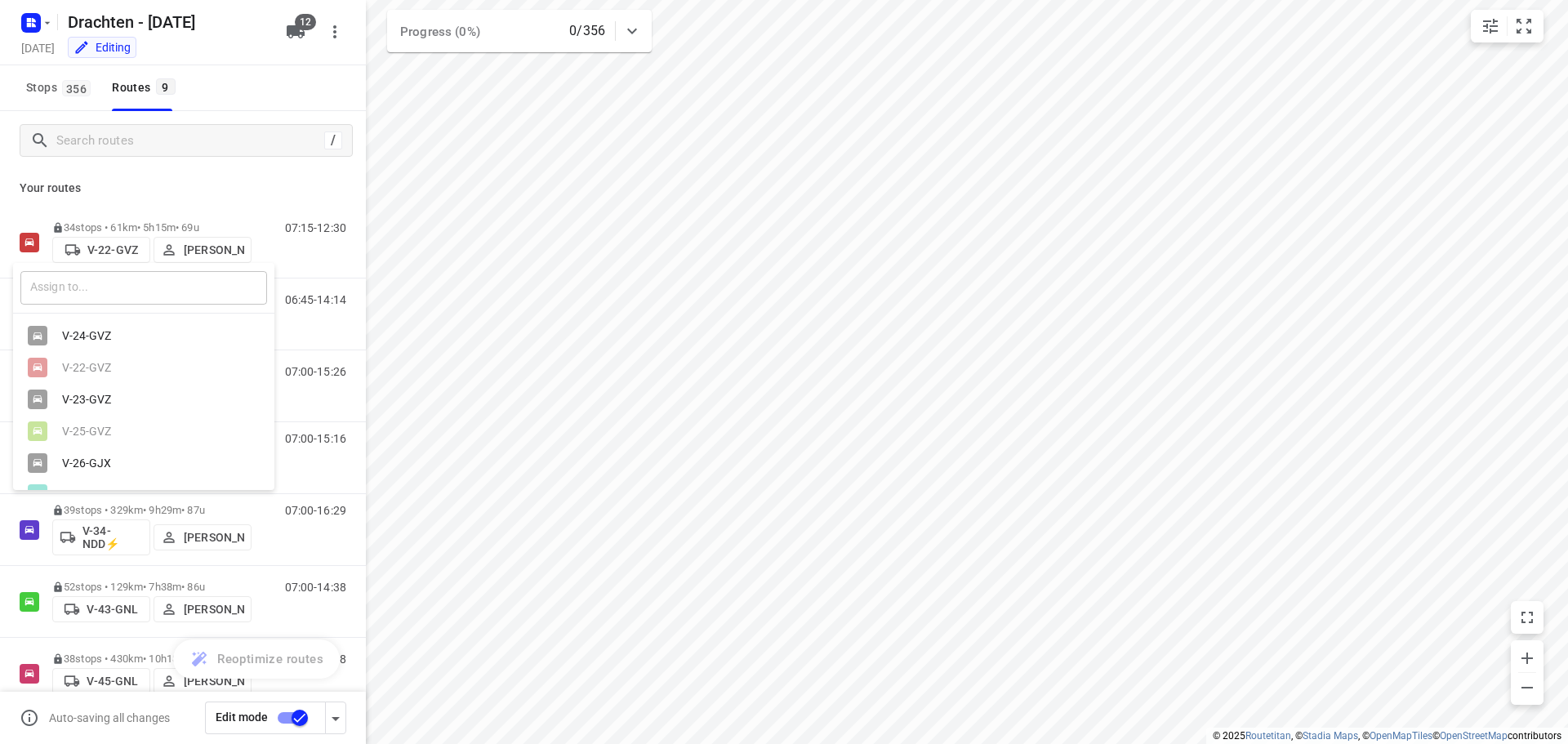
click at [141, 280] on input "text" at bounding box center [144, 288] width 246 height 33
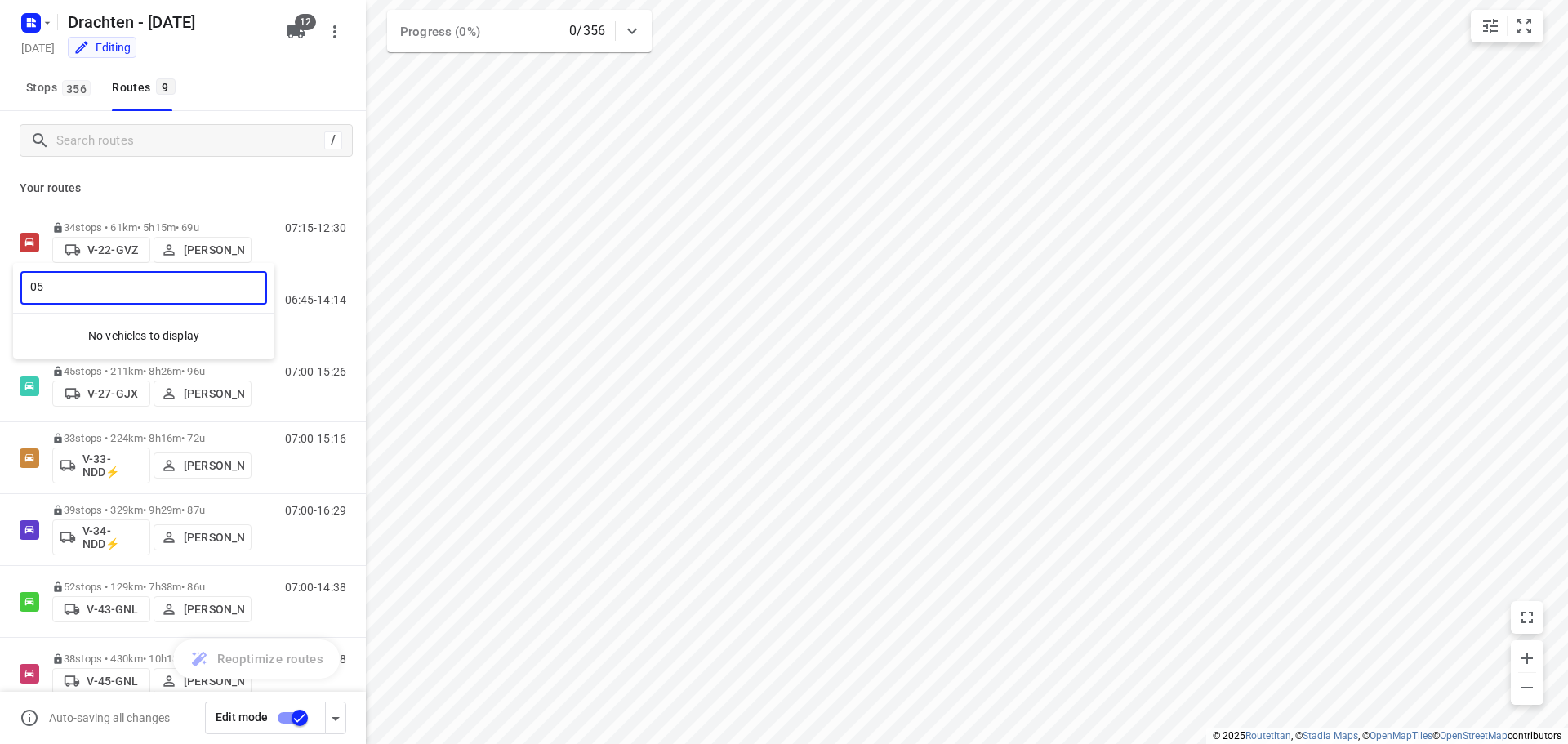
type input "05"
click at [343, 39] on div at bounding box center [784, 372] width 1568 height 744
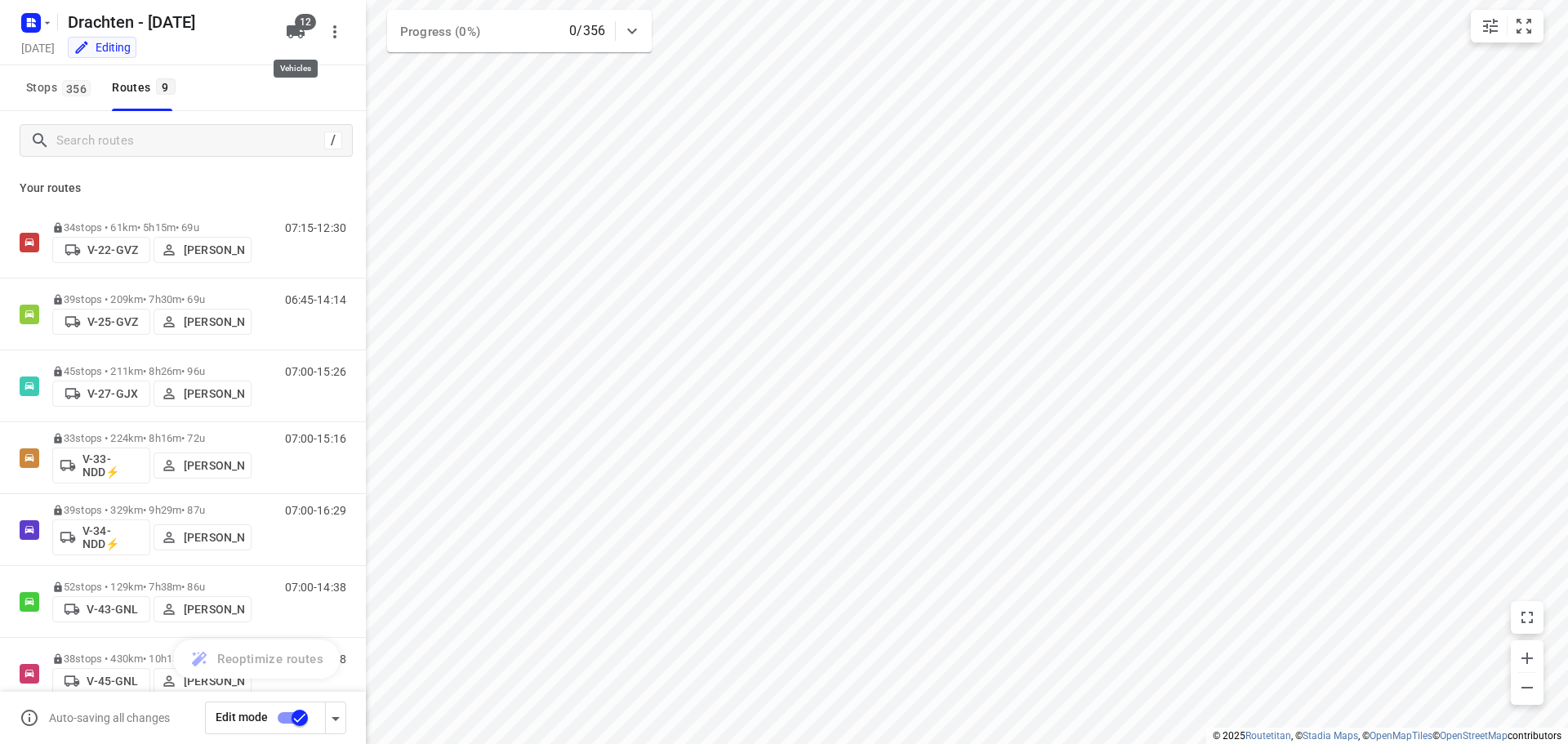
click at [308, 37] on button "12" at bounding box center [295, 32] width 32 height 32
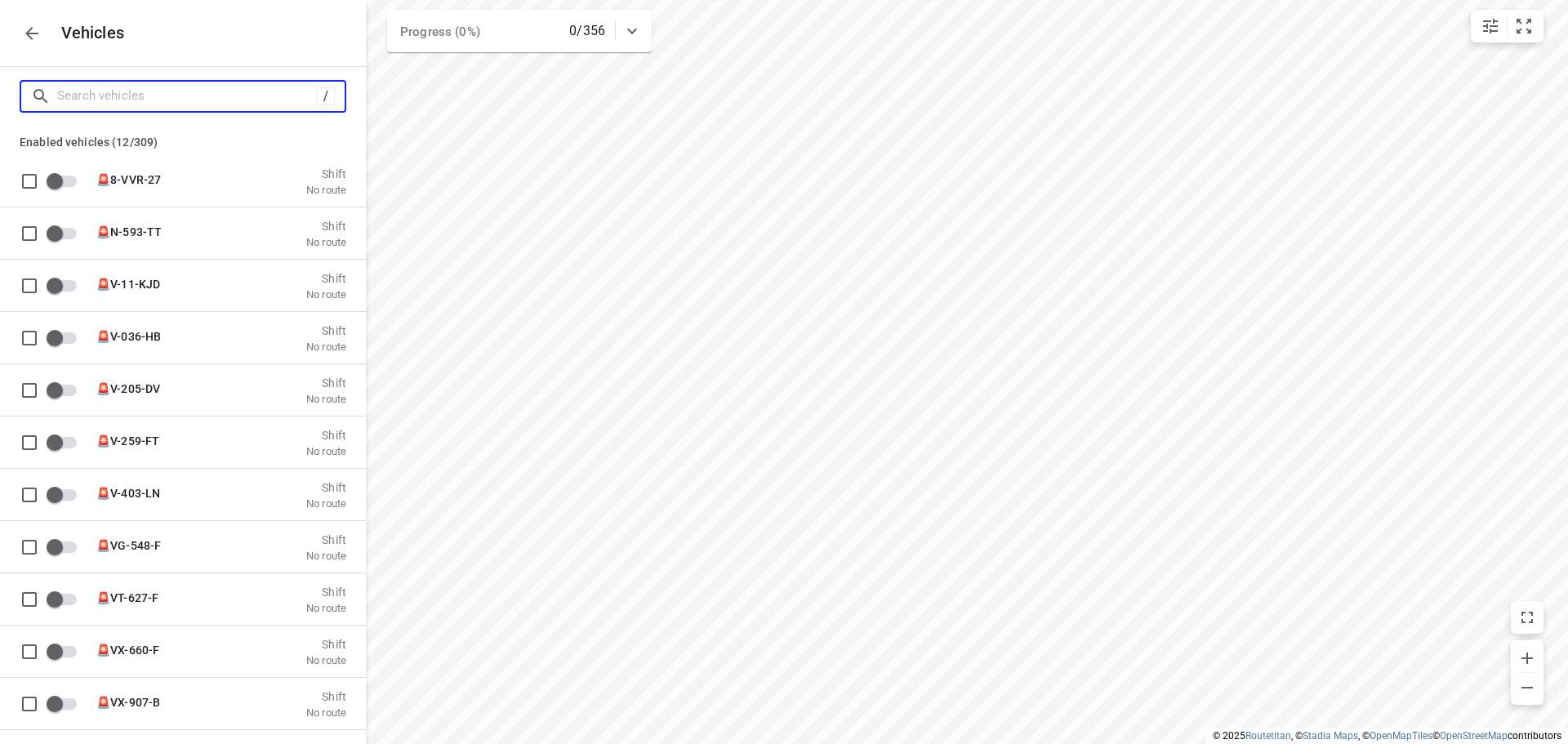
click at [123, 102] on input "Search vehicles" at bounding box center [187, 95] width 260 height 26
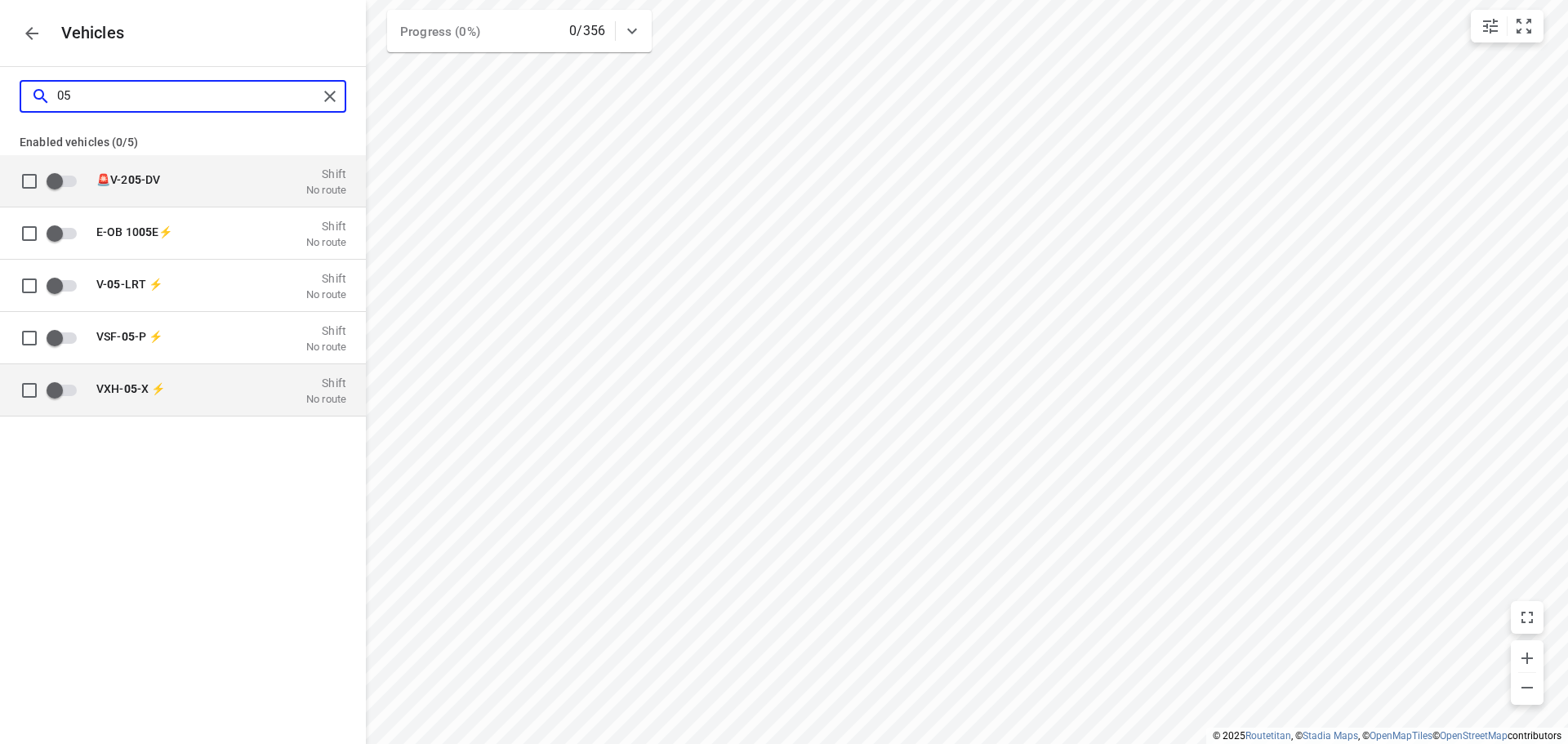
type input "05"
click at [61, 395] on input "grid" at bounding box center [55, 389] width 93 height 31
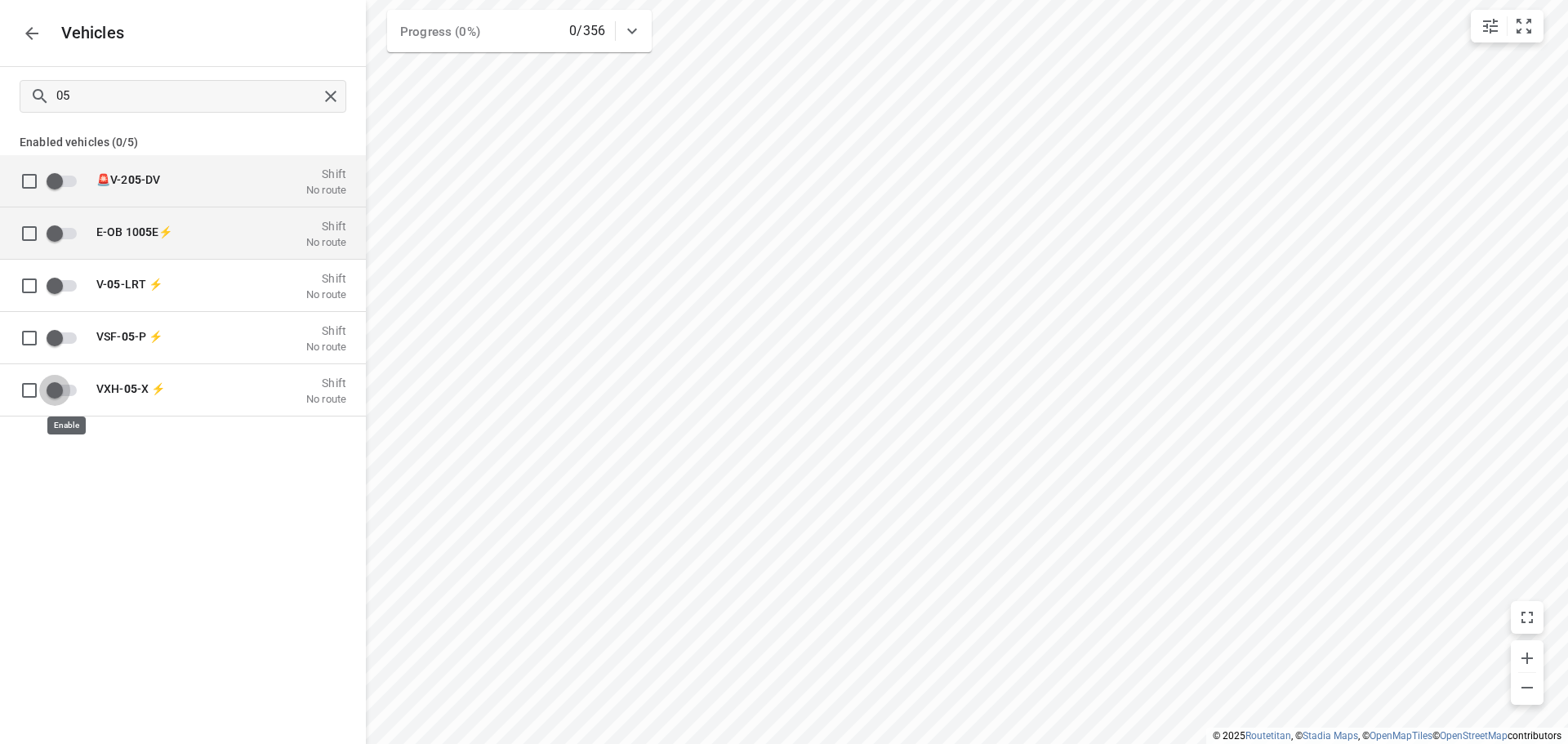
checkbox input "true"
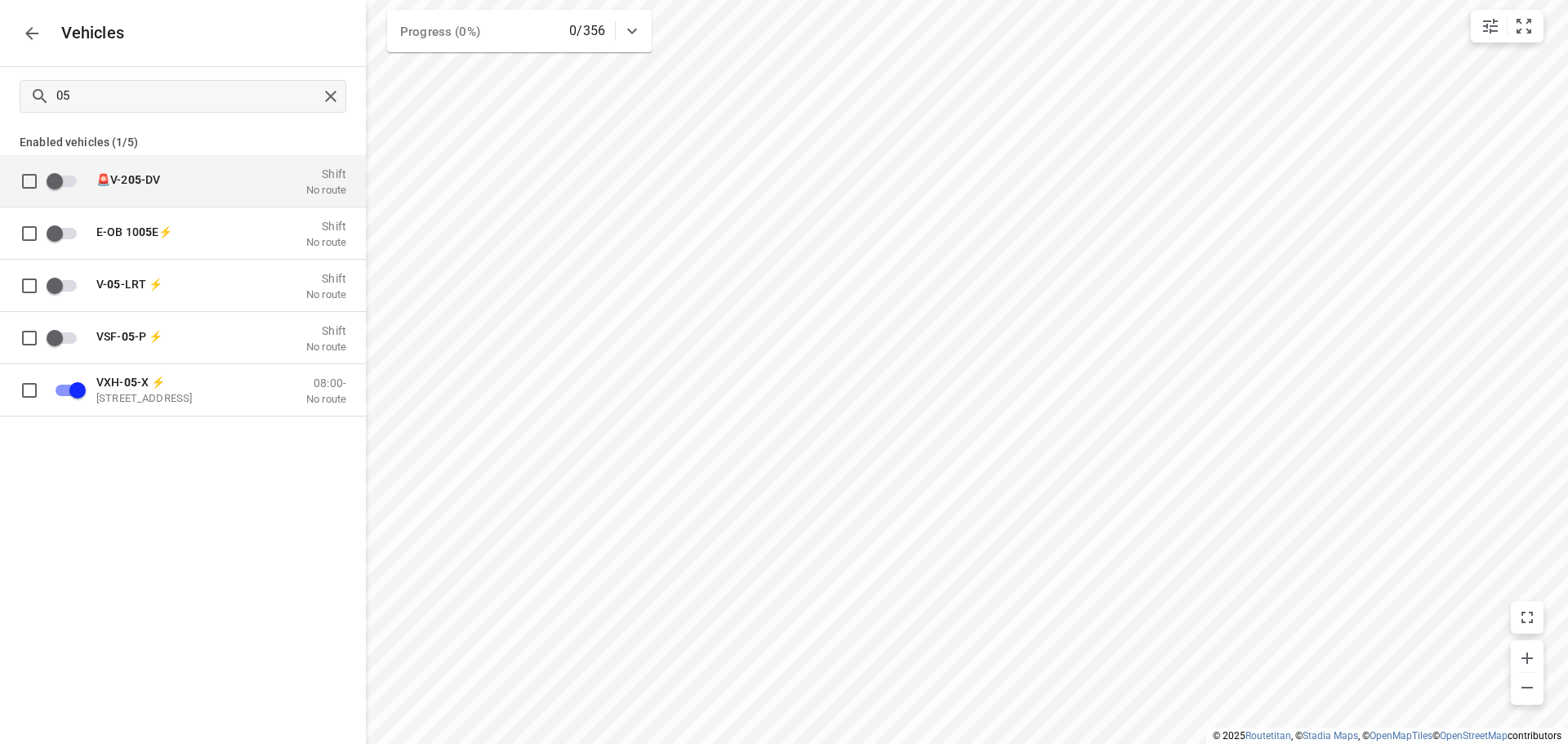
click at [36, 42] on icon "button" at bounding box center [32, 34] width 20 height 20
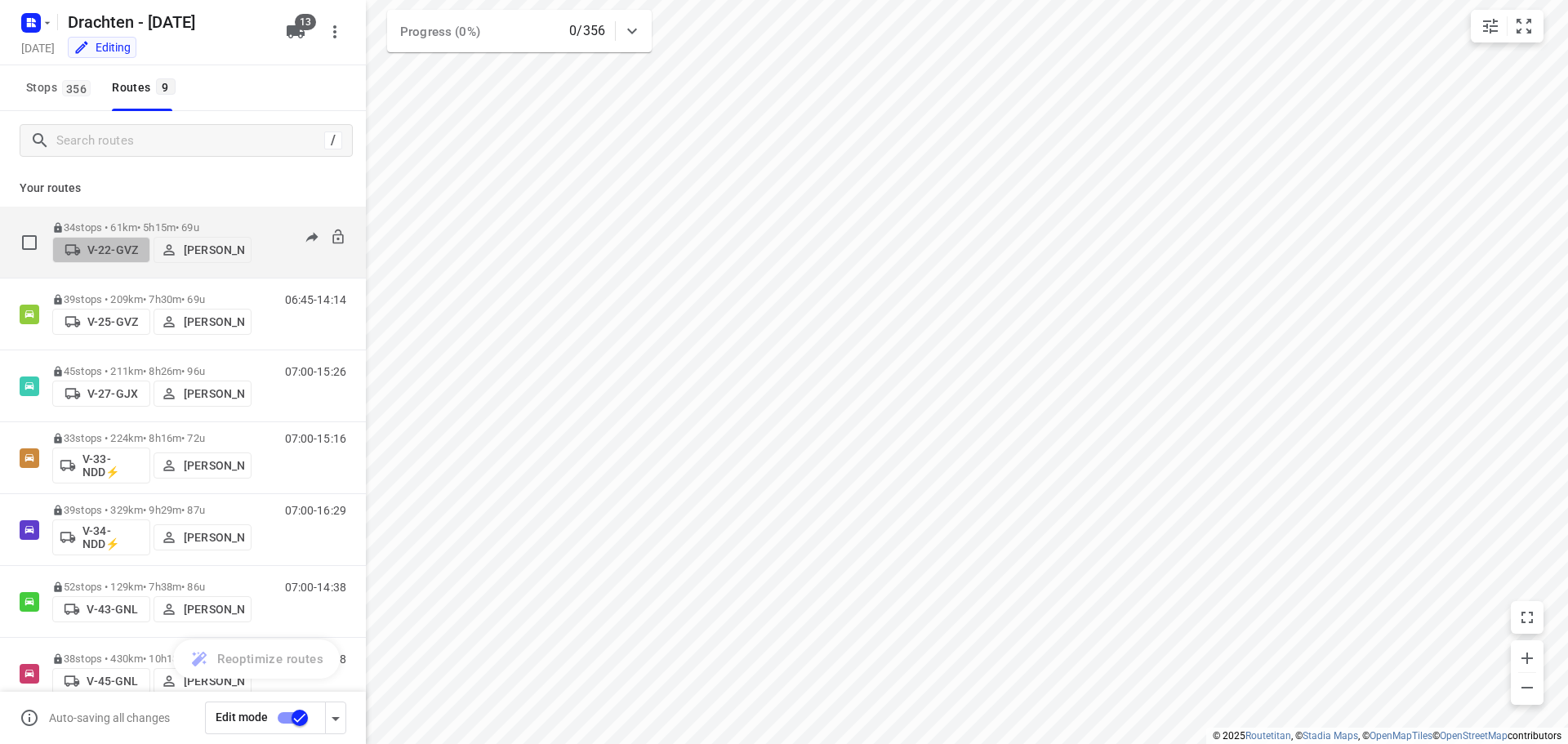
click at [119, 248] on p "V-22-GVZ" at bounding box center [112, 250] width 51 height 13
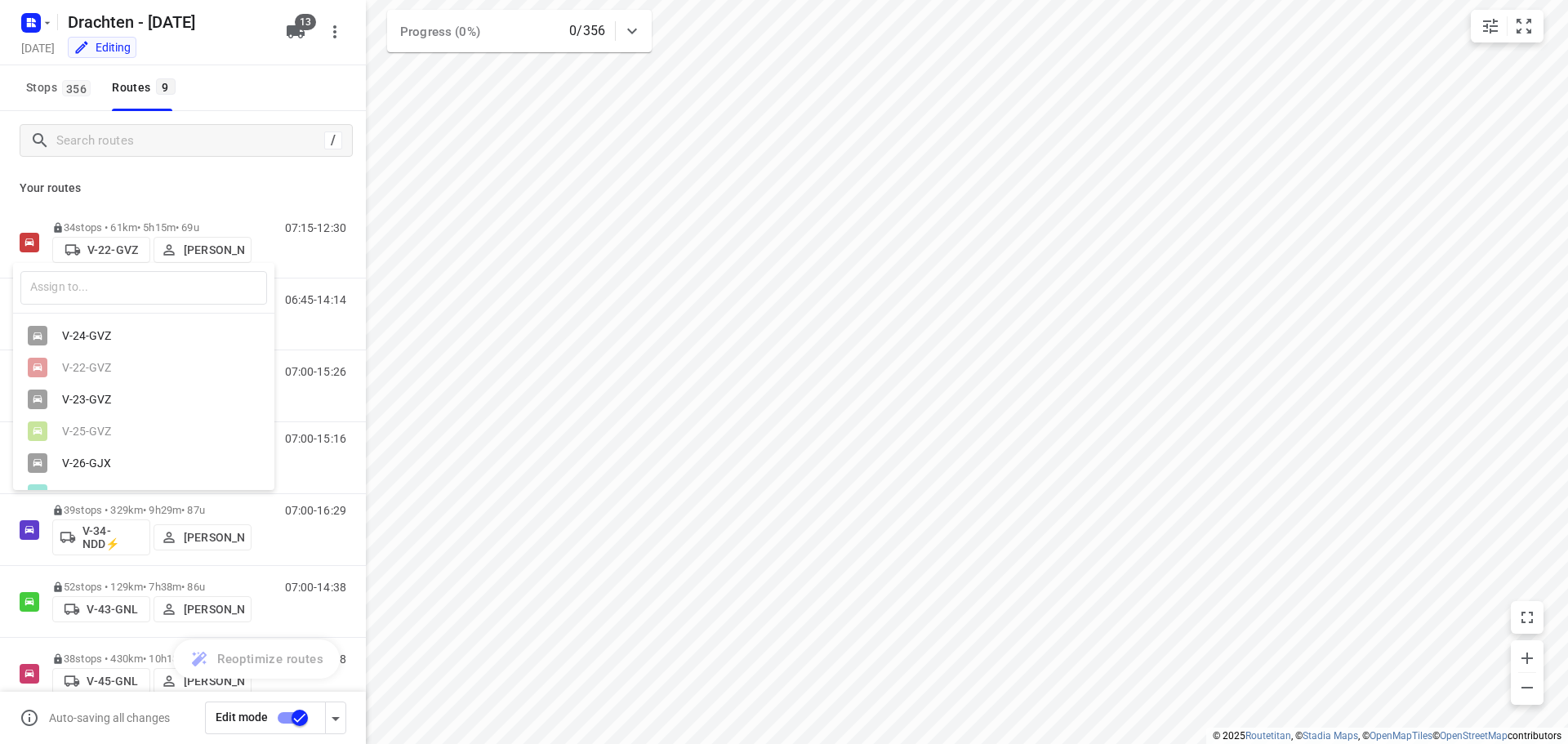
drag, startPoint x: 111, startPoint y: 252, endPoint x: 96, endPoint y: 280, distance: 31.8
click at [112, 252] on div at bounding box center [784, 372] width 1568 height 744
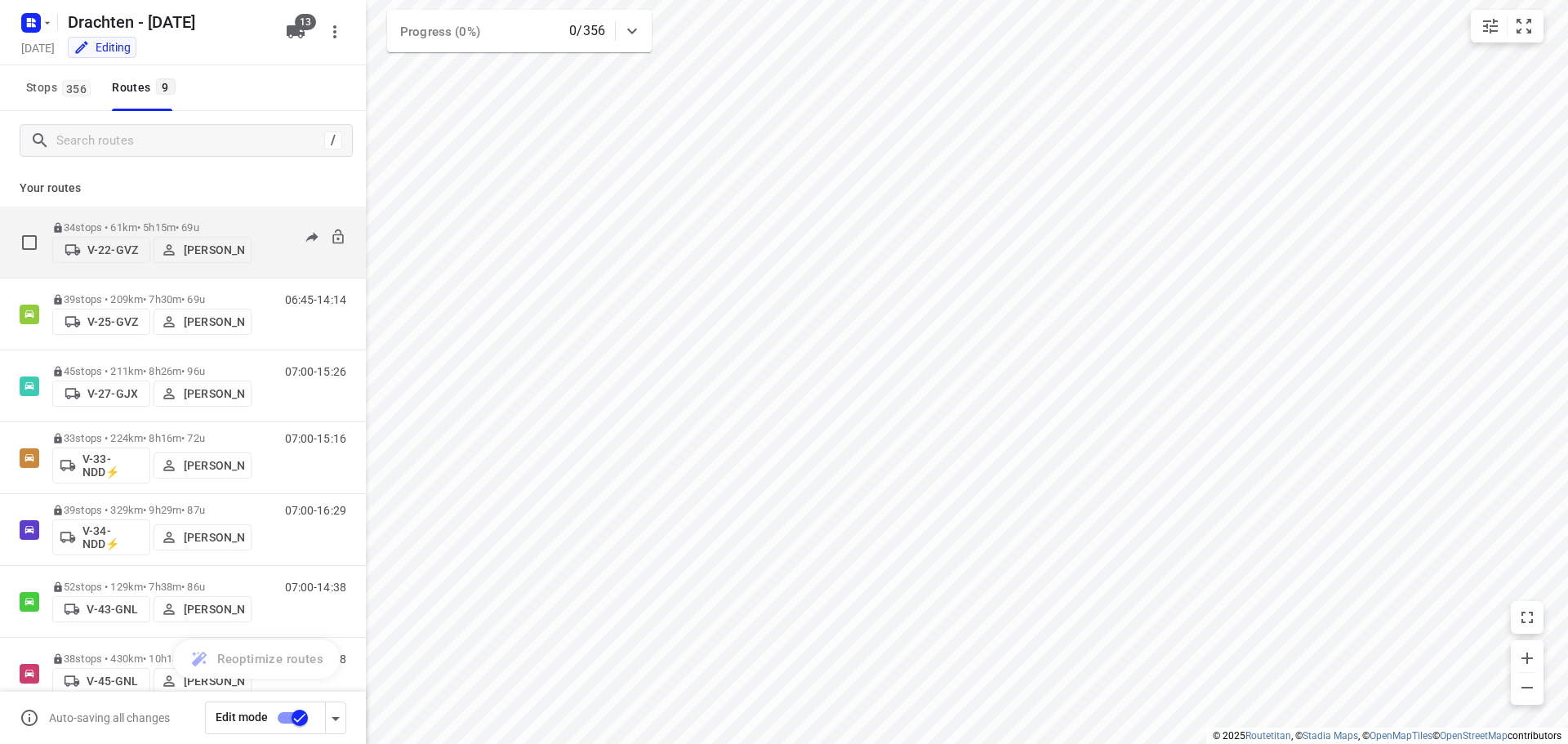
click at [103, 248] on p "V-22-GVZ" at bounding box center [112, 250] width 51 height 13
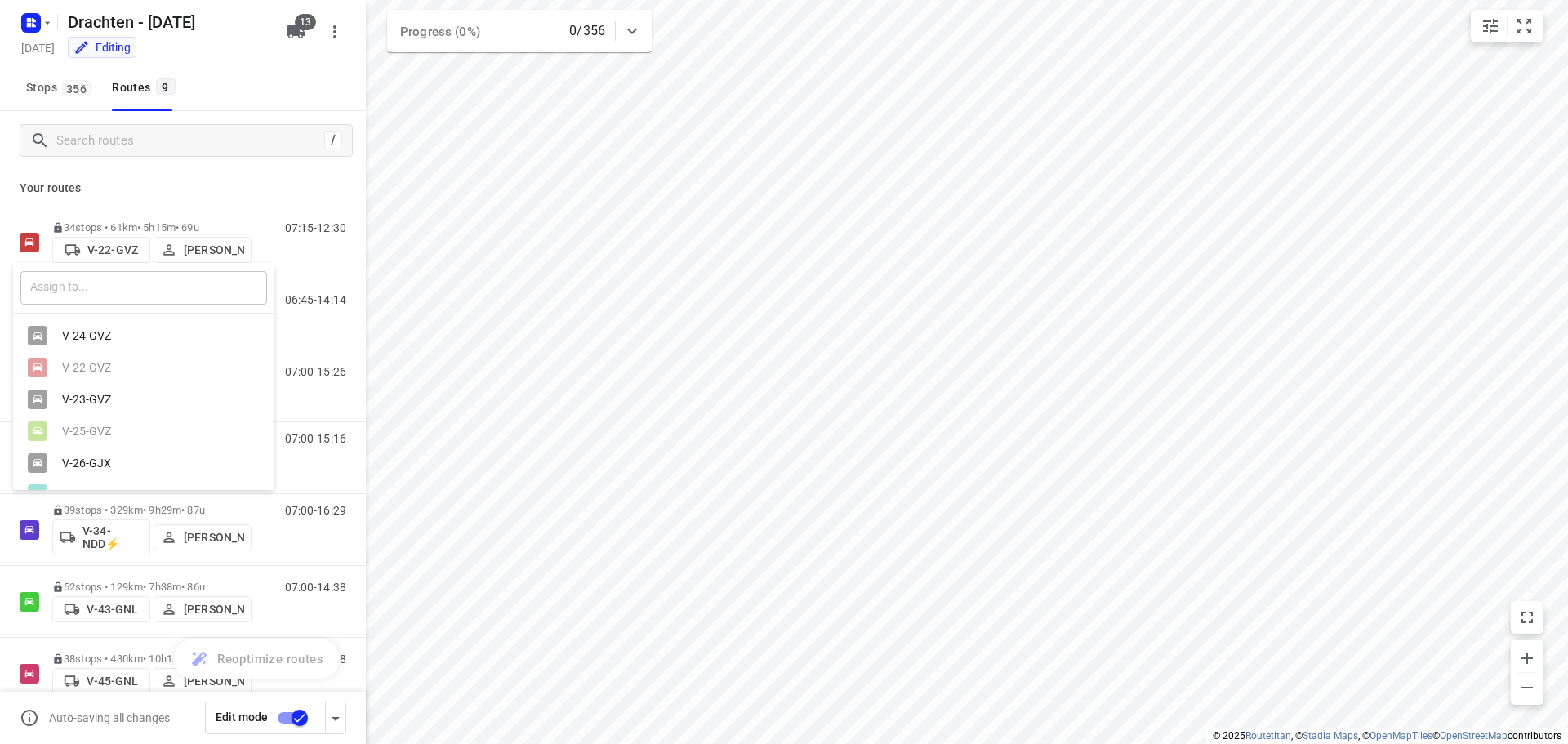
click at [93, 291] on input "text" at bounding box center [144, 288] width 246 height 33
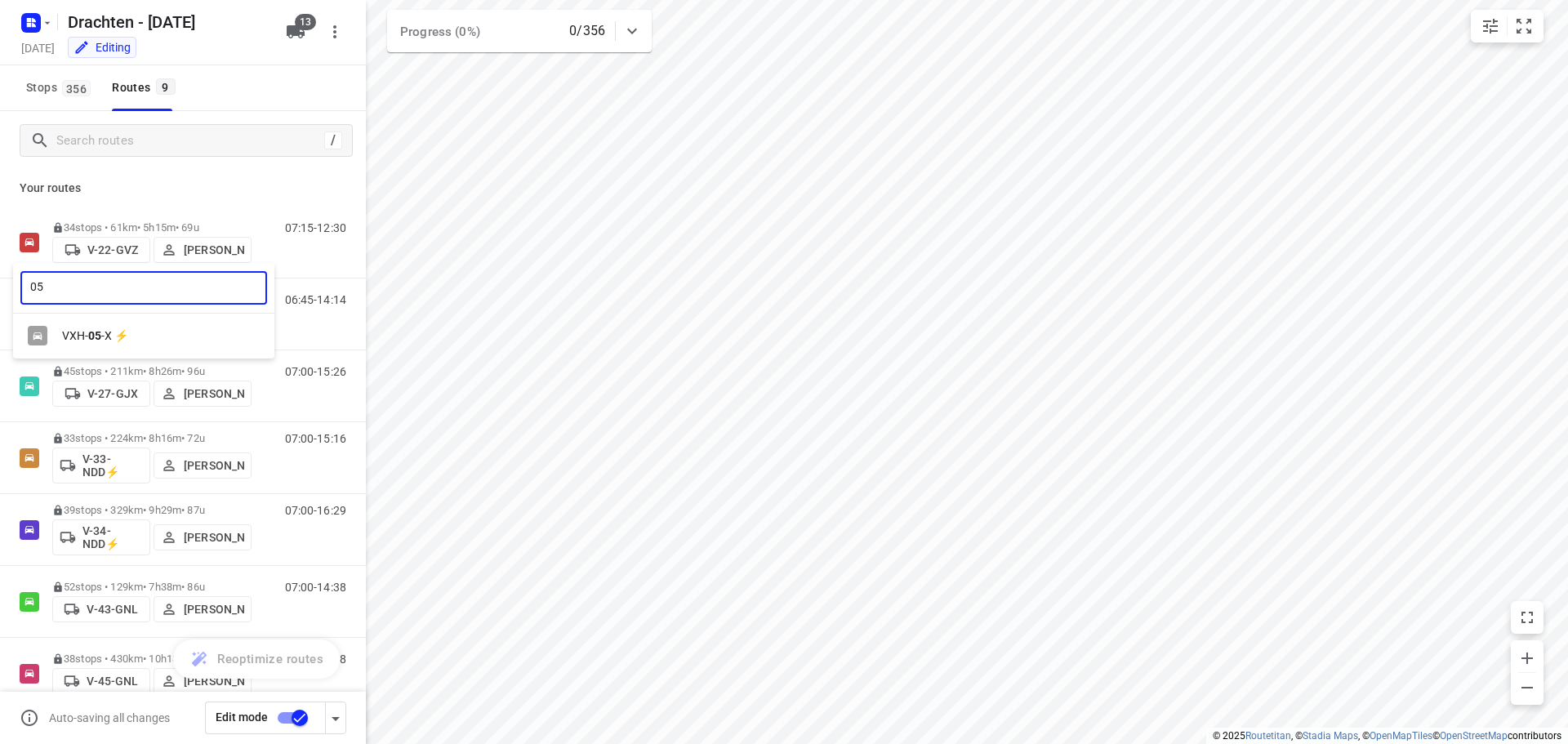
type input "05"
click at [116, 340] on div "VXH- 05 -X ⚡" at bounding box center [148, 336] width 172 height 13
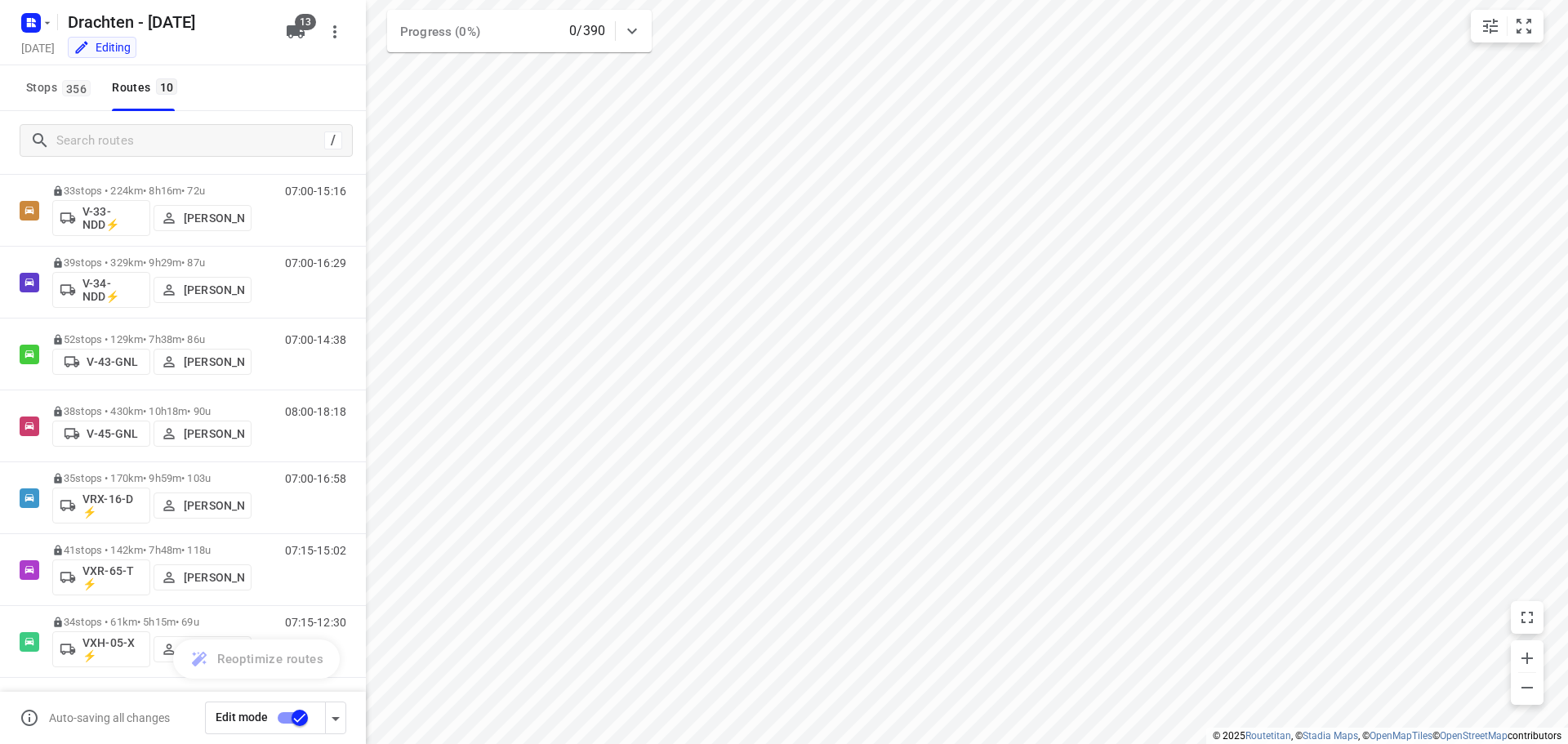
scroll to position [250, 0]
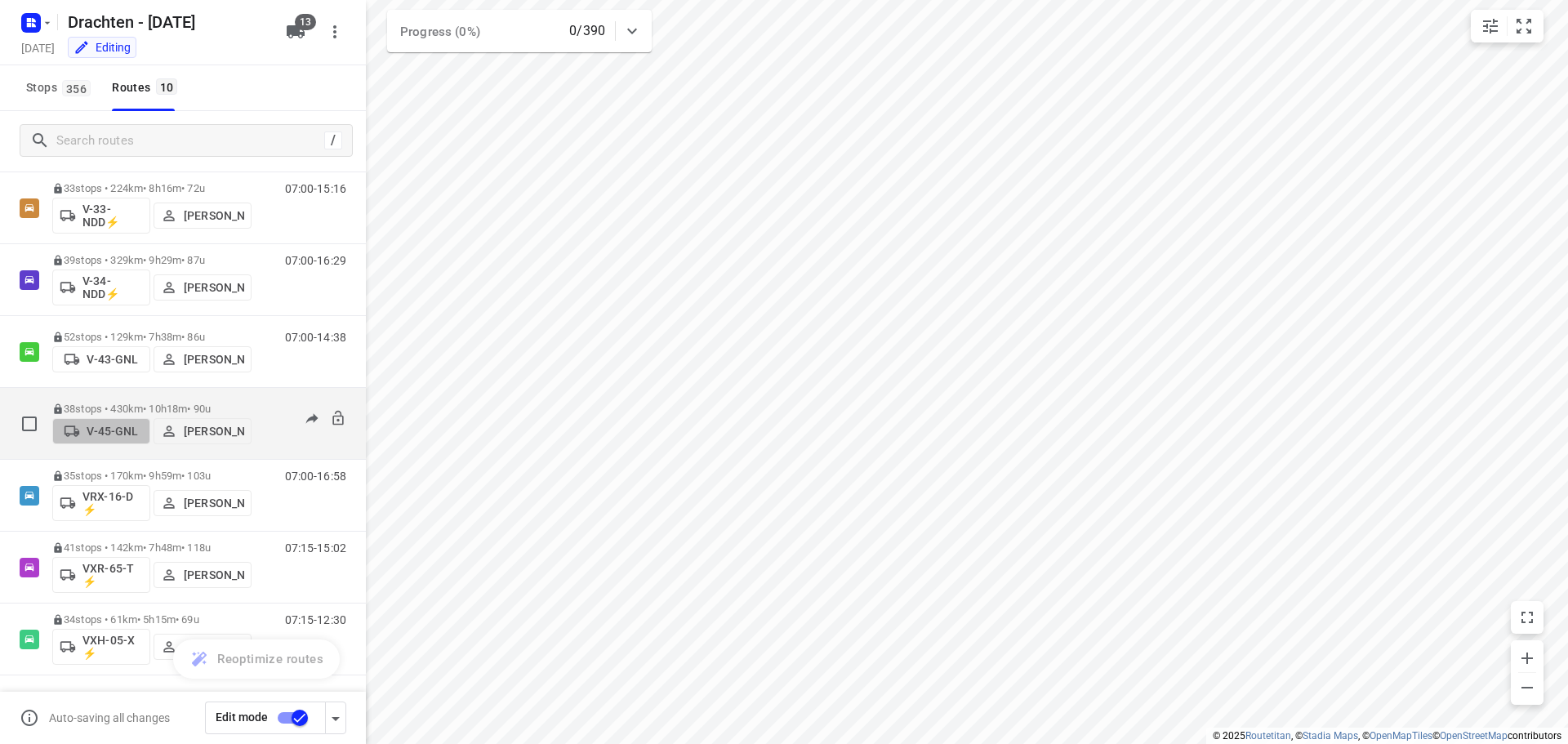
click at [105, 430] on p "V-45-GNL" at bounding box center [112, 431] width 51 height 13
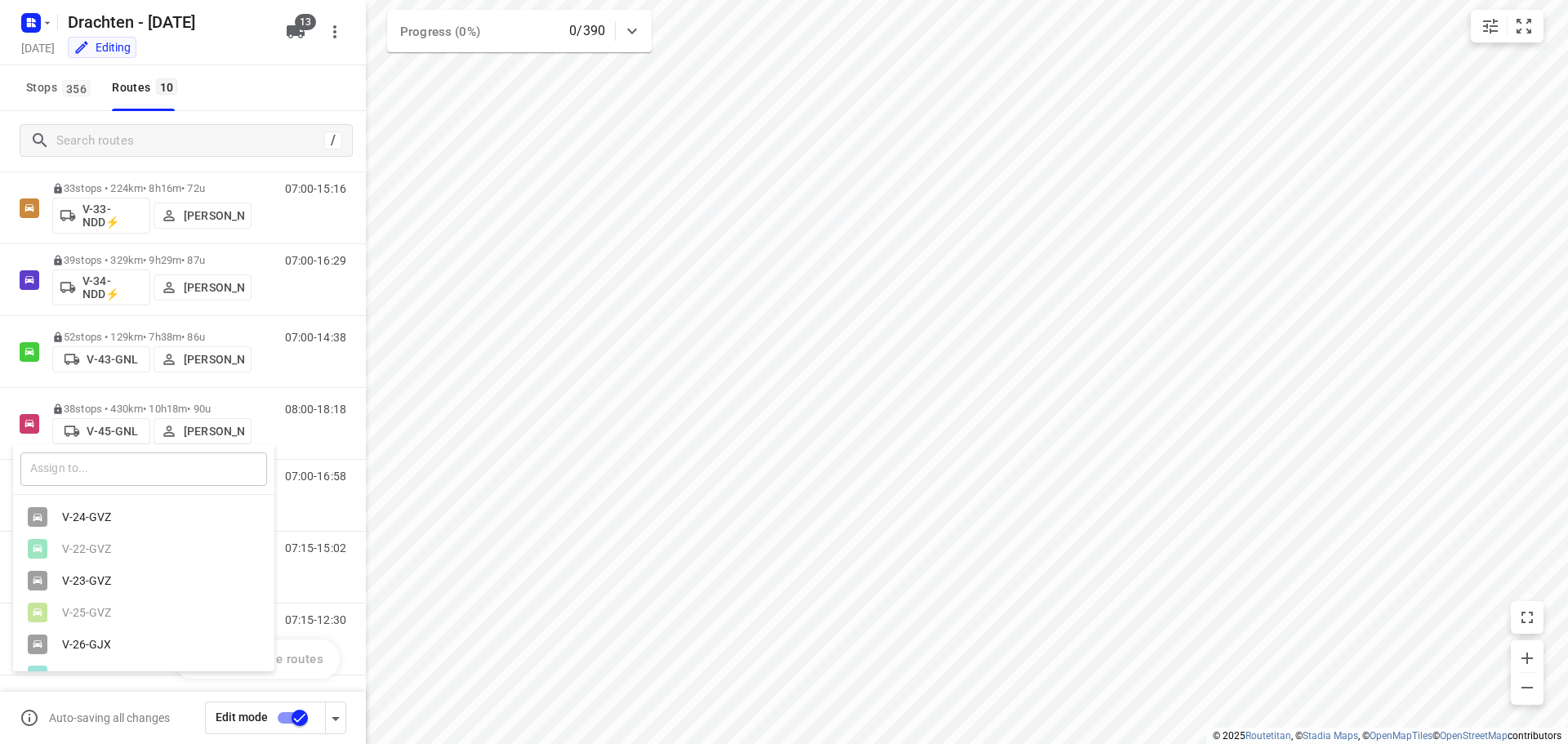
click at [79, 464] on input "text" at bounding box center [144, 469] width 246 height 33
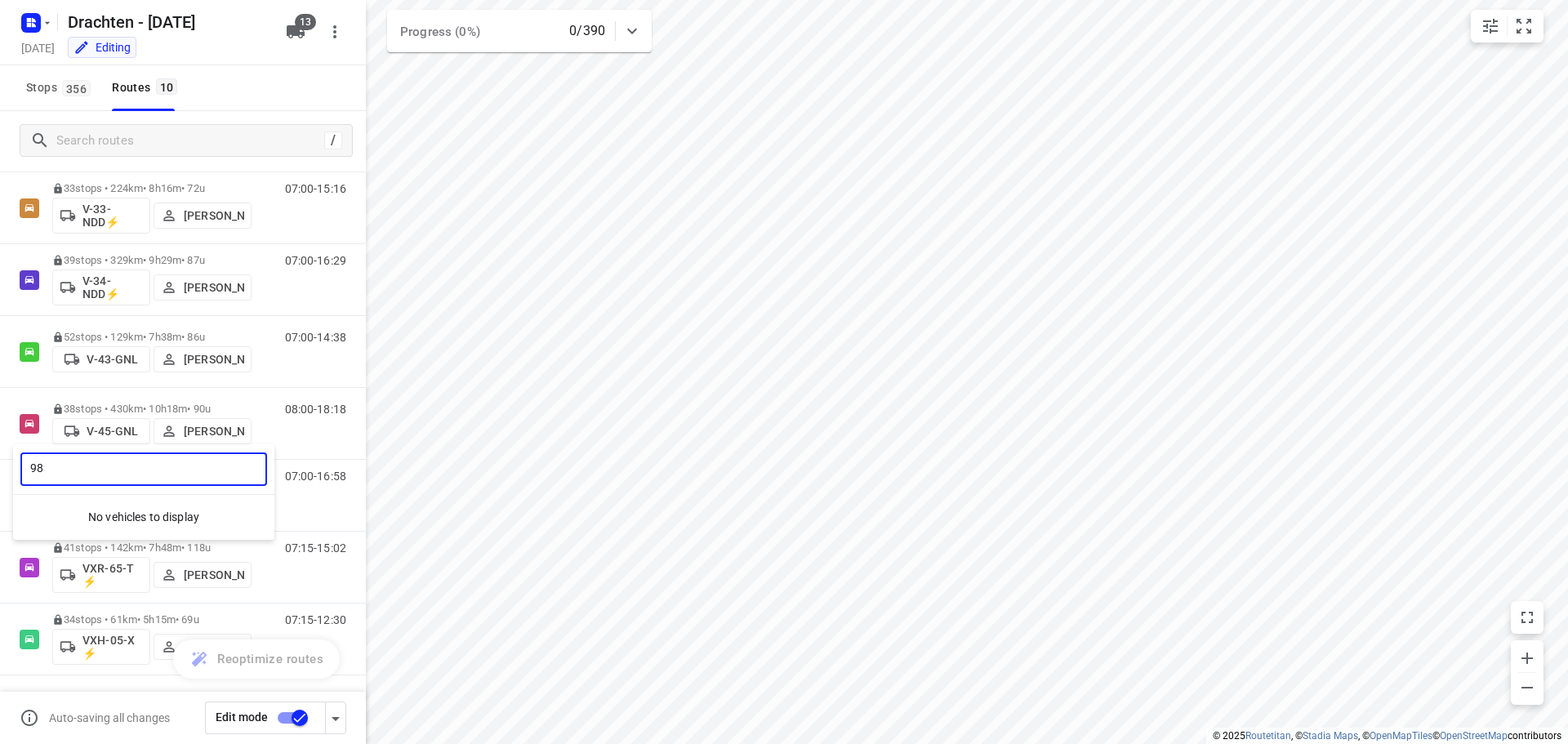
type input "98"
click at [338, 32] on div at bounding box center [784, 372] width 1568 height 744
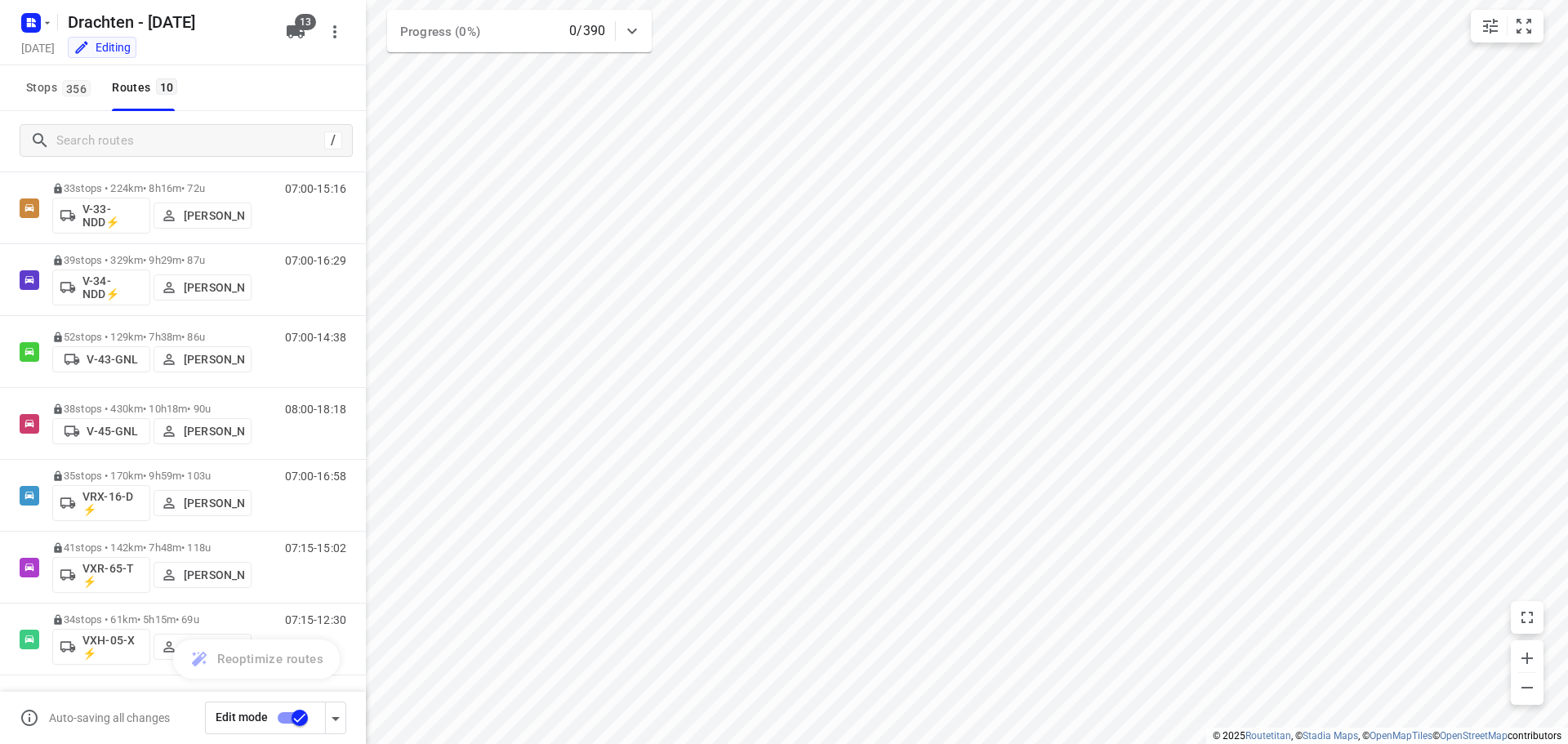
click at [305, 36] on button "13" at bounding box center [295, 32] width 32 height 32
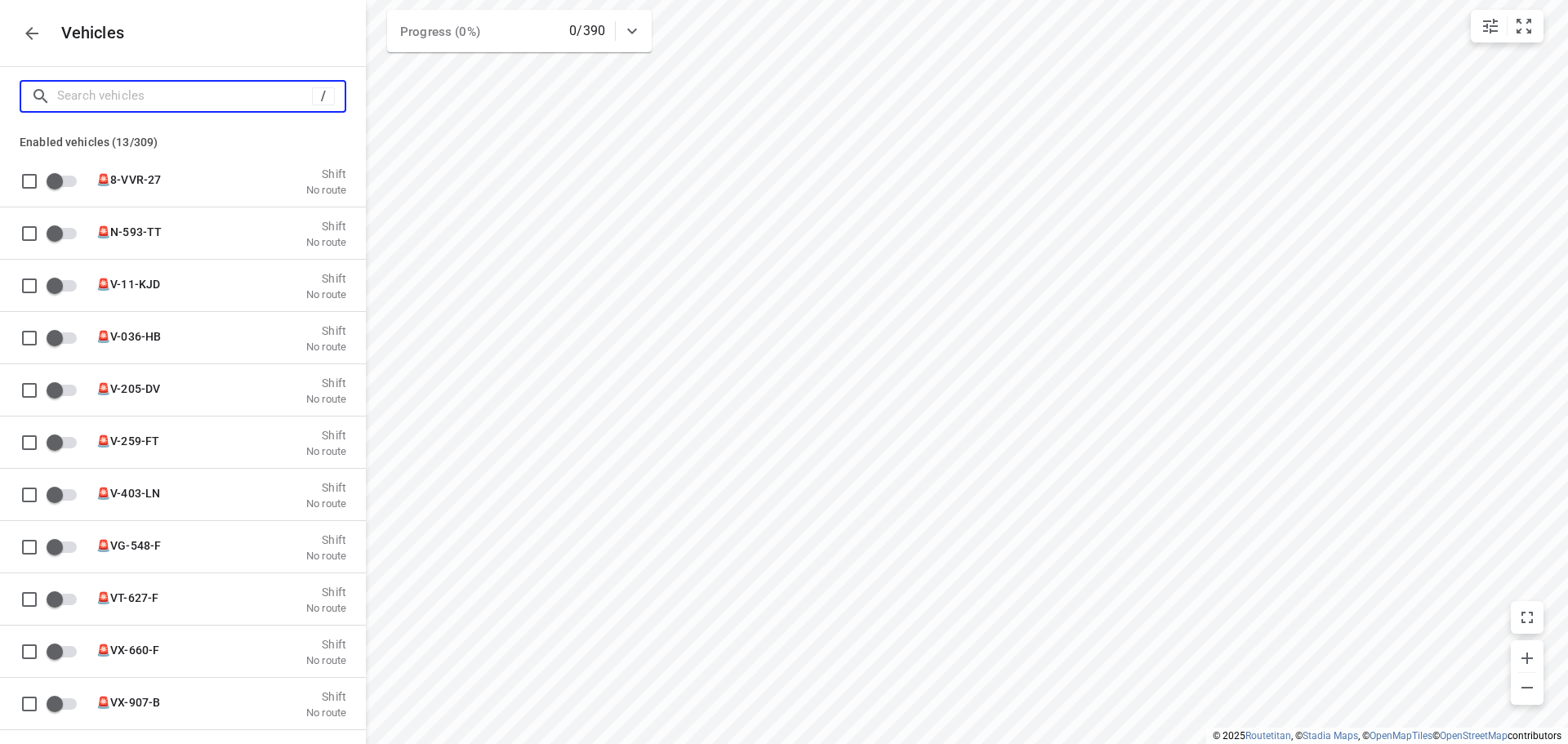
click at [132, 87] on input "Search vehicles" at bounding box center [184, 95] width 255 height 26
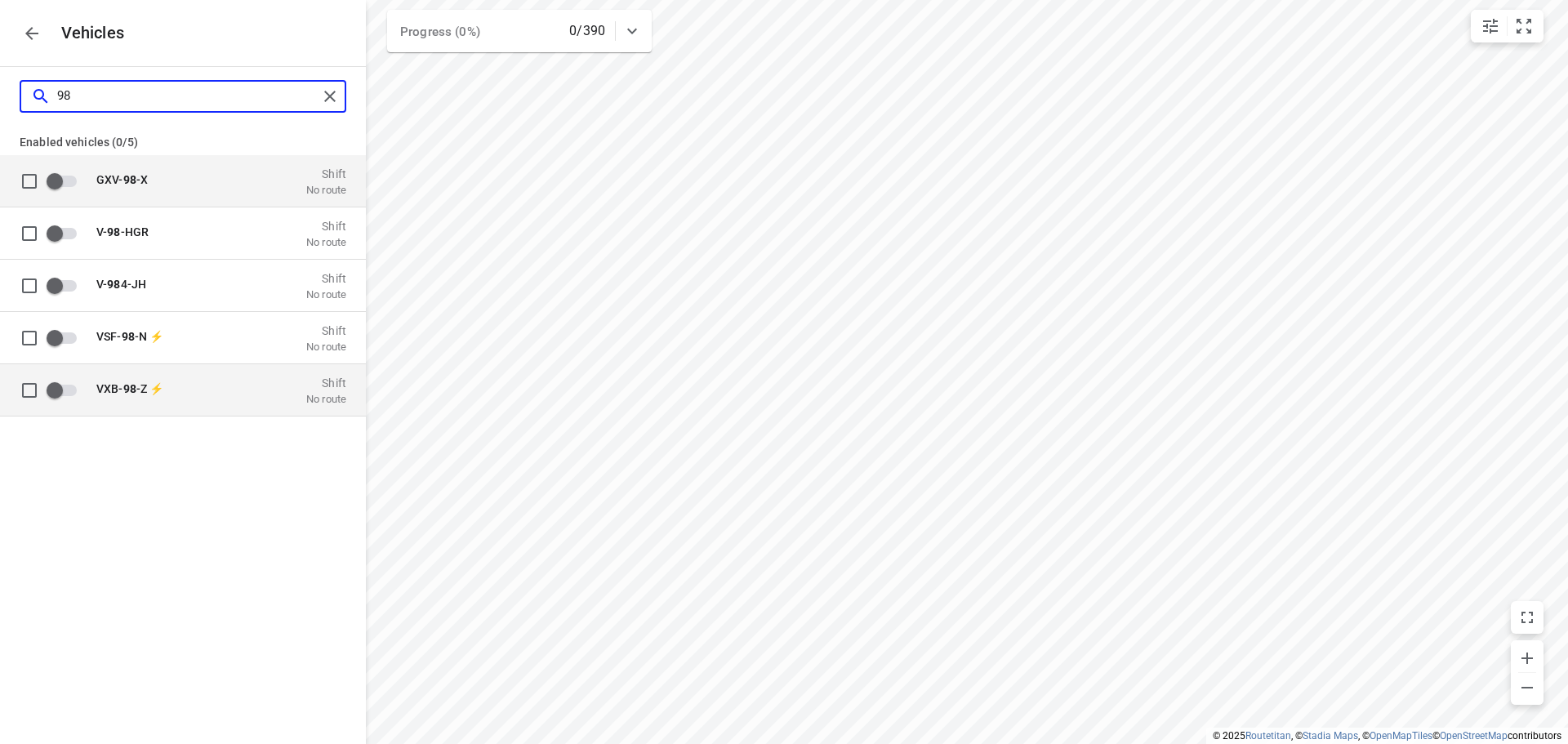
type input "98"
click at [55, 391] on input "grid" at bounding box center [55, 389] width 93 height 31
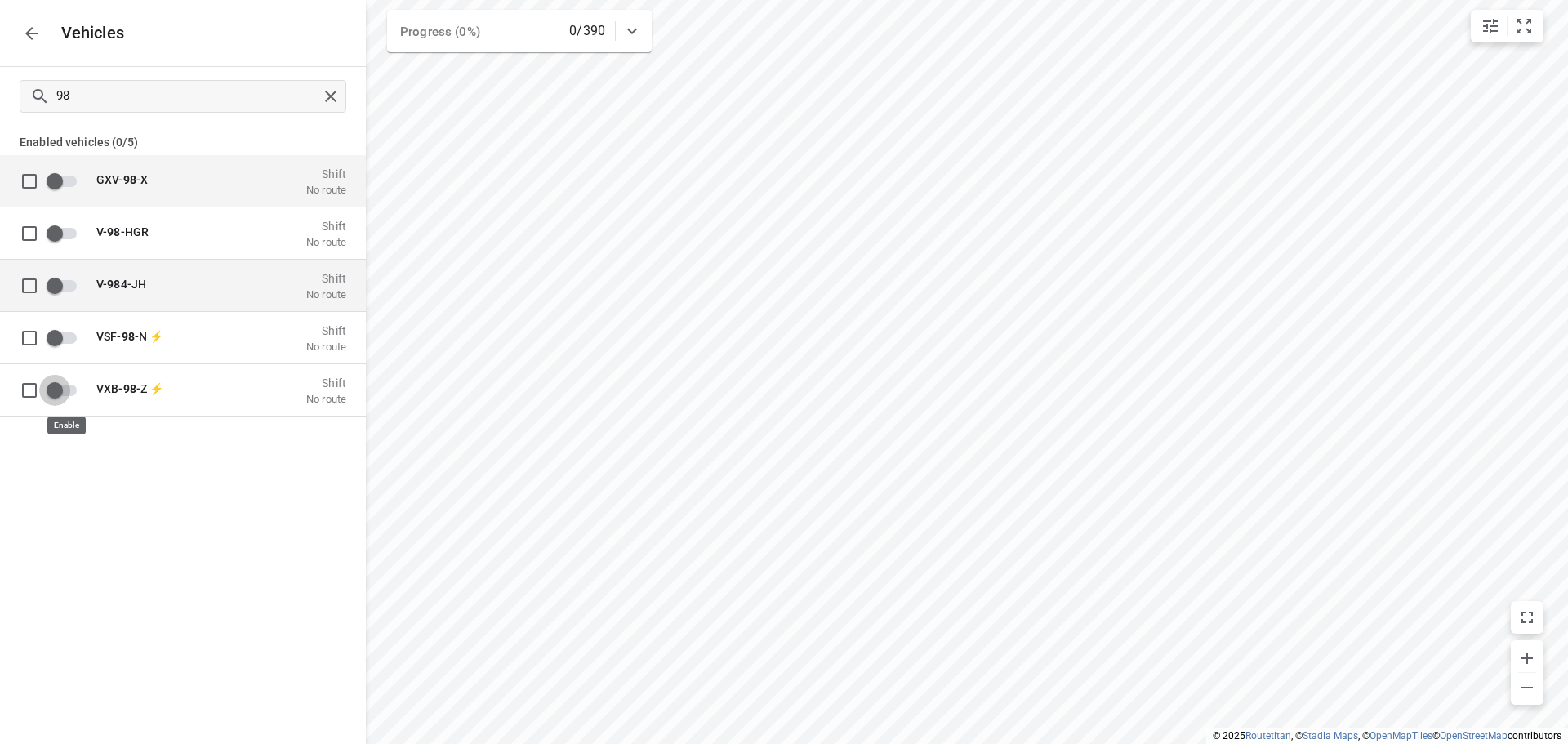
checkbox input "true"
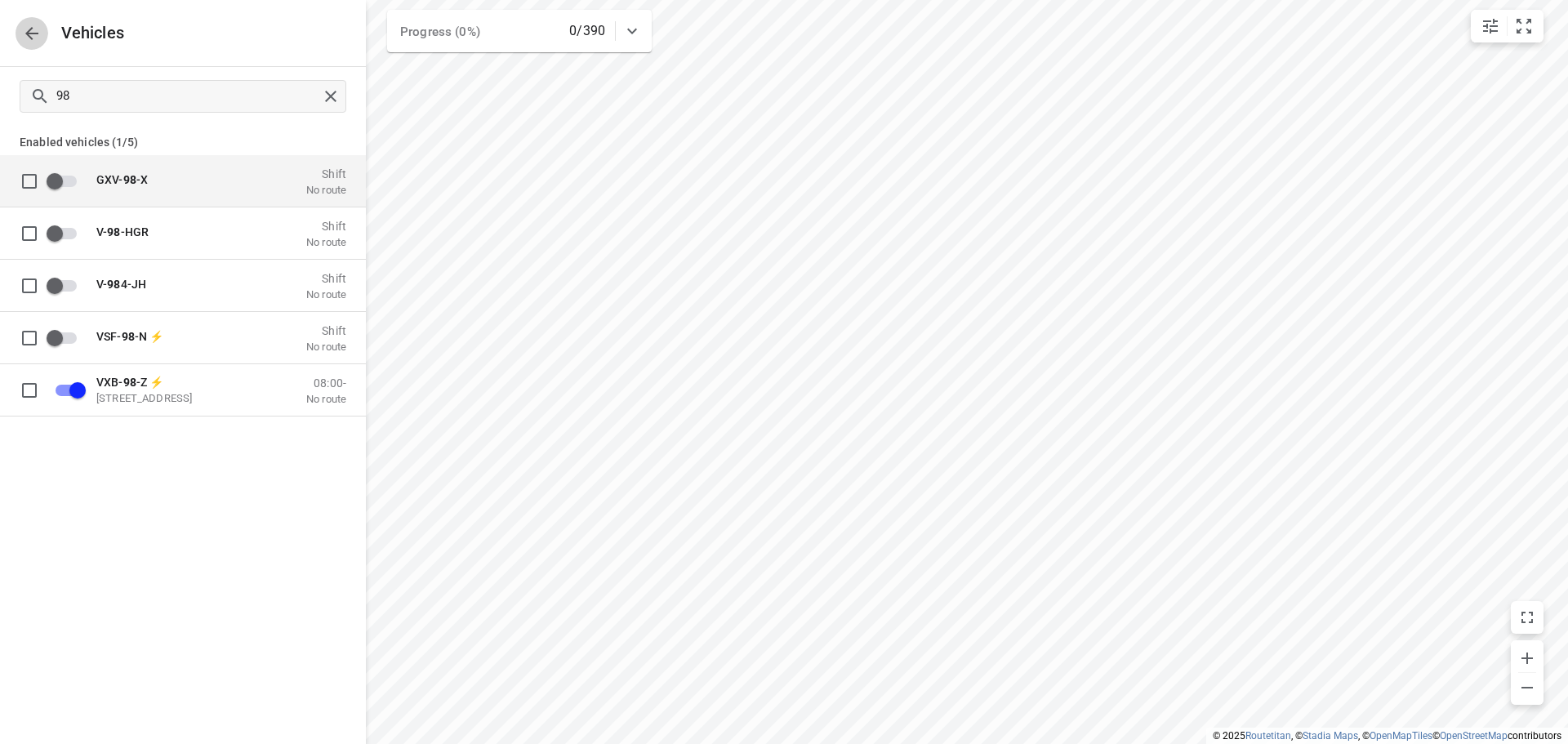
click at [35, 46] on button "button" at bounding box center [32, 33] width 32 height 32
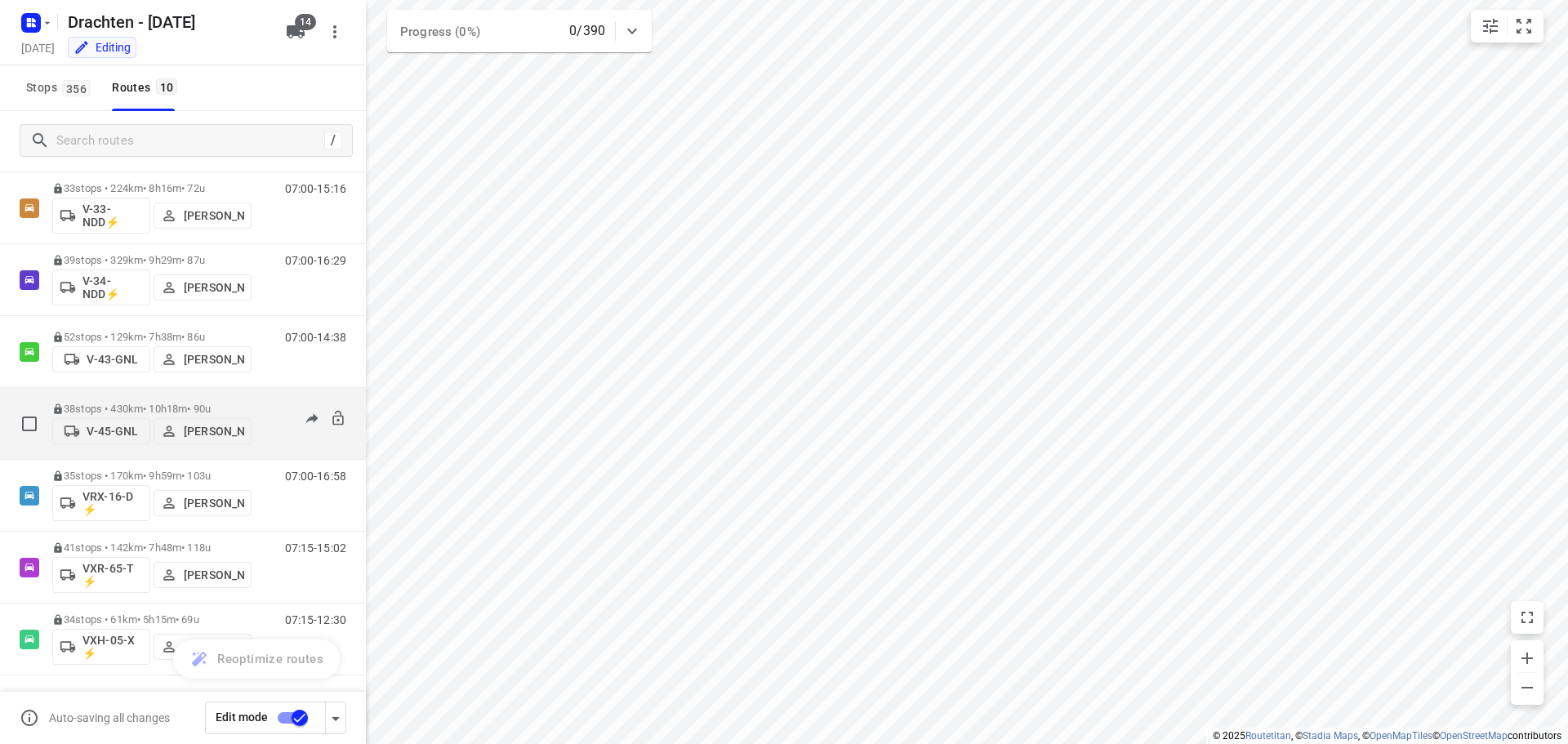
click at [104, 424] on span "V-45-GNL" at bounding box center [101, 431] width 83 height 17
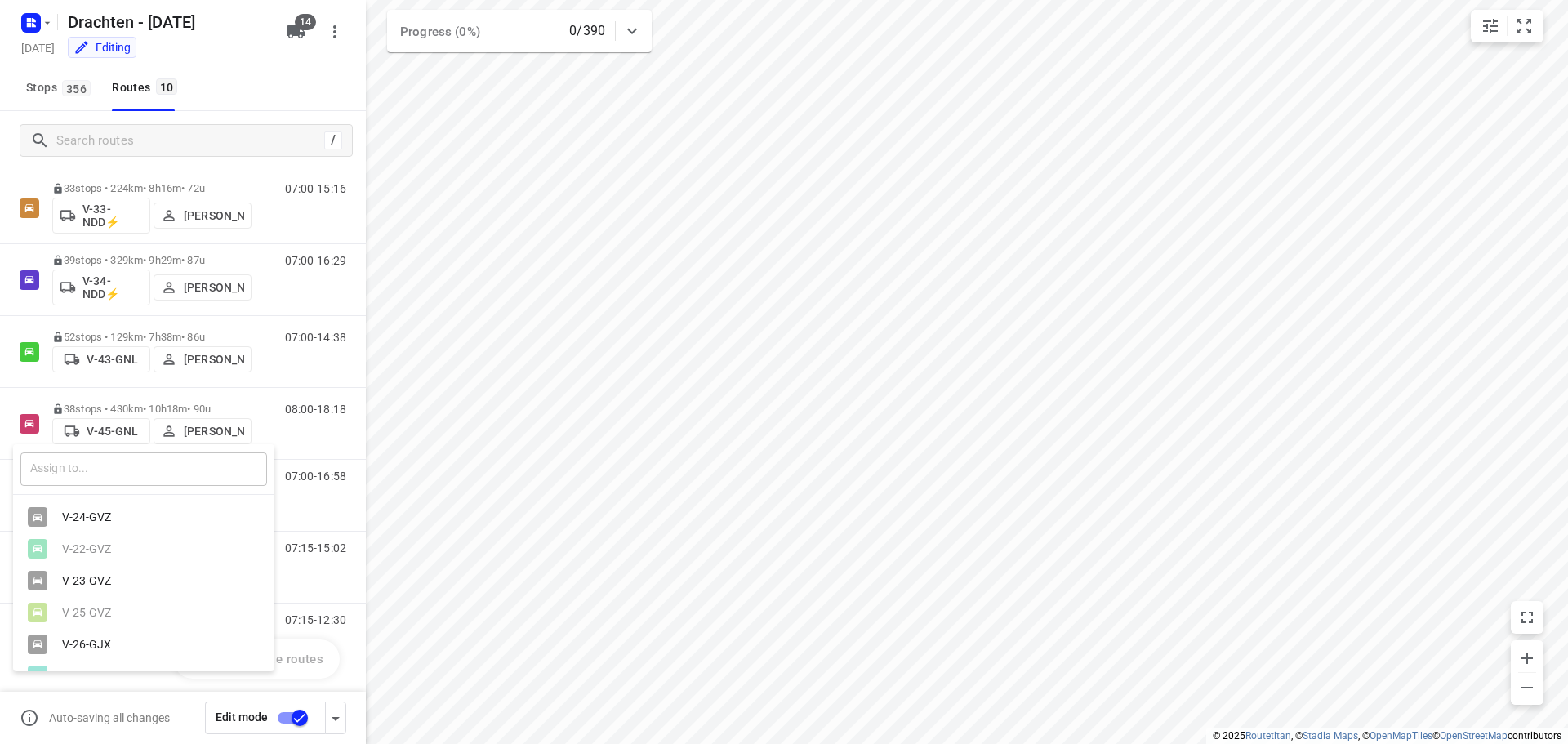
click at [99, 476] on input "text" at bounding box center [144, 469] width 246 height 33
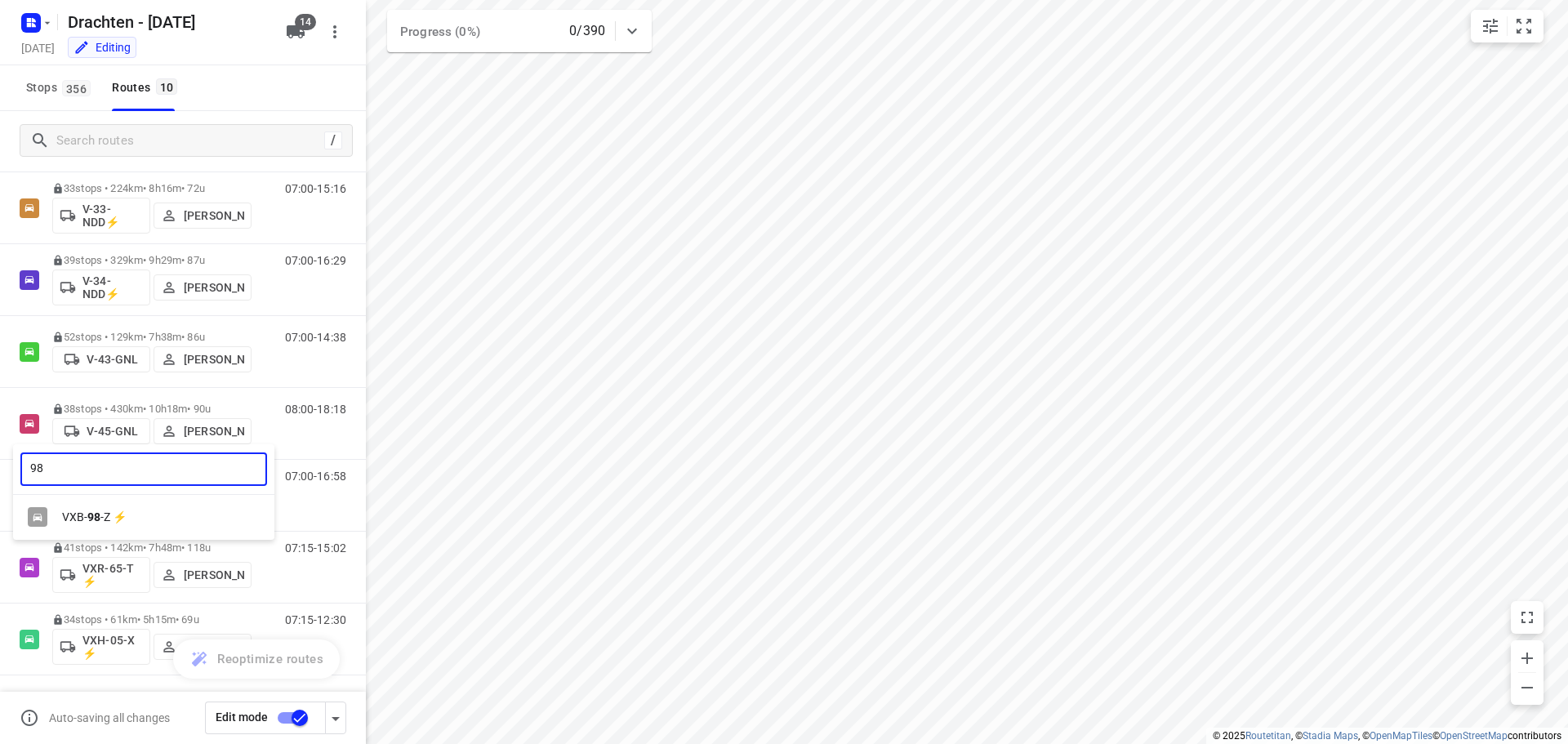
type input "98"
click at [104, 512] on div "VXB- 98 -Z ⚡" at bounding box center [148, 517] width 172 height 13
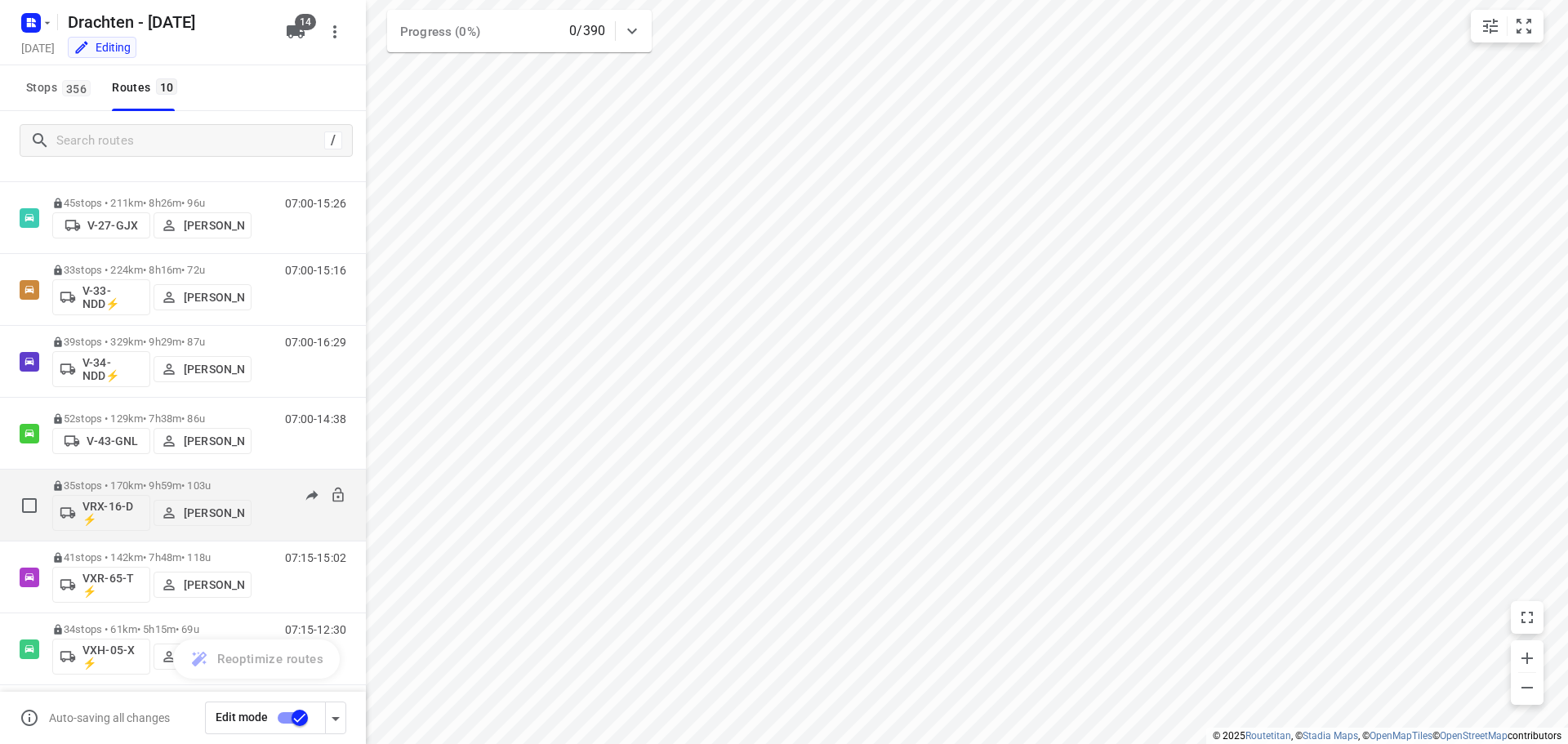
scroll to position [5, 0]
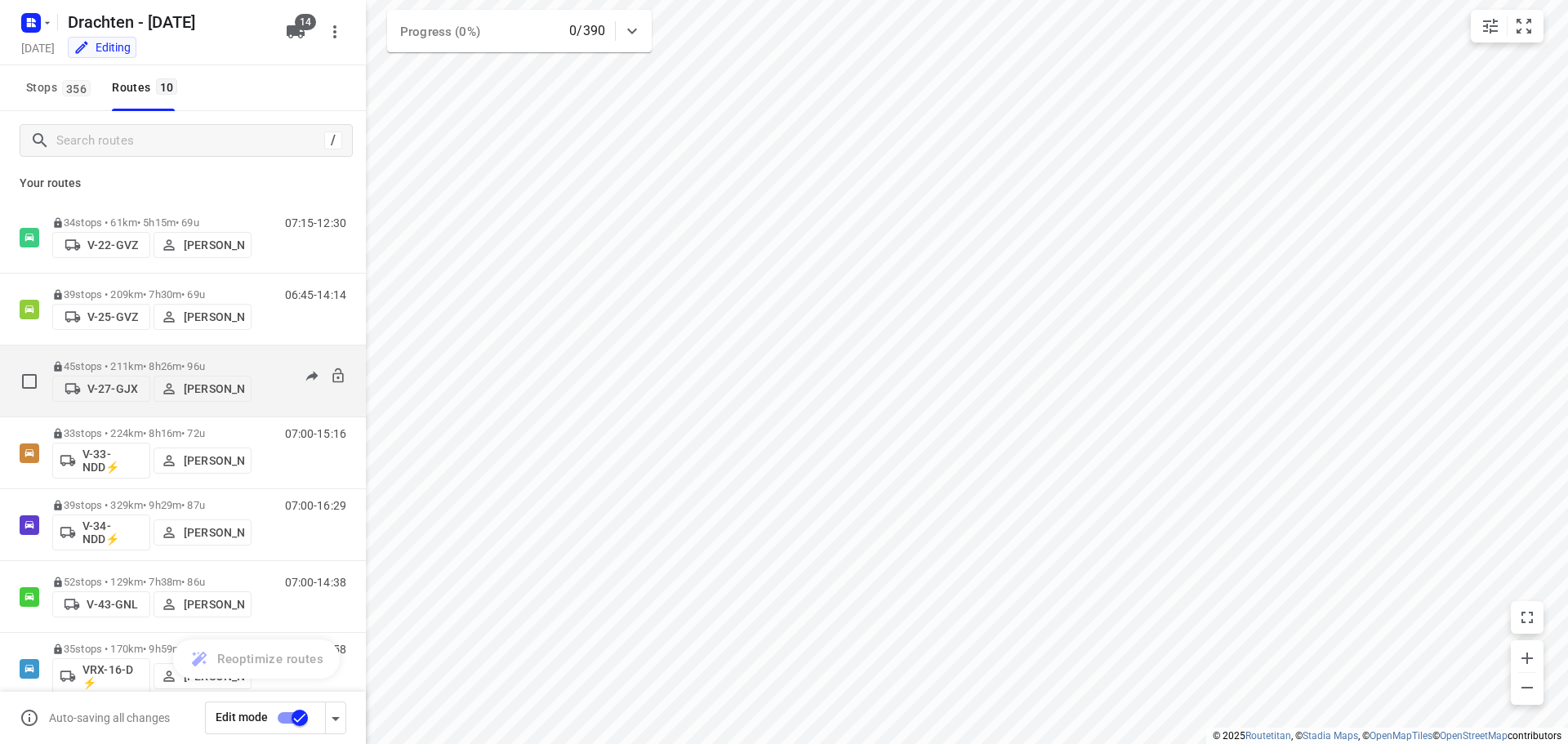
click at [110, 396] on span "V-27-GJX" at bounding box center [101, 389] width 83 height 17
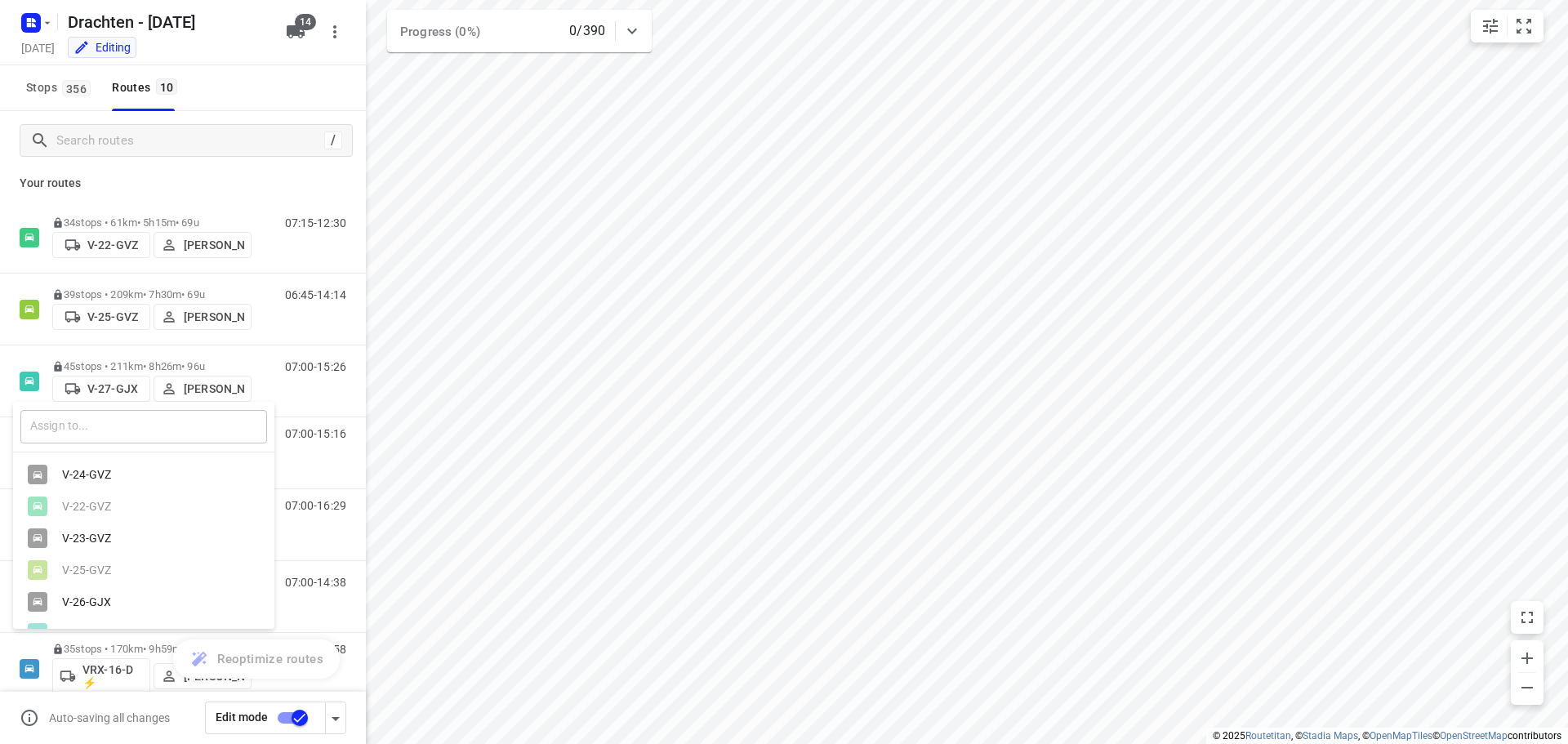
click at [119, 425] on input "text" at bounding box center [144, 426] width 246 height 33
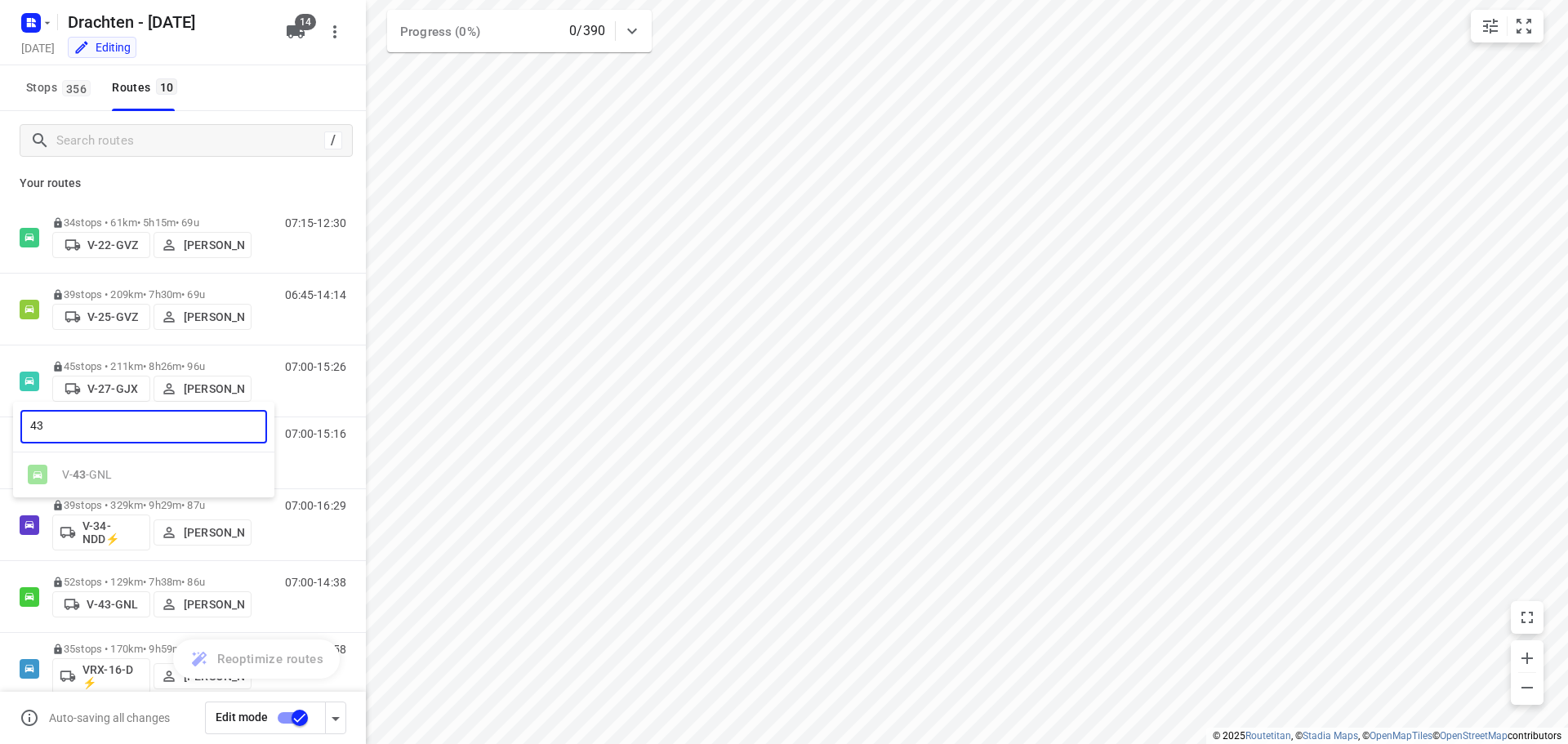
type input "43"
click at [261, 104] on div at bounding box center [784, 372] width 1568 height 744
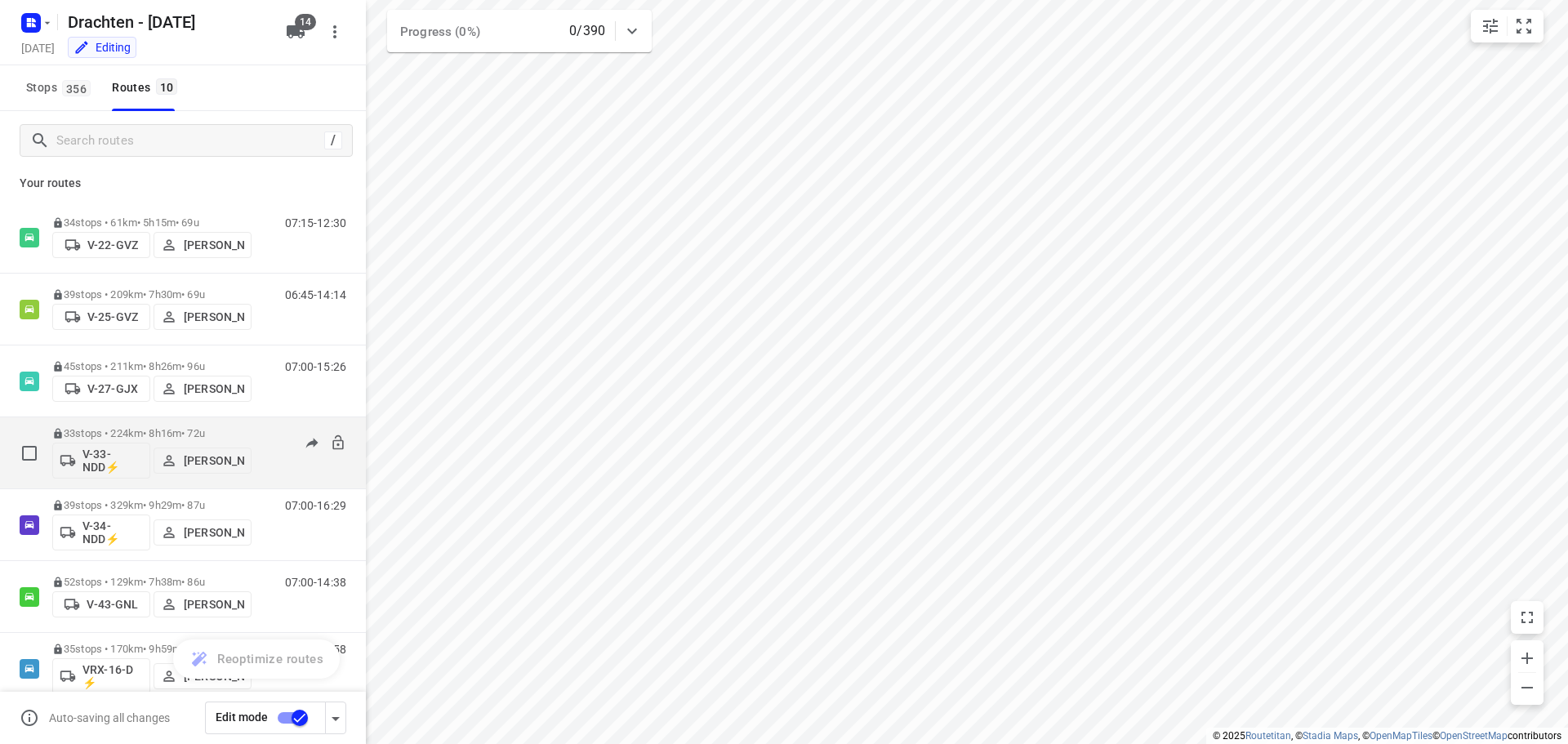
scroll to position [250, 0]
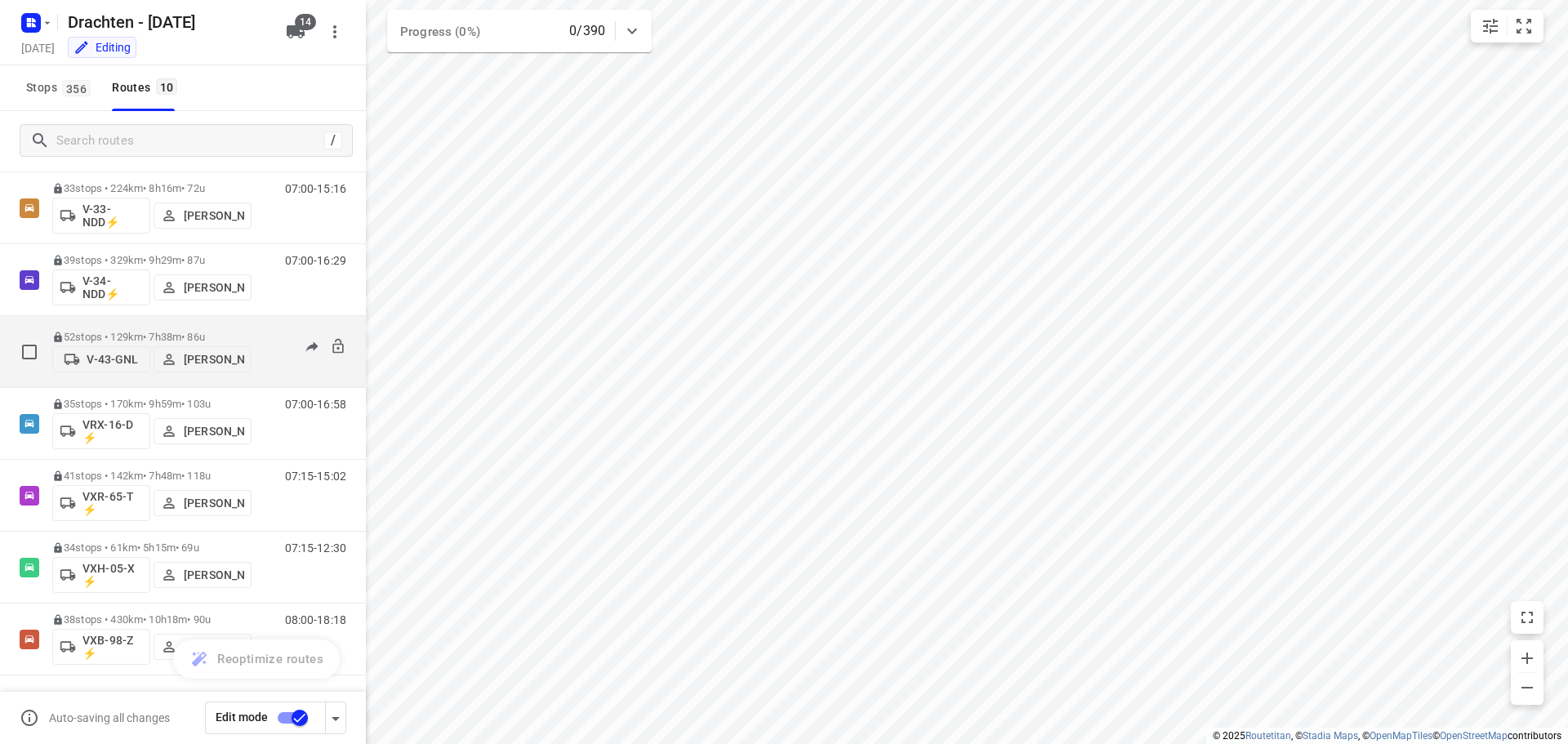
click at [109, 358] on p "V-43-GNL" at bounding box center [112, 359] width 51 height 13
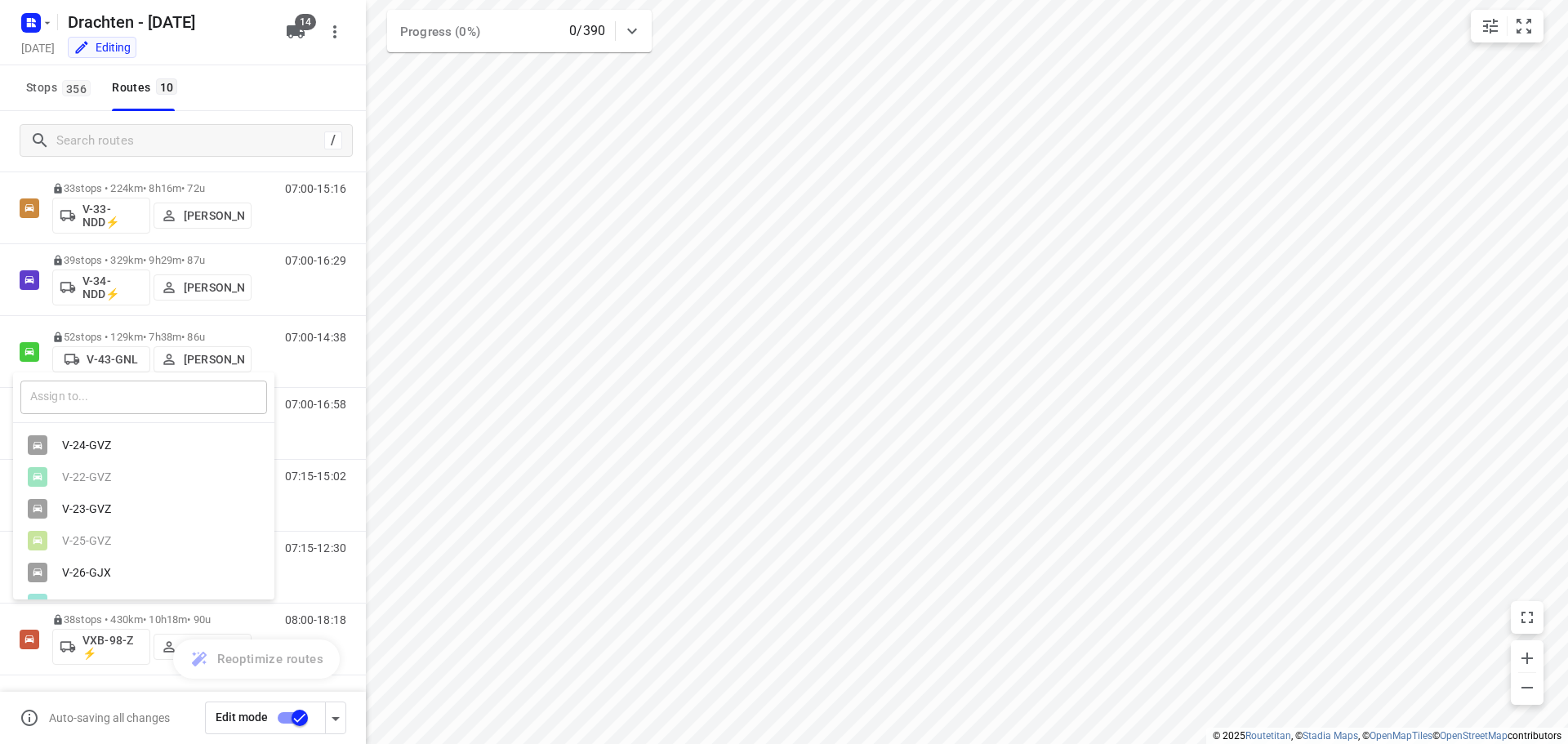
click at [97, 389] on input "text" at bounding box center [144, 397] width 246 height 33
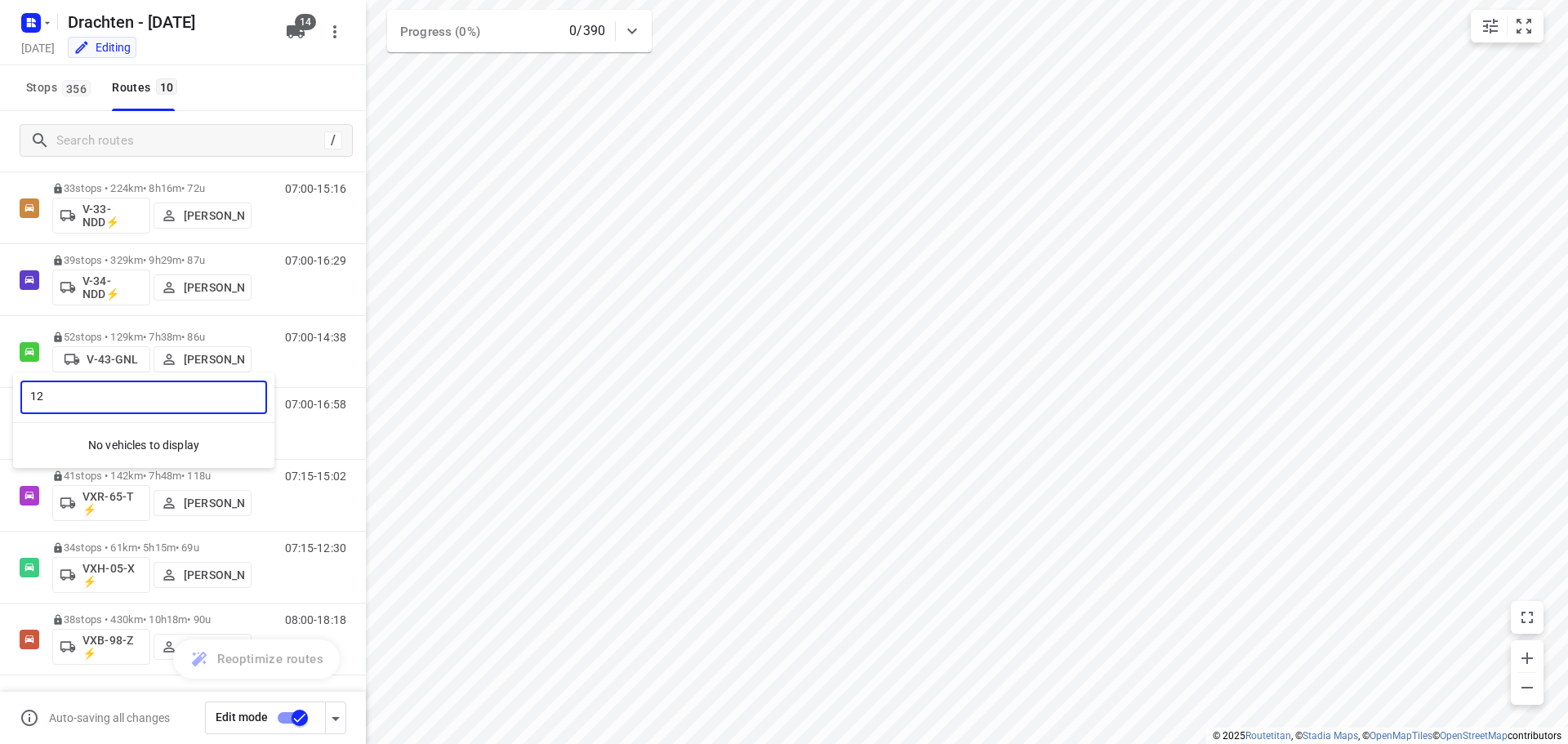
type input "12"
click at [307, 36] on div at bounding box center [784, 372] width 1568 height 744
click at [335, 28] on icon "button" at bounding box center [335, 32] width 3 height 13
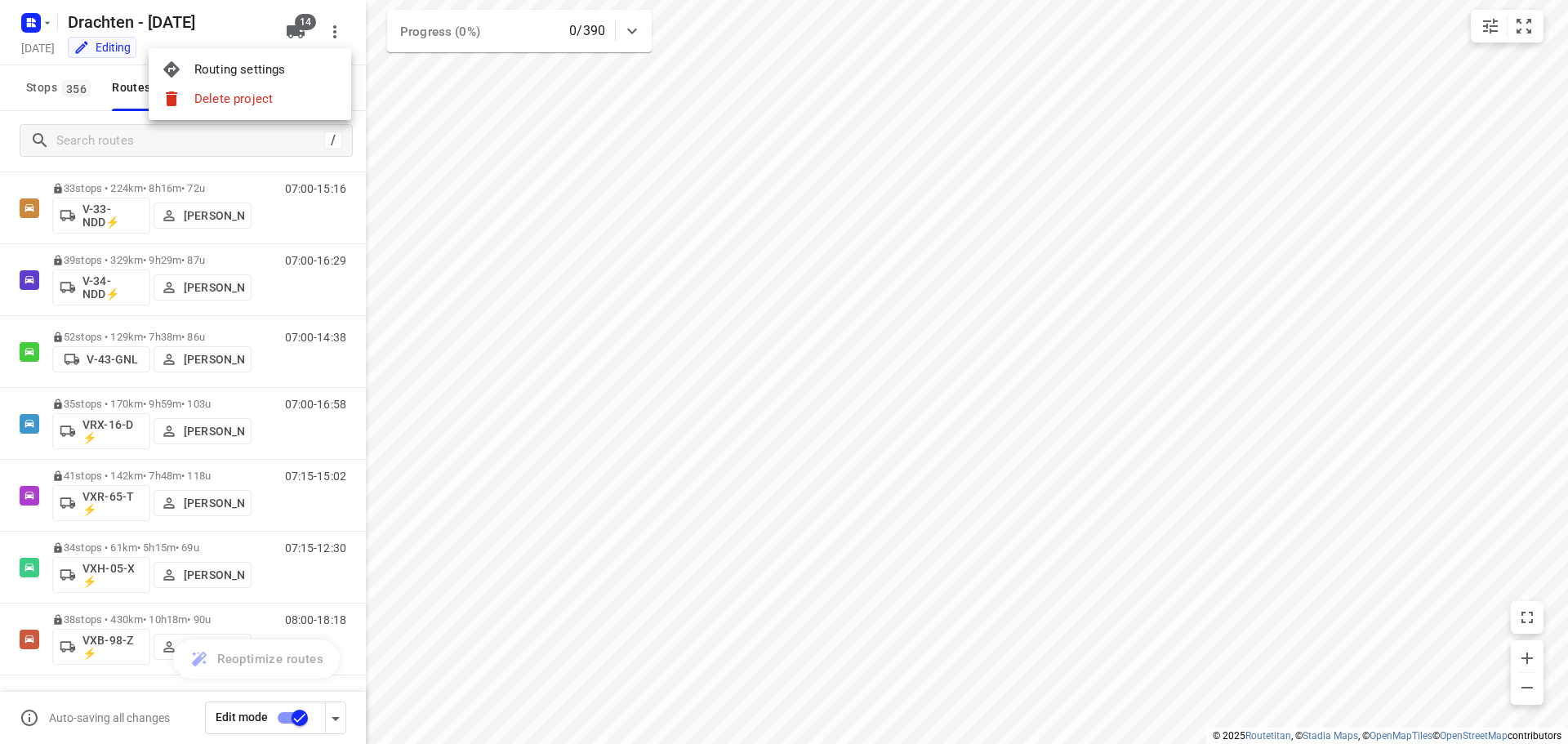
click at [287, 29] on div at bounding box center [784, 372] width 1568 height 744
click at [295, 28] on body "i © 2025 Routetitan , © Stadia Maps , © OpenMapTiles © OpenStreetMap contributo…" at bounding box center [784, 372] width 1568 height 744
click at [295, 29] on icon "button" at bounding box center [295, 32] width 18 height 13
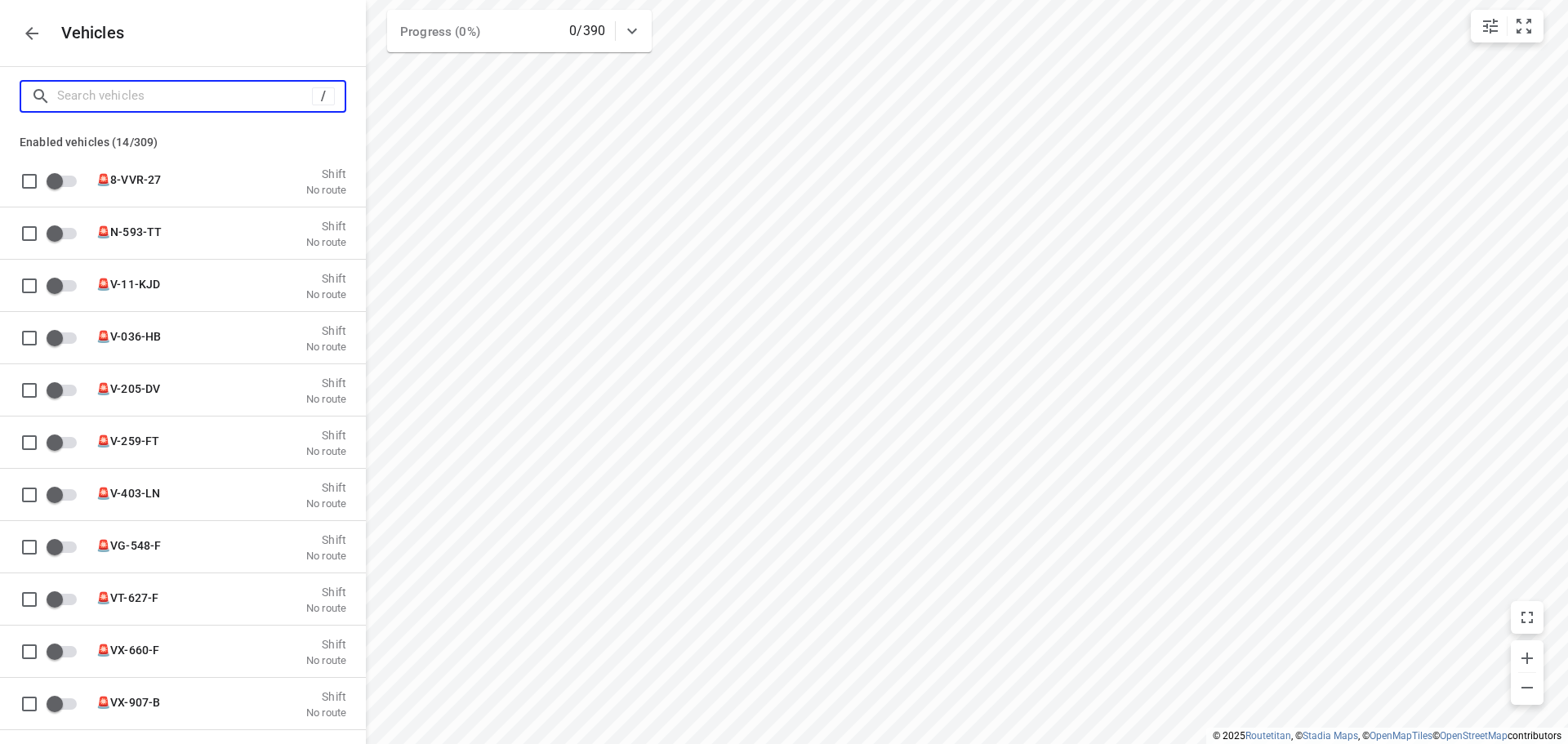
click at [124, 84] on input "Search vehicles" at bounding box center [184, 95] width 255 height 26
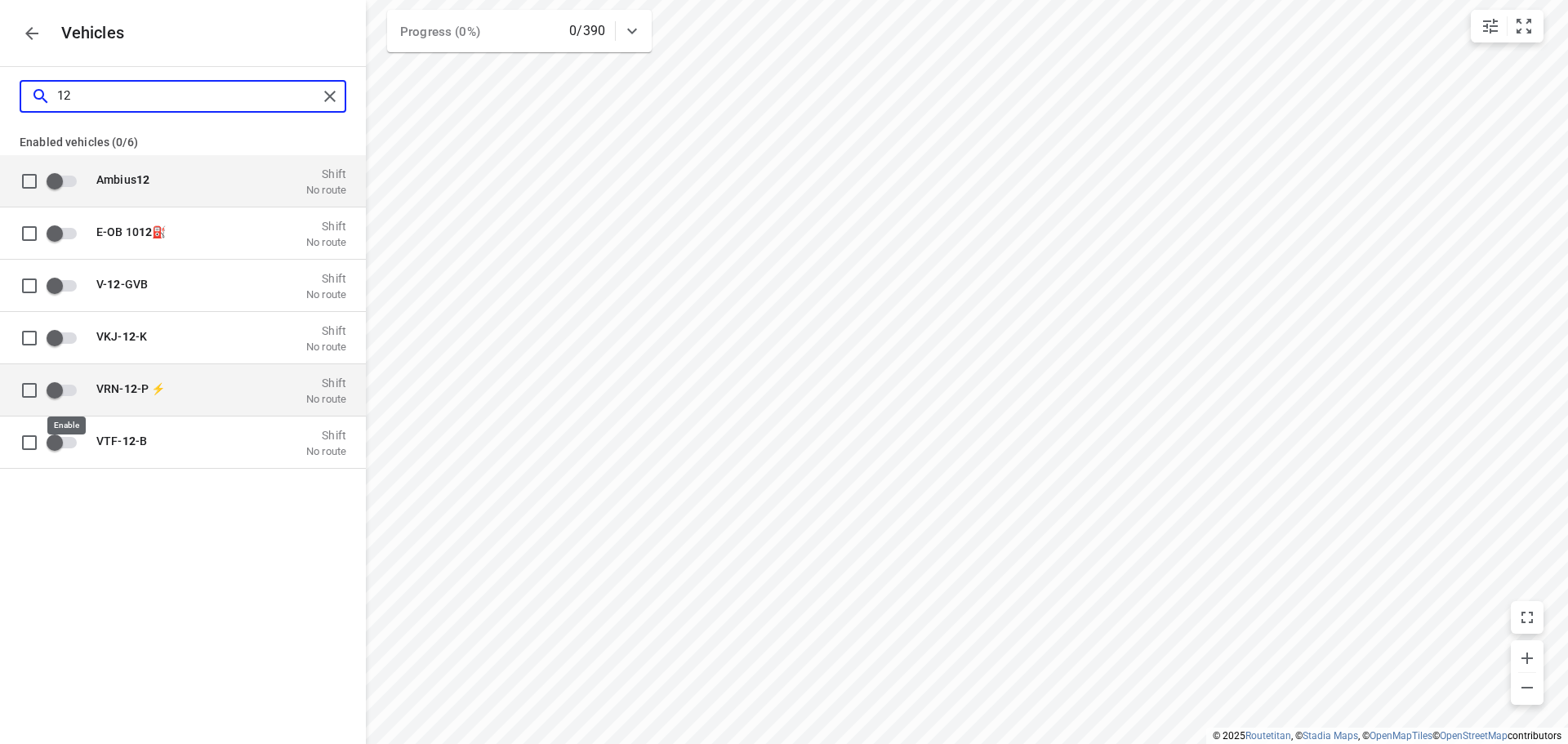
type input "12"
click at [65, 390] on input "grid" at bounding box center [55, 389] width 93 height 31
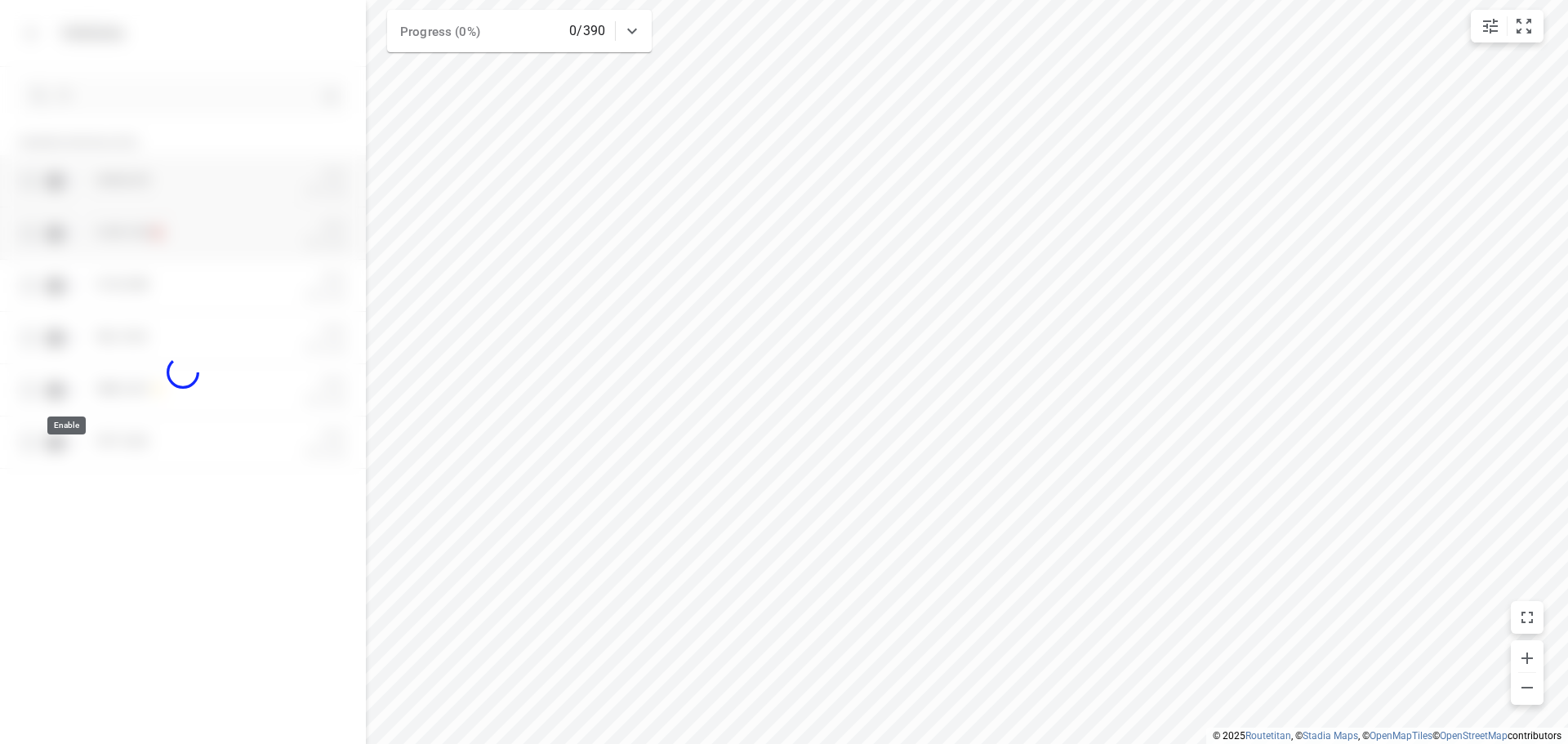
checkbox input "true"
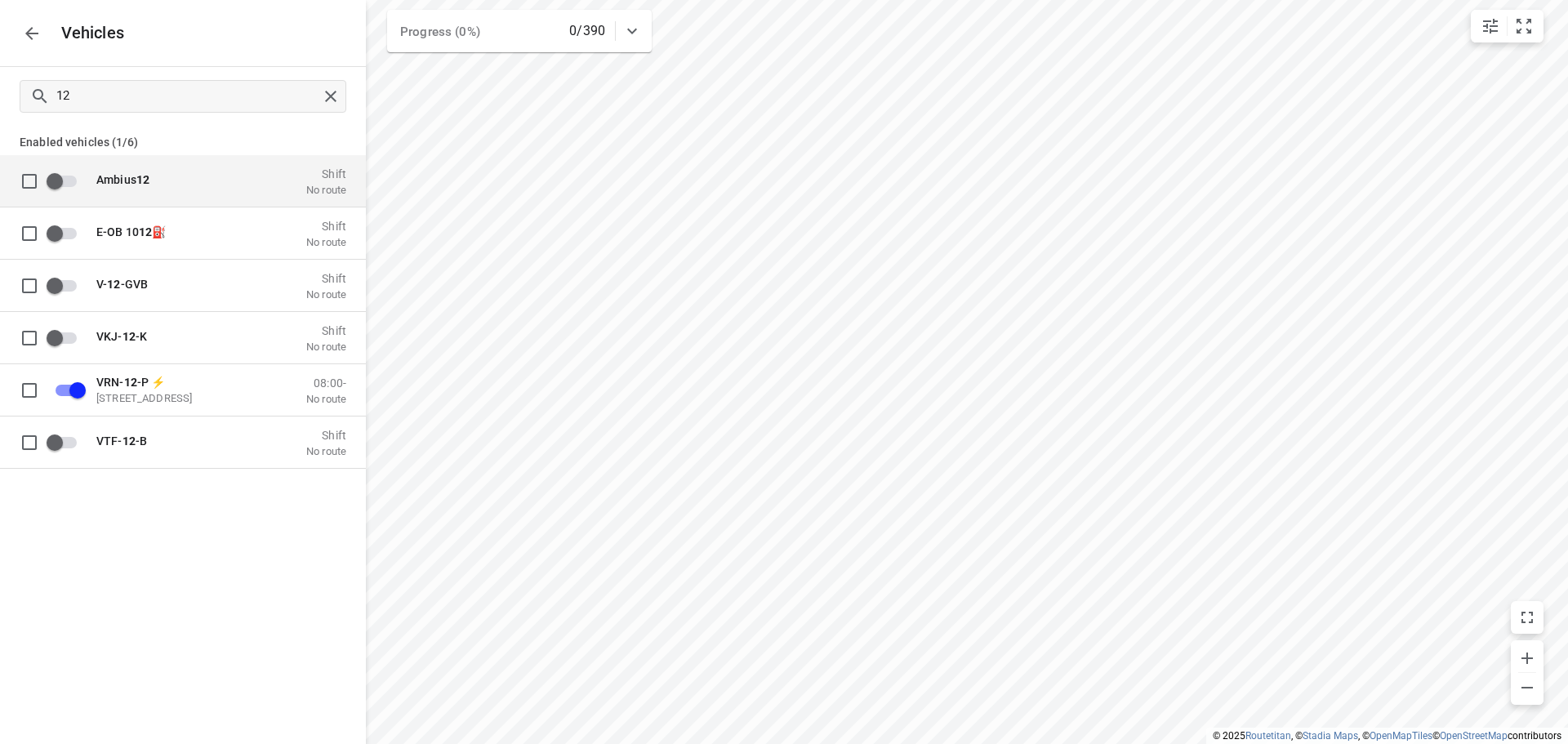
click at [35, 38] on icon "button" at bounding box center [32, 34] width 20 height 20
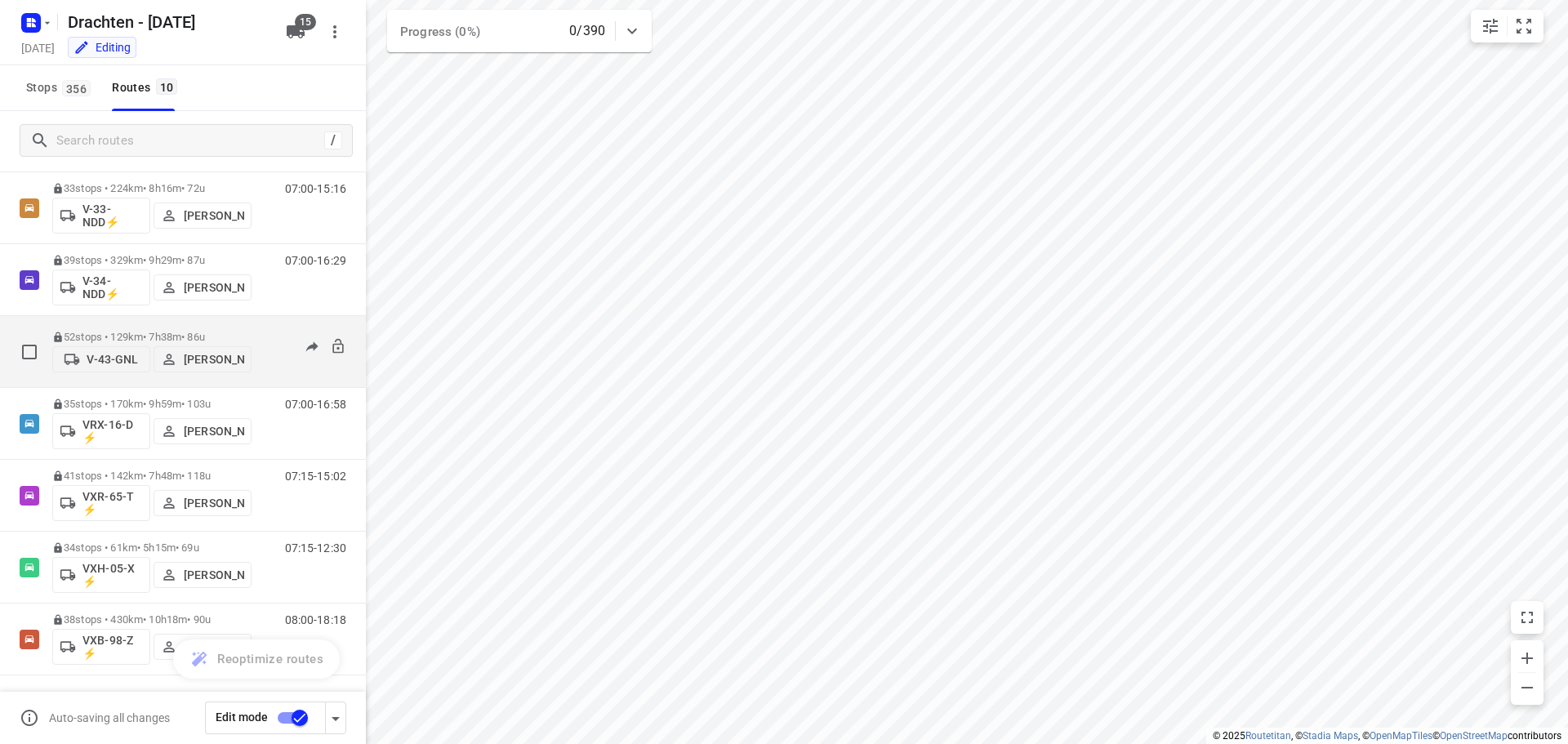
click at [104, 359] on p "V-43-GNL" at bounding box center [112, 359] width 51 height 13
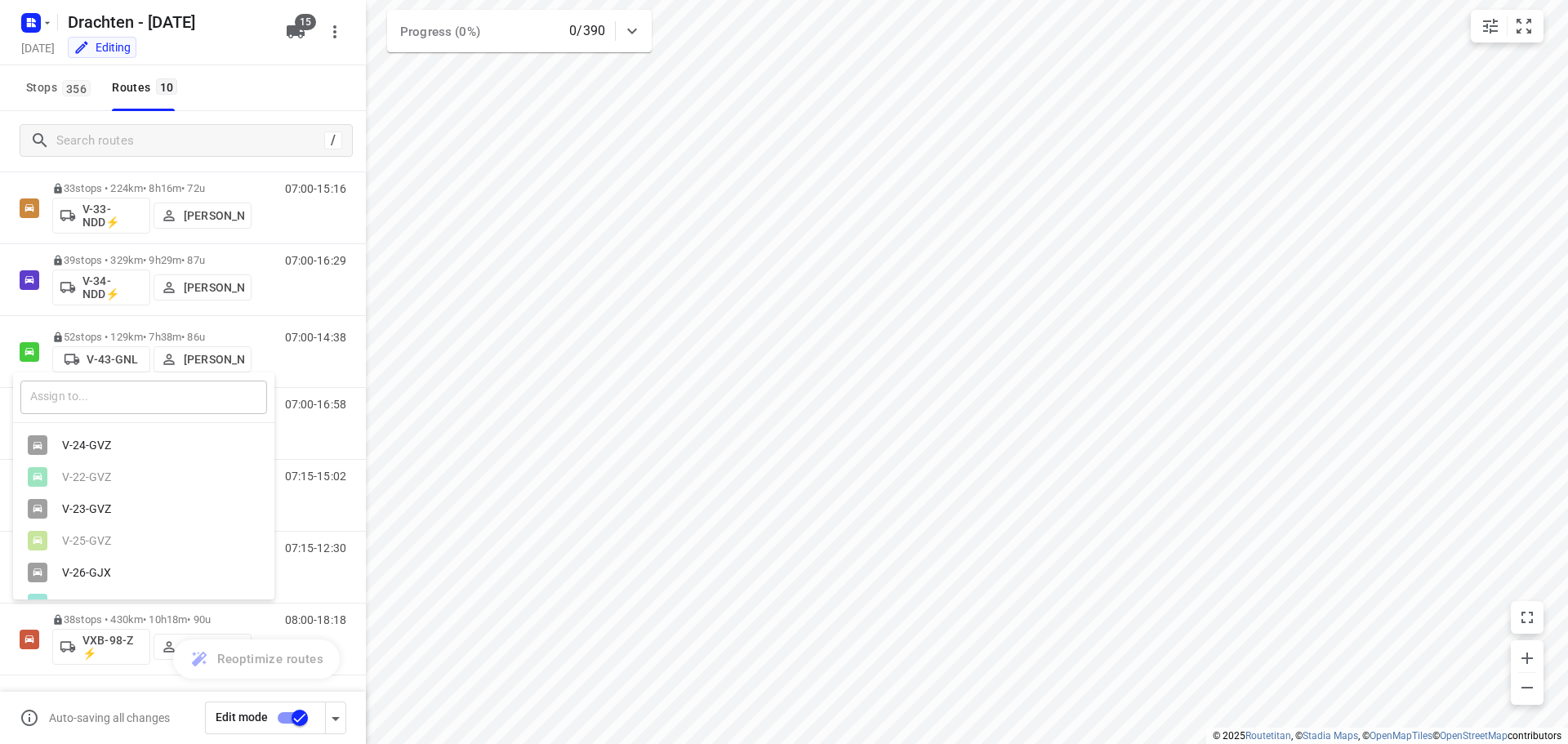
click at [95, 395] on input "text" at bounding box center [144, 397] width 246 height 33
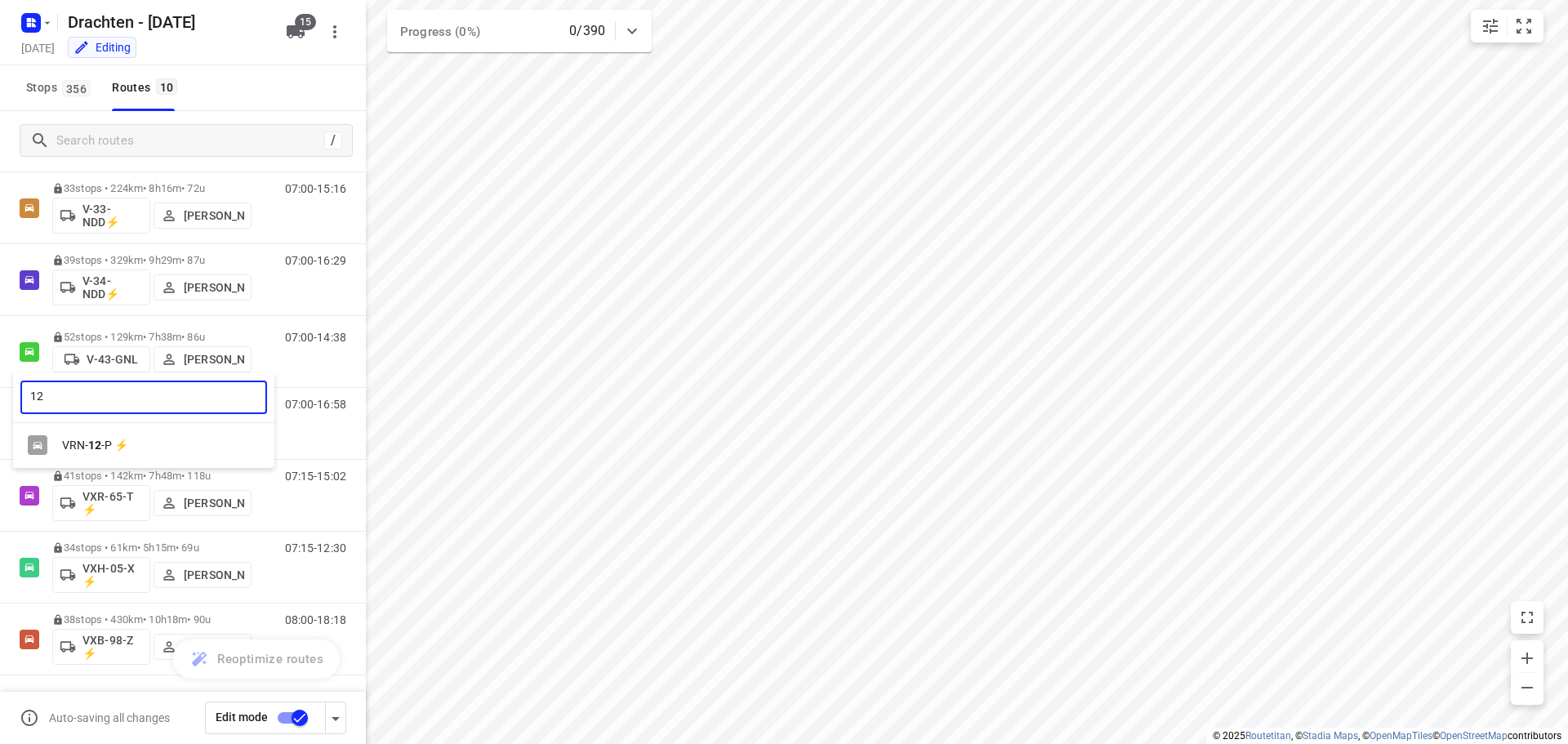
type input "12"
click at [122, 446] on div "VRN- 12 -P ⚡" at bounding box center [148, 445] width 172 height 13
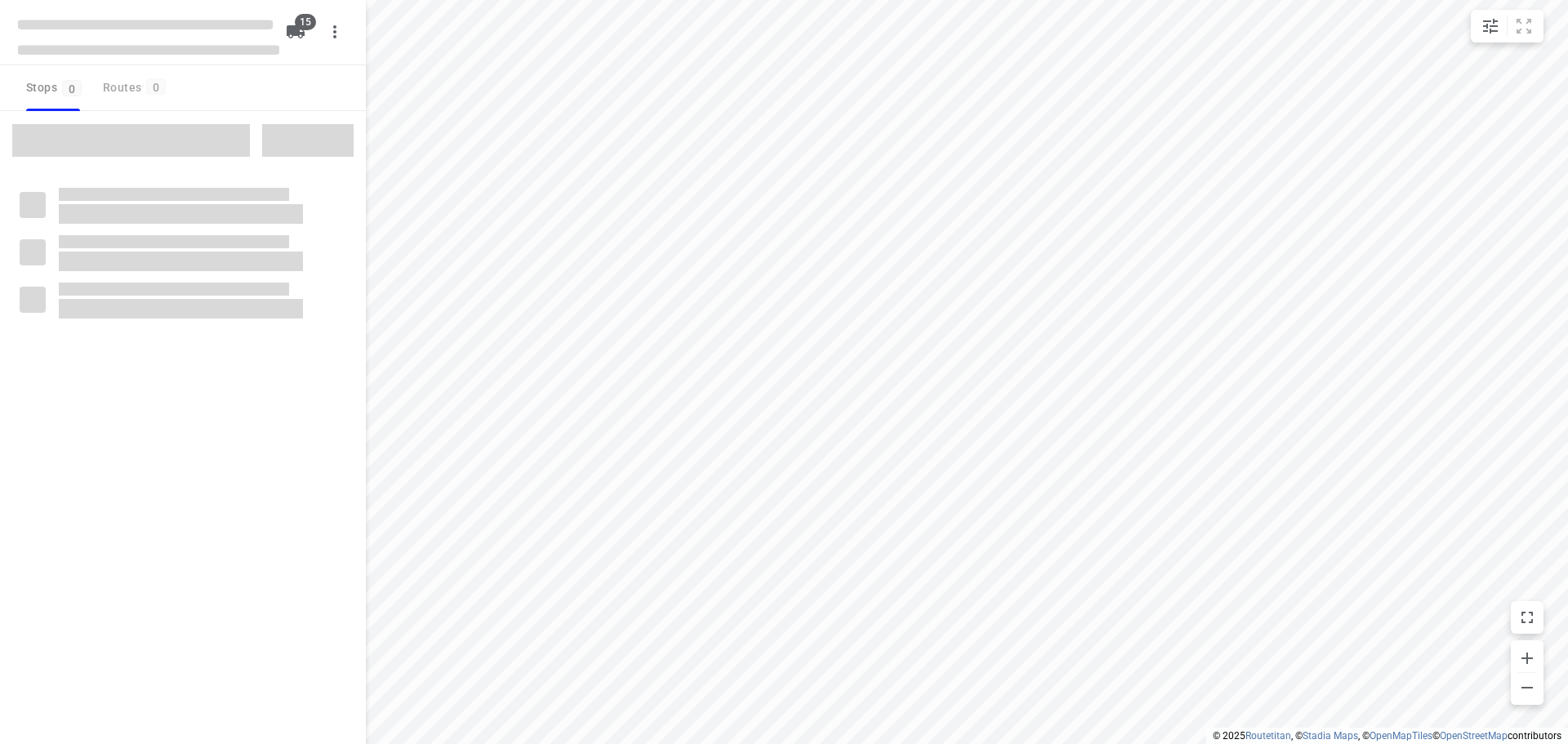
checkbox input "true"
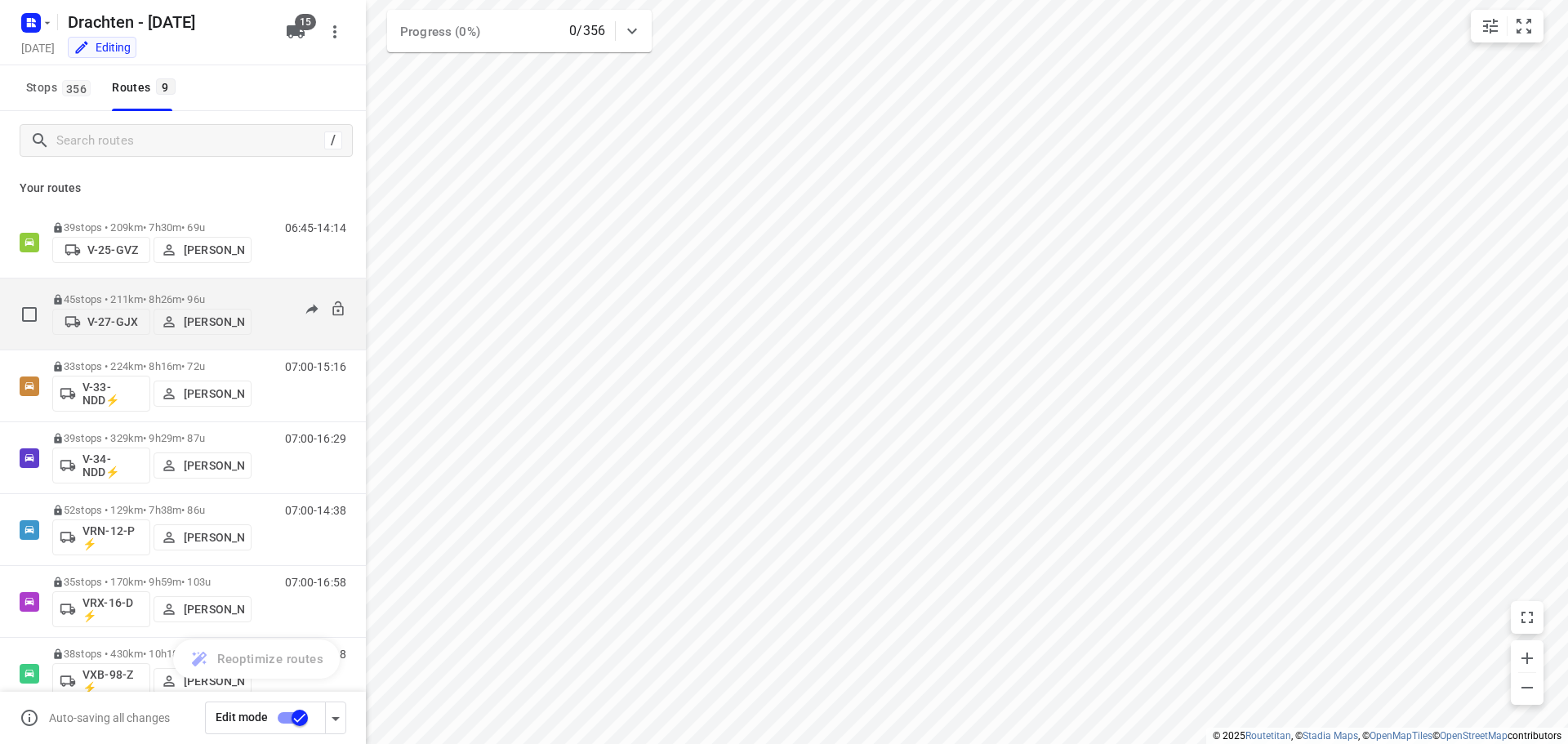
click at [105, 315] on p "V-27-GJX" at bounding box center [112, 322] width 51 height 13
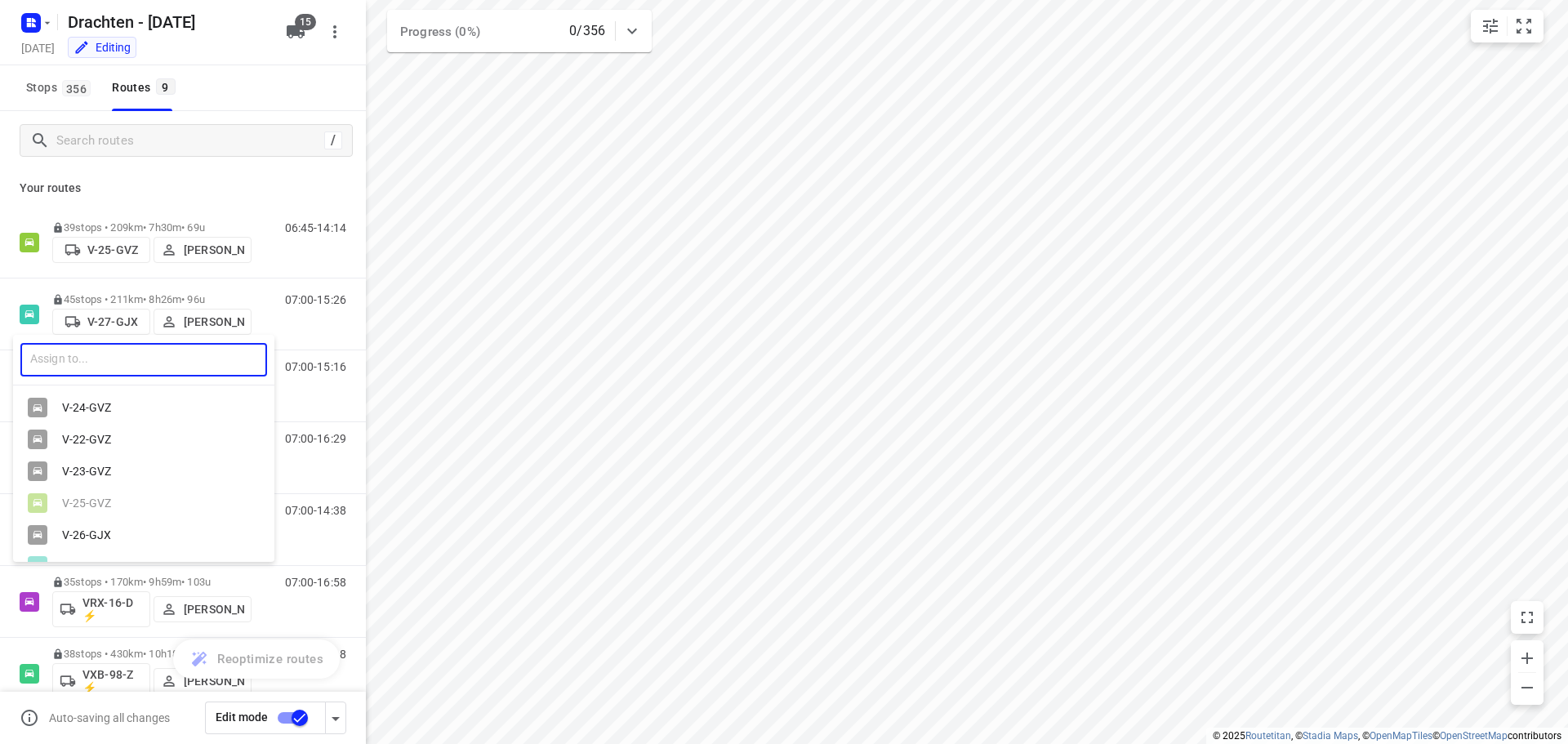
click at [86, 359] on input "text" at bounding box center [144, 359] width 246 height 33
type input "43"
click at [129, 408] on div "V- 43 -GNL" at bounding box center [148, 407] width 172 height 13
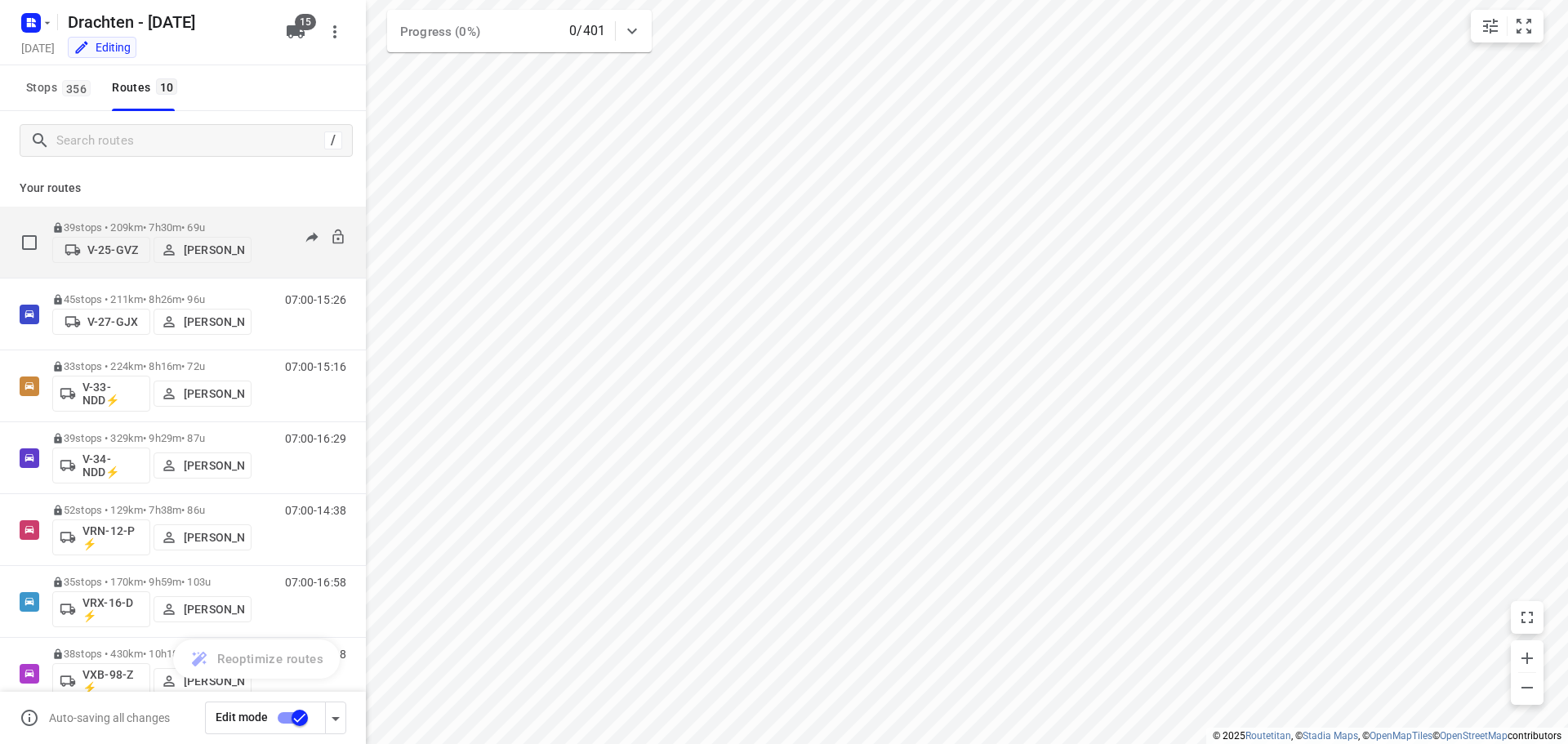
click at [110, 246] on p "V-25-GVZ" at bounding box center [112, 250] width 51 height 13
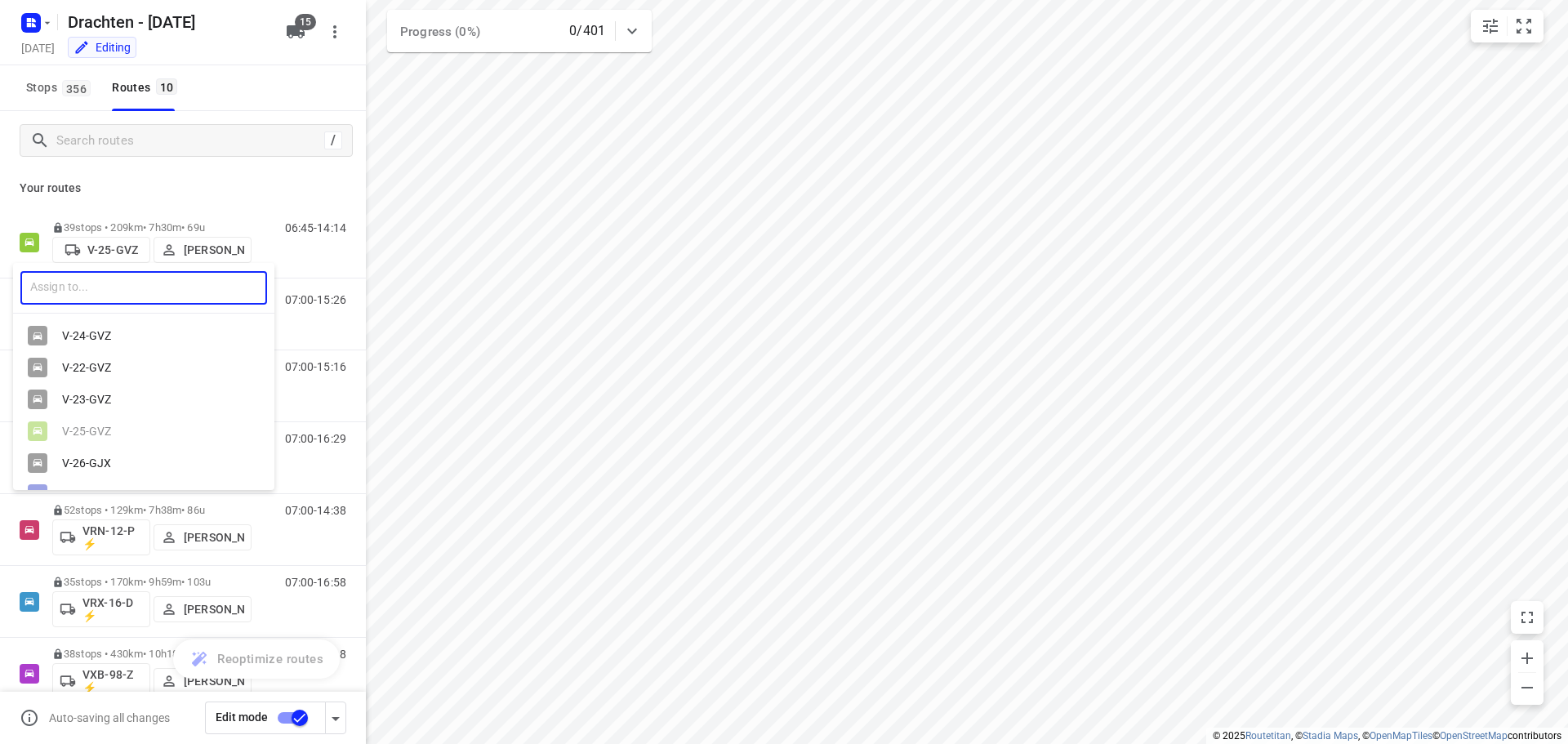
click at [129, 289] on input "text" at bounding box center [144, 288] width 246 height 33
click at [168, 187] on div at bounding box center [784, 372] width 1568 height 744
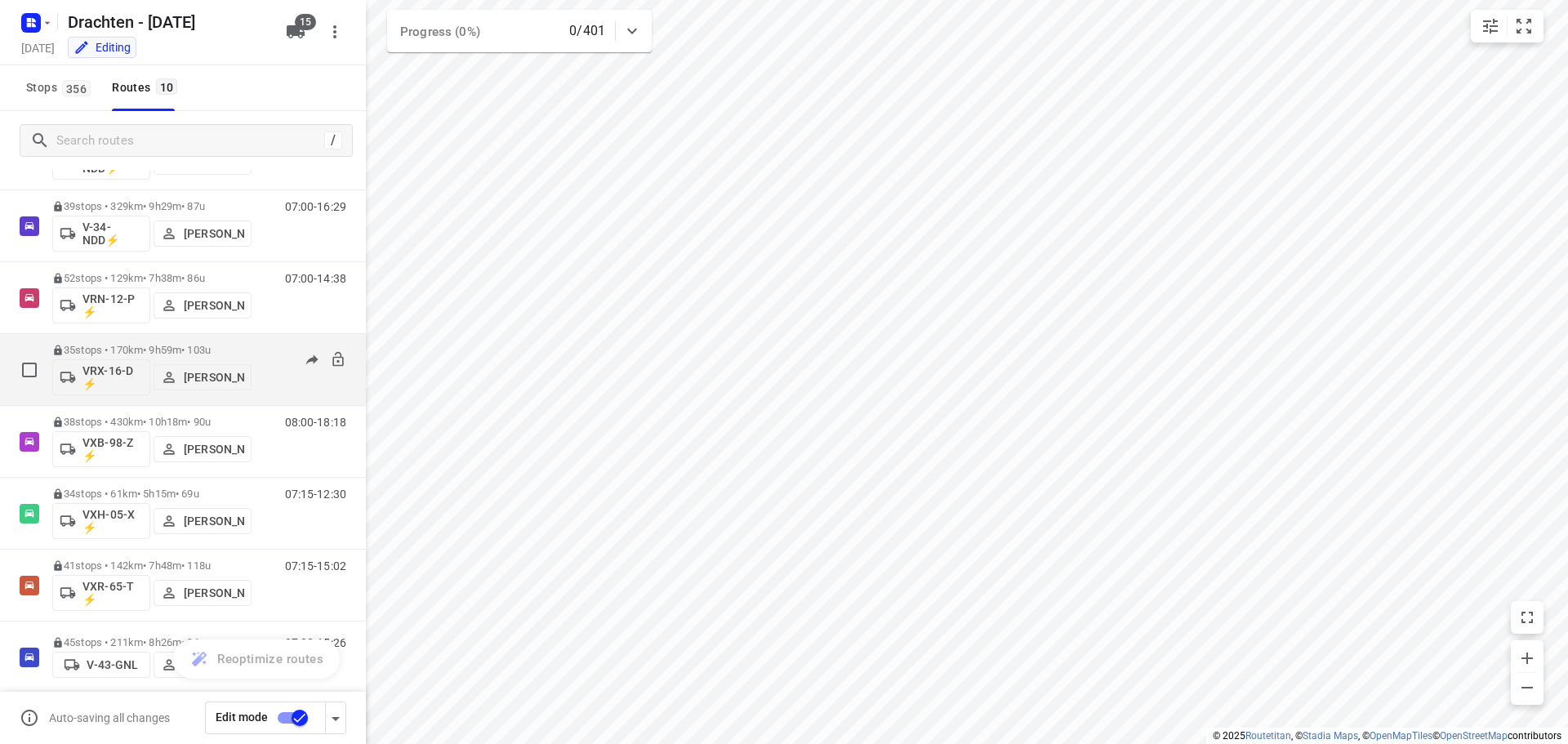
scroll to position [250, 0]
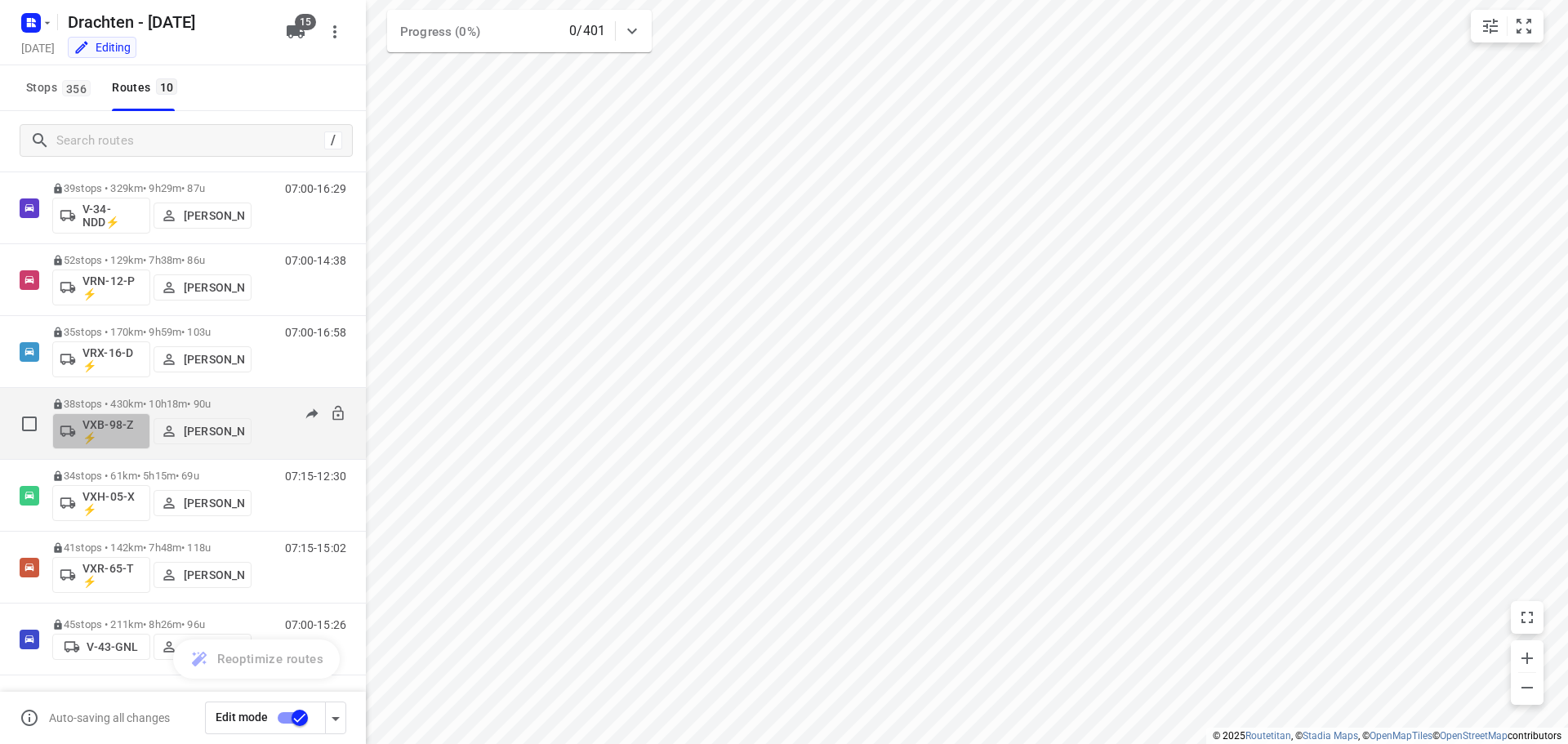
click at [97, 433] on p "VXB-98-Z ⚡" at bounding box center [112, 430] width 61 height 26
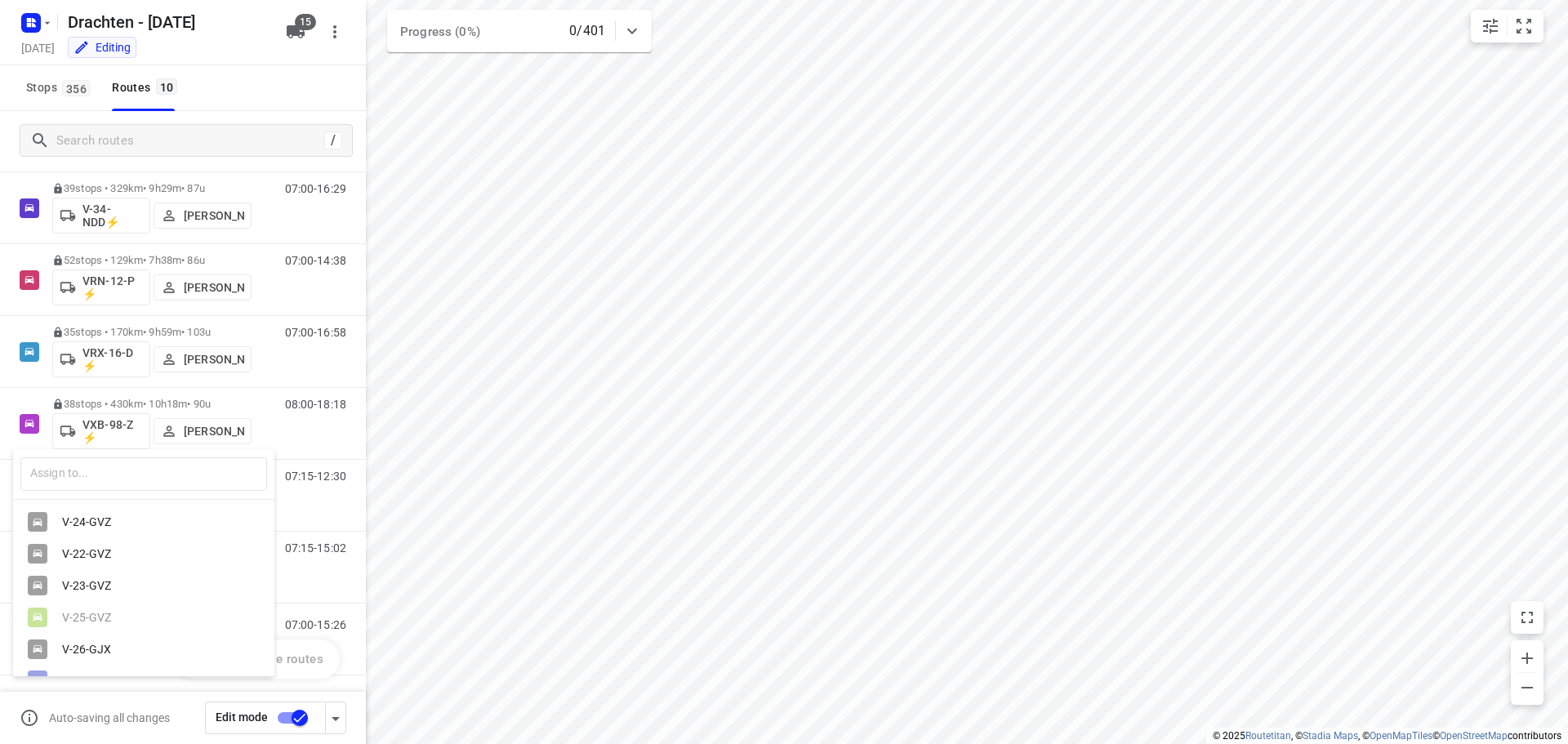
click at [465, 486] on div at bounding box center [784, 372] width 1568 height 744
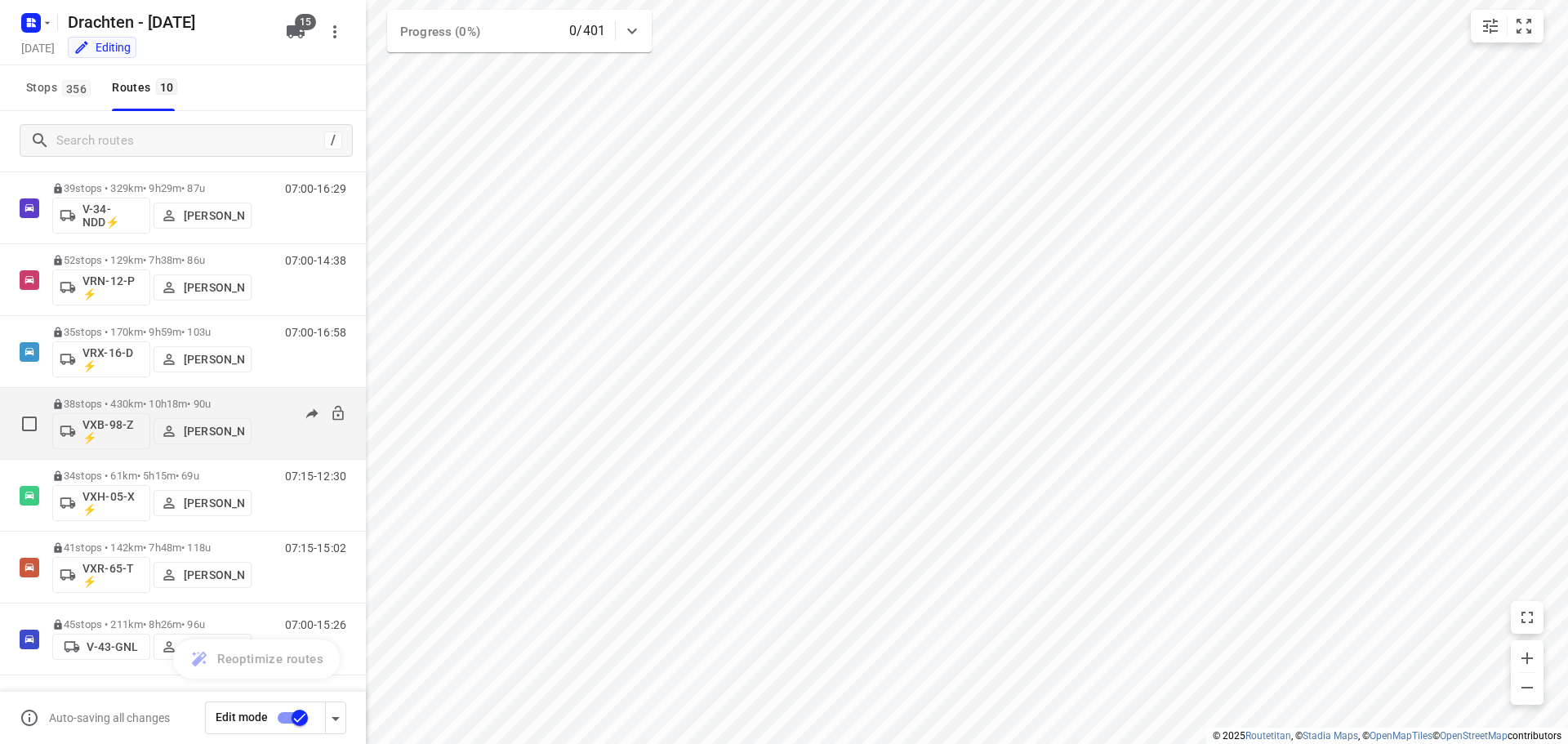
click at [119, 431] on p "VXB-98-Z ⚡" at bounding box center [112, 430] width 61 height 26
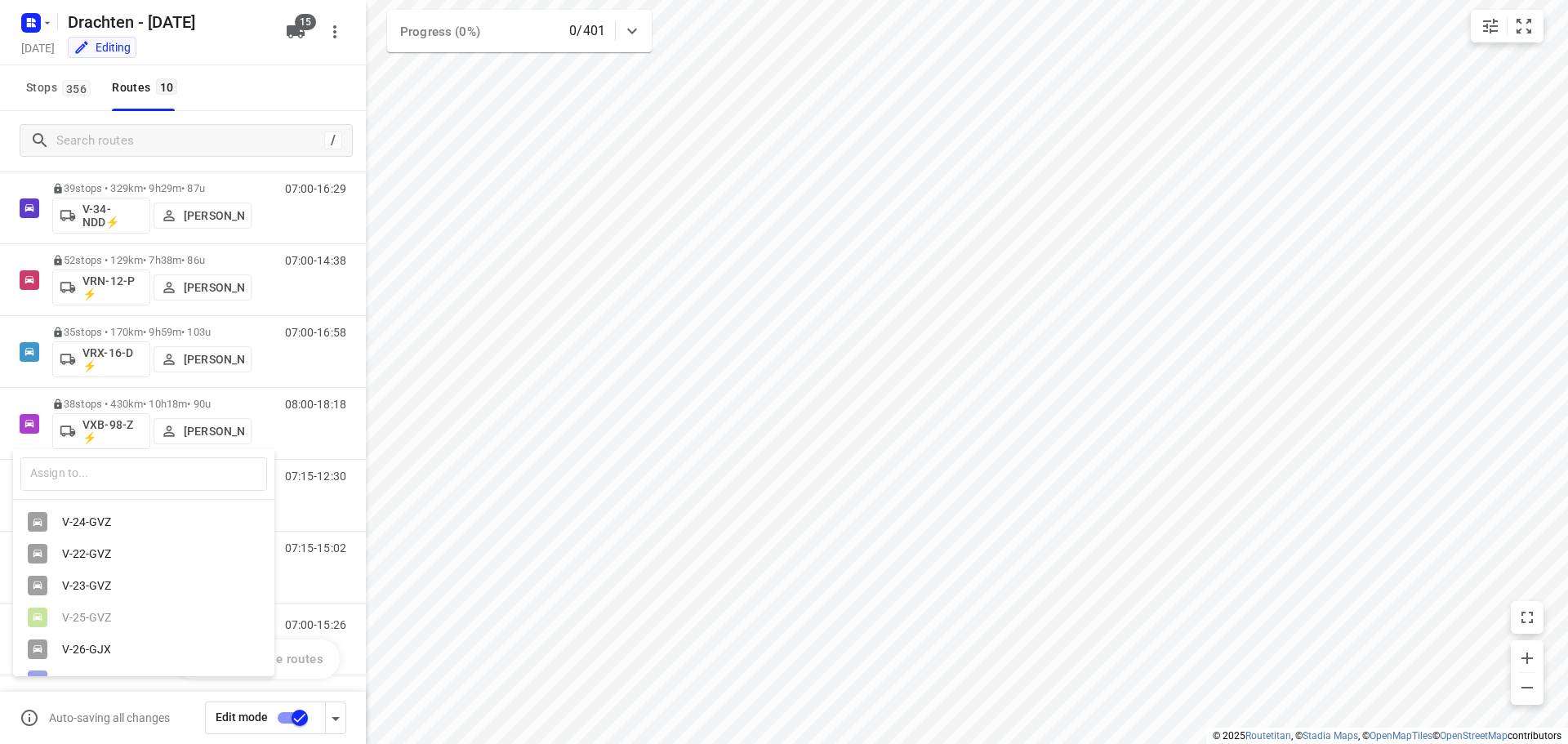
click at [106, 522] on div "V-24-GVZ" at bounding box center [148, 522] width 172 height 13
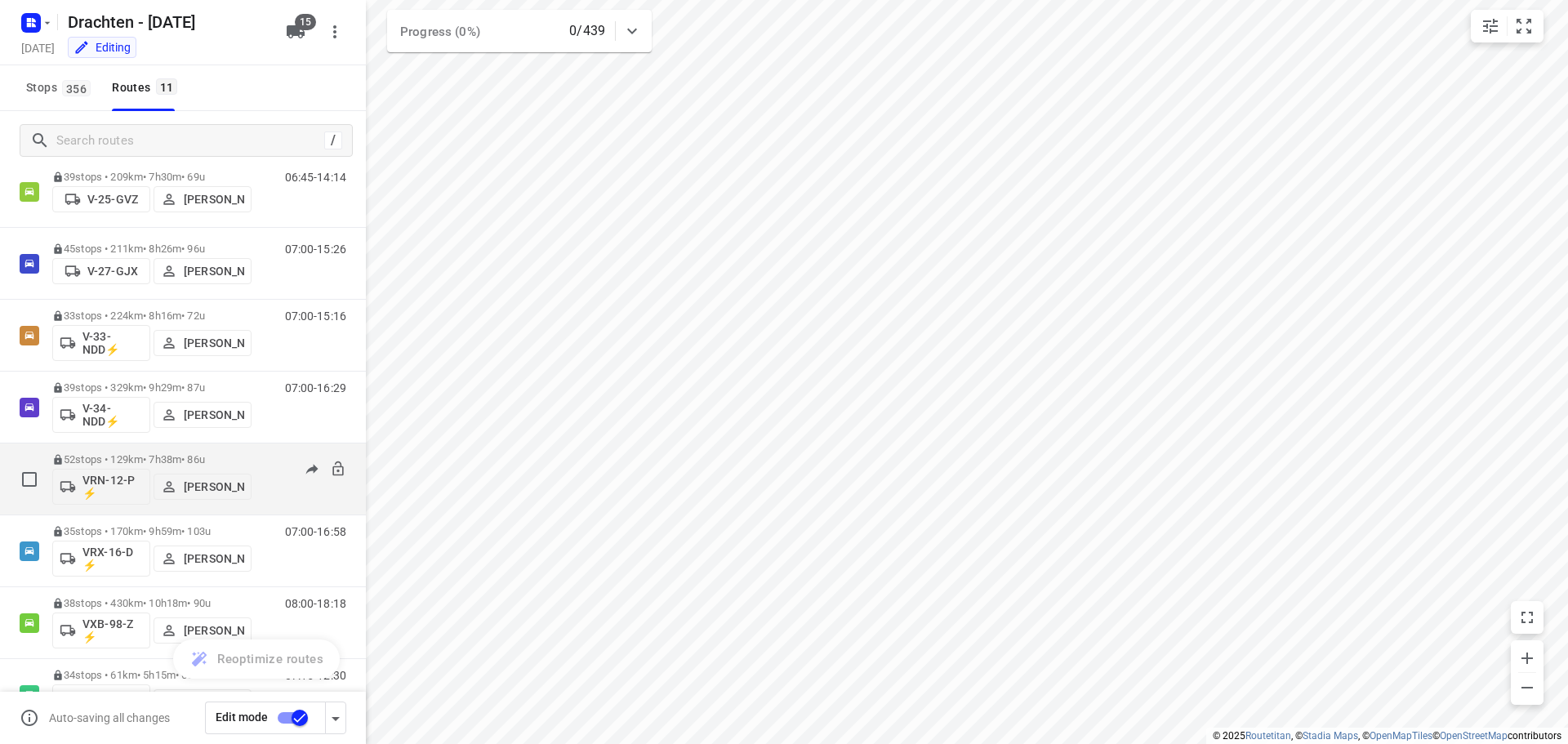
scroll to position [0, 0]
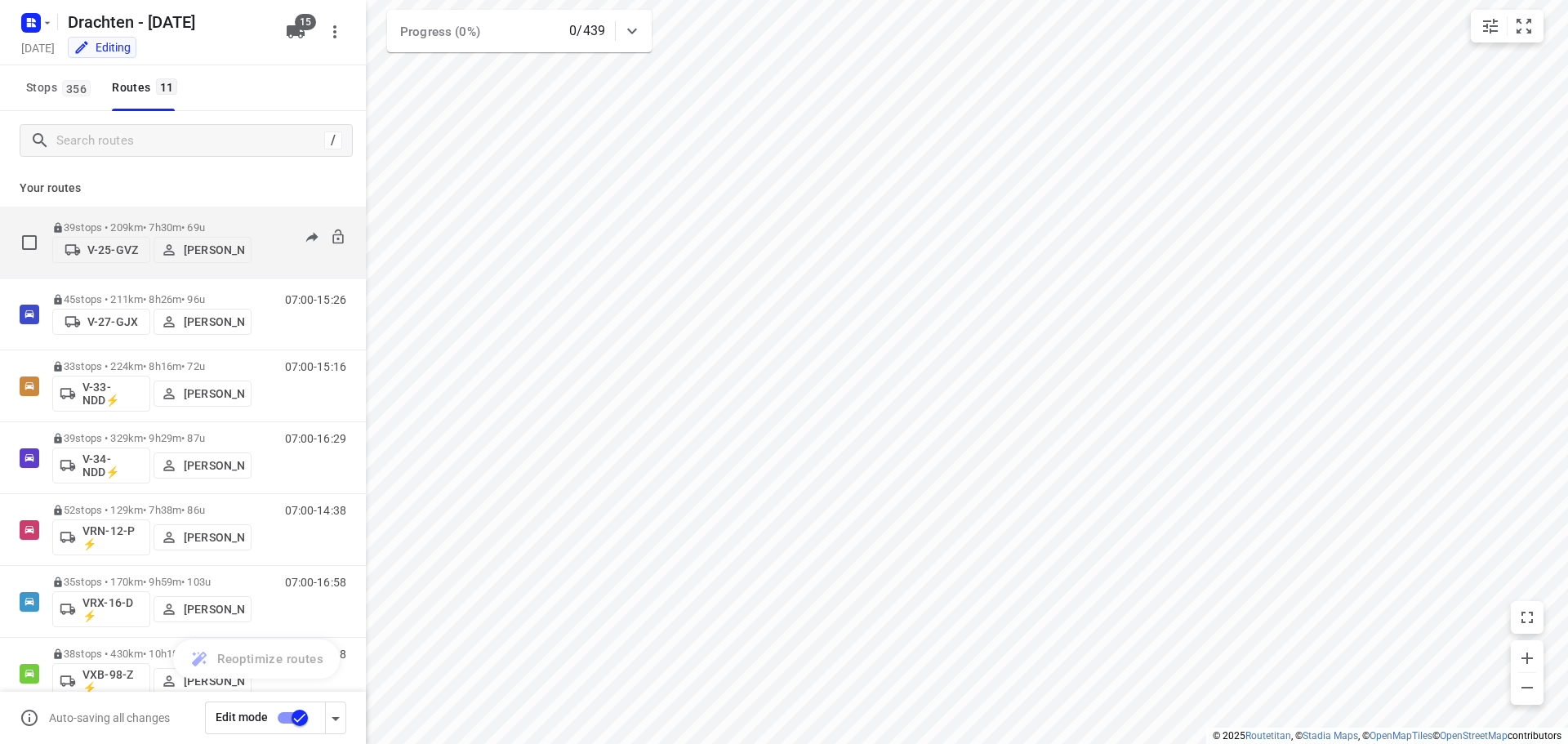
click at [111, 251] on p "V-25-GVZ" at bounding box center [112, 250] width 51 height 13
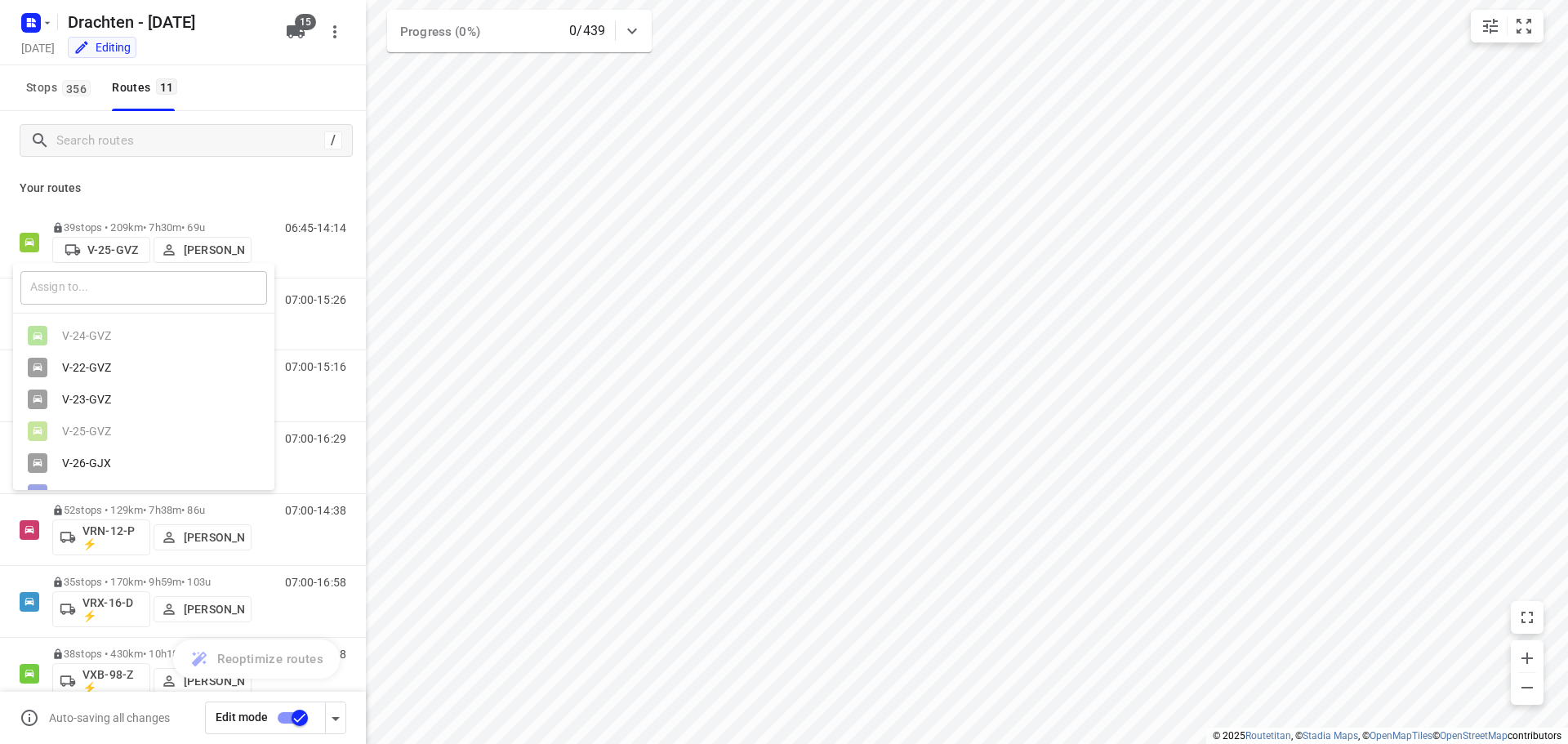
click at [90, 278] on input "text" at bounding box center [144, 288] width 246 height 33
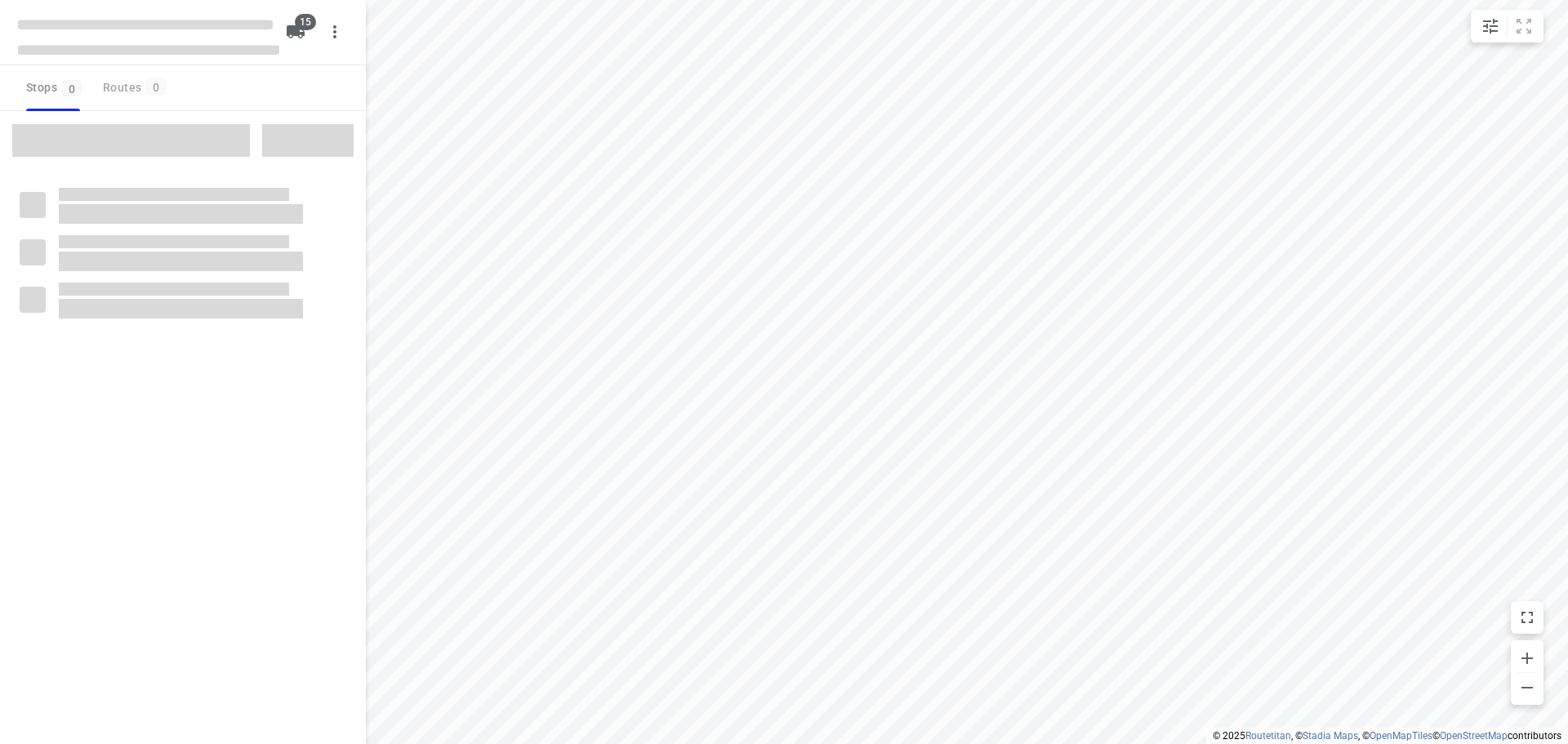
checkbox input "true"
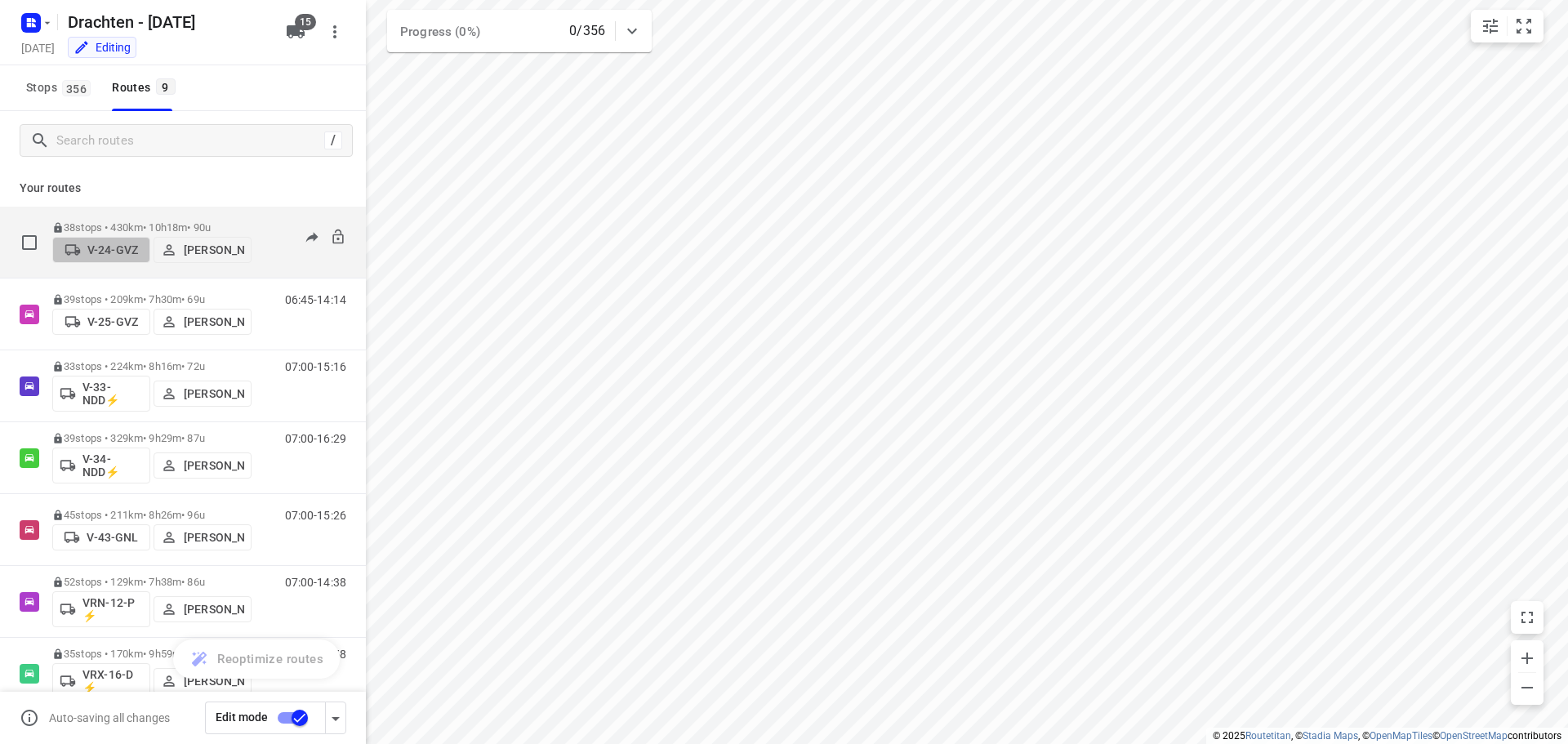
click at [106, 255] on p "V-24-GVZ" at bounding box center [112, 250] width 51 height 13
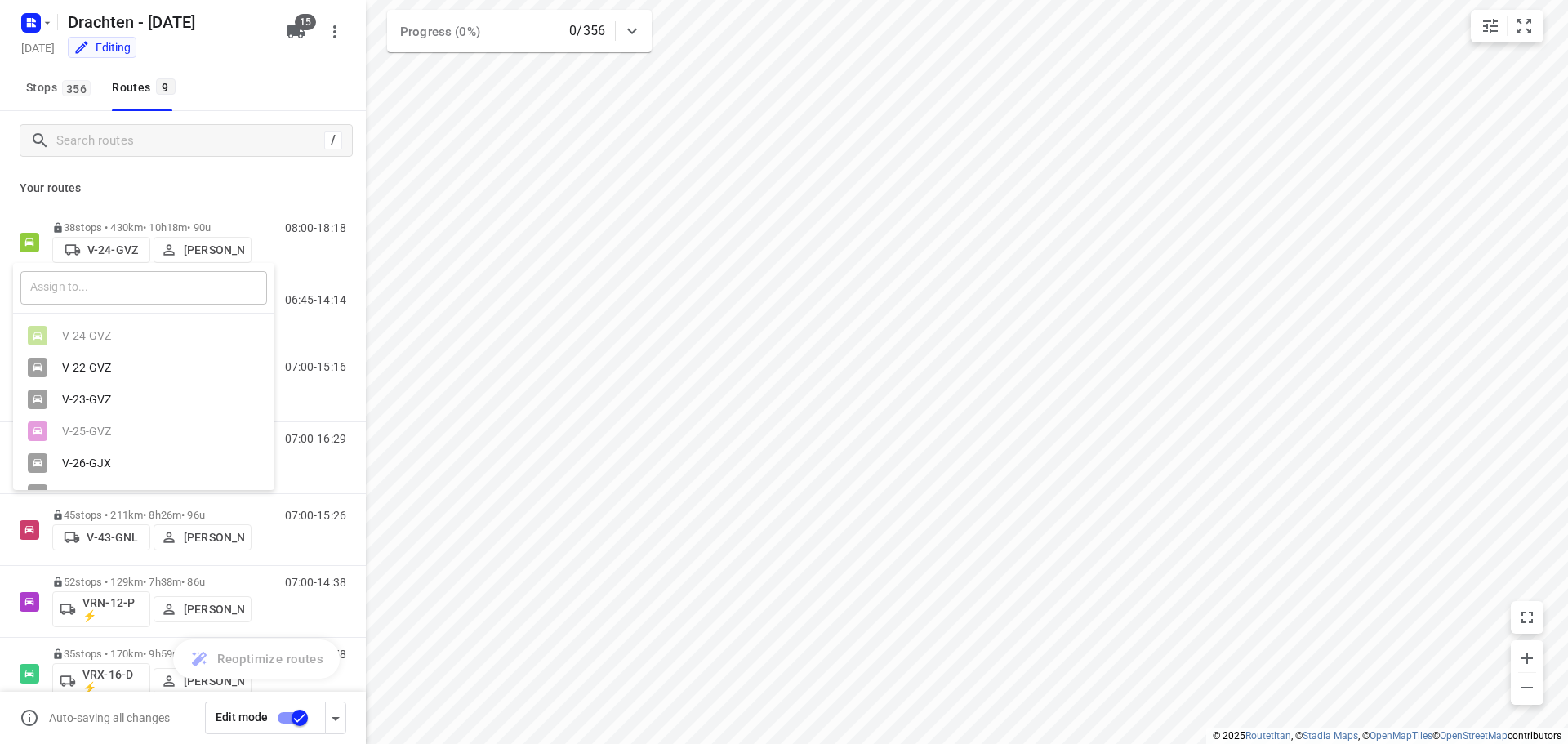
click at [112, 286] on input "text" at bounding box center [144, 288] width 246 height 33
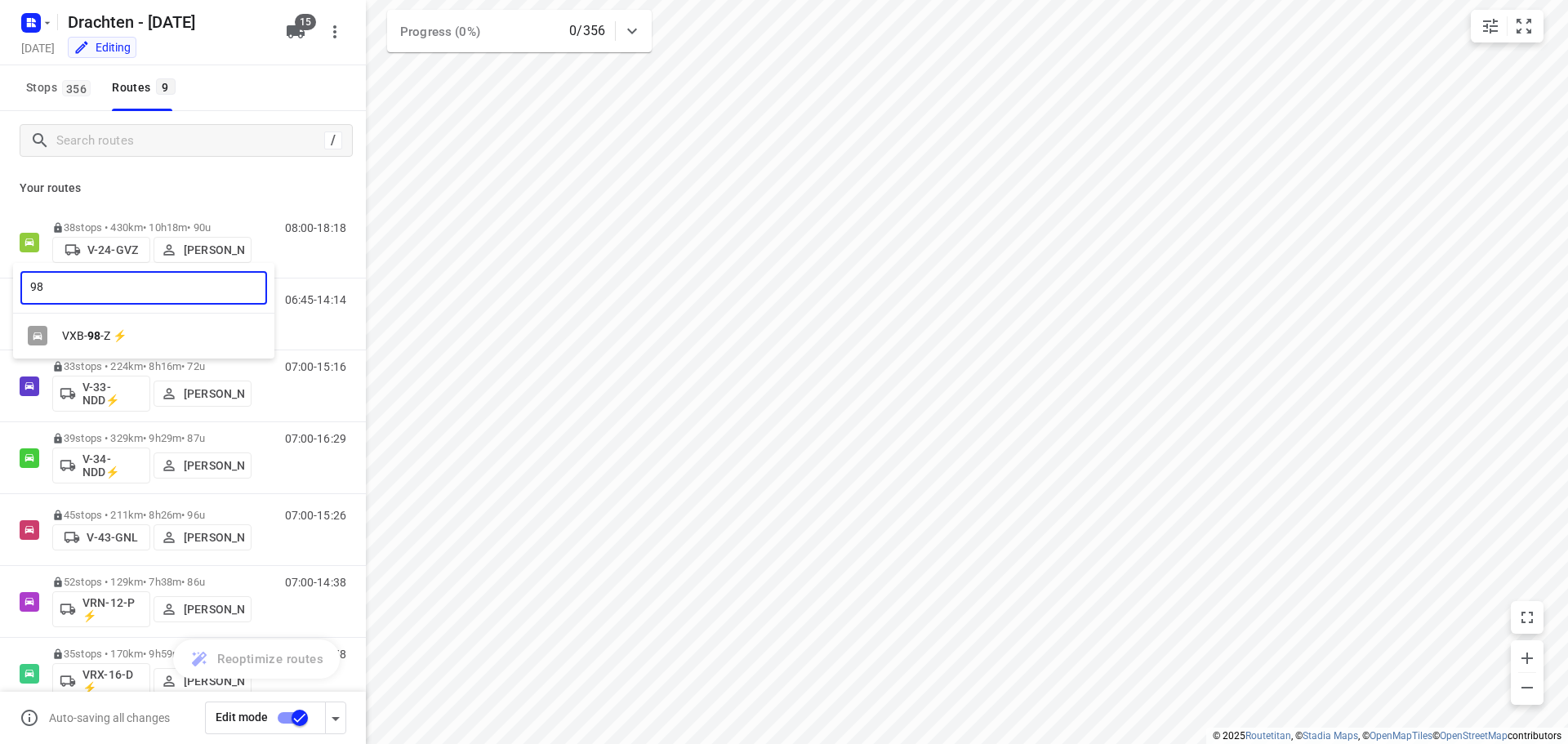
type input "98"
click at [215, 173] on div at bounding box center [784, 372] width 1568 height 744
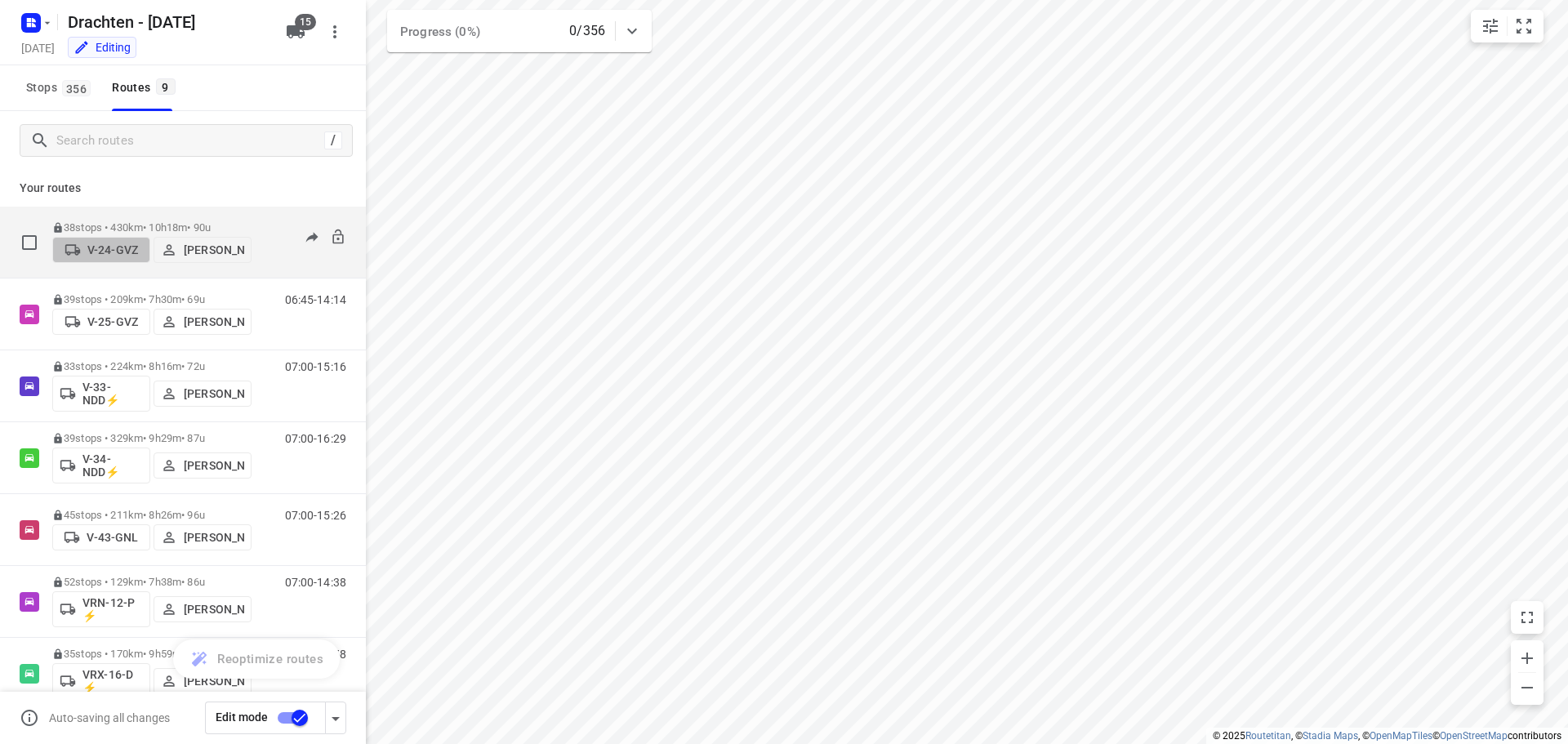
click at [91, 249] on p "V-24-GVZ" at bounding box center [112, 250] width 51 height 13
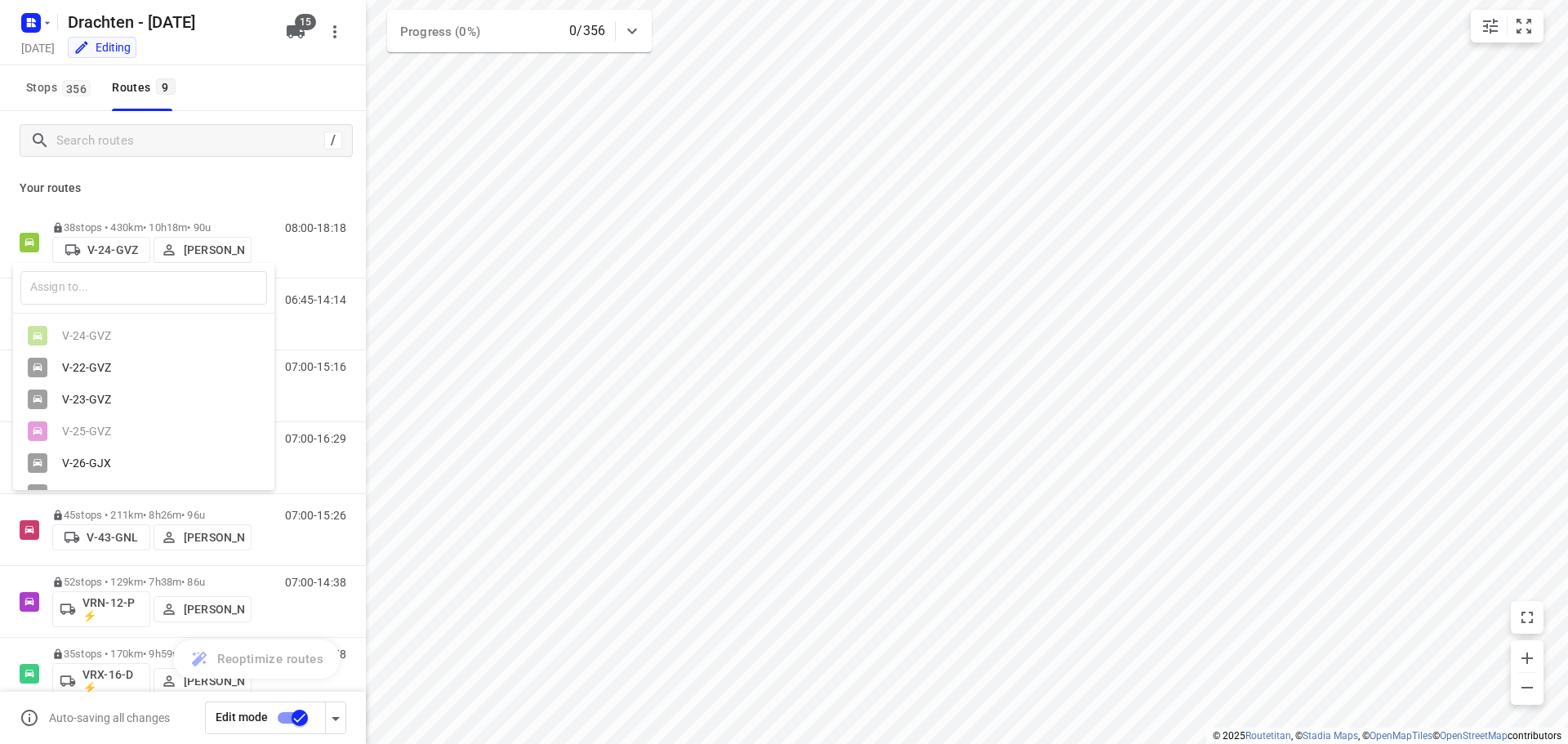
click at [97, 466] on div "V-26-GJX" at bounding box center [148, 463] width 172 height 13
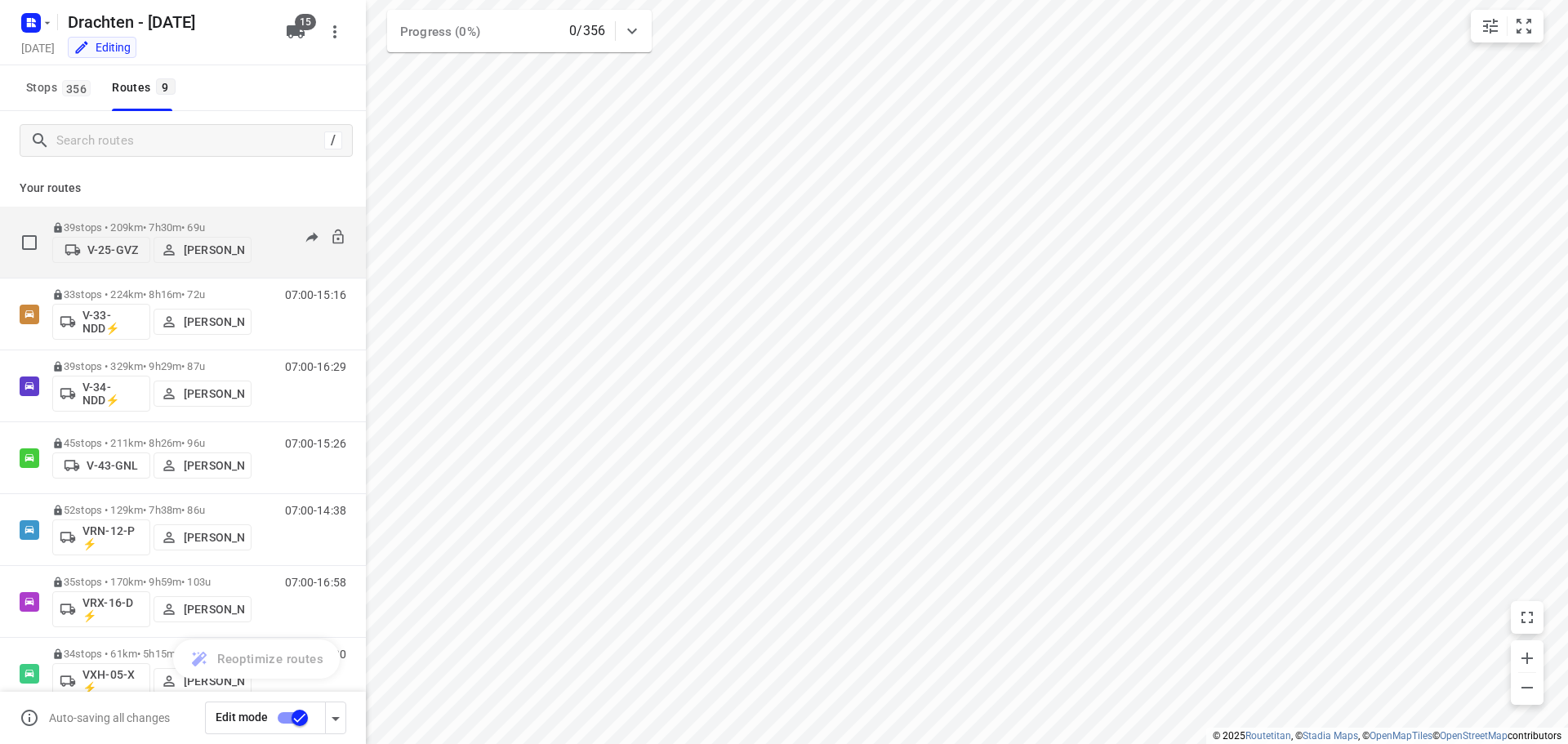
click at [97, 255] on p "V-25-GVZ" at bounding box center [112, 250] width 51 height 13
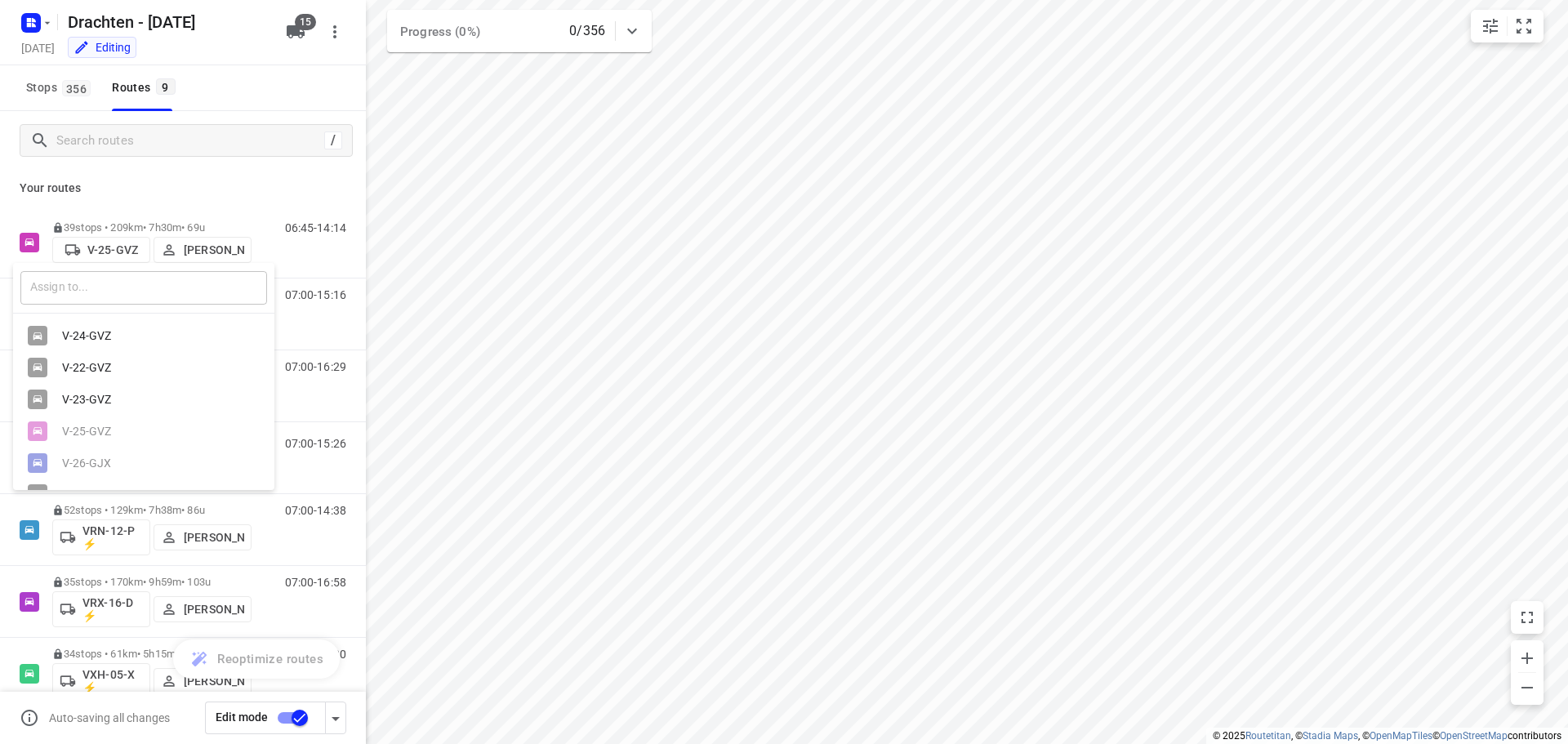
click at [87, 290] on input "text" at bounding box center [144, 288] width 246 height 33
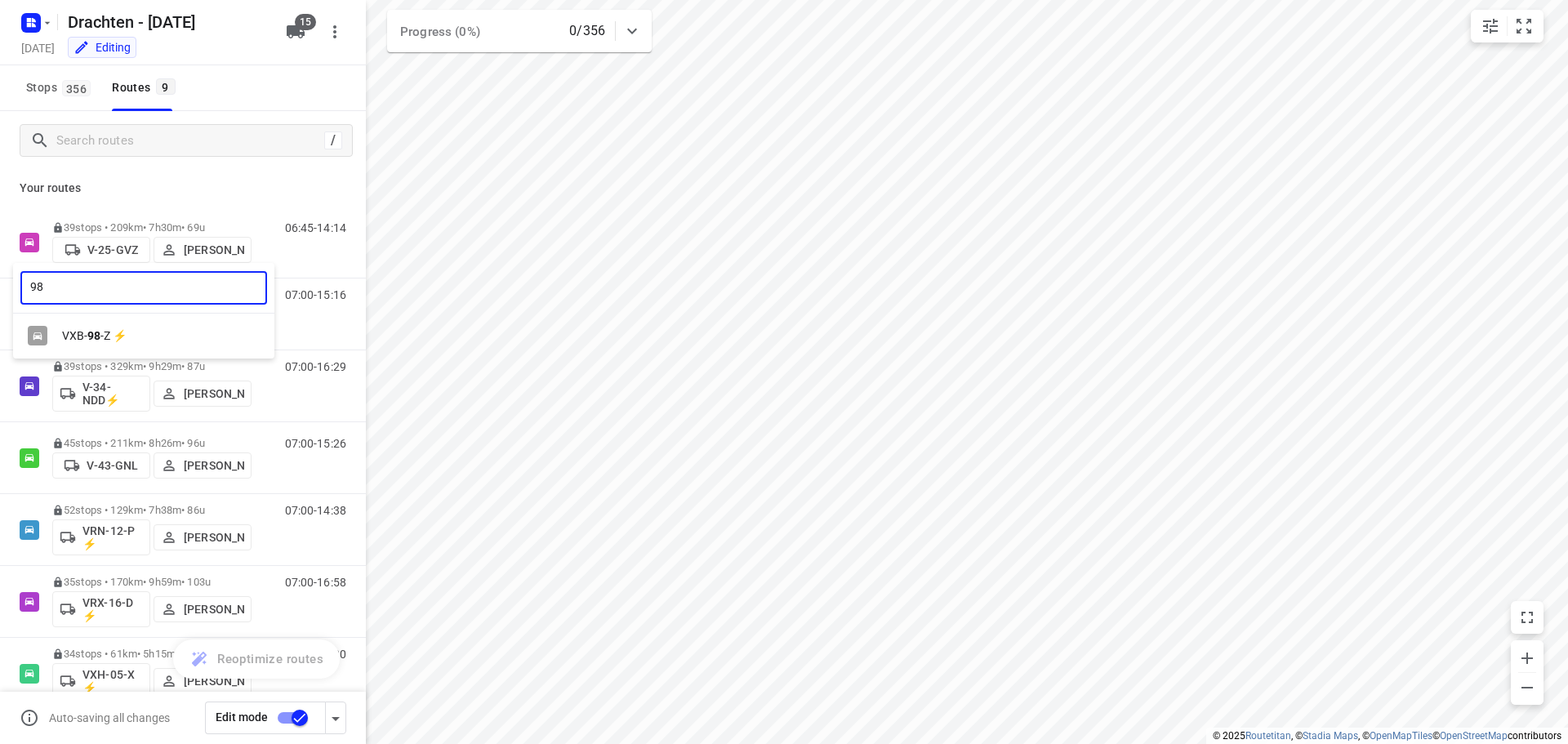
type input "98"
click at [108, 338] on div "VXB- 98 -Z ⚡" at bounding box center [148, 336] width 172 height 13
click at [299, 721] on input "checkbox" at bounding box center [299, 717] width 93 height 31
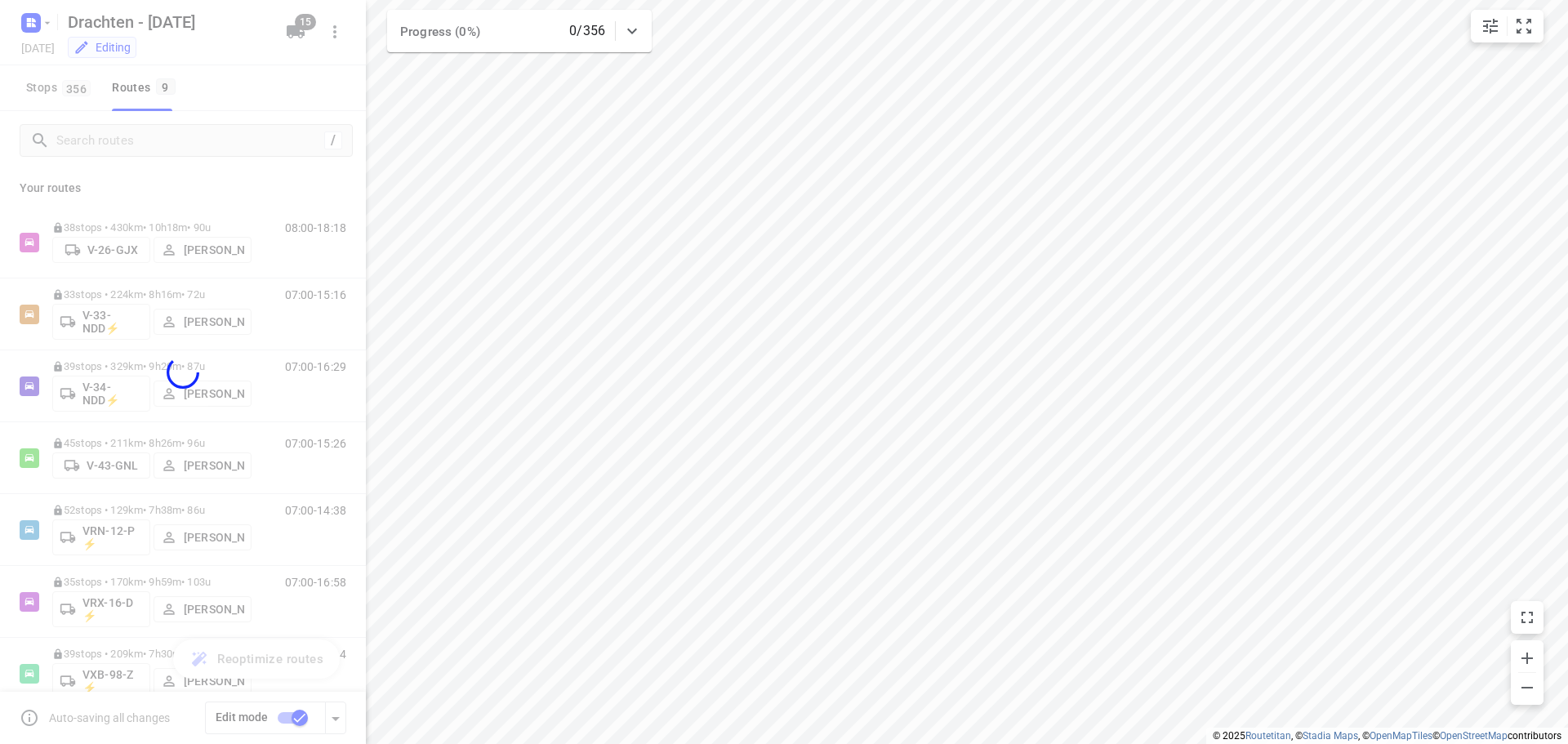
checkbox input "false"
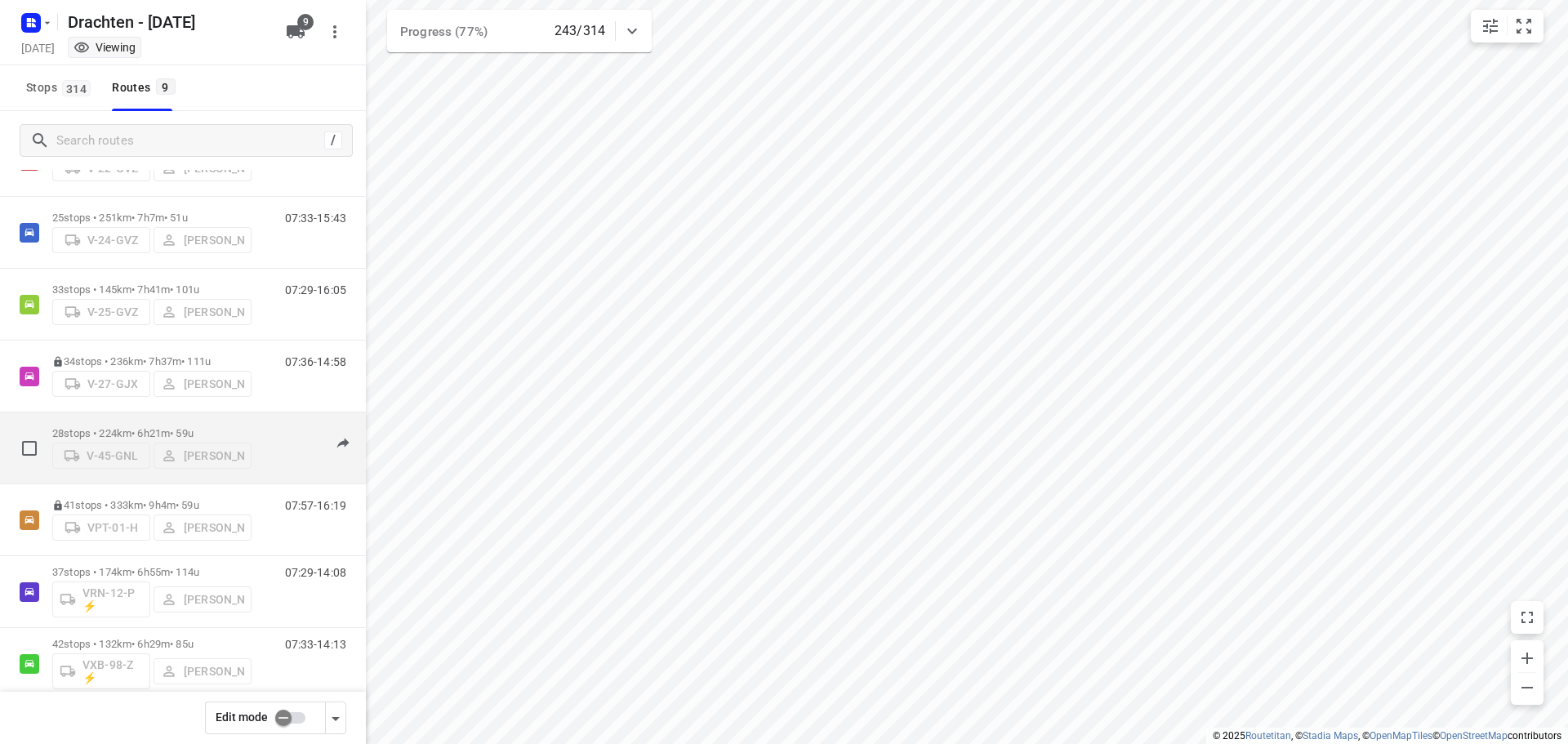
scroll to position [178, 0]
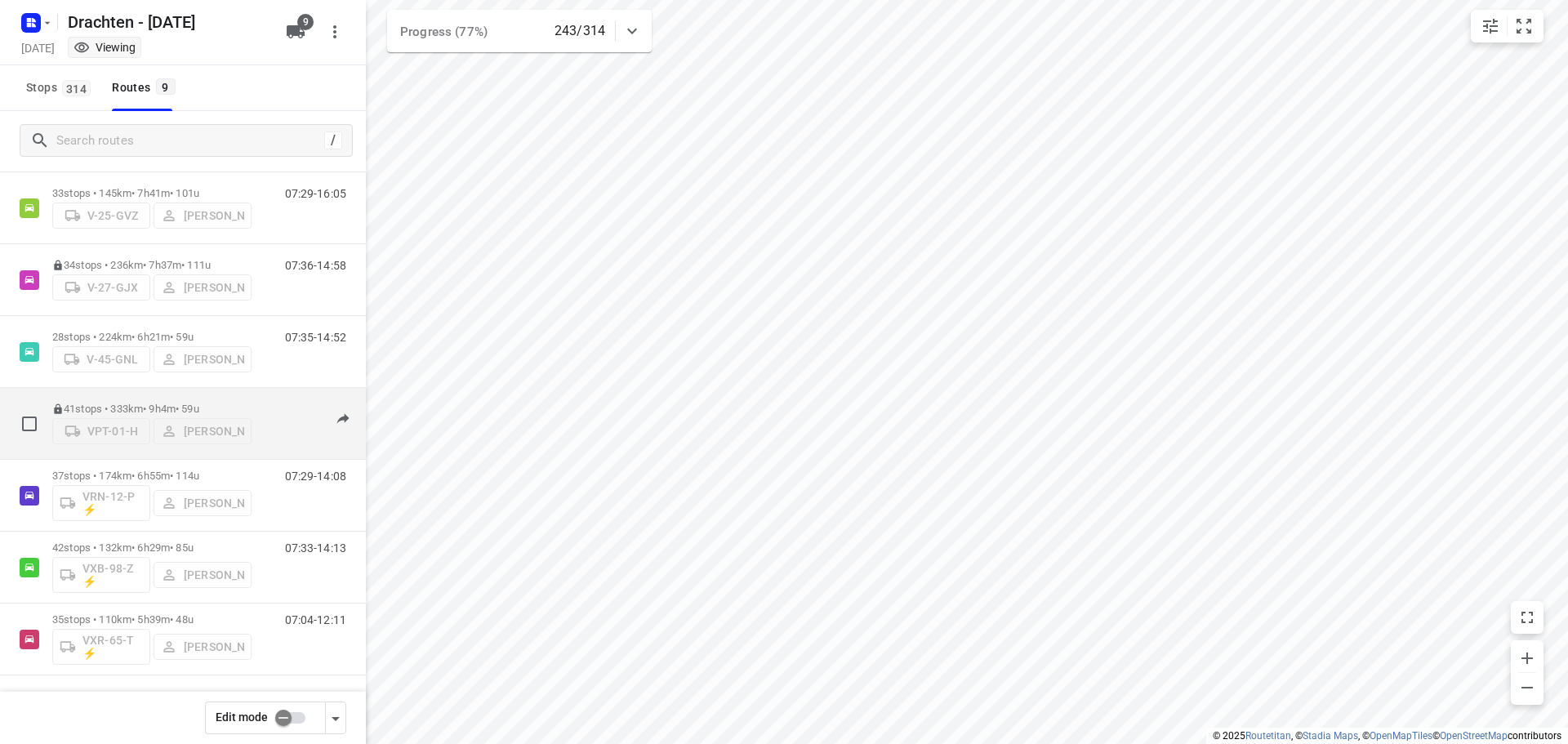
click at [173, 415] on div "VPT-01-H Wilma Wijma-Boonstra" at bounding box center [152, 429] width 199 height 29
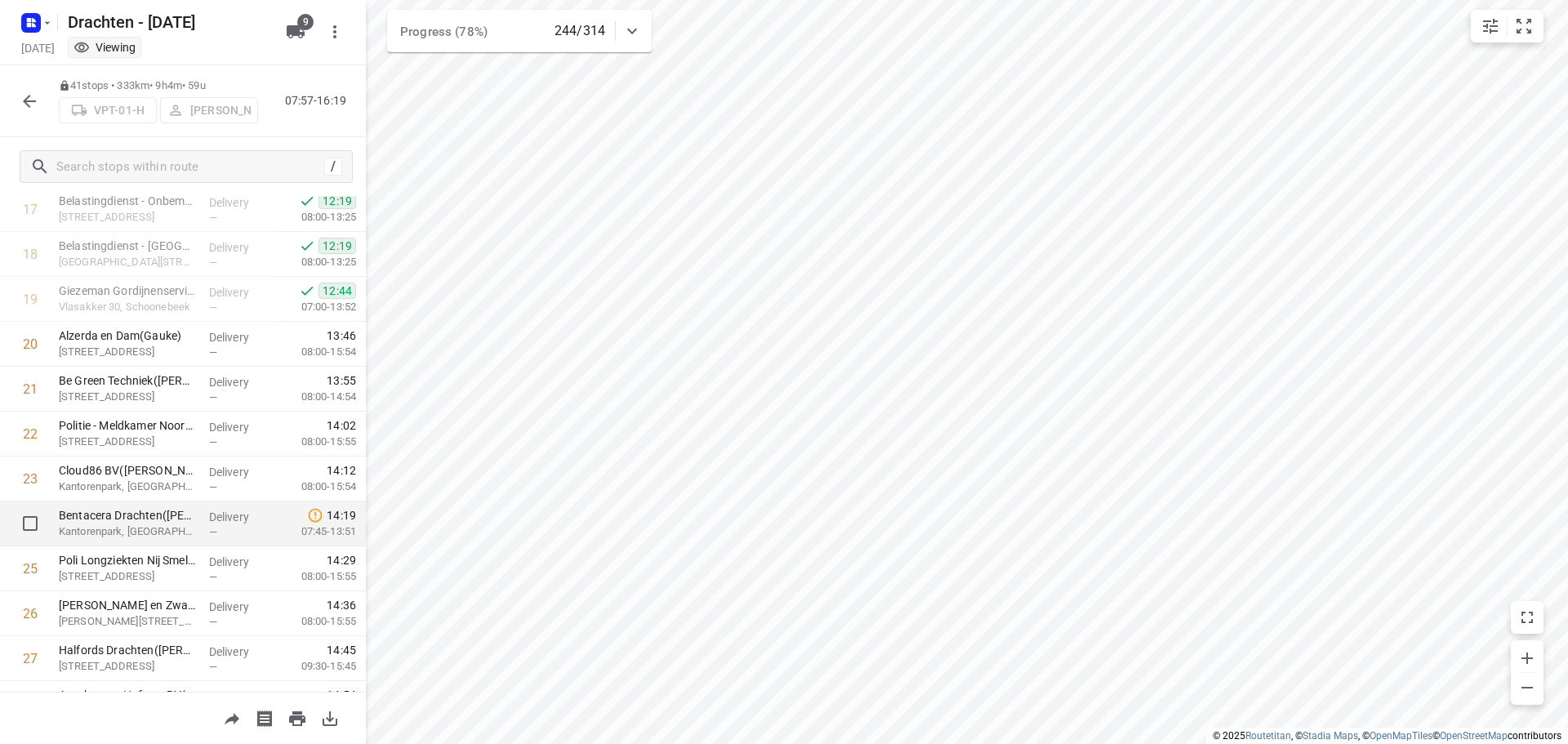
scroll to position [901, 0]
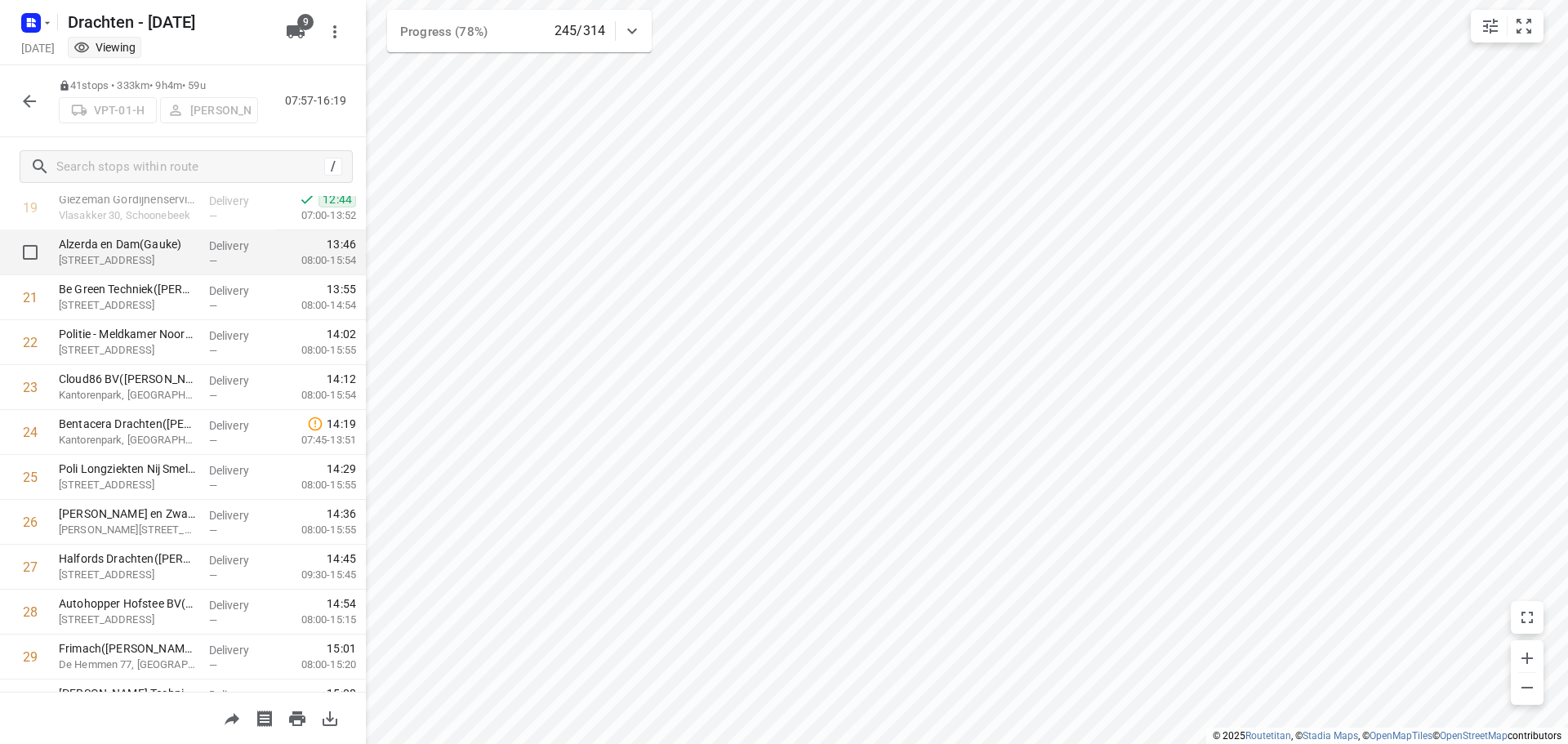
click at [160, 251] on p "Alzerda en Dam(Gauke)" at bounding box center [127, 244] width 137 height 17
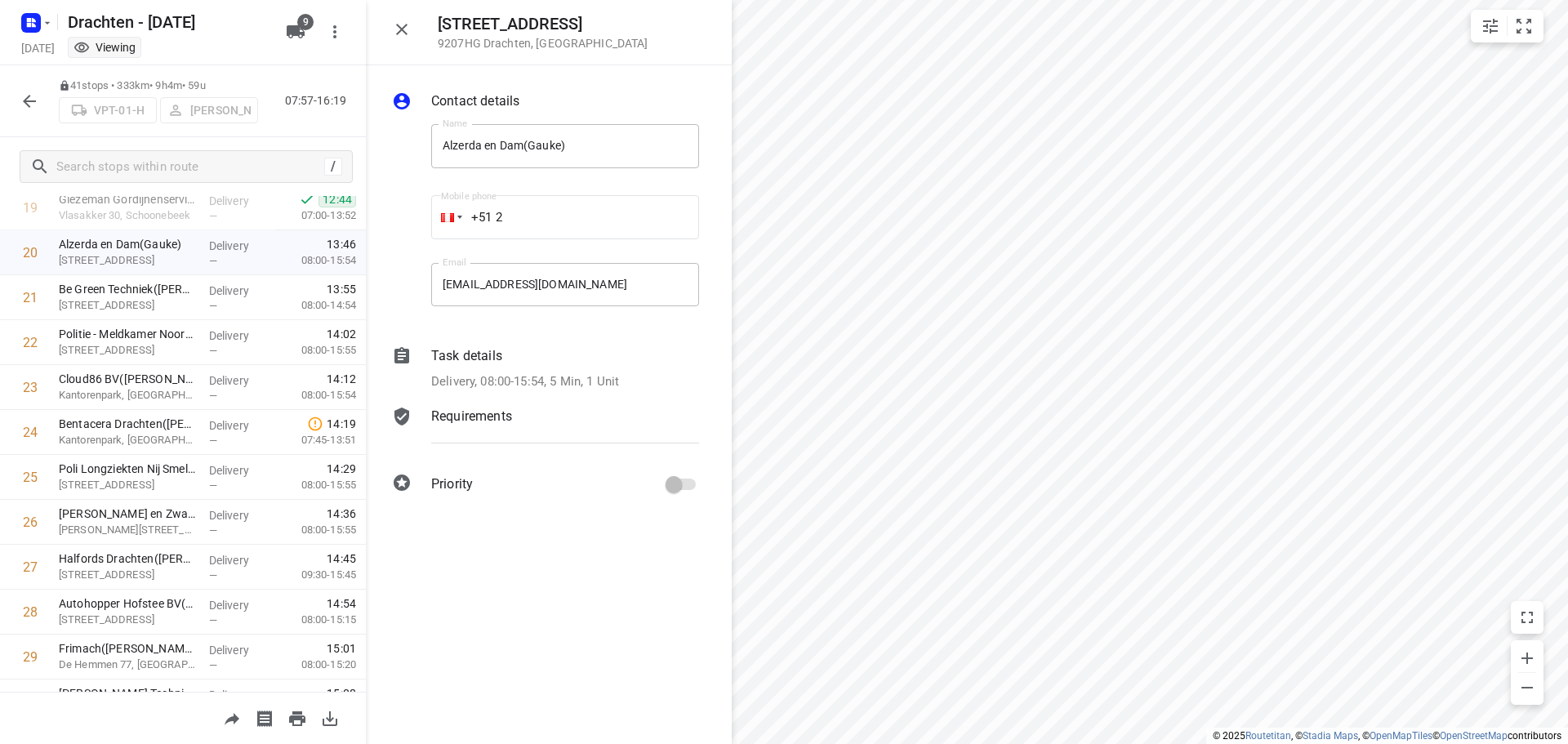
click at [613, 384] on p "Delivery, 08:00-15:54, 5 Min, 1 Unit" at bounding box center [525, 382] width 187 height 19
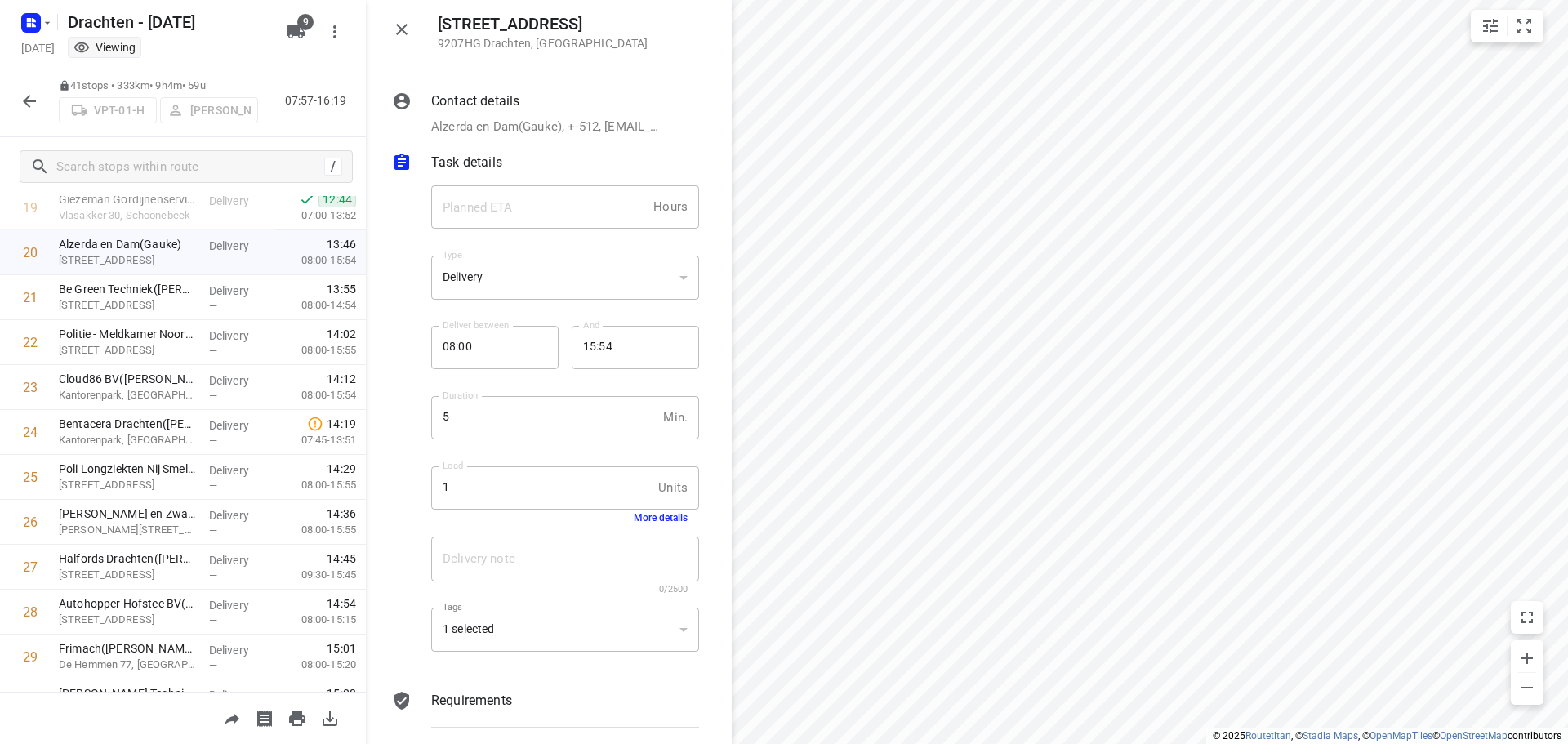
click at [647, 521] on button "More details" at bounding box center [660, 518] width 54 height 12
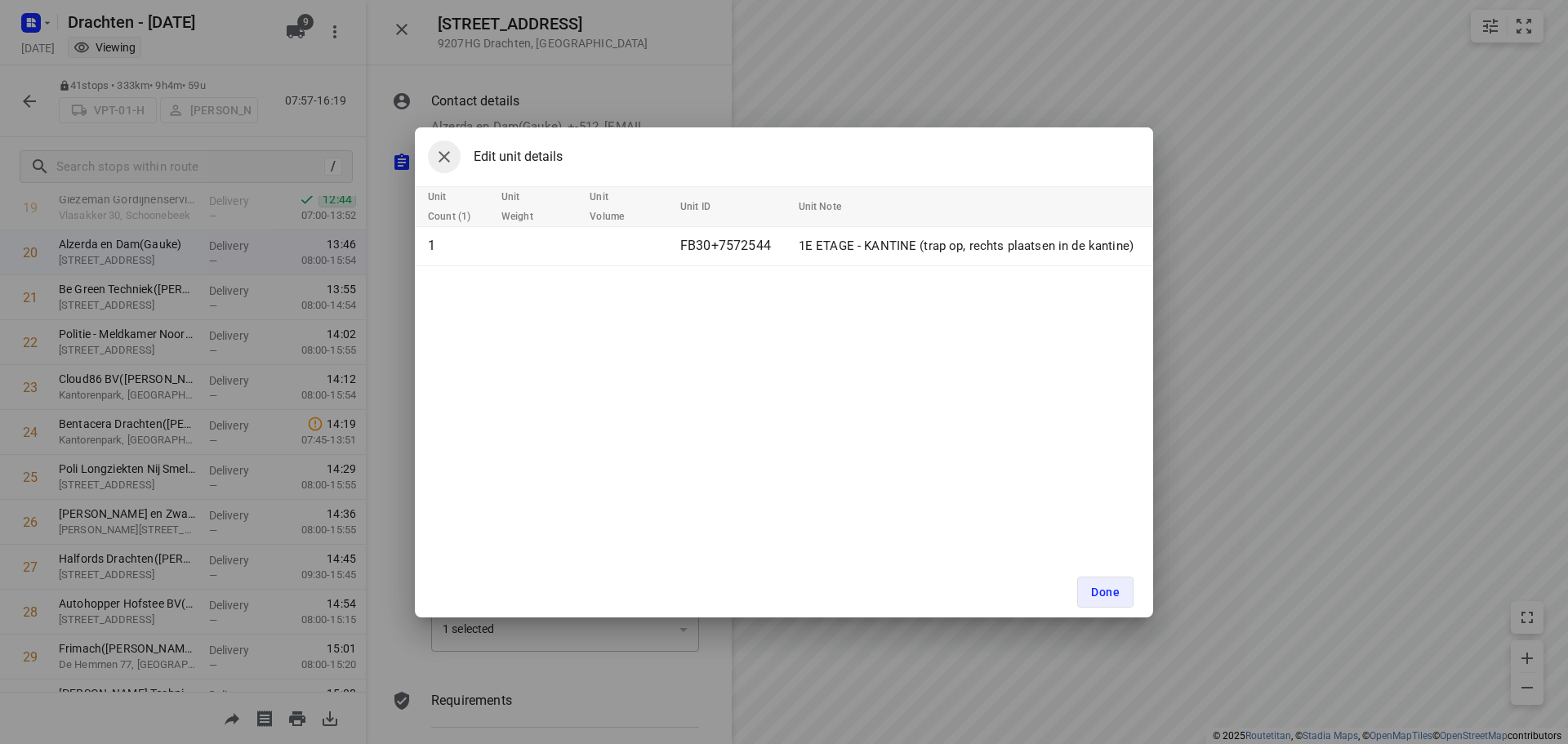
click at [450, 156] on icon "button" at bounding box center [445, 157] width 20 height 20
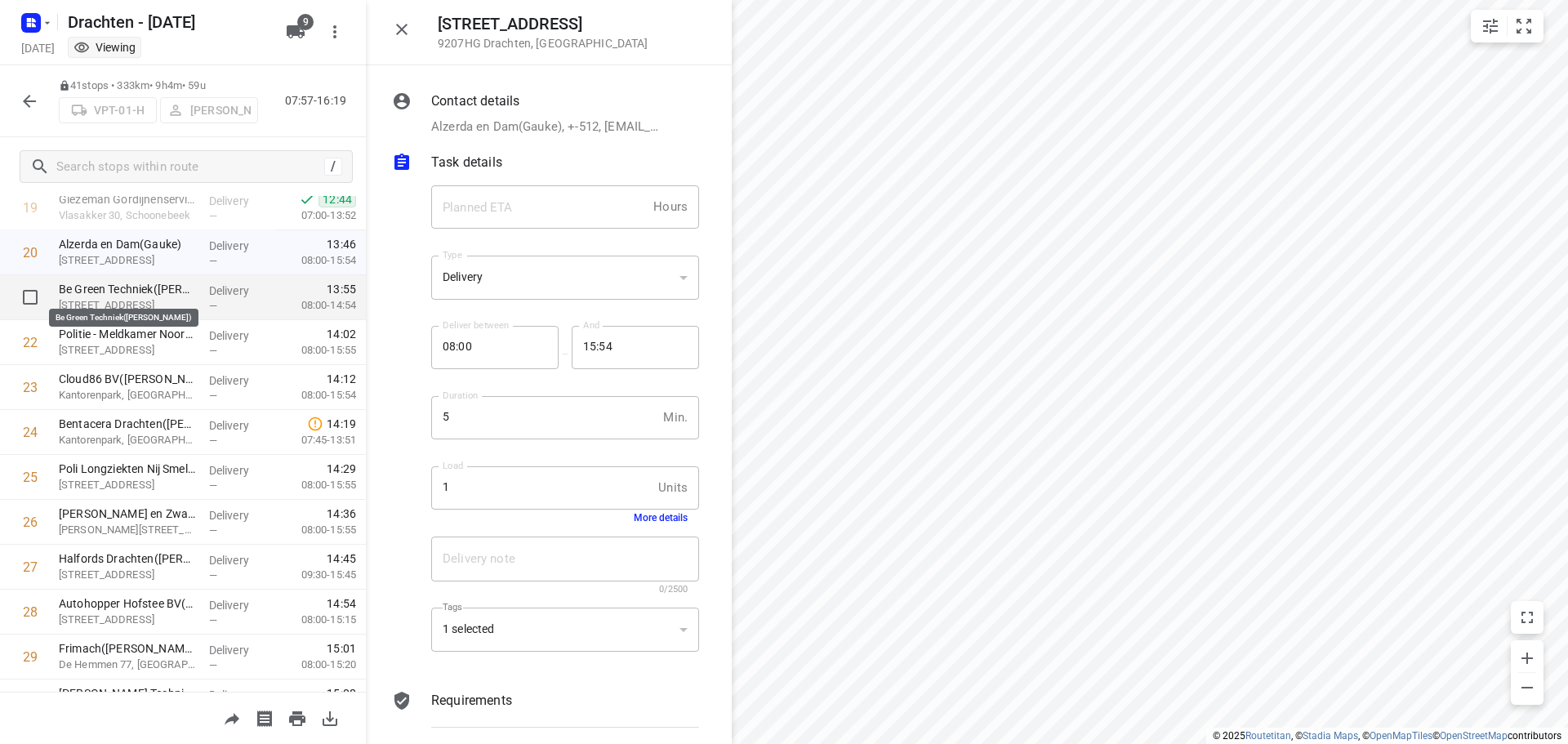
click at [124, 294] on p "Be Green Techniek(Mark Van der Wal)" at bounding box center [127, 289] width 137 height 17
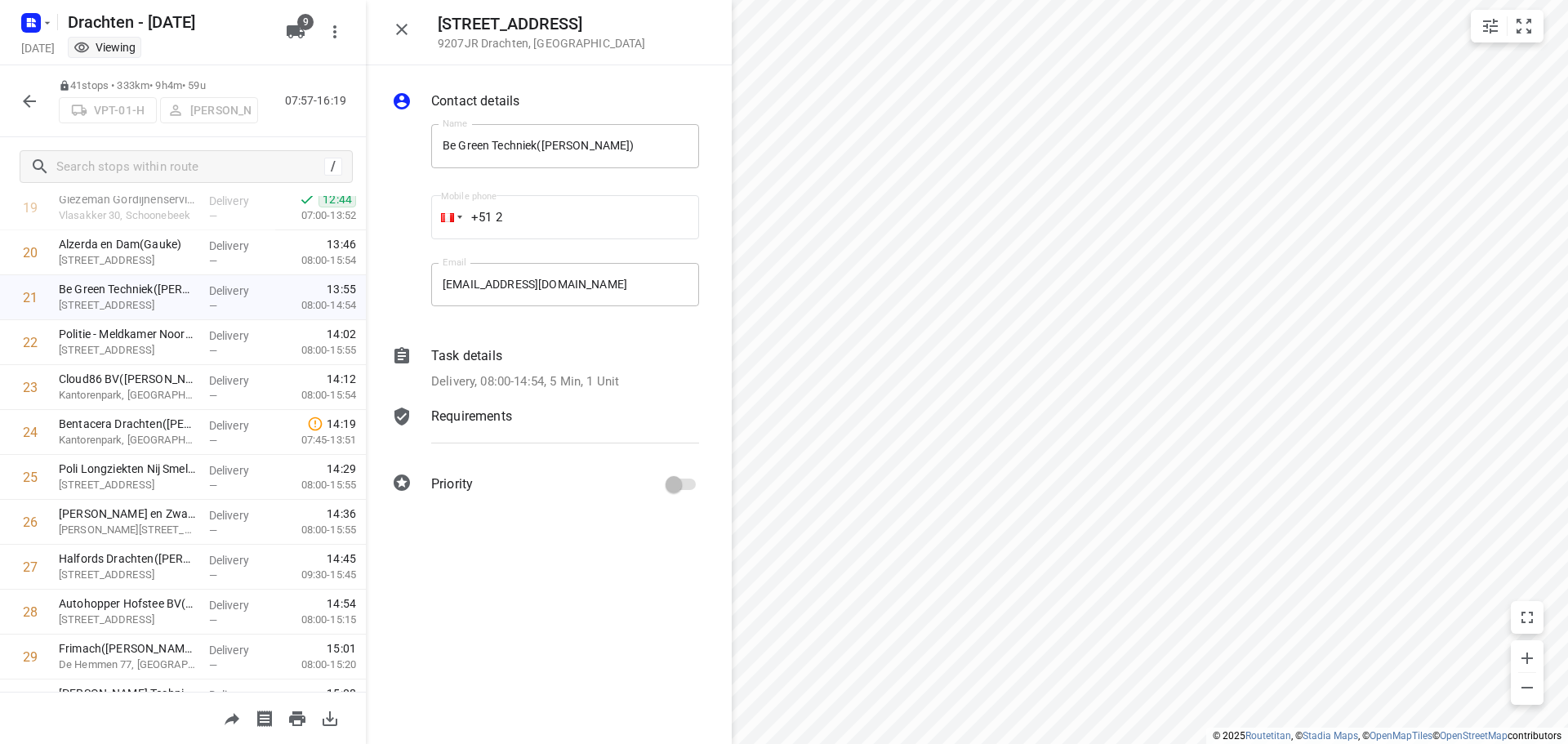
click at [622, 380] on div "Delivery, 08:00-14:54, 5 Min, 1 Unit" at bounding box center [565, 382] width 268 height 19
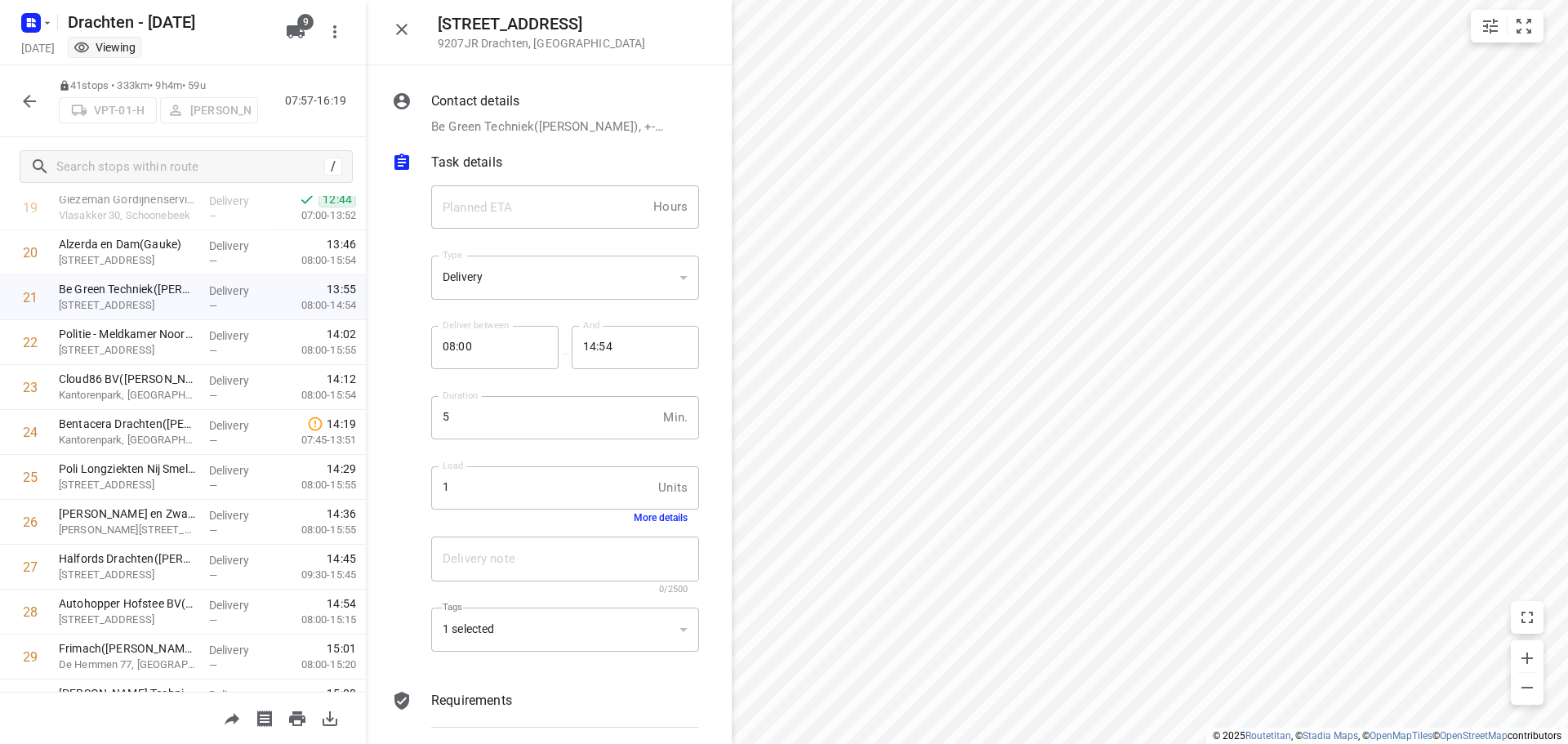
click at [661, 517] on button "More details" at bounding box center [660, 518] width 54 height 12
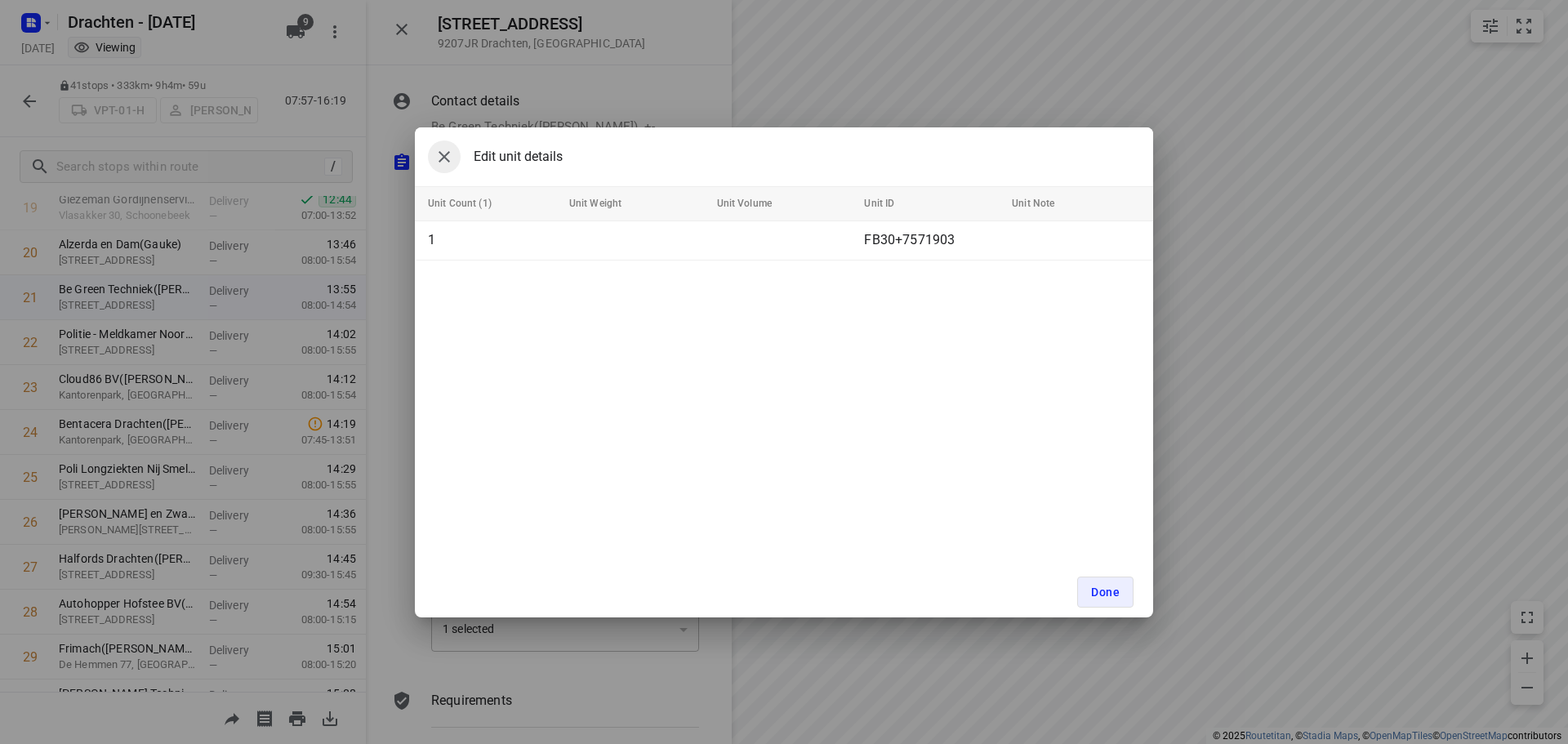
click at [445, 165] on icon "button" at bounding box center [445, 157] width 20 height 20
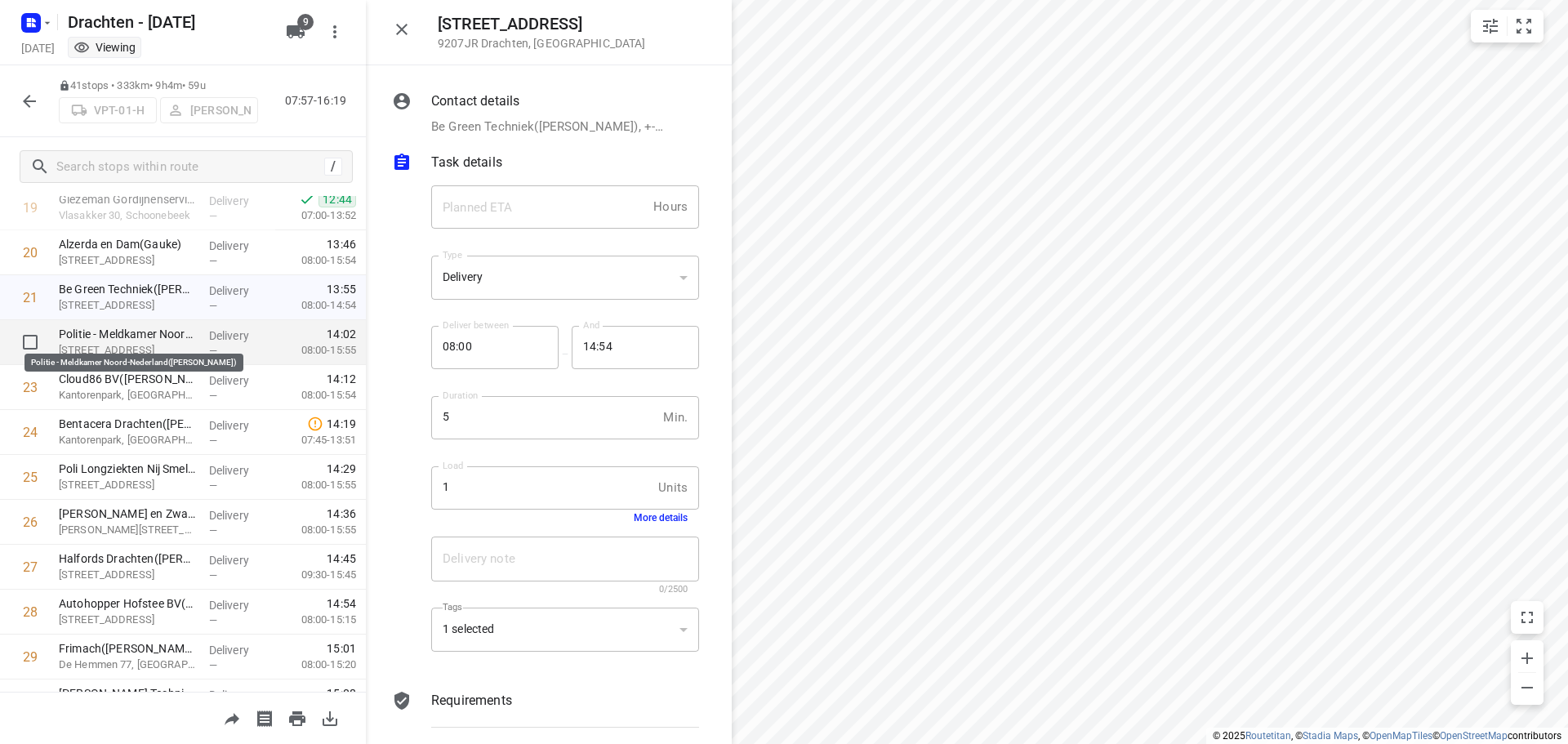
click at [123, 339] on p "Politie - Meldkamer Noord-Nederland(Alice Koning)" at bounding box center [127, 334] width 137 height 17
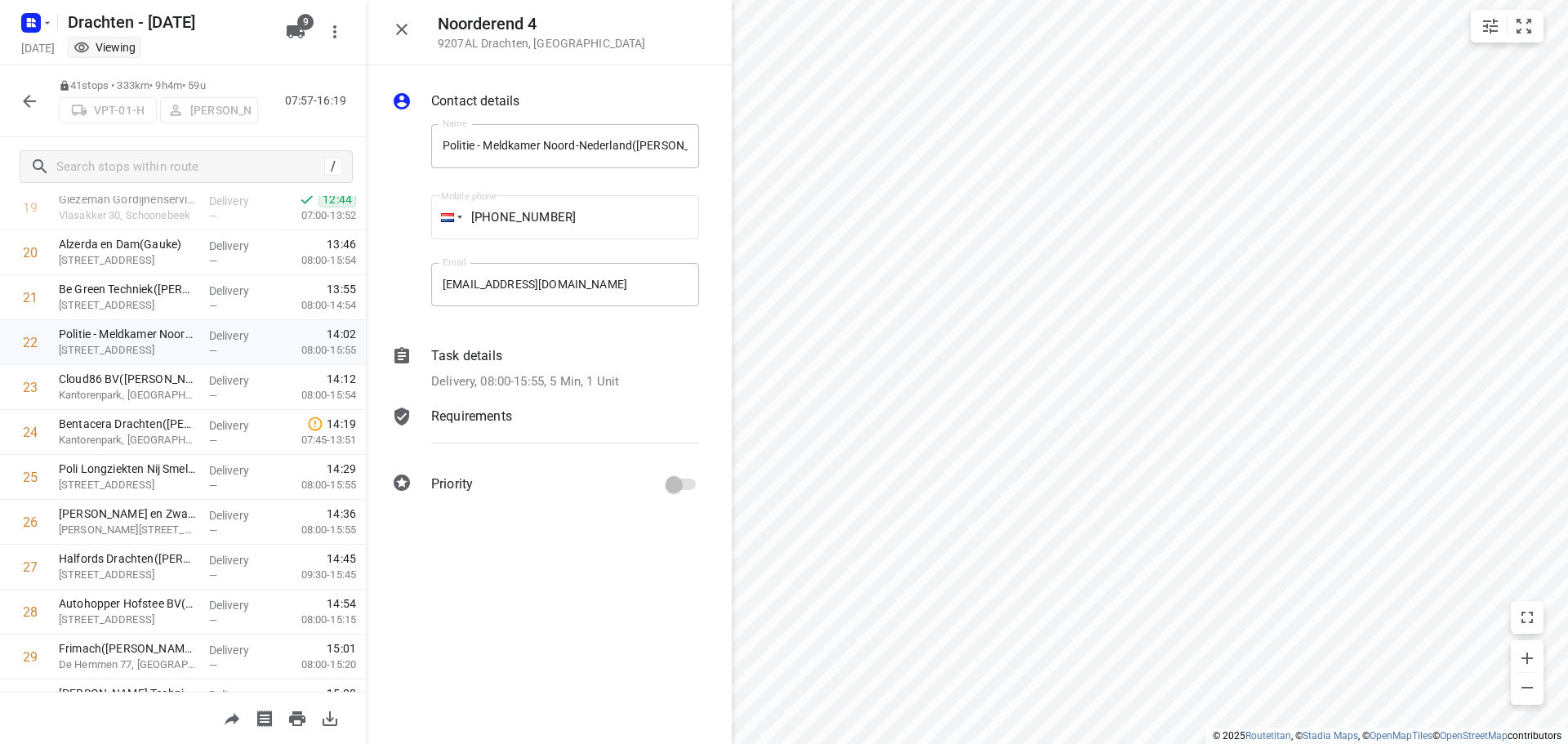
click at [604, 382] on p "Delivery, 08:00-15:55, 5 Min, 1 Unit" at bounding box center [525, 382] width 187 height 19
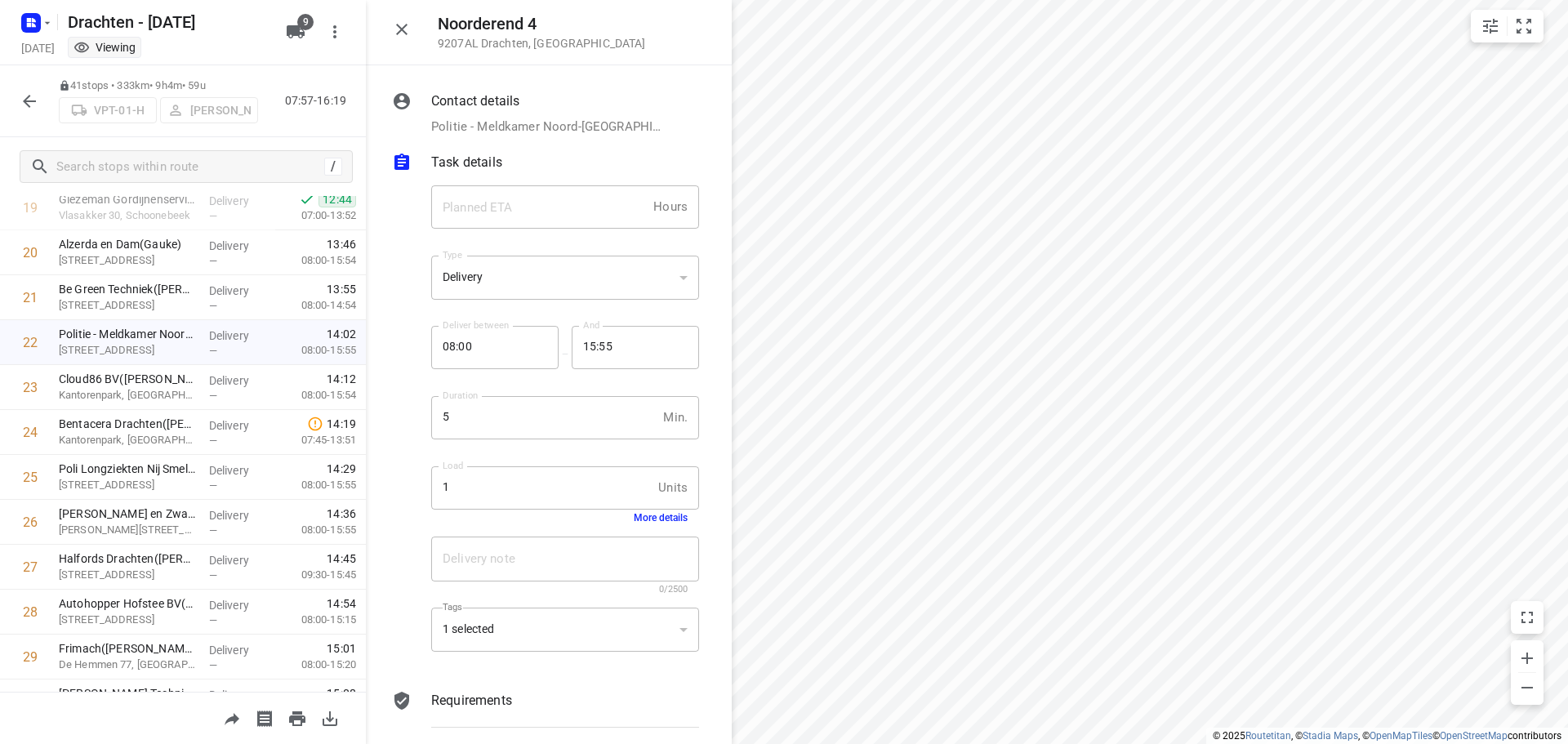
click at [642, 521] on button "More details" at bounding box center [660, 518] width 54 height 12
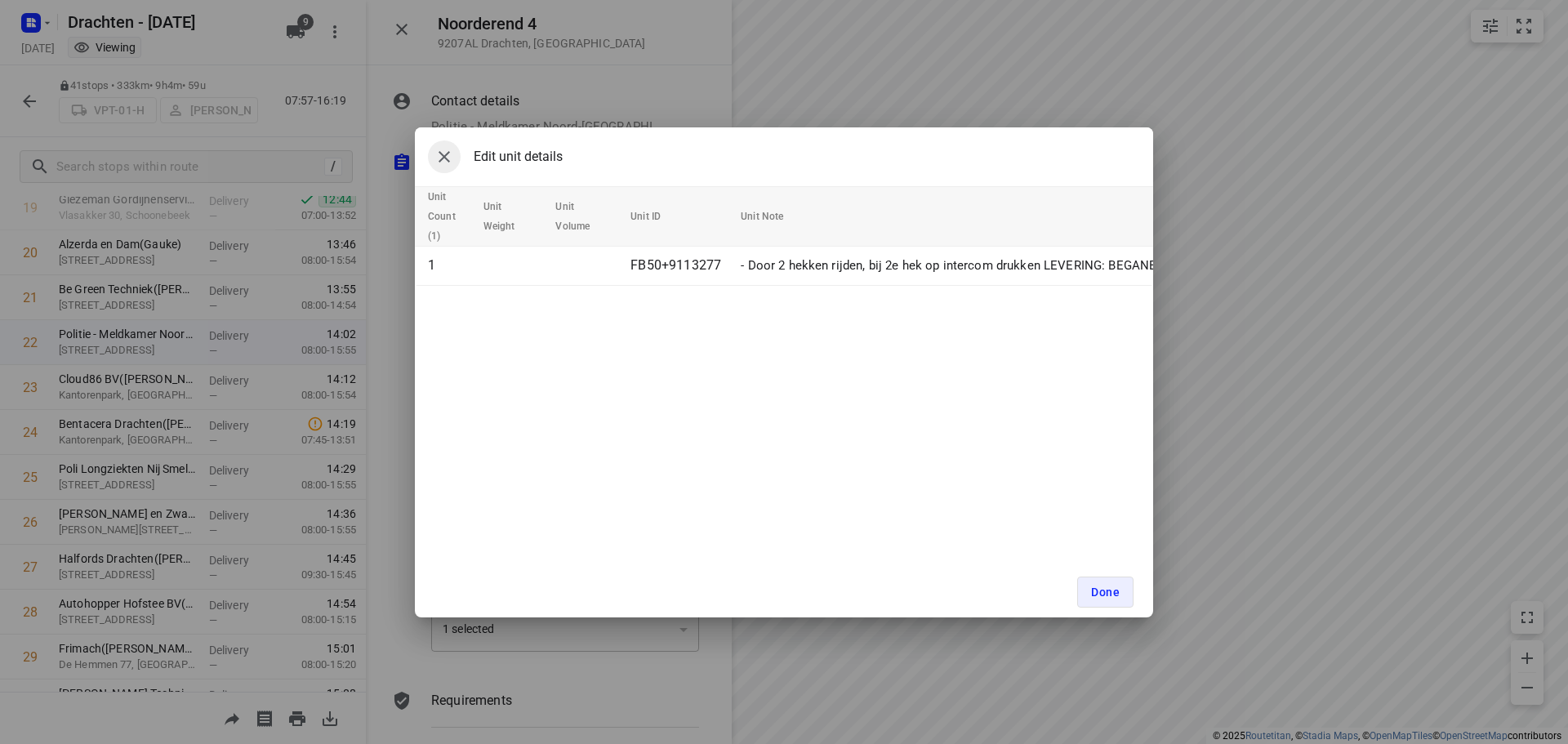
click at [441, 154] on icon "button" at bounding box center [445, 157] width 12 height 12
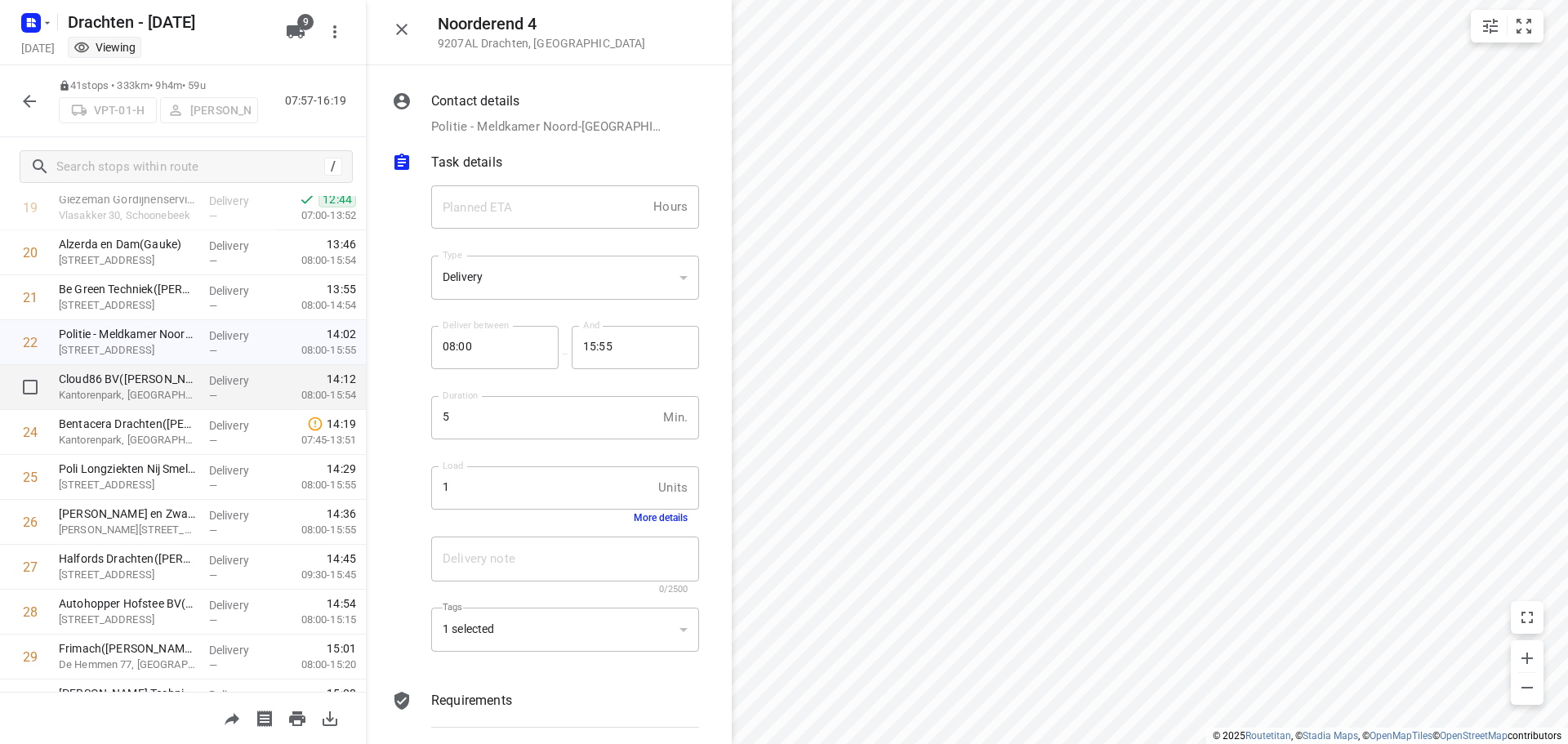
click at [163, 385] on p "Cloud86 BV(Karlijn De Jonge)" at bounding box center [127, 379] width 137 height 17
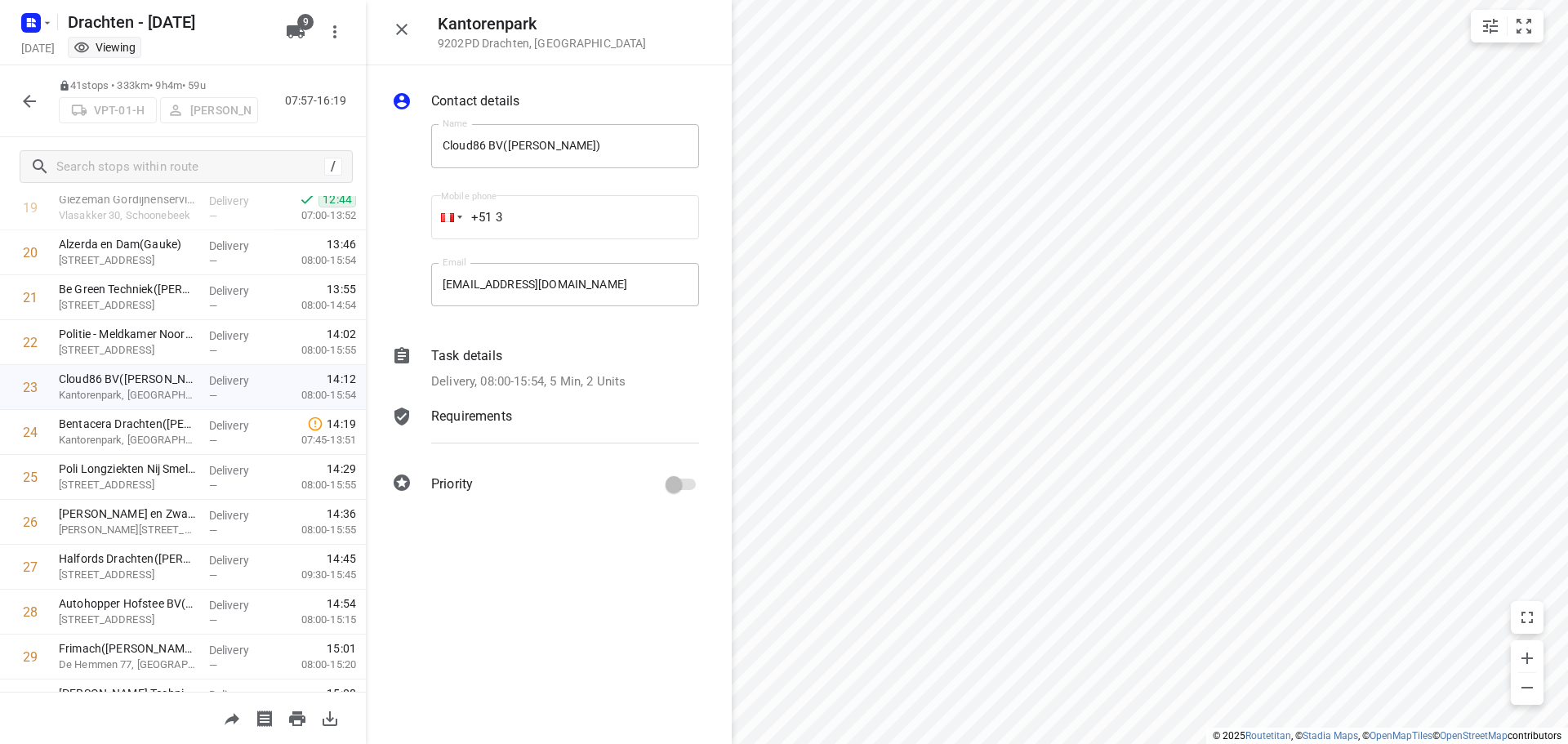
click at [589, 378] on p "Delivery, 08:00-15:54, 5 Min, 2 Units" at bounding box center [528, 382] width 194 height 19
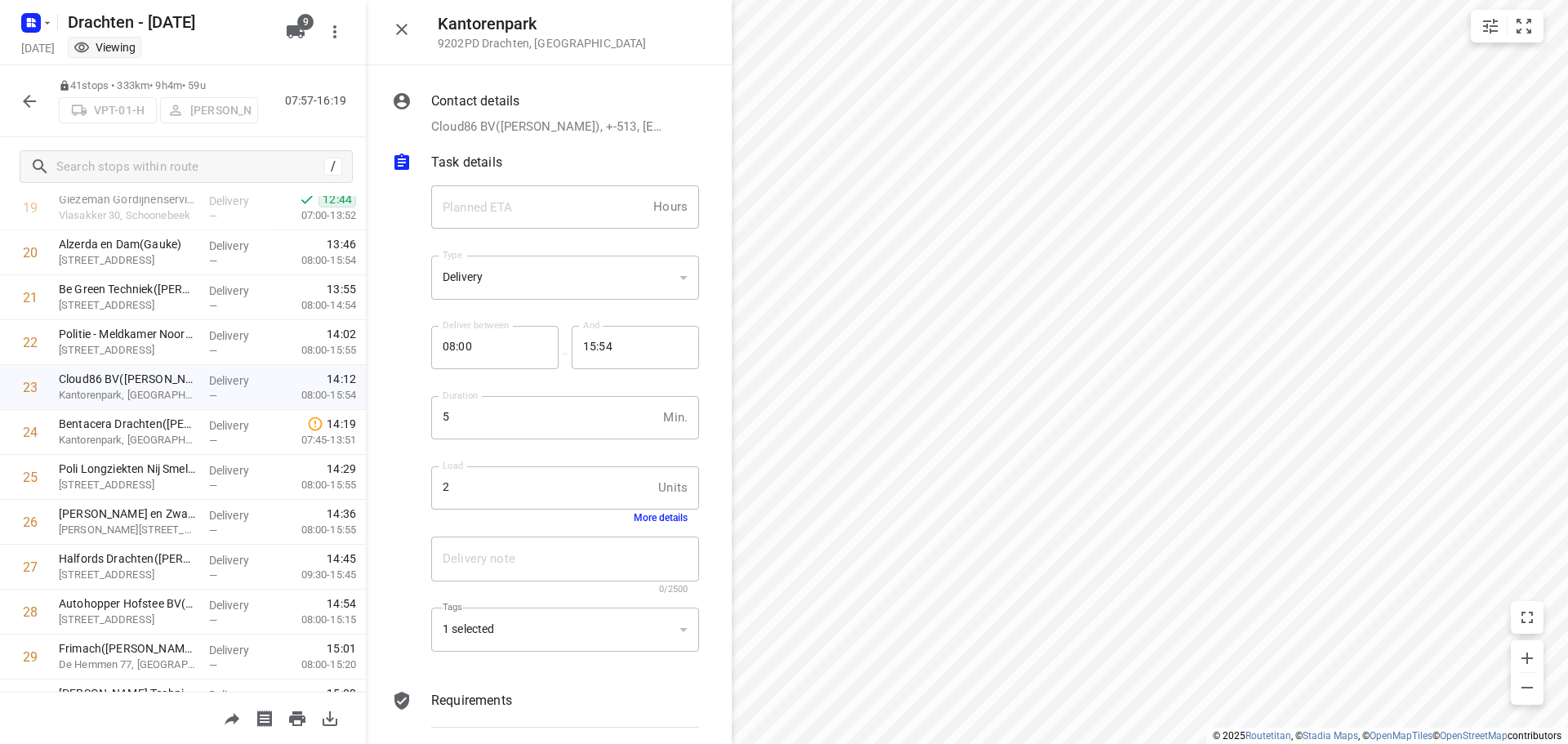
click at [645, 520] on button "More details" at bounding box center [660, 518] width 54 height 12
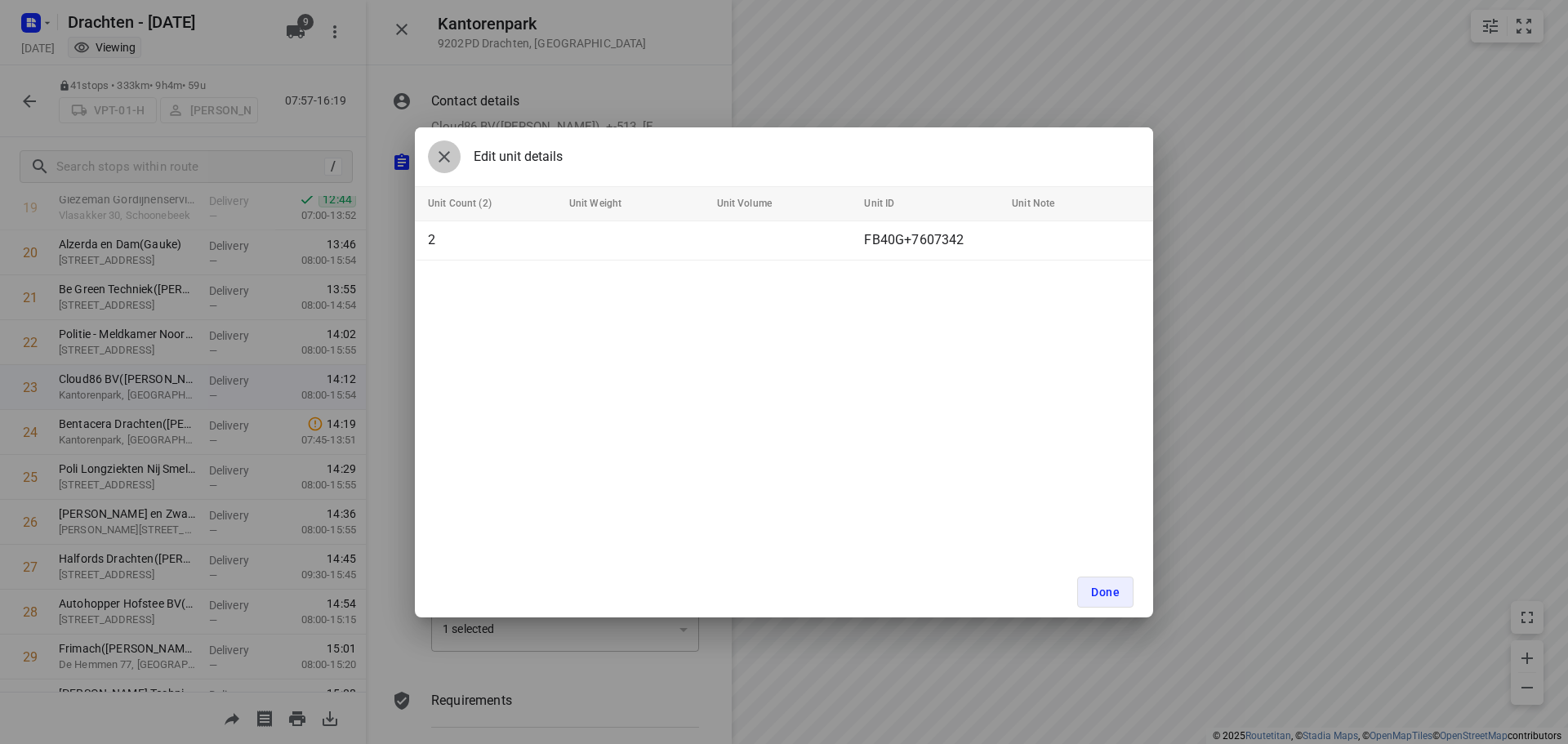
click at [447, 153] on icon "button" at bounding box center [445, 157] width 12 height 12
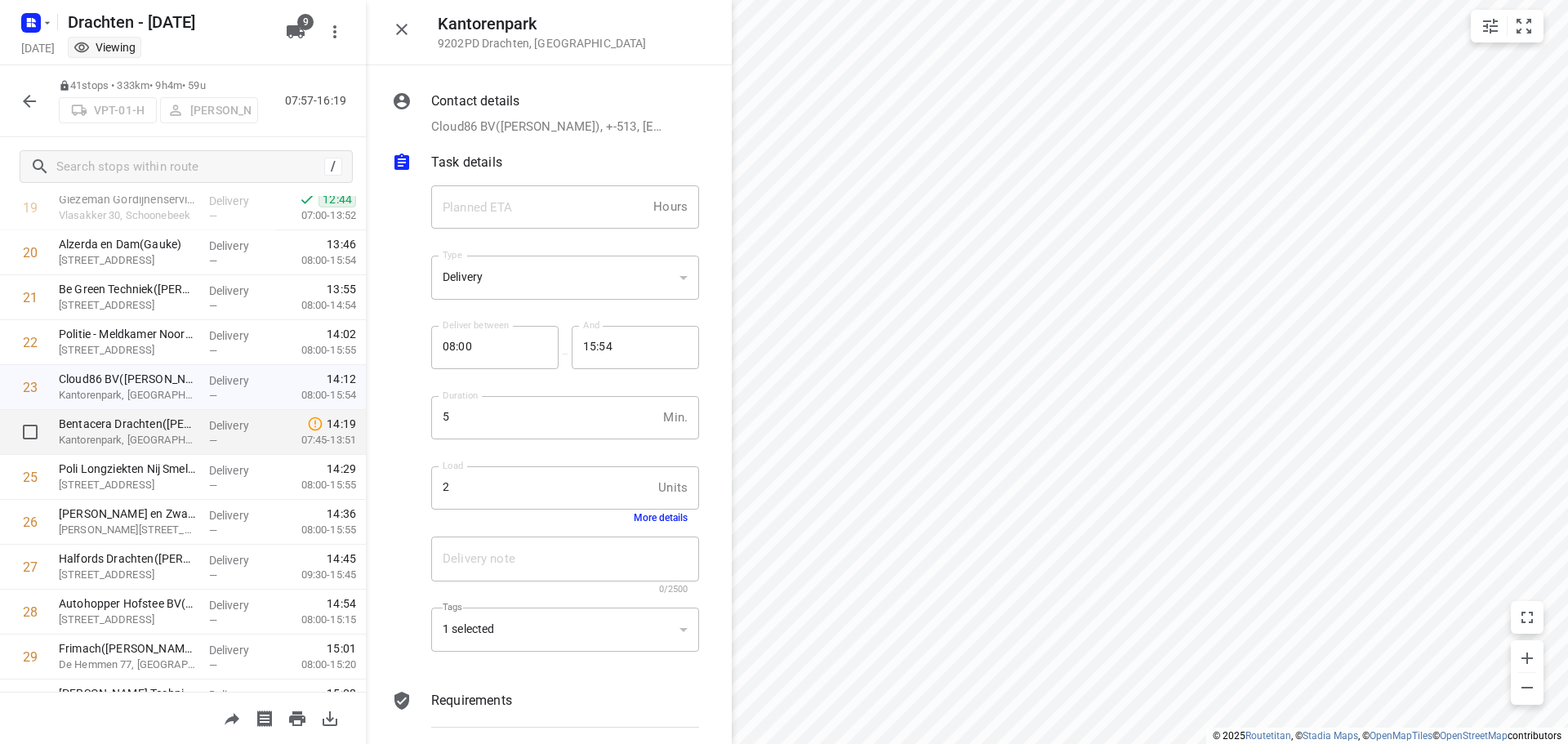
click at [192, 432] on div "Bentacera Drachten(Els Breimer) Kantorenpark, Drachten" at bounding box center [127, 432] width 150 height 45
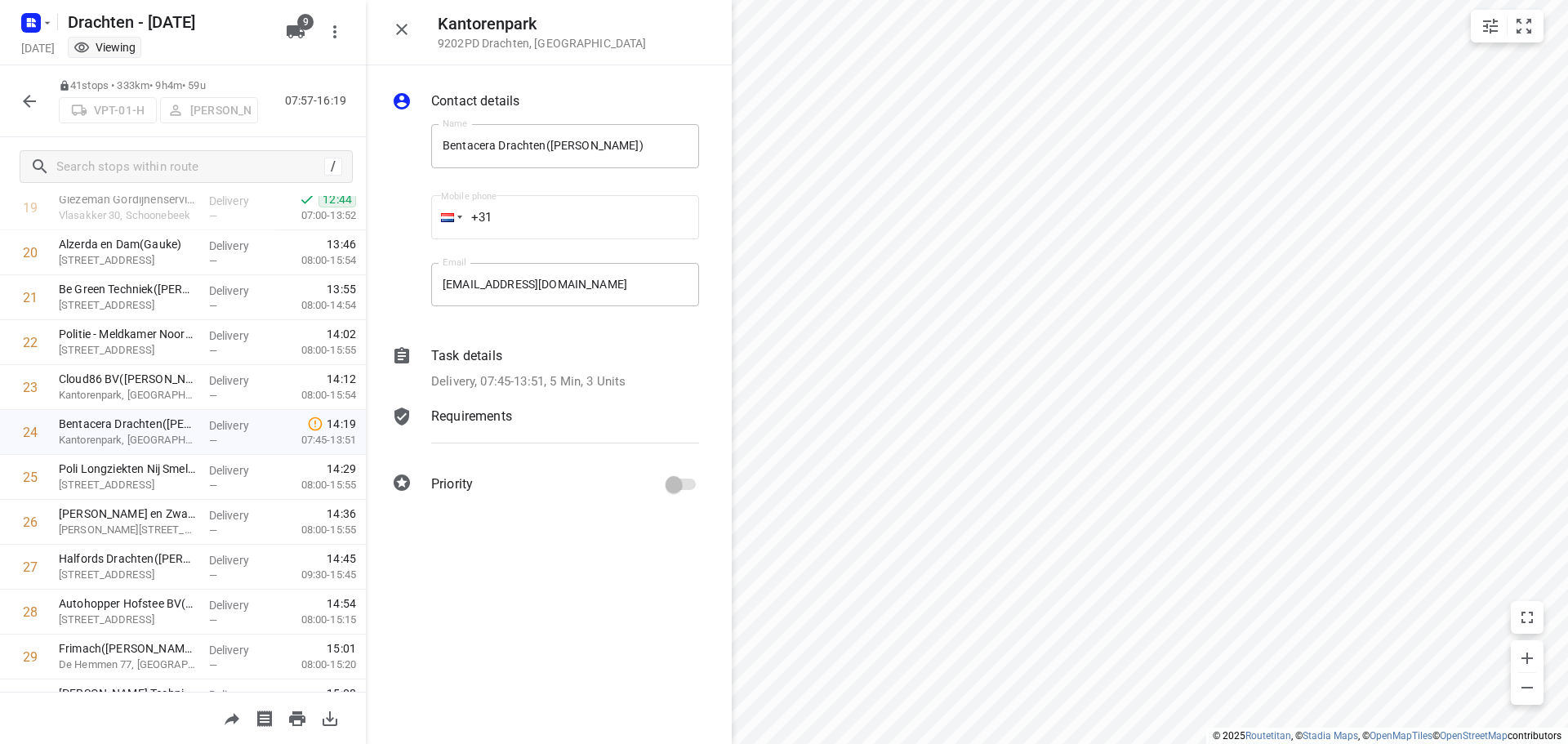
click at [569, 377] on p "Delivery, 07:45-13:51, 5 Min, 3 Units" at bounding box center [528, 382] width 194 height 19
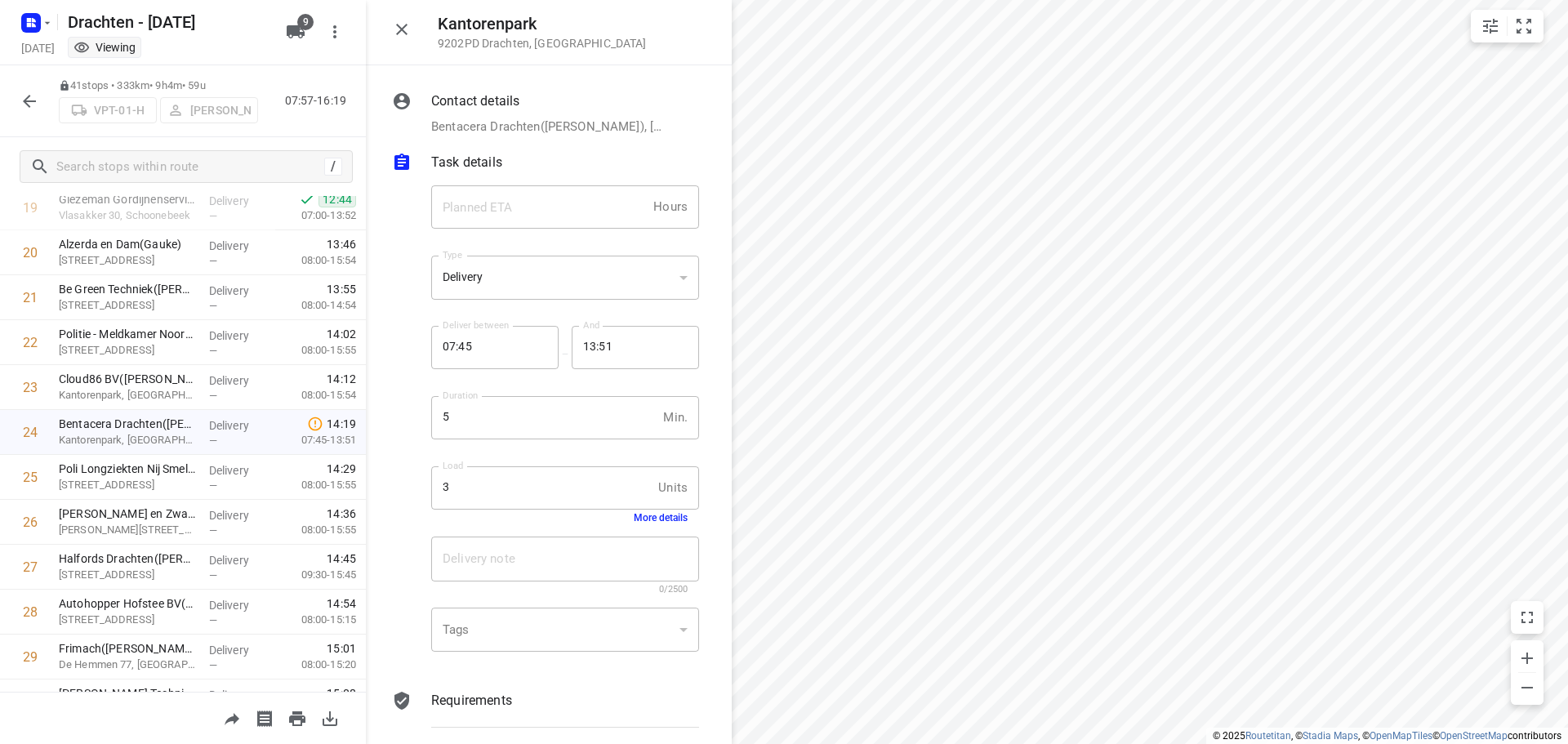
click at [668, 513] on button "More details" at bounding box center [660, 518] width 54 height 12
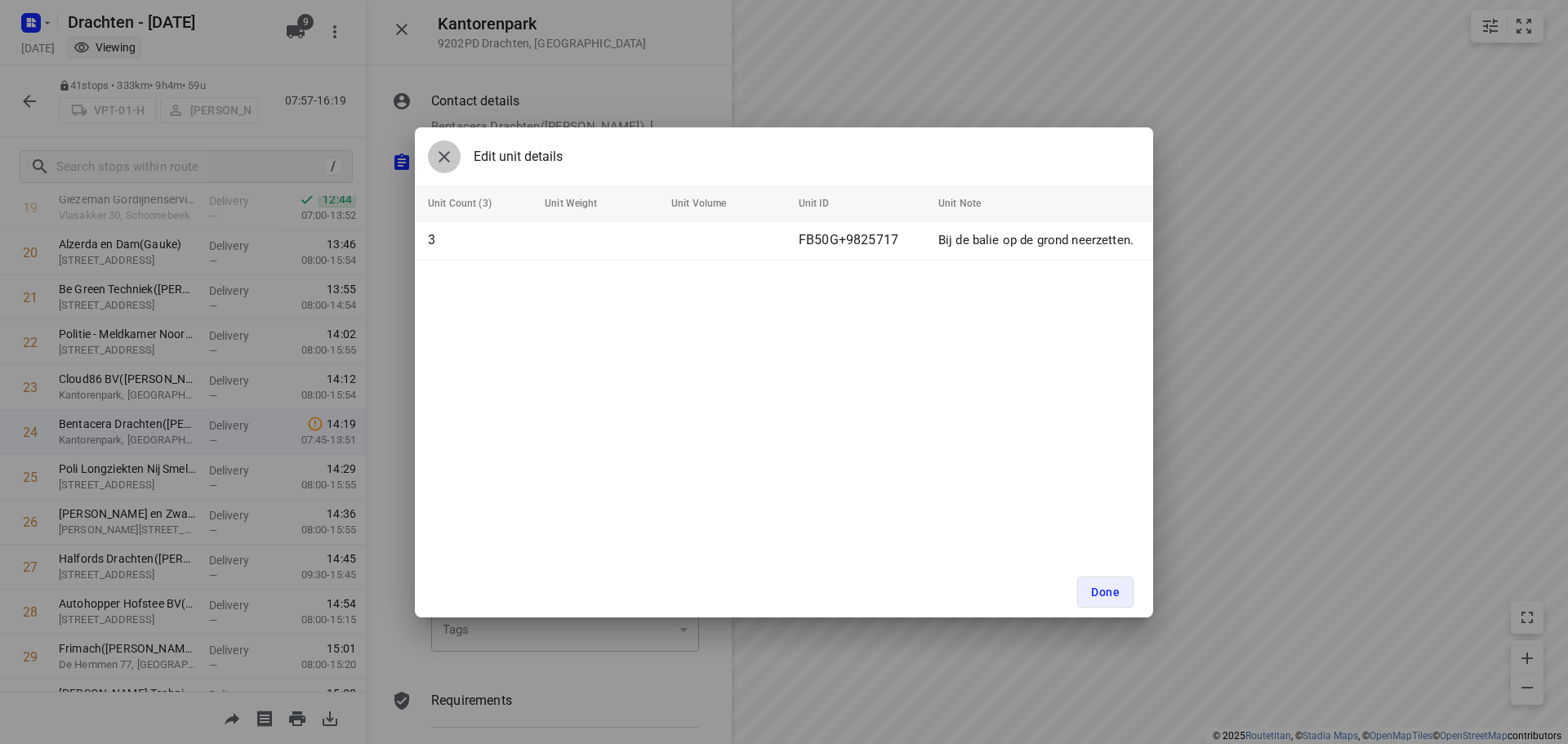
click at [448, 153] on icon "button" at bounding box center [445, 157] width 12 height 12
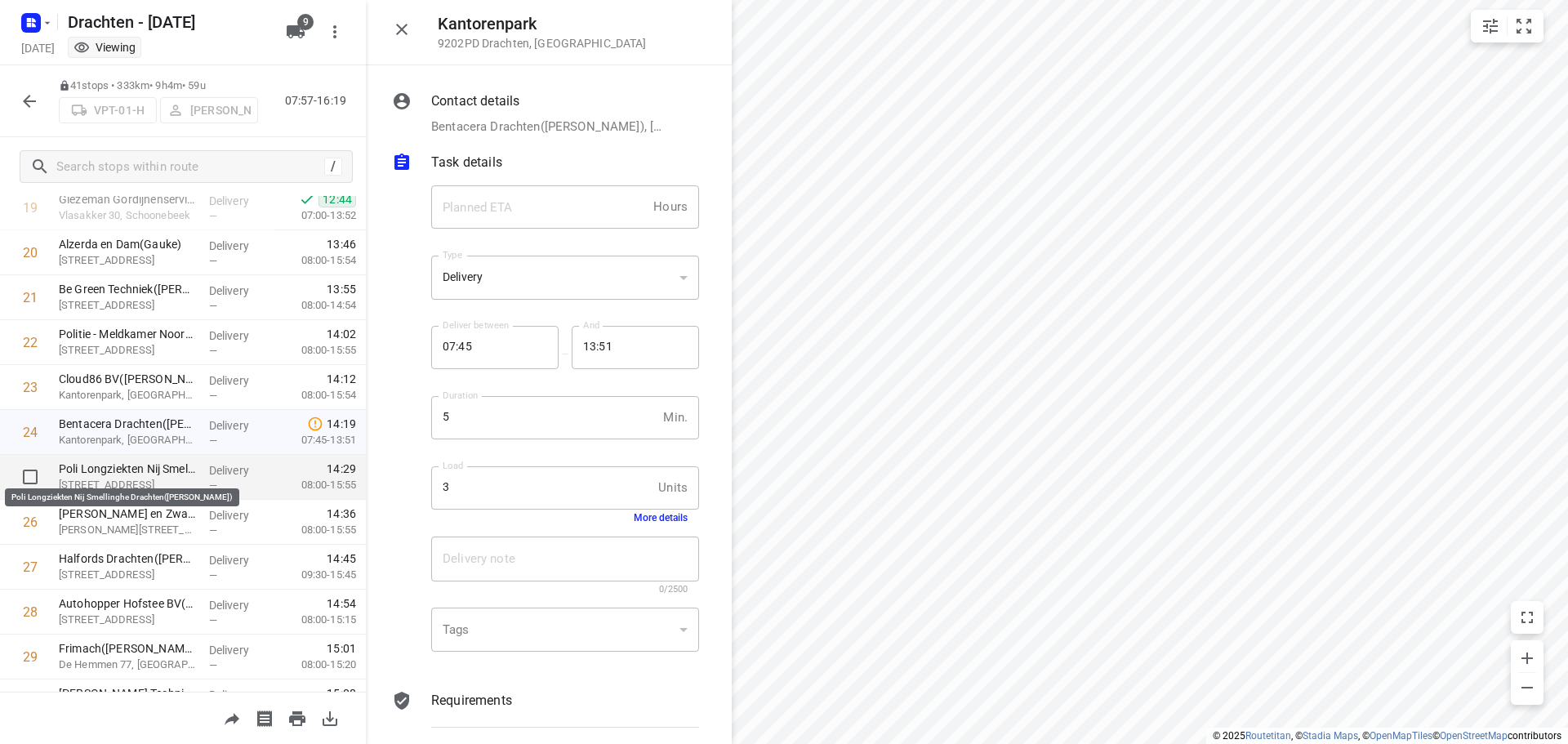
click at [165, 469] on p "Poli Longziekten Nij Smellinghe Drachten(Maarten Smeekens)" at bounding box center [127, 469] width 137 height 17
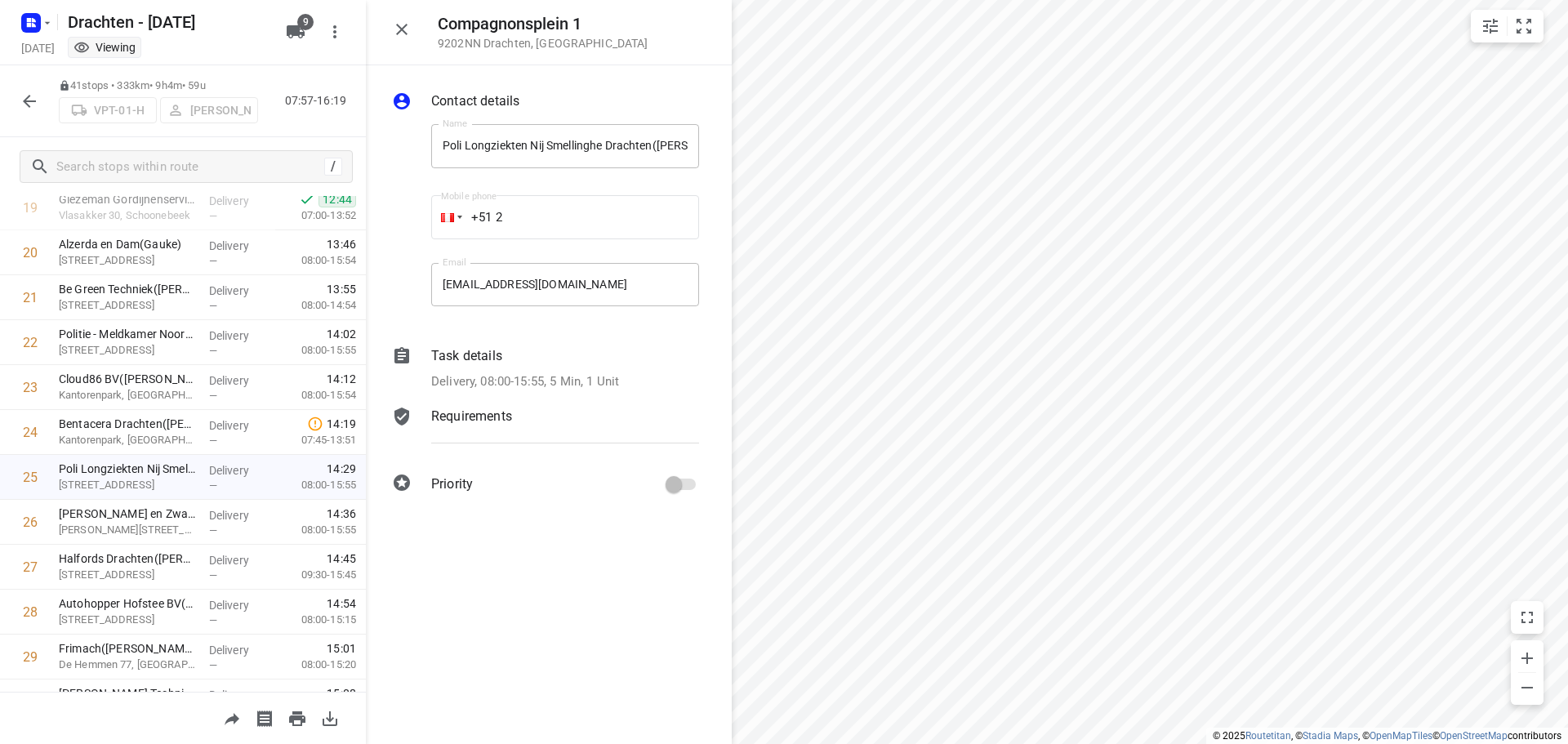
click at [601, 382] on p "Delivery, 08:00-15:55, 5 Min, 1 Unit" at bounding box center [525, 382] width 187 height 19
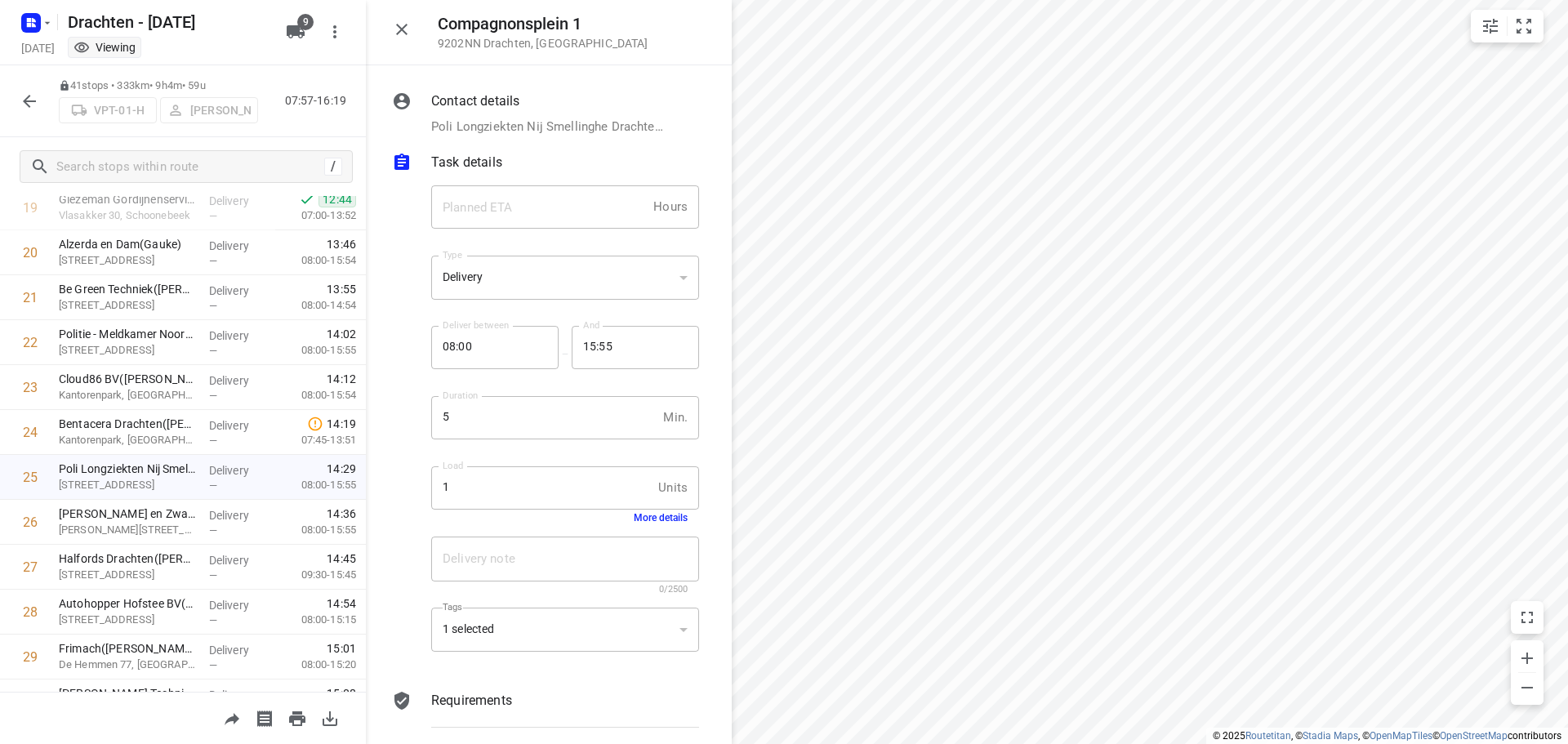
click at [645, 511] on div "Load 1 Units Load More details" at bounding box center [565, 494] width 268 height 57
click at [655, 519] on button "More details" at bounding box center [660, 518] width 54 height 12
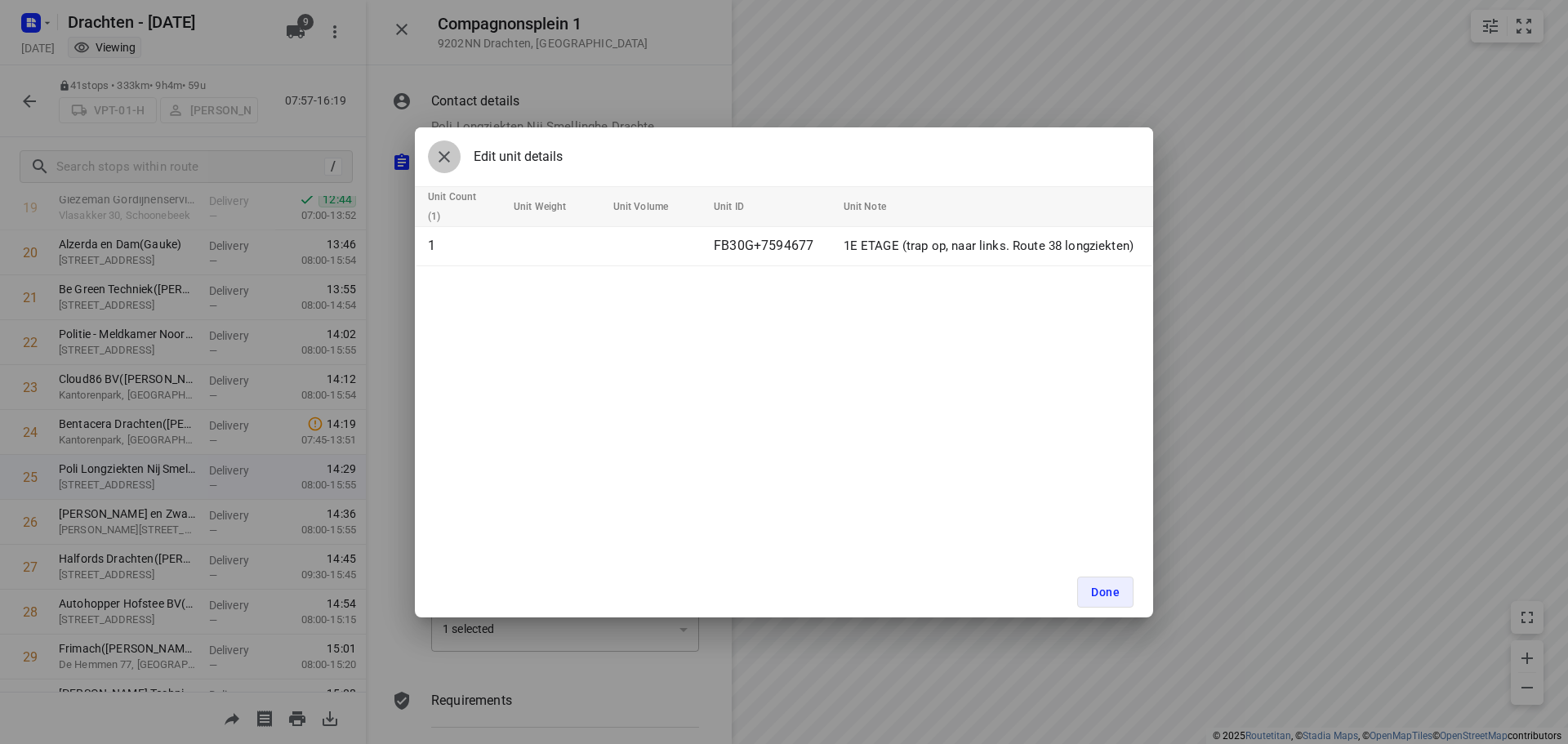
click at [446, 156] on icon "button" at bounding box center [445, 157] width 20 height 20
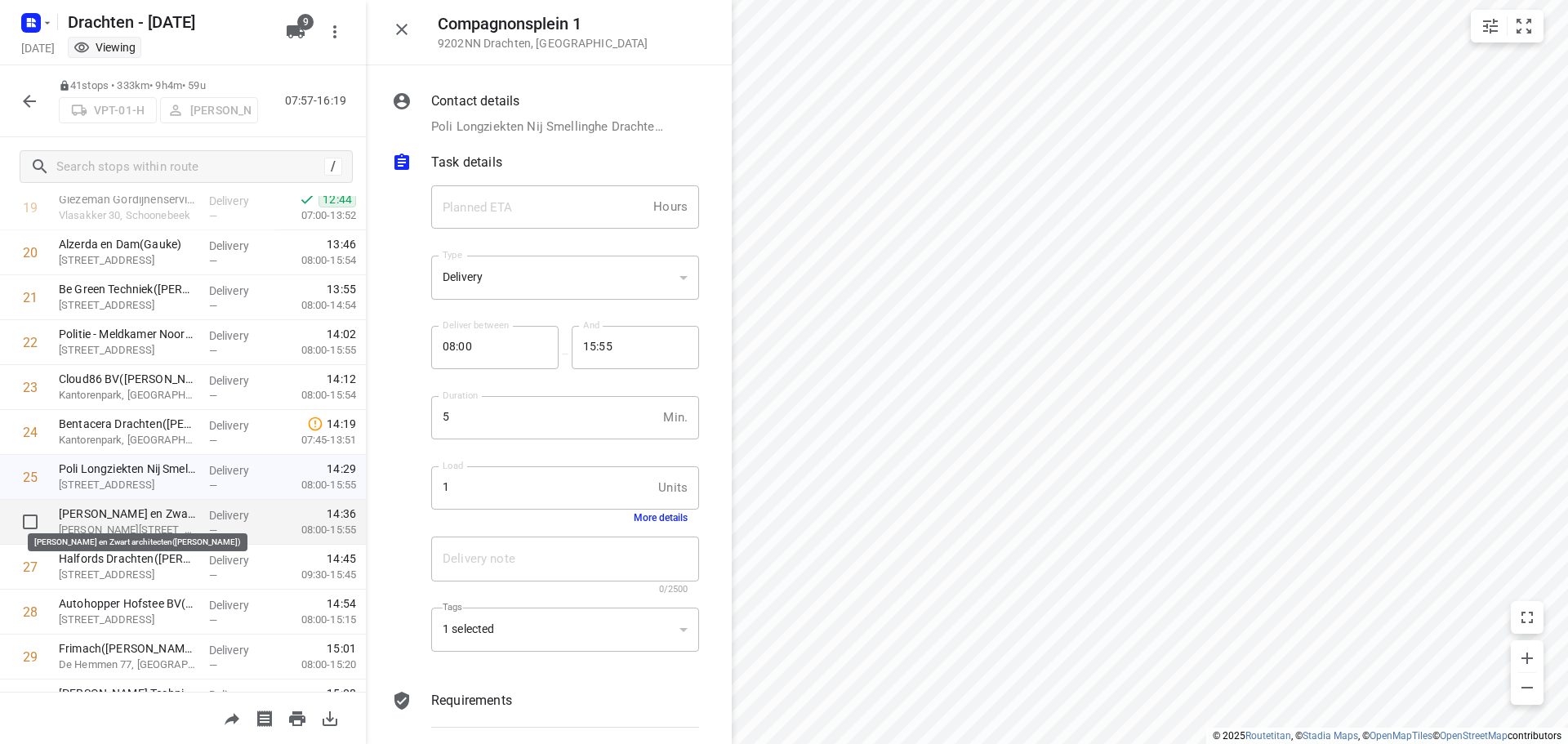
click at [154, 520] on p "van Manen en Zwart architecten(Jannet Vd Veen)" at bounding box center [127, 513] width 137 height 17
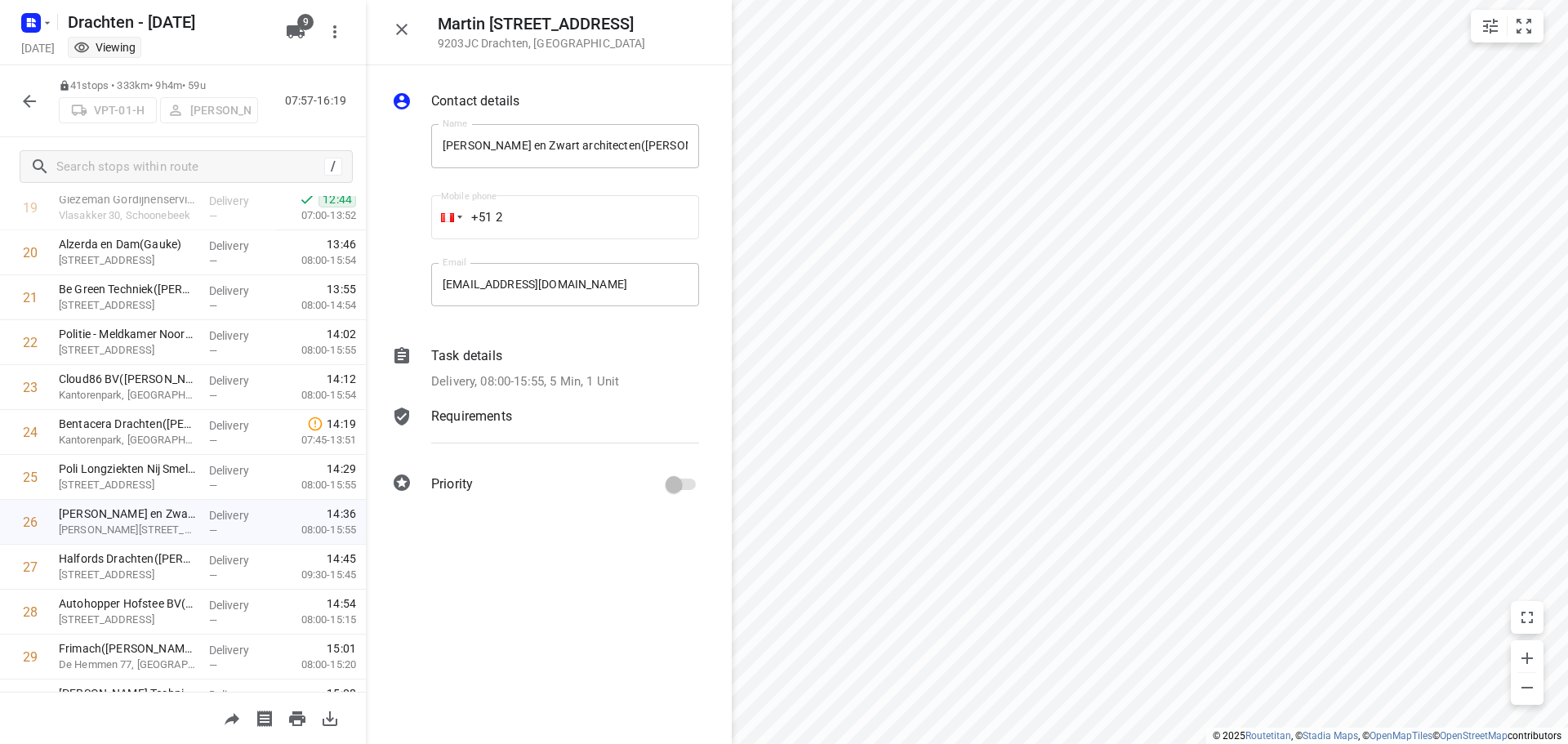
click at [625, 379] on div "Delivery, 08:00-15:55, 5 Min, 1 Unit" at bounding box center [565, 382] width 268 height 19
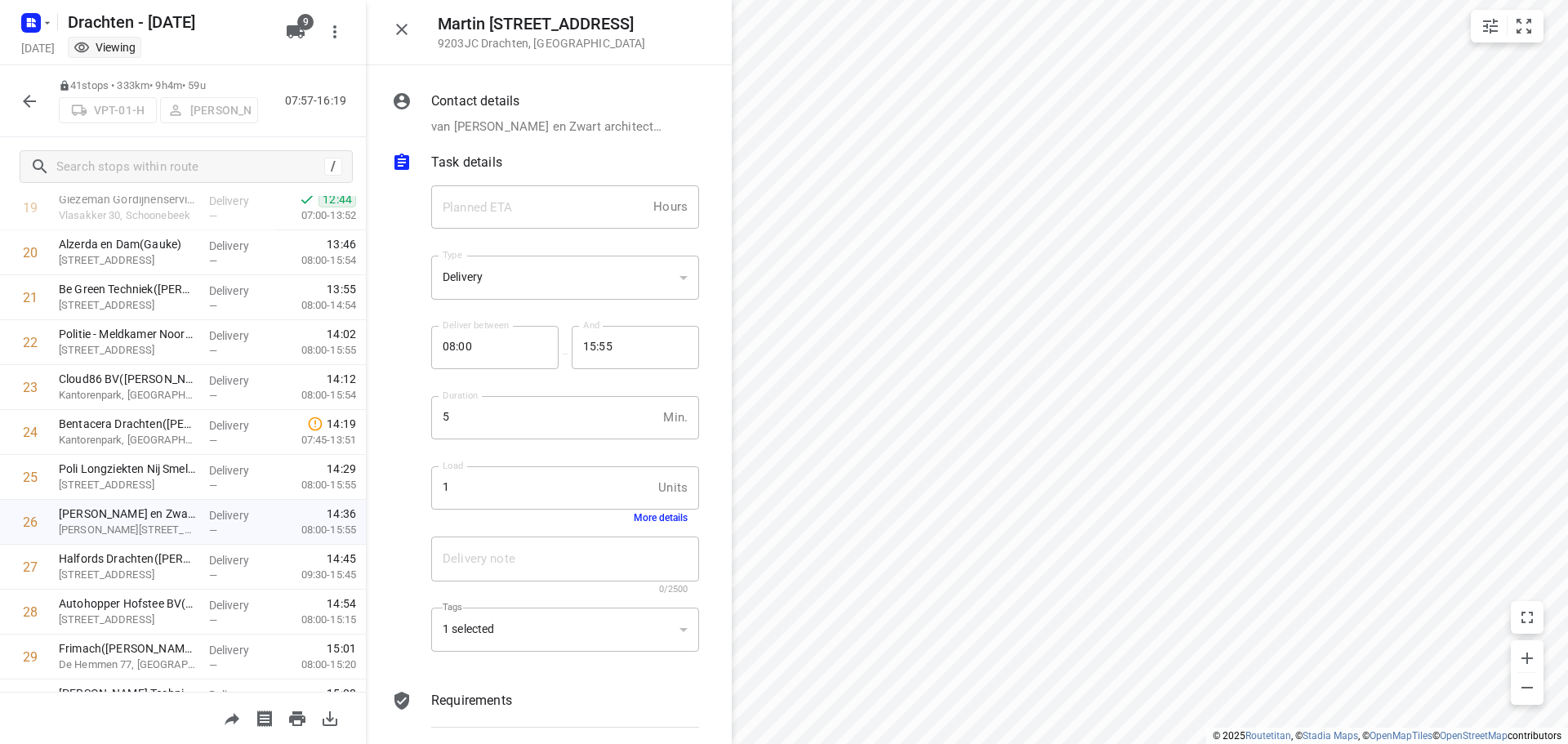
click at [640, 517] on button "More details" at bounding box center [660, 518] width 54 height 12
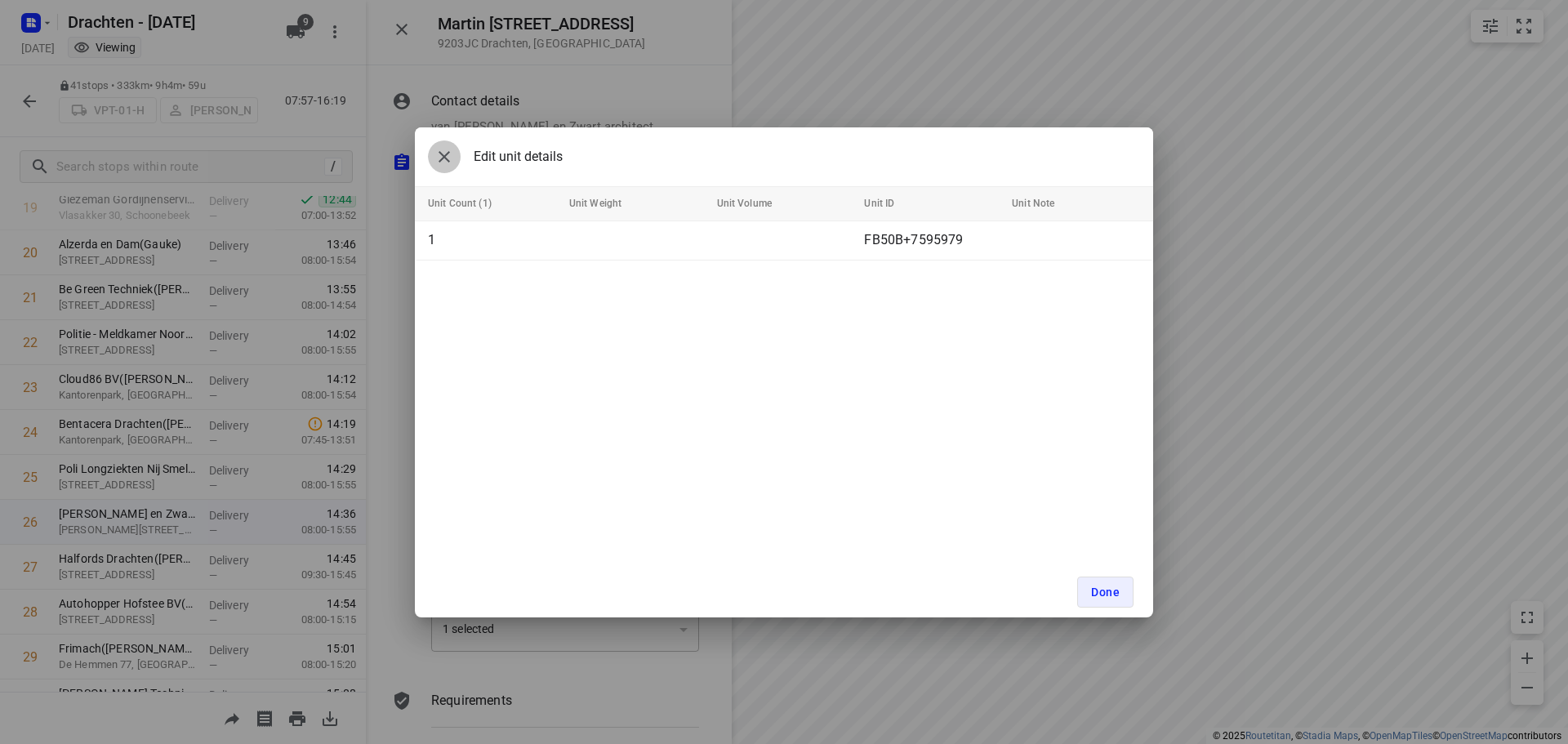
click at [456, 151] on button "button" at bounding box center [444, 156] width 32 height 32
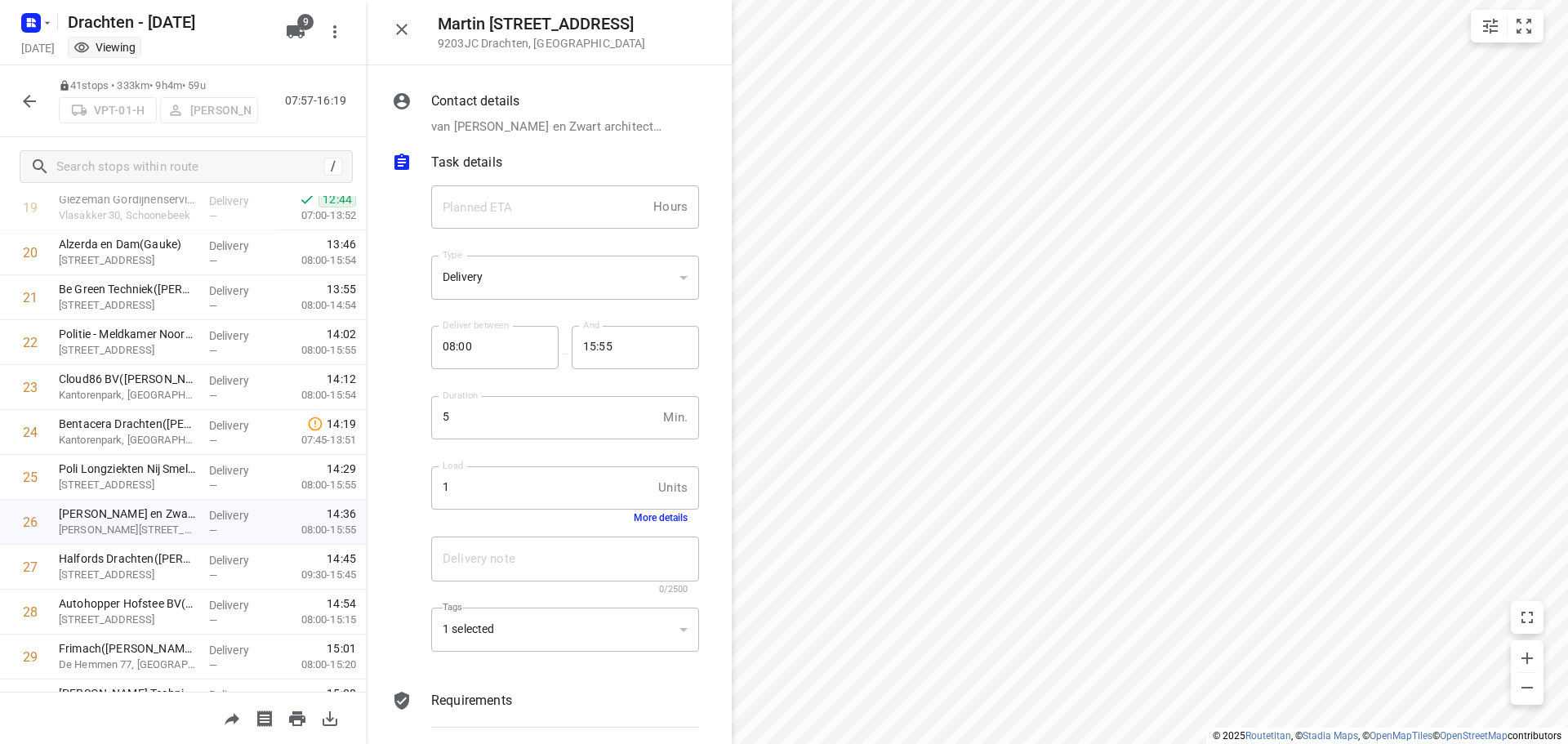
click at [404, 27] on icon "button" at bounding box center [402, 30] width 12 height 12
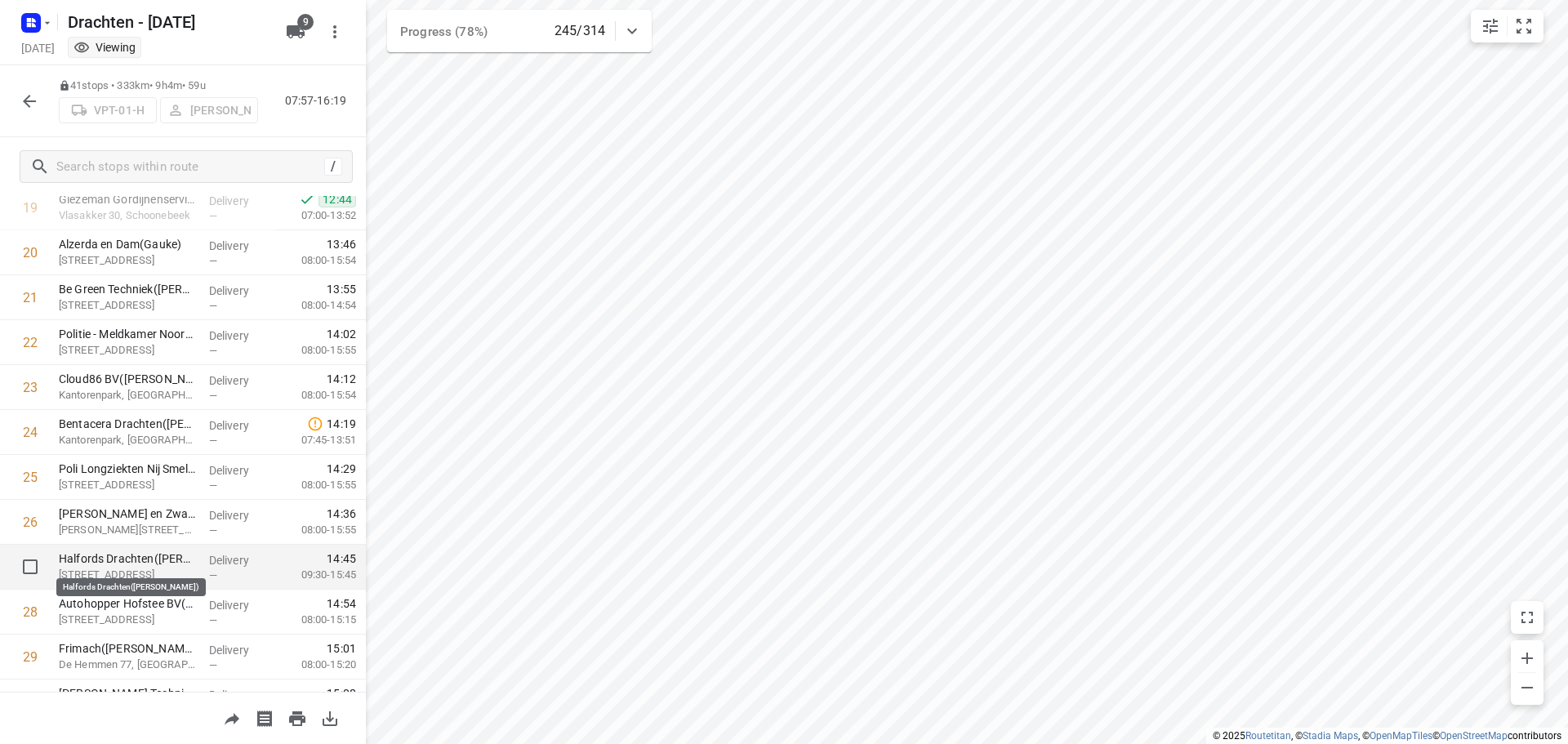
click at [144, 557] on p "Halfords Drachten(Inge Feddema)" at bounding box center [127, 558] width 137 height 17
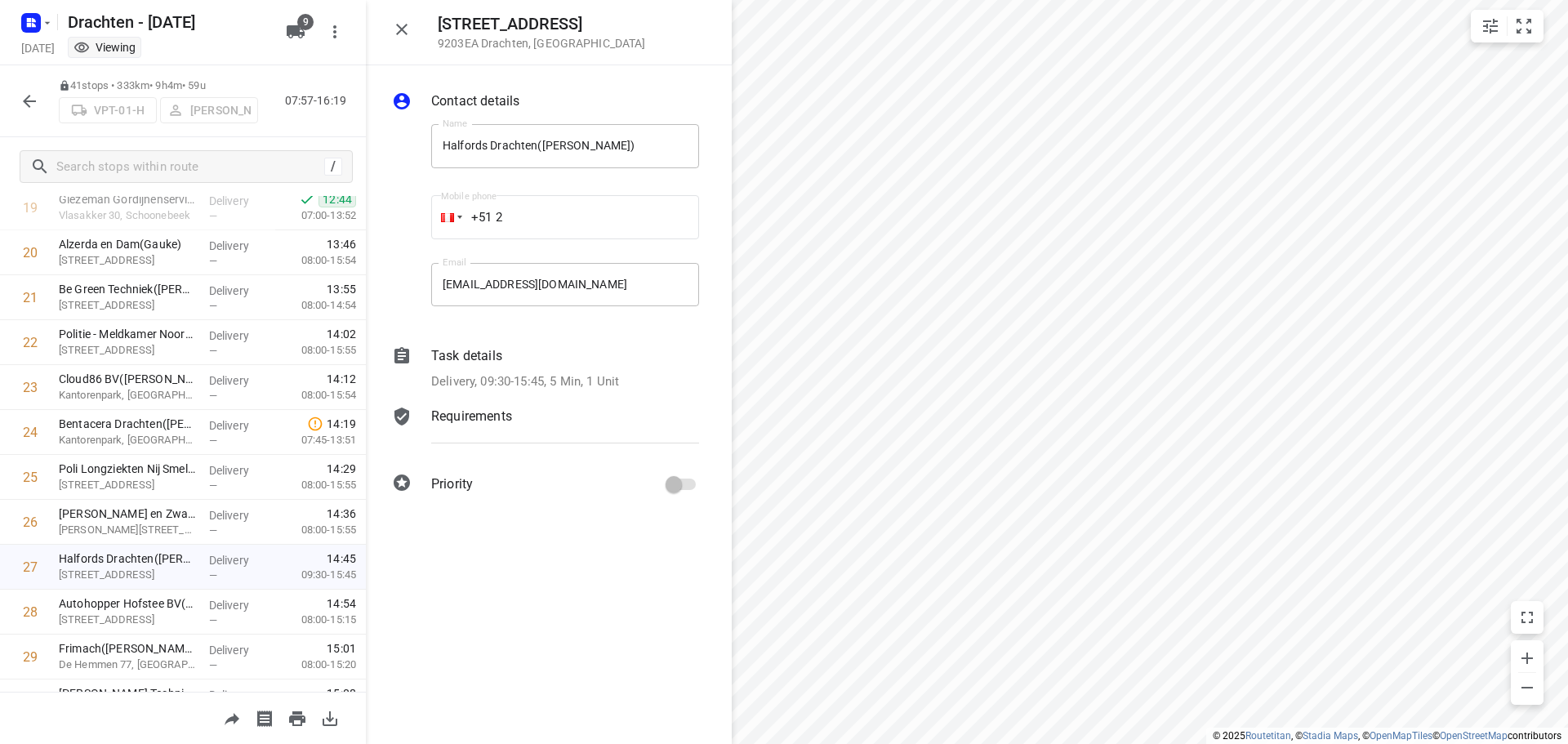
click at [595, 370] on div "Task details Delivery, 09:30-15:45, 5 Min, 1 Unit" at bounding box center [565, 368] width 275 height 51
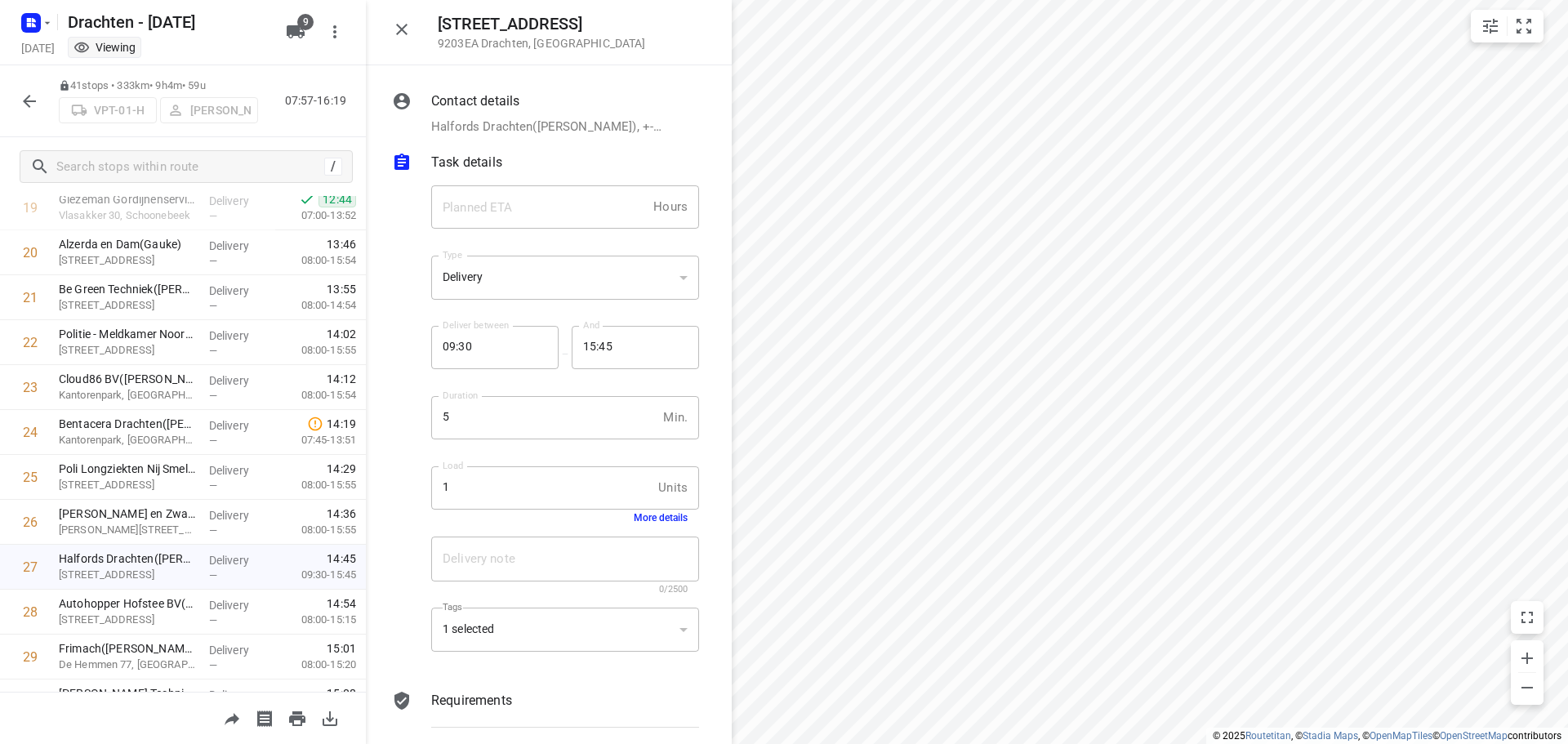
click at [645, 514] on button "More details" at bounding box center [660, 518] width 54 height 12
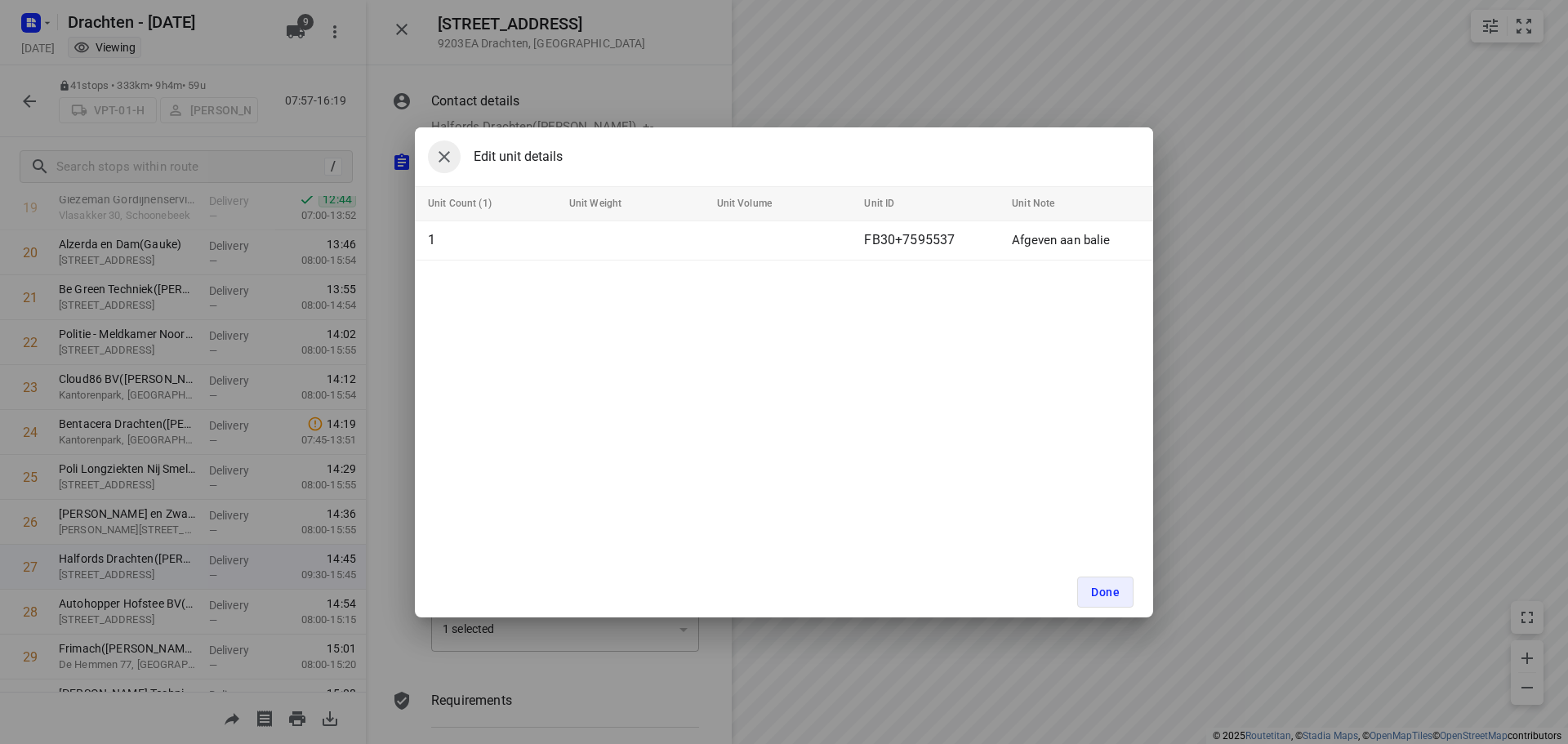
click at [442, 153] on icon "button" at bounding box center [445, 157] width 20 height 20
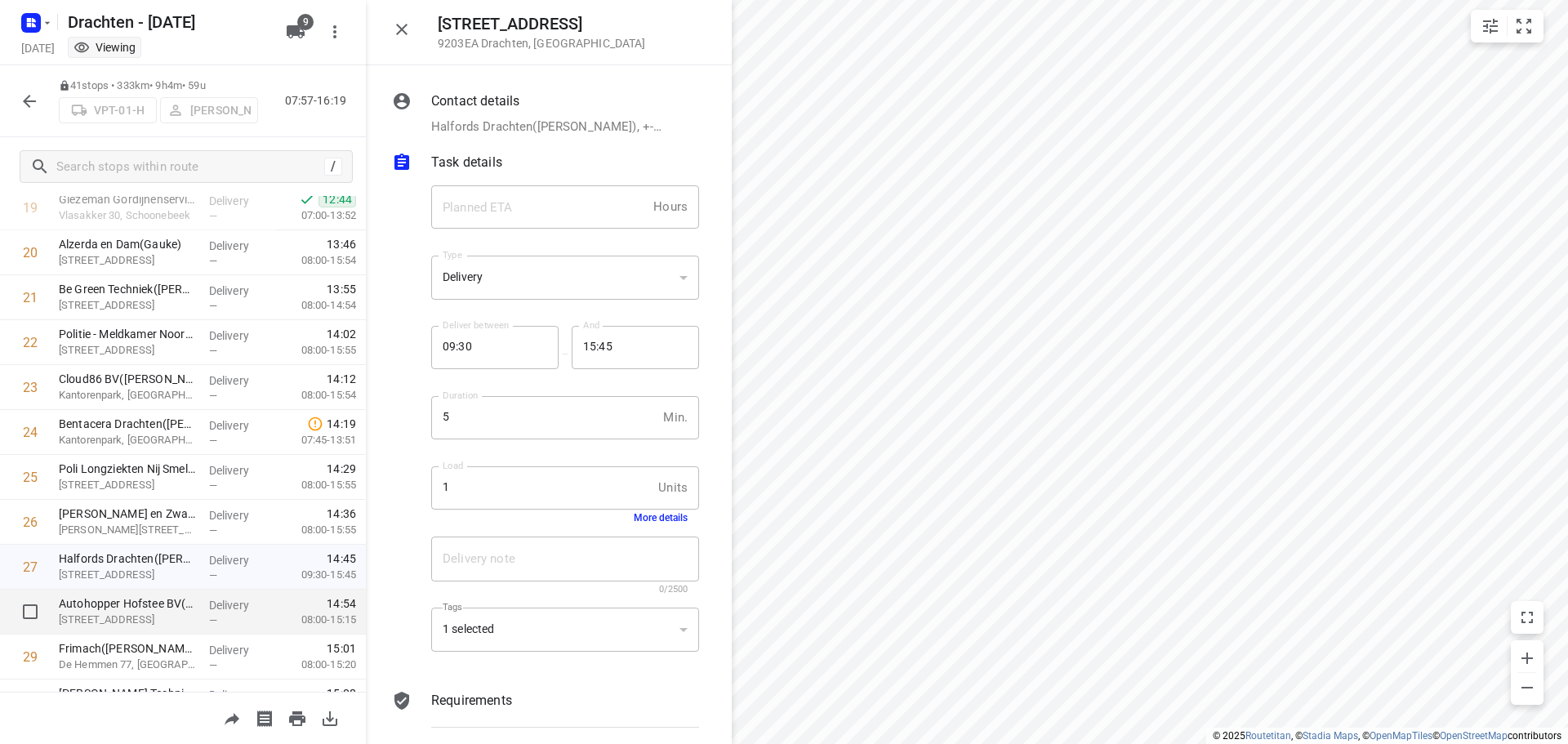
click at [119, 615] on p "Loswal 2, Drachten" at bounding box center [127, 620] width 137 height 17
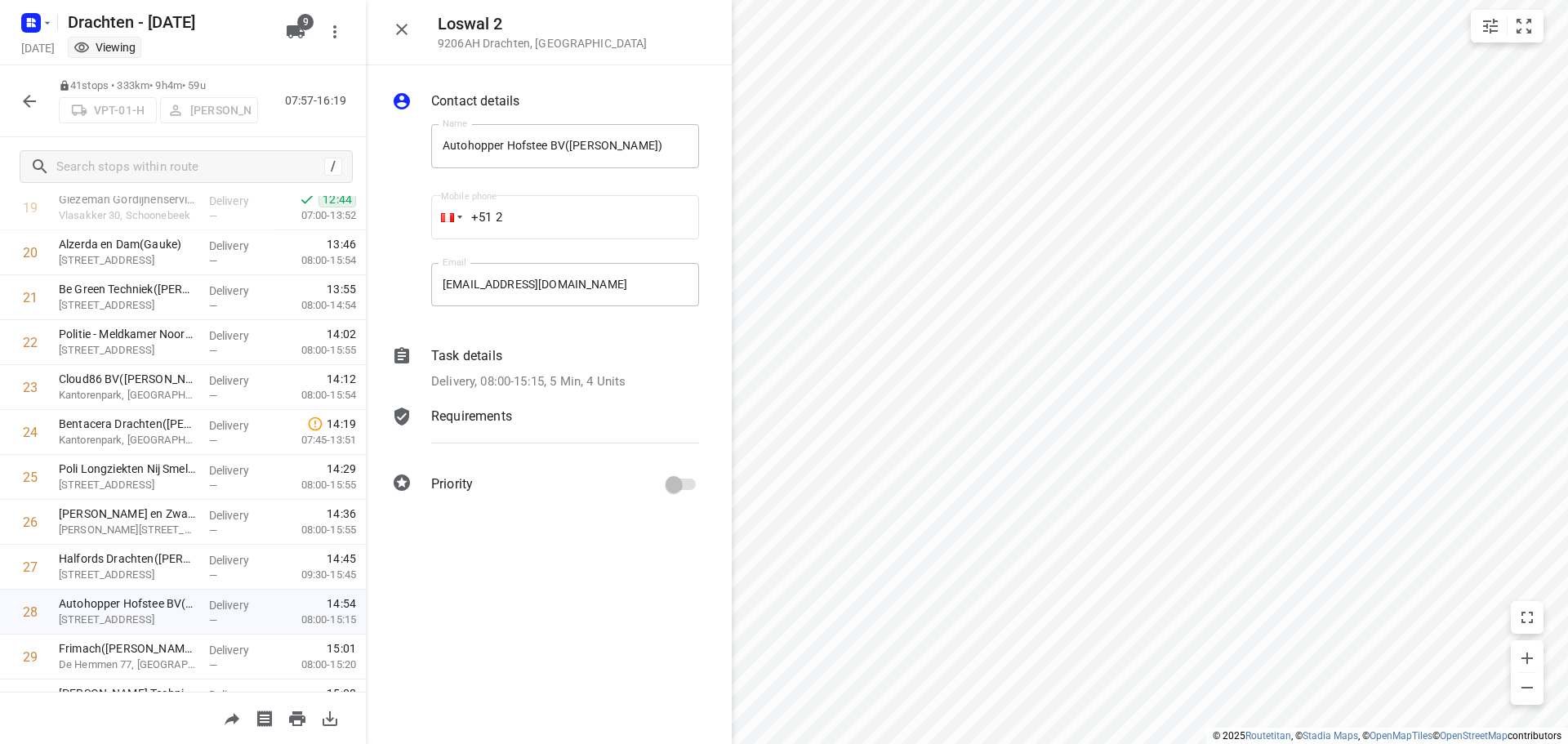
click at [621, 390] on p "Delivery, 08:00-15:15, 5 Min, 4 Units" at bounding box center [528, 382] width 194 height 19
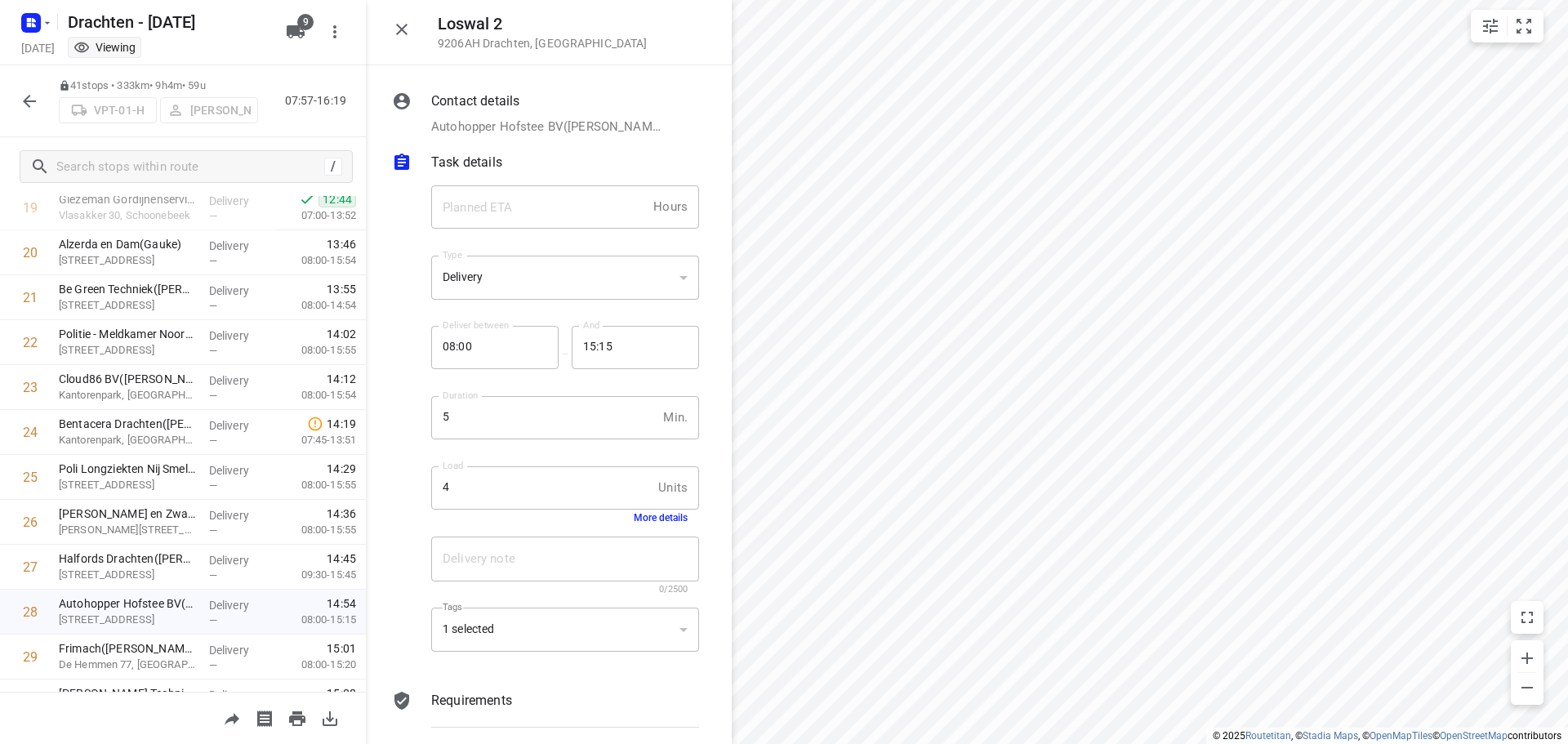
click at [650, 517] on button "More details" at bounding box center [660, 518] width 54 height 12
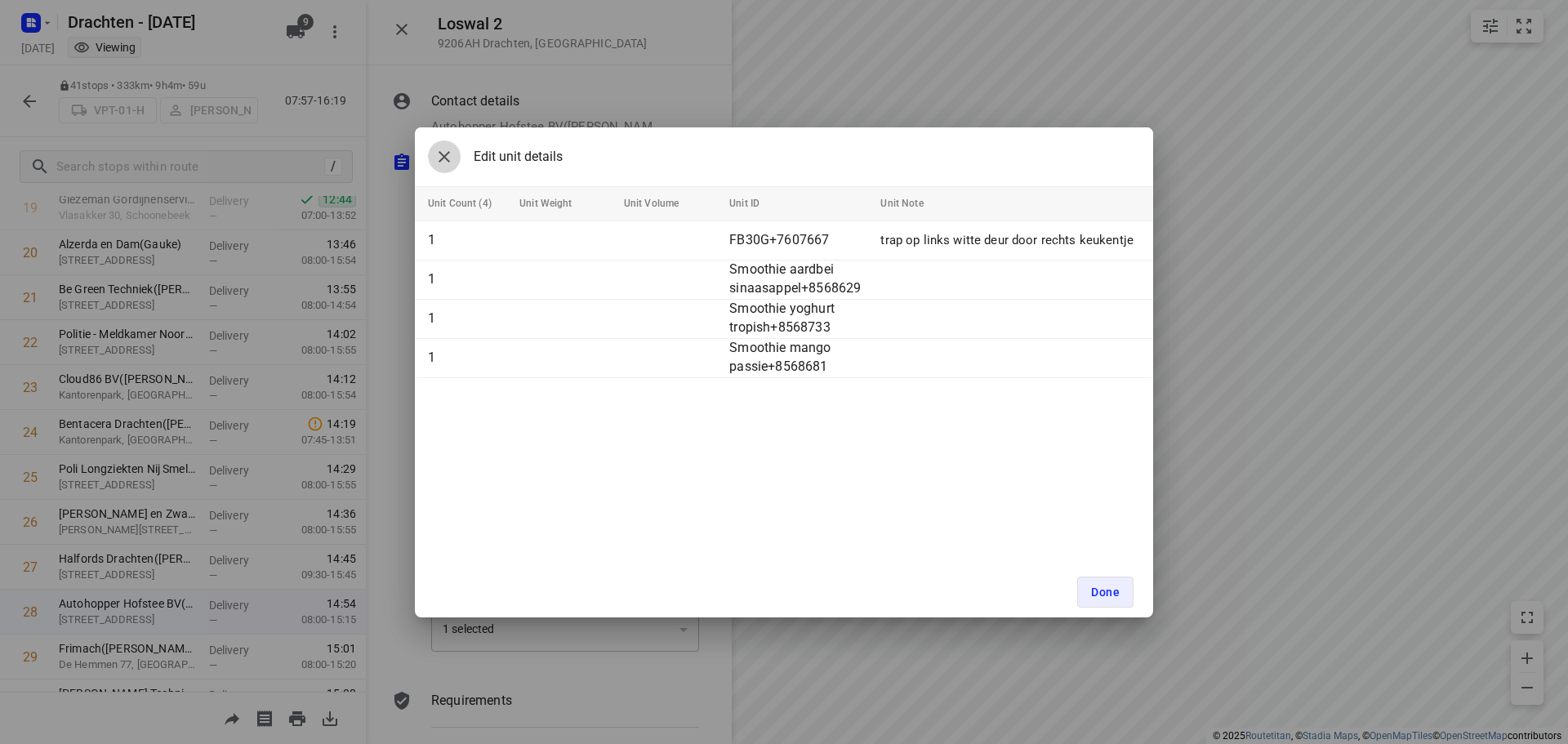
drag, startPoint x: 448, startPoint y: 146, endPoint x: 451, endPoint y: 177, distance: 31.1
click at [449, 147] on icon "button" at bounding box center [445, 157] width 20 height 20
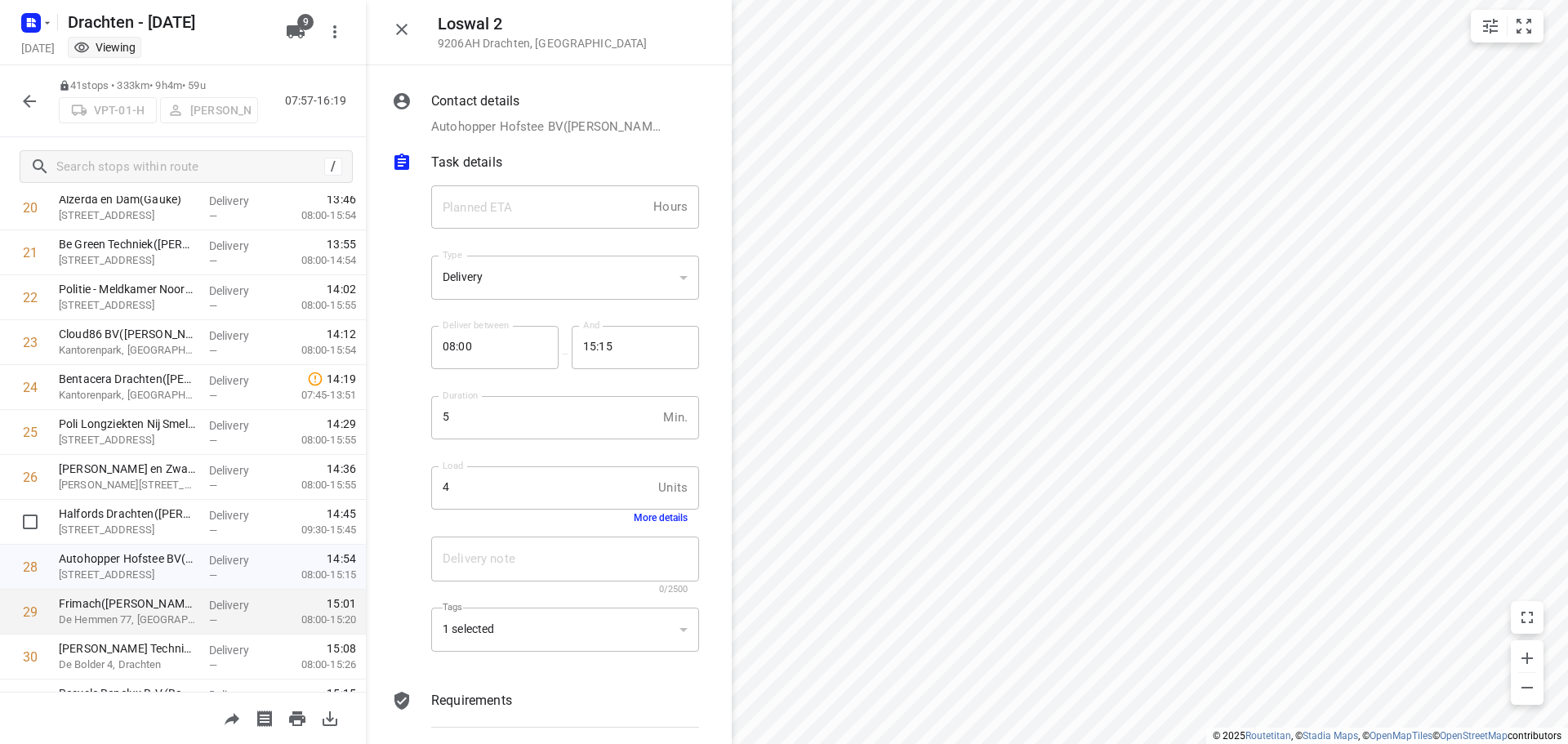
scroll to position [982, 0]
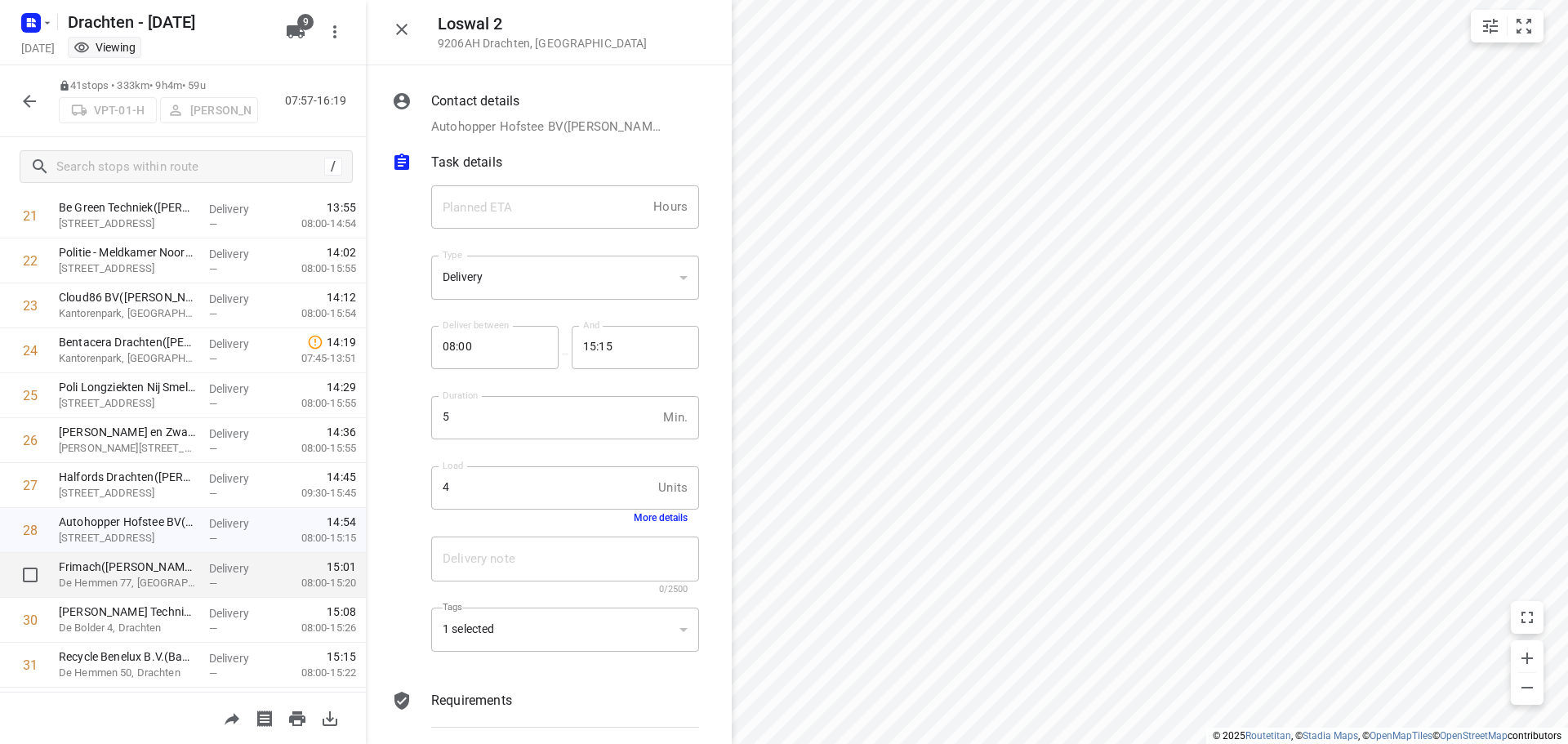
drag, startPoint x: 152, startPoint y: 572, endPoint x: 288, endPoint y: 576, distance: 136.1
click at [153, 572] on p "Frimach(Nienke Lageveen)" at bounding box center [127, 567] width 137 height 17
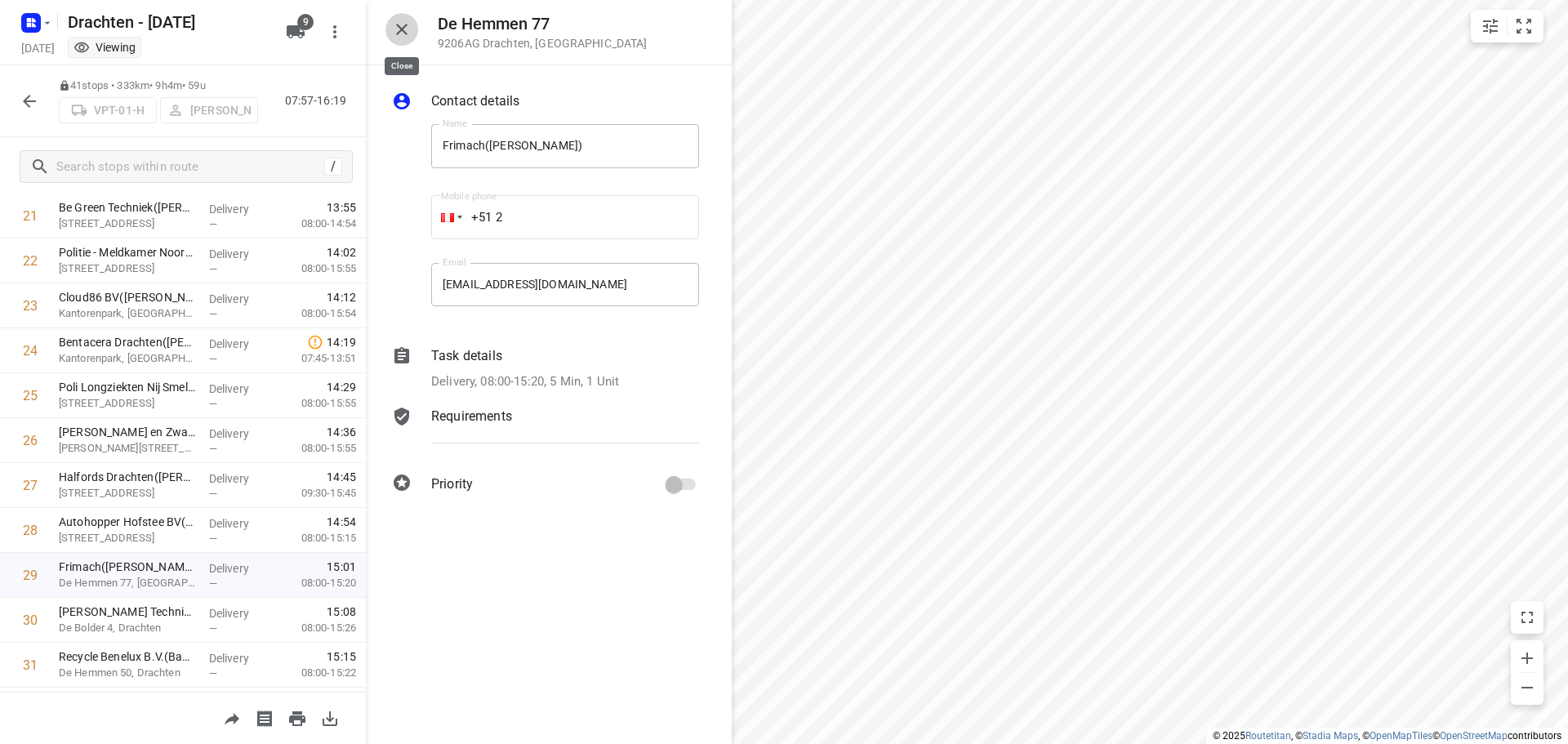
click at [404, 40] on button "button" at bounding box center [402, 29] width 32 height 32
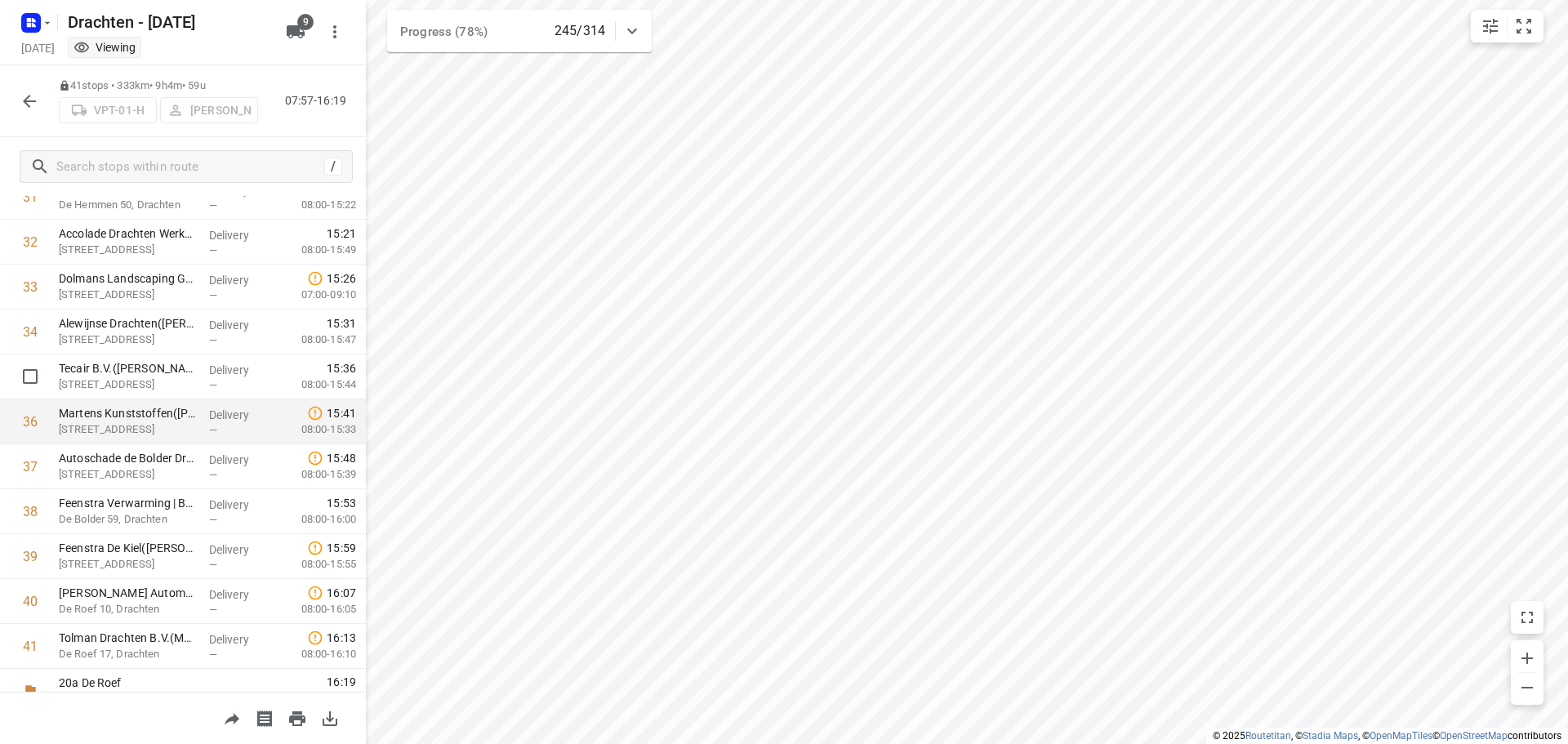
scroll to position [1472, 0]
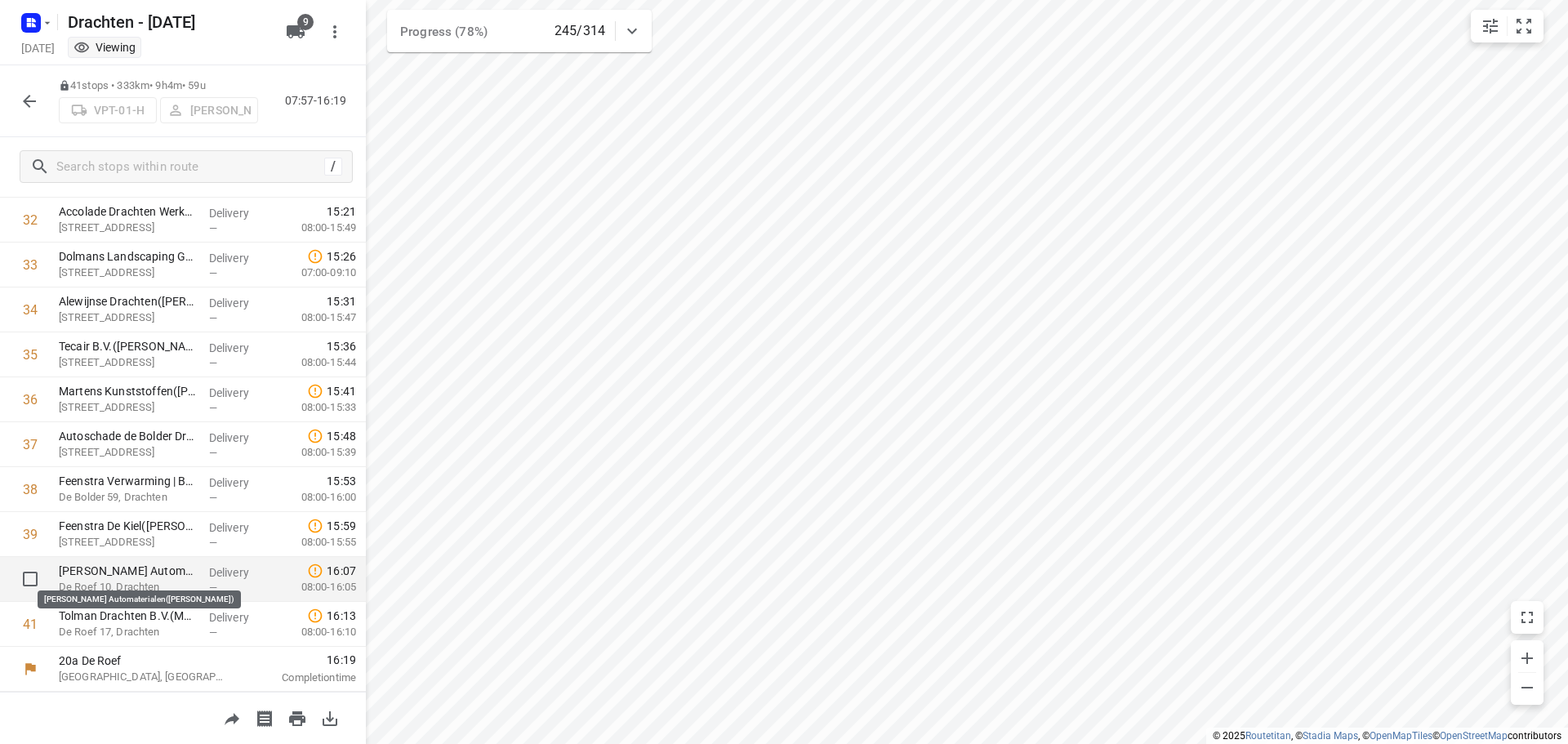
click at [155, 575] on p "Ype Kramer Automaterialen(Sande De vries)" at bounding box center [127, 571] width 137 height 17
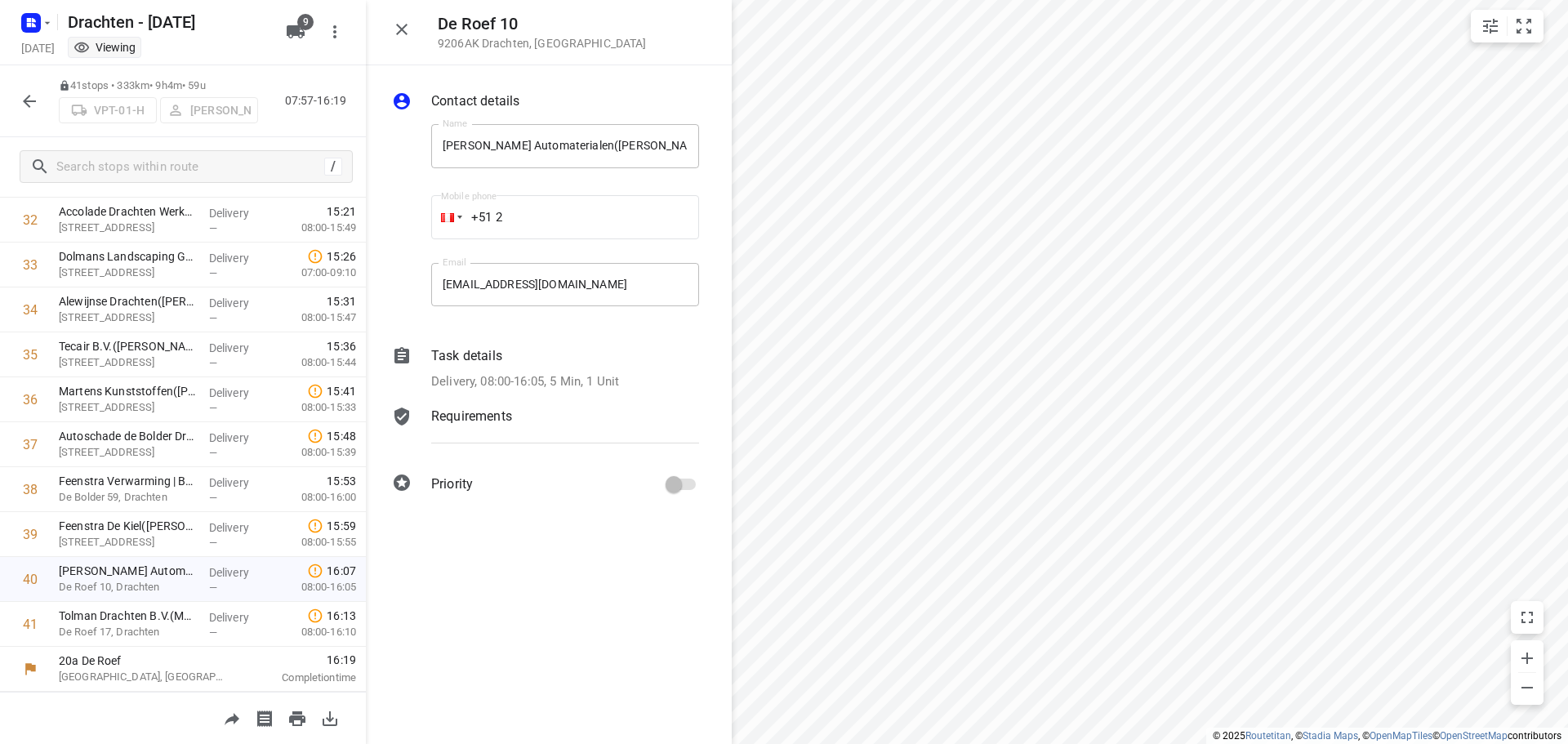
click at [598, 378] on p "Delivery, 08:00-16:05, 5 Min, 1 Unit" at bounding box center [525, 382] width 187 height 19
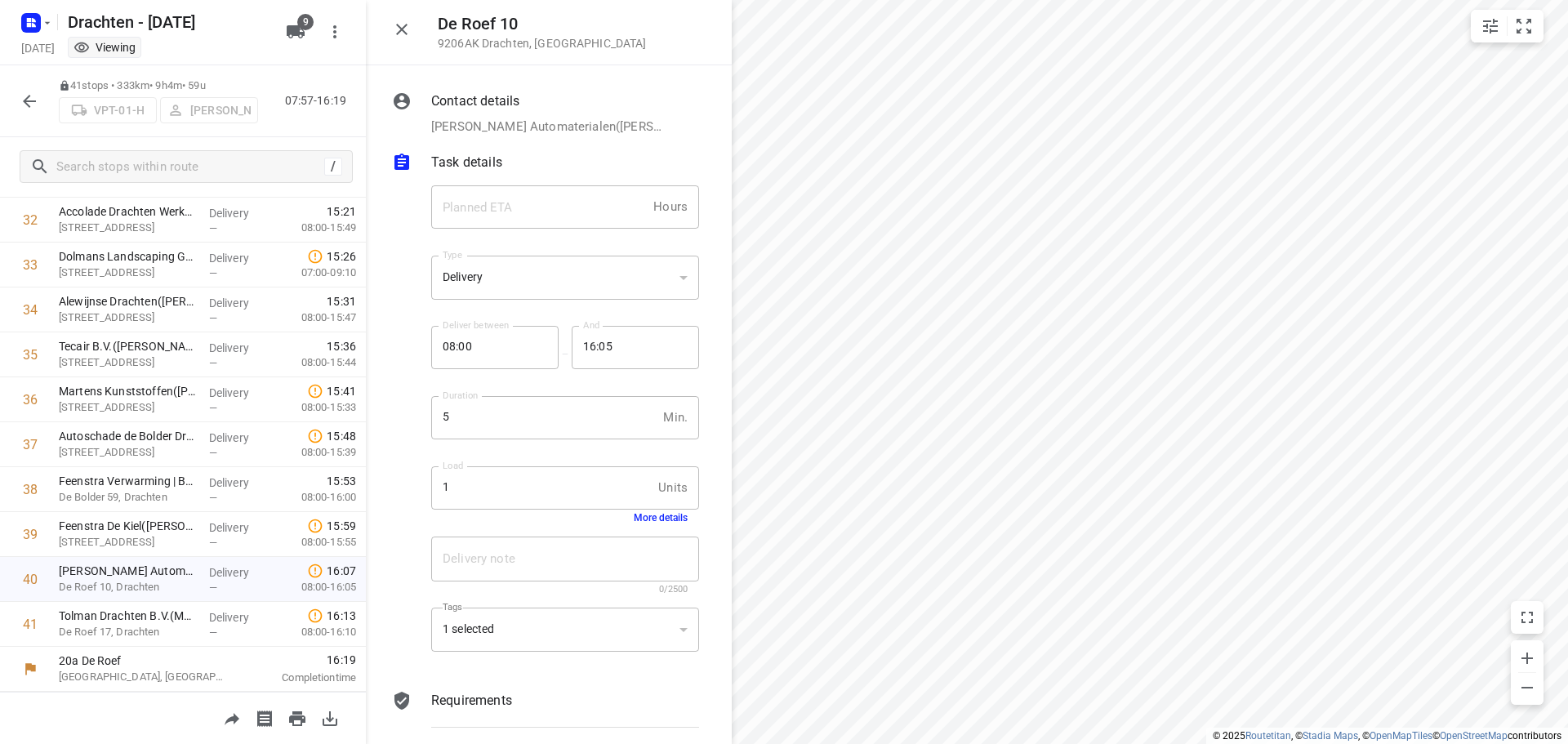
click at [654, 517] on button "More details" at bounding box center [660, 518] width 54 height 12
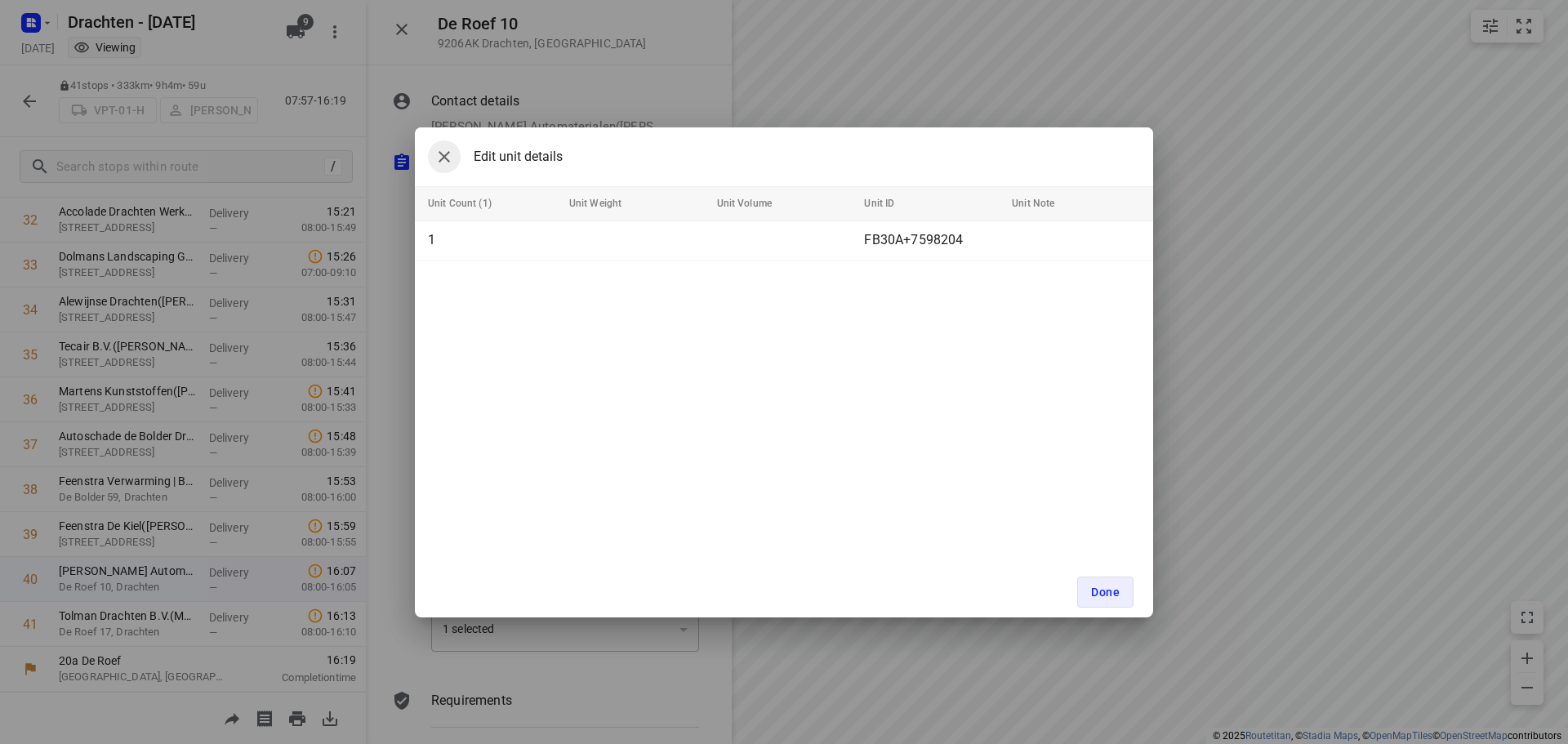
click at [443, 157] on icon "button" at bounding box center [445, 157] width 12 height 12
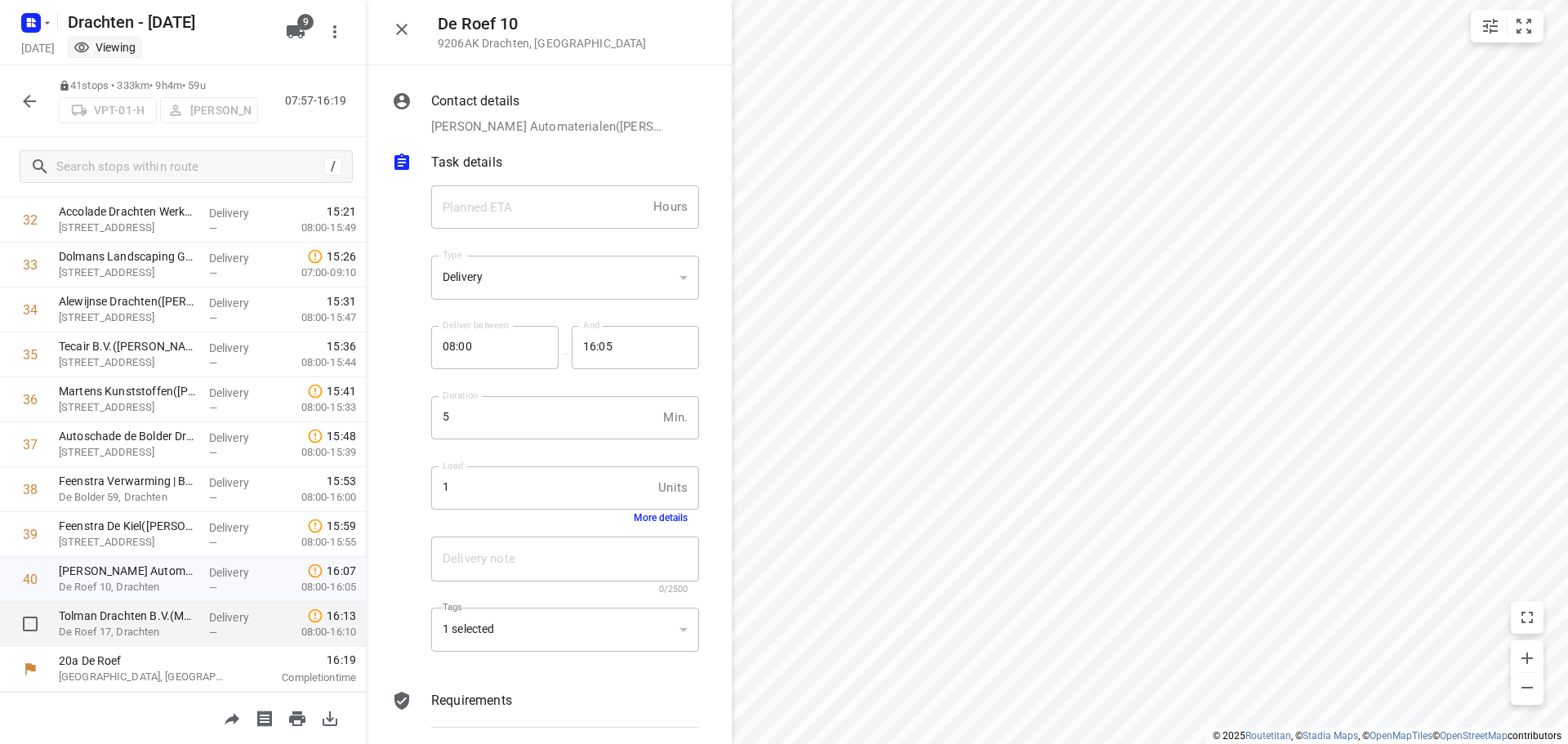
click at [143, 626] on p "De Roef 17, Drachten" at bounding box center [127, 632] width 137 height 17
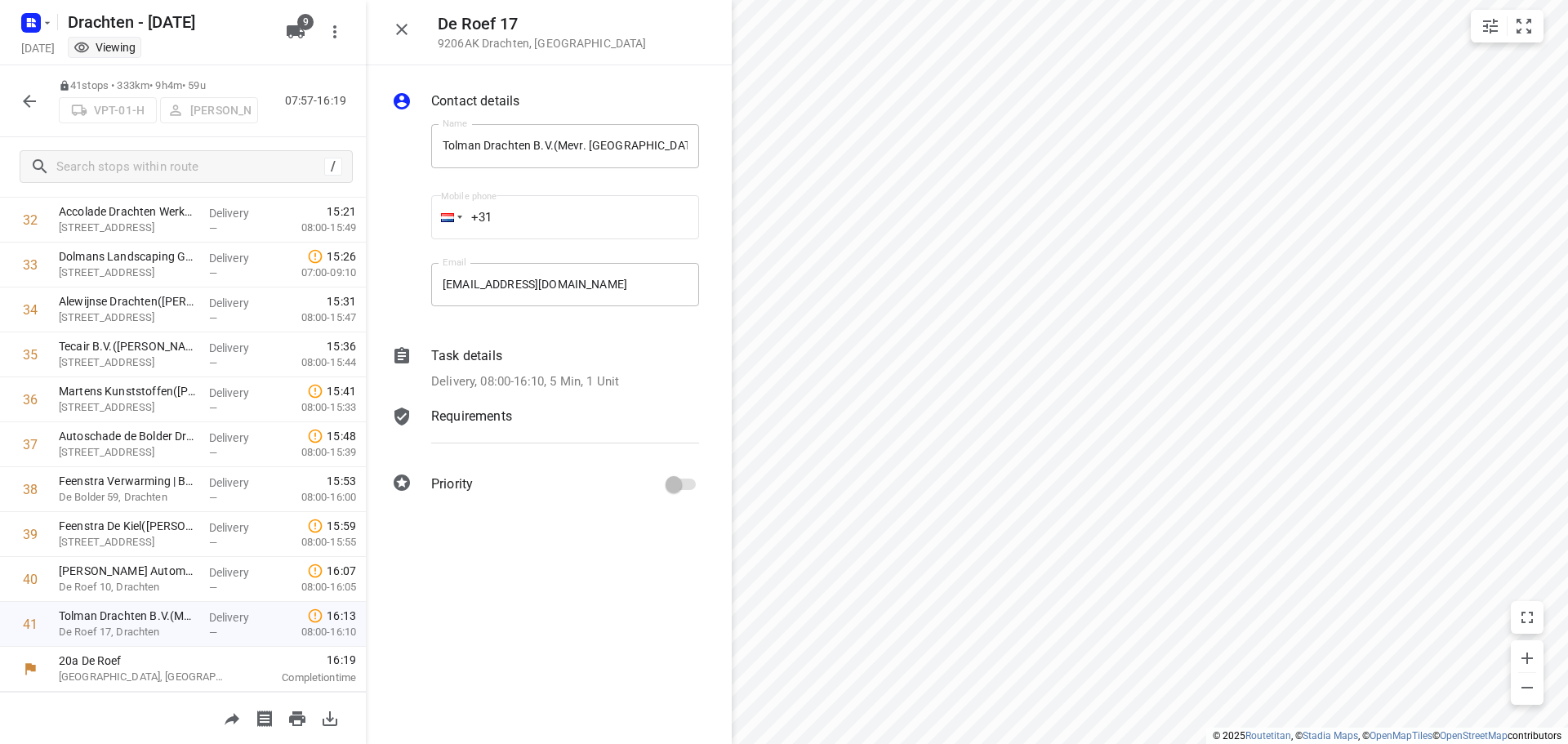
click at [603, 384] on p "Delivery, 08:00-16:10, 5 Min, 1 Unit" at bounding box center [525, 382] width 187 height 19
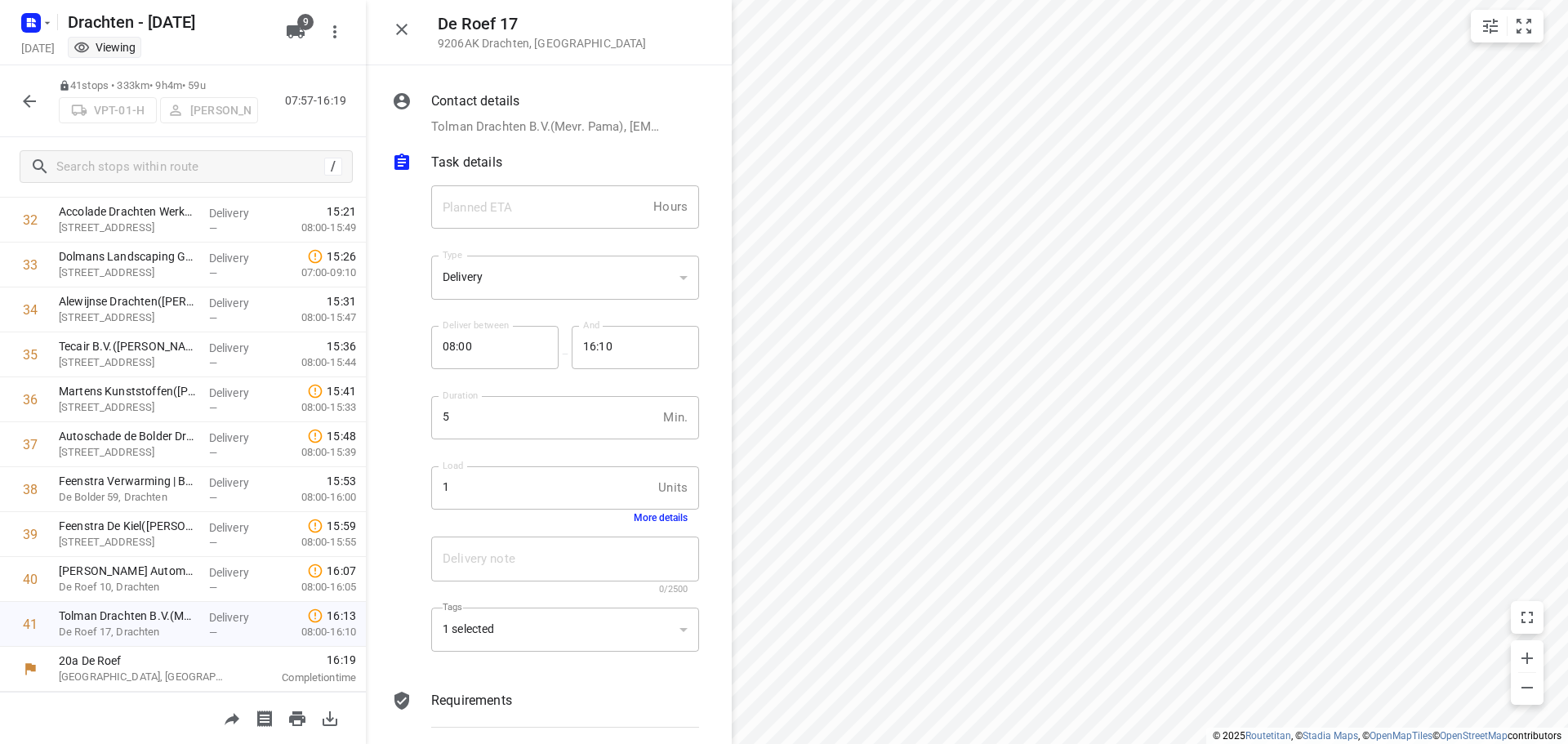
click at [649, 518] on button "More details" at bounding box center [660, 518] width 54 height 12
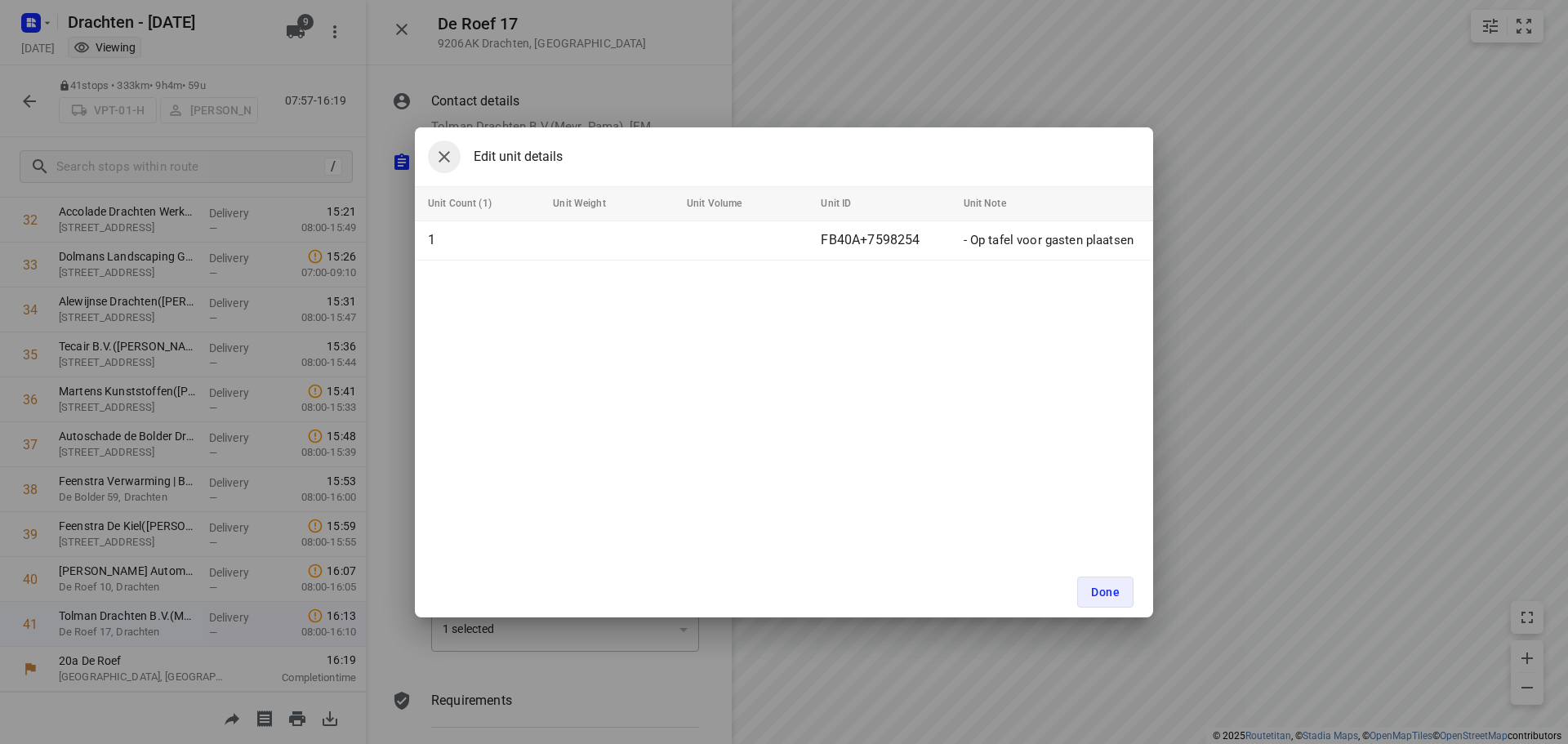
click at [441, 153] on icon "button" at bounding box center [445, 157] width 20 height 20
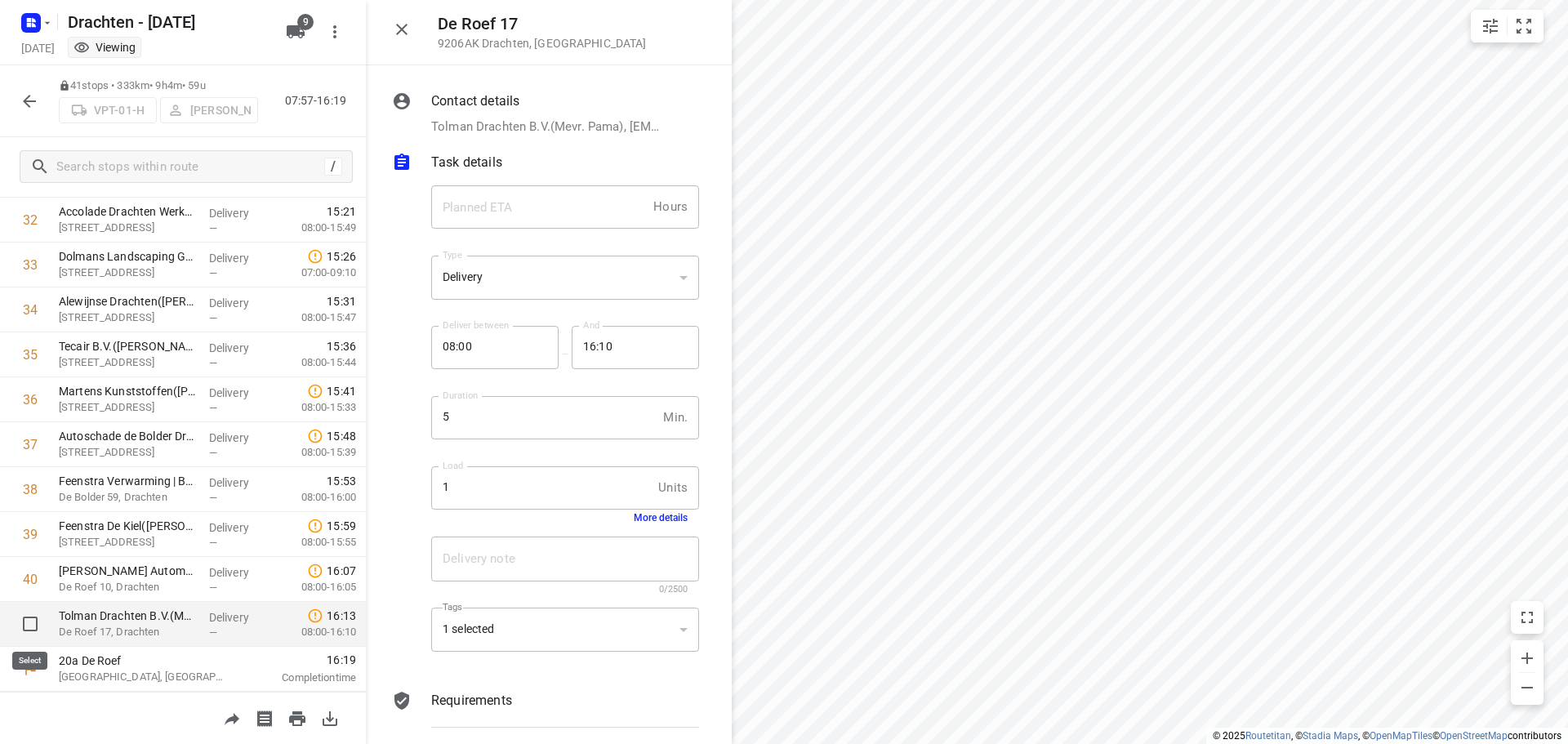
click at [30, 620] on input "checkbox" at bounding box center [30, 623] width 32 height 32
checkbox input "true"
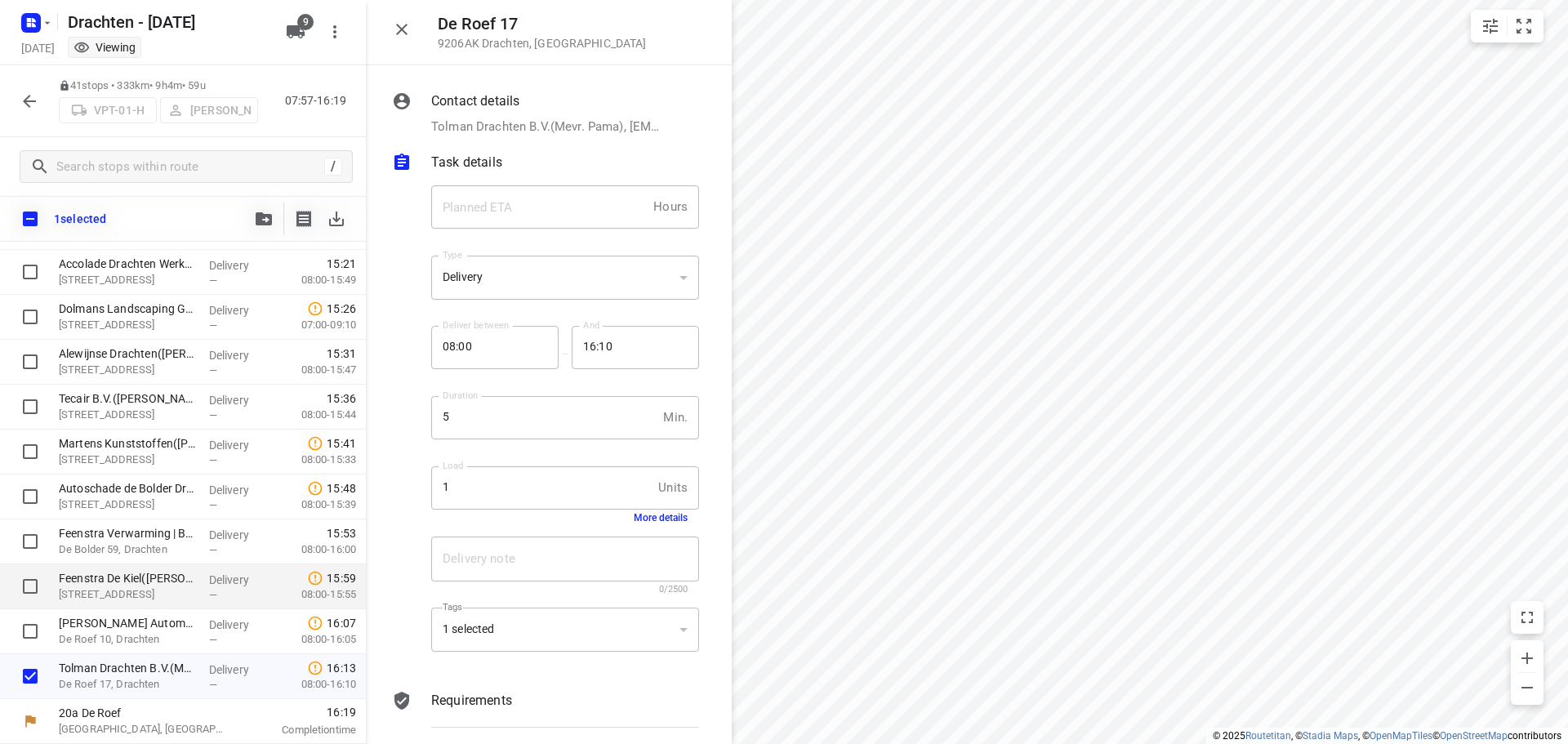
scroll to position [1466, 0]
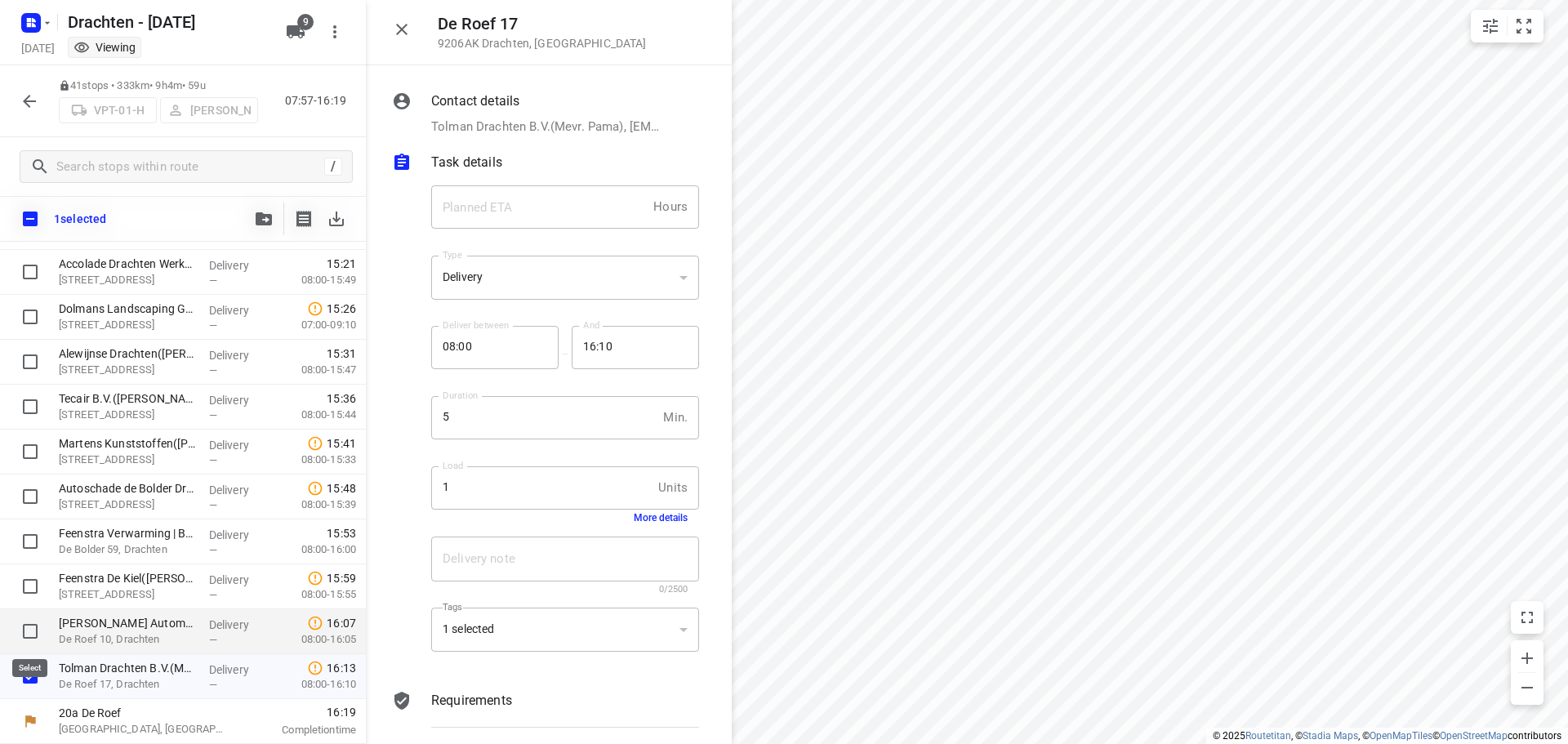
click at [27, 622] on input "checkbox" at bounding box center [30, 630] width 32 height 32
checkbox input "true"
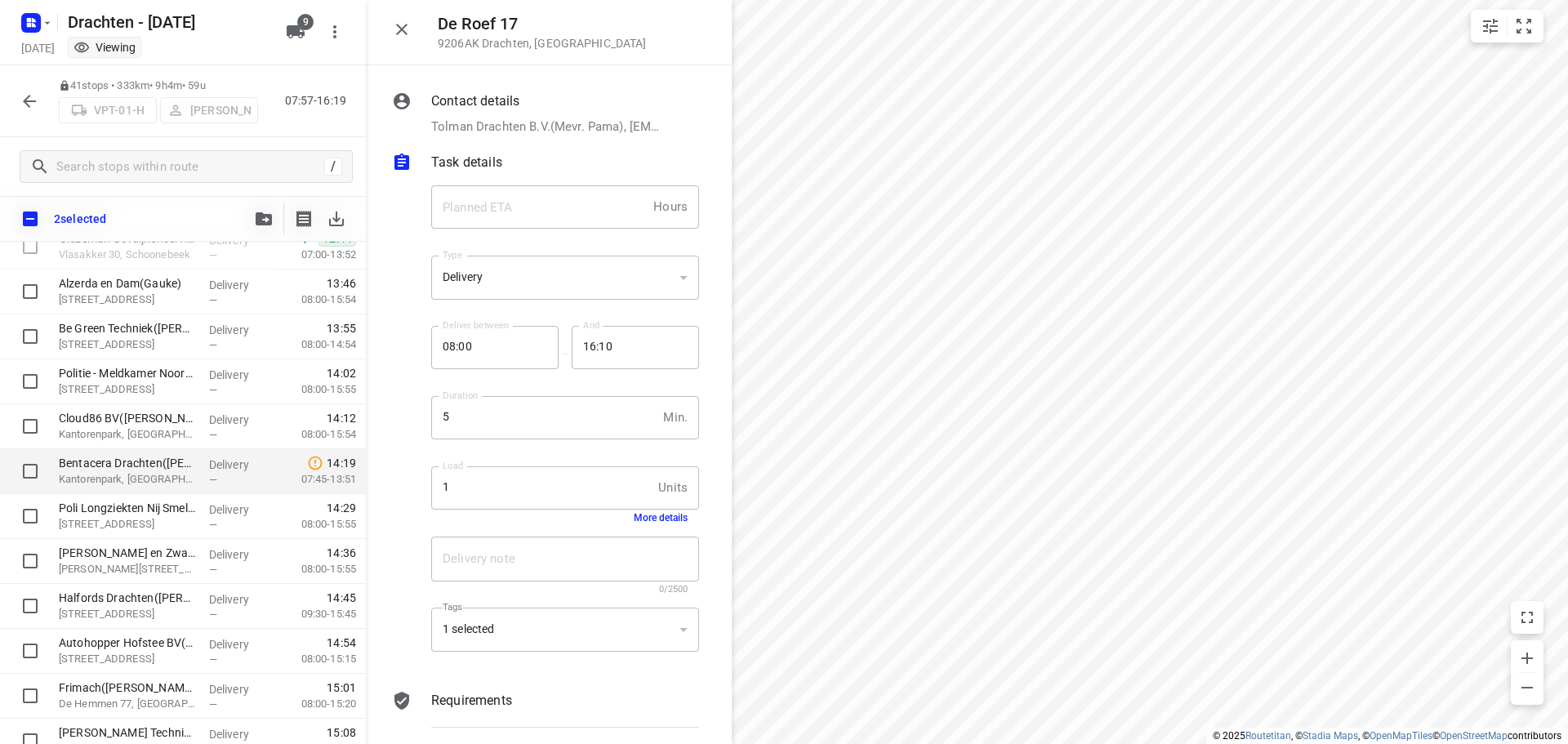
scroll to position [894, 0]
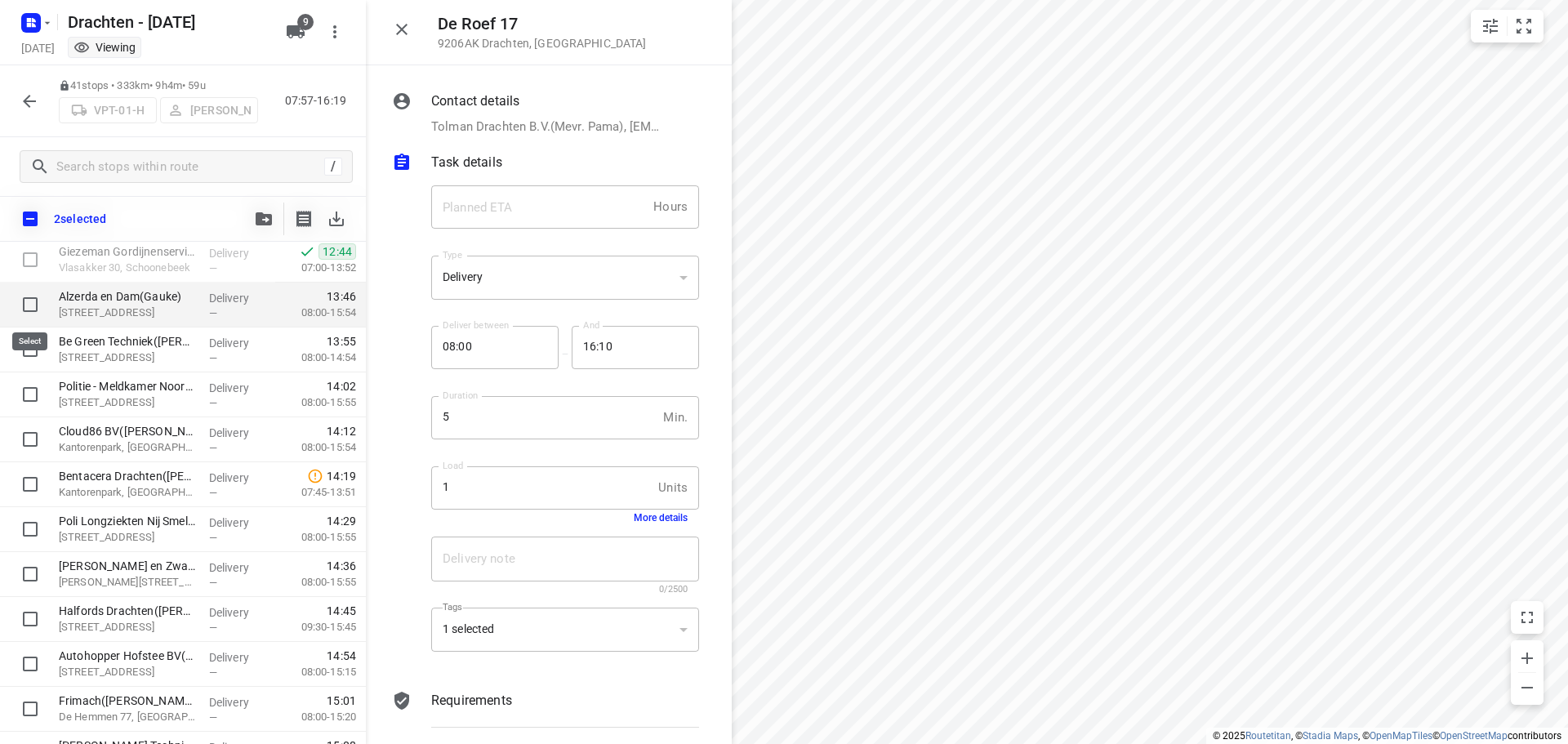
click at [27, 304] on input "checkbox" at bounding box center [30, 304] width 32 height 32
checkbox input "true"
click at [26, 343] on input "checkbox" at bounding box center [30, 349] width 32 height 32
checkbox input "true"
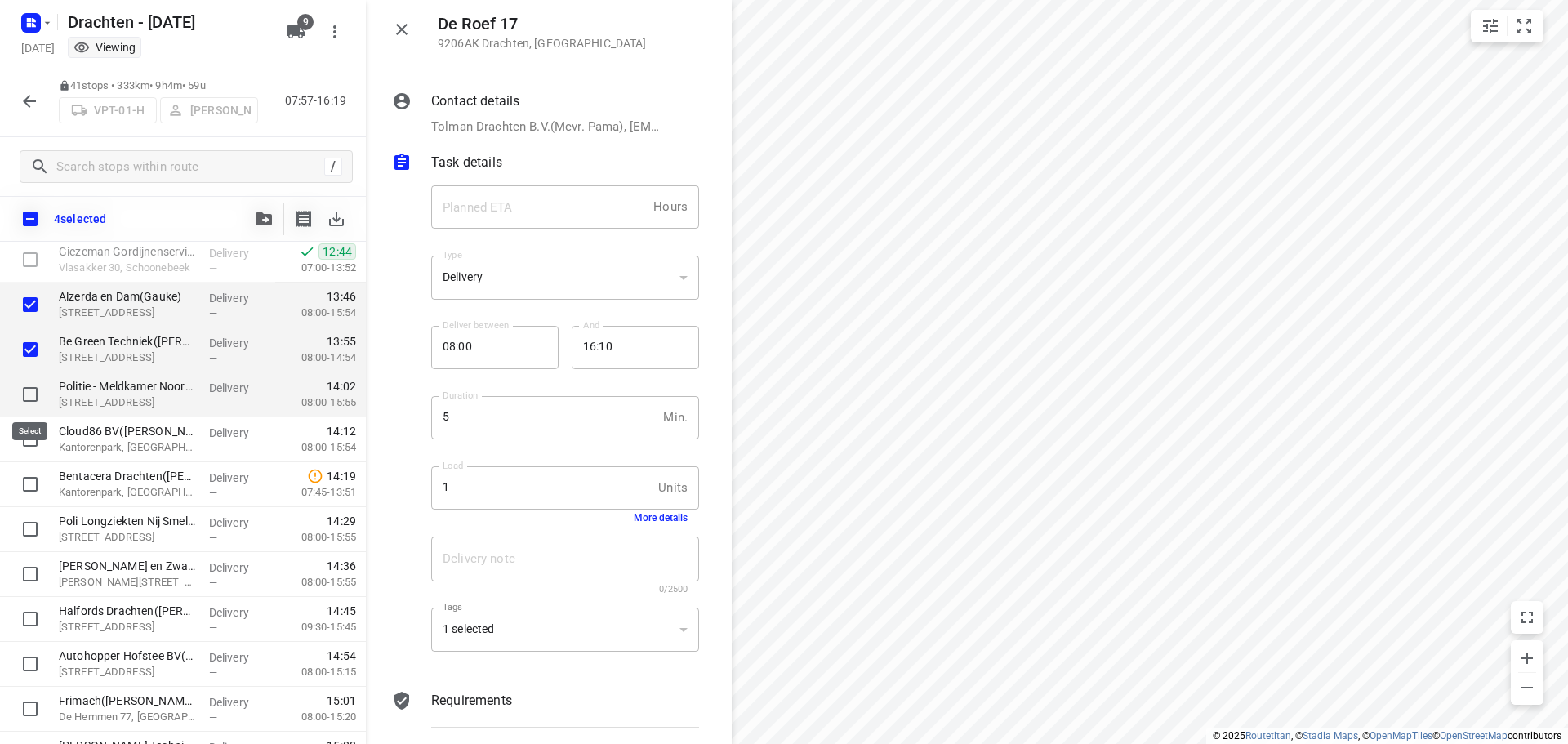
click at [28, 391] on input "checkbox" at bounding box center [30, 394] width 32 height 32
checkbox input "true"
click at [25, 435] on input "checkbox" at bounding box center [30, 439] width 32 height 32
checkbox input "true"
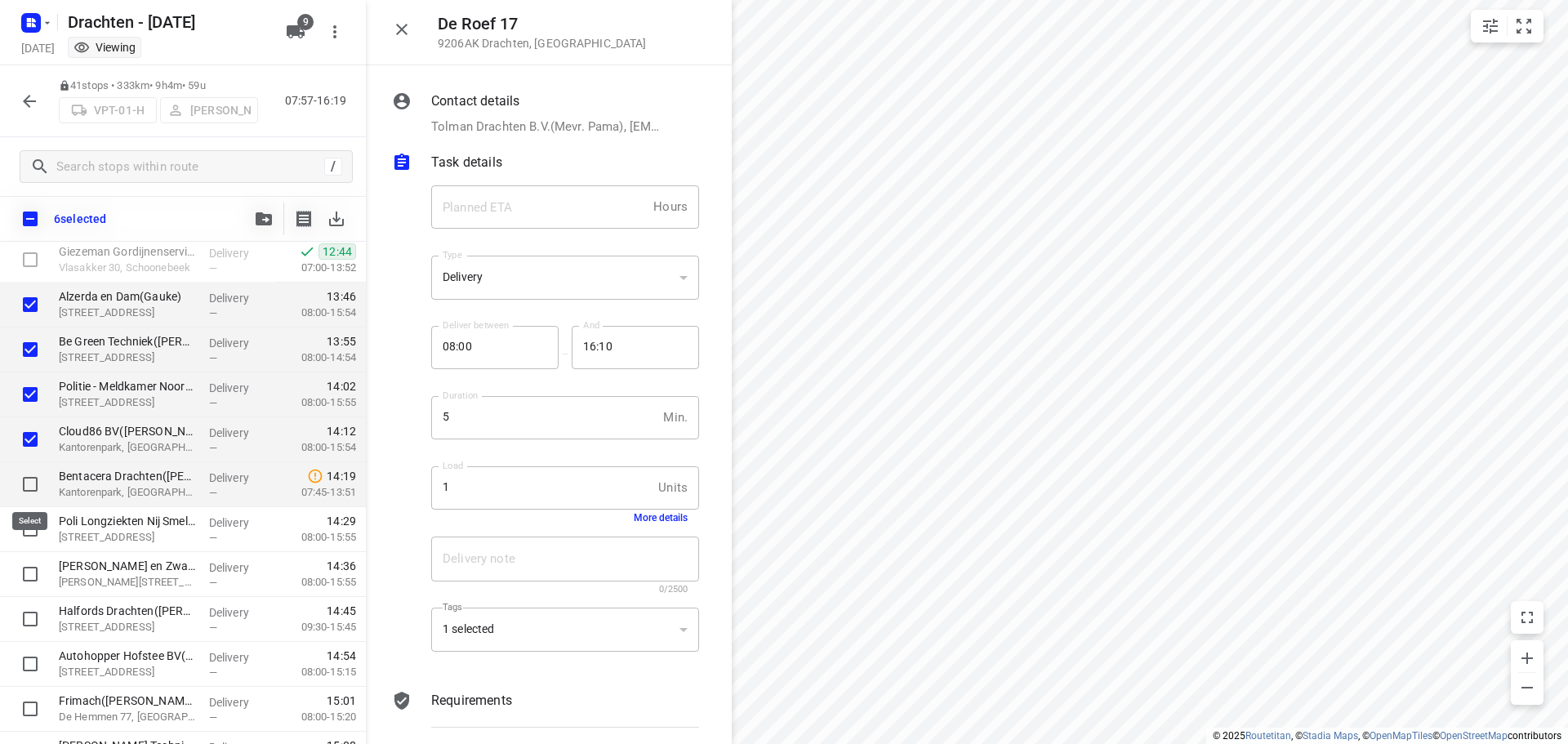
click at [33, 480] on input "checkbox" at bounding box center [30, 484] width 32 height 32
checkbox input "true"
click at [31, 528] on input "checkbox" at bounding box center [30, 528] width 32 height 32
checkbox input "true"
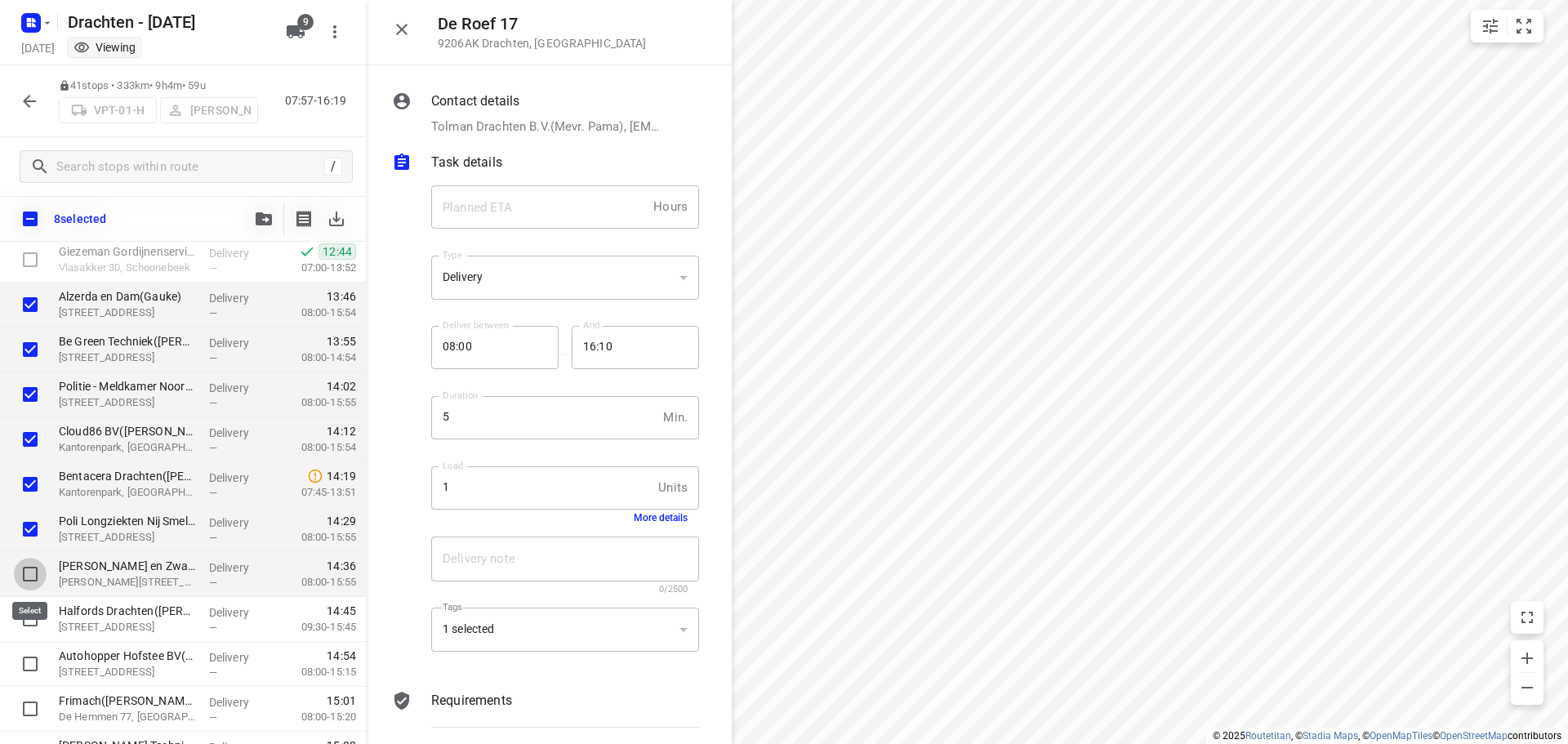
click at [29, 573] on input "checkbox" at bounding box center [30, 573] width 32 height 32
checkbox input "true"
click at [30, 622] on input "checkbox" at bounding box center [30, 618] width 32 height 32
checkbox input "true"
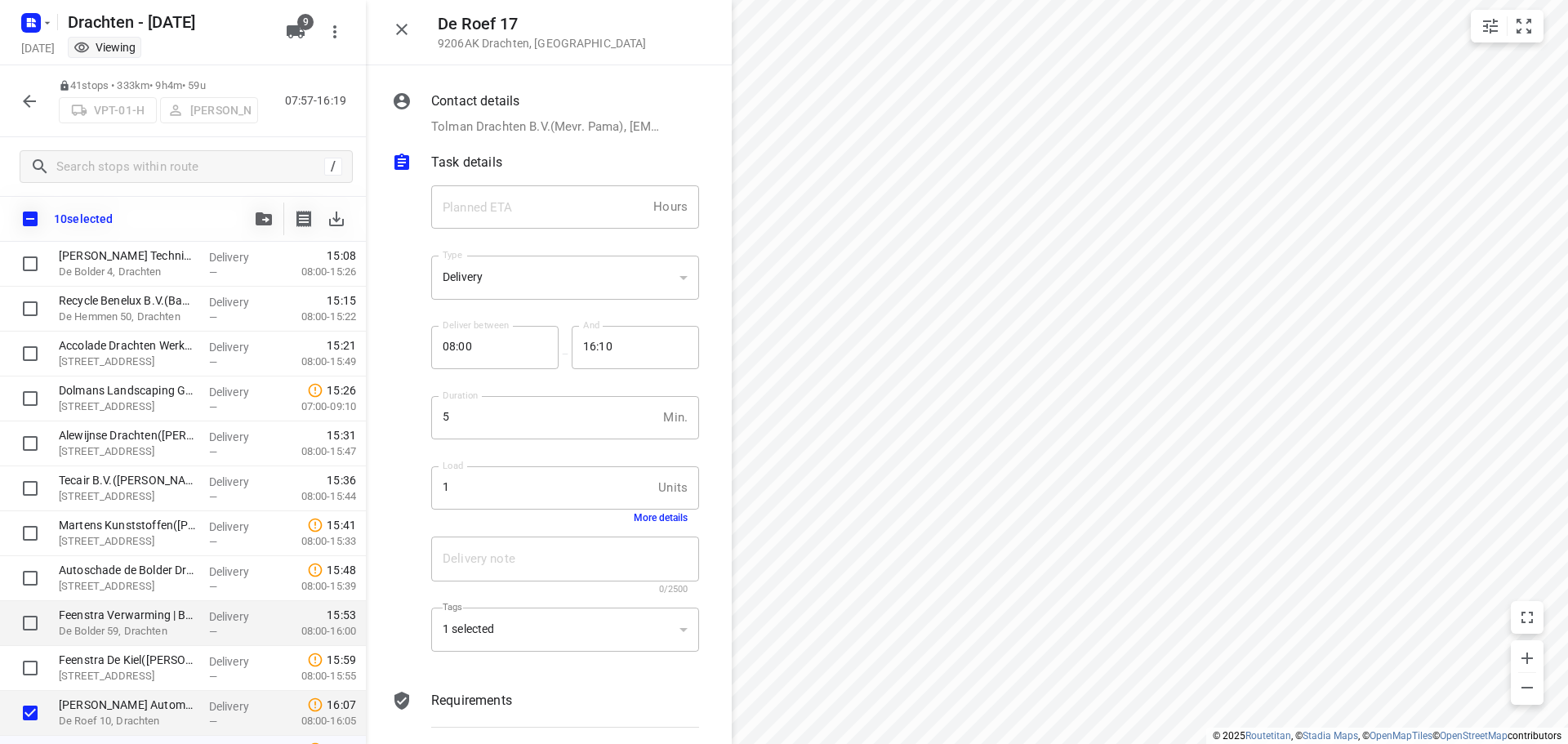
scroll to position [1058, 0]
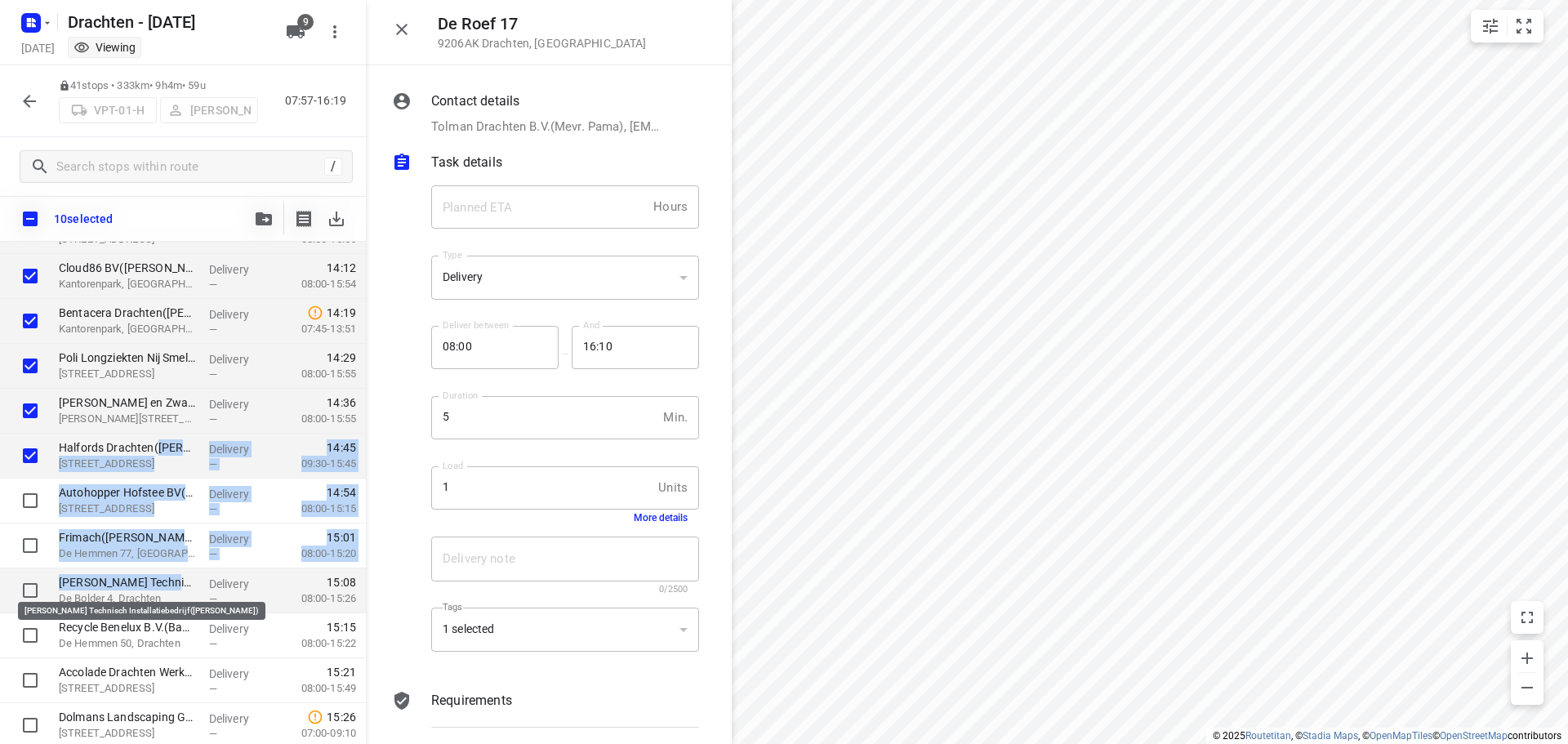
drag, startPoint x: 158, startPoint y: 450, endPoint x: 162, endPoint y: 588, distance: 138.1
click at [162, 588] on div "20a De Roef Drachten, Netherlands 07:57 Started Saul Haren(Saul Limonard) Meerw…" at bounding box center [183, 187] width 366 height 1931
click at [30, 102] on icon "button" at bounding box center [30, 101] width 20 height 20
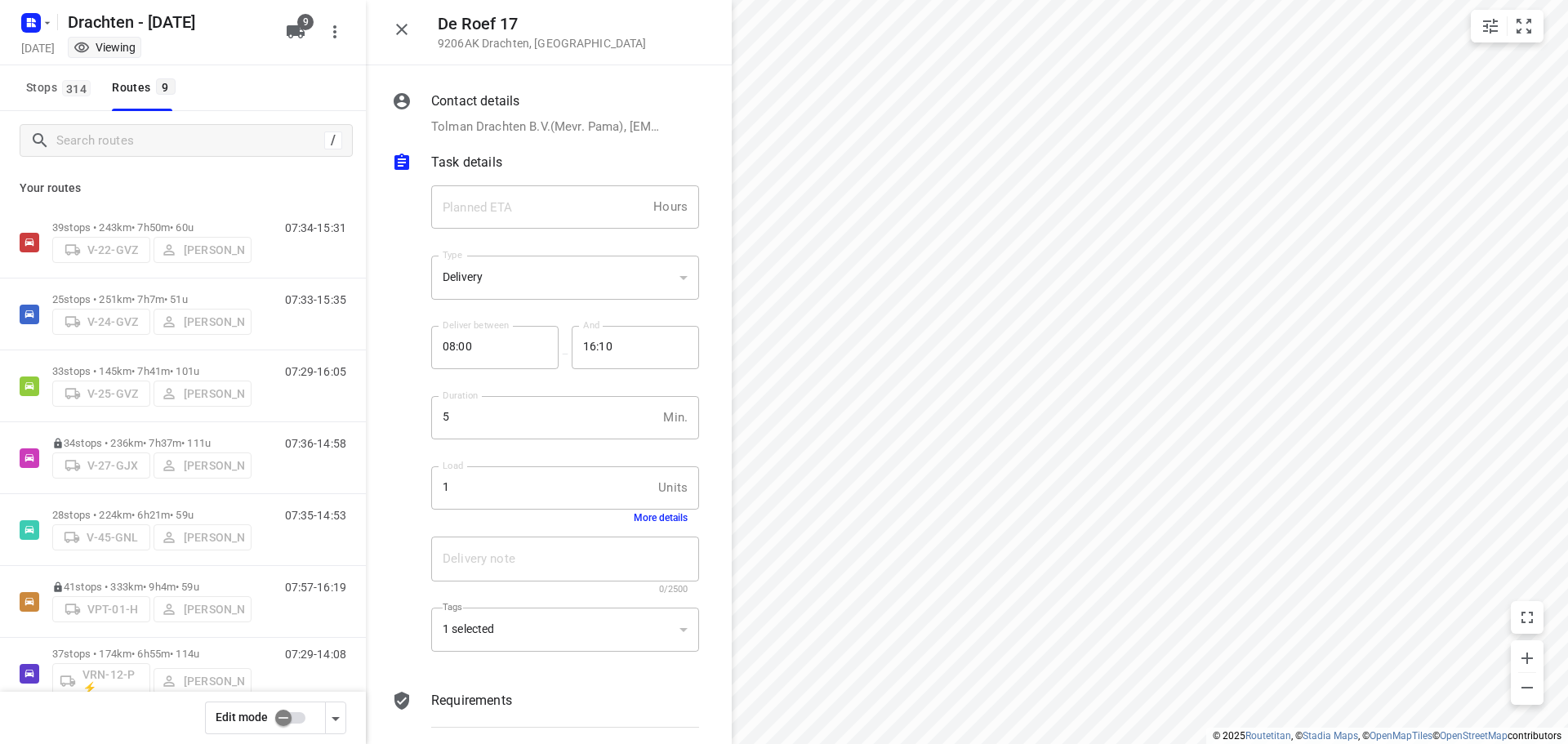
click at [290, 721] on input "checkbox" at bounding box center [283, 717] width 93 height 31
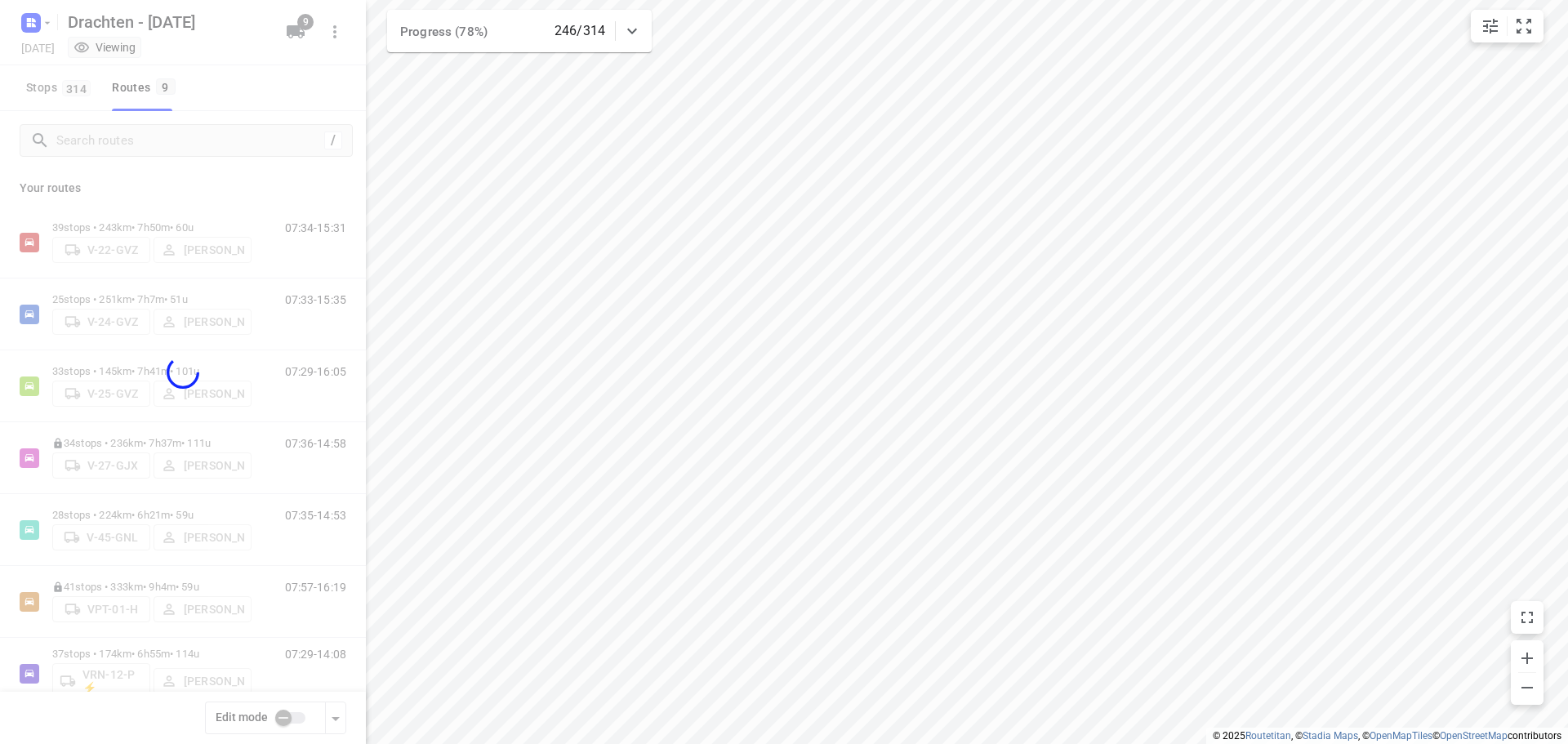
checkbox input "true"
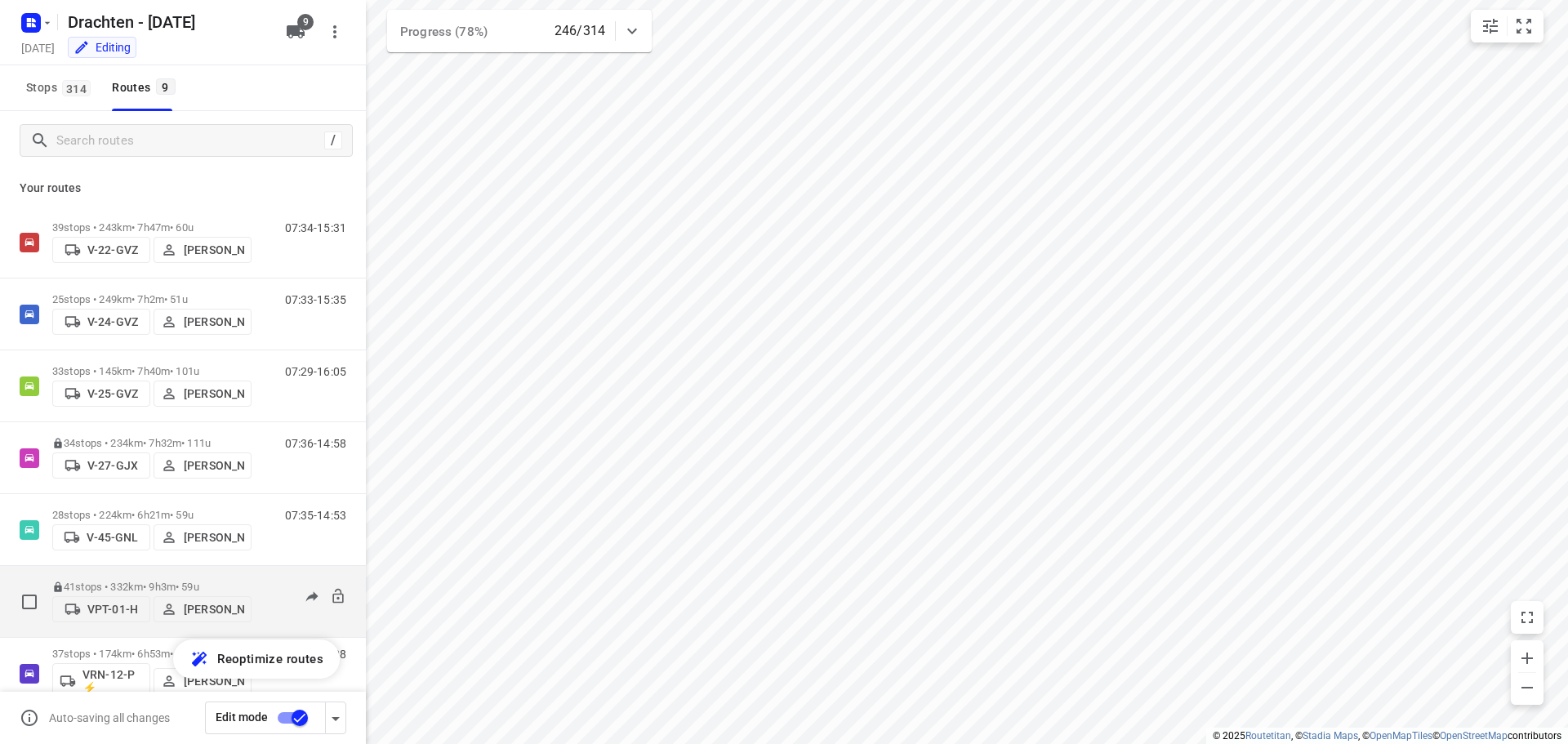
click at [151, 586] on p "41 stops • 332km • 9h3m • 59u" at bounding box center [152, 586] width 199 height 12
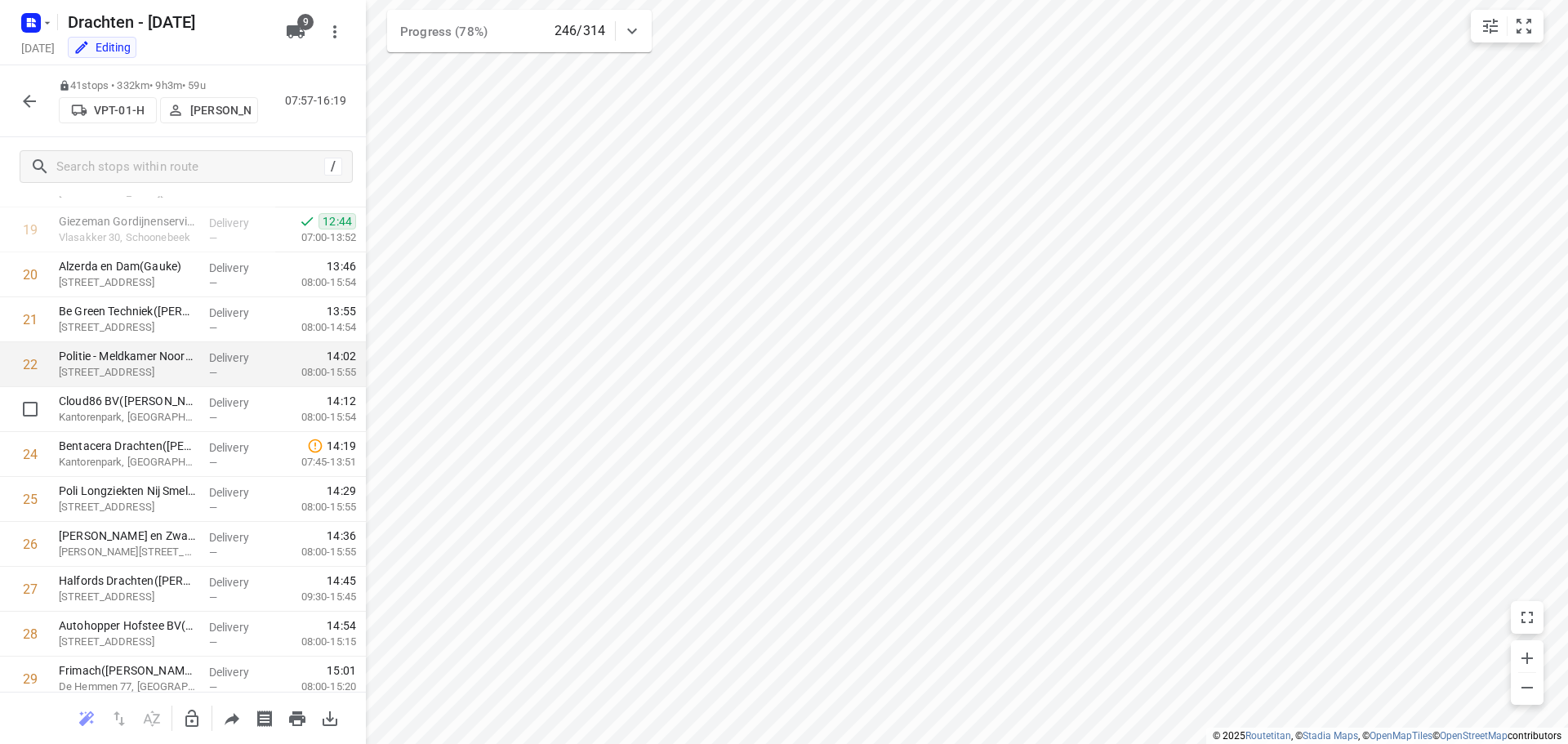
scroll to position [819, 0]
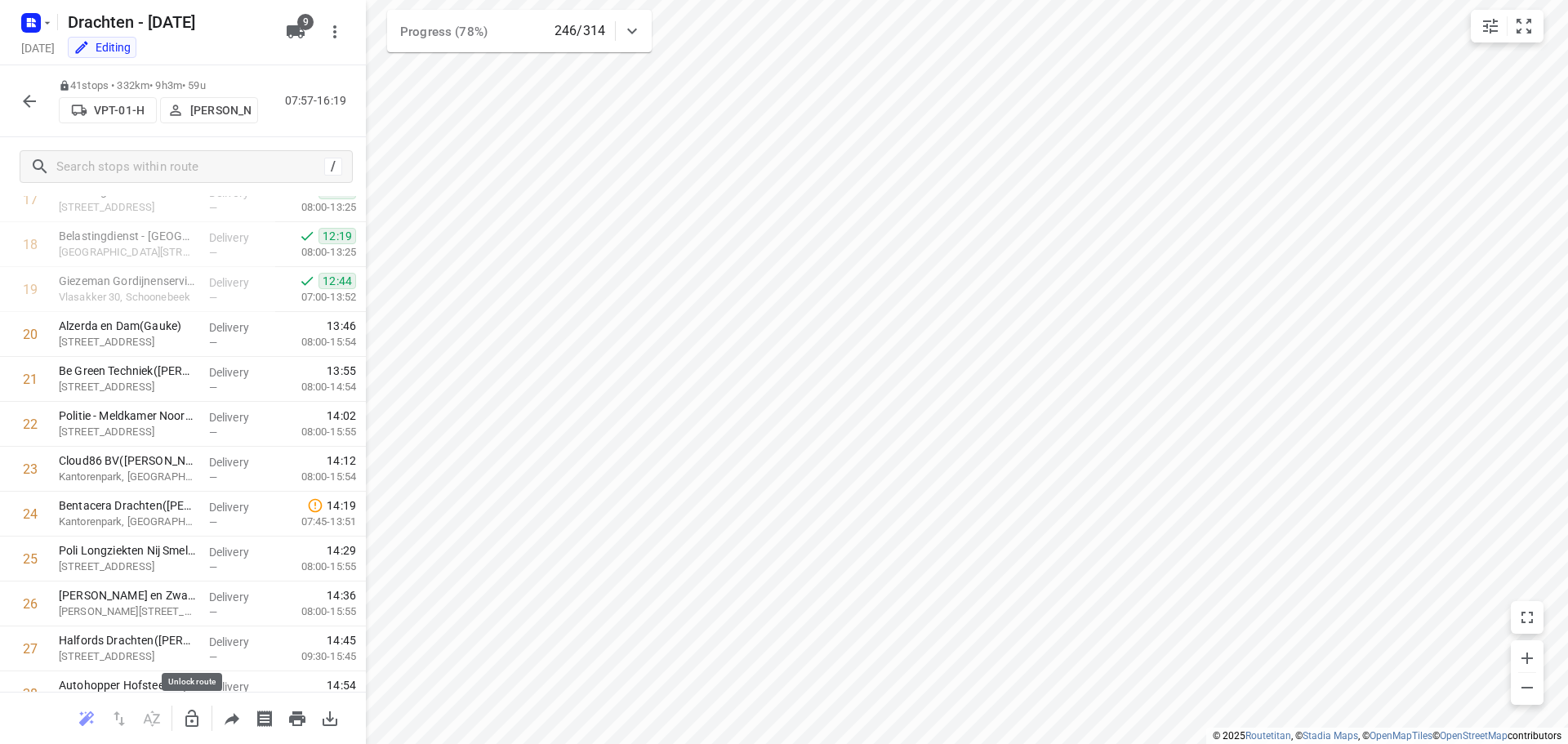
click at [192, 717] on icon "button" at bounding box center [192, 718] width 20 height 20
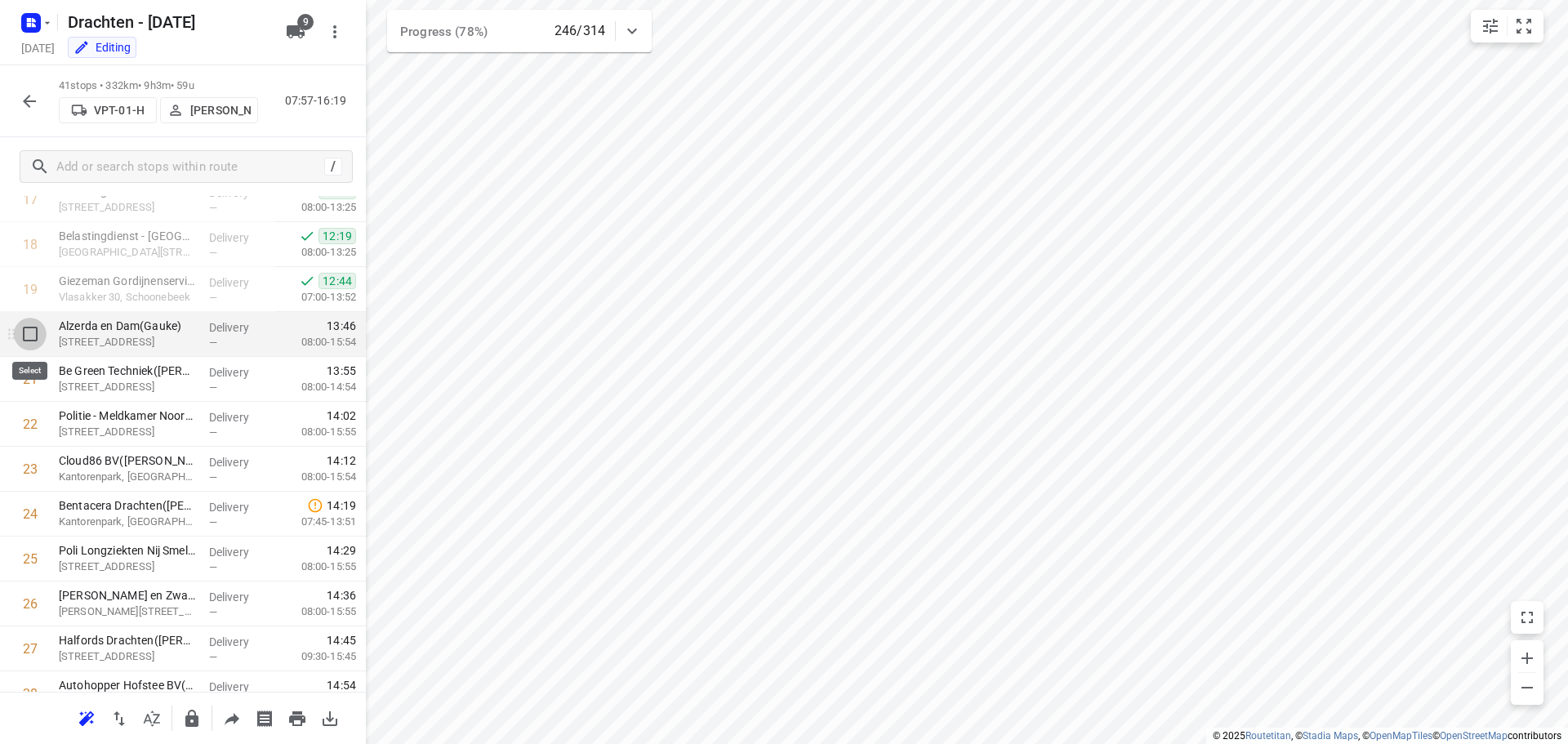
click at [25, 338] on input "checkbox" at bounding box center [30, 333] width 32 height 32
checkbox input "true"
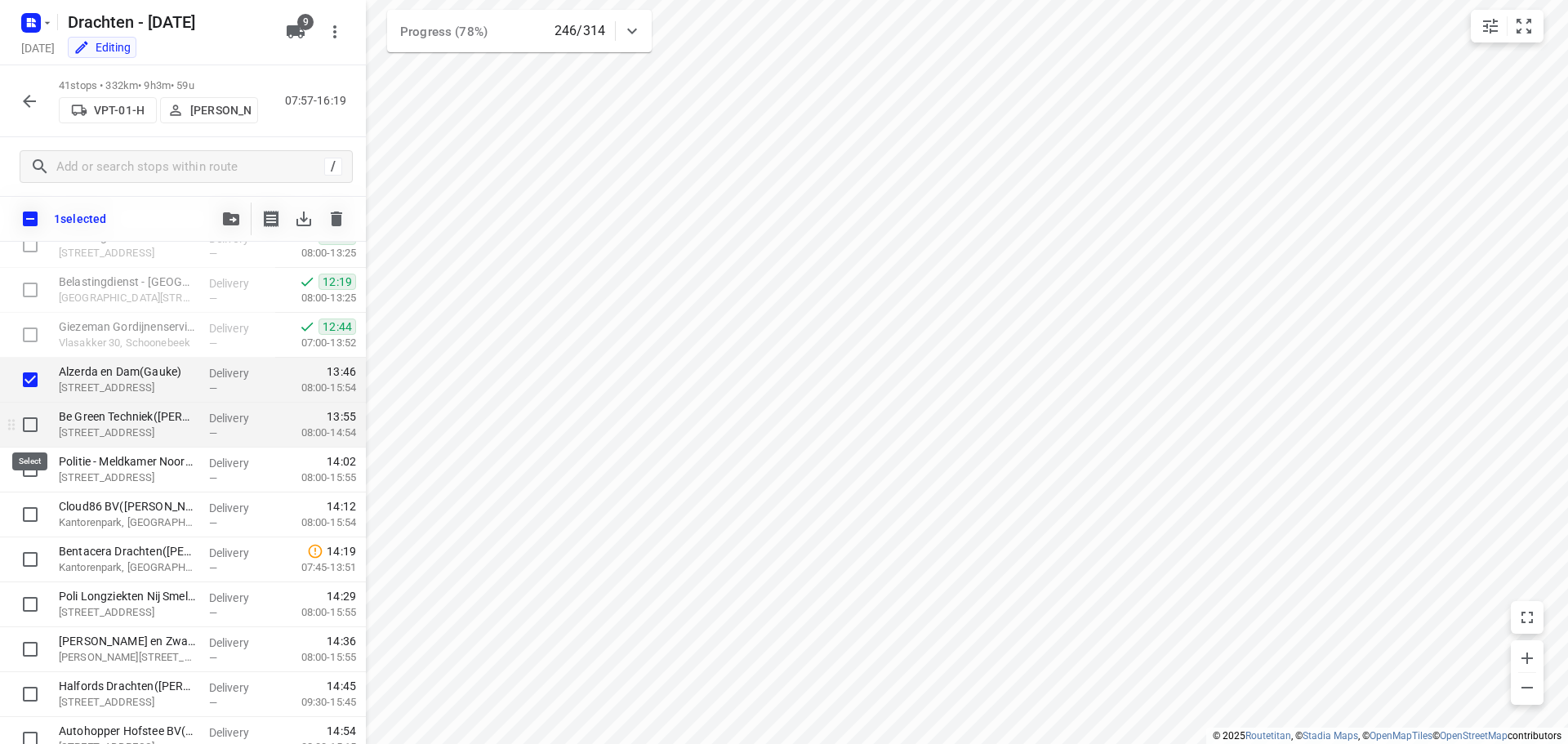
click at [28, 425] on input "checkbox" at bounding box center [30, 424] width 32 height 32
checkbox input "true"
click at [28, 464] on input "checkbox" at bounding box center [30, 469] width 32 height 32
checkbox input "true"
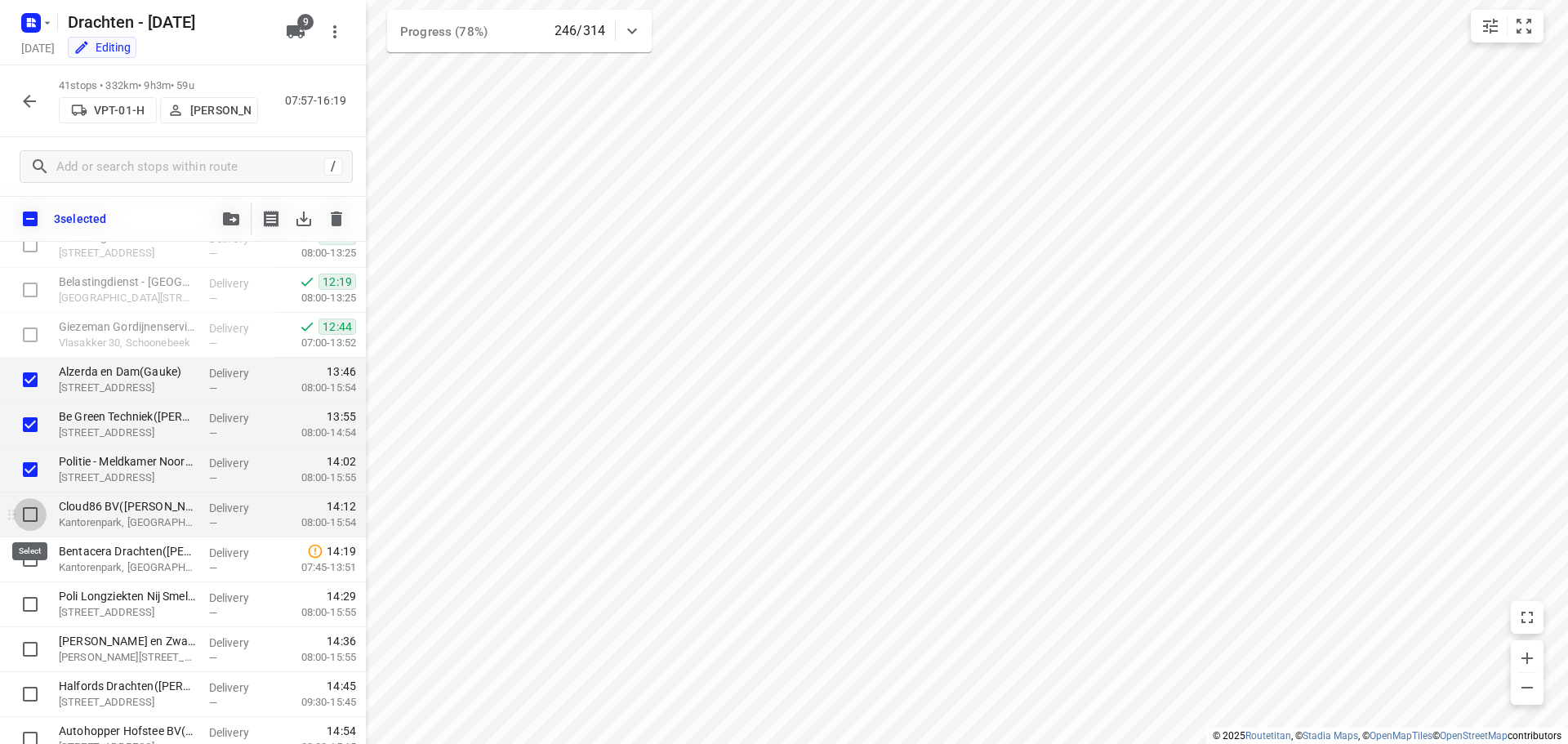
click at [27, 514] on input "checkbox" at bounding box center [30, 513] width 32 height 32
checkbox input "true"
click at [27, 559] on input "checkbox" at bounding box center [30, 559] width 32 height 32
checkbox input "true"
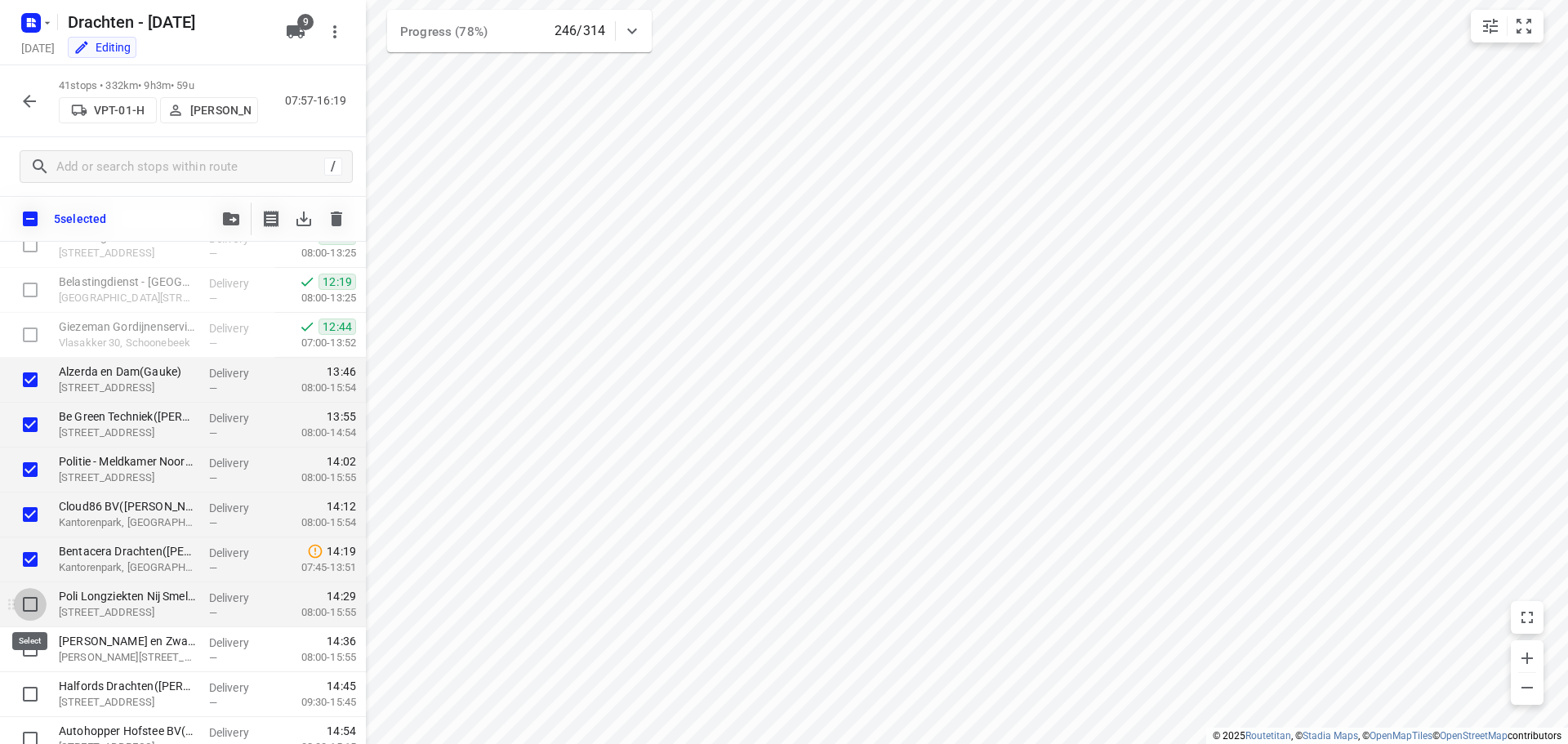
click at [29, 603] on input "checkbox" at bounding box center [30, 604] width 32 height 32
checkbox input "true"
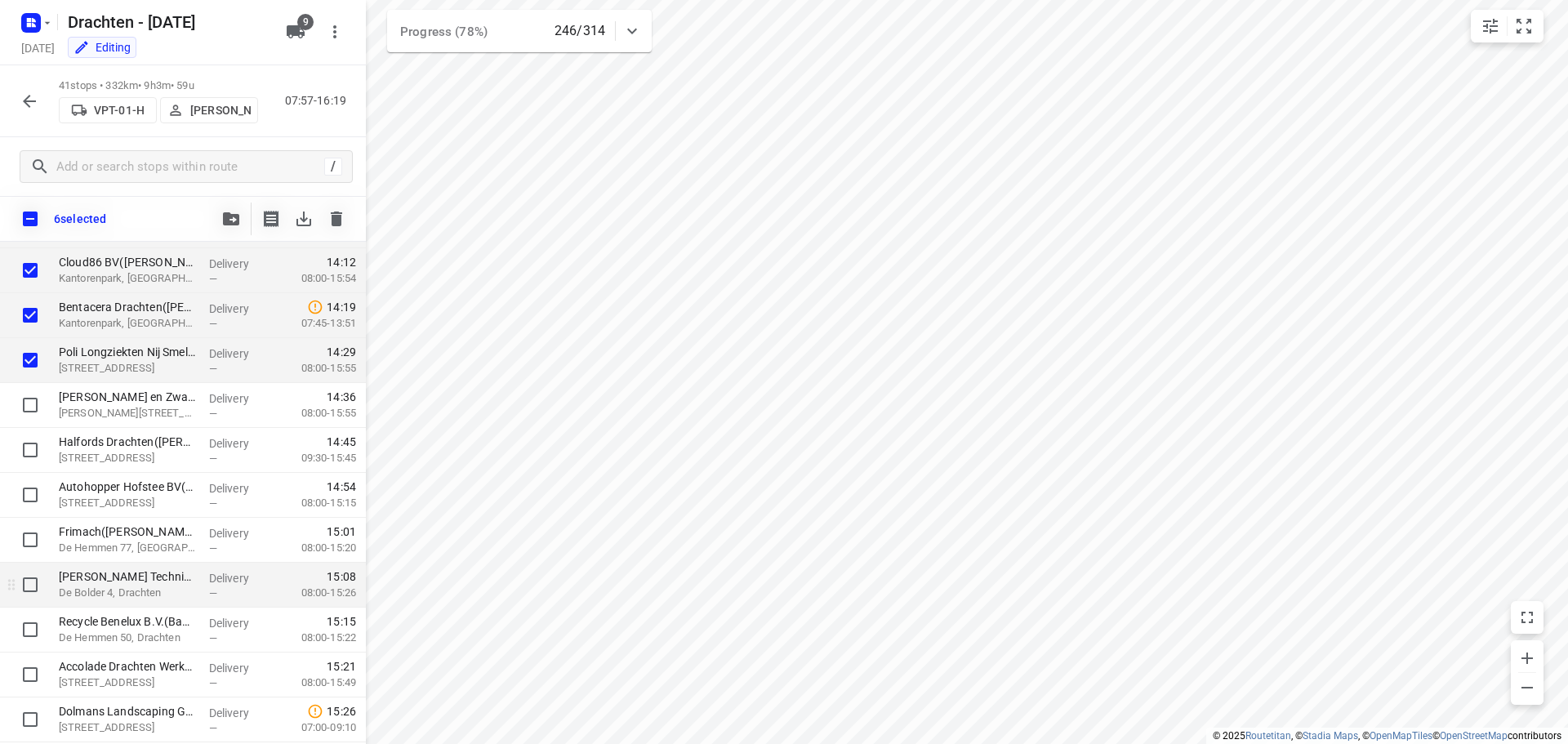
scroll to position [1064, 0]
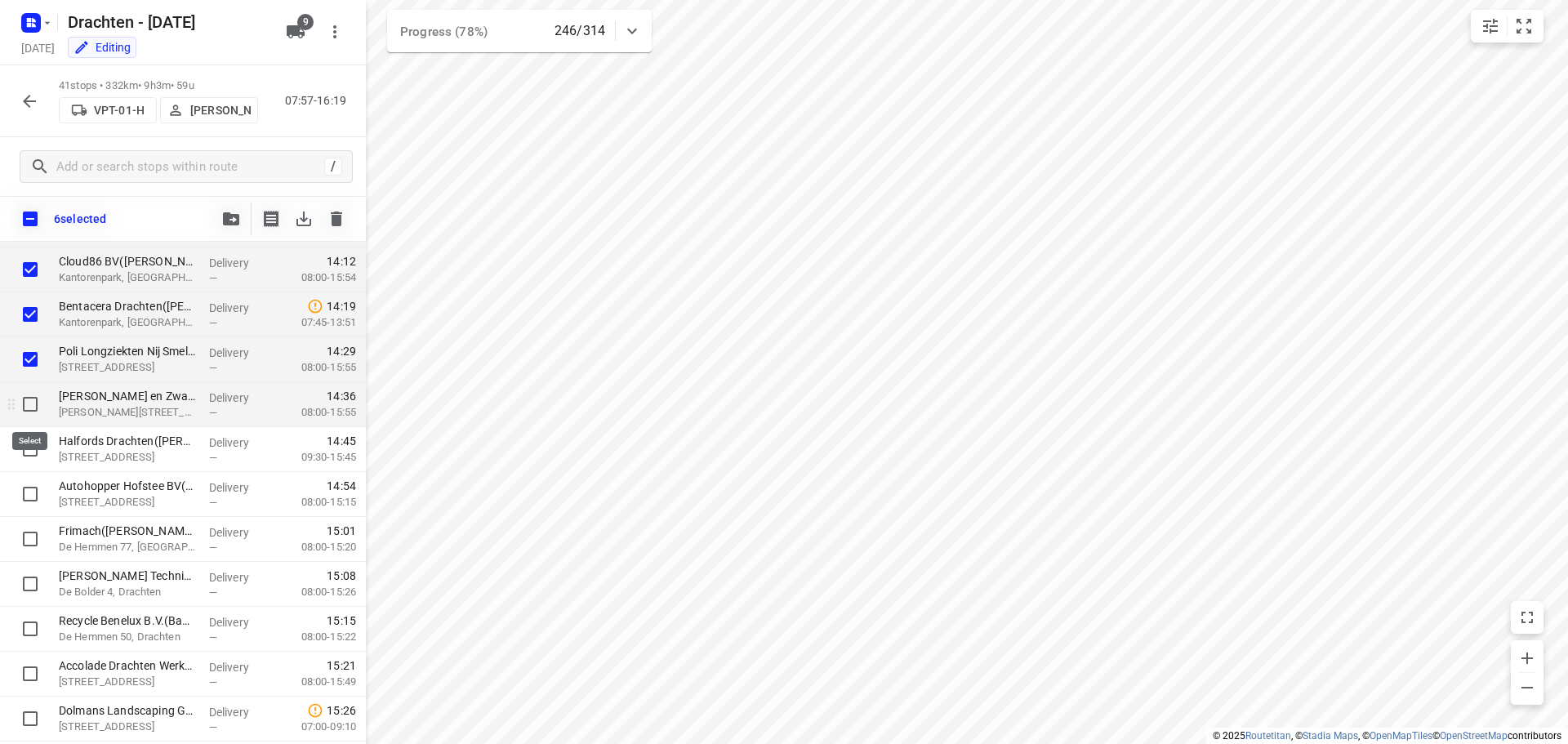
click at [32, 407] on input "checkbox" at bounding box center [30, 404] width 32 height 32
checkbox input "true"
click at [37, 455] on input "checkbox" at bounding box center [30, 449] width 32 height 32
checkbox input "true"
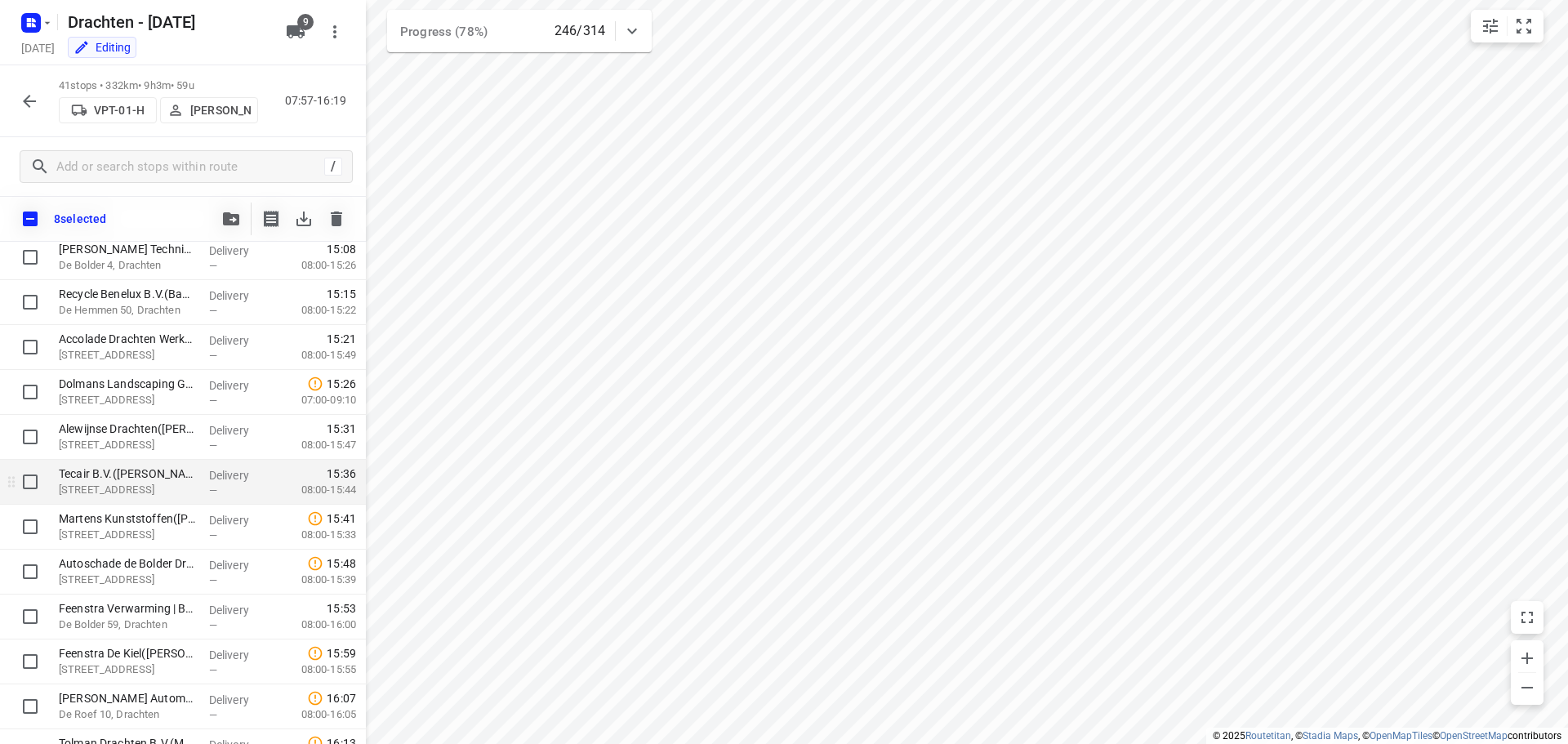
scroll to position [1466, 0]
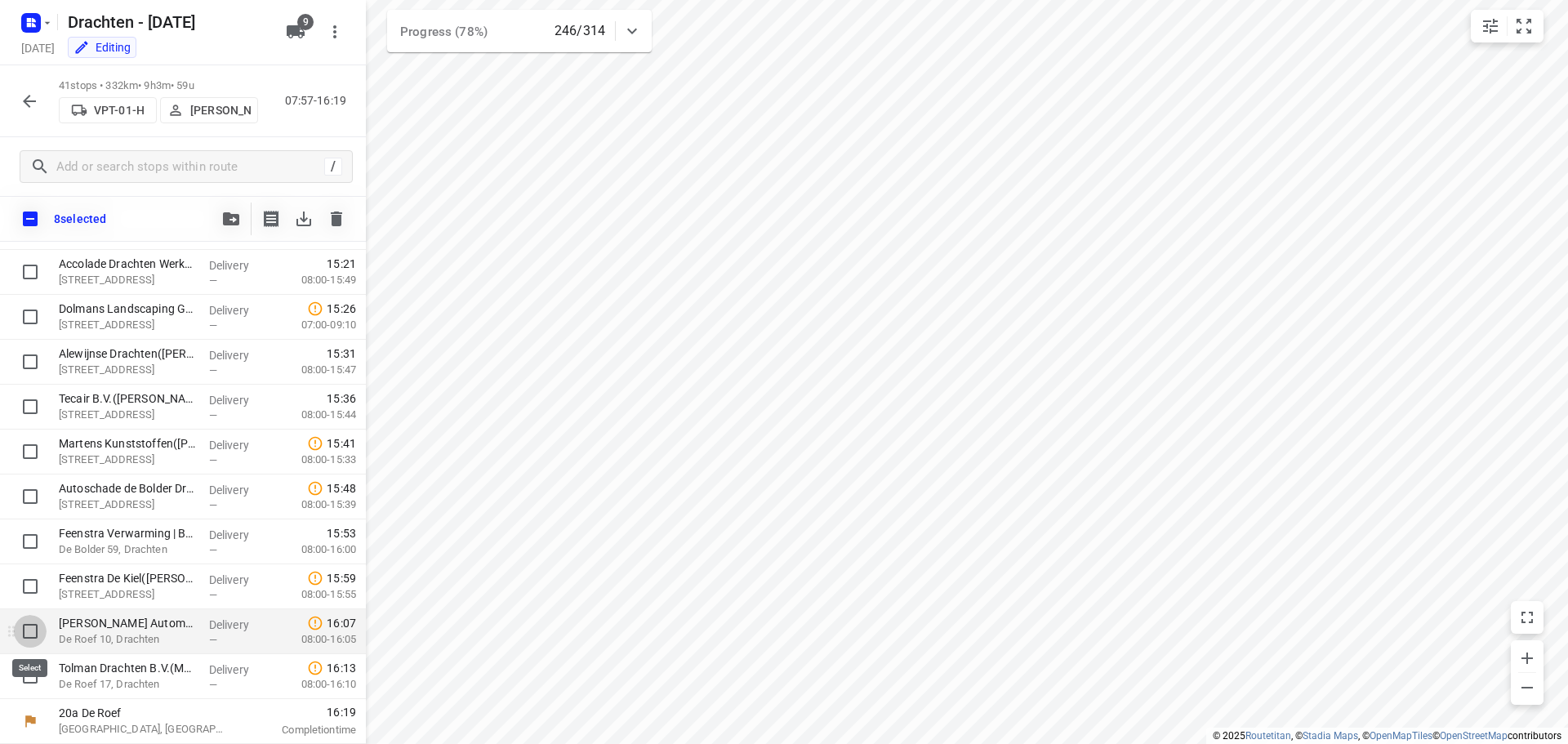
click at [33, 637] on input "checkbox" at bounding box center [30, 630] width 32 height 32
checkbox input "true"
click at [28, 673] on input "checkbox" at bounding box center [30, 675] width 32 height 32
checkbox input "true"
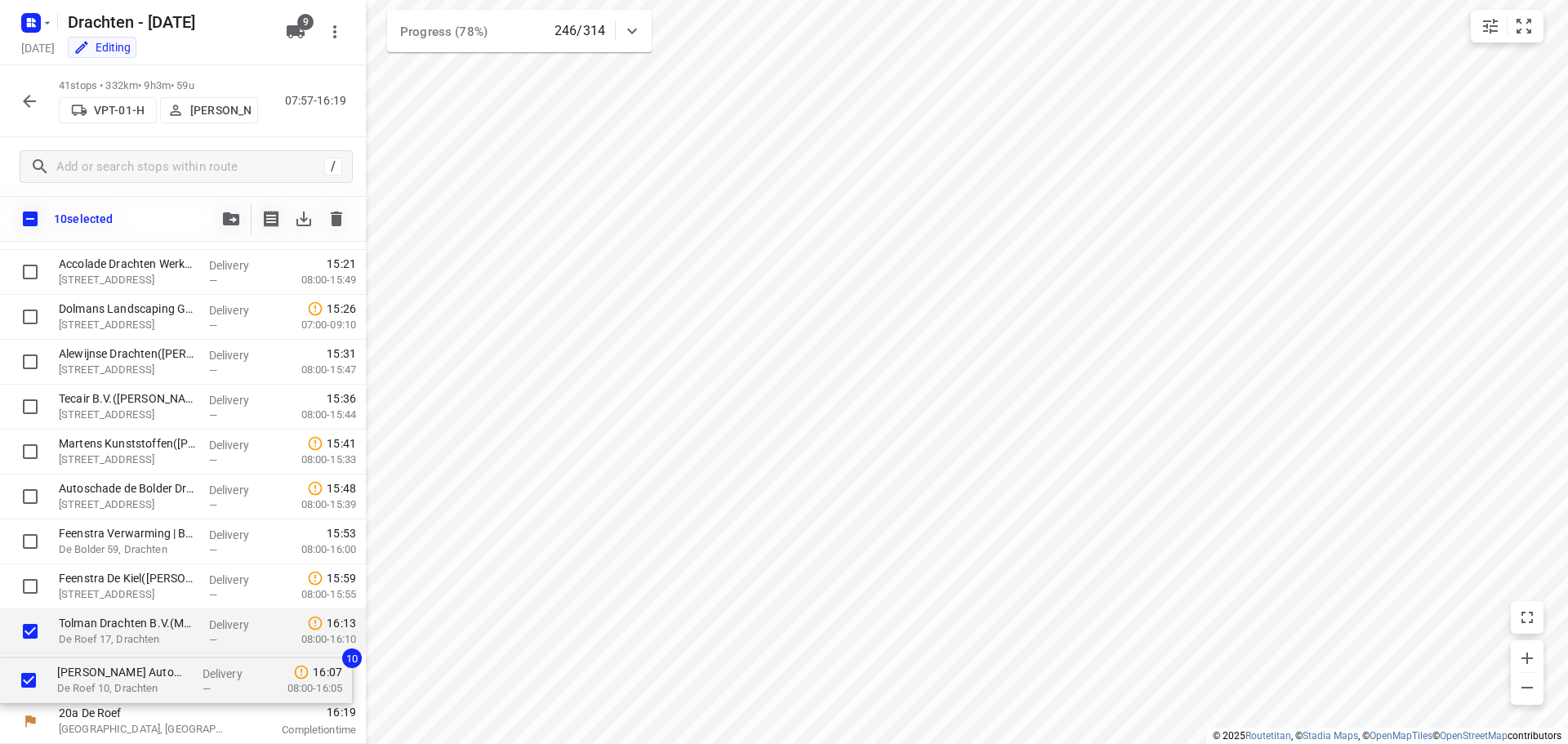
drag, startPoint x: 105, startPoint y: 633, endPoint x: 103, endPoint y: 675, distance: 42.0
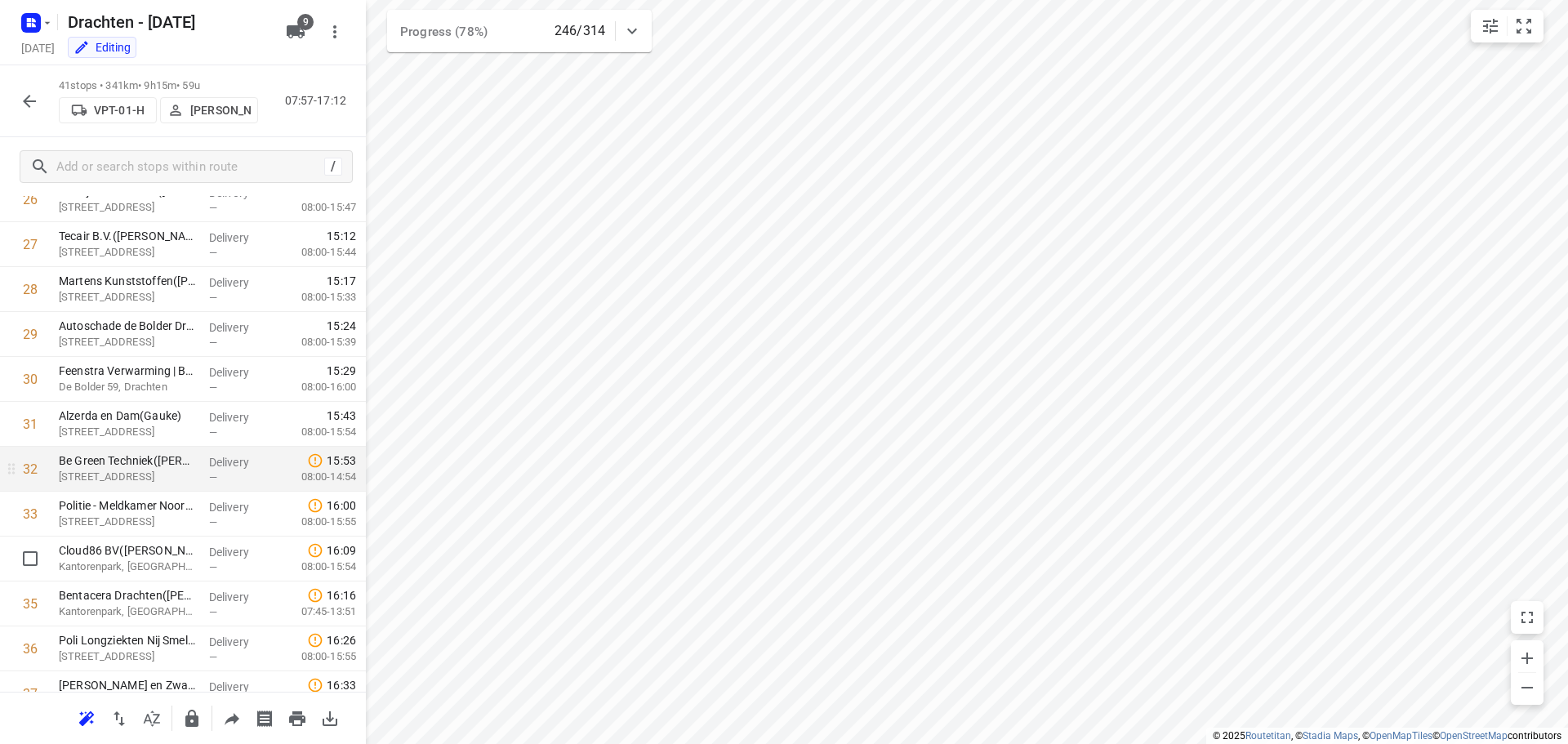
scroll to position [1220, 0]
click at [187, 717] on icon "button" at bounding box center [192, 717] width 13 height 17
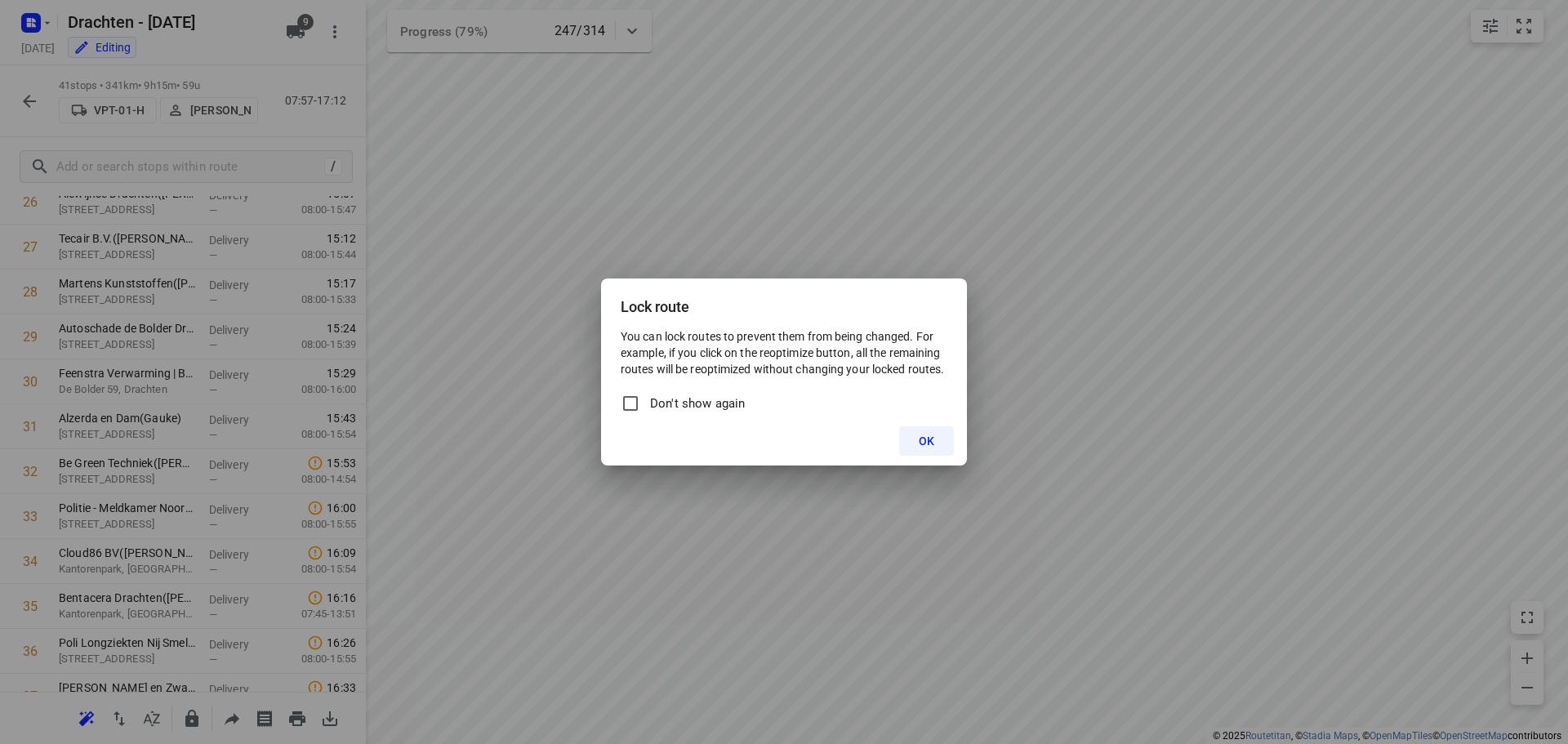
click at [923, 428] on button "OK" at bounding box center [927, 440] width 55 height 29
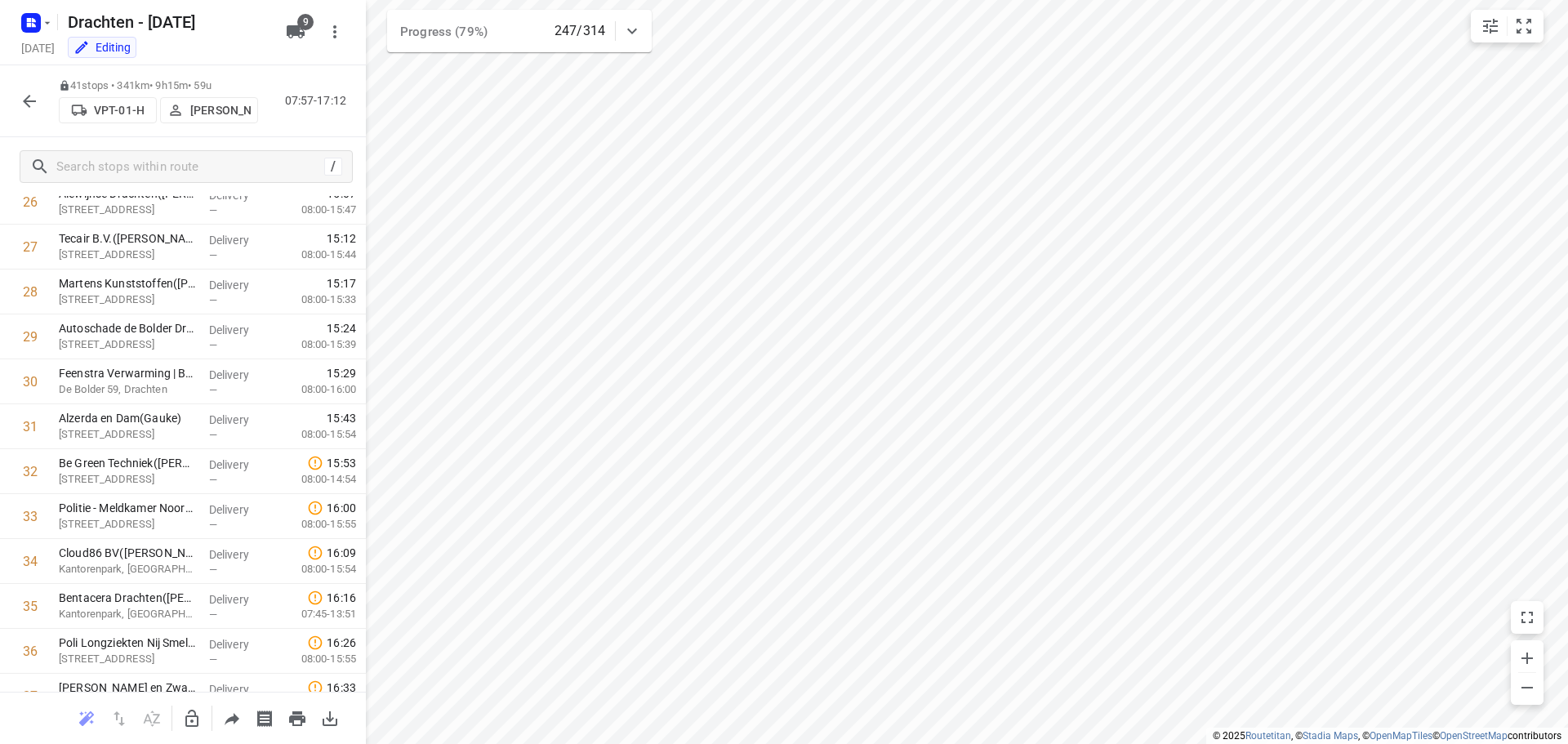
click at [37, 100] on icon "button" at bounding box center [30, 101] width 20 height 20
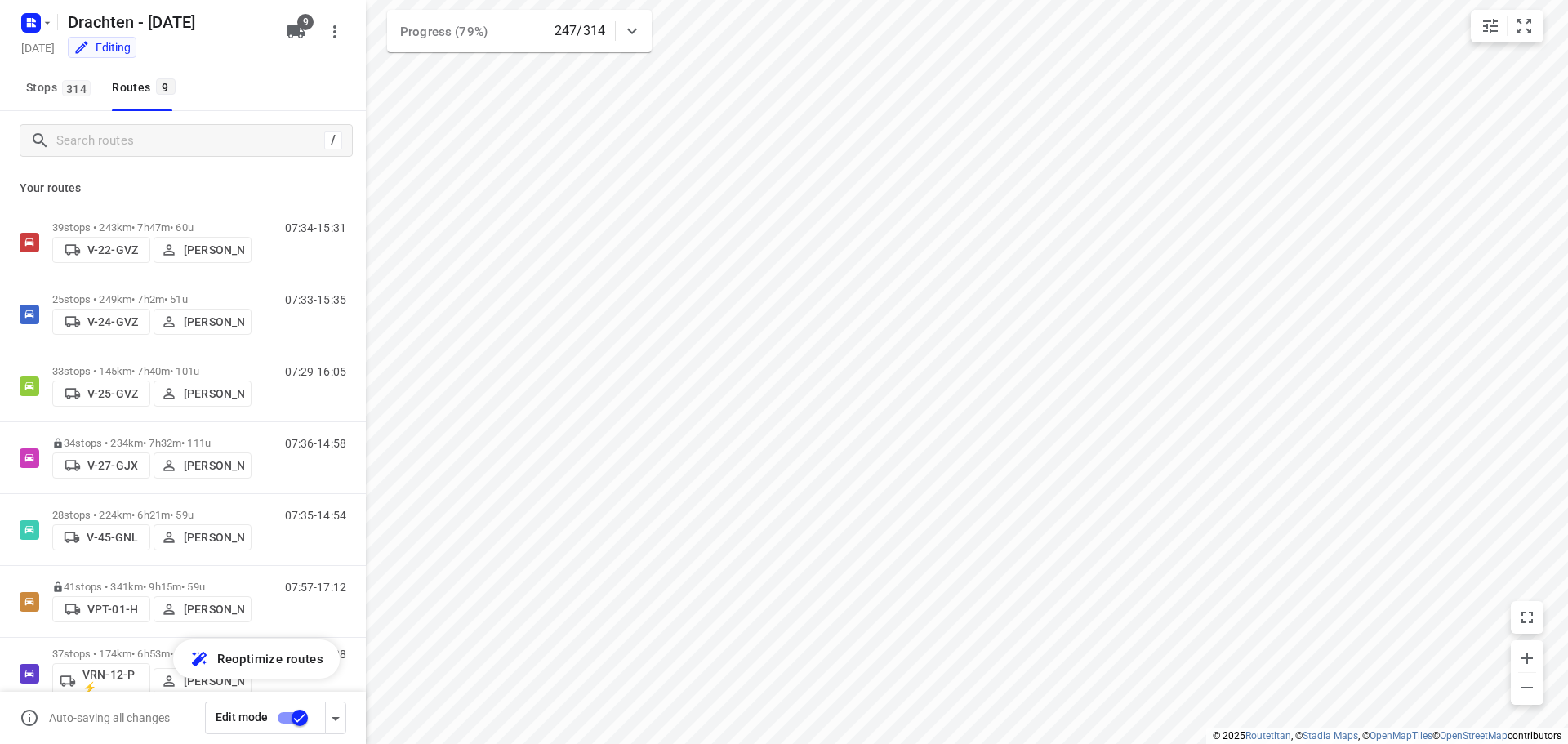
click at [285, 717] on input "checkbox" at bounding box center [299, 717] width 93 height 31
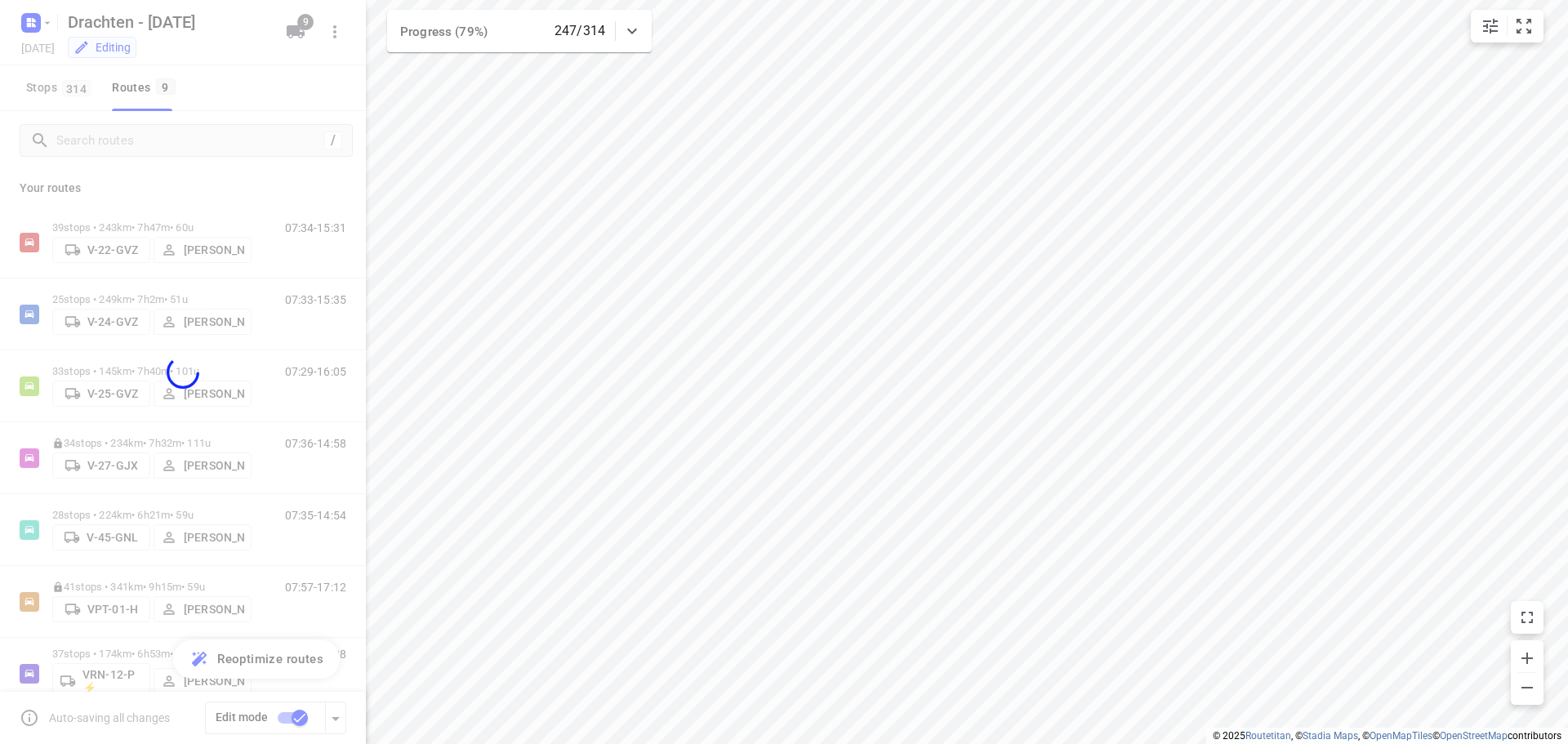
checkbox input "false"
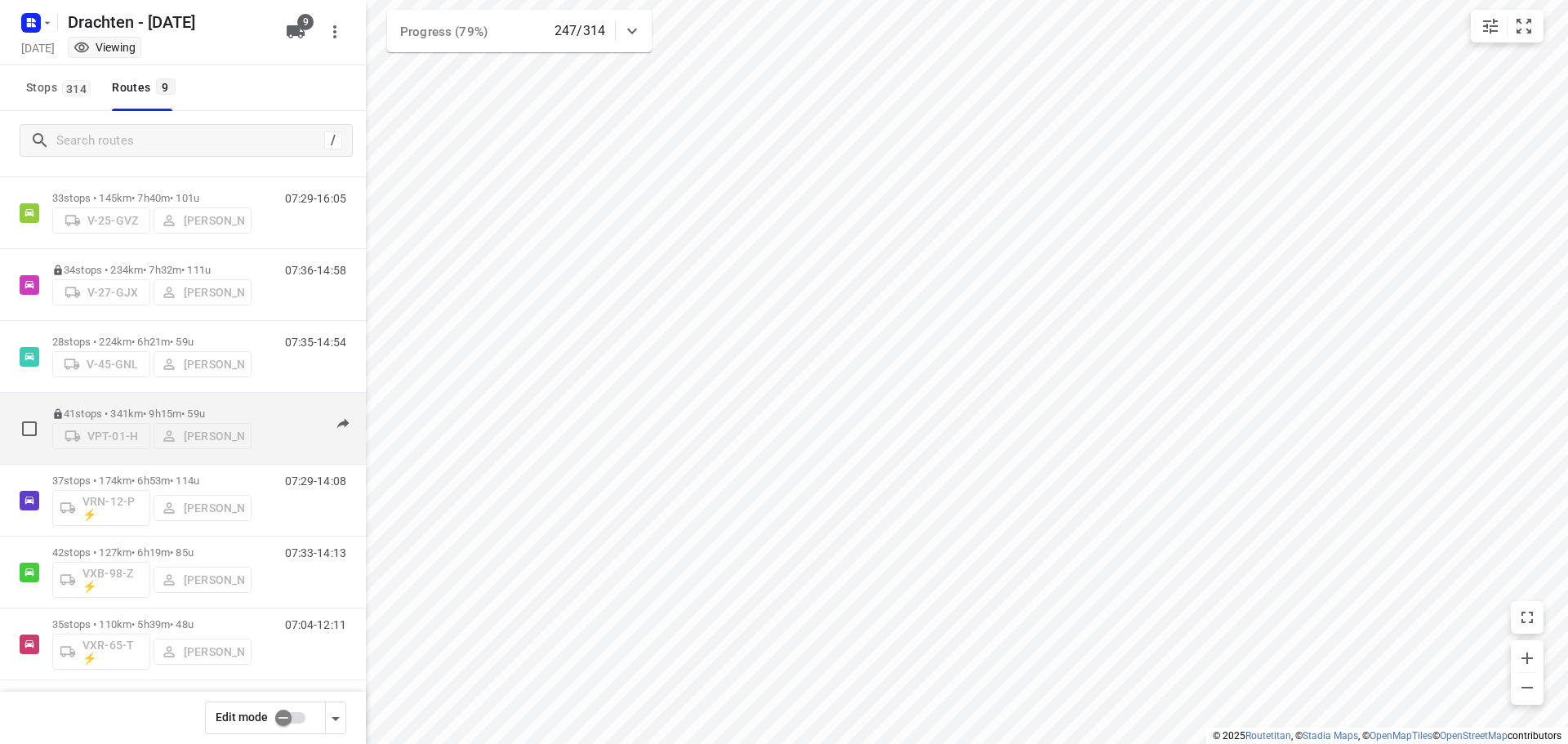
scroll to position [178, 0]
click at [154, 403] on p "41 stops • 341km • 9h15m • 59u" at bounding box center [152, 408] width 199 height 12
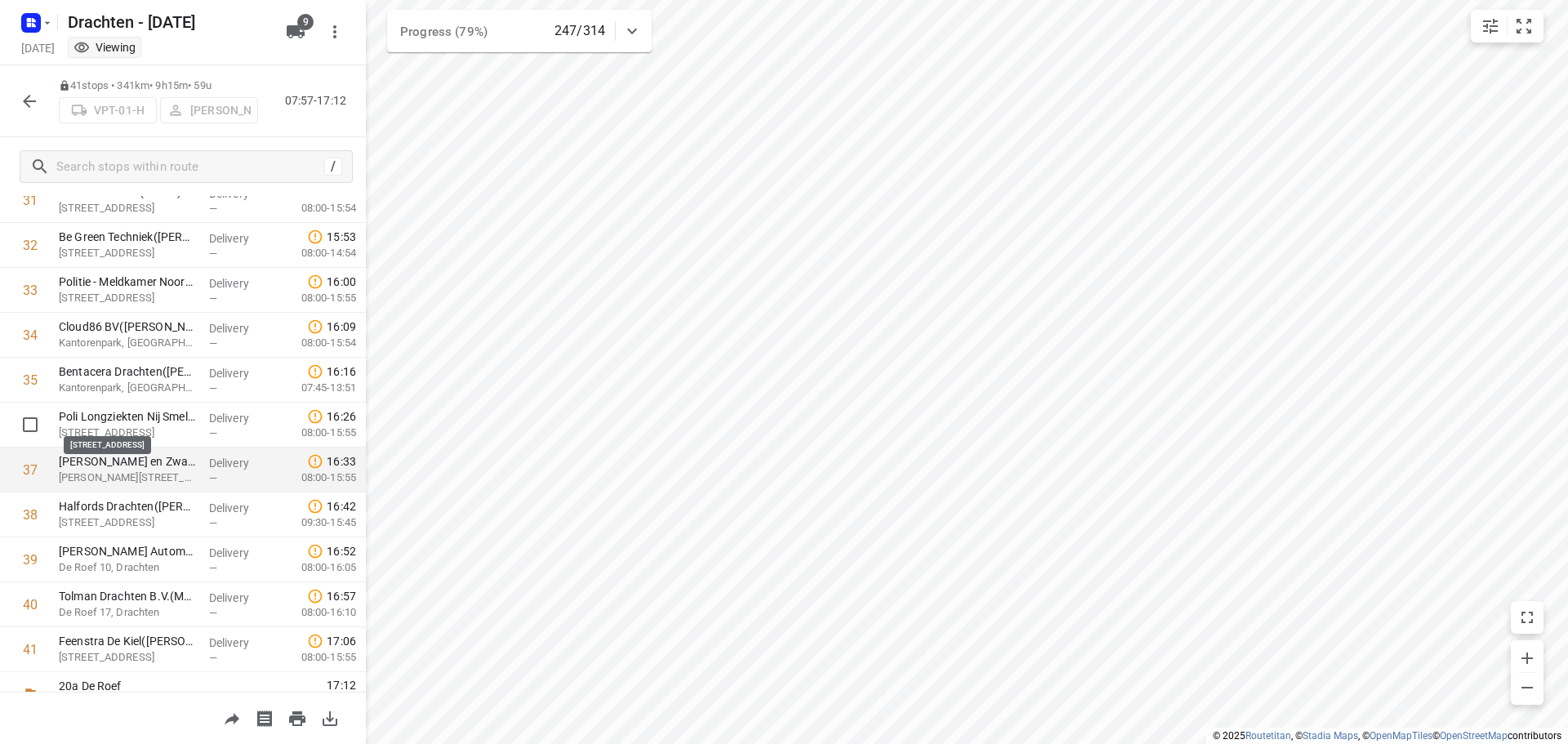
scroll to position [1472, 0]
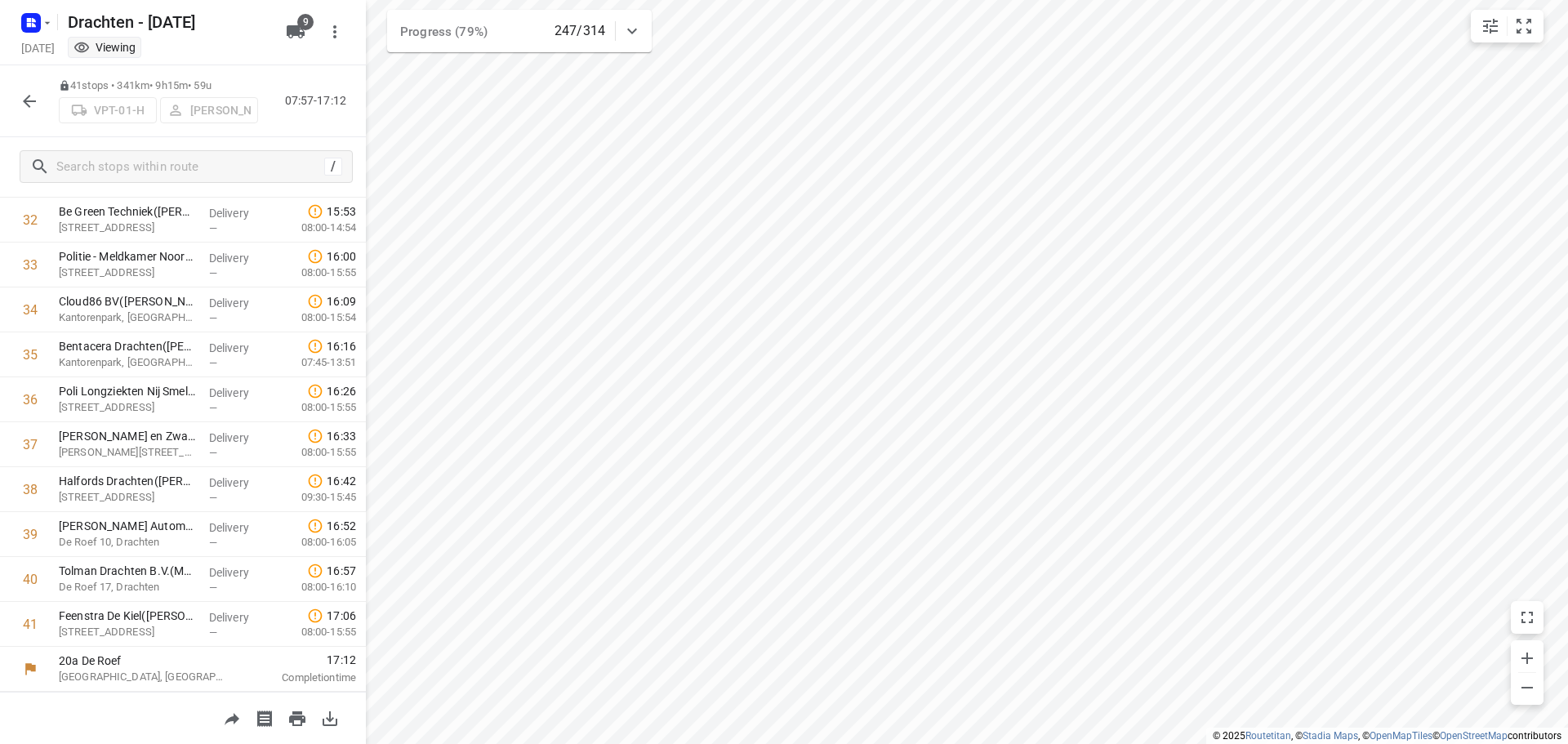
click at [29, 104] on icon "button" at bounding box center [30, 101] width 20 height 20
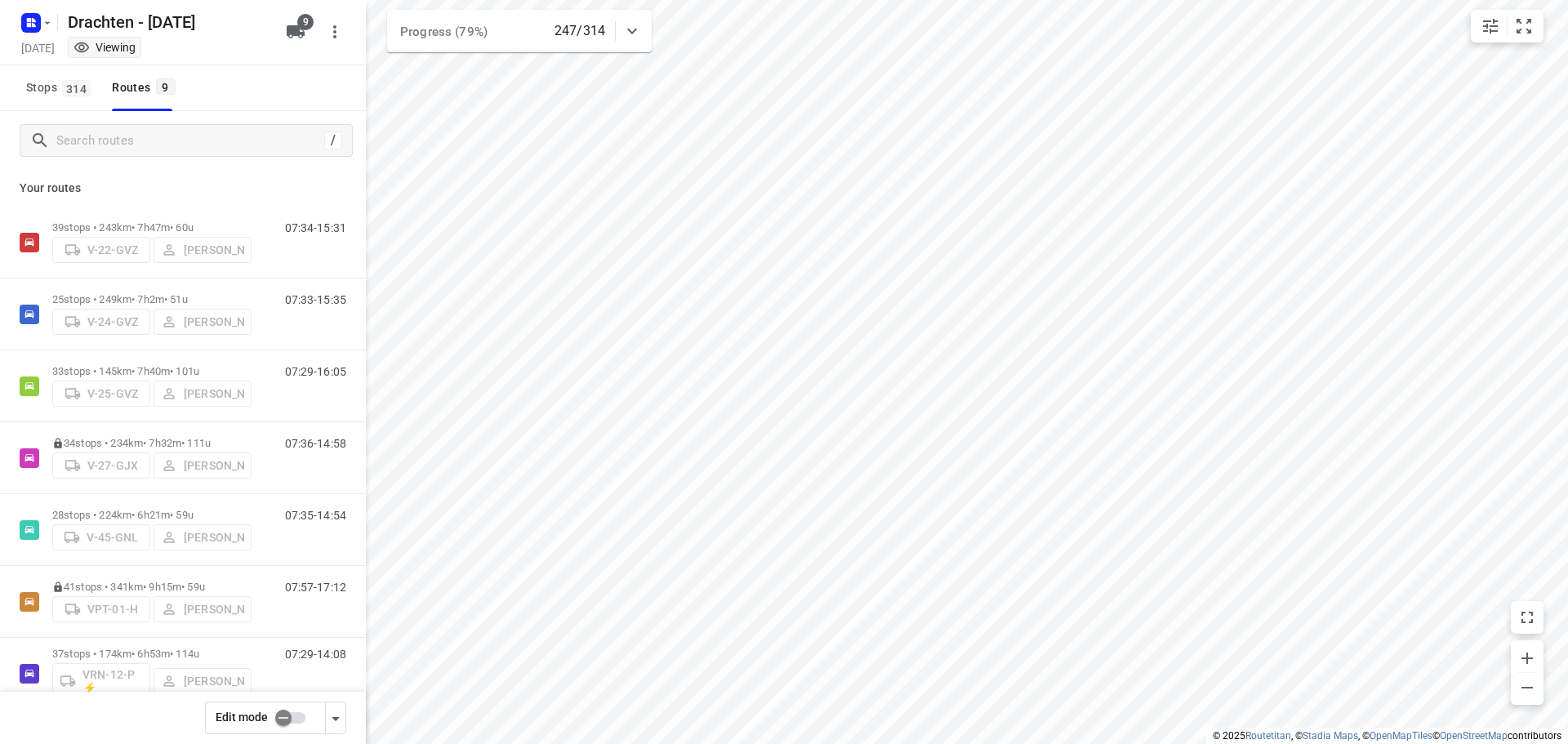
click at [285, 721] on input "checkbox" at bounding box center [283, 717] width 93 height 31
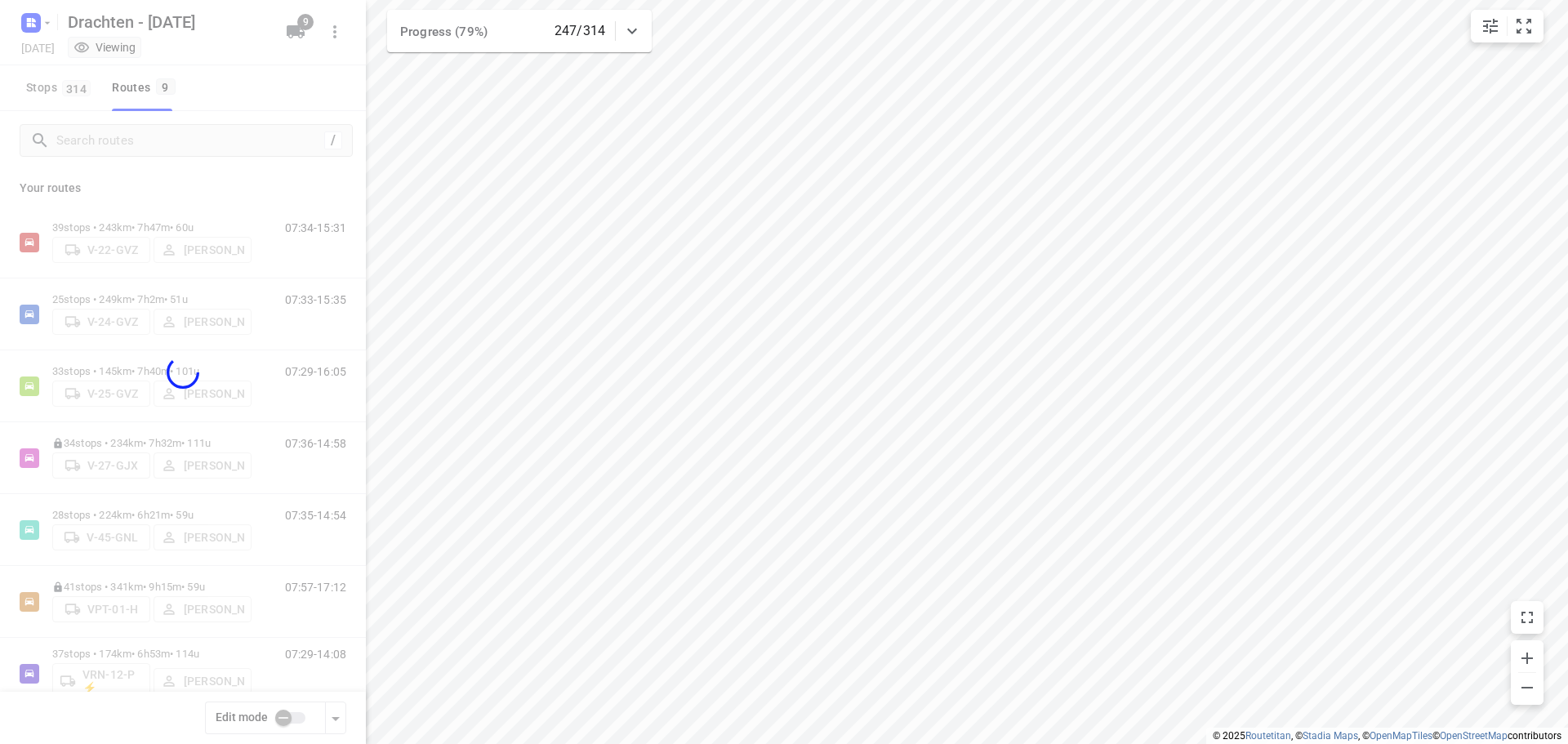
checkbox input "true"
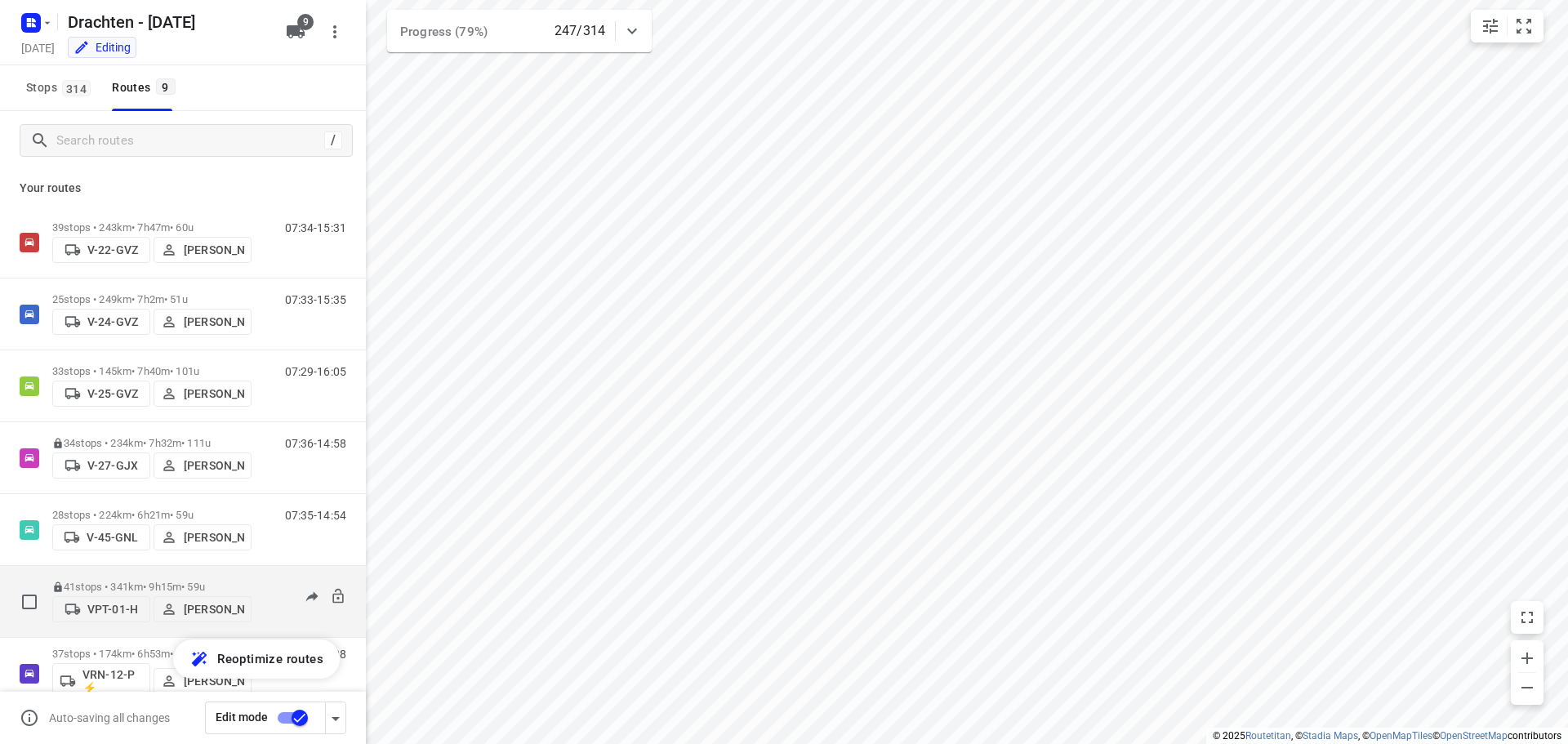
click at [152, 585] on p "41 stops • 341km • 9h15m • 59u" at bounding box center [152, 586] width 199 height 12
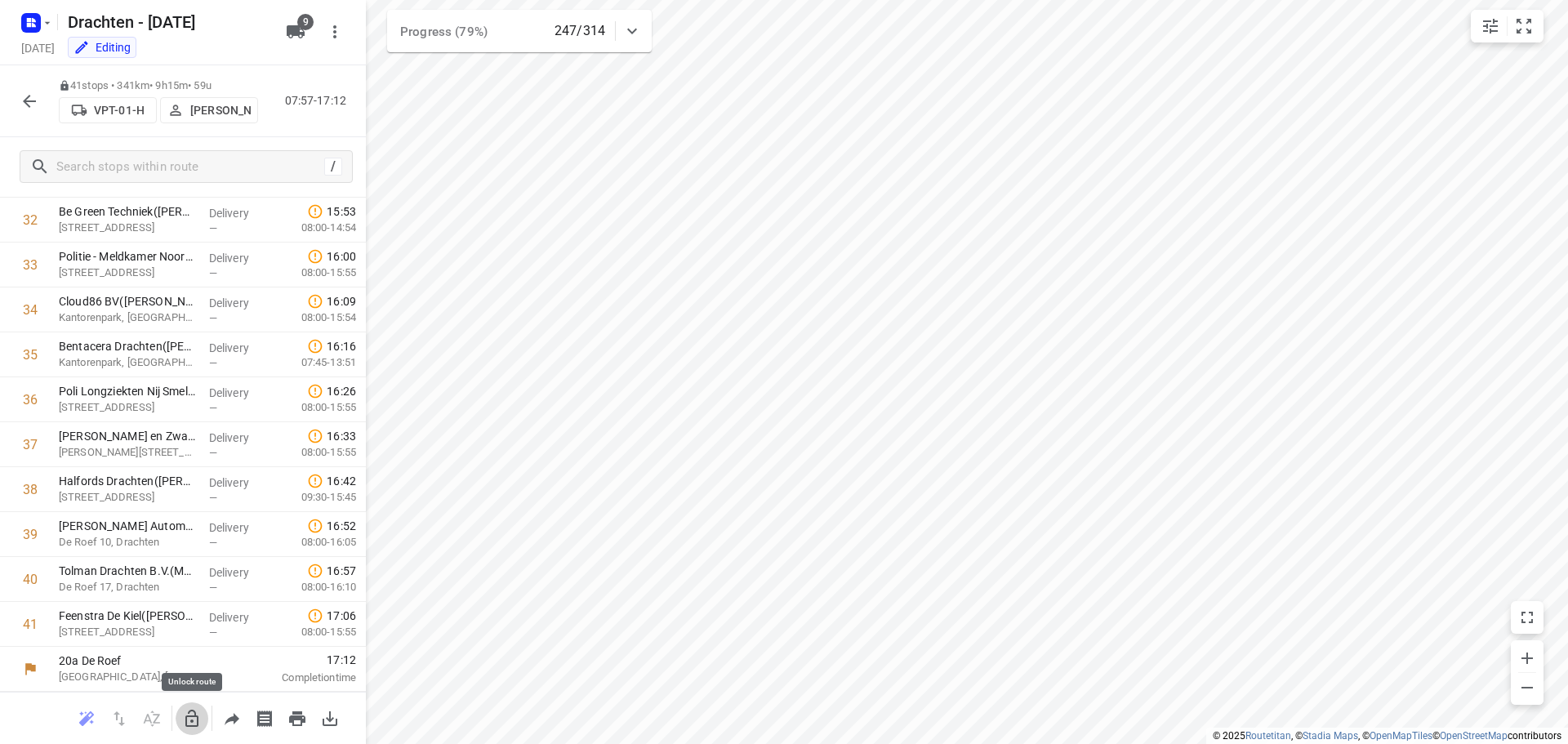
click at [184, 714] on icon "button" at bounding box center [192, 718] width 20 height 20
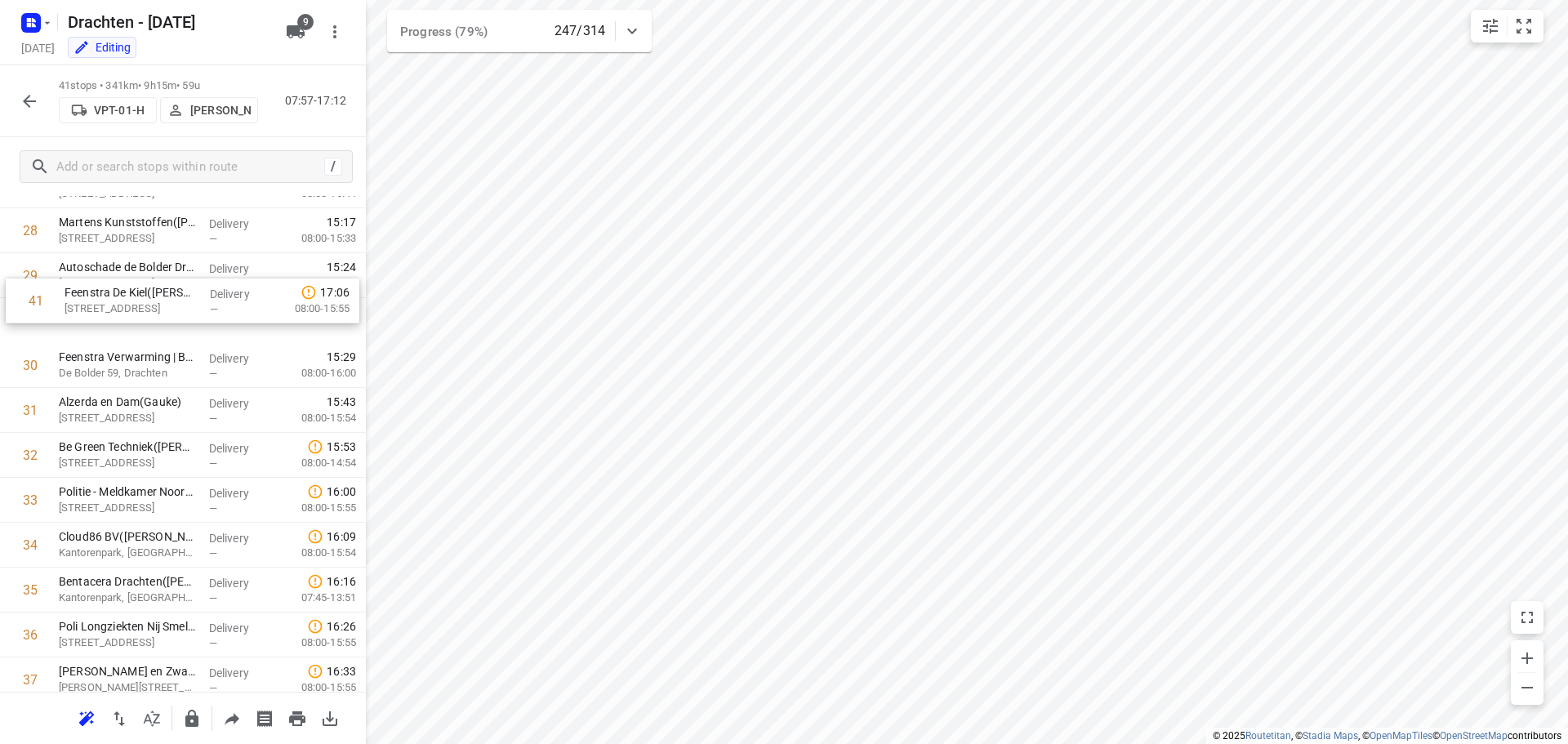
scroll to position [1279, 0]
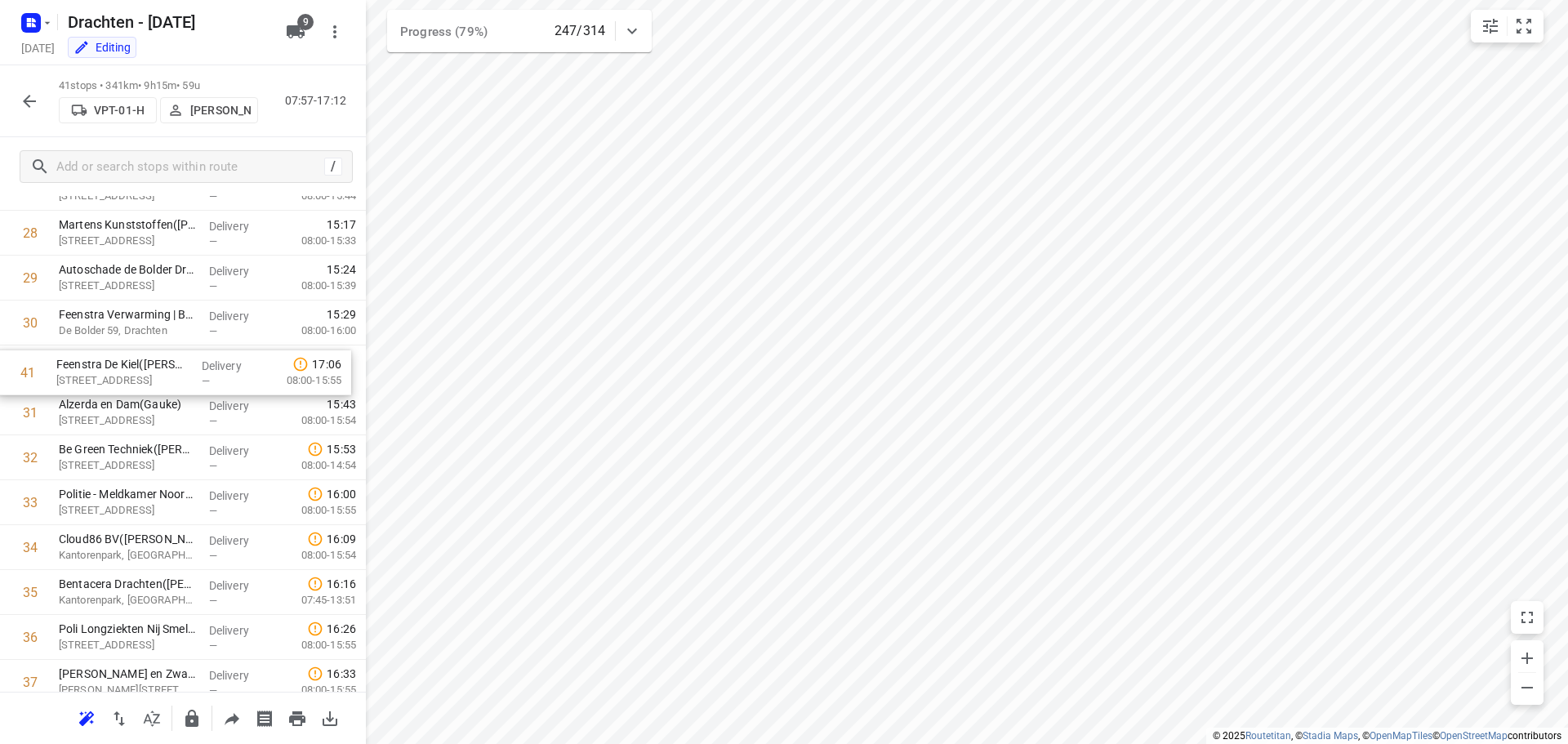
drag, startPoint x: 182, startPoint y: 630, endPoint x: 180, endPoint y: 372, distance: 258.0
click at [192, 724] on icon "button" at bounding box center [192, 717] width 13 height 17
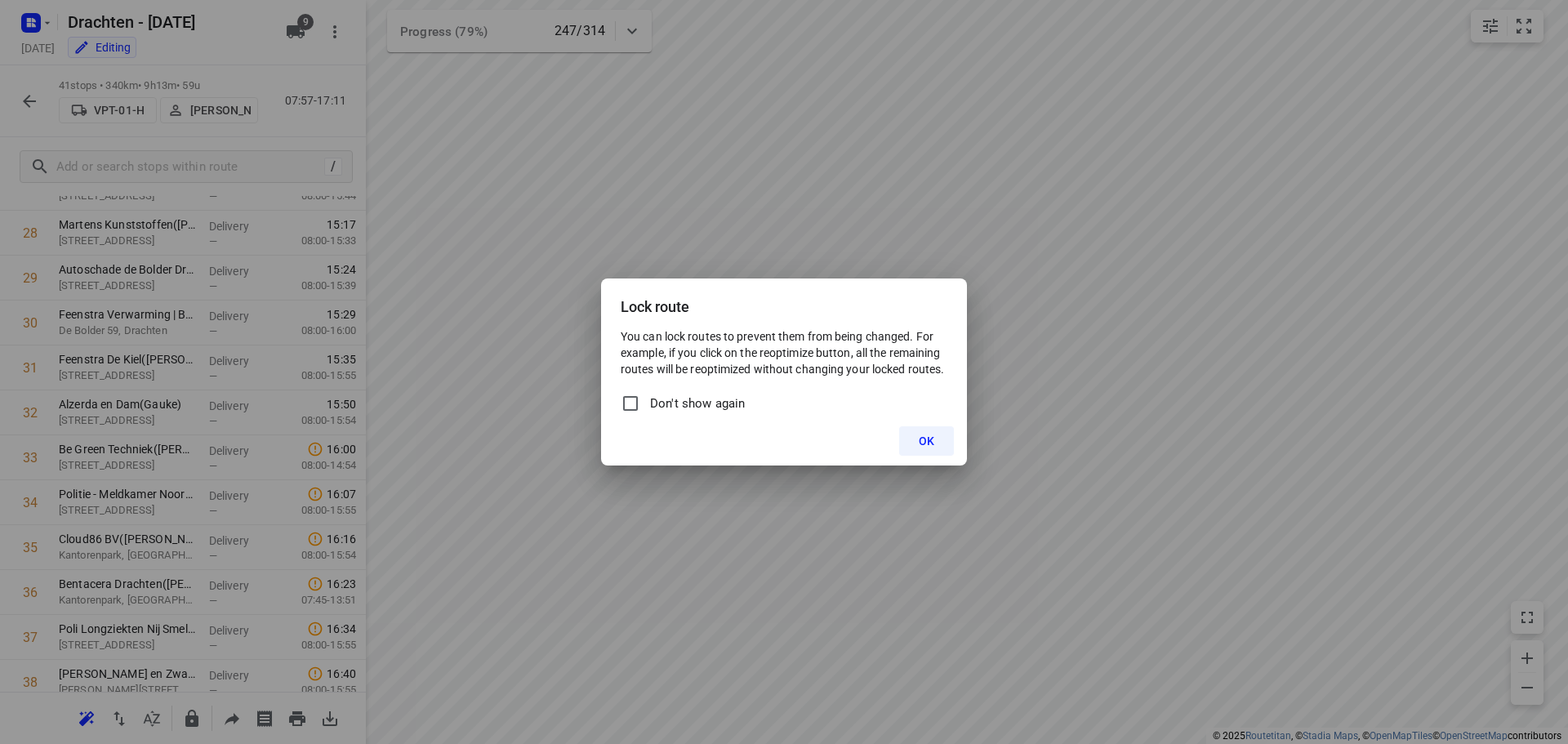
click at [939, 441] on button "OK" at bounding box center [927, 440] width 55 height 29
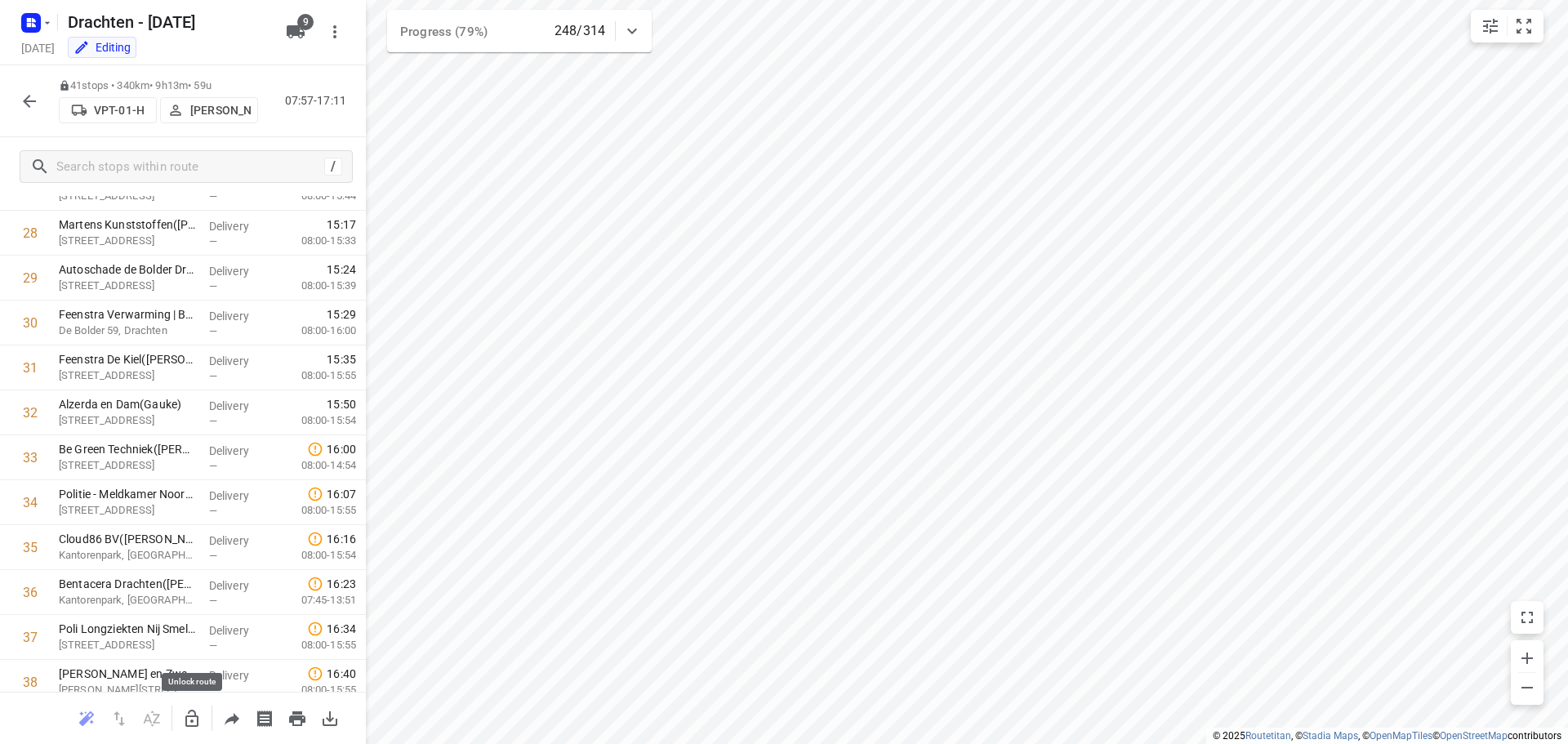
click at [192, 719] on icon "button" at bounding box center [192, 717] width 13 height 17
click at [37, 107] on button "button" at bounding box center [29, 100] width 32 height 32
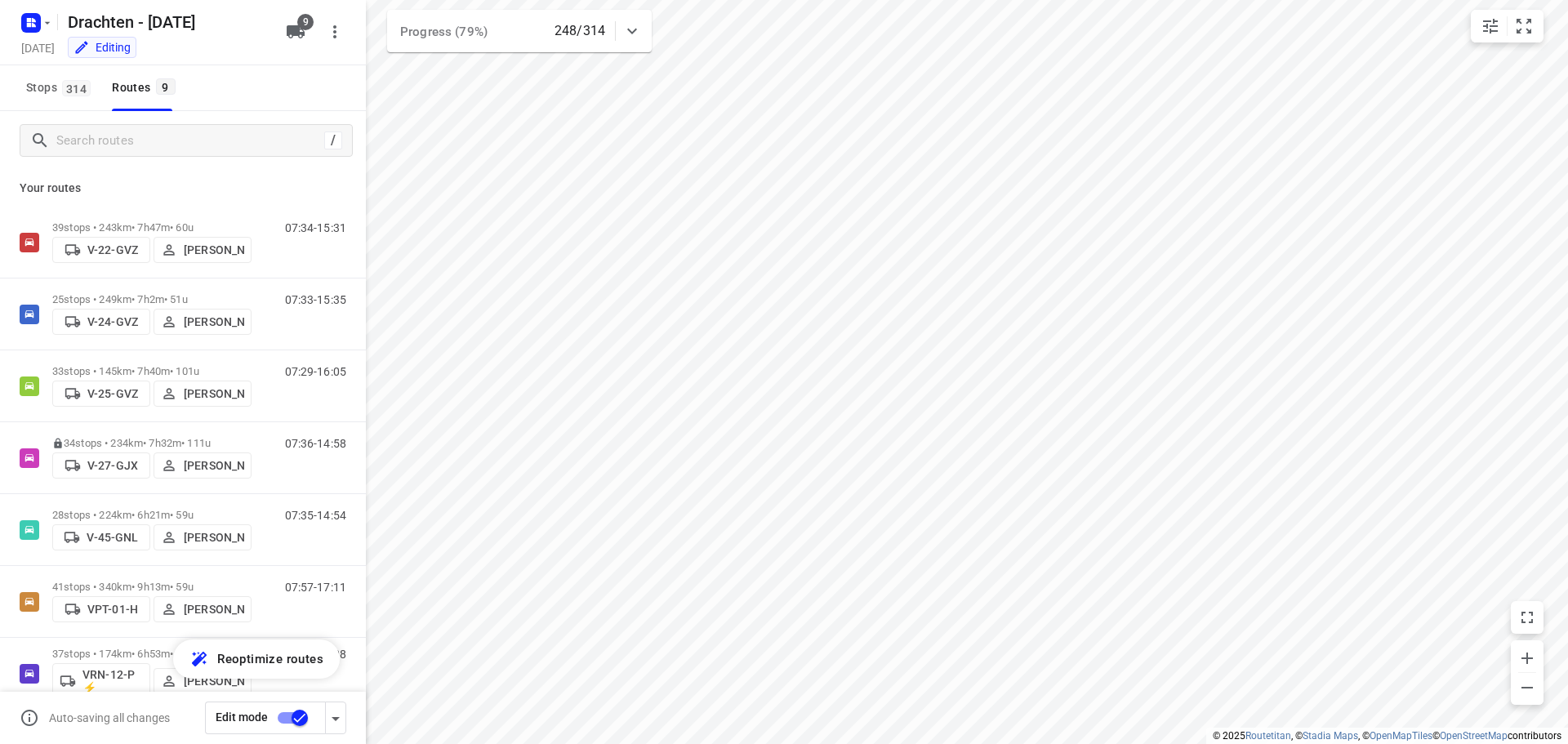
click at [288, 719] on input "checkbox" at bounding box center [299, 717] width 93 height 31
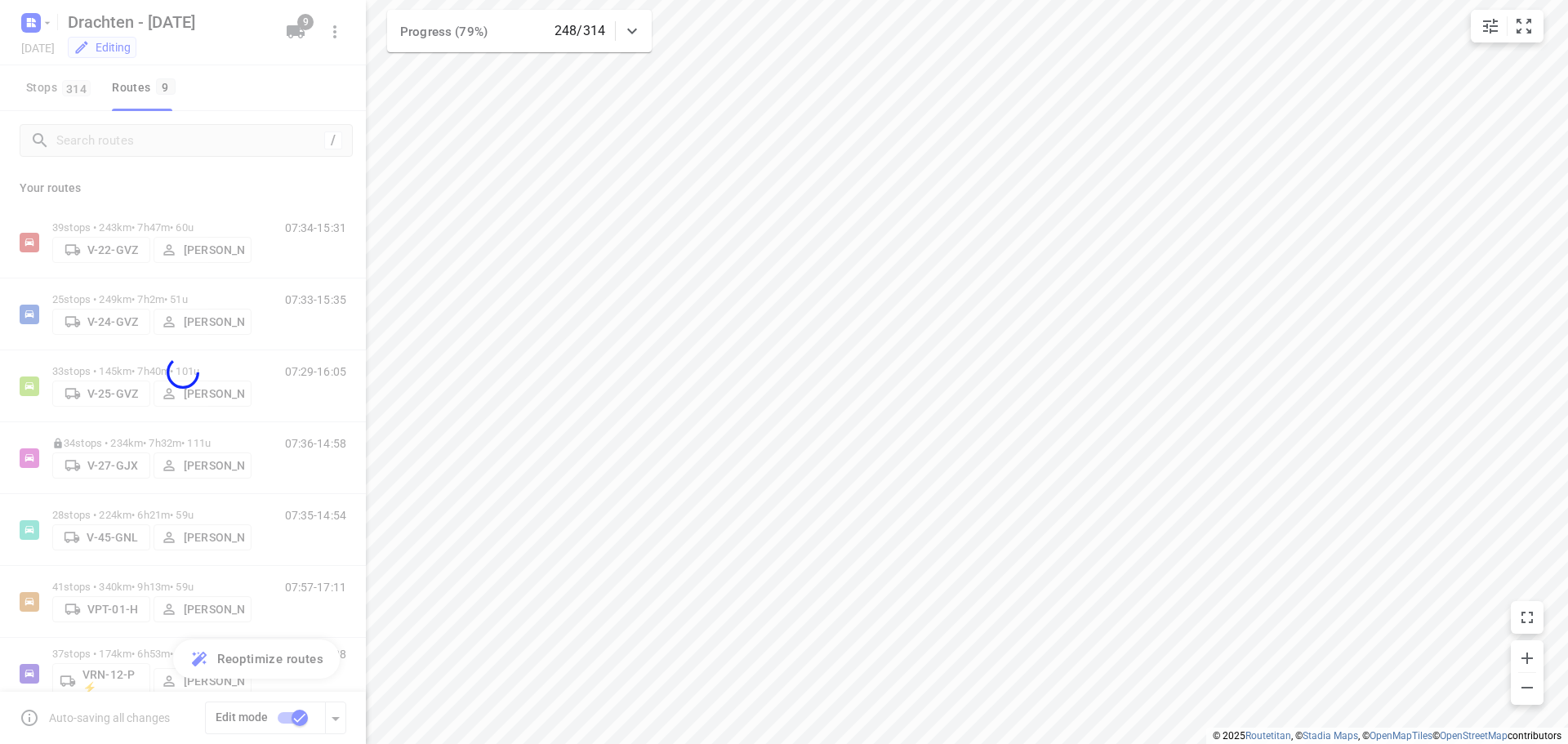
checkbox input "false"
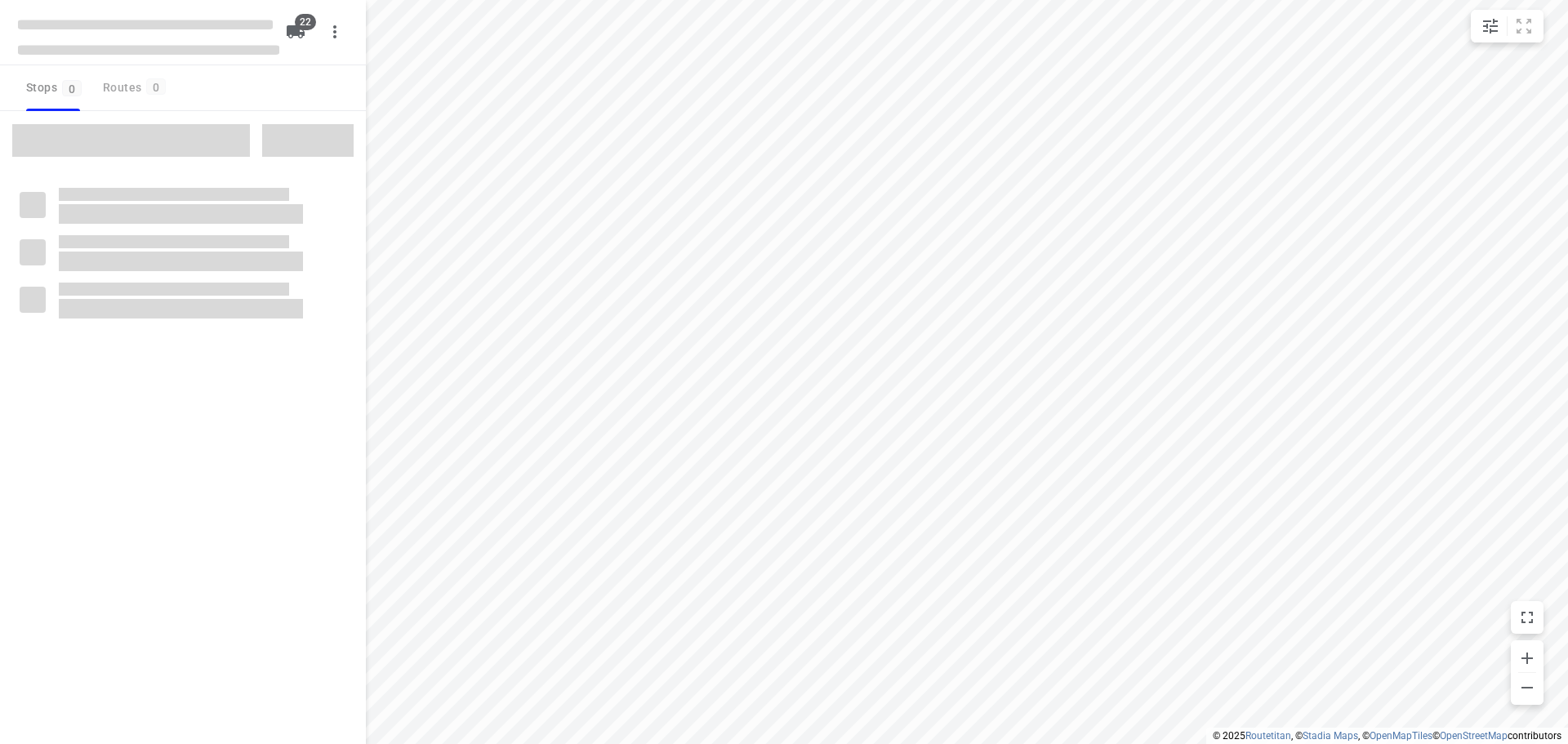
checkbox input "true"
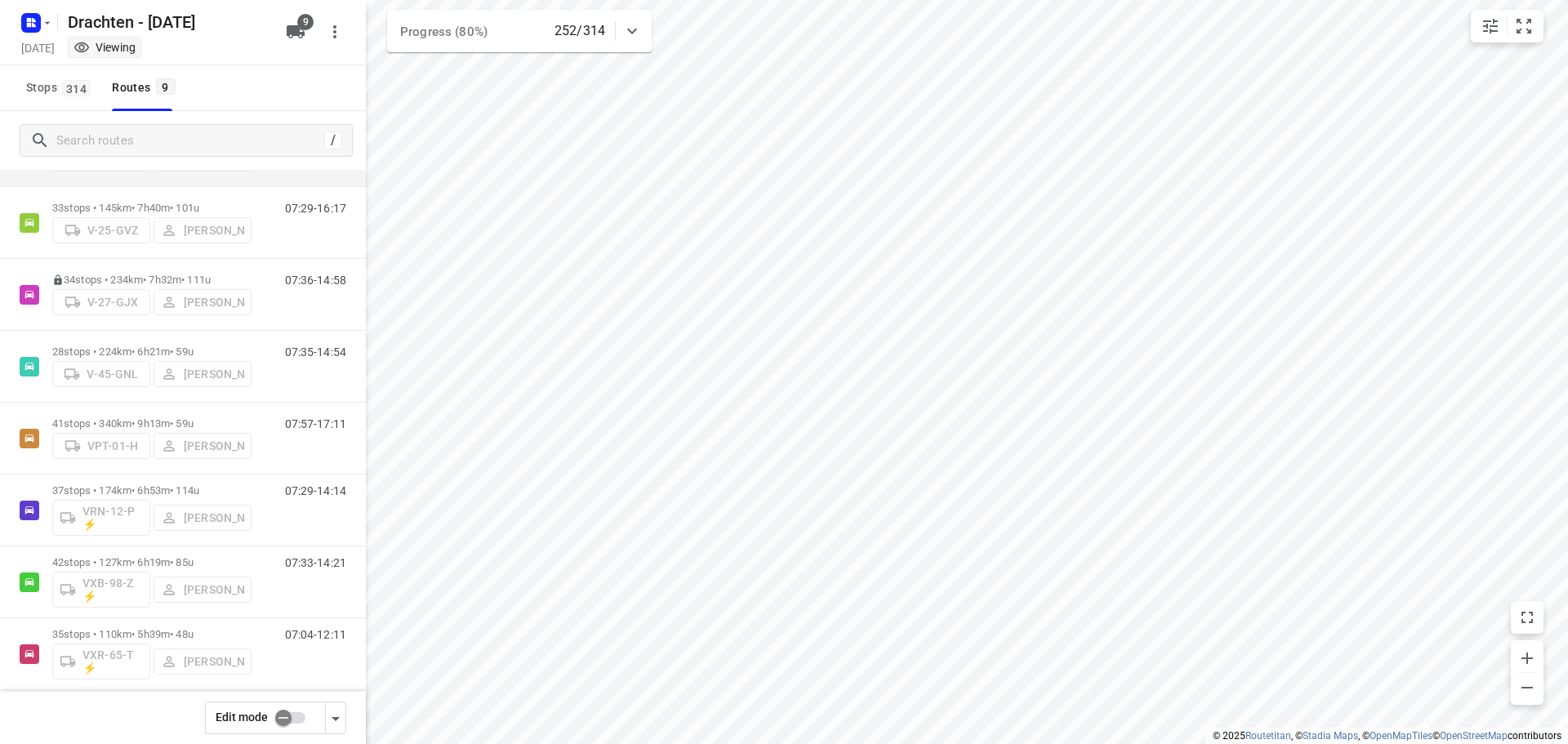
scroll to position [178, 0]
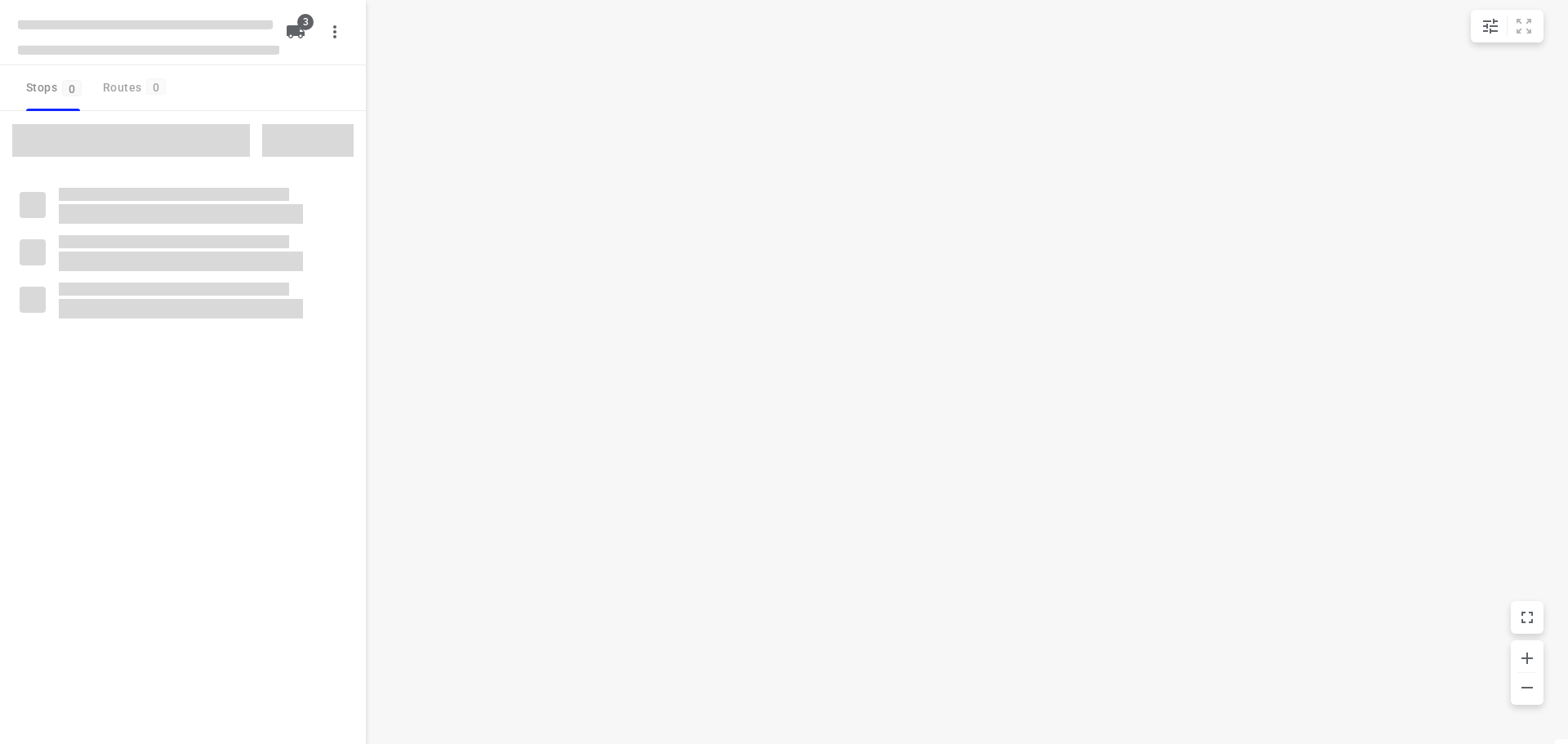
checkbox input "true"
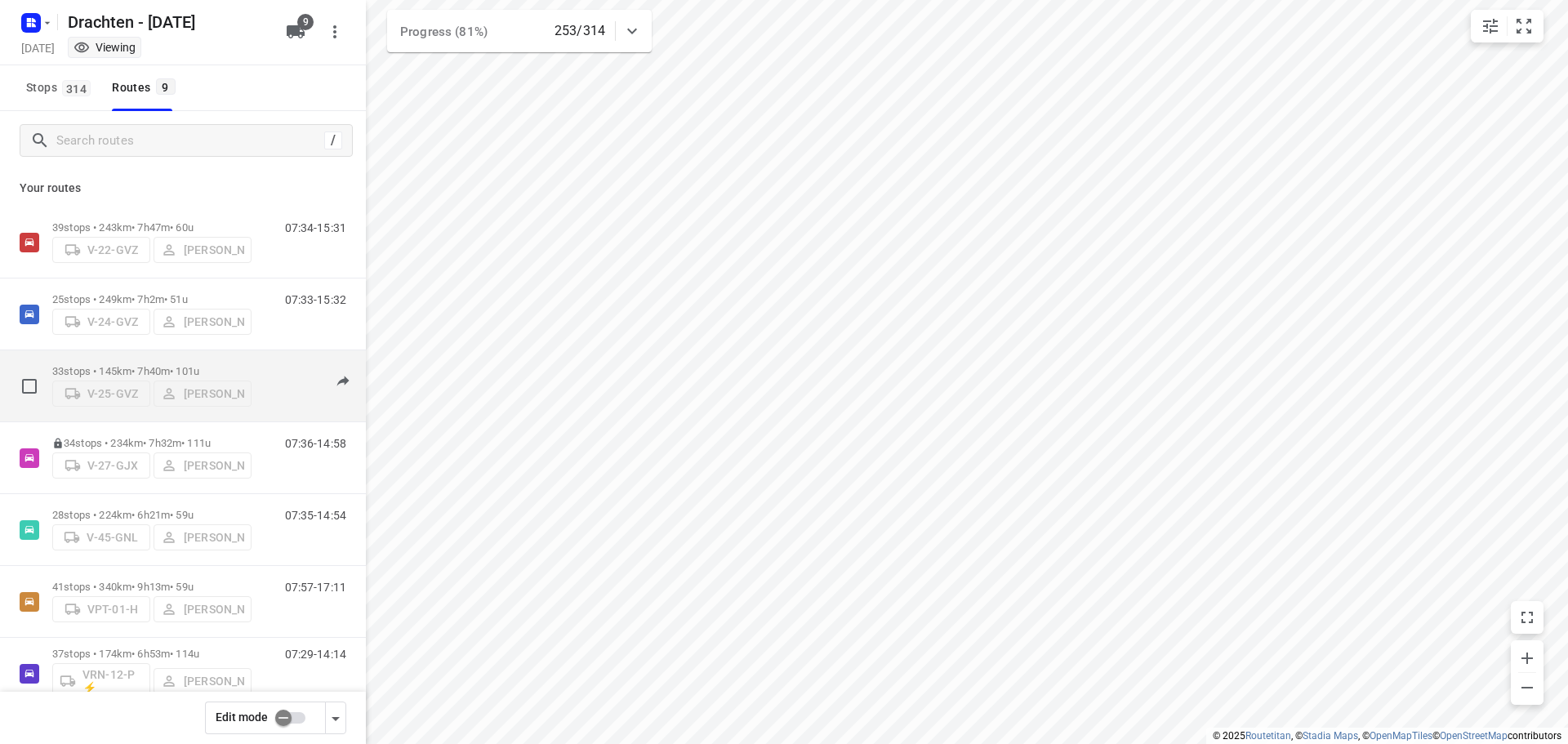
click at [141, 365] on p "33 stops • 145km • 7h40m • 101u" at bounding box center [152, 371] width 199 height 12
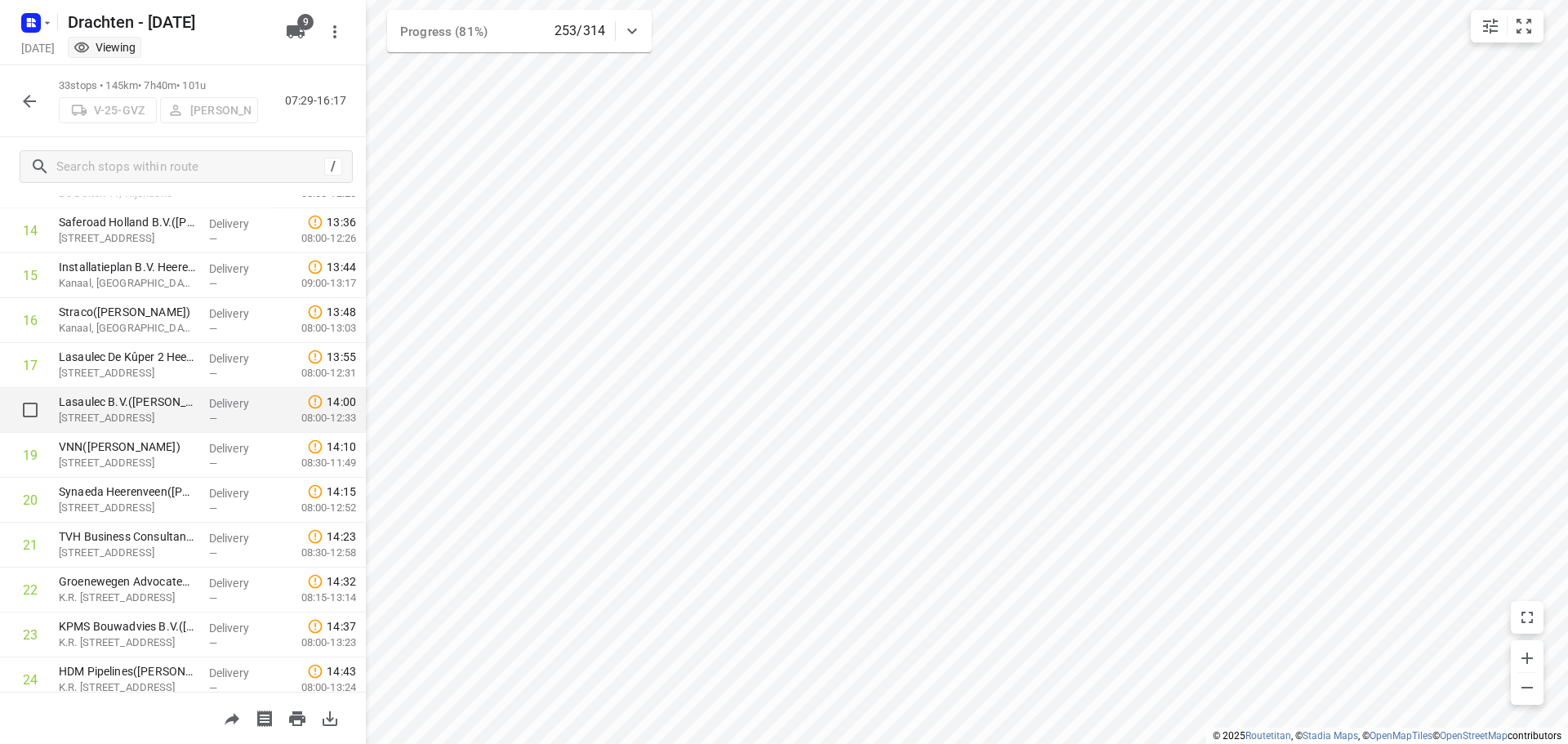
scroll to position [571, 0]
